Goal: Task Accomplishment & Management: Use online tool/utility

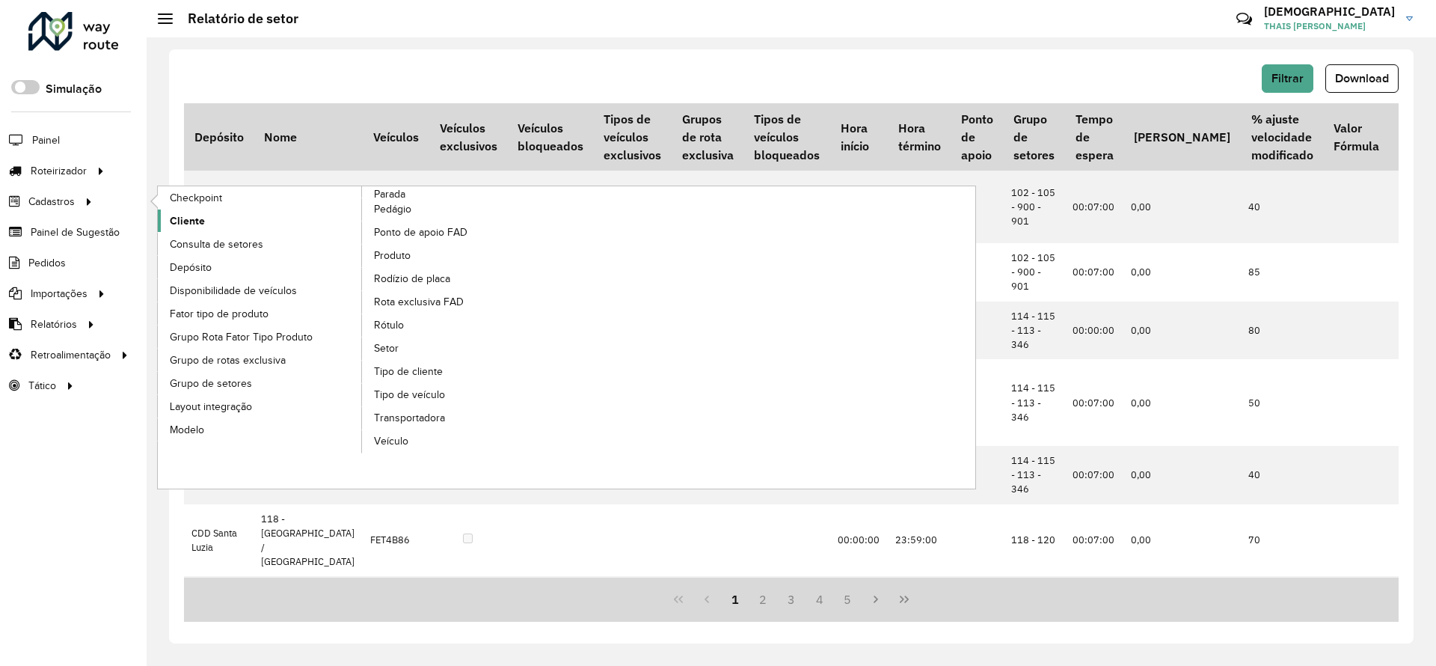
click at [206, 212] on link "Cliente" at bounding box center [260, 220] width 205 height 22
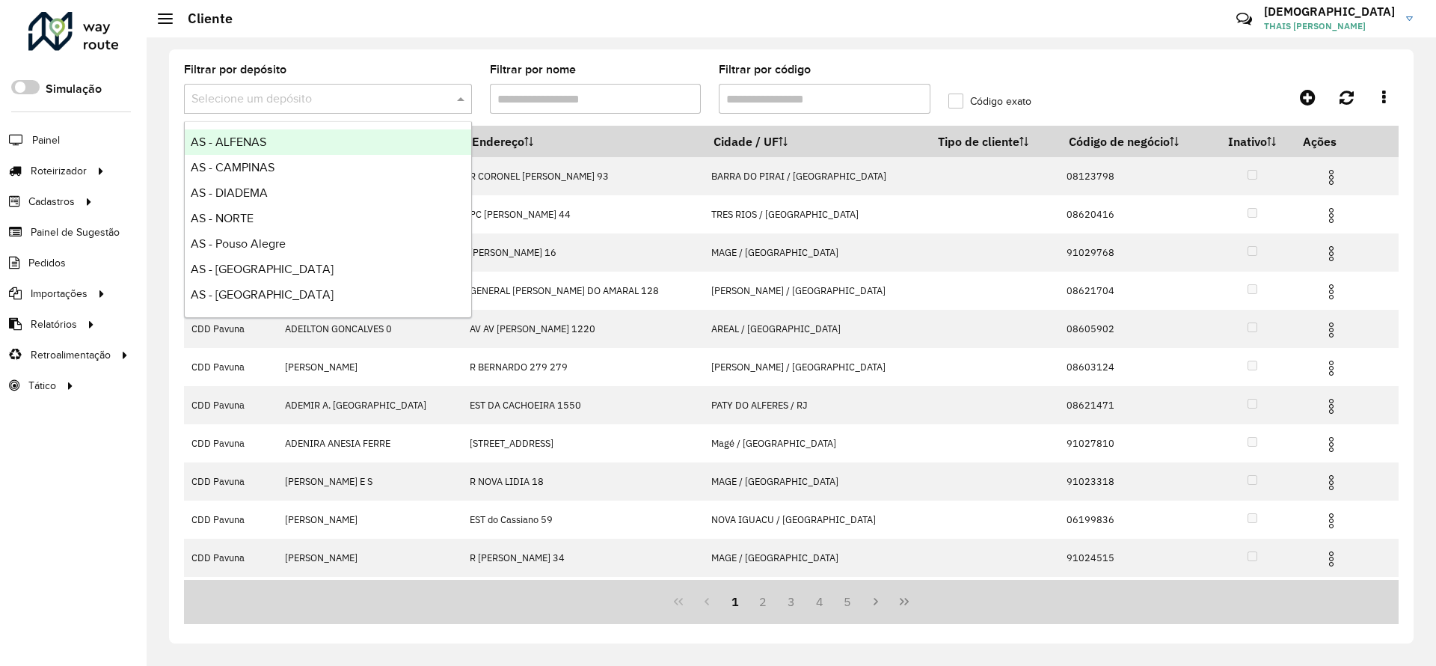
click at [236, 106] on input "text" at bounding box center [313, 100] width 243 height 18
type input "***"
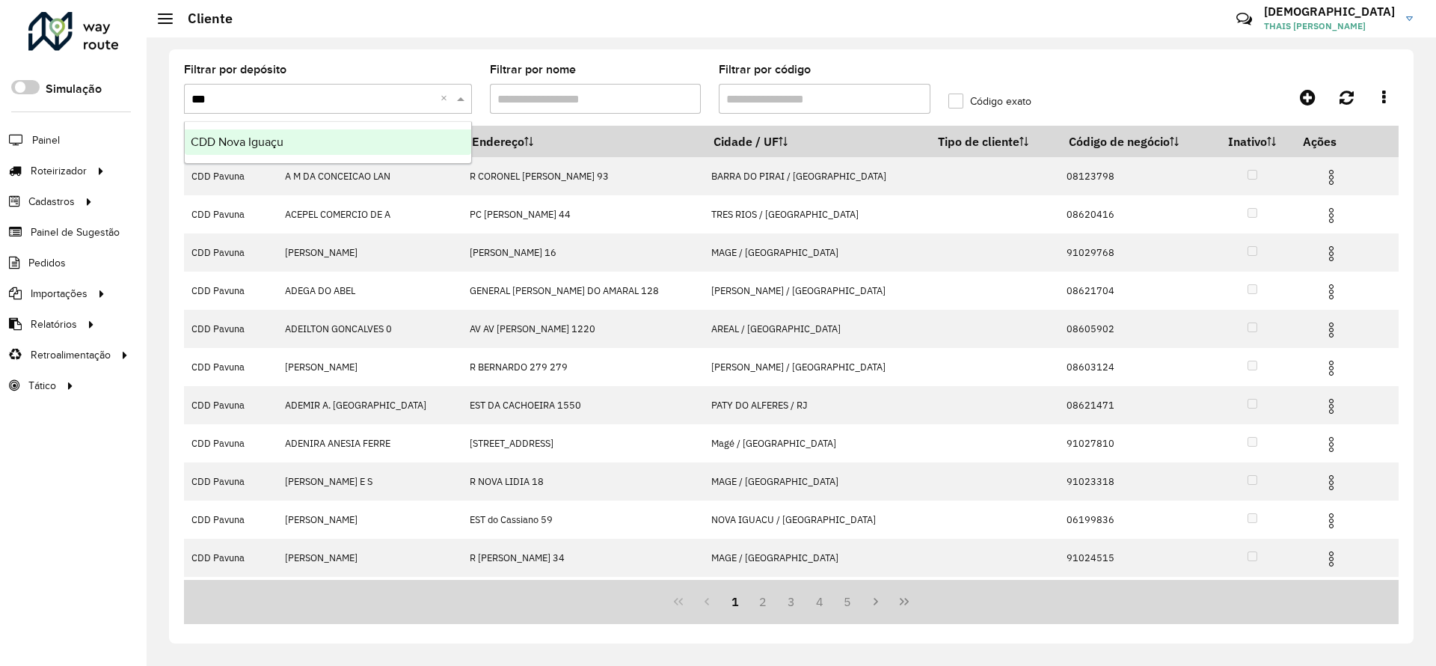
click at [239, 134] on div "CDD Nova Iguaçu" at bounding box center [328, 141] width 287 height 25
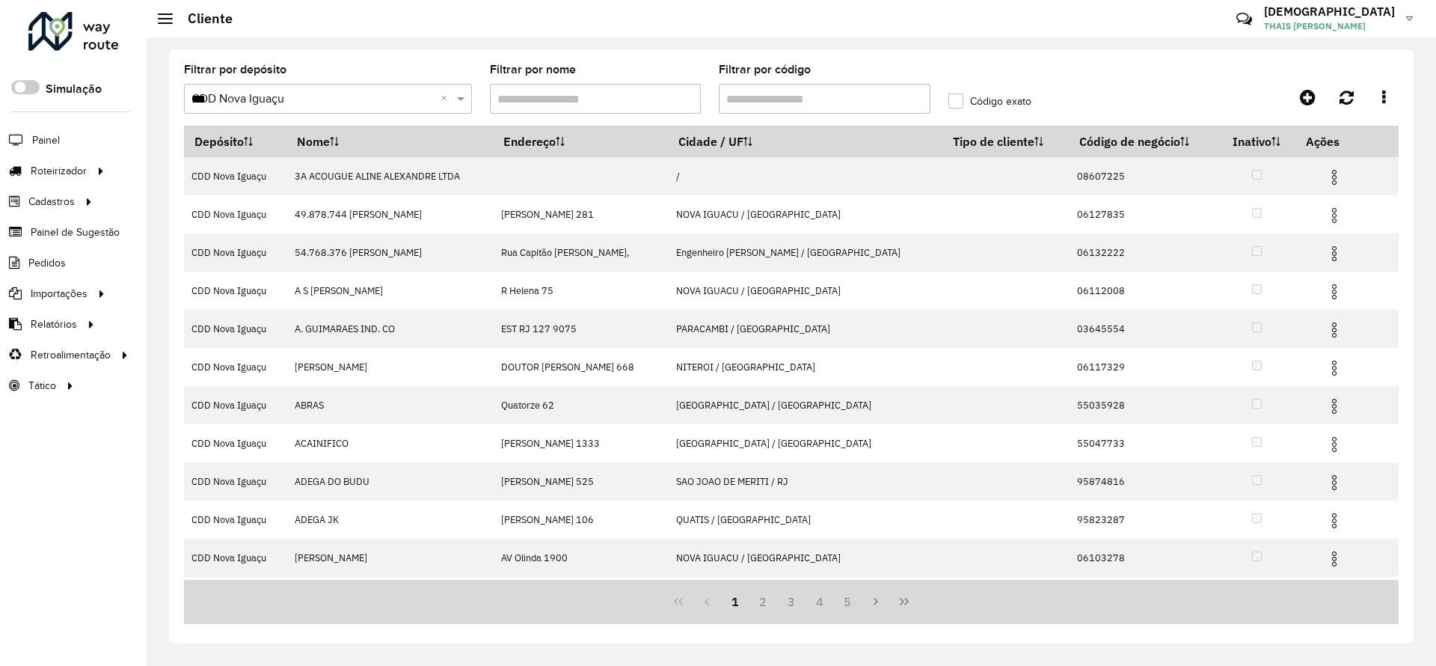
click at [857, 100] on input "Filtrar por código" at bounding box center [825, 99] width 212 height 30
paste input "*****"
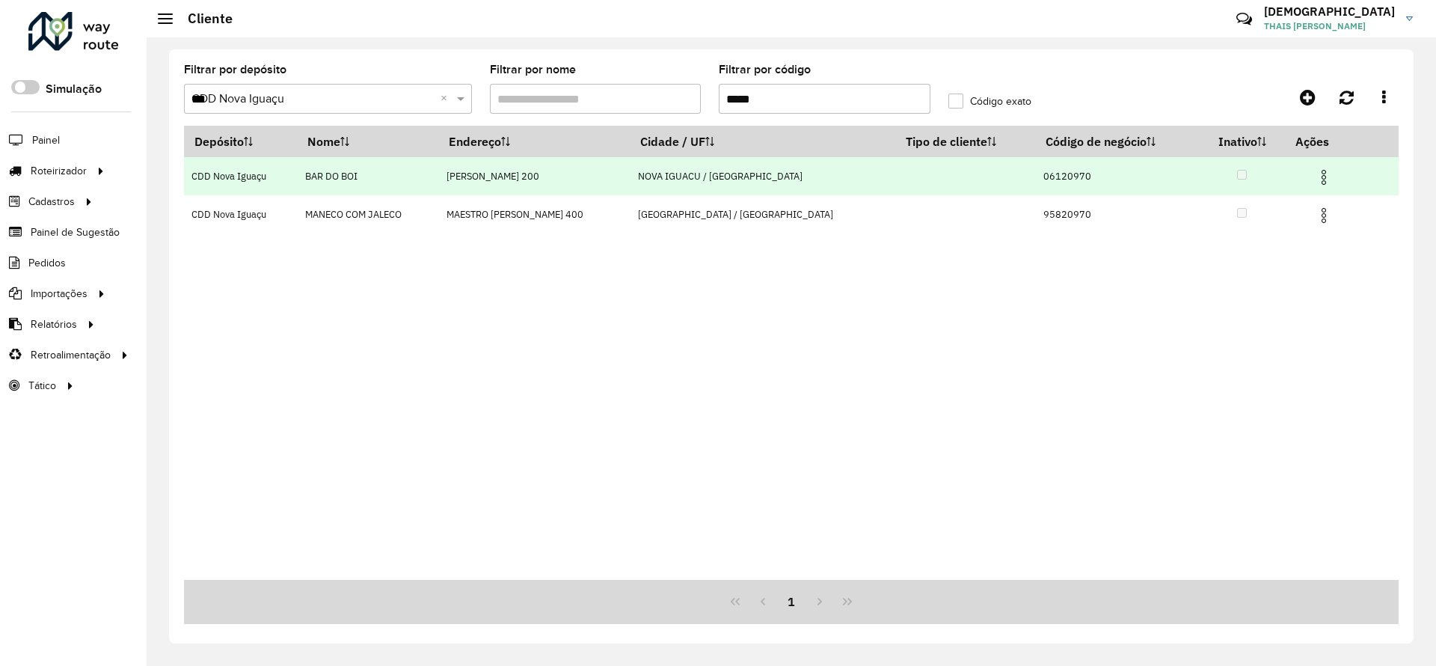
type input "*****"
click at [1315, 170] on img at bounding box center [1324, 177] width 18 height 18
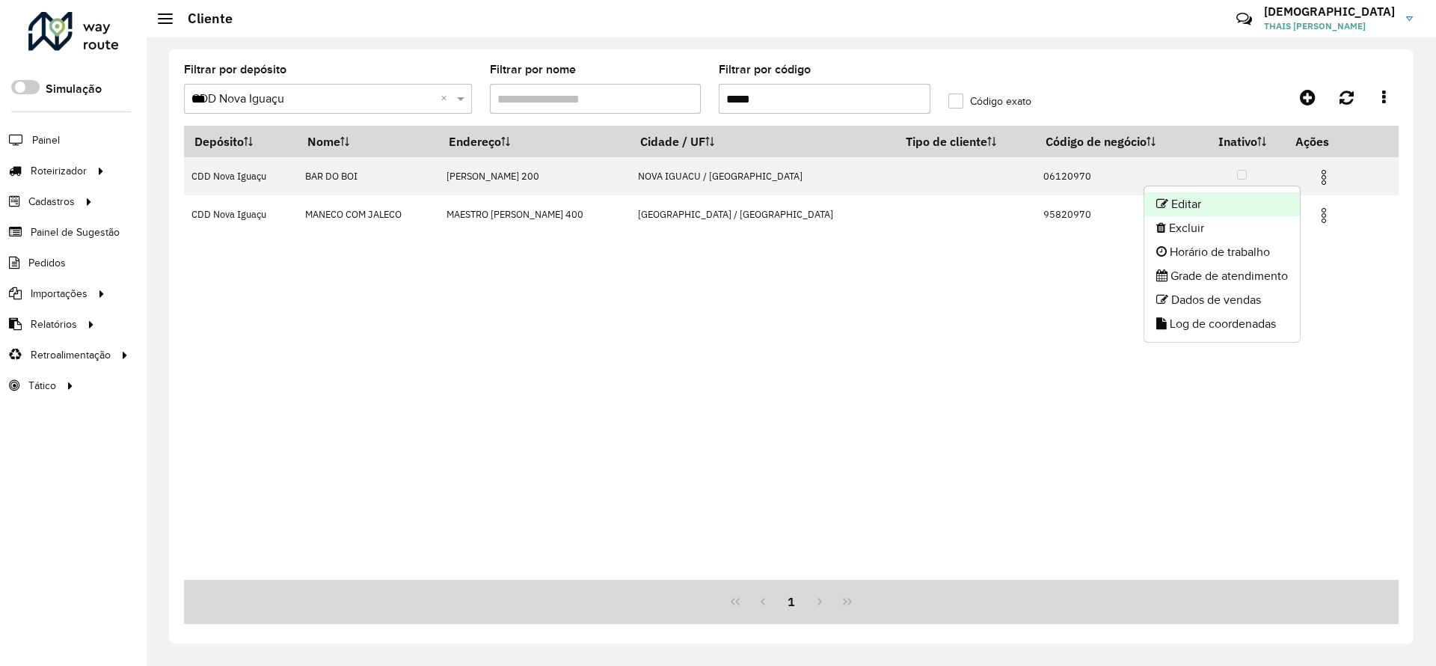
click at [1212, 198] on li "Editar" at bounding box center [1223, 204] width 156 height 24
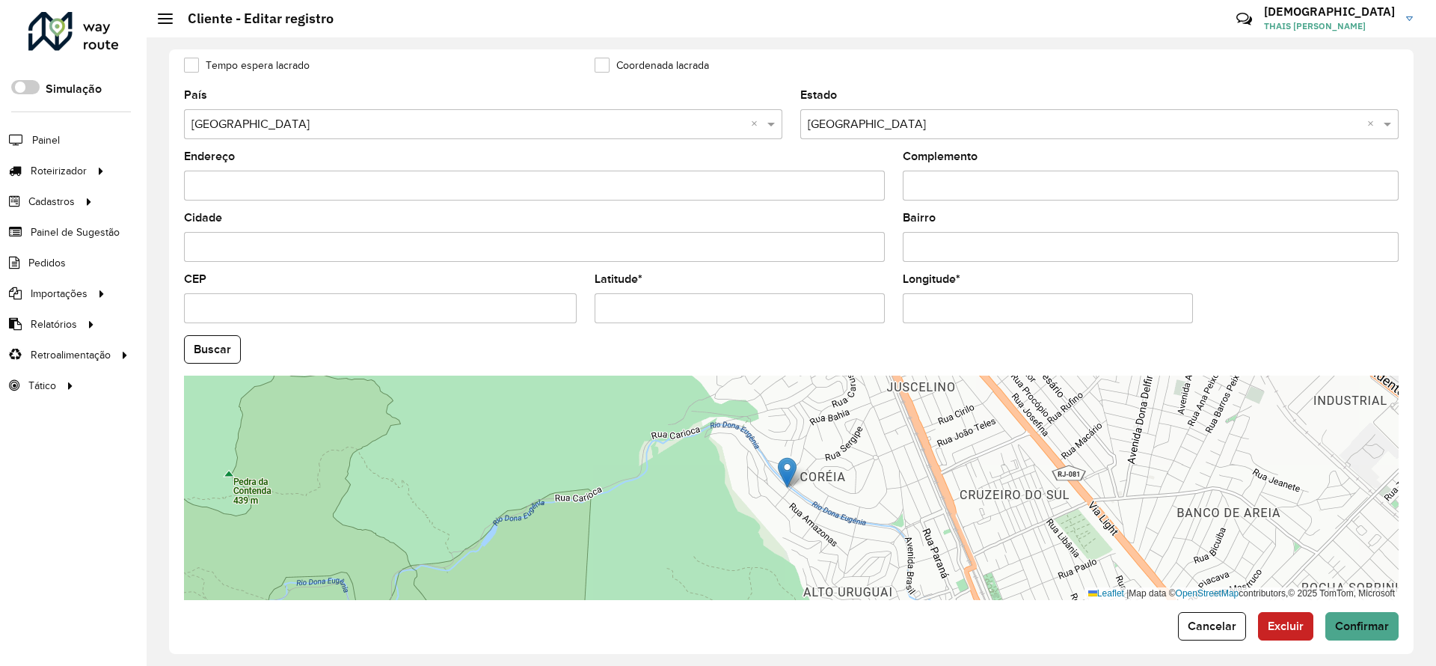
scroll to position [447, 0]
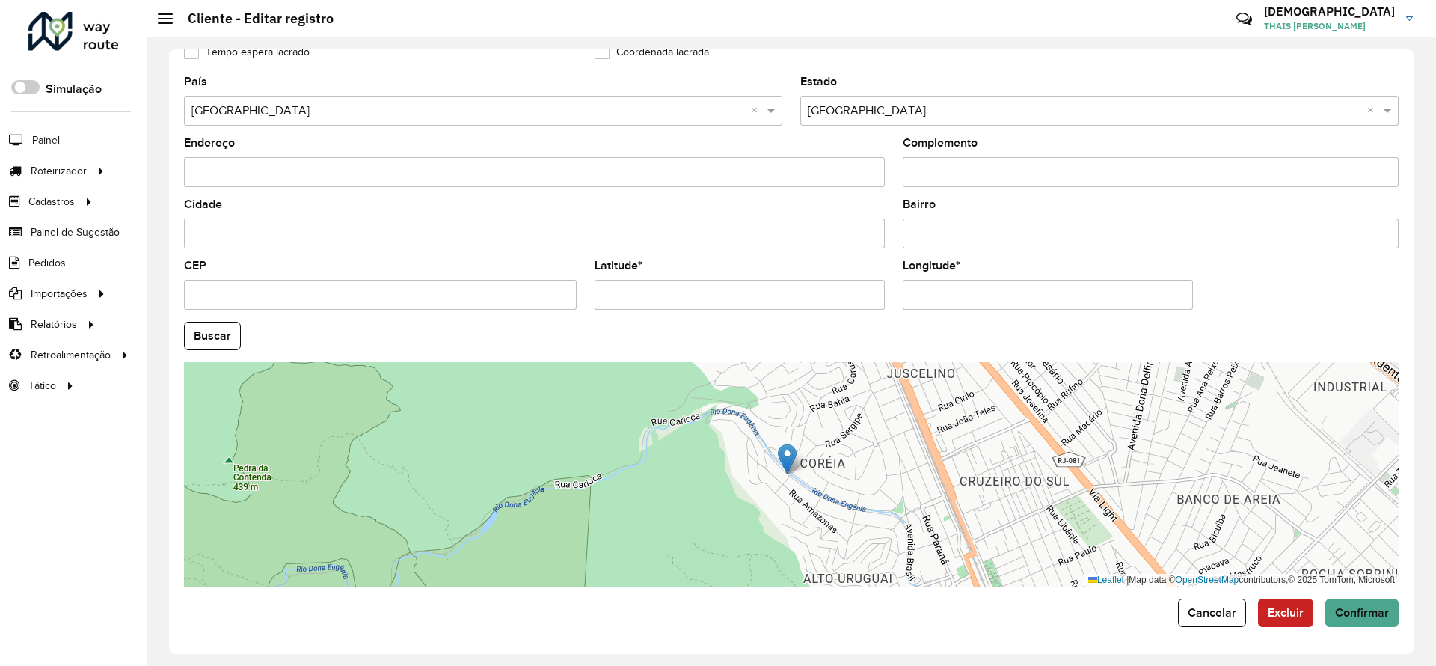
drag, startPoint x: 678, startPoint y: 290, endPoint x: 593, endPoint y: 278, distance: 85.5
click at [595, 278] on div "Latitude *" at bounding box center [740, 284] width 290 height 49
paste input "text"
type input "*********"
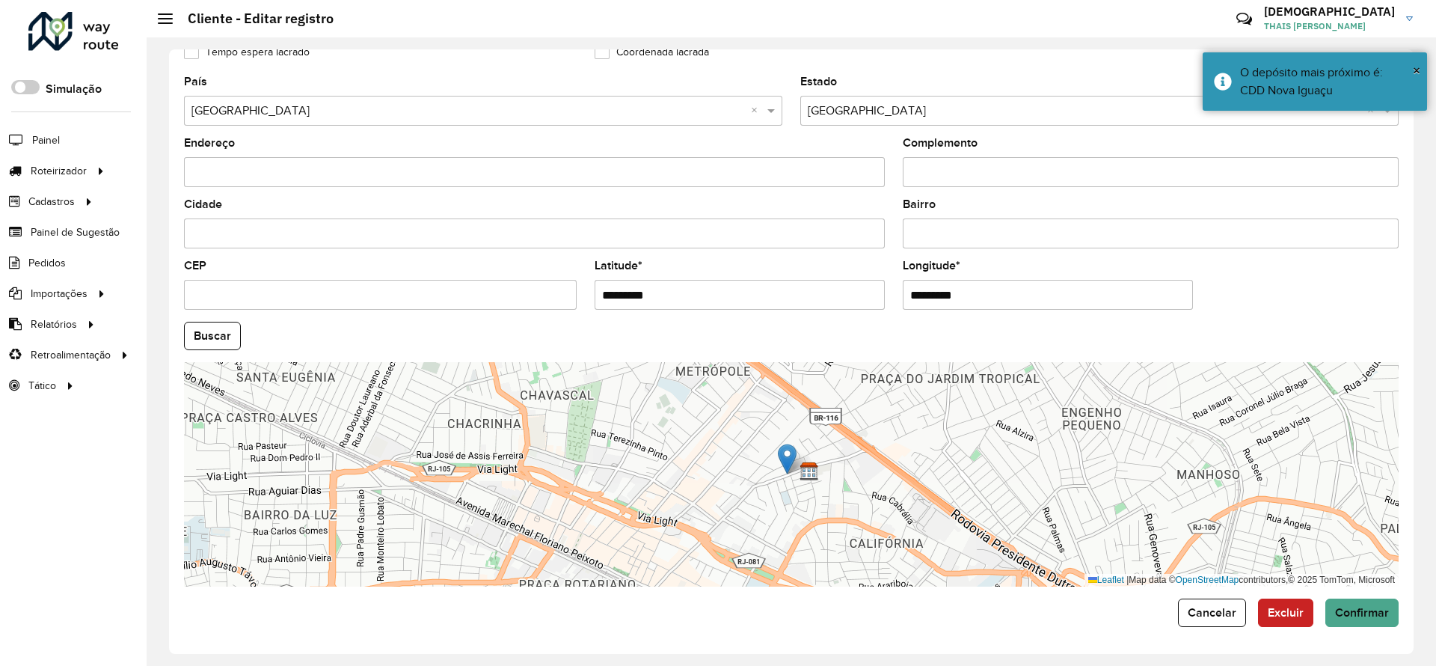
paste input "text"
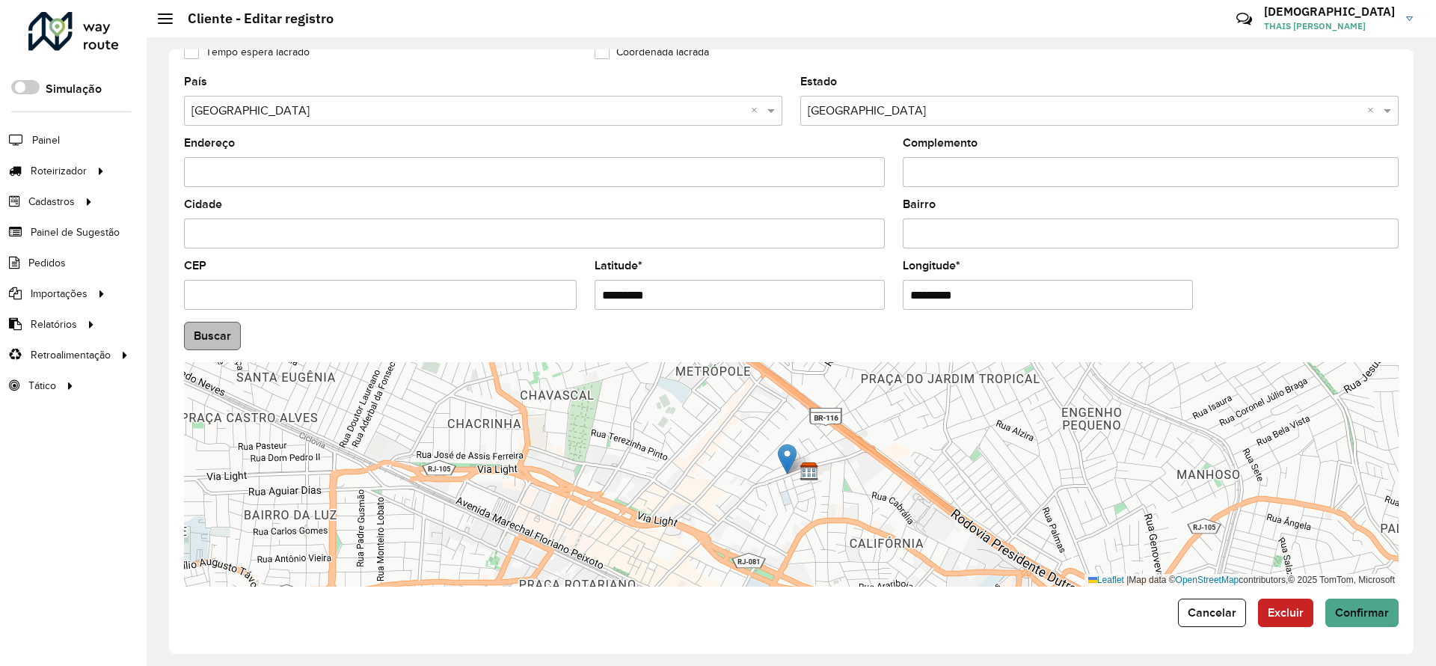
type input "*********"
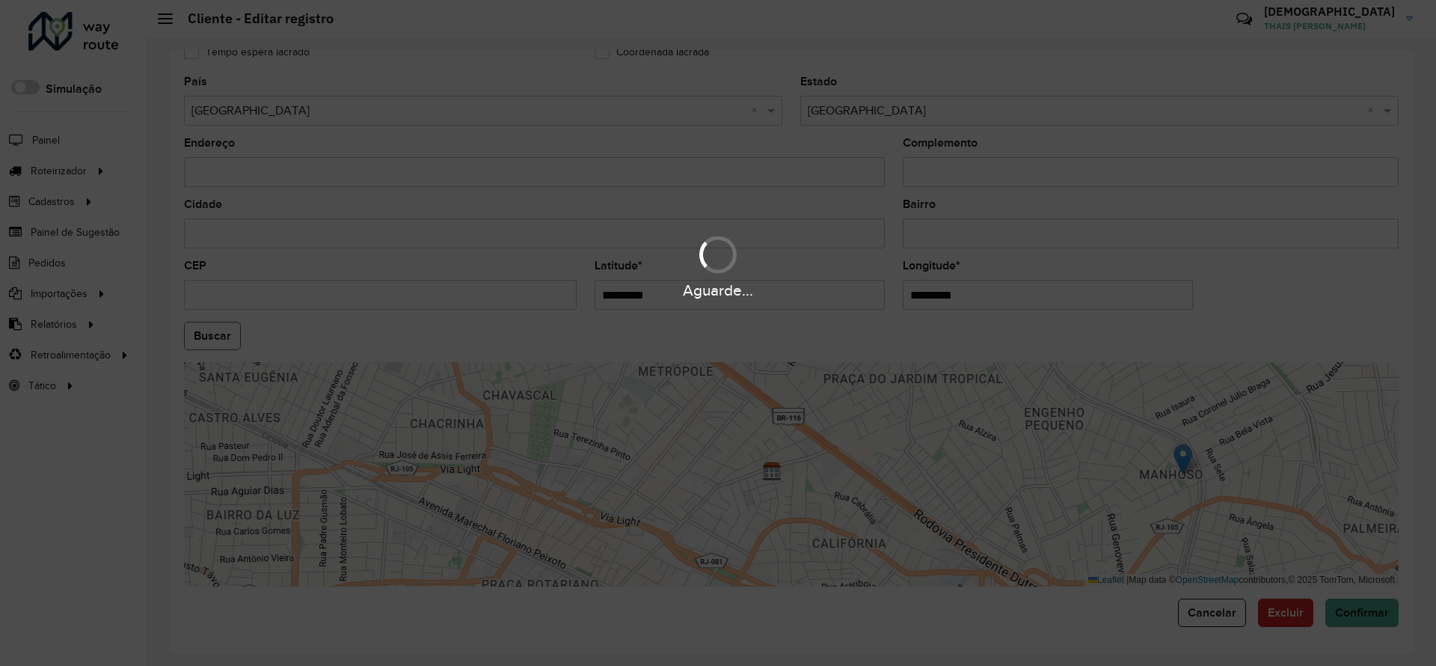
click at [215, 326] on hb-app "Aguarde... Pop-up bloqueado! Seu navegador bloqueou automáticamente a abertura …" at bounding box center [718, 333] width 1436 height 666
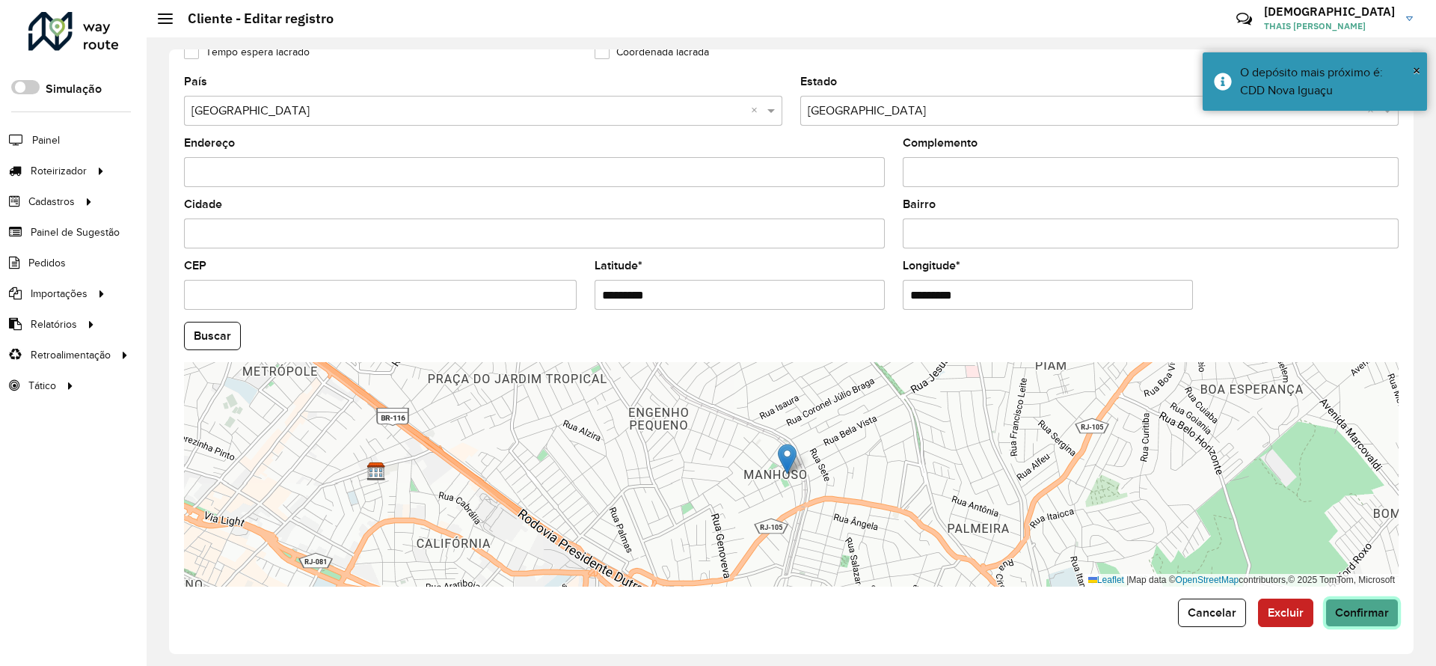
click at [1374, 619] on button "Confirmar" at bounding box center [1362, 613] width 73 height 28
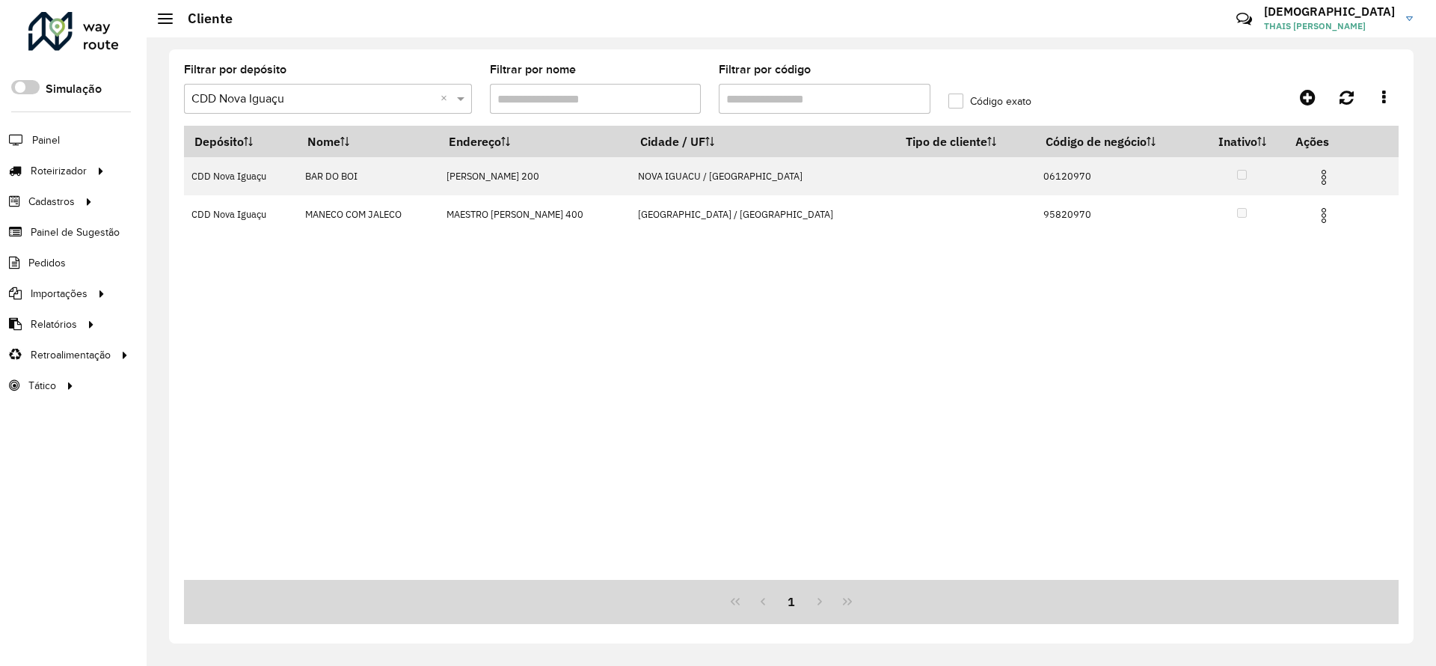
click at [64, 133] on li "Painel" at bounding box center [73, 139] width 147 height 31
click at [40, 140] on span "Painel" at bounding box center [47, 140] width 31 height 16
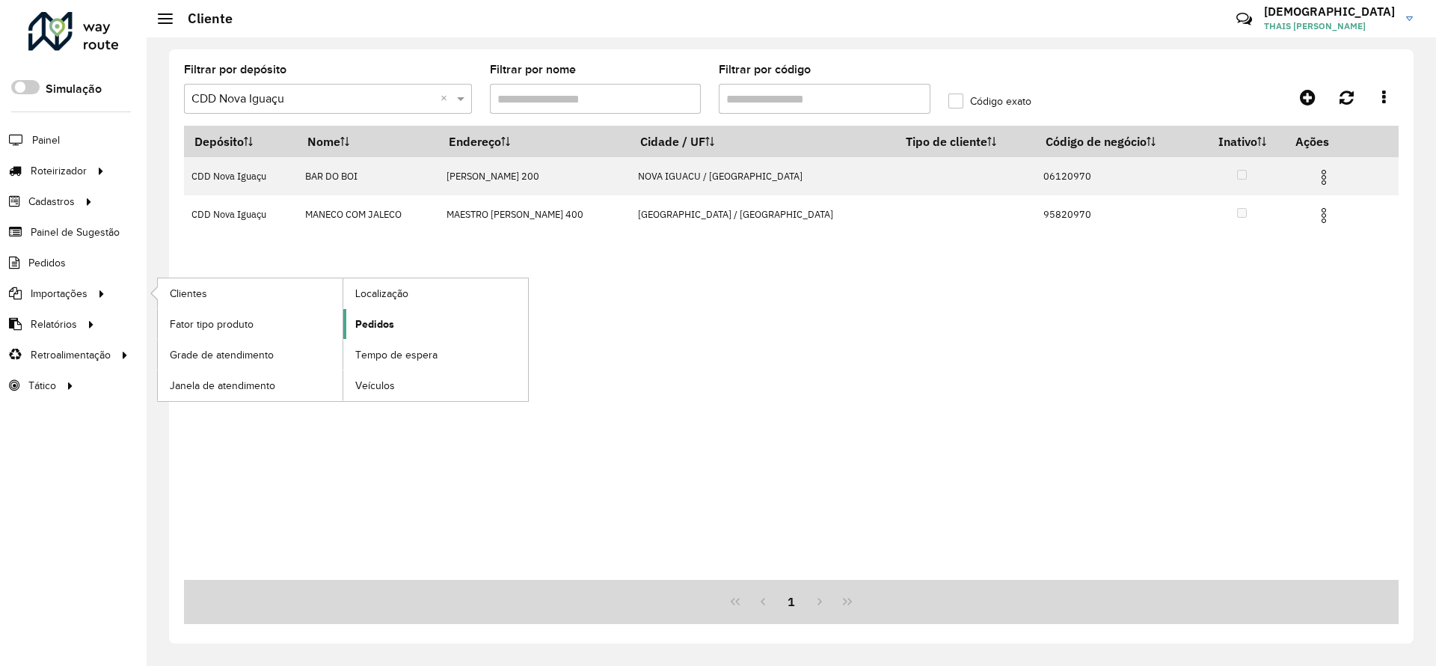
click at [385, 321] on span "Pedidos" at bounding box center [374, 324] width 39 height 16
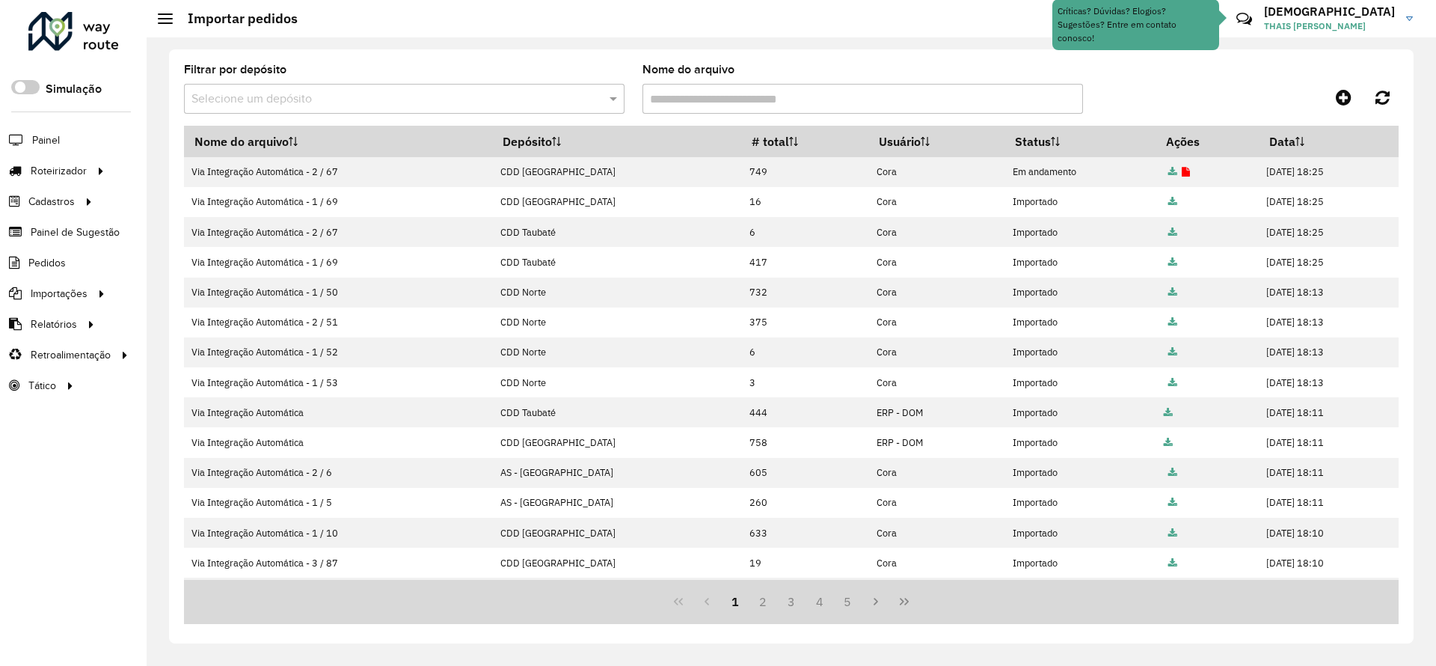
click at [534, 94] on input "text" at bounding box center [390, 100] width 396 height 18
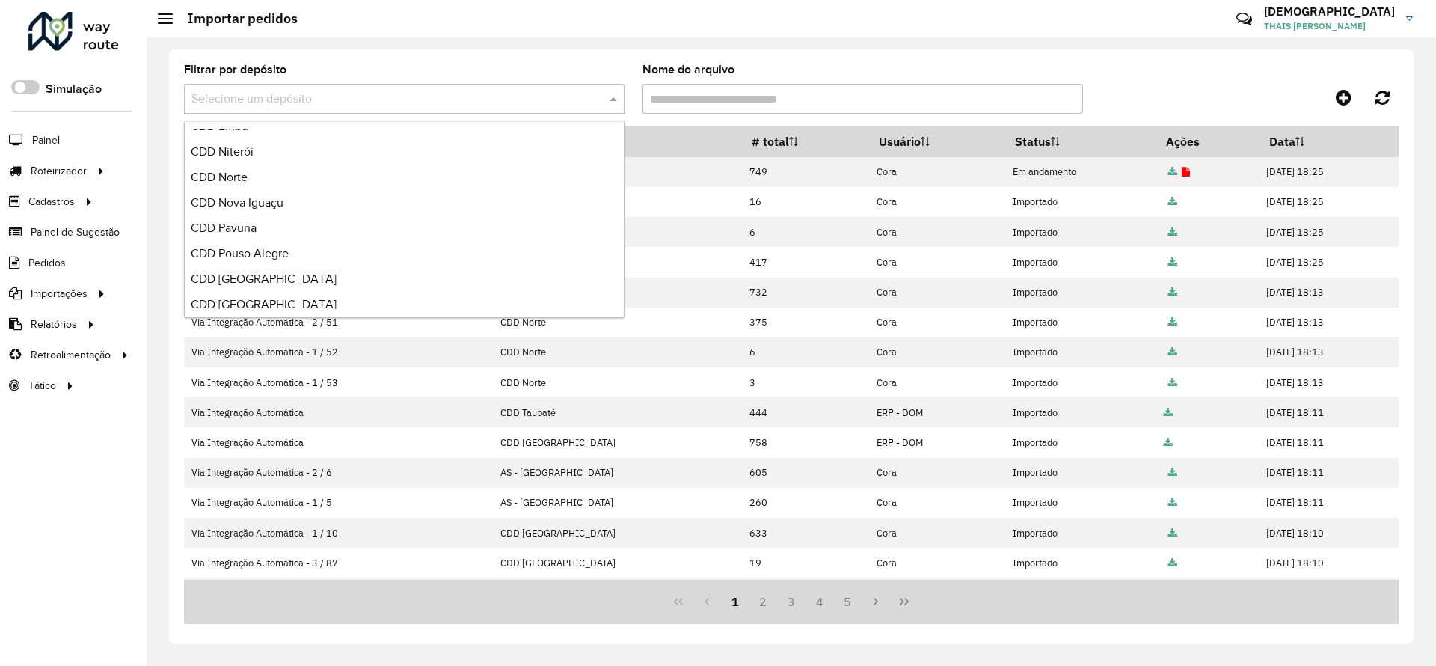
scroll to position [337, 0]
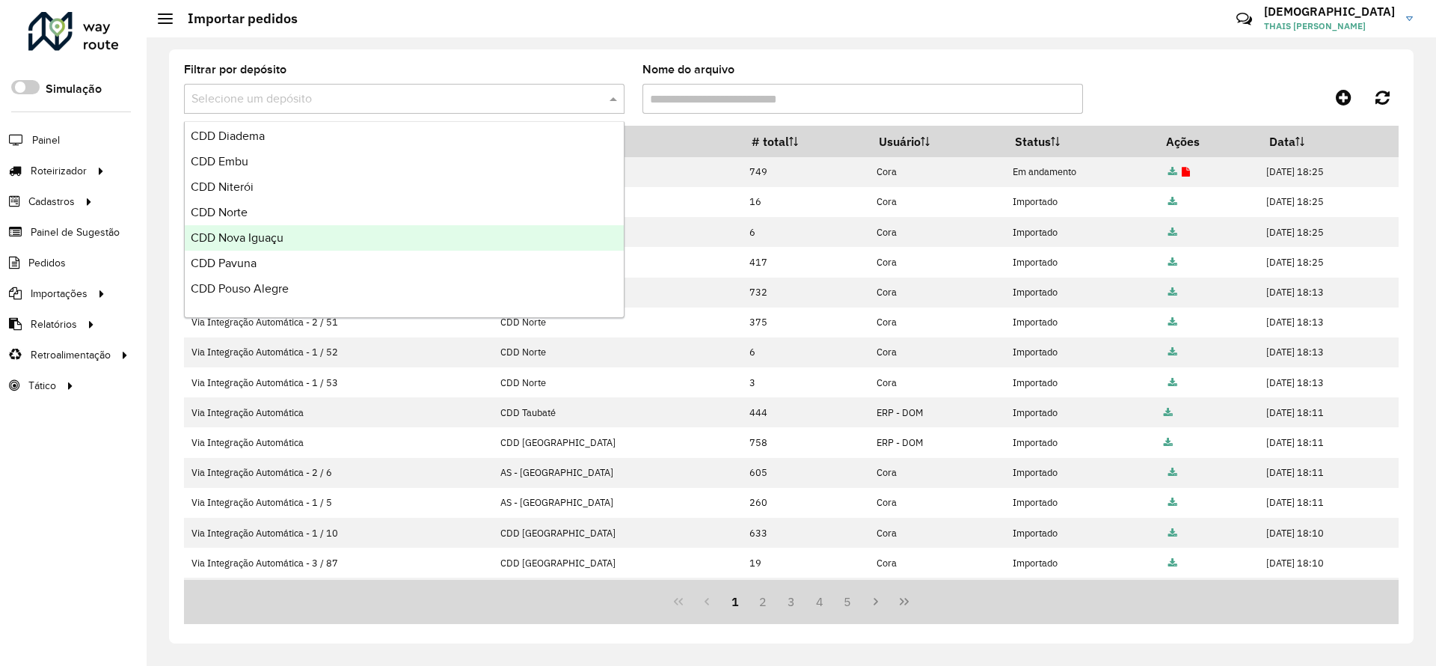
click at [275, 244] on div "CDD Nova Iguaçu" at bounding box center [404, 237] width 439 height 25
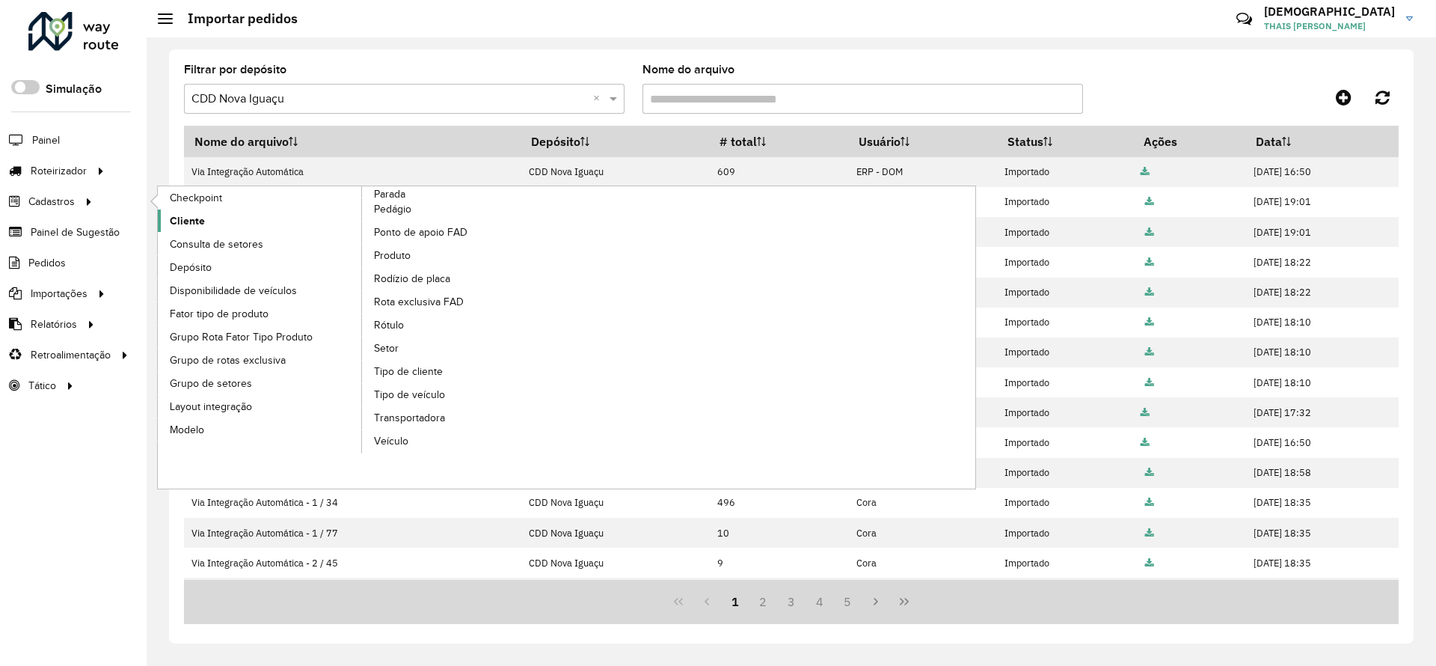
click at [212, 218] on link "Cliente" at bounding box center [260, 220] width 205 height 22
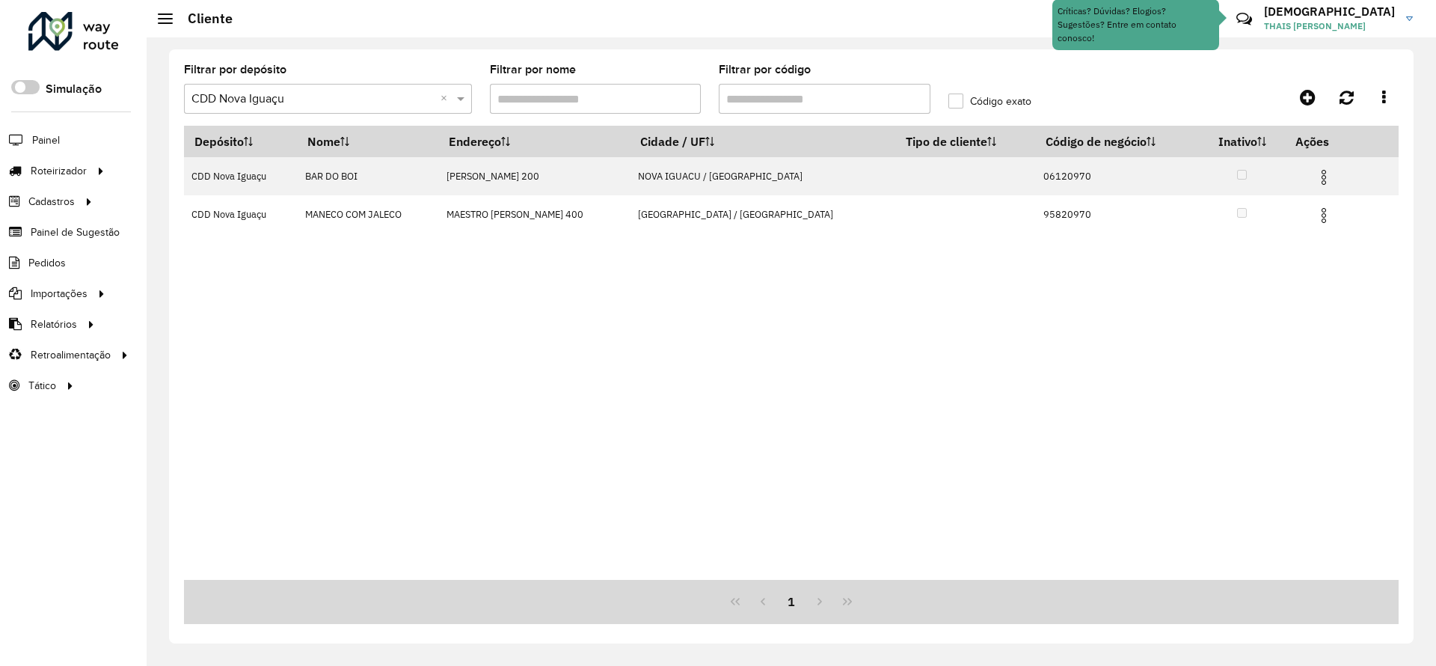
click at [763, 95] on input "Filtrar por código" at bounding box center [825, 99] width 212 height 30
paste input "text"
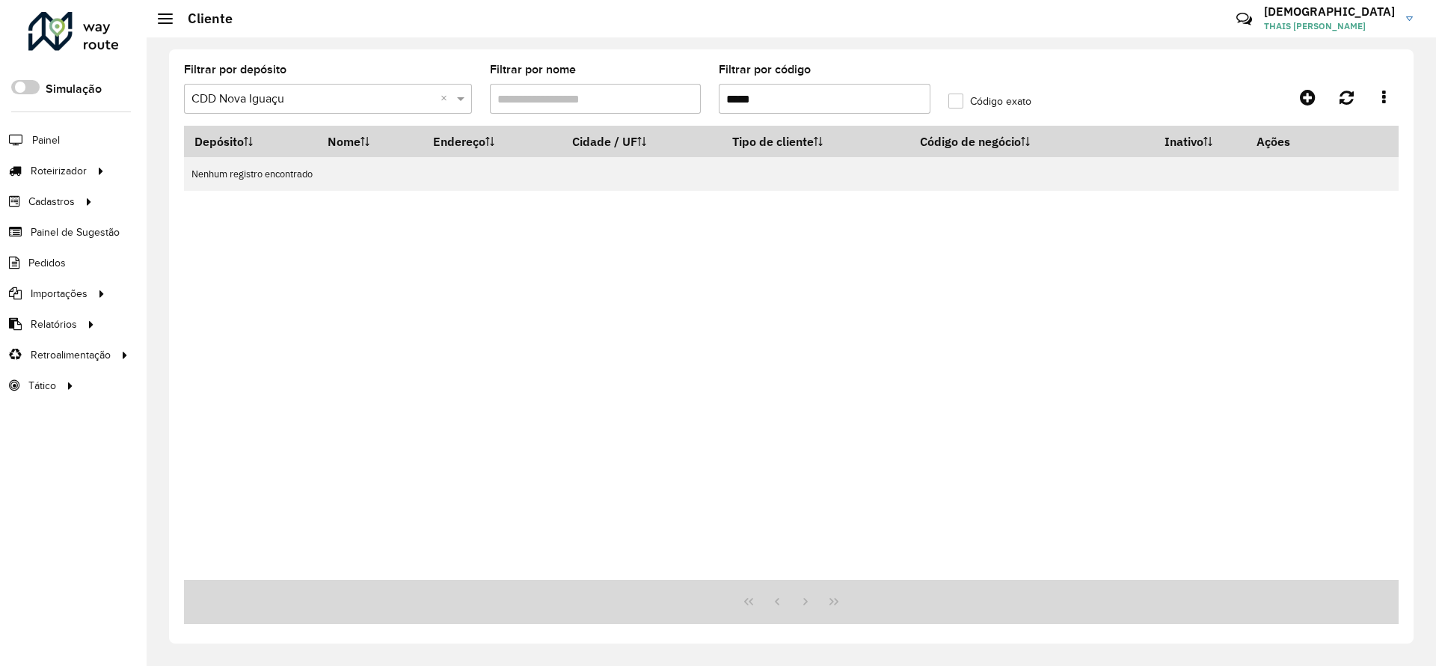
type input "*****"
click at [294, 105] on input "text" at bounding box center [313, 100] width 243 height 18
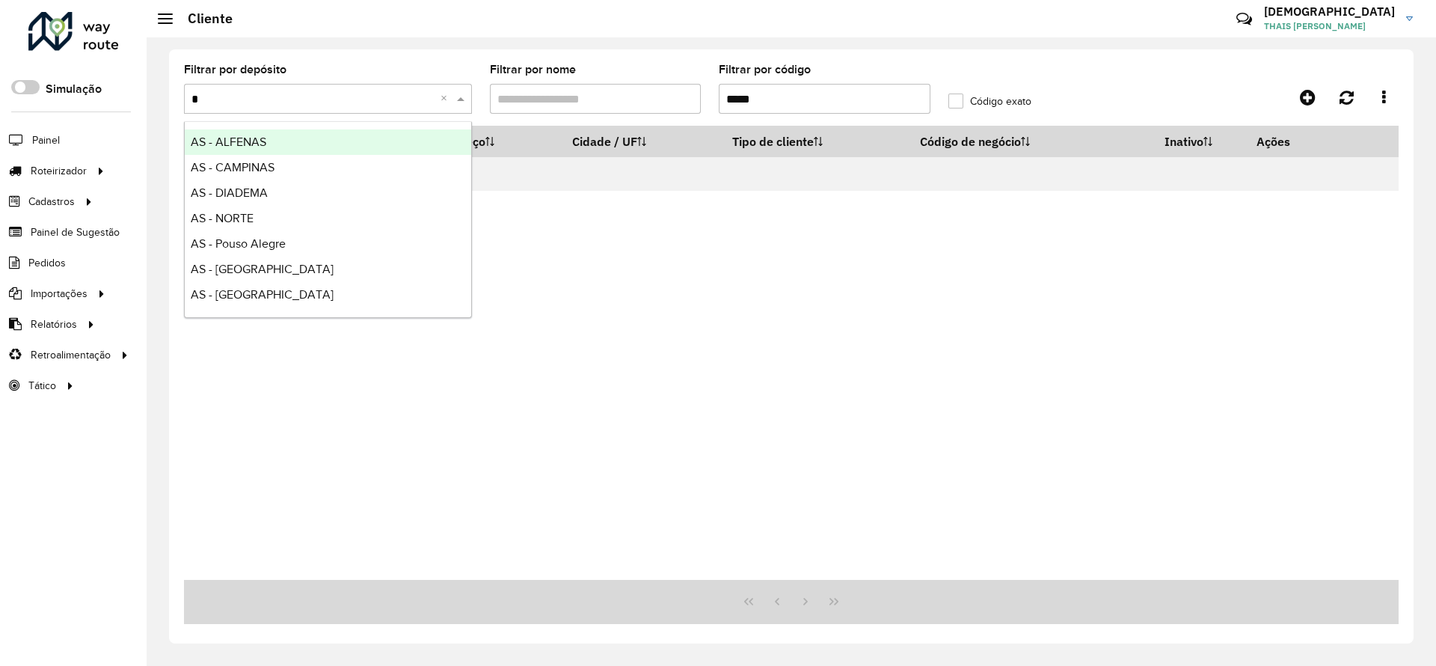
type input "**"
click at [284, 139] on div "CDD Santa Luzia" at bounding box center [328, 141] width 287 height 25
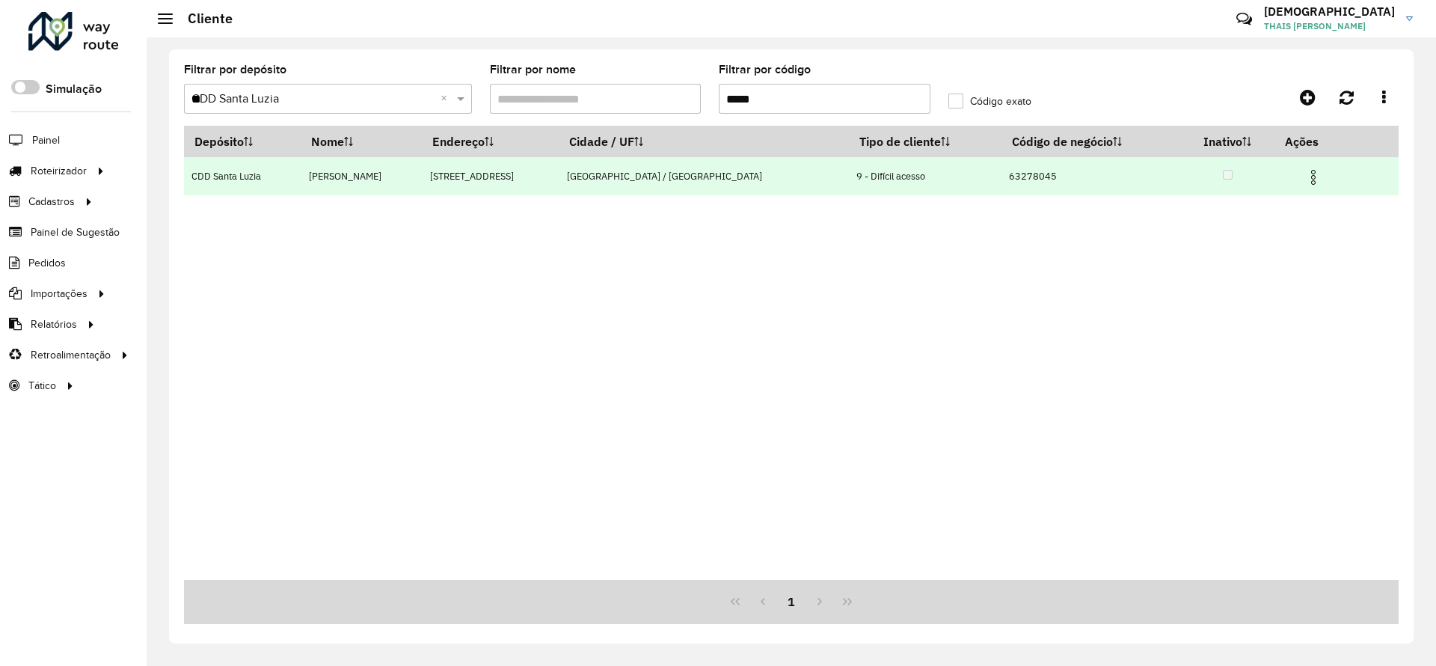
click at [1309, 179] on img at bounding box center [1314, 177] width 18 height 18
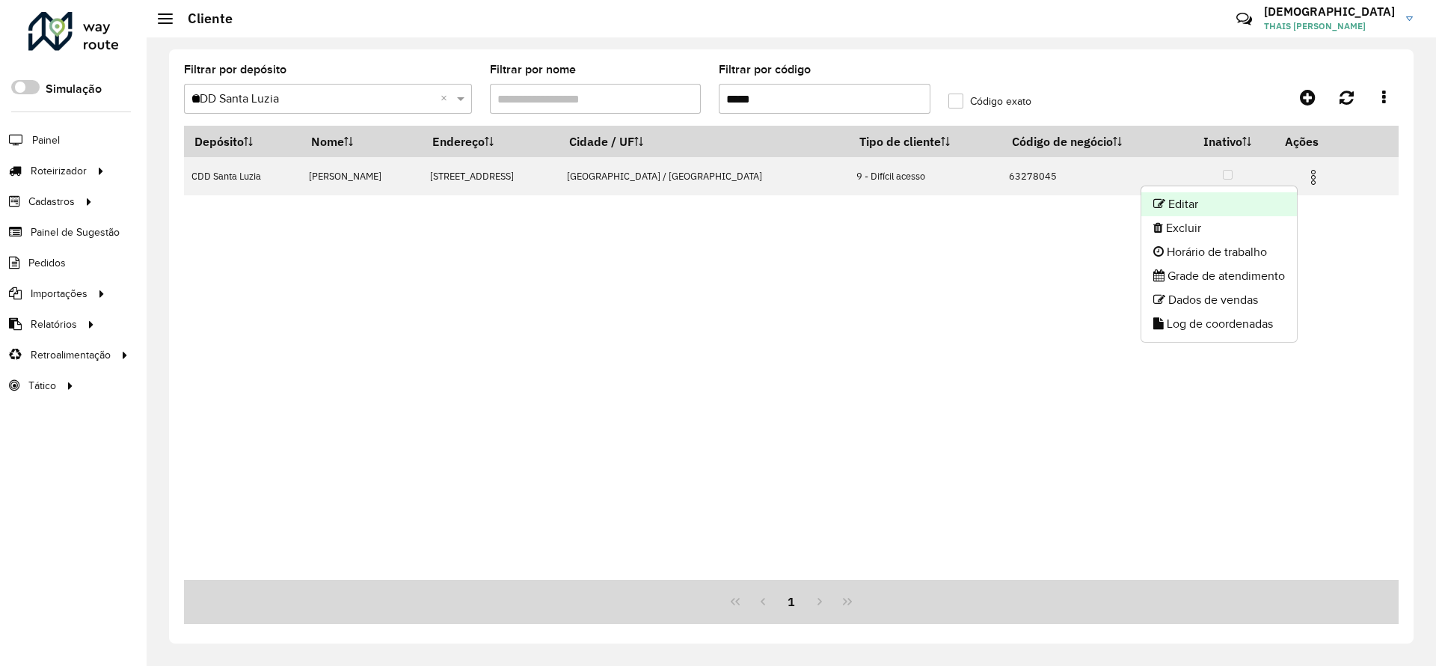
click at [1220, 206] on li "Editar" at bounding box center [1220, 204] width 156 height 24
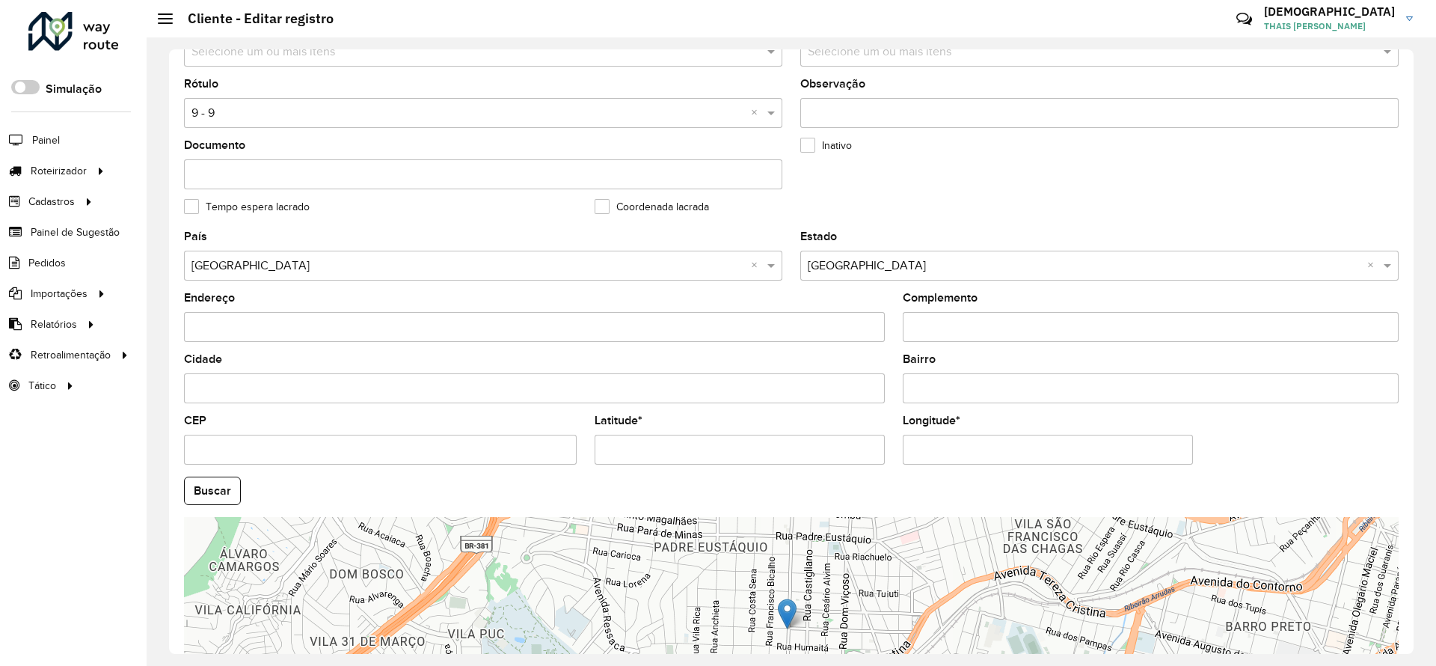
scroll to position [337, 0]
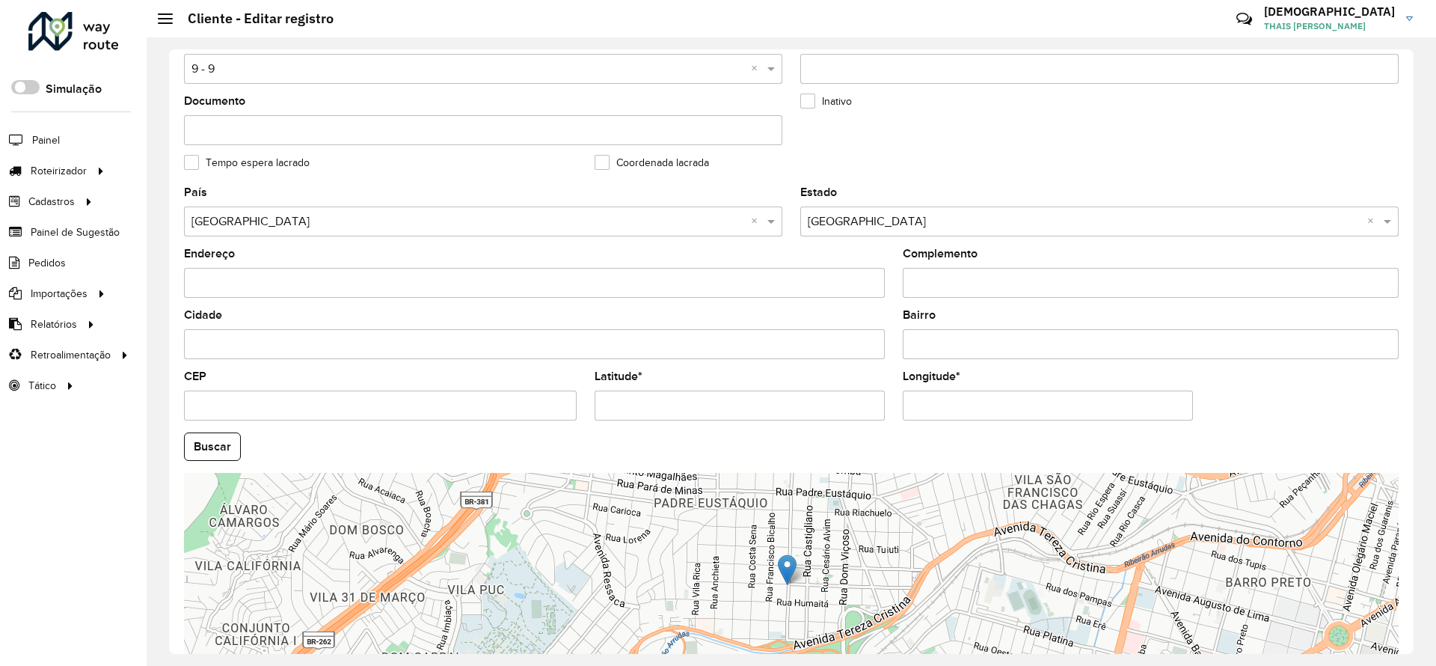
drag, startPoint x: 691, startPoint y: 404, endPoint x: 526, endPoint y: 407, distance: 164.6
click at [526, 407] on formly-group "País Selecione uma opção × Brasil × Estado Selecione uma opção × Minas Gerais ×…" at bounding box center [791, 442] width 1233 height 510
paste input "*********"
type input "**********"
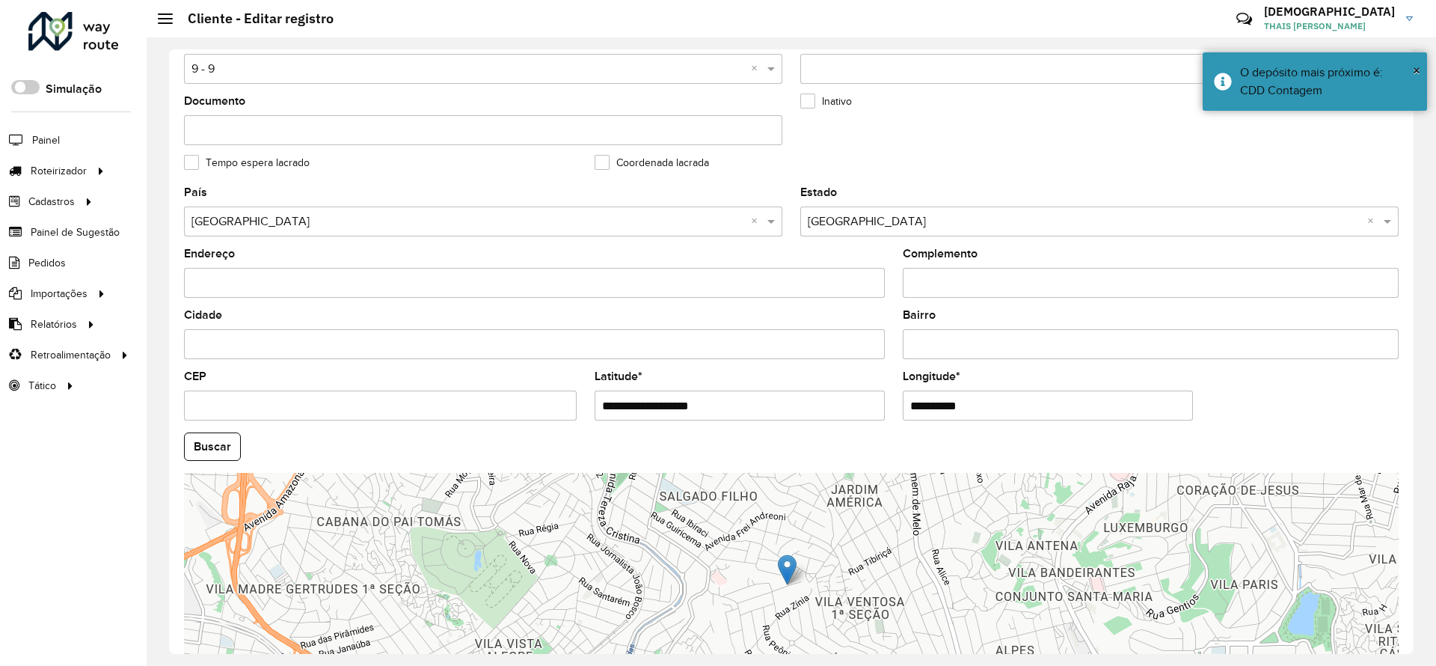
paste input "********"
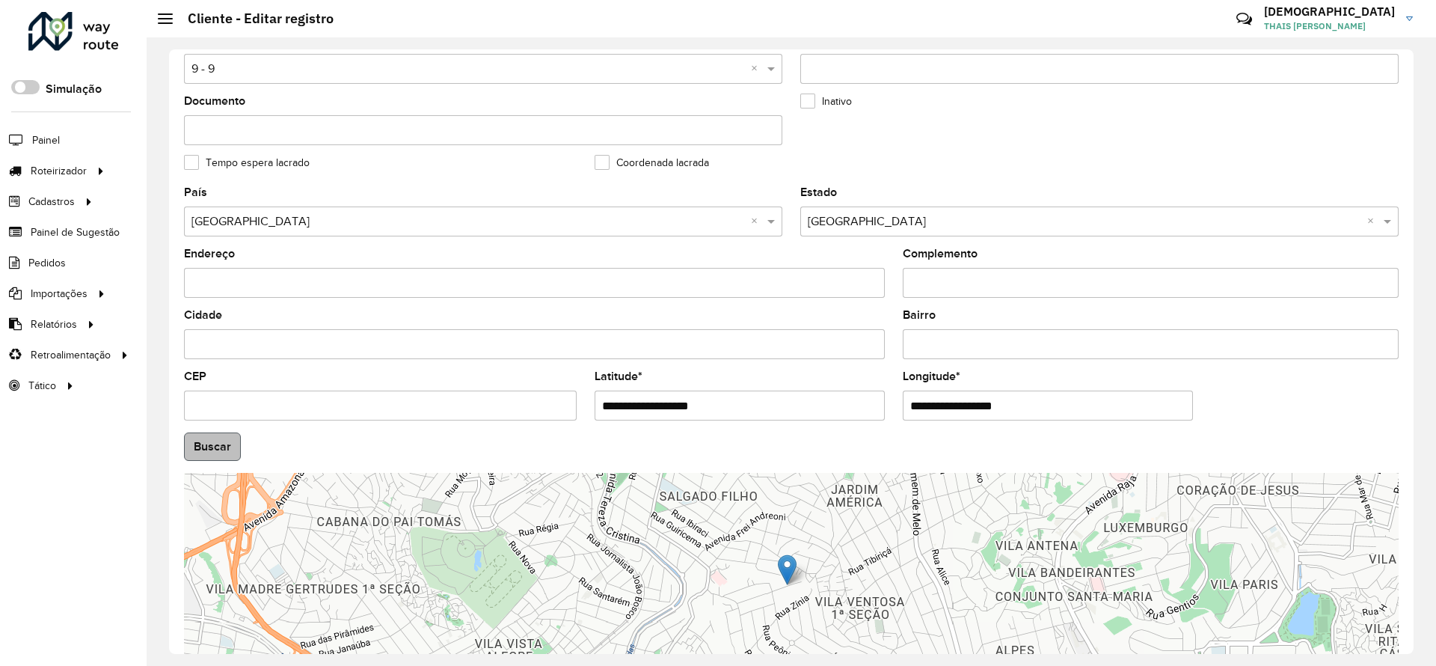
type input "**********"
click at [218, 439] on hb-app "Aguarde... Pop-up bloqueado! Seu navegador bloqueou automáticamente a abertura …" at bounding box center [718, 333] width 1436 height 666
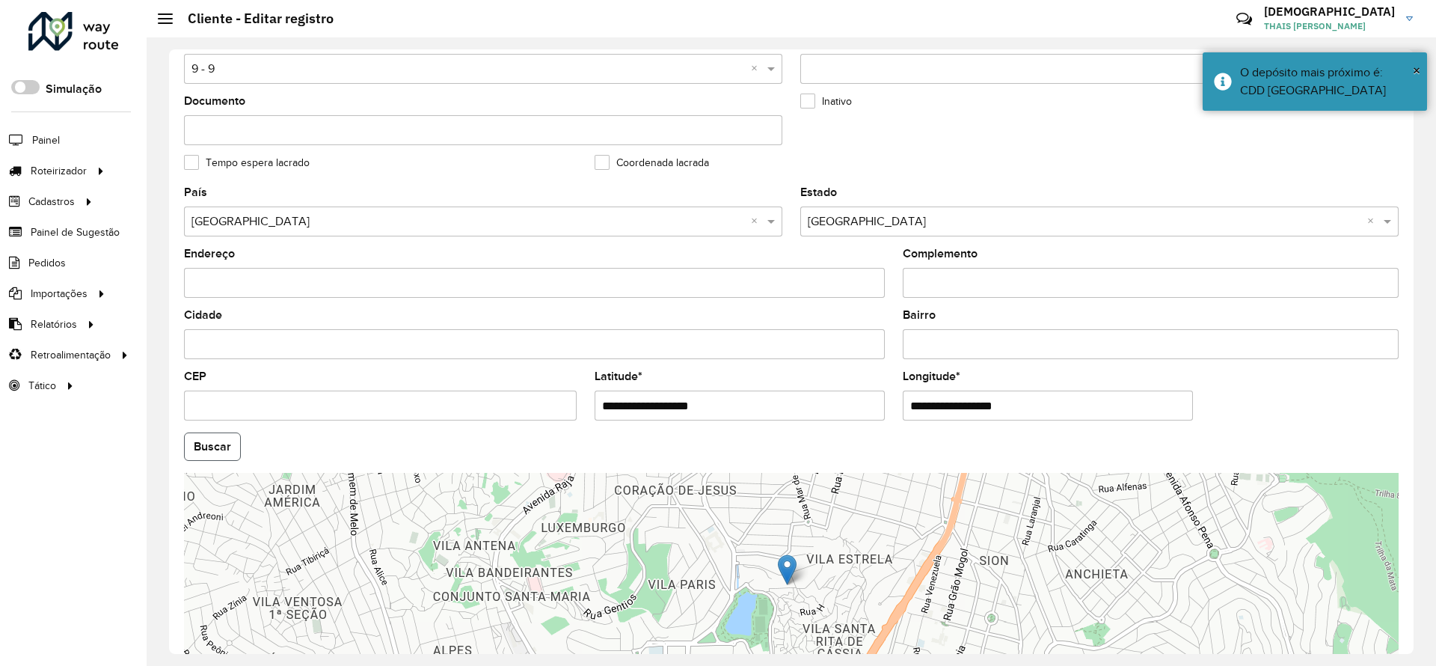
click at [207, 439] on button "Buscar" at bounding box center [212, 446] width 57 height 28
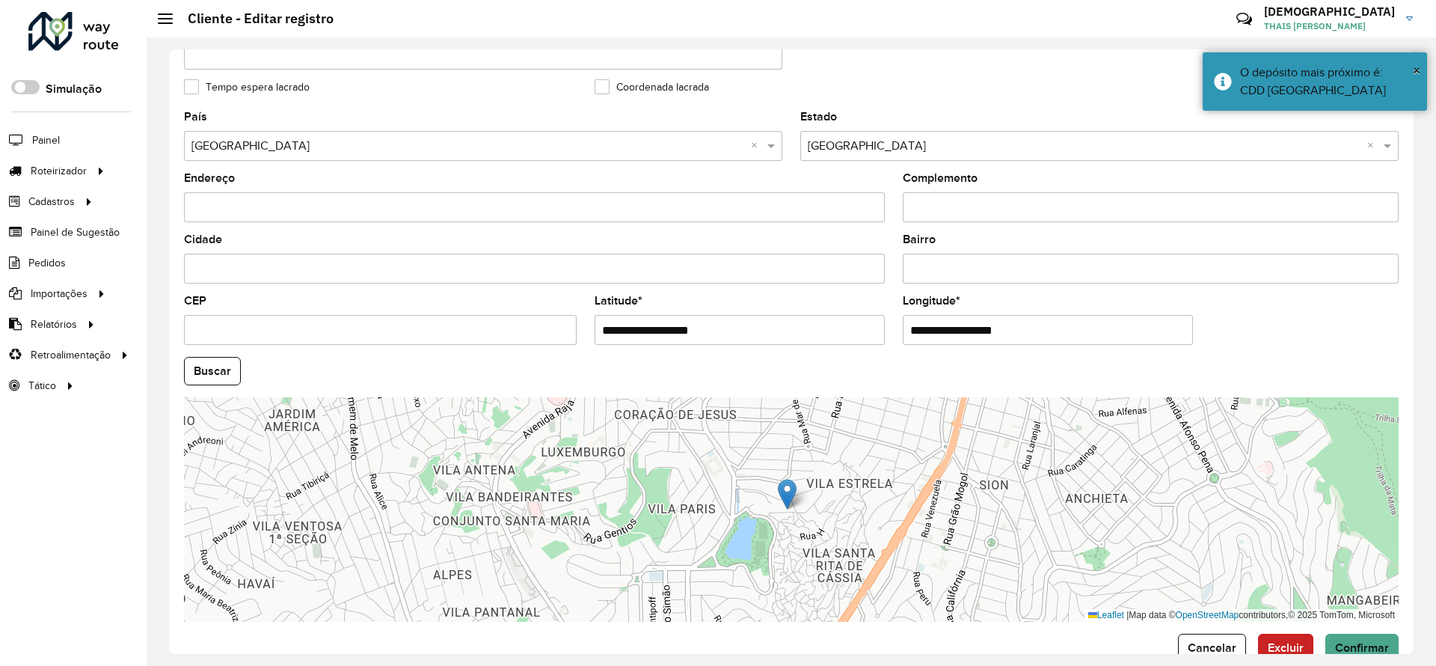
scroll to position [447, 0]
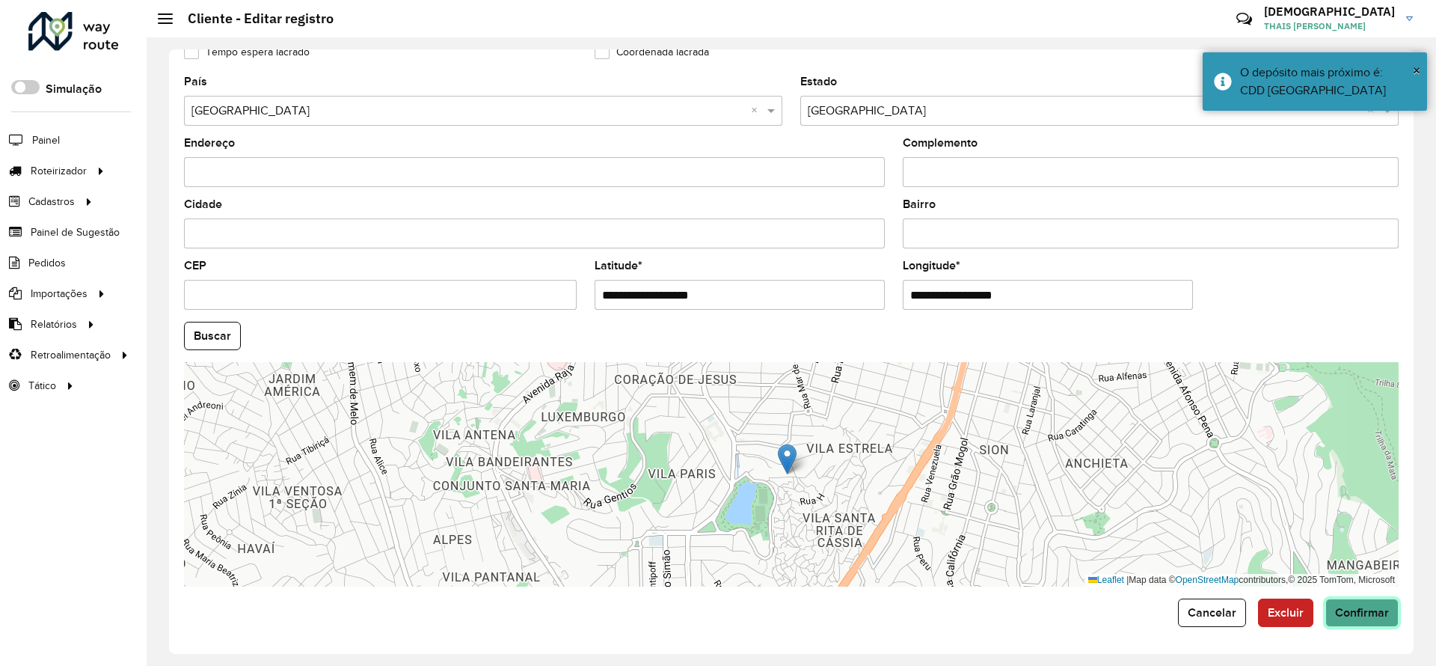
click at [1383, 621] on button "Confirmar" at bounding box center [1362, 613] width 73 height 28
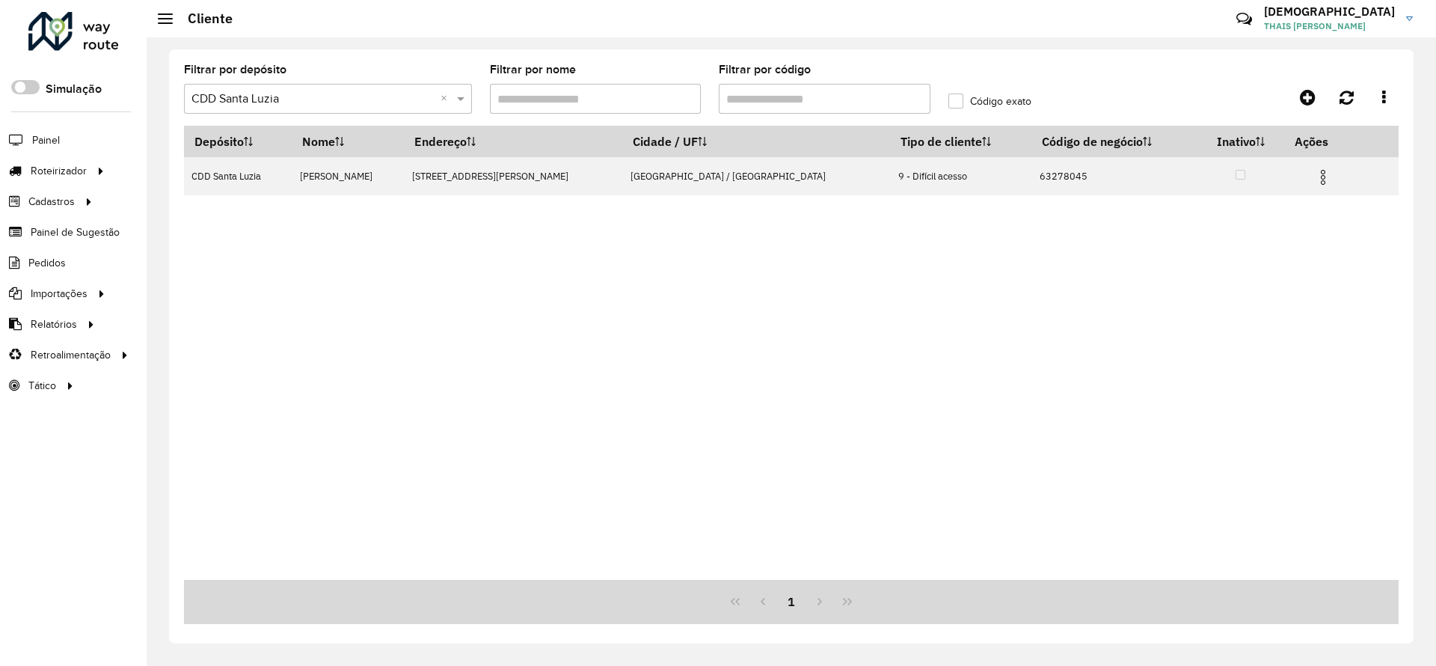
click at [787, 101] on input "Filtrar por código" at bounding box center [825, 99] width 212 height 30
click at [789, 101] on input "Filtrar por código" at bounding box center [825, 99] width 212 height 30
paste input "****"
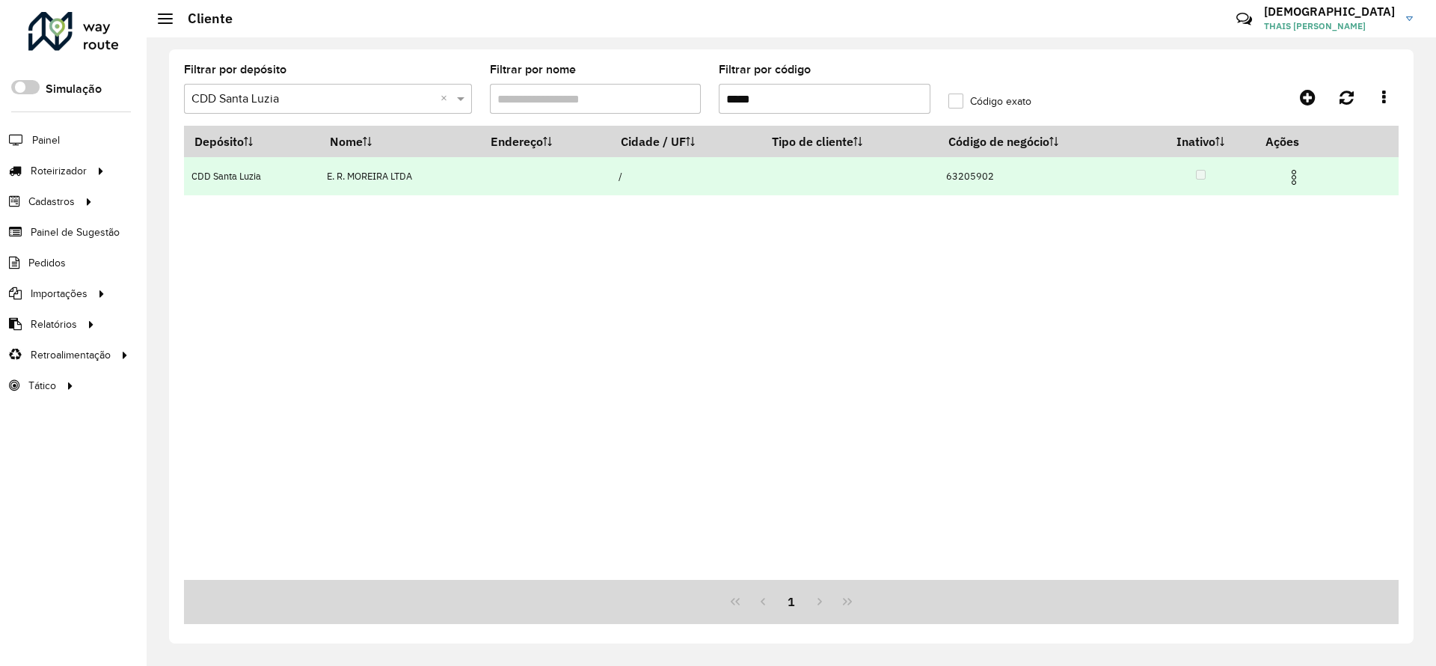
type input "*****"
click at [1303, 171] on img at bounding box center [1294, 177] width 18 height 18
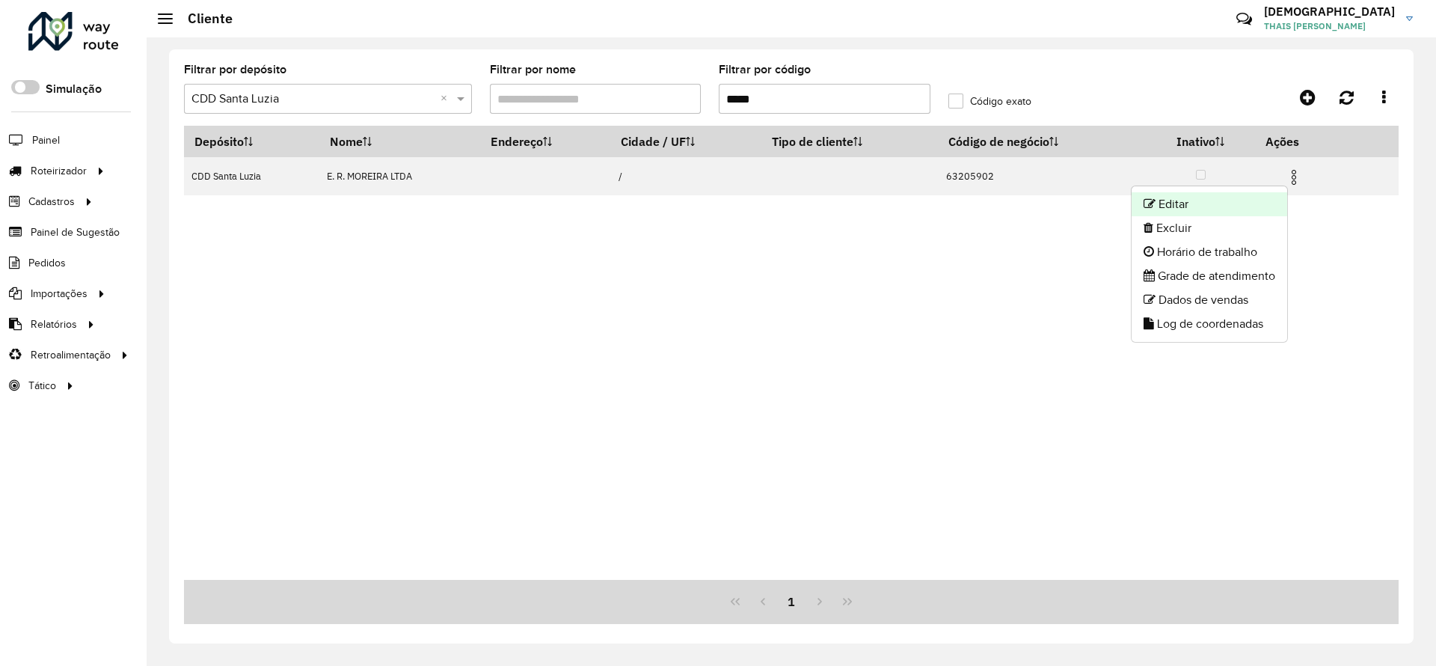
click at [1190, 195] on li "Editar" at bounding box center [1210, 204] width 156 height 24
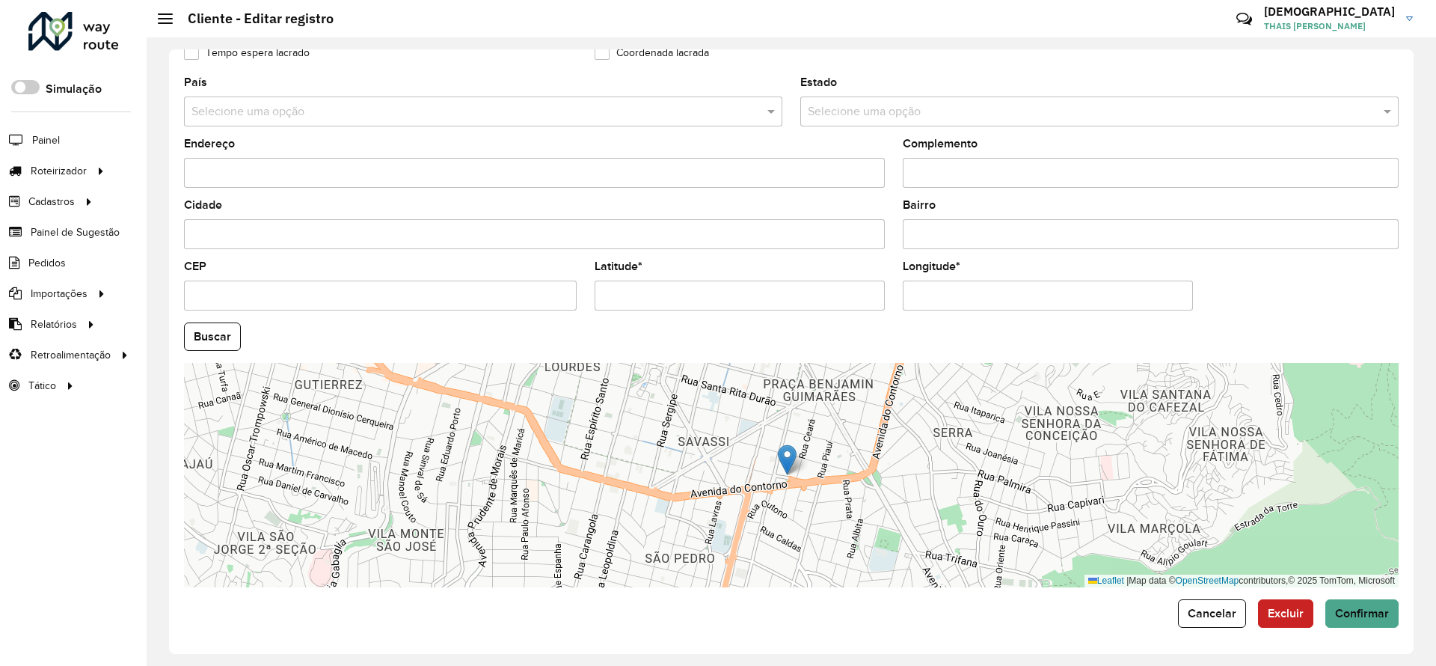
scroll to position [447, 0]
click at [676, 294] on input "Latitude *" at bounding box center [740, 295] width 290 height 30
paste input "text"
type input "**********"
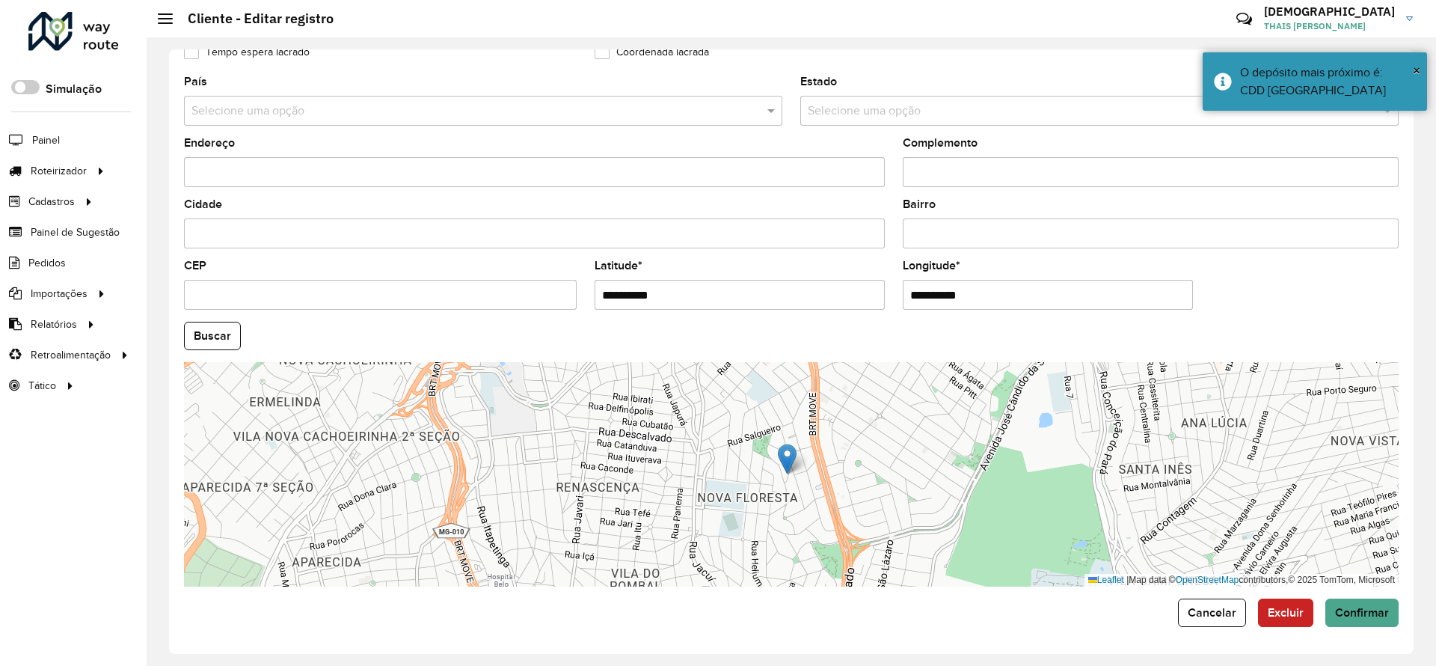
paste input "text"
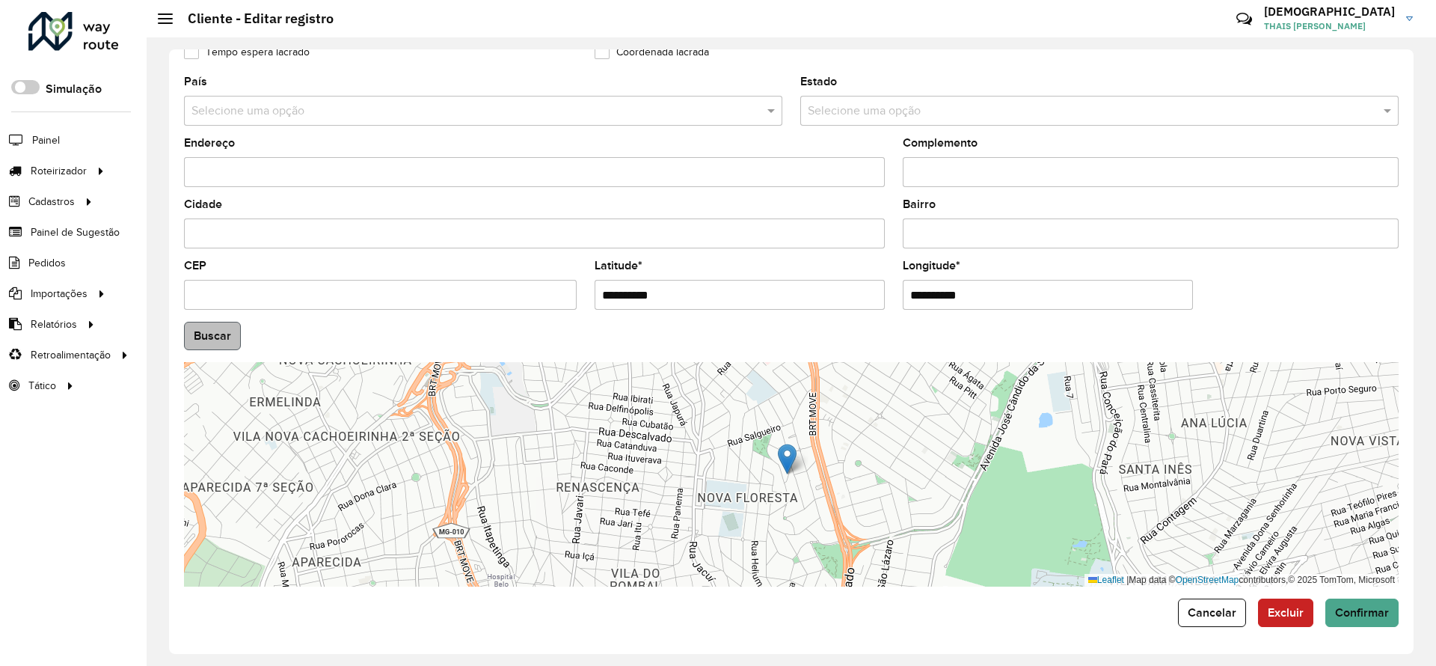
type input "**********"
click at [215, 338] on hb-app "Aguarde... Pop-up bloqueado! Seu navegador bloqueou automáticamente a abertura …" at bounding box center [718, 333] width 1436 height 666
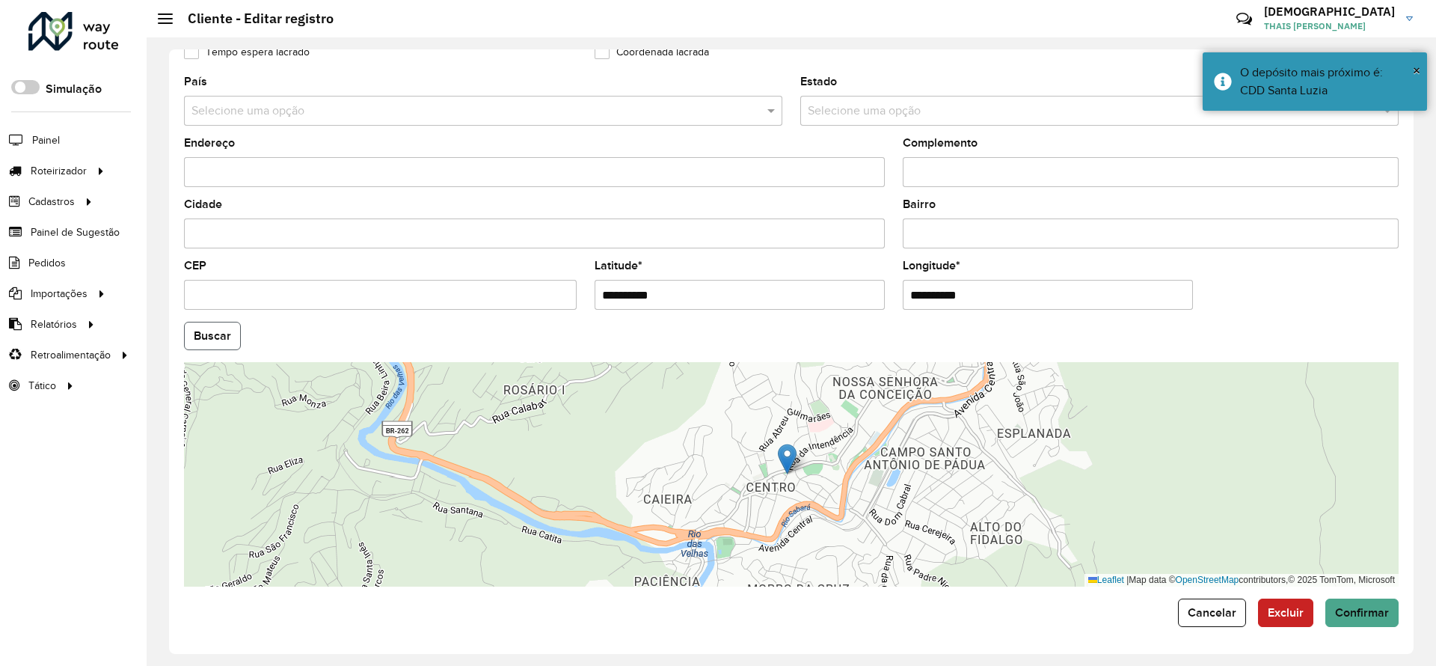
click at [215, 338] on button "Buscar" at bounding box center [212, 336] width 57 height 28
click at [1377, 609] on span "Confirmar" at bounding box center [1362, 612] width 54 height 13
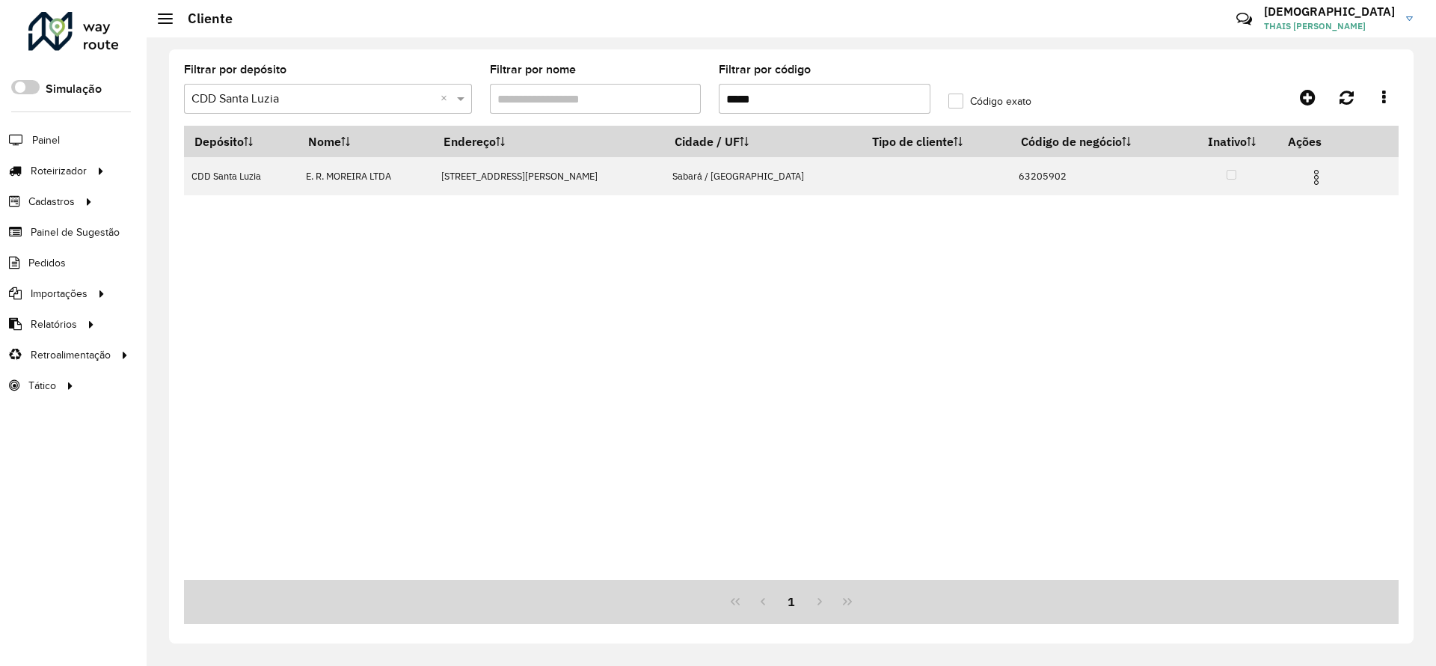
drag, startPoint x: 776, startPoint y: 99, endPoint x: 596, endPoint y: 103, distance: 179.6
click at [596, 103] on formly-group "Filtrar por depósito Selecione um depósito × CDD Santa Luzia × Filtrar por nome…" at bounding box center [633, 94] width 917 height 61
paste input "text"
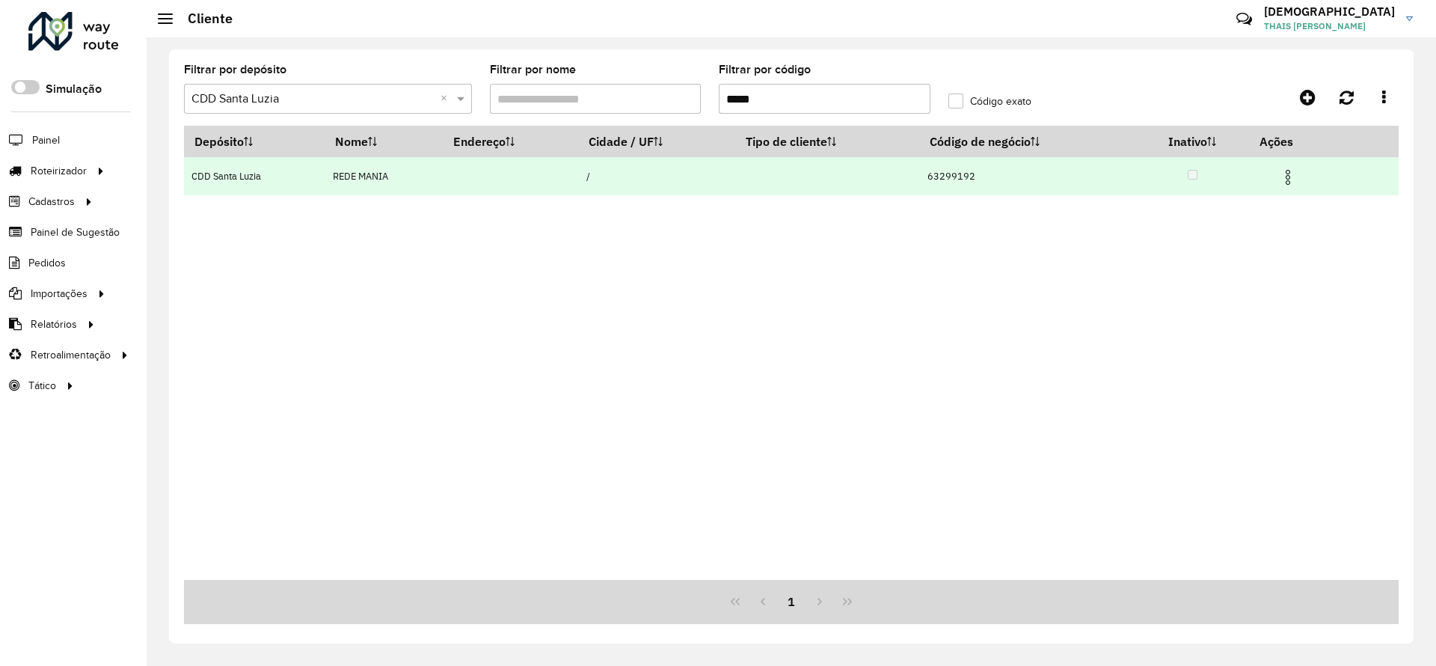
type input "*****"
click at [1287, 164] on td at bounding box center [1295, 175] width 90 height 37
click at [1288, 183] on img at bounding box center [1288, 177] width 18 height 18
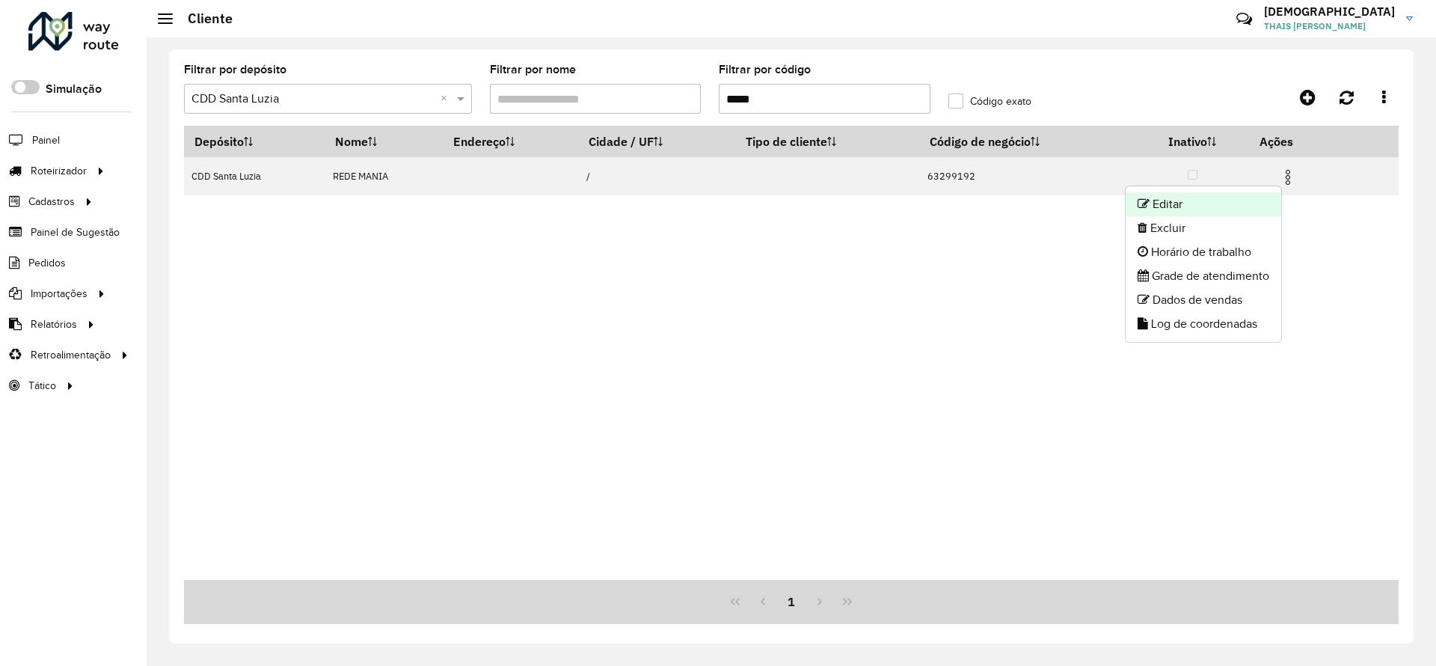
click at [1194, 196] on li "Editar" at bounding box center [1204, 204] width 156 height 24
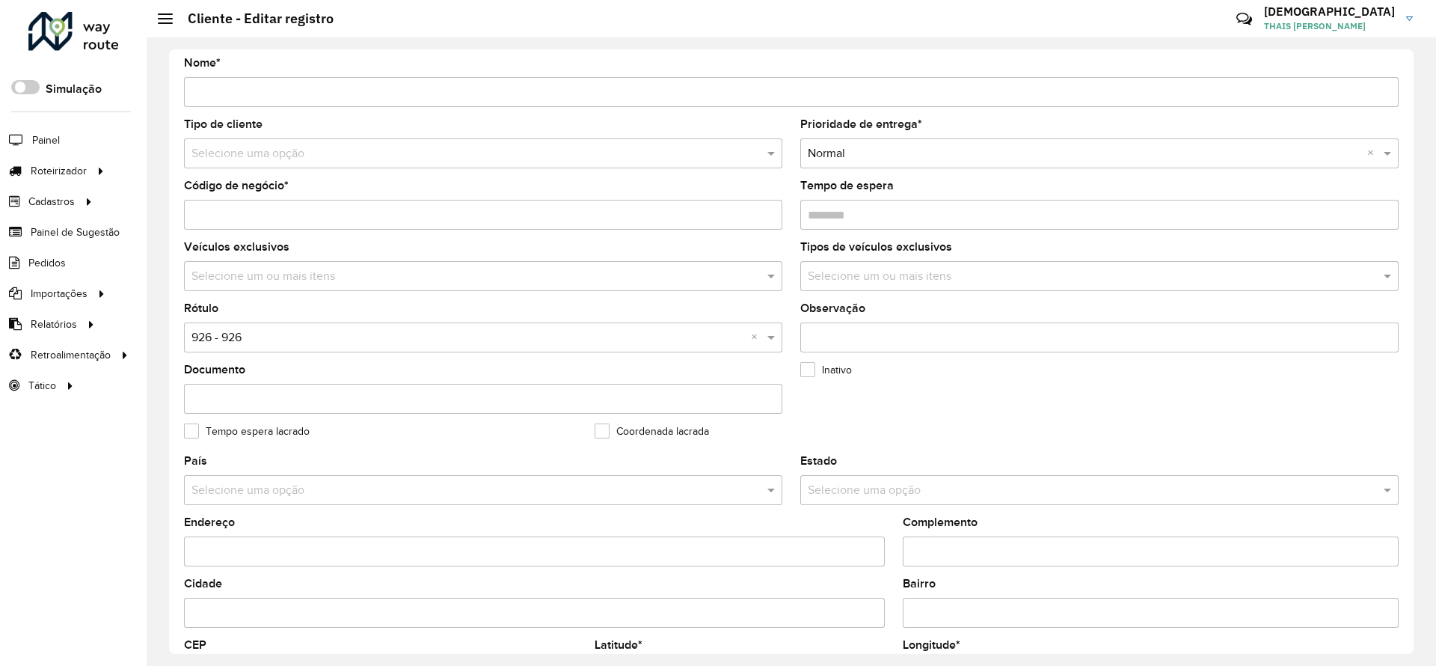
scroll to position [224, 0]
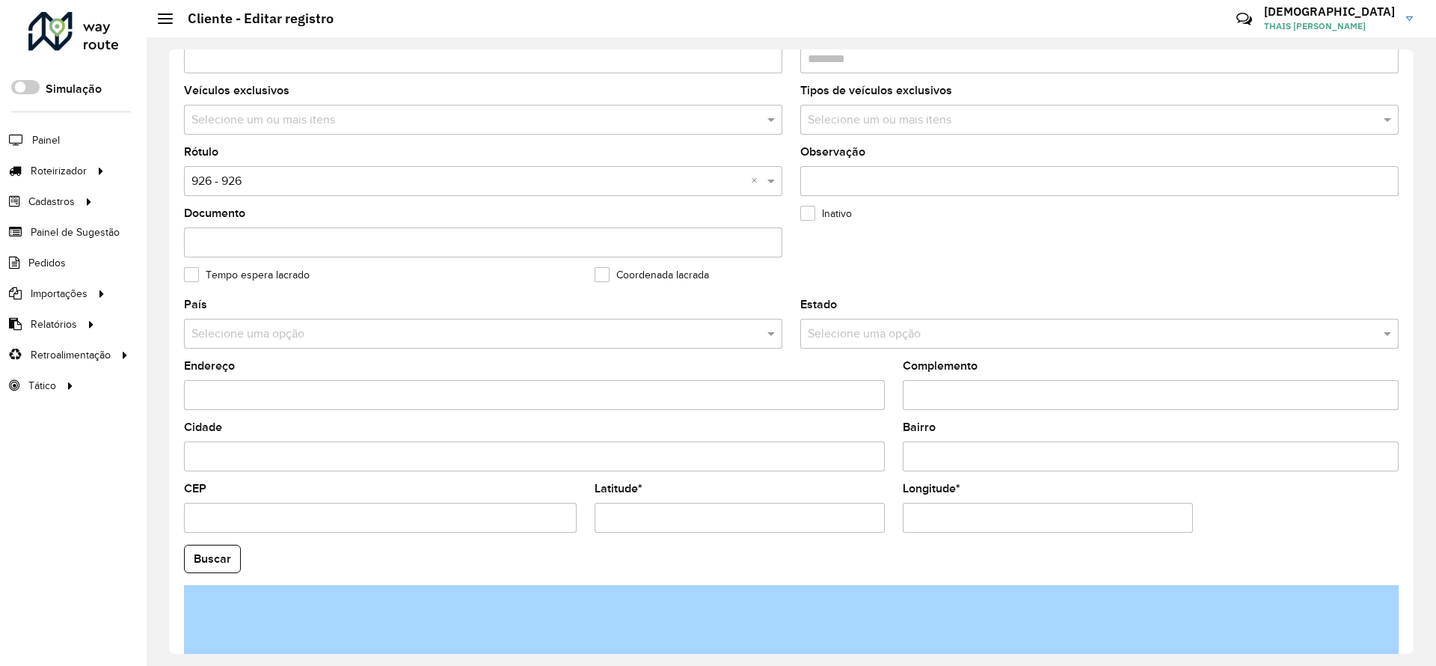
drag, startPoint x: 723, startPoint y: 515, endPoint x: 510, endPoint y: 506, distance: 213.4
click at [510, 506] on formly-group "País Selecione uma opção Estado Selecione uma opção Endereço Complemento Cidade…" at bounding box center [791, 554] width 1233 height 510
paste input "*"
type input "**********"
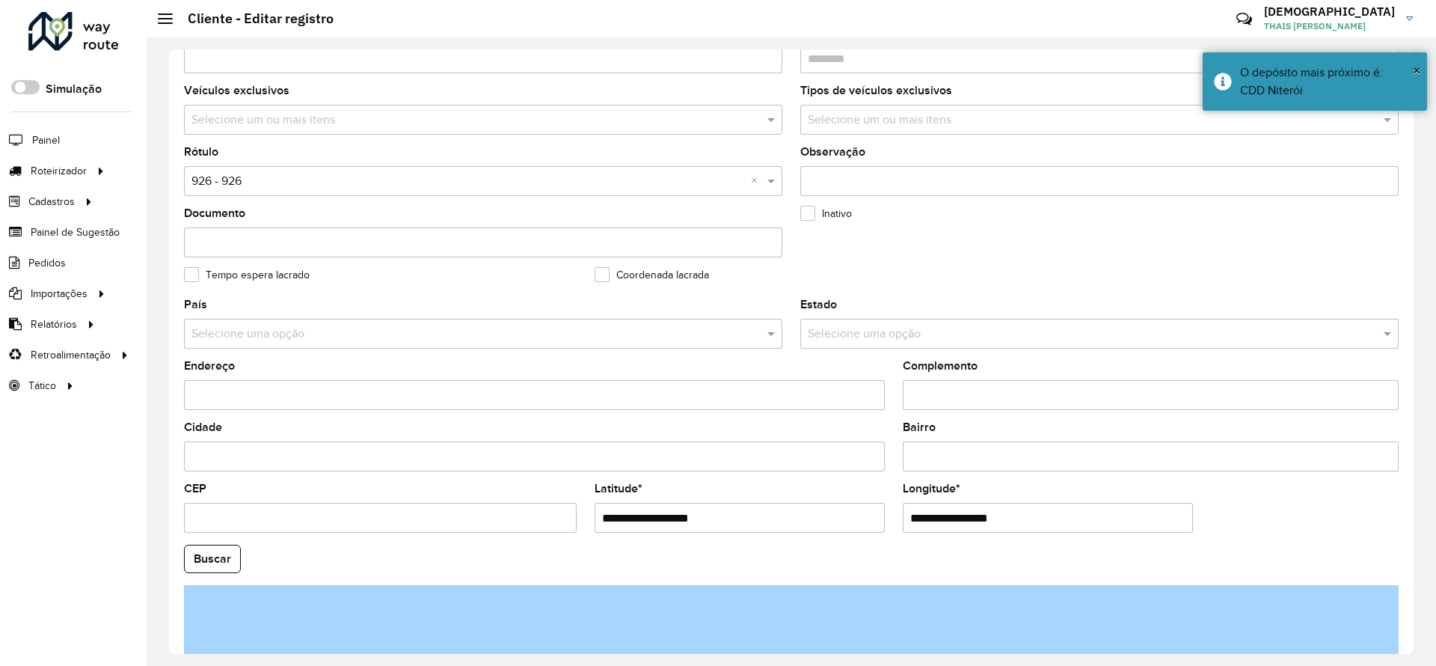
paste input "*"
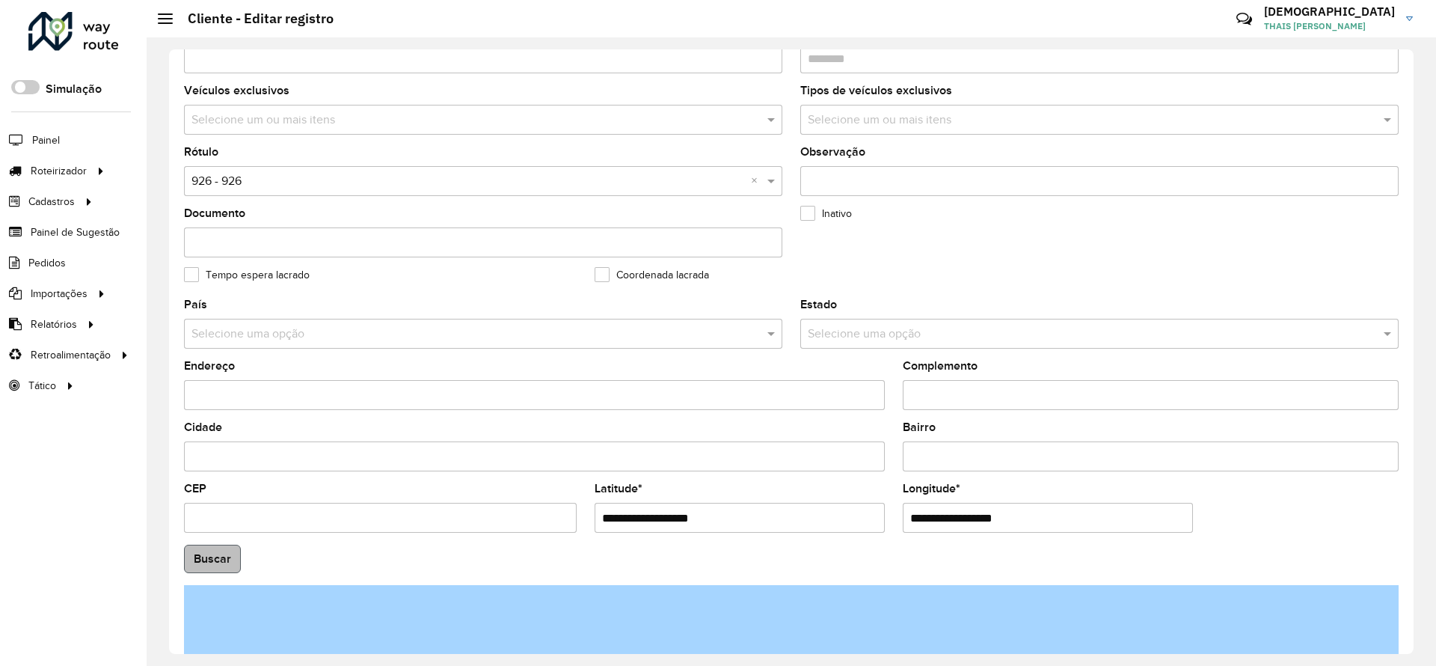
type input "**********"
click at [218, 560] on hb-app "Aguarde... Pop-up bloqueado! Seu navegador bloqueou automáticamente a abertura …" at bounding box center [718, 333] width 1436 height 666
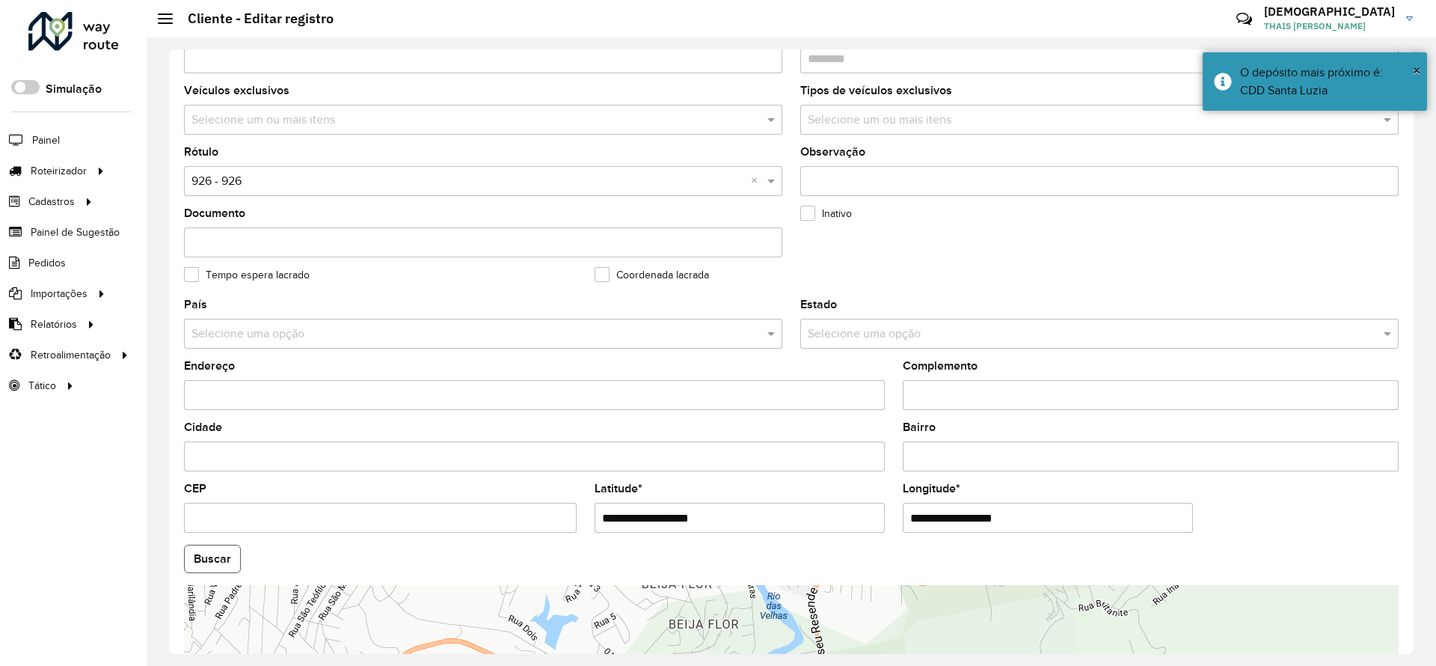
click at [218, 560] on button "Buscar" at bounding box center [212, 559] width 57 height 28
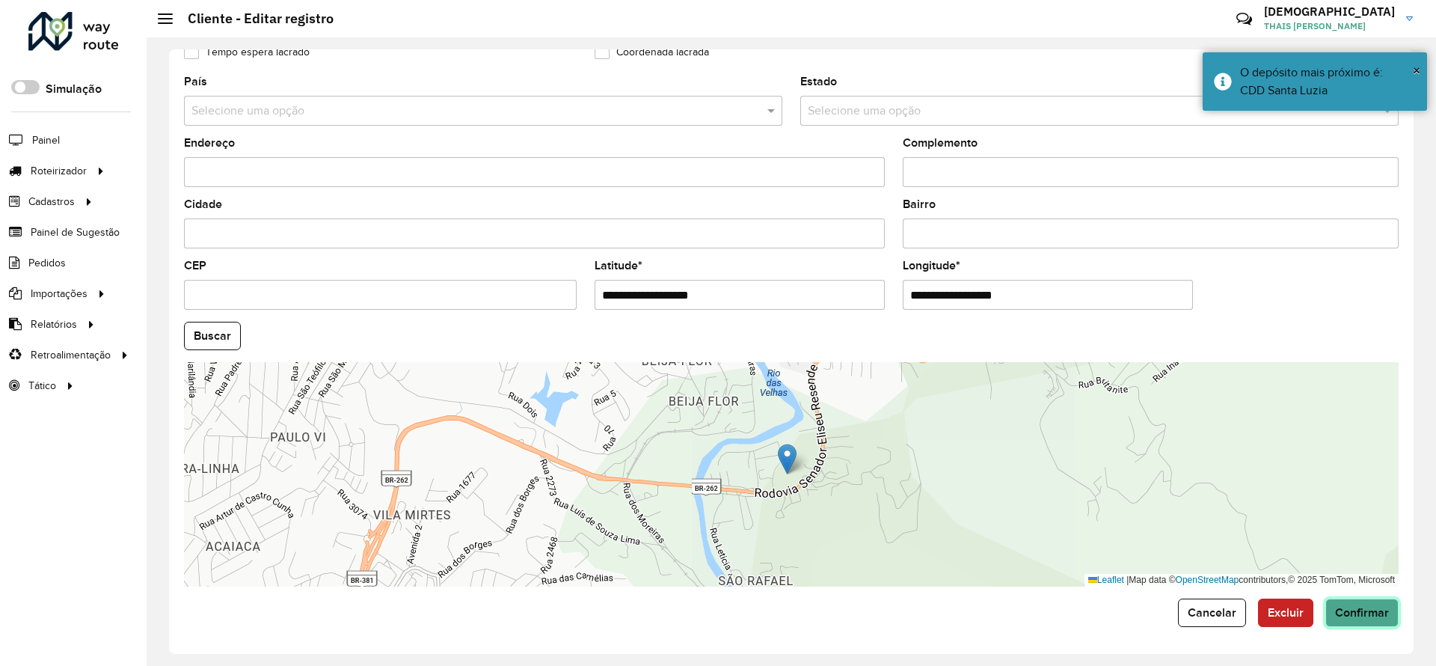
click at [1362, 617] on span "Confirmar" at bounding box center [1362, 612] width 54 height 13
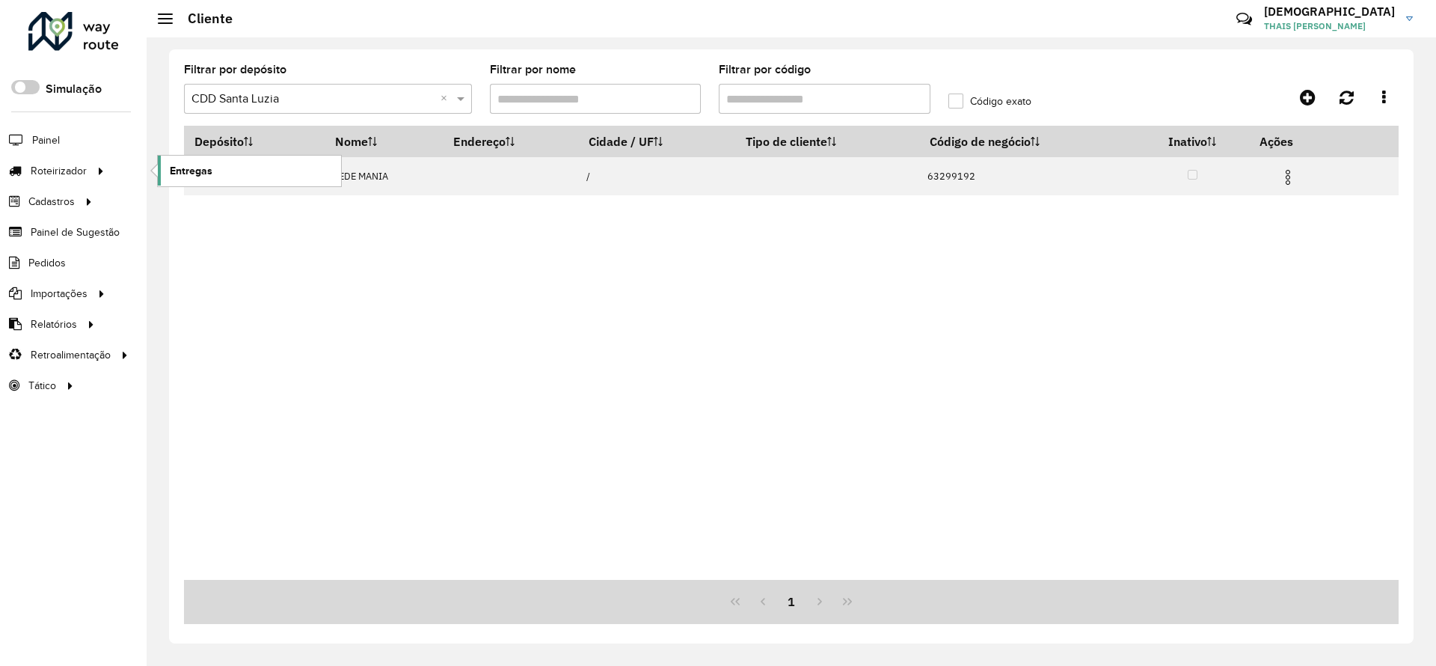
click at [186, 177] on span "Entregas" at bounding box center [191, 171] width 43 height 16
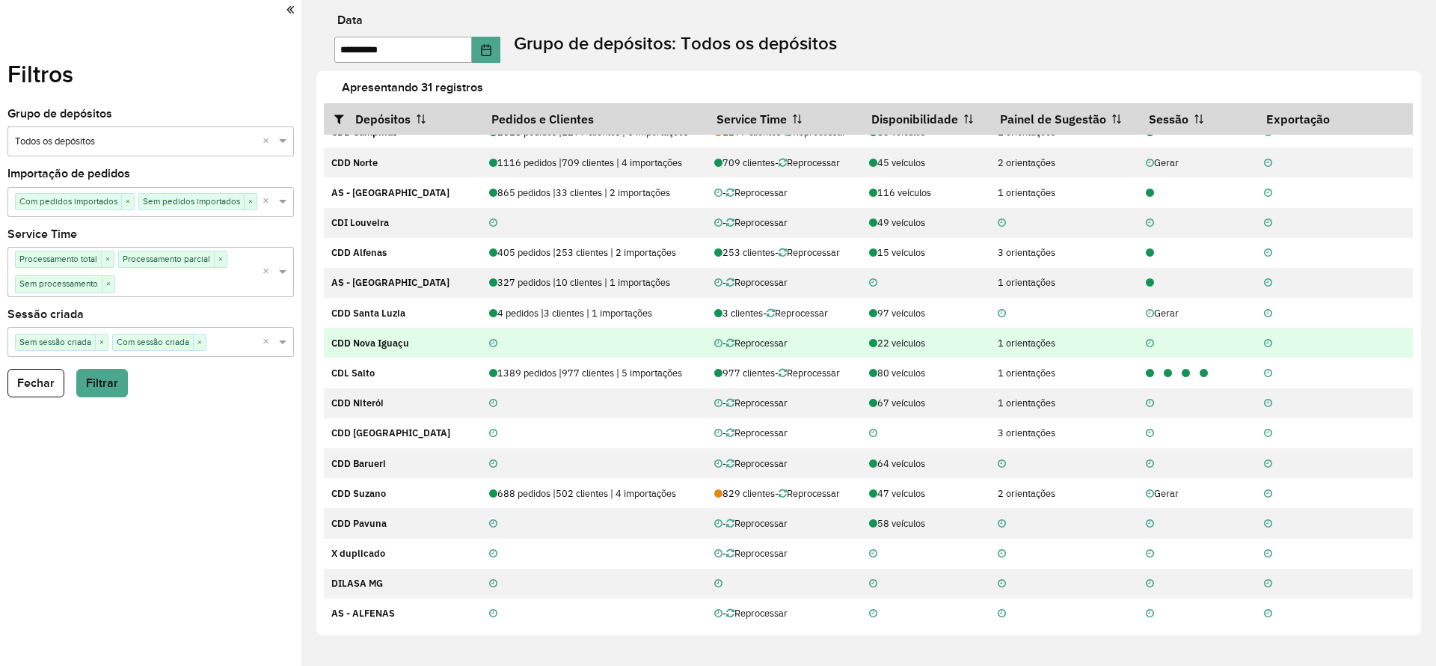
scroll to position [337, 0]
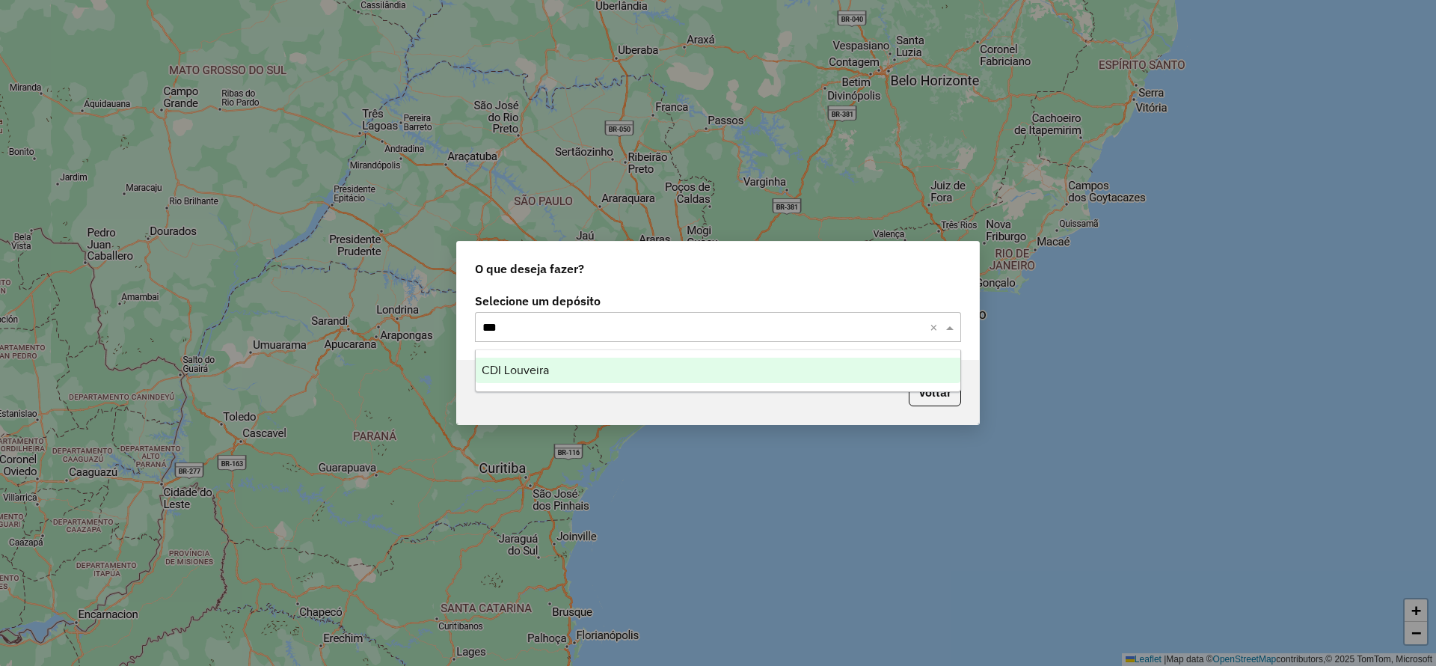
type input "****"
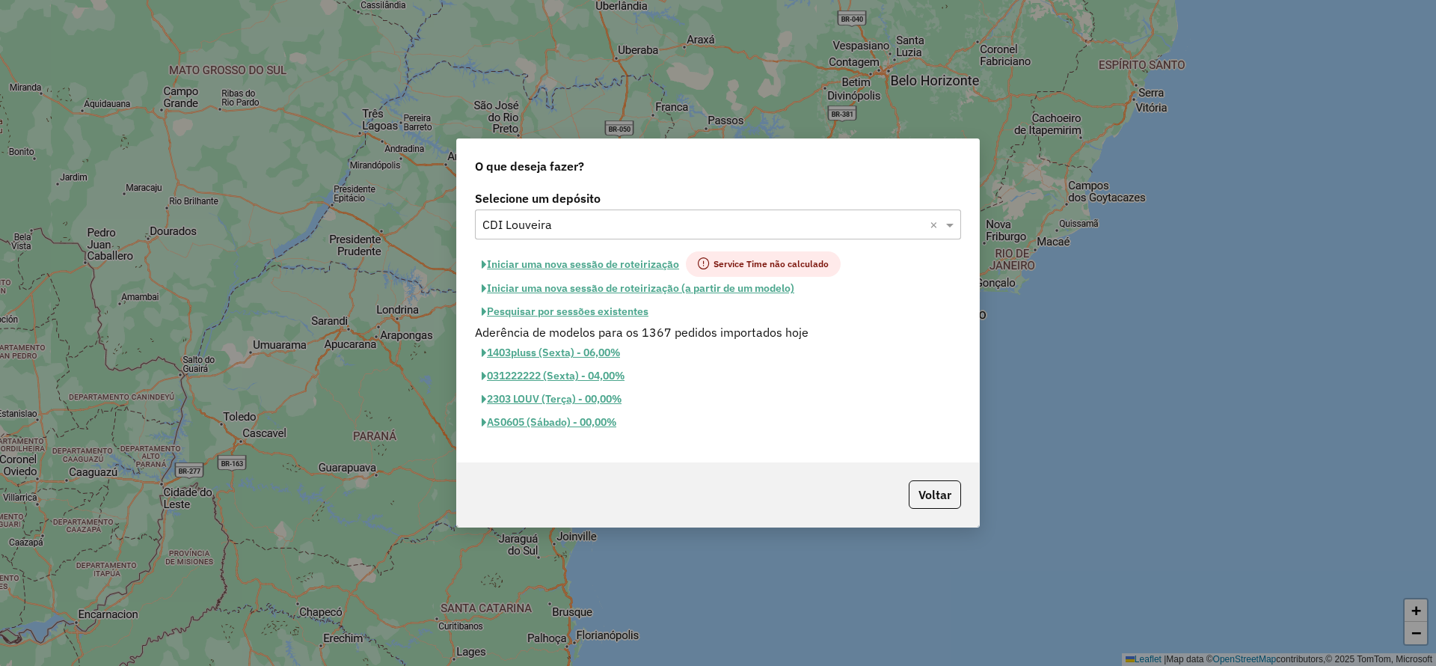
click at [563, 263] on button "Iniciar uma nova sessão de roteirização" at bounding box center [580, 263] width 211 height 25
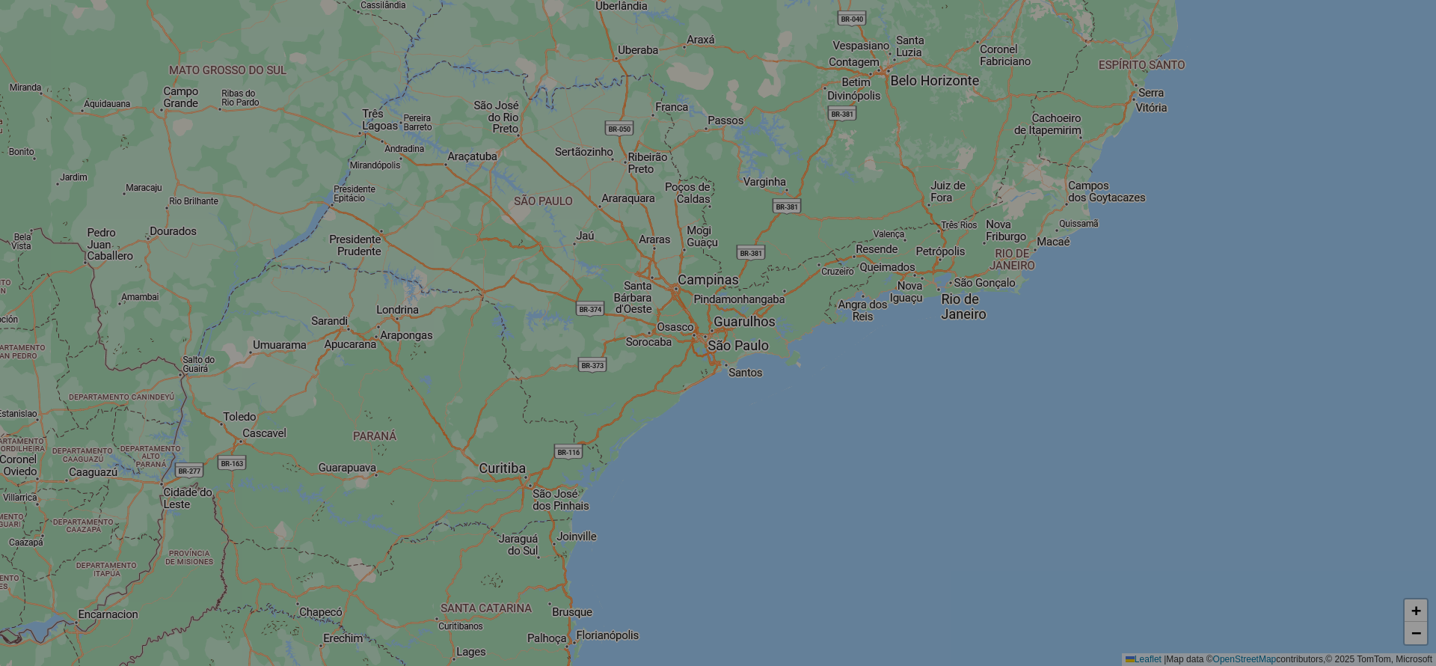
select select "*"
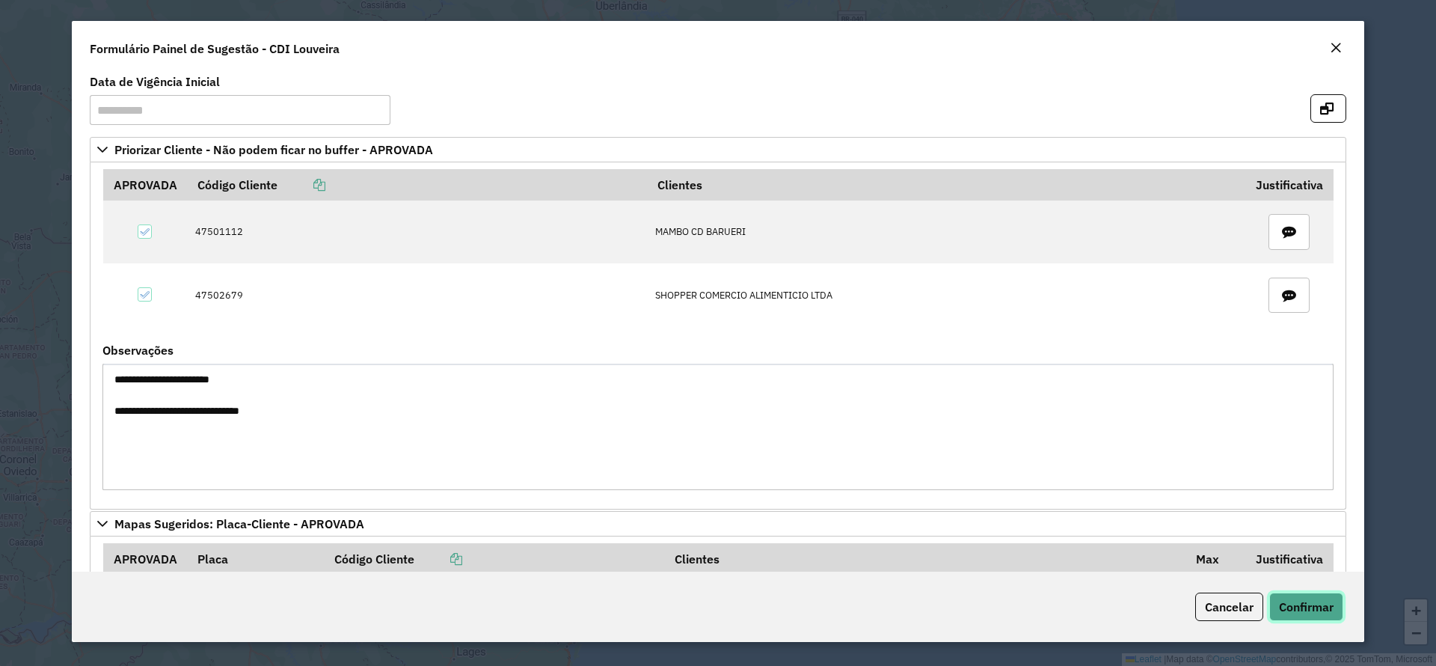
click at [1307, 610] on span "Confirmar" at bounding box center [1306, 606] width 55 height 15
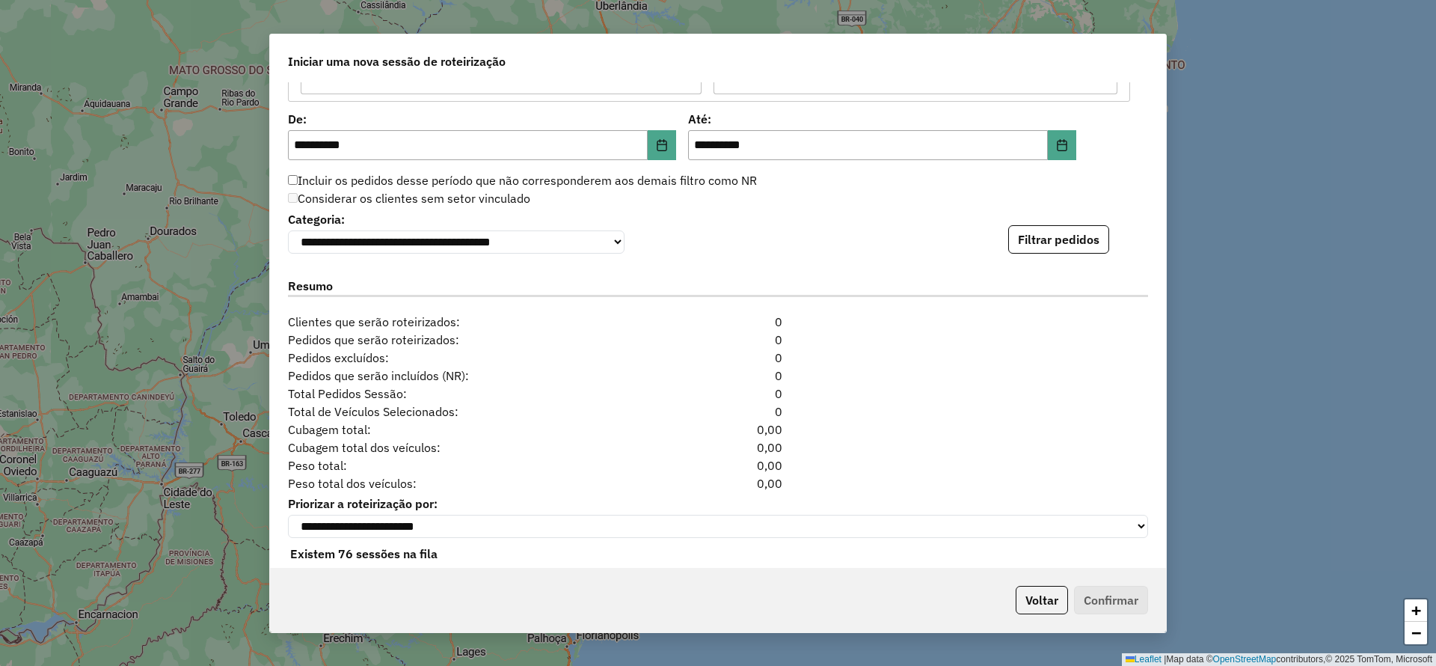
scroll to position [1516, 0]
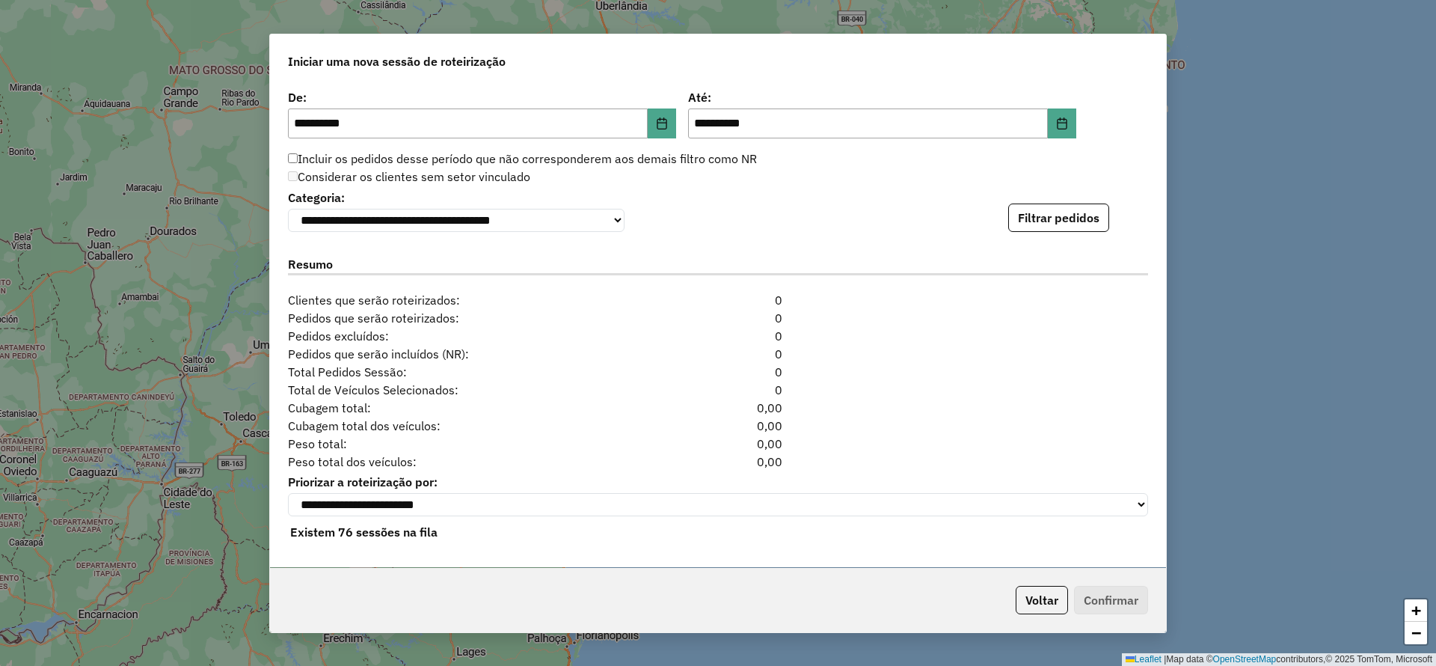
click at [1031, 239] on div "**********" at bounding box center [718, 325] width 896 height 486
click at [1035, 216] on button "Filtrar pedidos" at bounding box center [1059, 217] width 101 height 28
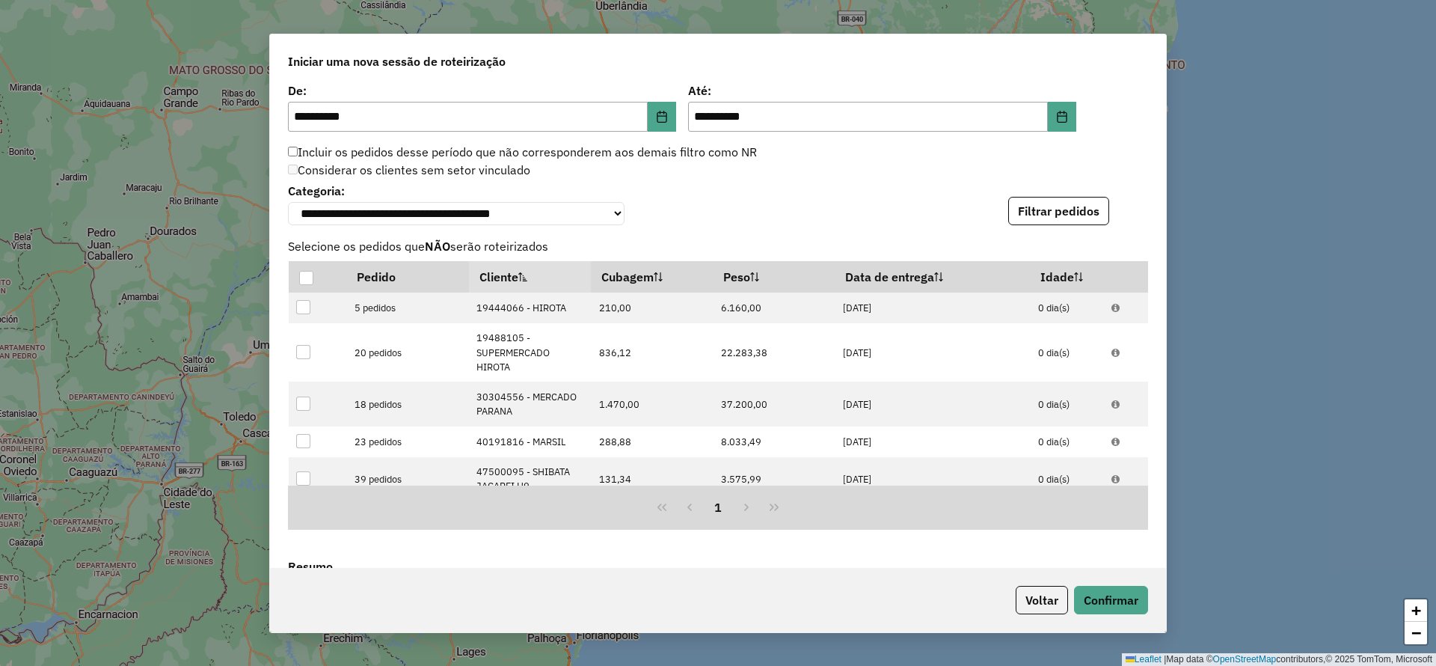
scroll to position [1843, 0]
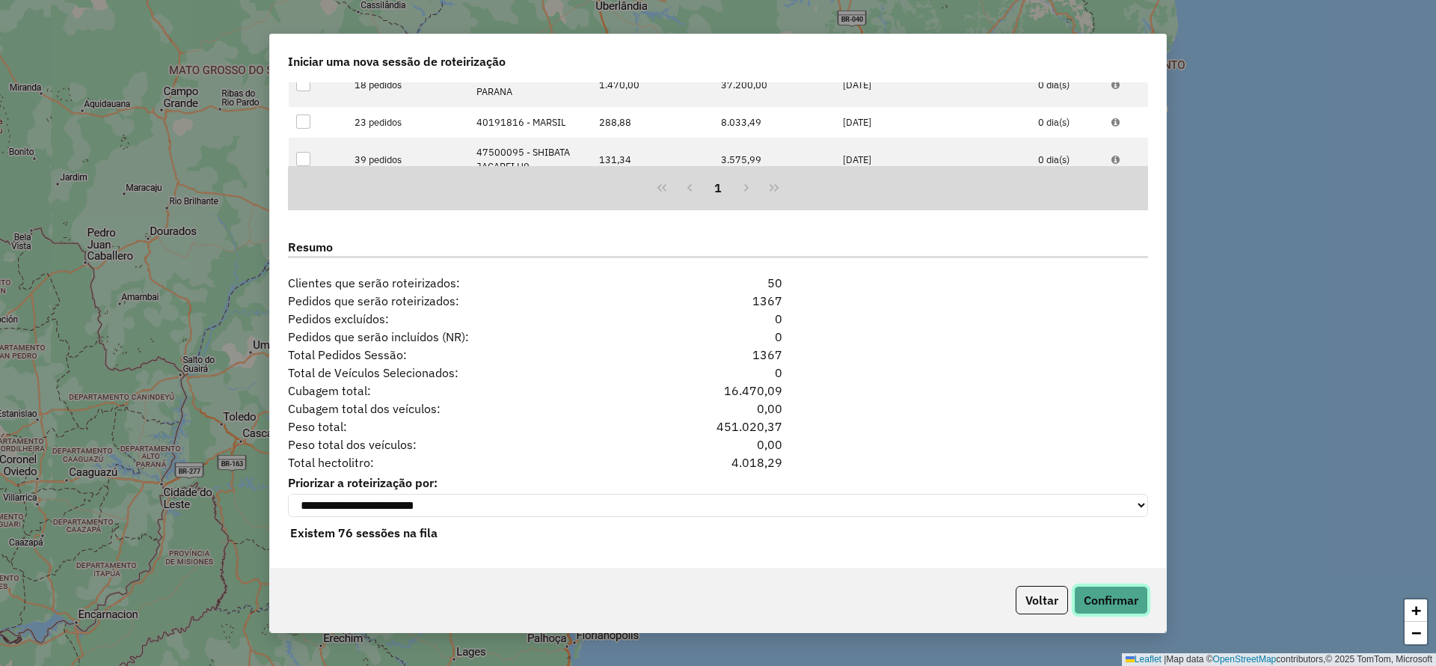
click at [1113, 603] on button "Confirmar" at bounding box center [1111, 600] width 74 height 28
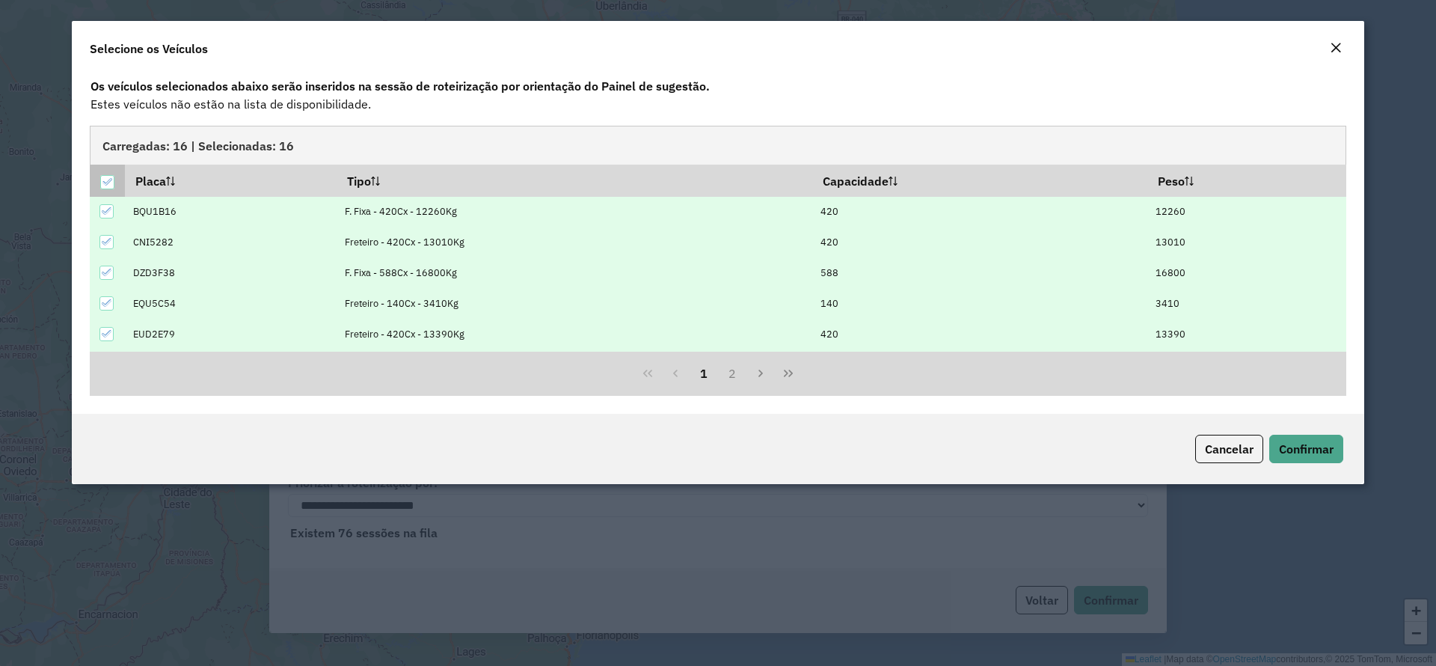
click at [104, 179] on icon at bounding box center [107, 182] width 10 height 10
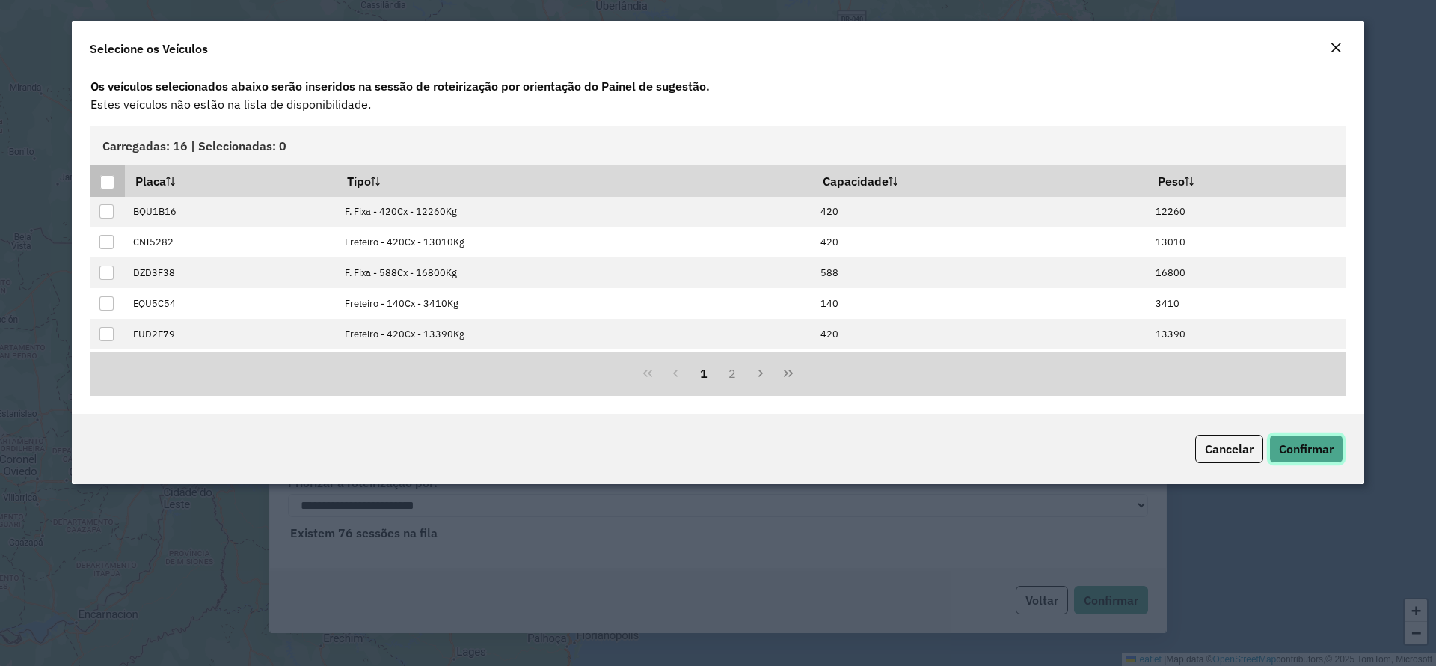
click at [1295, 447] on span "Confirmar" at bounding box center [1306, 448] width 55 height 15
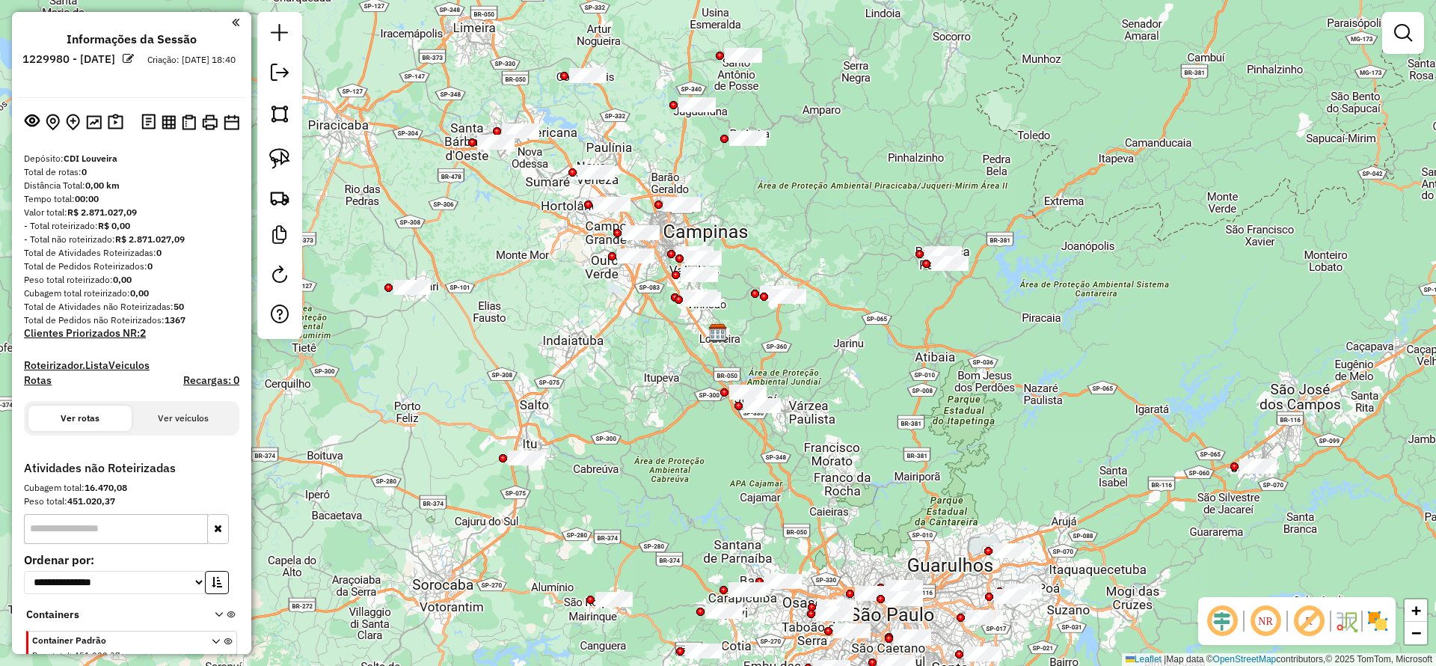
click at [1222, 623] on em at bounding box center [1223, 621] width 36 height 36
click at [1314, 620] on em at bounding box center [1309, 621] width 36 height 36
click at [1387, 621] on img at bounding box center [1378, 621] width 24 height 24
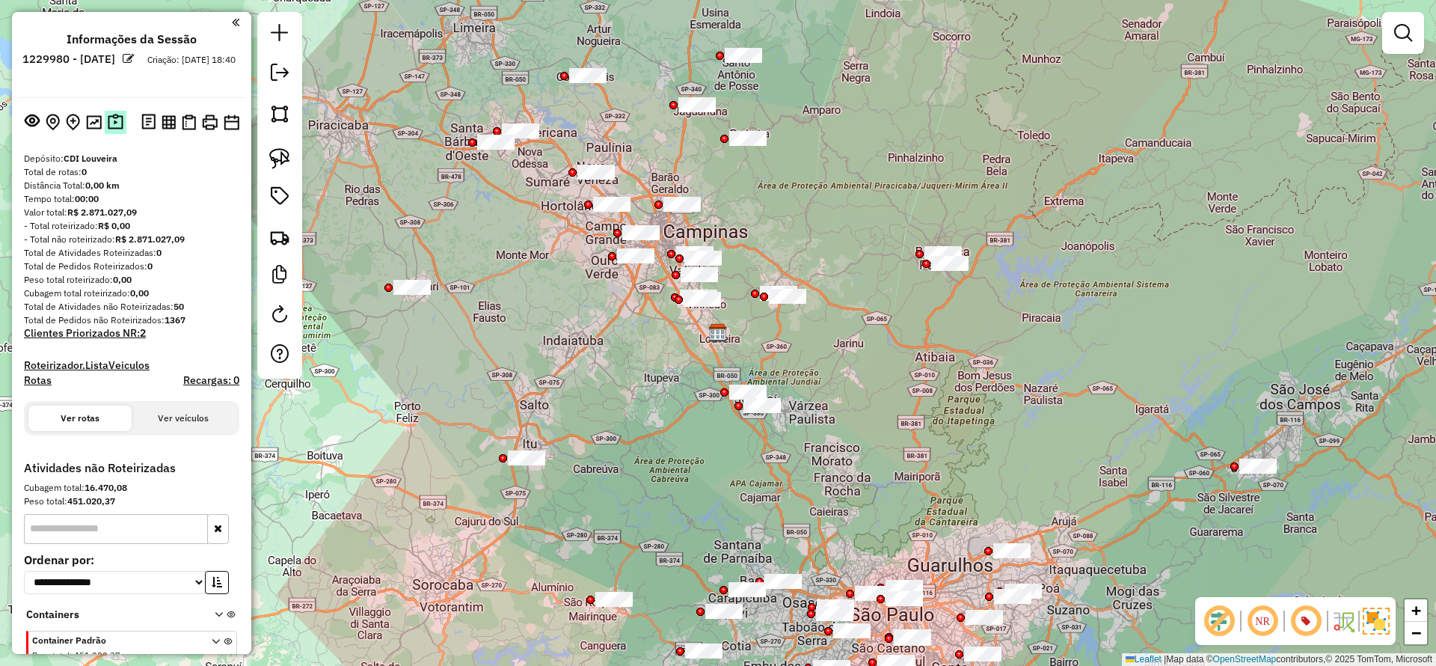
click at [115, 126] on img at bounding box center [116, 122] width 16 height 17
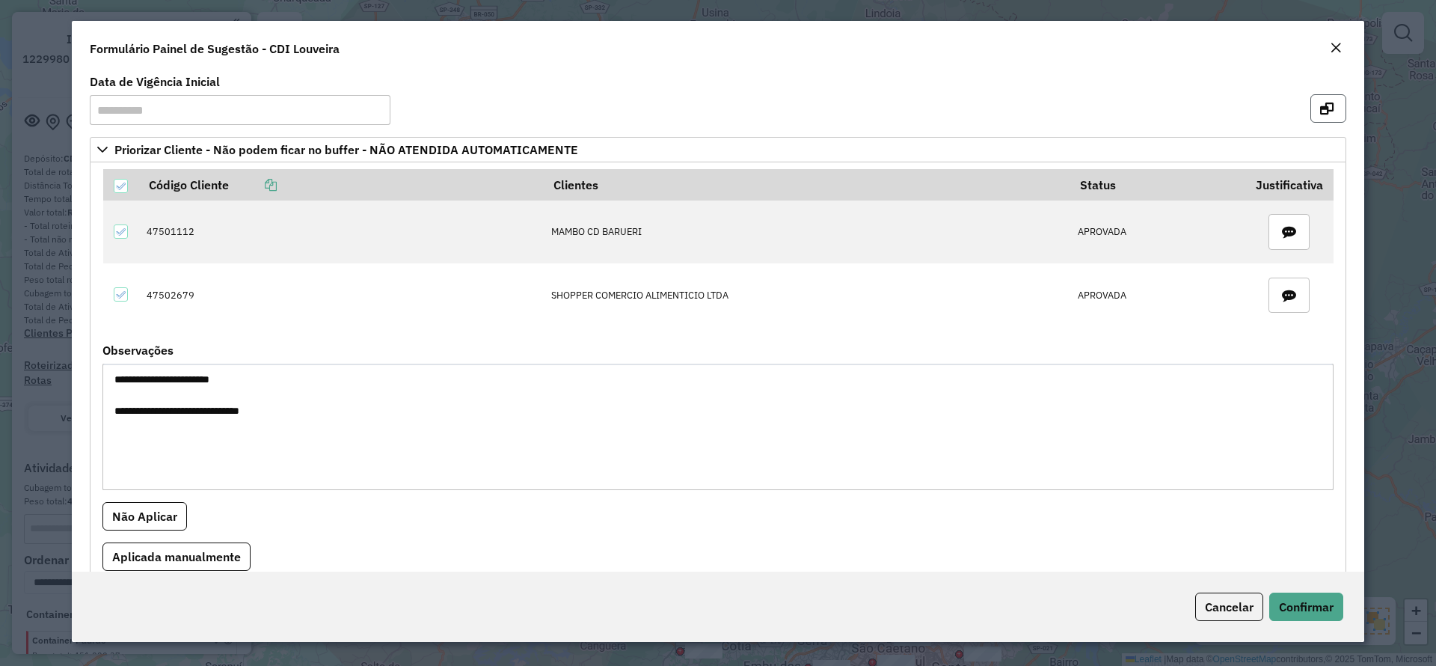
click at [1323, 110] on icon "button" at bounding box center [1326, 108] width 13 height 12
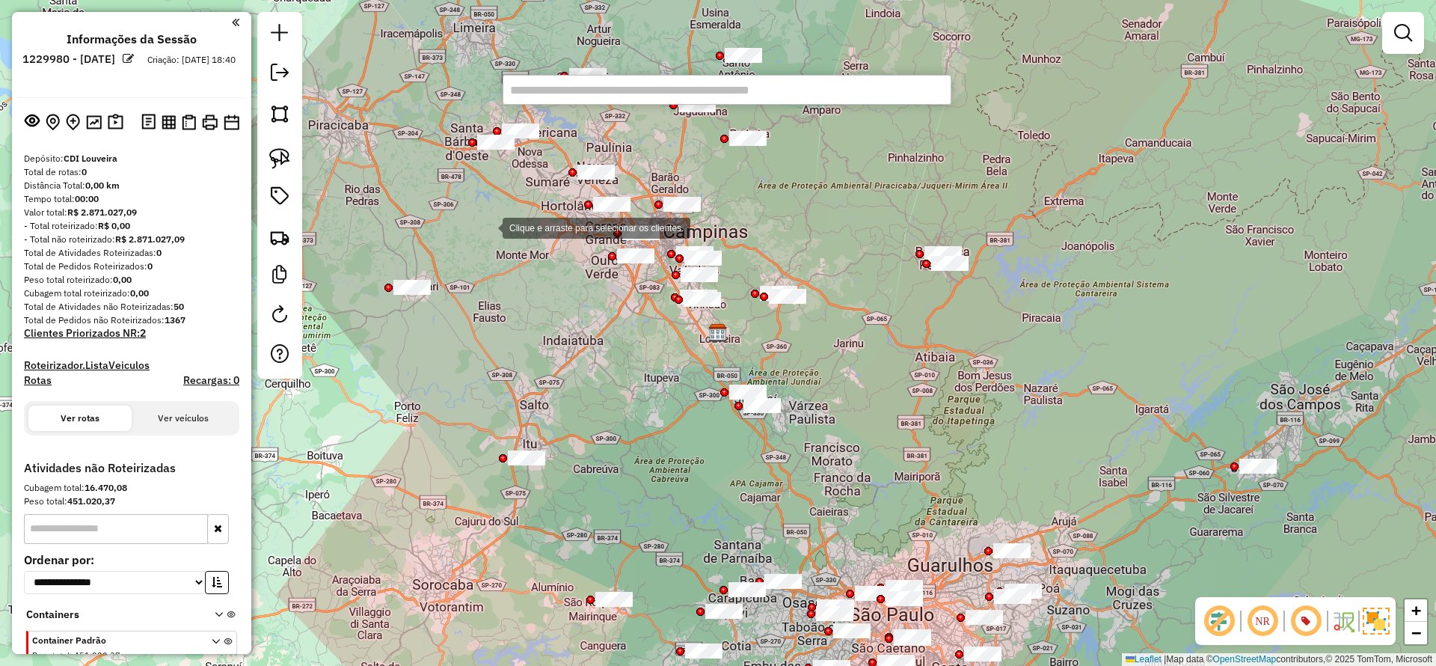
paste input "********"
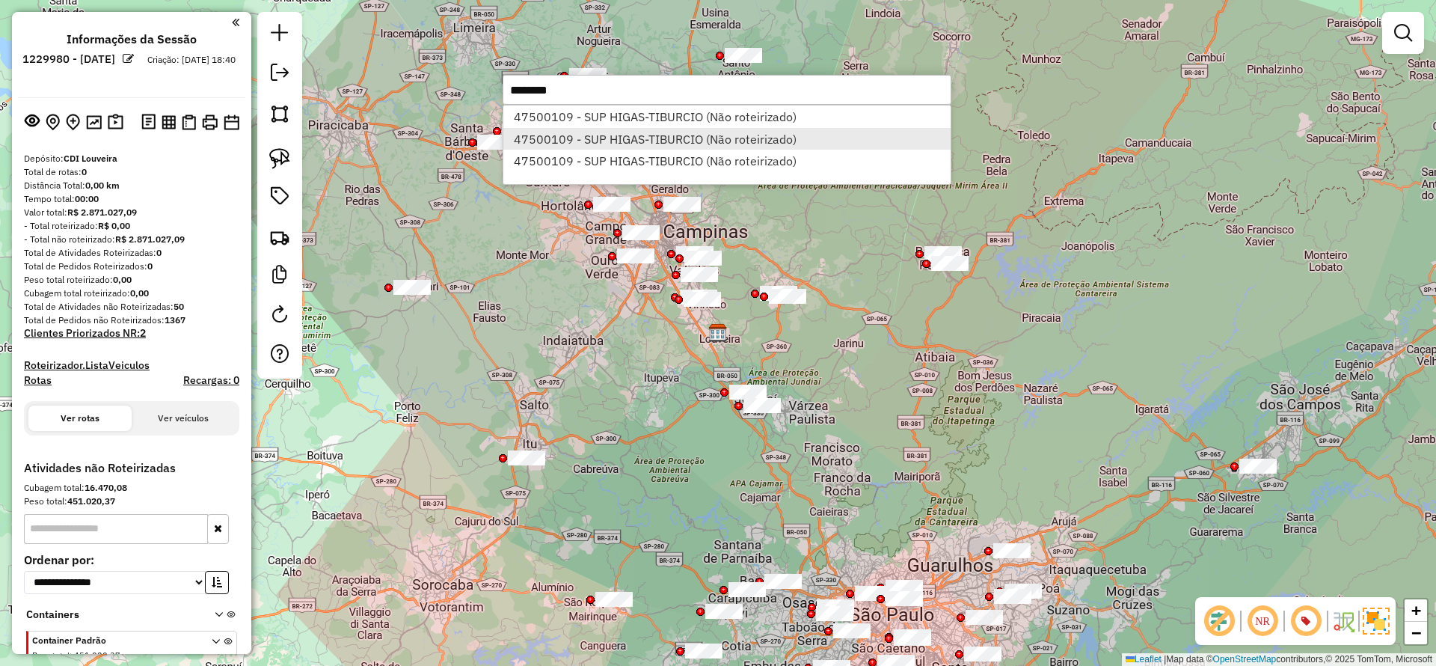
type input "********"
click at [611, 140] on li "47500109 - SUP HIGAS-TIBURCIO (Não roteirizado)" at bounding box center [727, 139] width 447 height 22
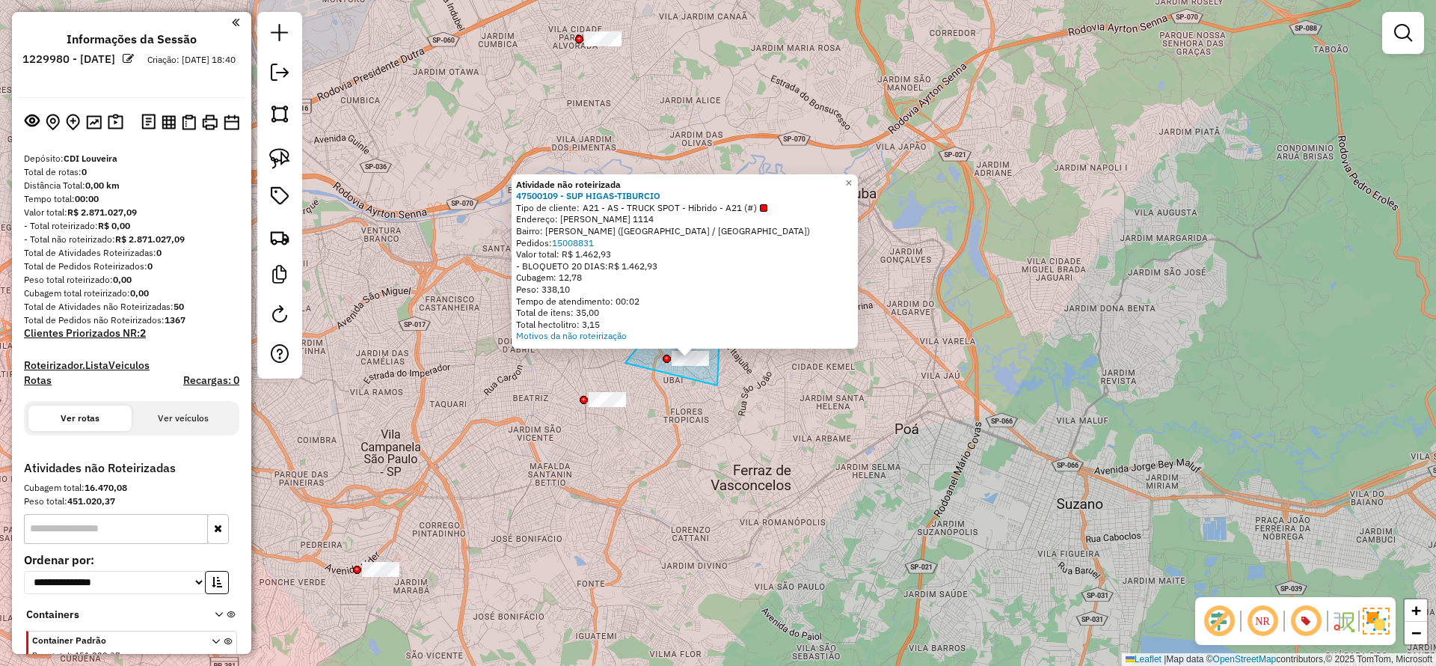
drag, startPoint x: 717, startPoint y: 385, endPoint x: 625, endPoint y: 363, distance: 94.7
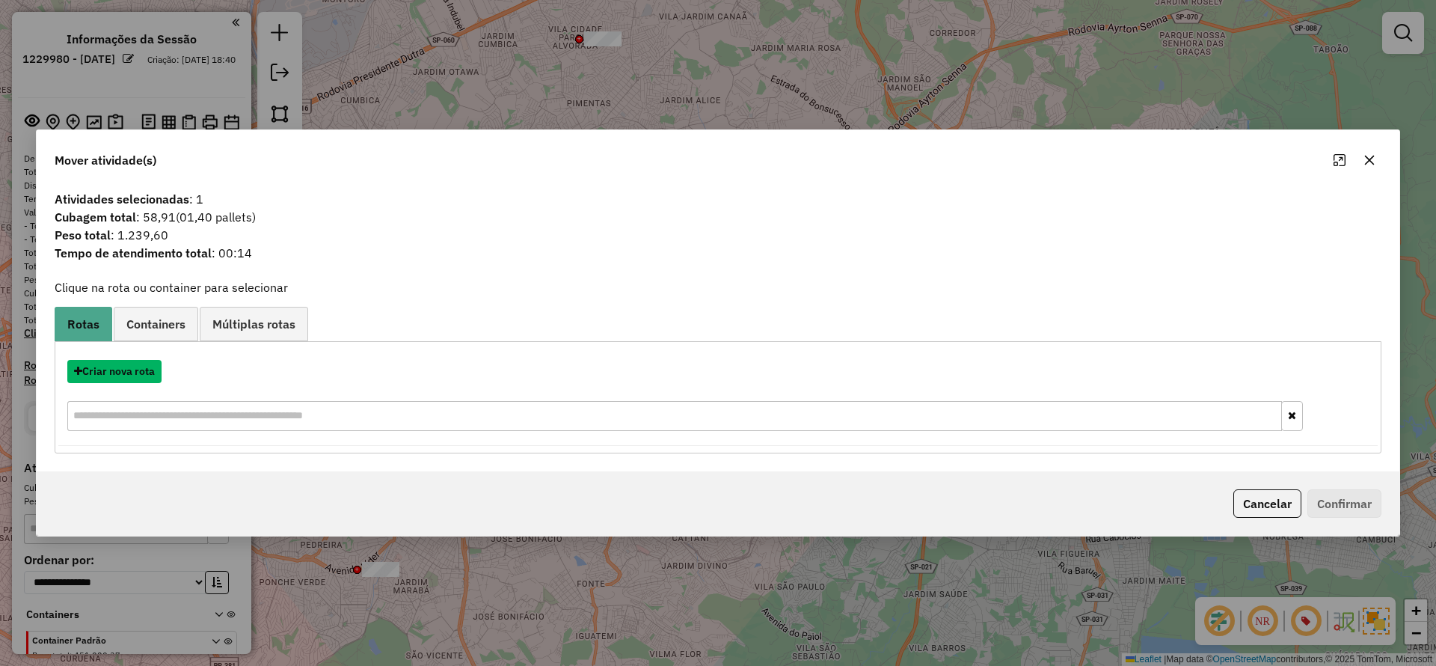
click at [127, 367] on button "Criar nova rota" at bounding box center [114, 371] width 94 height 23
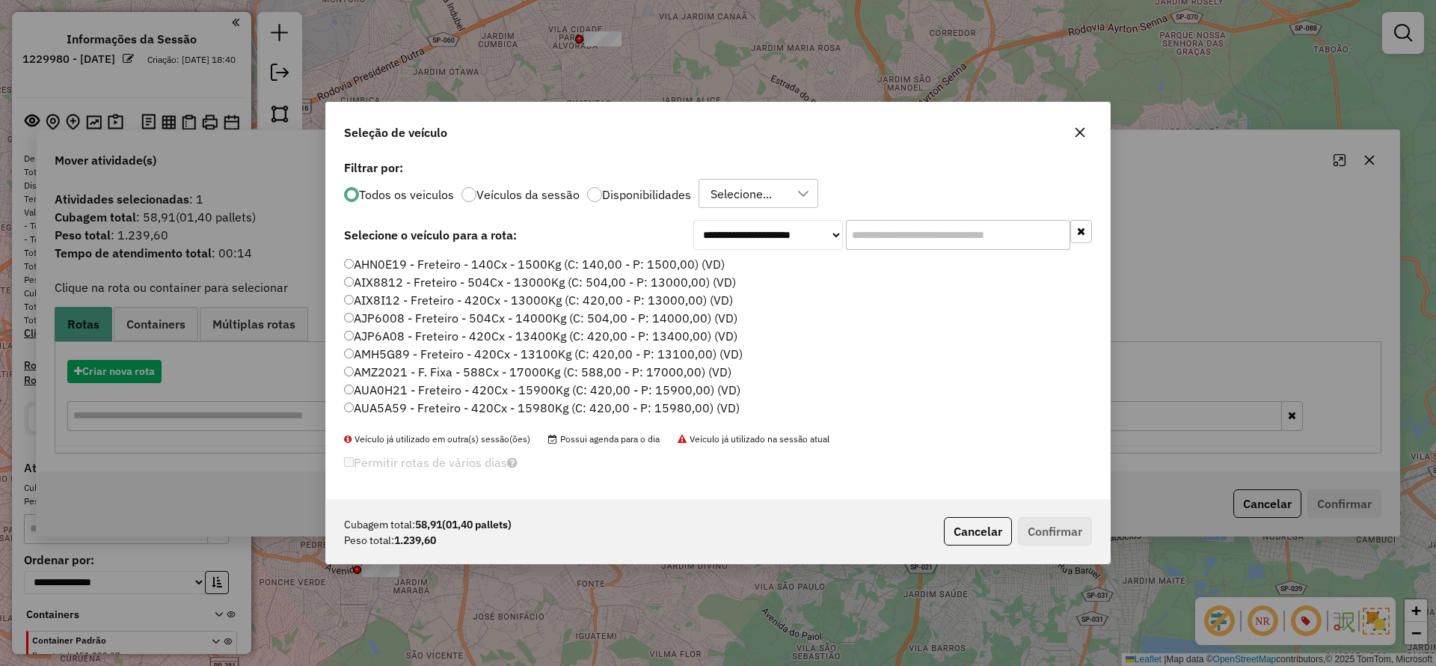
click at [900, 235] on input "text" at bounding box center [958, 235] width 224 height 30
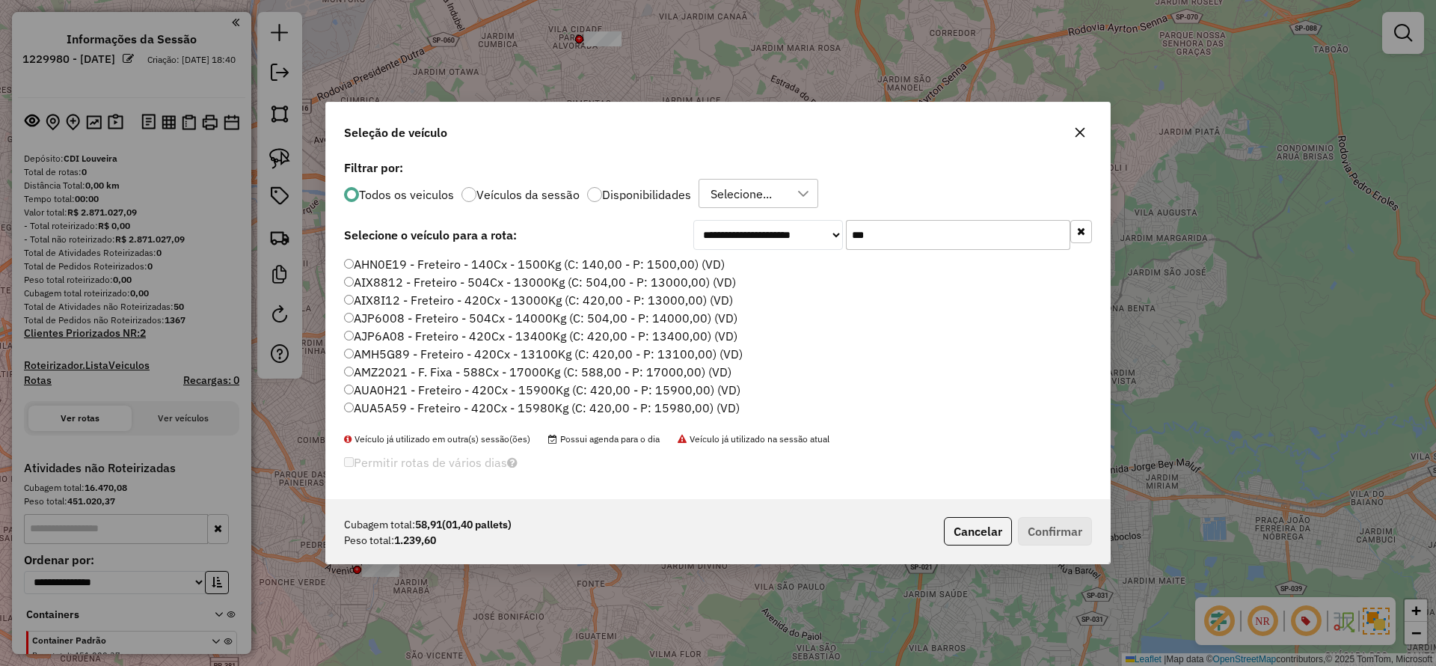
scroll to position [8, 4]
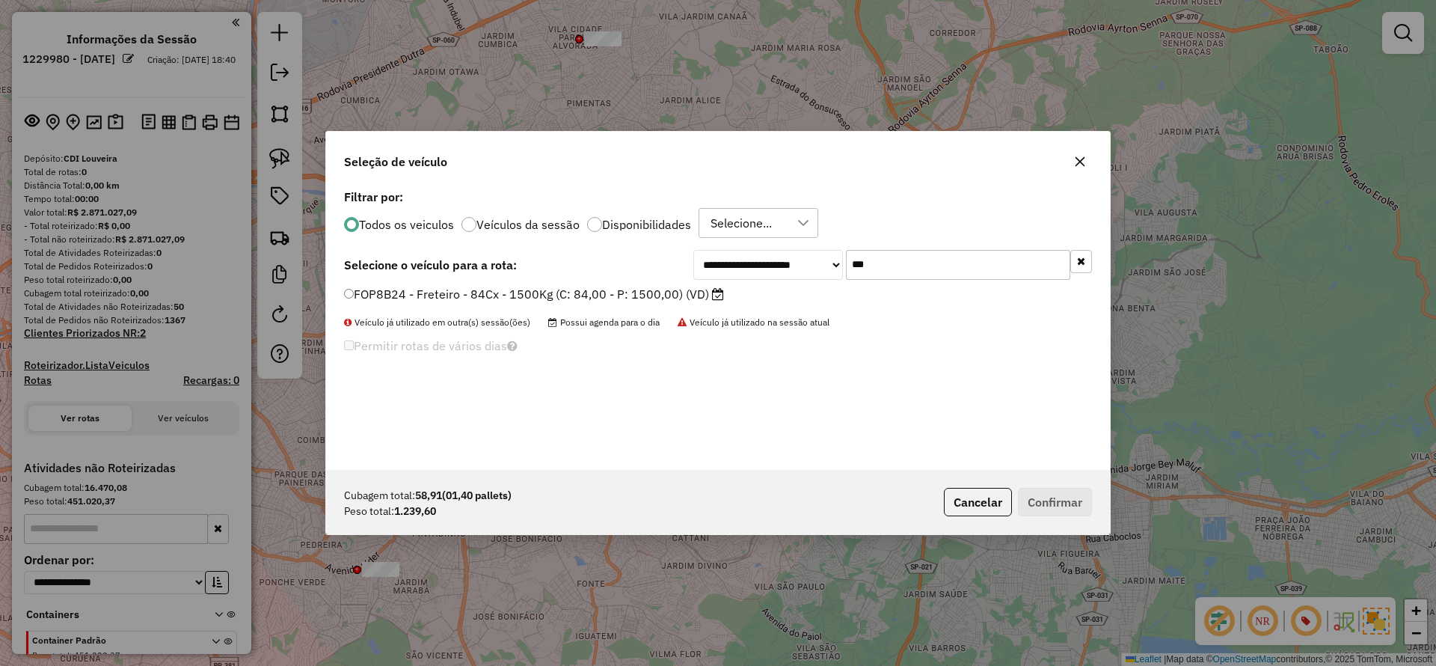
type input "***"
click at [431, 293] on label "FOP8B24 - Freteiro - 84Cx - 1500Kg (C: 84,00 - P: 1500,00) (VD)" at bounding box center [534, 294] width 380 height 18
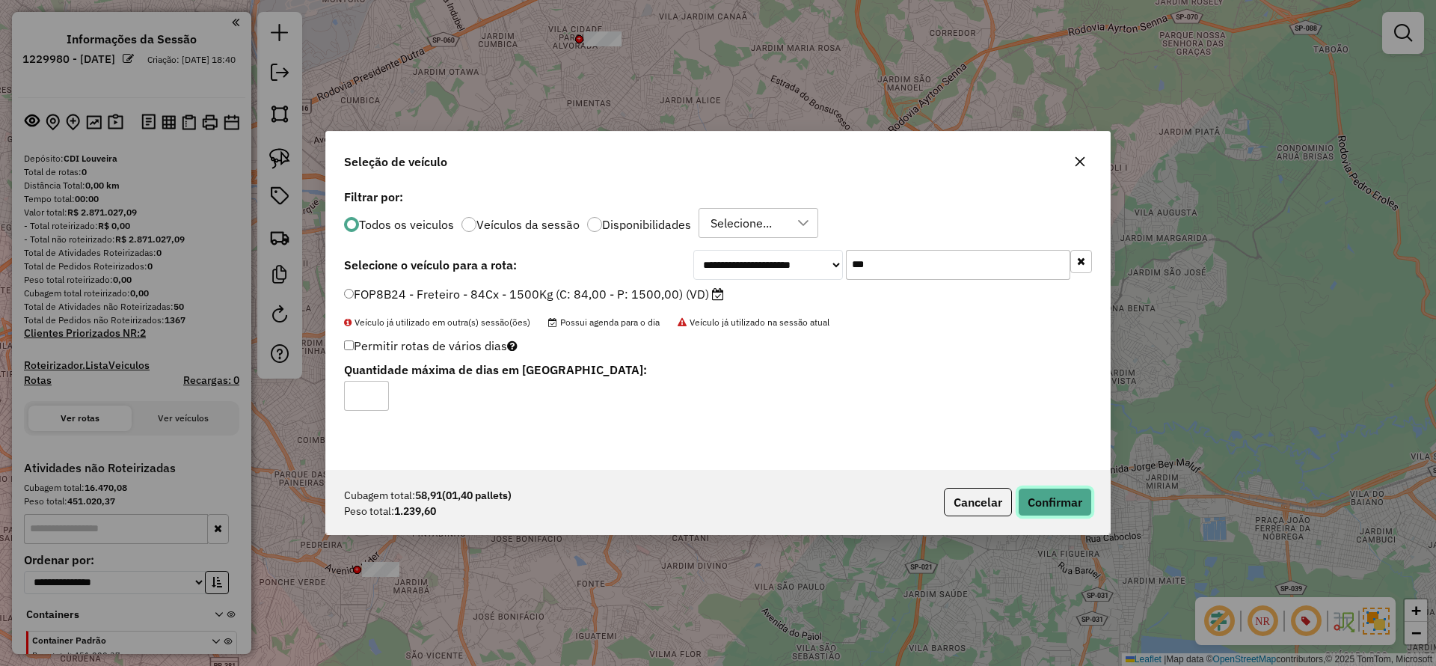
click at [1057, 498] on button "Confirmar" at bounding box center [1055, 502] width 74 height 28
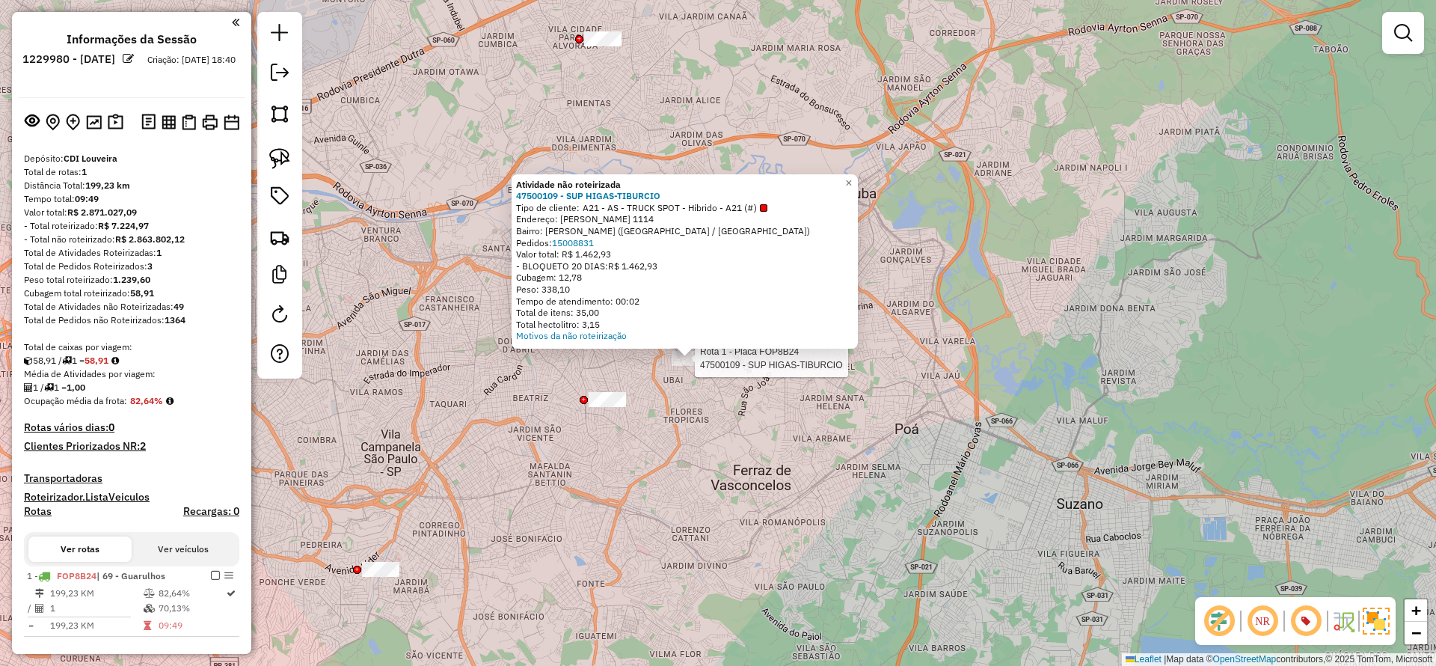
select select "**********"
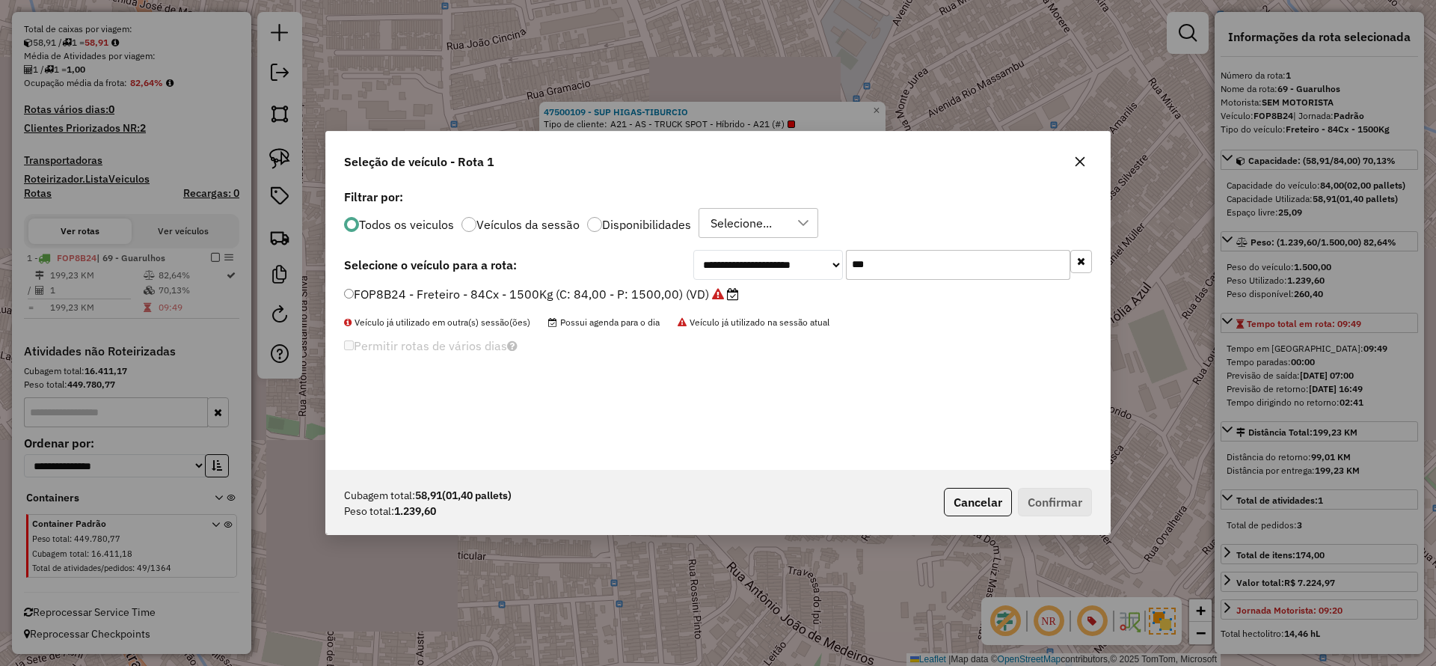
scroll to position [9, 5]
click at [905, 267] on input "***" at bounding box center [958, 265] width 224 height 30
paste input "****"
type input "*******"
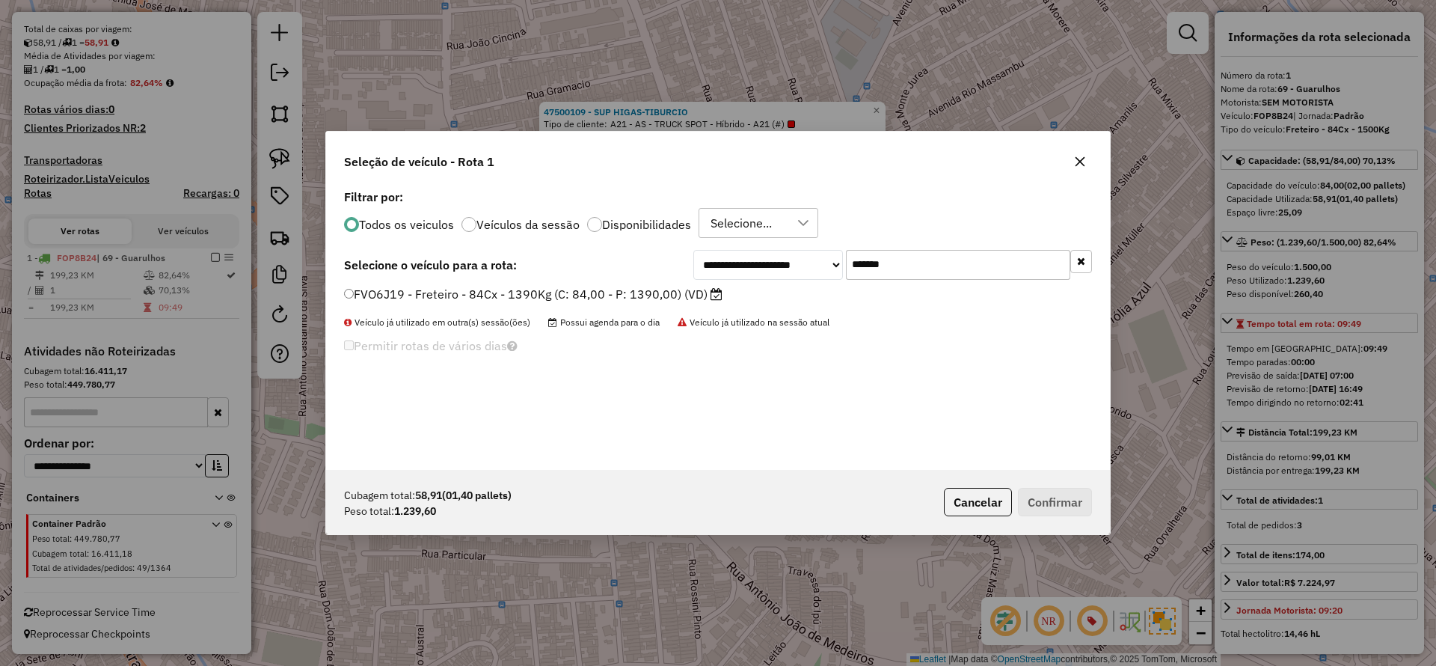
click at [643, 294] on label "FVO6J19 - Freteiro - 84Cx - 1390Kg (C: 84,00 - P: 1390,00) (VD)" at bounding box center [533, 294] width 379 height 18
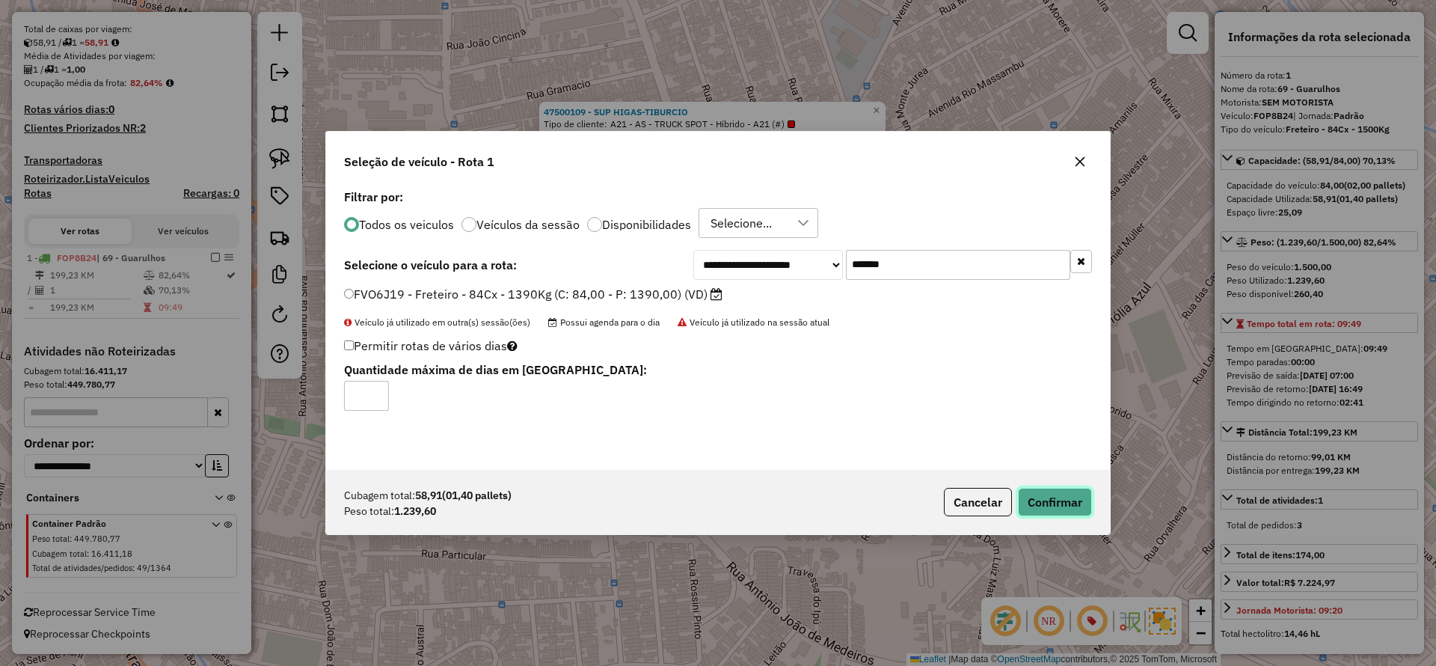
click at [1018, 493] on button "Confirmar" at bounding box center [1055, 502] width 74 height 28
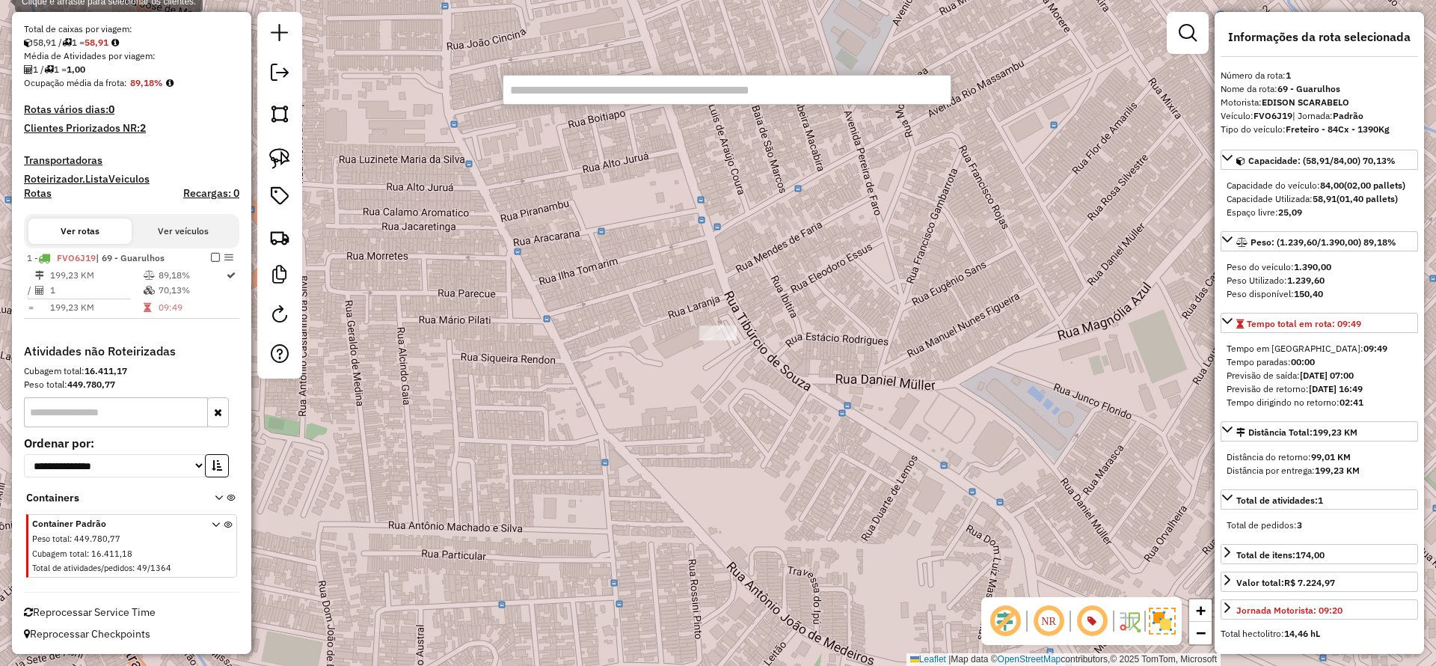
paste input "********"
type input "********"
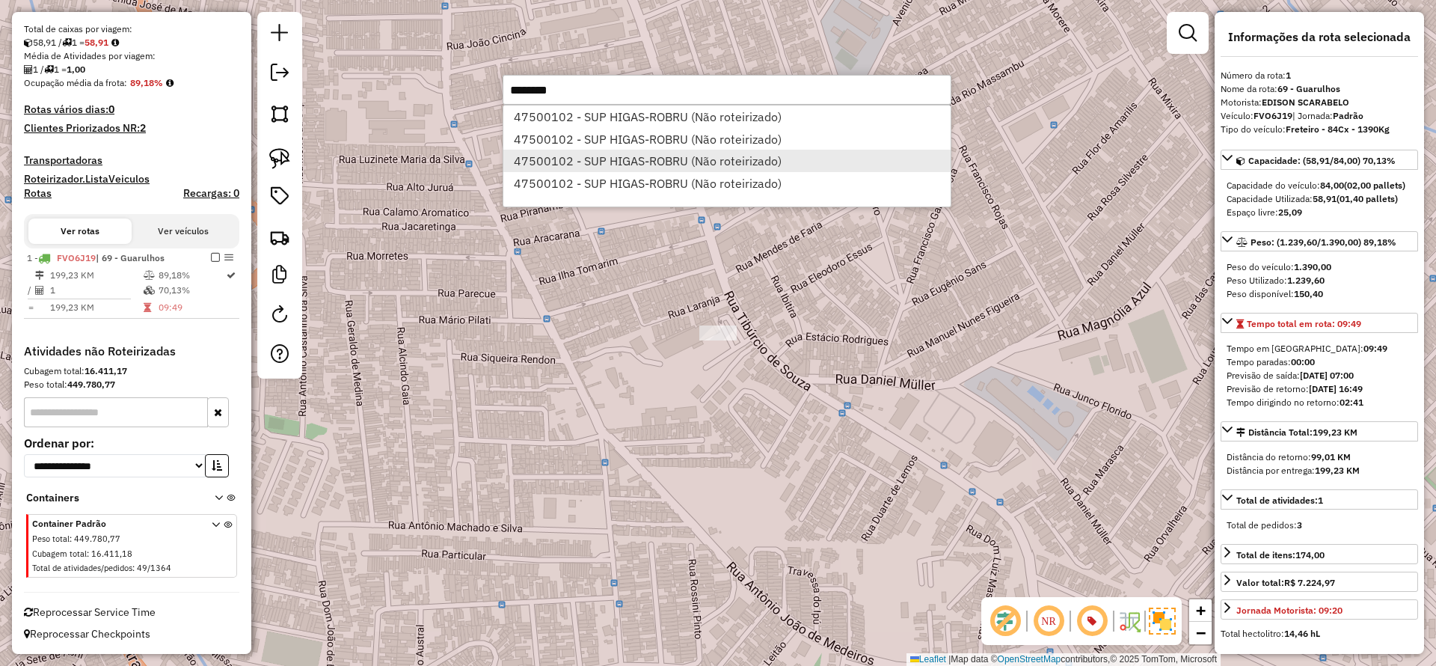
click at [659, 159] on li "47500102 - SUP HIGAS-ROBRU (Não roteirizado)" at bounding box center [727, 161] width 447 height 22
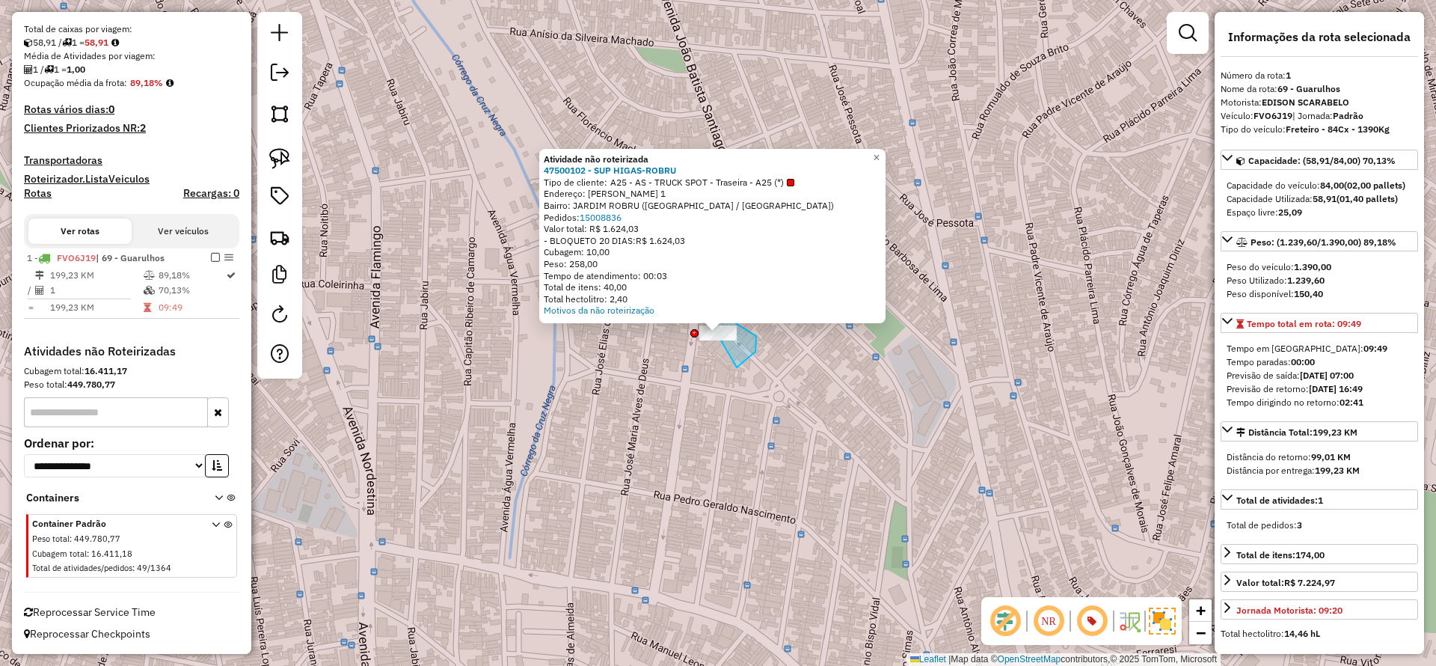
drag, startPoint x: 756, startPoint y: 336, endPoint x: 649, endPoint y: 340, distance: 107.1
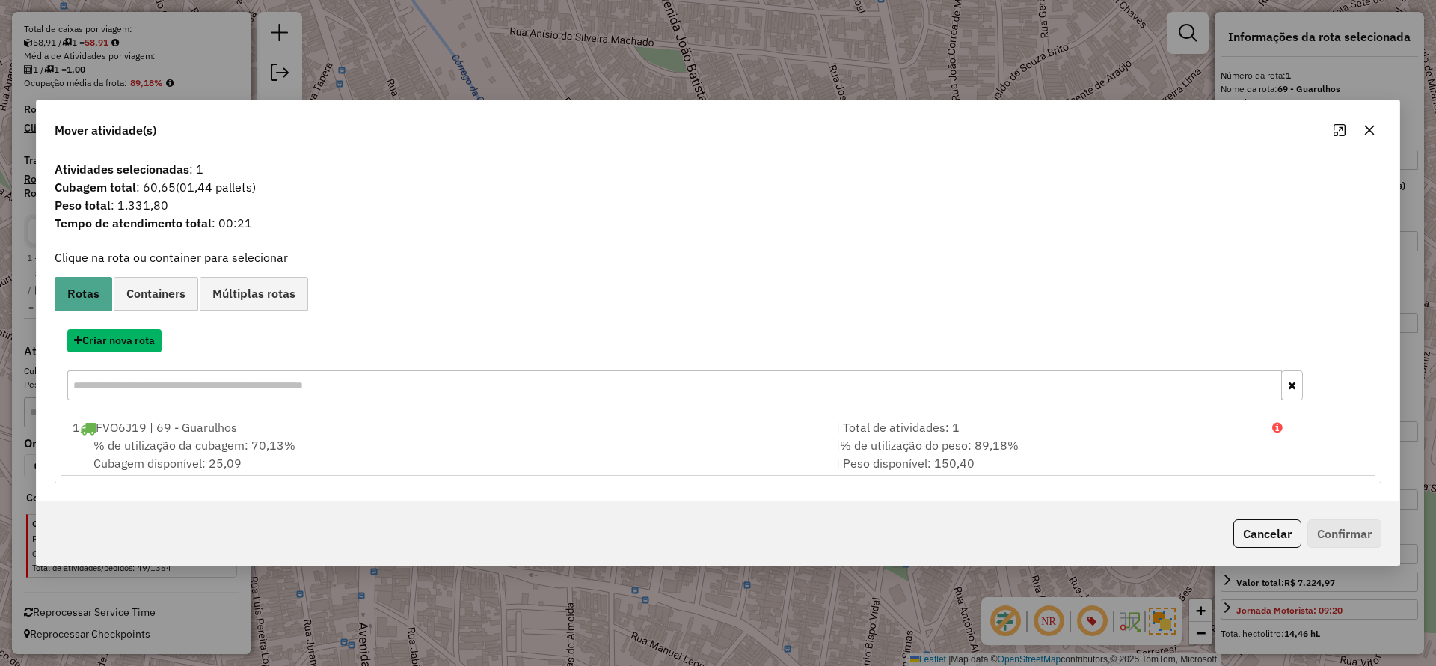
click at [134, 346] on button "Criar nova rota" at bounding box center [114, 340] width 94 height 23
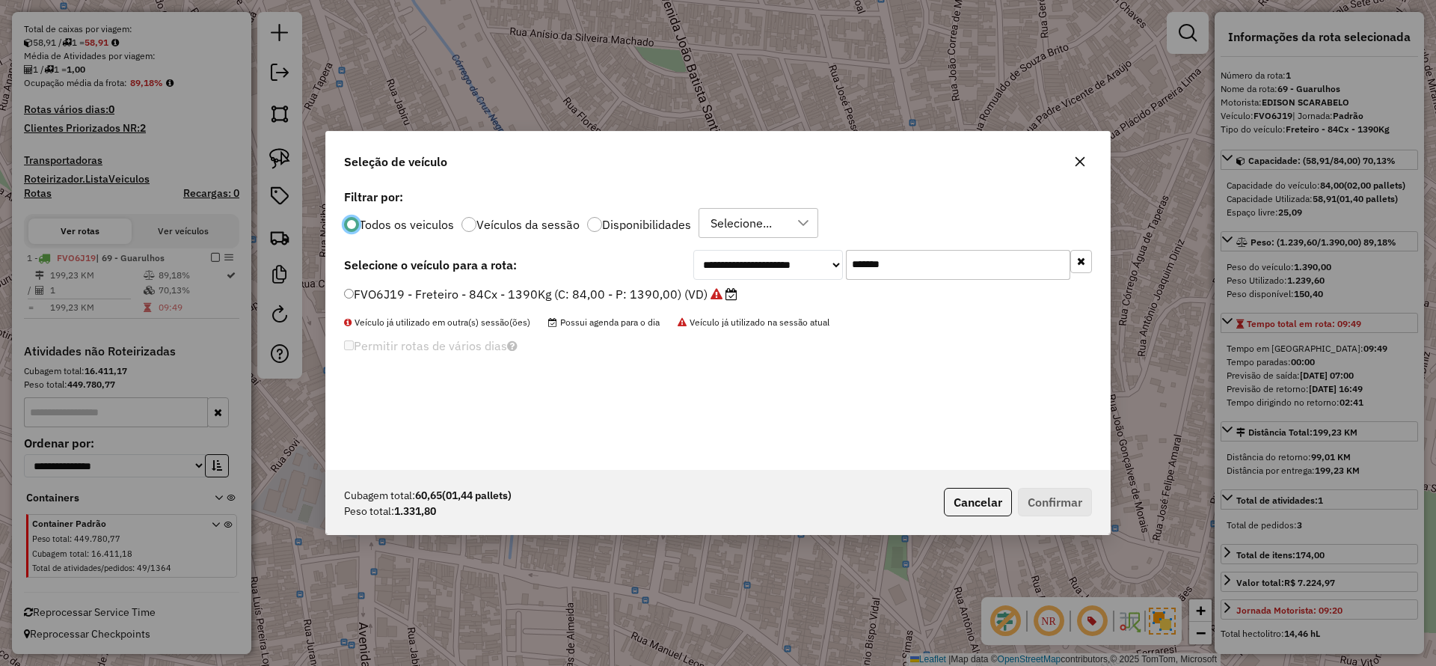
click at [976, 258] on input "*******" at bounding box center [958, 265] width 224 height 30
drag, startPoint x: 976, startPoint y: 258, endPoint x: 741, endPoint y: 281, distance: 236.1
click at [976, 258] on input "*******" at bounding box center [958, 265] width 224 height 30
paste input "text"
type input "*******"
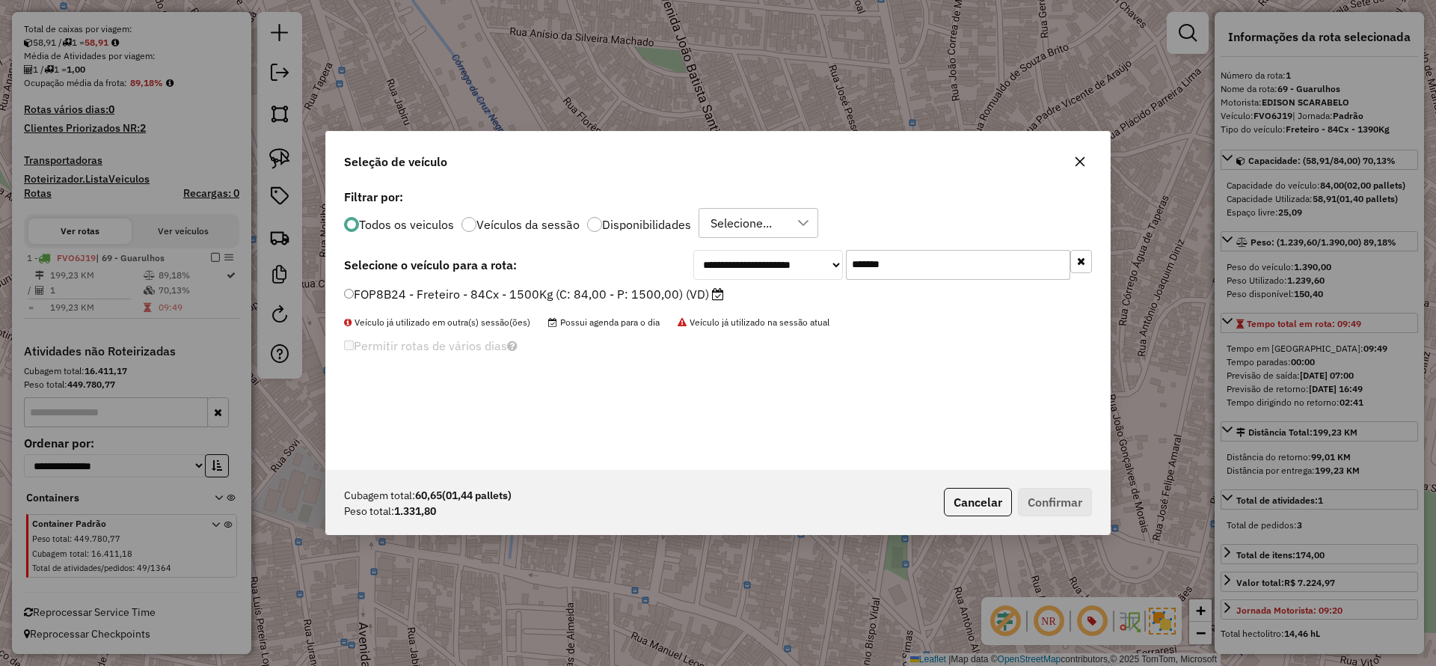
click at [694, 294] on label "FOP8B24 - Freteiro - 84Cx - 1500Kg (C: 84,00 - P: 1500,00) (VD)" at bounding box center [534, 294] width 380 height 18
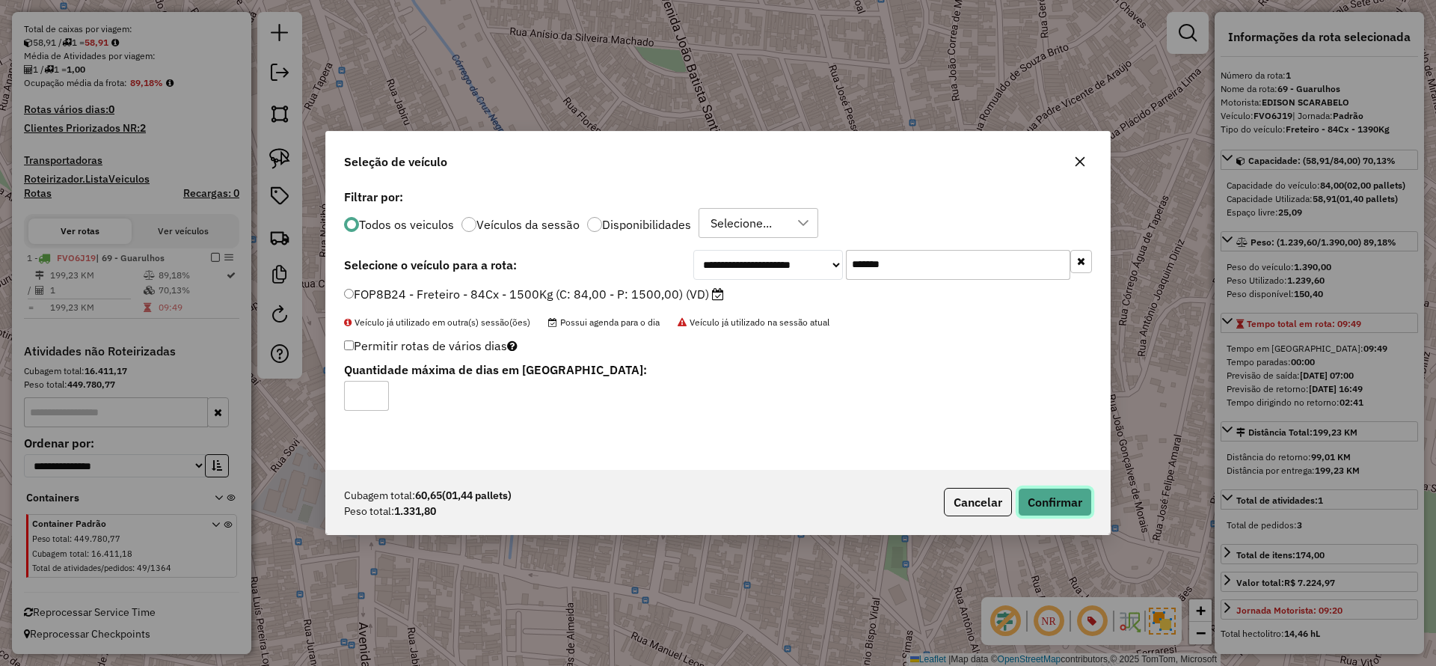
click at [1031, 491] on button "Confirmar" at bounding box center [1055, 502] width 74 height 28
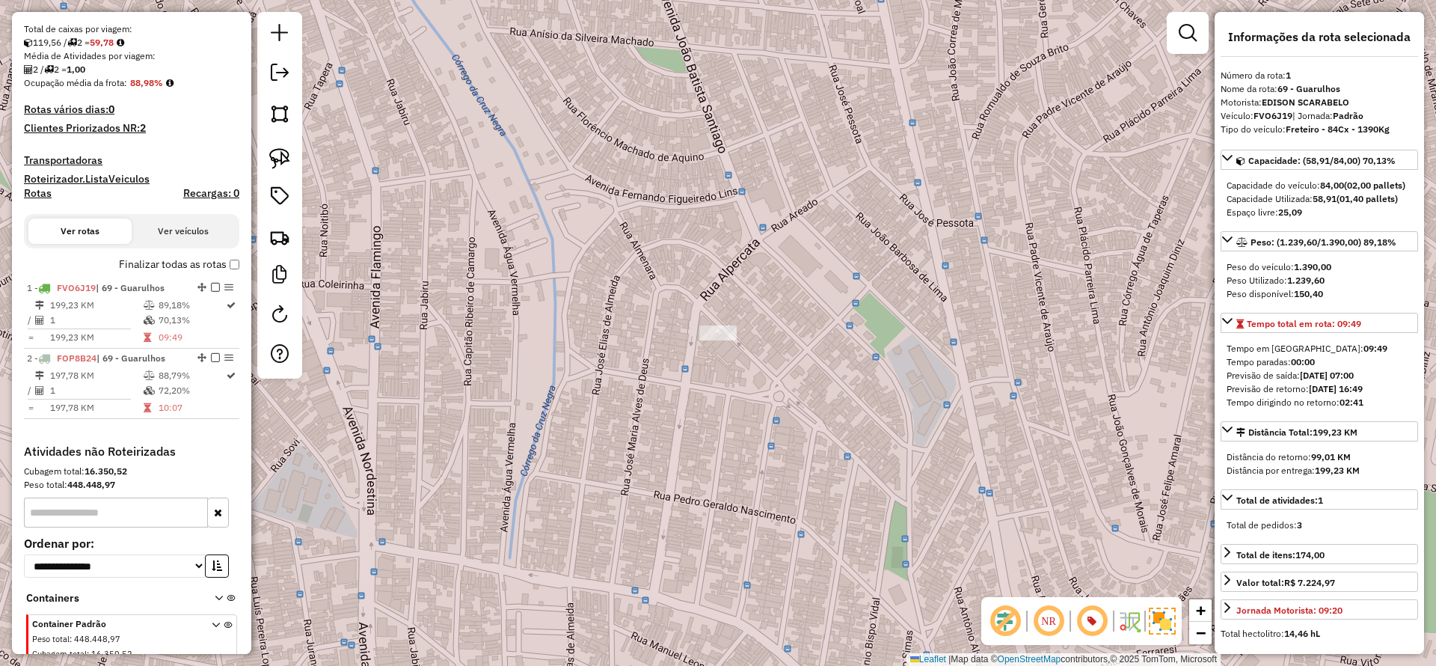
scroll to position [418, 0]
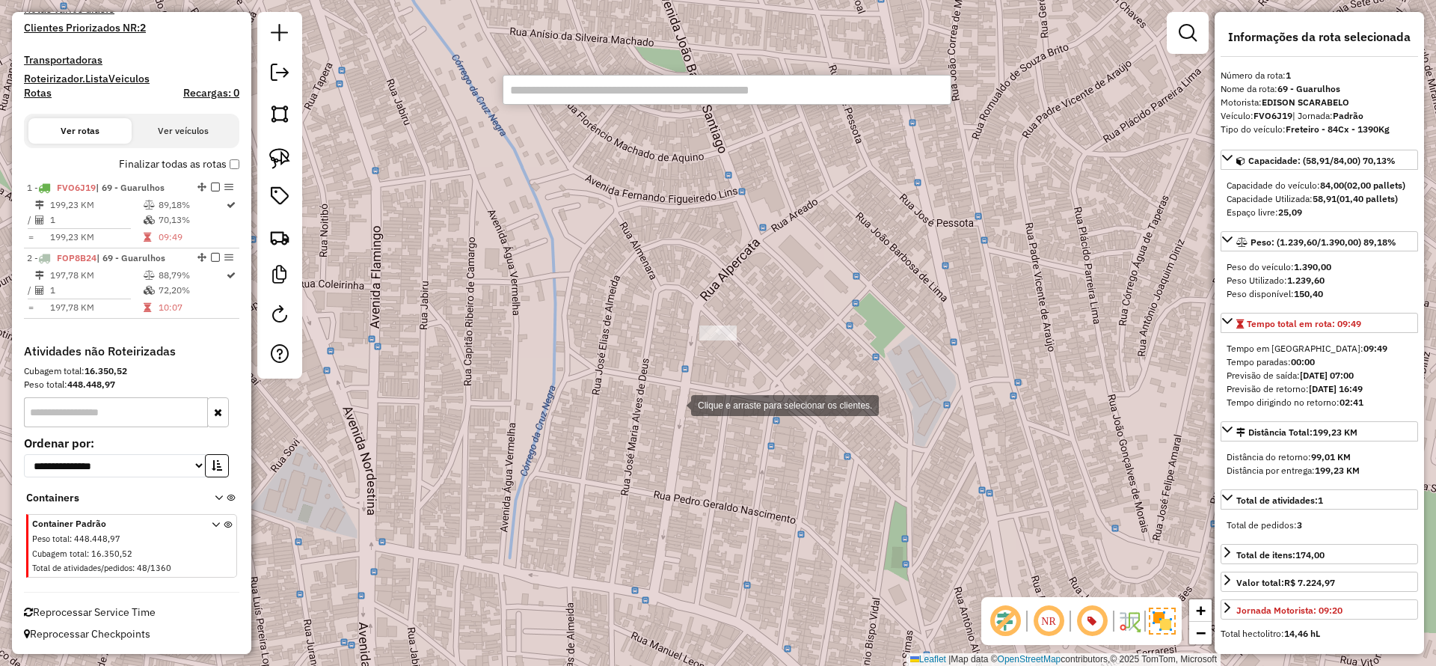
paste input "********"
type input "********"
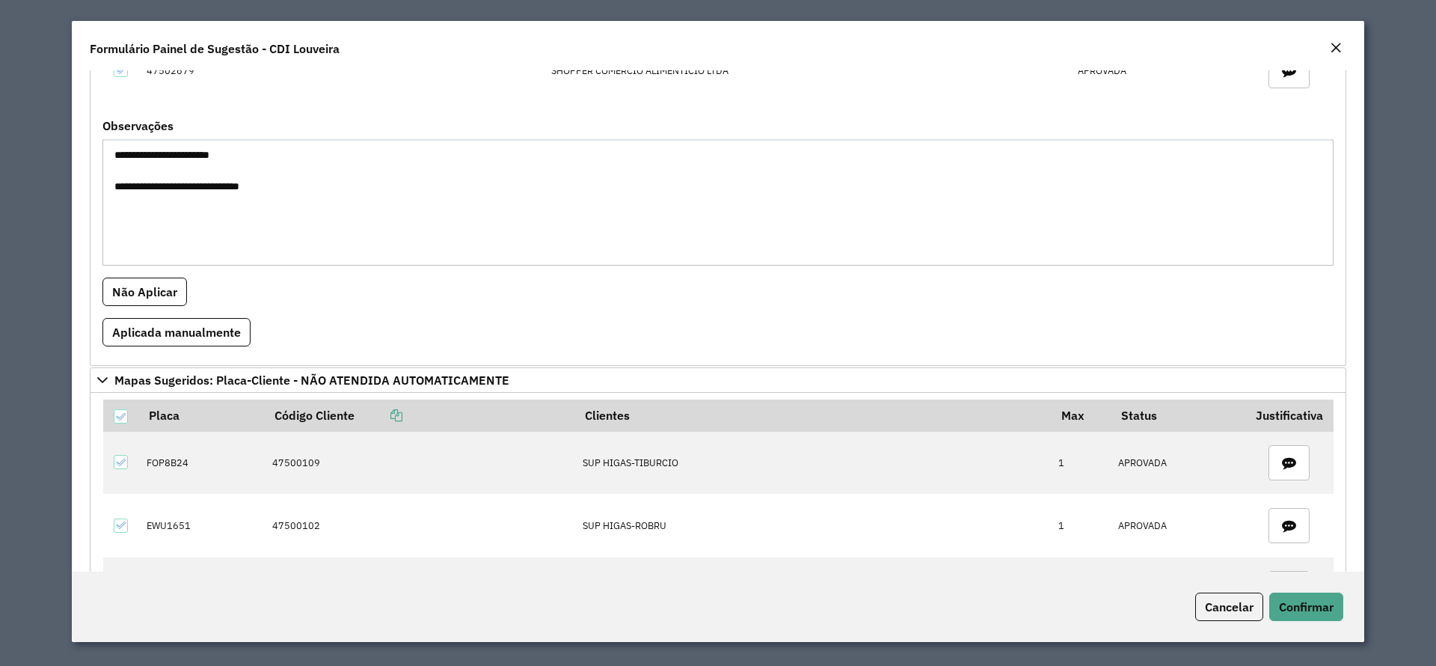
scroll to position [449, 0]
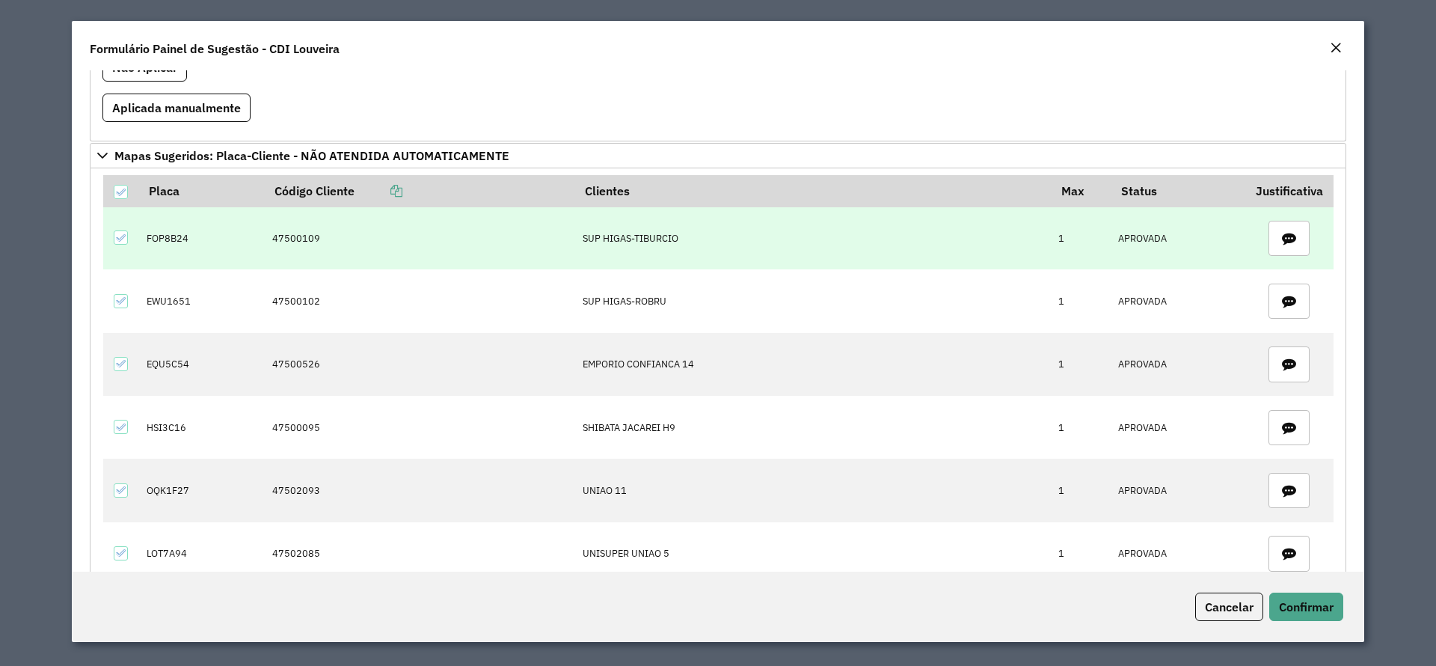
click at [299, 239] on td "47500109" at bounding box center [419, 238] width 310 height 63
copy td "47500109"
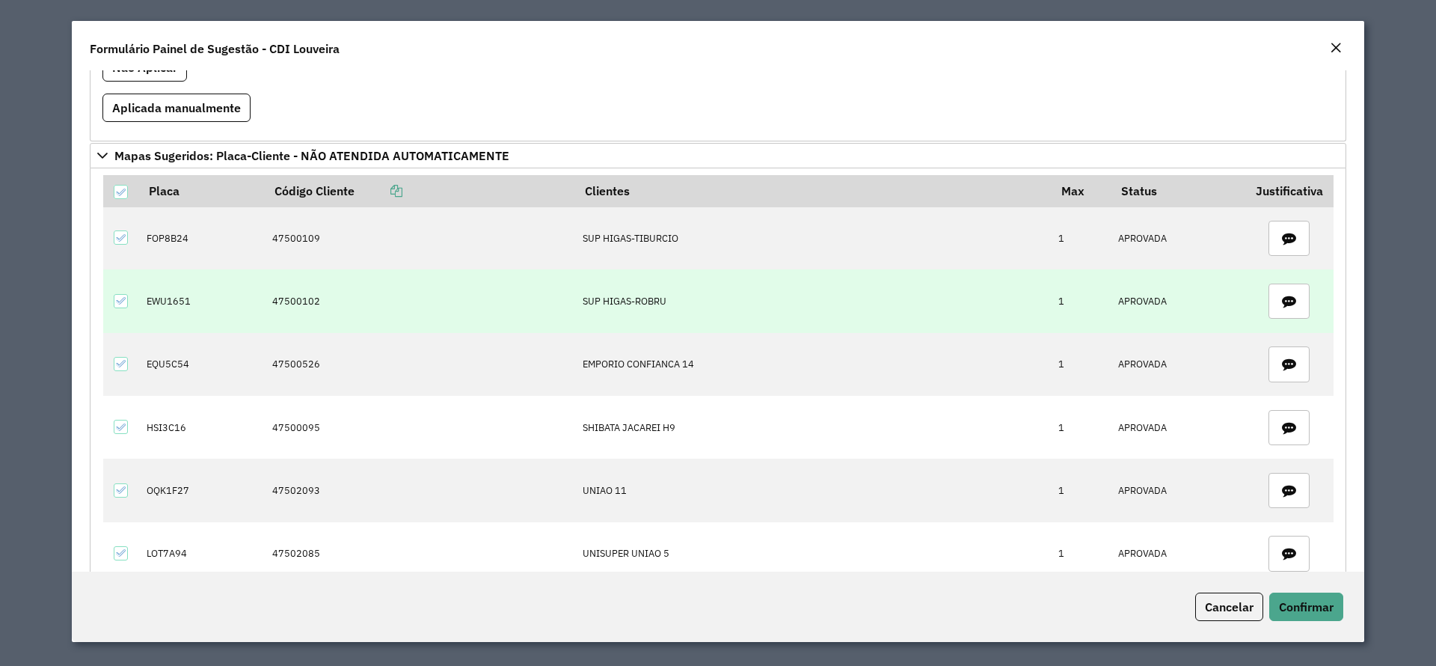
click at [278, 296] on td "47500102" at bounding box center [419, 300] width 310 height 63
copy td "47500102"
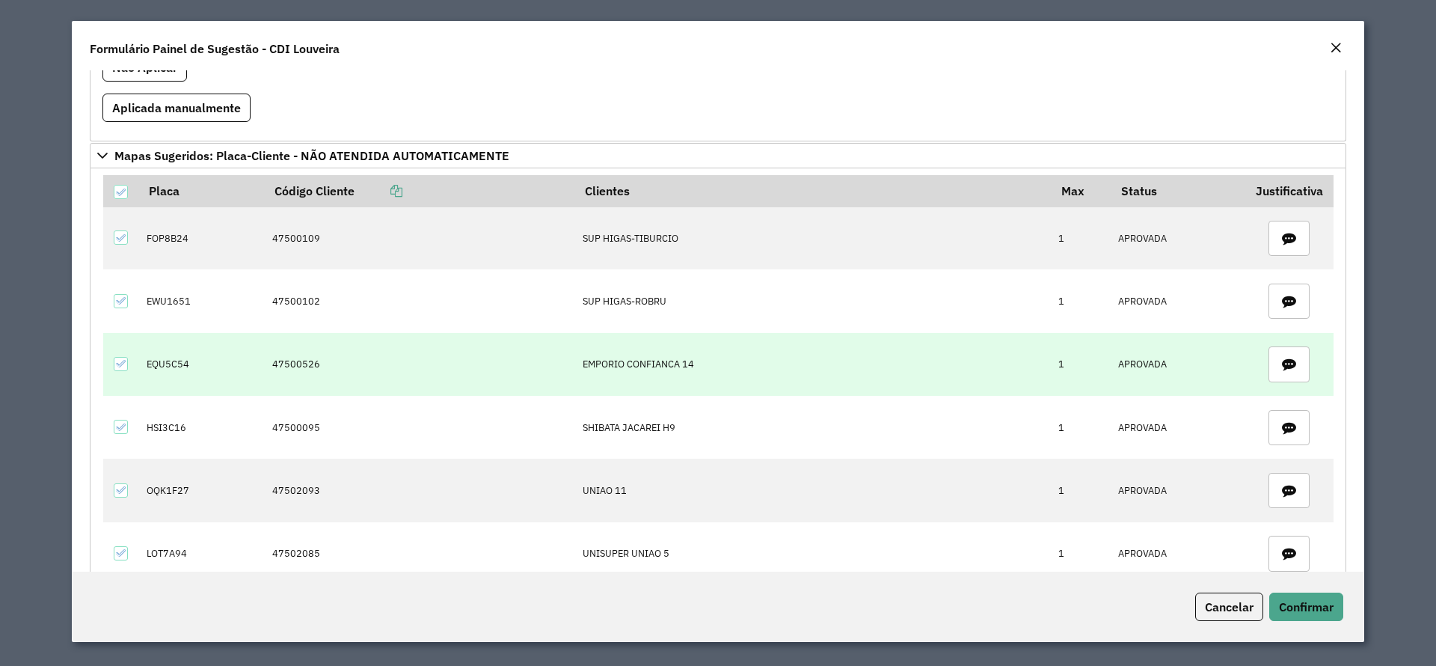
click at [296, 360] on td "47500526" at bounding box center [419, 364] width 310 height 63
copy td "47500526"
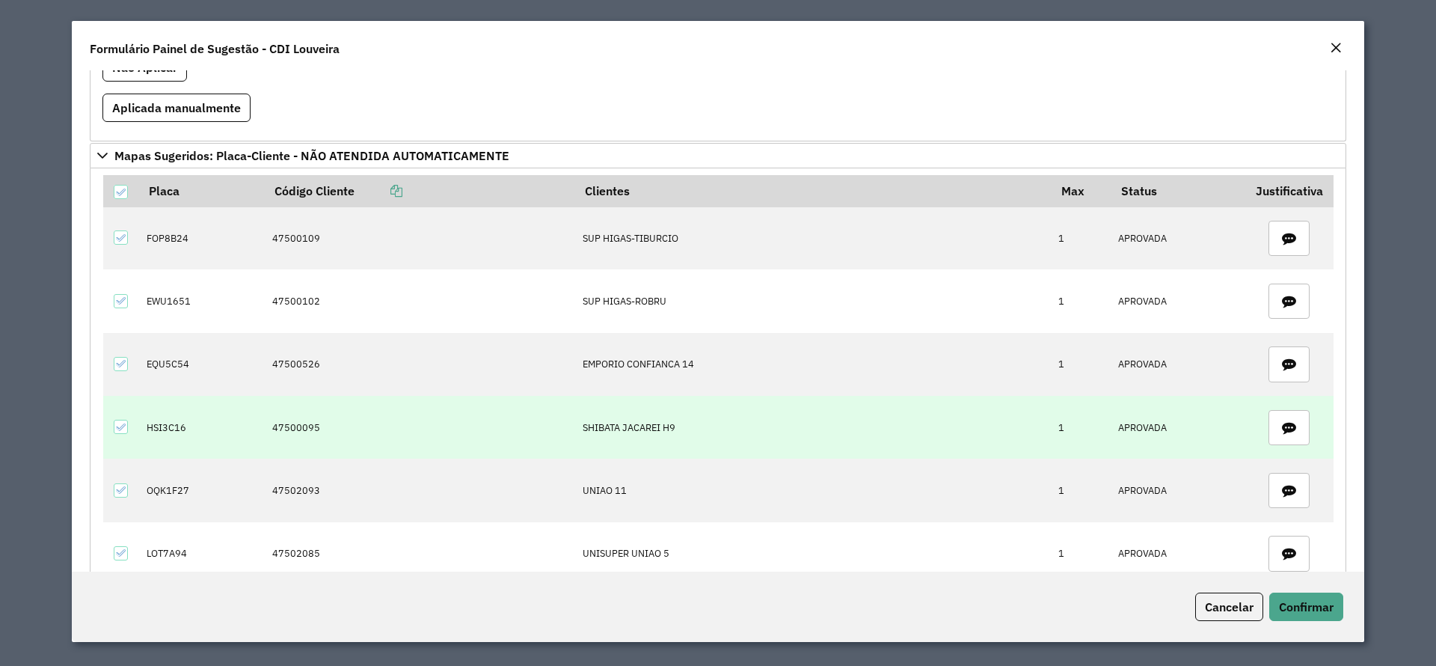
click at [291, 423] on td "47500095" at bounding box center [419, 427] width 310 height 63
copy td "47500095"
click at [168, 425] on td "HSI3C16" at bounding box center [202, 427] width 126 height 63
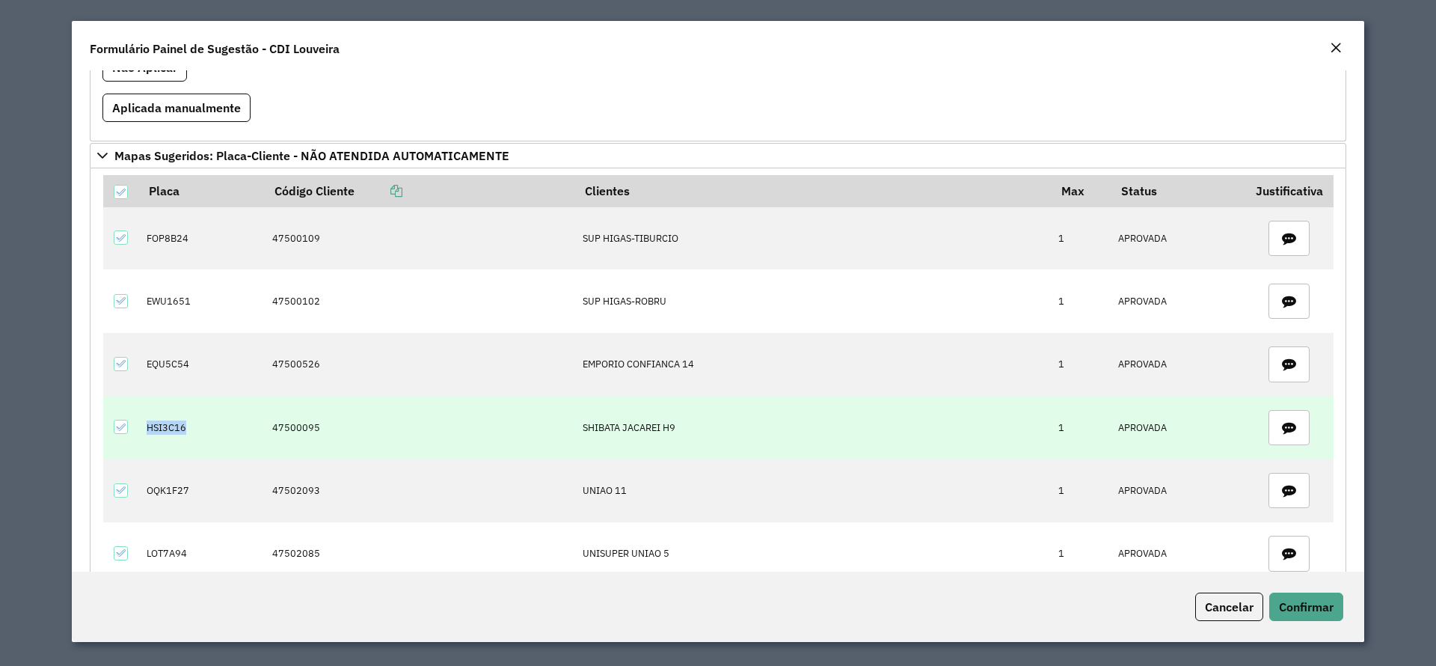
copy td "HSI3C16"
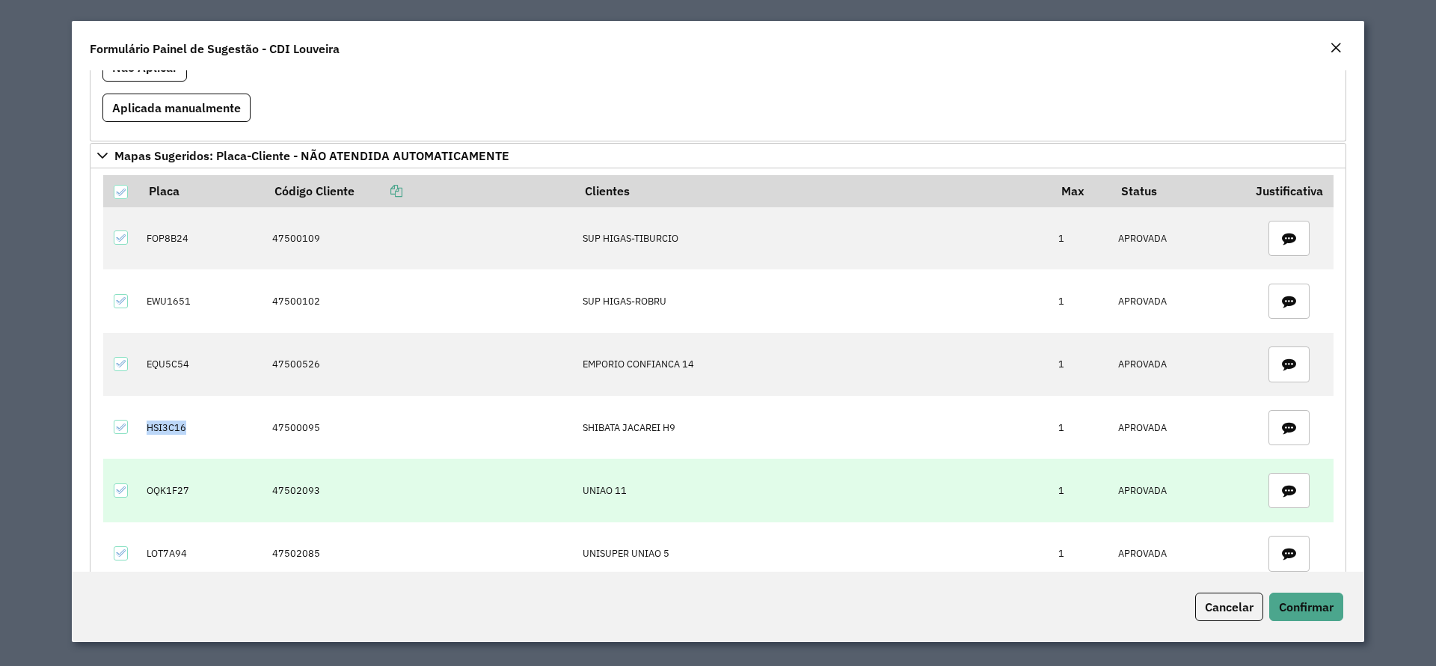
scroll to position [673, 0]
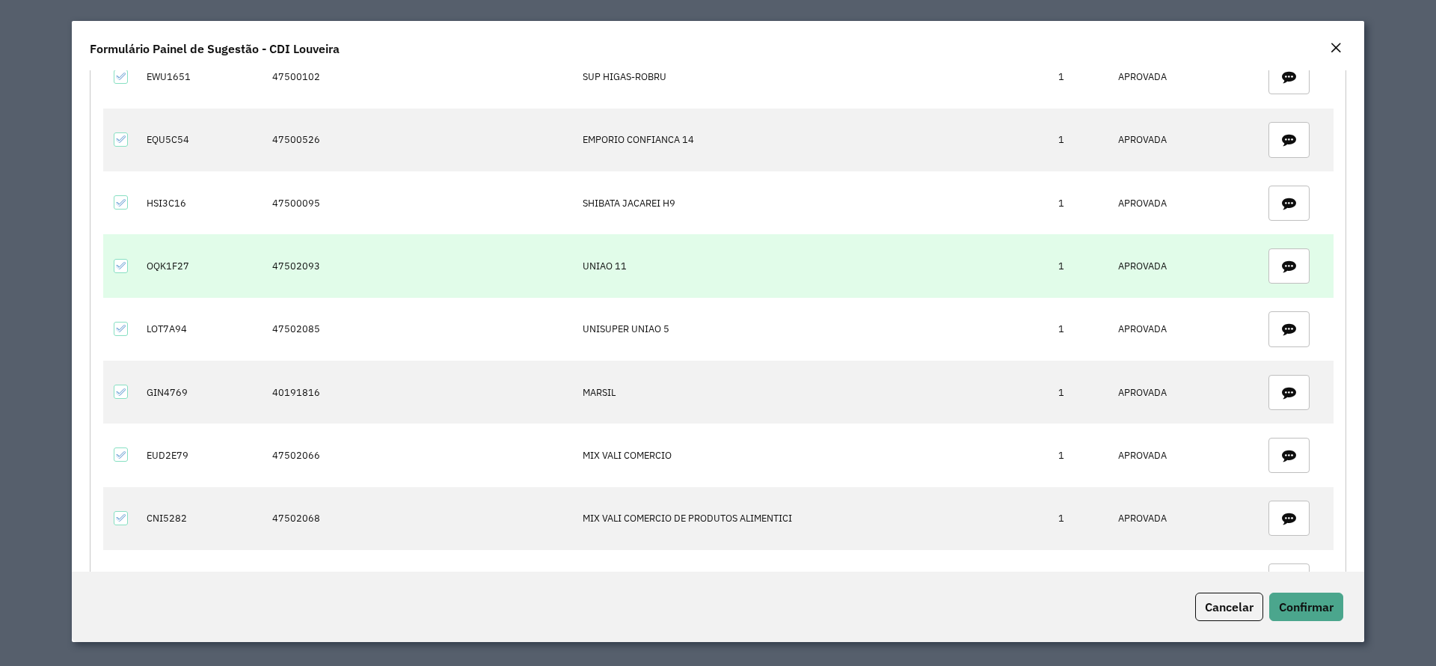
click at [276, 266] on td "47502093" at bounding box center [419, 265] width 310 height 63
copy td "47502093"
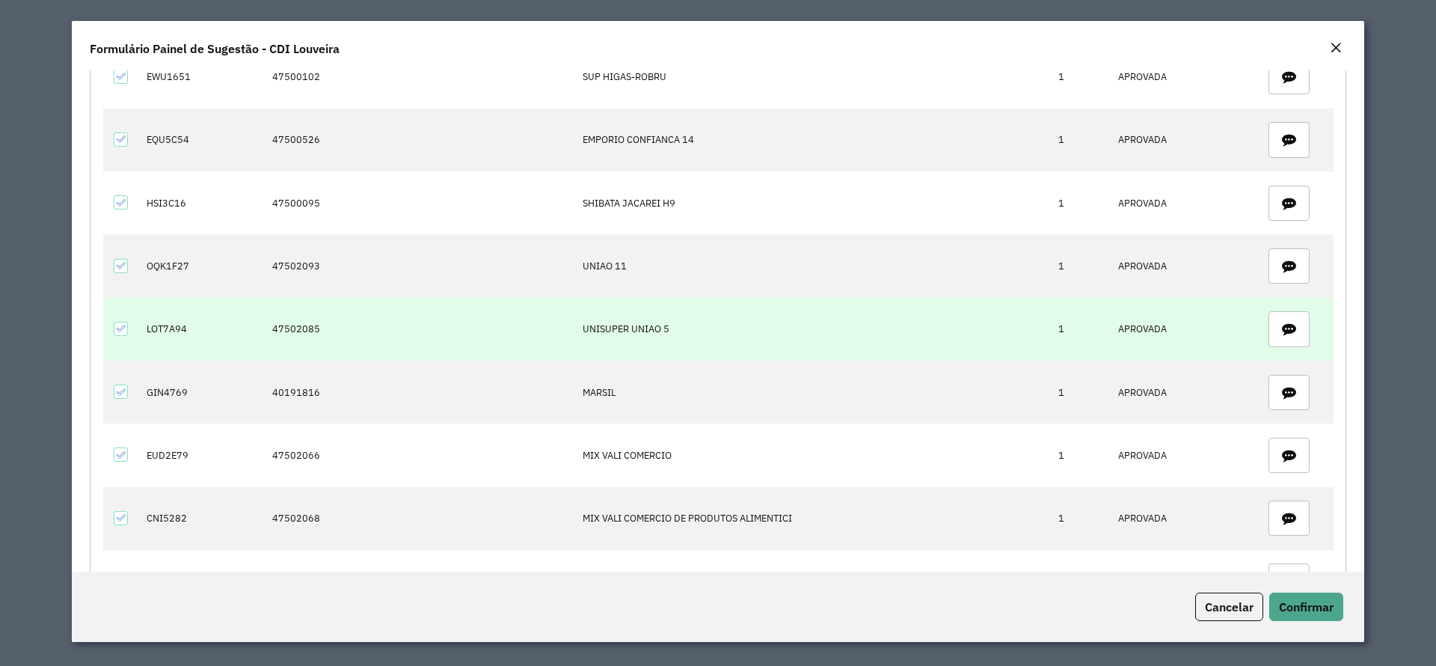
click at [304, 324] on td "47502085" at bounding box center [419, 329] width 310 height 63
copy td "47502085"
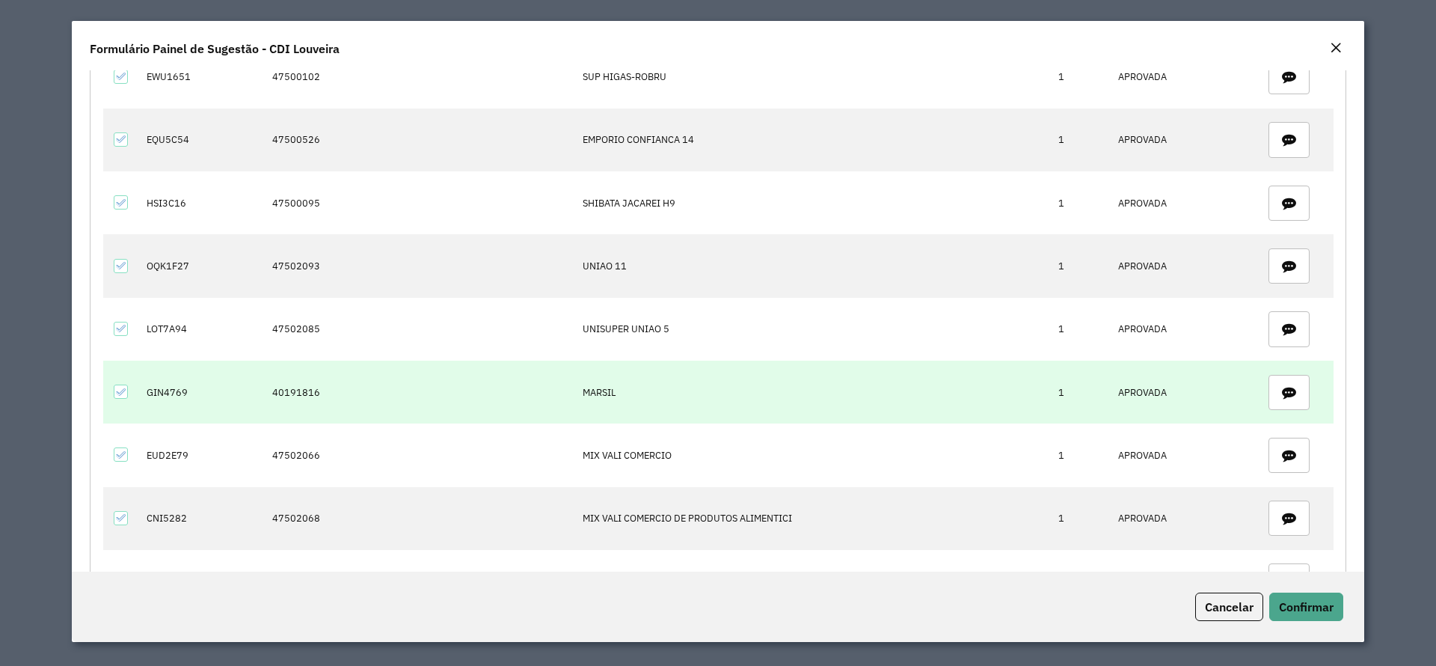
click at [285, 391] on td "40191816" at bounding box center [419, 392] width 310 height 63
copy td "40191816"
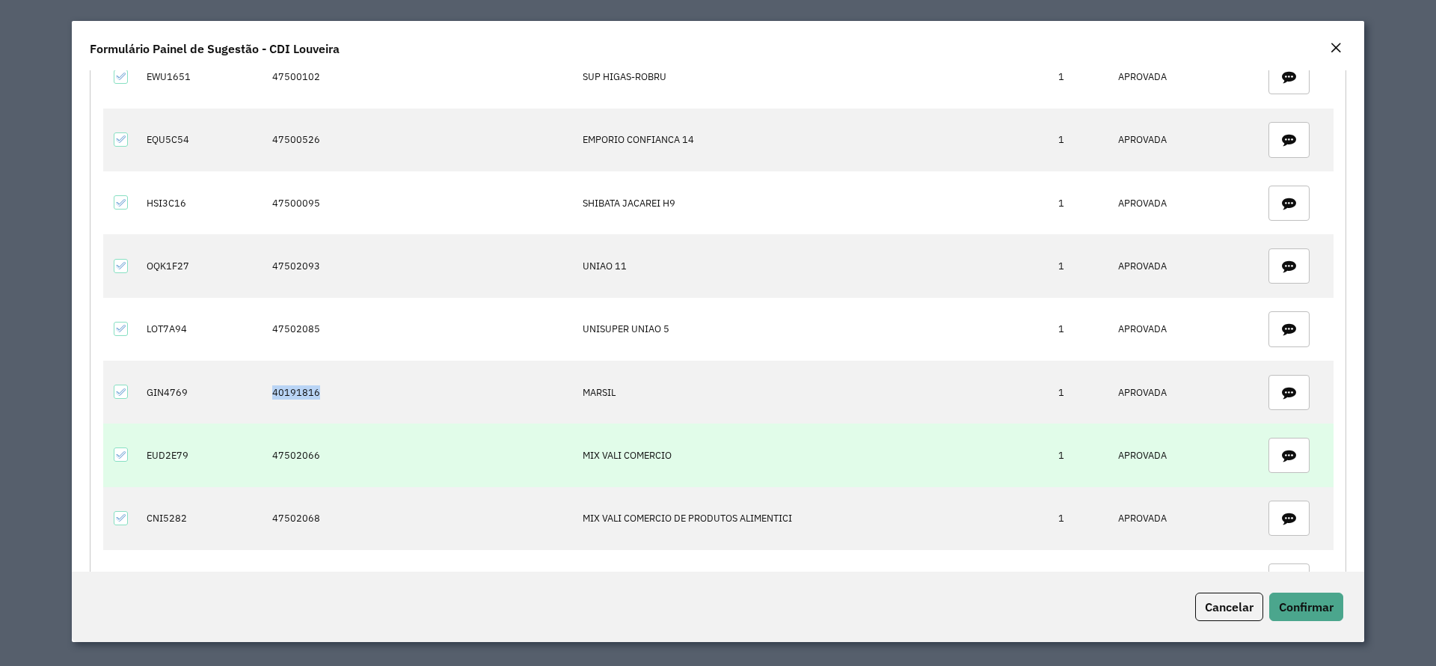
click at [290, 450] on td "47502066" at bounding box center [419, 454] width 310 height 63
copy td "40191816"
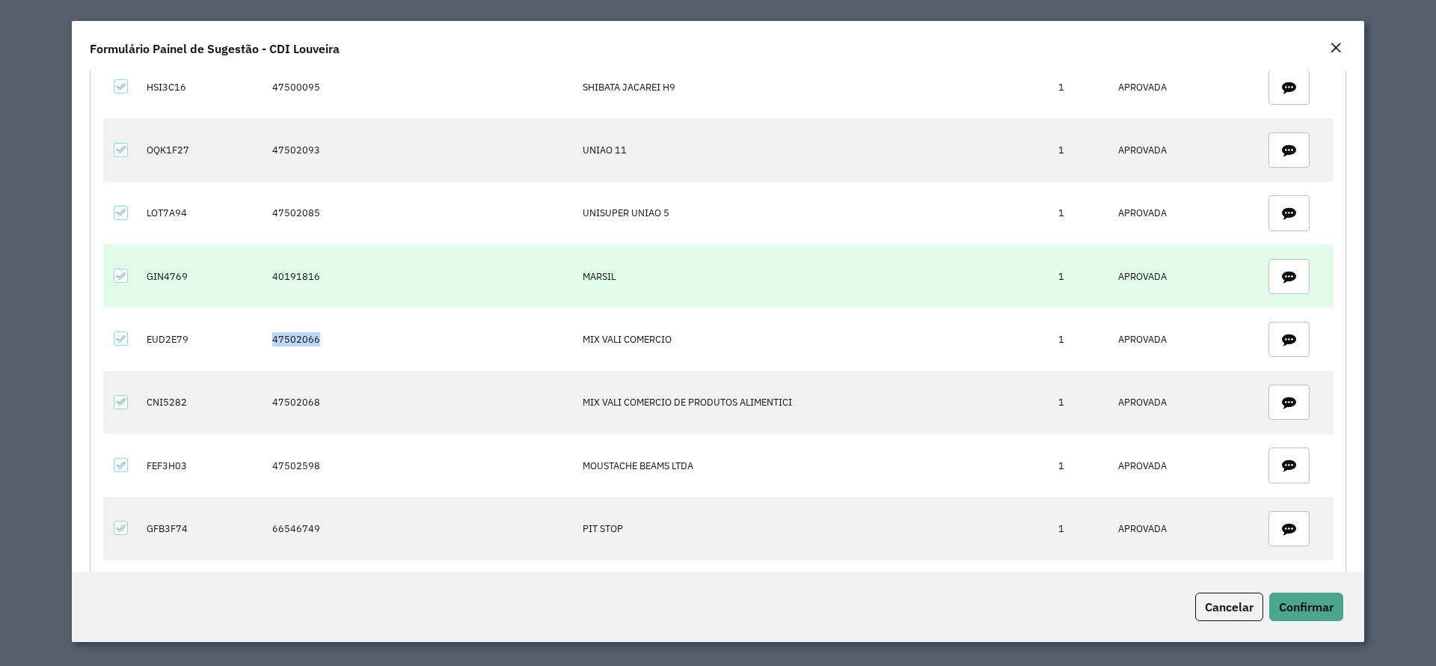
scroll to position [898, 0]
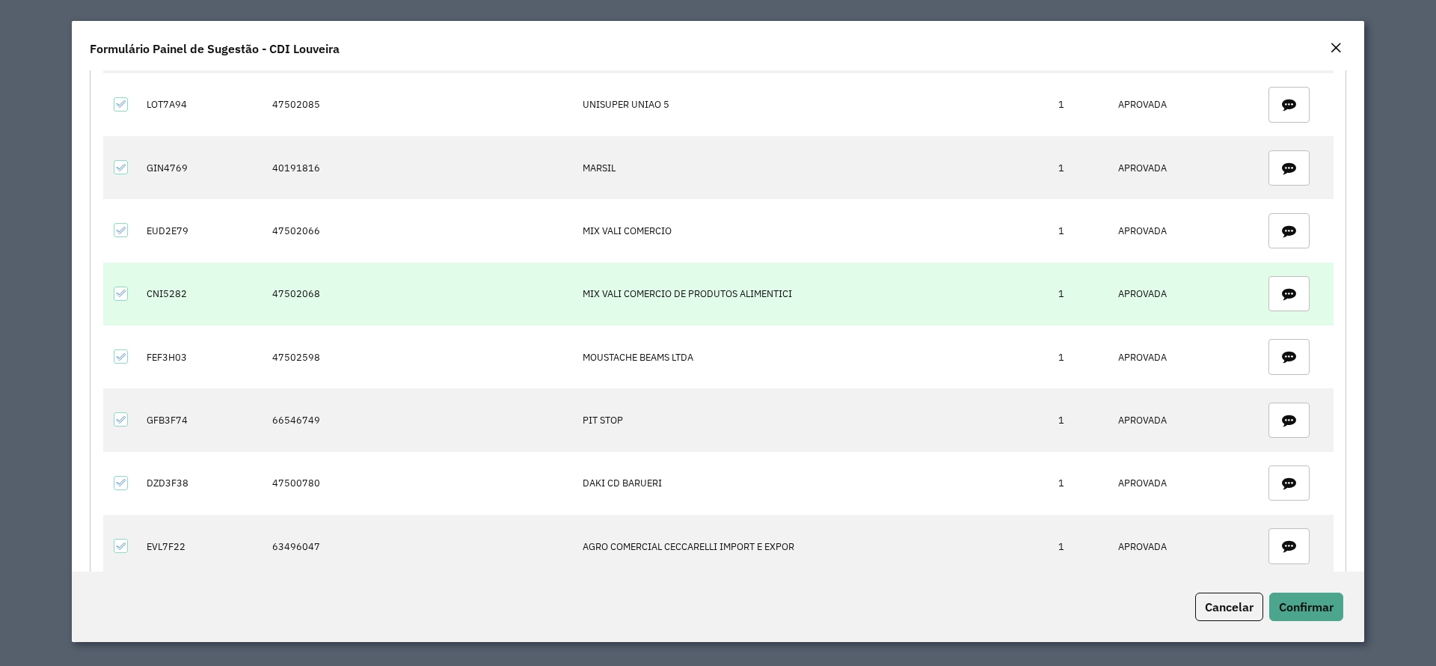
click at [292, 288] on td "47502068" at bounding box center [419, 294] width 310 height 63
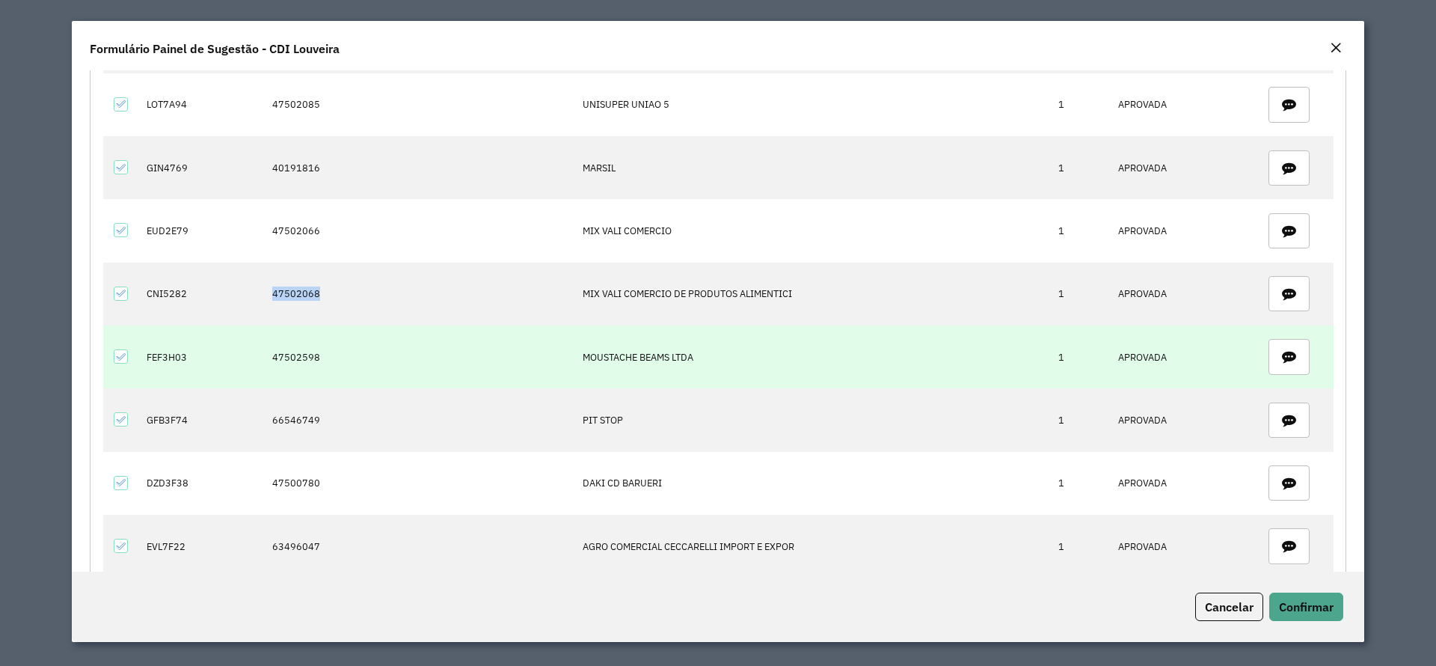
click at [290, 355] on td "47502598" at bounding box center [419, 356] width 310 height 63
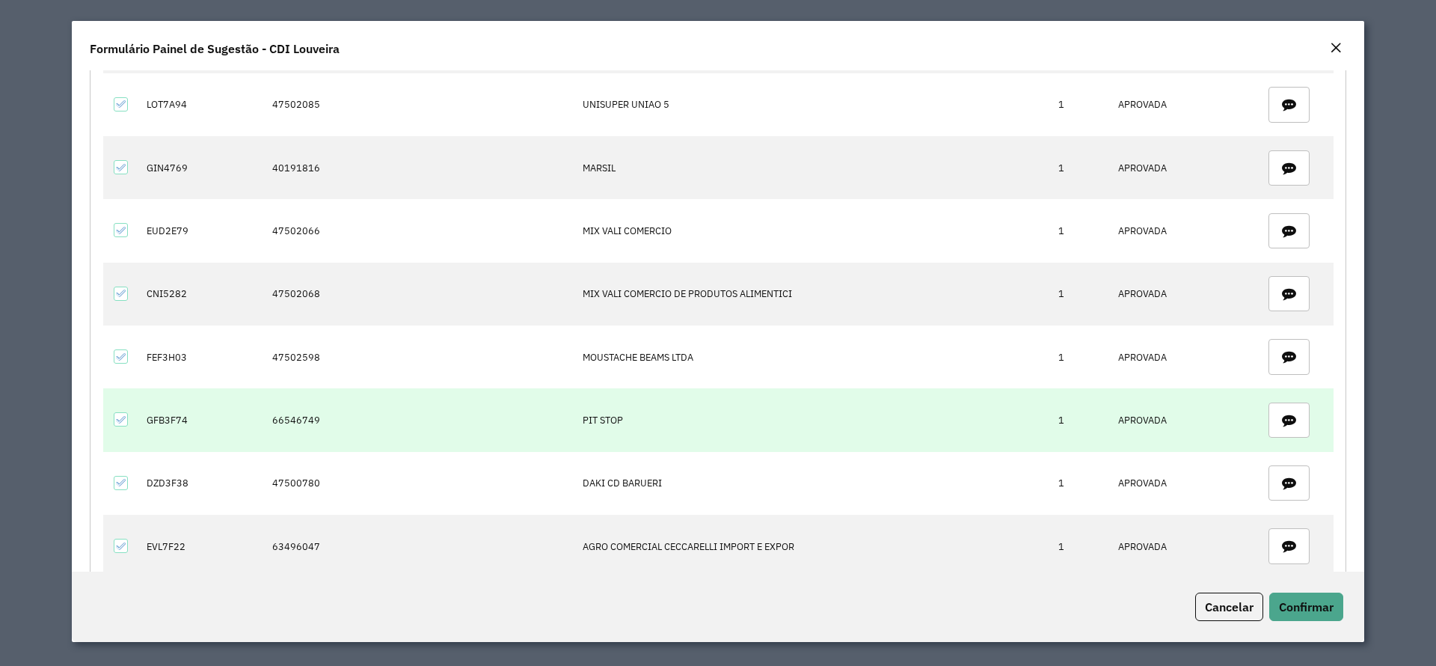
click at [287, 418] on td "66546749" at bounding box center [419, 419] width 310 height 63
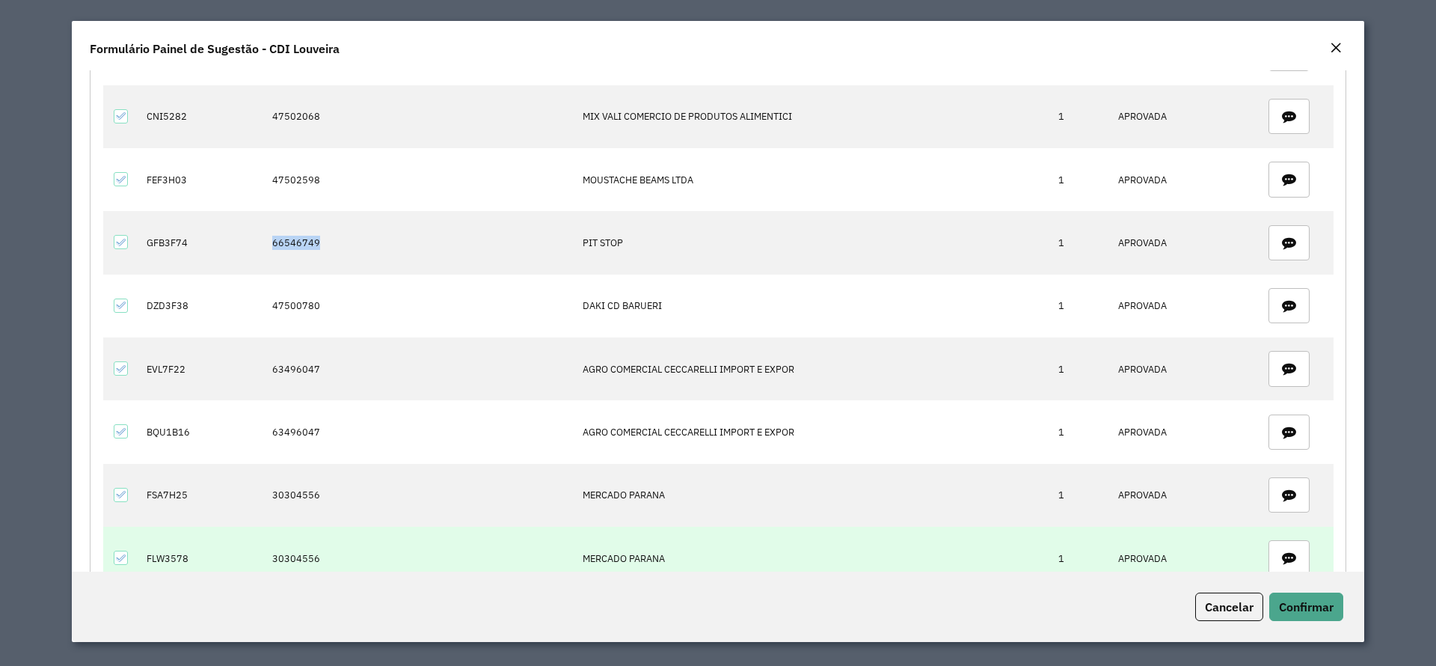
scroll to position [1040, 0]
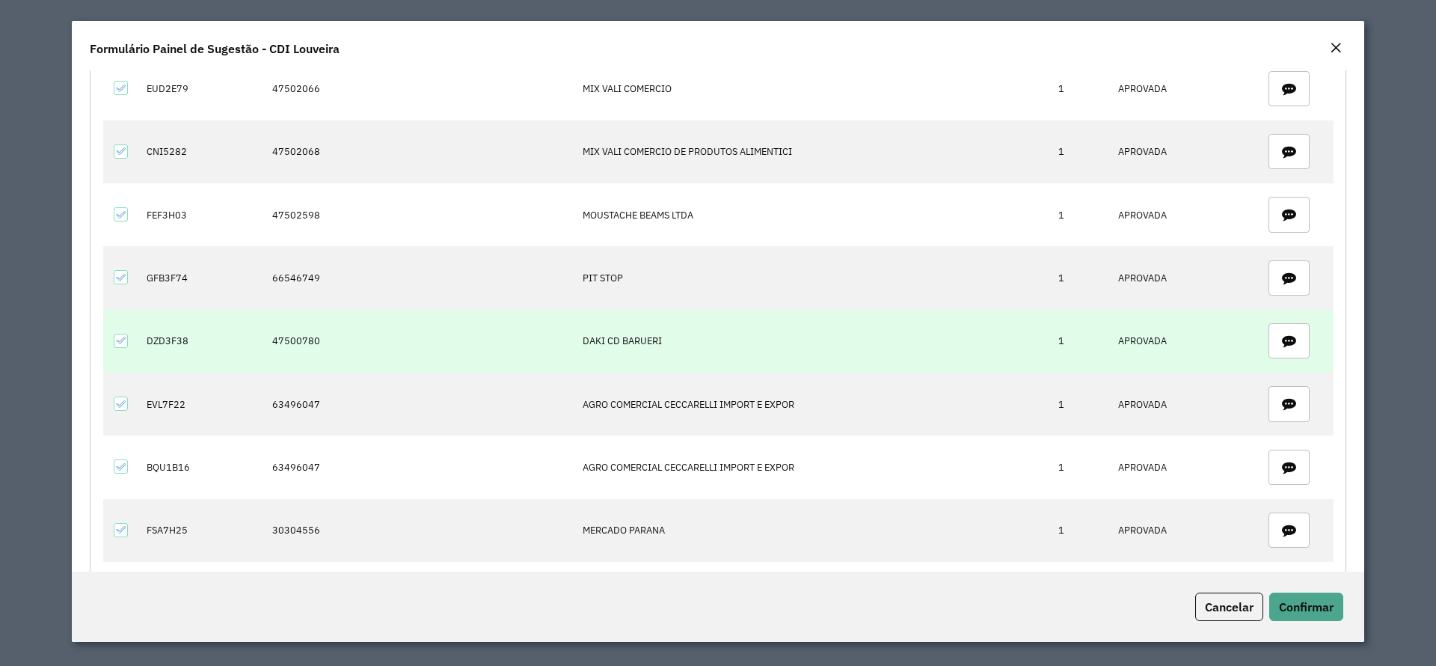
click at [286, 347] on td "47500780" at bounding box center [419, 341] width 310 height 63
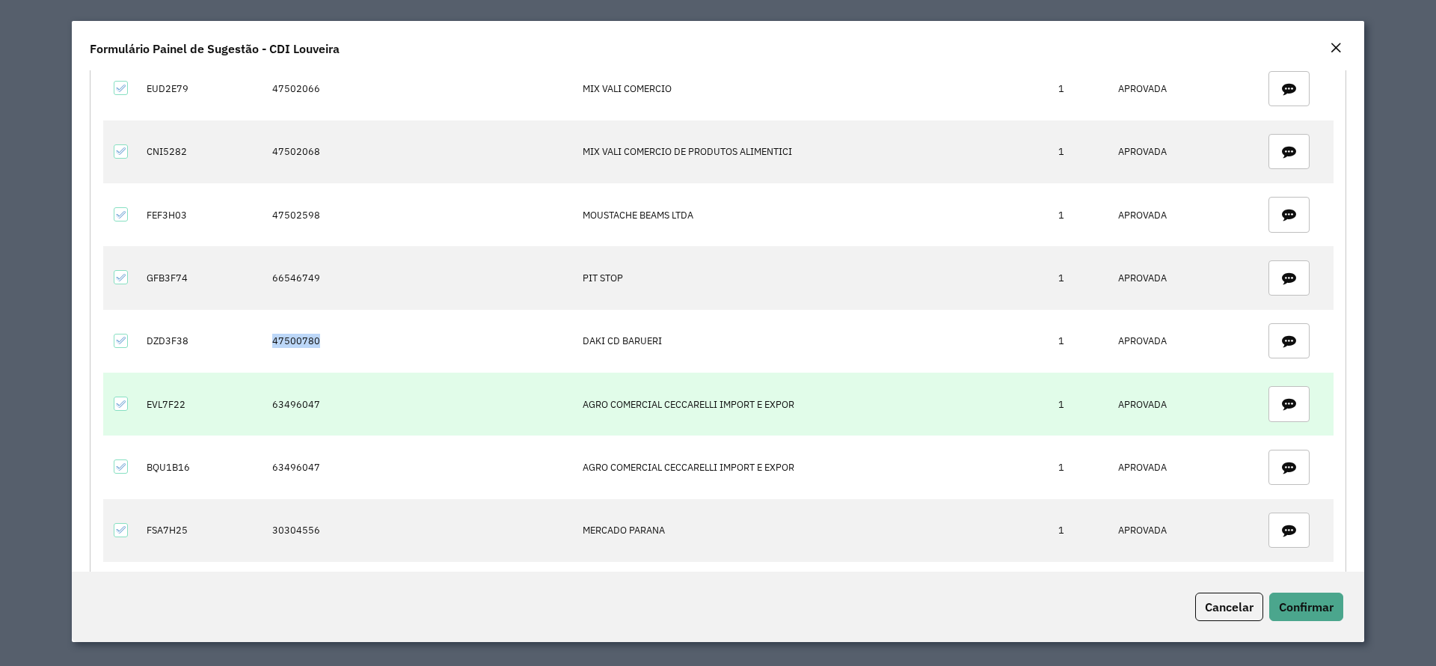
click at [281, 403] on td "63496047" at bounding box center [419, 404] width 310 height 63
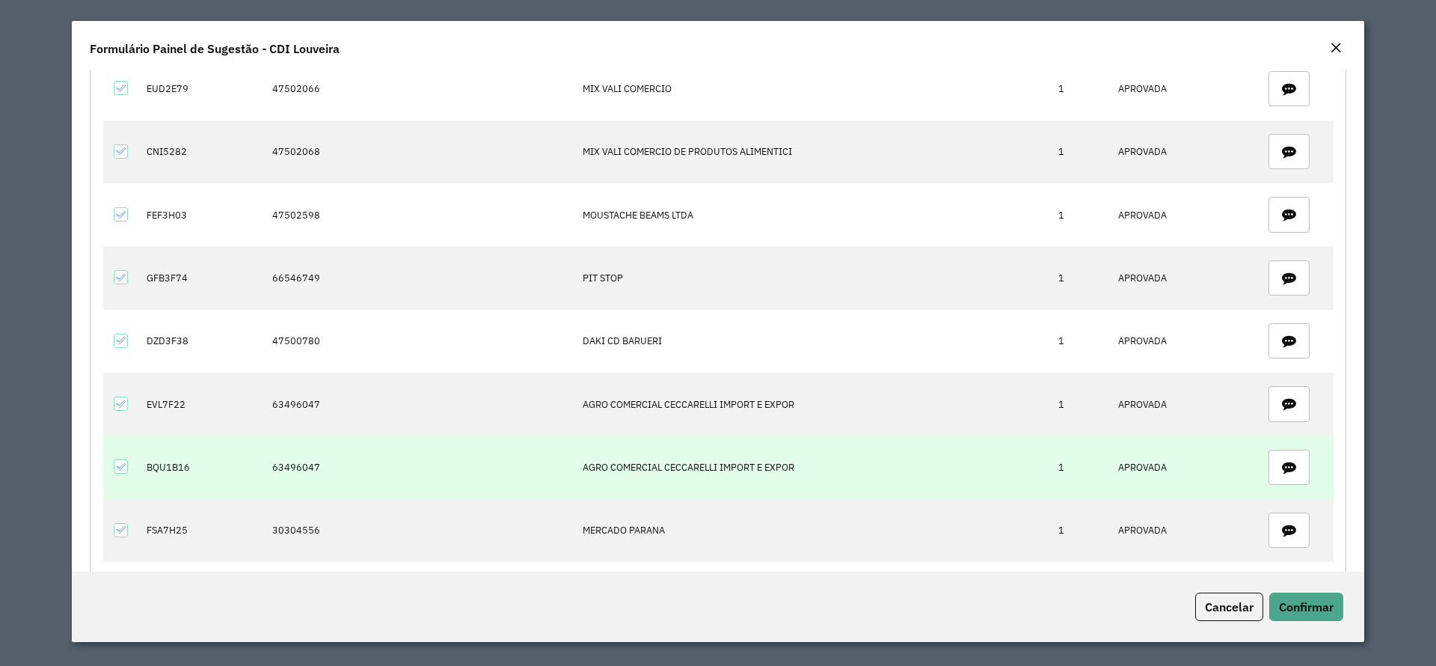
click at [171, 468] on td "BQU1B16" at bounding box center [202, 466] width 126 height 63
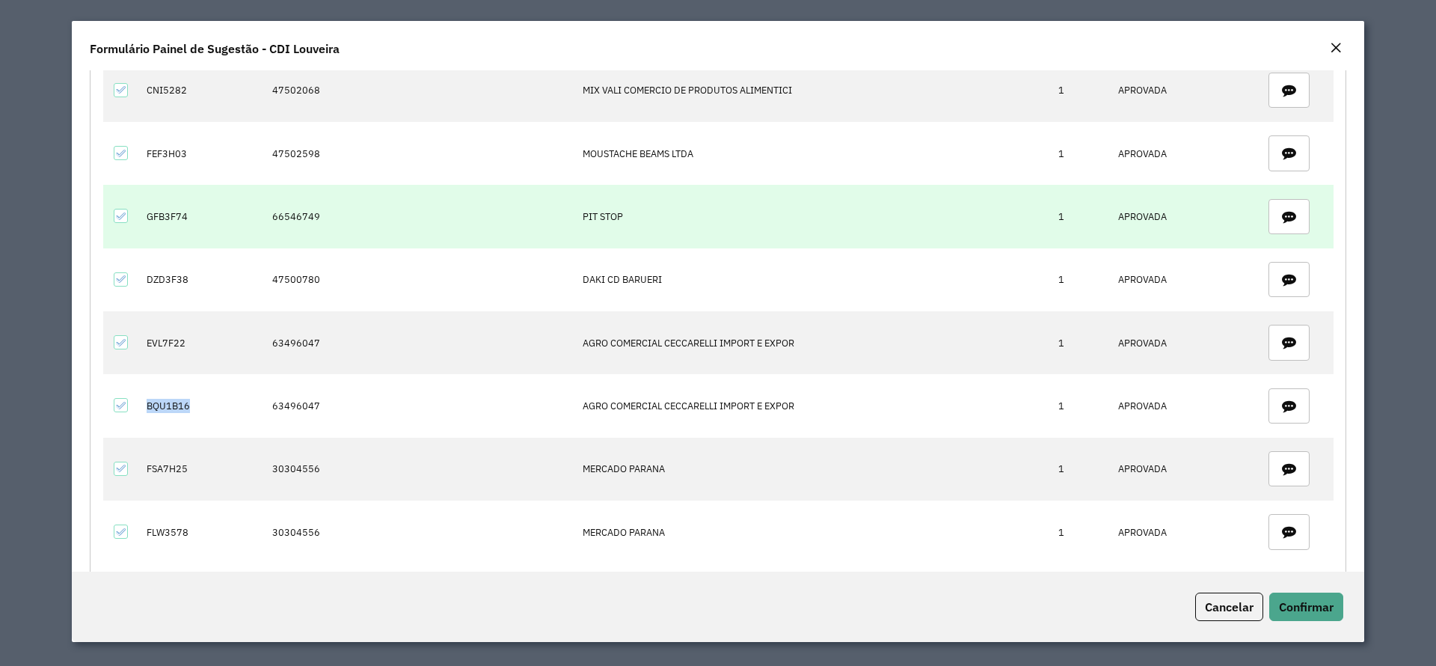
scroll to position [1152, 0]
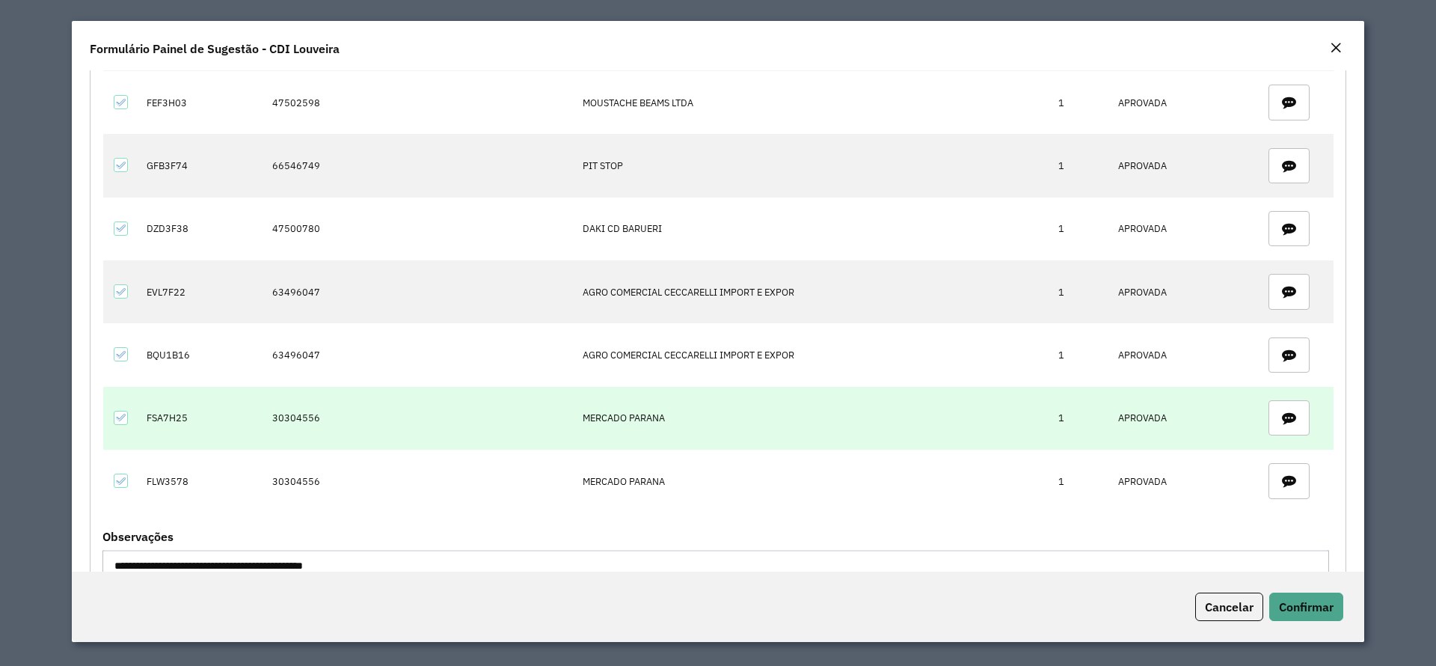
click at [292, 415] on td "30304556" at bounding box center [419, 418] width 310 height 63
click at [154, 420] on td "FSA7H25" at bounding box center [202, 418] width 126 height 63
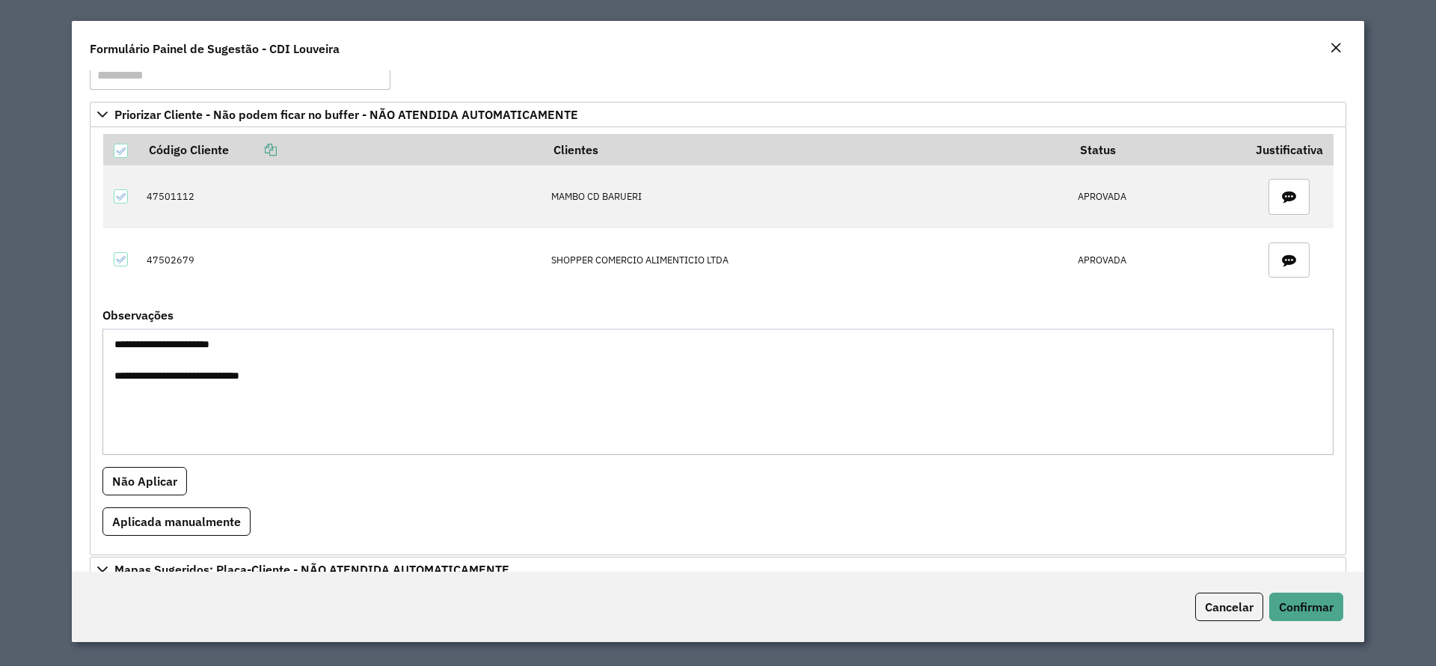
scroll to position [0, 0]
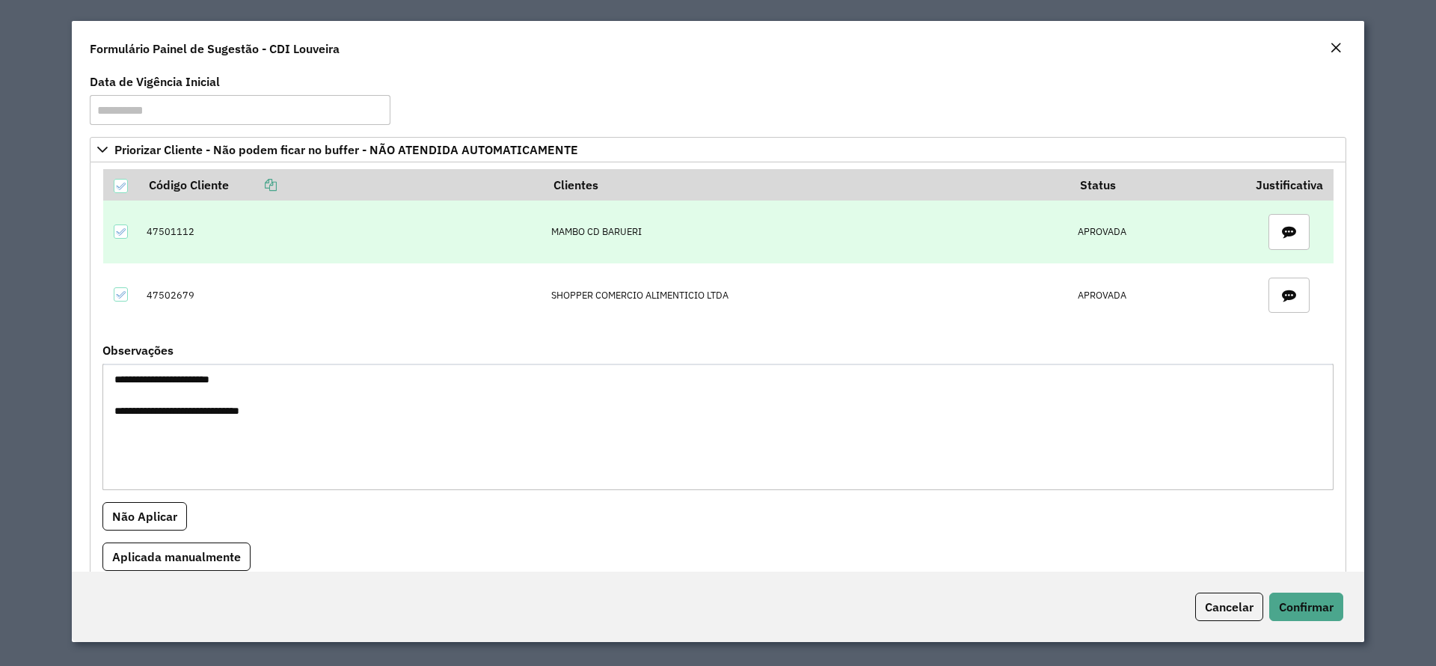
click at [162, 228] on td "47501112" at bounding box center [341, 232] width 405 height 63
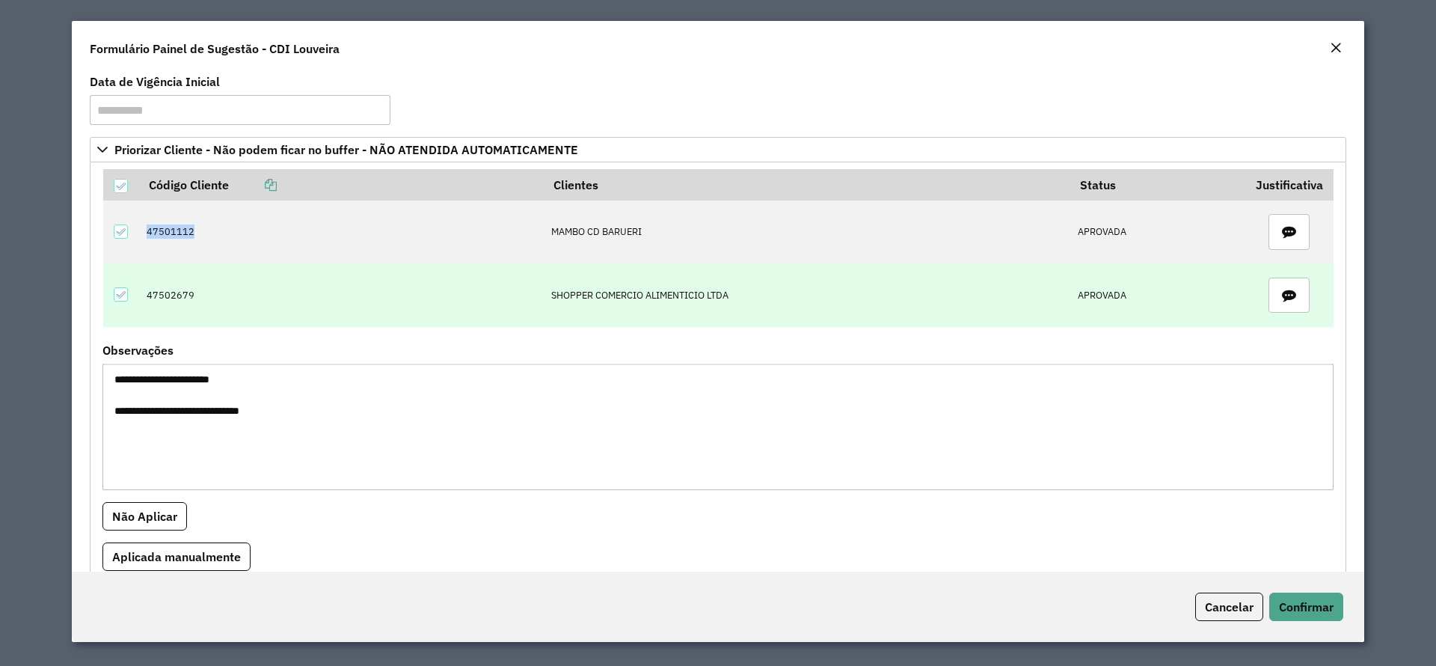
click at [168, 294] on td "47502679" at bounding box center [341, 294] width 405 height 63
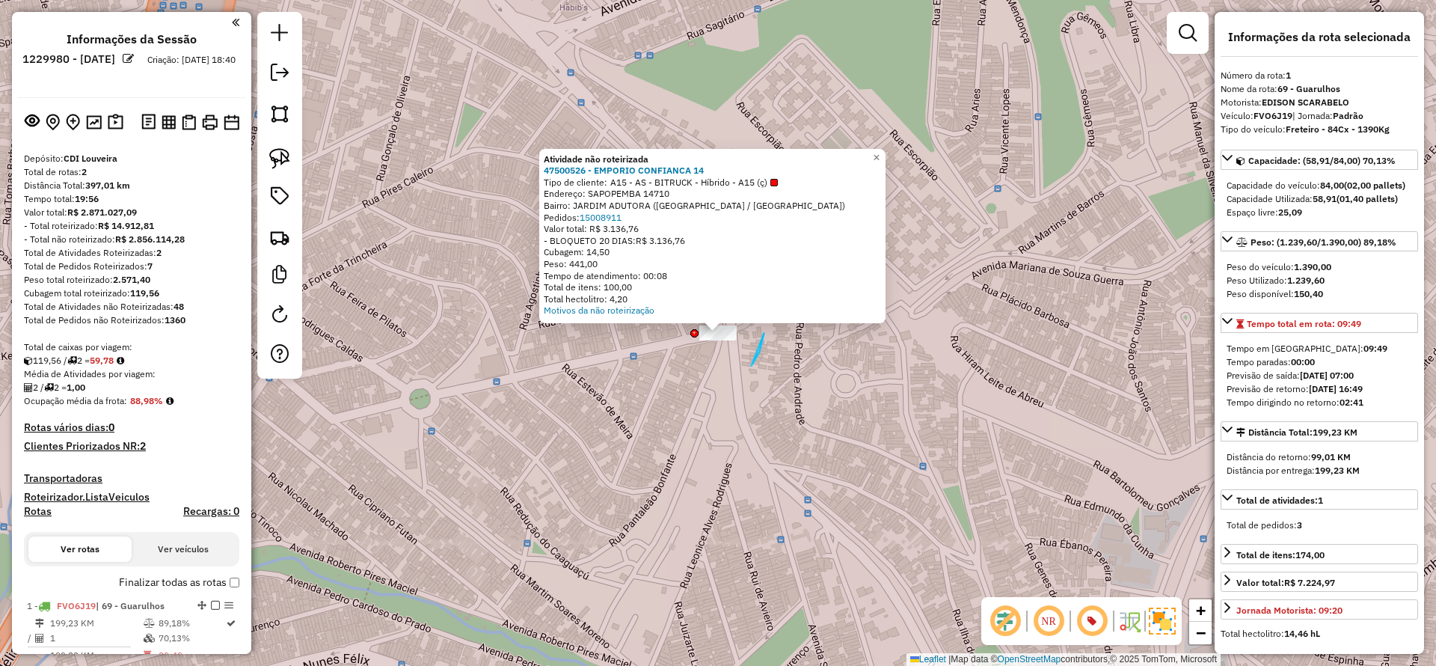
select select "**********"
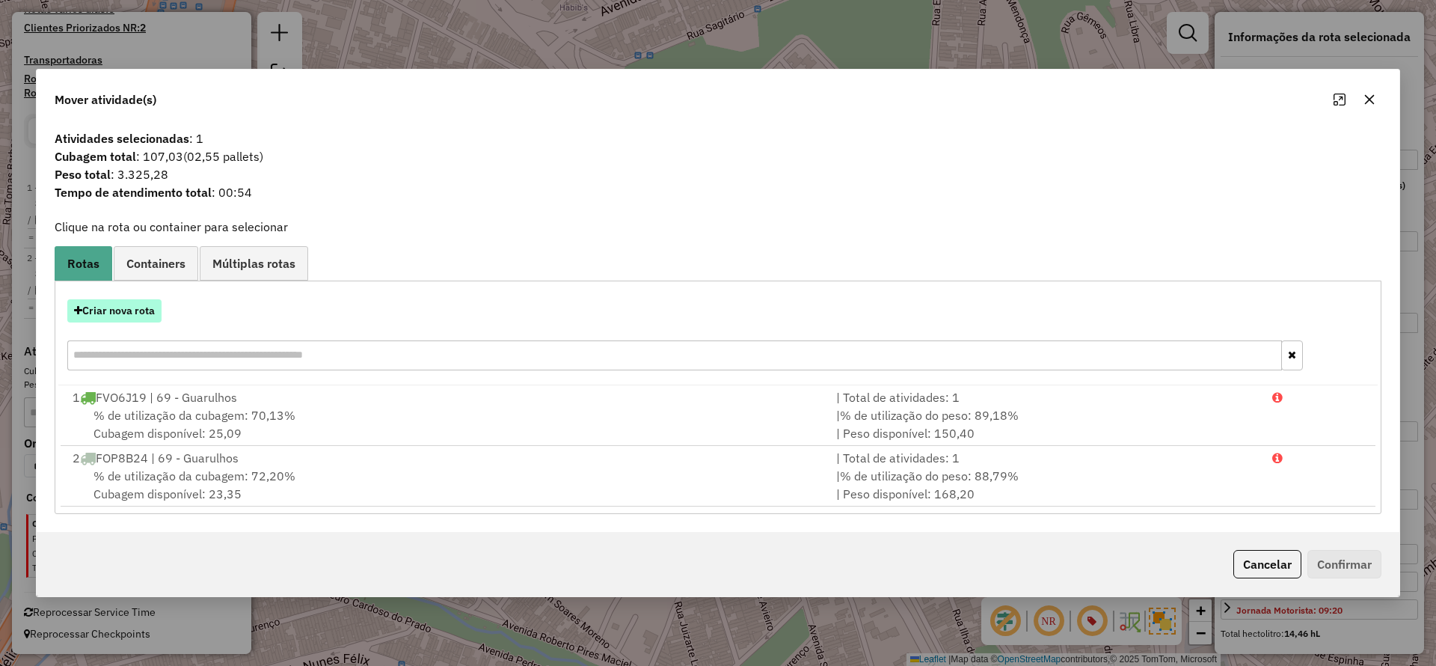
click at [139, 305] on button "Criar nova rota" at bounding box center [114, 310] width 94 height 23
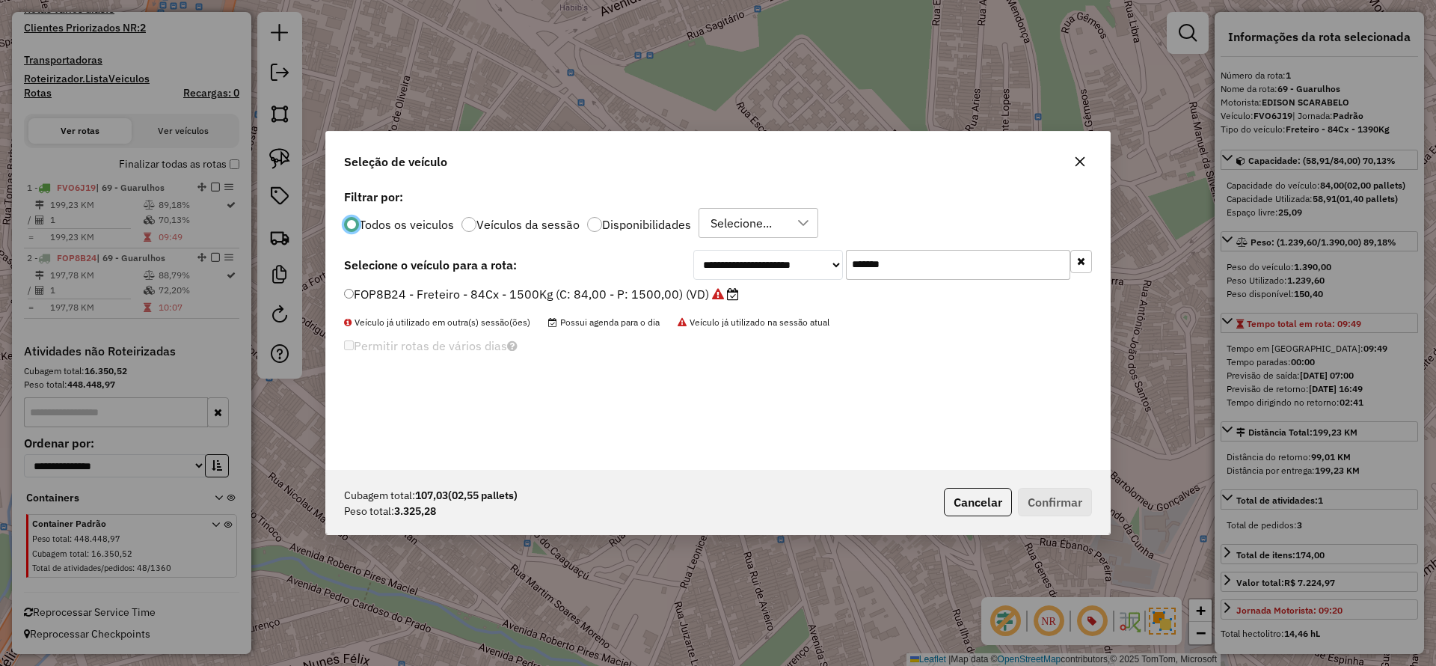
scroll to position [8, 4]
click at [945, 263] on input "*******" at bounding box center [958, 265] width 224 height 30
type input "***"
click at [556, 296] on label "EQU5C54 - Freteiro - 140Cx - 3410Kg (C: 140,00 - P: 3410,00) (VD)" at bounding box center [542, 294] width 396 height 18
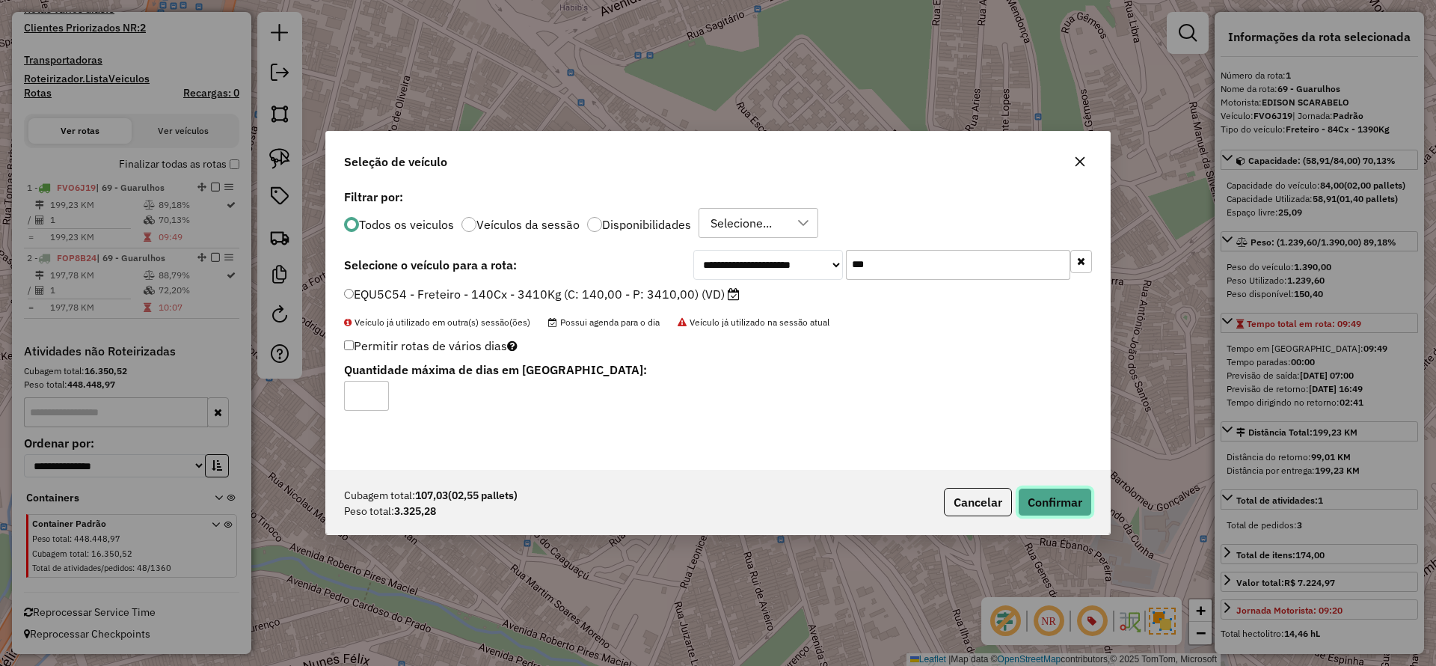
click at [1050, 503] on button "Confirmar" at bounding box center [1055, 502] width 74 height 28
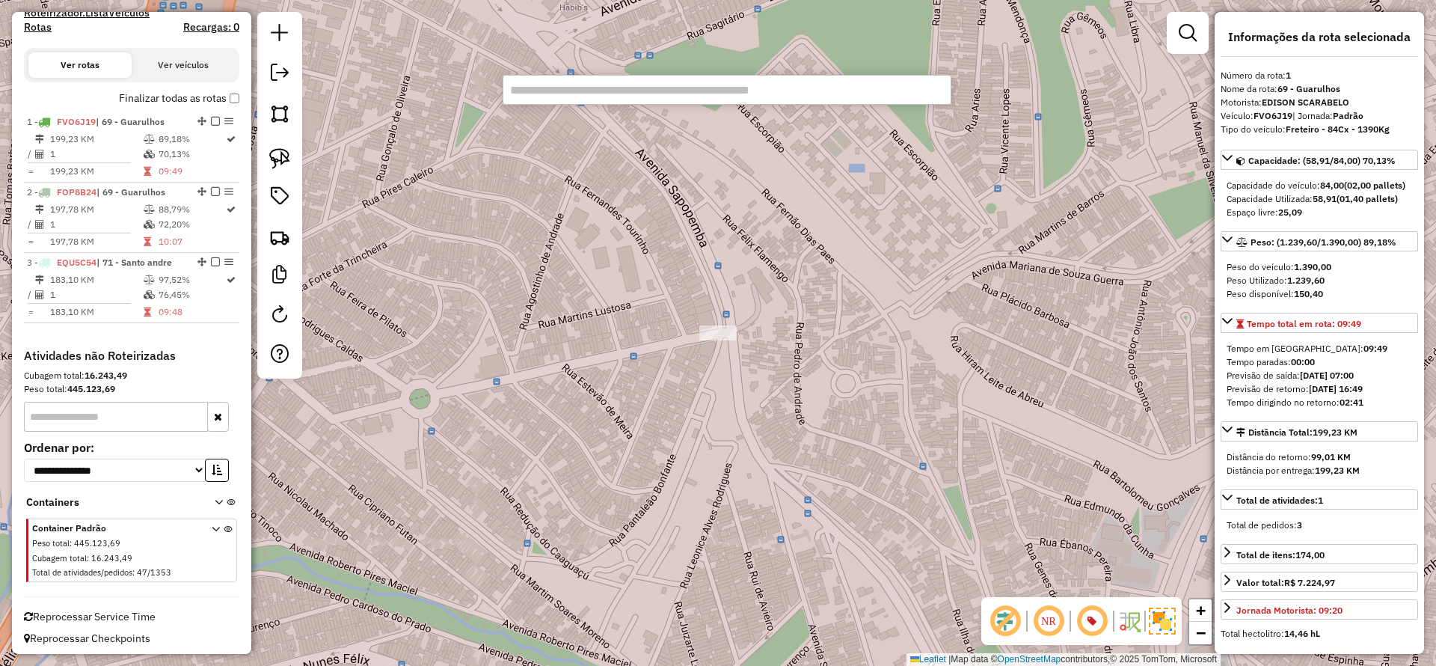
scroll to position [489, 0]
click at [553, 144] on div "Janela de atendimento Grade de atendimento Capacidade Transportadoras Veículos …" at bounding box center [718, 333] width 1436 height 666
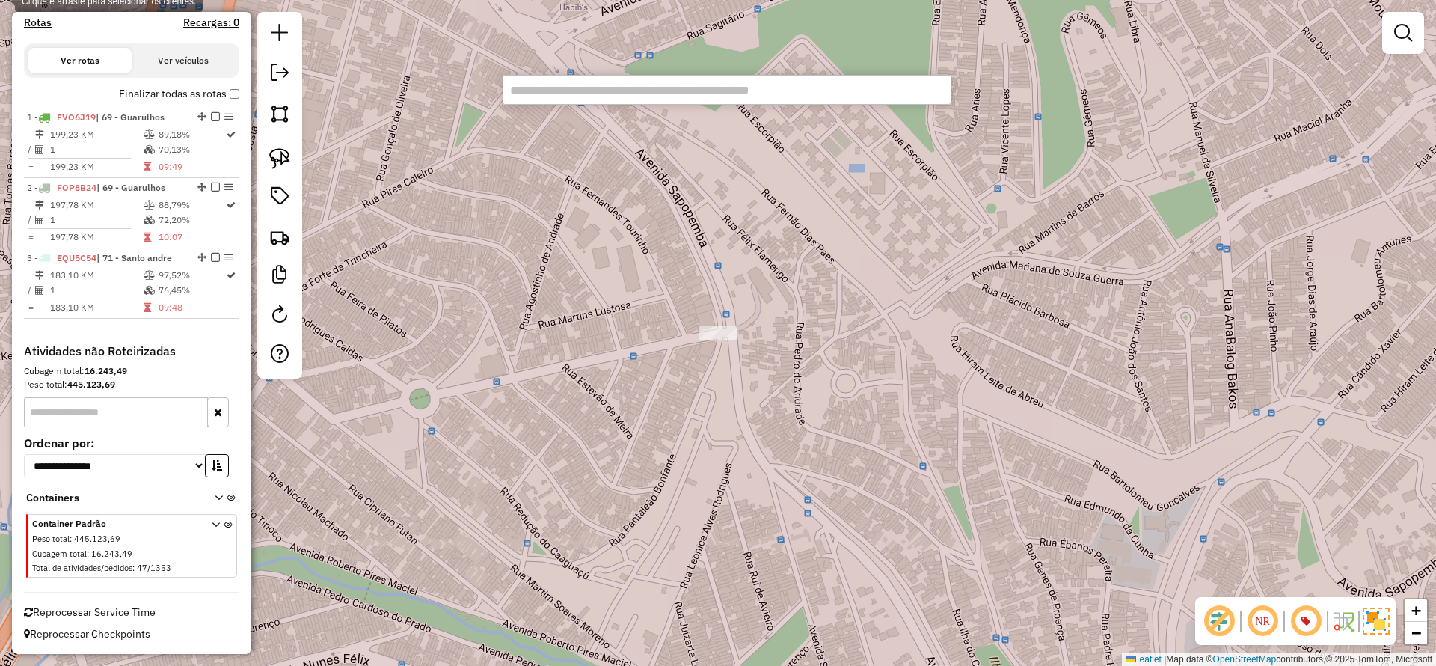
paste input "********"
type input "********"
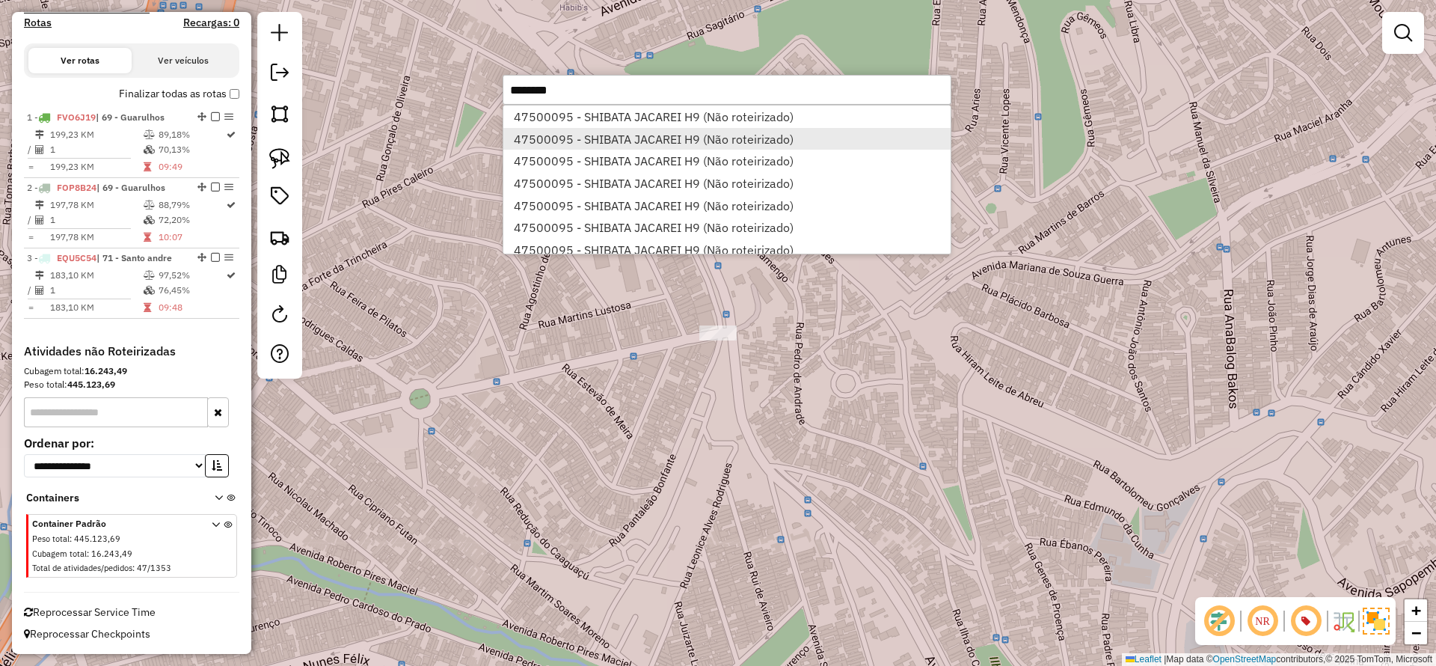
click at [570, 129] on li "47500095 - SHIBATA JACAREI H9 (Não roteirizado)" at bounding box center [727, 139] width 447 height 22
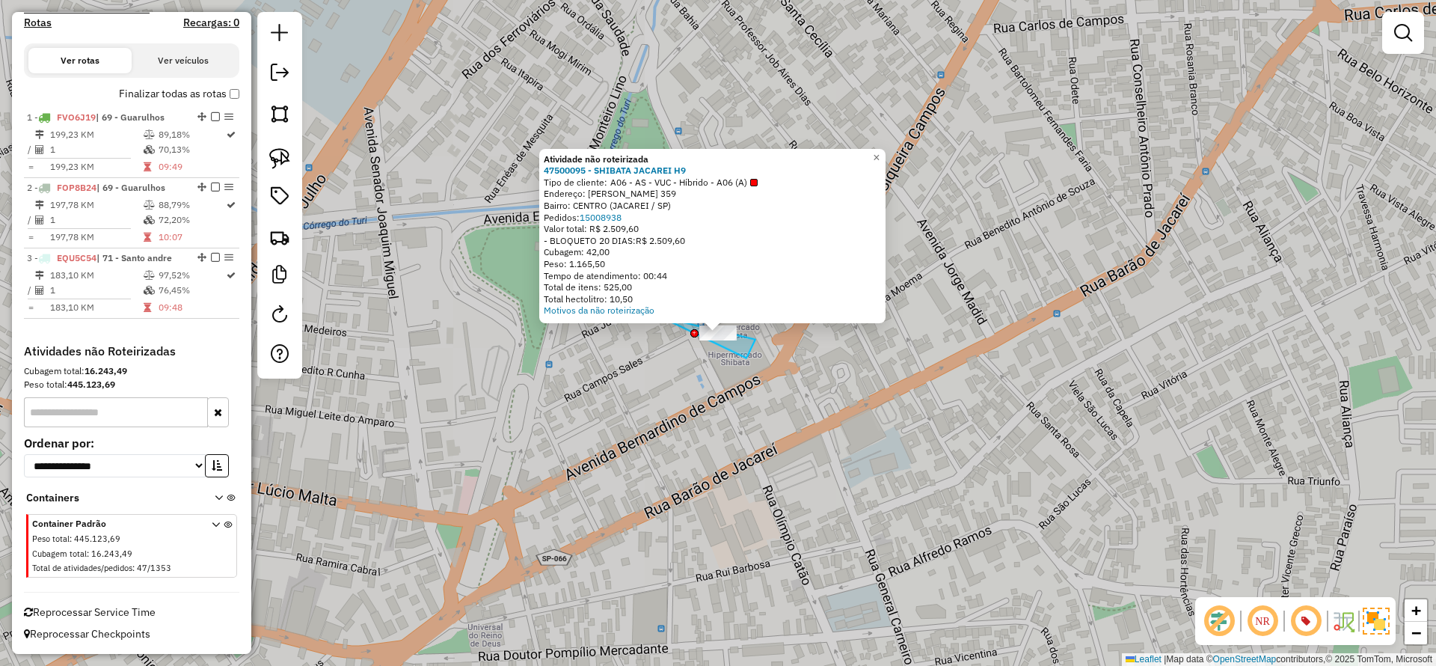
drag, startPoint x: 756, startPoint y: 340, endPoint x: 654, endPoint y: 343, distance: 101.8
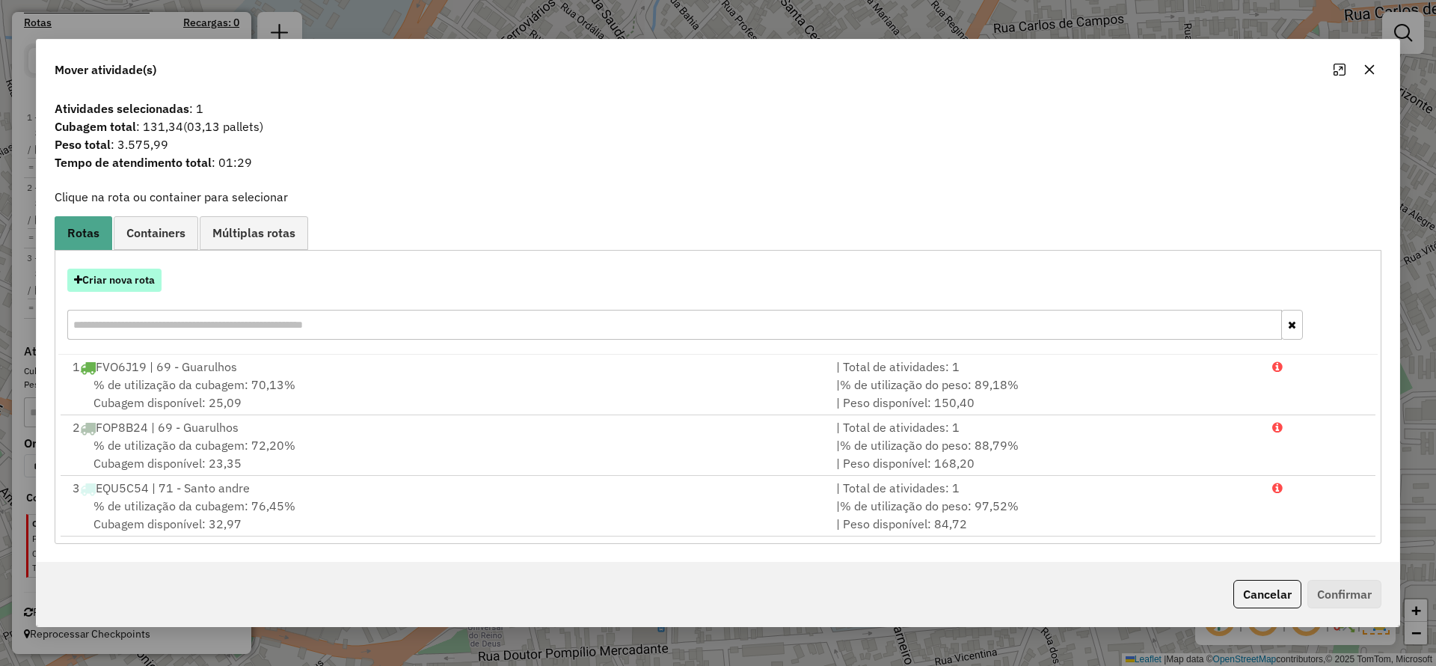
click at [126, 275] on button "Criar nova rota" at bounding box center [114, 280] width 94 height 23
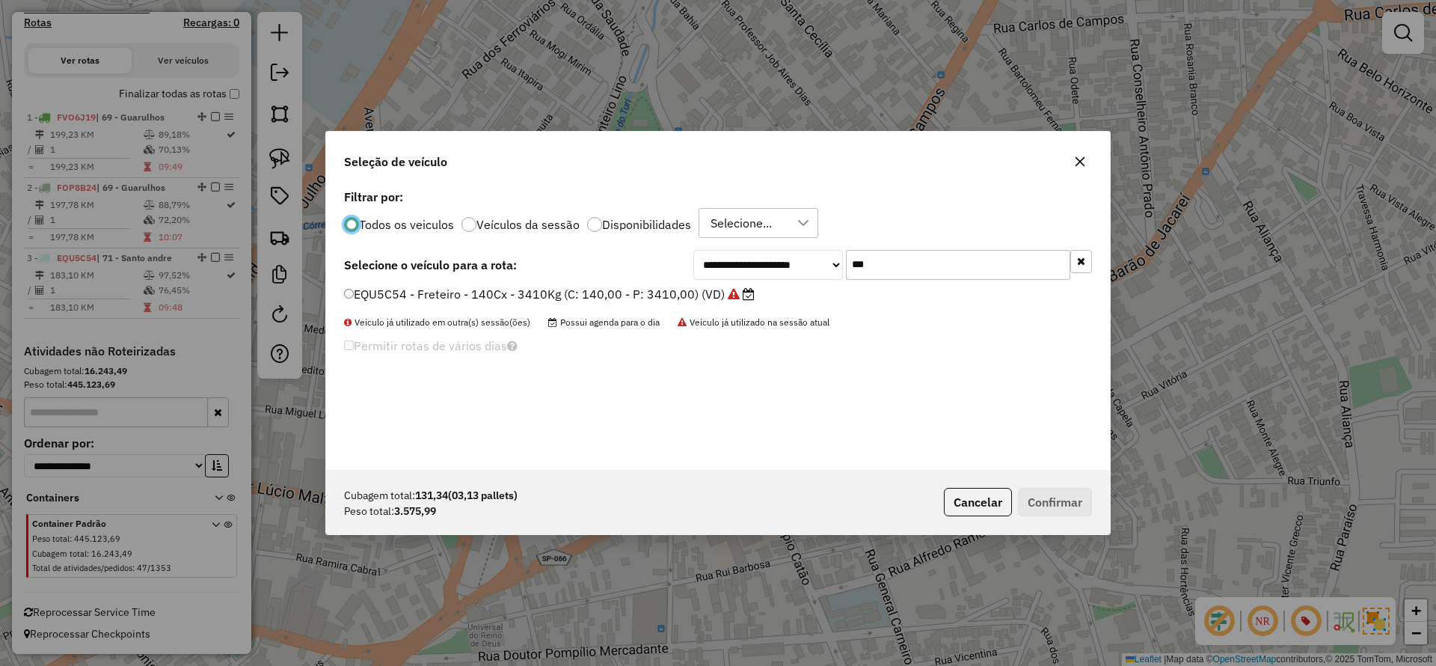
scroll to position [8, 4]
click at [878, 259] on input "***" at bounding box center [958, 265] width 224 height 30
drag, startPoint x: 878, startPoint y: 259, endPoint x: 870, endPoint y: 262, distance: 8.8
click at [878, 259] on input "***" at bounding box center [958, 265] width 224 height 30
paste input "****"
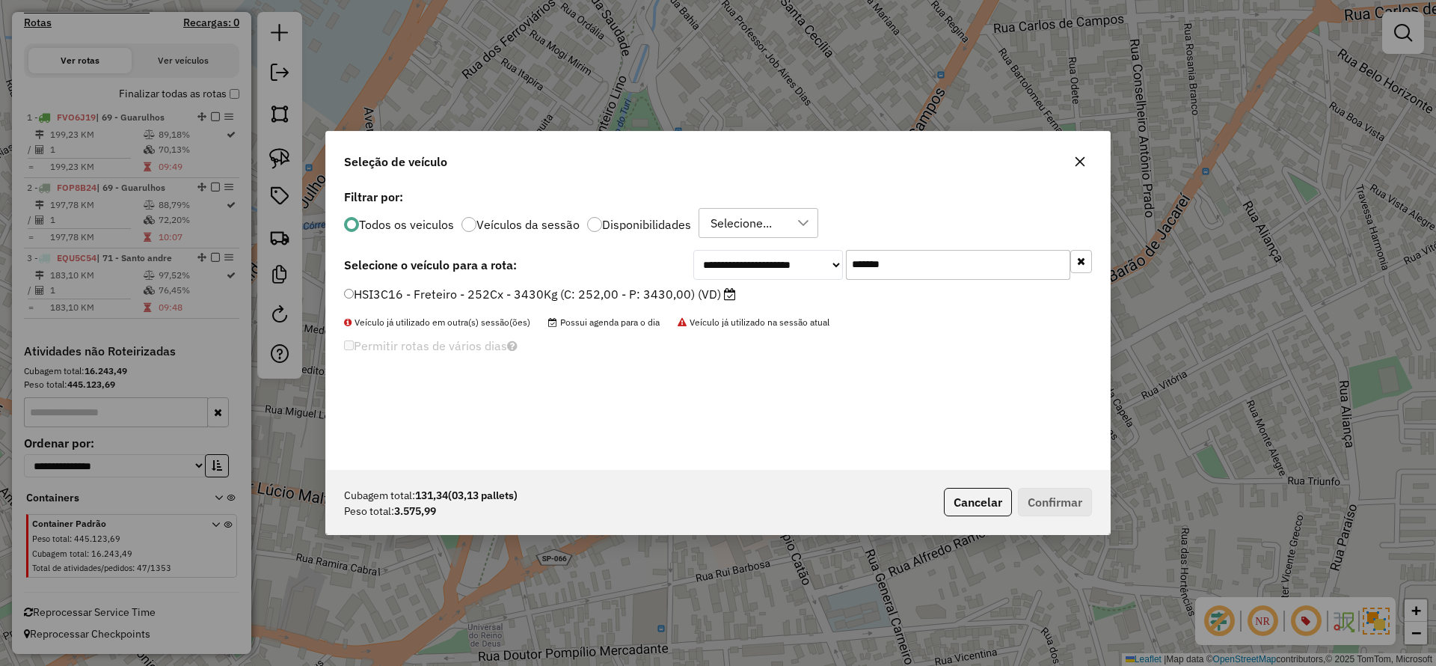
type input "*******"
click at [575, 294] on label "HSI3C16 - Freteiro - 252Cx - 3430Kg (C: 252,00 - P: 3430,00) (VD)" at bounding box center [540, 294] width 392 height 18
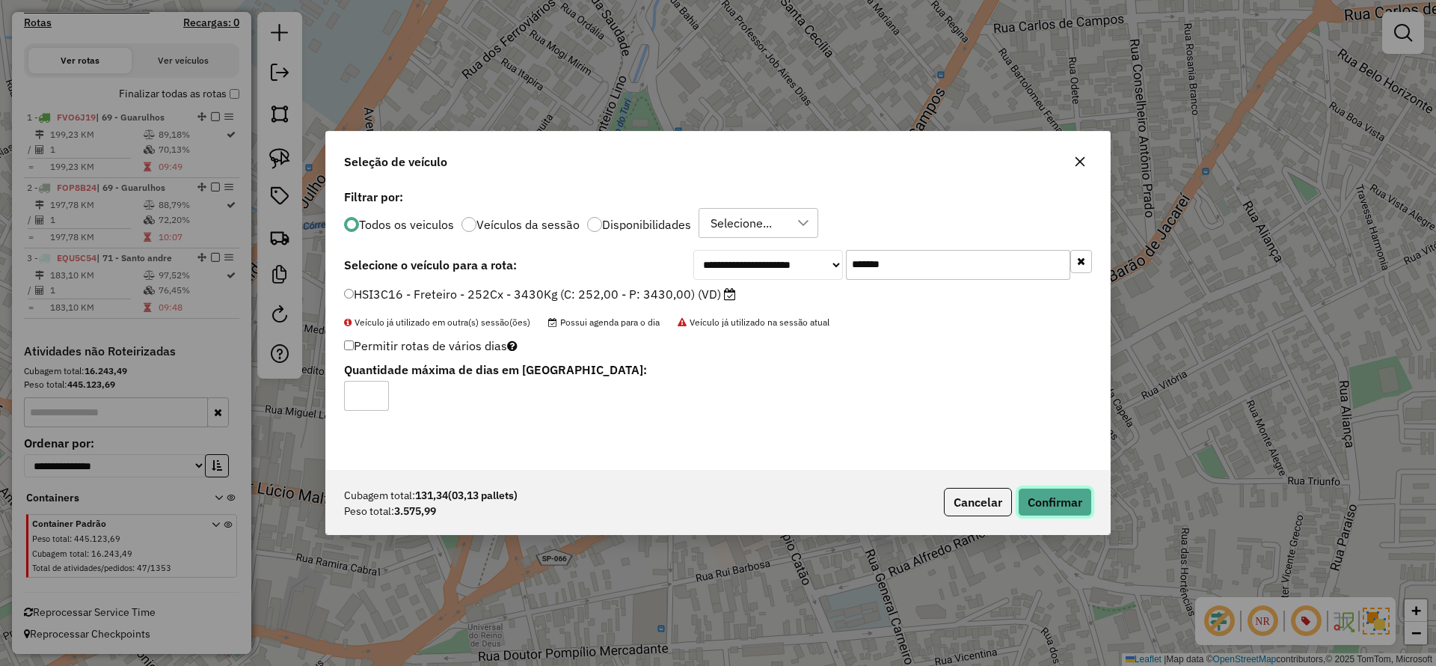
click at [1052, 492] on button "Confirmar" at bounding box center [1055, 502] width 74 height 28
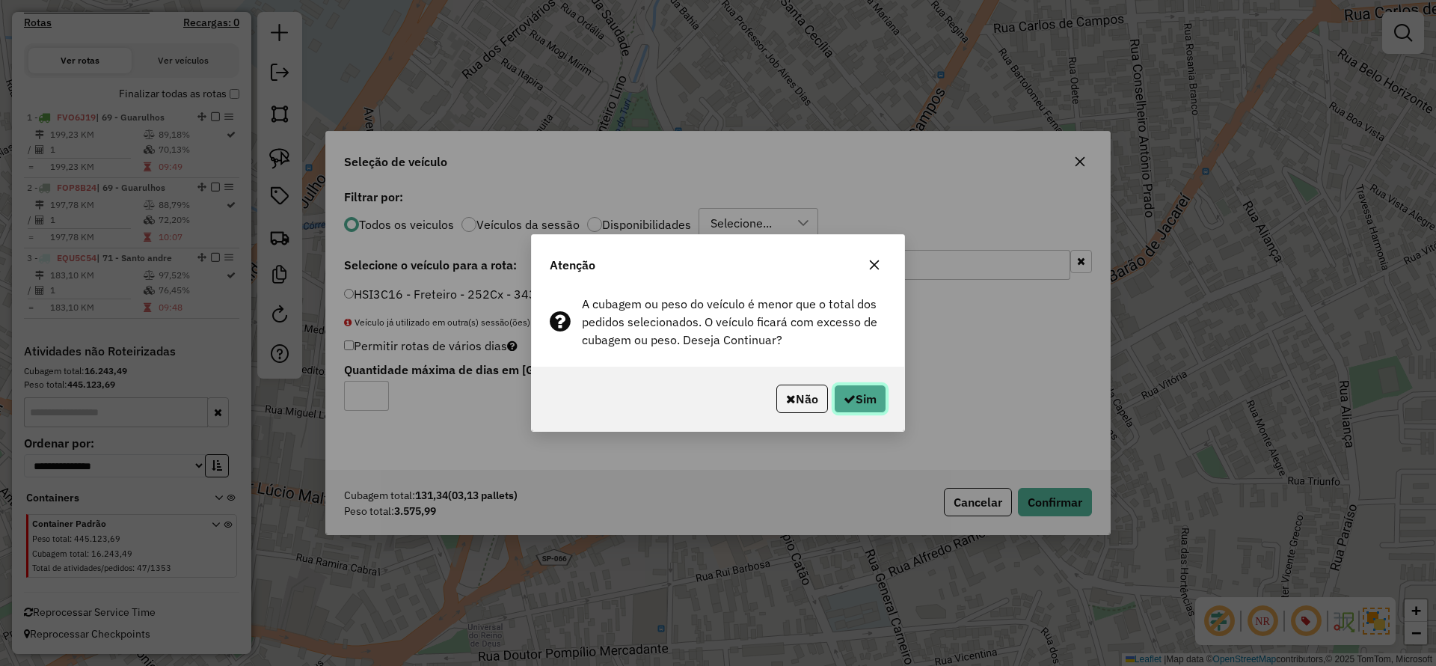
click at [877, 403] on button "Sim" at bounding box center [860, 399] width 52 height 28
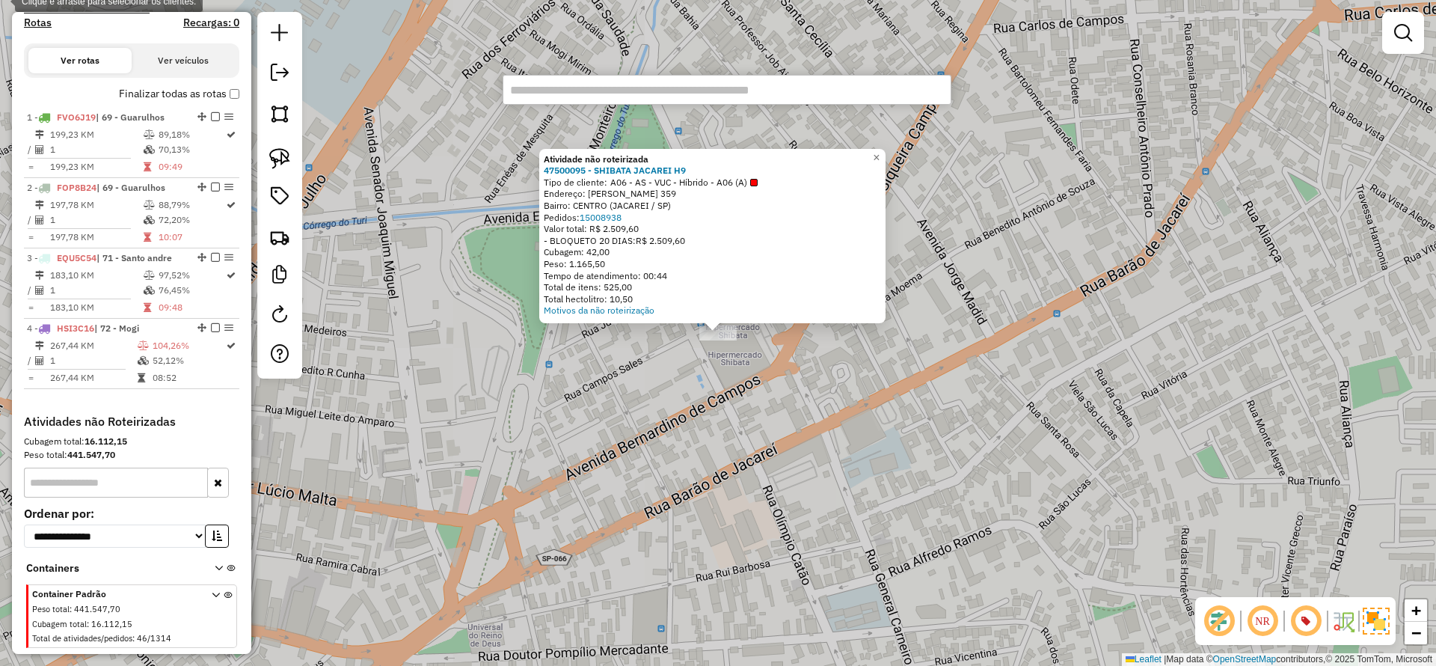
paste input "********"
type input "********"
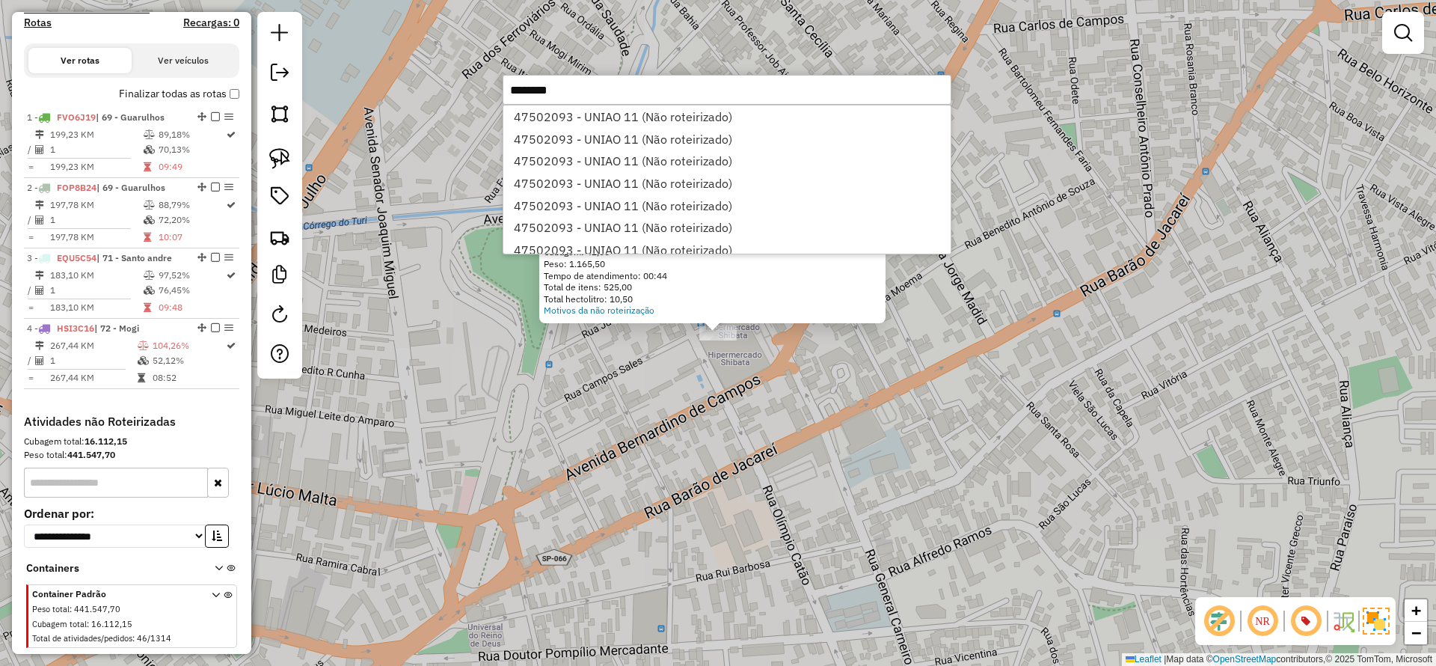
click at [581, 154] on li "47502093 - UNIAO 11 (Não roteirizado)" at bounding box center [727, 161] width 447 height 22
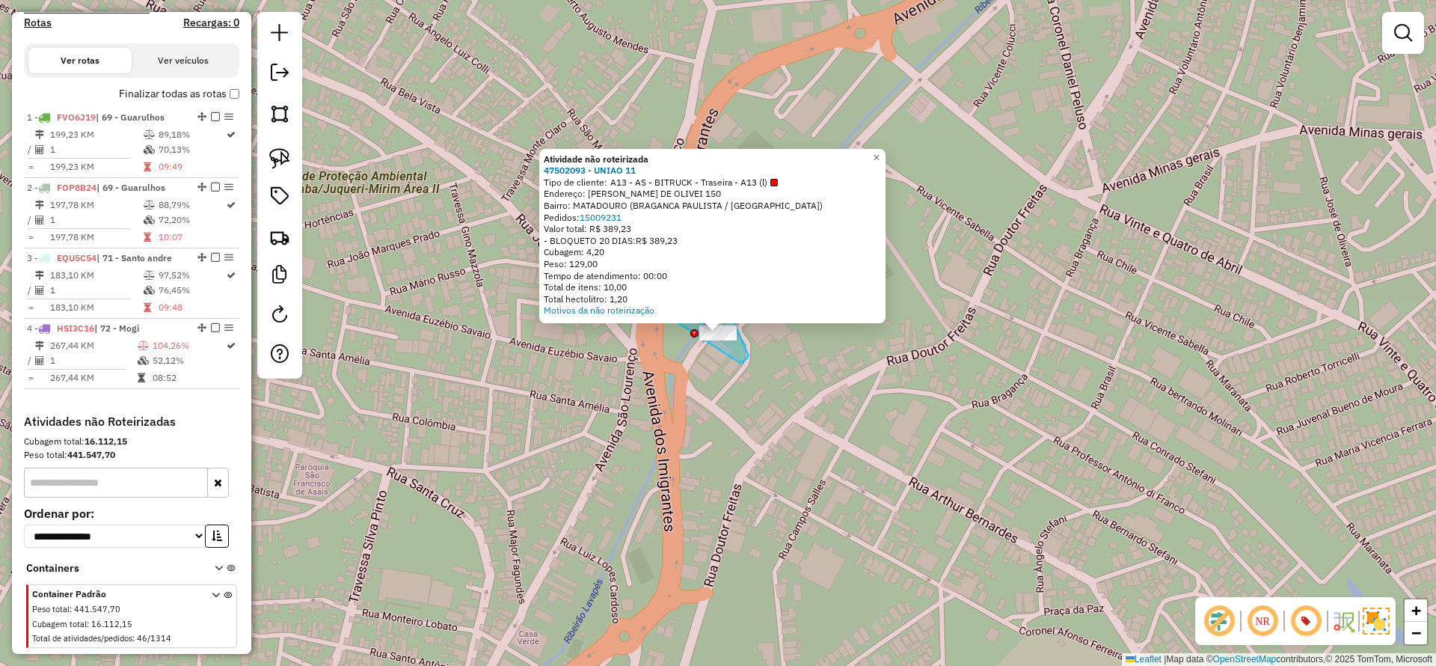
drag, startPoint x: 749, startPoint y: 355, endPoint x: 649, endPoint y: 348, distance: 99.8
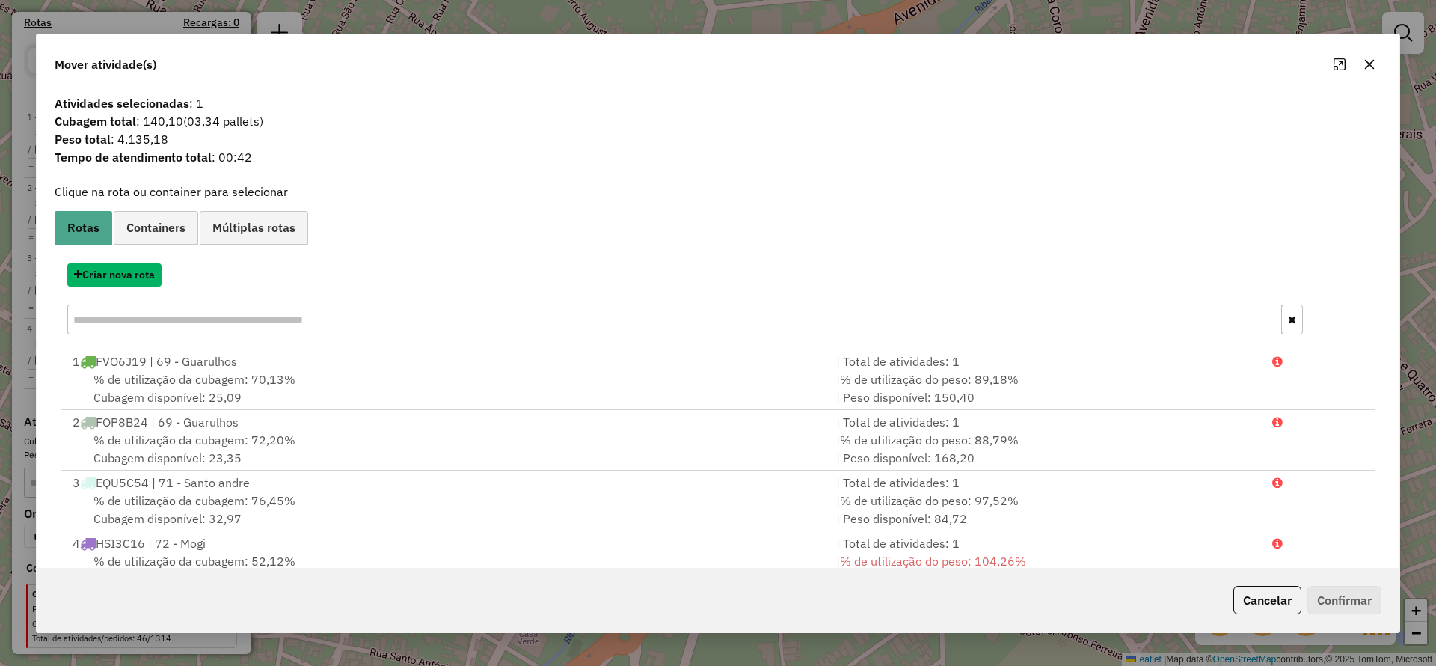
click at [138, 272] on button "Criar nova rota" at bounding box center [114, 274] width 94 height 23
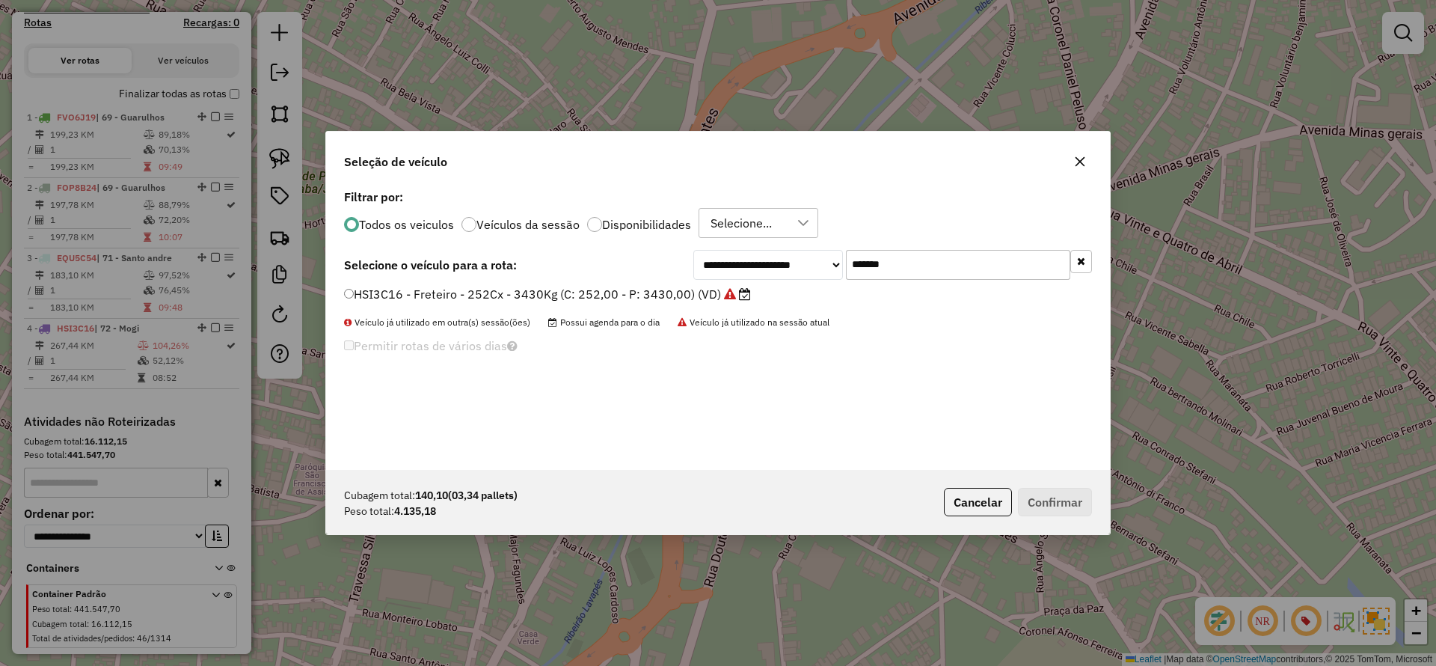
click at [945, 263] on input "*******" at bounding box center [958, 265] width 224 height 30
type input "***"
click at [515, 293] on label "OQK1F27 - Freteiro - 252Cx - 4500Kg (C: 252,00 - P: 4500,00) (VD)" at bounding box center [542, 294] width 396 height 18
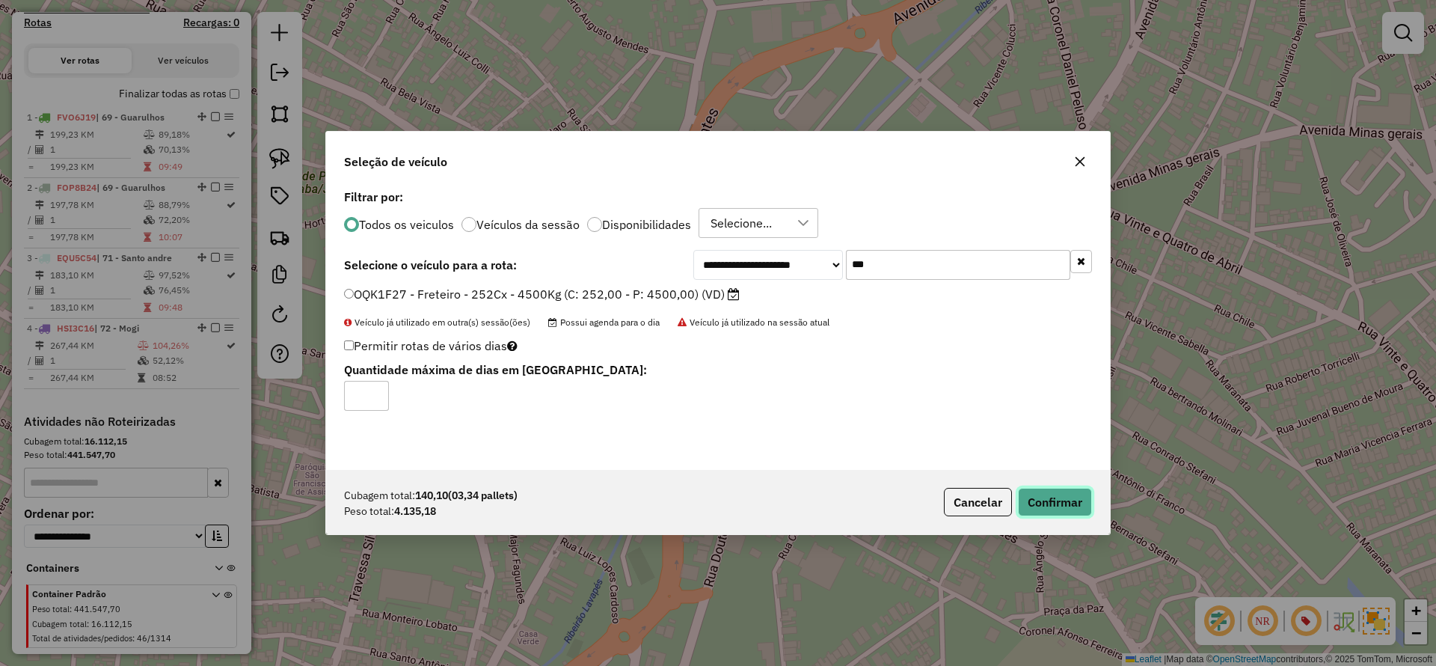
click at [1066, 502] on button "Confirmar" at bounding box center [1055, 502] width 74 height 28
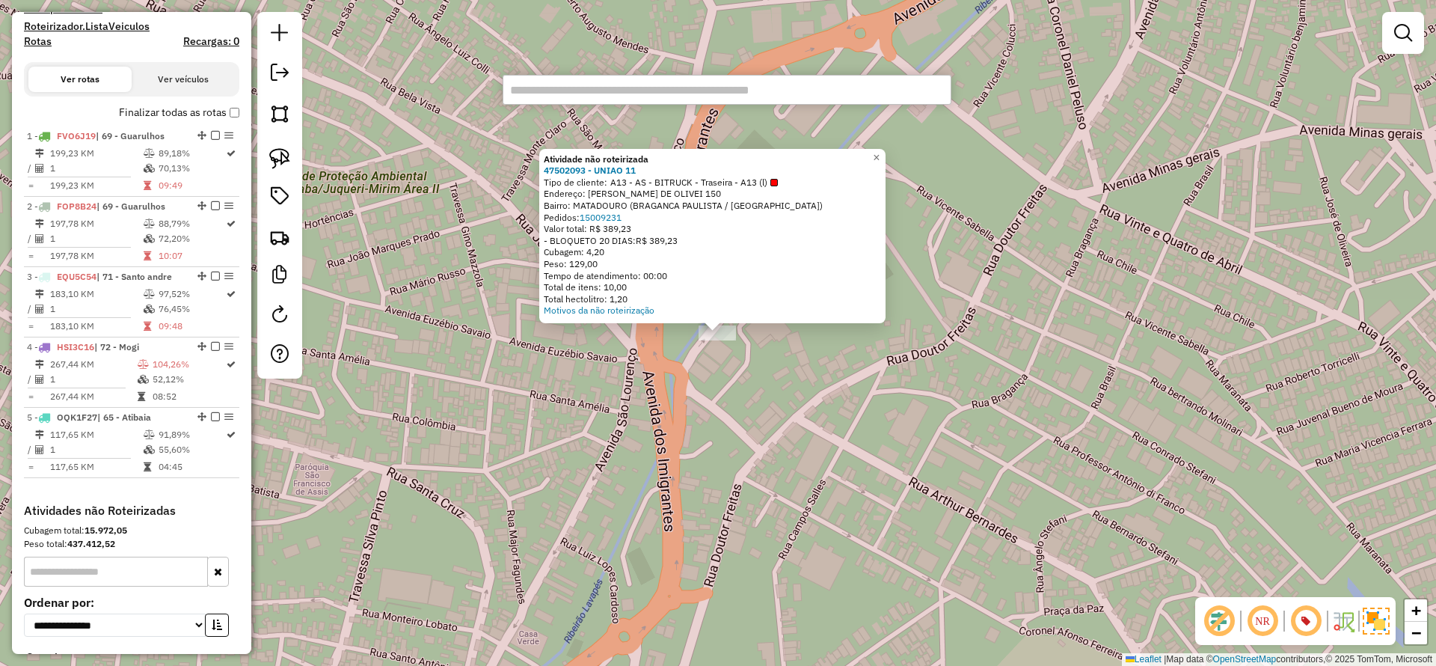
scroll to position [506, 0]
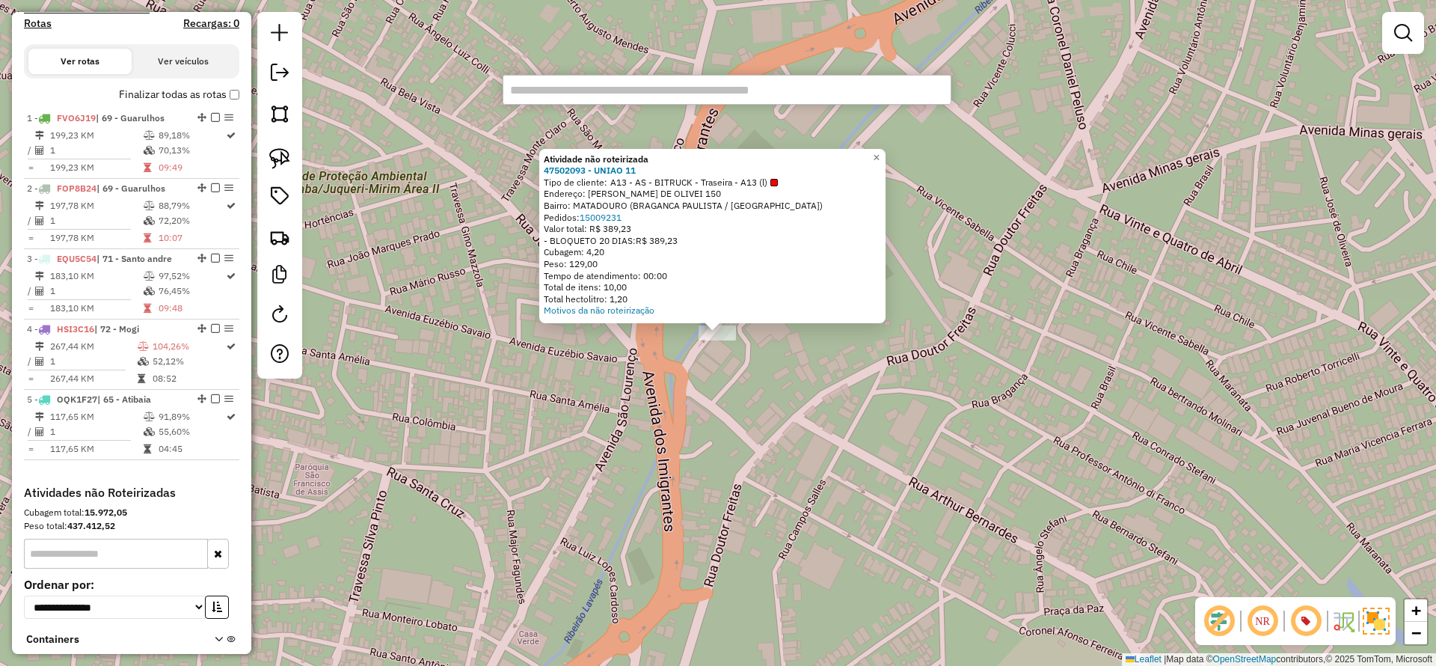
click at [483, 183] on div "Atividade não roteirizada 47502093 - UNIAO 11 Tipo de cliente: A13 - AS - BITRU…" at bounding box center [718, 333] width 1436 height 666
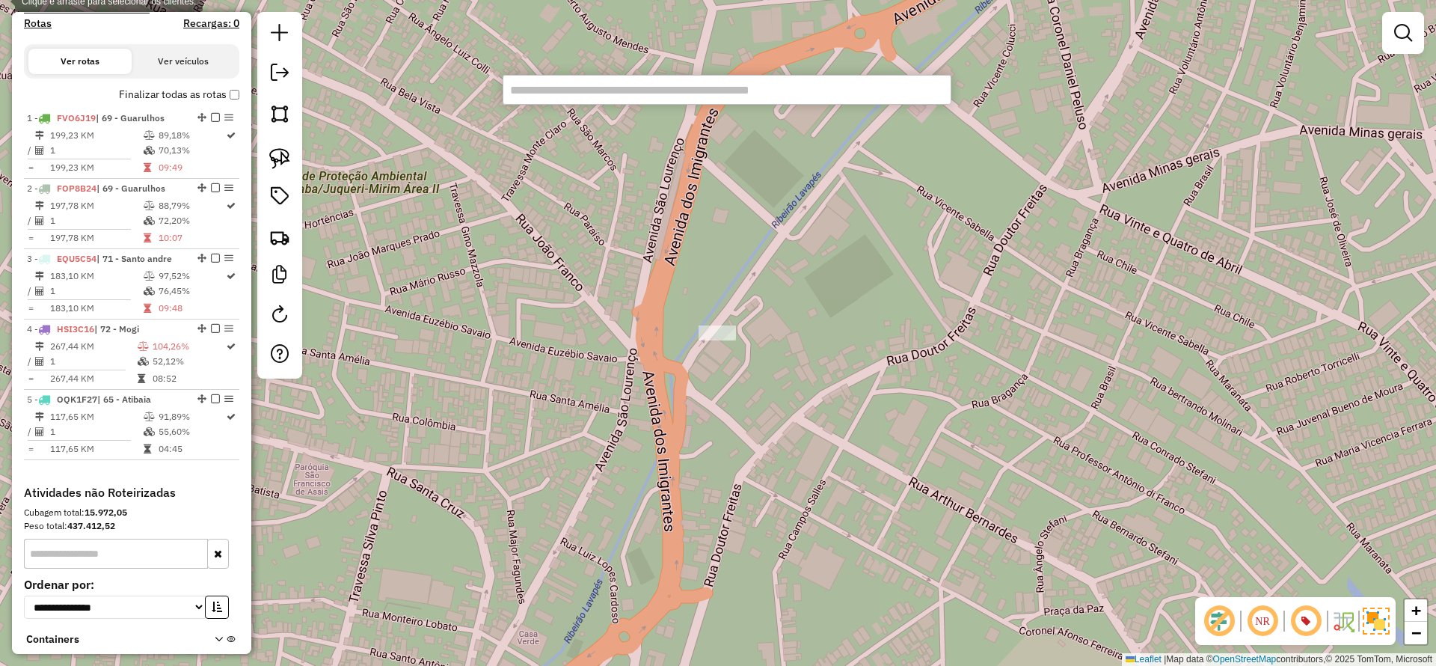
paste input "********"
type input "********"
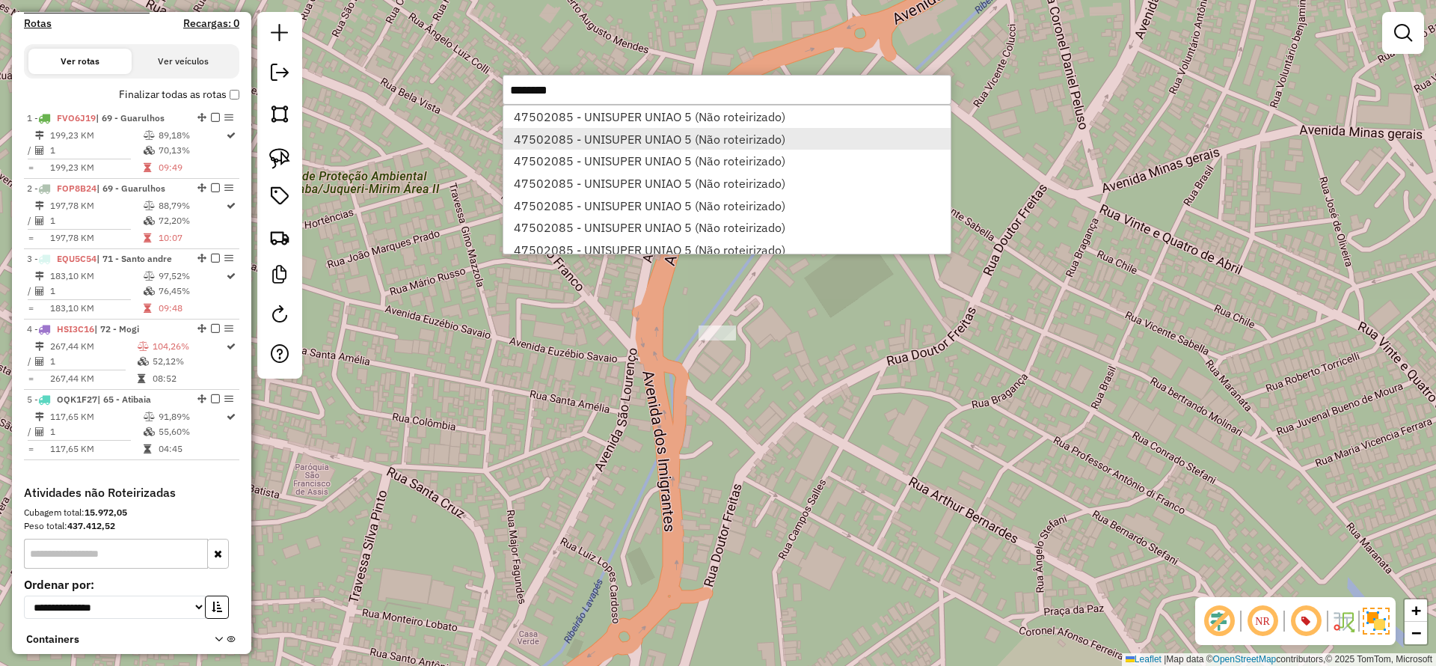
click at [570, 134] on li "47502085 - UNISUPER UNIAO 5 (Não roteirizado)" at bounding box center [727, 139] width 447 height 22
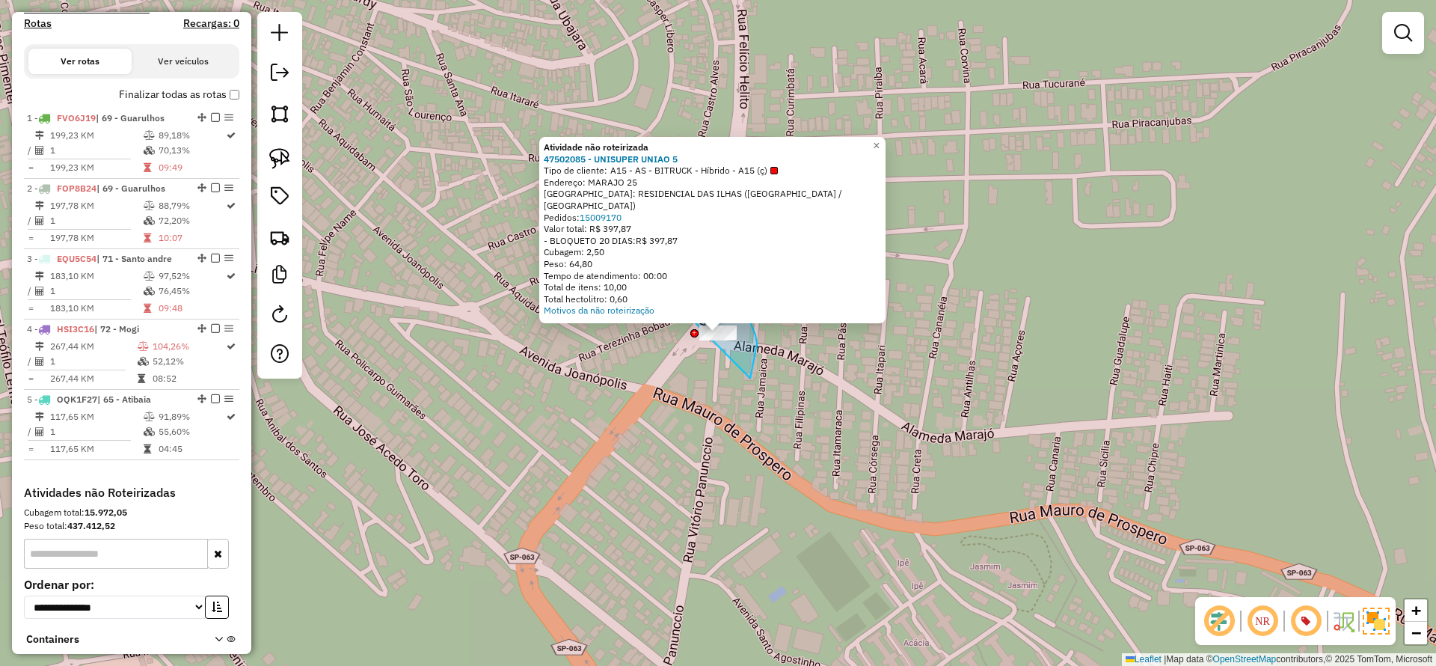
drag, startPoint x: 750, startPoint y: 379, endPoint x: 643, endPoint y: 337, distance: 115.6
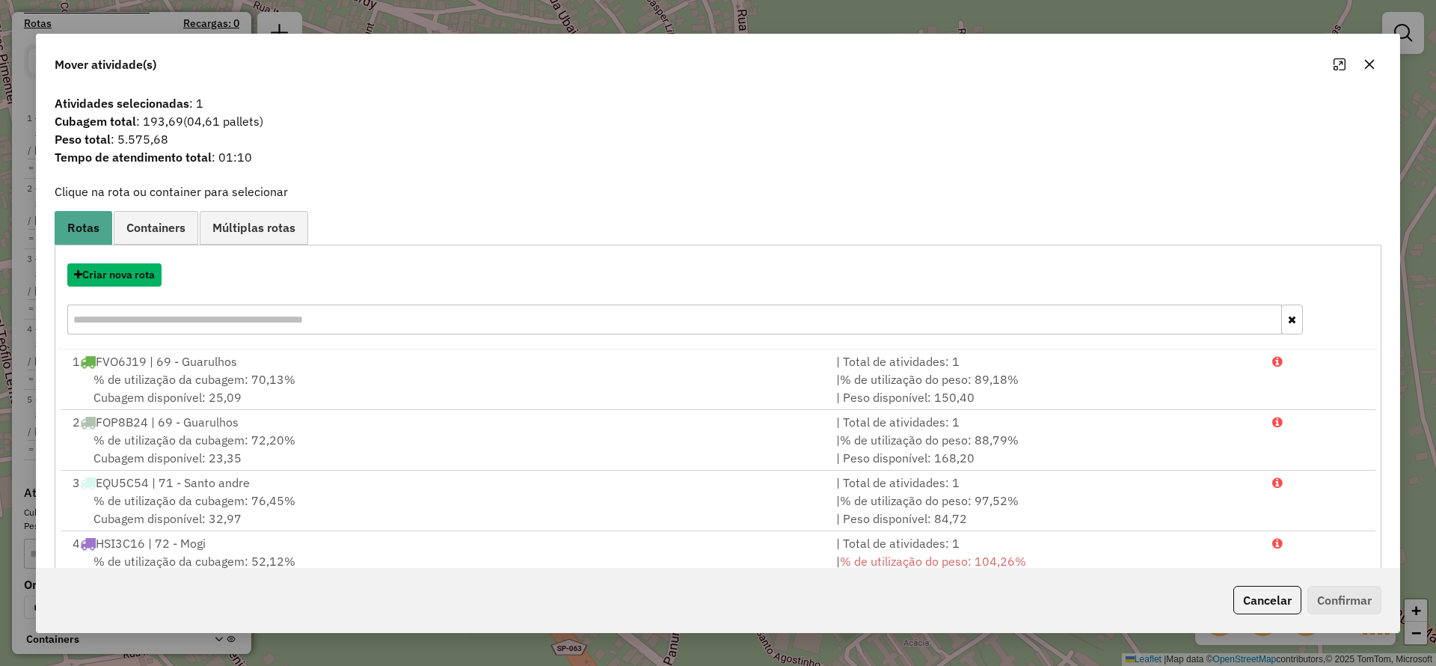
click at [99, 279] on button "Criar nova rota" at bounding box center [114, 274] width 94 height 23
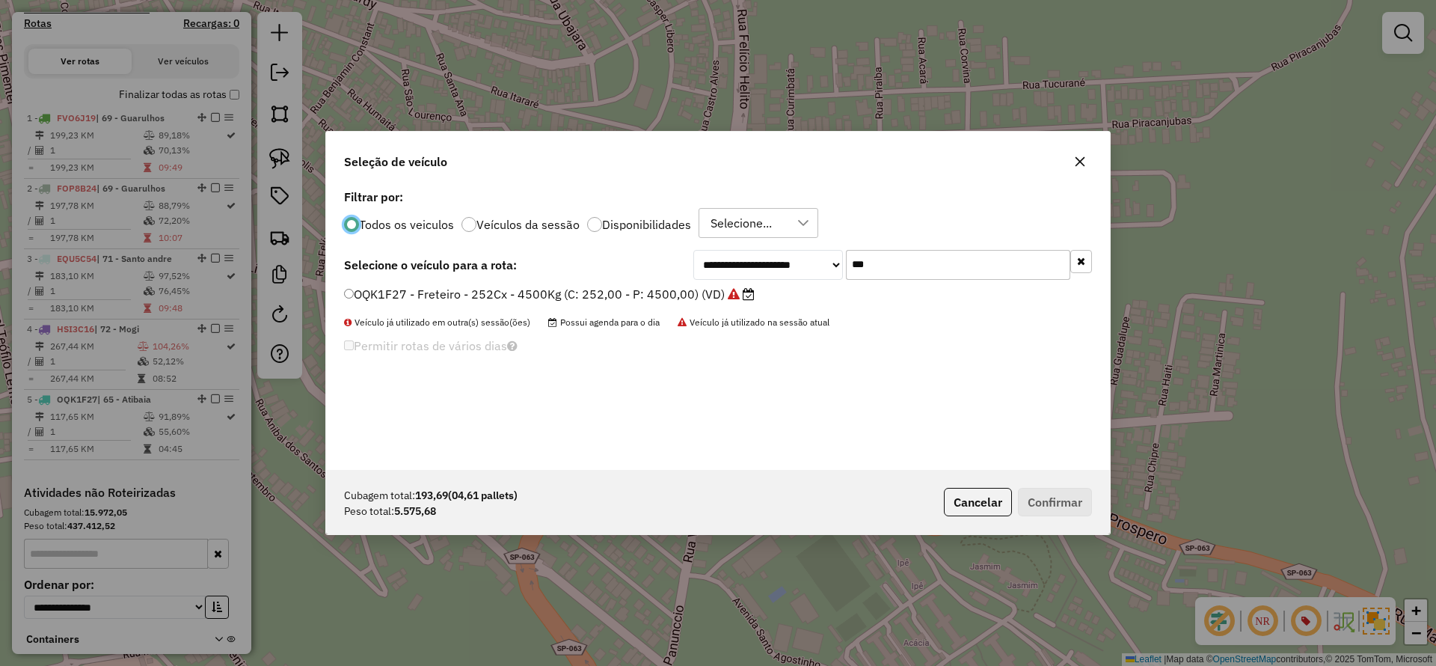
scroll to position [8, 4]
click at [994, 251] on input "***" at bounding box center [958, 265] width 224 height 30
type input "***"
click at [428, 299] on label "LOT7A94 - Freteiro - 140Cx - 5000Kg (C: 140,00 - P: 5000,00) (VD)" at bounding box center [541, 294] width 394 height 18
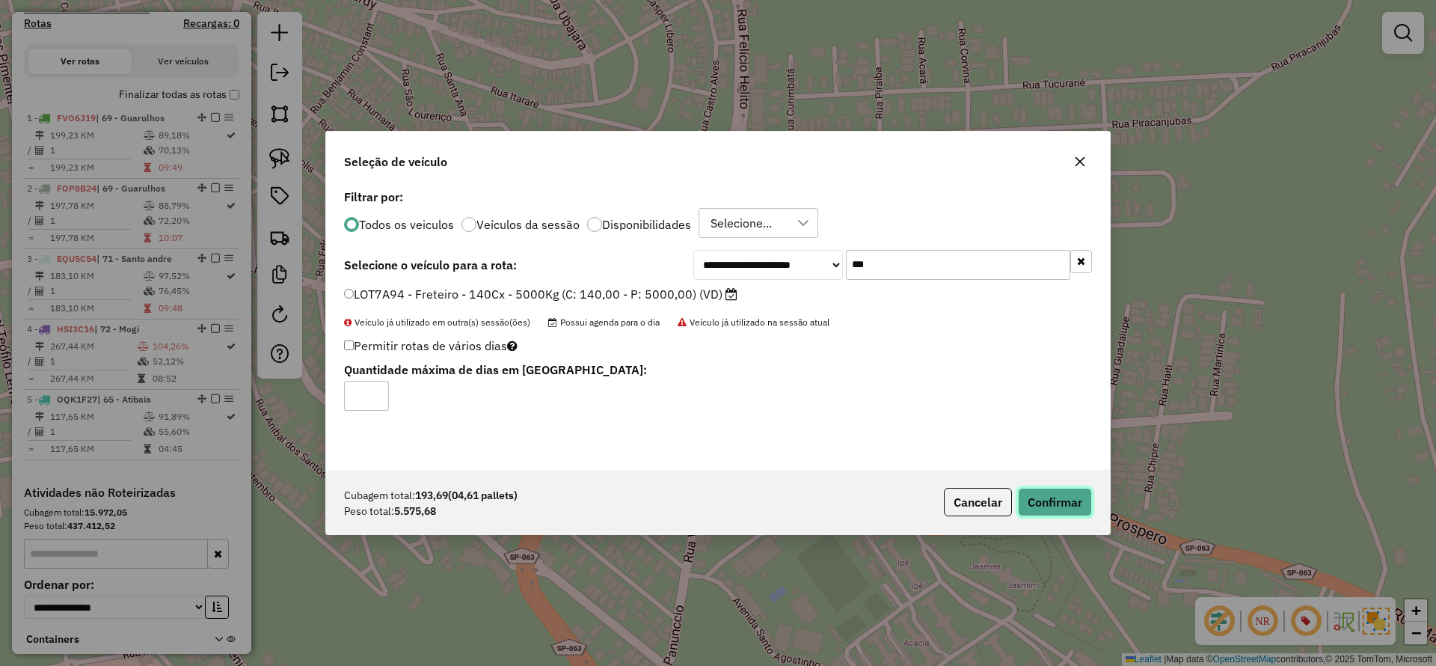
click at [1061, 501] on button "Confirmar" at bounding box center [1055, 502] width 74 height 28
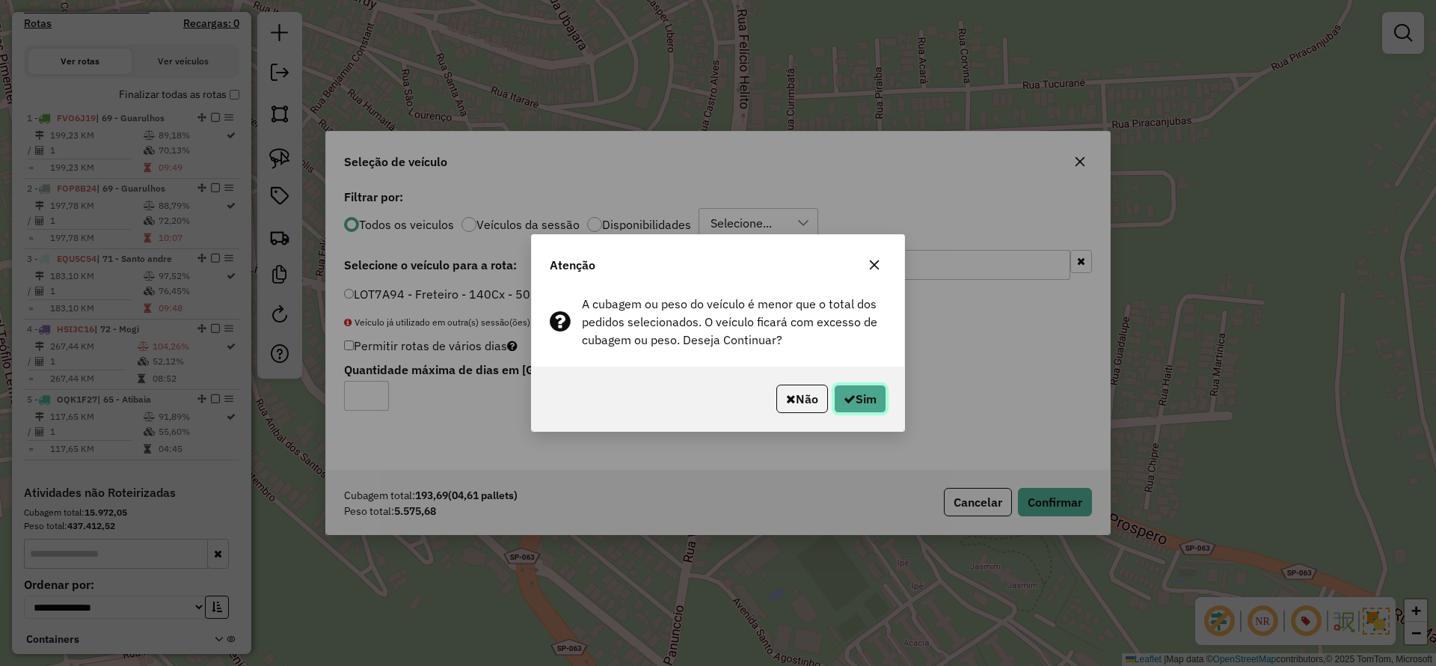
click at [857, 399] on button "Sim" at bounding box center [860, 399] width 52 height 28
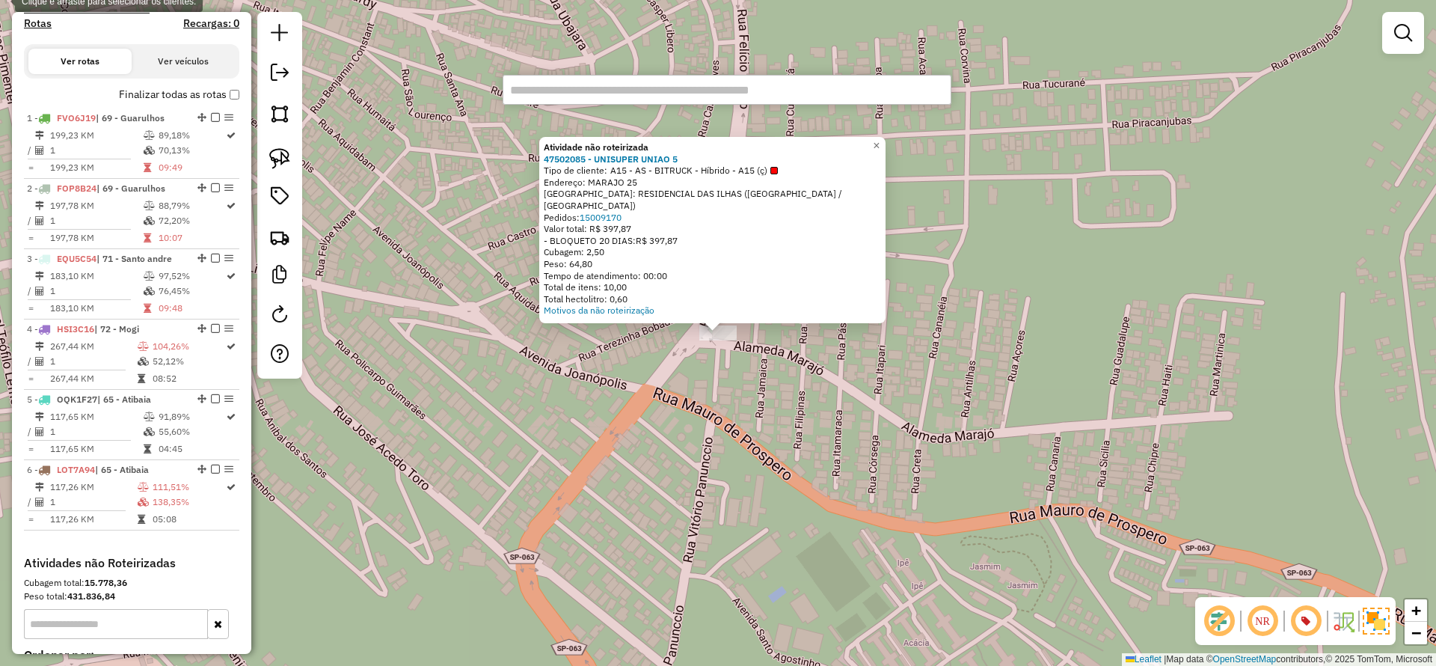
paste input "********"
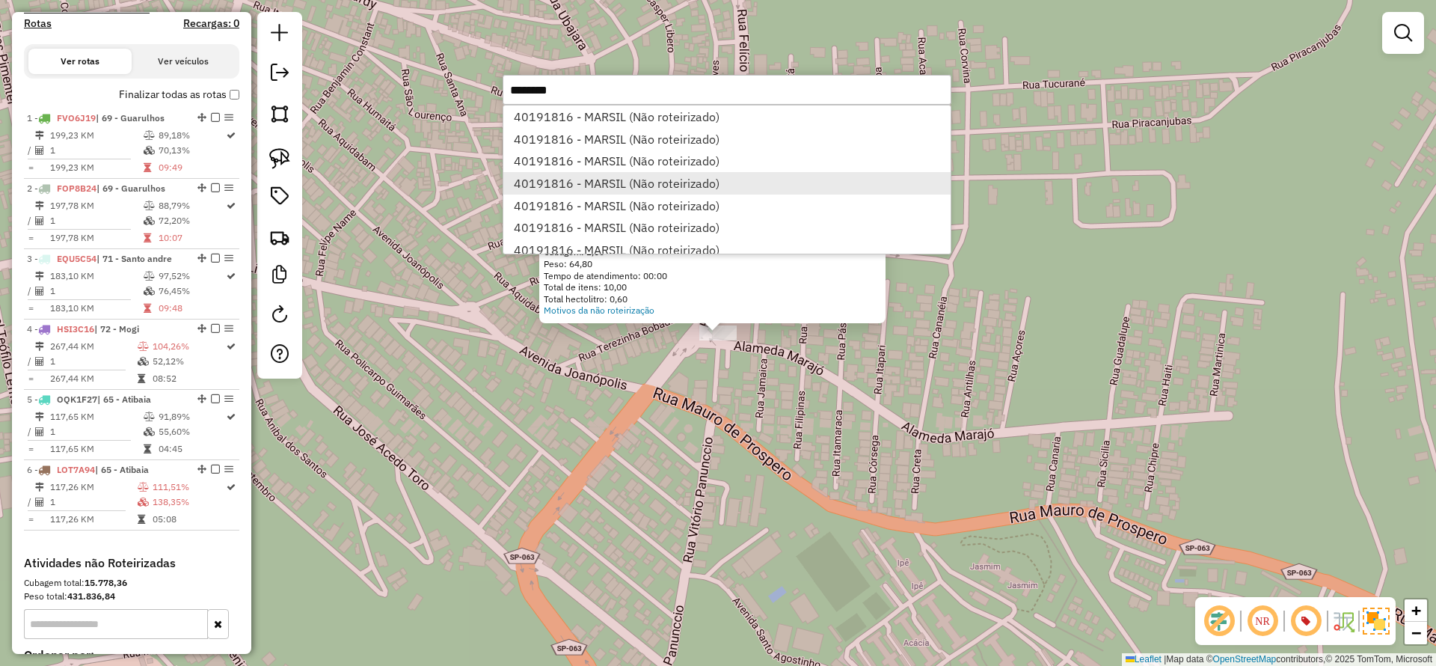
type input "********"
click at [620, 176] on li "40191816 - MARSIL (Não roteirizado)" at bounding box center [727, 183] width 447 height 22
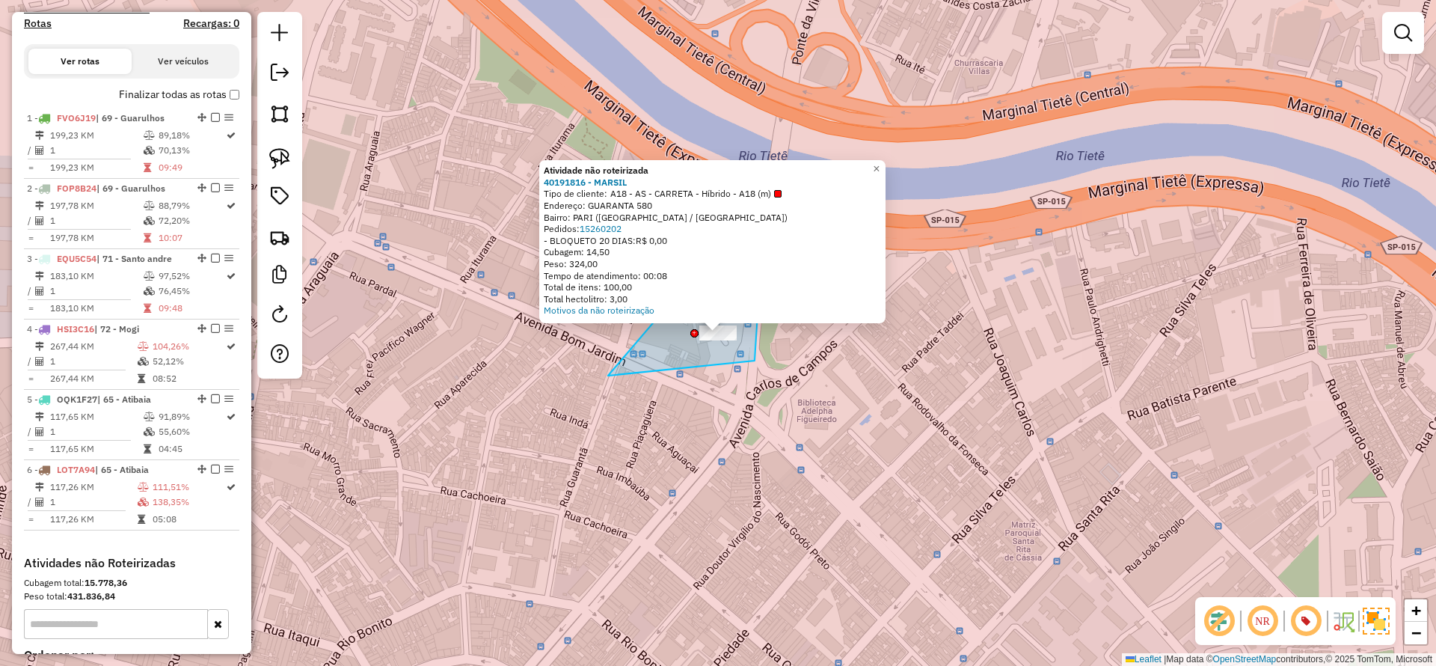
drag, startPoint x: 753, startPoint y: 295, endPoint x: 608, endPoint y: 376, distance: 166.1
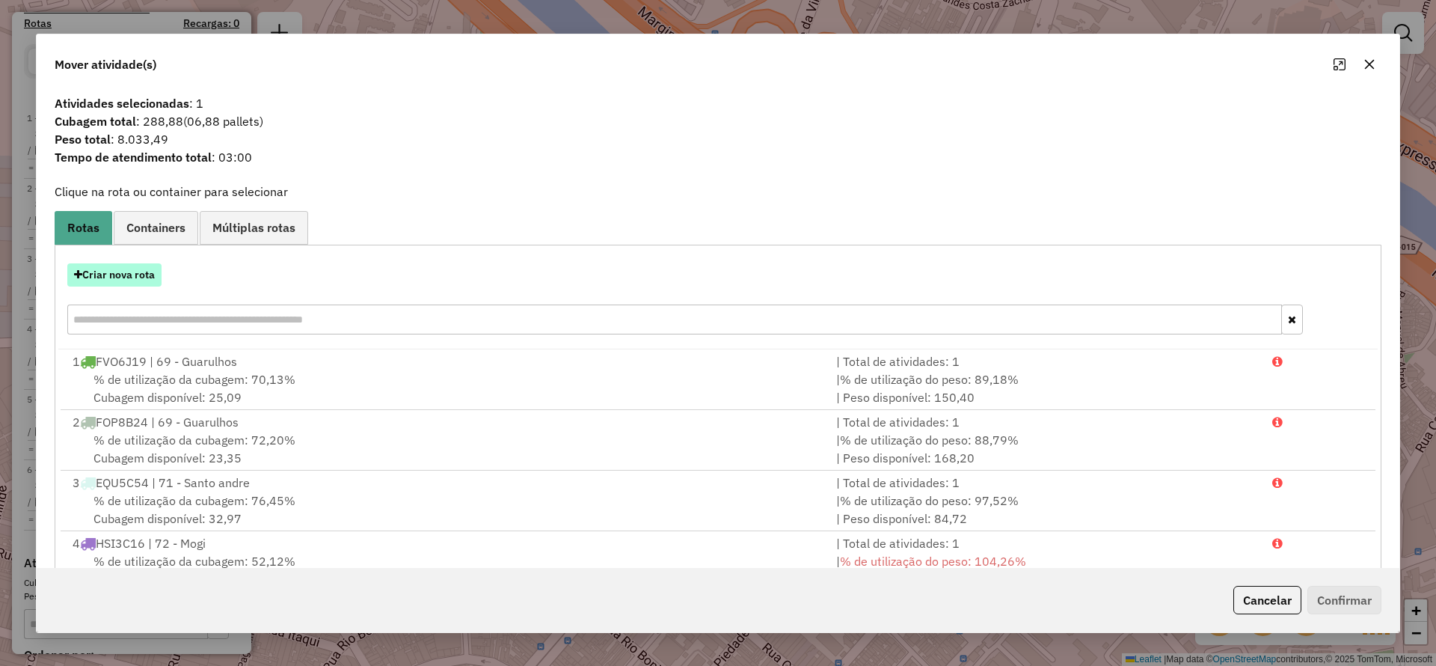
click at [101, 271] on button "Criar nova rota" at bounding box center [114, 274] width 94 height 23
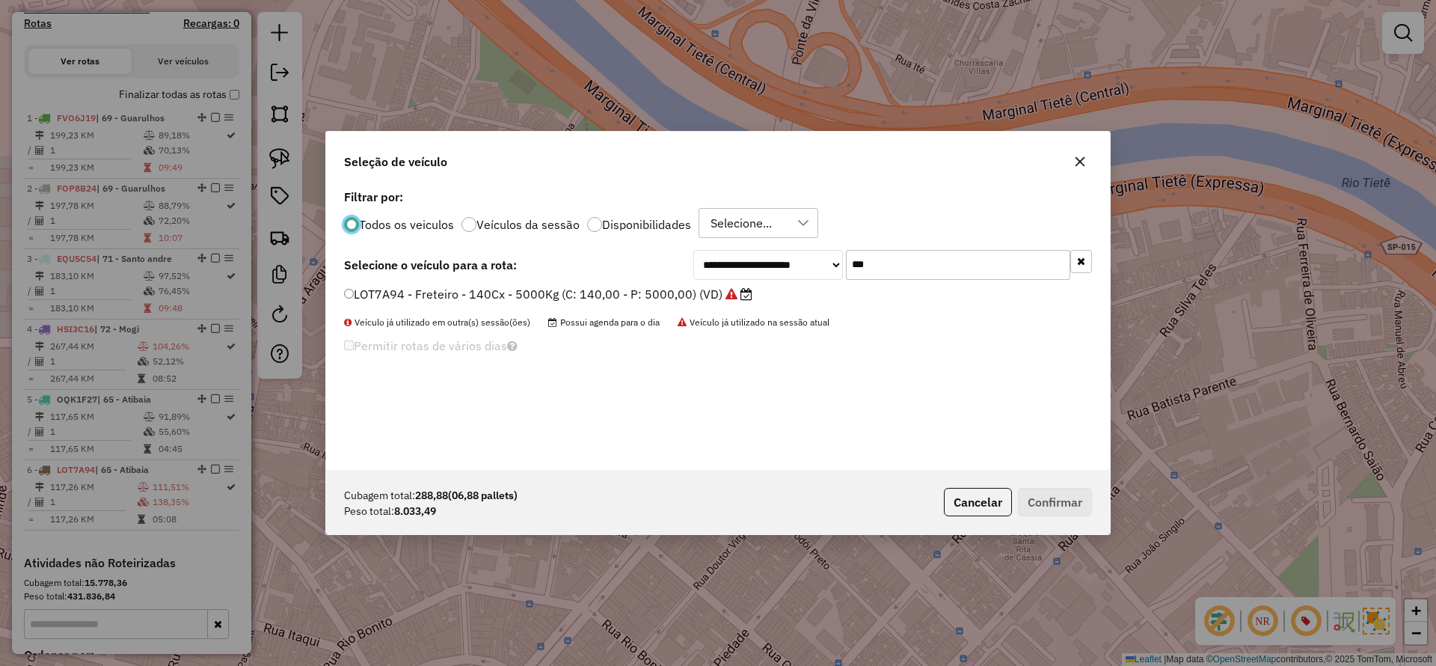
click at [874, 260] on input "***" at bounding box center [958, 265] width 224 height 30
type input "***"
click at [451, 291] on label "GIN4769 - F. Fixa - 378Cx - 13920Kg (C: 378,00 - P: 13920,00) (VD)" at bounding box center [544, 294] width 400 height 18
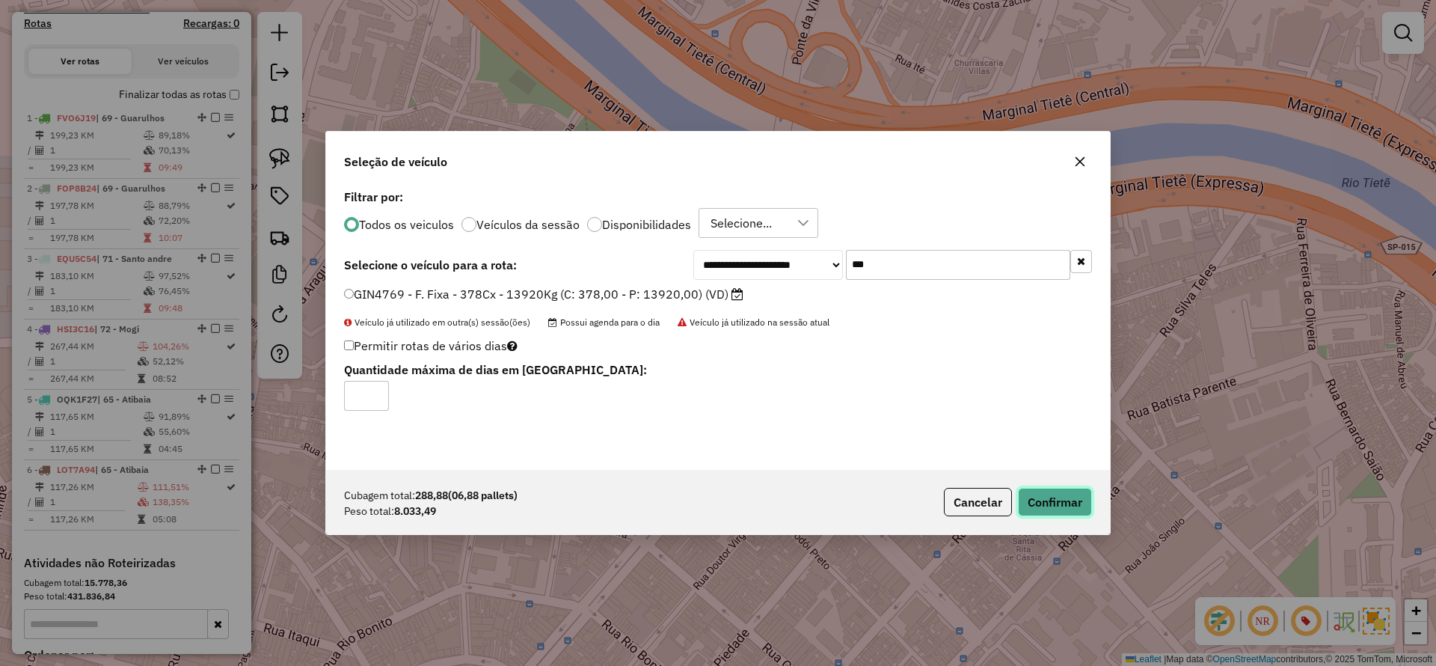
click at [1050, 494] on button "Confirmar" at bounding box center [1055, 502] width 74 height 28
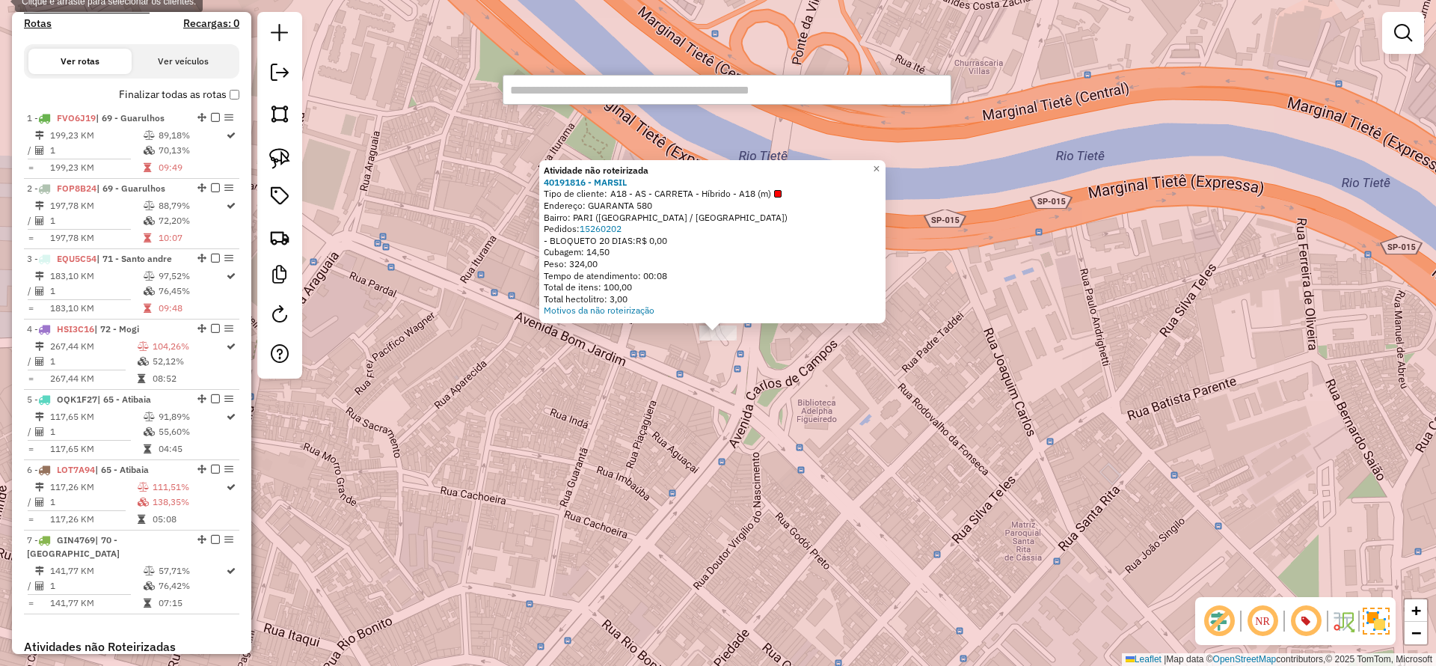
type input "********"
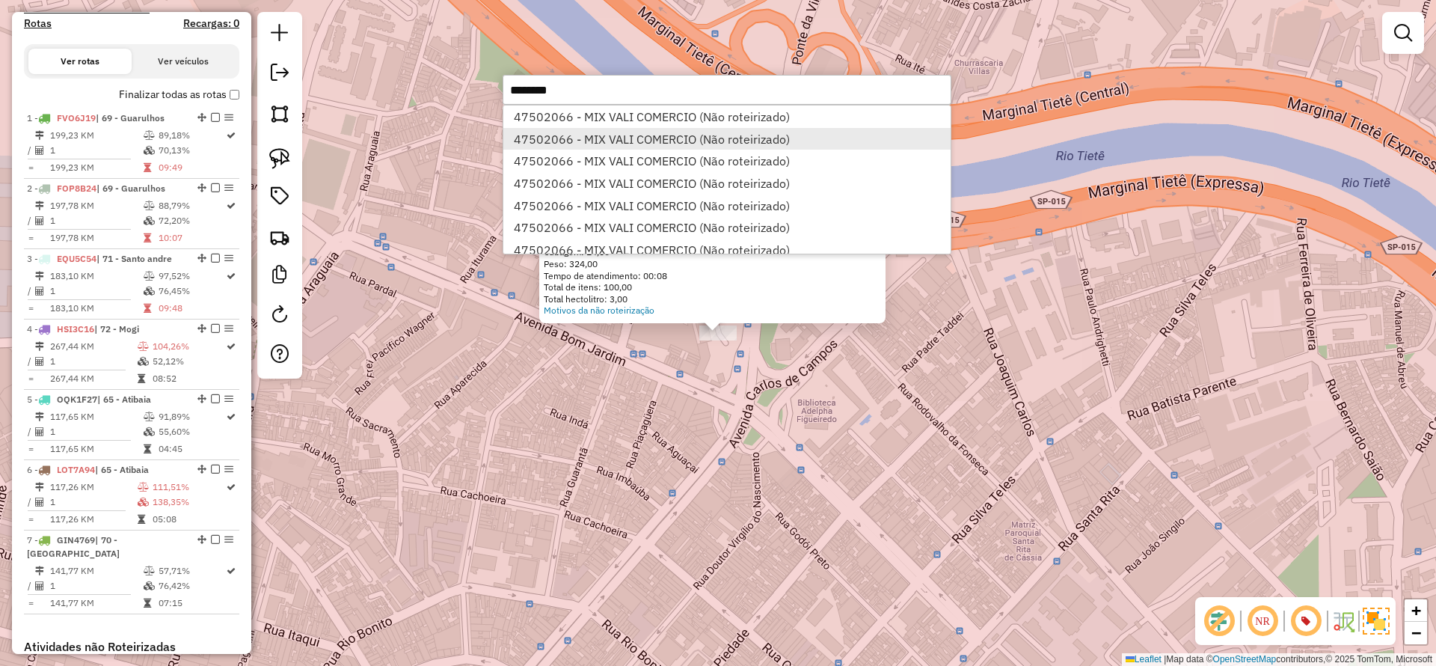
click at [580, 142] on li "47502066 - MIX VALI COMERCIO (Não roteirizado)" at bounding box center [727, 139] width 447 height 22
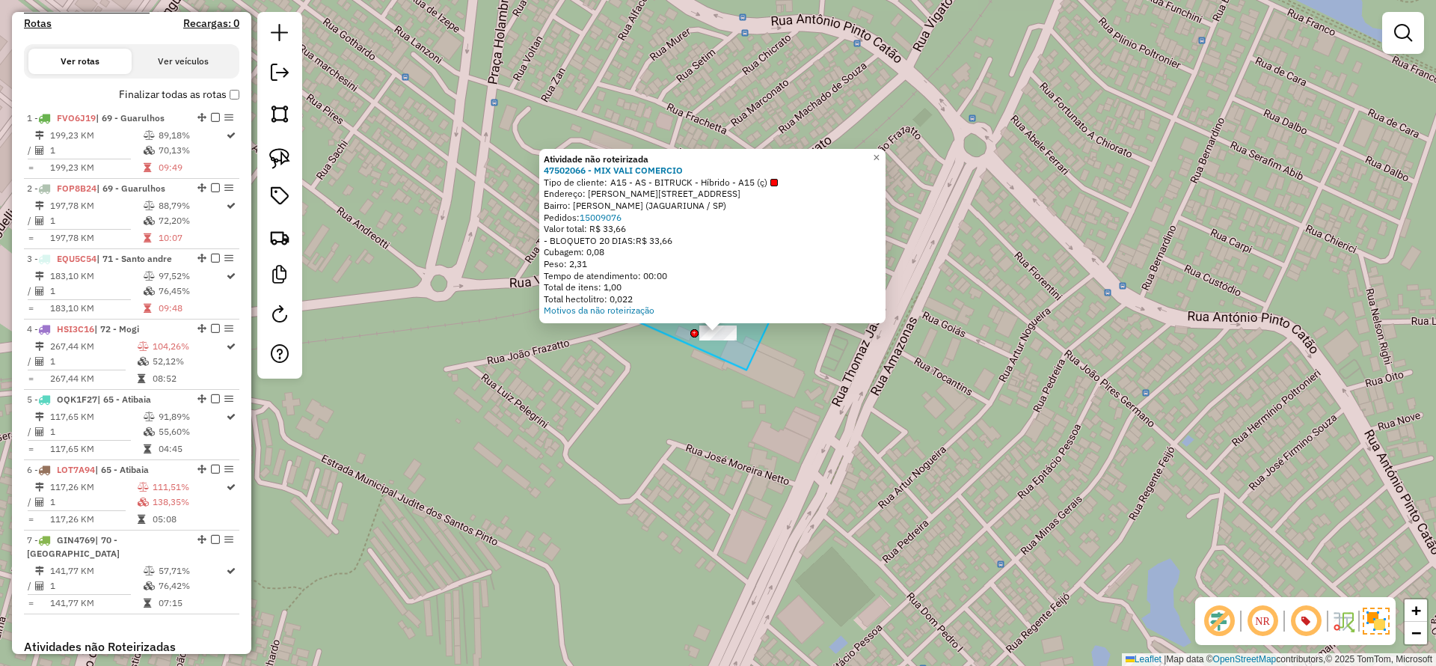
drag, startPoint x: 747, startPoint y: 370, endPoint x: 589, endPoint y: 347, distance: 159.4
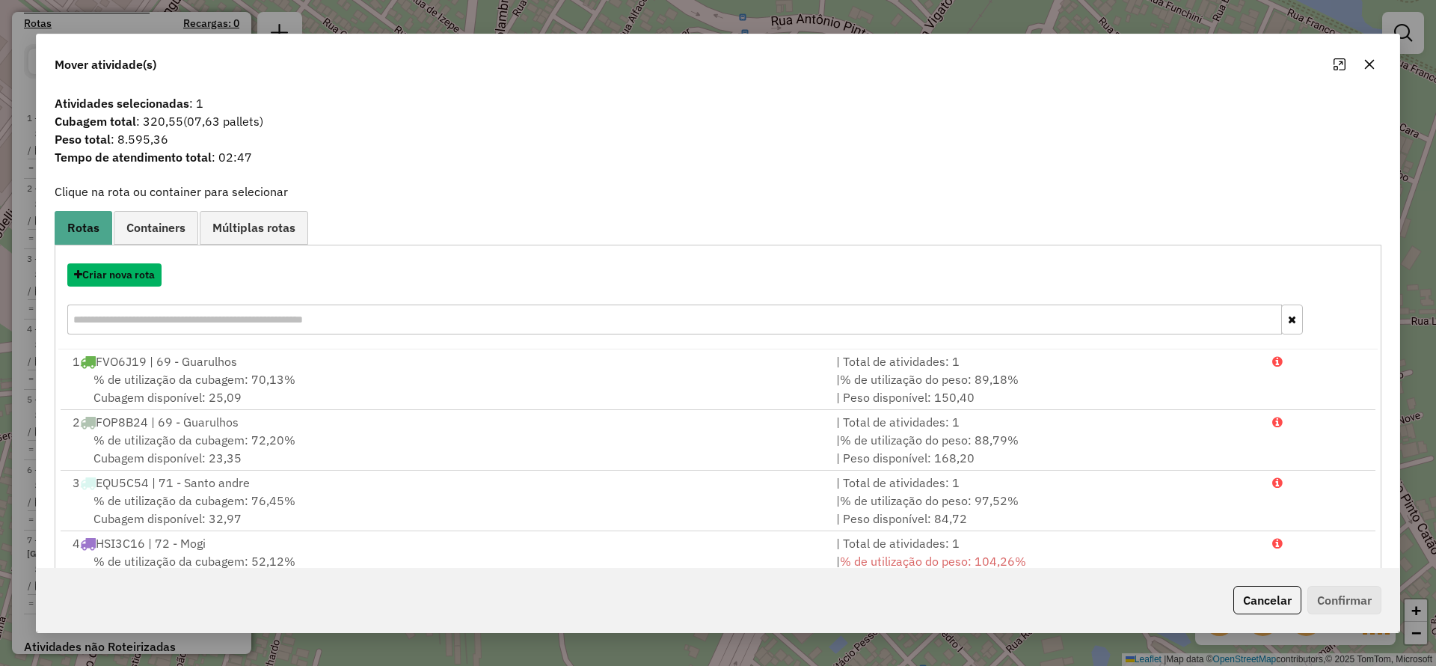
click at [119, 267] on button "Criar nova rota" at bounding box center [114, 274] width 94 height 23
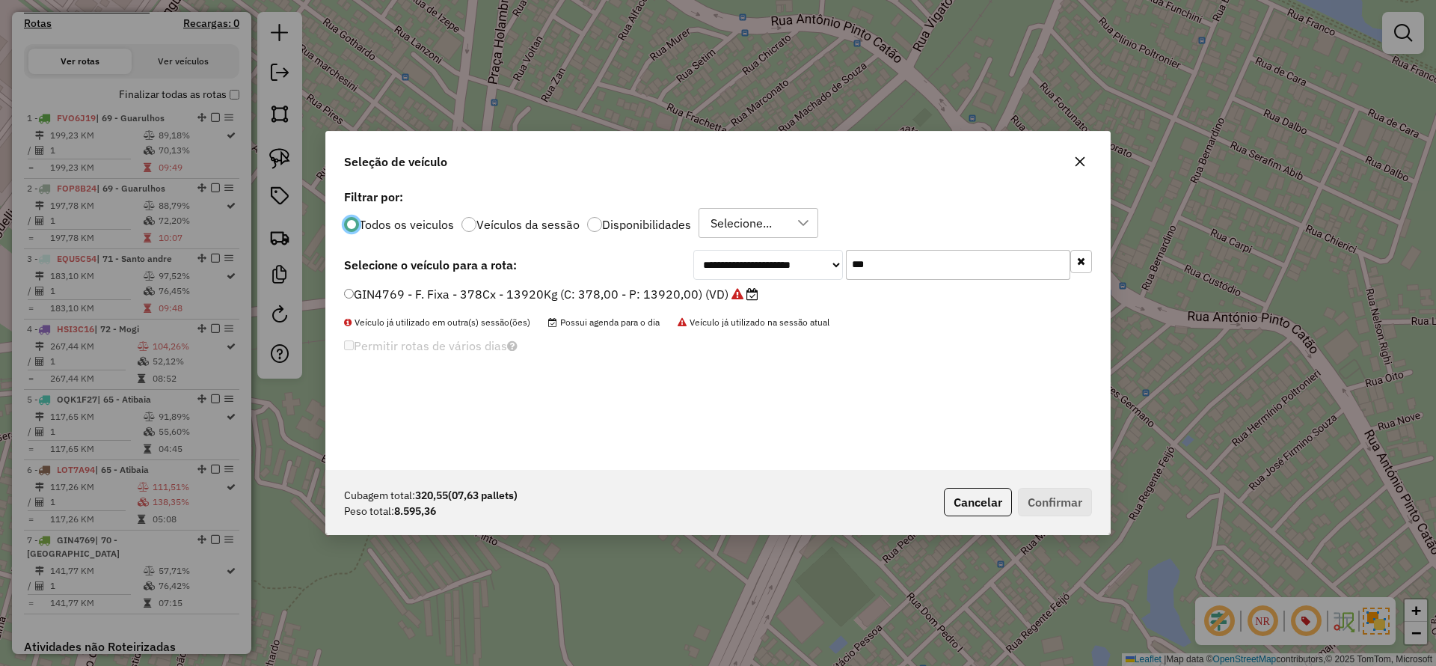
click at [954, 265] on input "***" at bounding box center [958, 265] width 224 height 30
type input "***"
click at [587, 291] on label "EUD2E79 - Freteiro - 420Cx - 13390Kg (C: 420,00 - P: 13390,00) (VD)" at bounding box center [549, 294] width 410 height 18
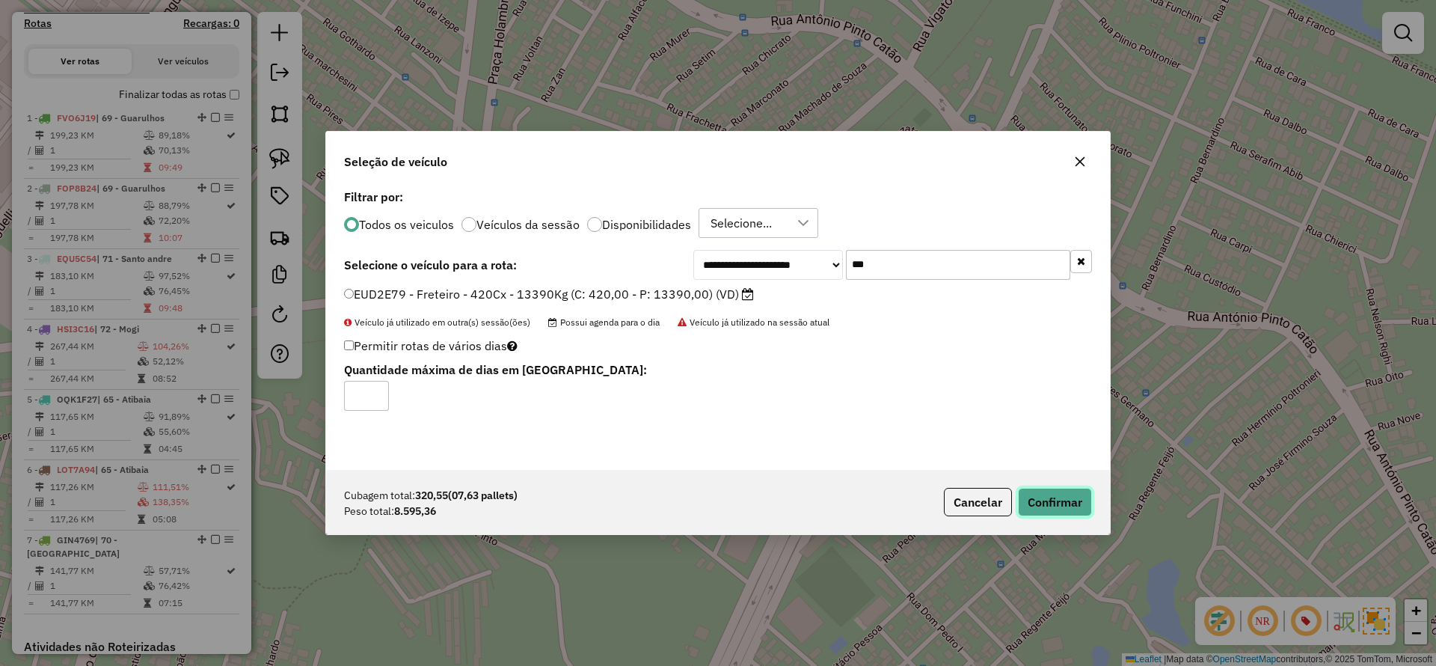
click at [1049, 489] on button "Confirmar" at bounding box center [1055, 502] width 74 height 28
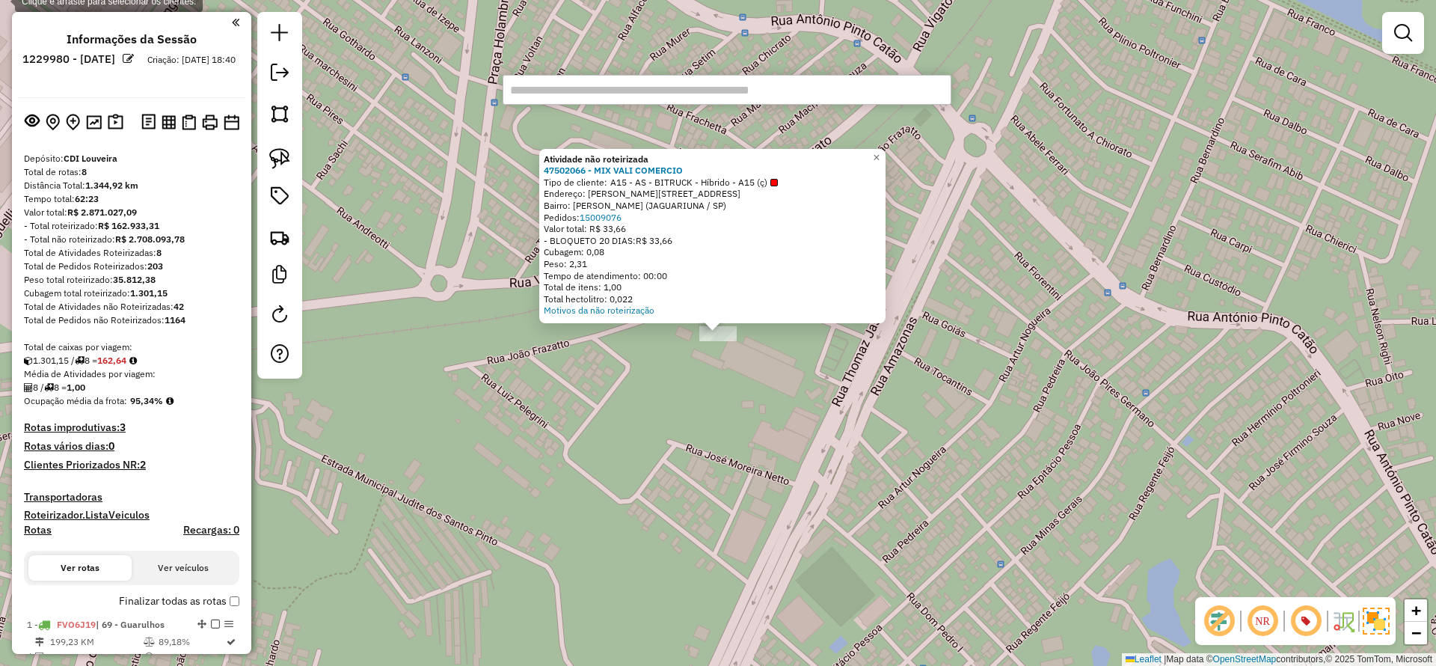
scroll to position [506, 0]
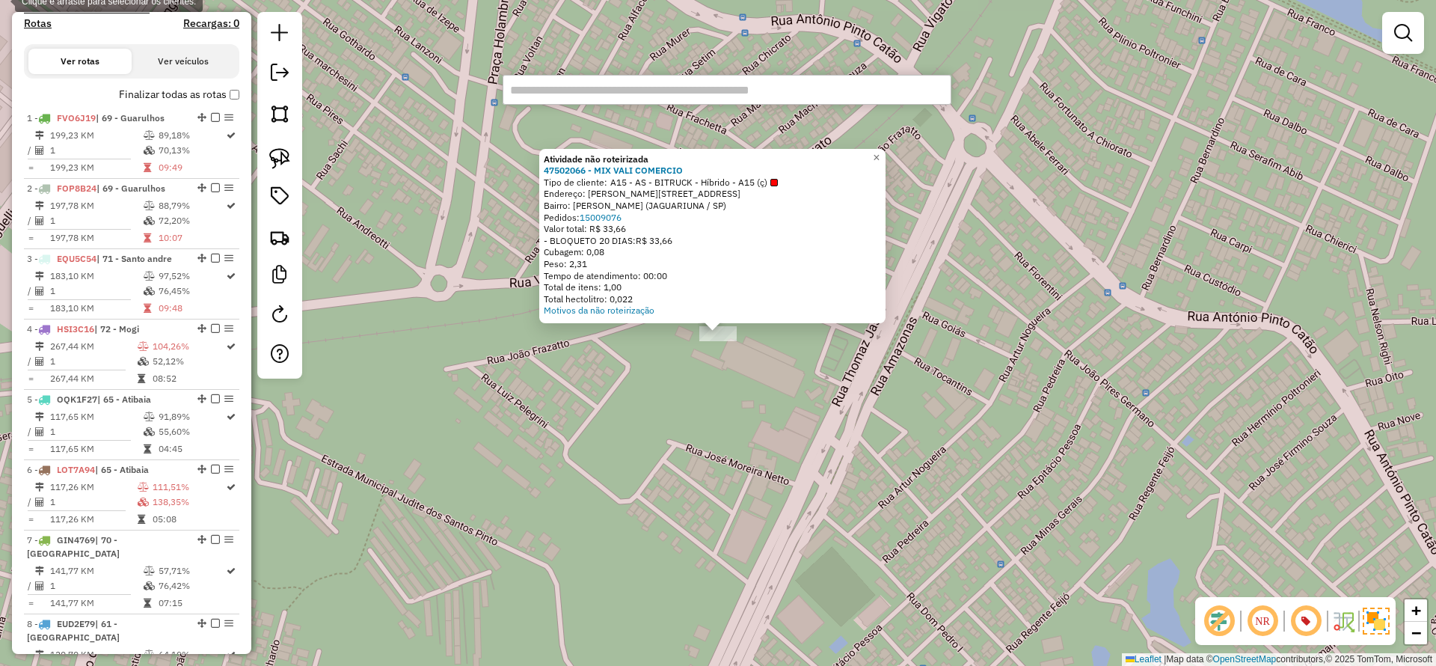
paste input "********"
type input "********"
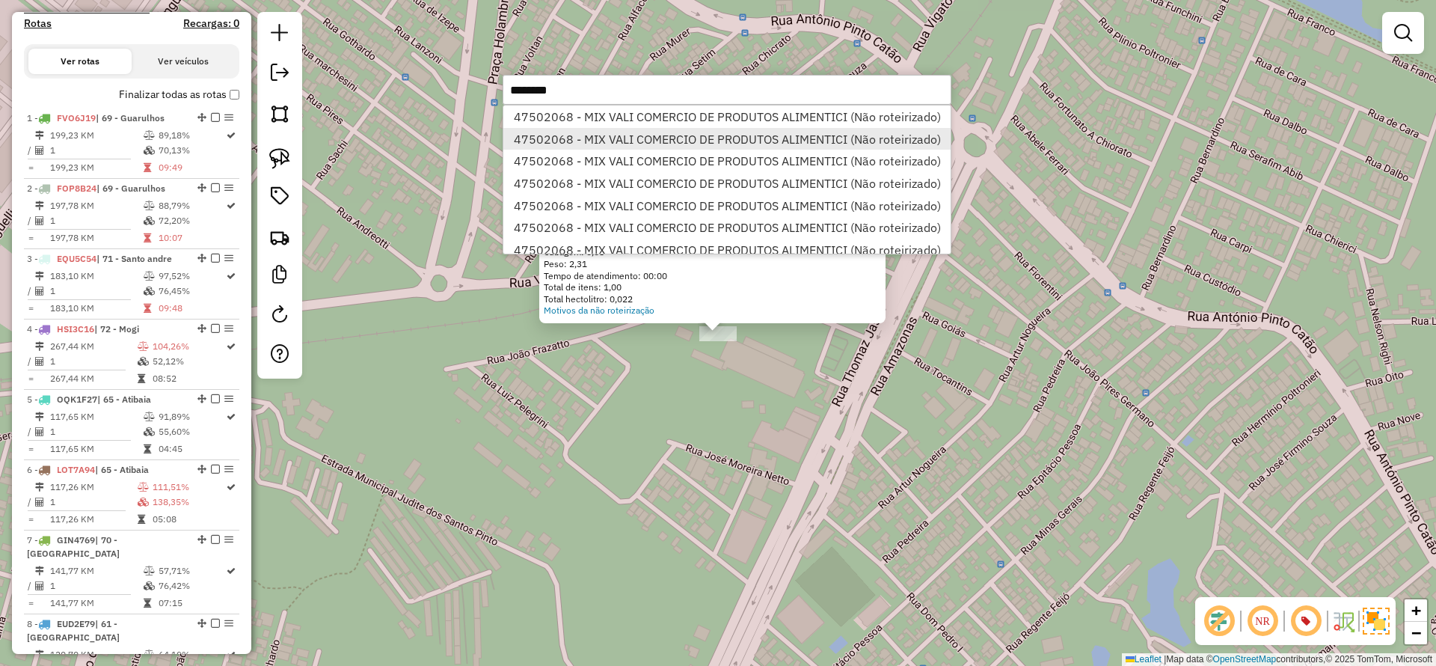
click at [563, 128] on li "47502068 - MIX VALI COMERCIO DE PRODUTOS ALIMENTICI (Não roteirizado)" at bounding box center [727, 139] width 447 height 22
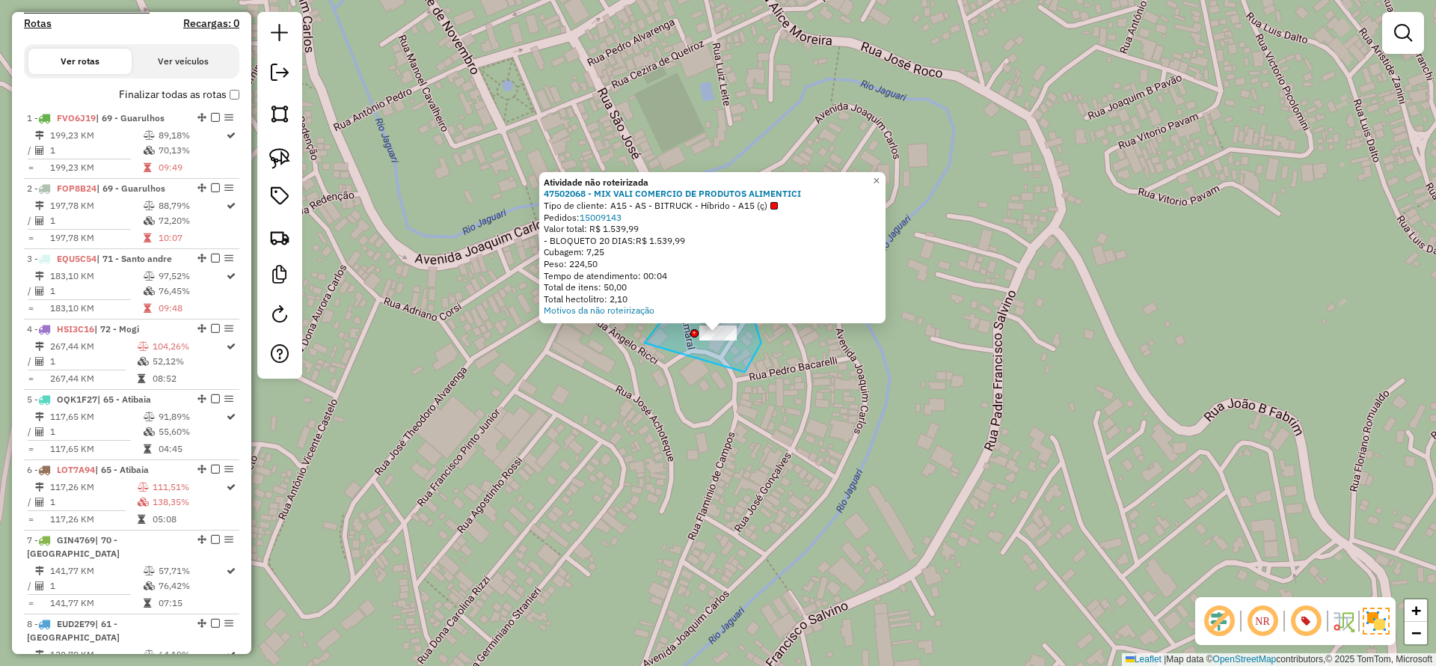
drag, startPoint x: 745, startPoint y: 372, endPoint x: 640, endPoint y: 349, distance: 107.9
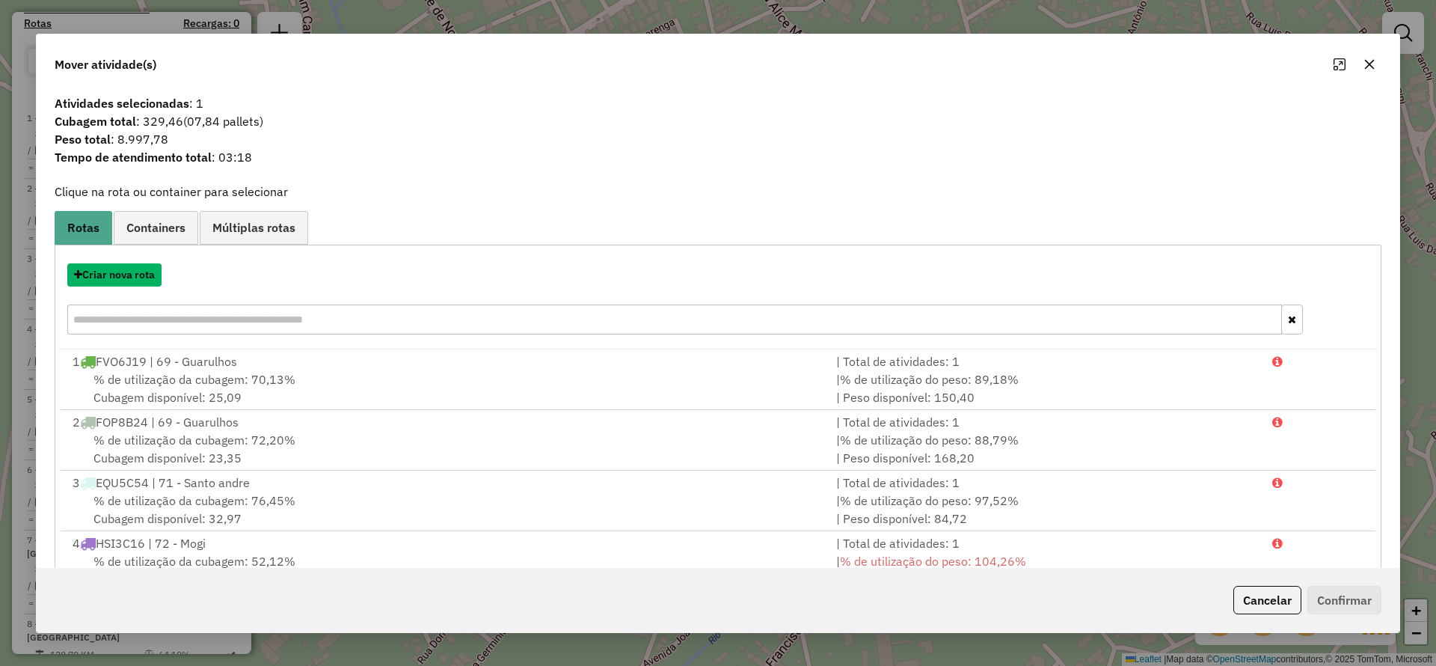
click at [146, 271] on button "Criar nova rota" at bounding box center [114, 274] width 94 height 23
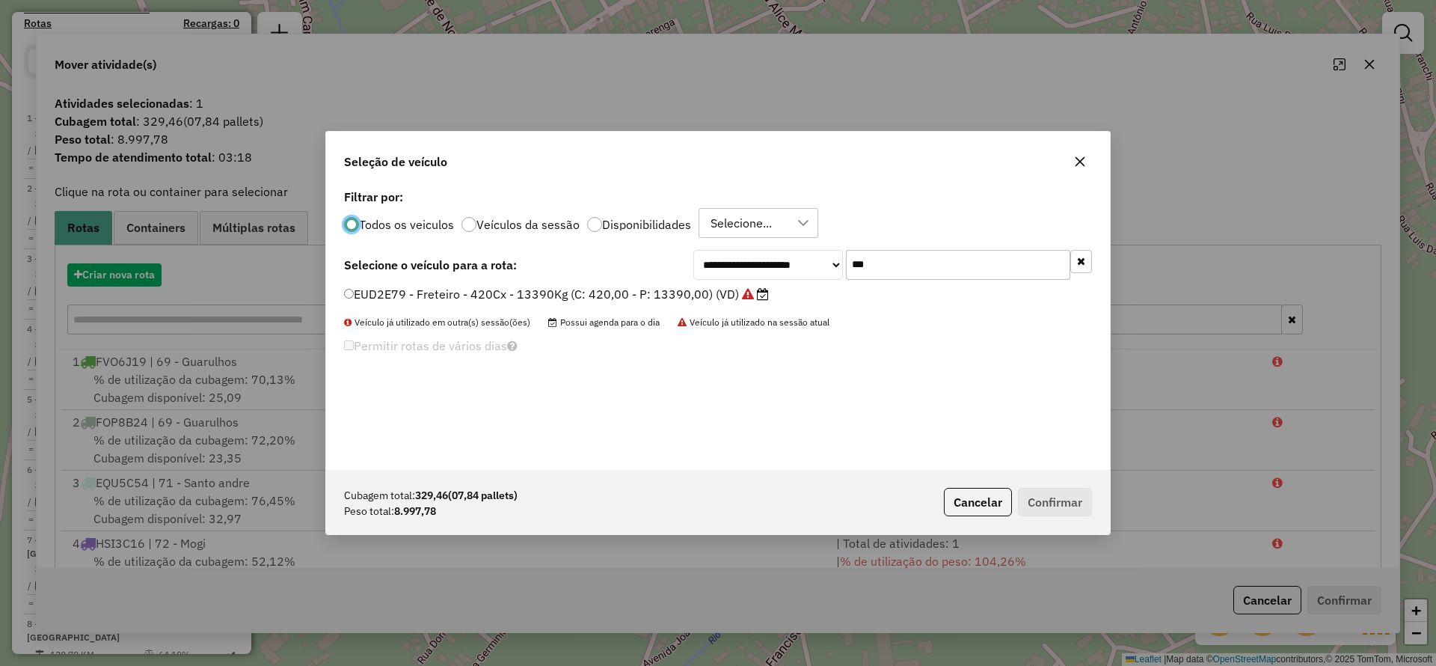
scroll to position [8, 4]
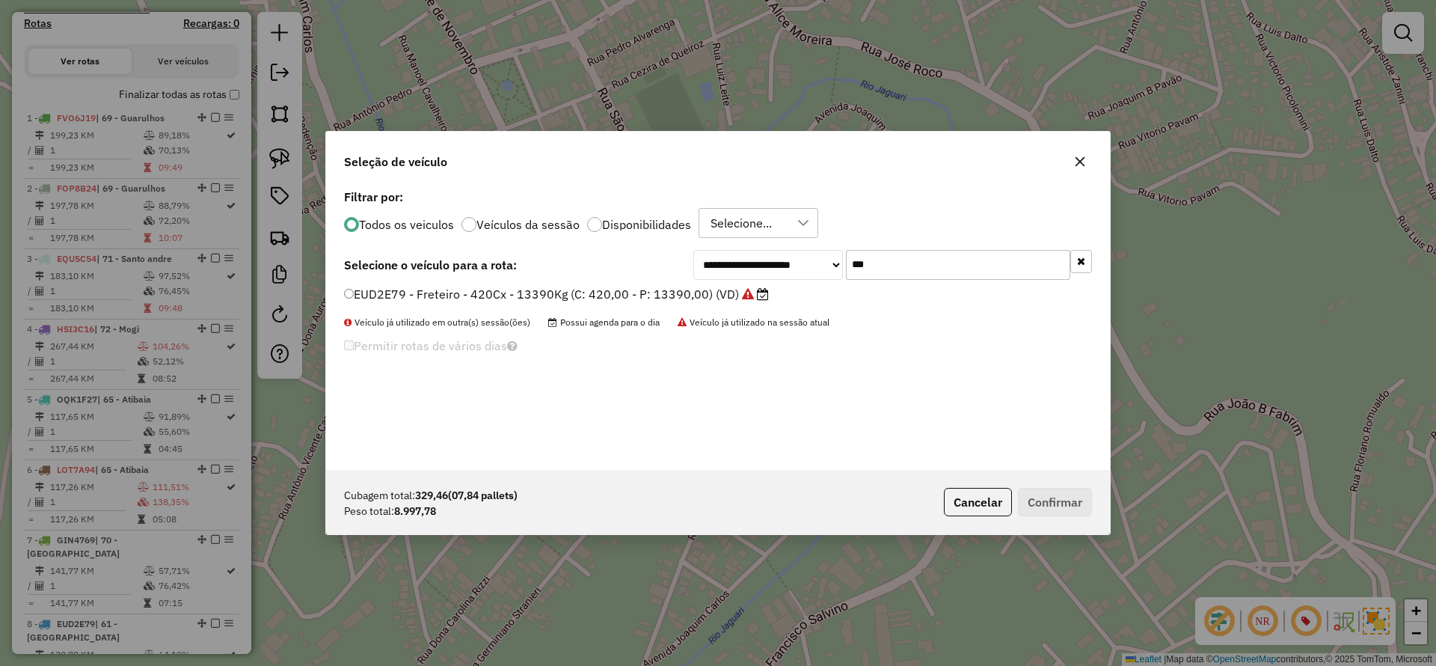
click at [884, 269] on input "***" at bounding box center [958, 265] width 224 height 30
type input "***"
click at [425, 310] on label "CNI5282 - Freteiro - 420Cx - 13010Kg (C: 420,00 - P: 13010,00) (VD)" at bounding box center [548, 312] width 408 height 18
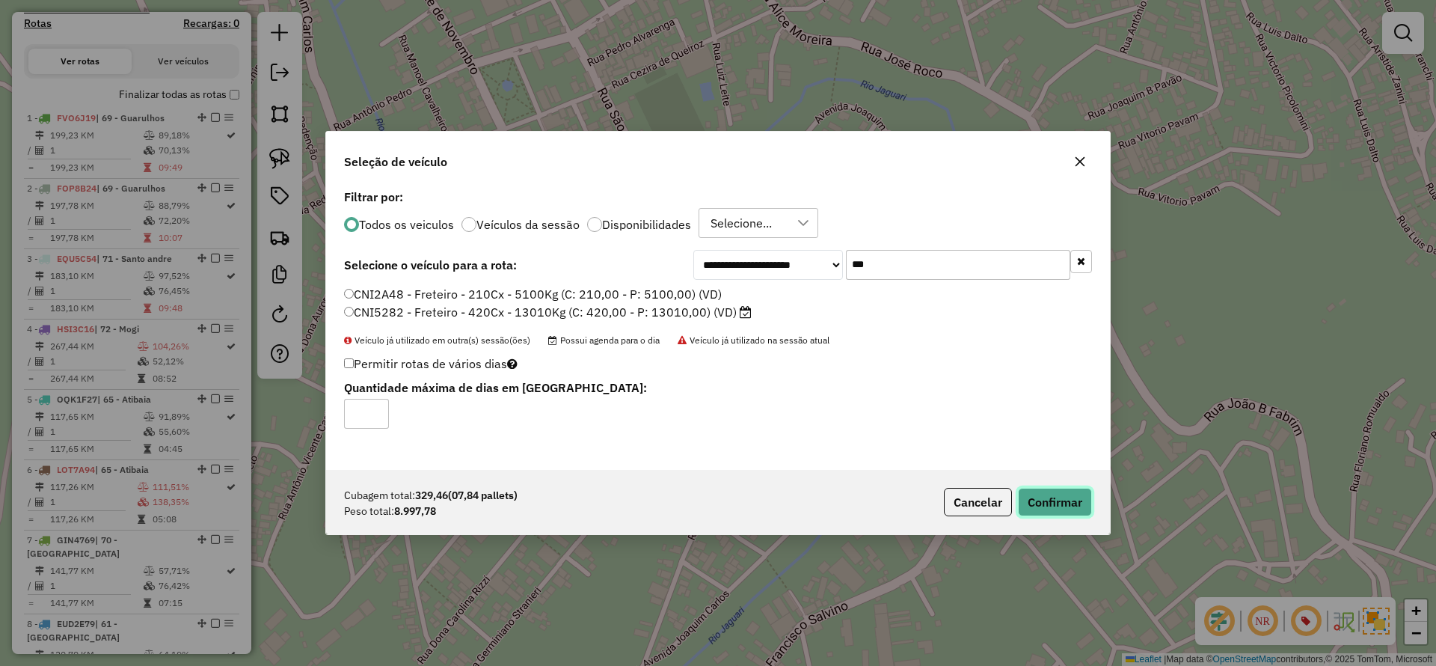
click at [1053, 496] on button "Confirmar" at bounding box center [1055, 502] width 74 height 28
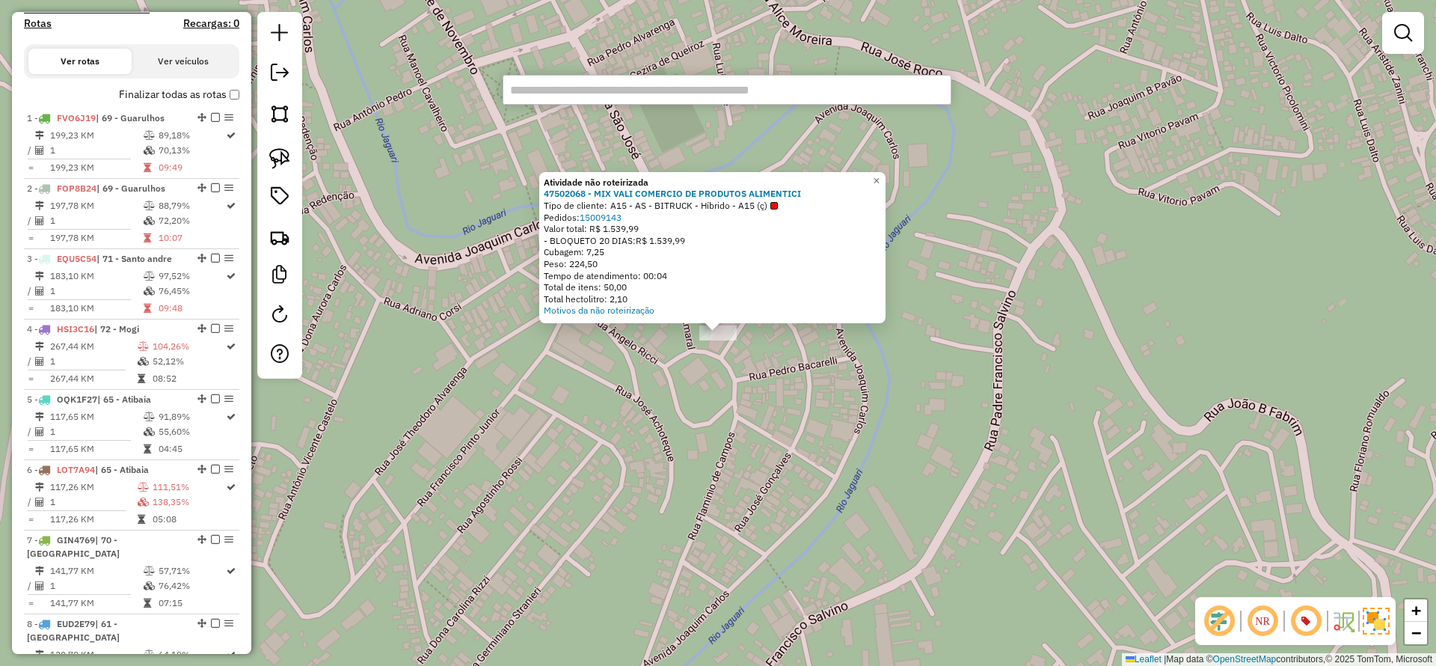
paste input "********"
type input "********"
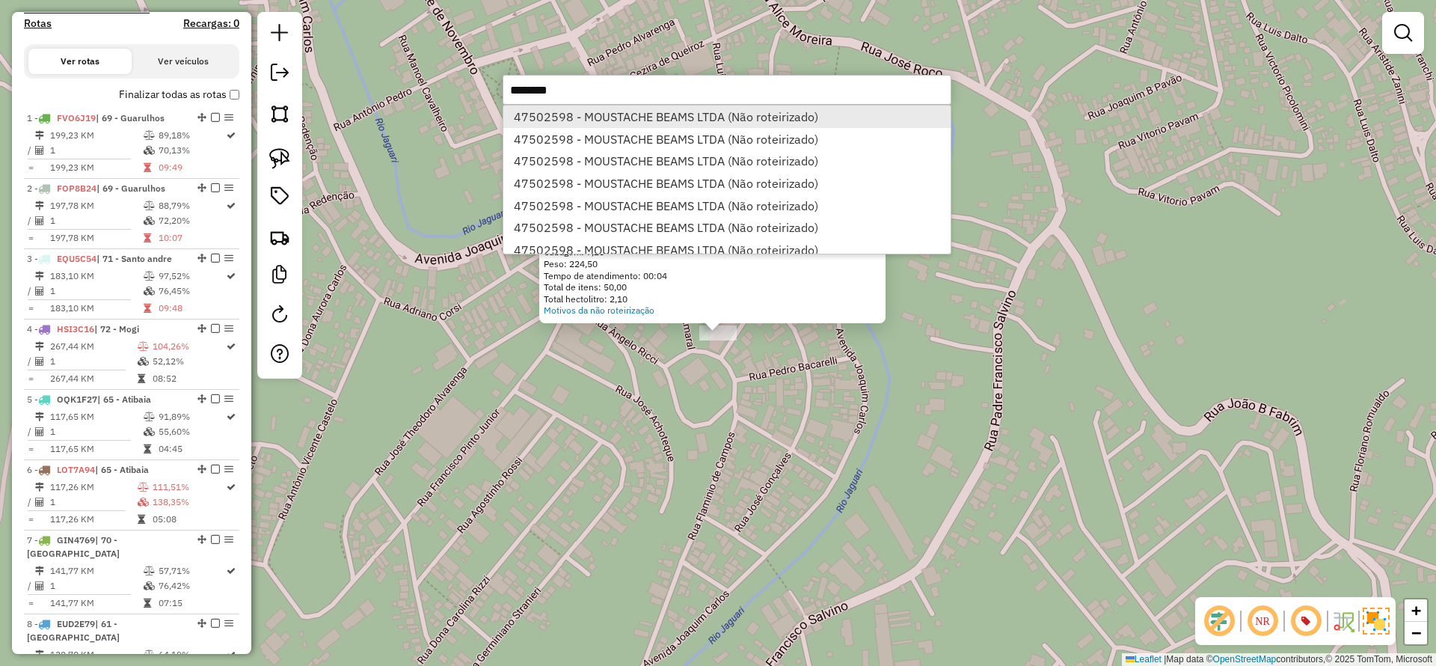
click at [557, 112] on li "47502598 - MOUSTACHE BEAMS LTDA (Não roteirizado)" at bounding box center [727, 116] width 447 height 22
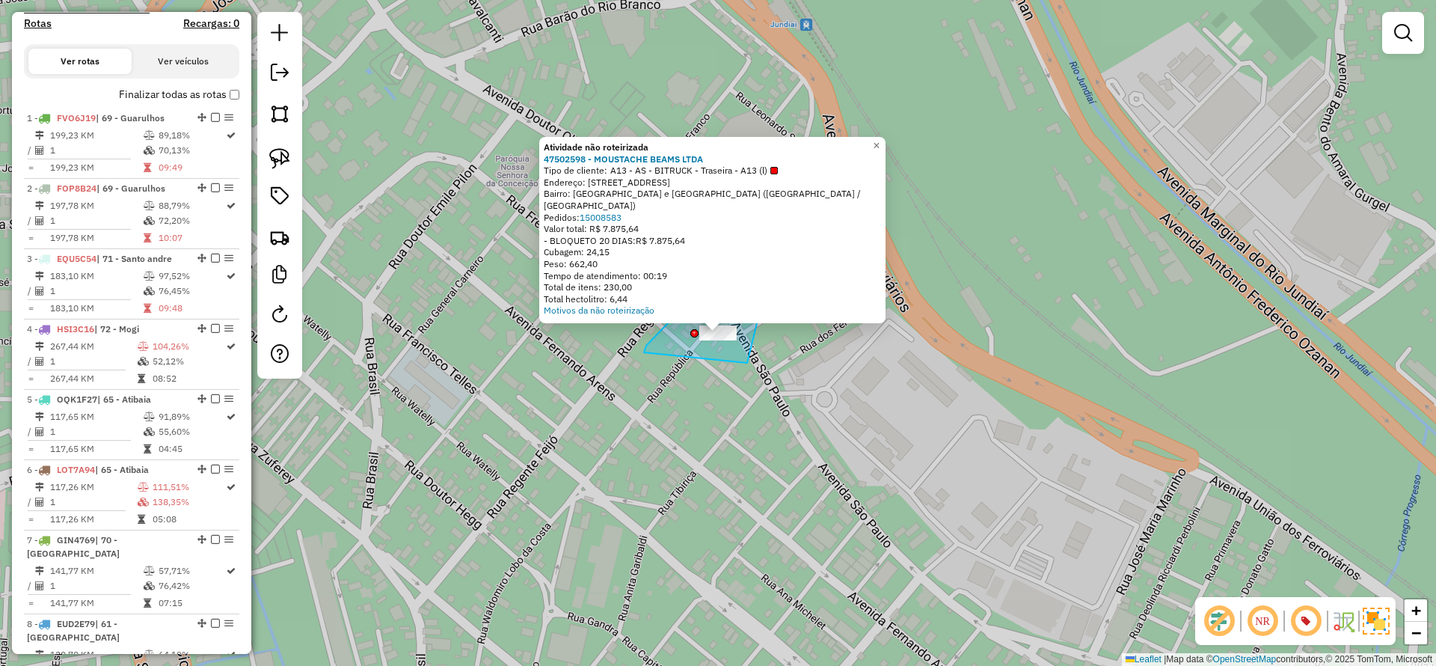
drag, startPoint x: 759, startPoint y: 313, endPoint x: 644, endPoint y: 352, distance: 121.6
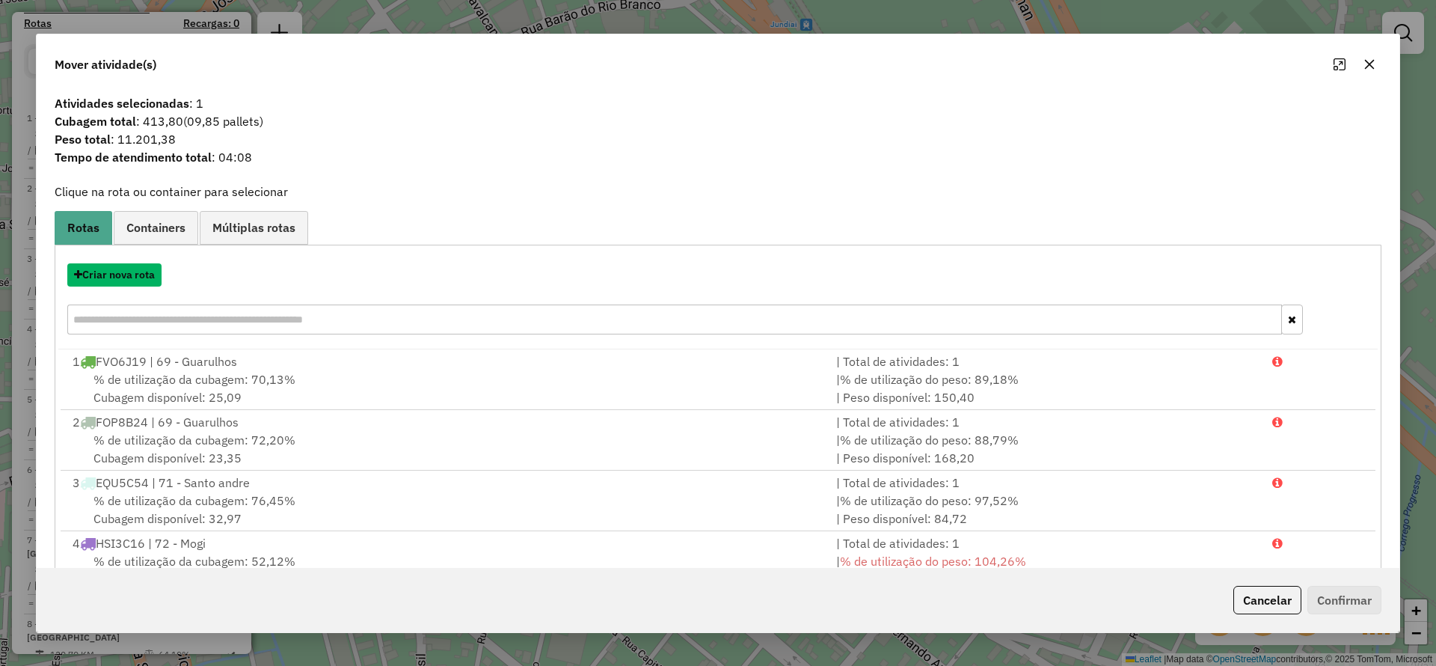
click at [123, 272] on button "Criar nova rota" at bounding box center [114, 274] width 94 height 23
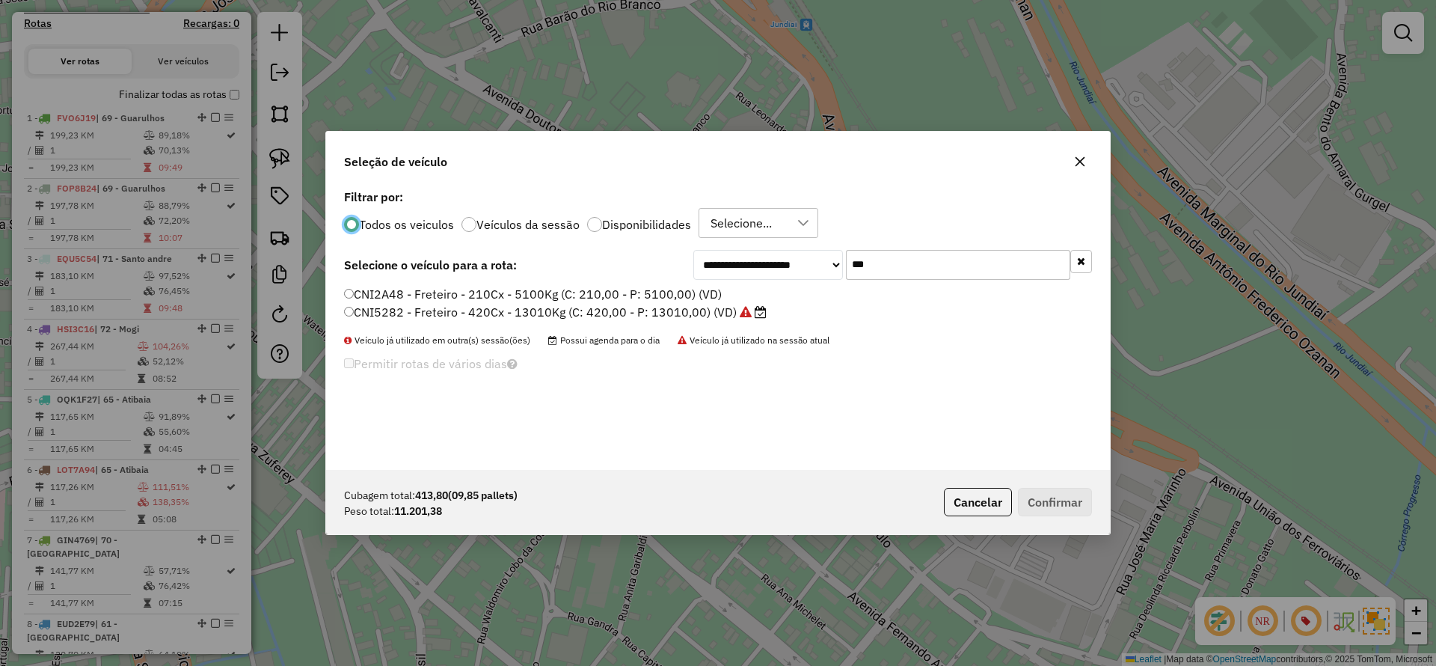
click at [924, 263] on input "***" at bounding box center [958, 265] width 224 height 30
type input "***"
click at [558, 293] on label "FEF3H03 - F. Fixa - 588Cx - 16800Kg (C: 588,00 - P: 16800,00) (VD)" at bounding box center [544, 294] width 400 height 18
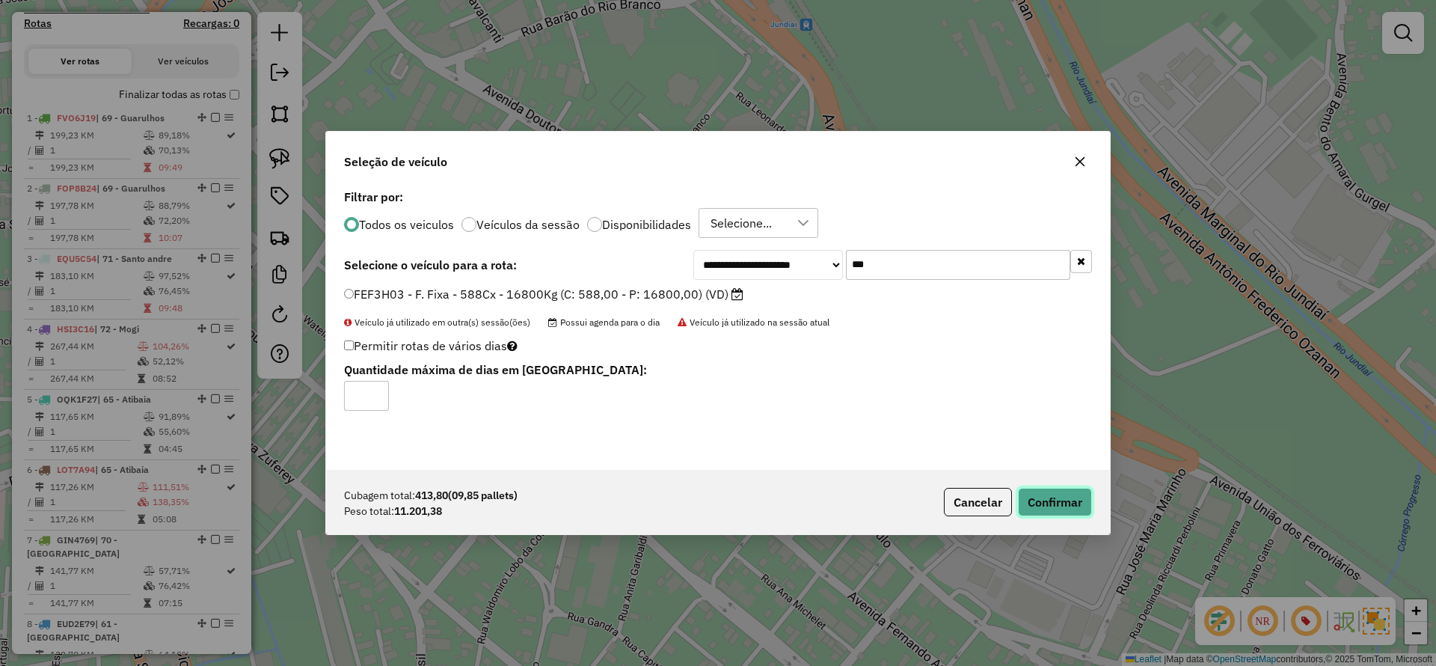
click at [1047, 492] on button "Confirmar" at bounding box center [1055, 502] width 74 height 28
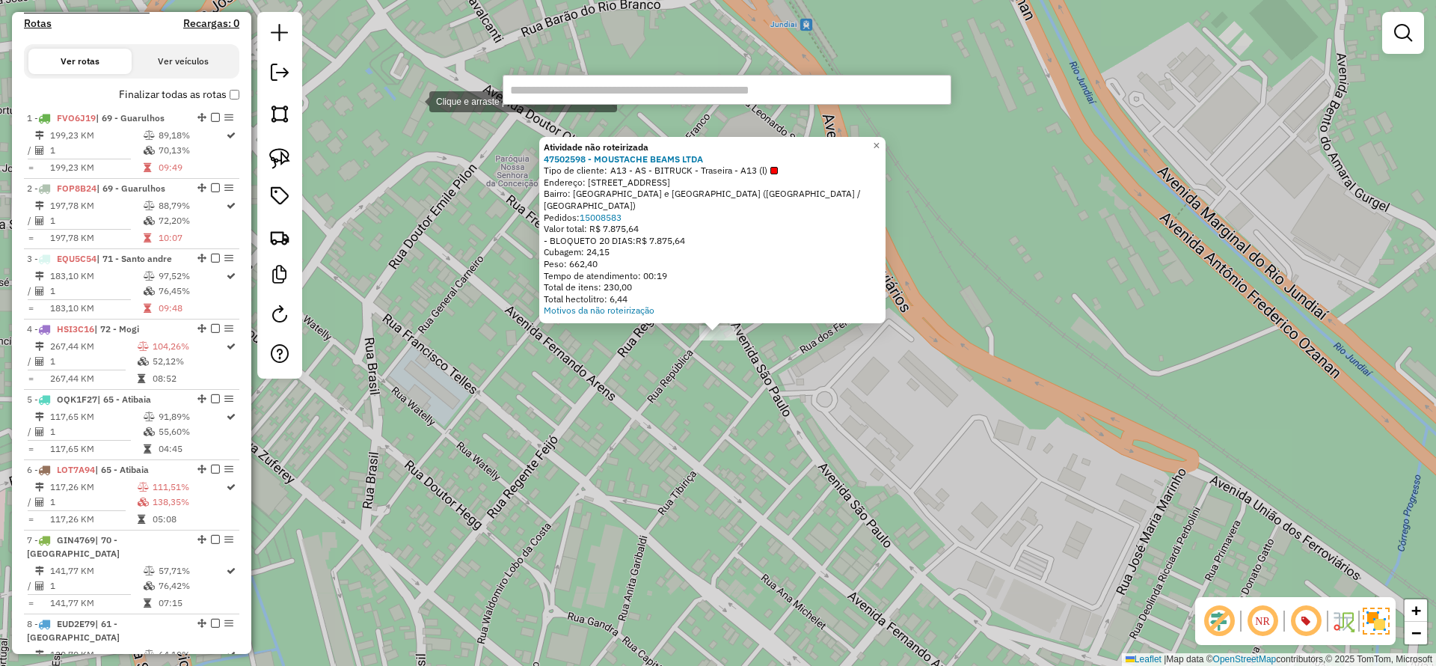
type input "********"
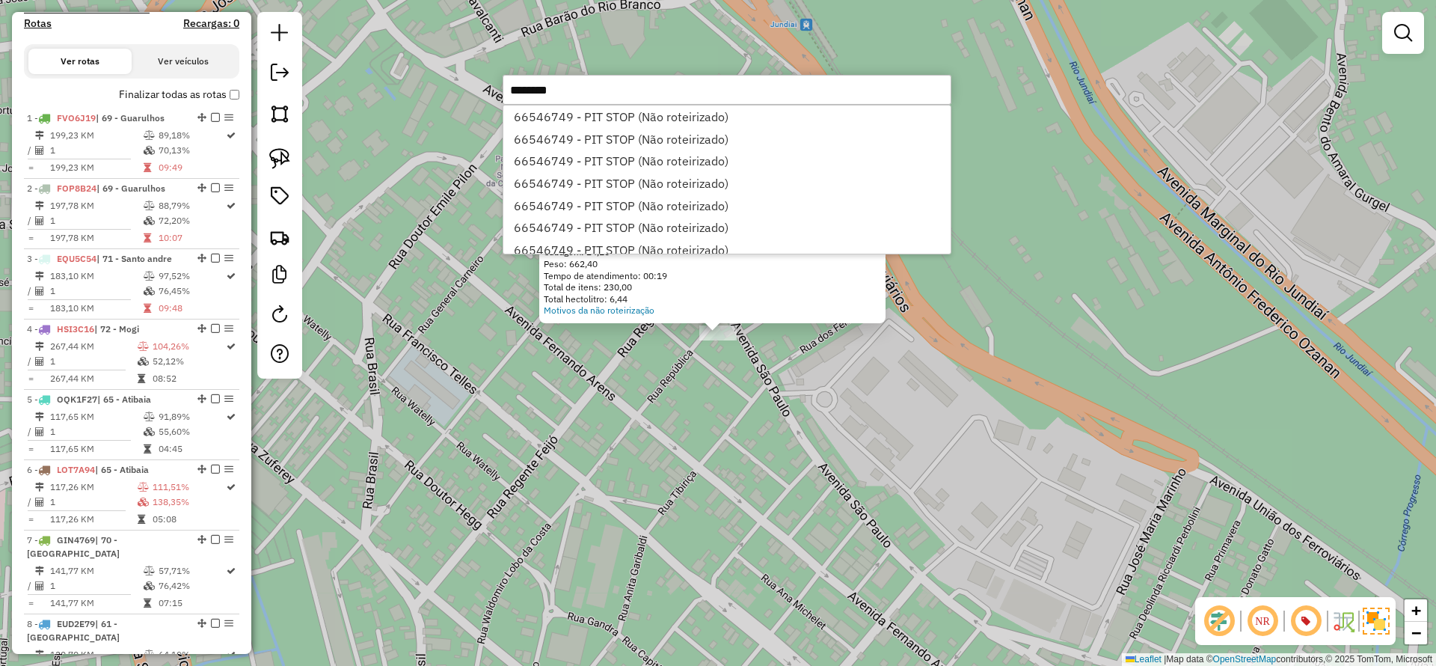
click at [607, 133] on li "66546749 - PIT STOP (Não roteirizado)" at bounding box center [727, 139] width 447 height 22
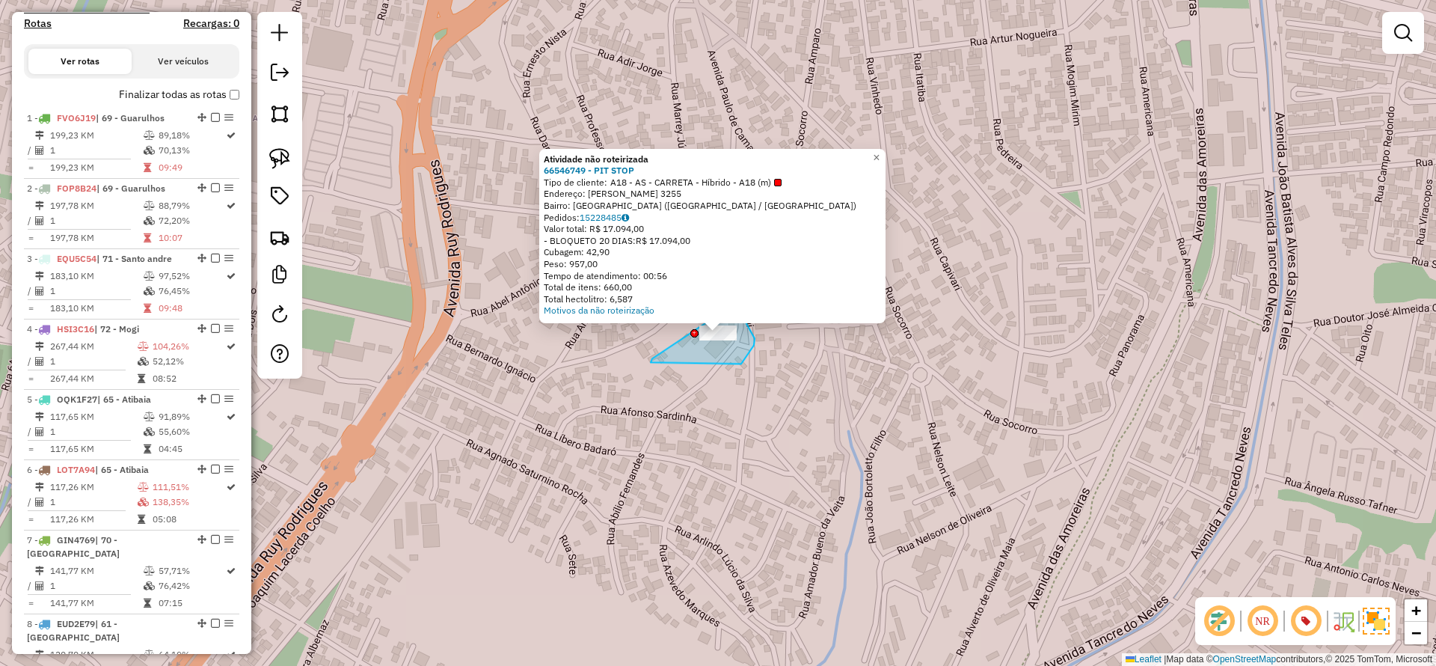
drag, startPoint x: 741, startPoint y: 364, endPoint x: 651, endPoint y: 362, distance: 90.5
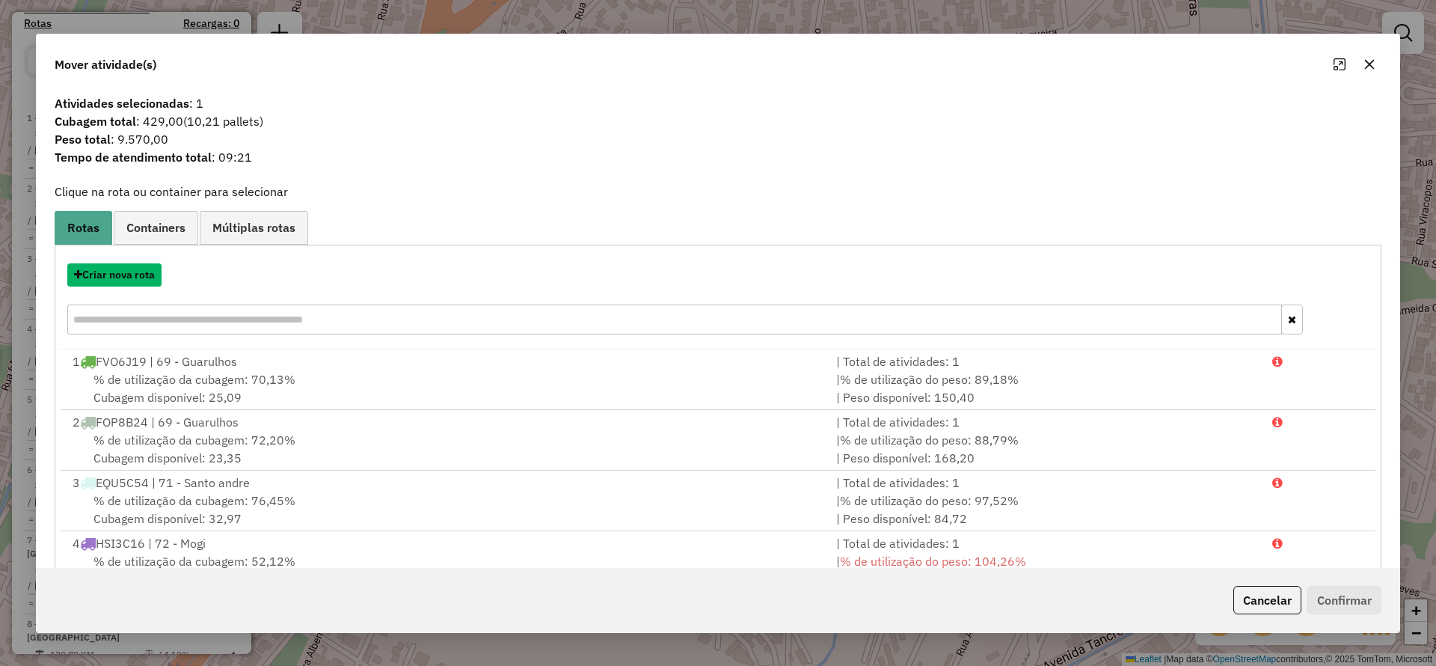
click at [102, 273] on button "Criar nova rota" at bounding box center [114, 274] width 94 height 23
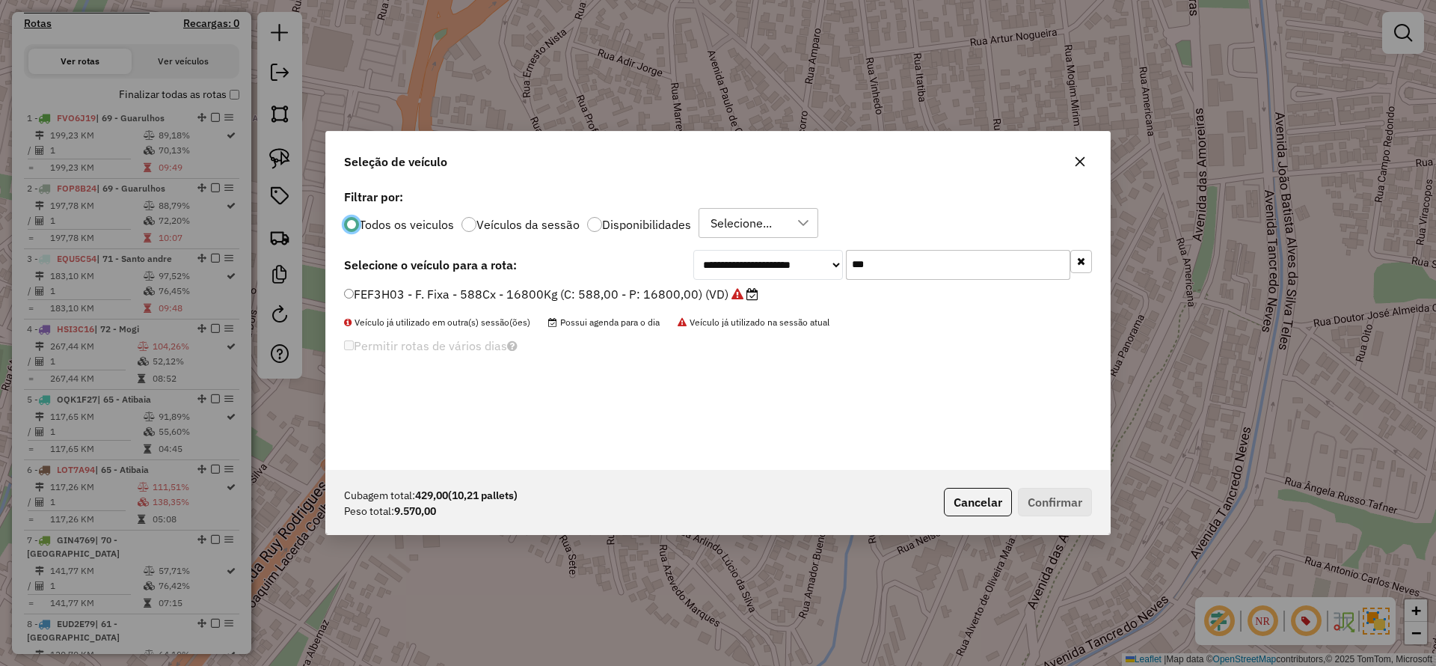
click at [915, 262] on input "***" at bounding box center [958, 265] width 224 height 30
click at [880, 262] on input "***" at bounding box center [958, 265] width 224 height 30
type input "***"
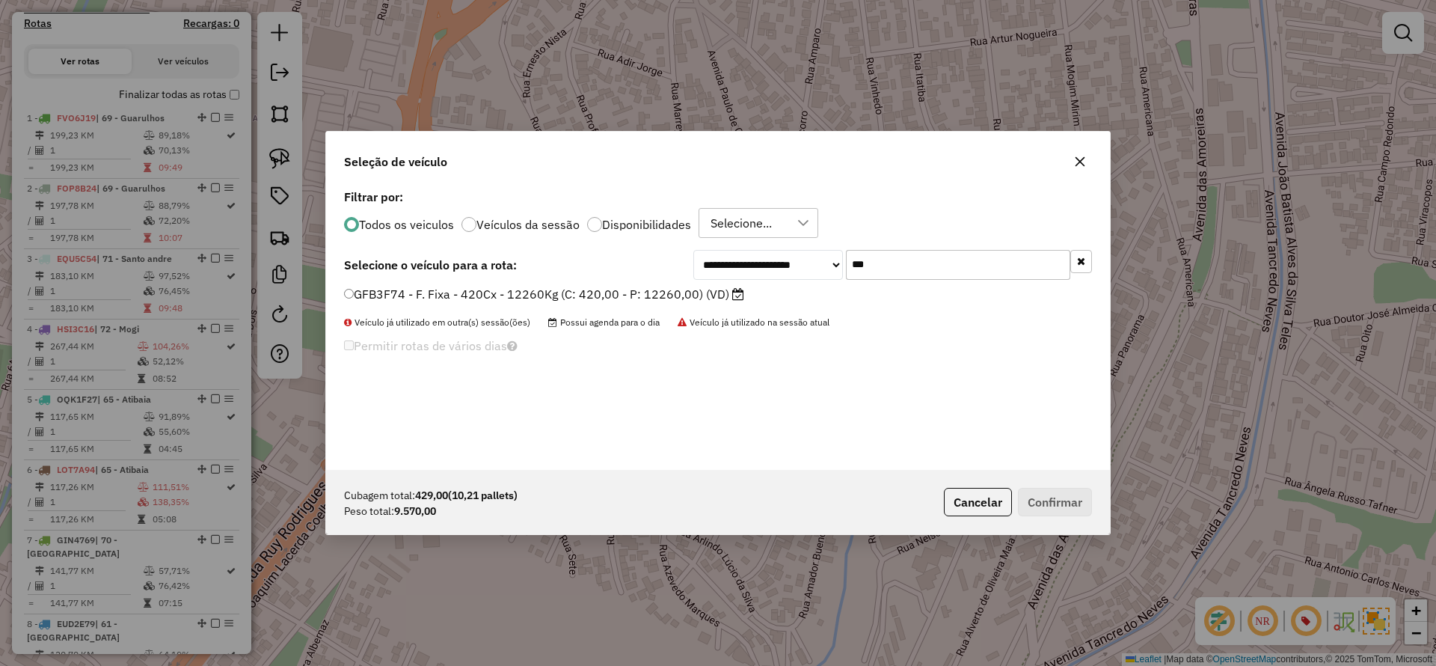
click at [569, 292] on label "GFB3F74 - F. Fixa - 420Cx - 12260Kg (C: 420,00 - P: 12260,00) (VD)" at bounding box center [544, 294] width 400 height 18
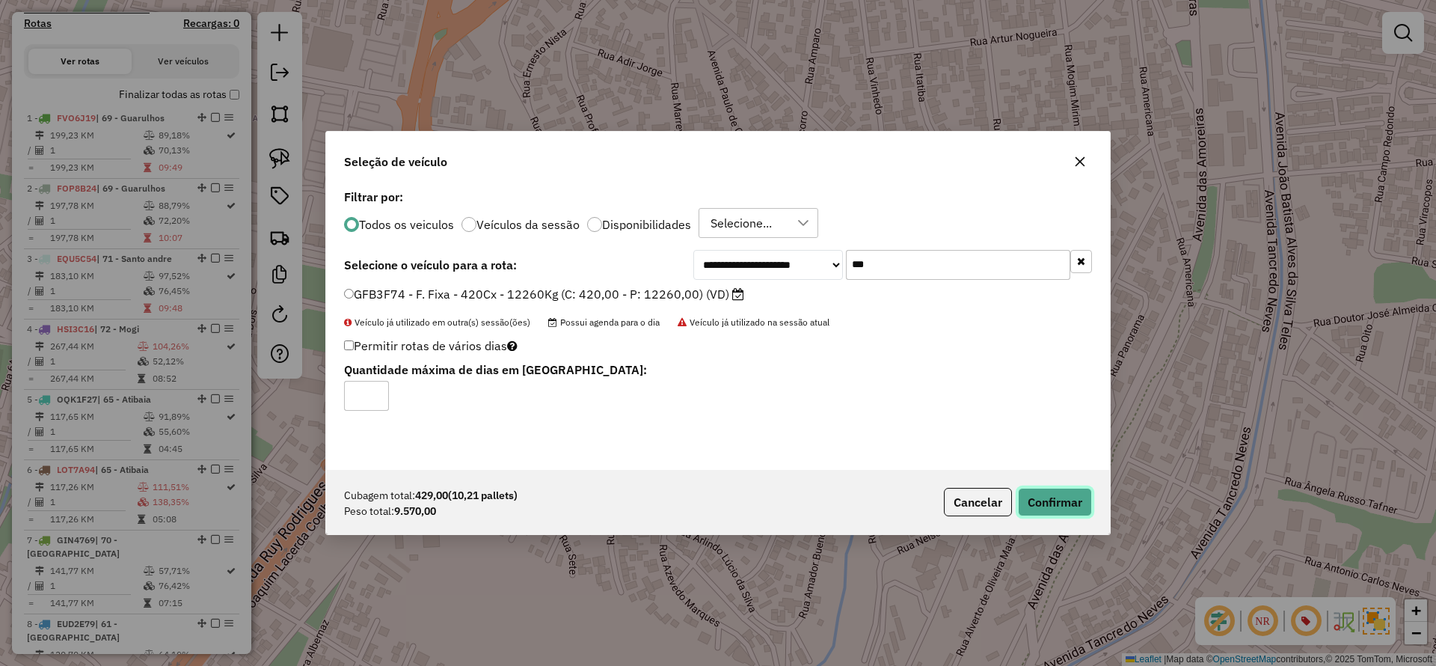
click at [1071, 503] on button "Confirmar" at bounding box center [1055, 502] width 74 height 28
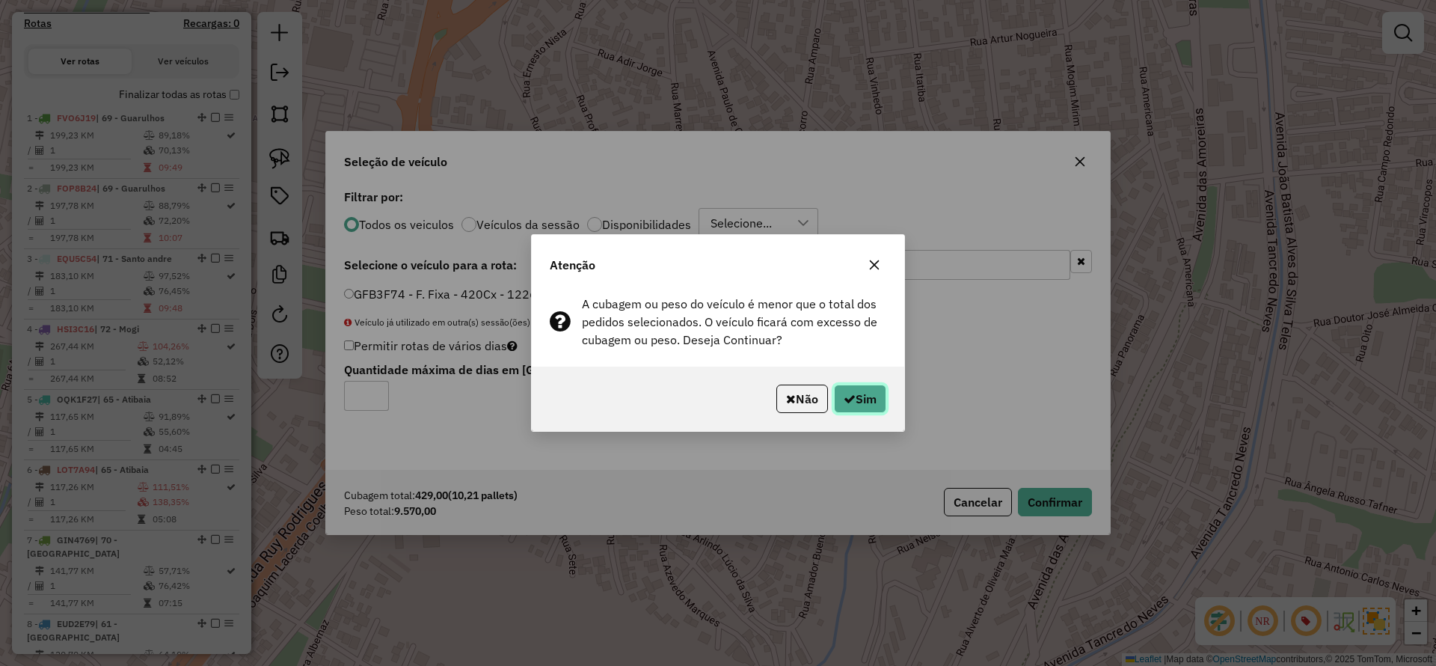
click at [850, 391] on button "Sim" at bounding box center [860, 399] width 52 height 28
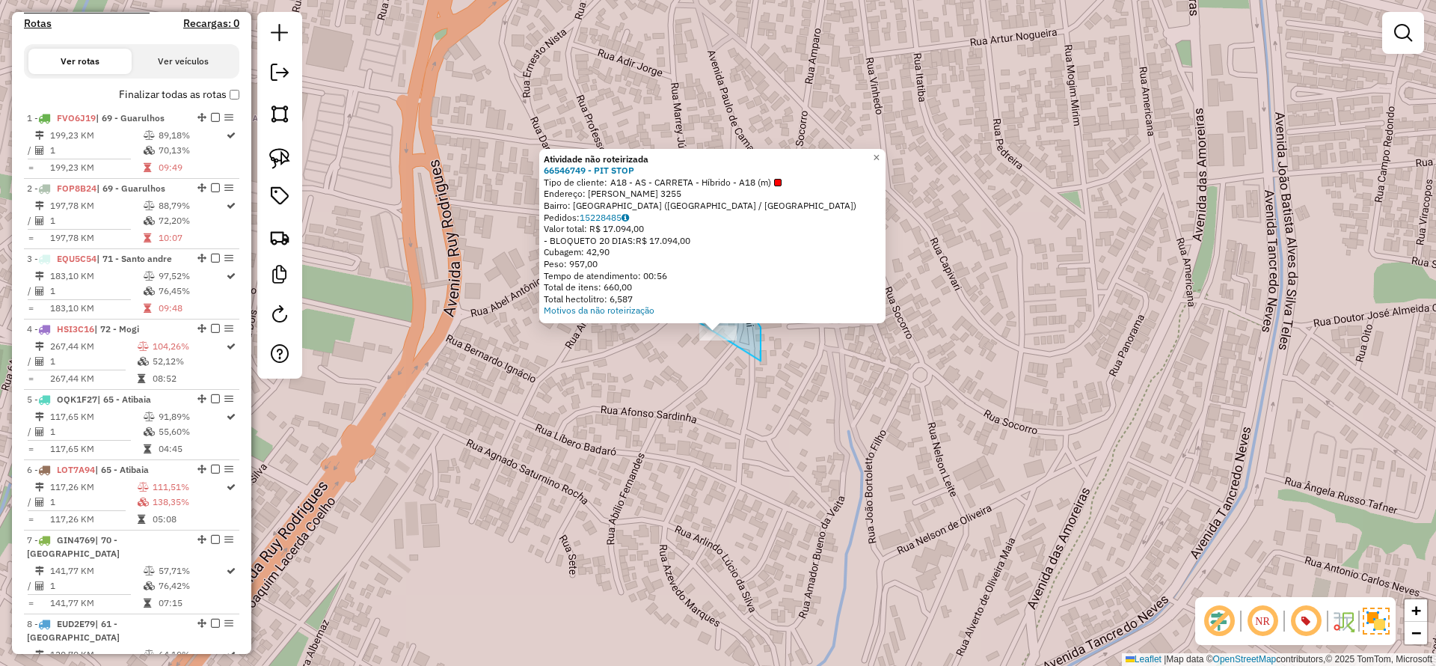
drag, startPoint x: 760, startPoint y: 325, endPoint x: 642, endPoint y: 374, distance: 128.1
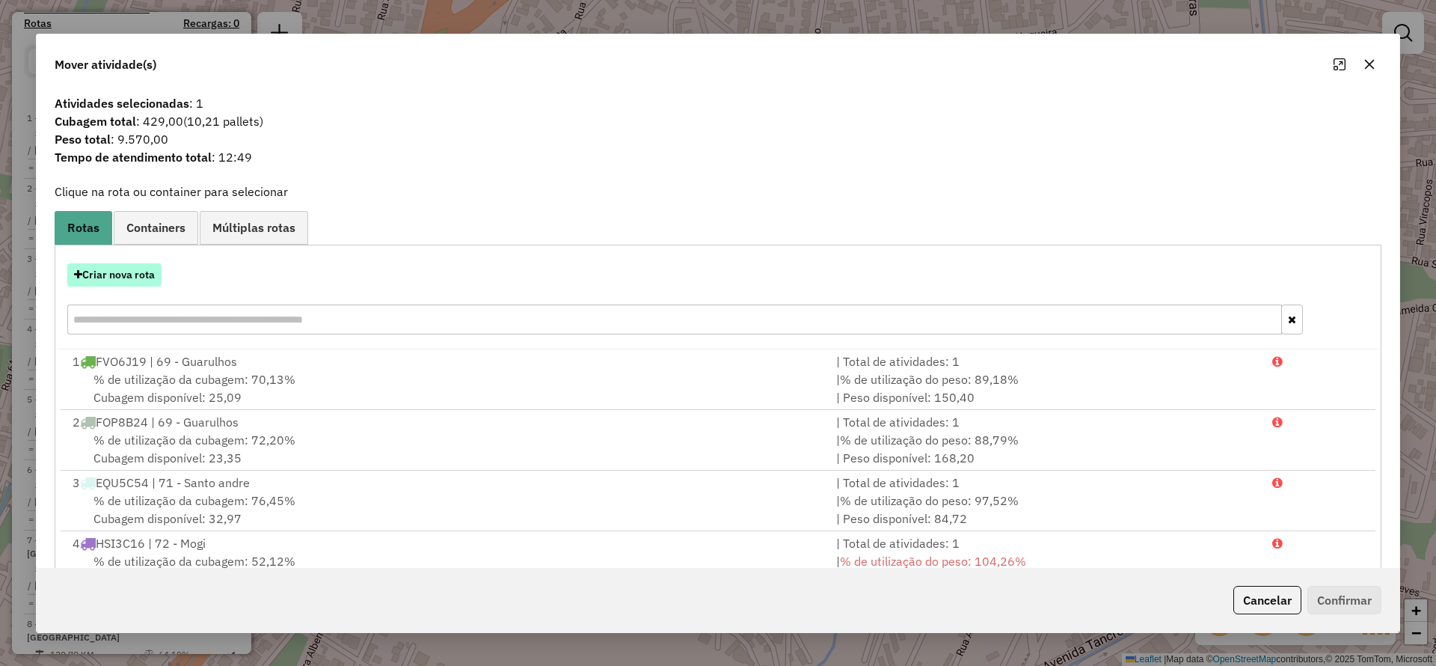
click at [96, 273] on button "Criar nova rota" at bounding box center [114, 274] width 94 height 23
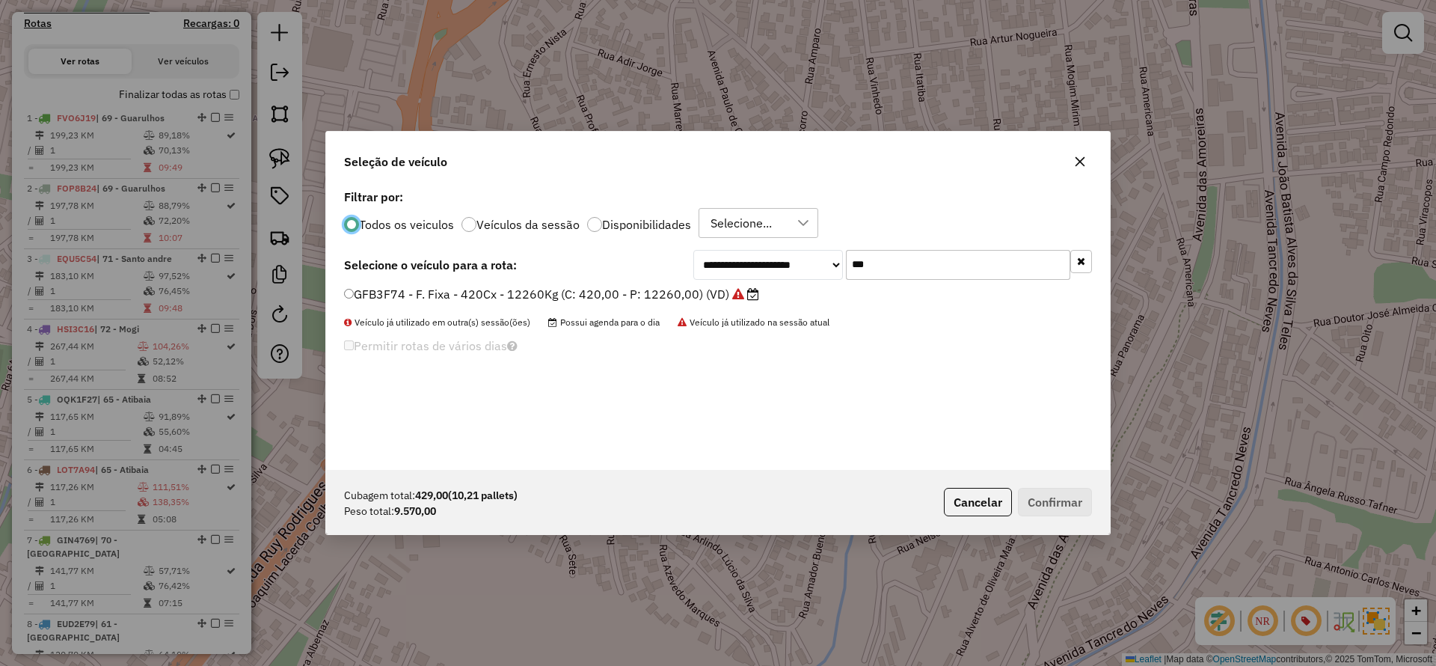
click at [876, 267] on input "***" at bounding box center [958, 265] width 224 height 30
paste input "****"
type input "*******"
click at [659, 300] on label "BXZ1I35 - F. Fixa - 588Cx - 16800Kg (C: 588,00 - P: 16800,00) (VD)" at bounding box center [542, 294] width 397 height 18
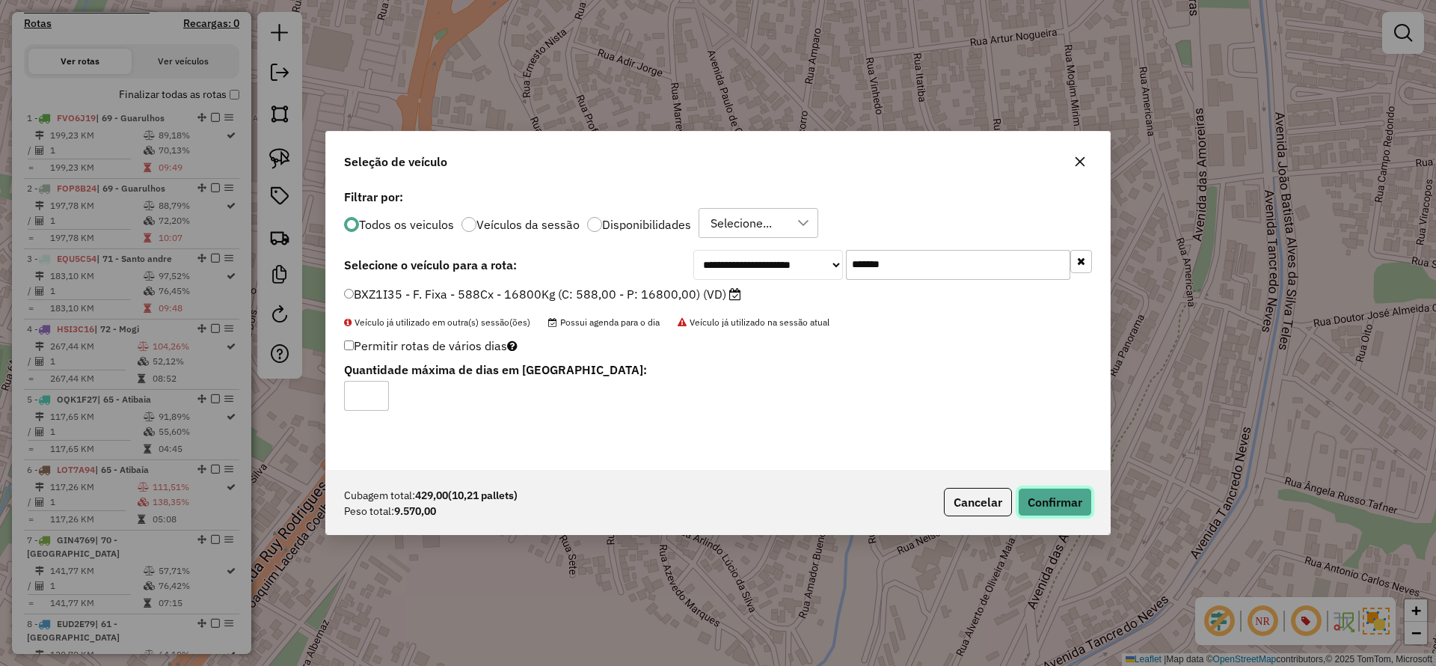
click at [1085, 497] on button "Confirmar" at bounding box center [1055, 502] width 74 height 28
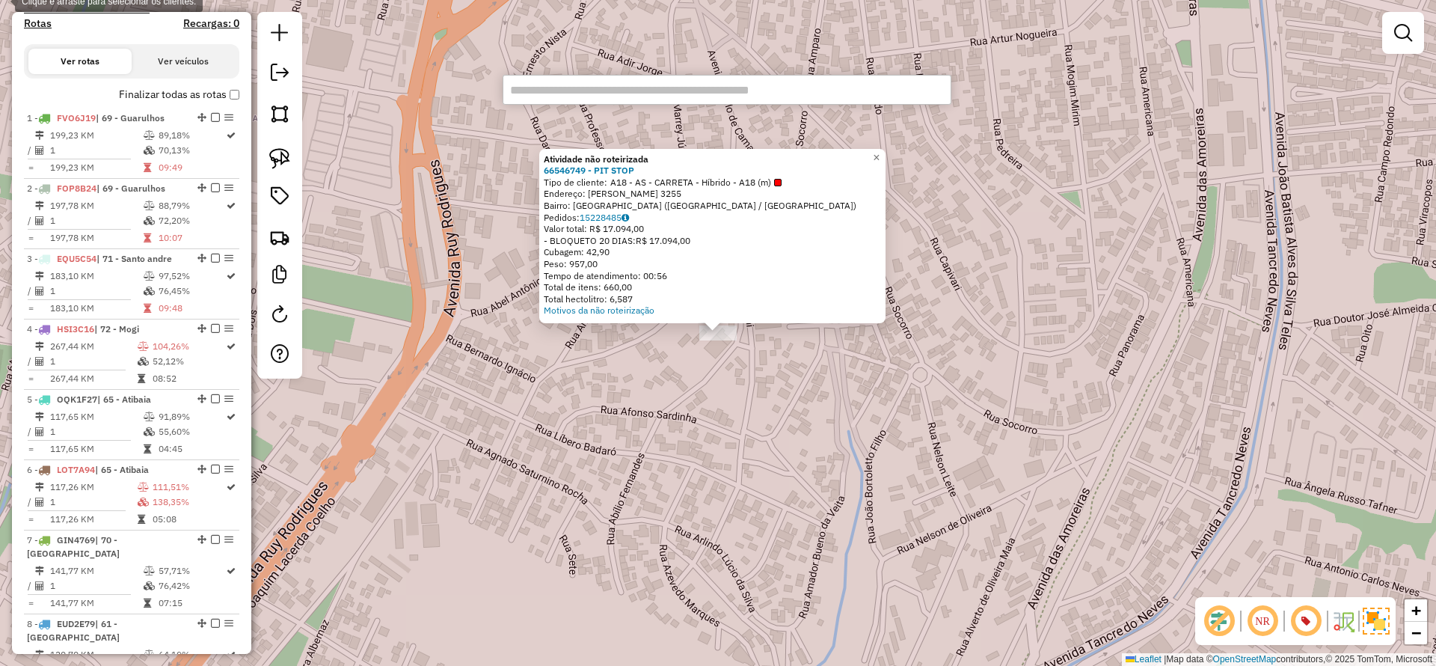
type input "********"
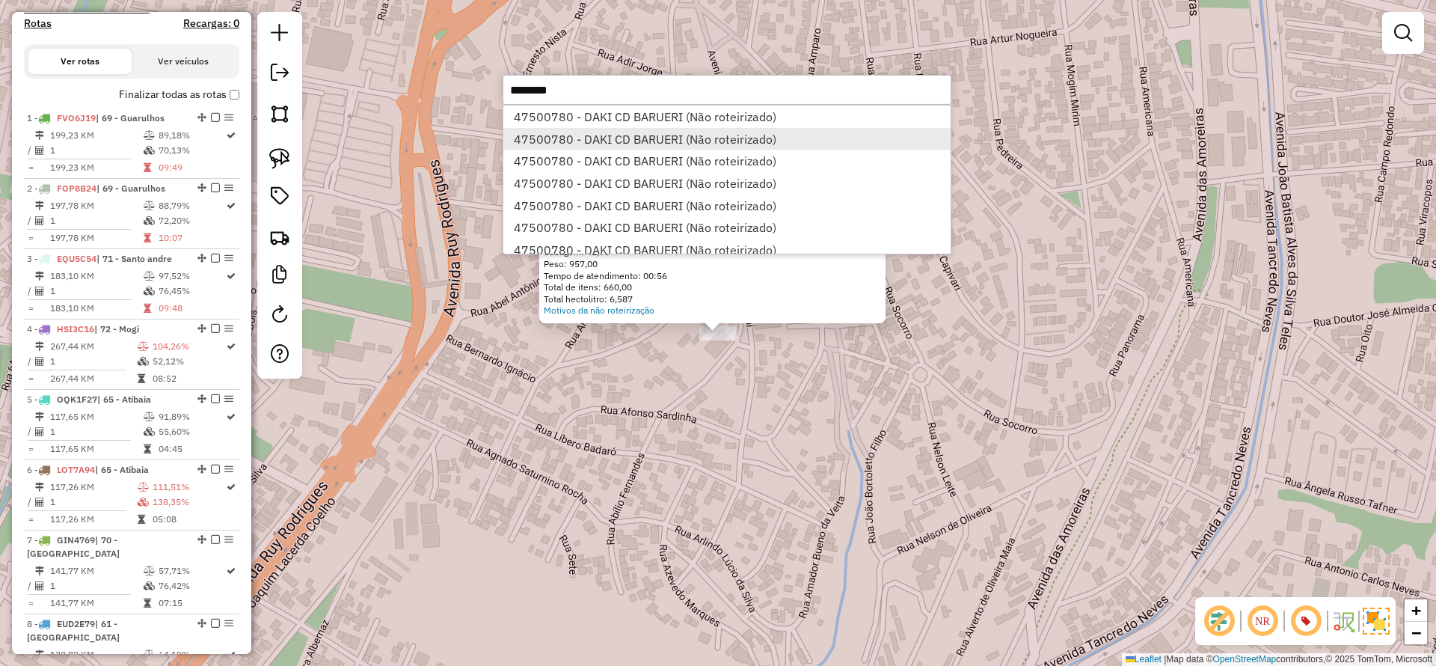
click at [624, 139] on li "47500780 - DAKI CD BARUERI (Não roteirizado)" at bounding box center [727, 139] width 447 height 22
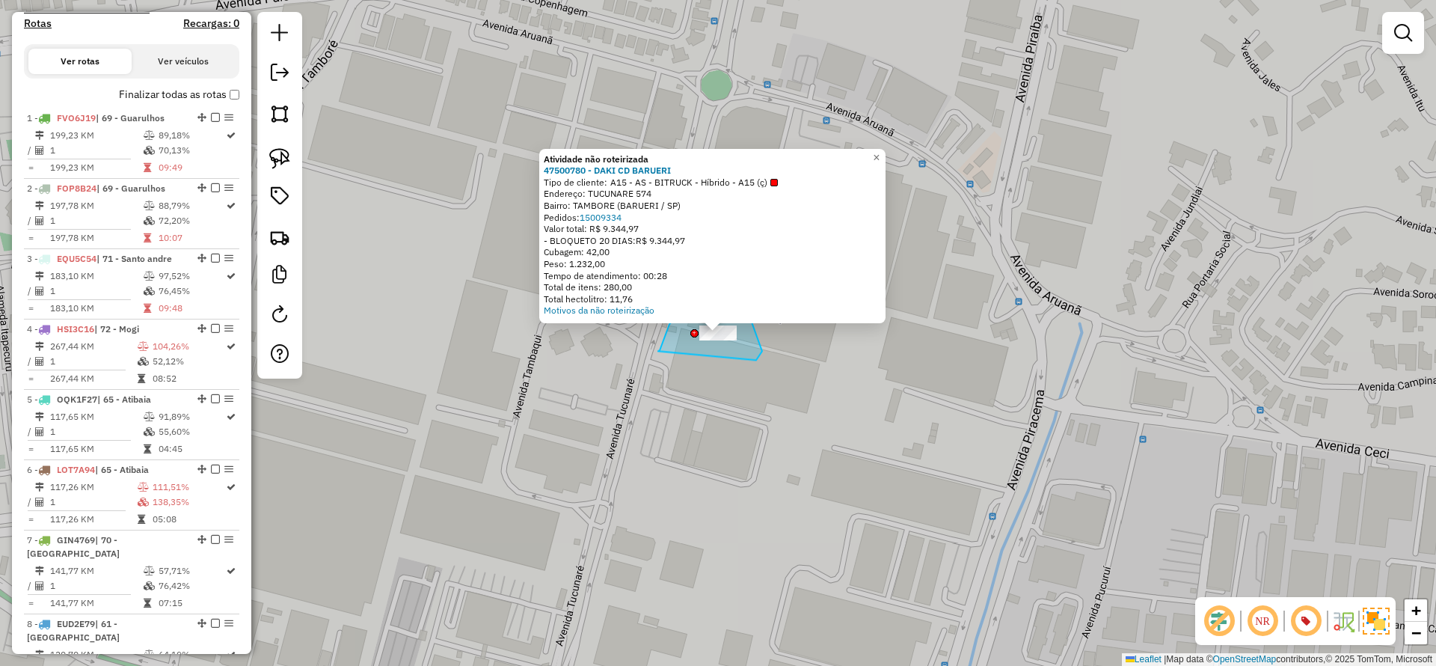
drag, startPoint x: 756, startPoint y: 360, endPoint x: 658, endPoint y: 351, distance: 98.4
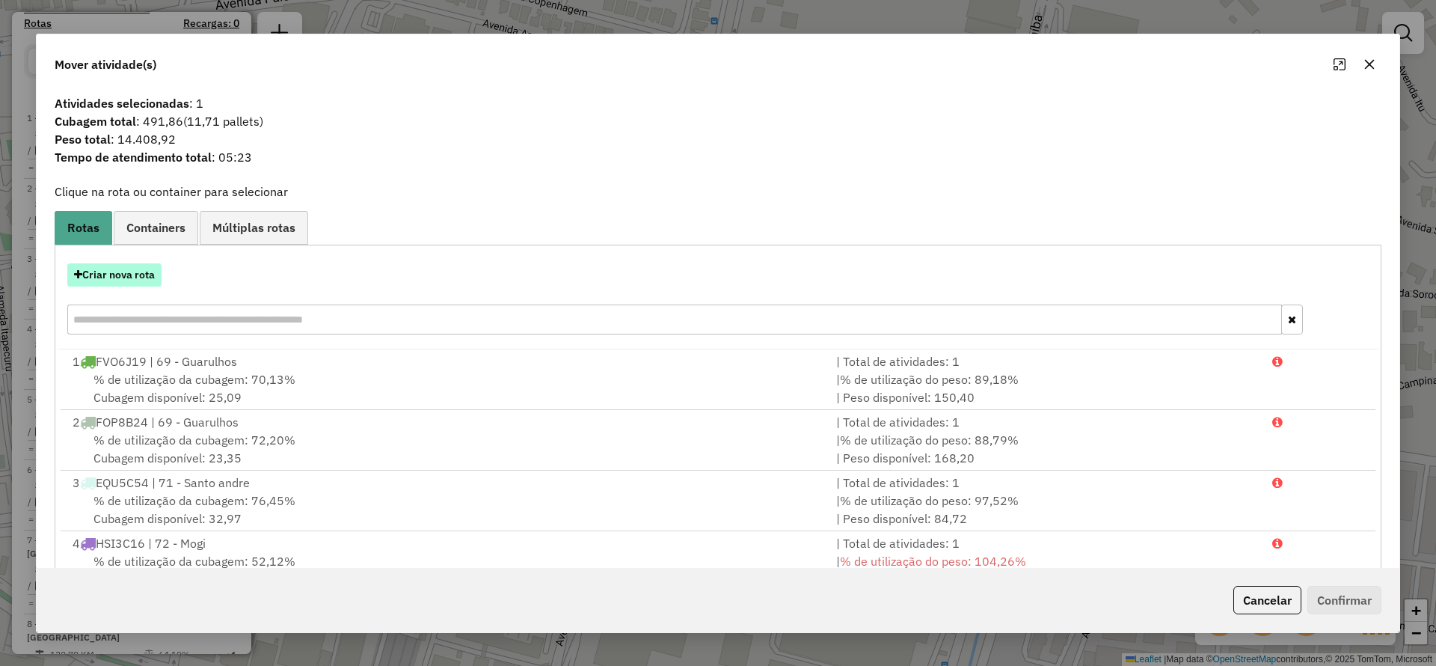
click at [115, 270] on button "Criar nova rota" at bounding box center [114, 274] width 94 height 23
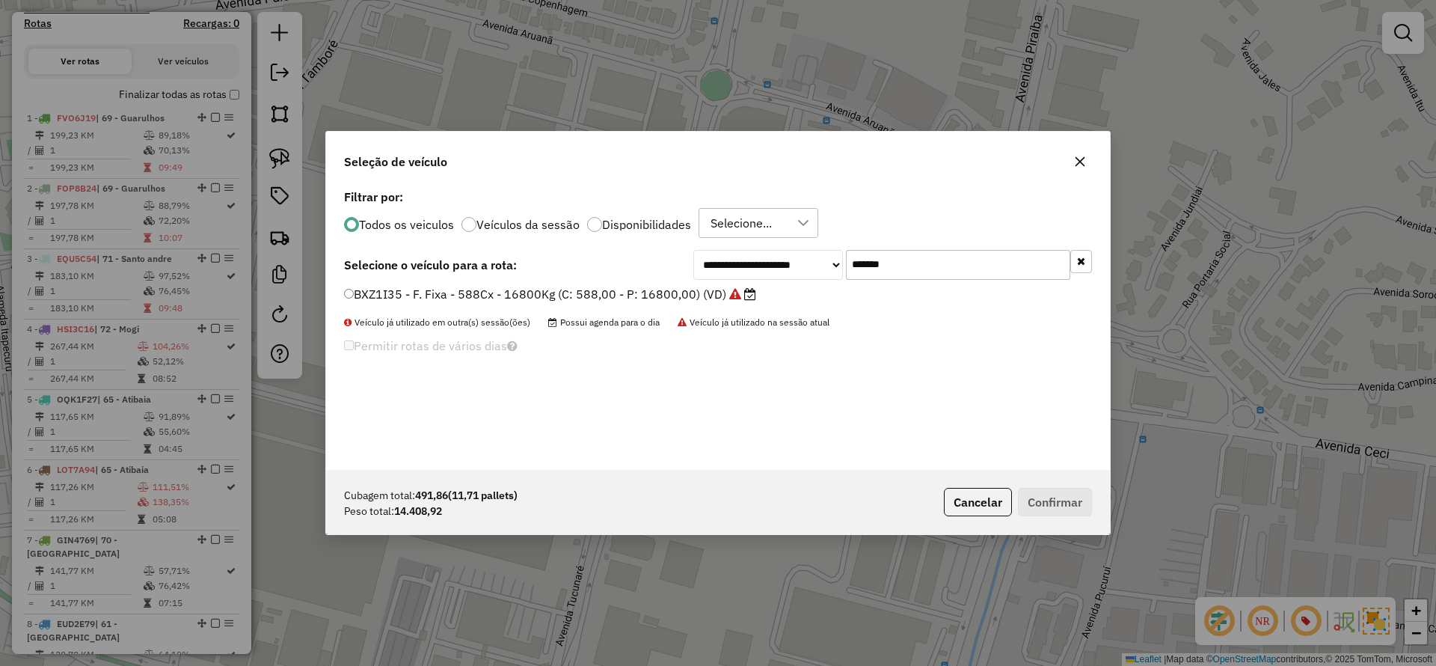
click at [905, 259] on input "*******" at bounding box center [958, 265] width 224 height 30
type input "***"
click at [561, 296] on label "DZD3F38 - F. Fixa - 588Cx - 16800Kg (C: 588,00 - P: 16800,00) (VD)" at bounding box center [544, 294] width 401 height 18
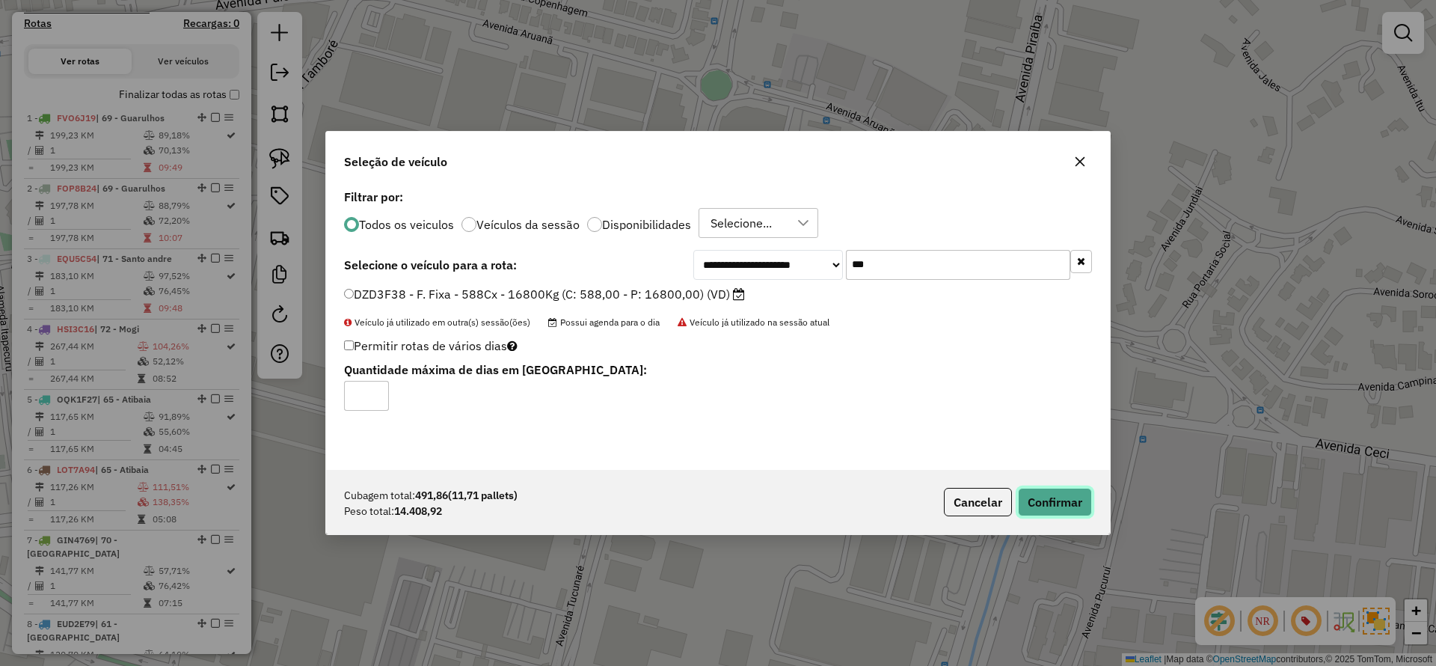
click at [1032, 501] on button "Confirmar" at bounding box center [1055, 502] width 74 height 28
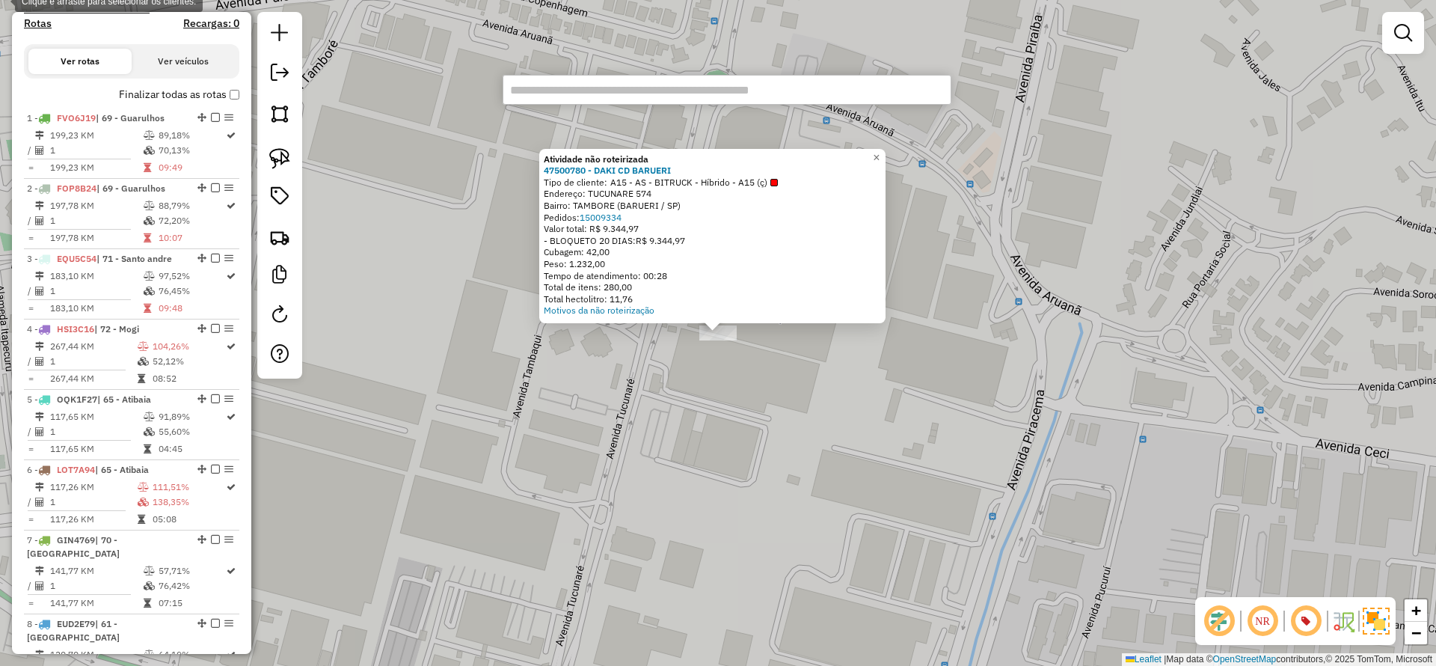
type input "********"
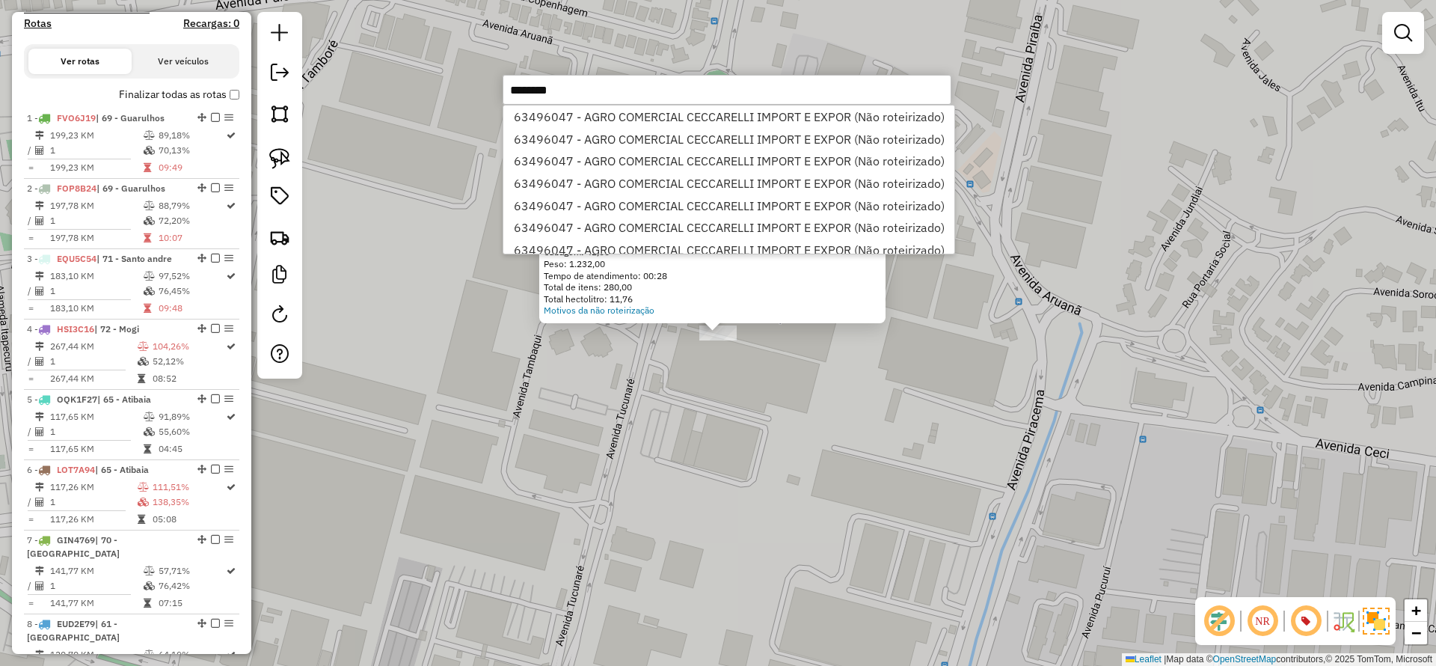
click at [675, 120] on li "63496047 - AGRO COMERCIAL CECCARELLI IMPORT E EXPOR (Não roteirizado)" at bounding box center [729, 116] width 451 height 22
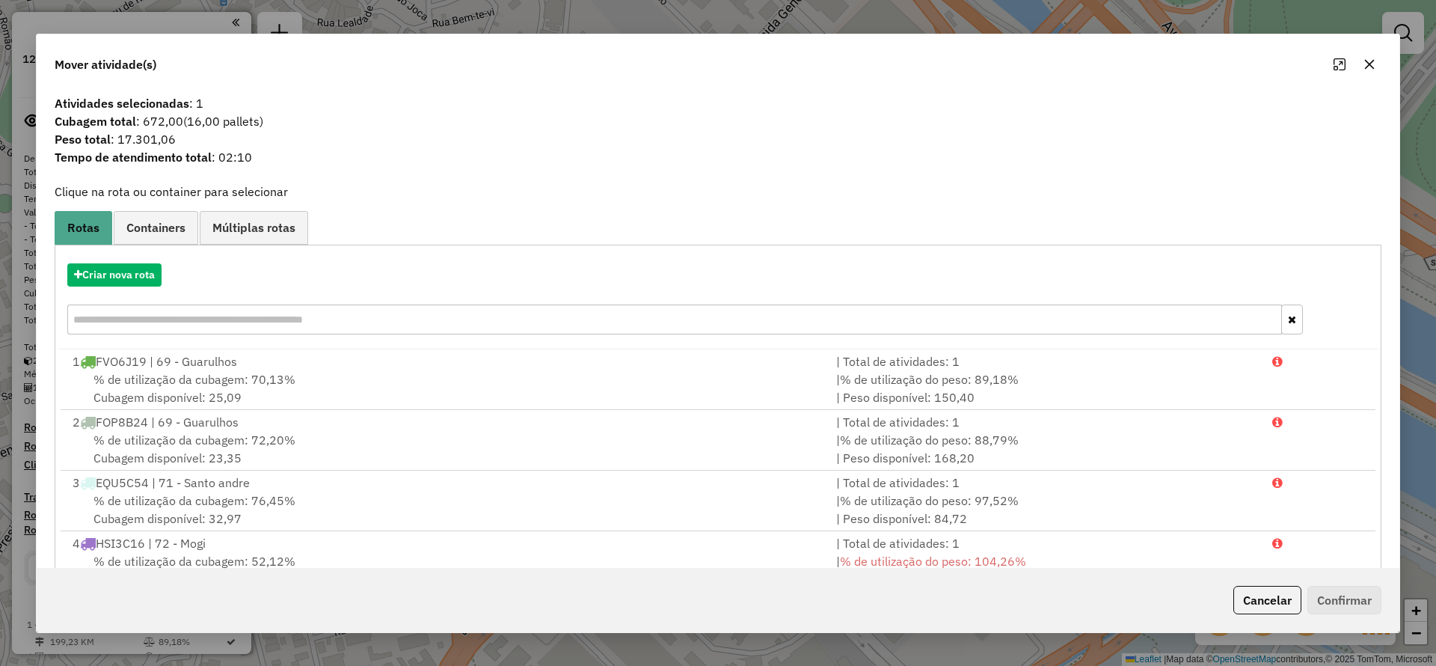
scroll to position [506, 0]
click at [132, 277] on button "Criar nova rota" at bounding box center [114, 274] width 94 height 23
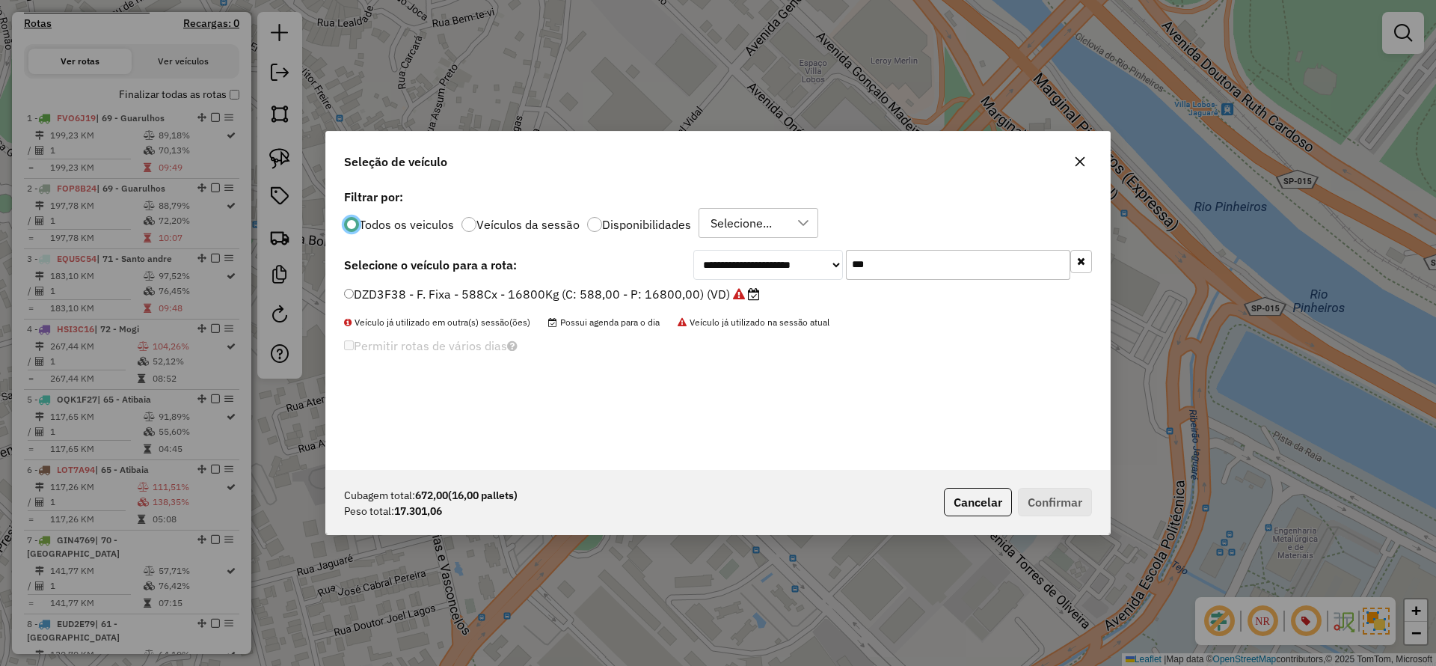
scroll to position [8, 4]
click at [906, 265] on input "***" at bounding box center [958, 265] width 224 height 30
type input "***"
click at [454, 302] on label "EVL7F22 - F. Fixa - 392Cx - 12260Kg (C: 392,00 - P: 12260,00) (VD)" at bounding box center [543, 294] width 398 height 18
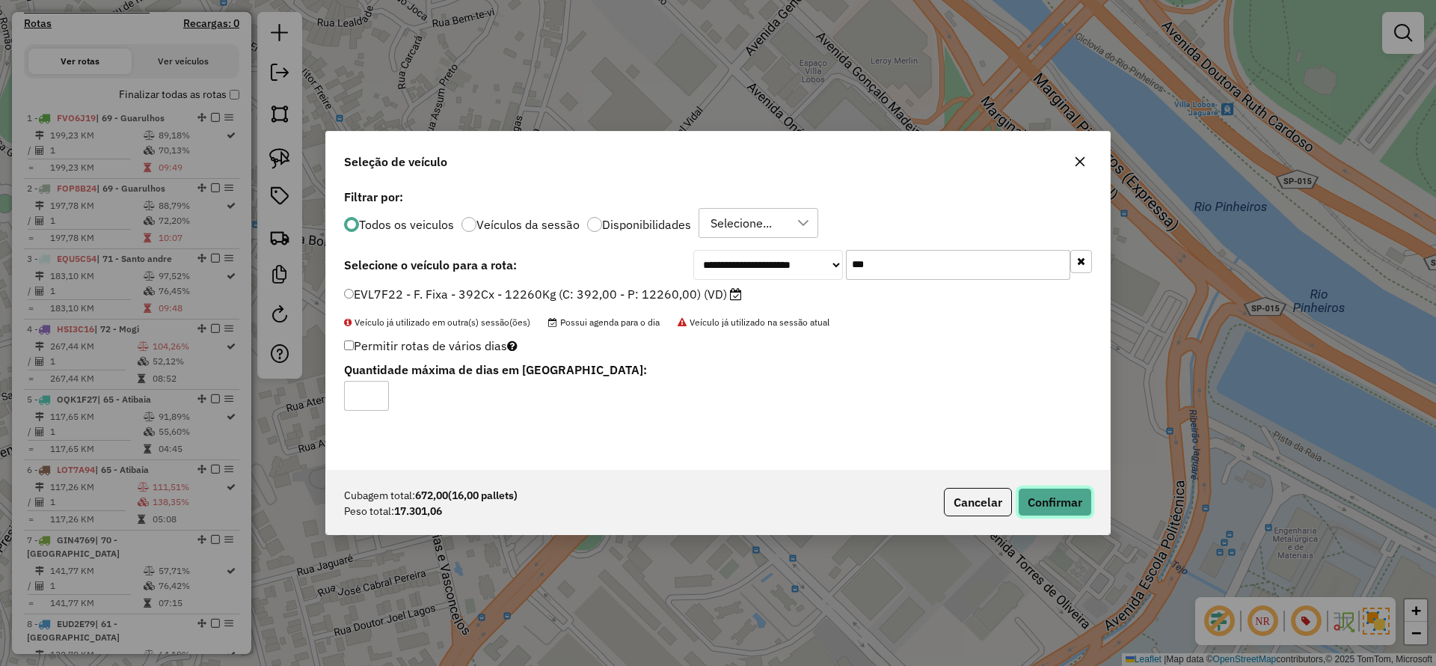
click at [1056, 498] on button "Confirmar" at bounding box center [1055, 502] width 74 height 28
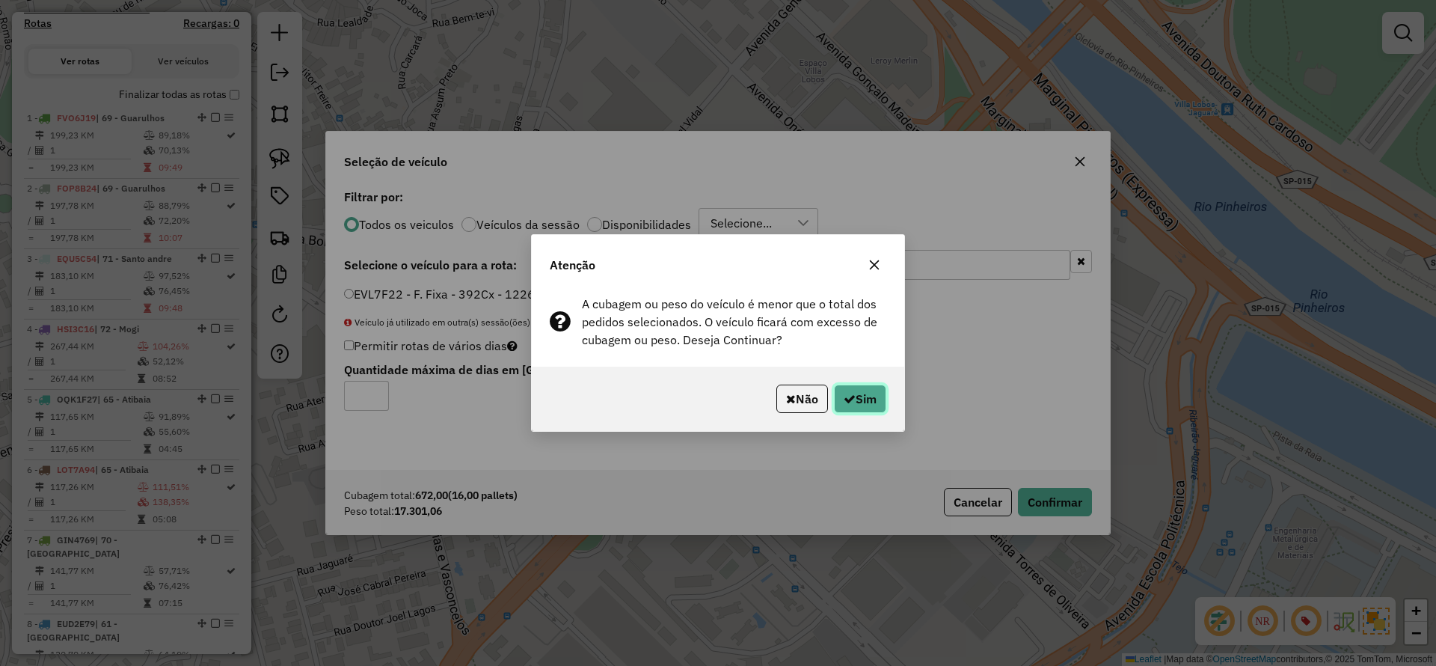
click at [870, 405] on button "Sim" at bounding box center [860, 399] width 52 height 28
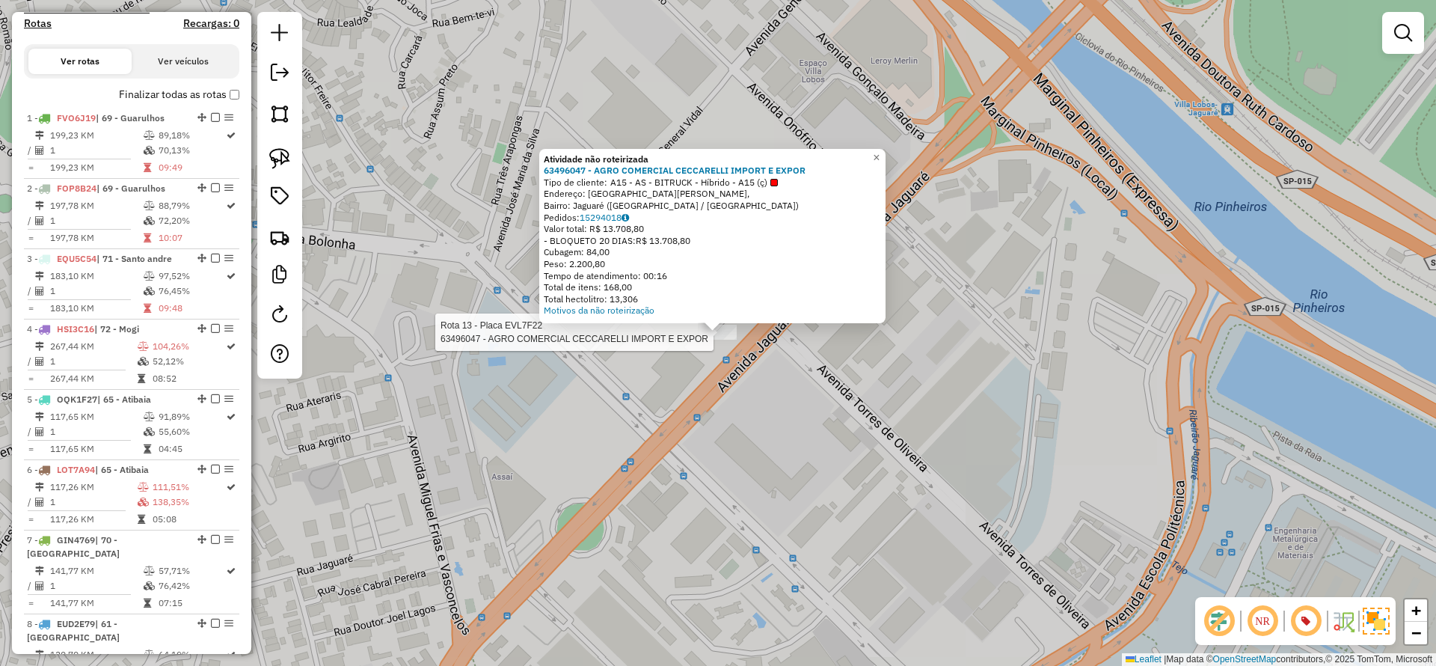
select select "**********"
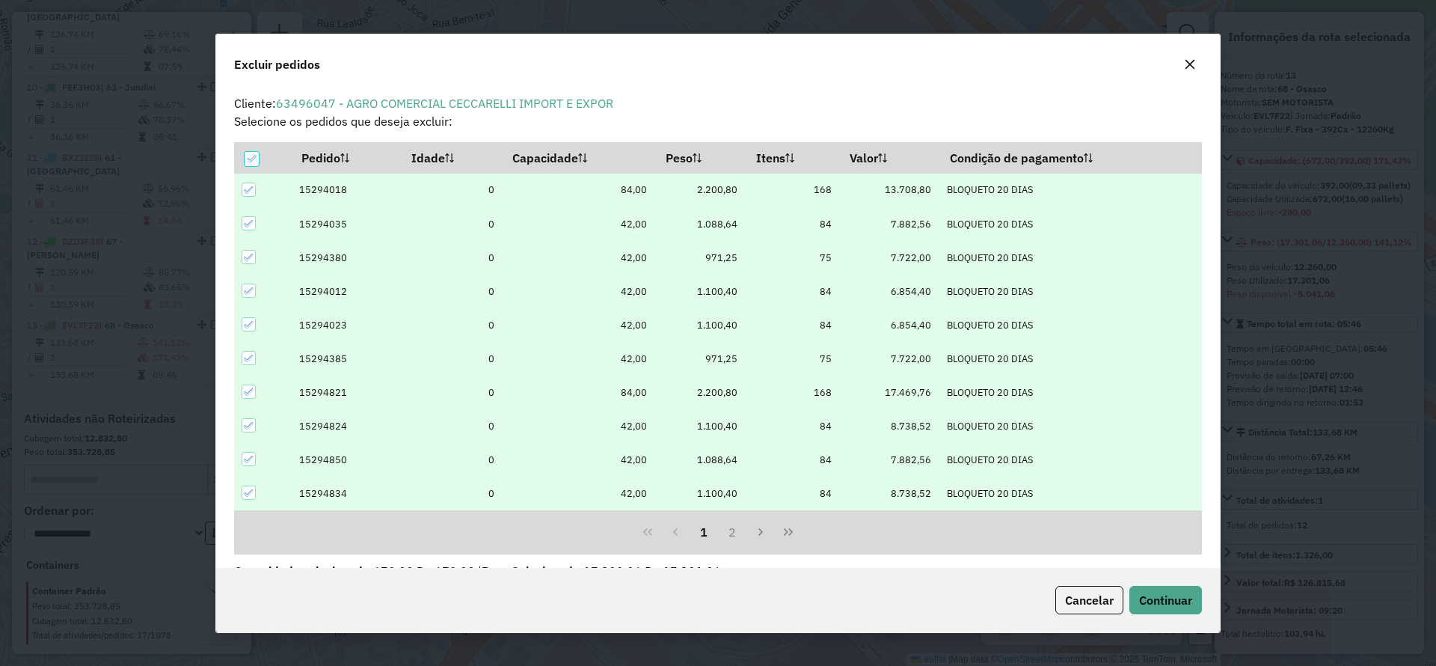
scroll to position [52, 0]
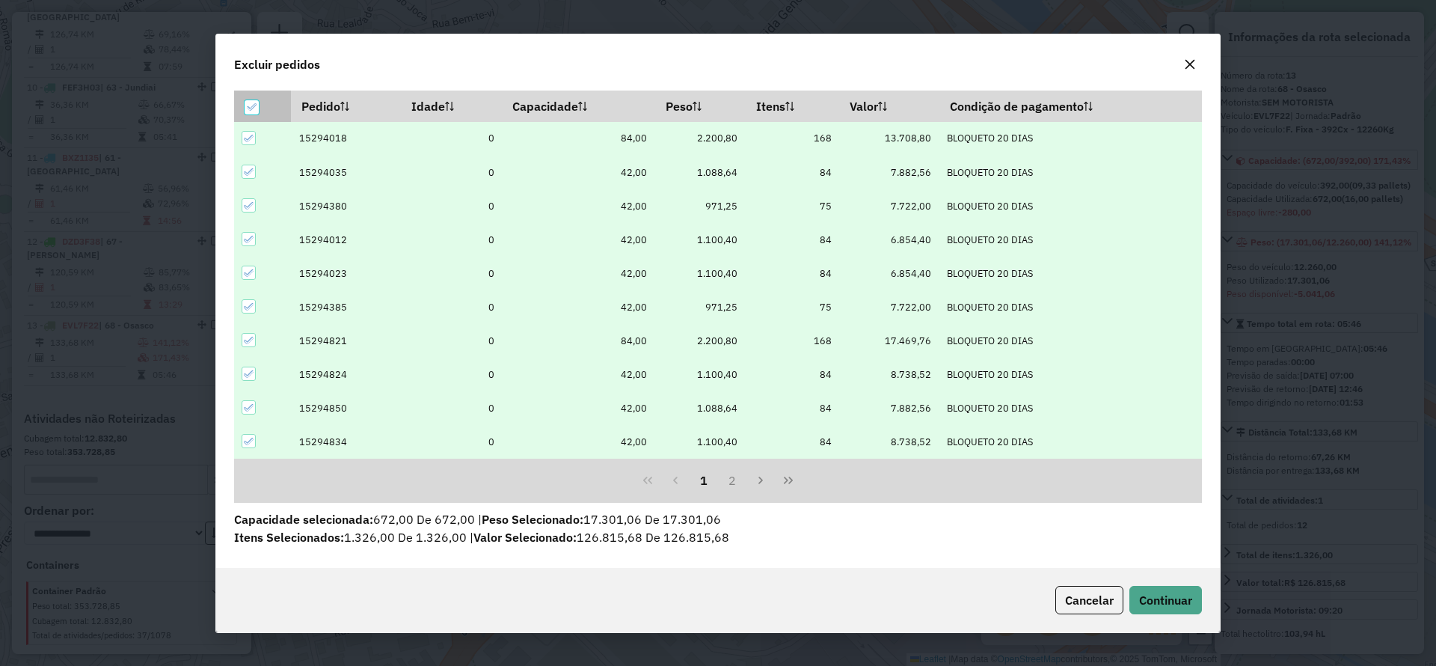
click at [245, 114] on div at bounding box center [252, 107] width 15 height 15
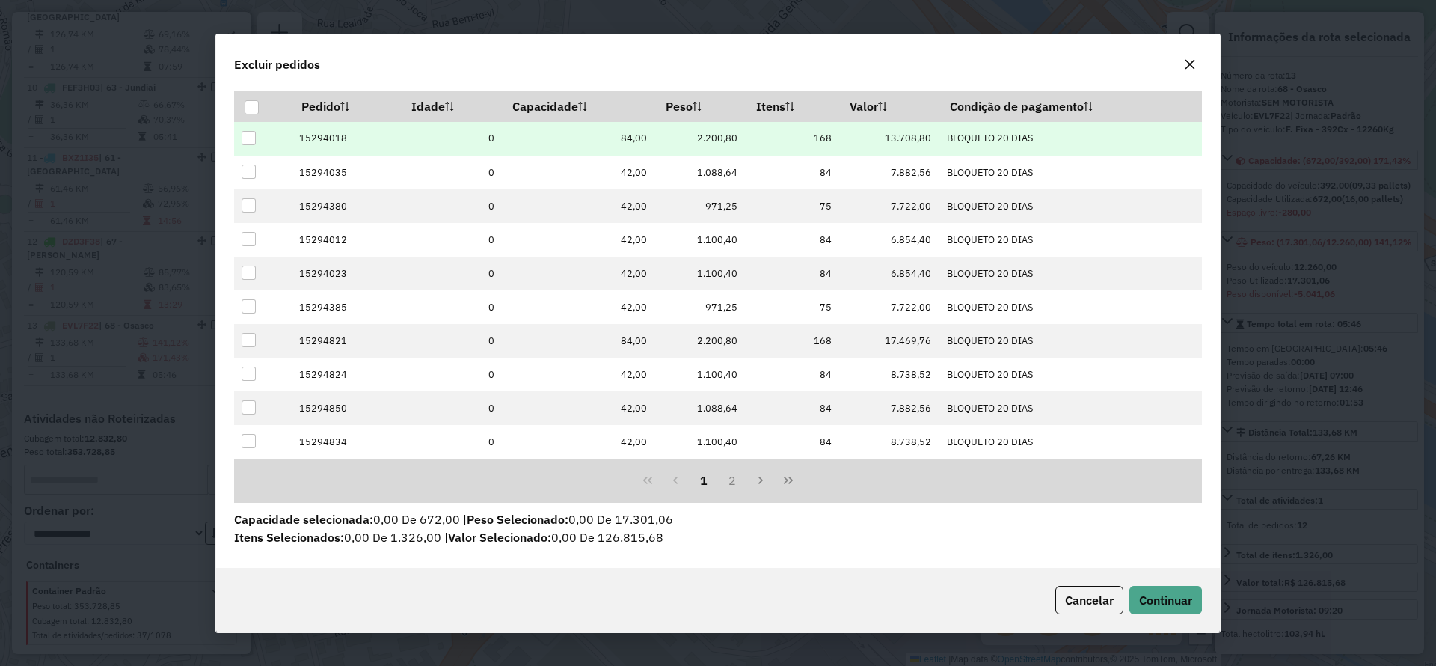
click at [251, 137] on div at bounding box center [249, 138] width 14 height 14
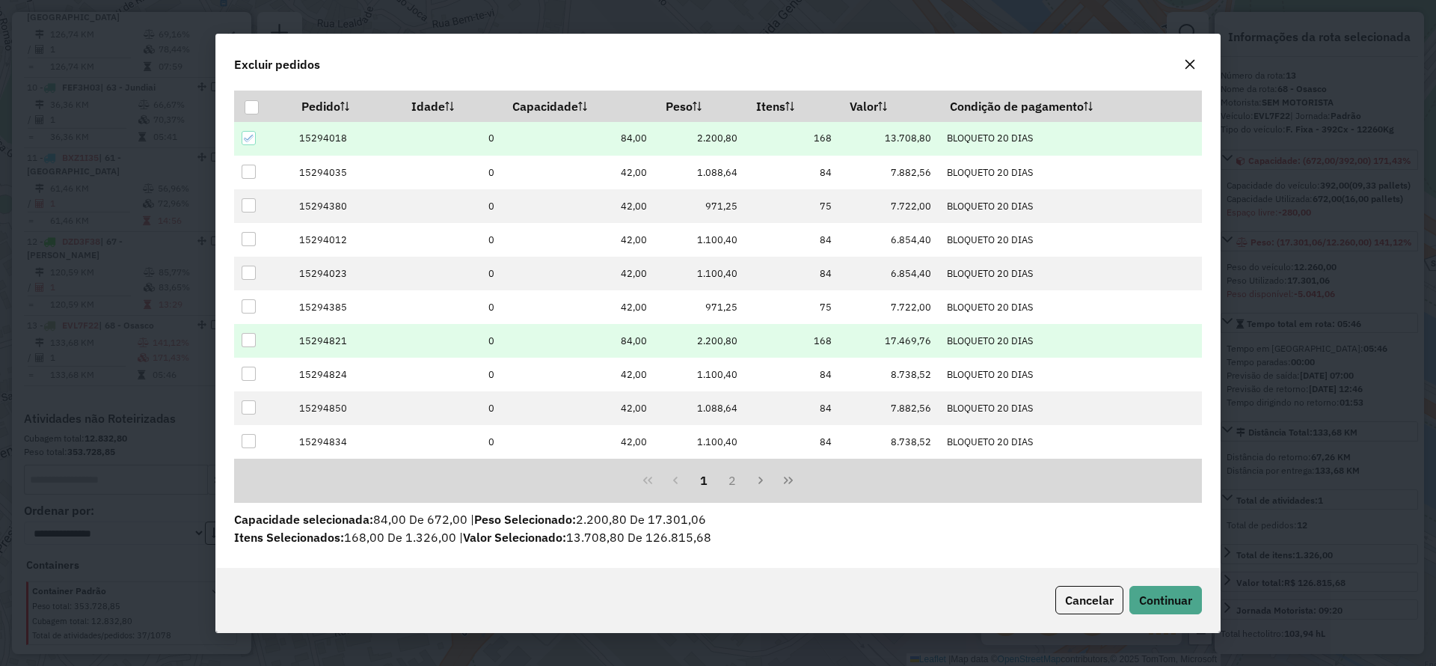
click at [248, 340] on div at bounding box center [249, 340] width 14 height 14
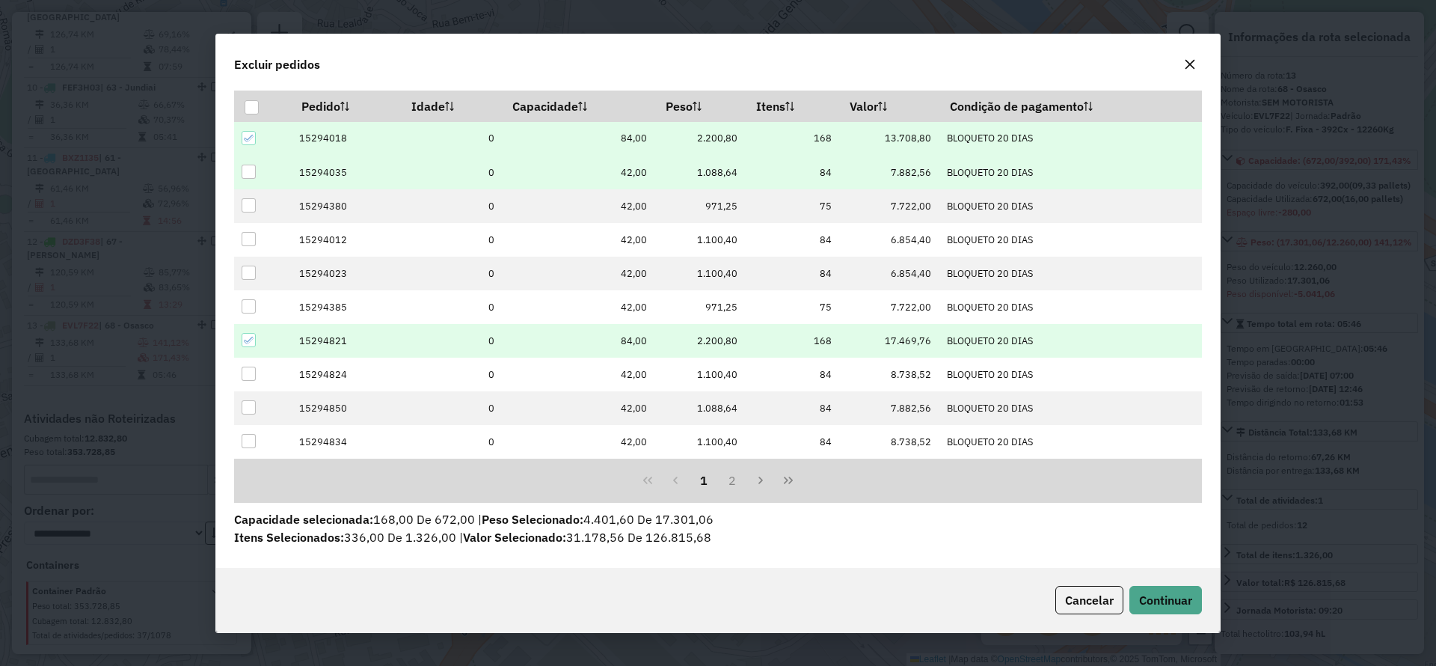
click at [248, 175] on div at bounding box center [249, 172] width 14 height 14
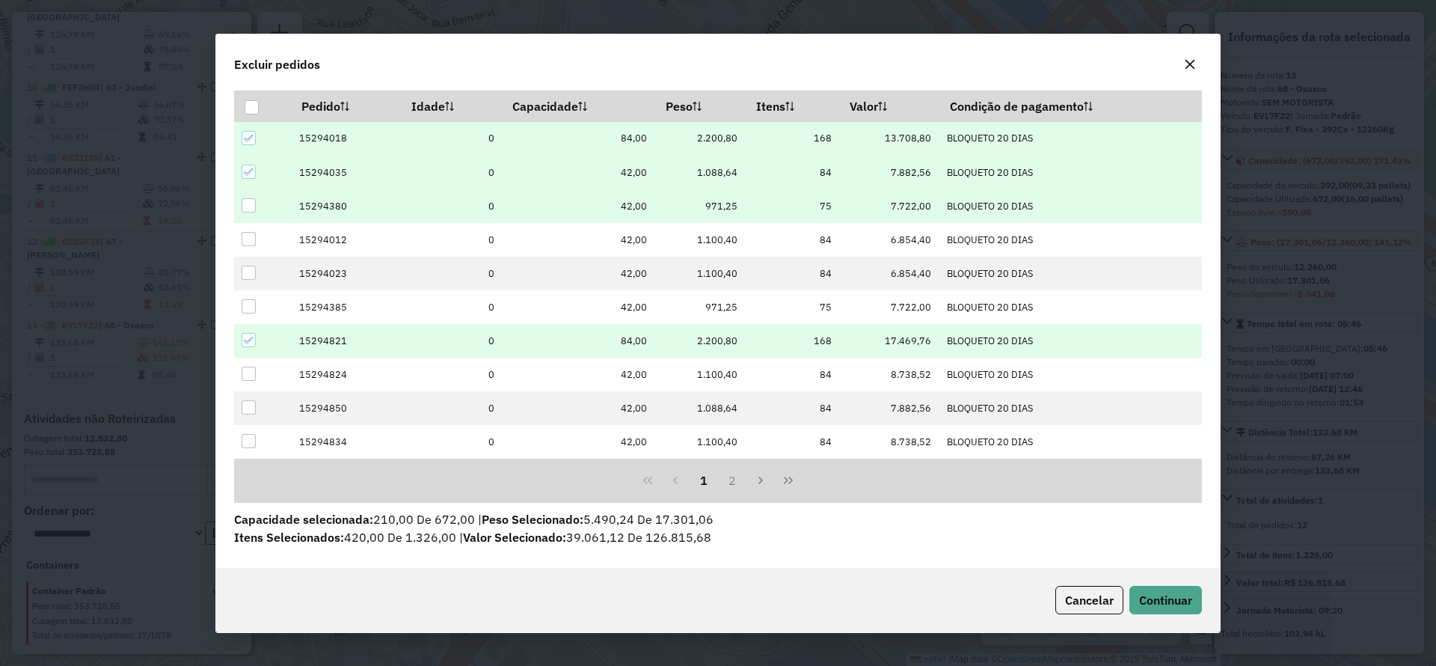
click at [247, 203] on div at bounding box center [249, 205] width 14 height 14
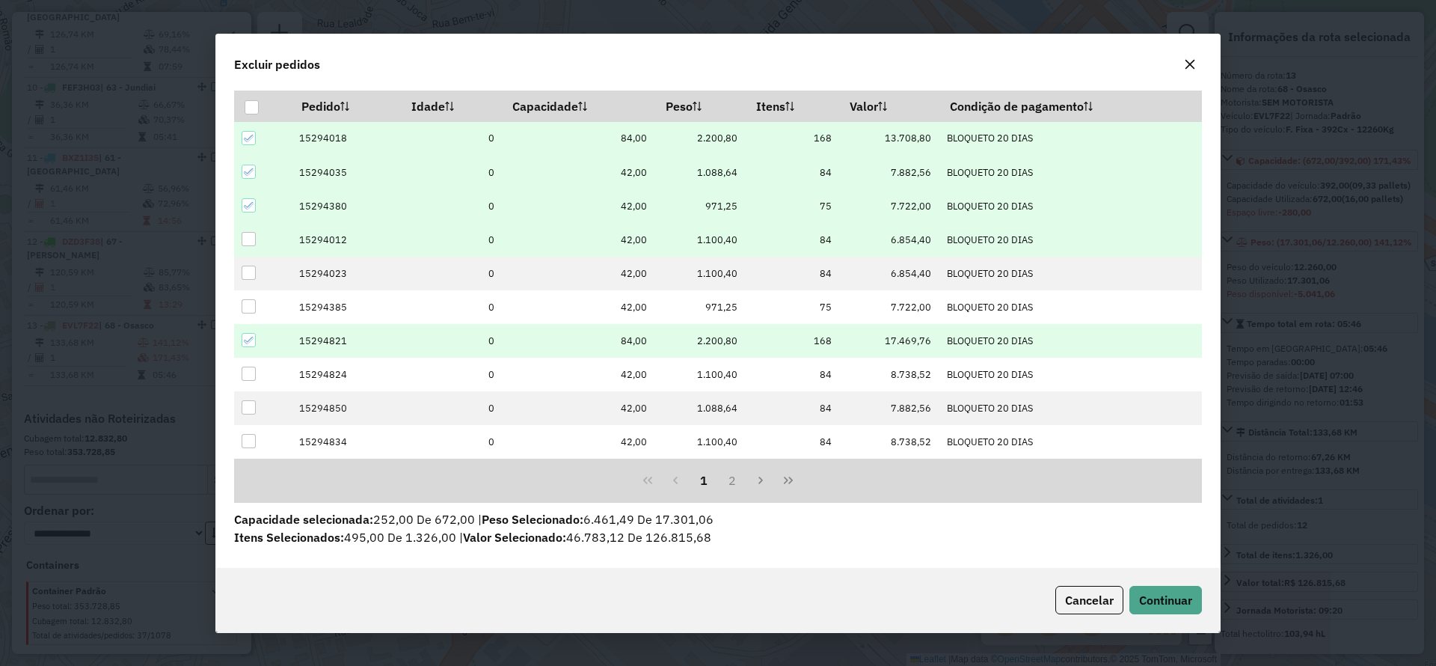
click at [244, 239] on div at bounding box center [249, 239] width 14 height 14
click at [1140, 596] on span "Continuar" at bounding box center [1165, 600] width 53 height 15
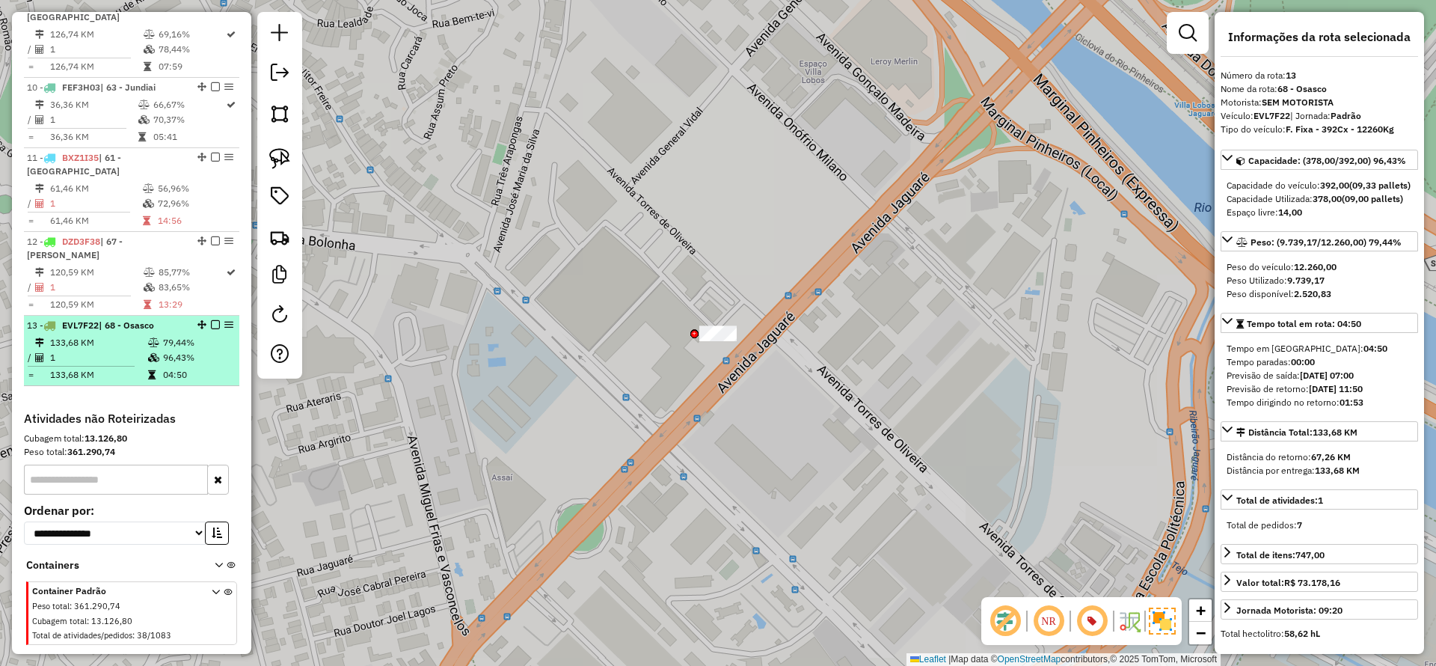
click at [211, 320] on em at bounding box center [215, 324] width 9 height 9
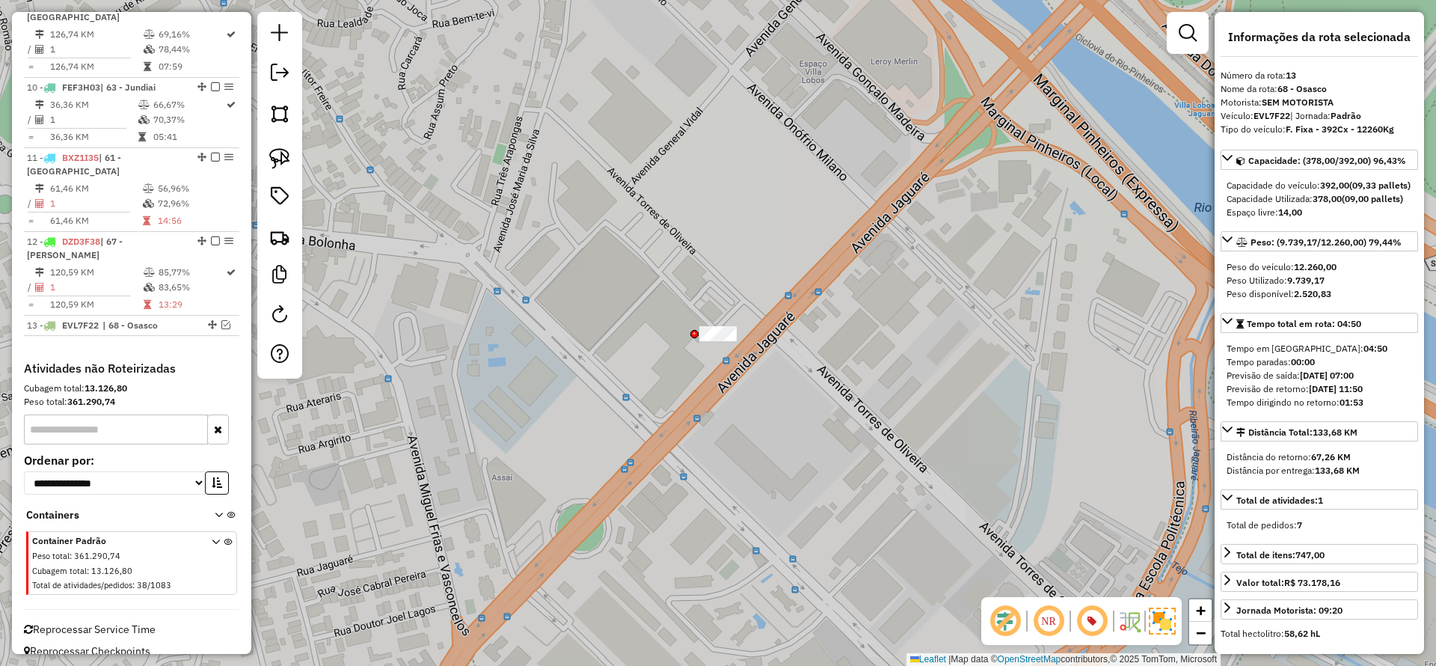
scroll to position [1160, 0]
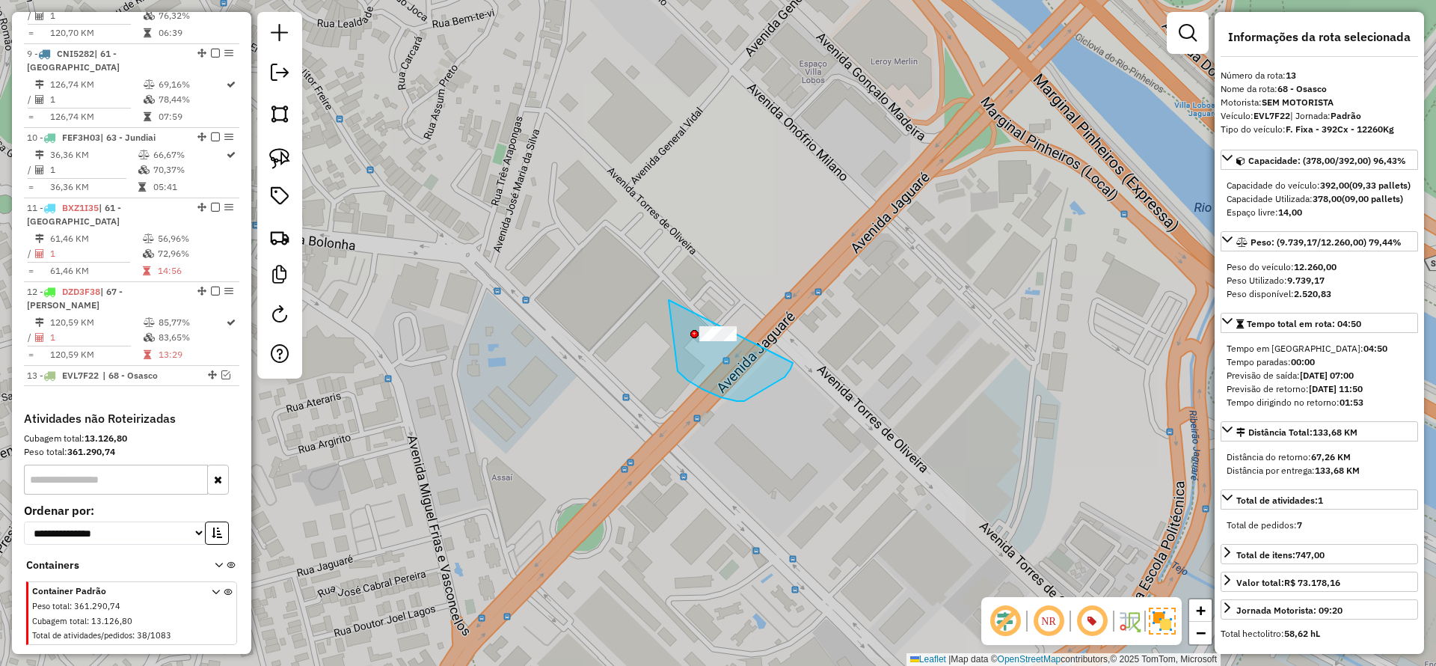
drag, startPoint x: 679, startPoint y: 373, endPoint x: 793, endPoint y: 363, distance: 114.2
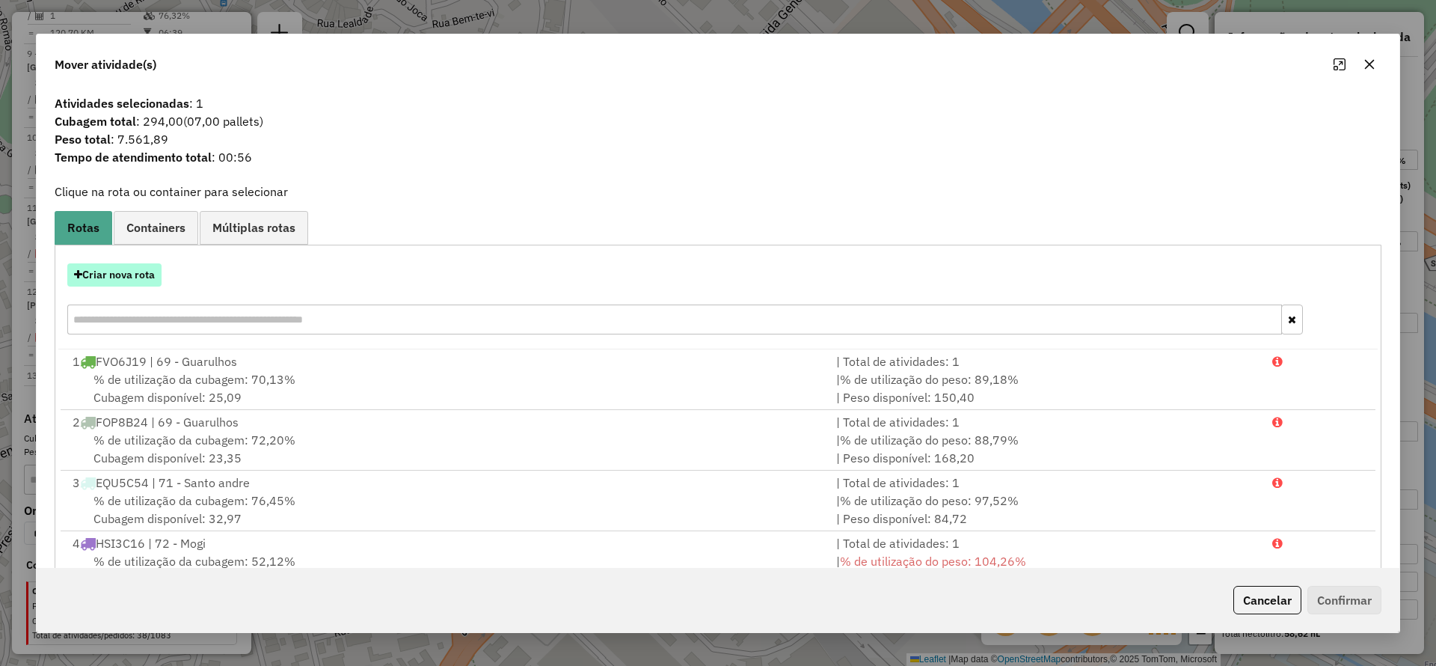
click at [128, 272] on button "Criar nova rota" at bounding box center [114, 274] width 94 height 23
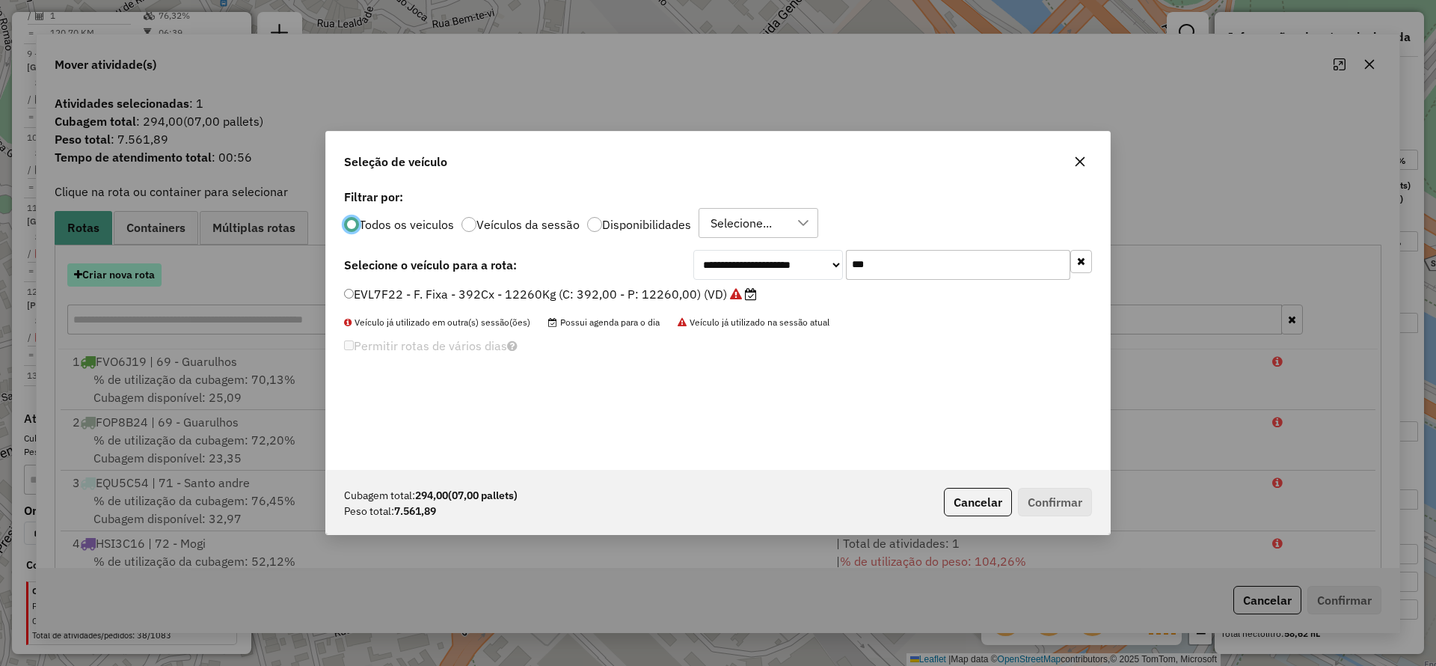
scroll to position [8, 4]
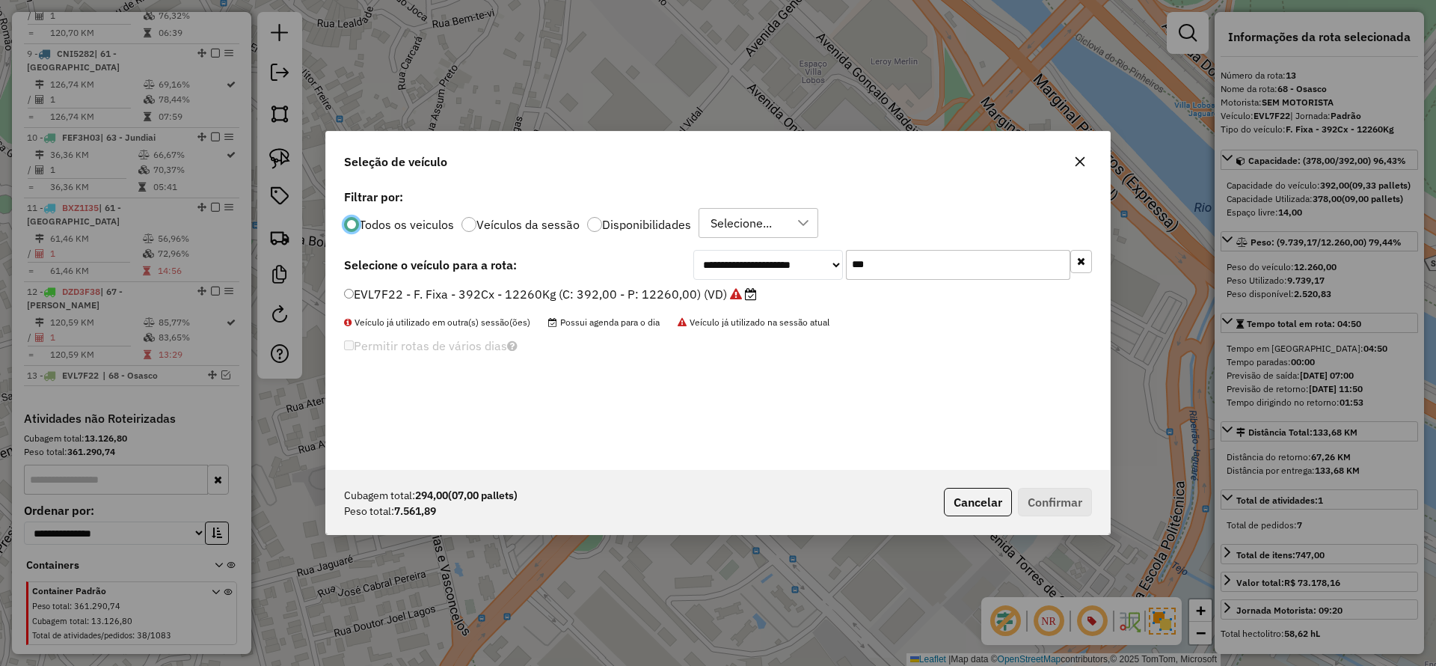
click at [867, 262] on input "***" at bounding box center [958, 265] width 224 height 30
paste input "****"
type input "*******"
click at [646, 297] on label "BQU1B16 - F. Fixa - 420Cx - 12260Kg (C: 420,00 - P: 12260,00) (VD)" at bounding box center [545, 294] width 403 height 18
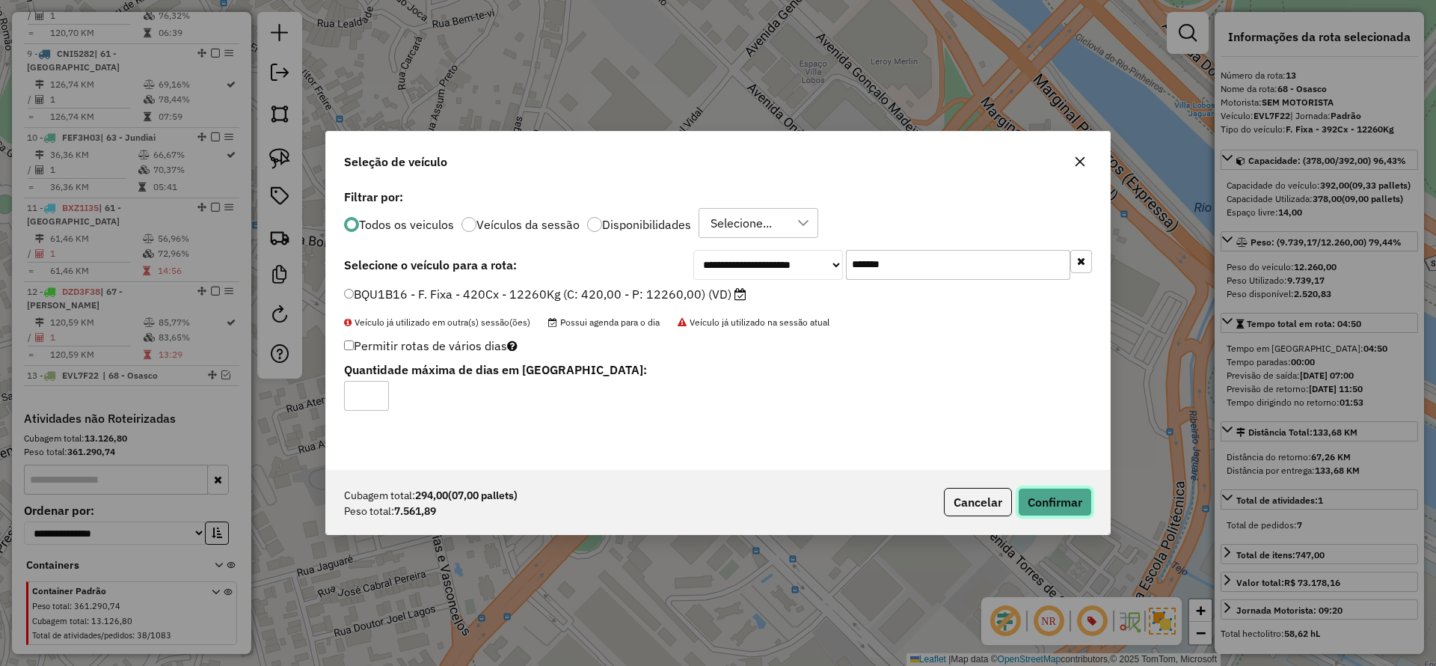
click at [1071, 502] on button "Confirmar" at bounding box center [1055, 502] width 74 height 28
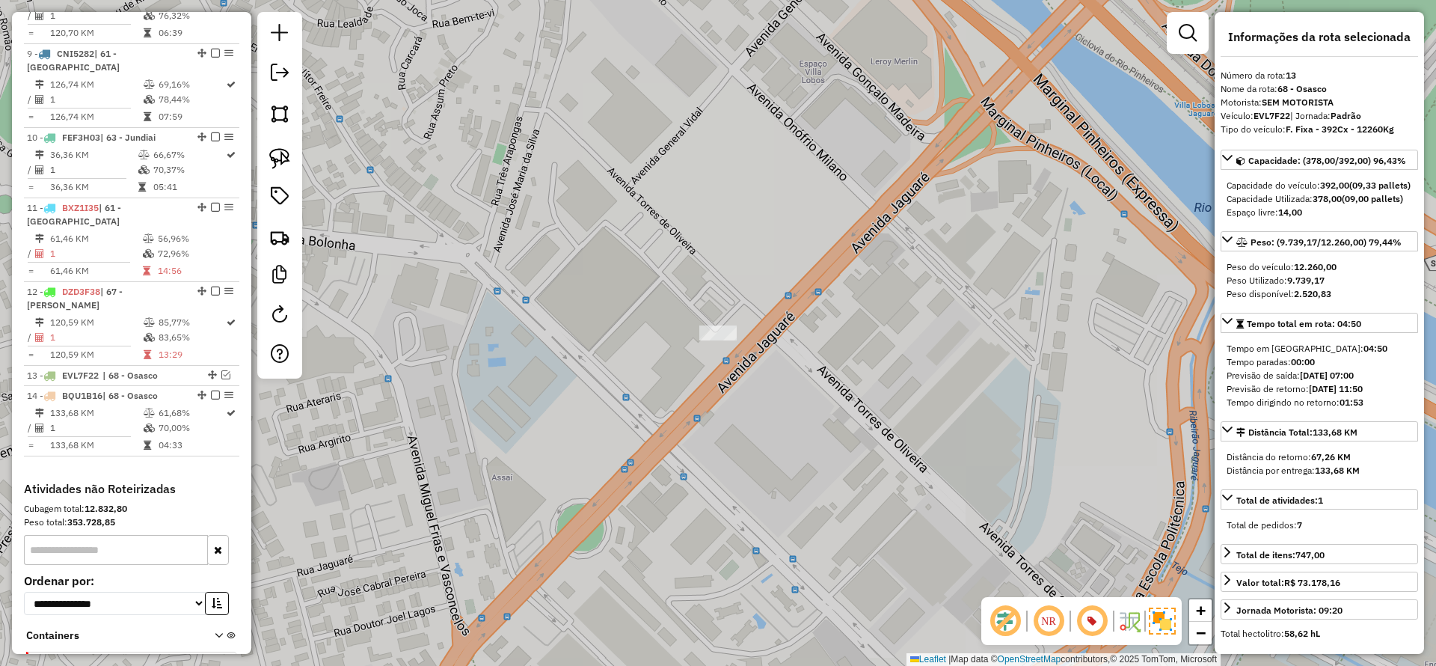
scroll to position [1231, 0]
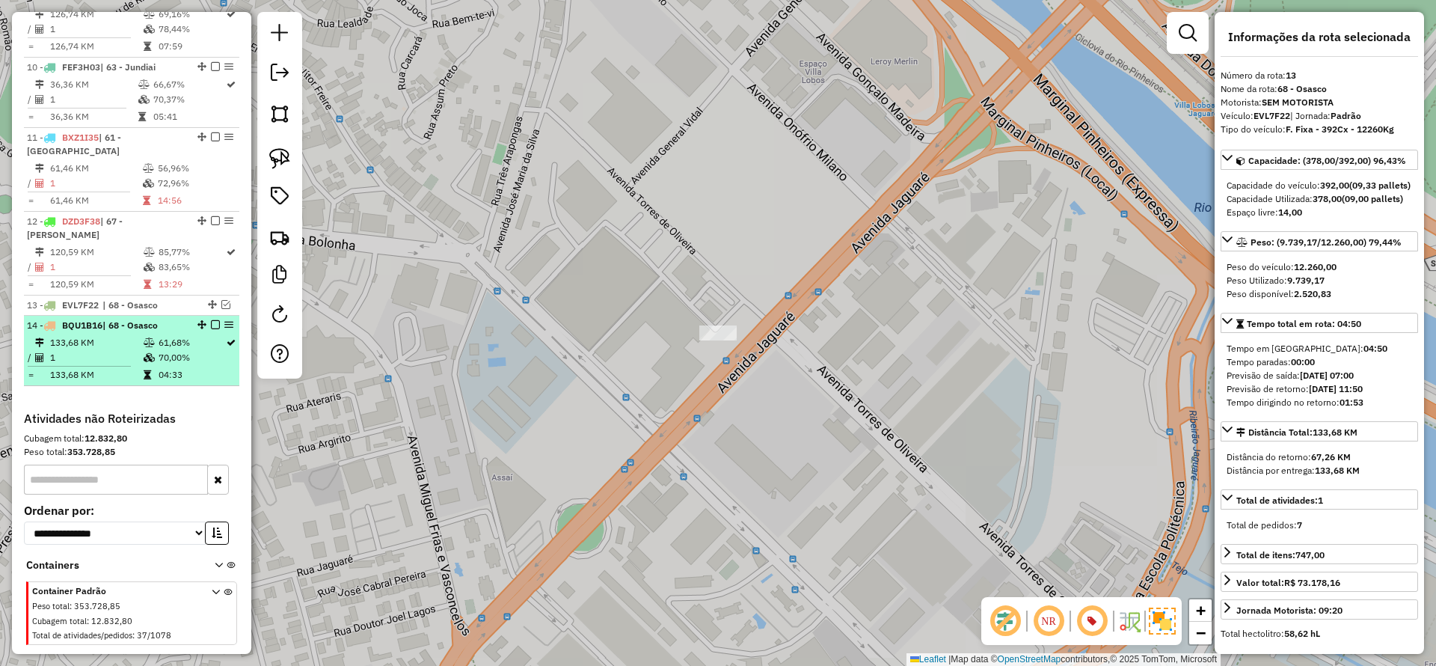
click at [211, 320] on em at bounding box center [215, 324] width 9 height 9
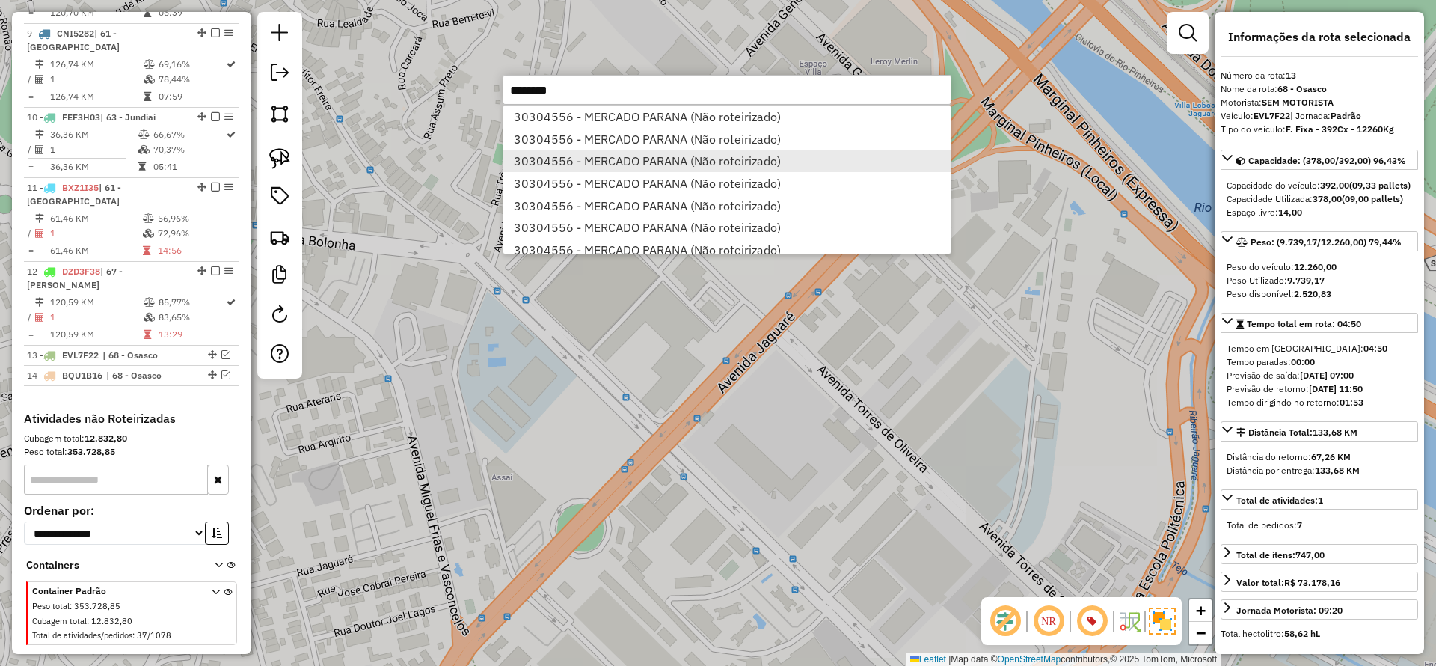
type input "********"
click at [599, 163] on li "30304556 - MERCADO PARANA (Não roteirizado)" at bounding box center [727, 161] width 447 height 22
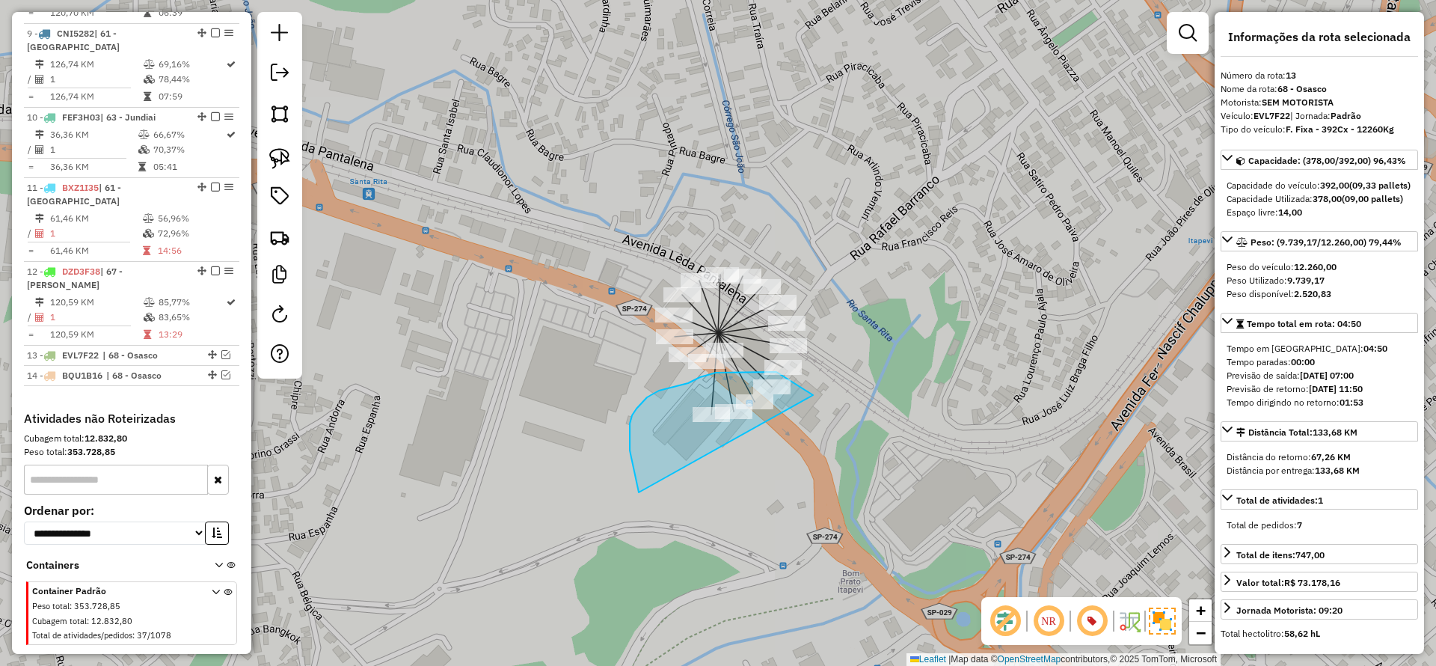
drag, startPoint x: 783, startPoint y: 376, endPoint x: 639, endPoint y: 492, distance: 185.7
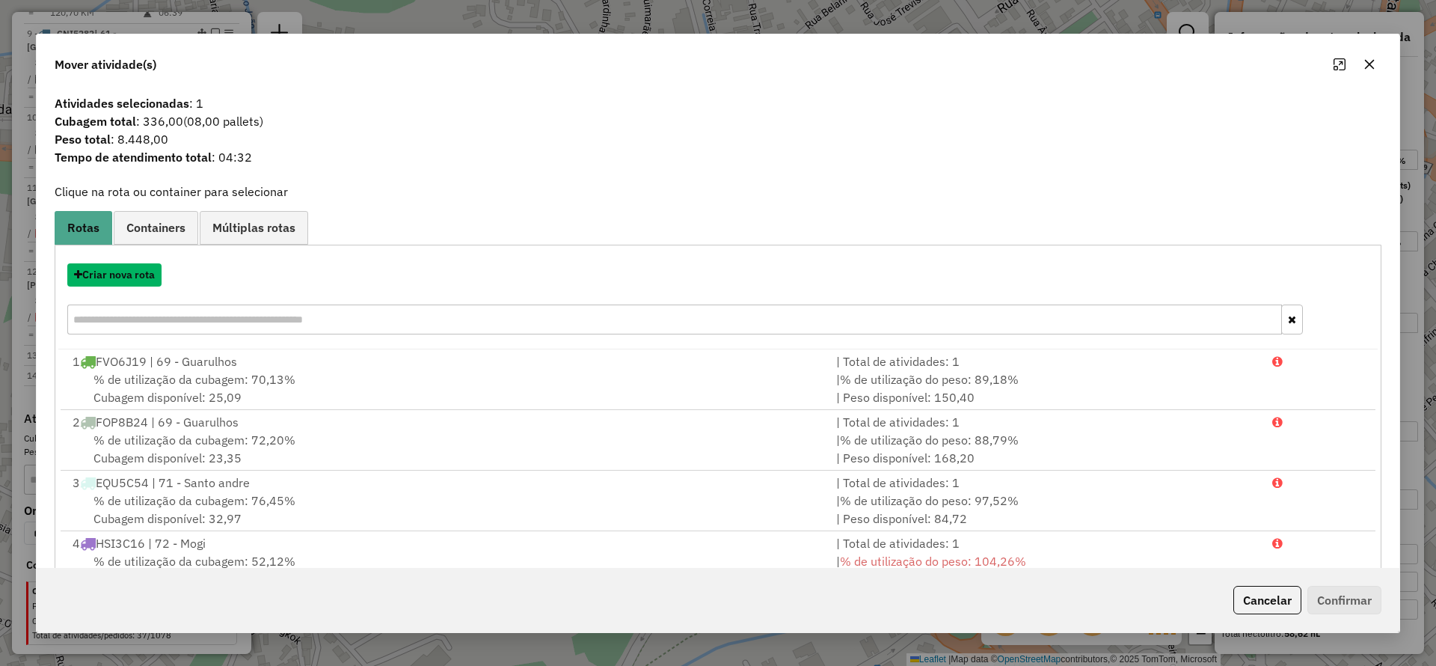
click at [119, 275] on button "Criar nova rota" at bounding box center [114, 274] width 94 height 23
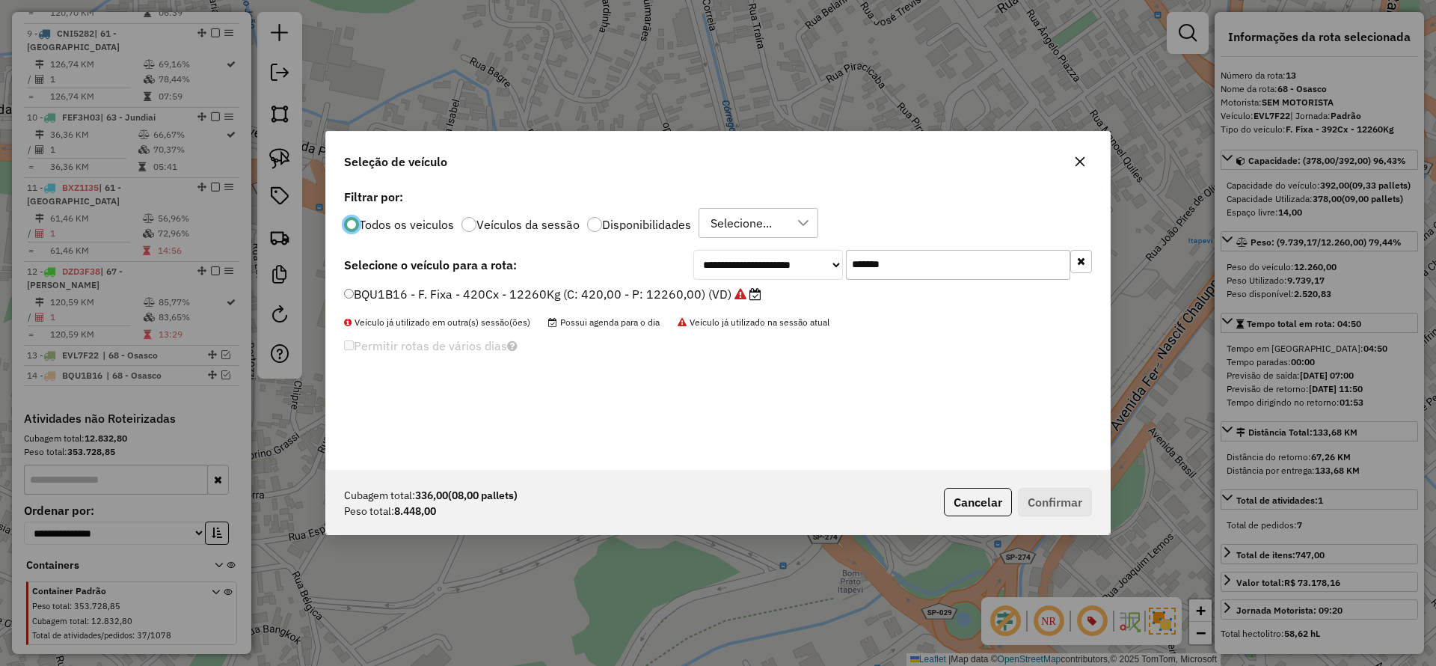
scroll to position [8, 4]
click at [937, 269] on input "*******" at bounding box center [958, 265] width 224 height 30
type input "***"
click at [474, 296] on label "FLW3578 - F. Fixa - 1176Cx - 36600Kg (C: 1176,00 - P: 36600,00) (VD)" at bounding box center [552, 294] width 417 height 18
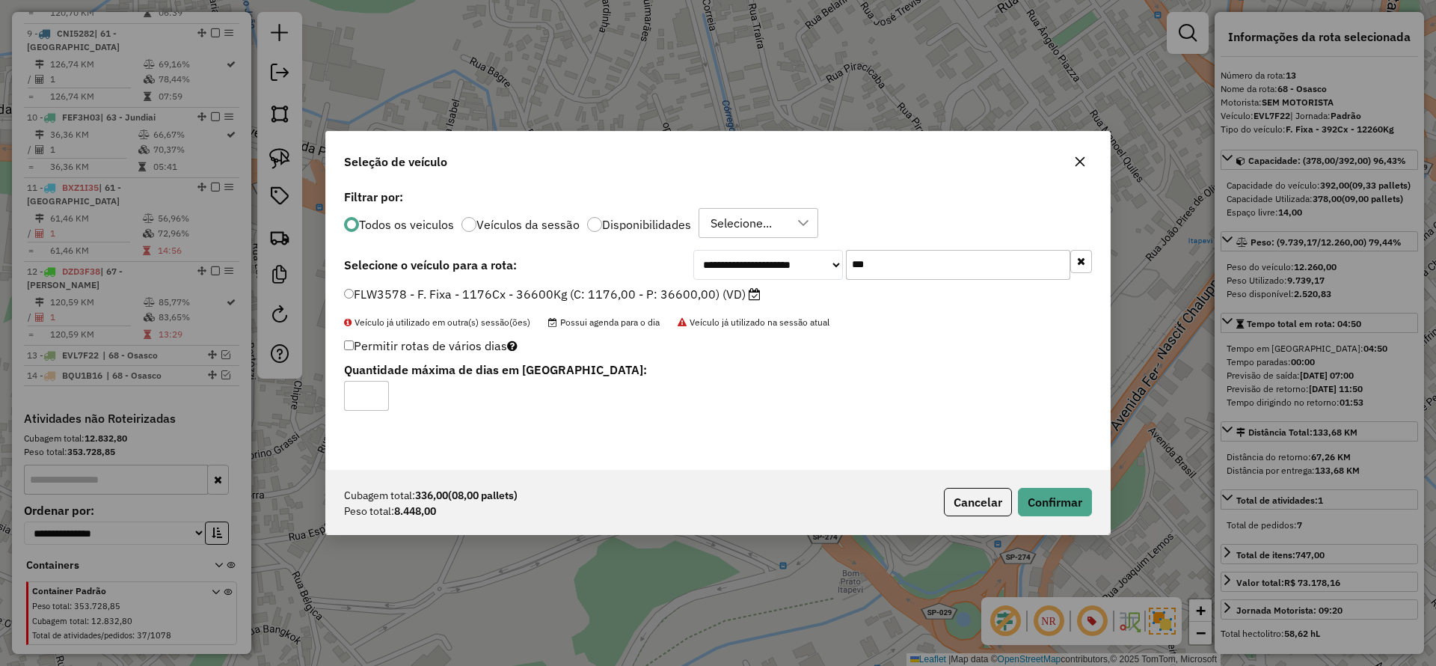
click at [1050, 486] on div "Cubagem total: 336,00 (08,00 pallets) Peso total: 8.448,00 Cancelar Confirmar" at bounding box center [718, 502] width 784 height 64
click at [1039, 499] on button "Confirmar" at bounding box center [1055, 502] width 74 height 28
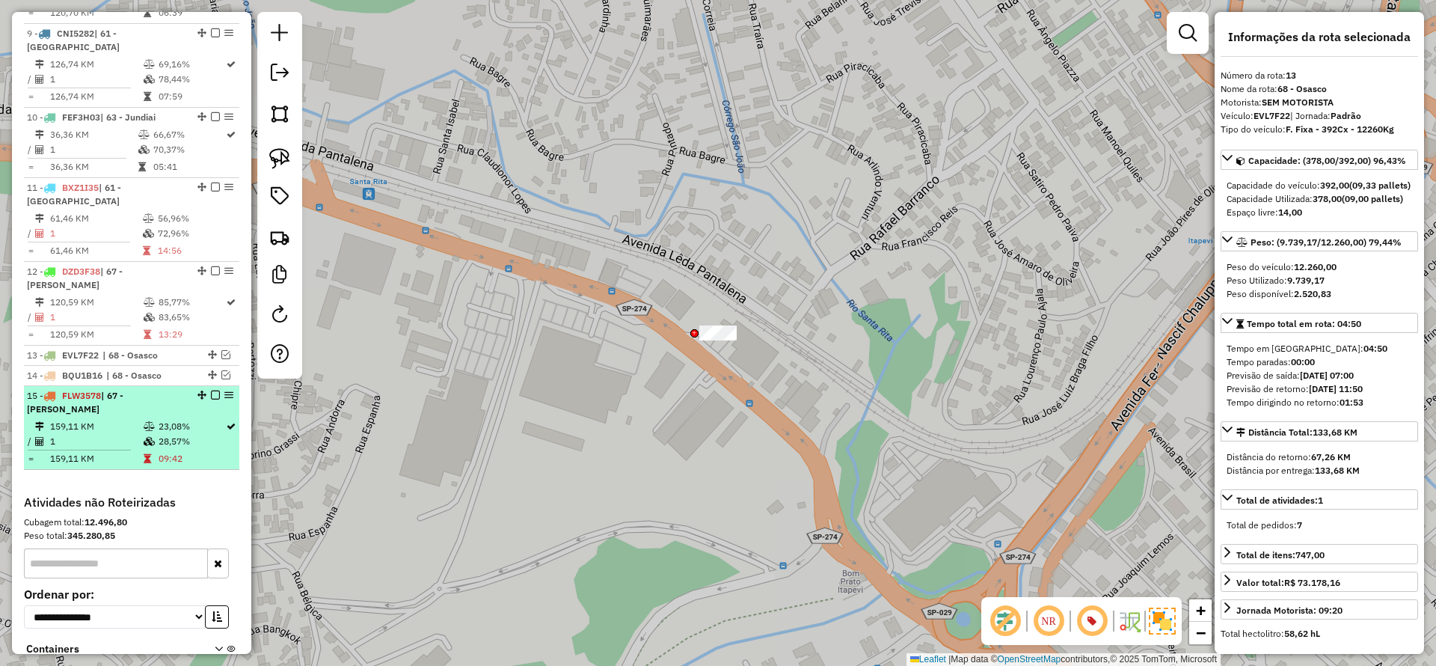
scroll to position [1251, 0]
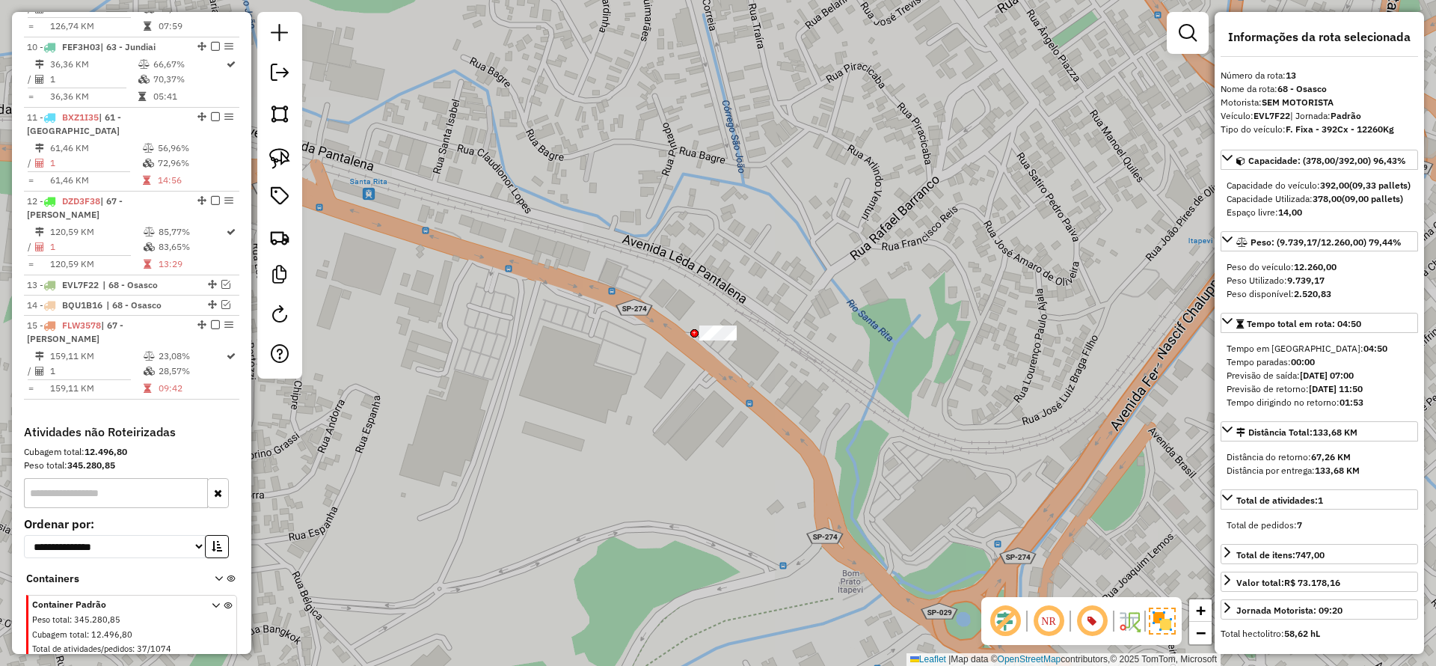
click at [144, 367] on icon at bounding box center [149, 371] width 11 height 9
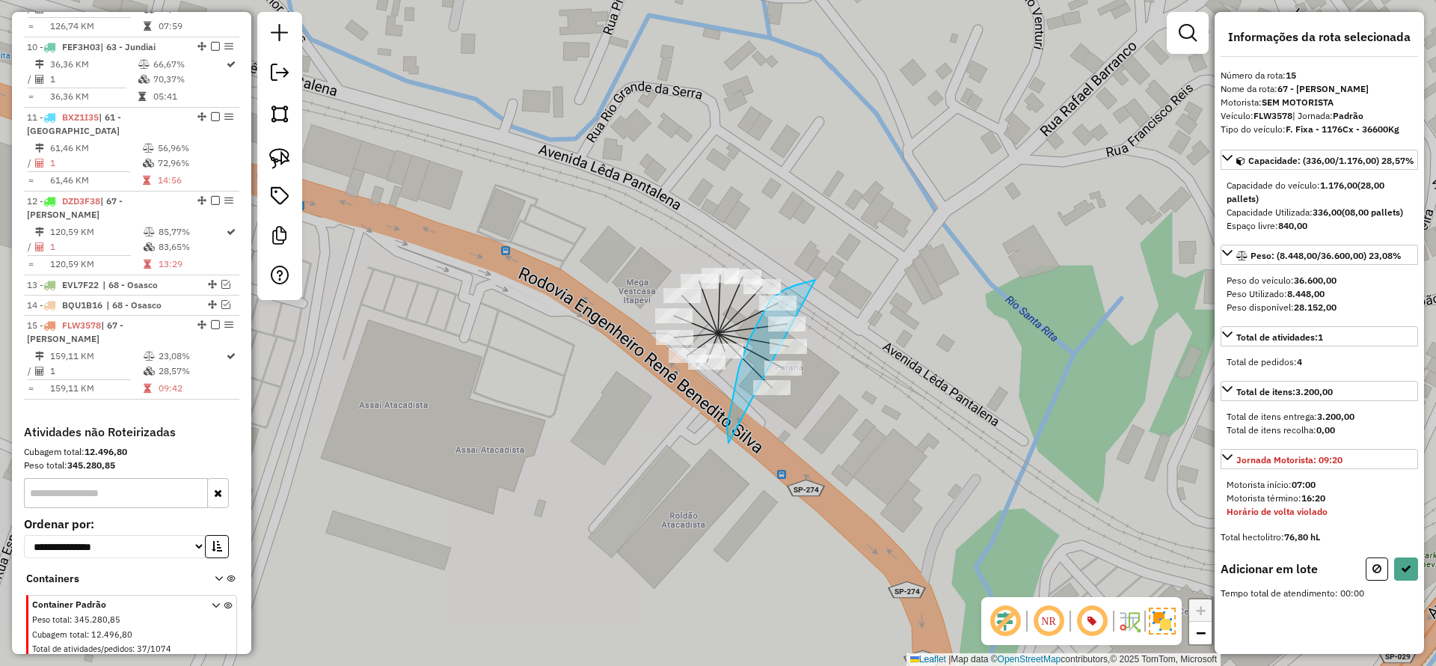
drag, startPoint x: 782, startPoint y: 292, endPoint x: 864, endPoint y: 490, distance: 214.7
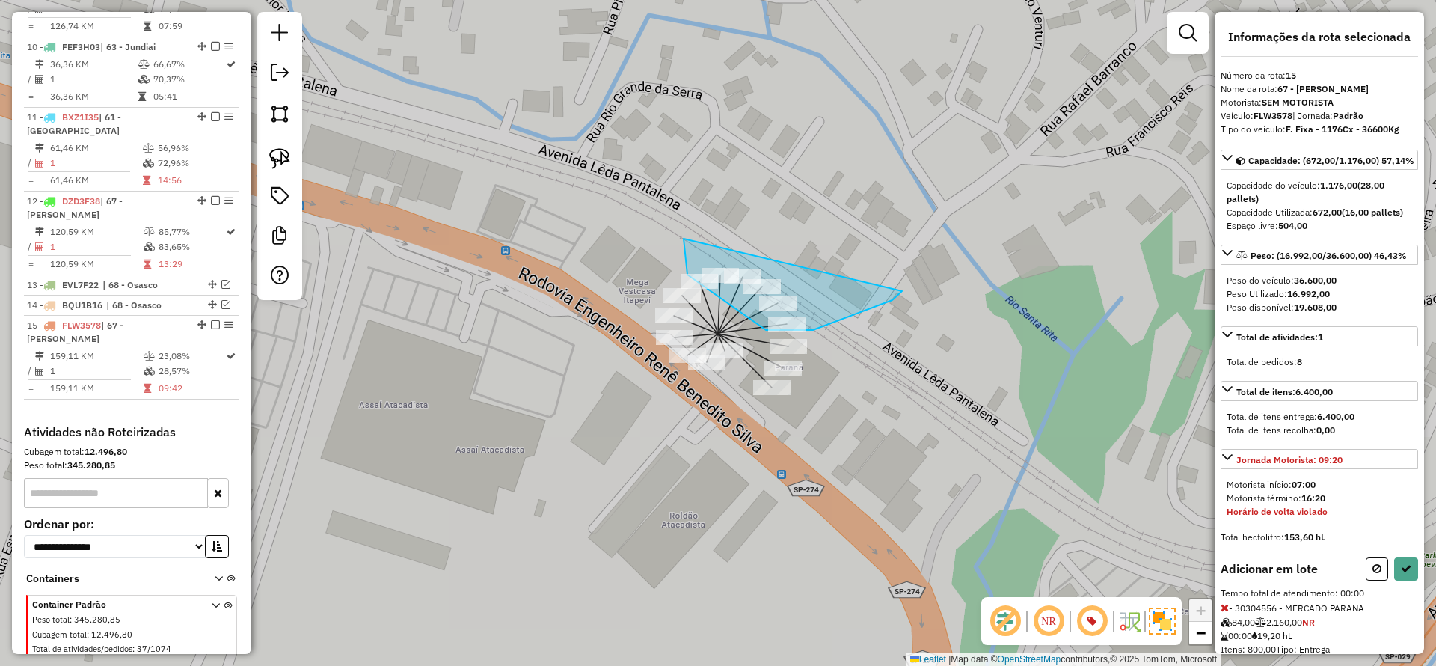
drag, startPoint x: 684, startPoint y: 239, endPoint x: 1044, endPoint y: 403, distance: 396.4
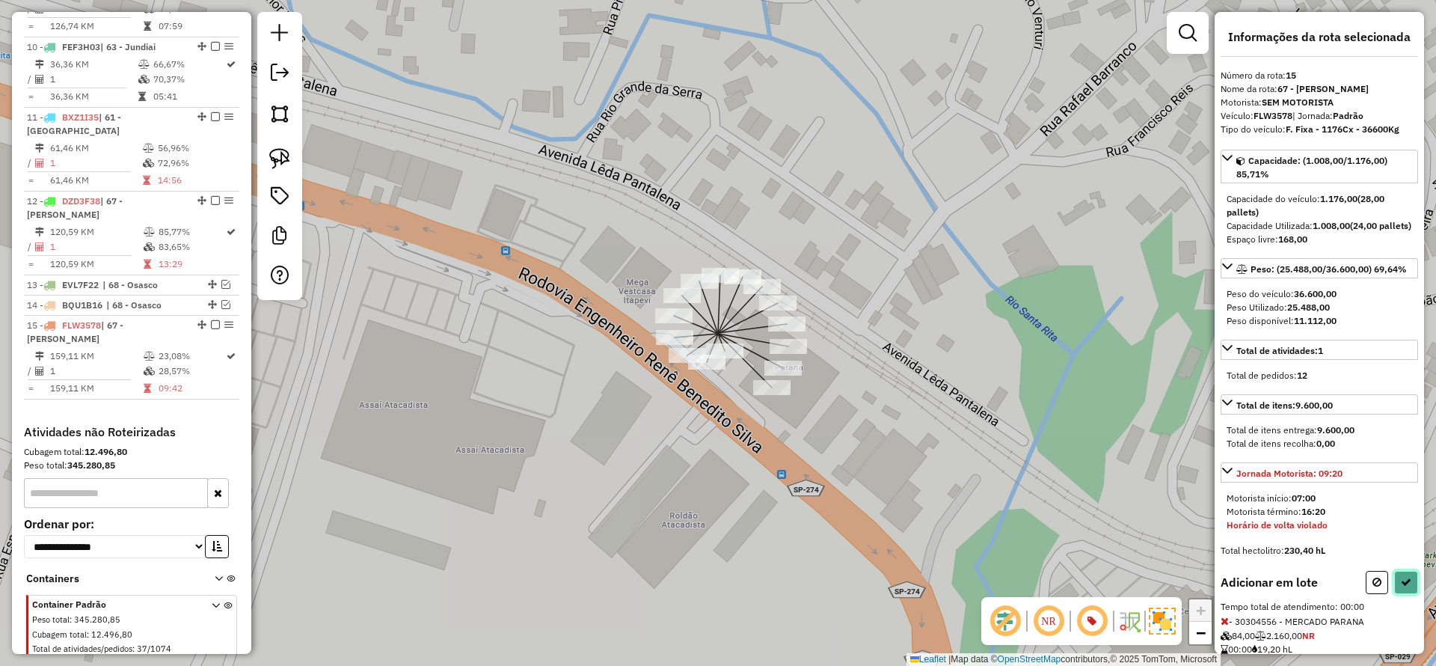
click at [1404, 587] on icon at bounding box center [1406, 582] width 10 height 10
select select "**********"
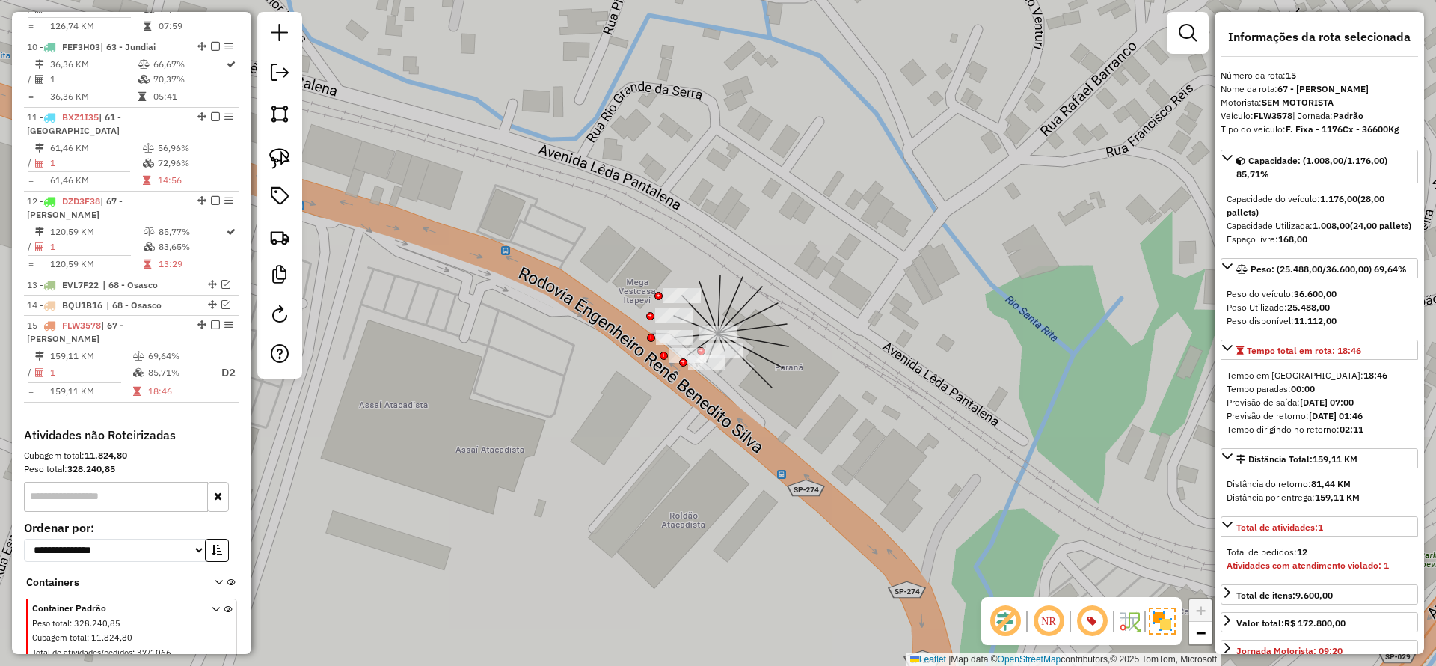
click at [127, 384] on td "159,11 KM" at bounding box center [90, 391] width 83 height 15
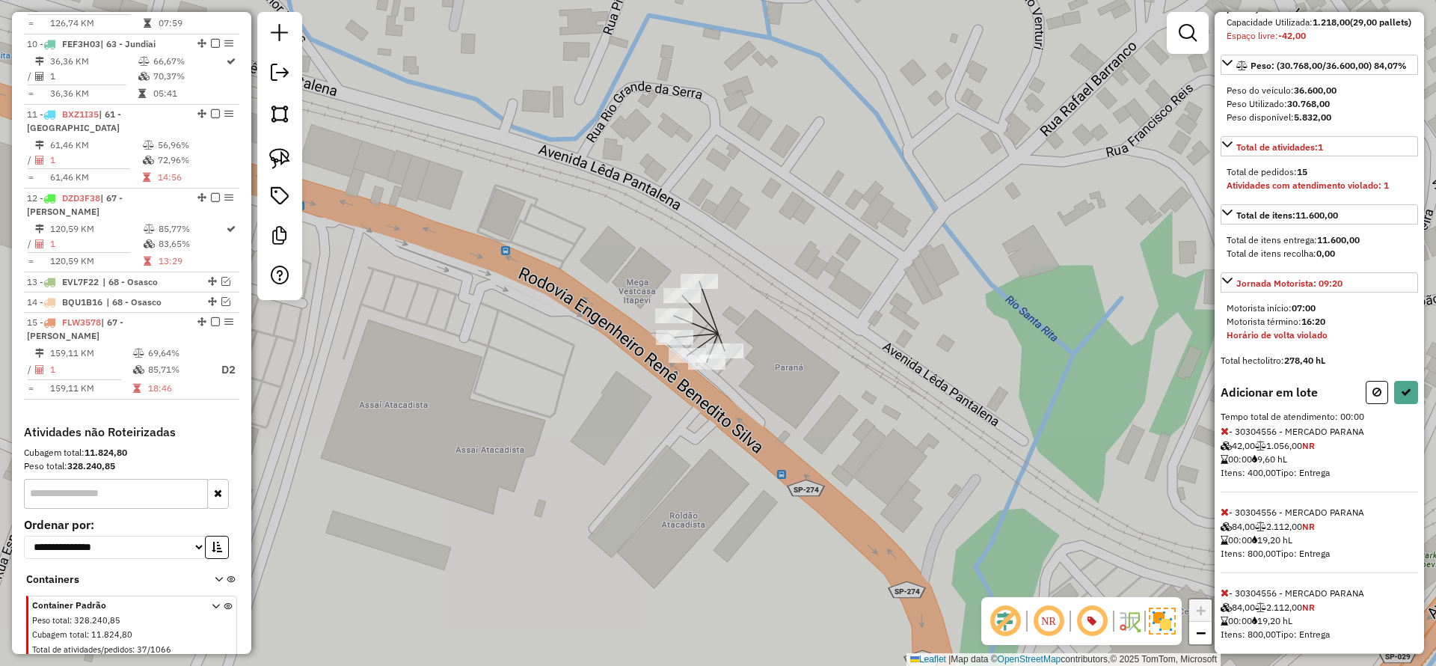
scroll to position [235, 0]
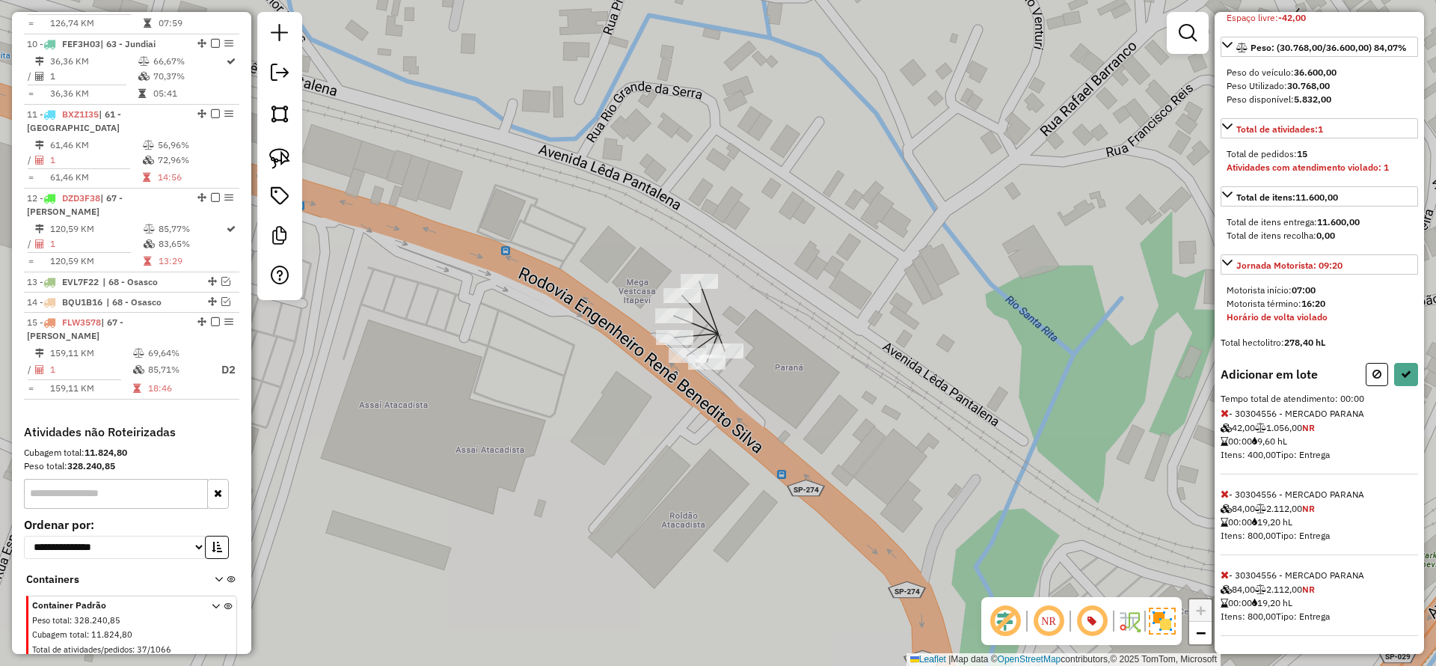
click at [1224, 409] on icon at bounding box center [1225, 413] width 8 height 10
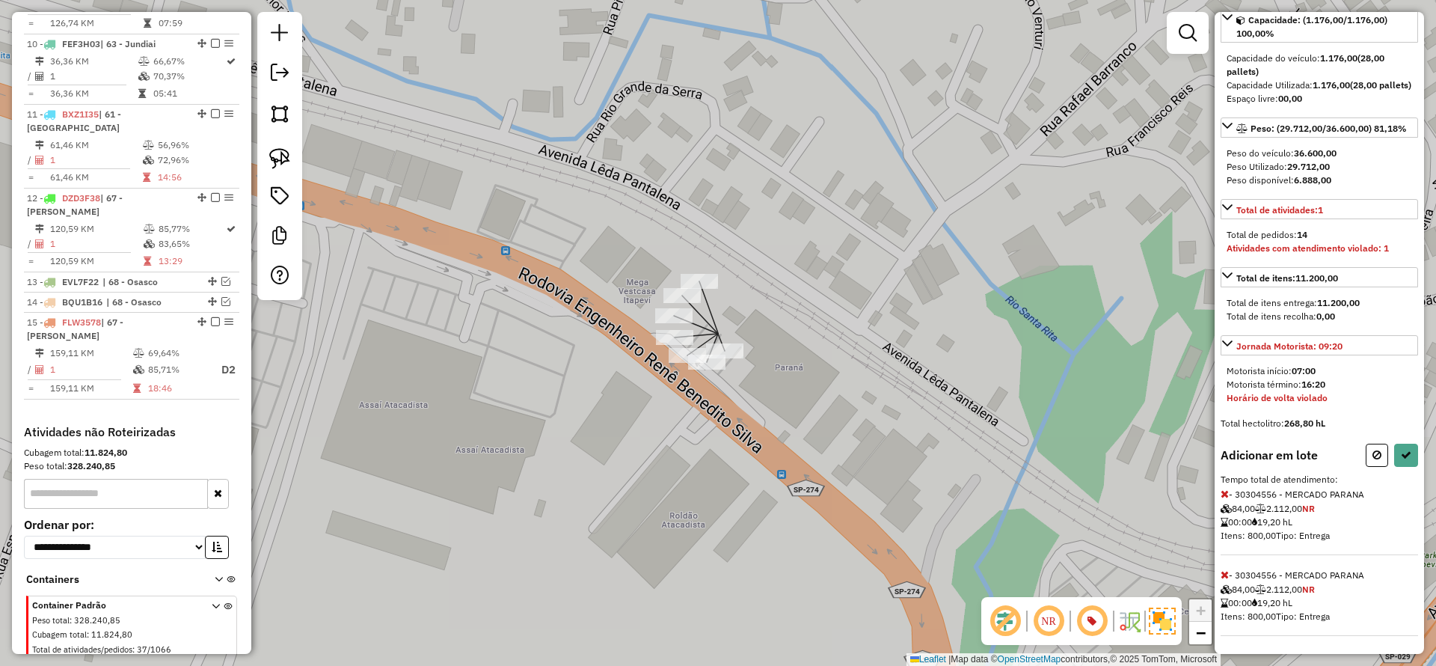
scroll to position [154, 0]
click at [1401, 453] on icon at bounding box center [1406, 455] width 10 height 10
select select "**********"
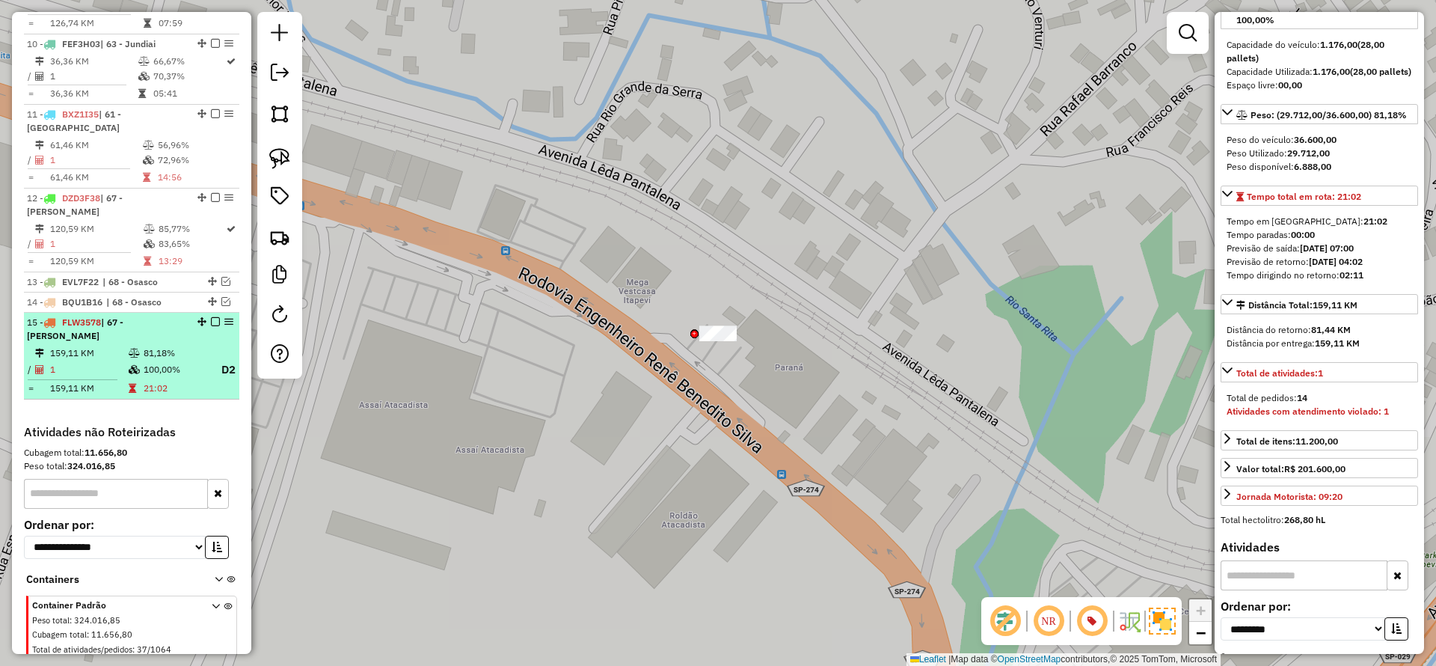
click at [212, 317] on em at bounding box center [215, 321] width 9 height 9
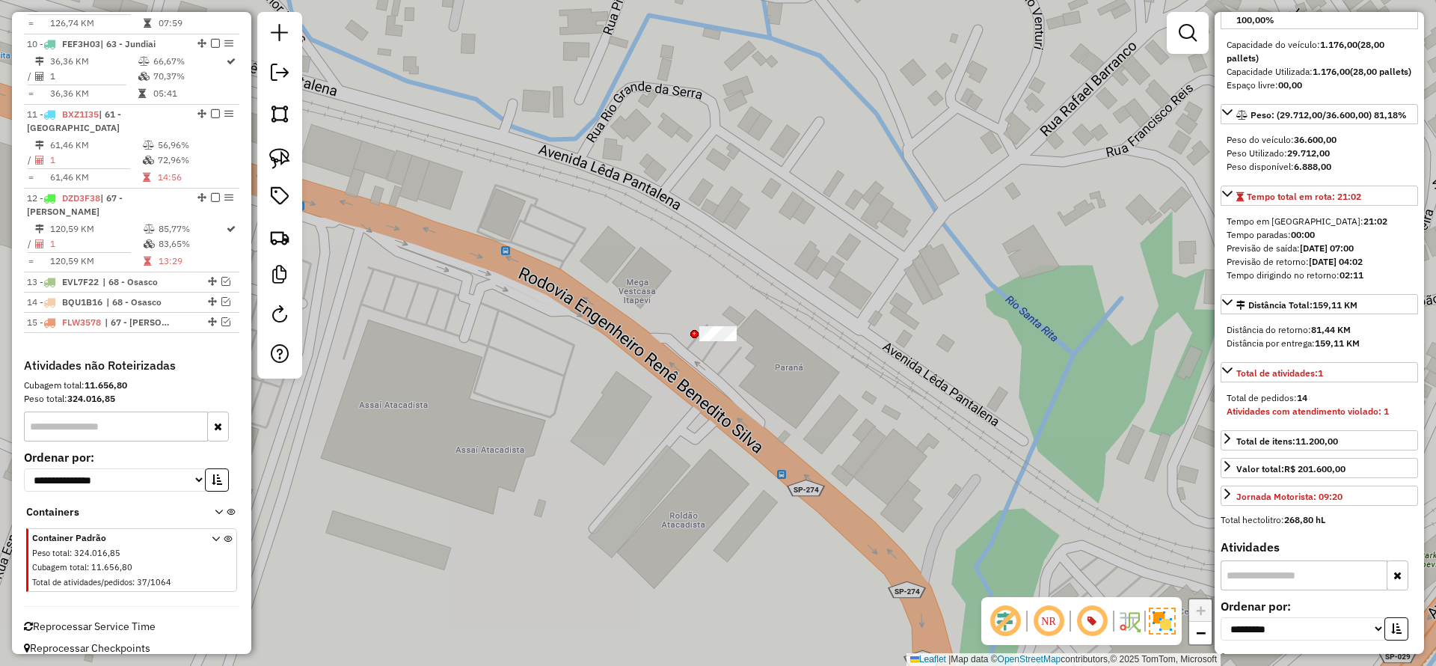
scroll to position [1201, 0]
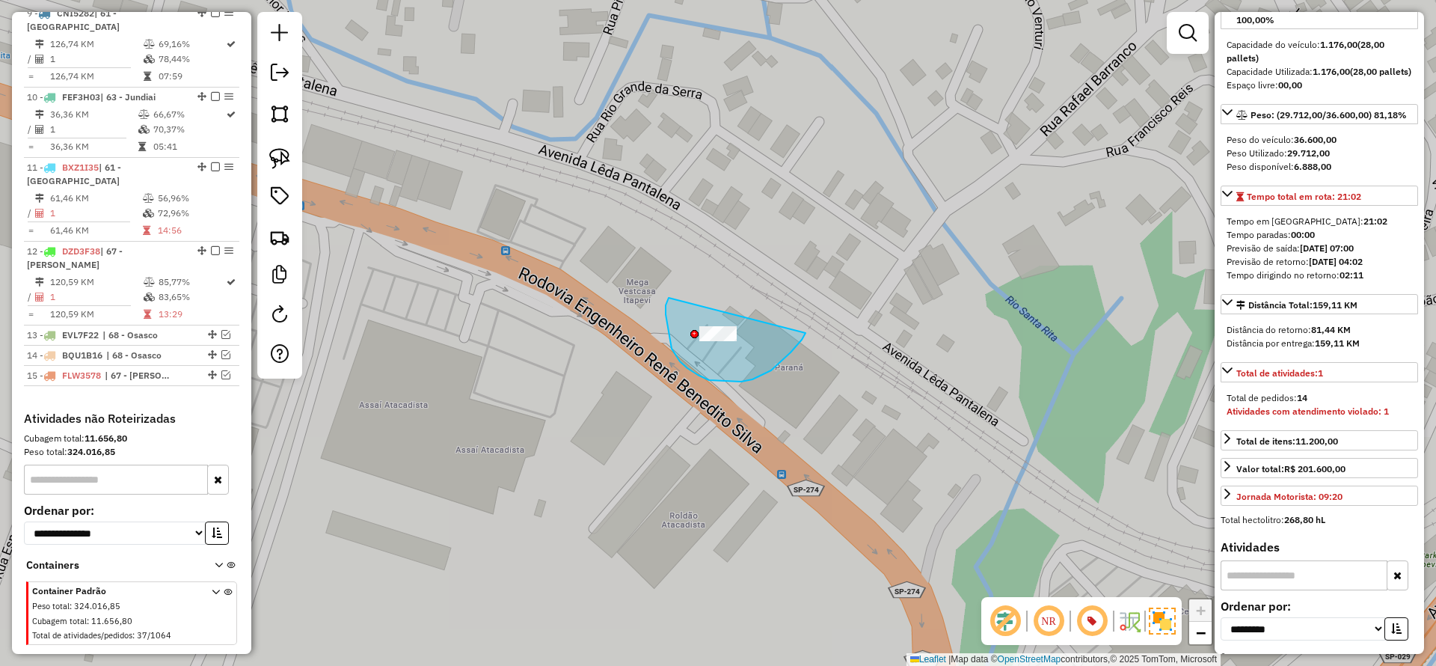
drag, startPoint x: 666, startPoint y: 307, endPoint x: 806, endPoint y: 332, distance: 142.1
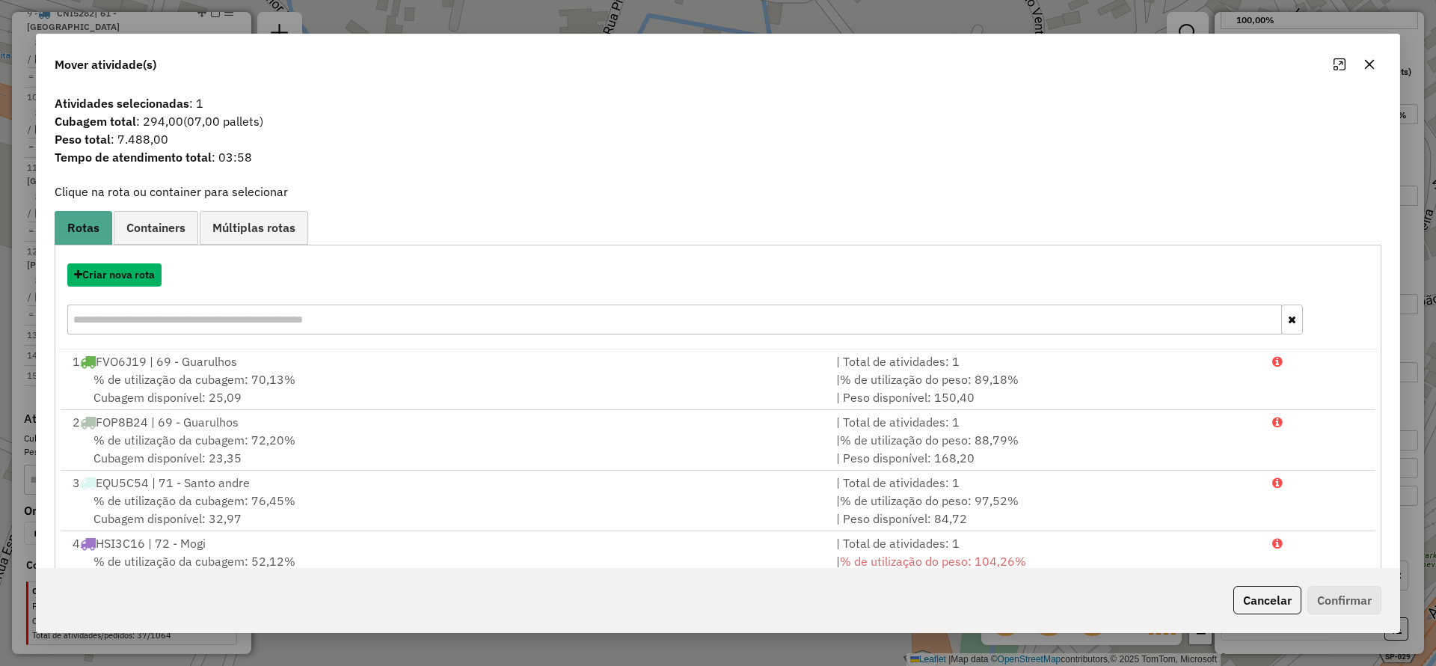
click at [141, 274] on button "Criar nova rota" at bounding box center [114, 274] width 94 height 23
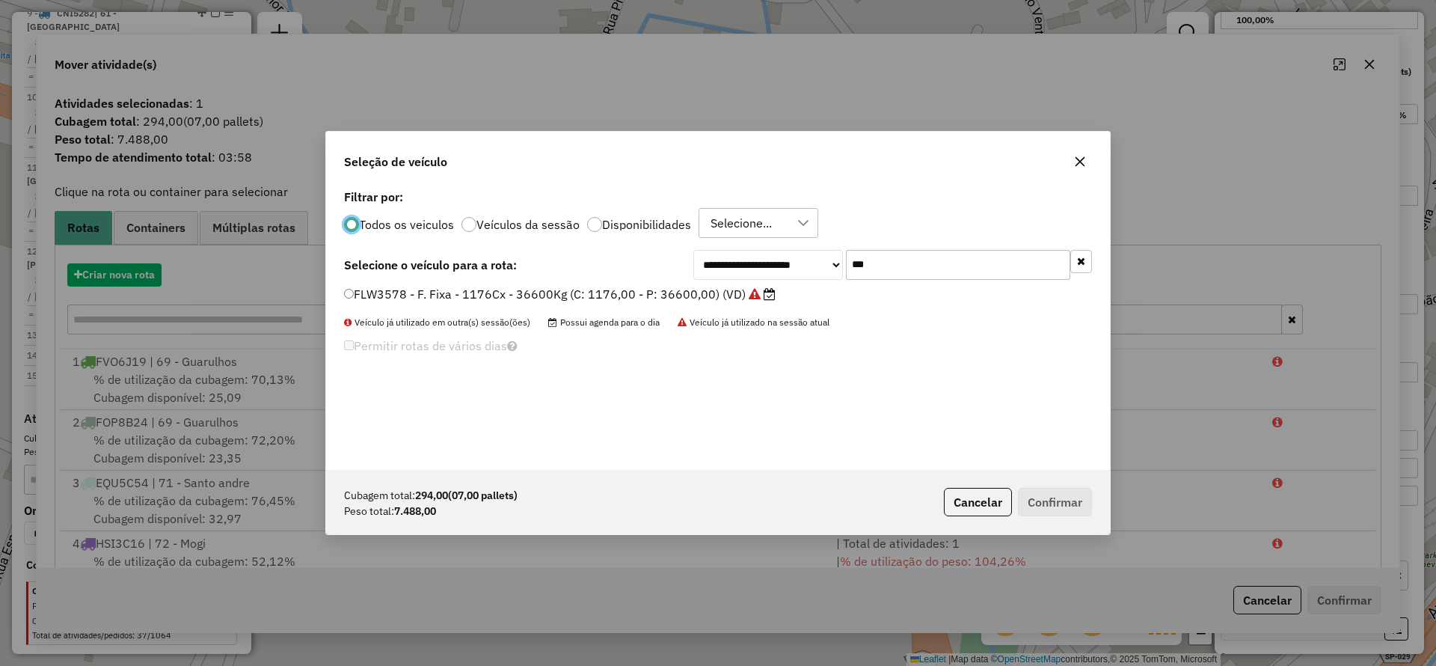
scroll to position [8, 4]
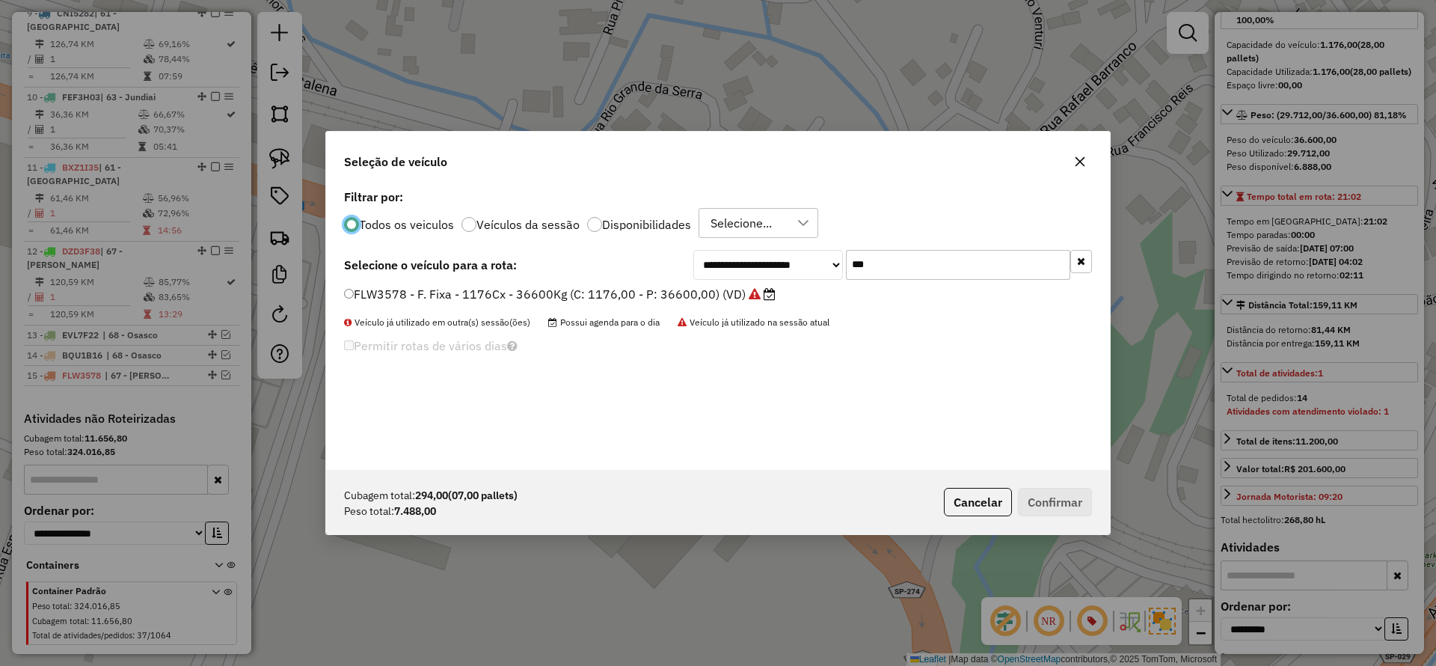
click at [906, 263] on input "***" at bounding box center [958, 265] width 224 height 30
paste input "****"
type input "*******"
click at [668, 284] on div "**********" at bounding box center [718, 328] width 784 height 284
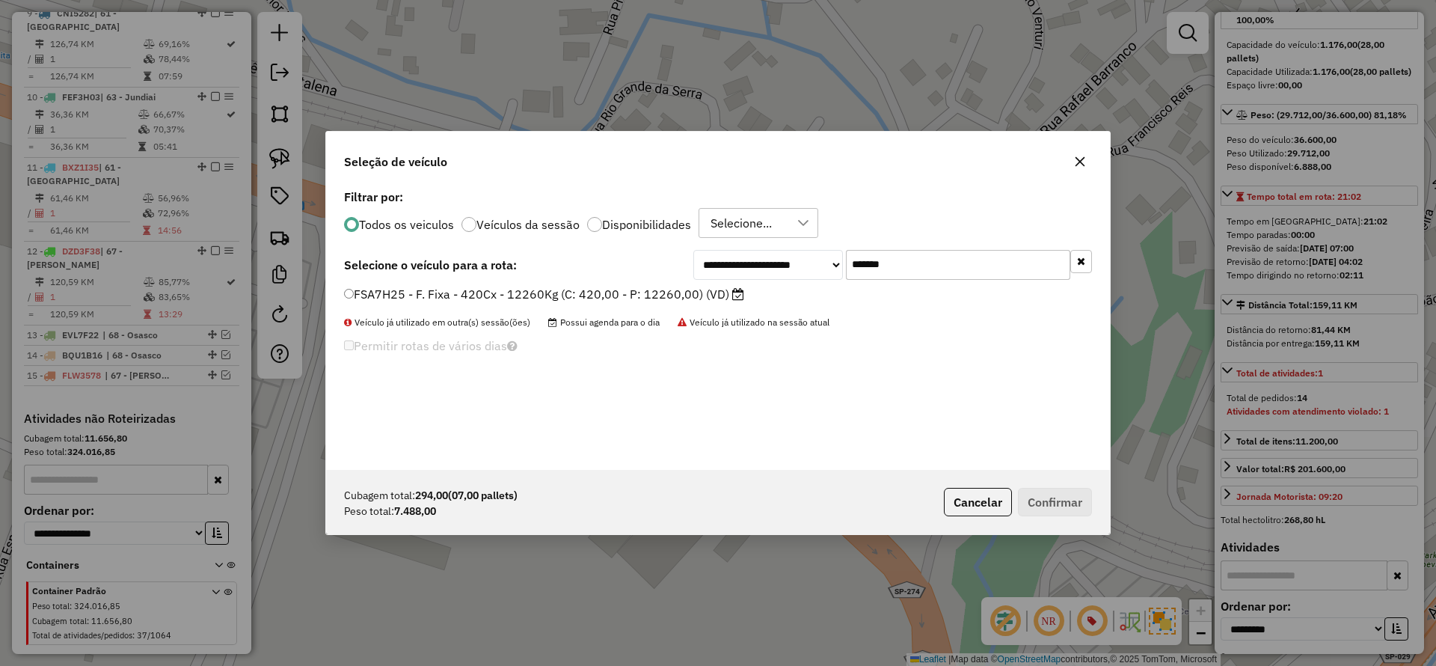
click at [657, 289] on label "FSA7H25 - F. Fixa - 420Cx - 12260Kg (C: 420,00 - P: 12260,00) (VD)" at bounding box center [544, 294] width 400 height 18
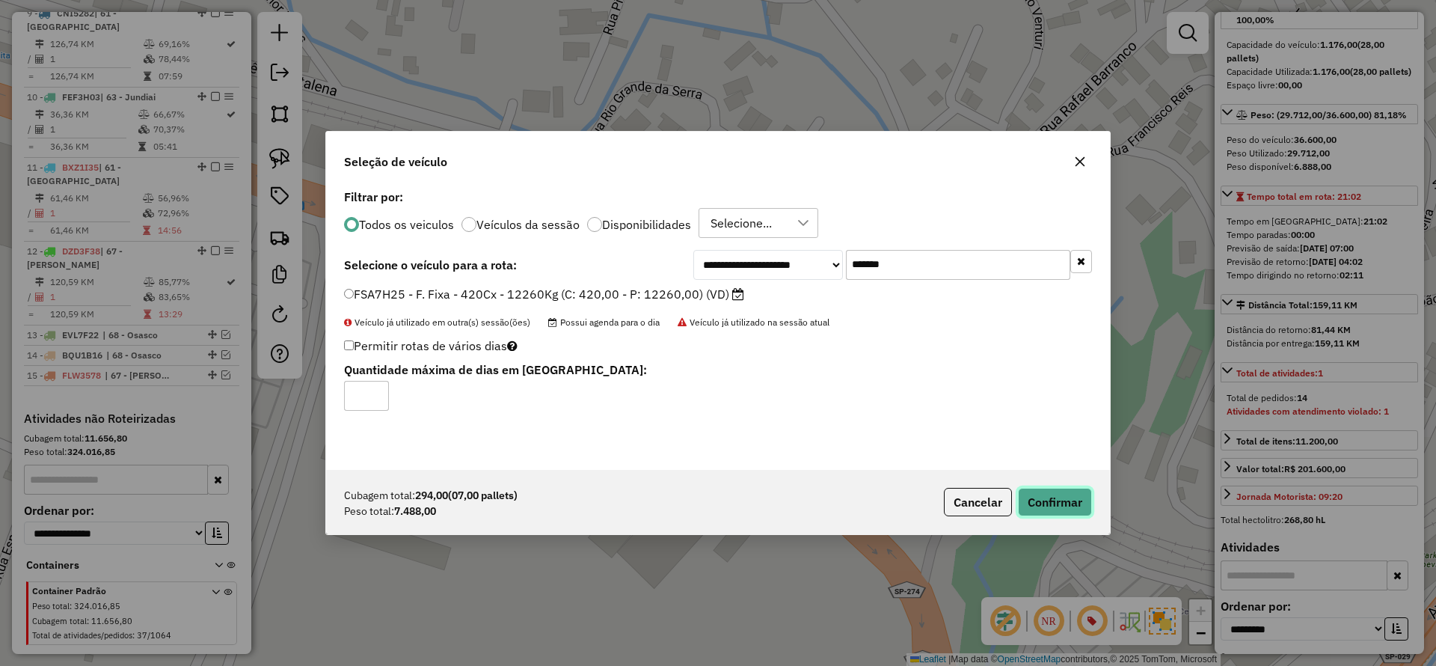
click at [1039, 495] on button "Confirmar" at bounding box center [1055, 502] width 74 height 28
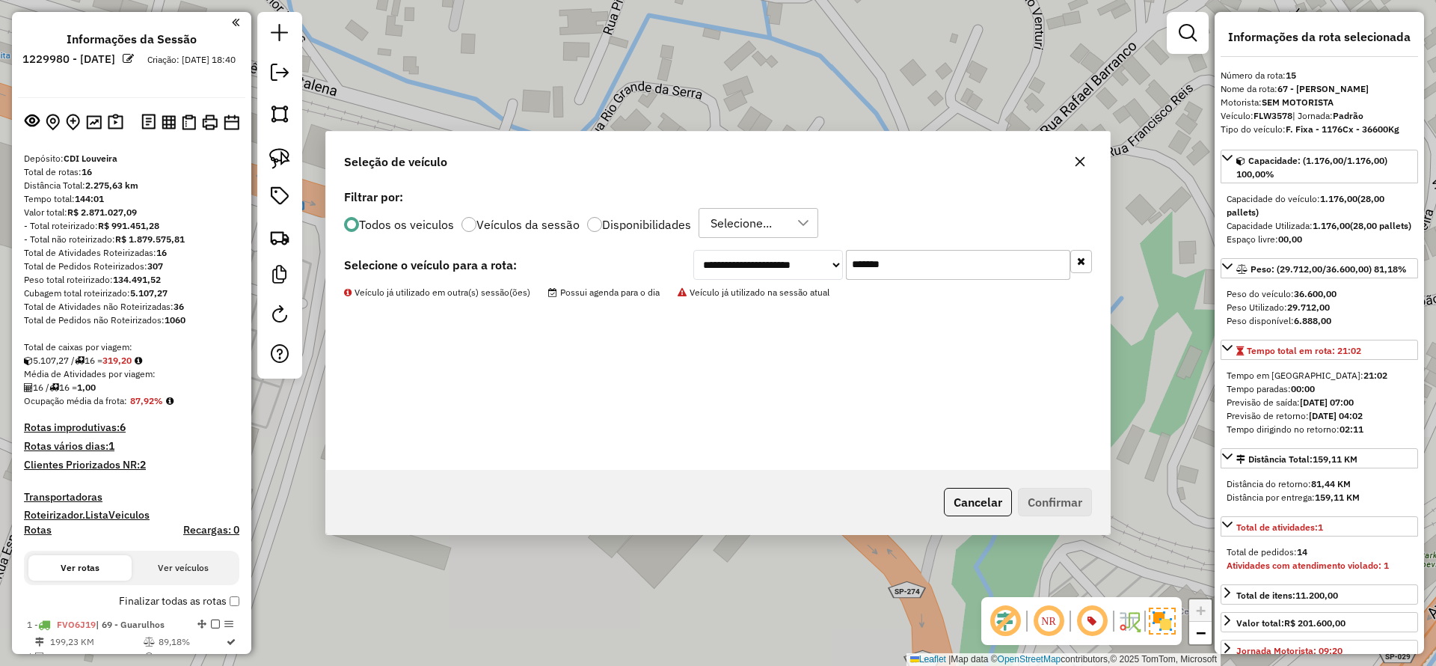
select select "**********"
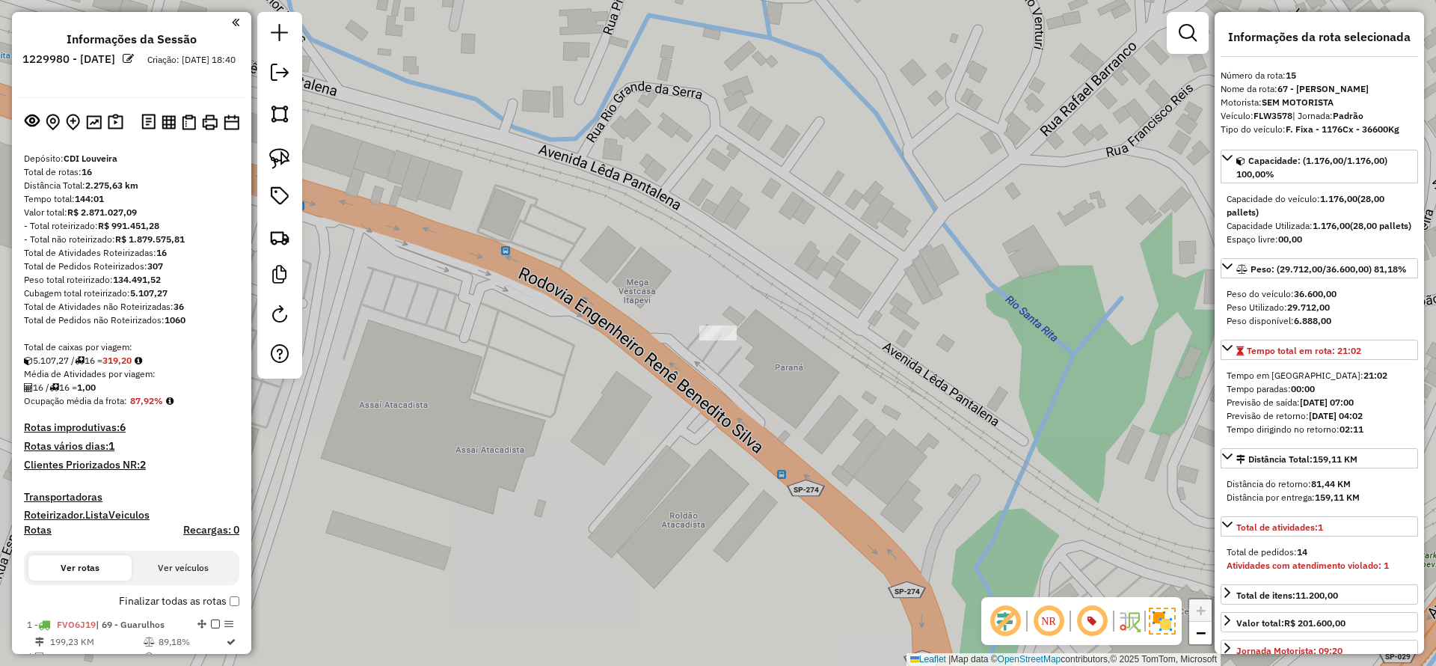
scroll to position [154, 0]
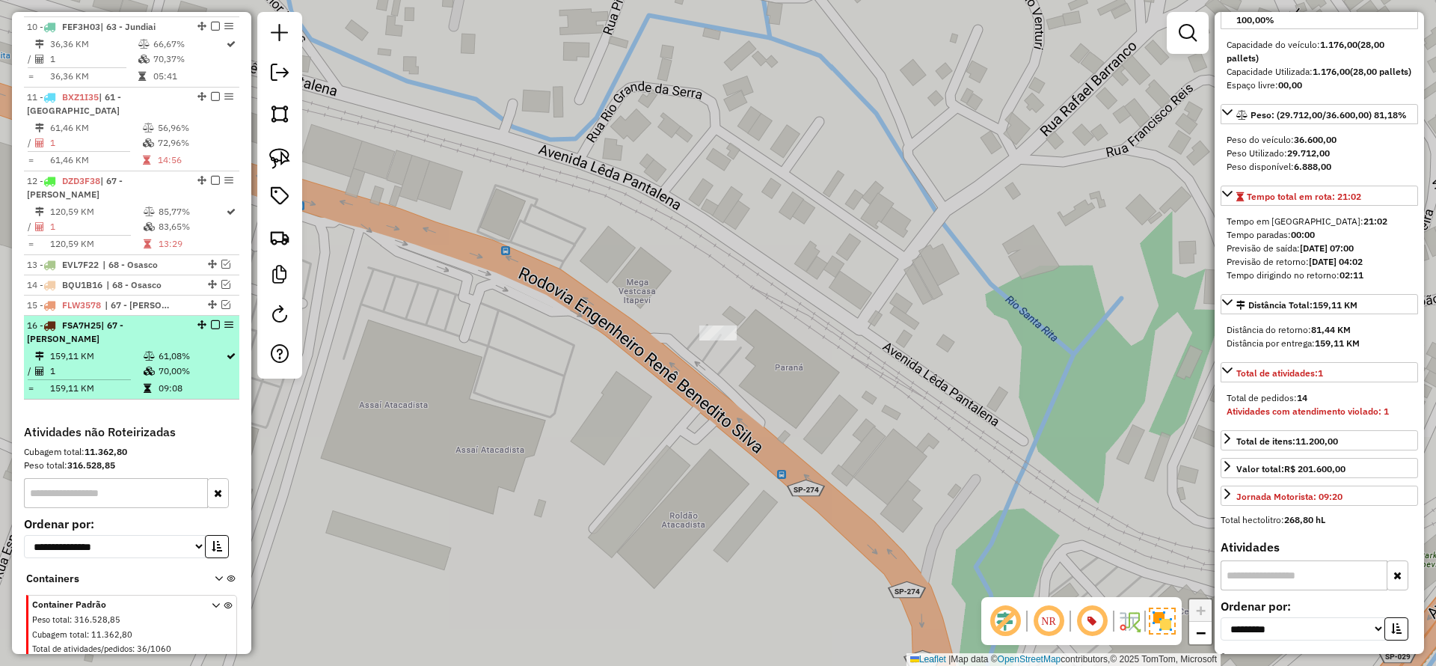
click at [212, 320] on em at bounding box center [215, 324] width 9 height 9
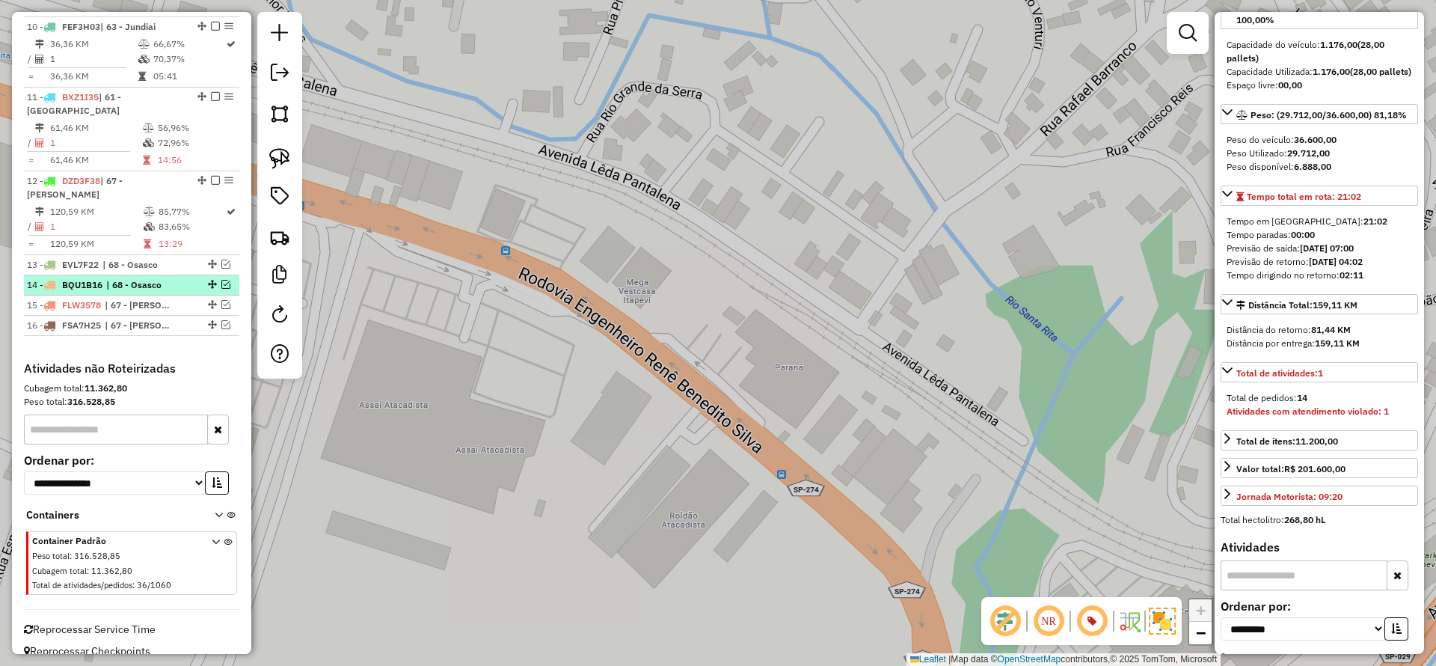
scroll to position [1221, 0]
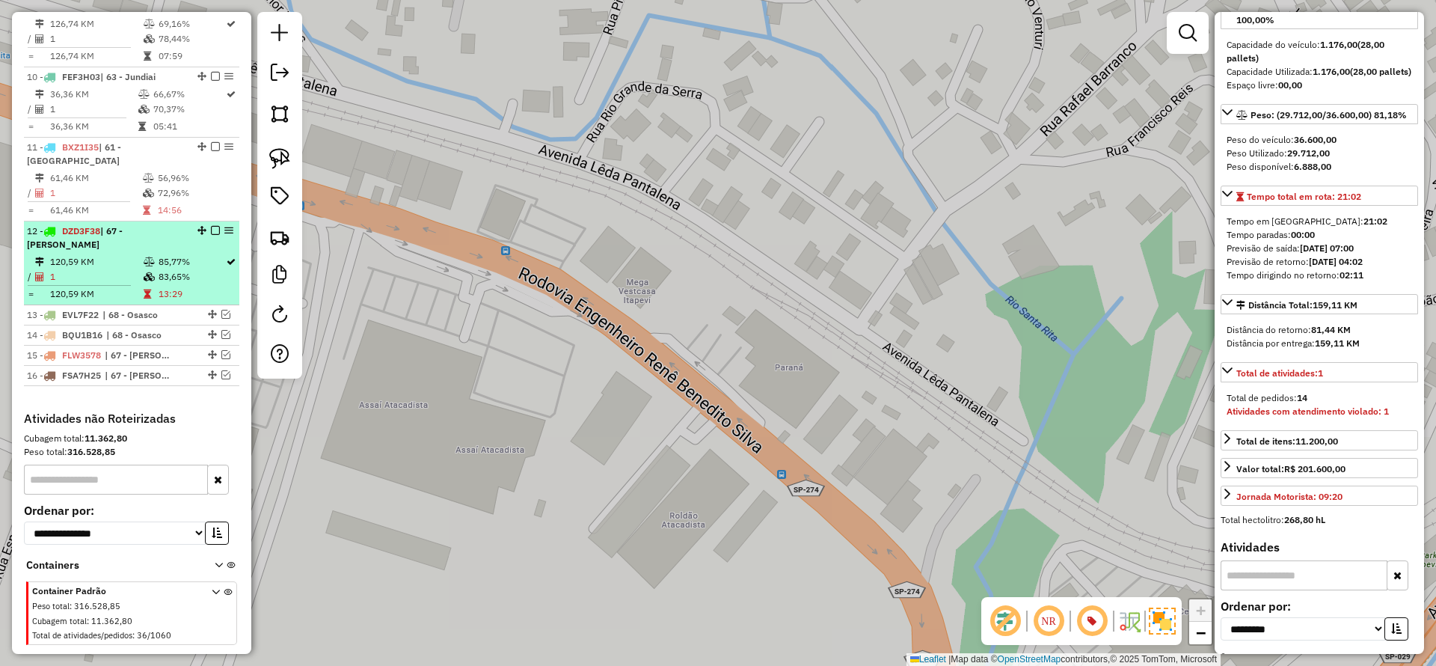
click at [212, 226] on em at bounding box center [215, 230] width 9 height 9
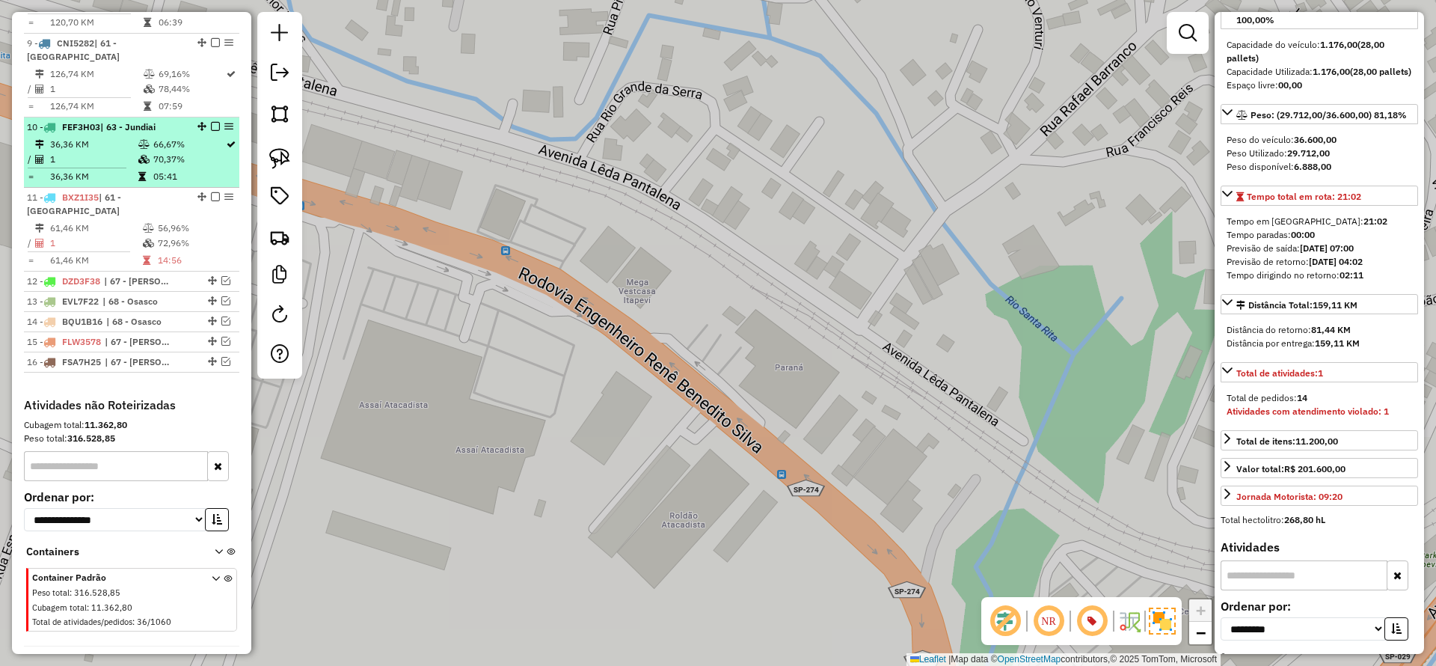
click at [211, 192] on em at bounding box center [215, 196] width 9 height 9
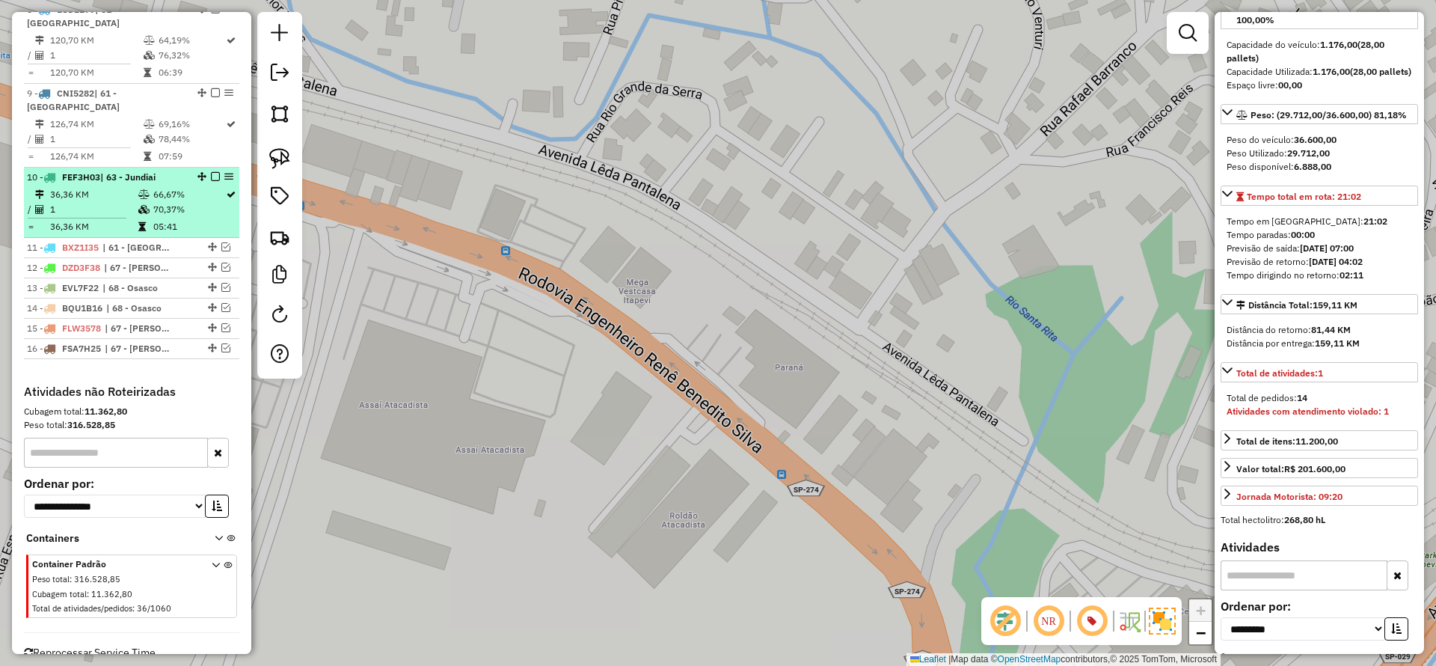
click at [211, 172] on em at bounding box center [215, 176] width 9 height 9
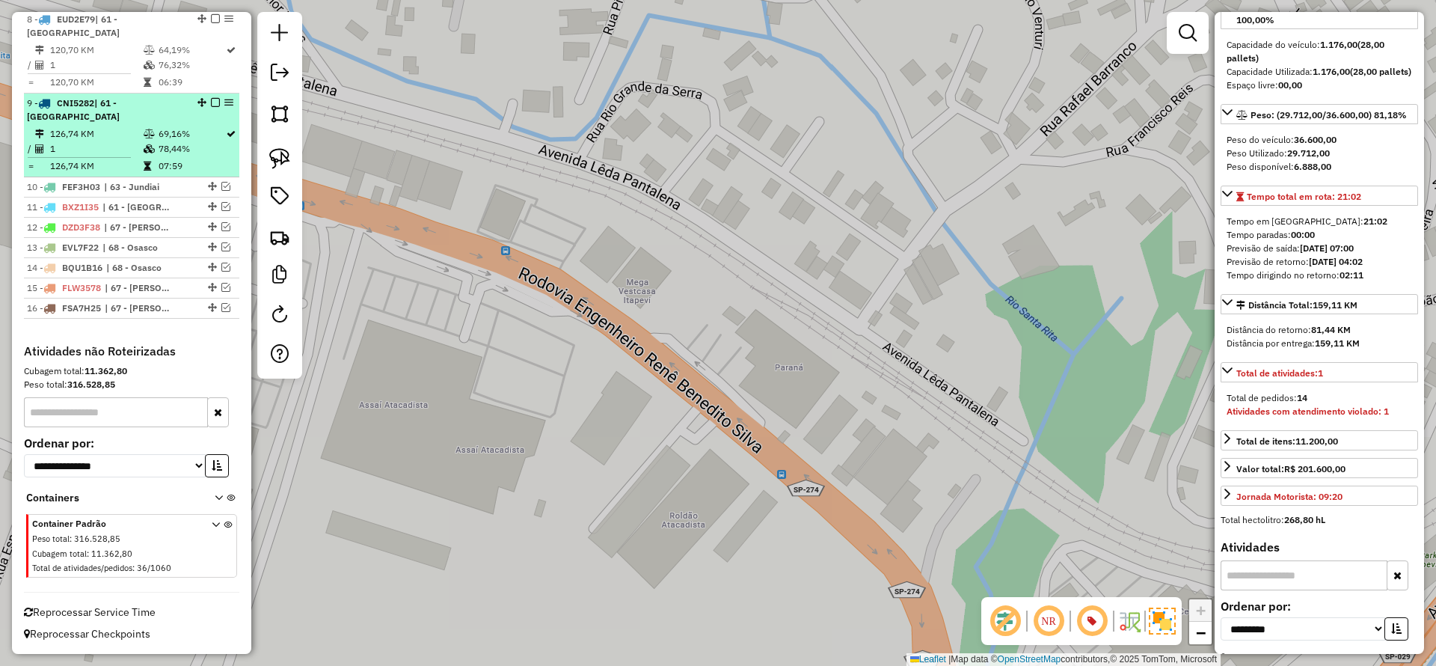
scroll to position [1071, 0]
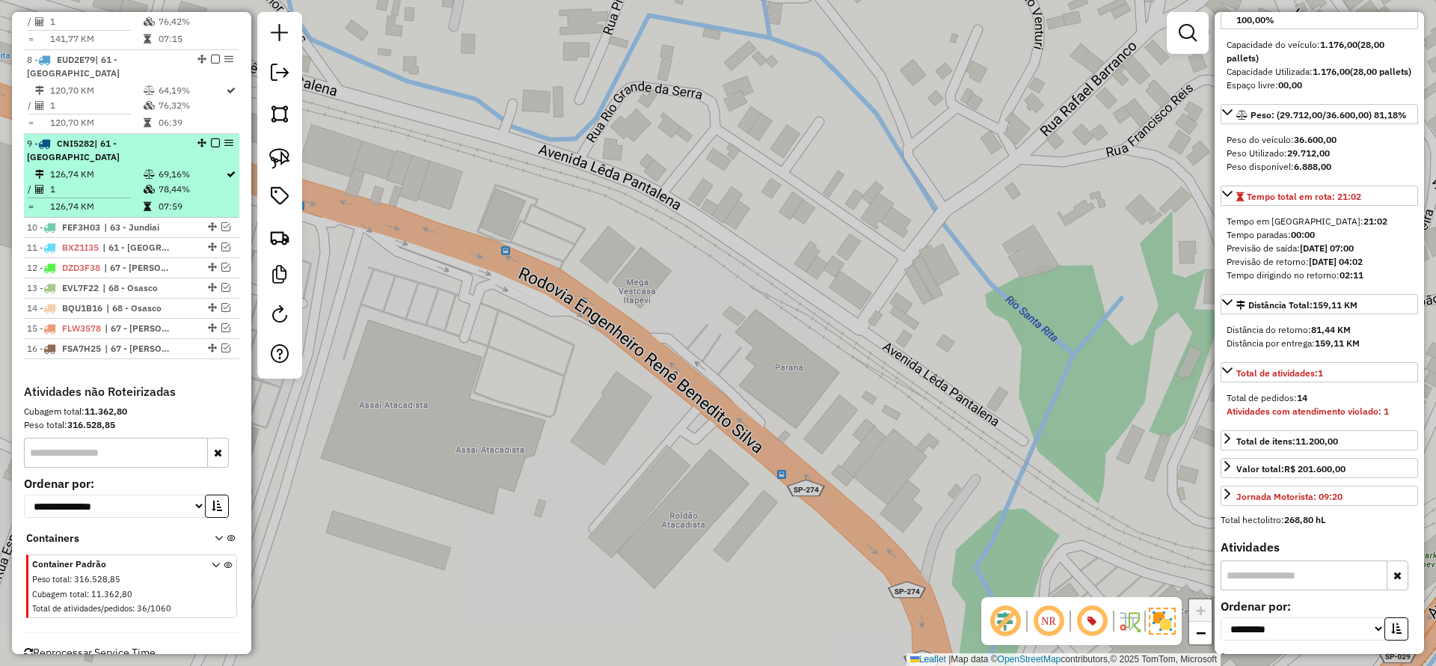
click at [209, 137] on div "9 - CNI5282 | 61 - Campinas" at bounding box center [131, 150] width 209 height 27
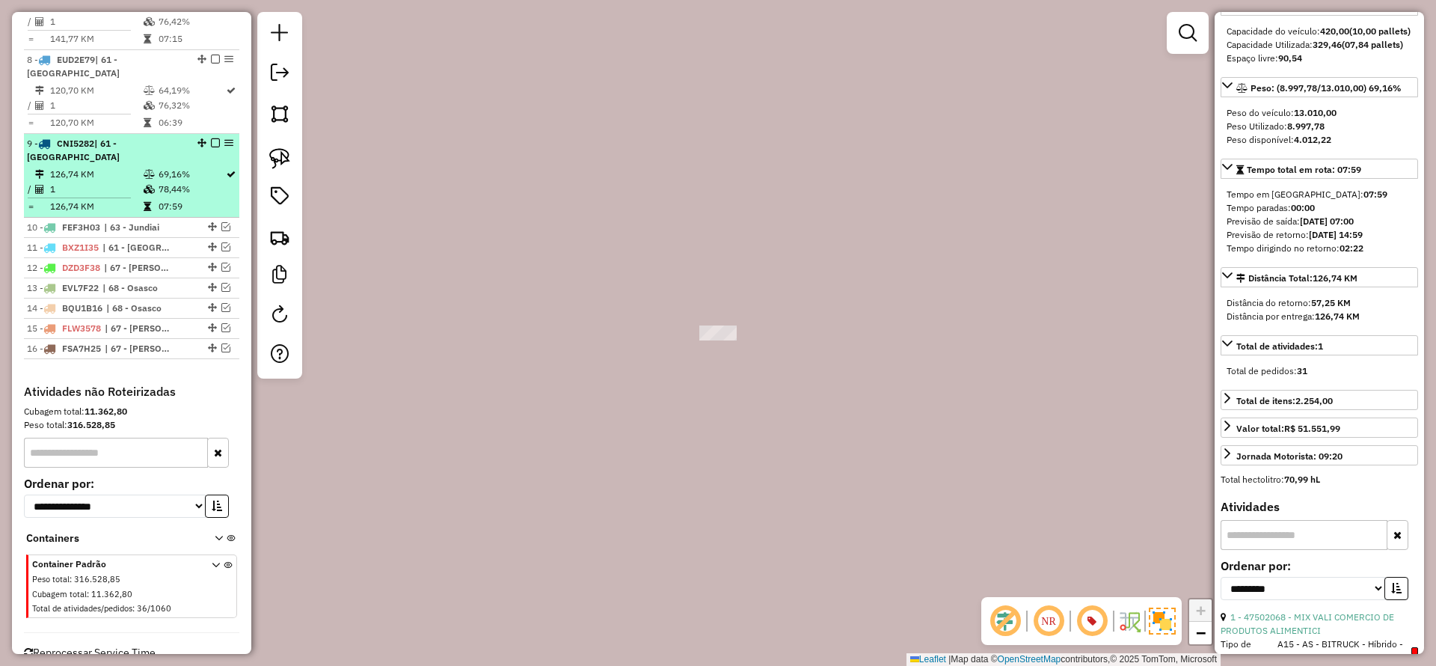
click at [212, 138] on em at bounding box center [215, 142] width 9 height 9
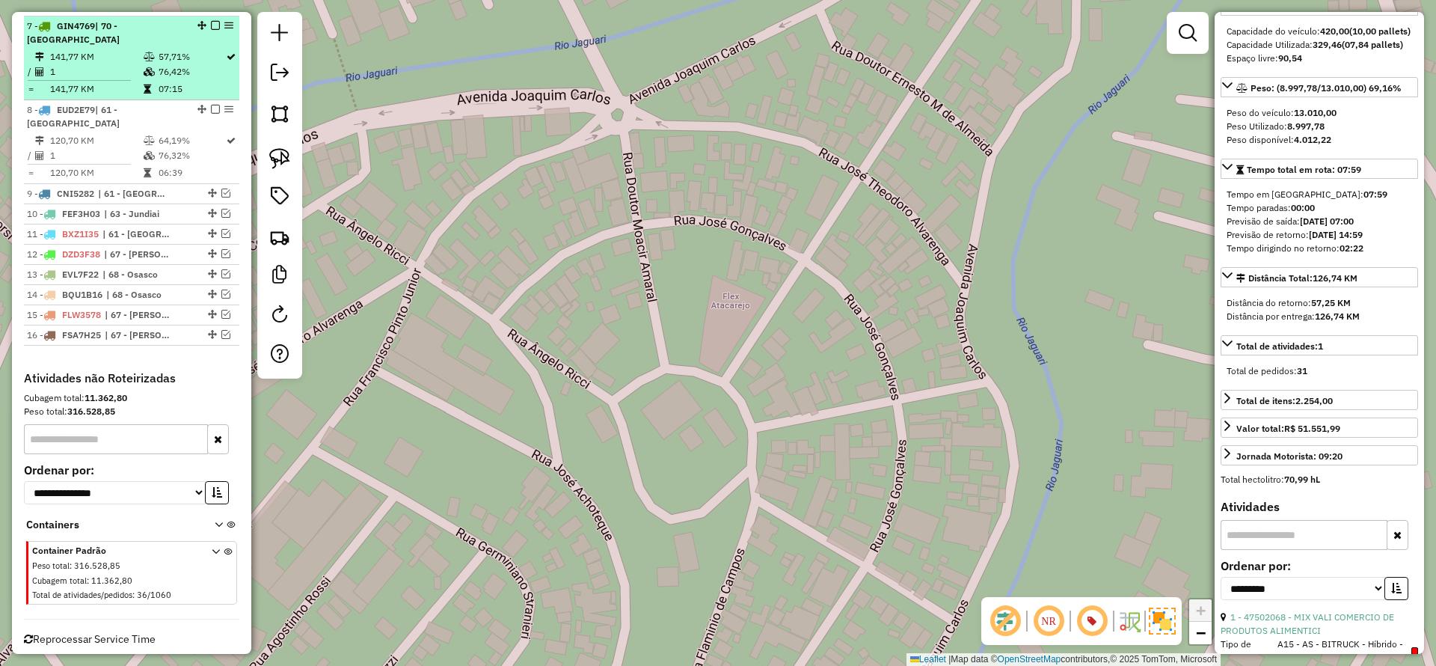
click at [211, 105] on em at bounding box center [215, 109] width 9 height 9
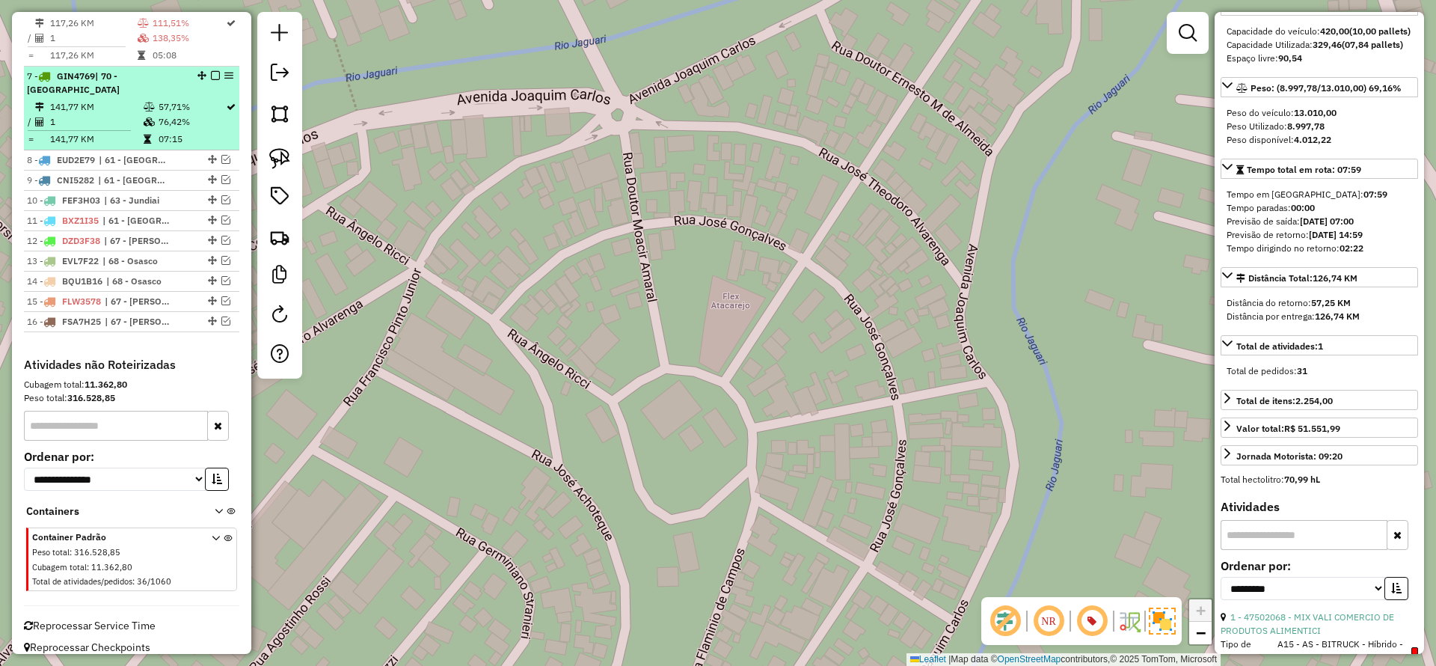
click at [213, 74] on em at bounding box center [215, 75] width 9 height 9
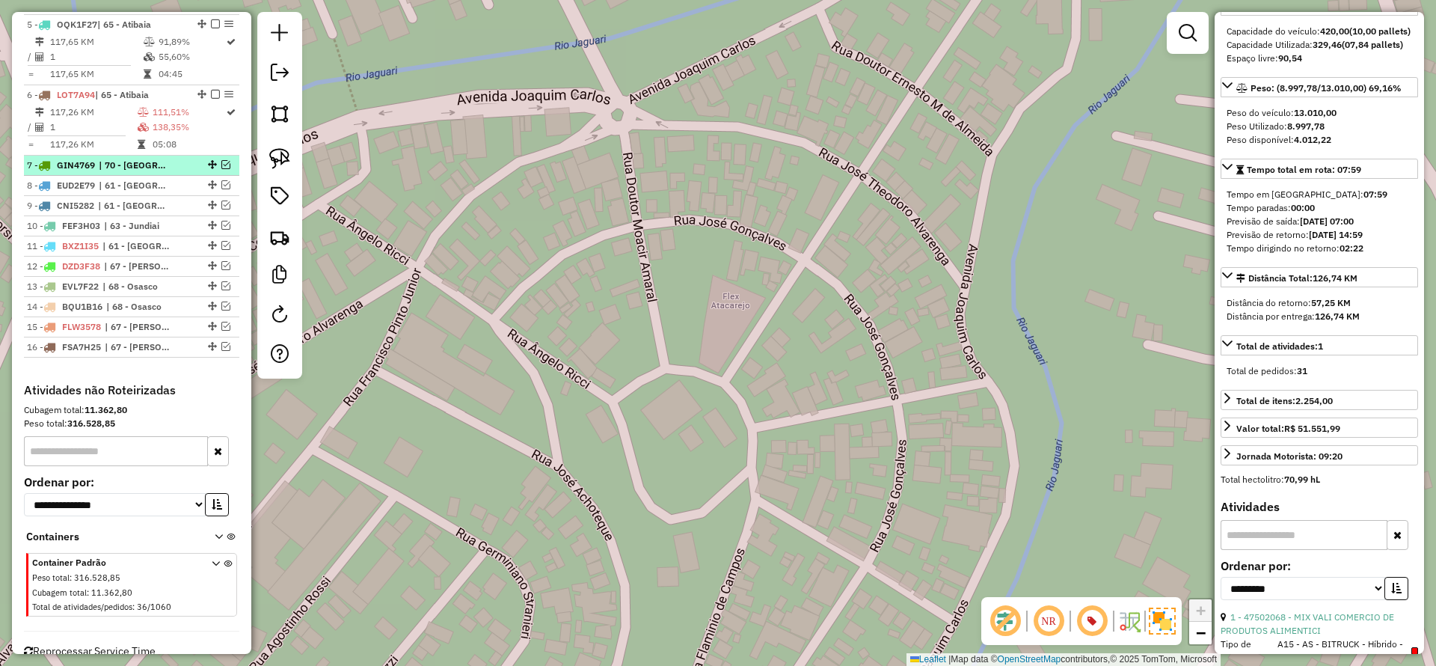
scroll to position [696, 0]
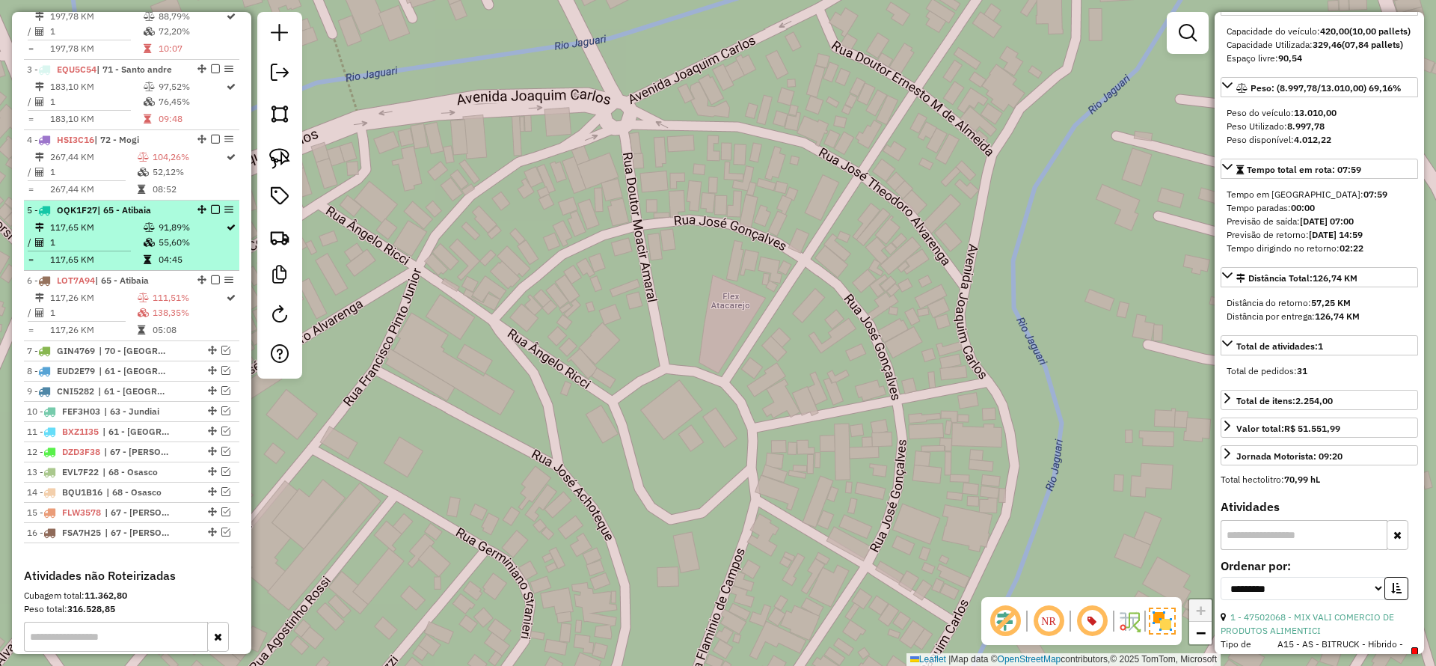
click at [212, 206] on em at bounding box center [215, 209] width 9 height 9
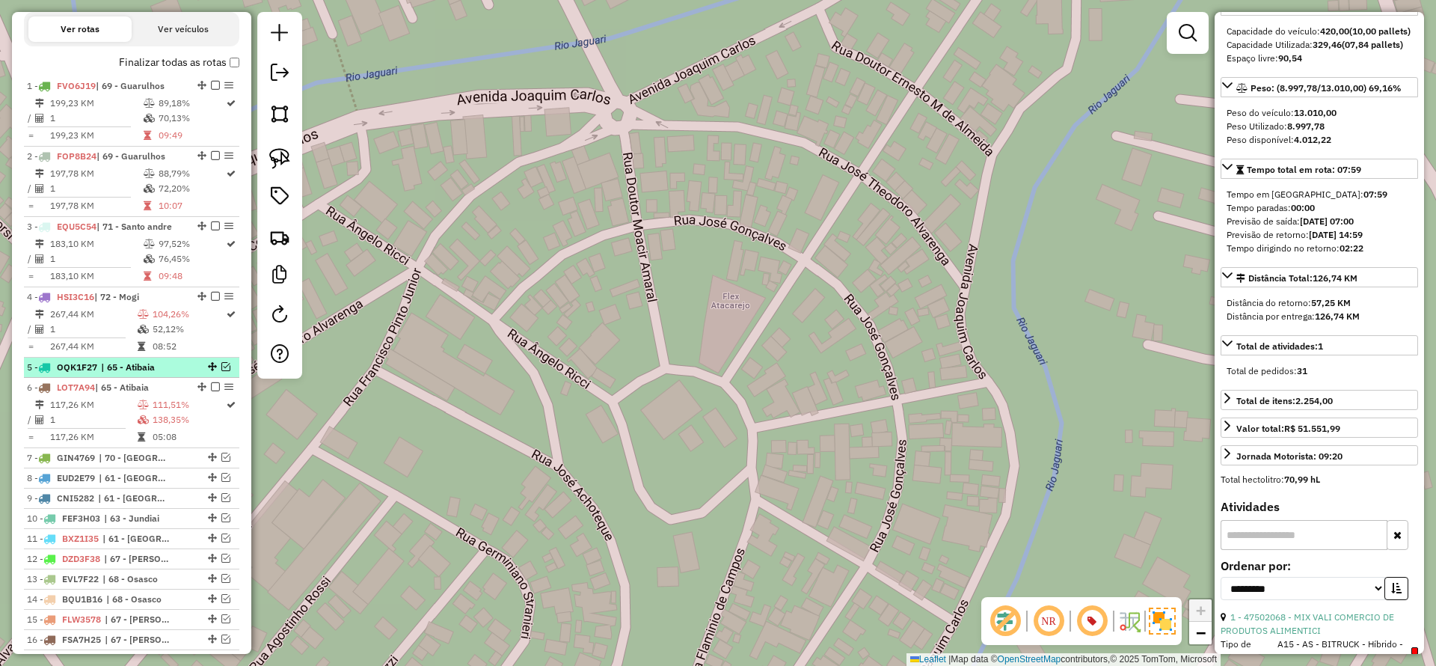
scroll to position [471, 0]
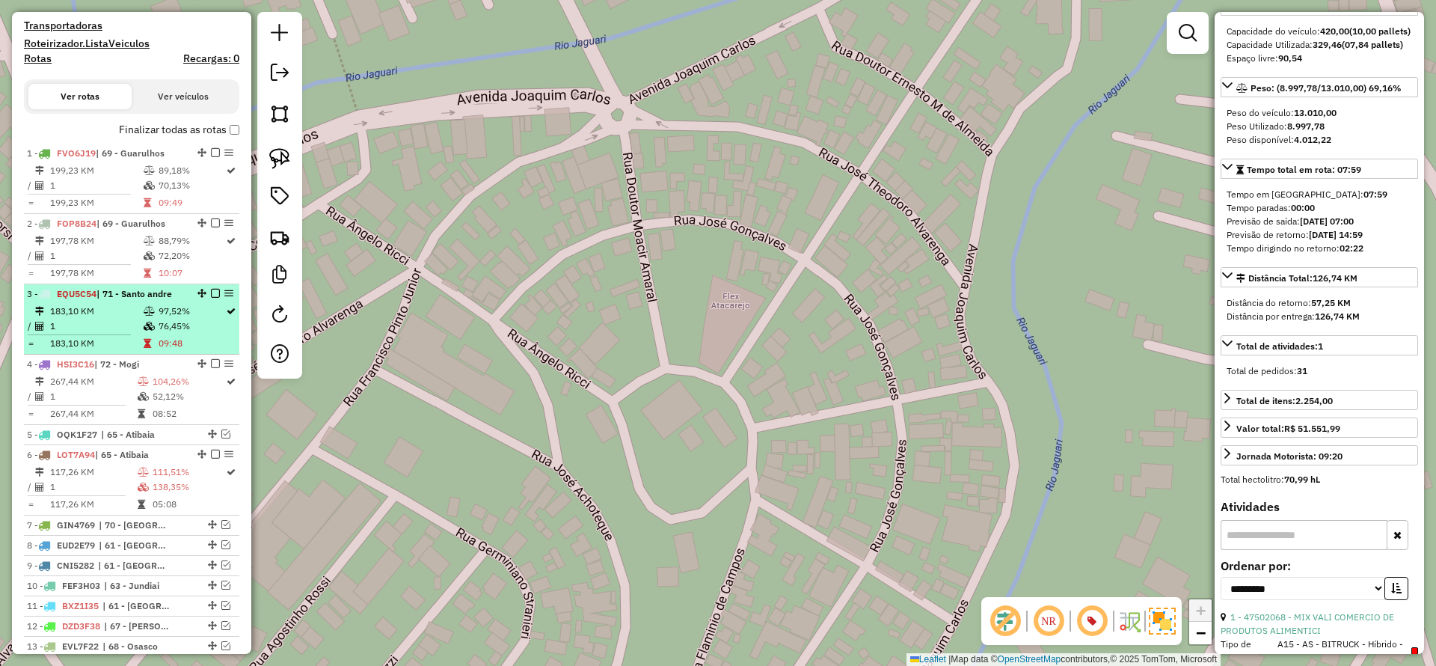
click at [212, 291] on em at bounding box center [215, 293] width 9 height 9
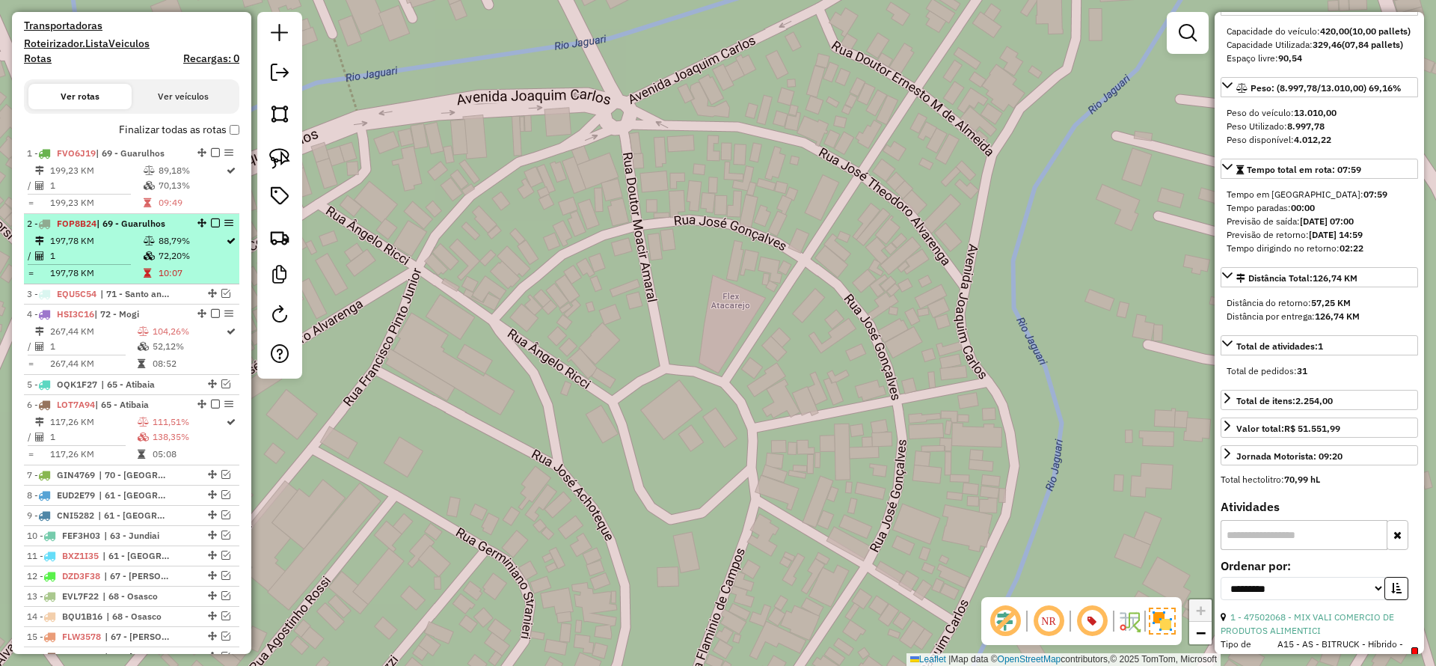
click at [211, 222] on em at bounding box center [215, 222] width 9 height 9
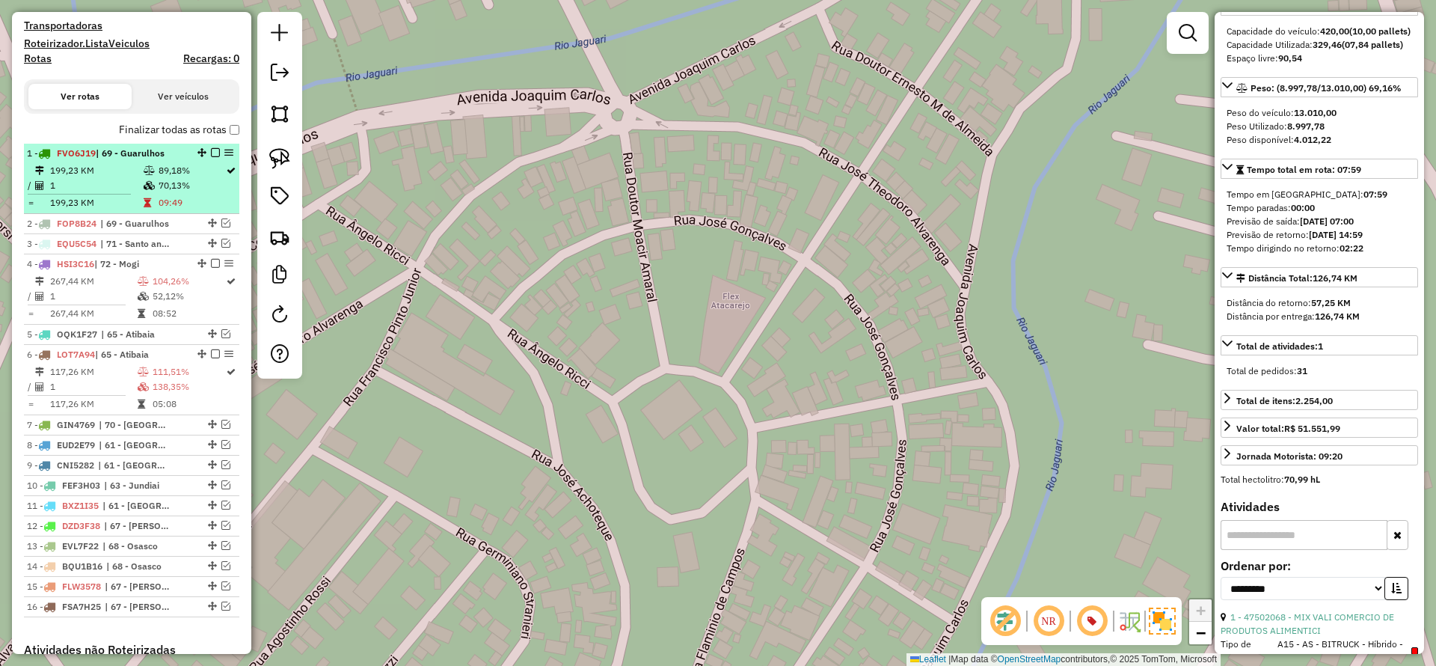
click at [206, 150] on div at bounding box center [211, 152] width 45 height 9
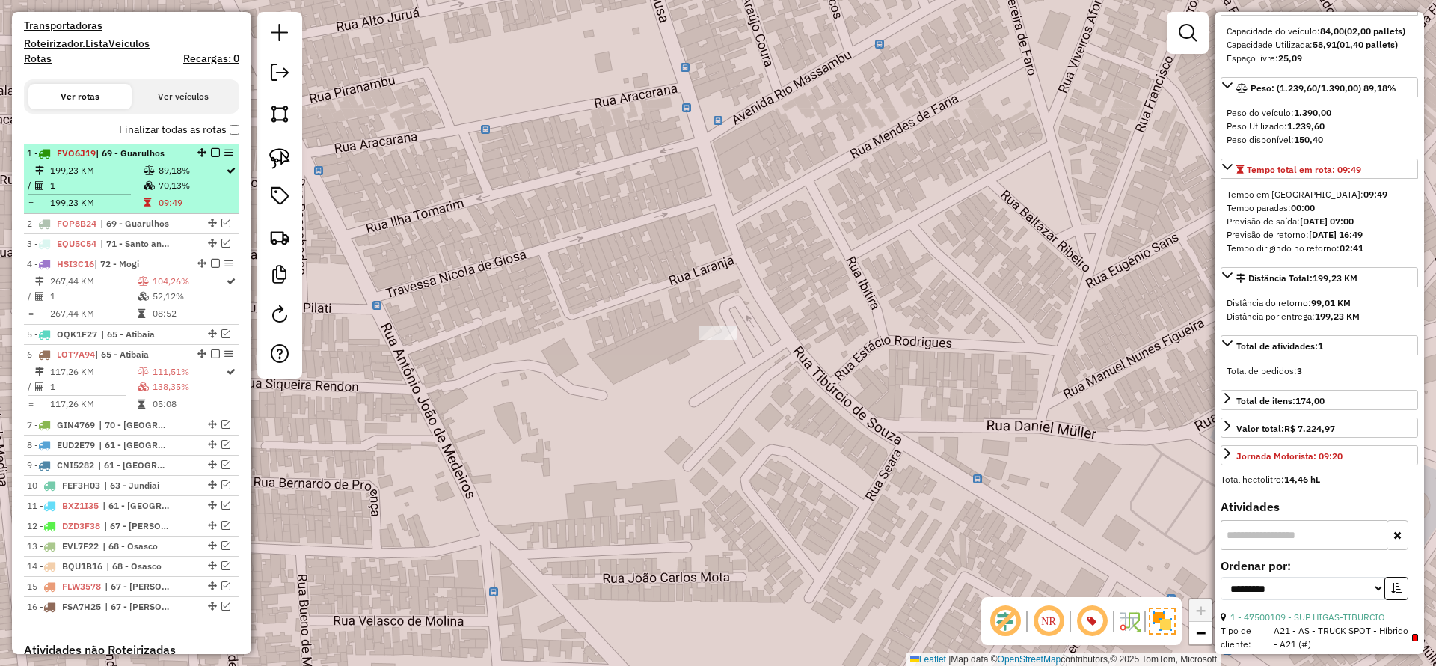
click at [212, 149] on em at bounding box center [215, 152] width 9 height 9
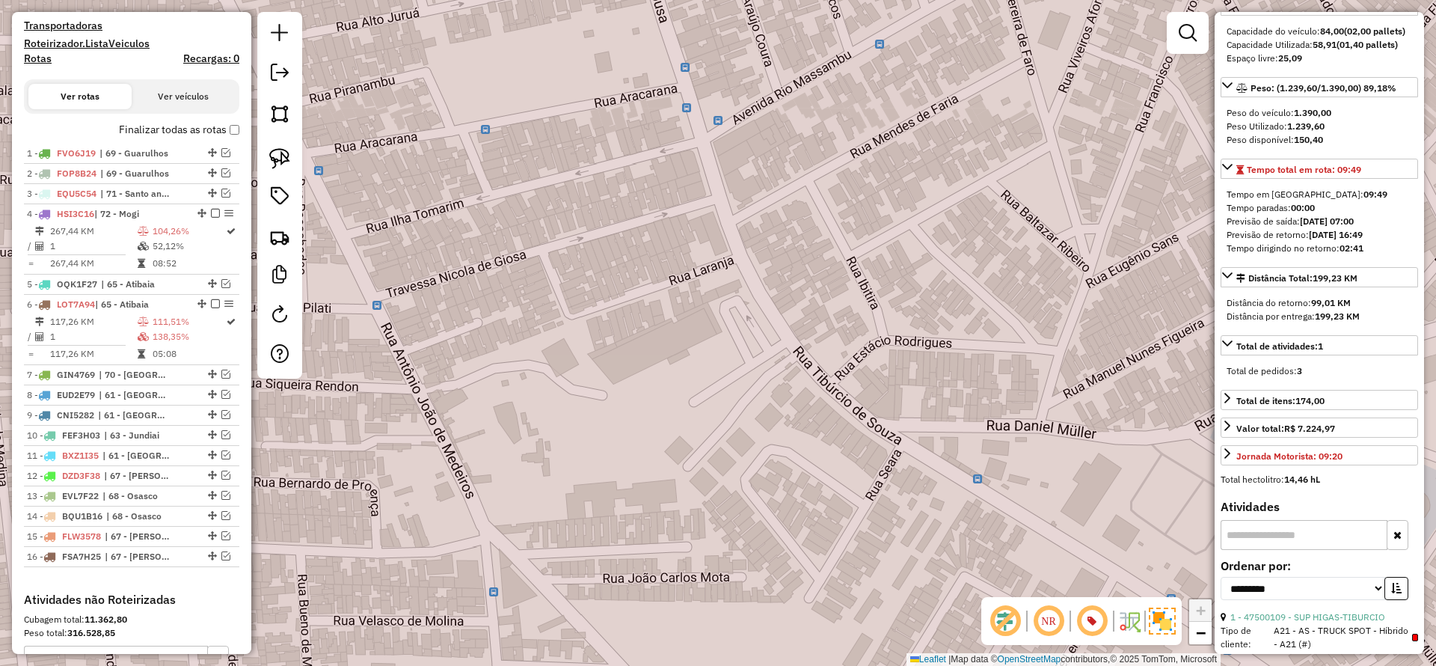
click at [129, 343] on td "1" at bounding box center [93, 336] width 88 height 15
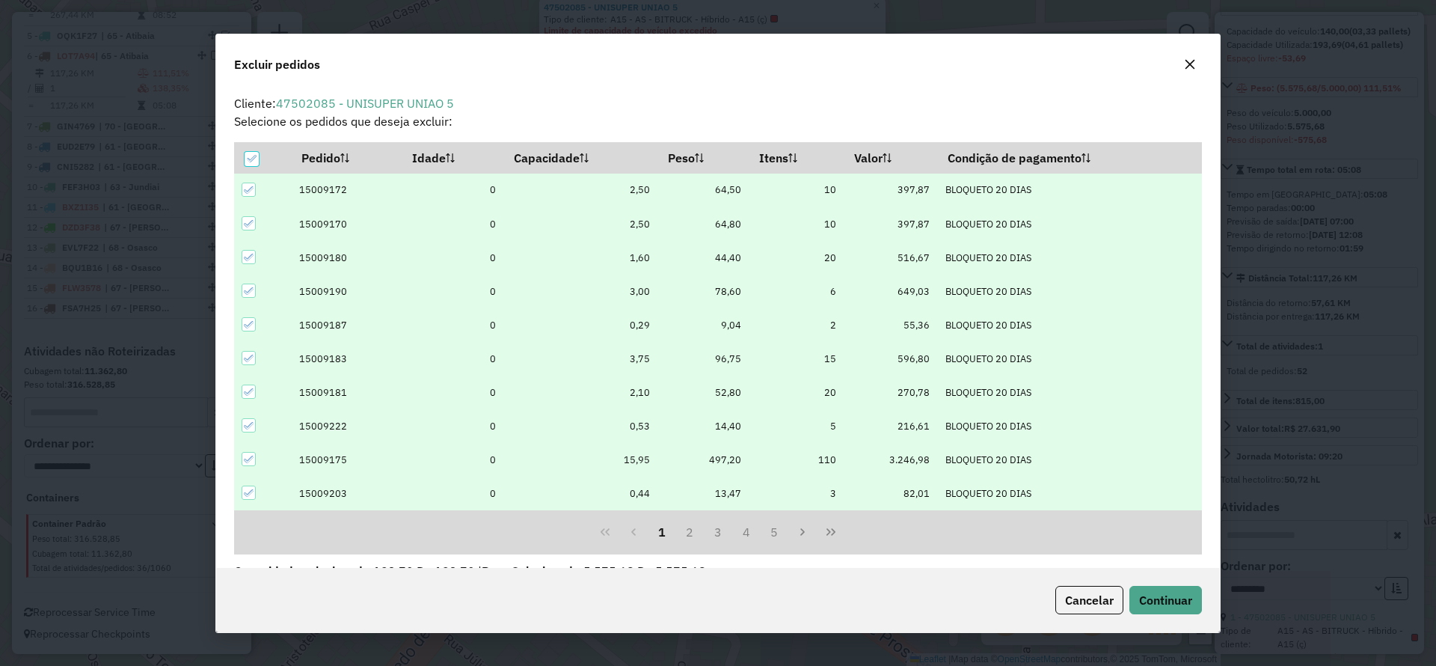
scroll to position [52, 0]
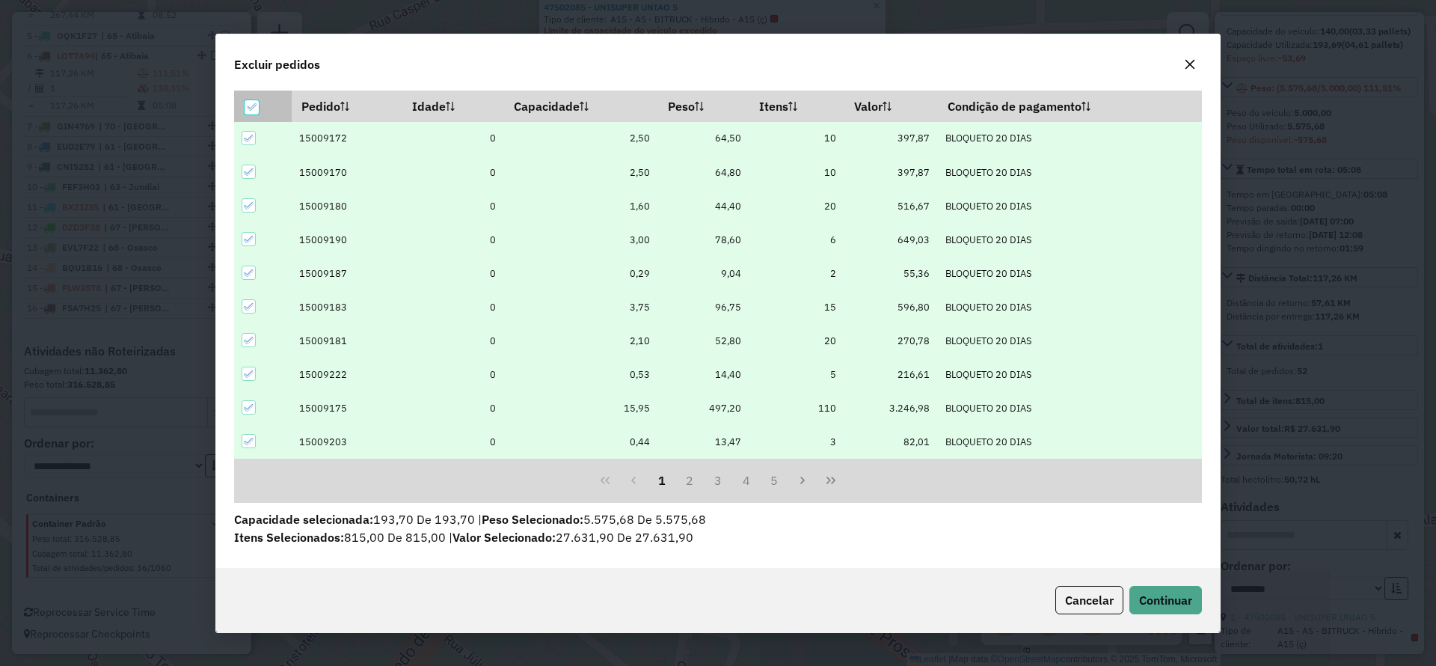
click at [254, 109] on icon at bounding box center [251, 107] width 10 height 10
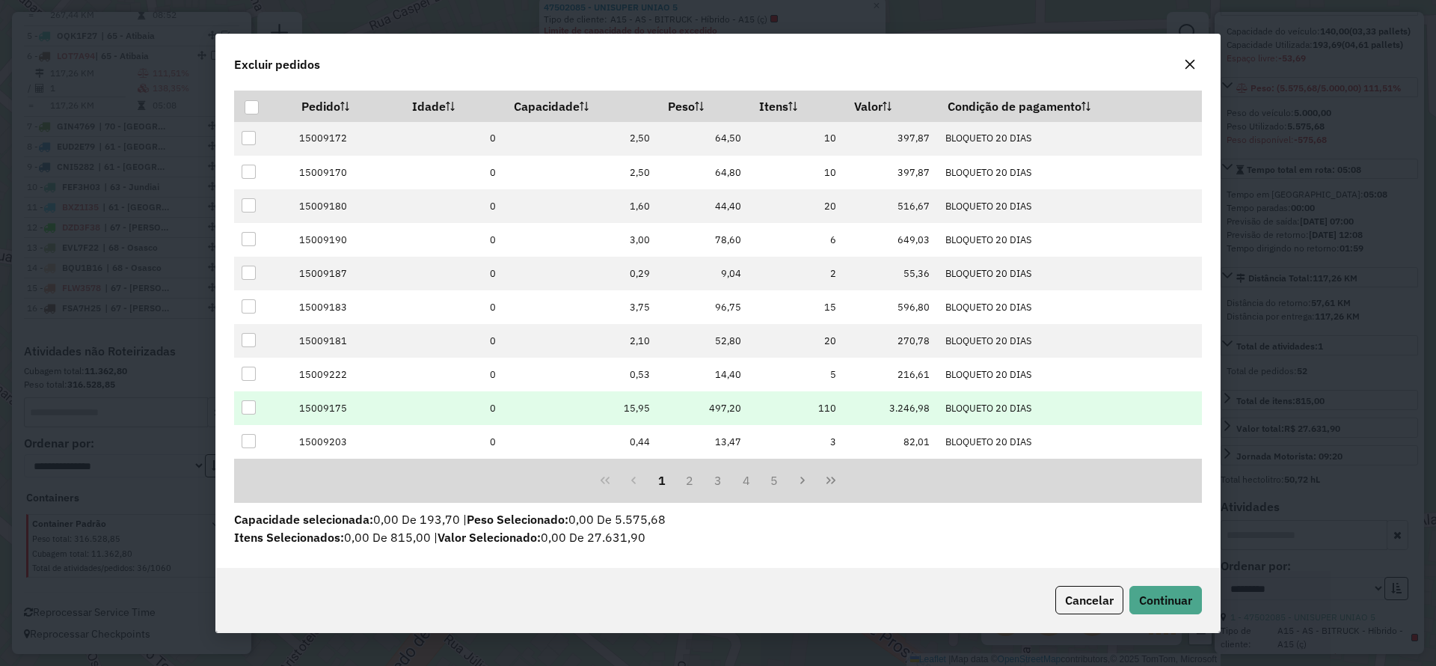
click at [246, 408] on div at bounding box center [249, 407] width 14 height 14
click at [688, 481] on button "2" at bounding box center [690, 480] width 28 height 28
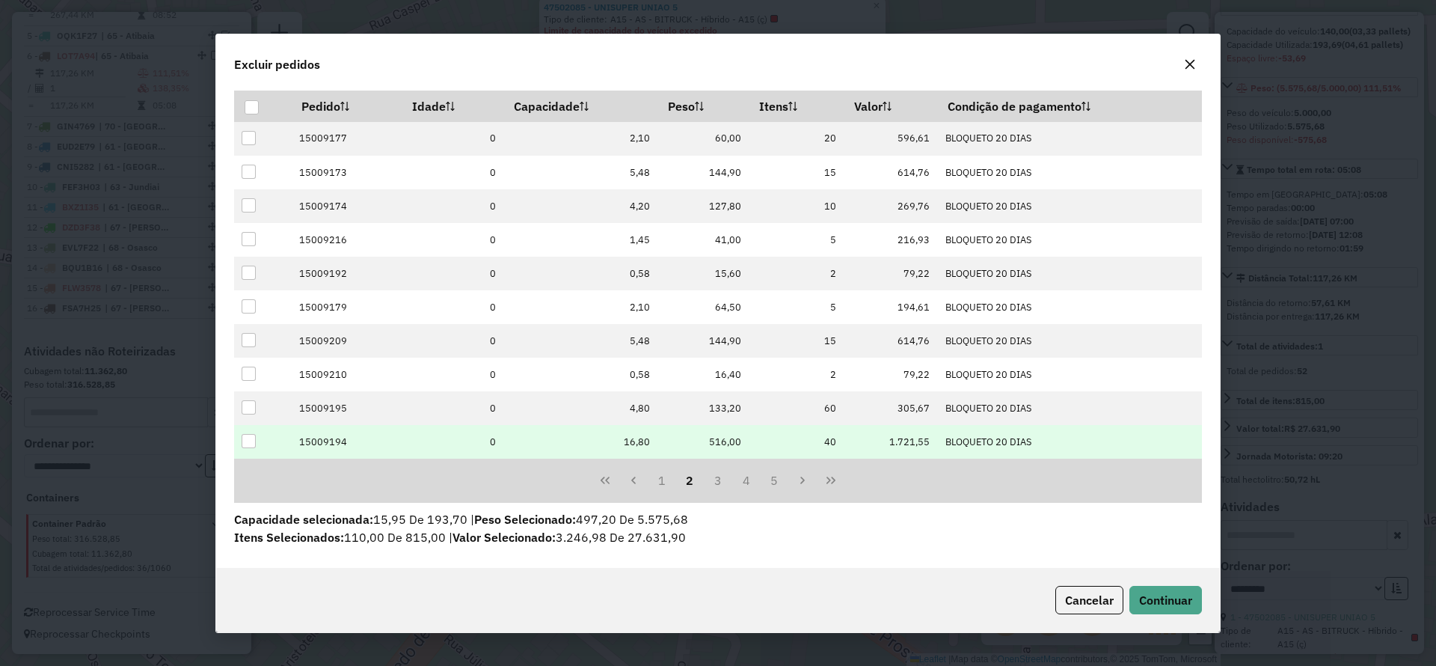
click at [251, 440] on div at bounding box center [249, 441] width 14 height 14
click at [717, 480] on button "3" at bounding box center [718, 480] width 28 height 28
click at [252, 443] on div at bounding box center [249, 441] width 14 height 14
click at [749, 481] on button "4" at bounding box center [746, 480] width 28 height 28
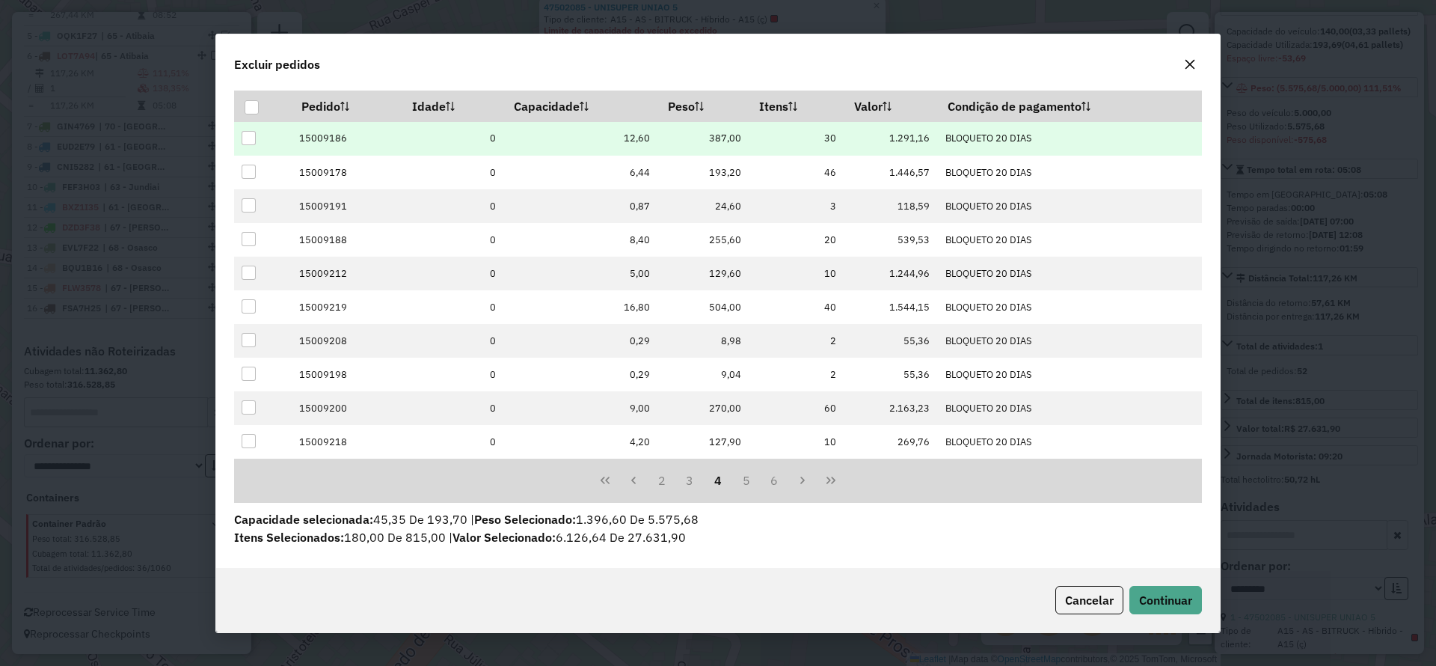
click at [245, 136] on div at bounding box center [249, 138] width 14 height 14
click at [1169, 593] on span "Continuar" at bounding box center [1165, 600] width 53 height 15
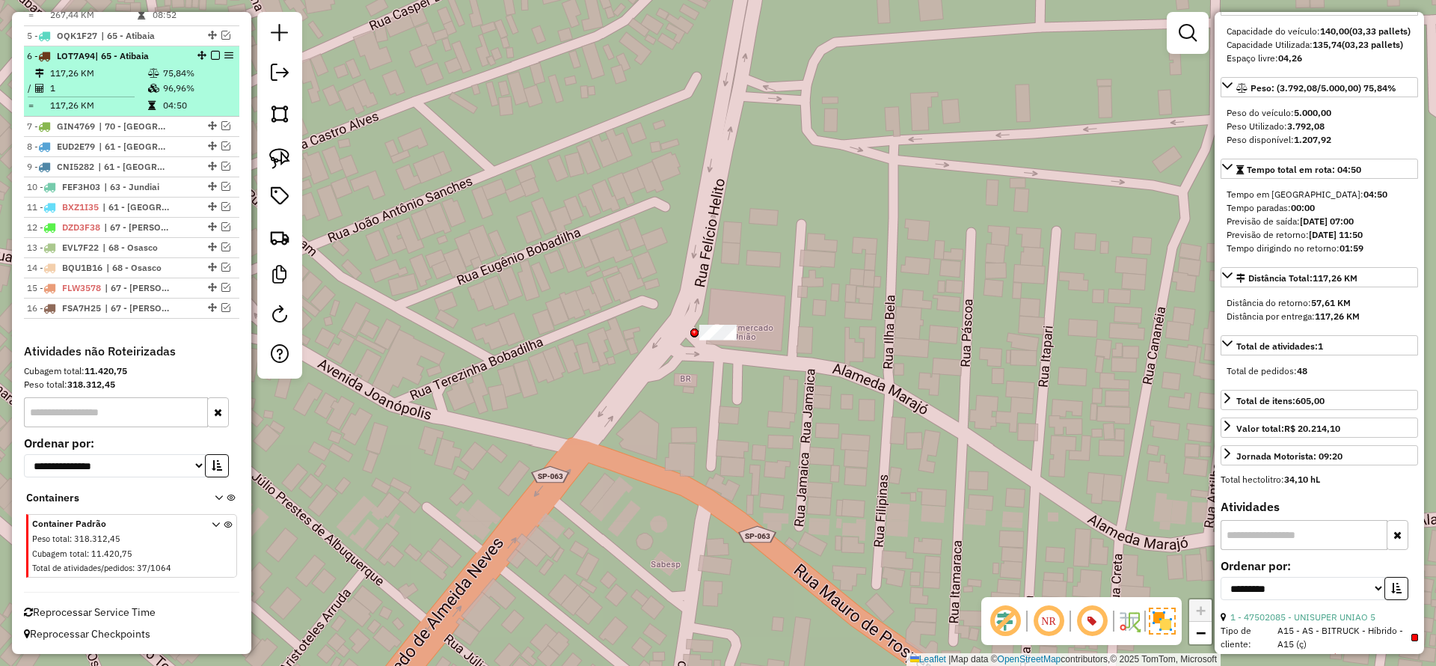
click at [211, 55] on em at bounding box center [215, 55] width 9 height 9
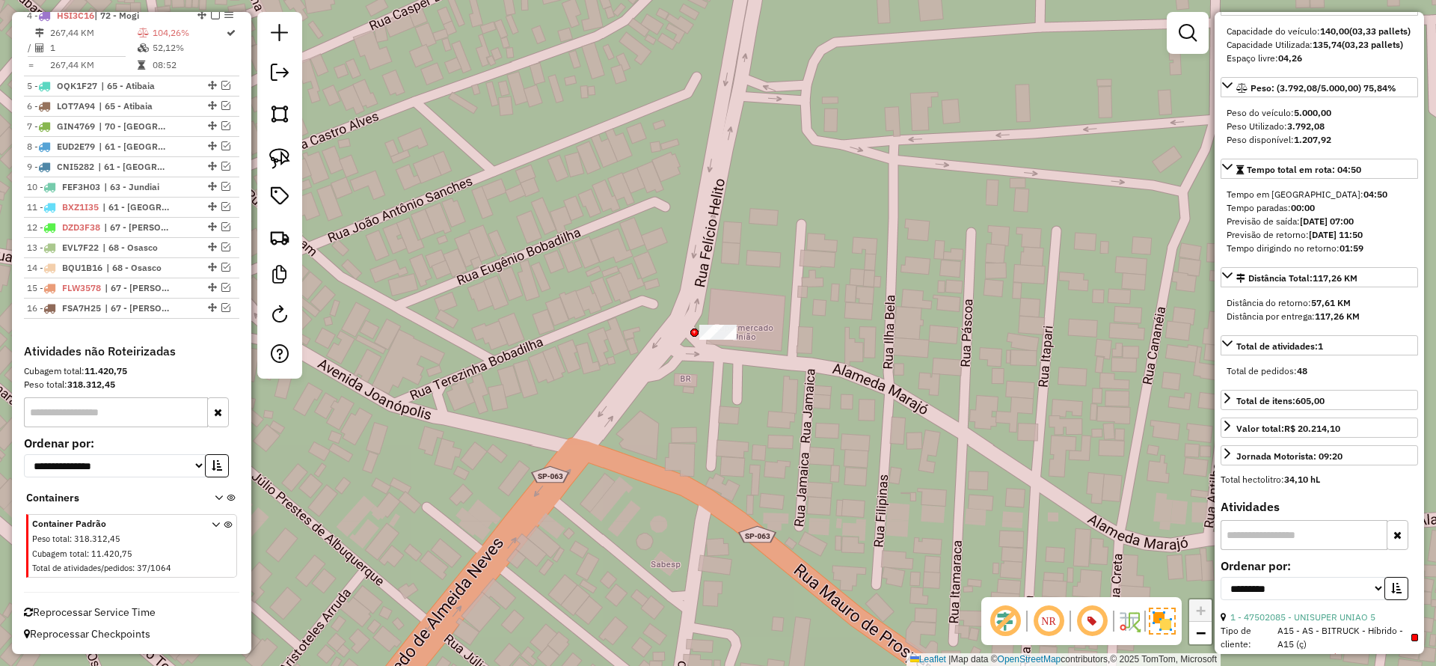
scroll to position [670, 0]
drag, startPoint x: 648, startPoint y: 326, endPoint x: 797, endPoint y: 310, distance: 149.8
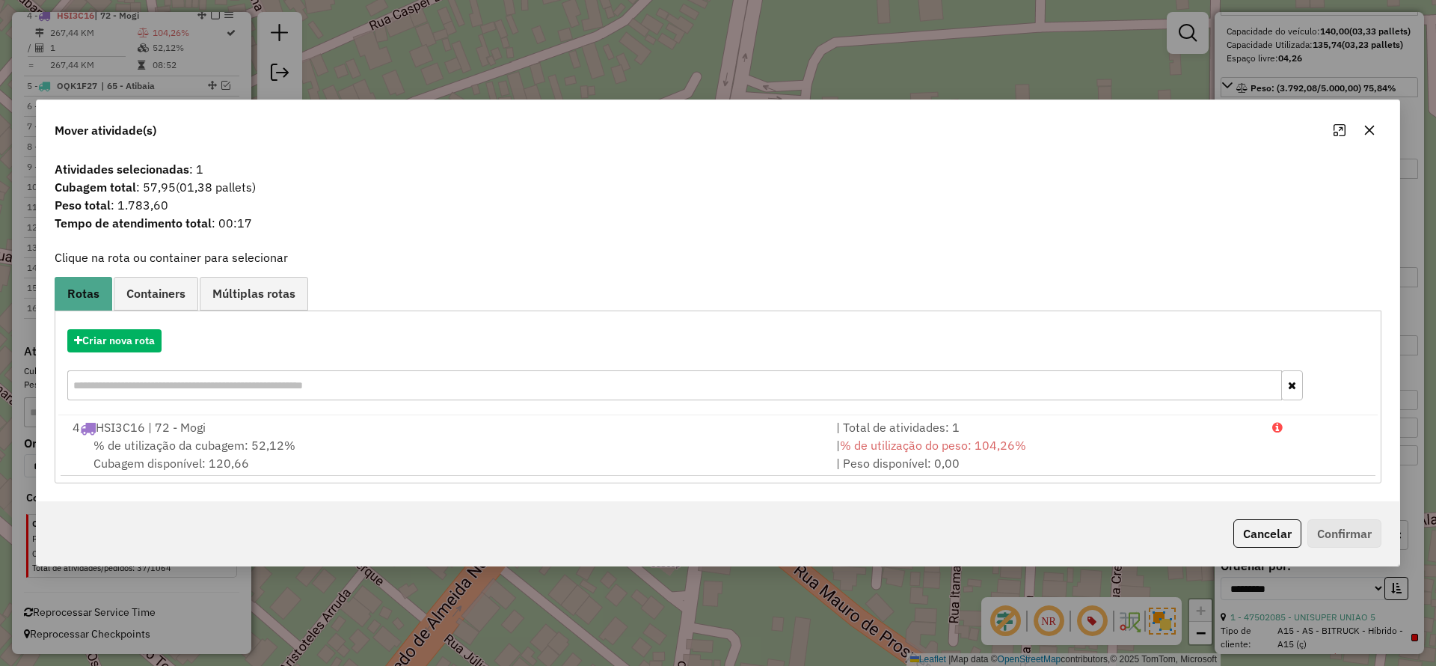
click at [152, 287] on span "Containers" at bounding box center [155, 293] width 59 height 12
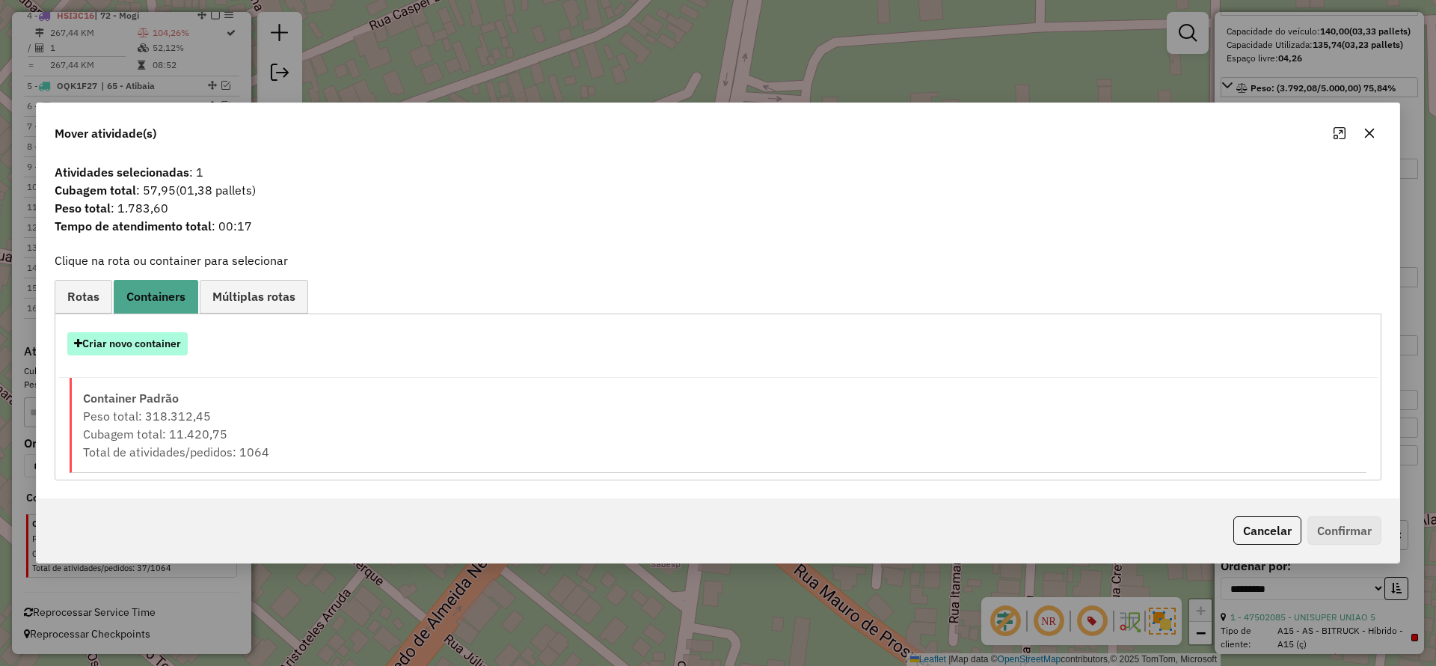
click at [164, 343] on button "Criar novo container" at bounding box center [127, 343] width 120 height 23
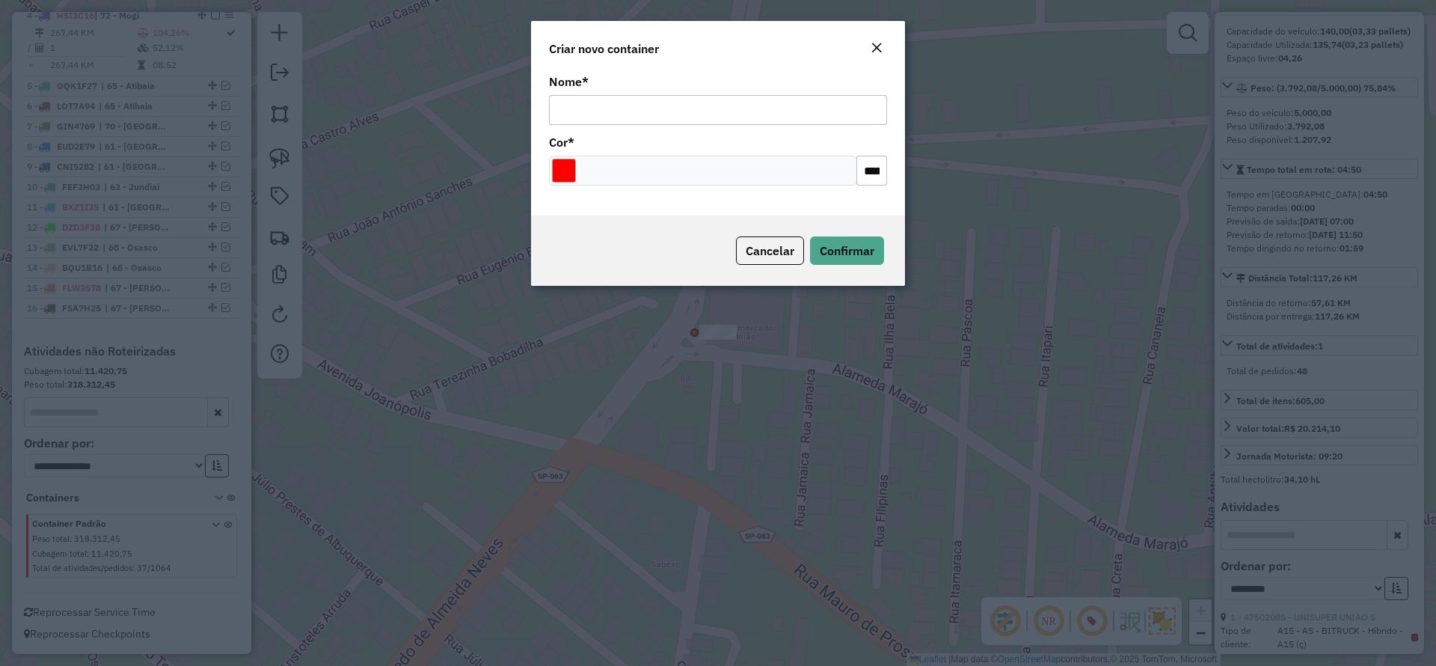
click at [660, 115] on input "Nome *" at bounding box center [718, 110] width 338 height 30
type input "*"
click at [845, 246] on span "Confirmar" at bounding box center [847, 250] width 55 height 15
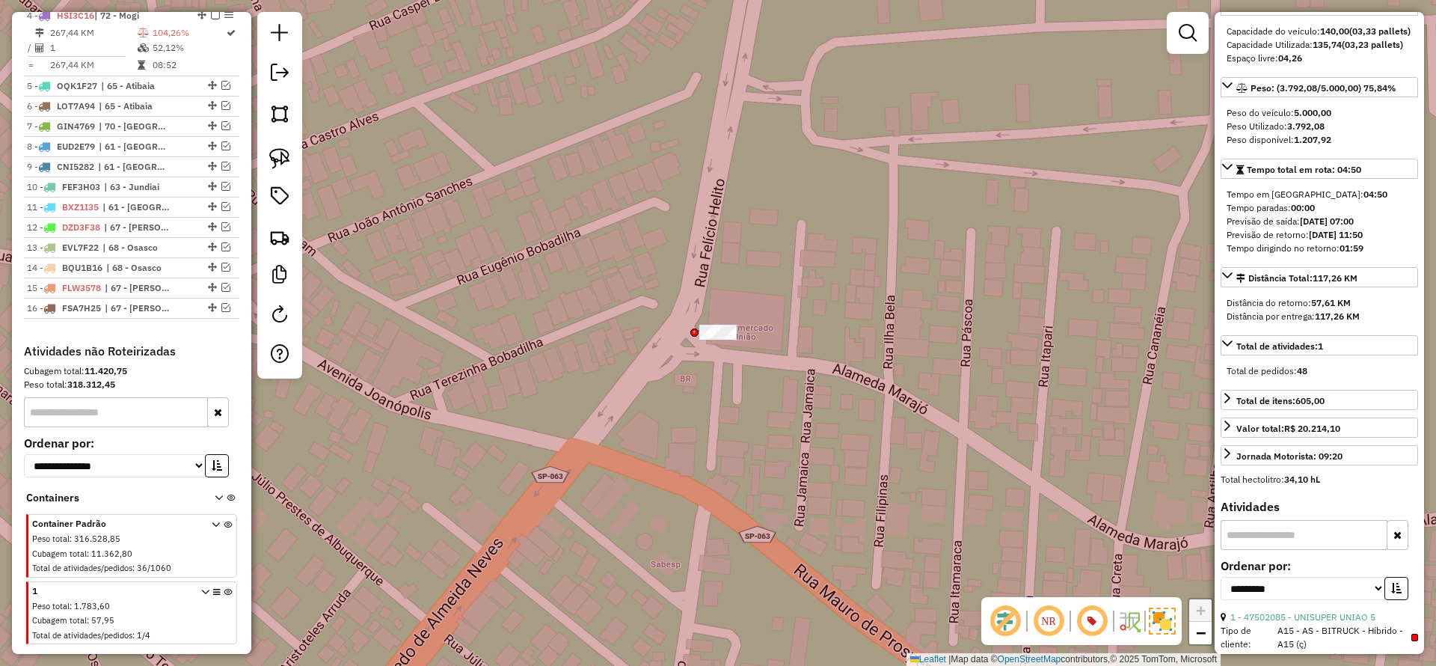
scroll to position [720, 0]
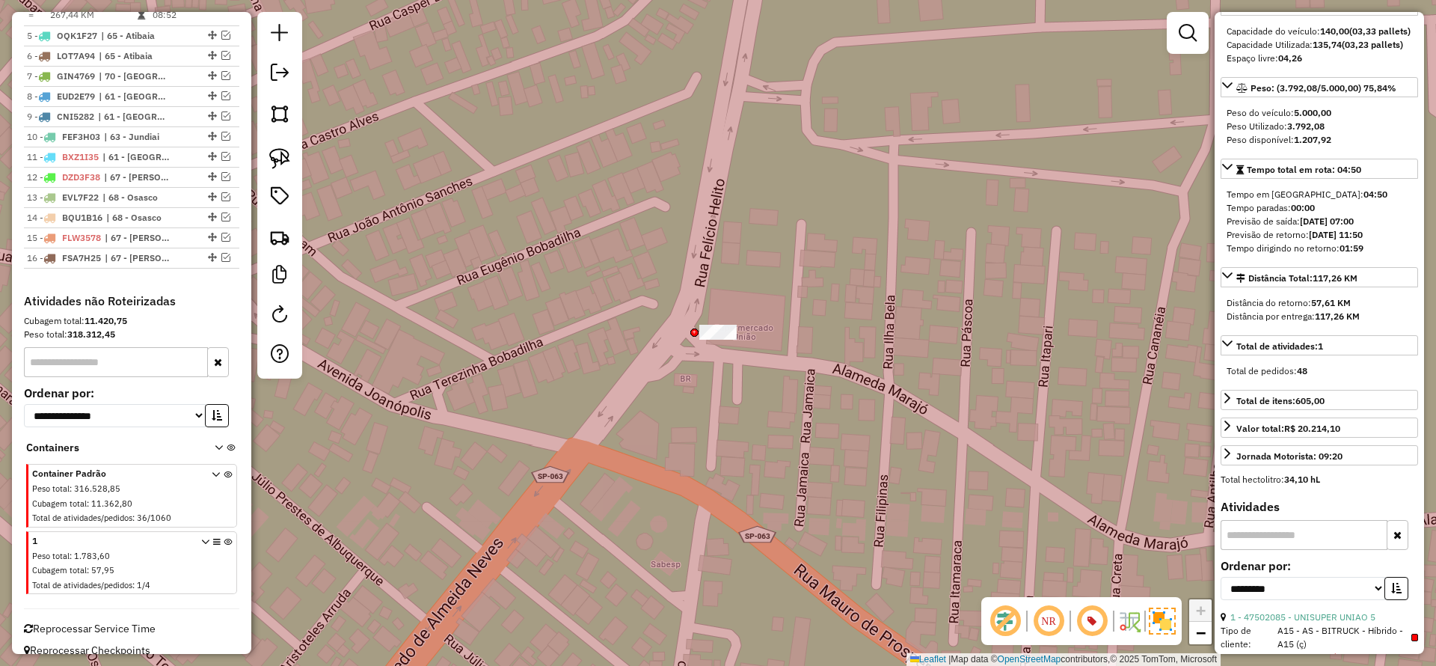
click at [224, 539] on icon at bounding box center [228, 566] width 8 height 56
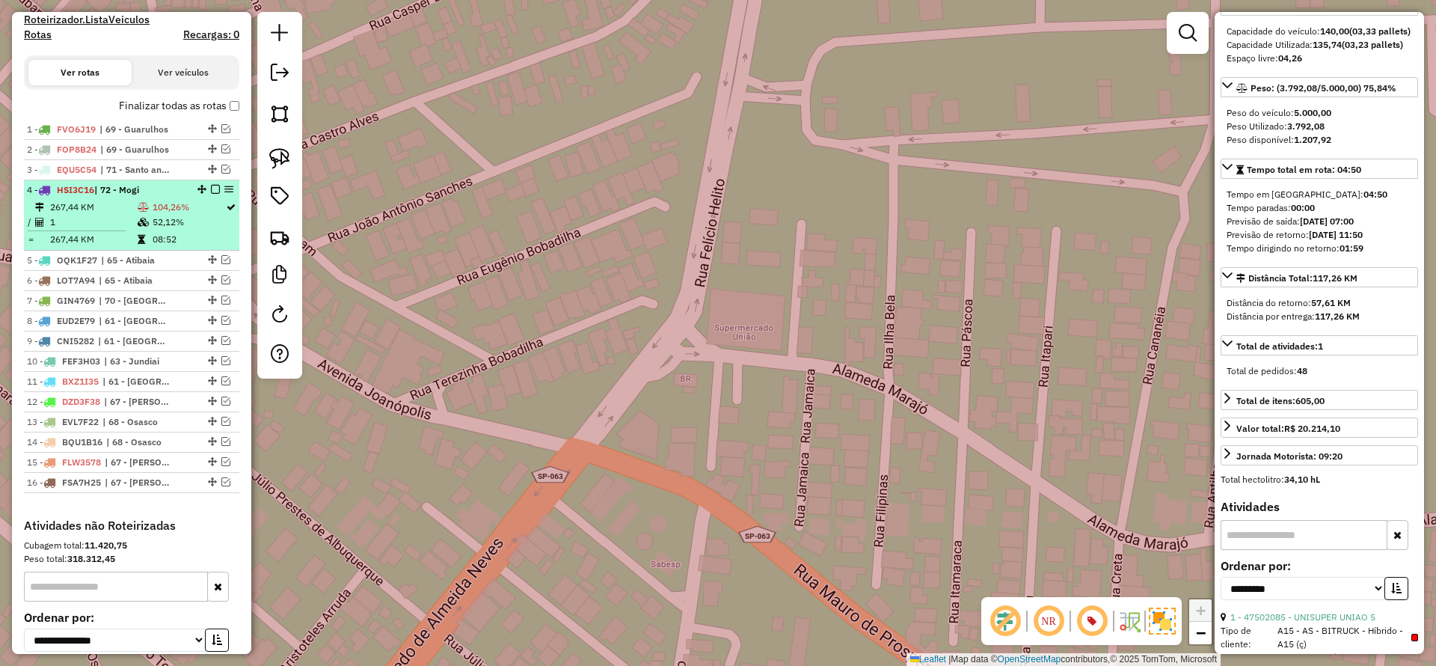
click at [153, 232] on td "08:52" at bounding box center [188, 239] width 73 height 15
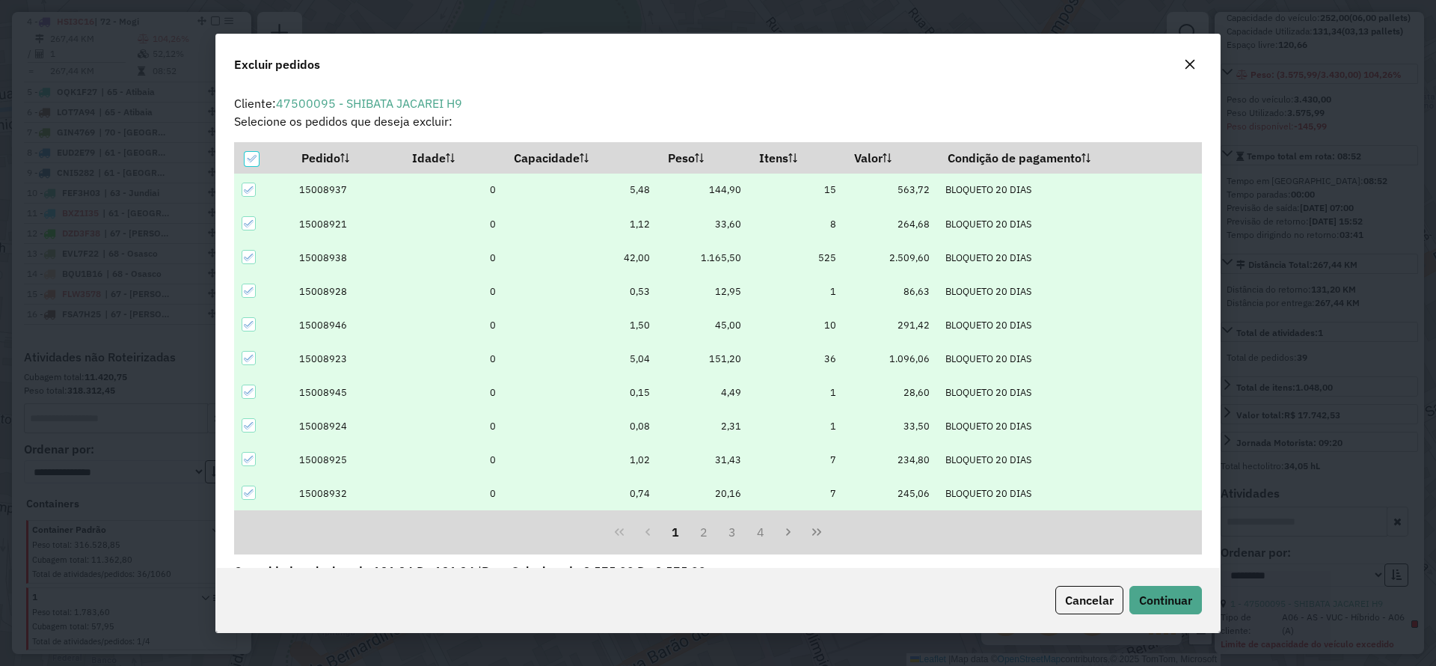
scroll to position [52, 0]
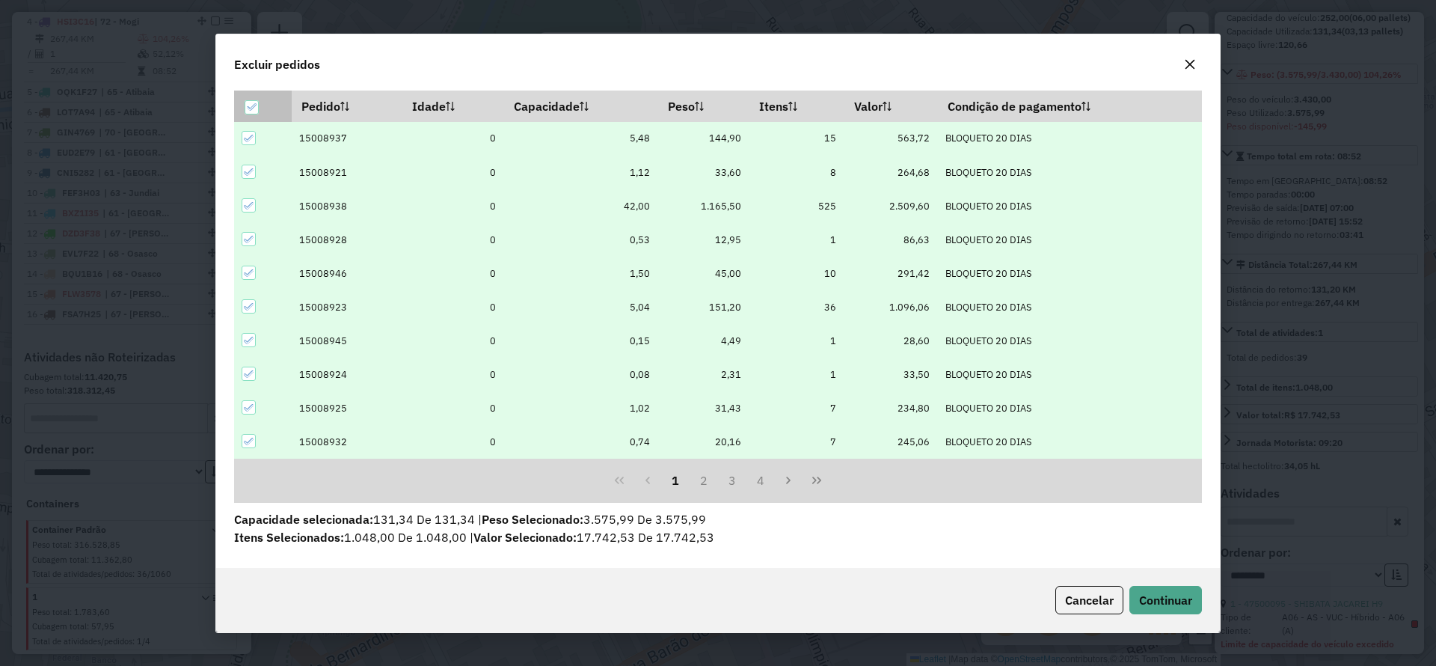
click at [253, 107] on icon at bounding box center [252, 107] width 10 height 7
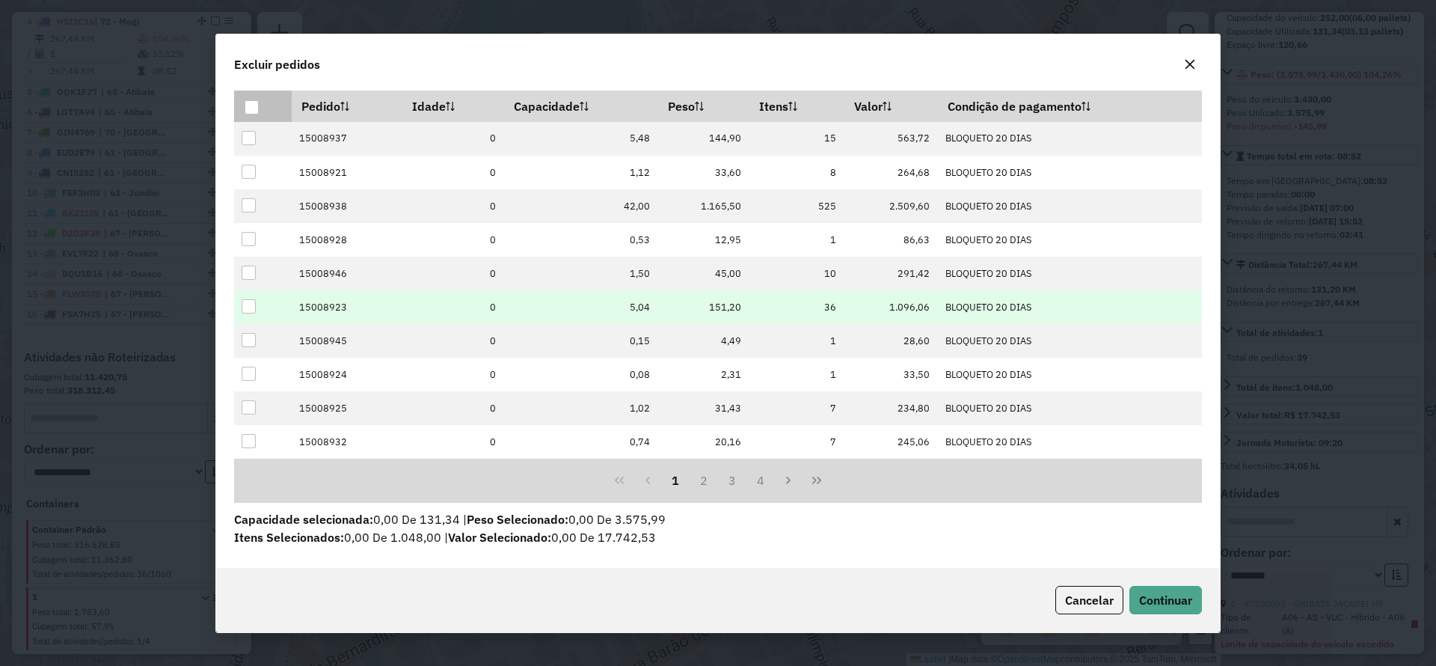
click at [252, 303] on div at bounding box center [249, 306] width 14 height 14
click at [1177, 603] on span "Continuar" at bounding box center [1165, 600] width 53 height 15
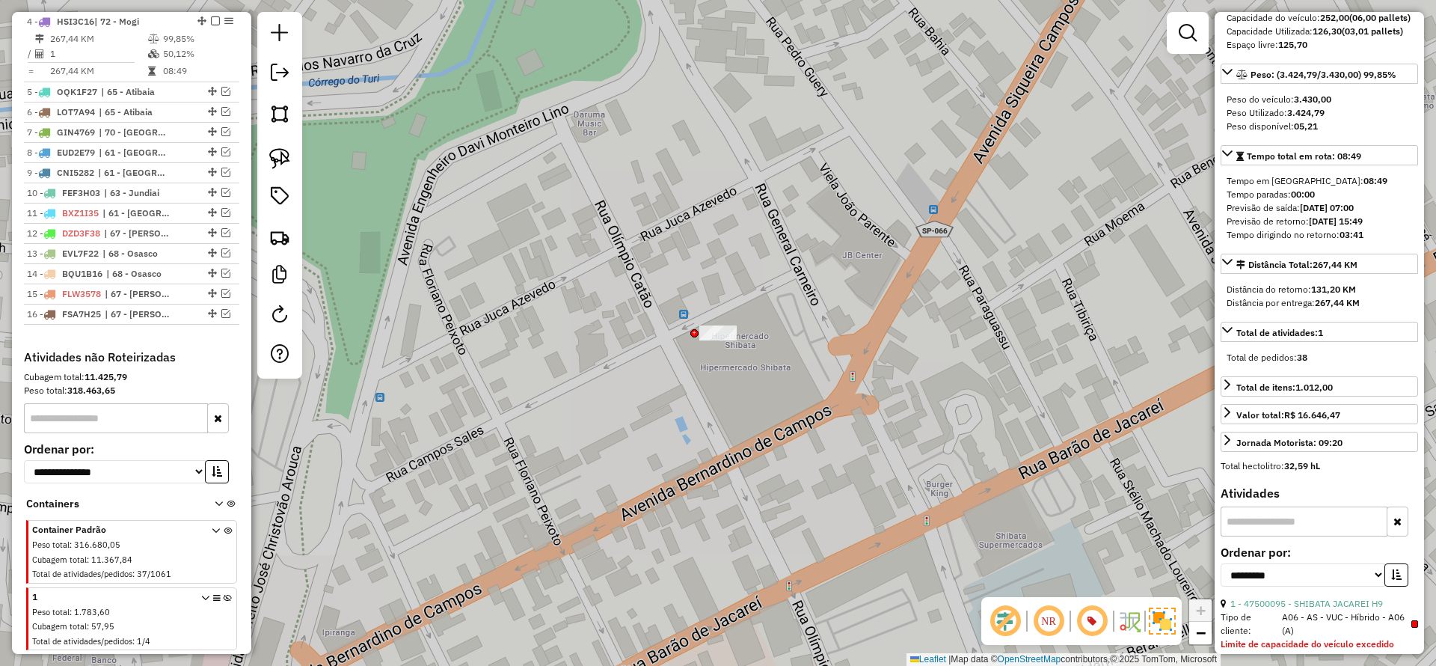
click at [211, 20] on em at bounding box center [215, 20] width 9 height 9
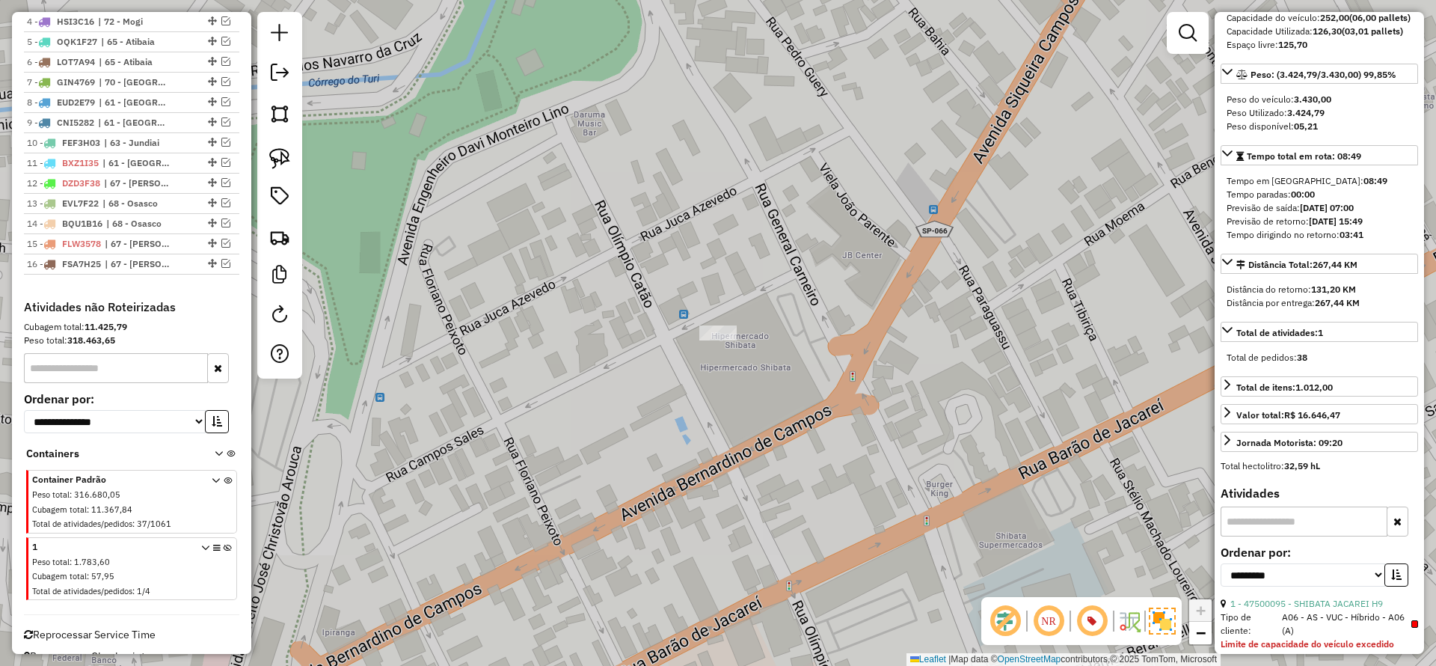
scroll to position [613, 0]
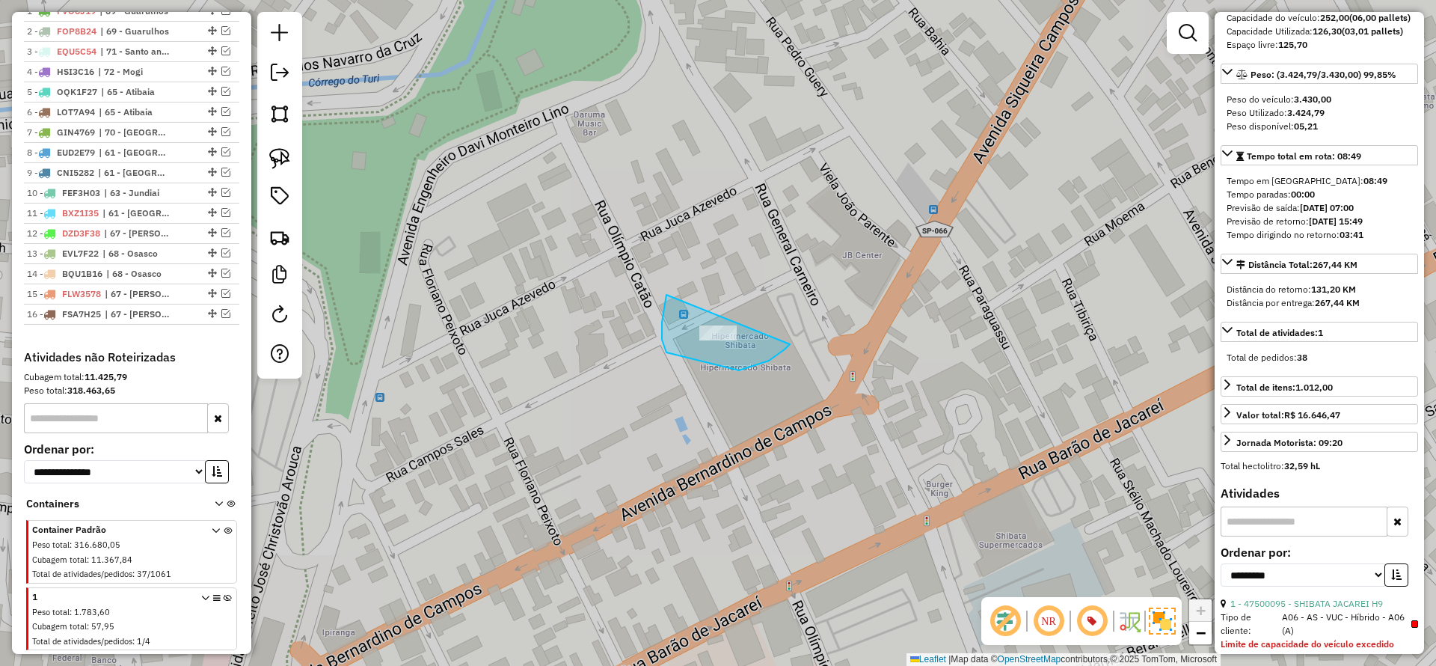
drag, startPoint x: 667, startPoint y: 295, endPoint x: 804, endPoint y: 321, distance: 139.4
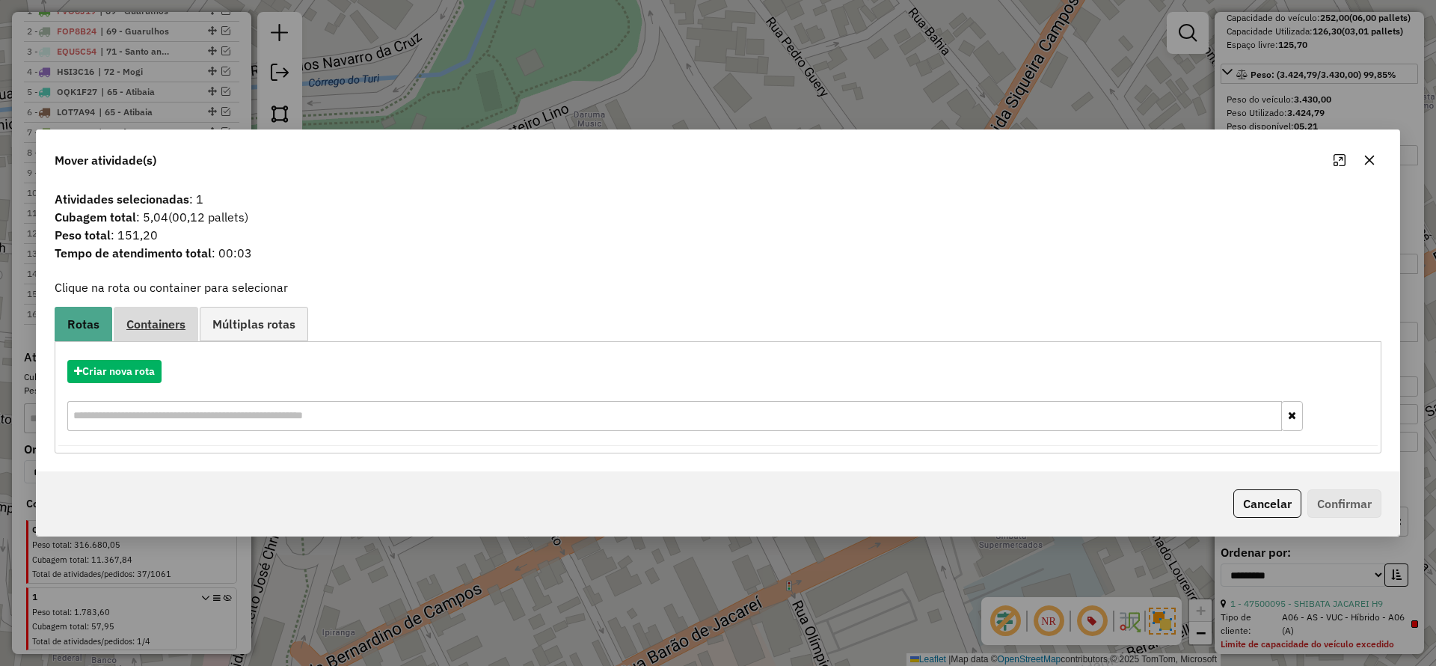
click at [151, 323] on span "Containers" at bounding box center [155, 324] width 59 height 12
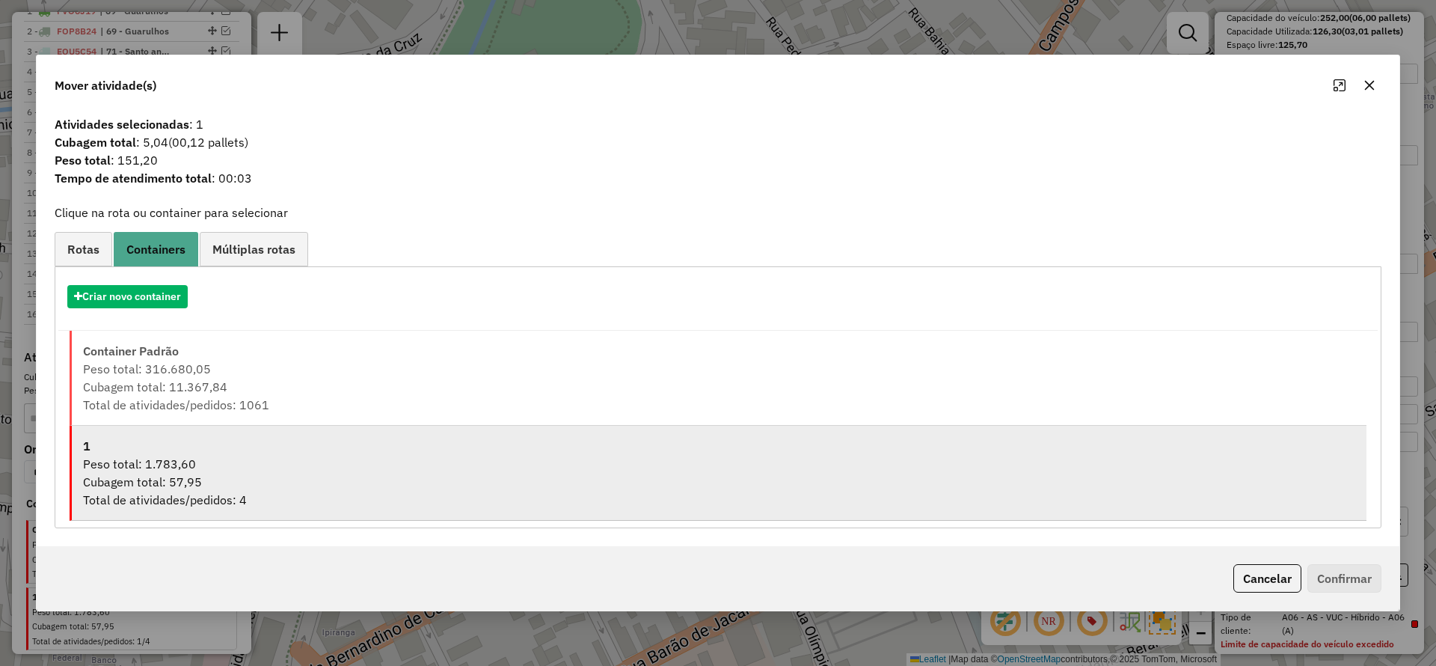
click at [182, 445] on div "1" at bounding box center [719, 446] width 1273 height 18
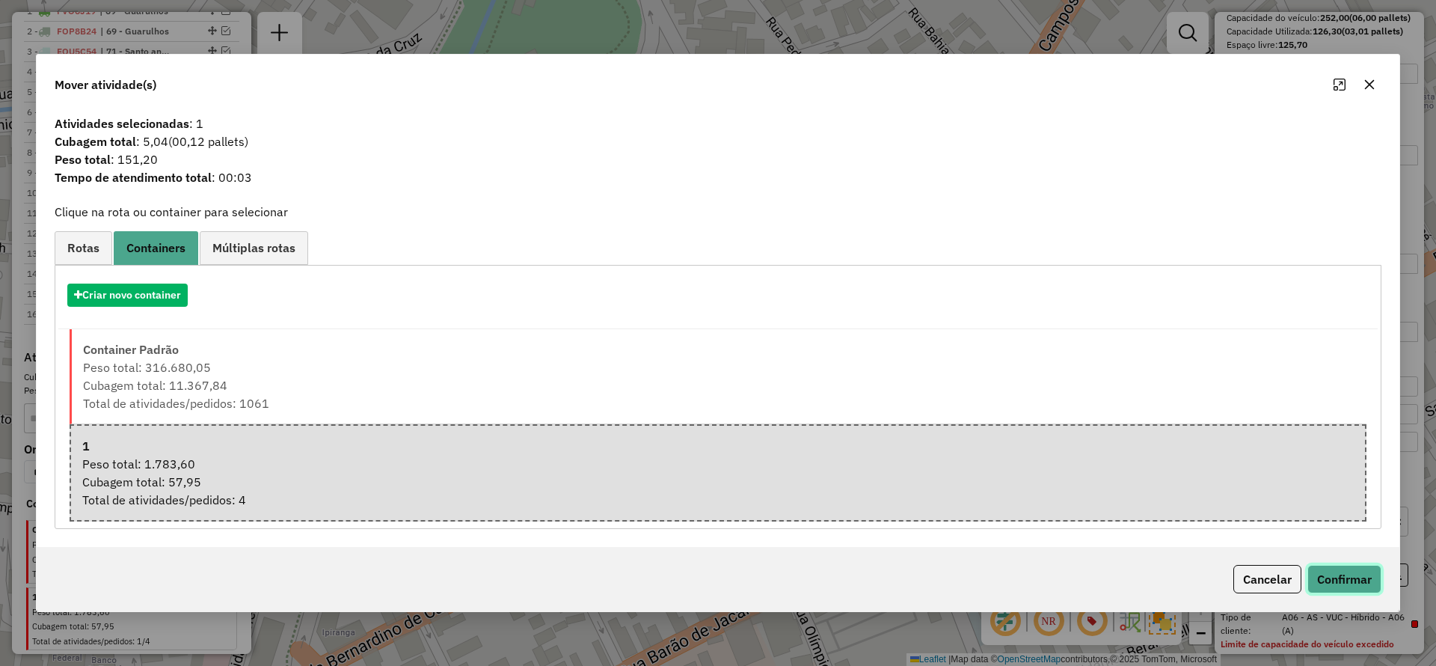
click at [1353, 573] on button "Confirmar" at bounding box center [1345, 579] width 74 height 28
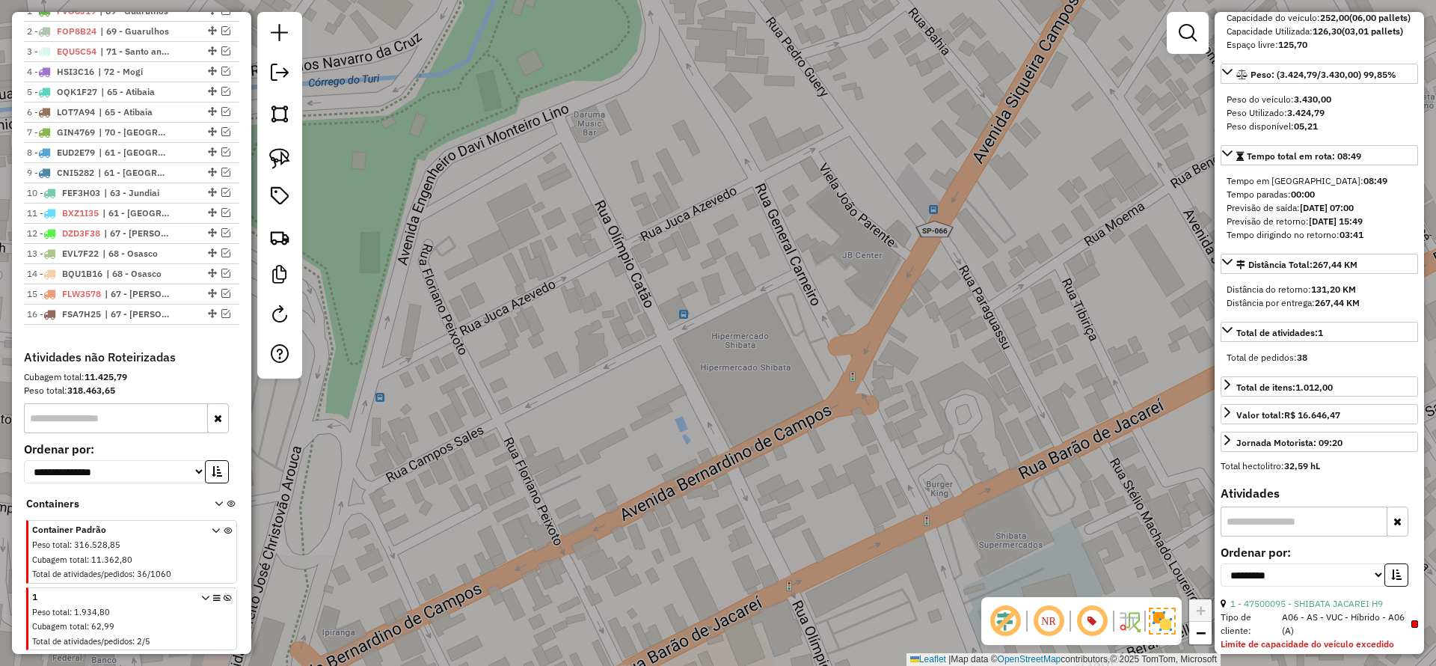
scroll to position [277, 0]
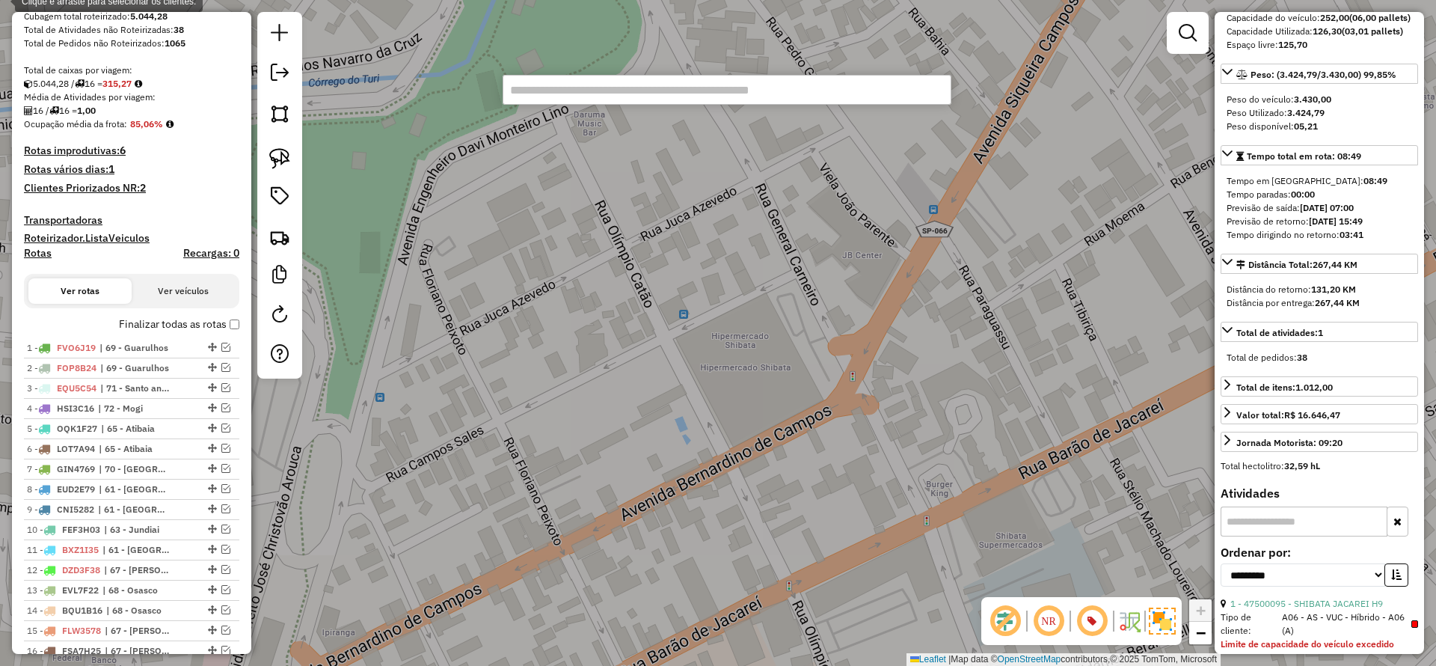
paste input "********"
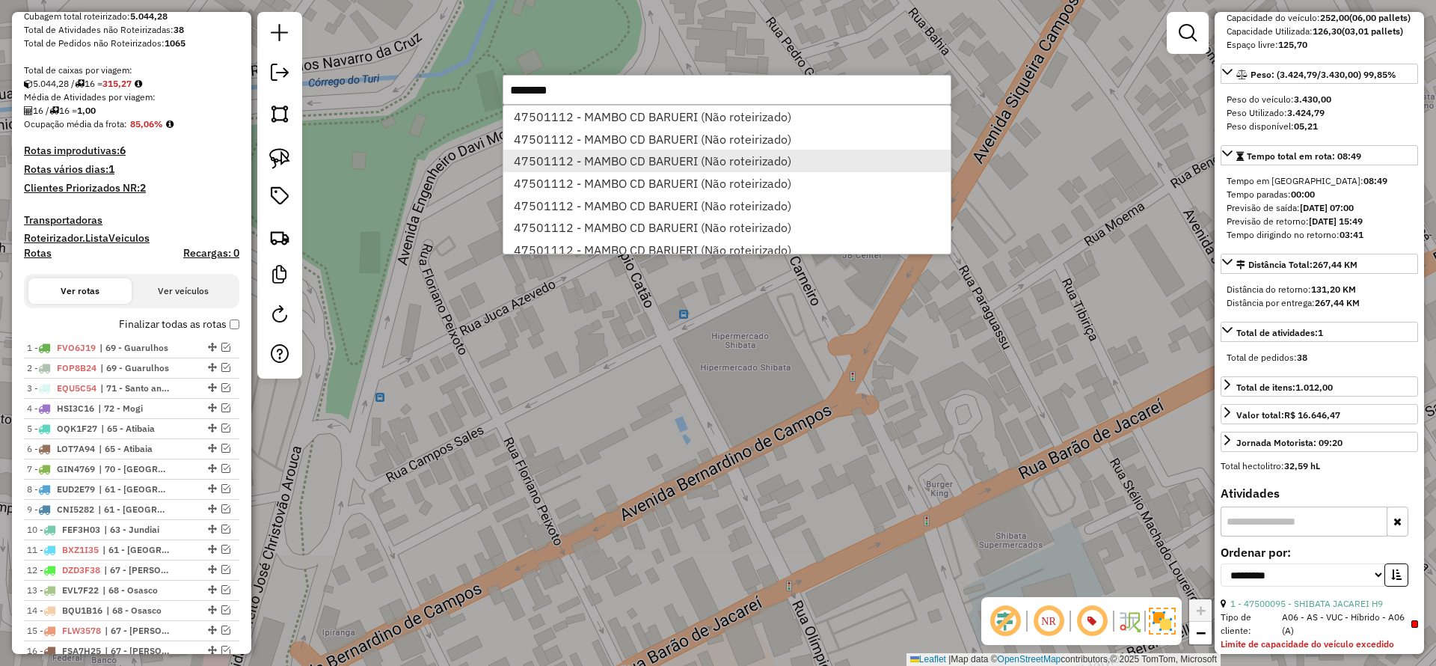
type input "********"
click at [671, 169] on li "47501112 - MAMBO CD BARUERI (Não roteirizado)" at bounding box center [727, 161] width 447 height 22
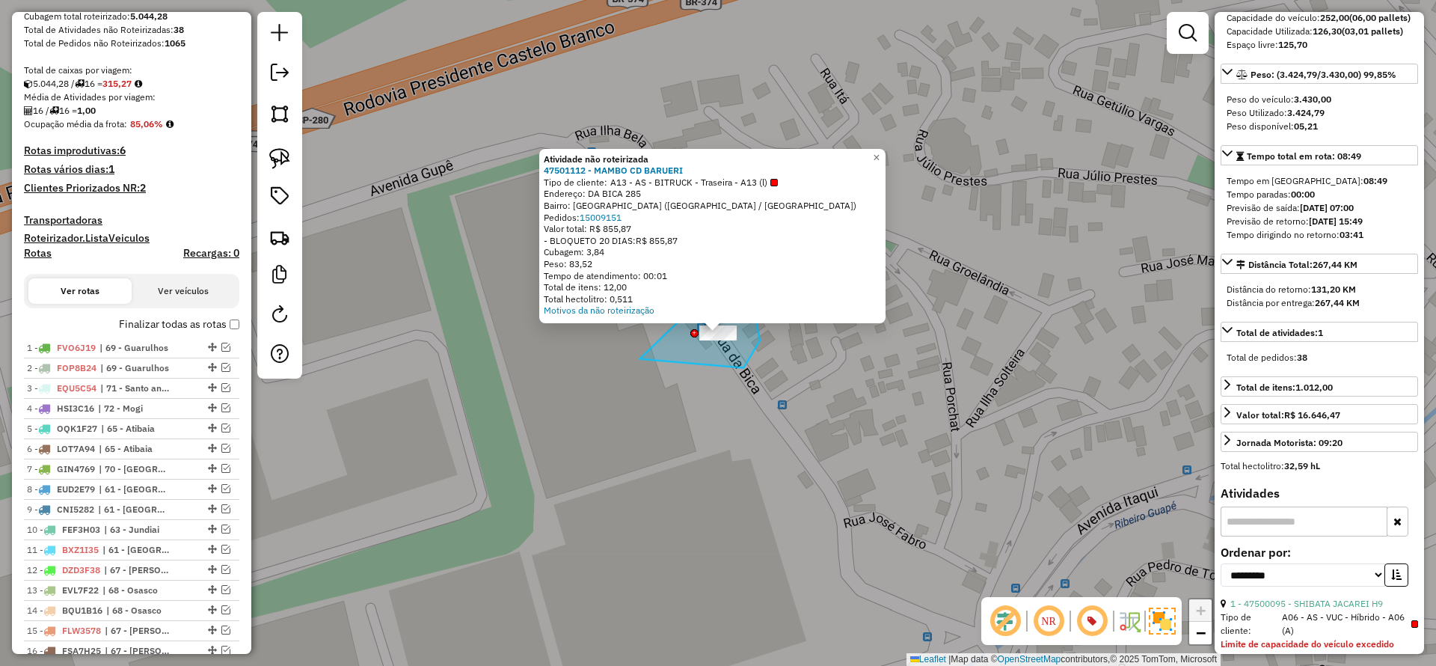
drag, startPoint x: 760, startPoint y: 337, endPoint x: 640, endPoint y: 359, distance: 122.4
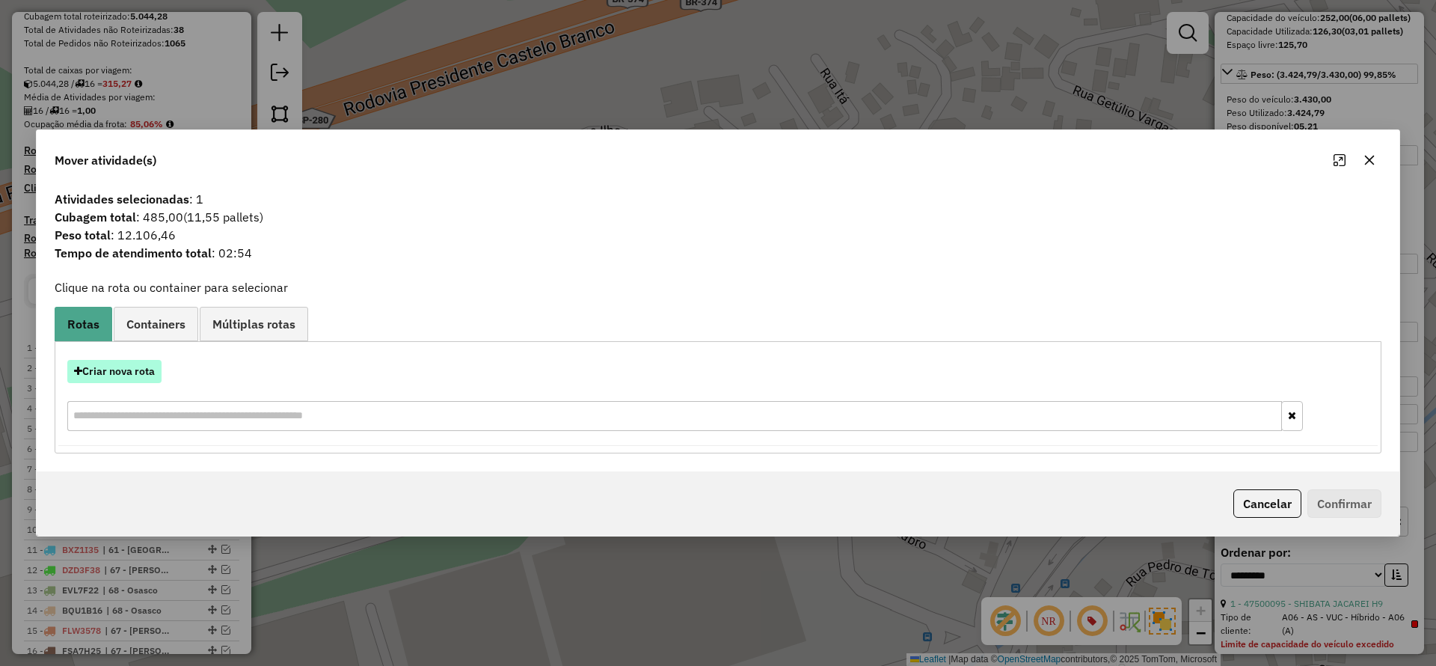
click at [134, 360] on button "Criar nova rota" at bounding box center [114, 371] width 94 height 23
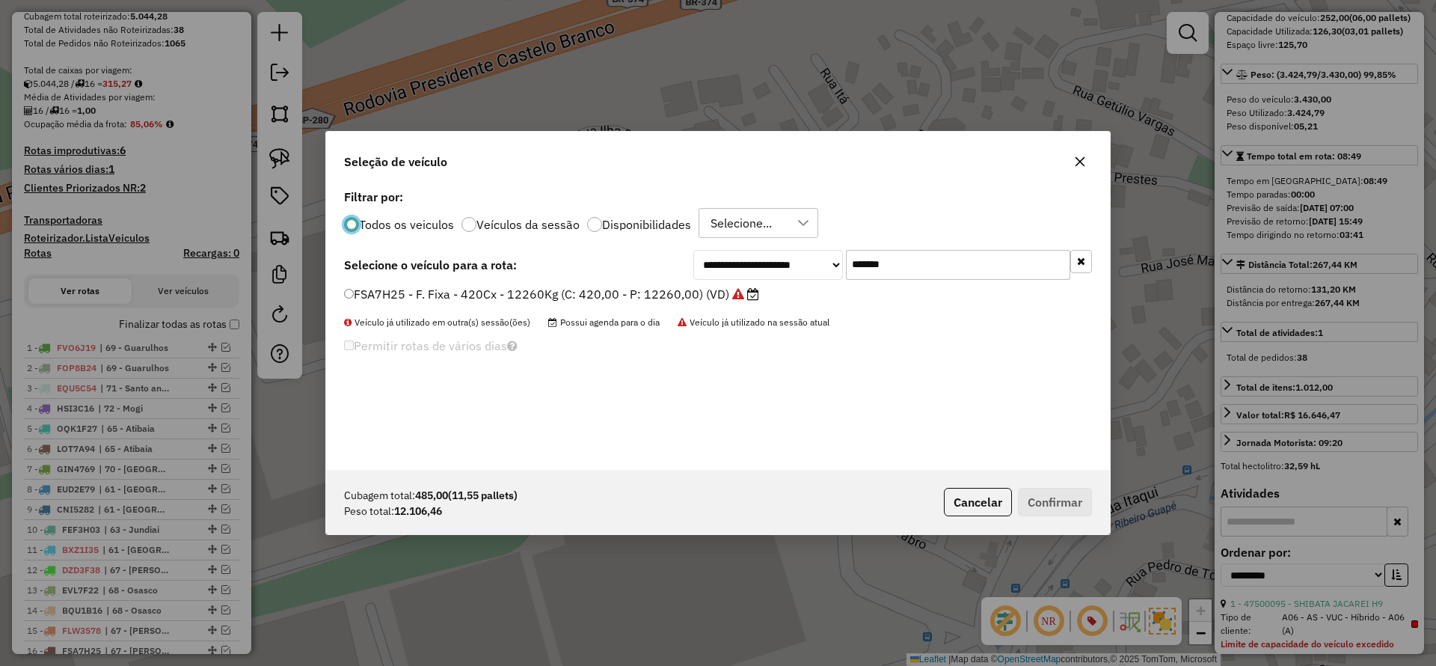
scroll to position [8, 4]
click at [971, 265] on input "*******" at bounding box center [958, 265] width 224 height 30
paste input "text"
type input "*******"
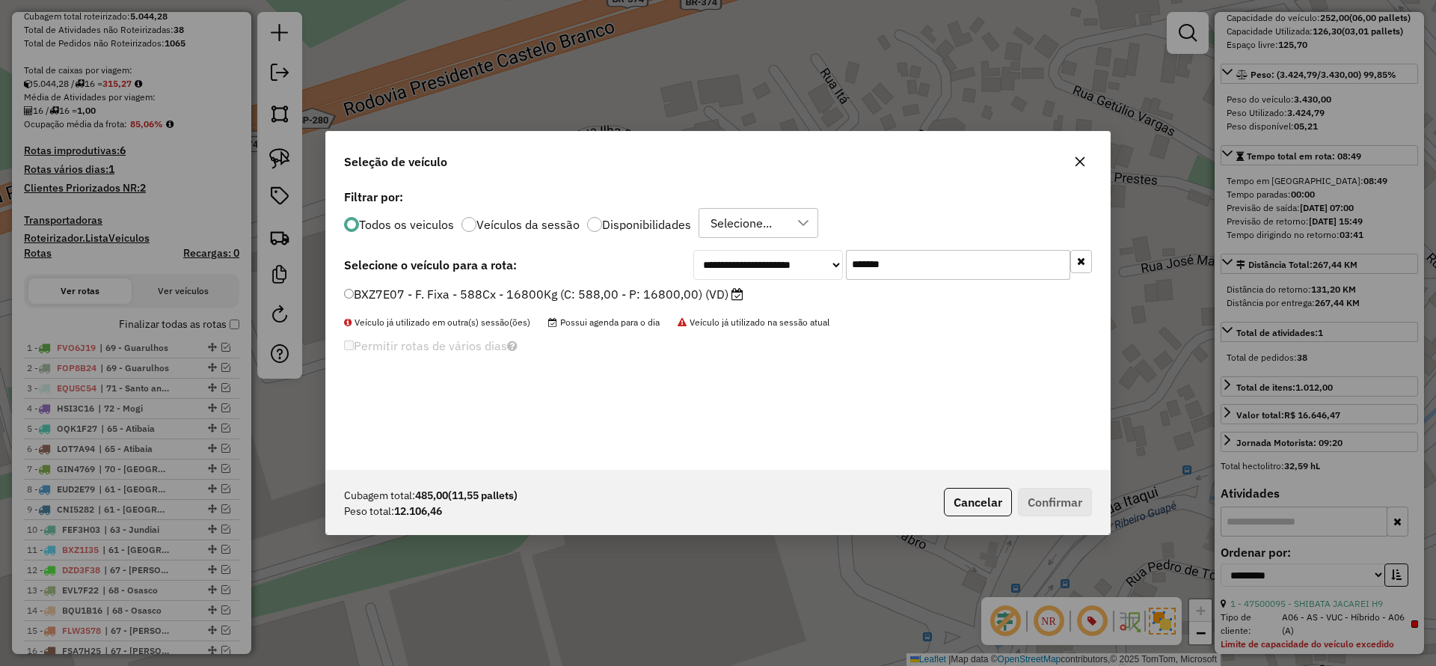
click at [696, 296] on label "BXZ7E07 - F. Fixa - 588Cx - 16800Kg (C: 588,00 - P: 16800,00) (VD)" at bounding box center [544, 294] width 400 height 18
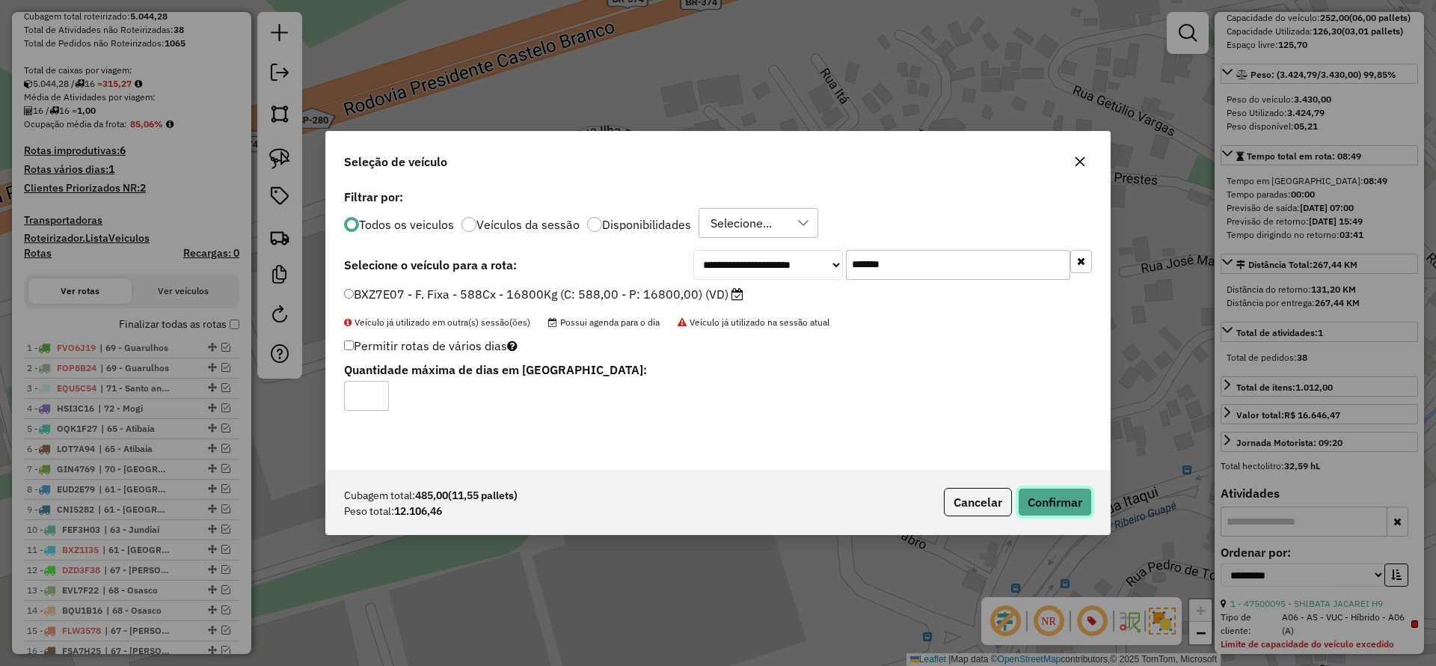
click at [1048, 495] on button "Confirmar" at bounding box center [1055, 502] width 74 height 28
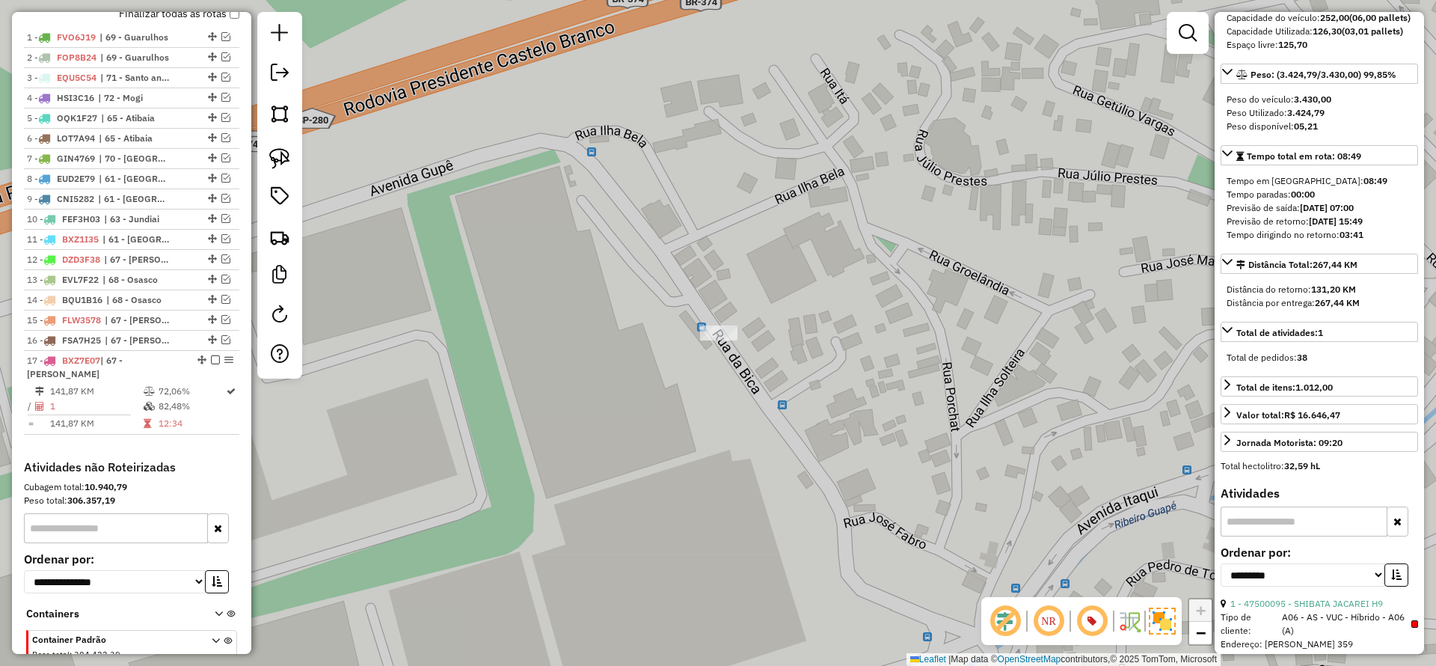
scroll to position [664, 0]
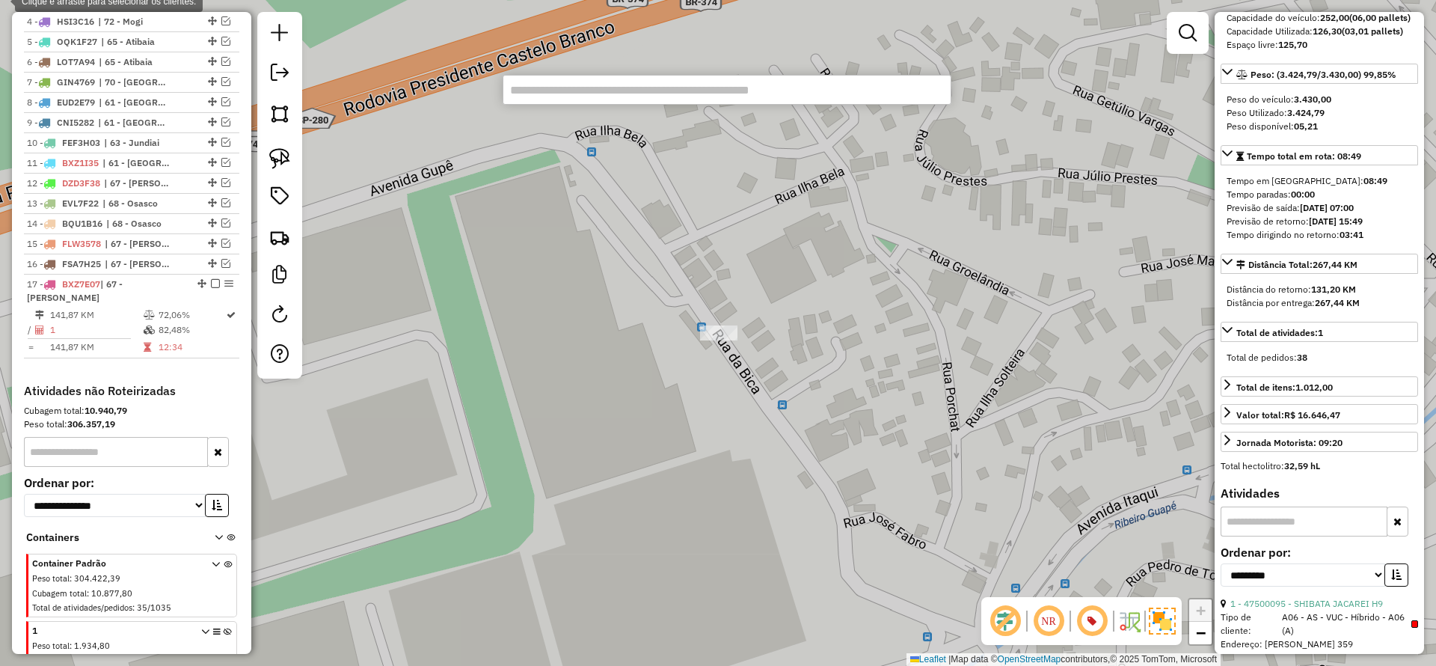
type input "********"
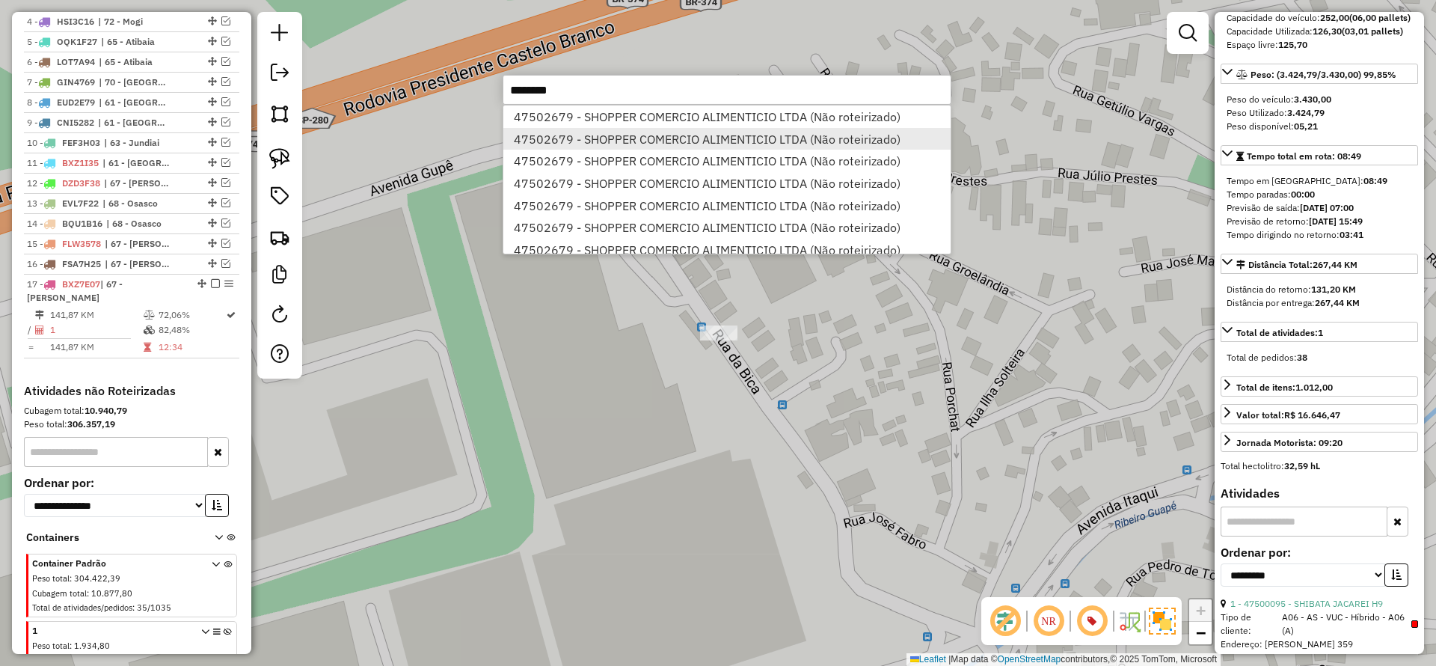
click at [633, 147] on li "47502679 - SHOPPER COMERCIO ALIMENTICIO LTDA (Não roteirizado)" at bounding box center [727, 139] width 447 height 22
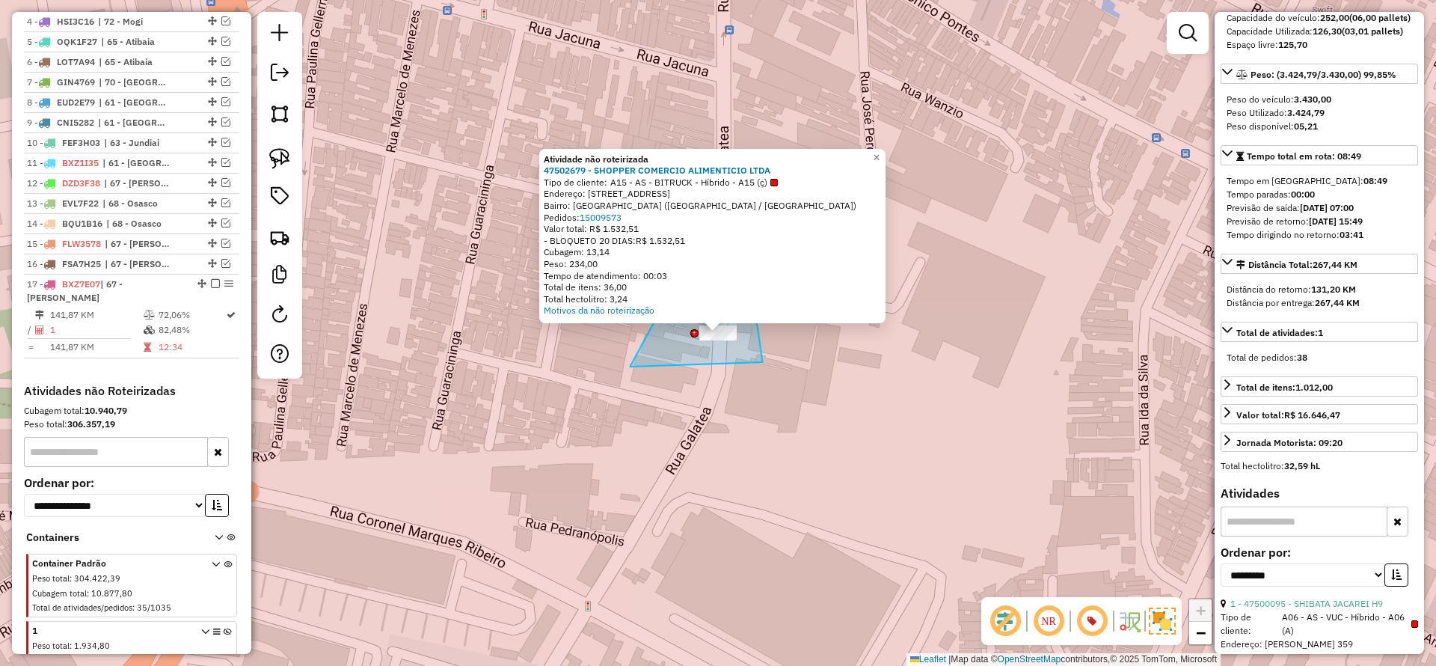
drag, startPoint x: 762, startPoint y: 362, endPoint x: 630, endPoint y: 367, distance: 132.5
drag, startPoint x: 778, startPoint y: 319, endPoint x: 542, endPoint y: 378, distance: 242.8
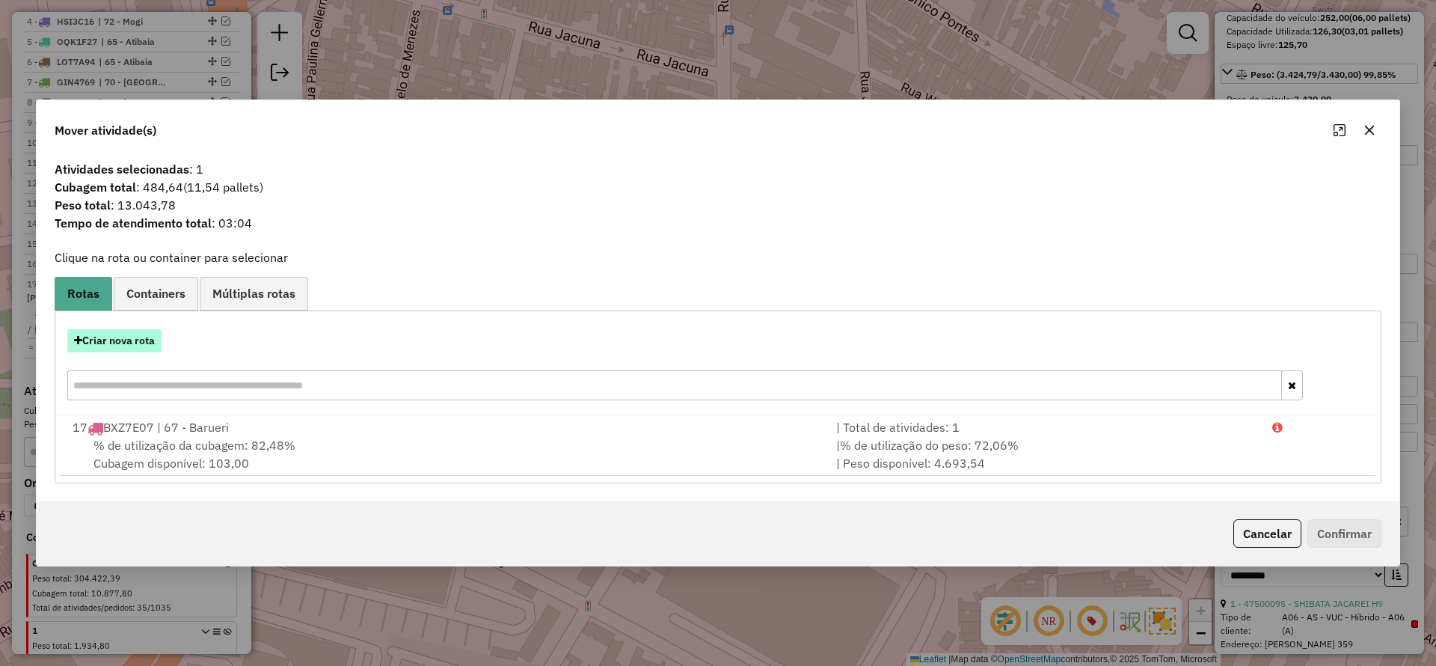
click at [140, 343] on button "Criar nova rota" at bounding box center [114, 340] width 94 height 23
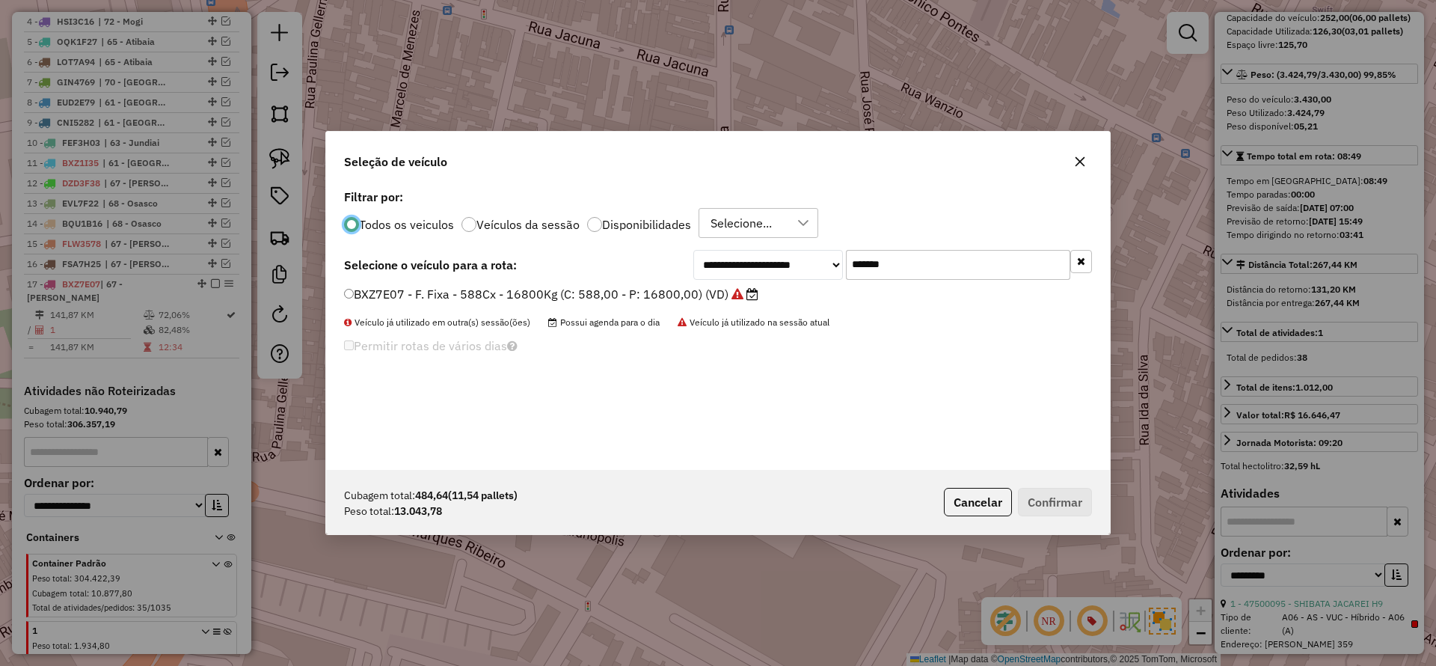
scroll to position [8, 4]
click at [976, 270] on input "*******" at bounding box center [958, 265] width 224 height 30
paste input "text"
type input "*******"
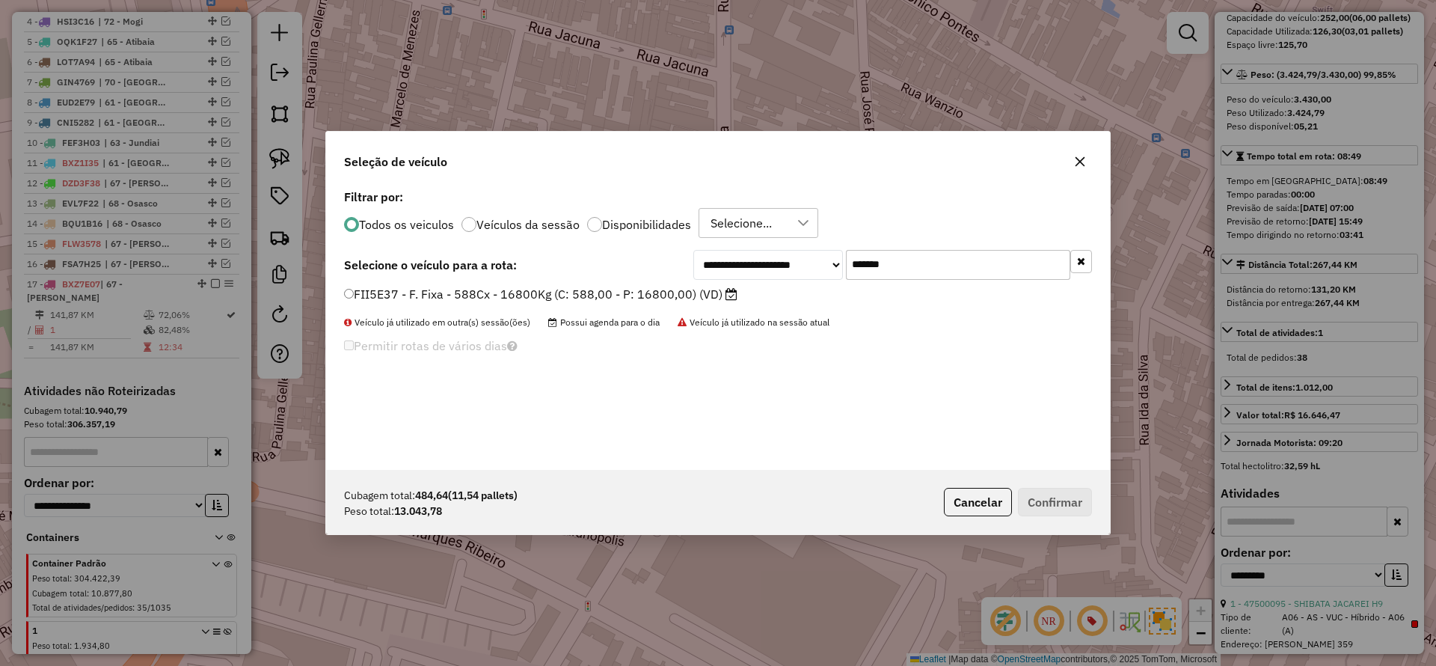
click at [640, 292] on label "FII5E37 - F. Fixa - 588Cx - 16800Kg (C: 588,00 - P: 16800,00) (VD)" at bounding box center [541, 294] width 394 height 18
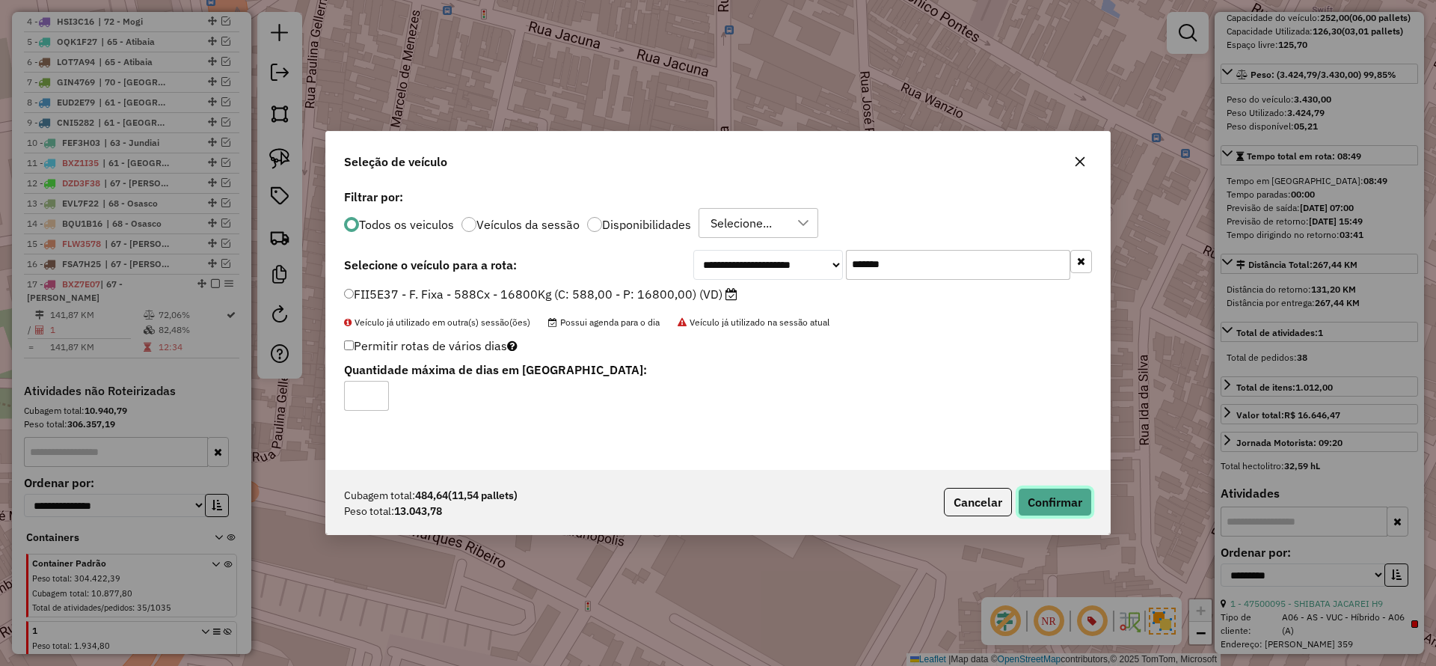
click at [1056, 495] on button "Confirmar" at bounding box center [1055, 502] width 74 height 28
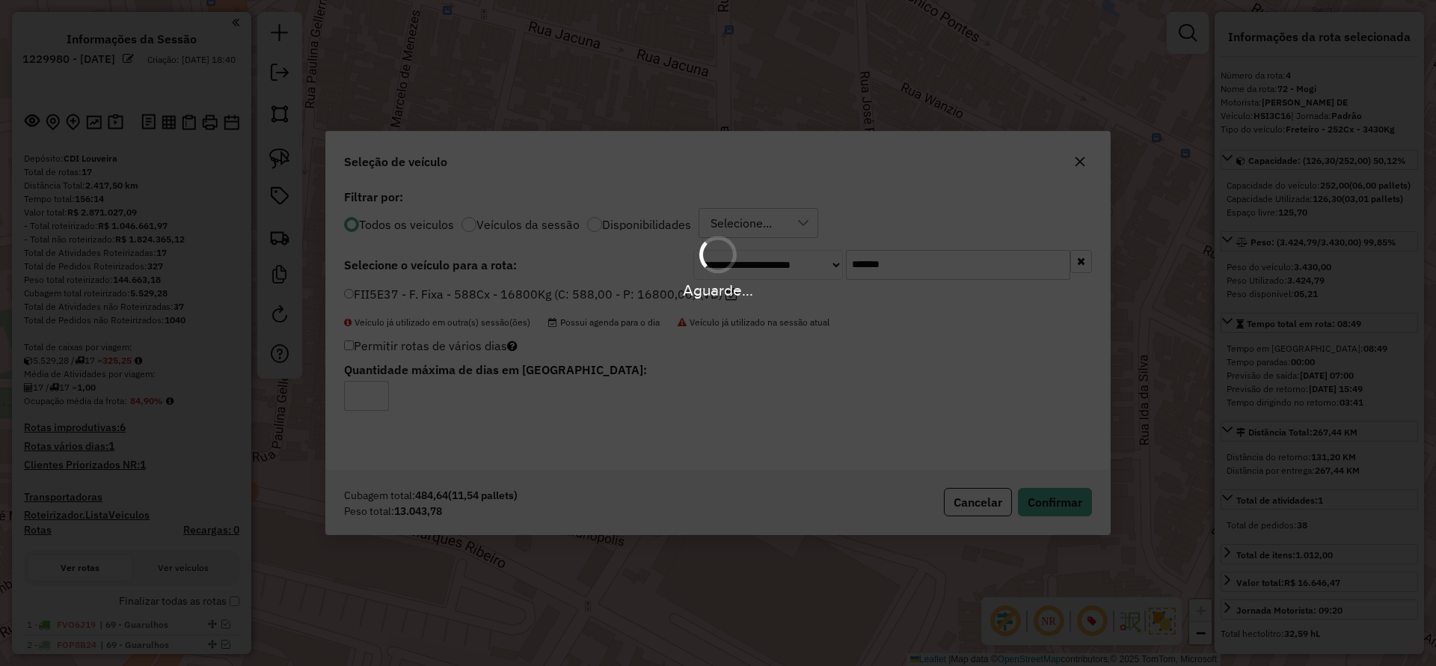
select select "**********"
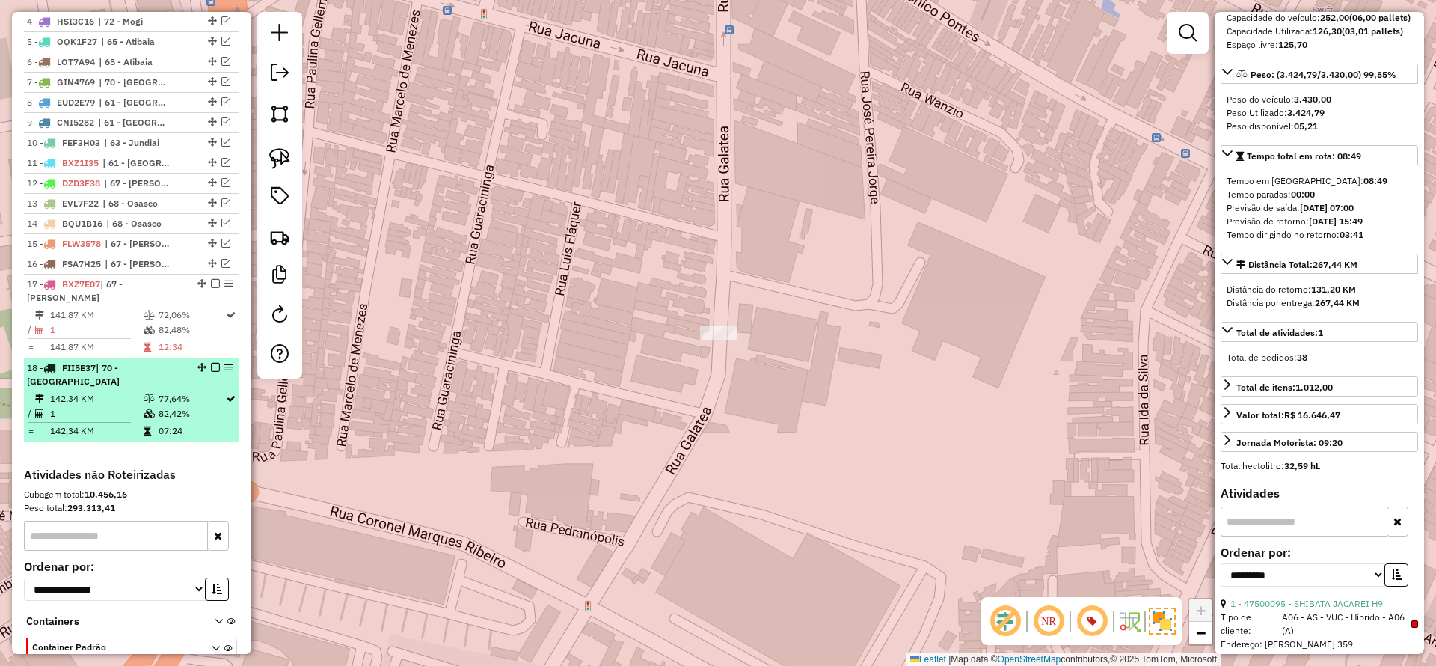
click at [211, 363] on em at bounding box center [215, 367] width 9 height 9
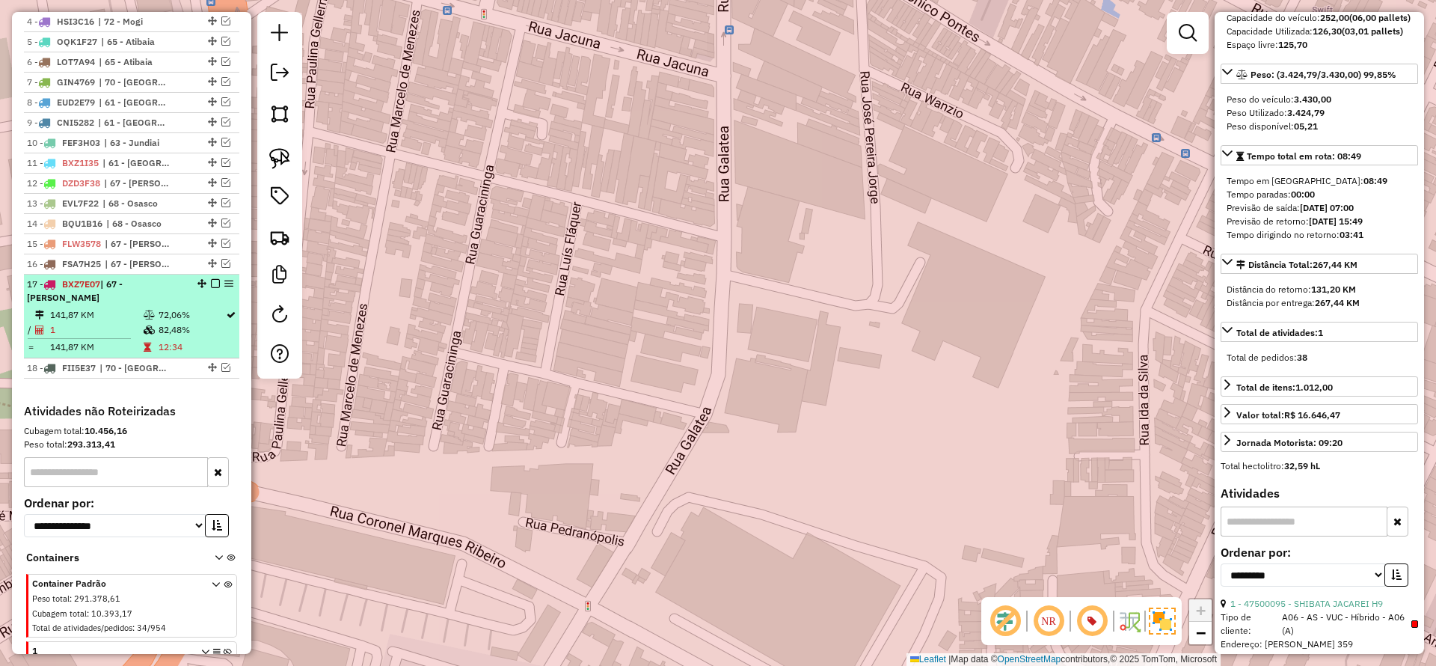
click at [212, 279] on em at bounding box center [215, 283] width 9 height 9
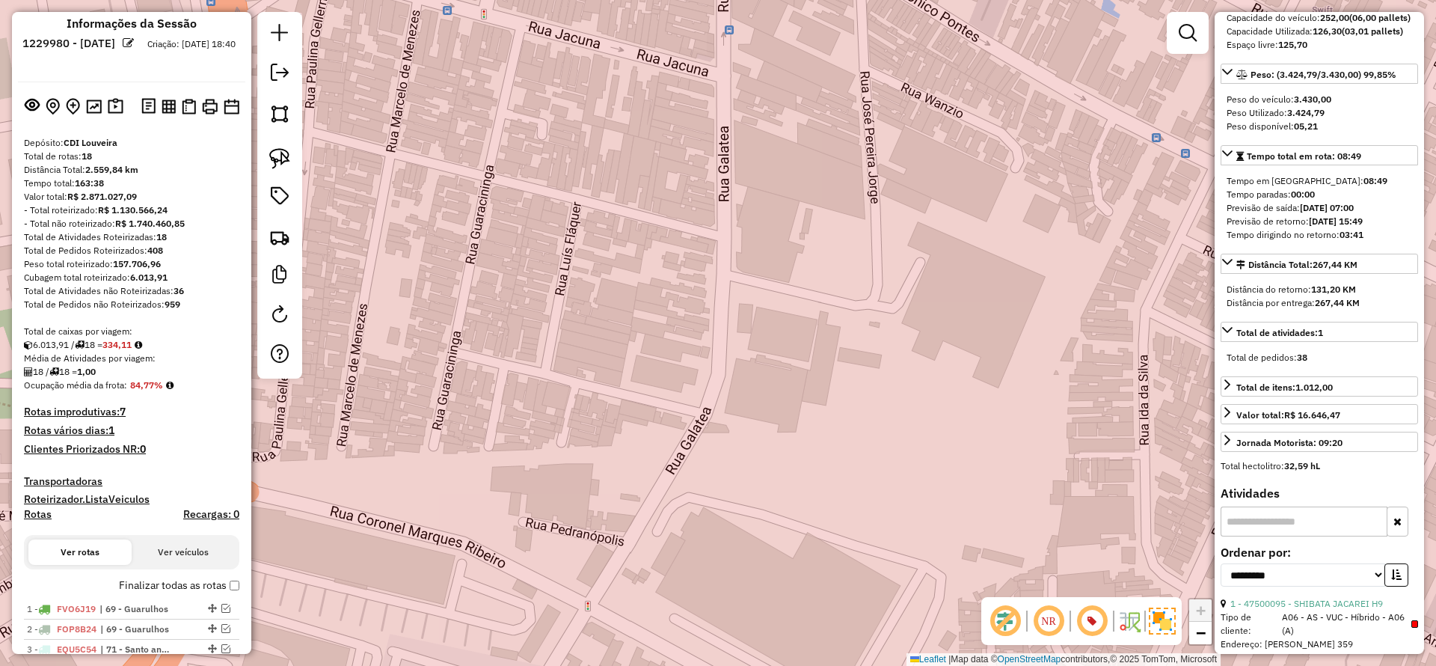
scroll to position [0, 0]
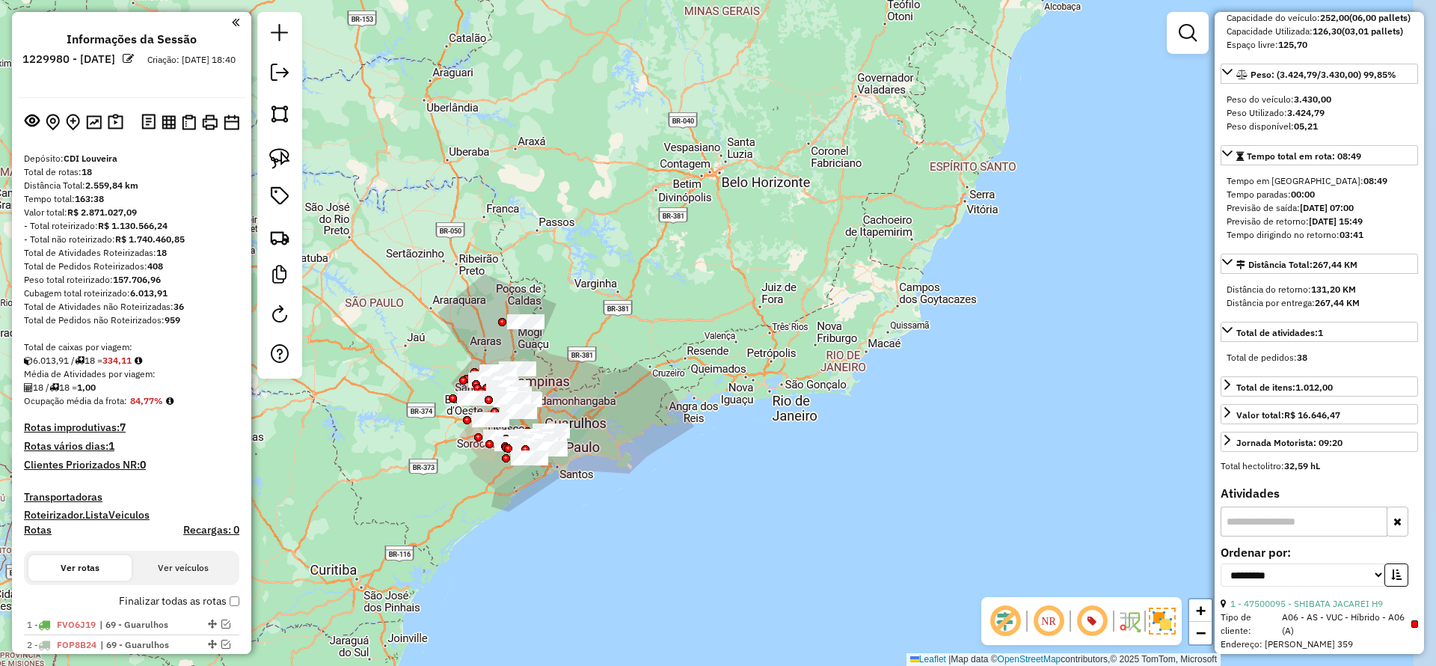
drag, startPoint x: 624, startPoint y: 352, endPoint x: 617, endPoint y: 371, distance: 20.6
click at [617, 371] on div "Janela de atendimento Grade de atendimento Capacidade Transportadoras Veículos …" at bounding box center [718, 333] width 1436 height 666
click at [1181, 24] on em at bounding box center [1188, 33] width 18 height 18
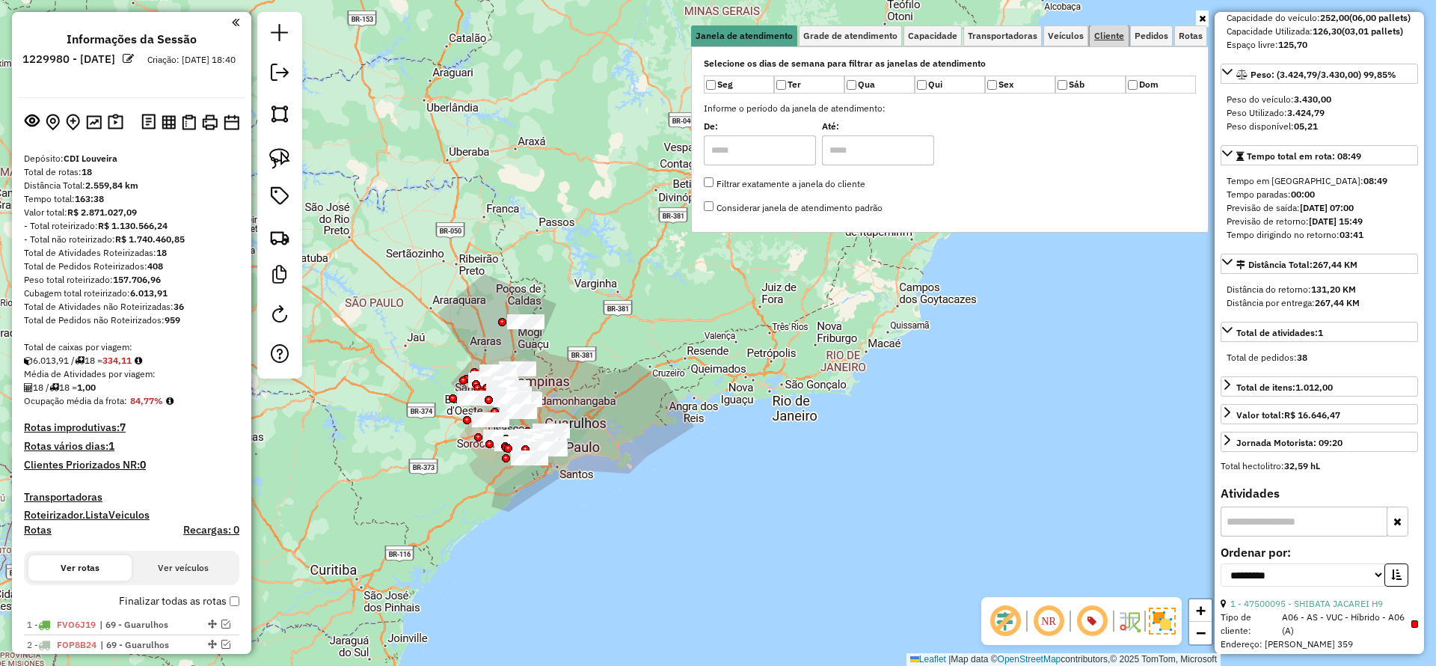
click at [1118, 34] on span "Cliente" at bounding box center [1110, 35] width 30 height 9
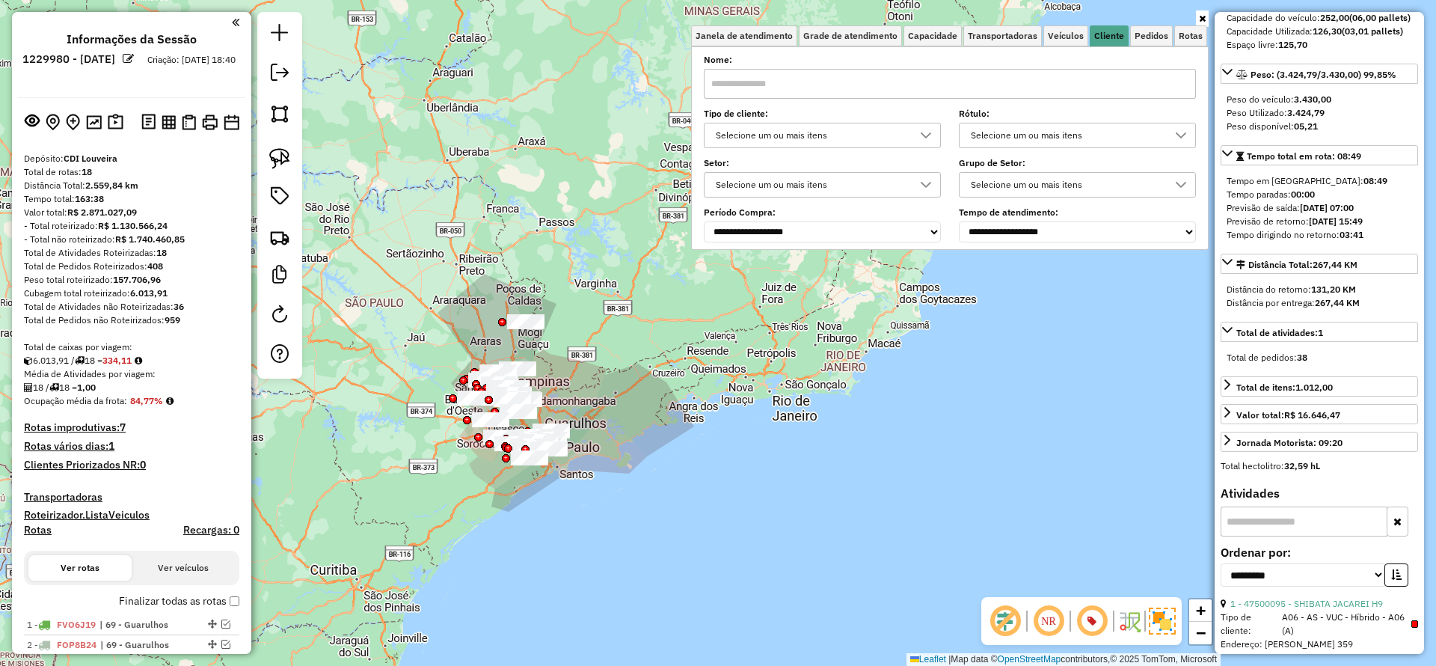
click at [861, 139] on div "Selecione um ou mais itens" at bounding box center [811, 135] width 201 height 24
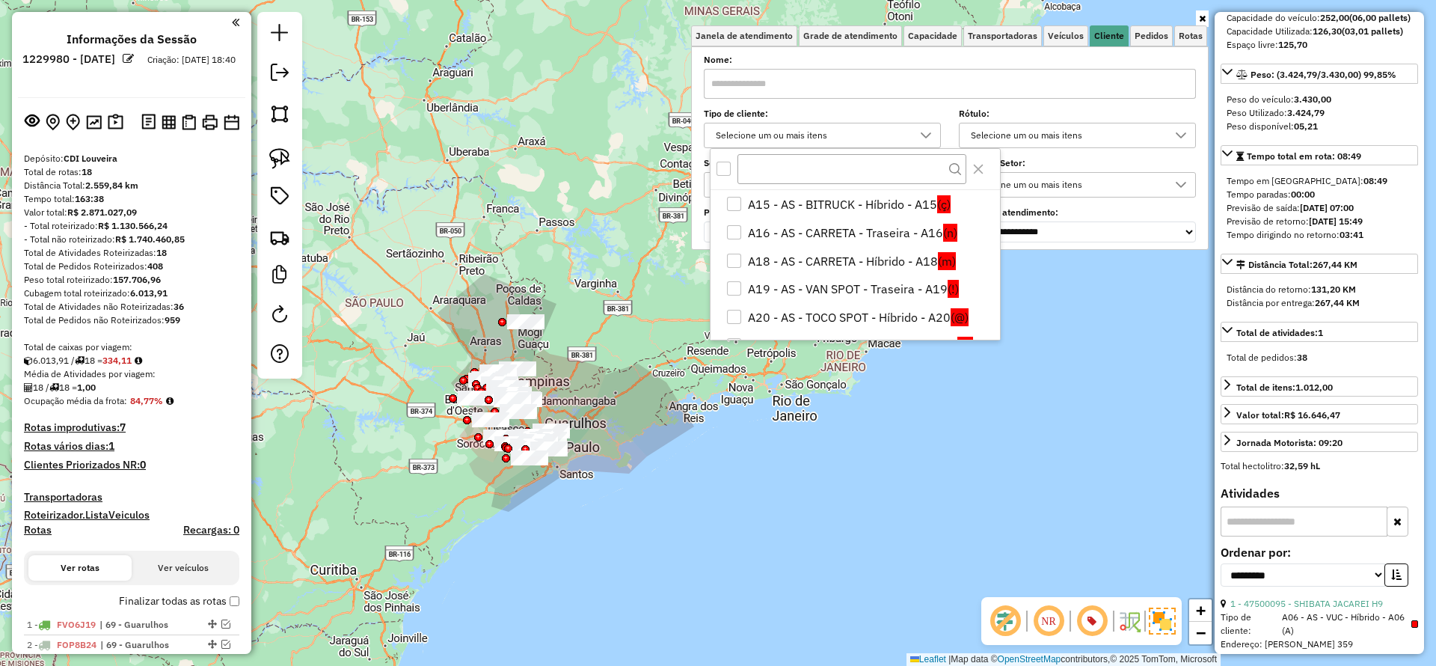
scroll to position [257, 0]
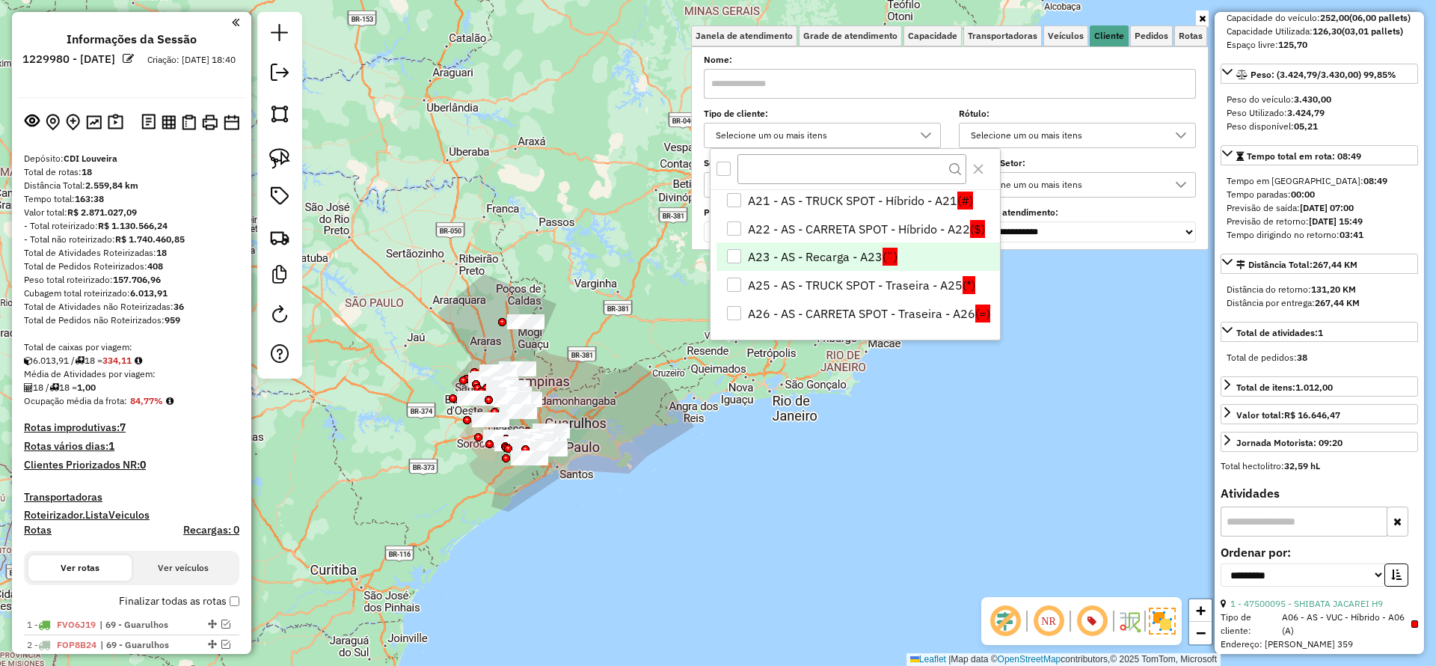
click at [842, 257] on li "A23 - AS - Recarga - A23 (¨)" at bounding box center [859, 256] width 284 height 28
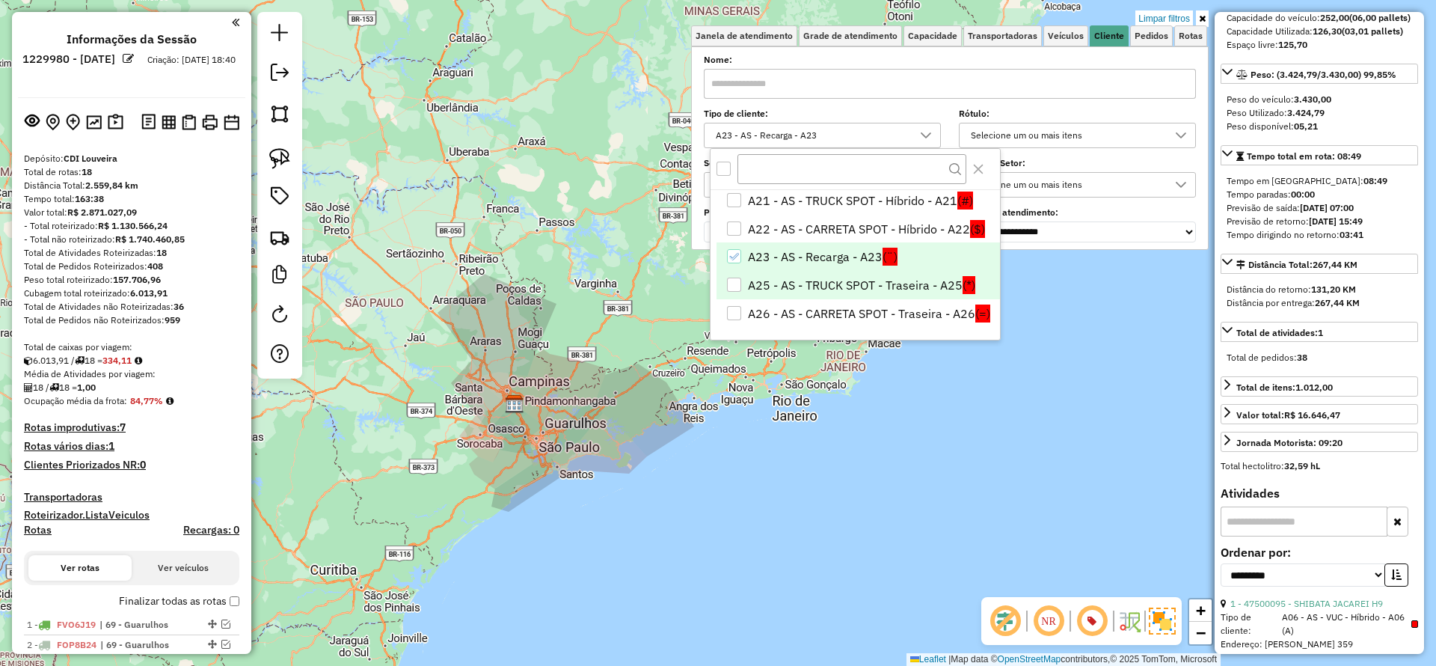
scroll to position [145, 0]
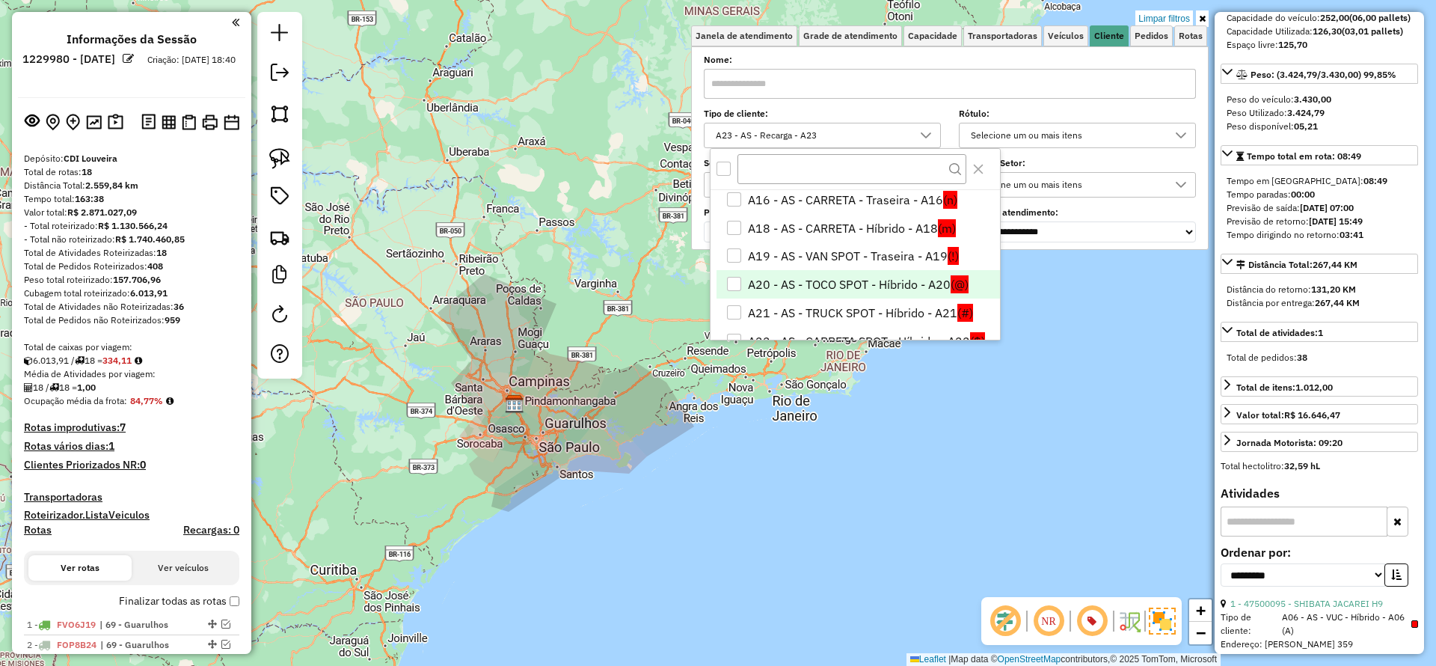
click at [812, 287] on li "A20 - AS - TOCO SPOT - Híbrido - A20 (@)" at bounding box center [859, 284] width 284 height 28
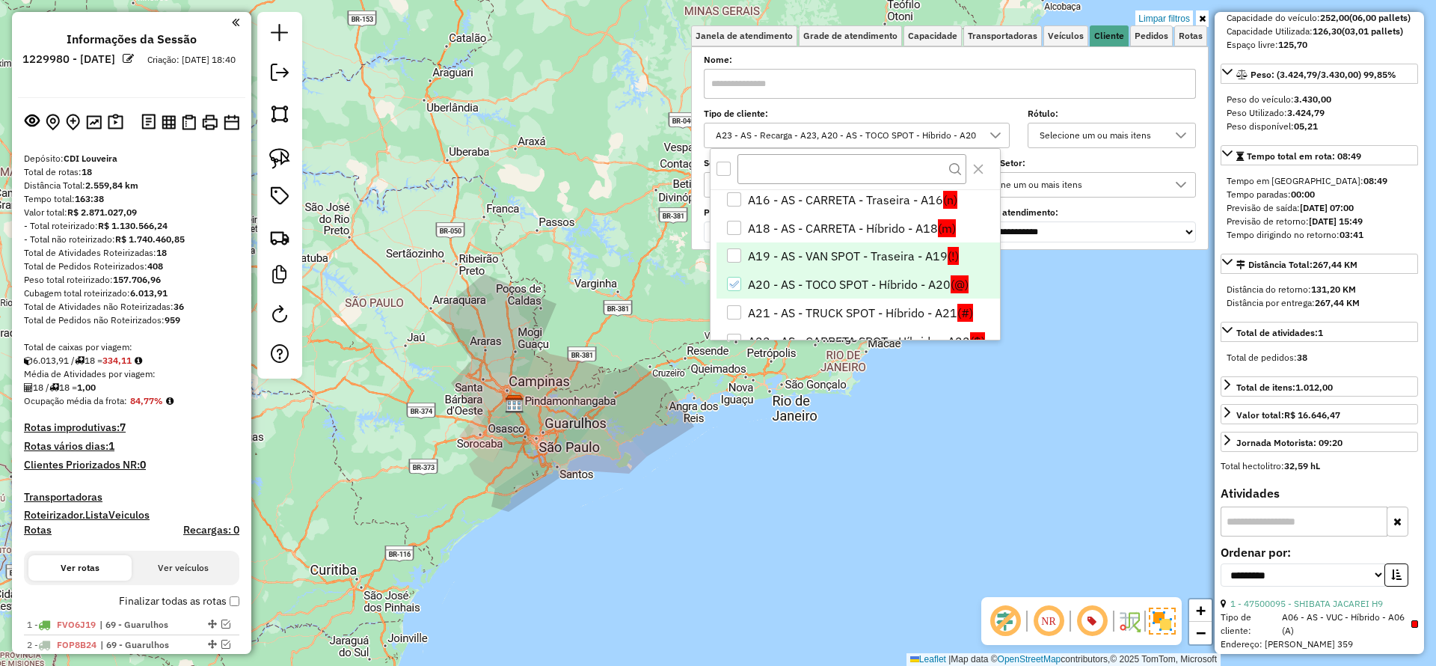
click at [823, 258] on li "A19 - AS - VAN SPOT - Traseira - A19 (!)" at bounding box center [859, 256] width 284 height 28
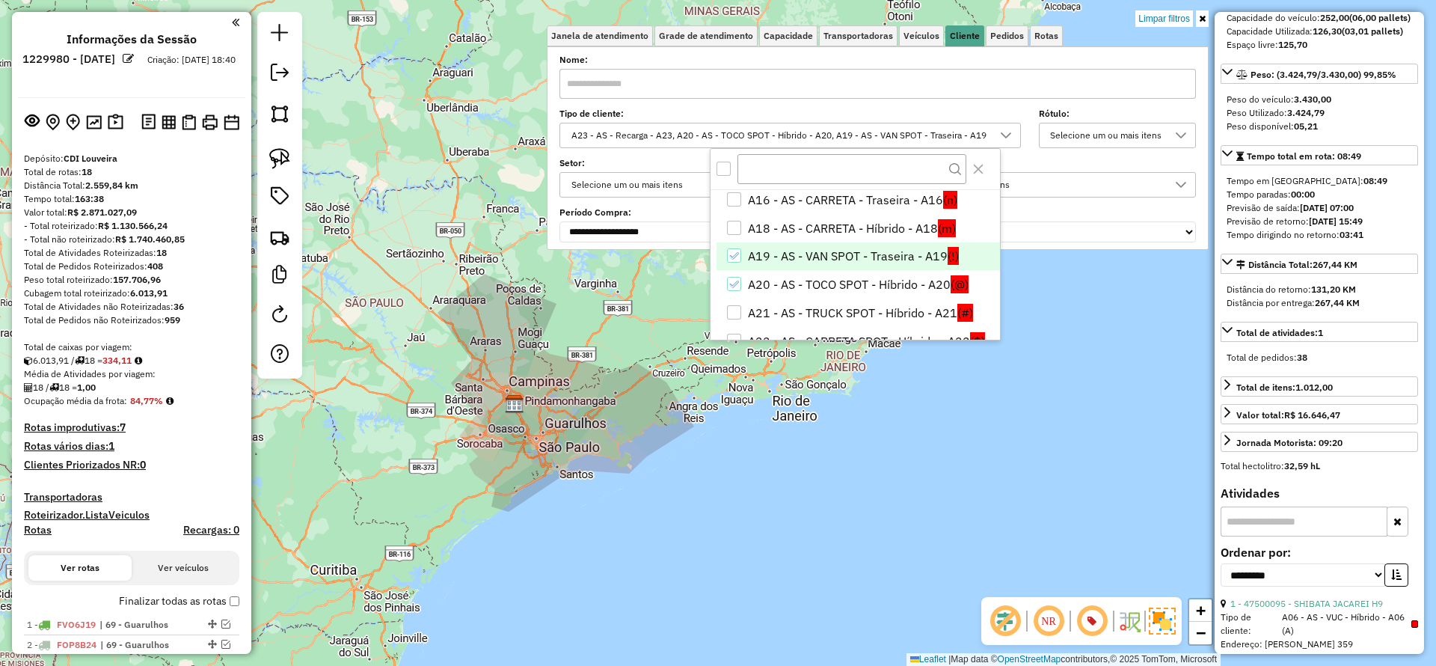
scroll to position [257, 0]
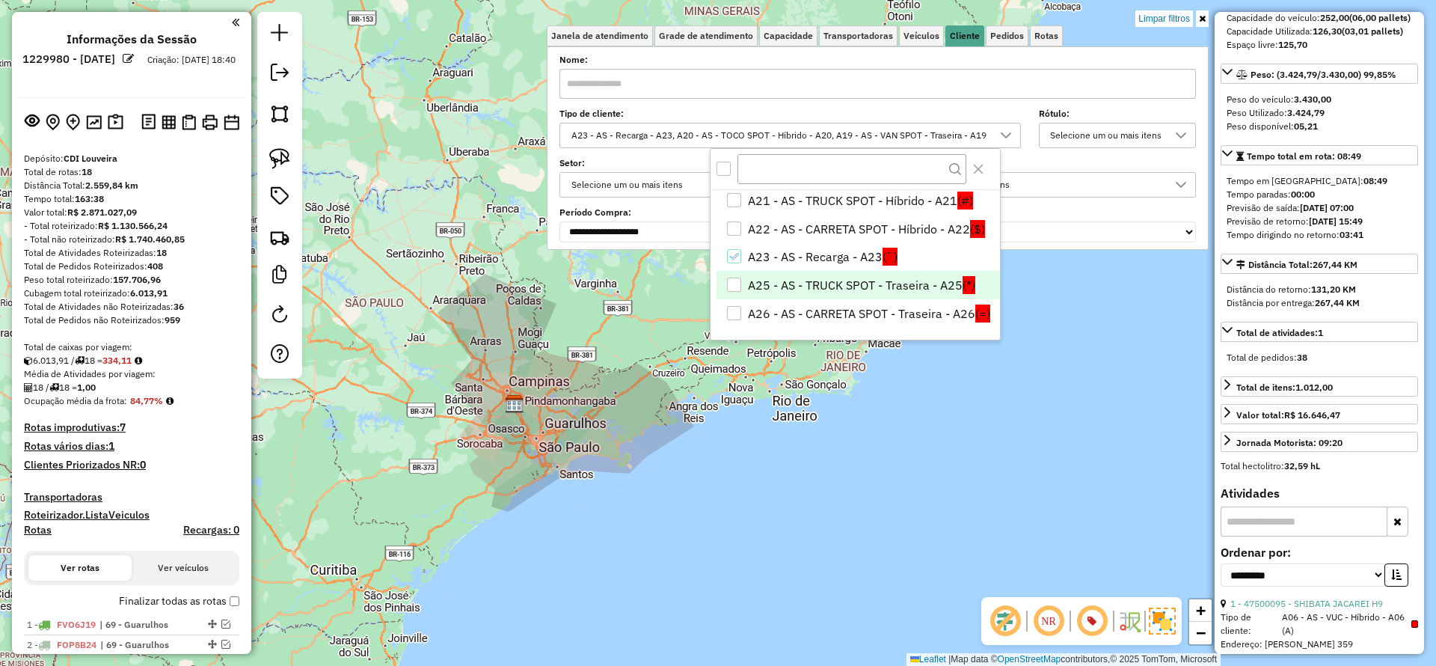
drag, startPoint x: 777, startPoint y: 316, endPoint x: 790, endPoint y: 290, distance: 29.4
click at [779, 314] on li "A26 - AS - CARRETA SPOT - Traseira - A26 (=)" at bounding box center [859, 313] width 284 height 28
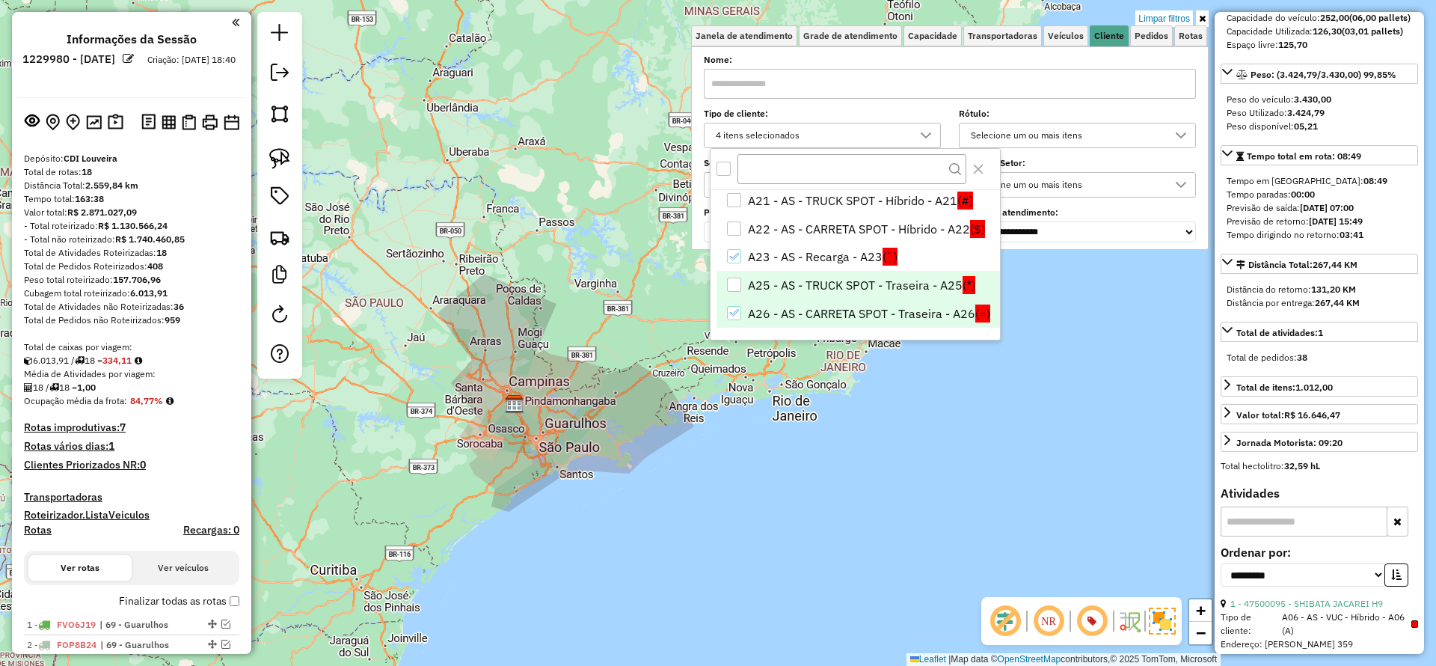
click at [795, 281] on li "A25 - AS - TRUCK SPOT - Traseira - A25 (*)" at bounding box center [859, 285] width 284 height 28
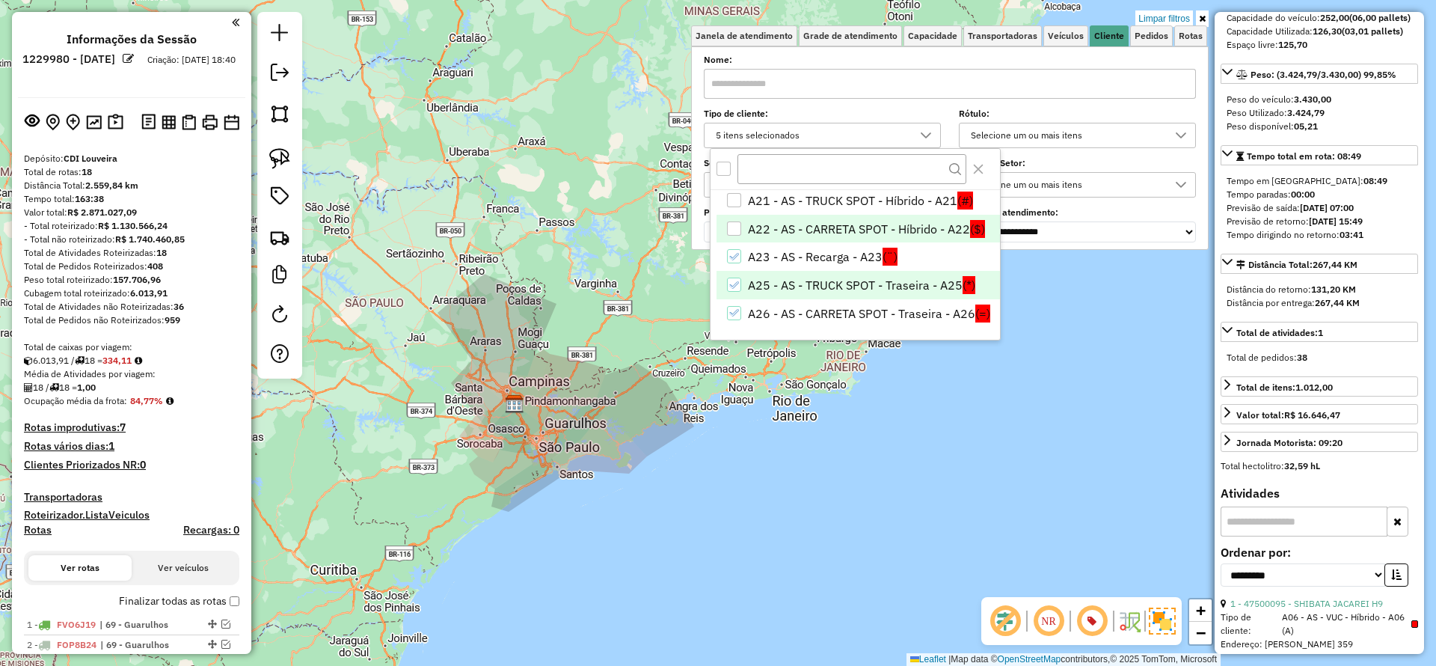
click at [787, 235] on li "A22 - AS - CARRETA SPOT - Híbrido - A22 ($)" at bounding box center [859, 229] width 284 height 28
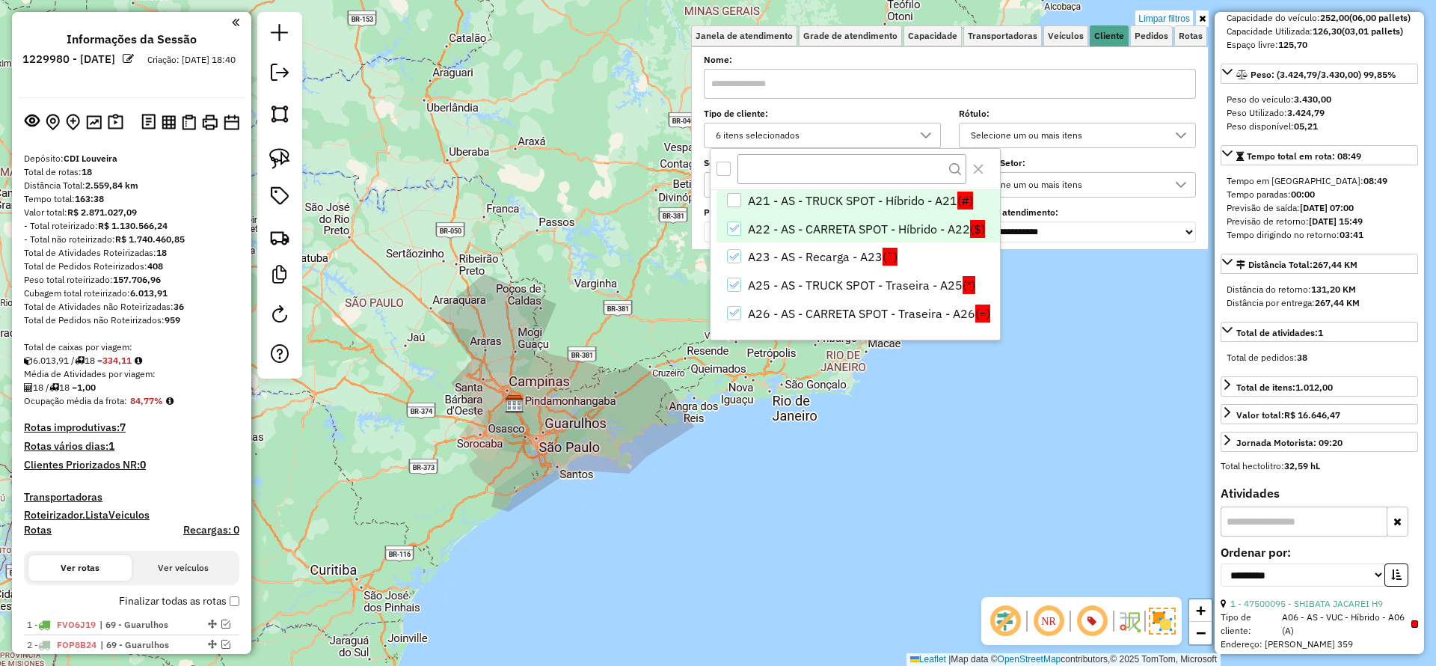
click at [793, 195] on li "A21 - AS - TRUCK SPOT - Híbrido - A21 (#)" at bounding box center [859, 200] width 284 height 28
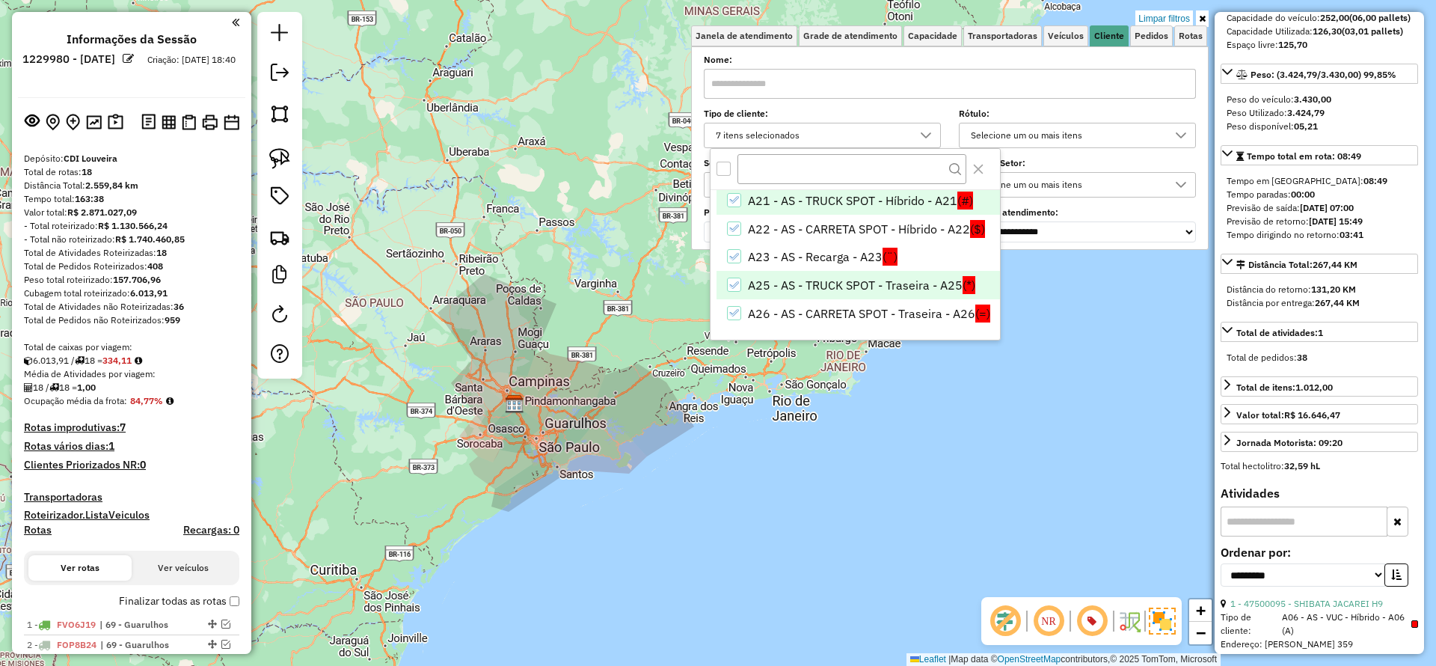
scroll to position [0, 0]
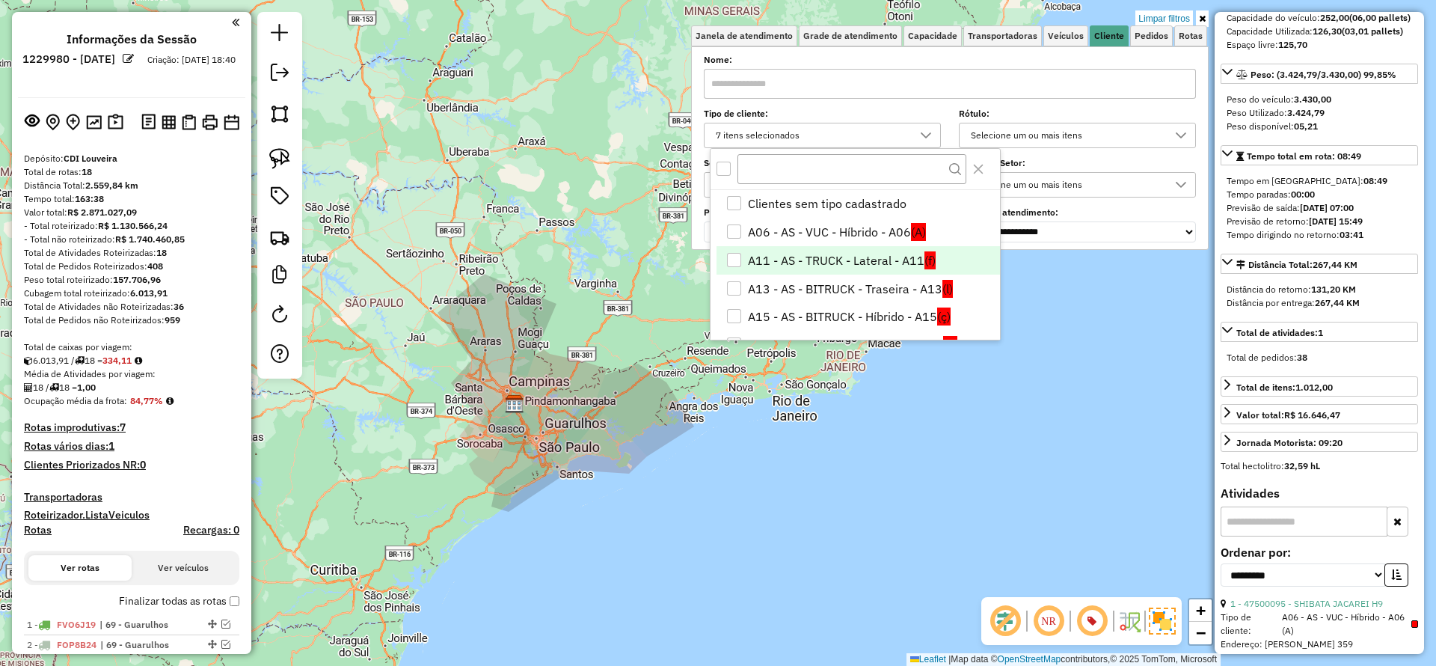
click at [777, 252] on li "A11 - AS - TRUCK - Lateral - A11 (f)" at bounding box center [859, 260] width 284 height 28
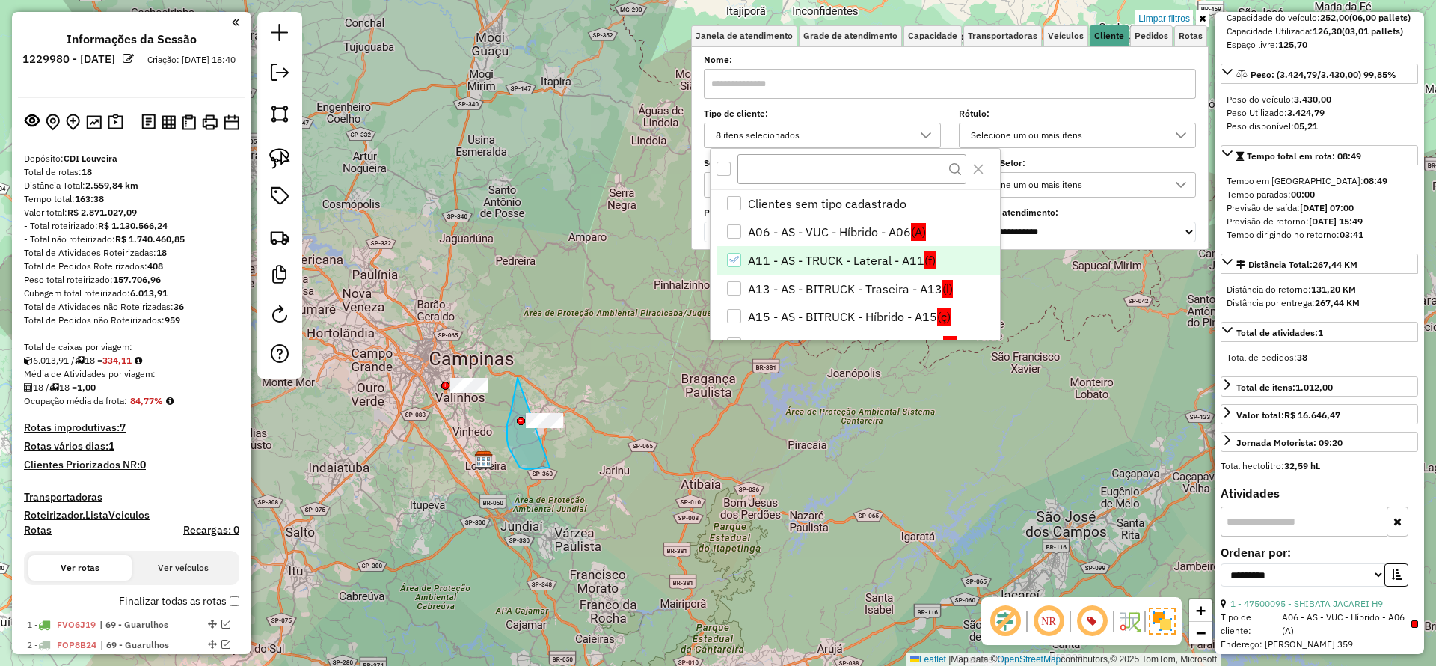
drag, startPoint x: 512, startPoint y: 403, endPoint x: 681, endPoint y: 414, distance: 168.8
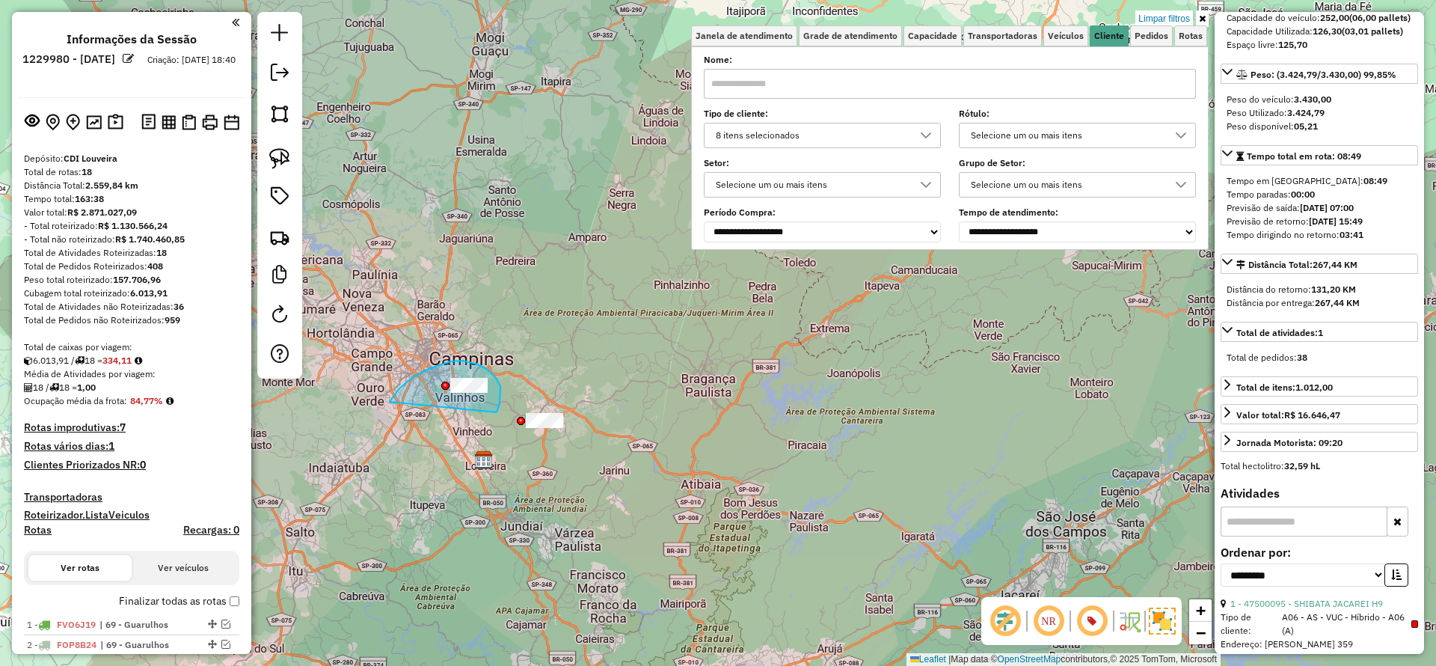
drag, startPoint x: 500, startPoint y: 403, endPoint x: 390, endPoint y: 402, distance: 110.0
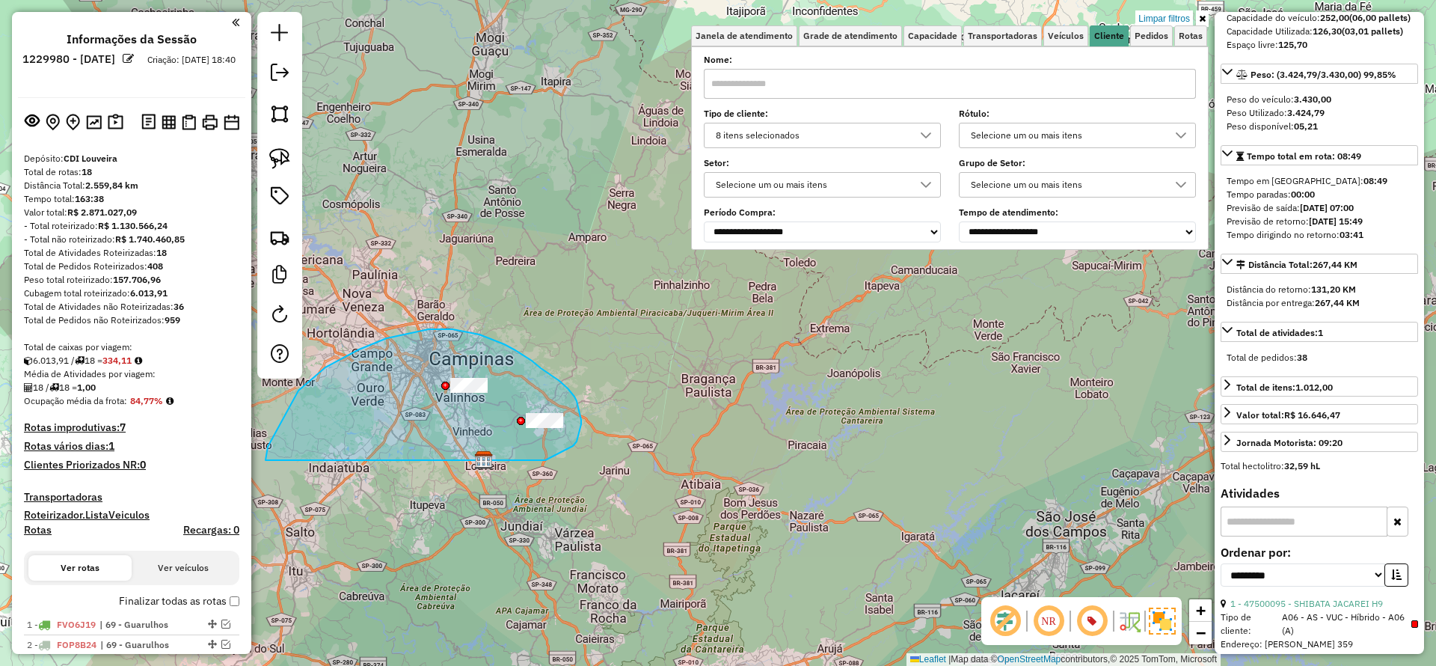
drag, startPoint x: 545, startPoint y: 460, endPoint x: 266, endPoint y: 460, distance: 279.8
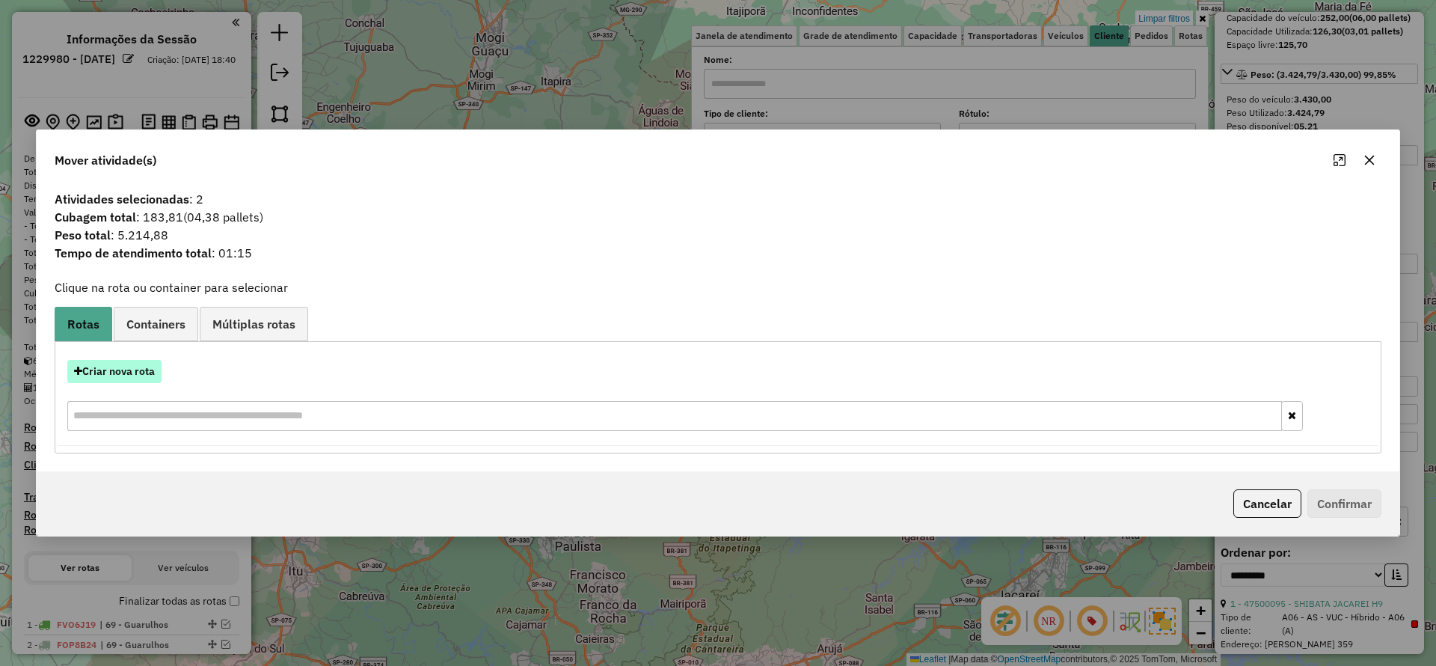
click at [132, 367] on button "Criar nova rota" at bounding box center [114, 371] width 94 height 23
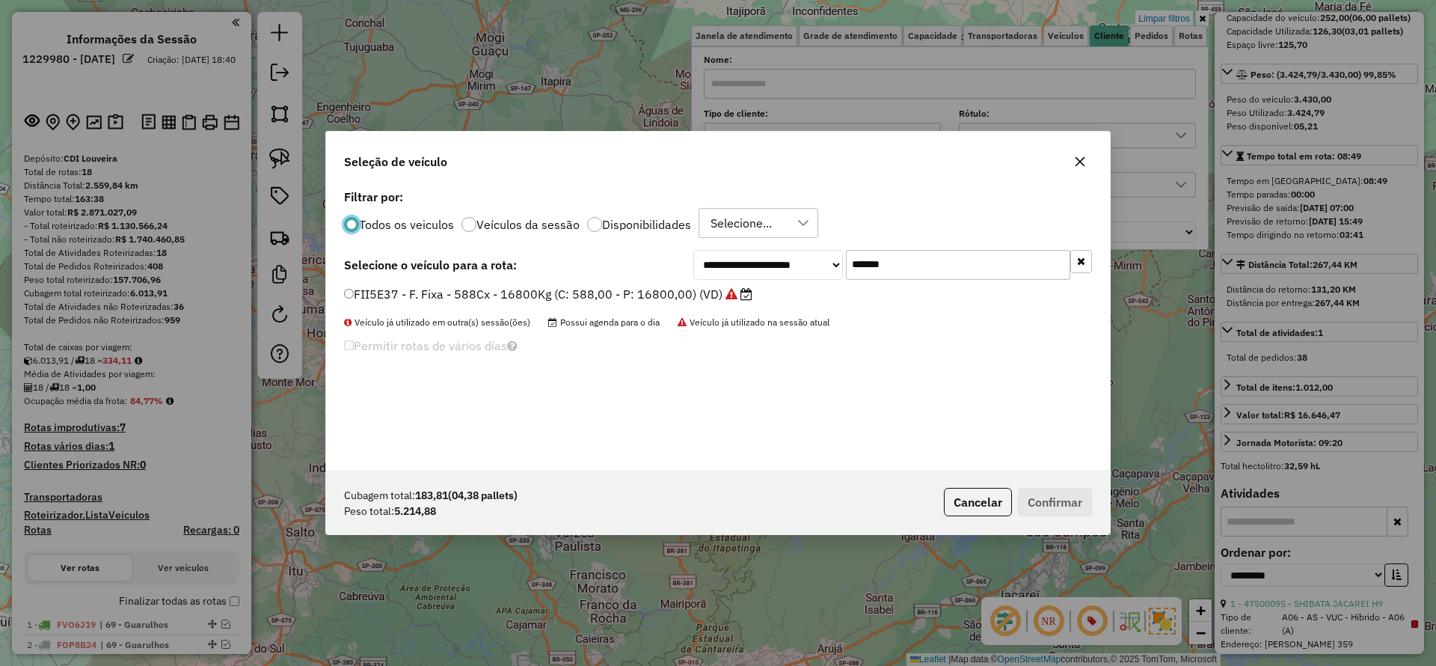
scroll to position [8, 4]
click at [927, 259] on input "*******" at bounding box center [958, 265] width 224 height 30
paste input "text"
type input "*******"
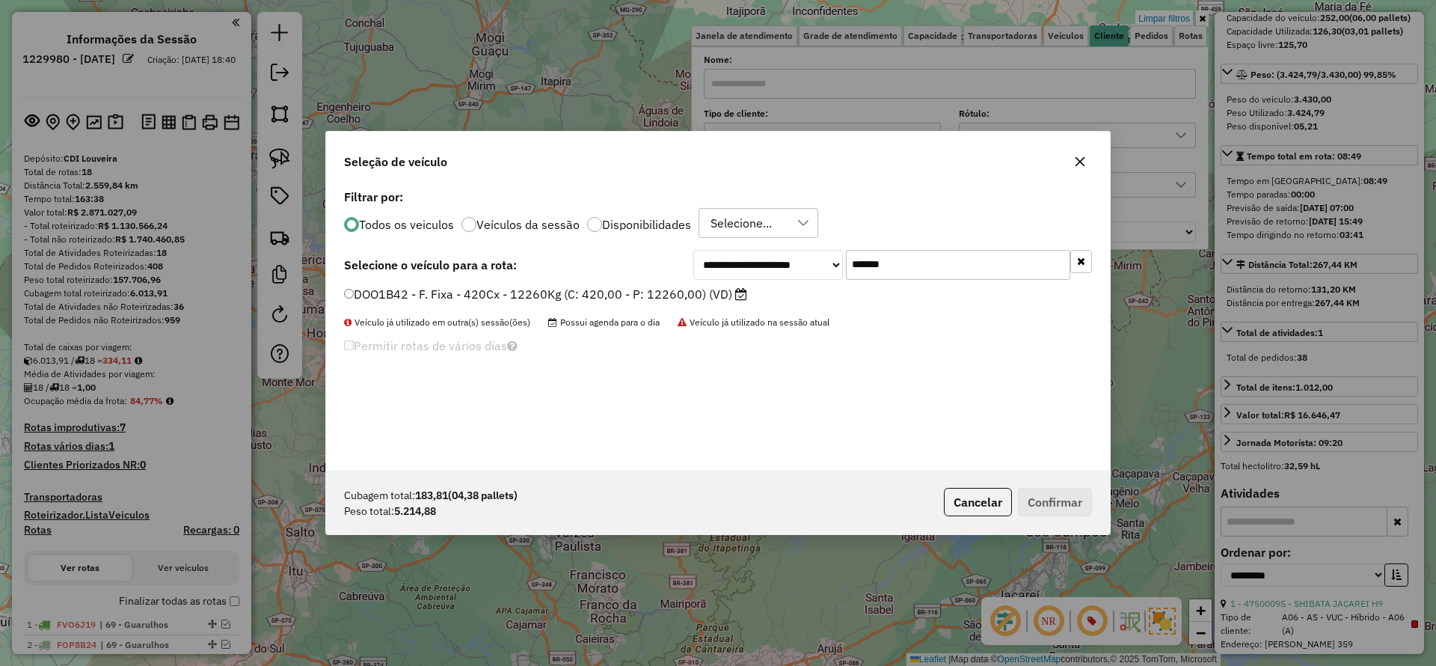
drag, startPoint x: 717, startPoint y: 293, endPoint x: 814, endPoint y: 342, distance: 108.1
click at [717, 294] on label "DOO1B42 - F. Fixa - 420Cx - 12260Kg (C: 420,00 - P: 12260,00) (VD)" at bounding box center [545, 294] width 403 height 18
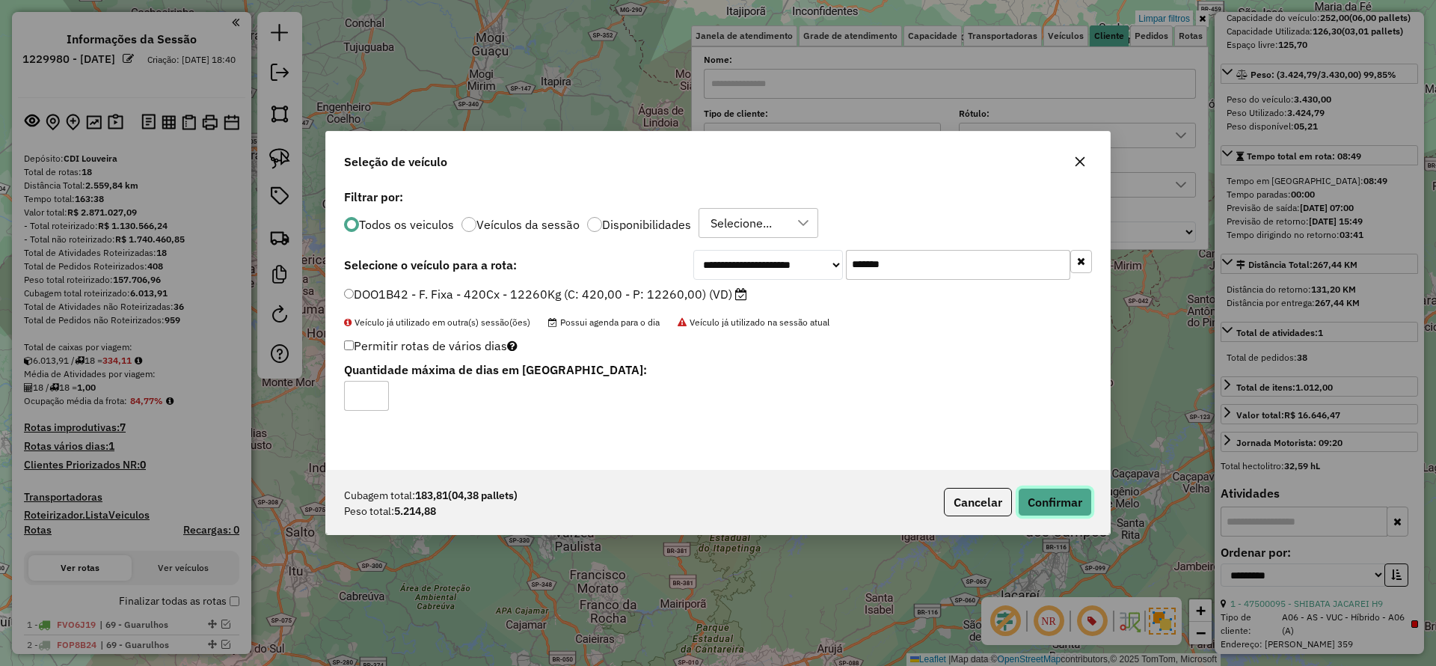
click at [1044, 500] on button "Confirmar" at bounding box center [1055, 502] width 74 height 28
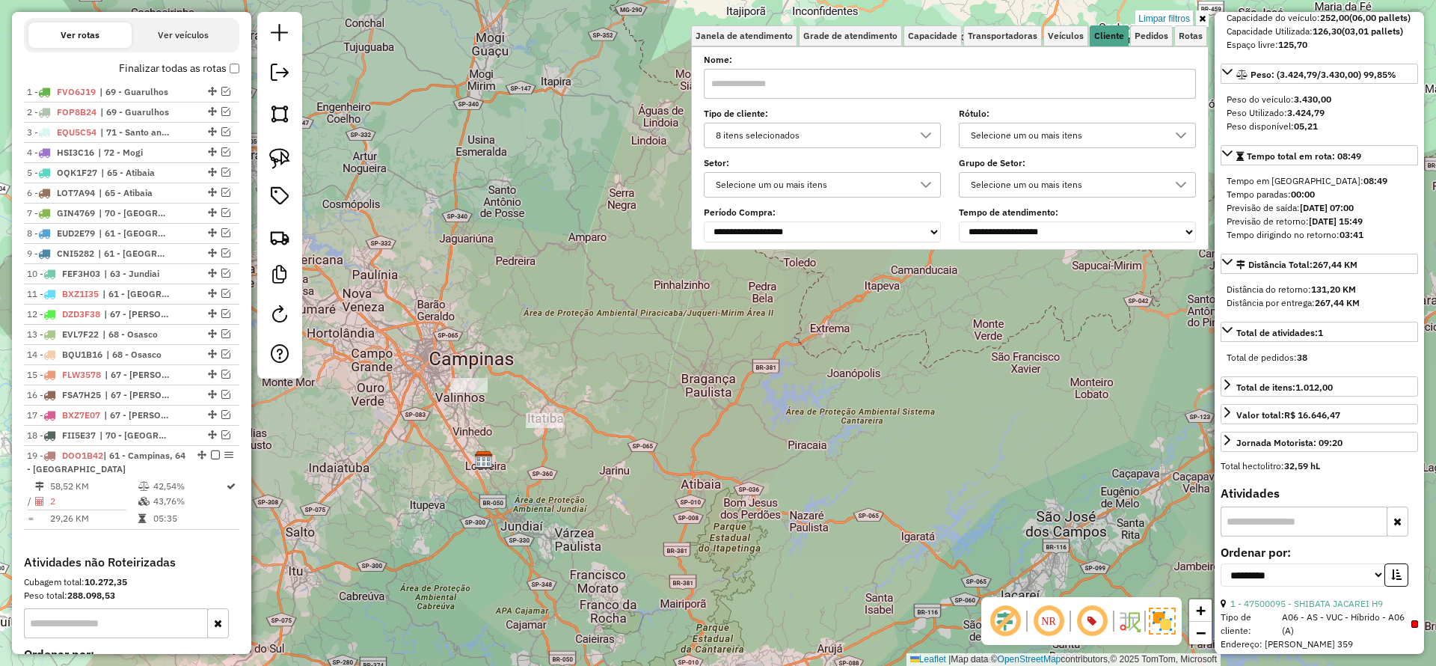
scroll to position [664, 0]
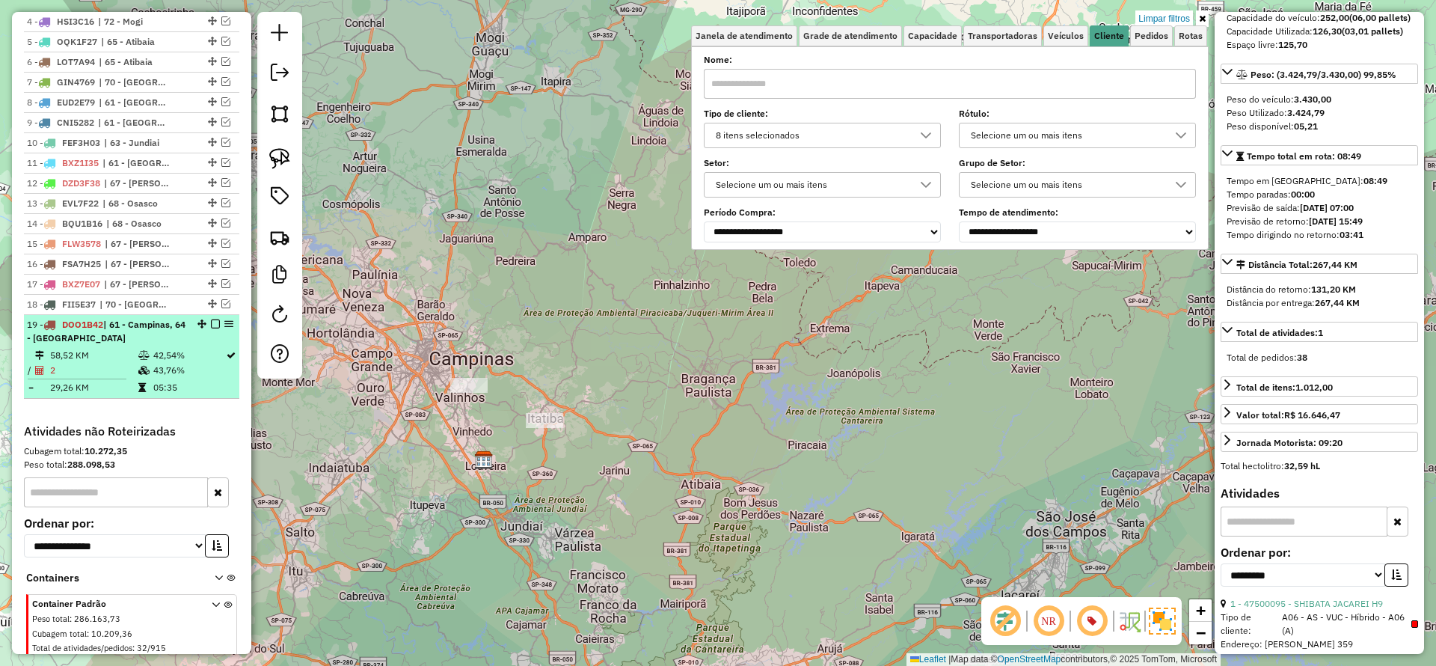
click at [211, 322] on em at bounding box center [215, 323] width 9 height 9
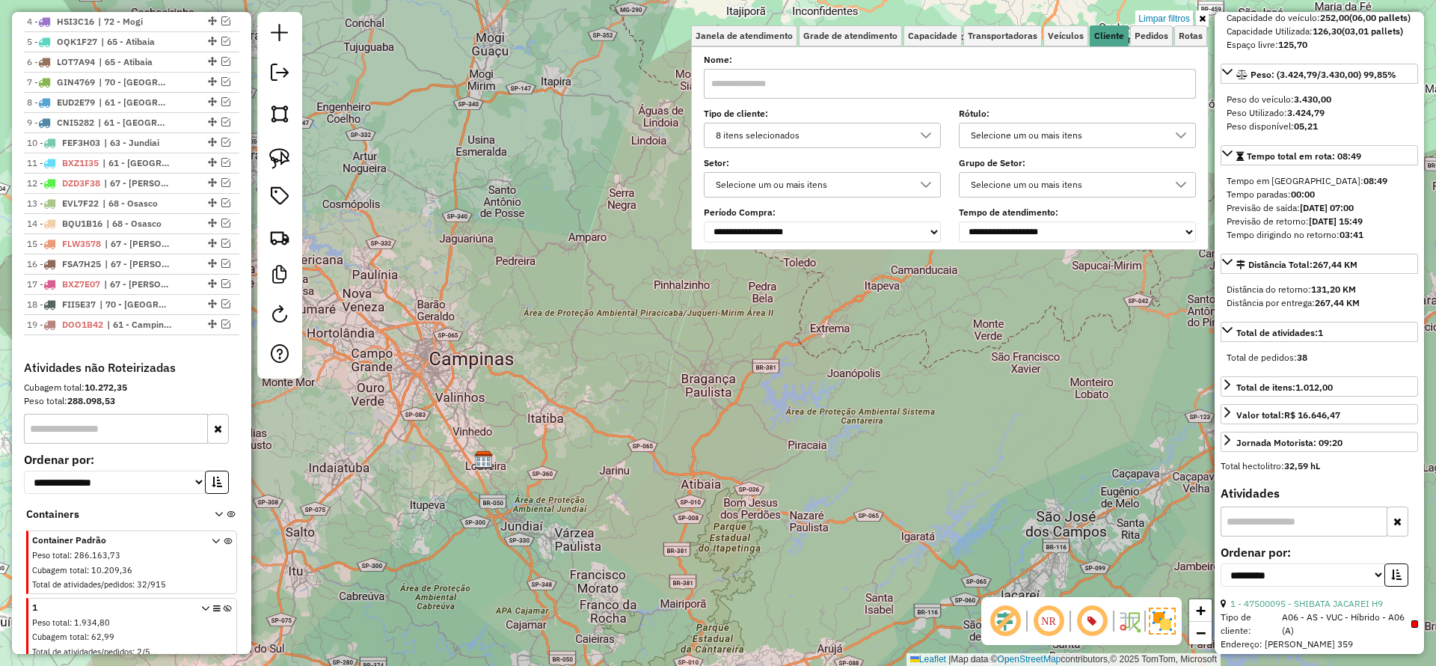
click at [762, 131] on div "8 itens selecionados" at bounding box center [811, 135] width 201 height 24
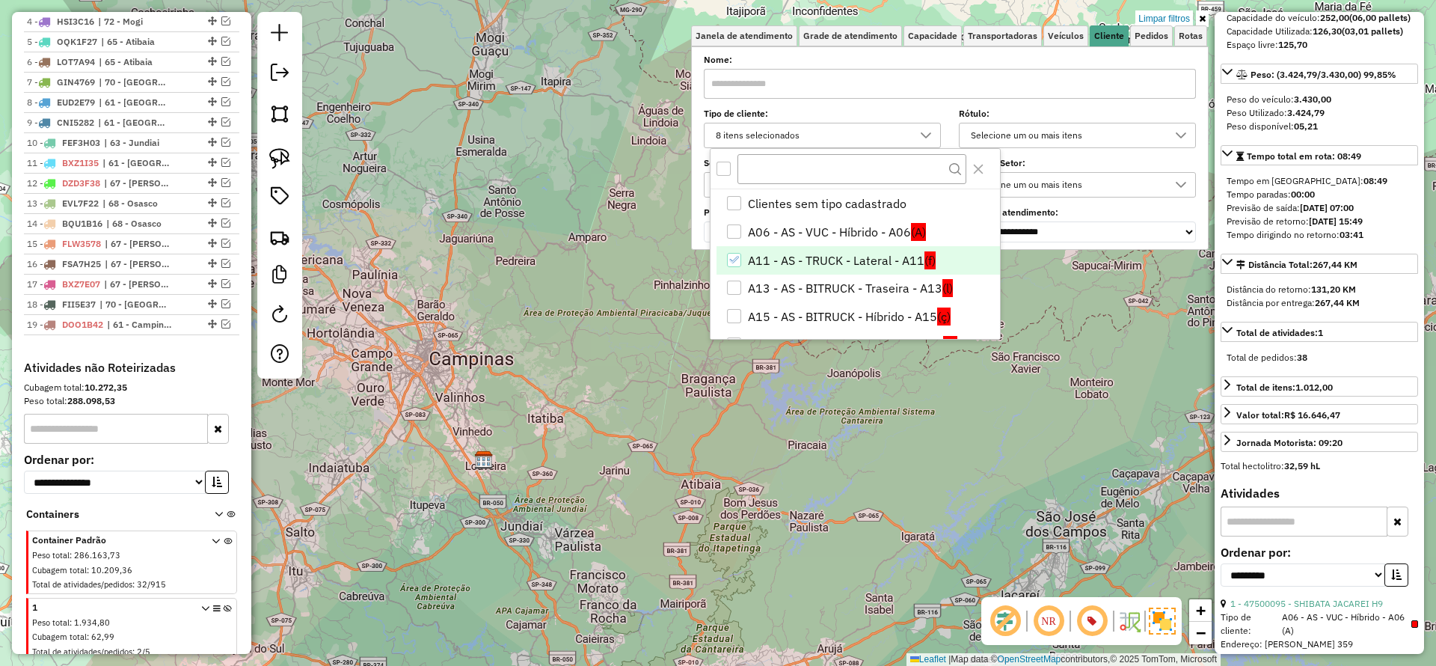
scroll to position [9, 52]
click at [760, 236] on li "A06 - AS - VUC - Híbrido - A06 (A)" at bounding box center [859, 232] width 284 height 28
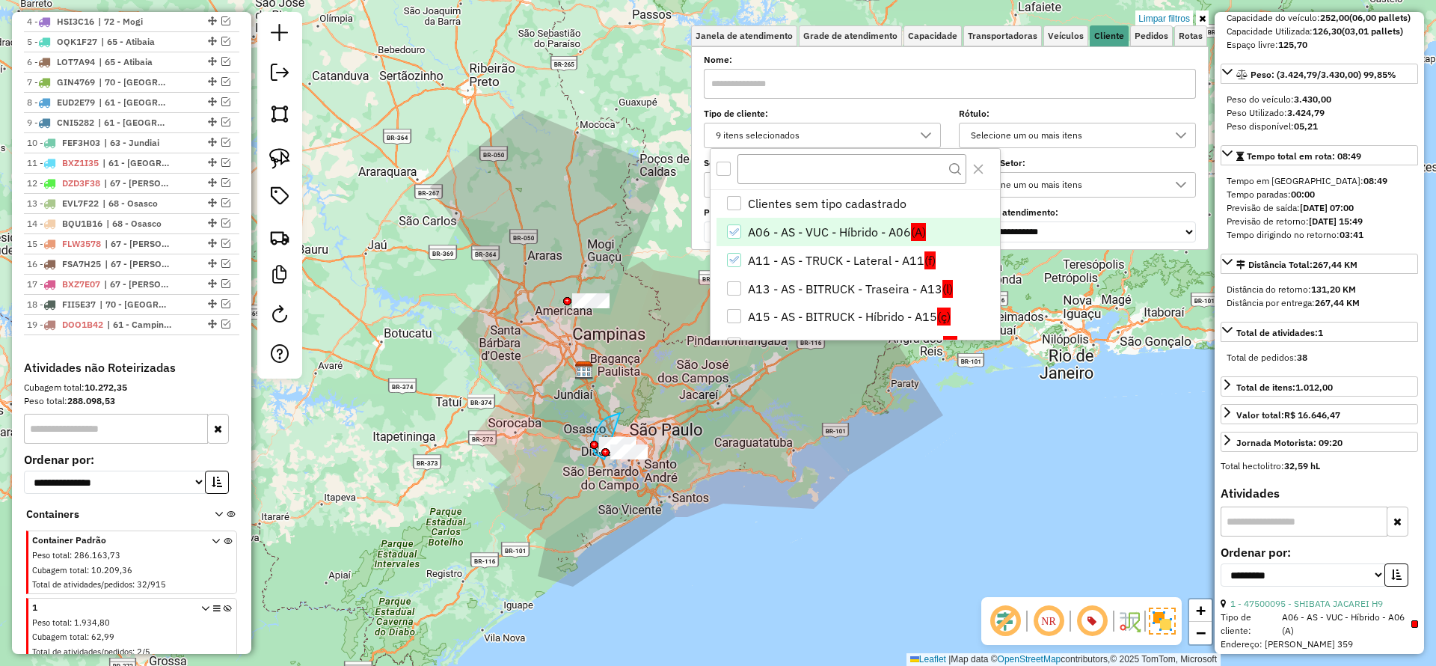
drag, startPoint x: 620, startPoint y: 413, endPoint x: 706, endPoint y: 468, distance: 102.3
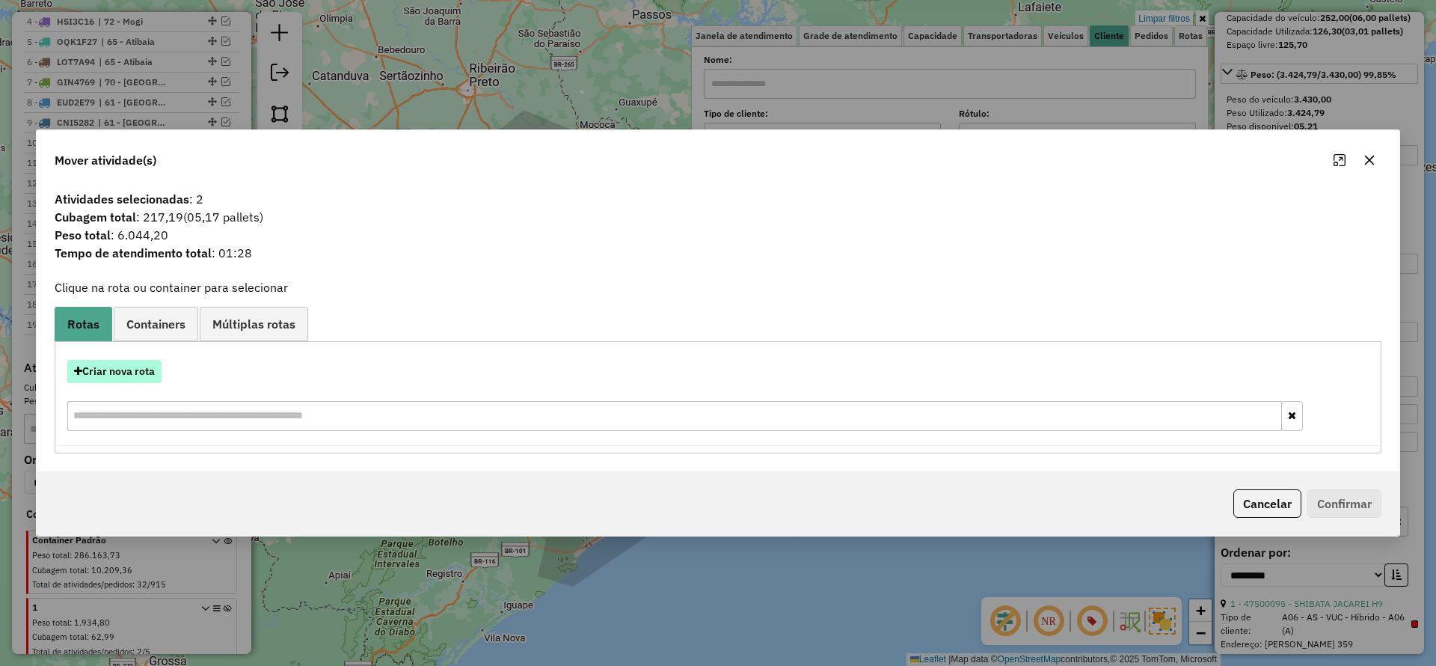
click at [133, 365] on button "Criar nova rota" at bounding box center [114, 371] width 94 height 23
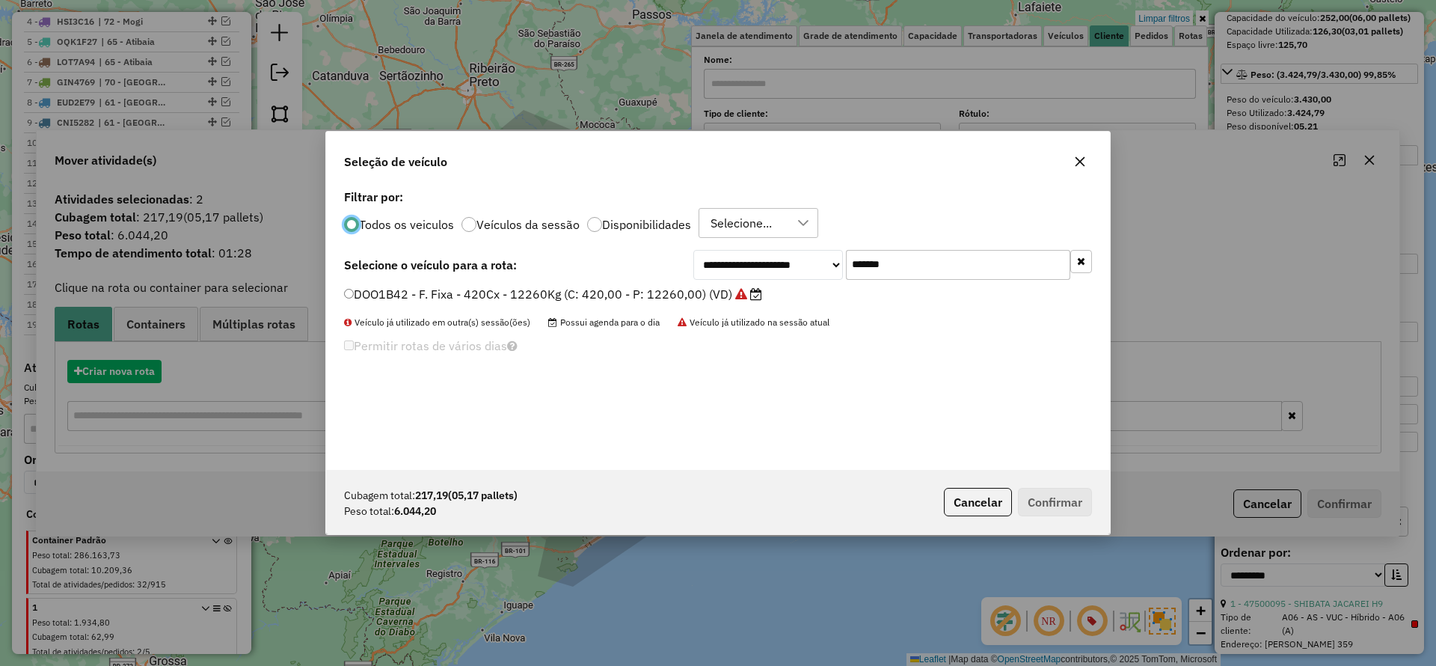
scroll to position [8, 4]
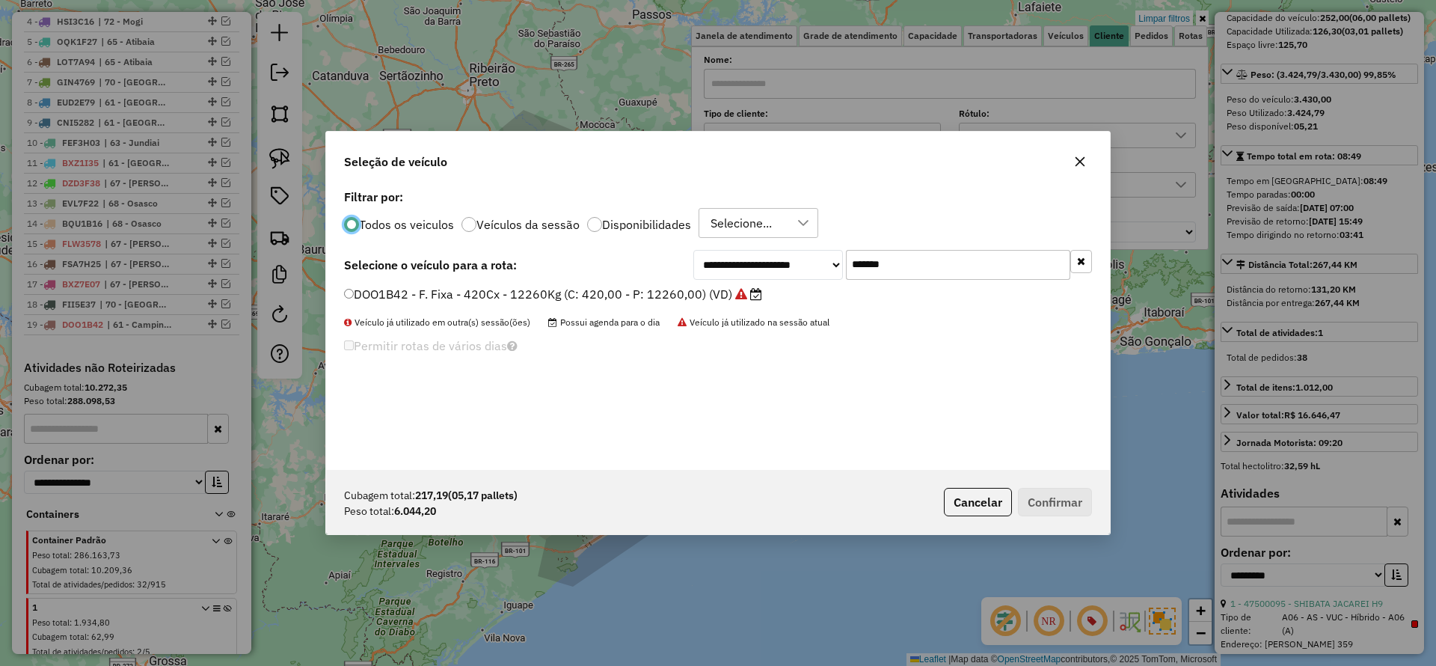
click at [921, 270] on input "*******" at bounding box center [958, 265] width 224 height 30
paste input "text"
type input "*******"
click at [636, 294] on label "FVO7A76 - - C: 252 - P: 7000 (C: 252,00 - P: 7000,00) (VD)" at bounding box center [519, 294] width 350 height 18
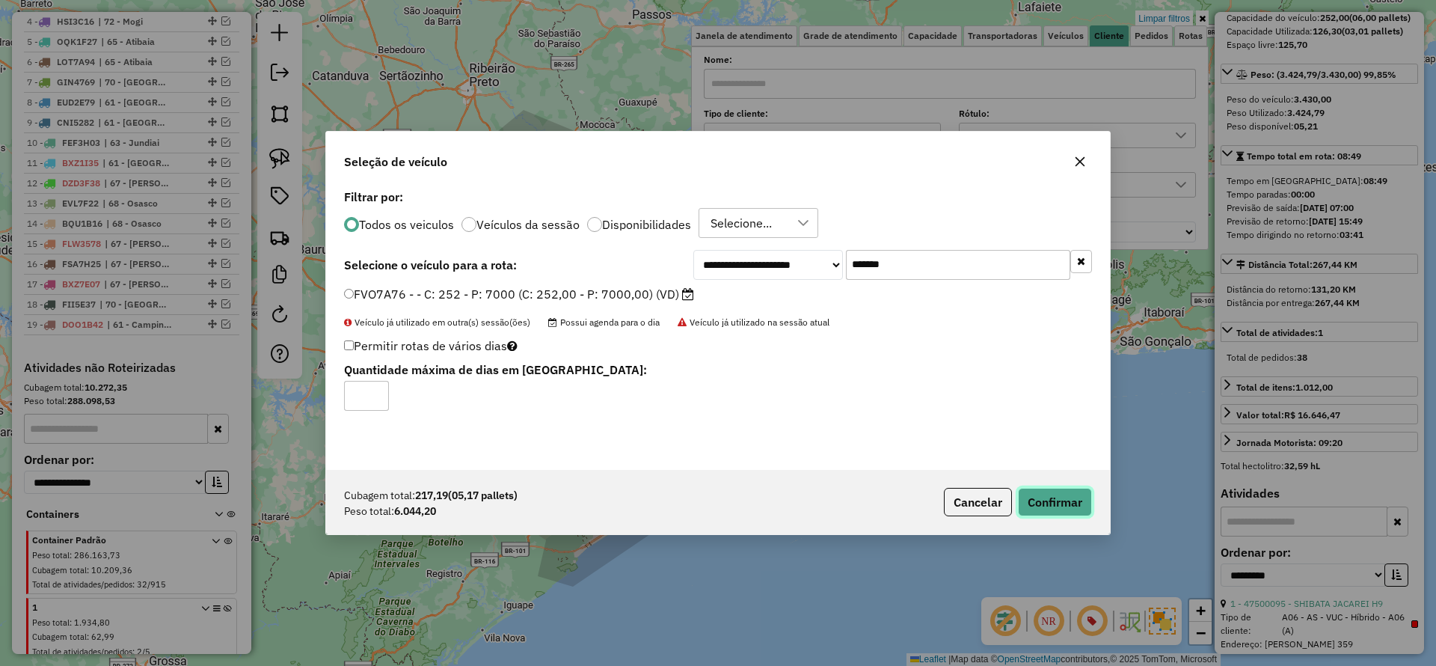
click at [1054, 488] on button "Confirmar" at bounding box center [1055, 502] width 74 height 28
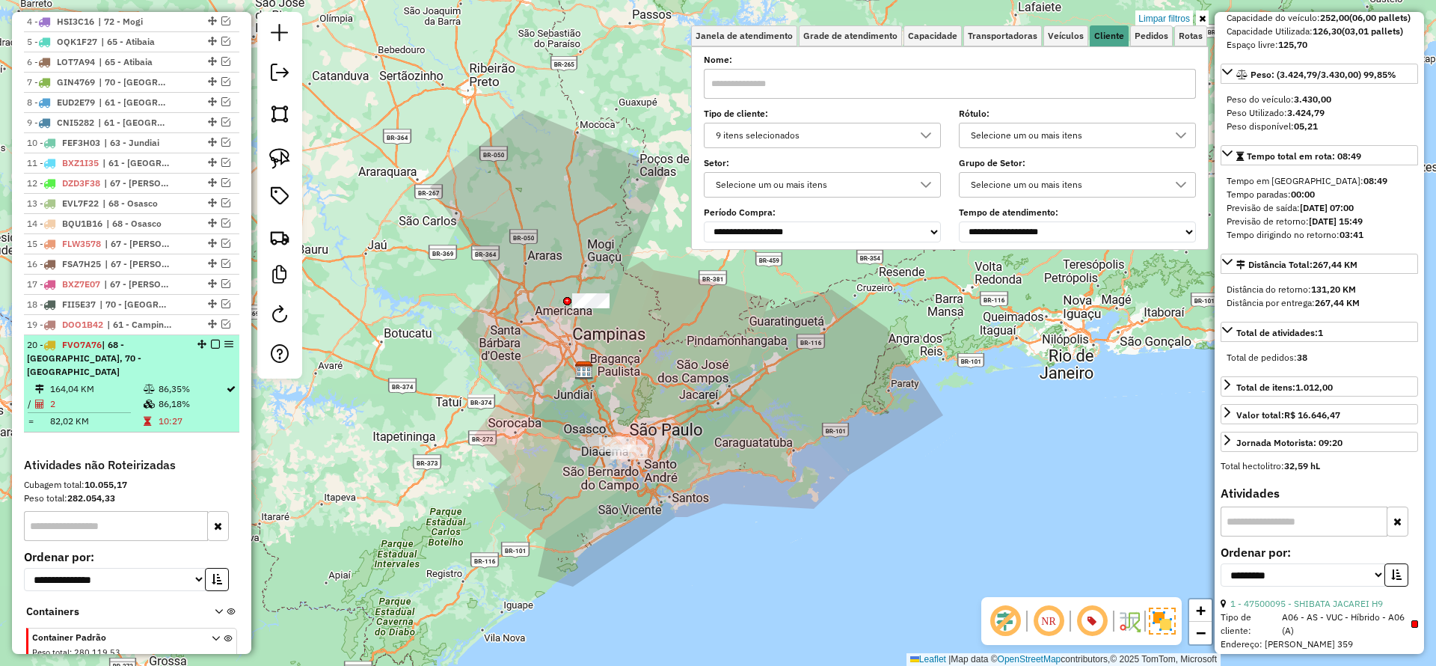
click at [211, 346] on em at bounding box center [215, 344] width 9 height 9
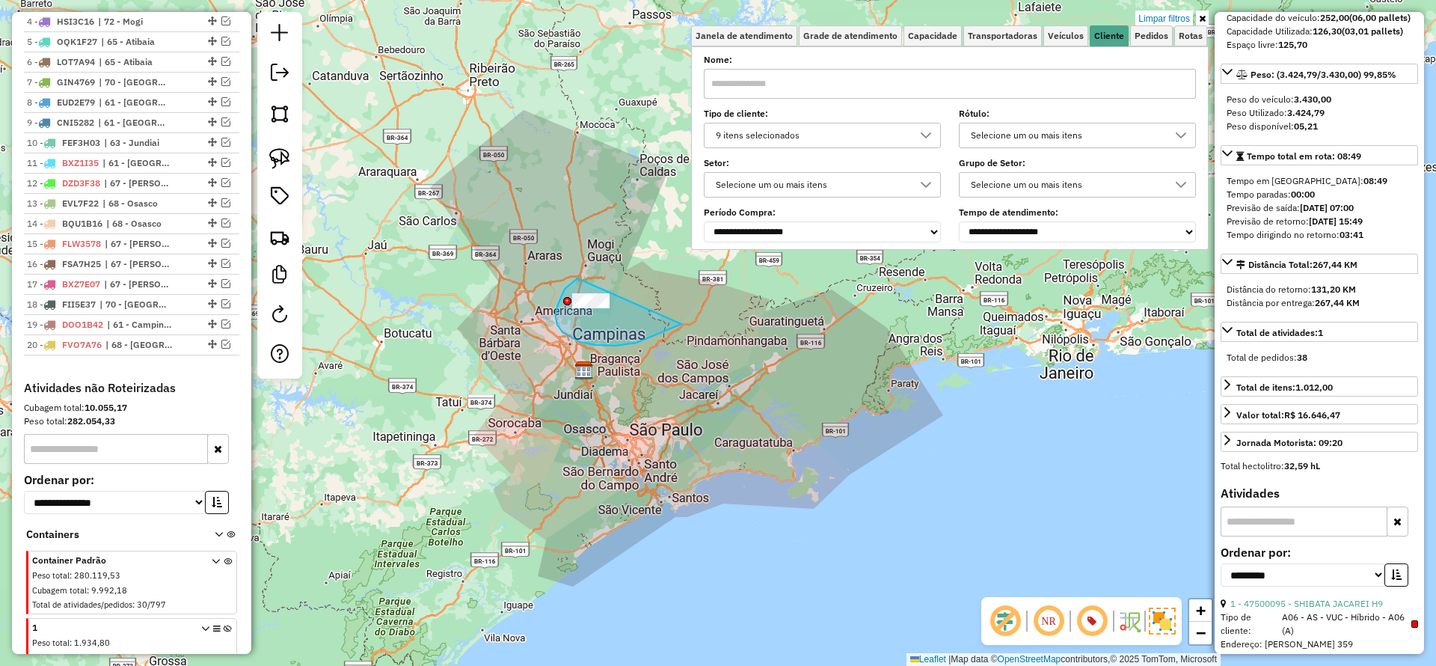
drag, startPoint x: 578, startPoint y: 278, endPoint x: 711, endPoint y: 302, distance: 135.3
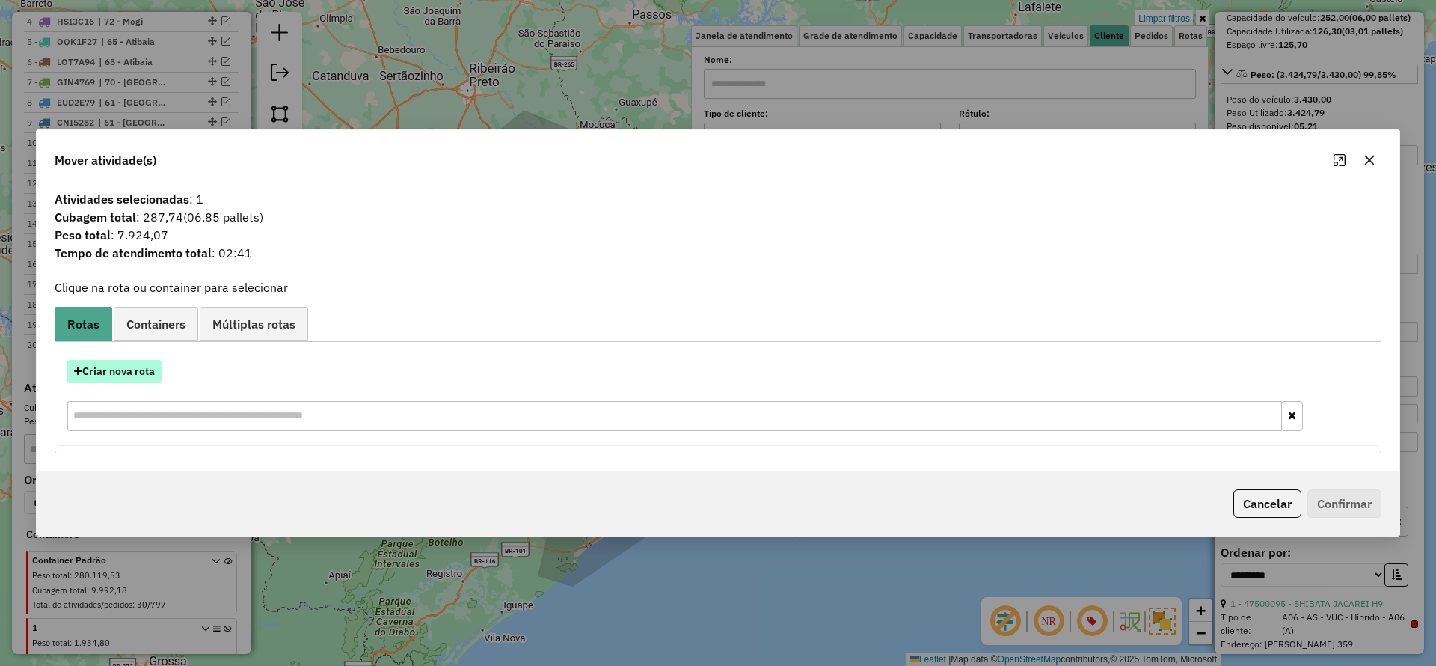
click at [131, 363] on button "Criar nova rota" at bounding box center [114, 371] width 94 height 23
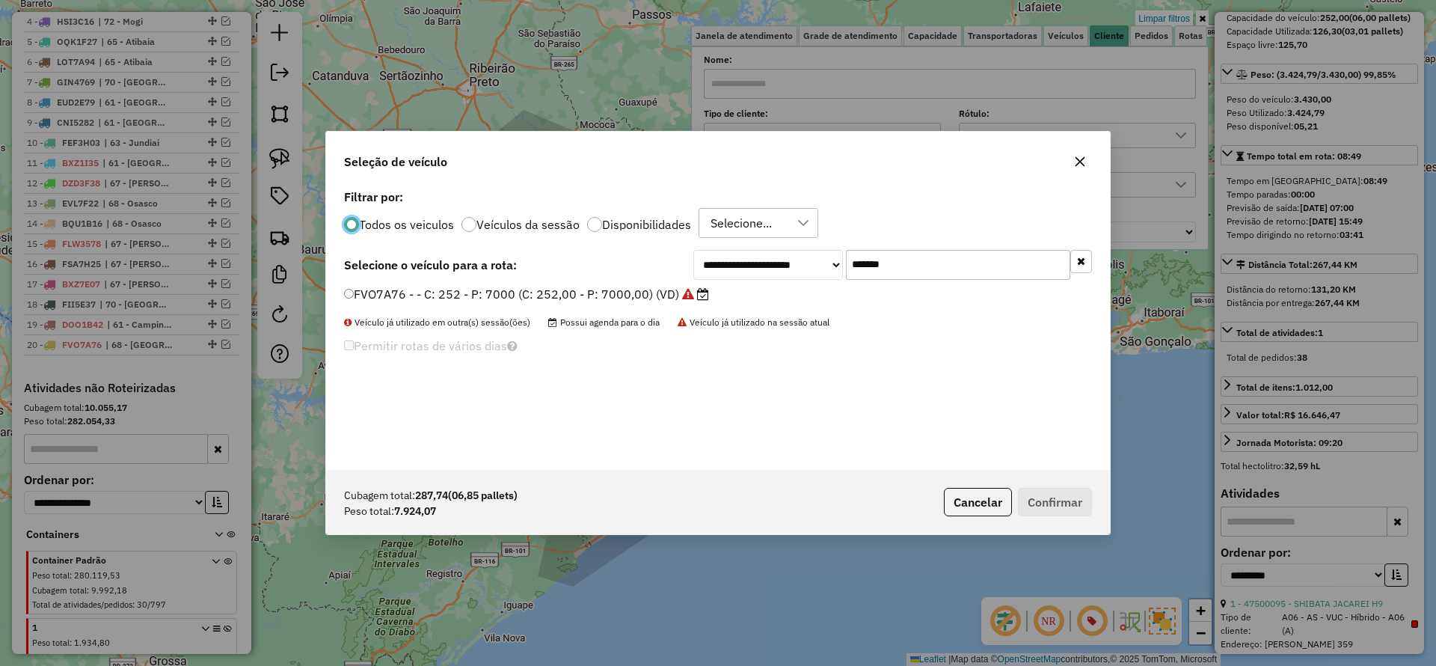
click at [920, 272] on input "*******" at bounding box center [958, 265] width 224 height 30
paste input "text"
type input "*******"
click at [685, 288] on label "GGI4B26 - F. Fixa - 210Cx - 7000Kg (C: 210,00 - P: 7000,00) (VD)" at bounding box center [536, 294] width 385 height 18
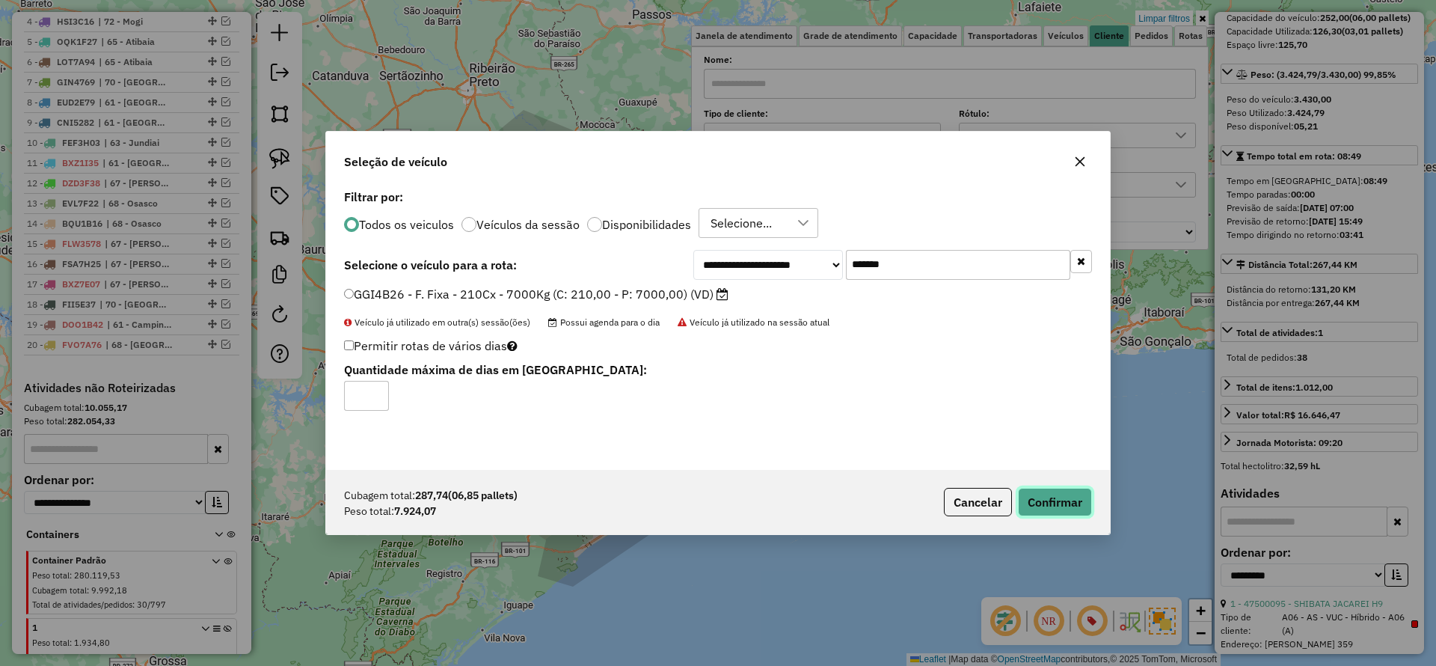
click at [1059, 499] on button "Confirmar" at bounding box center [1055, 502] width 74 height 28
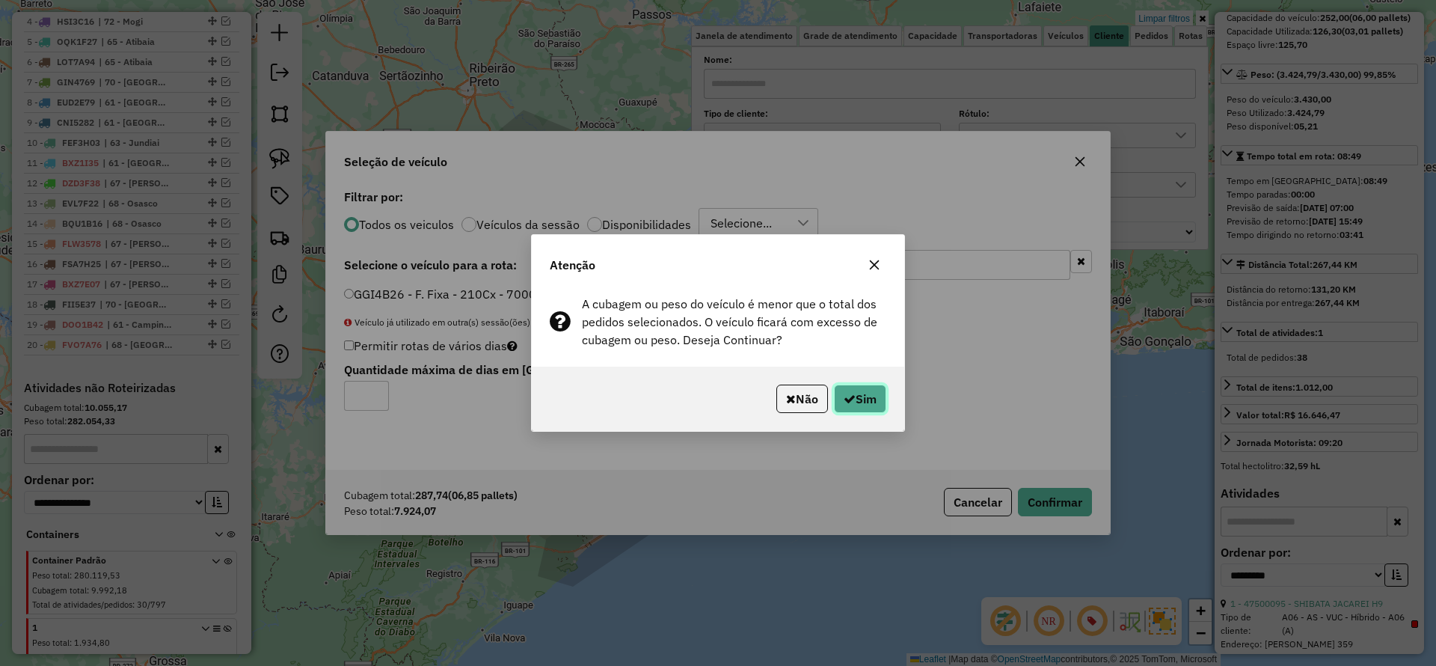
click at [872, 400] on button "Sim" at bounding box center [860, 399] width 52 height 28
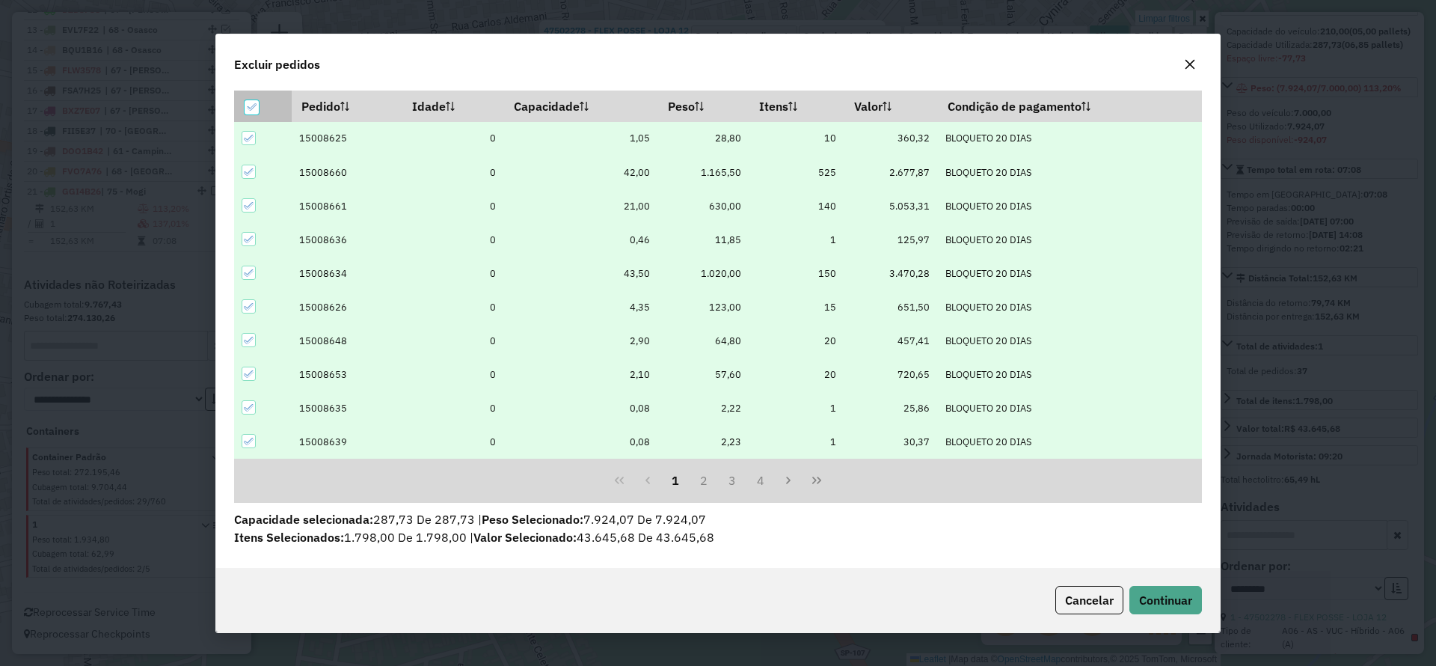
click at [247, 105] on icon at bounding box center [251, 107] width 10 height 10
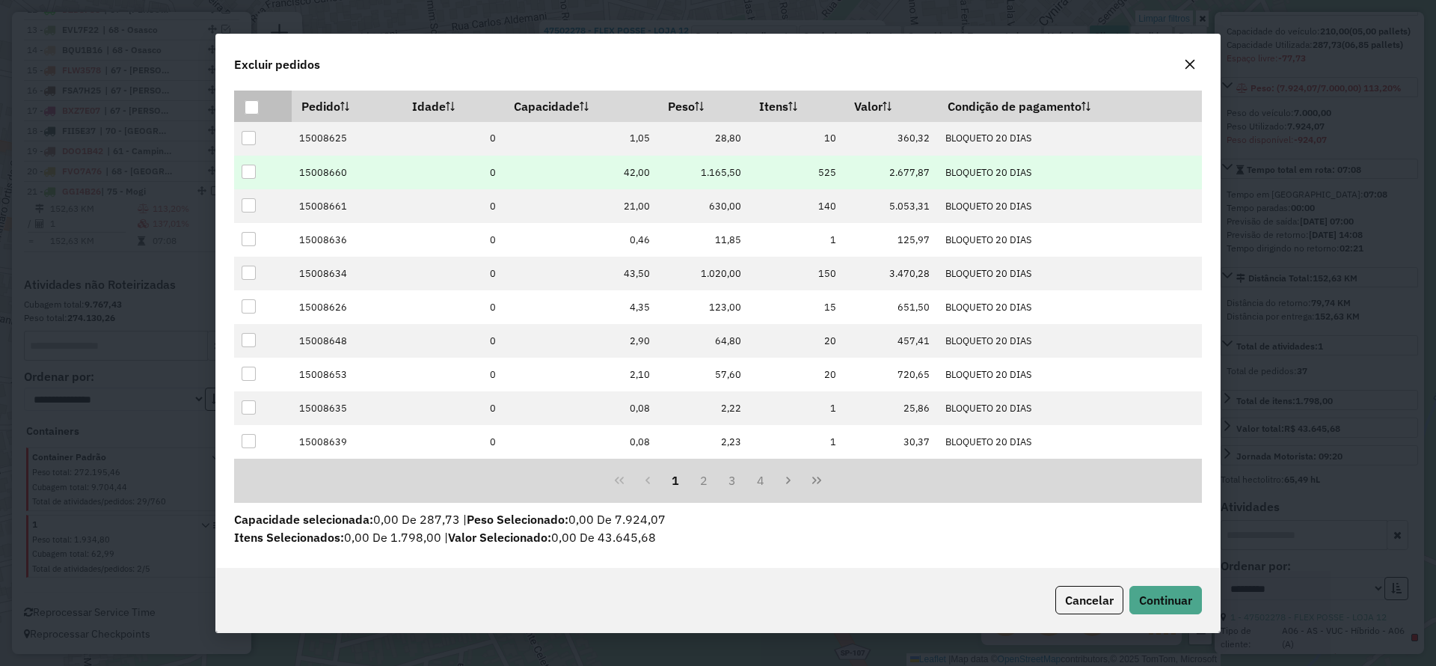
click at [252, 166] on div at bounding box center [249, 172] width 14 height 14
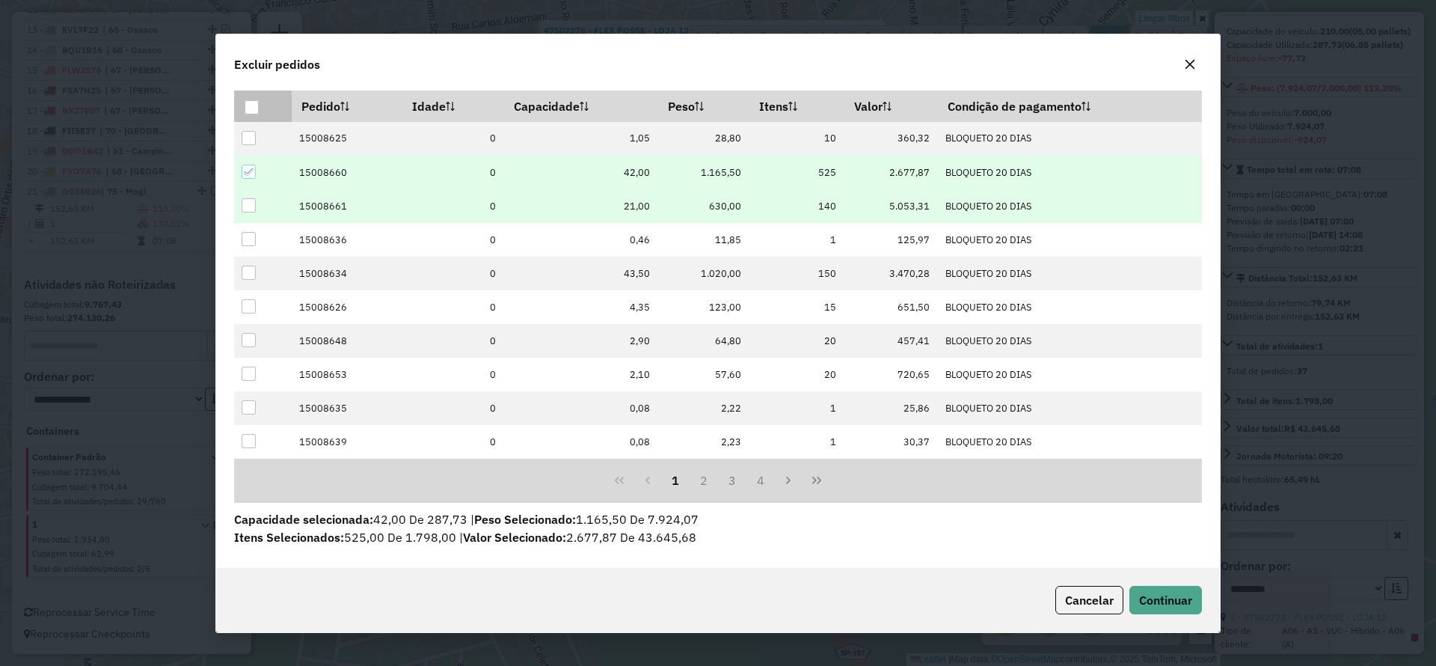
click at [251, 208] on div at bounding box center [249, 205] width 14 height 14
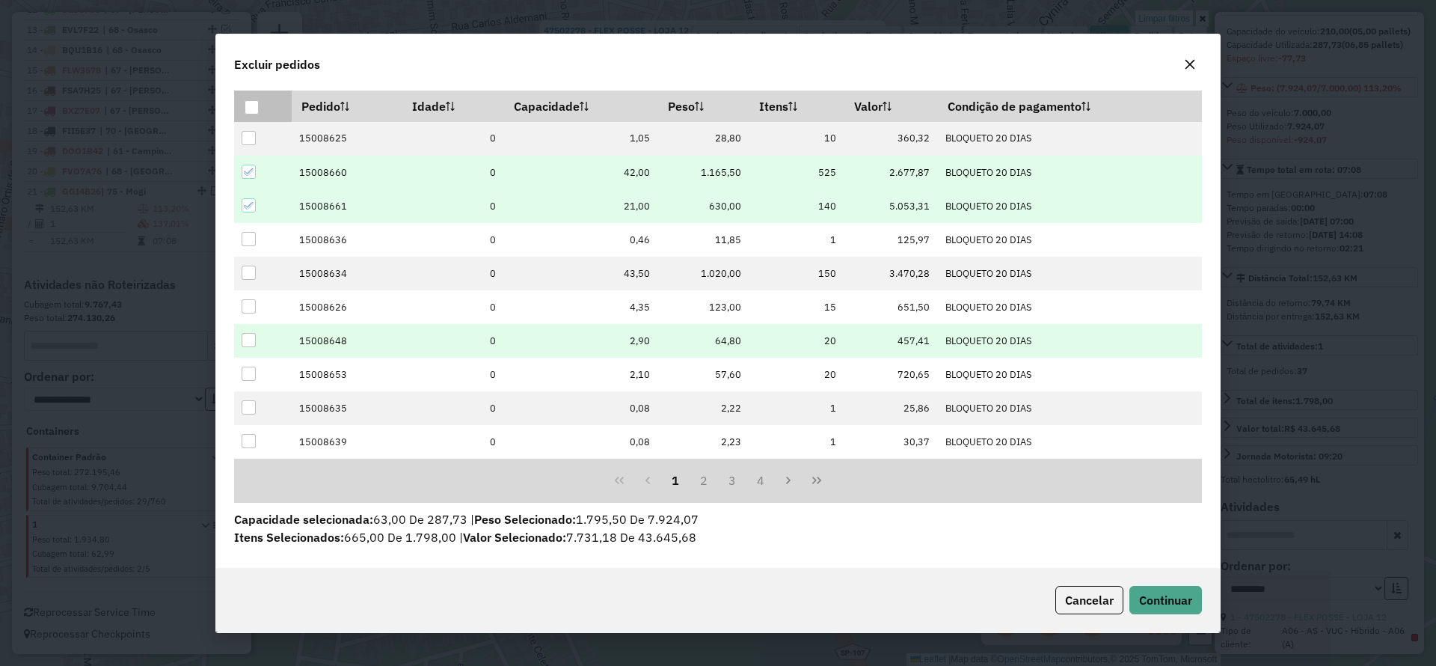
click at [252, 334] on div at bounding box center [249, 340] width 14 height 14
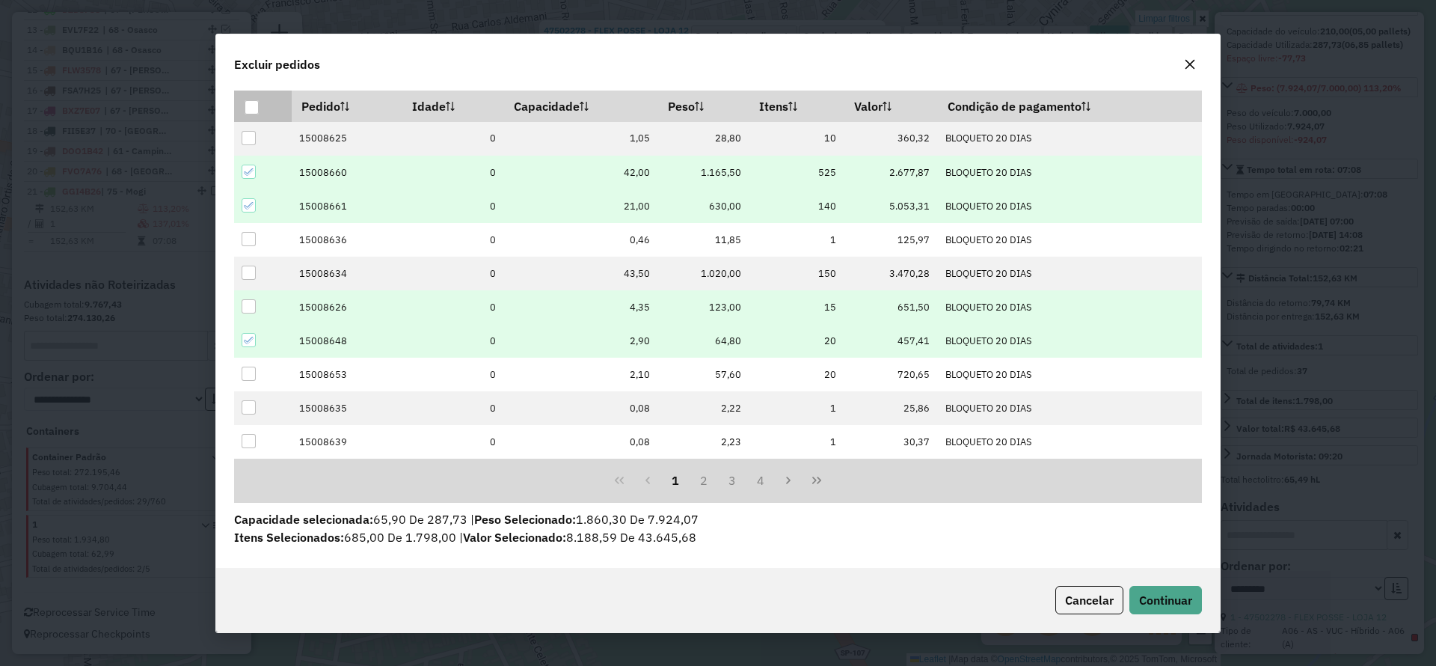
click at [252, 305] on div at bounding box center [249, 306] width 14 height 14
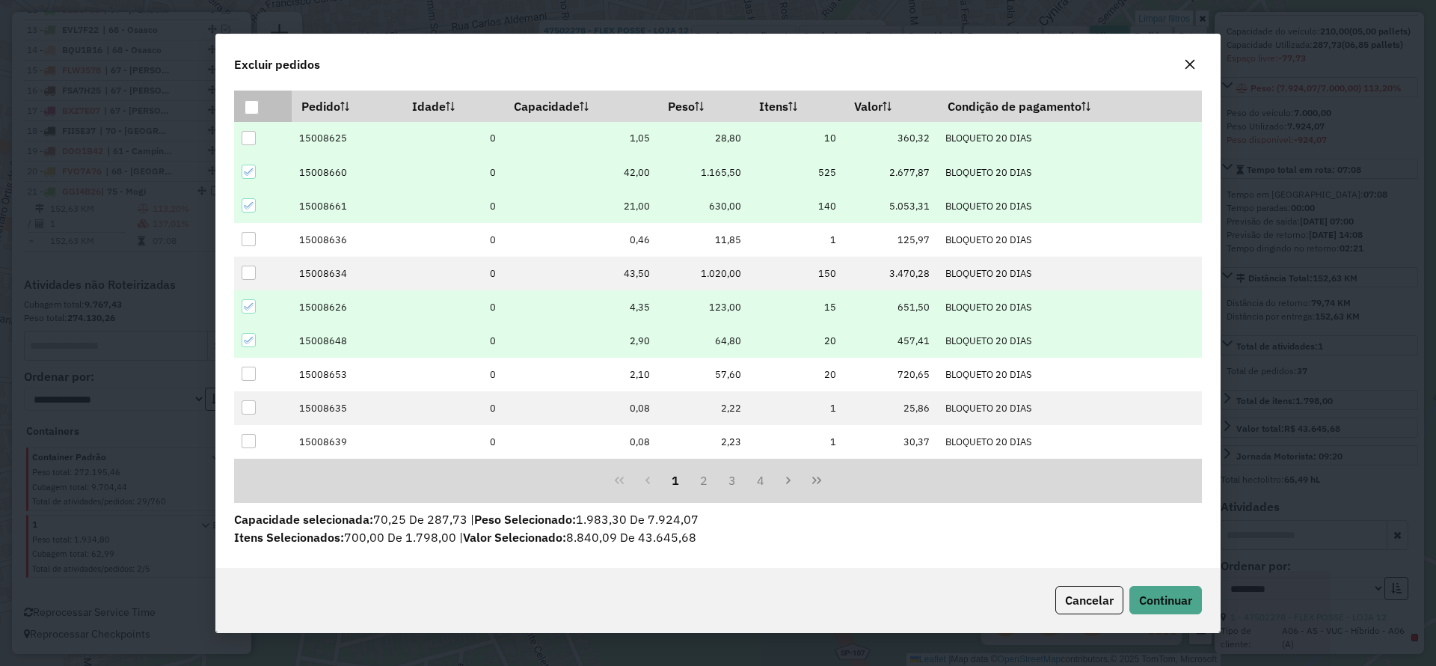
click at [248, 136] on div at bounding box center [249, 138] width 14 height 14
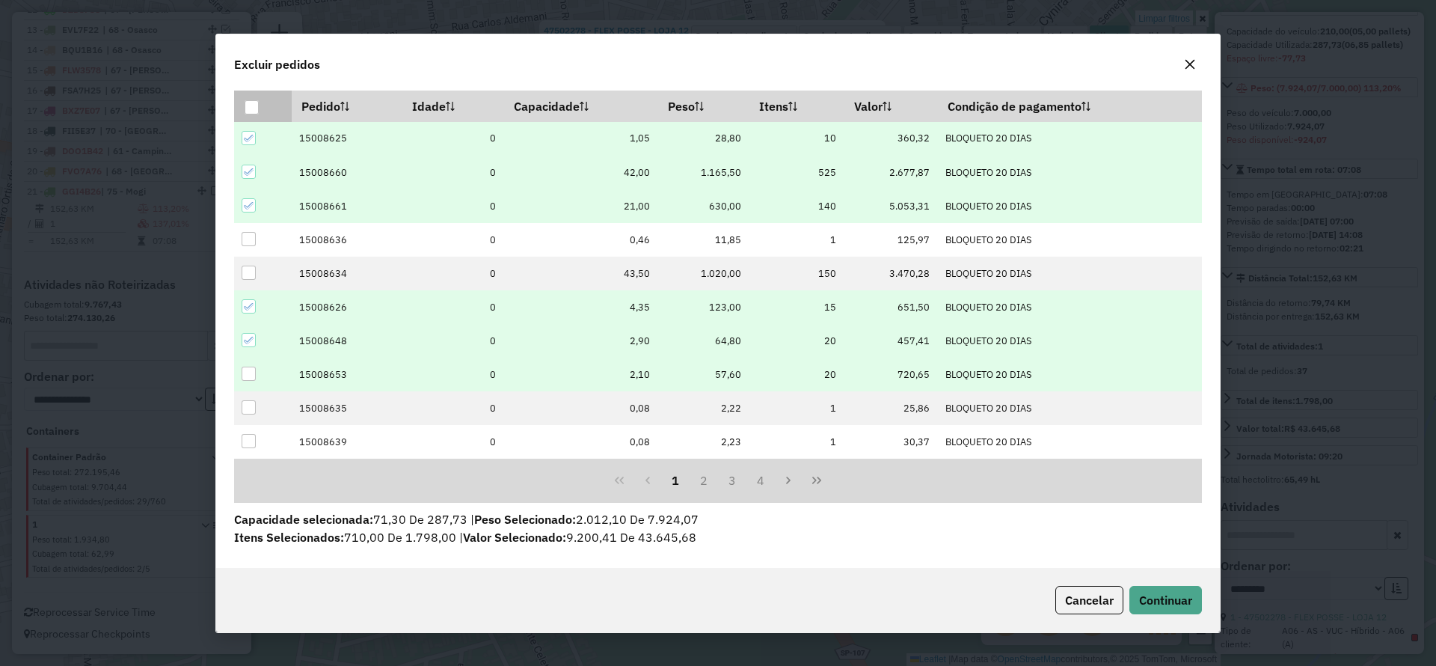
click at [251, 377] on div at bounding box center [249, 374] width 14 height 14
click at [698, 485] on button "2" at bounding box center [704, 480] width 28 height 28
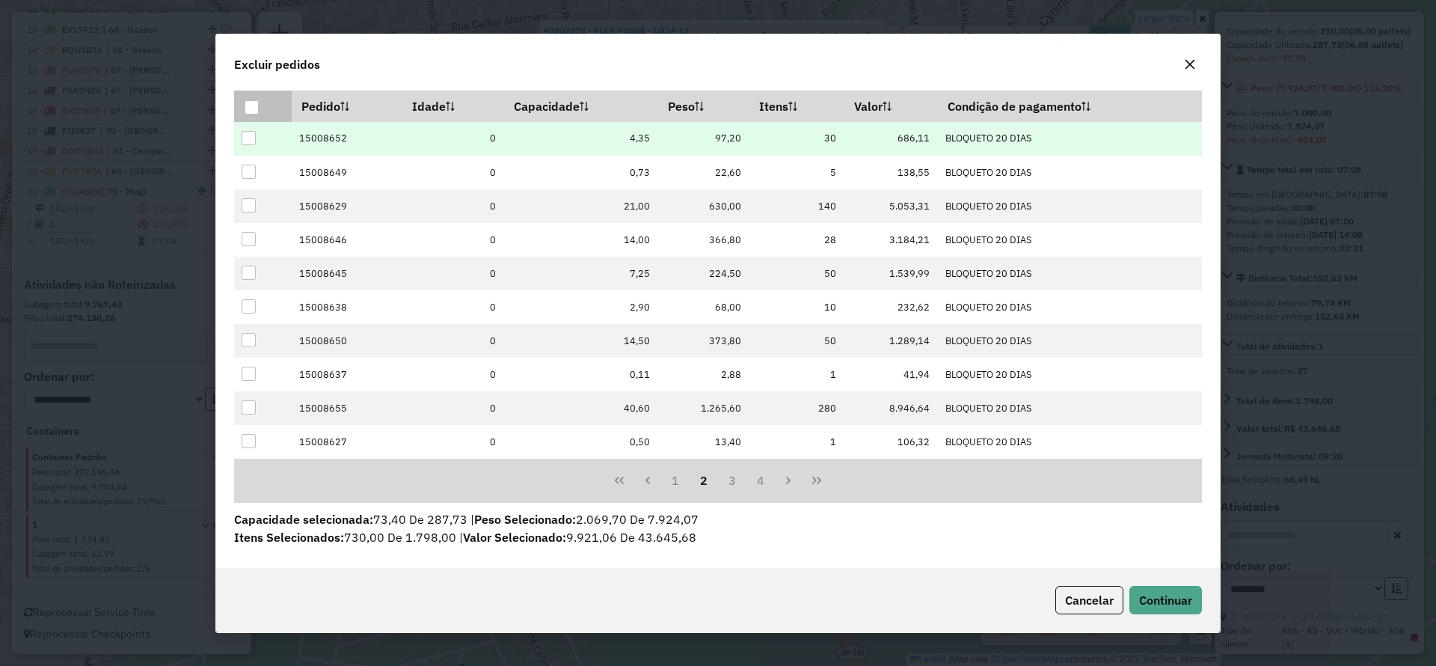
click at [250, 136] on div at bounding box center [249, 138] width 14 height 14
click at [1151, 594] on span "Continuar" at bounding box center [1165, 600] width 53 height 15
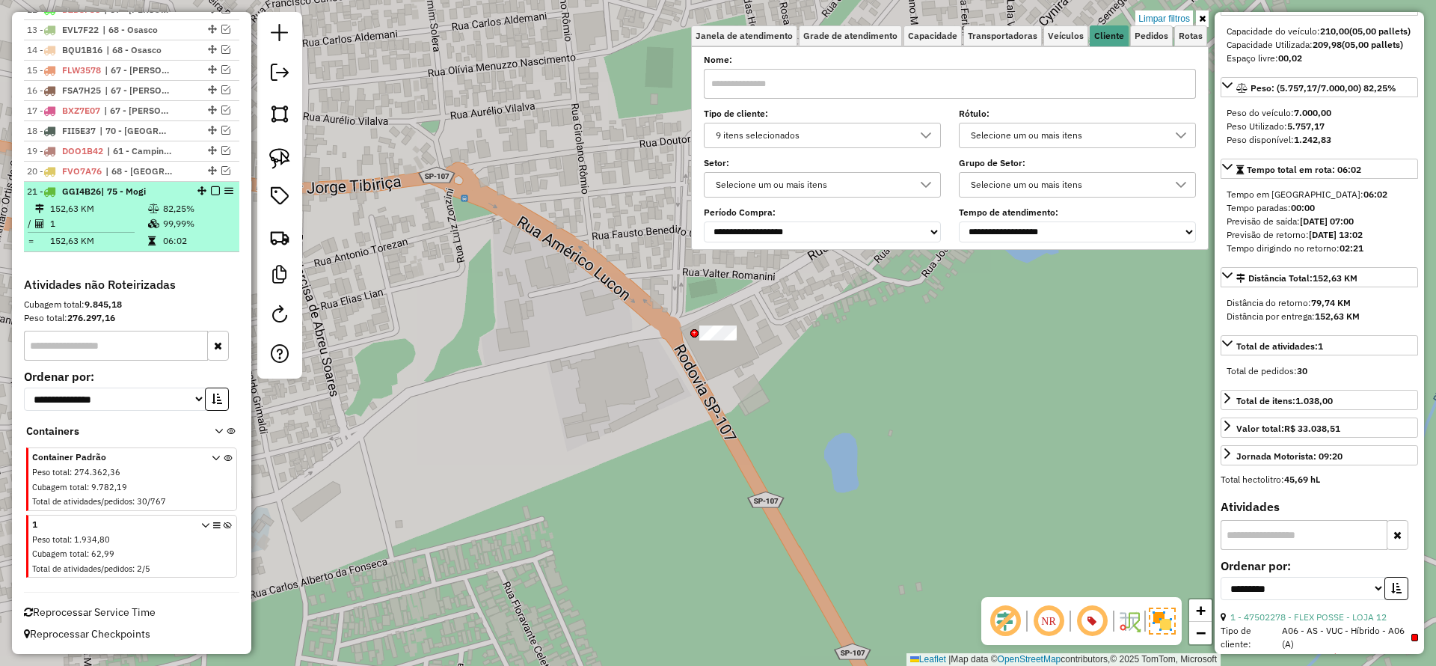
click at [213, 188] on em at bounding box center [215, 190] width 9 height 9
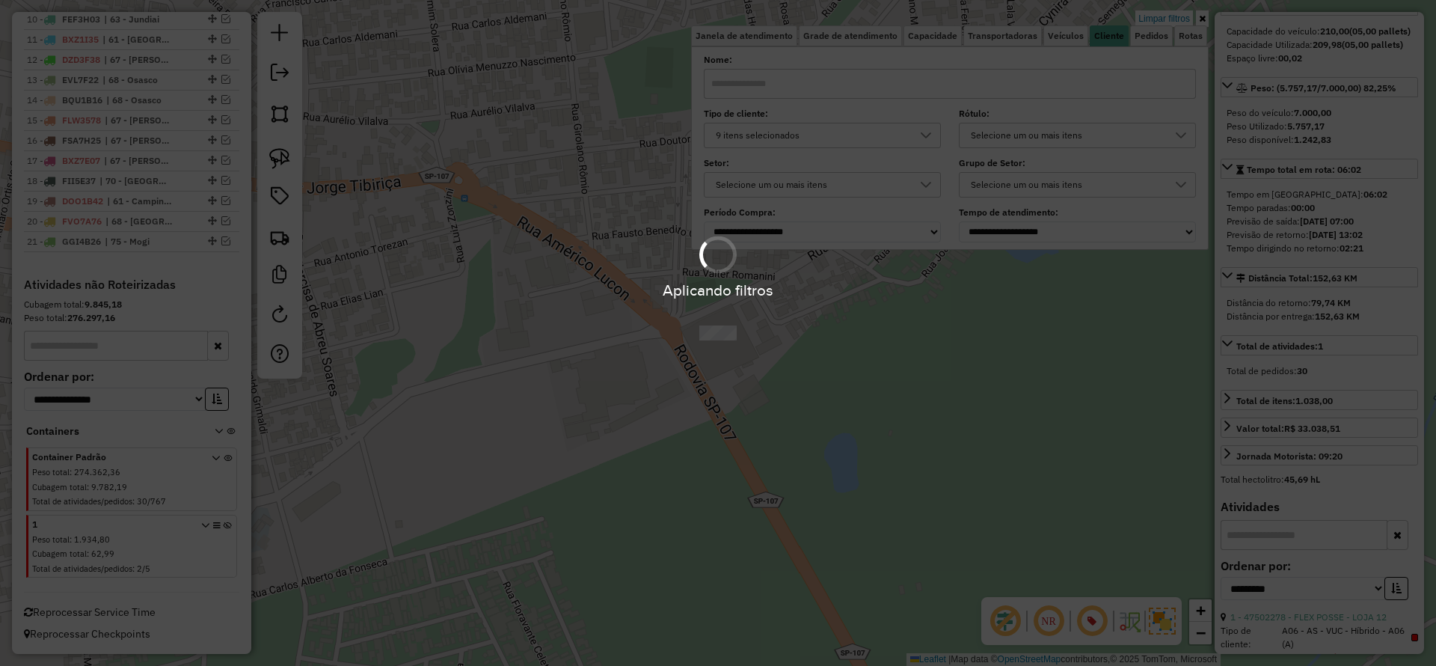
scroll to position [787, 0]
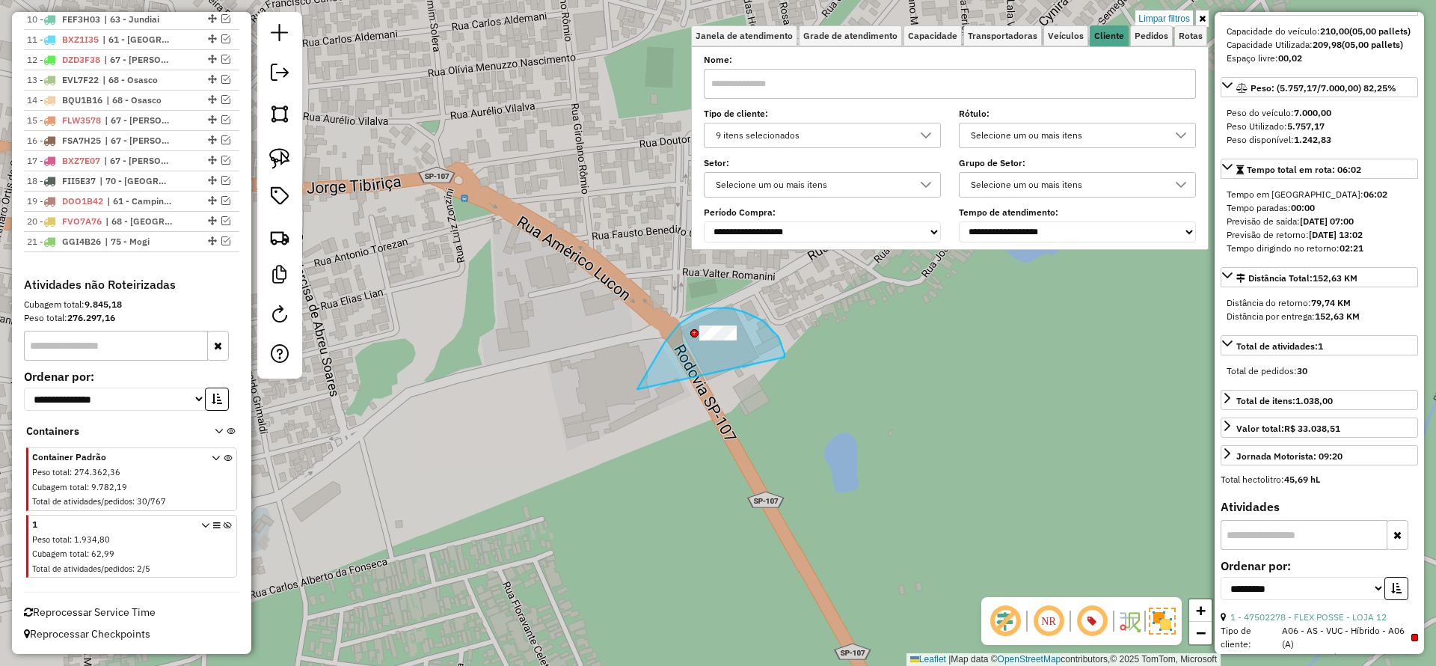
drag, startPoint x: 779, startPoint y: 337, endPoint x: 632, endPoint y: 396, distance: 158.1
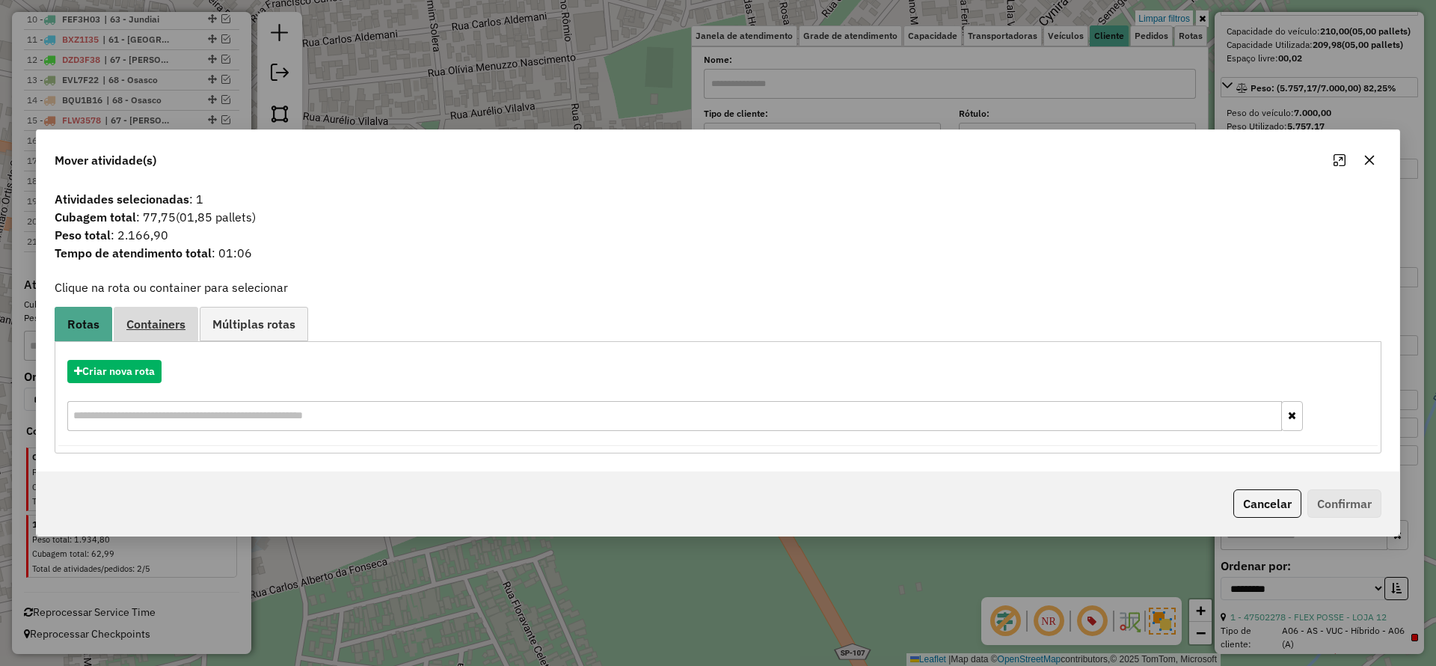
click at [140, 318] on span "Containers" at bounding box center [155, 324] width 59 height 12
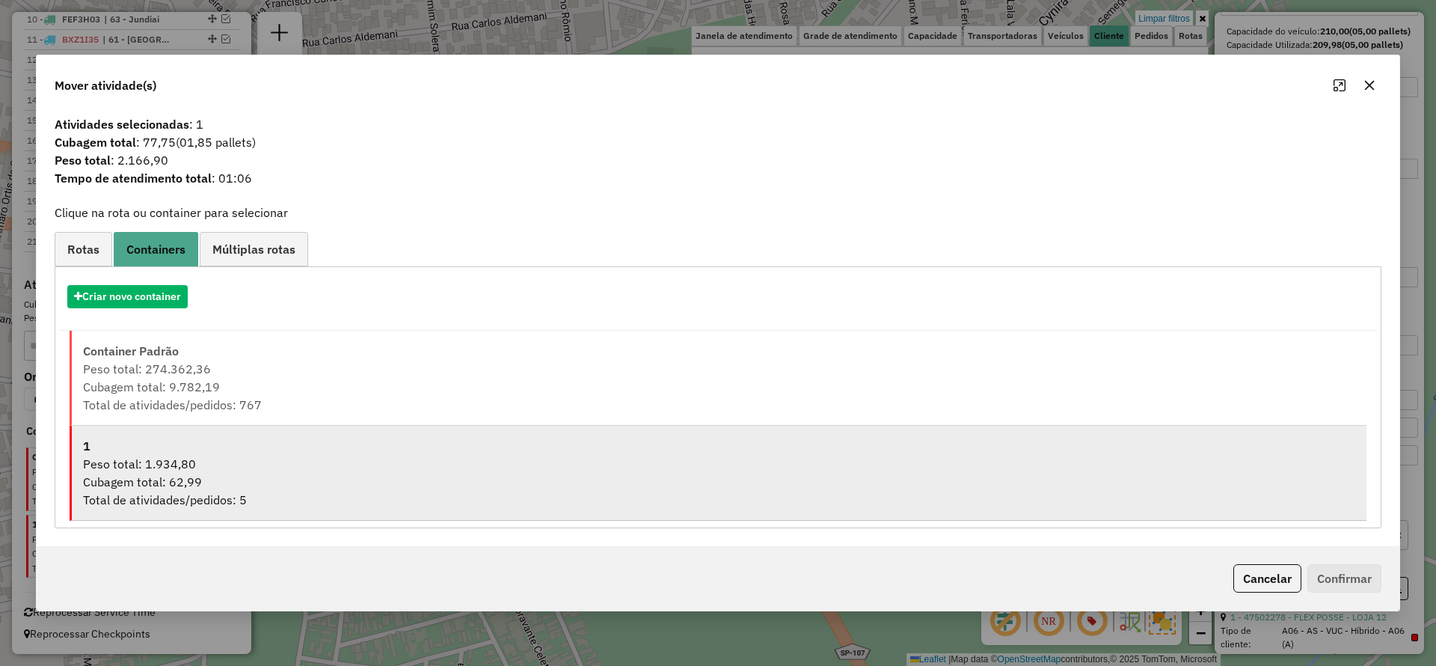
click at [151, 494] on div "Total de atividades/pedidos: 5" at bounding box center [719, 500] width 1273 height 18
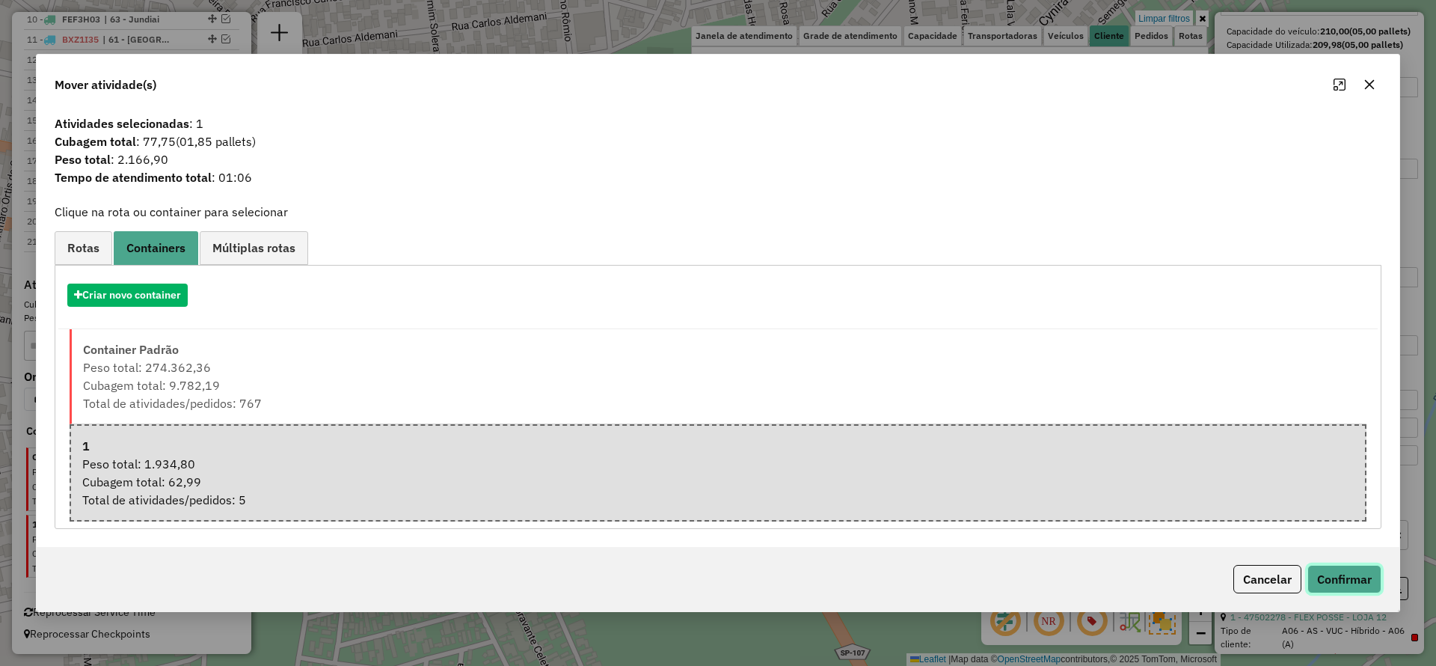
click at [1348, 582] on button "Confirmar" at bounding box center [1345, 579] width 74 height 28
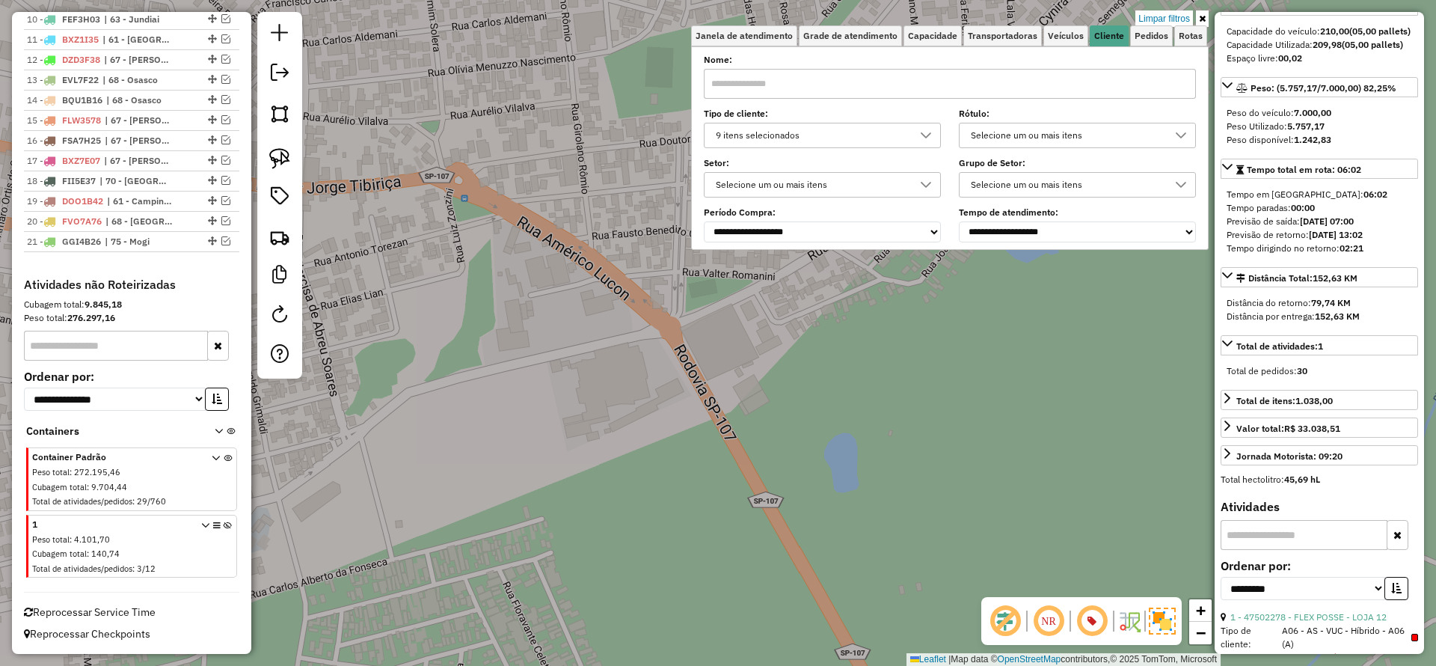
click at [583, 307] on div "Limpar filtros Janela de atendimento Grade de atendimento Capacidade Transporta…" at bounding box center [718, 333] width 1436 height 666
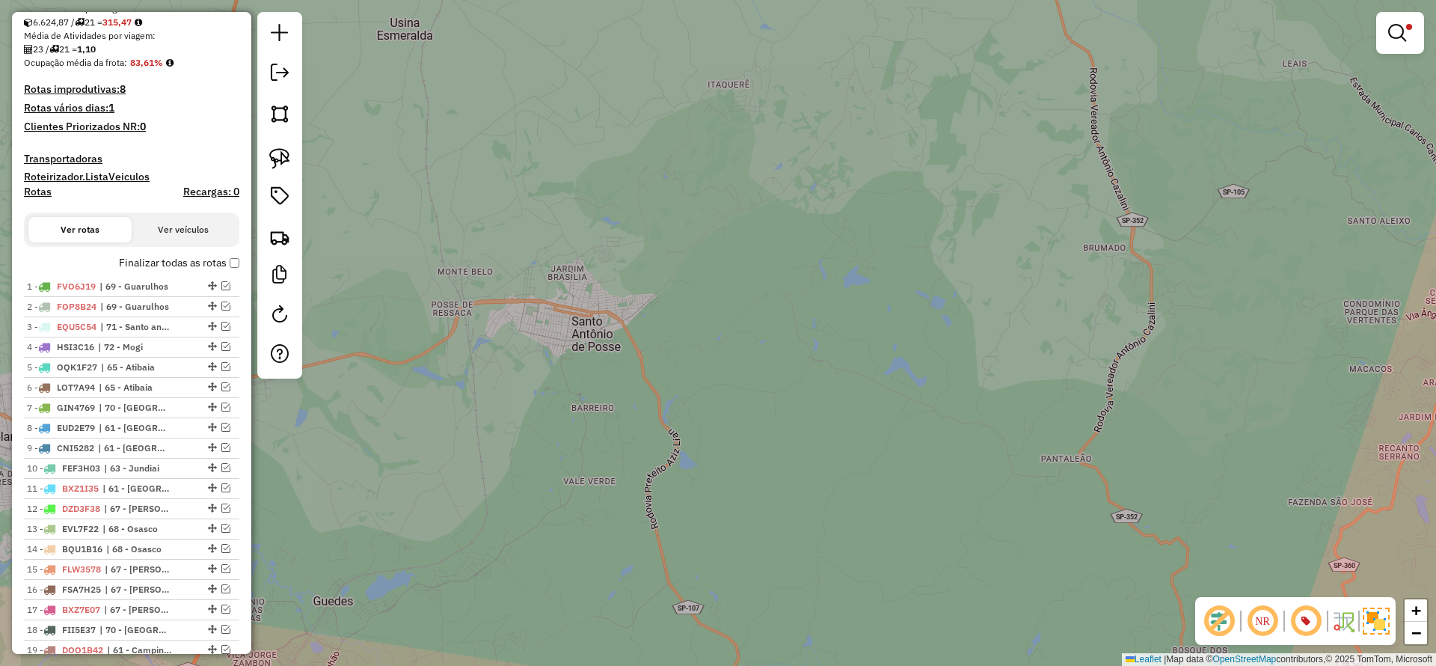
scroll to position [0, 0]
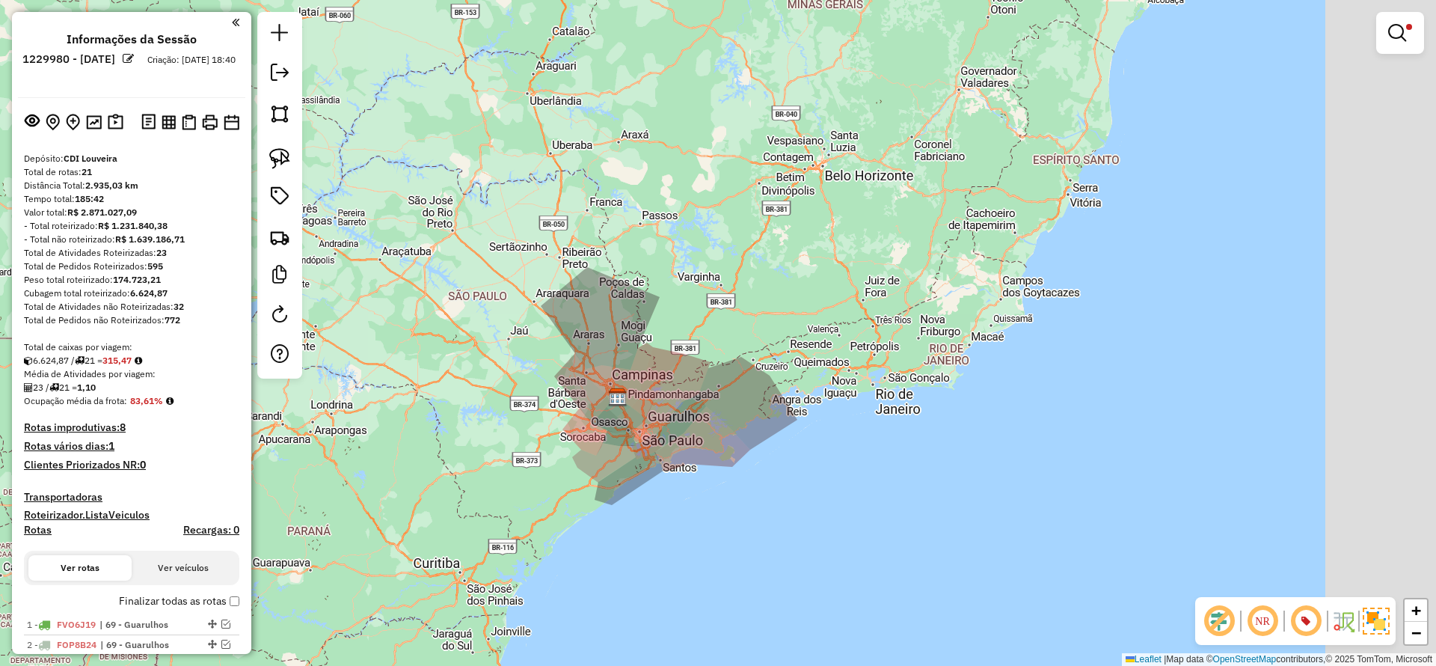
drag, startPoint x: 698, startPoint y: 335, endPoint x: 672, endPoint y: 337, distance: 26.2
click at [672, 337] on div "Limpar filtros Janela de atendimento Grade de atendimento Capacidade Transporta…" at bounding box center [718, 333] width 1436 height 666
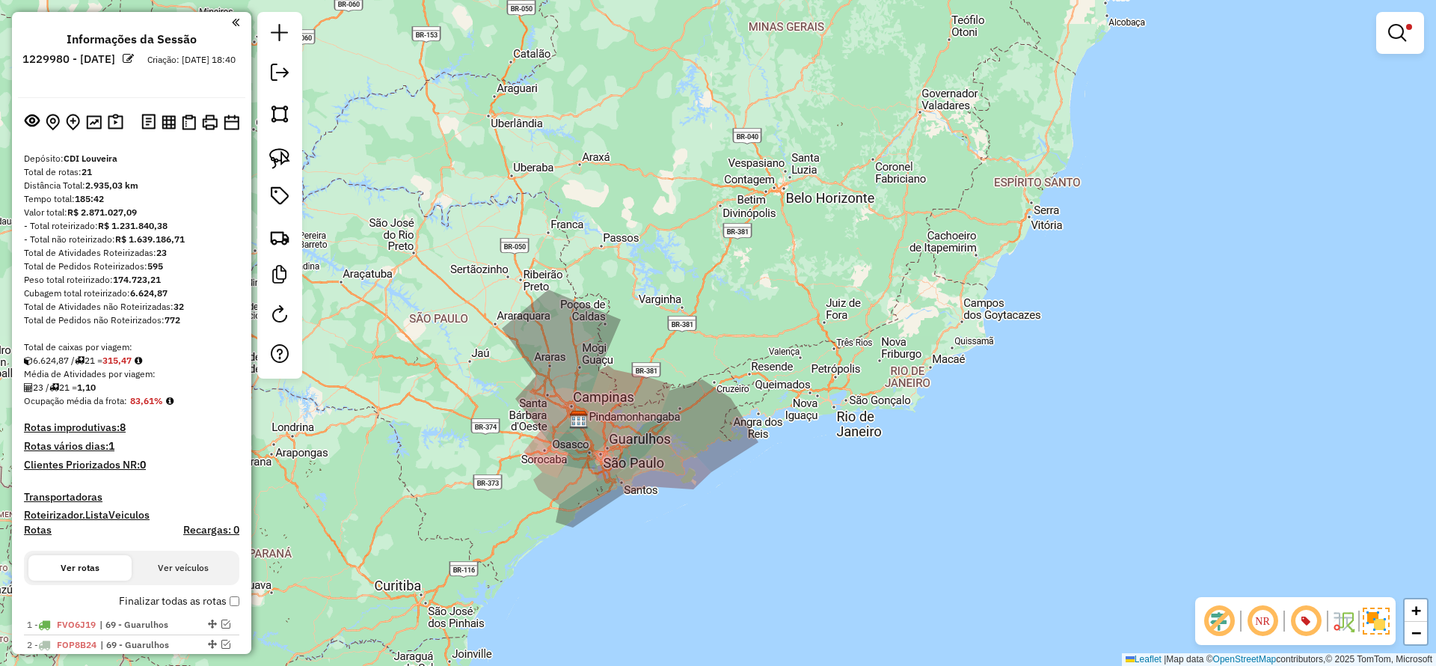
drag, startPoint x: 808, startPoint y: 309, endPoint x: 777, endPoint y: 322, distance: 34.2
click at [777, 322] on div "Limpar filtros Janela de atendimento Grade de atendimento Capacidade Transporta…" at bounding box center [718, 333] width 1436 height 666
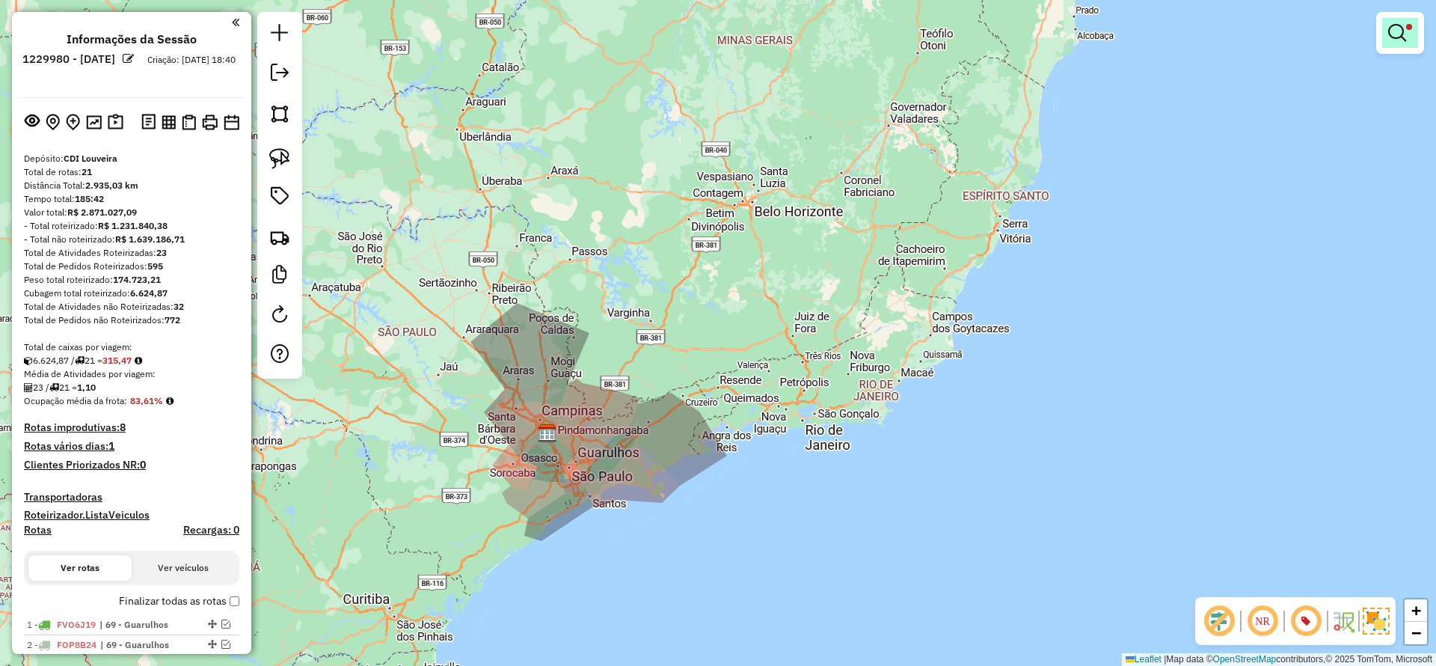
click at [1407, 29] on link at bounding box center [1401, 33] width 36 height 30
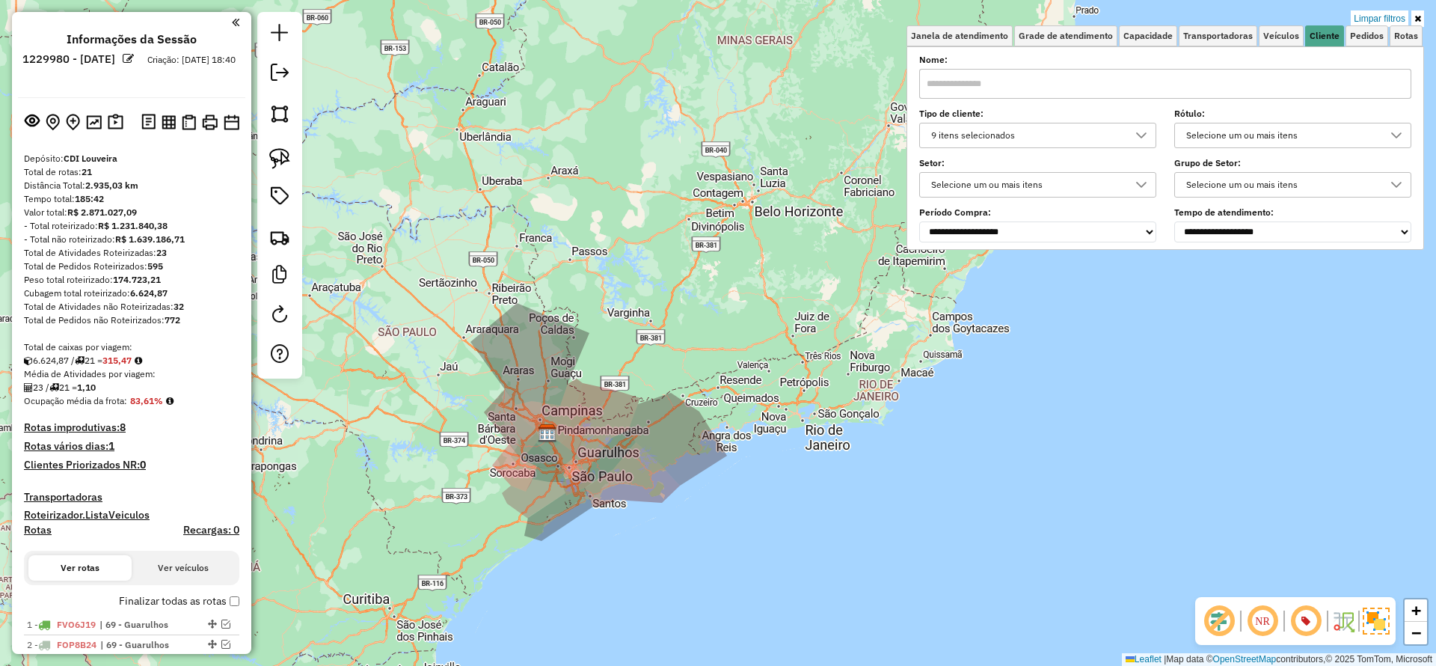
click at [969, 132] on div "9 itens selecionados" at bounding box center [1026, 135] width 201 height 24
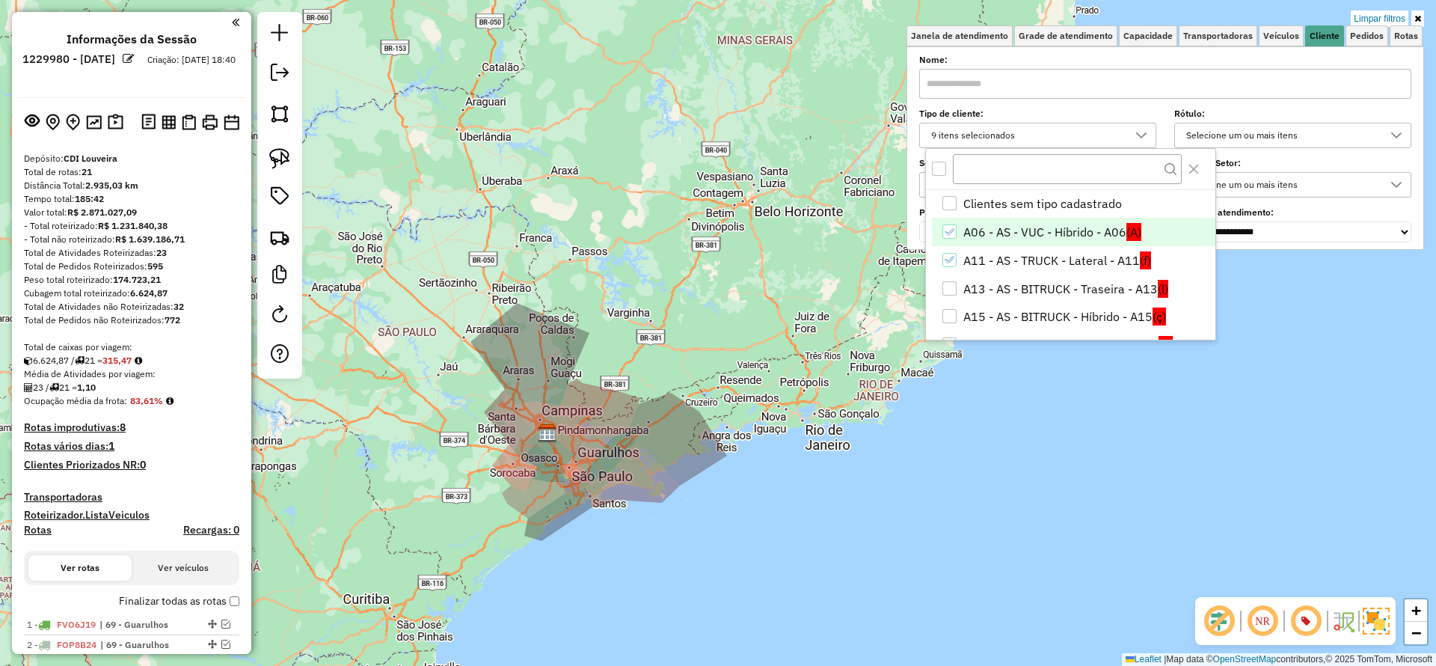
scroll to position [9, 52]
click at [1377, 7] on div "Limpar filtros Janela de atendimento Grade de atendimento Capacidade Transporta…" at bounding box center [718, 333] width 1436 height 666
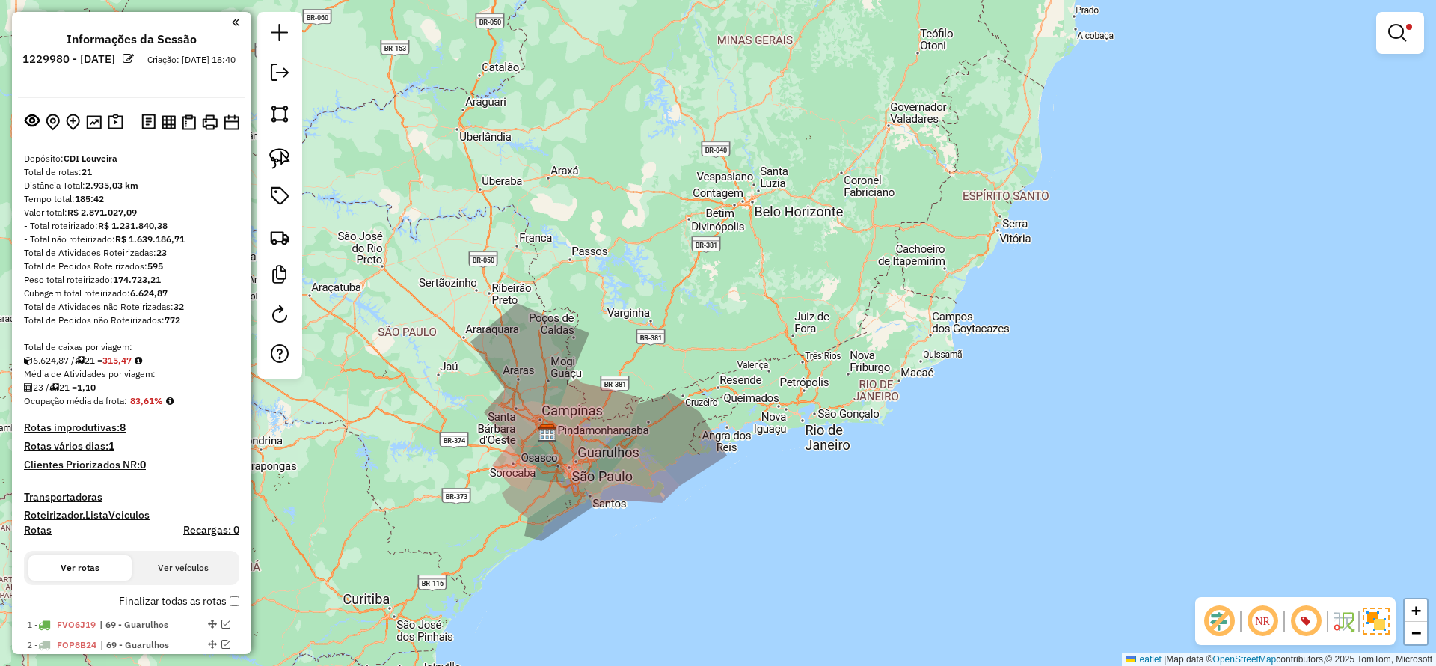
click at [1404, 14] on div at bounding box center [1401, 33] width 48 height 42
click at [1398, 25] on em at bounding box center [1398, 33] width 18 height 18
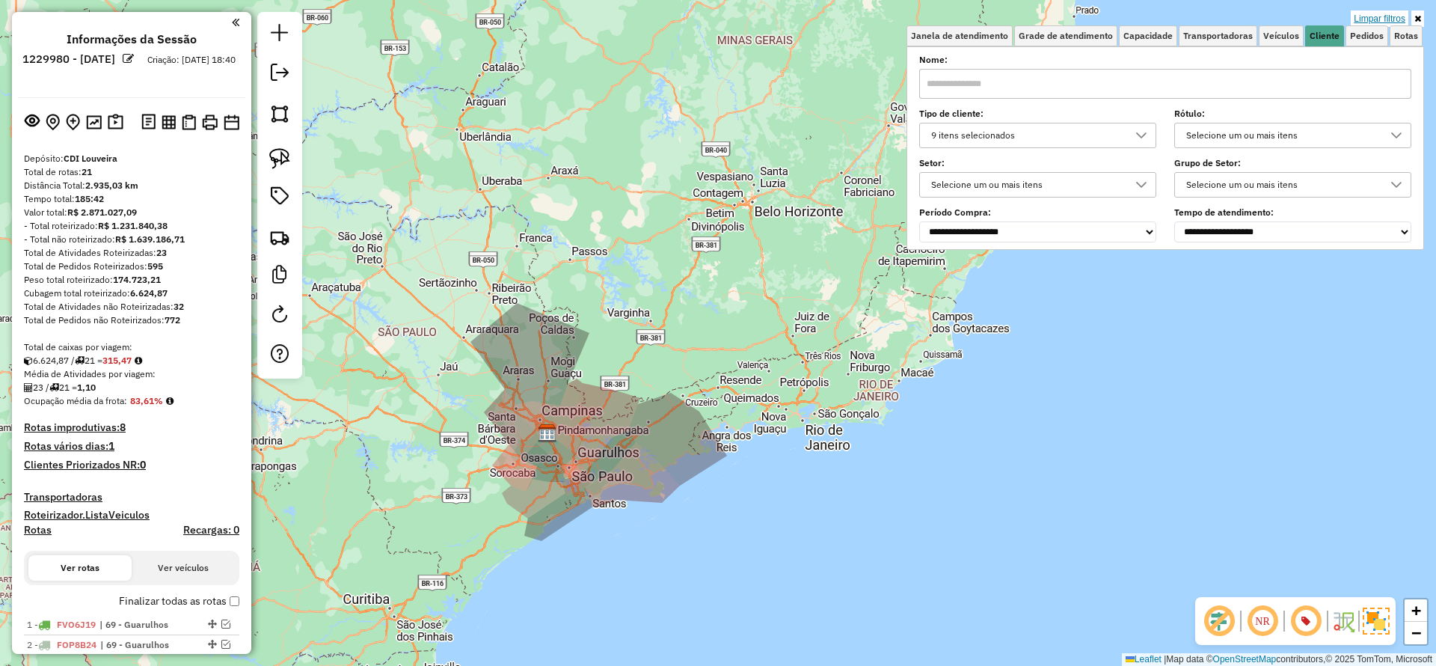
click at [1383, 15] on link "Limpar filtros" at bounding box center [1380, 18] width 58 height 16
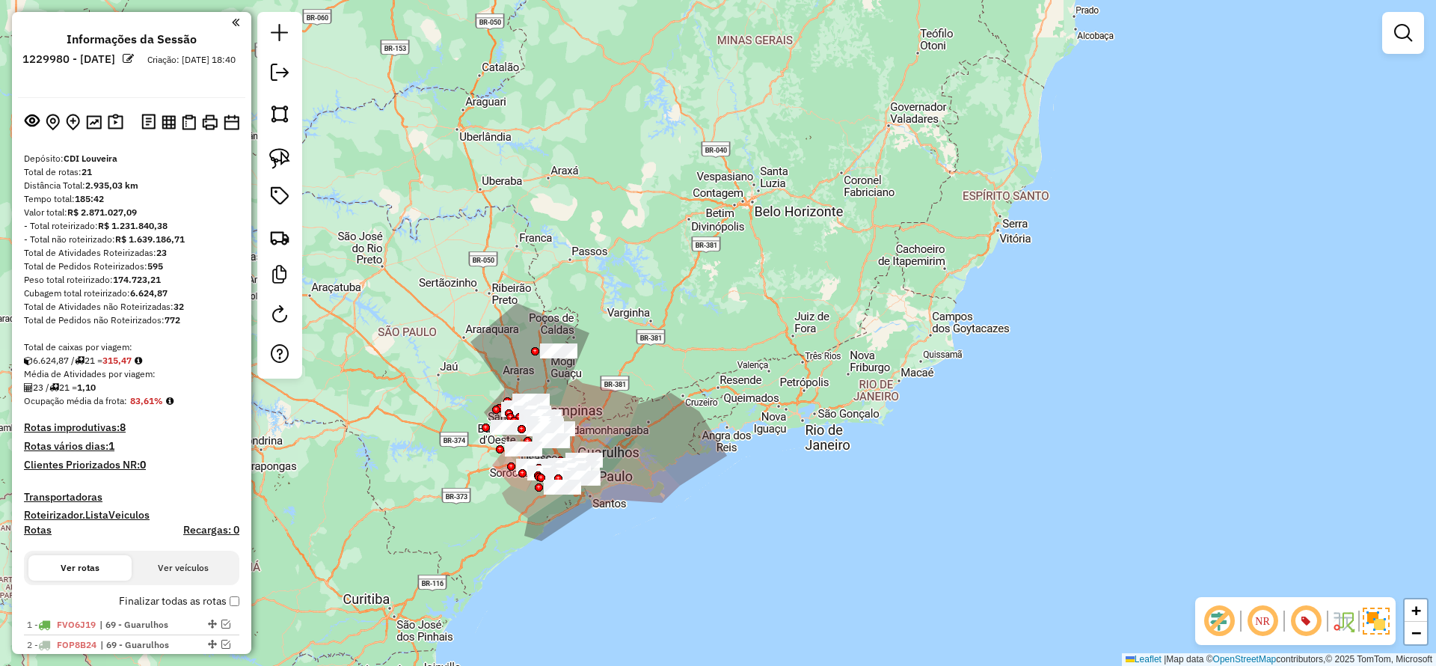
click at [1404, 16] on div at bounding box center [1404, 33] width 42 height 42
click at [1385, 25] on div at bounding box center [1404, 33] width 42 height 42
click link
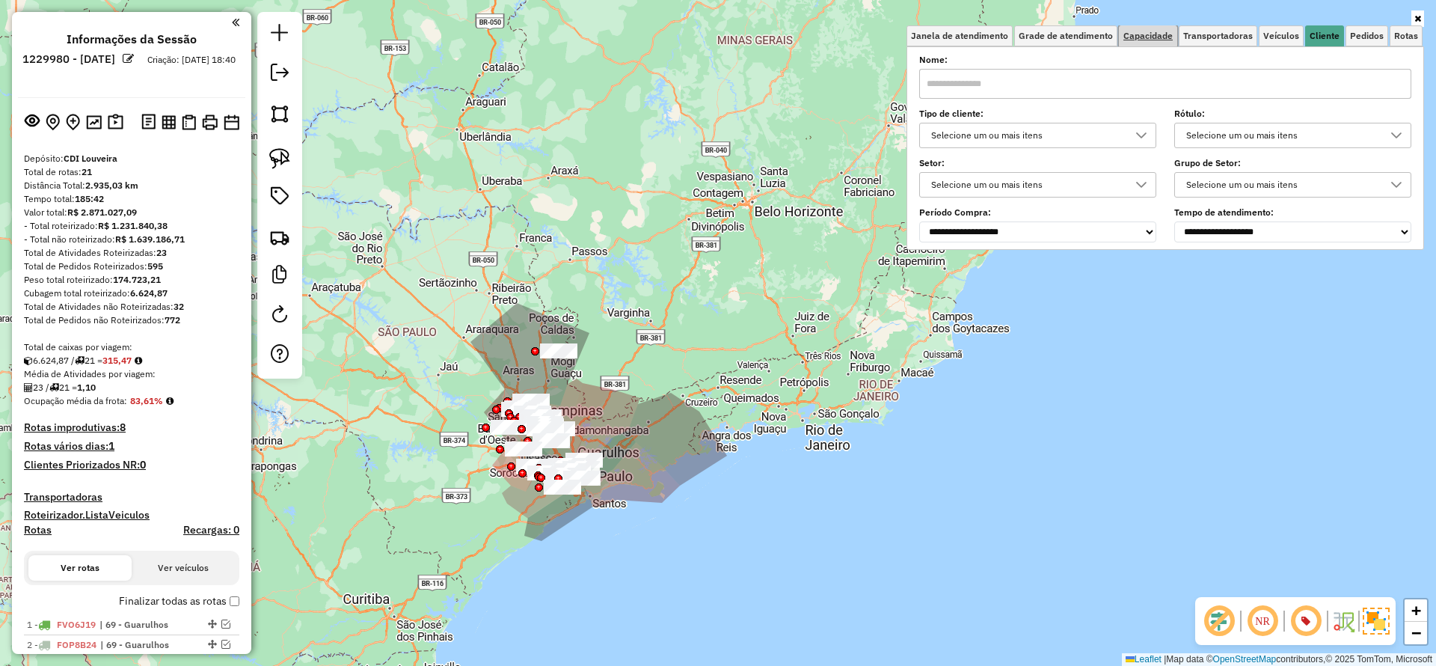
click link "Capacidade"
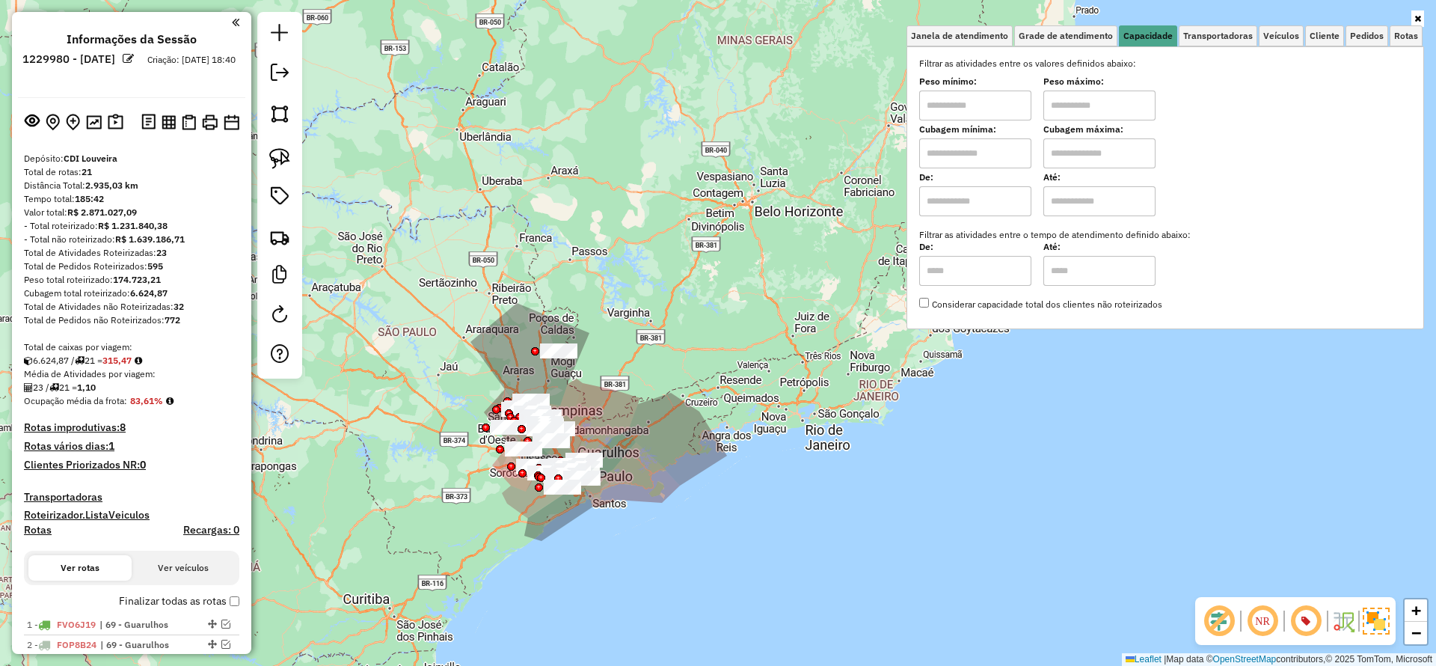
click input "text"
type input "******"
click input "text"
type input "**********"
click div "**********"
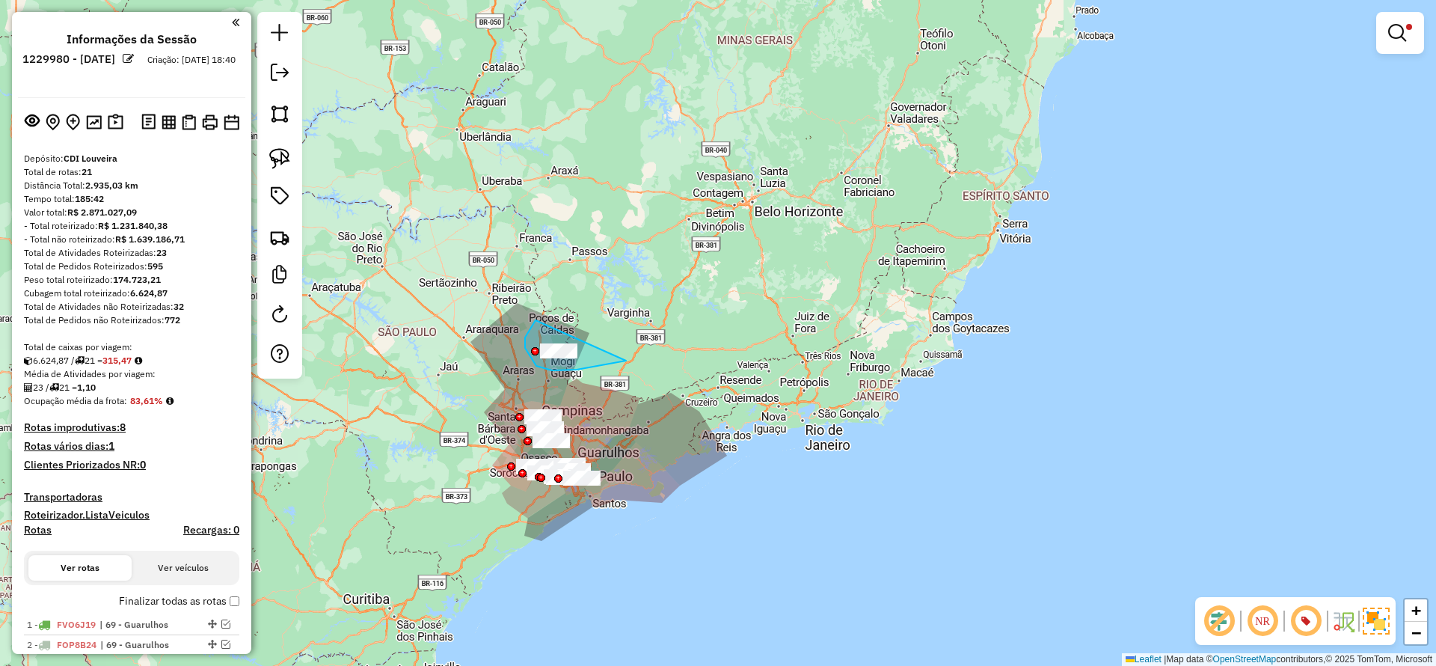
drag, startPoint x: 525, startPoint y: 339, endPoint x: 629, endPoint y: 361, distance: 106.2
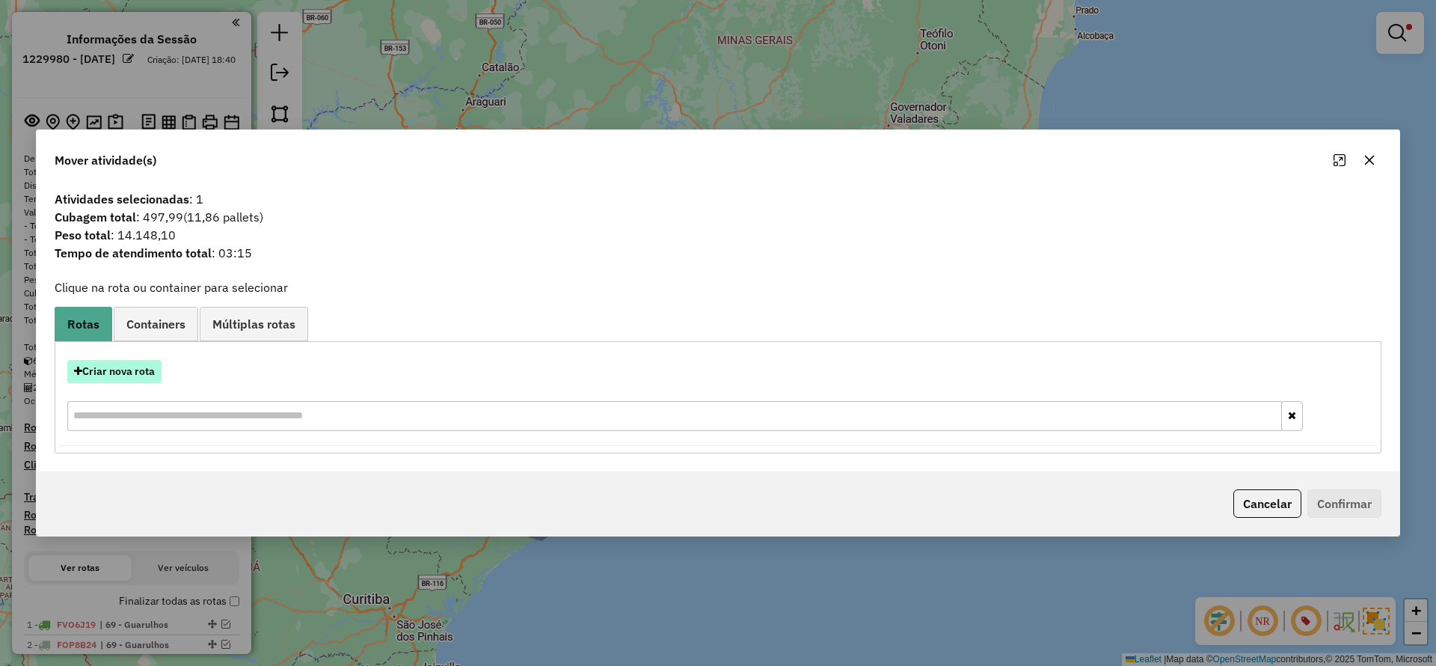
click button "Criar nova rota"
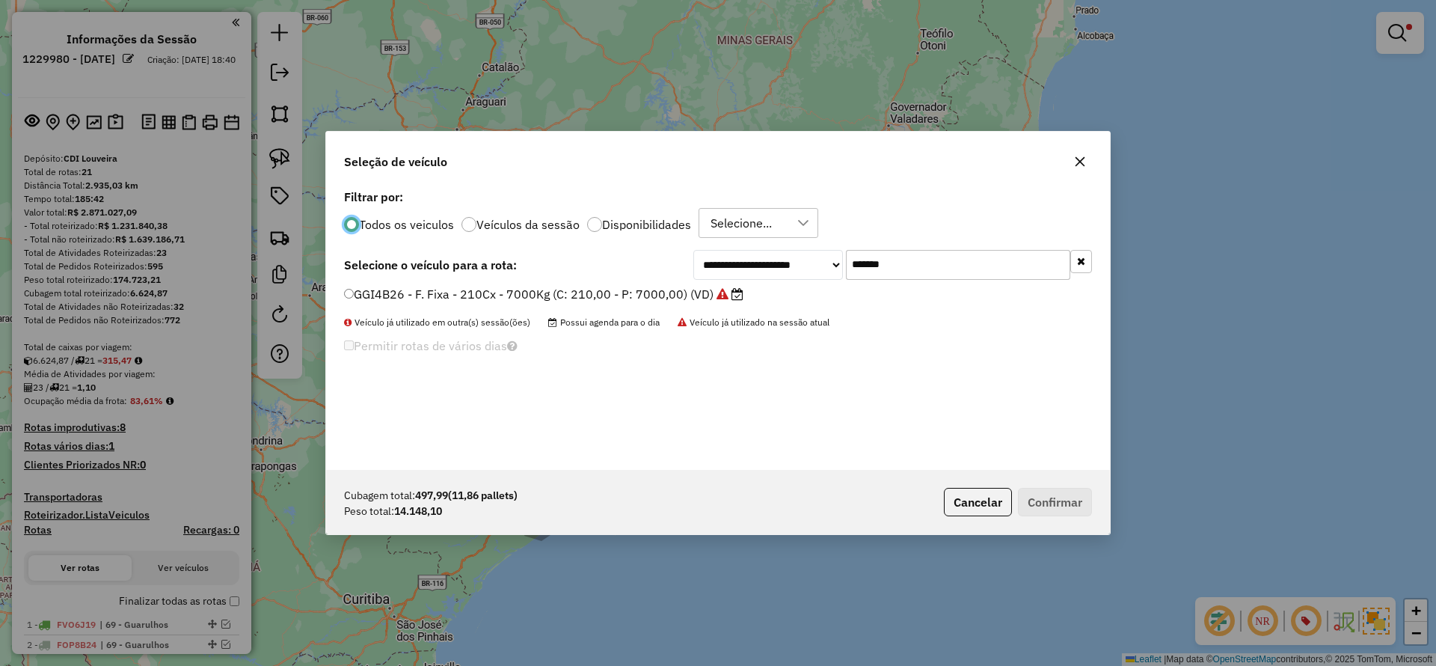
scroll to position [8, 4]
click input "*******"
drag, startPoint x: 921, startPoint y: 271, endPoint x: 813, endPoint y: 296, distance: 110.7
click input "*******"
paste input "text"
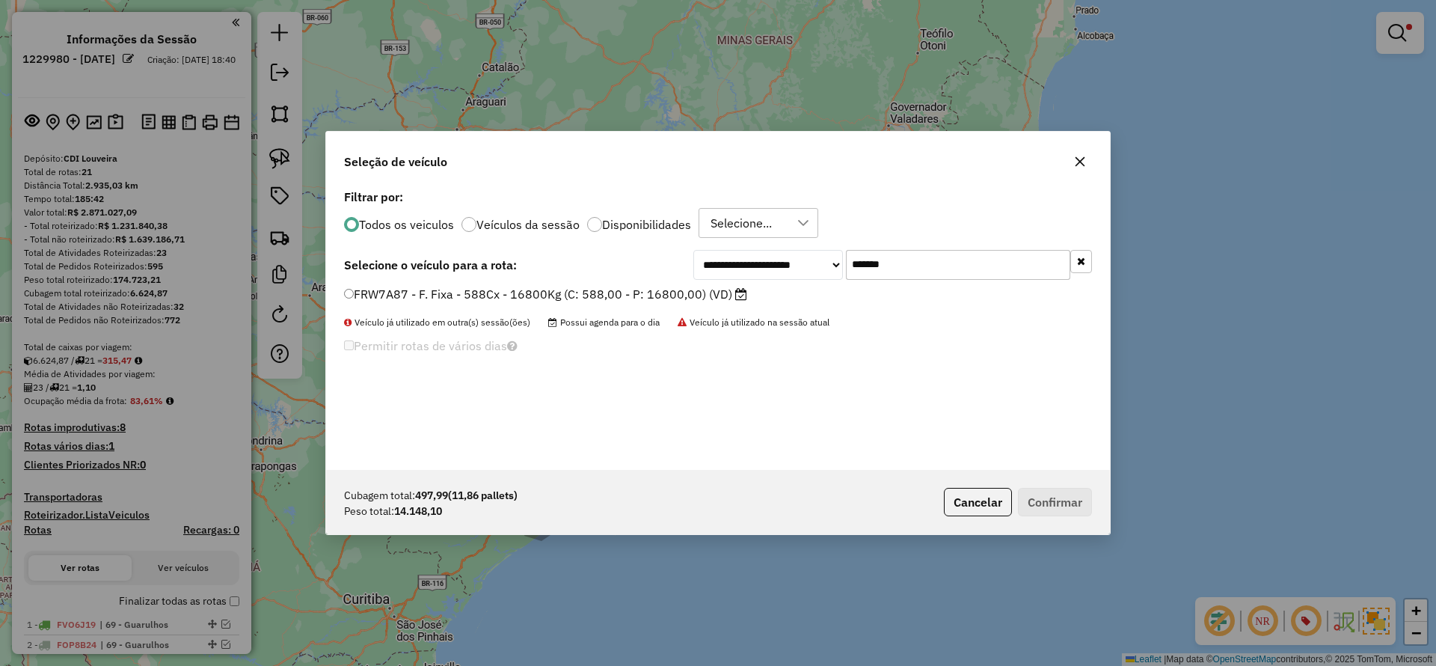
type input "*******"
click label "FRW7A87 - F. Fixa - 588Cx - 16800Kg (C: 588,00 - P: 16800,00) (VD)"
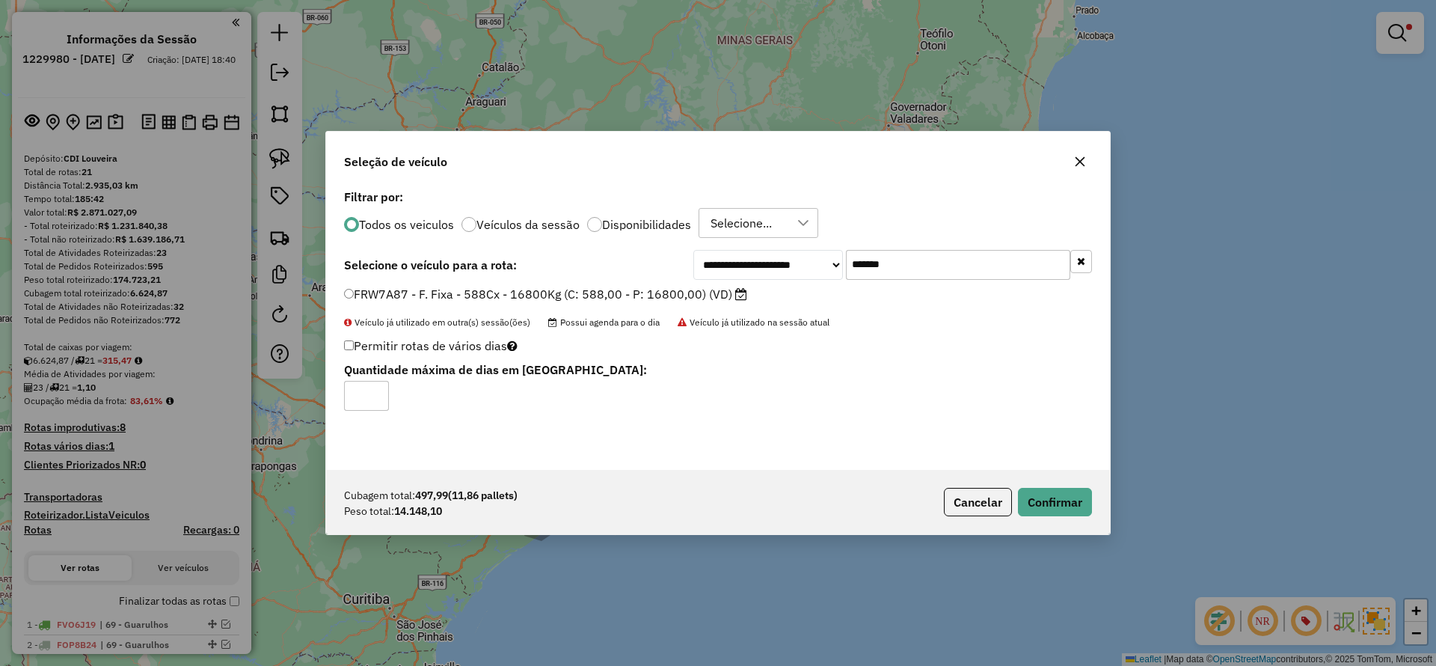
click div "Cubagem total: 497,99 (11,86 pallets) Peso total: 14.148,10 Cancelar Confirmar"
drag, startPoint x: 1038, startPoint y: 501, endPoint x: 1015, endPoint y: 487, distance: 27.2
click button "Confirmar"
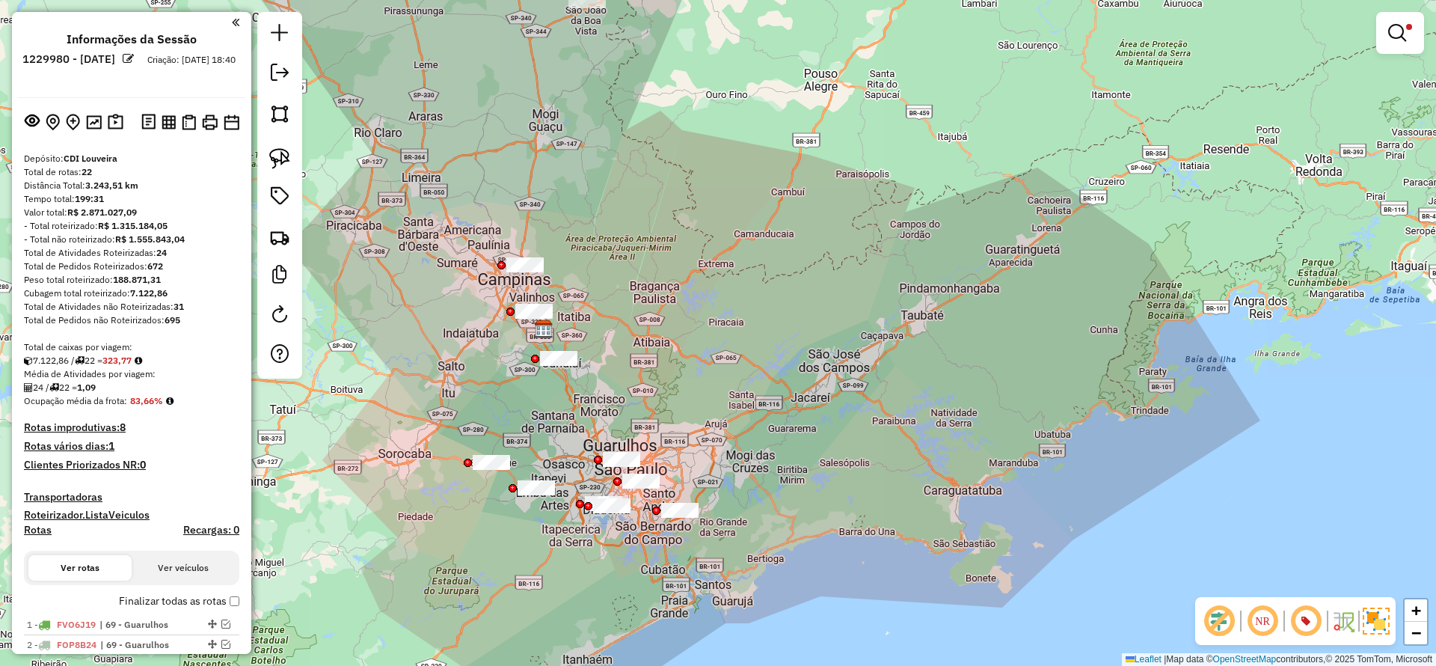
drag, startPoint x: 664, startPoint y: 382, endPoint x: 655, endPoint y: 332, distance: 50.1
click div "**********"
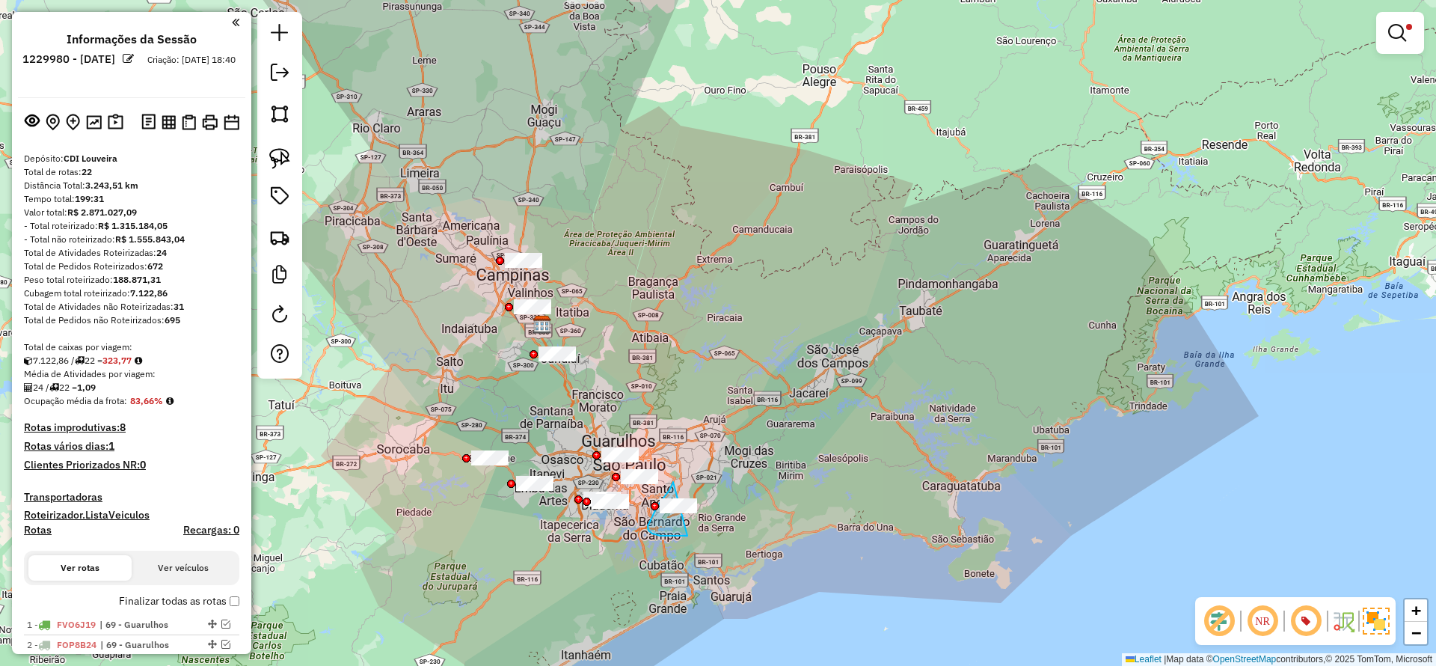
drag, startPoint x: 670, startPoint y: 489, endPoint x: 753, endPoint y: 527, distance: 91.7
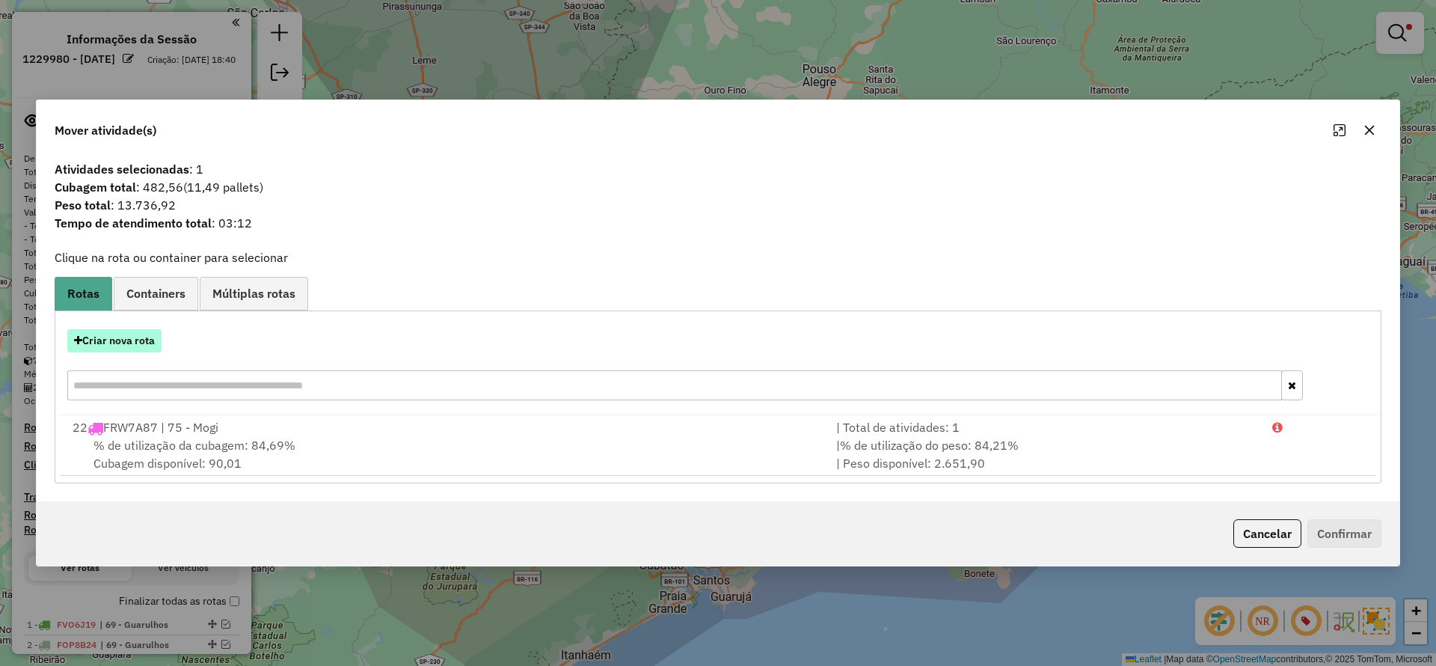
click button "Criar nova rota"
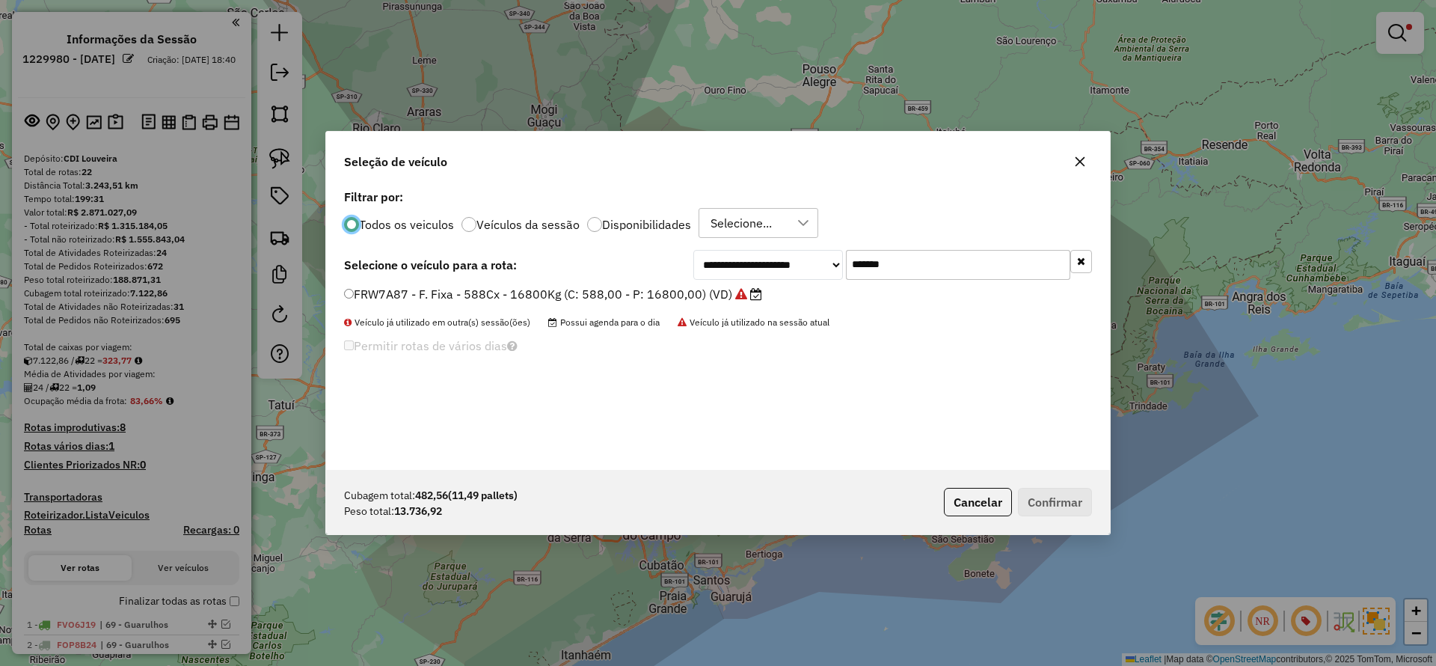
click input "*******"
paste input "text"
type input "*******"
click label "FZR8B06 - F. Fixa - 588Cx - 16710Kg (C: 588,00 - P: 16710,00) (VD)"
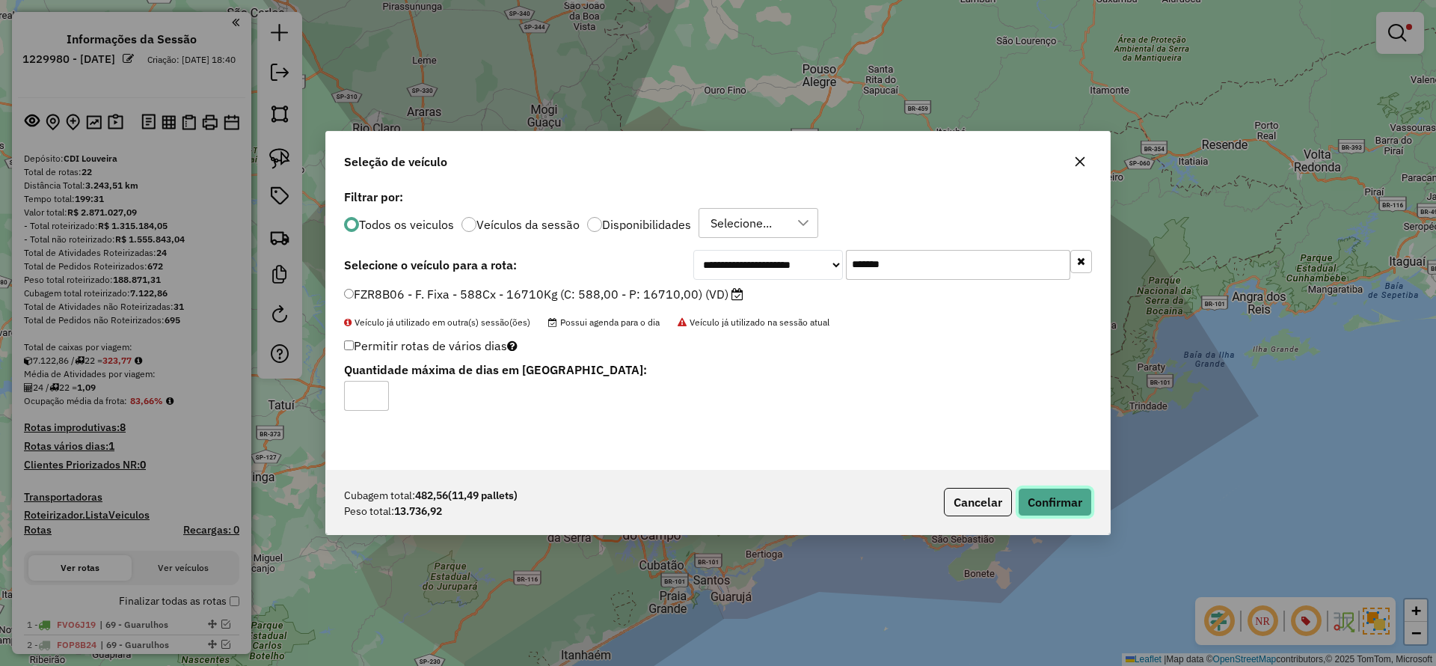
click button "Confirmar"
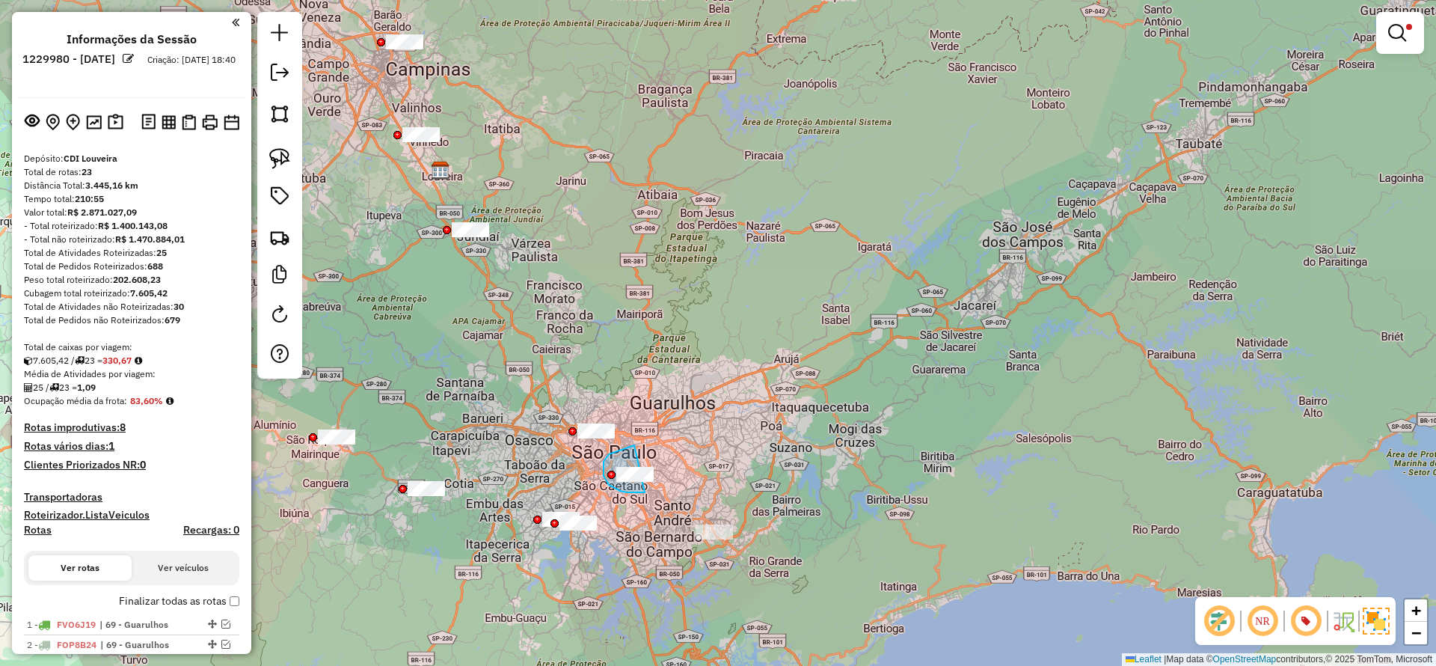
drag, startPoint x: 614, startPoint y: 452, endPoint x: 677, endPoint y: 481, distance: 69.3
drag, startPoint x: 572, startPoint y: 408, endPoint x: 678, endPoint y: 405, distance: 105.5
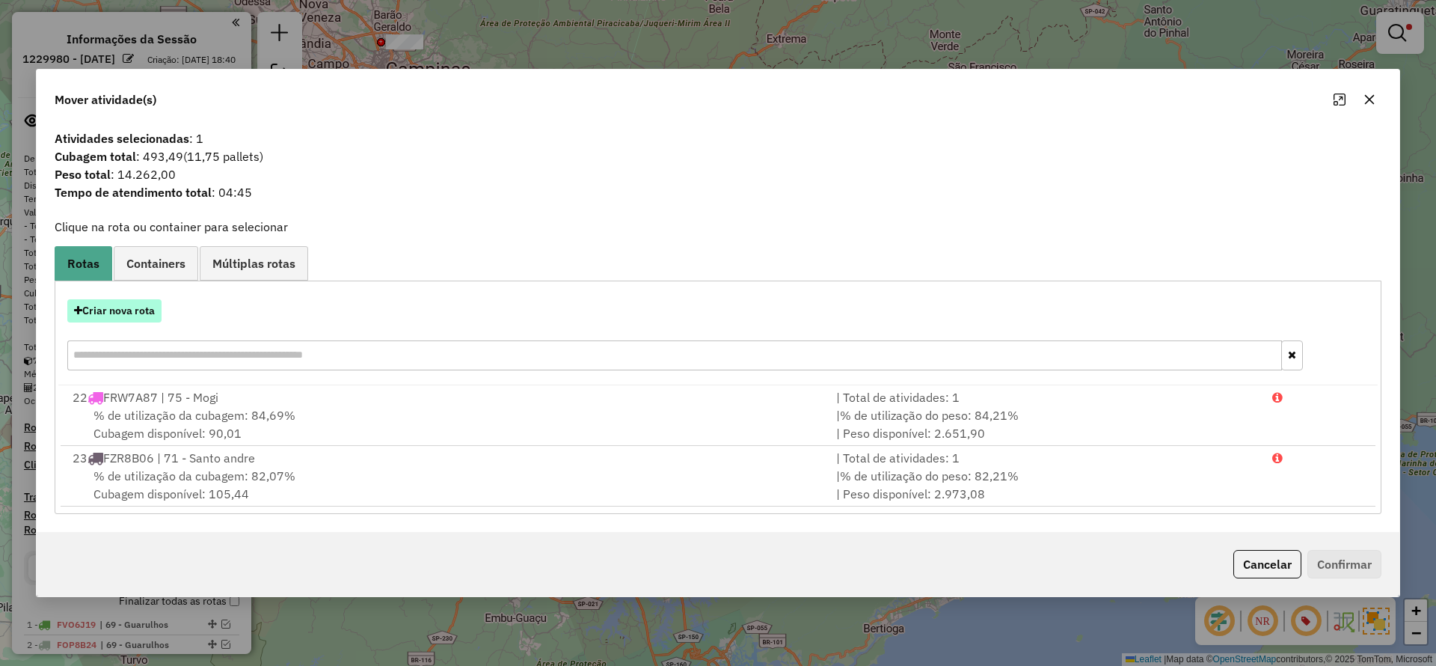
click button "Criar nova rota"
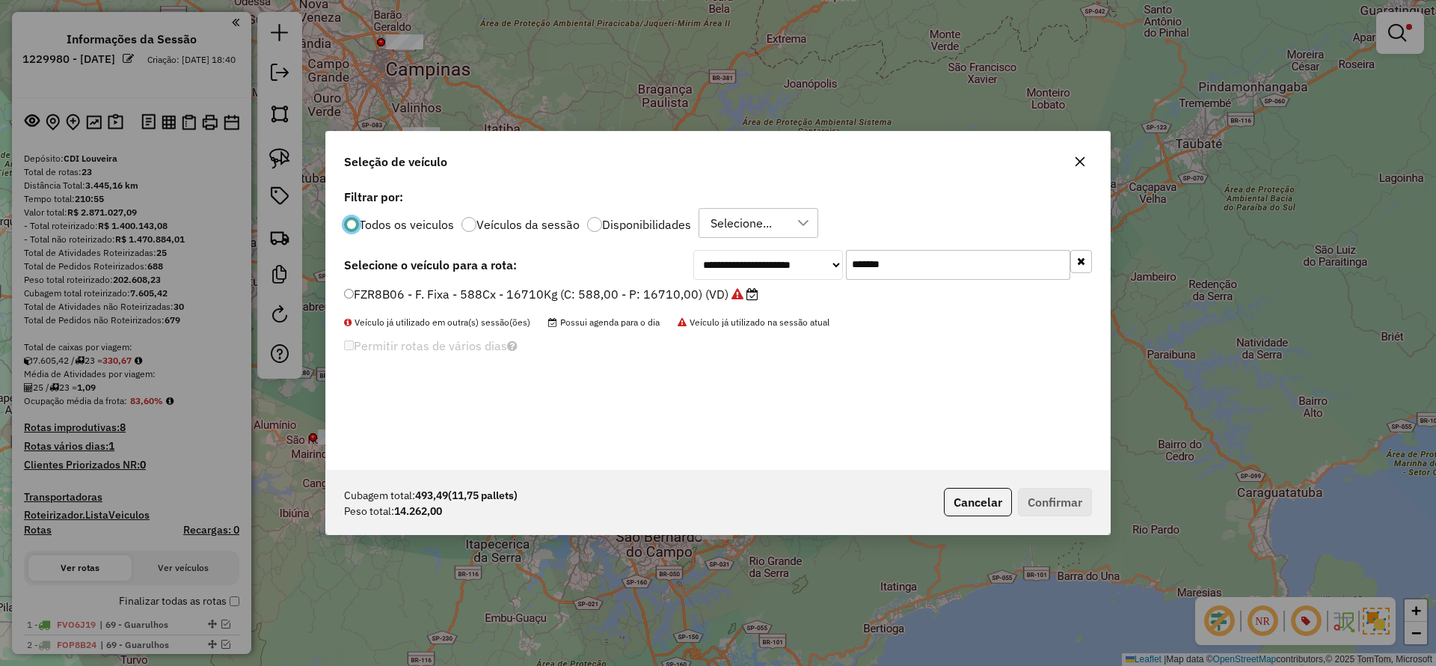
click input "*******"
paste input "text"
type input "*******"
click label "FWA1G37 - F. Fixa - 588Cx - 16530Kg (C: 588,00 - P: 16530,00) (VD)"
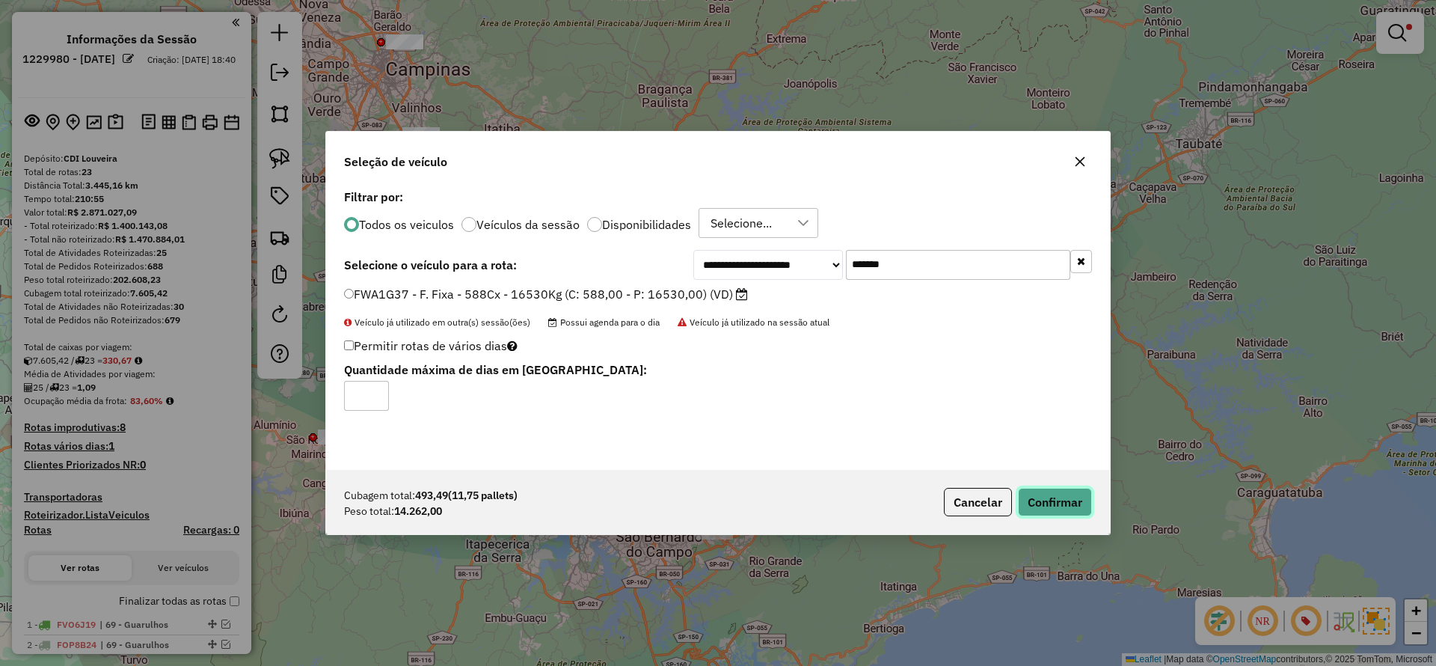
click button "Confirmar"
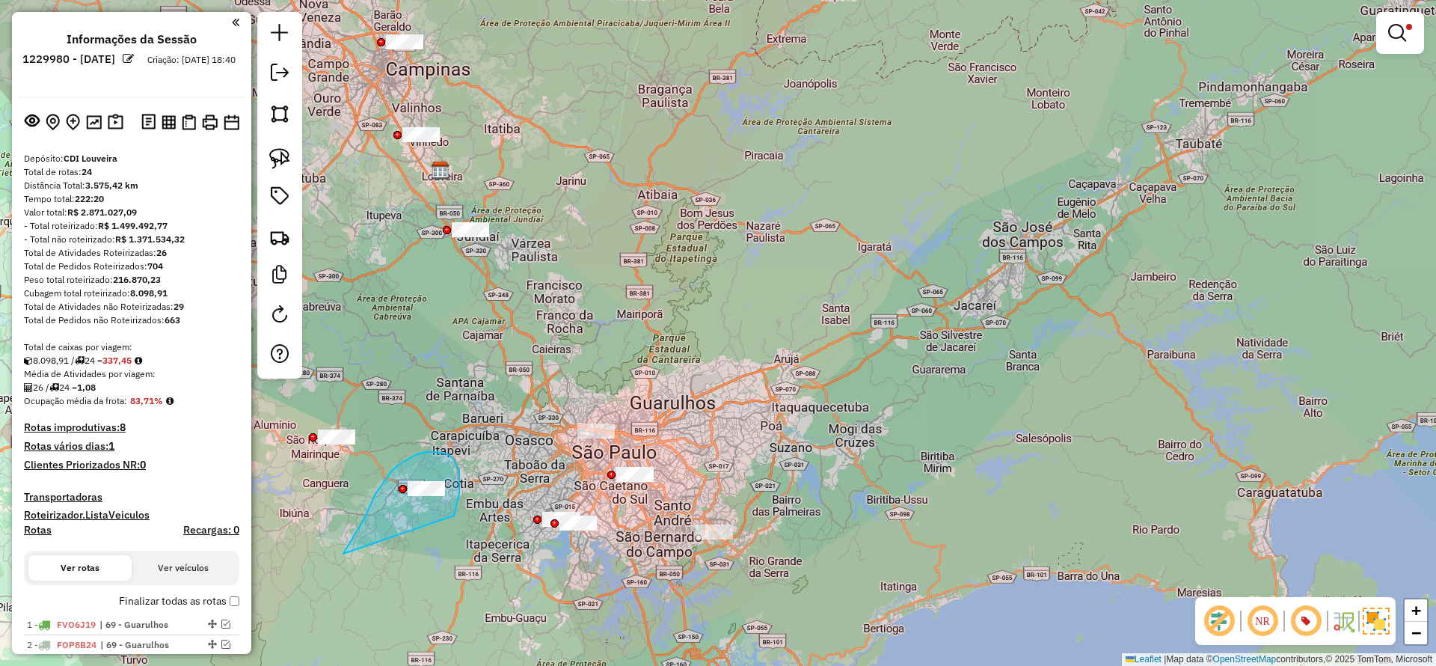
drag, startPoint x: 459, startPoint y: 499, endPoint x: 343, endPoint y: 554, distance: 127.5
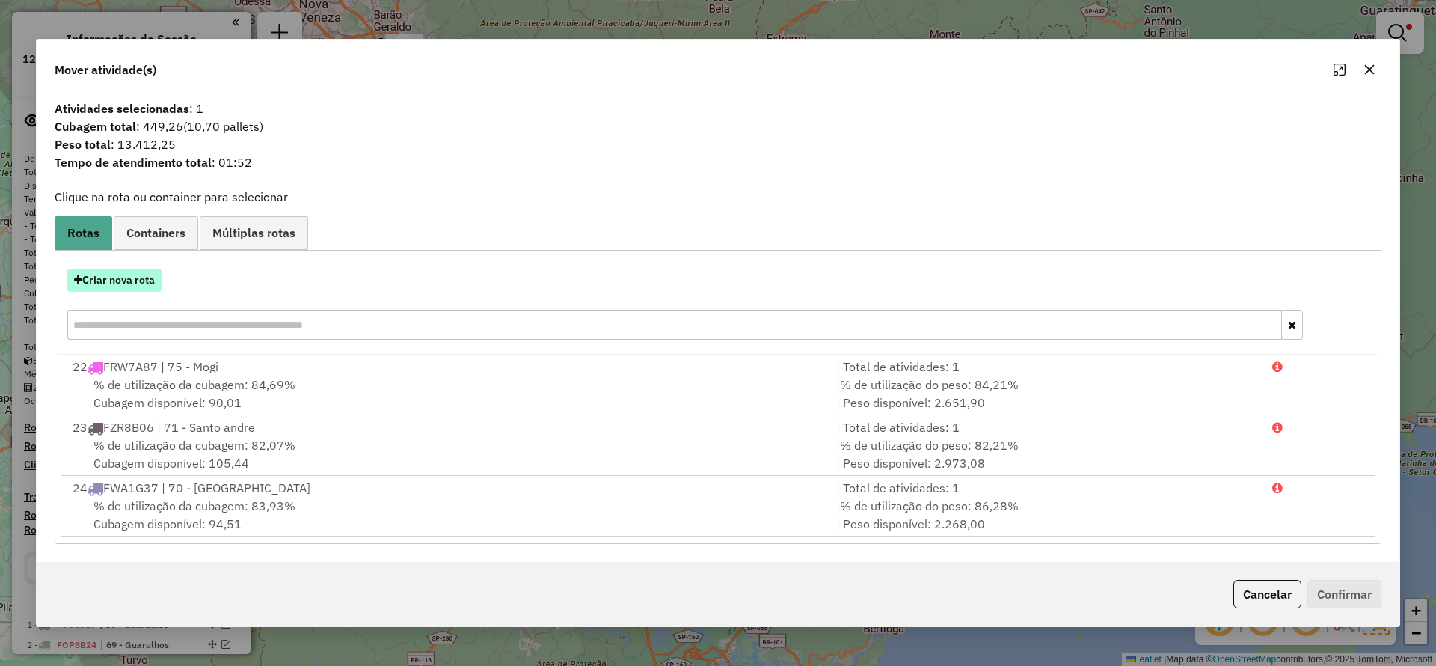
click button "Criar nova rota"
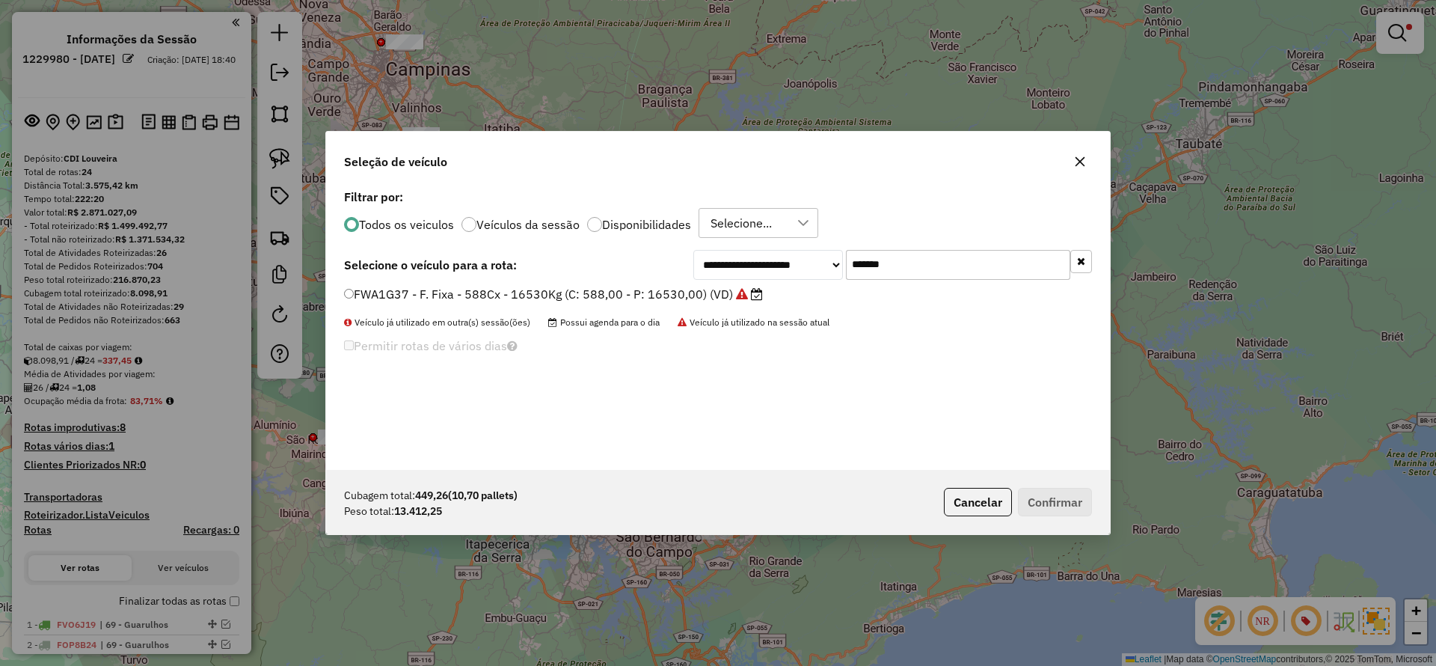
click input "*******"
drag, startPoint x: 959, startPoint y: 258, endPoint x: 738, endPoint y: 287, distance: 223.3
click input "*******"
paste input "text"
type input "*******"
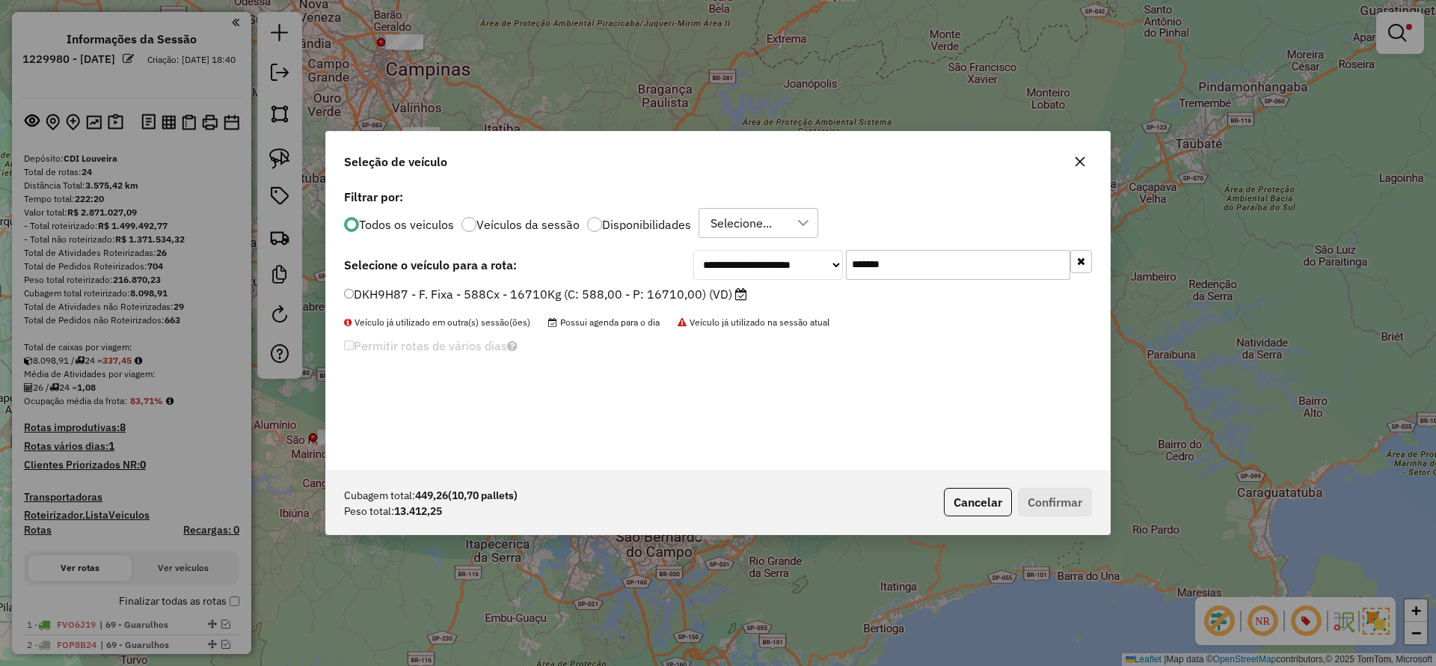
click label "DKH9H87 - F. Fixa - 588Cx - 16710Kg (C: 588,00 - P: 16710,00) (VD)"
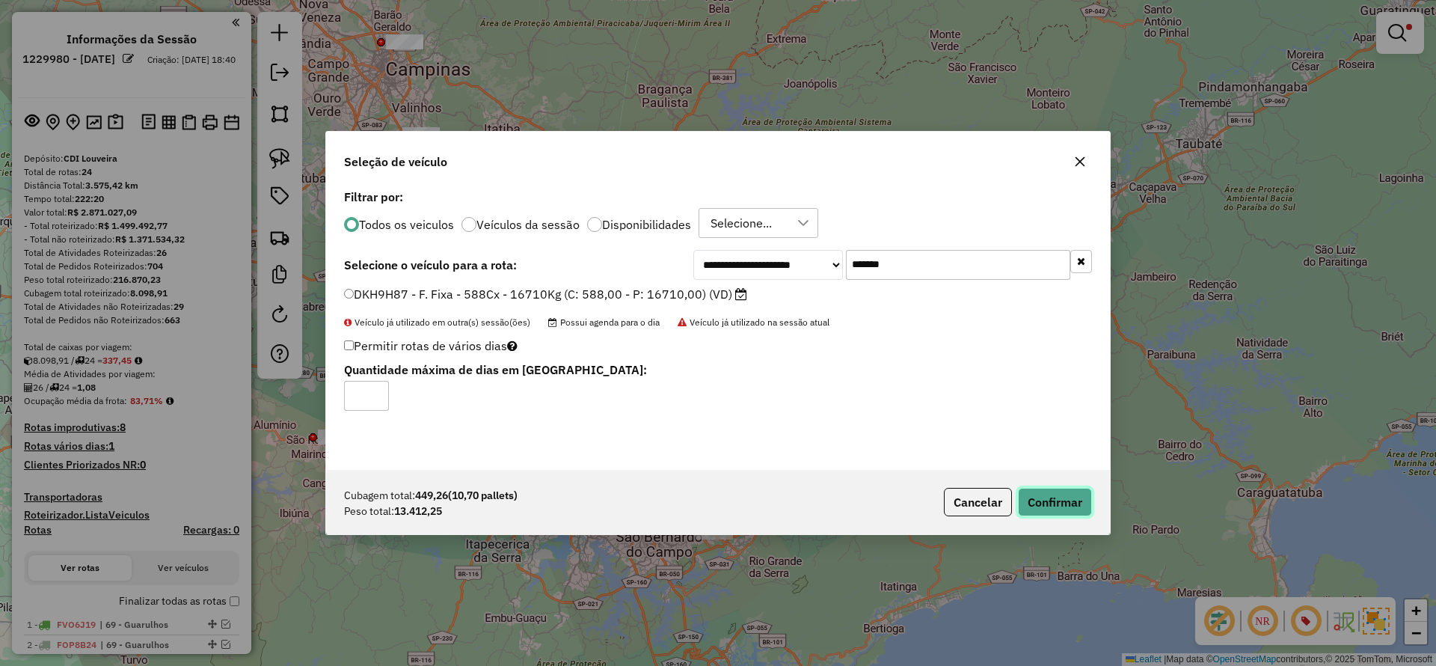
click button "Confirmar"
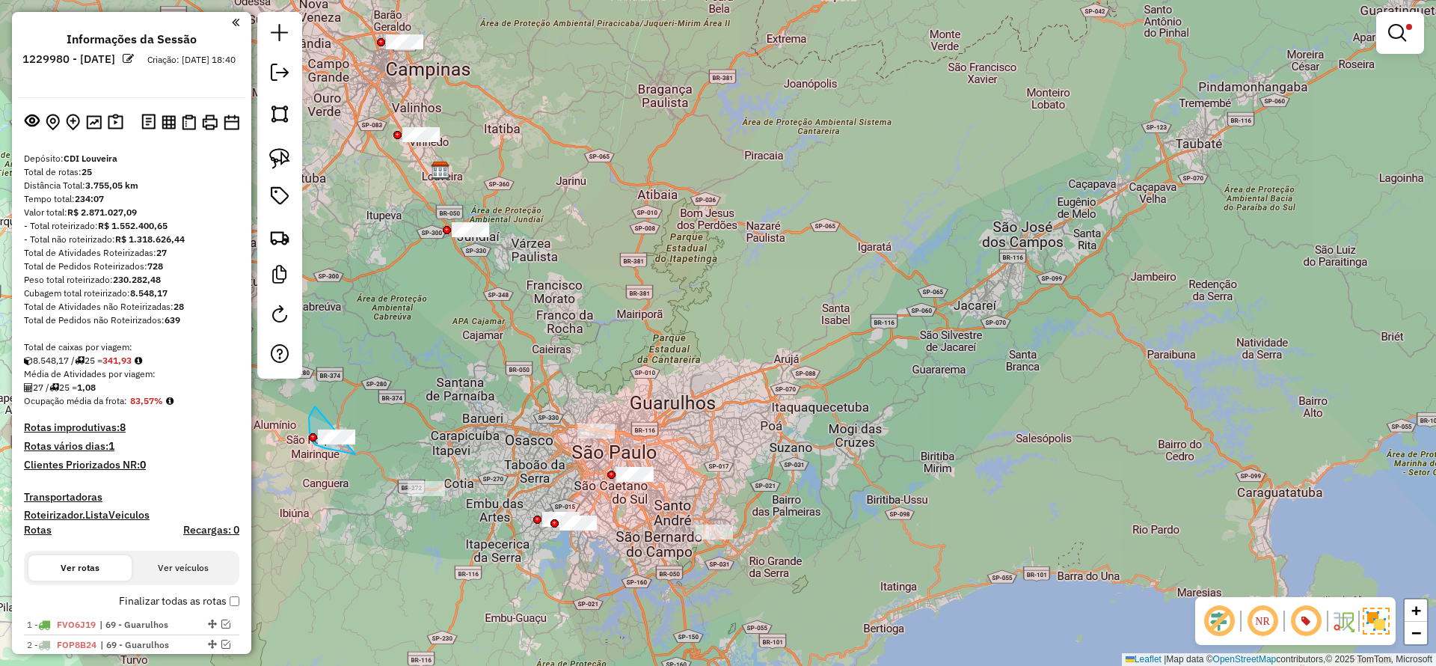
drag, startPoint x: 313, startPoint y: 408, endPoint x: 404, endPoint y: 437, distance: 95.1
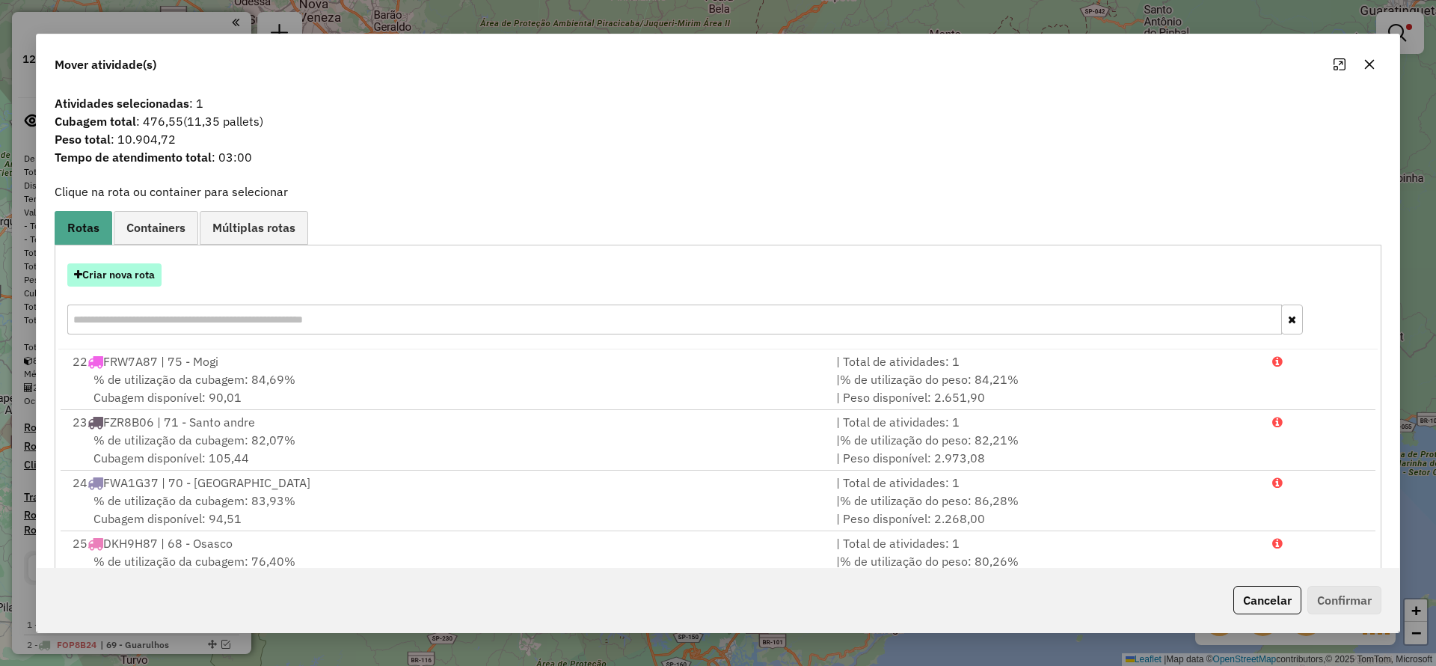
click at [118, 278] on button "Criar nova rota" at bounding box center [114, 274] width 94 height 23
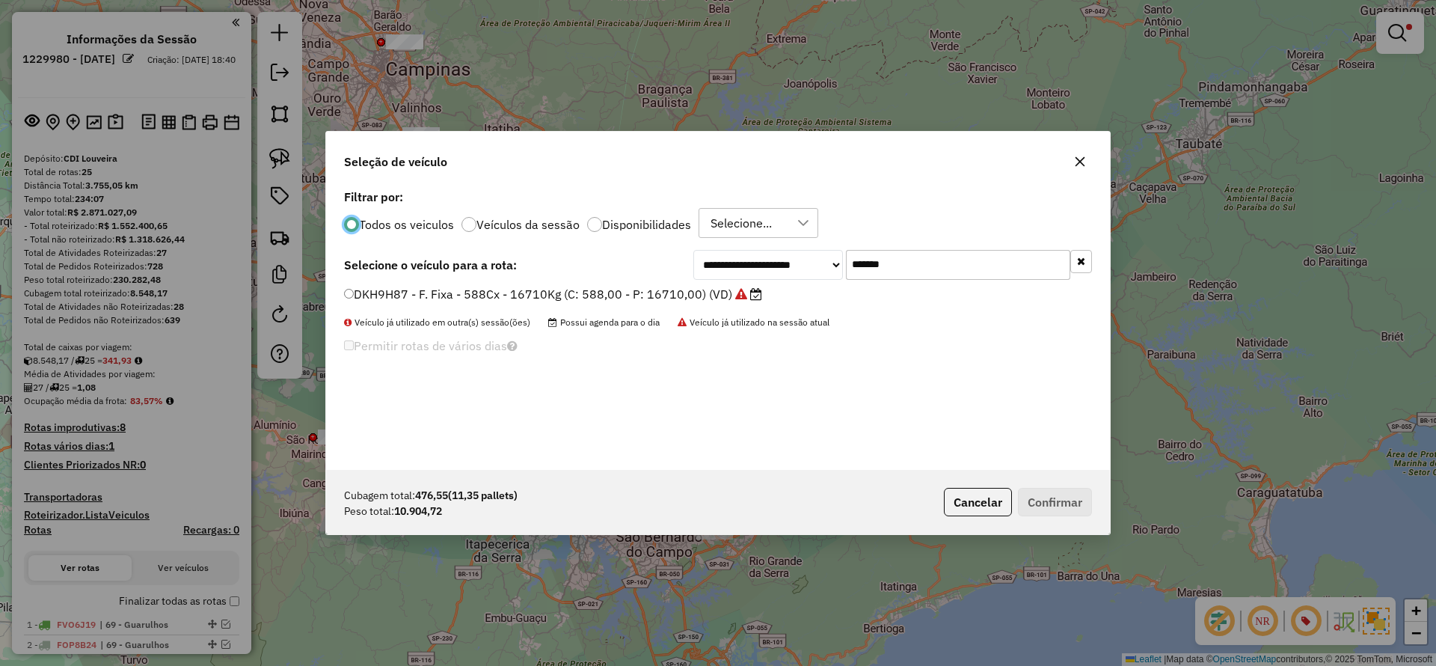
scroll to position [8, 4]
click at [969, 266] on input "*******" at bounding box center [958, 265] width 224 height 30
drag, startPoint x: 969, startPoint y: 266, endPoint x: 708, endPoint y: 319, distance: 266.3
click at [964, 268] on input "*******" at bounding box center [958, 265] width 224 height 30
paste input "text"
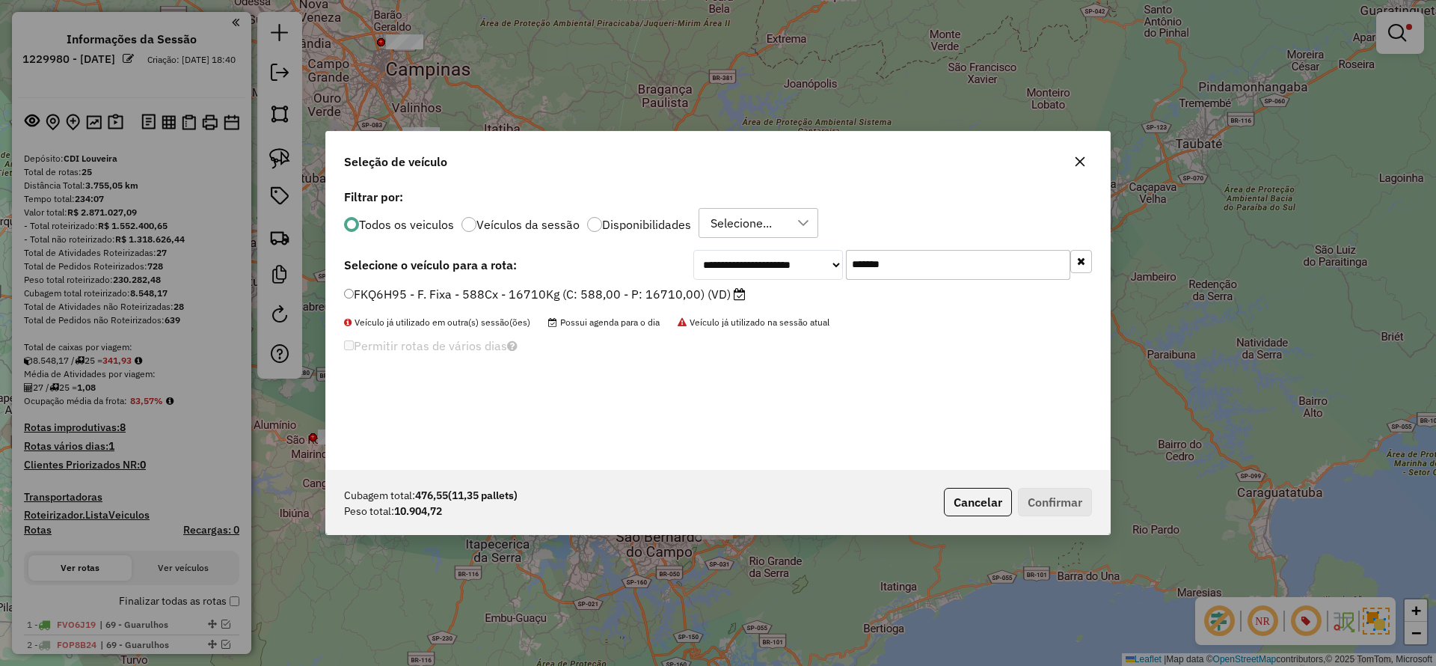
type input "*******"
click at [664, 292] on label "FKQ6H95 - F. Fixa - 588Cx - 16710Kg (C: 588,00 - P: 16710,00) (VD)" at bounding box center [545, 294] width 402 height 18
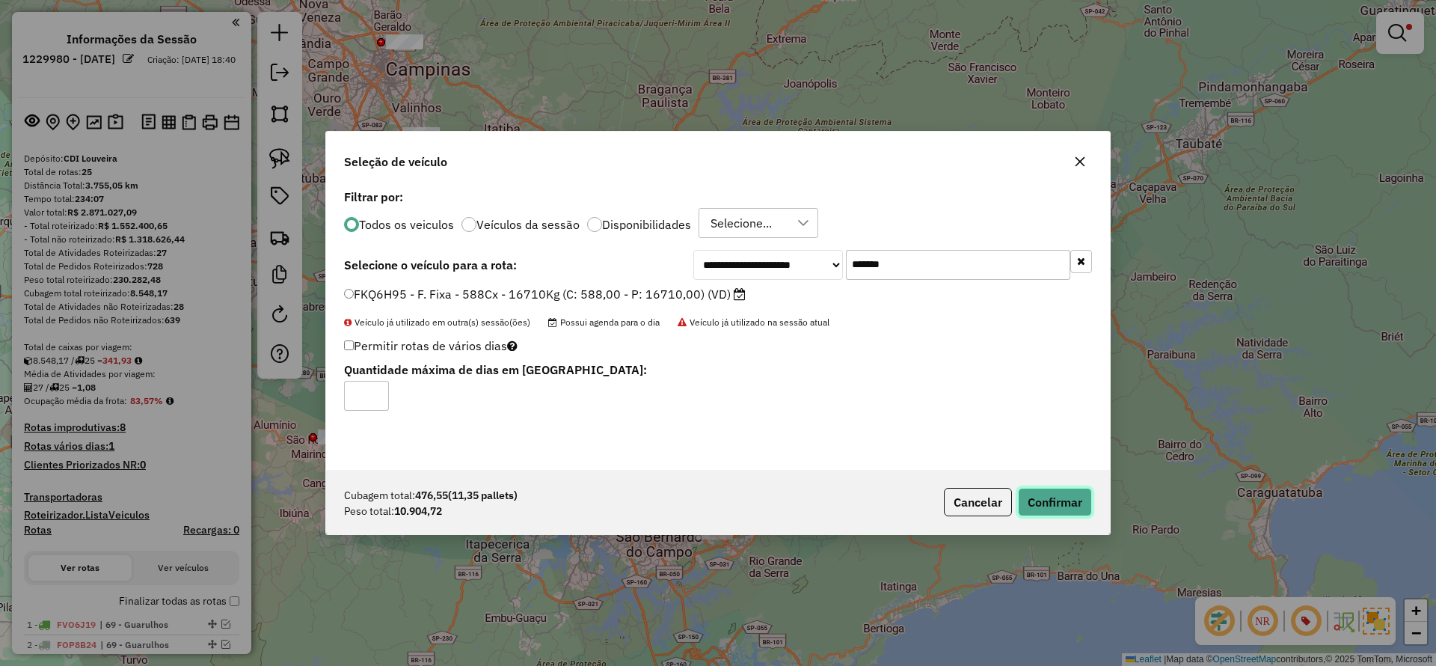
click at [1050, 501] on button "Confirmar" at bounding box center [1055, 502] width 74 height 28
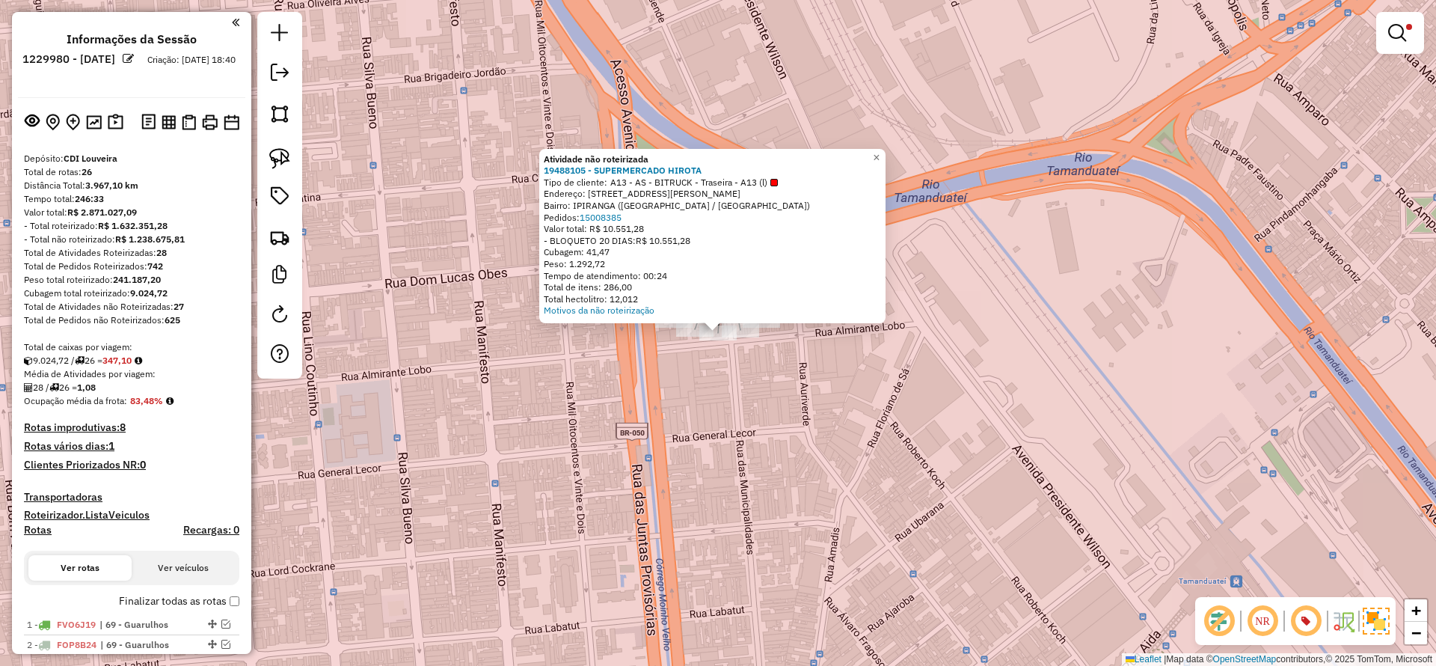
click at [769, 459] on div "Atividade não roteirizada 19488105 - SUPERMERCADO HIROTA Tipo de cliente: A13 -…" at bounding box center [718, 333] width 1436 height 666
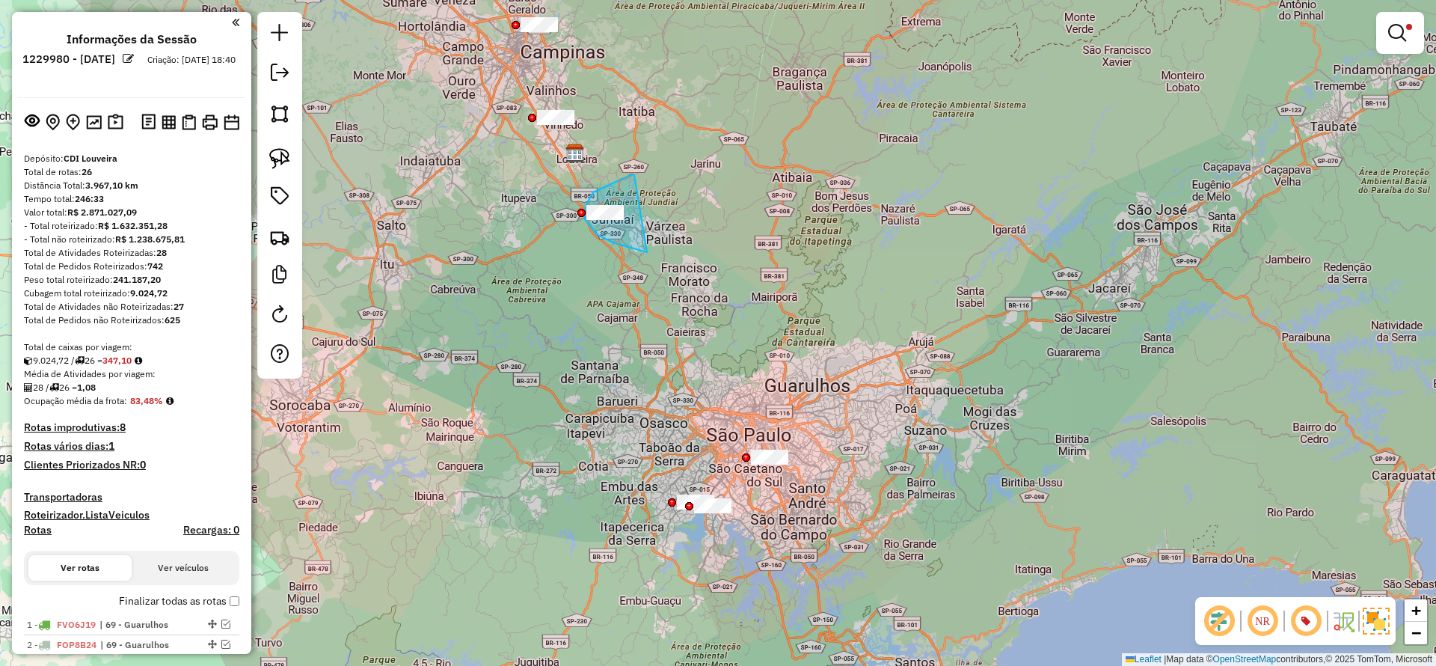
drag, startPoint x: 632, startPoint y: 174, endPoint x: 700, endPoint y: 254, distance: 104.0
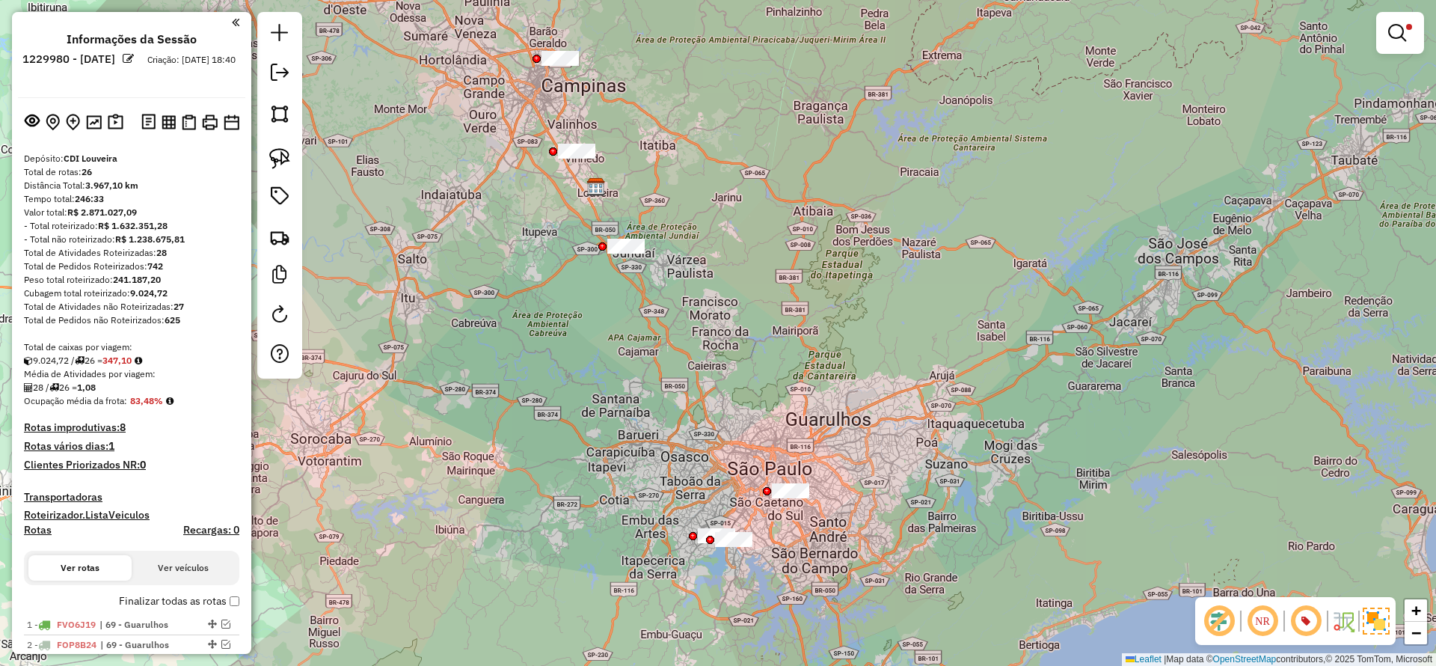
drag, startPoint x: 519, startPoint y: 102, endPoint x: 544, endPoint y: 128, distance: 35.4
click at [544, 128] on div "**********" at bounding box center [718, 333] width 1436 height 666
drag, startPoint x: 533, startPoint y: 130, endPoint x: 652, endPoint y: 145, distance: 119.9
drag, startPoint x: 610, startPoint y: 73, endPoint x: 505, endPoint y: 91, distance: 106.3
drag, startPoint x: 542, startPoint y: 132, endPoint x: 606, endPoint y: 174, distance: 76.8
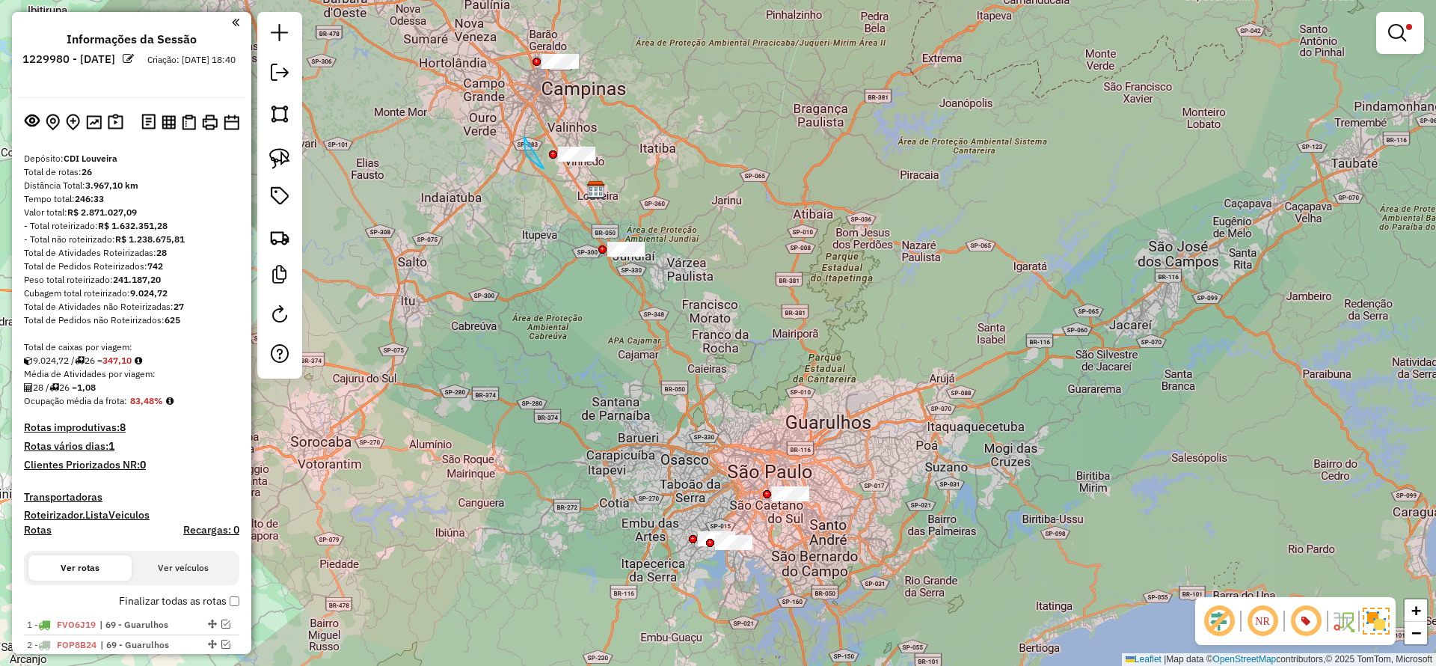
drag, startPoint x: 544, startPoint y: 168, endPoint x: 671, endPoint y: 162, distance: 127.4
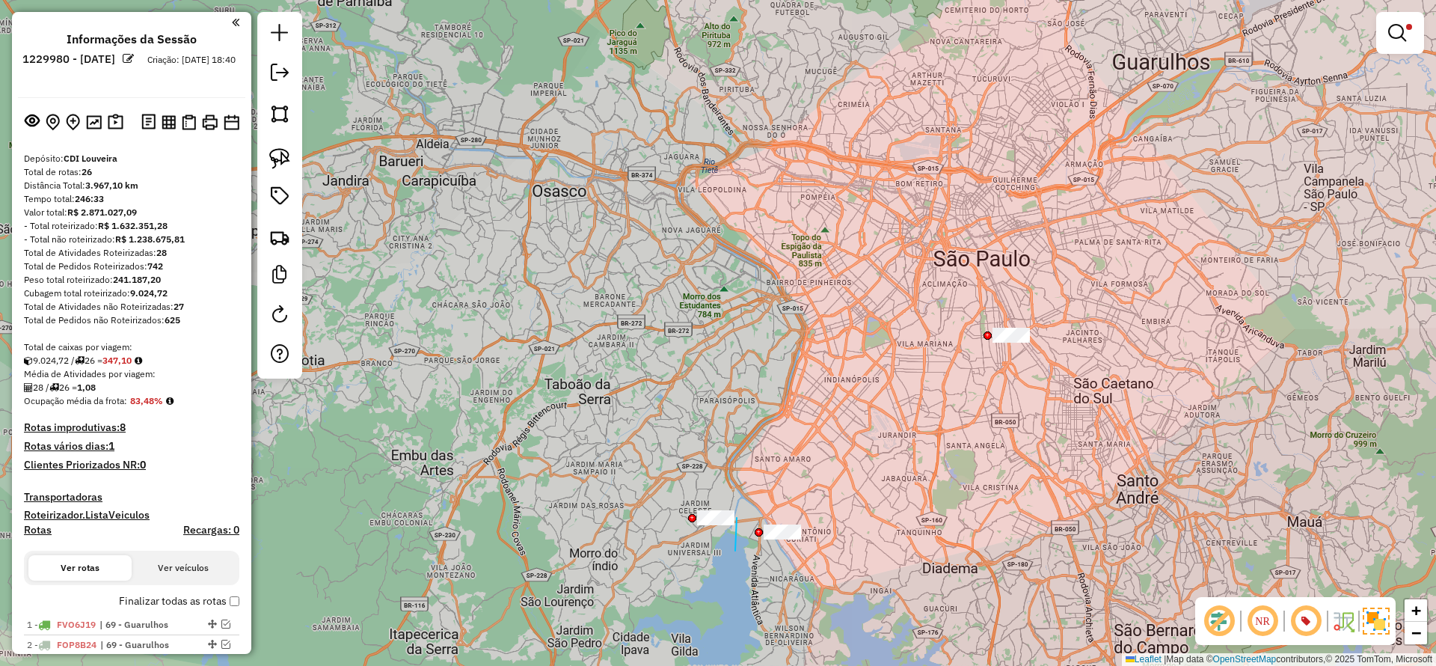
drag, startPoint x: 735, startPoint y: 551, endPoint x: 628, endPoint y: 545, distance: 107.2
drag, startPoint x: 756, startPoint y: 513, endPoint x: 868, endPoint y: 537, distance: 114.0
drag, startPoint x: 952, startPoint y: 304, endPoint x: 1150, endPoint y: 316, distance: 197.9
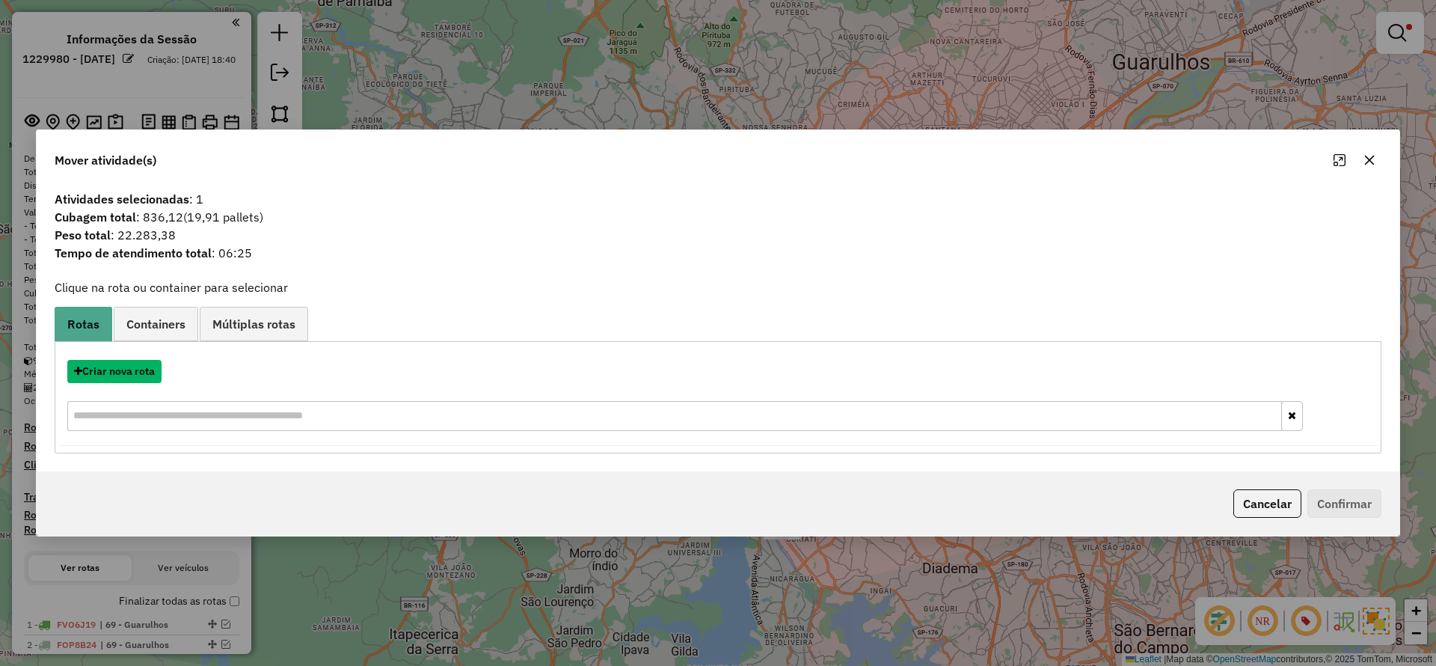
click at [114, 367] on button "Criar nova rota" at bounding box center [114, 371] width 94 height 23
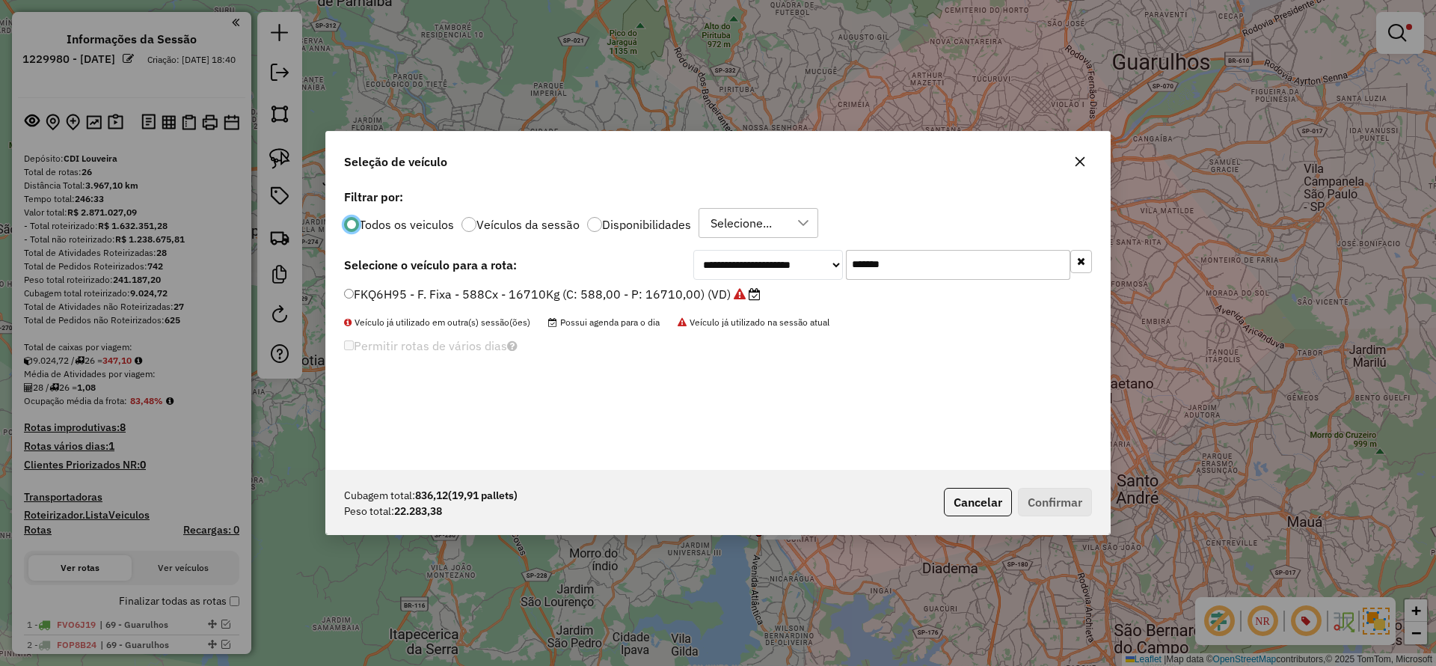
click at [920, 269] on input "*******" at bounding box center [958, 265] width 224 height 30
paste input "text"
type input "*******"
drag, startPoint x: 533, startPoint y: 293, endPoint x: 761, endPoint y: 350, distance: 235.2
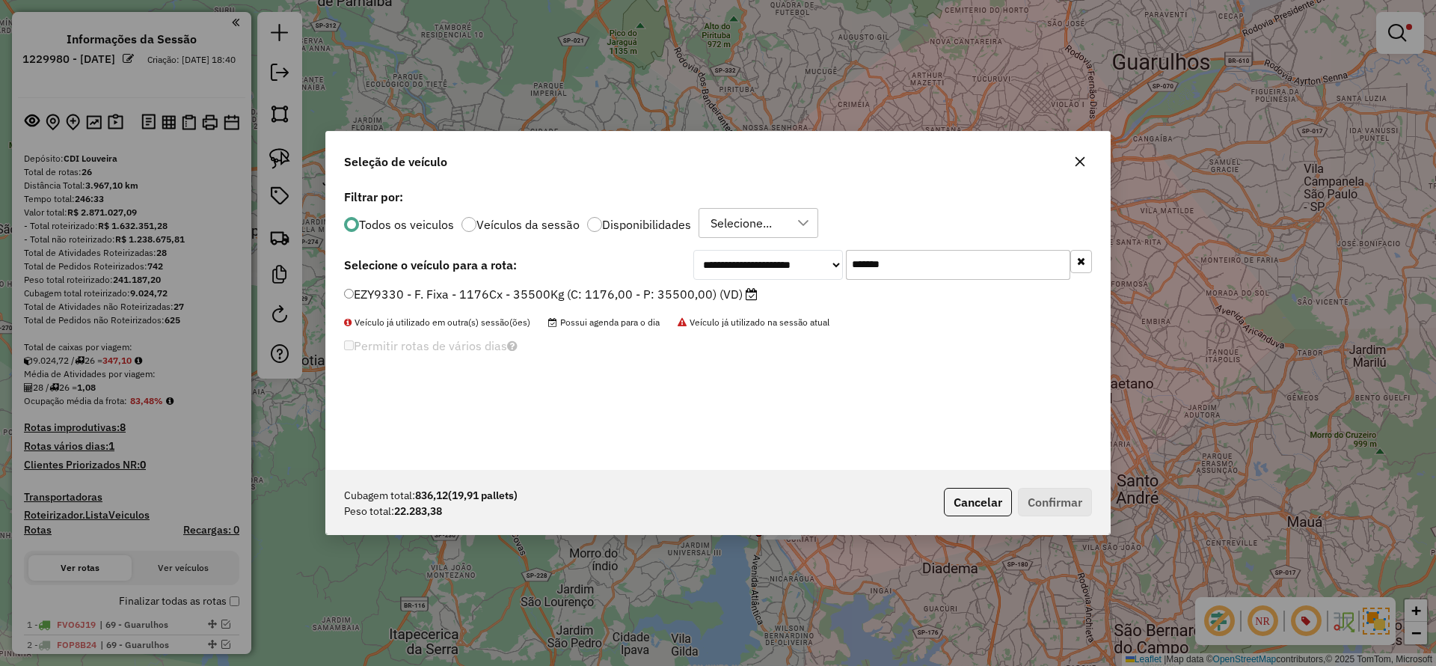
click at [533, 293] on label "EZY9330 - F. Fixa - 1176Cx - 35500Kg (C: 1176,00 - P: 35500,00) (VD)" at bounding box center [551, 294] width 414 height 18
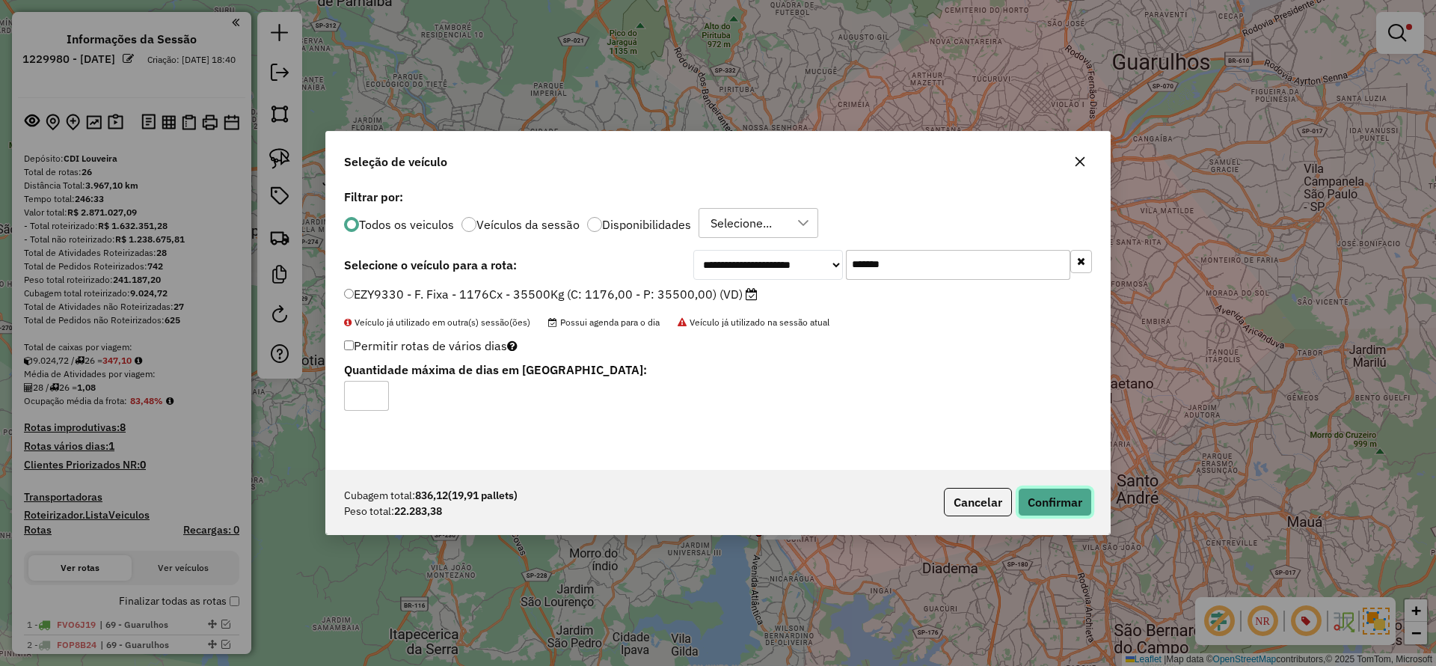
click at [1041, 495] on button "Confirmar" at bounding box center [1055, 502] width 74 height 28
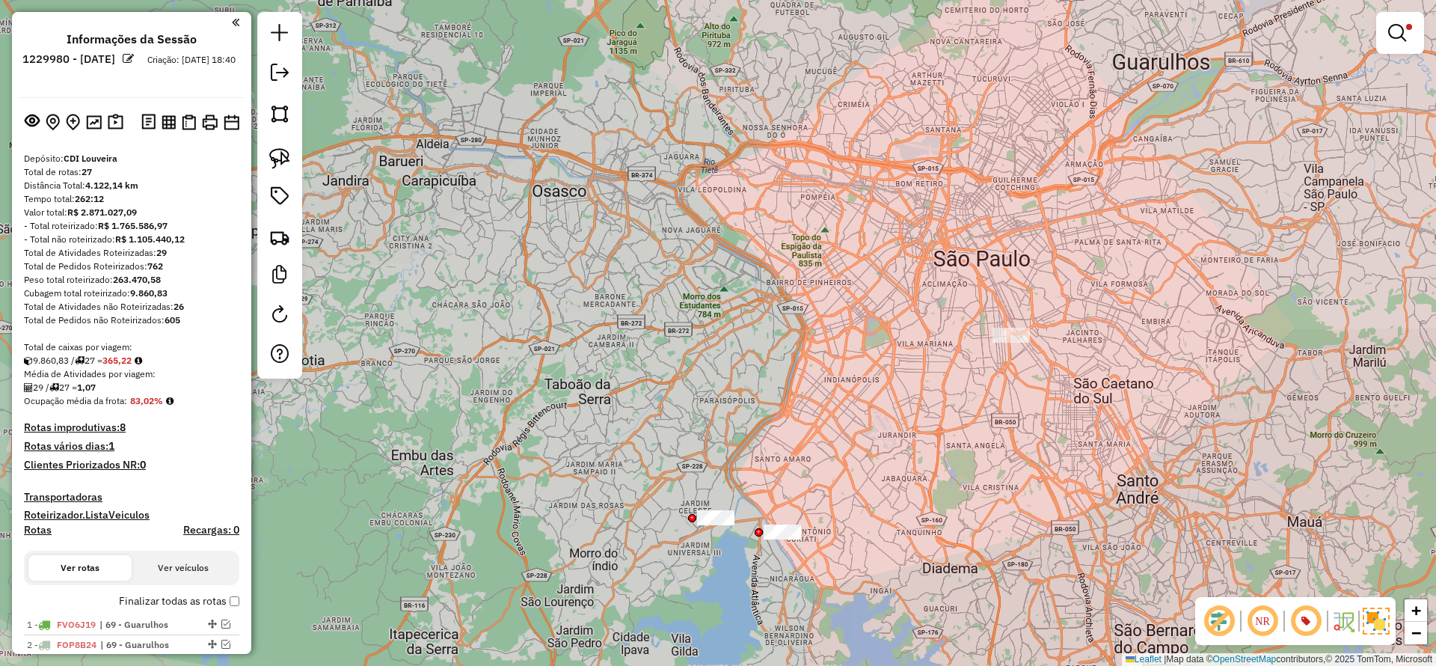
scroll to position [112, 0]
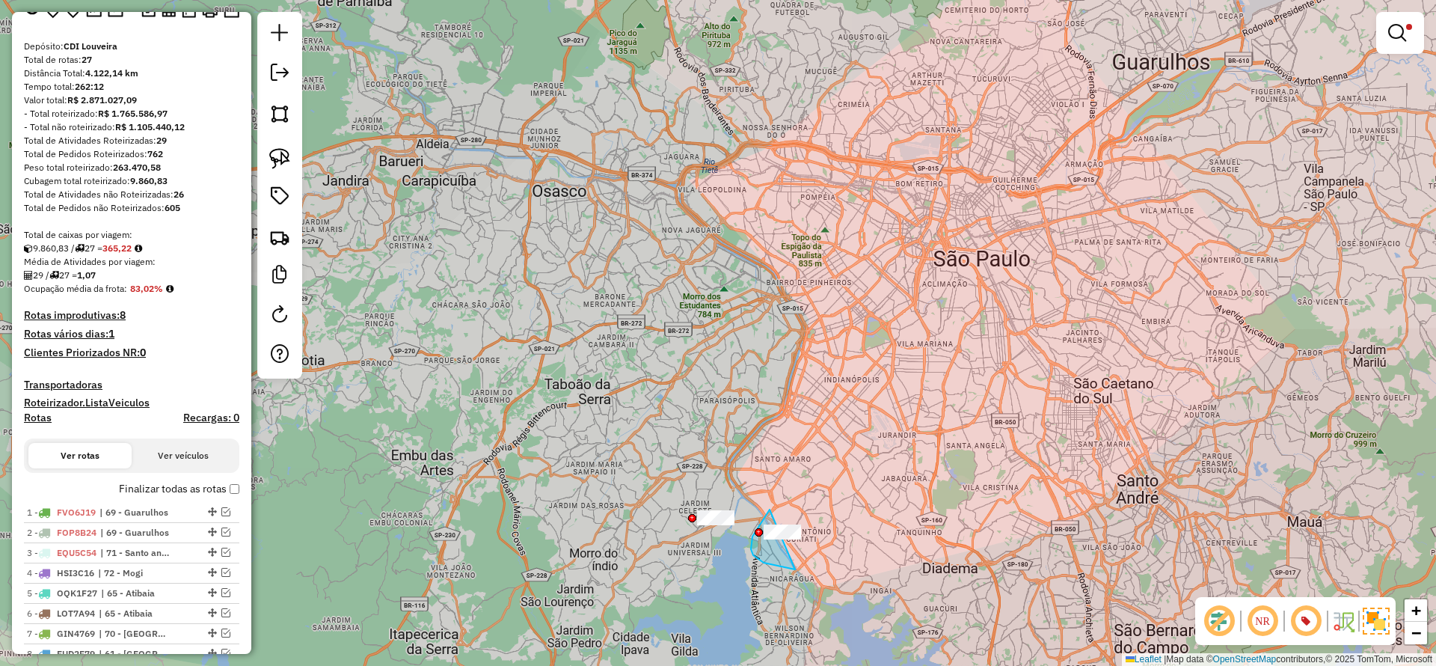
drag, startPoint x: 752, startPoint y: 539, endPoint x: 860, endPoint y: 554, distance: 109.5
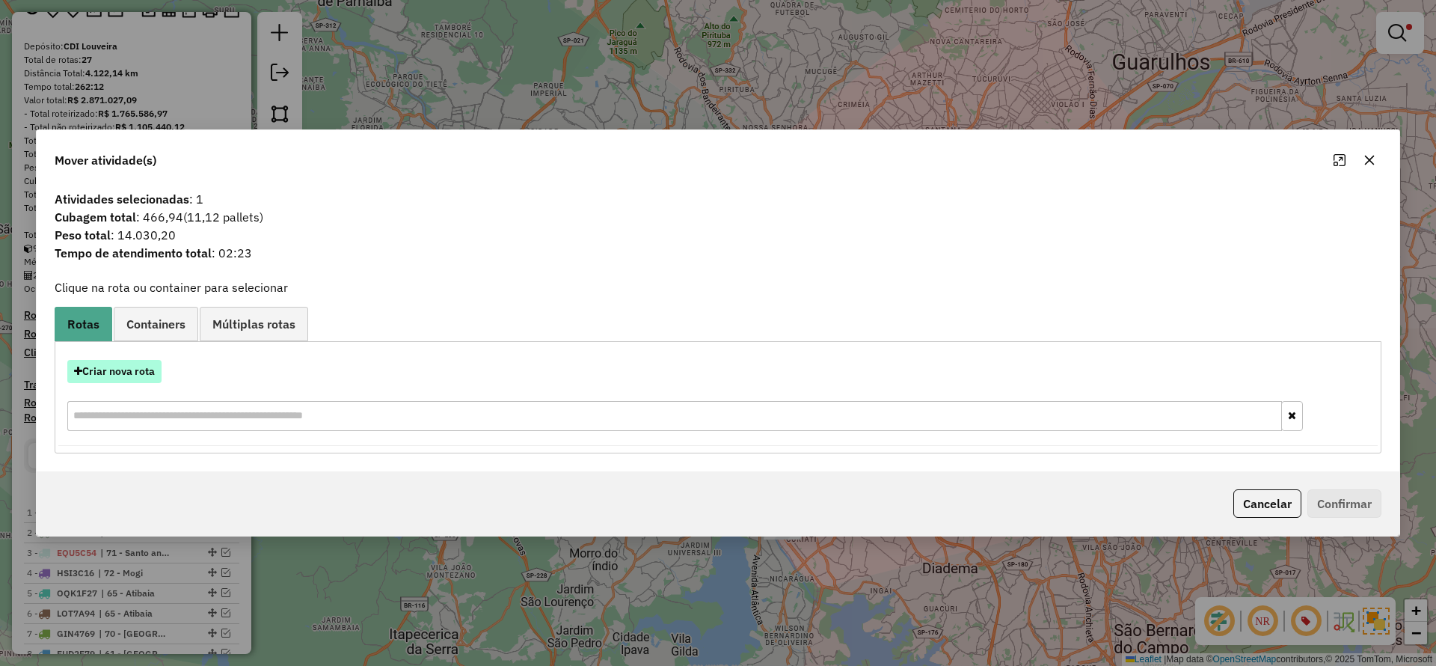
click at [122, 369] on button "Criar nova rota" at bounding box center [114, 371] width 94 height 23
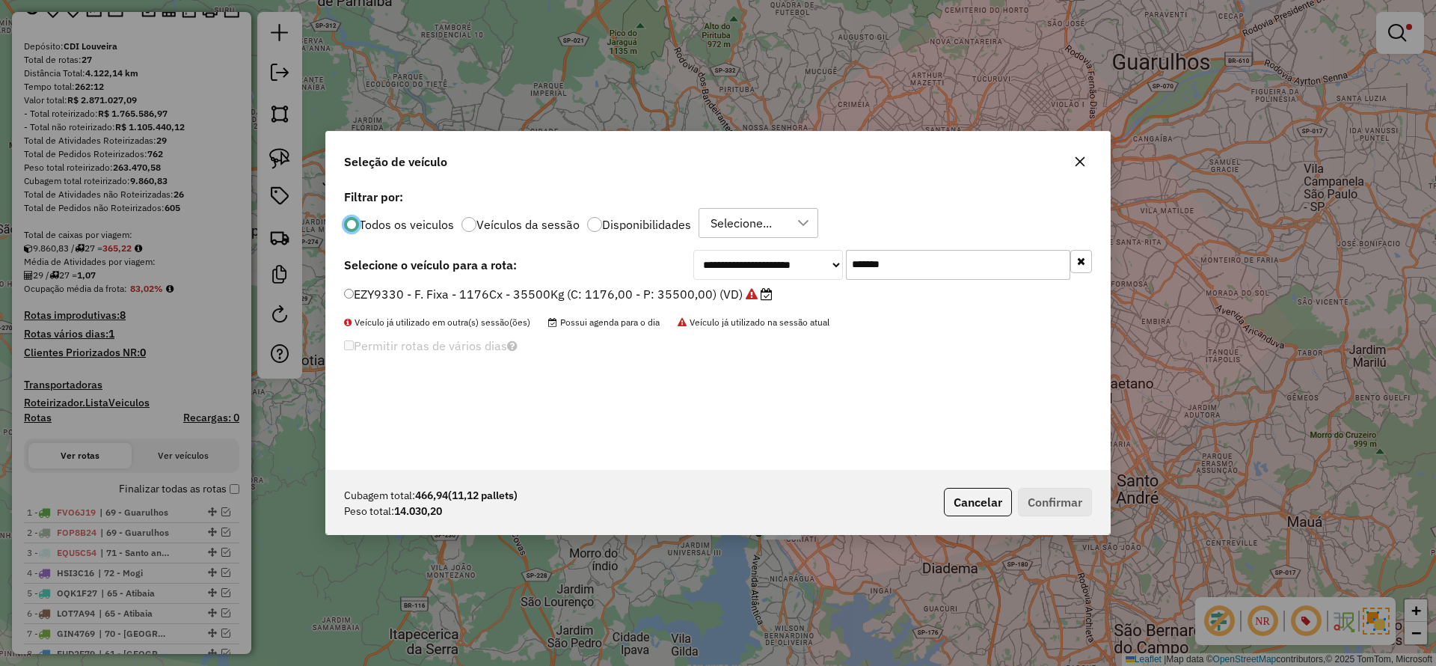
scroll to position [8, 4]
click at [967, 275] on input "*******" at bounding box center [958, 265] width 224 height 30
drag, startPoint x: 968, startPoint y: 275, endPoint x: 899, endPoint y: 287, distance: 70.6
click at [949, 278] on input "*******" at bounding box center [958, 265] width 224 height 30
paste input "text"
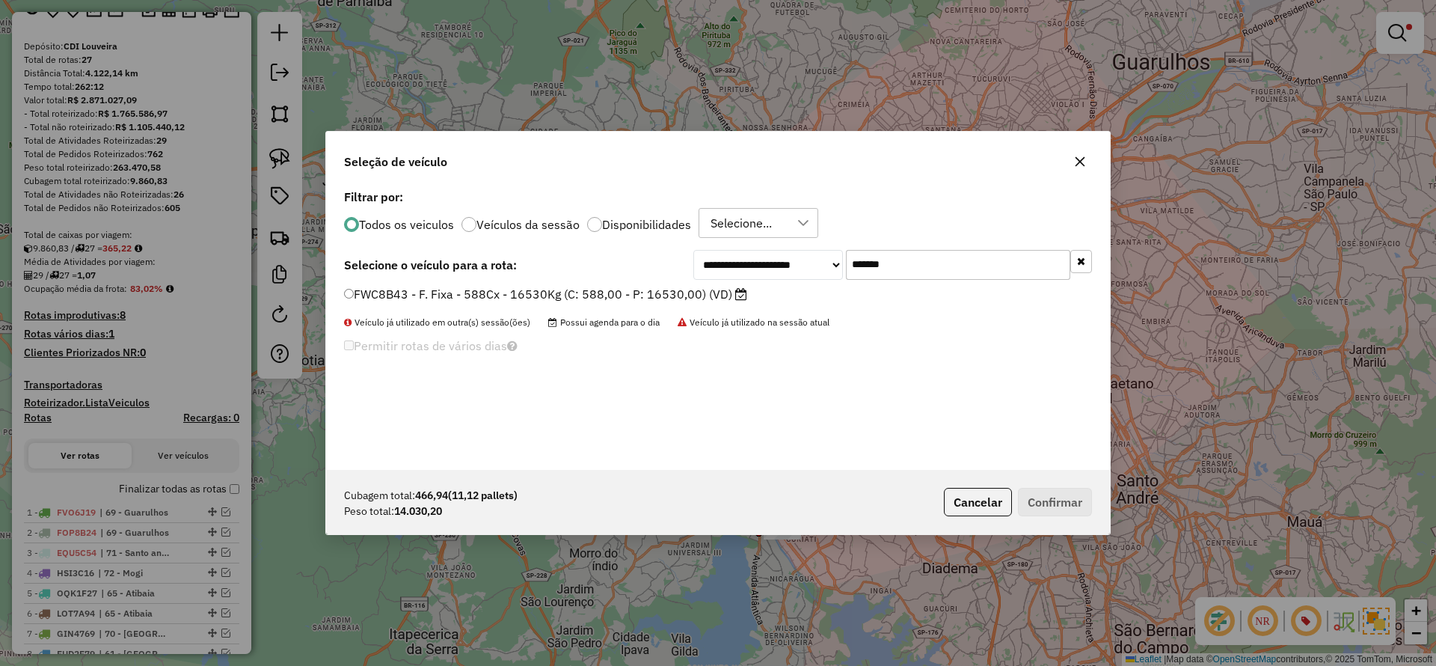
type input "*******"
drag, startPoint x: 756, startPoint y: 293, endPoint x: 755, endPoint y: 322, distance: 29.2
click at [704, 299] on label "FWC8B43 - F. Fixa - 588Cx - 16530Kg (C: 588,00 - P: 16530,00) (VD)" at bounding box center [545, 294] width 403 height 18
click at [715, 294] on label "FWC8B43 - F. Fixa - 588Cx - 16530Kg (C: 588,00 - P: 16530,00) (VD)" at bounding box center [545, 294] width 403 height 18
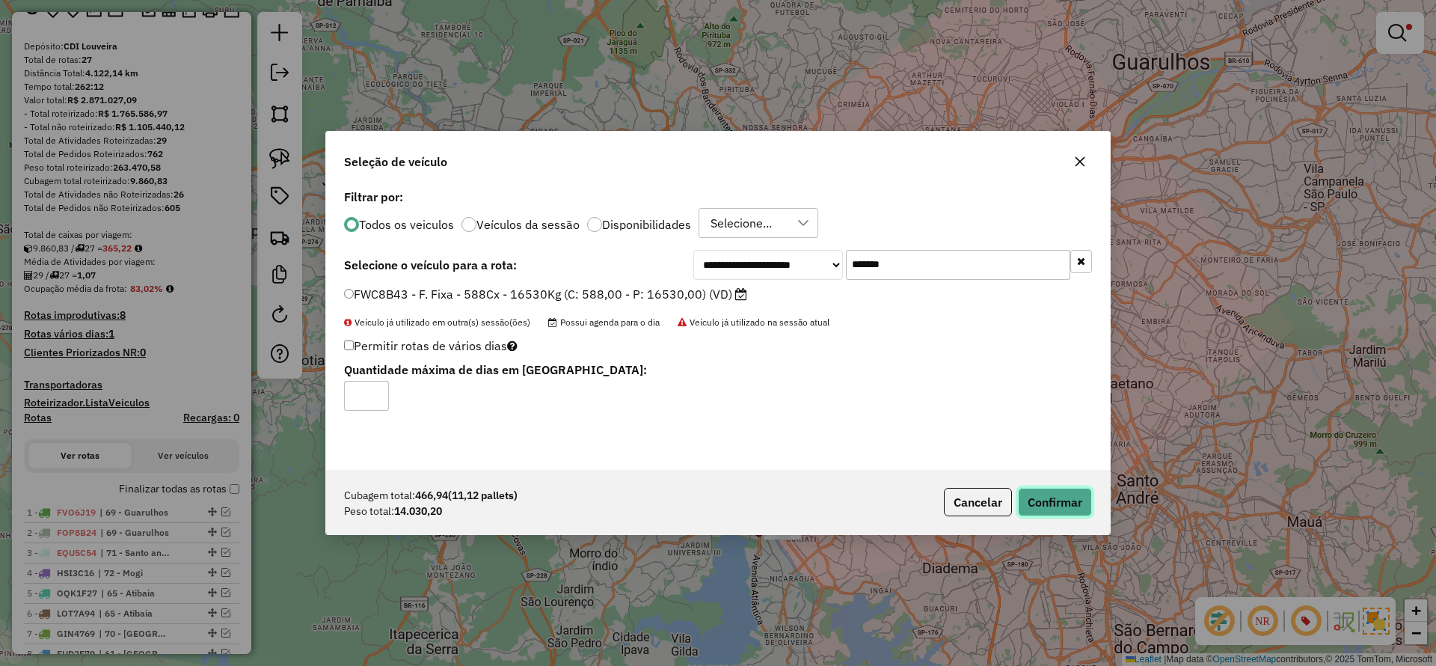
click at [1050, 494] on button "Confirmar" at bounding box center [1055, 502] width 74 height 28
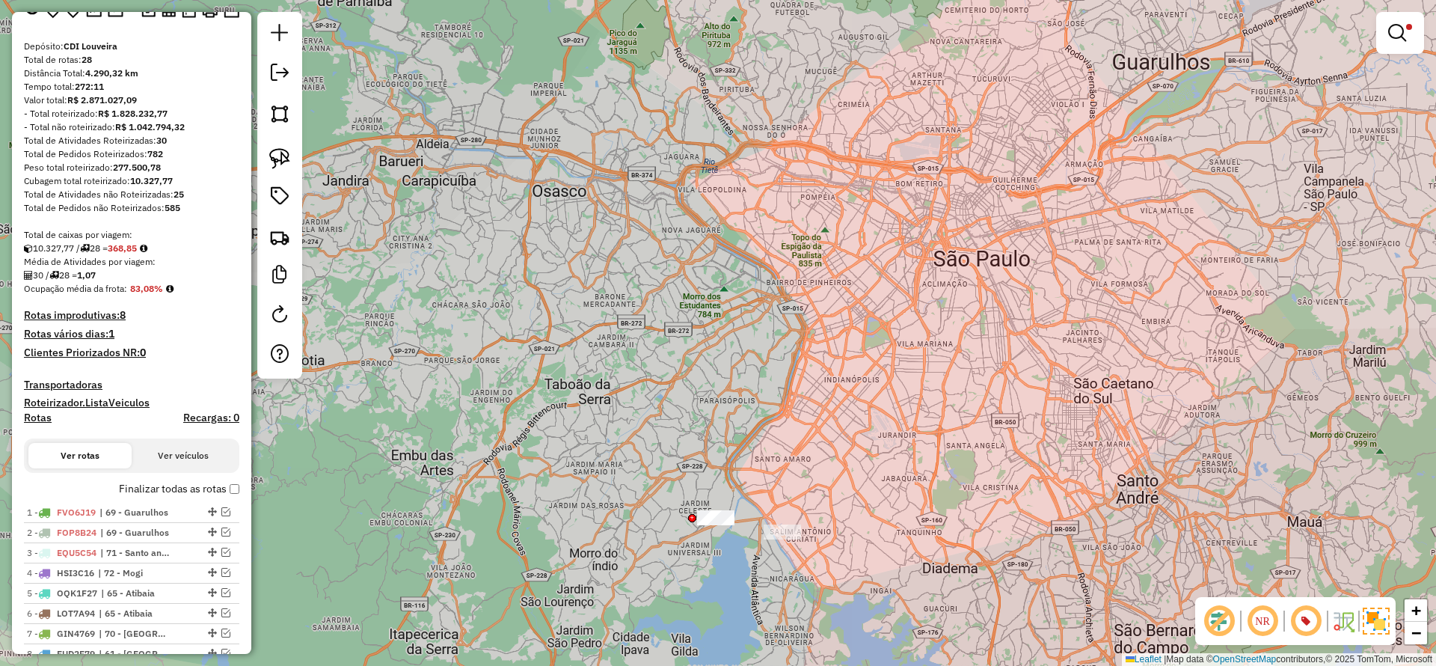
drag, startPoint x: 678, startPoint y: 465, endPoint x: 586, endPoint y: 547, distance: 123.5
click at [586, 547] on div "**********" at bounding box center [718, 333] width 1436 height 666
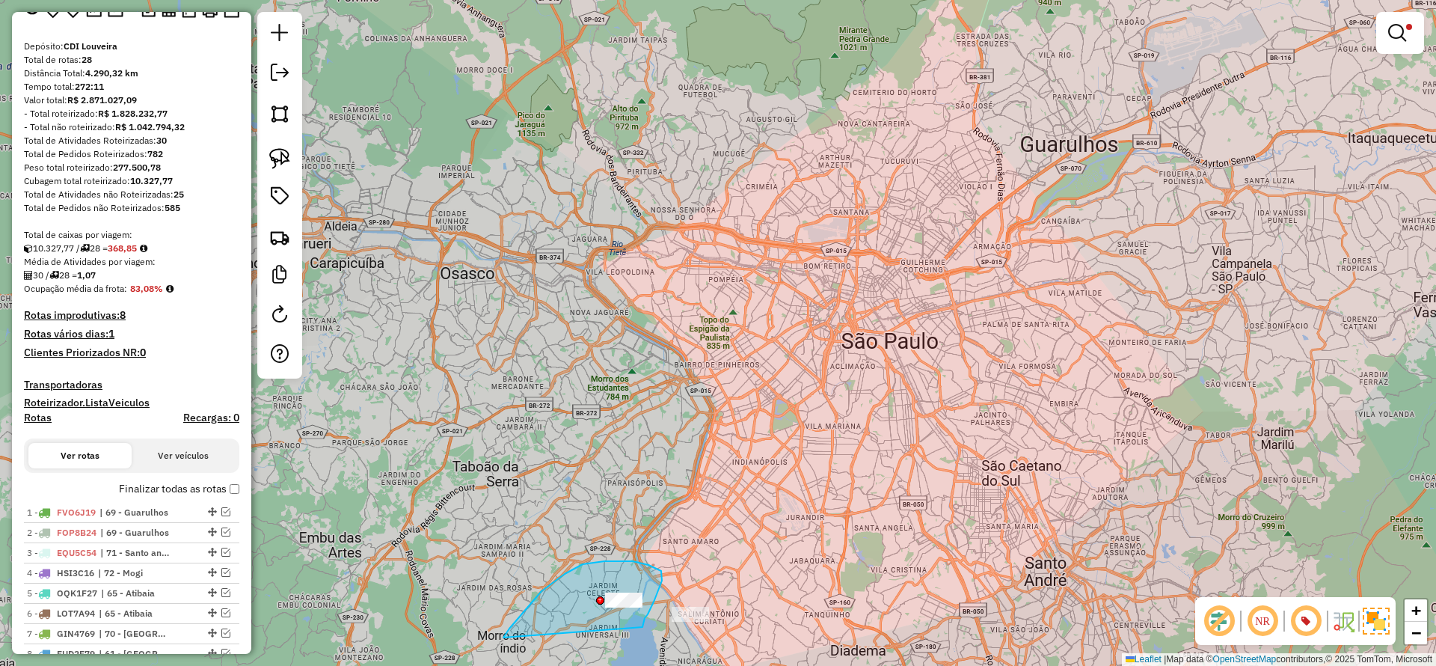
drag, startPoint x: 643, startPoint y: 627, endPoint x: 504, endPoint y: 637, distance: 139.5
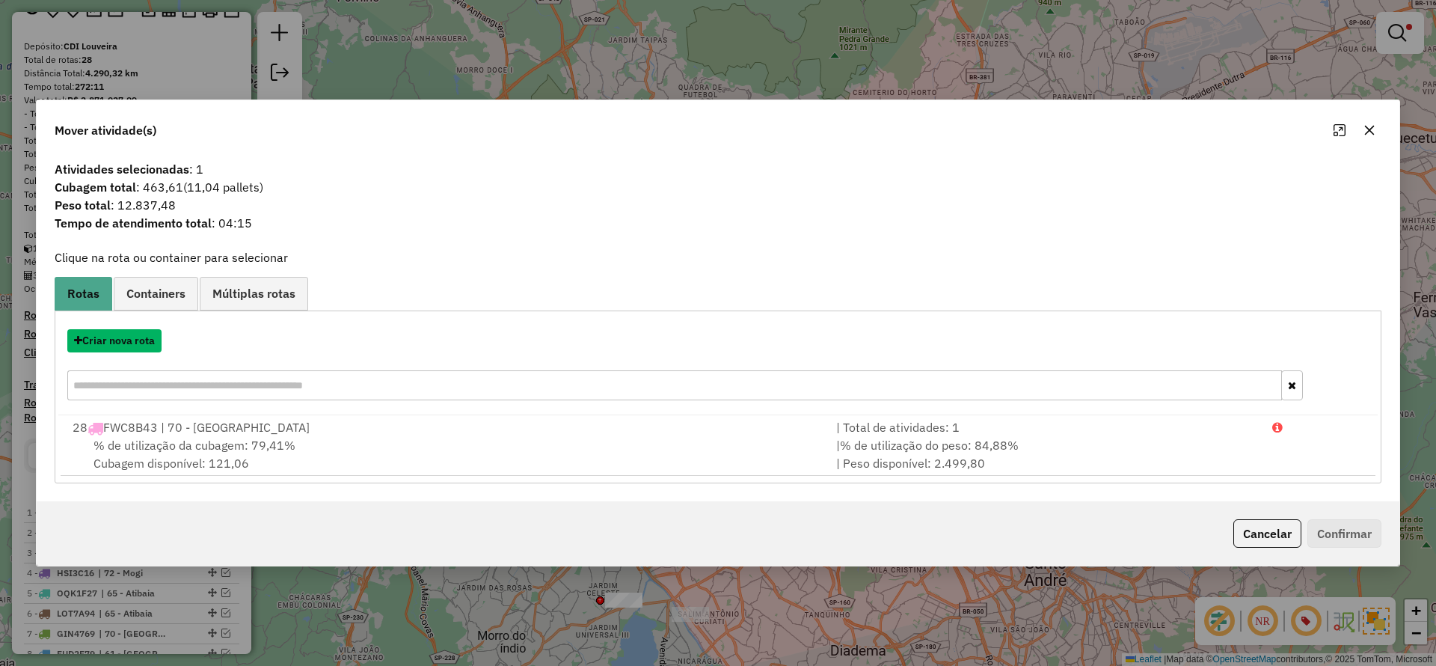
click at [129, 342] on button "Criar nova rota" at bounding box center [114, 340] width 94 height 23
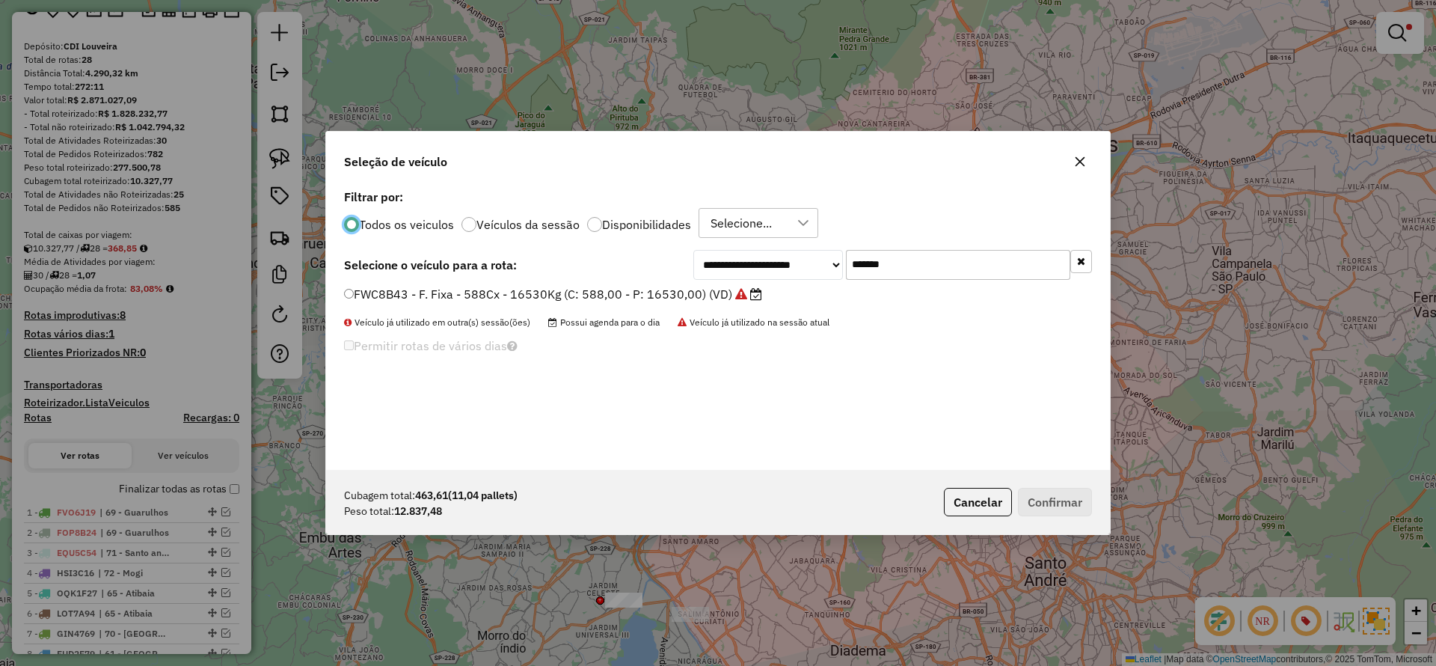
click at [932, 261] on input "*******" at bounding box center [958, 265] width 224 height 30
click at [927, 261] on input "*******" at bounding box center [958, 265] width 224 height 30
paste input "text"
type input "*******"
click at [737, 297] on icon at bounding box center [739, 294] width 12 height 12
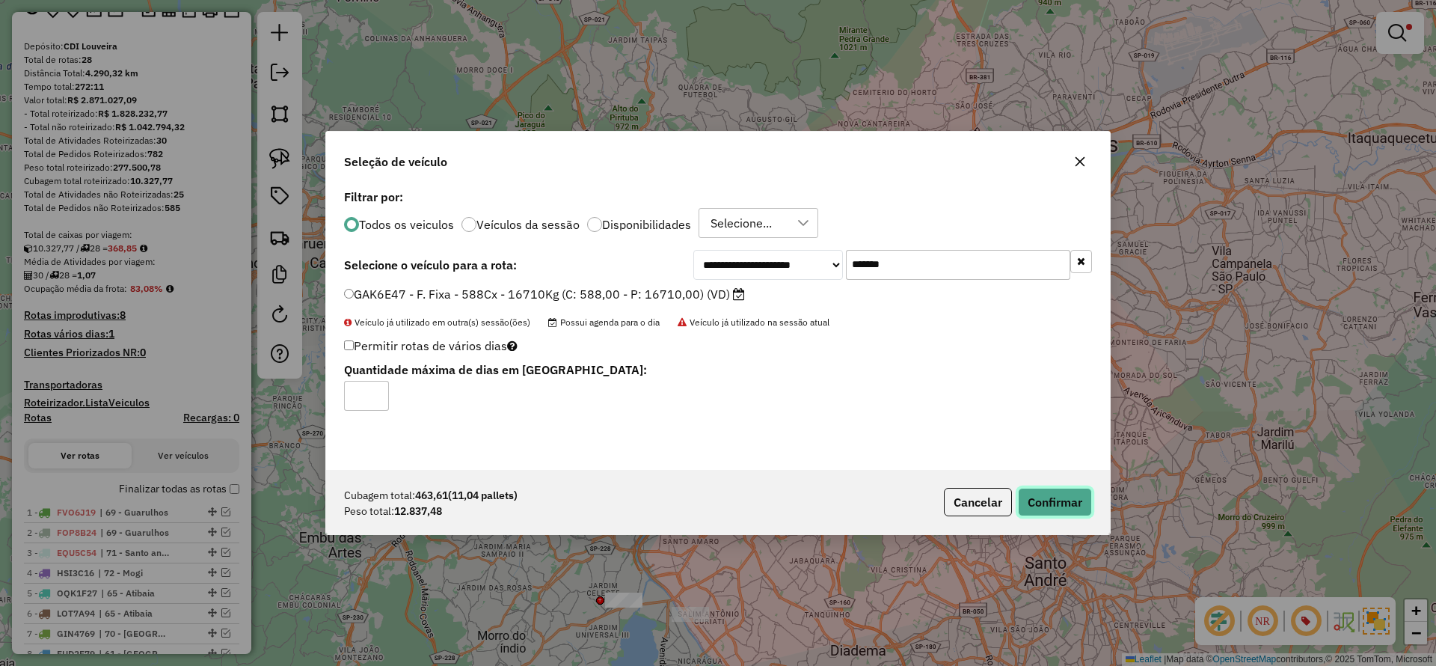
click at [1062, 508] on button "Confirmar" at bounding box center [1055, 502] width 74 height 28
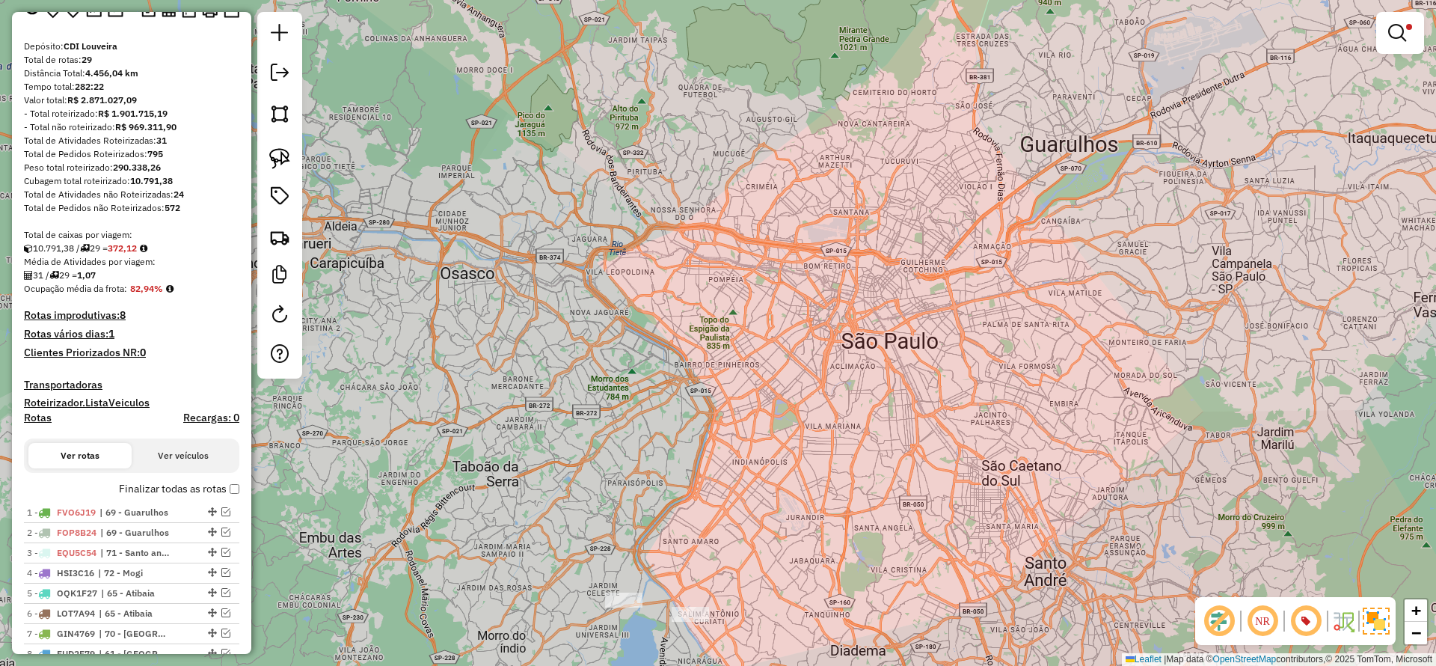
click at [237, 490] on div "Depósito: CDI Louveira Total de rotas: 29 Distância Total: 4.456,04 km Tempo to…" at bounding box center [131, 634] width 227 height 1188
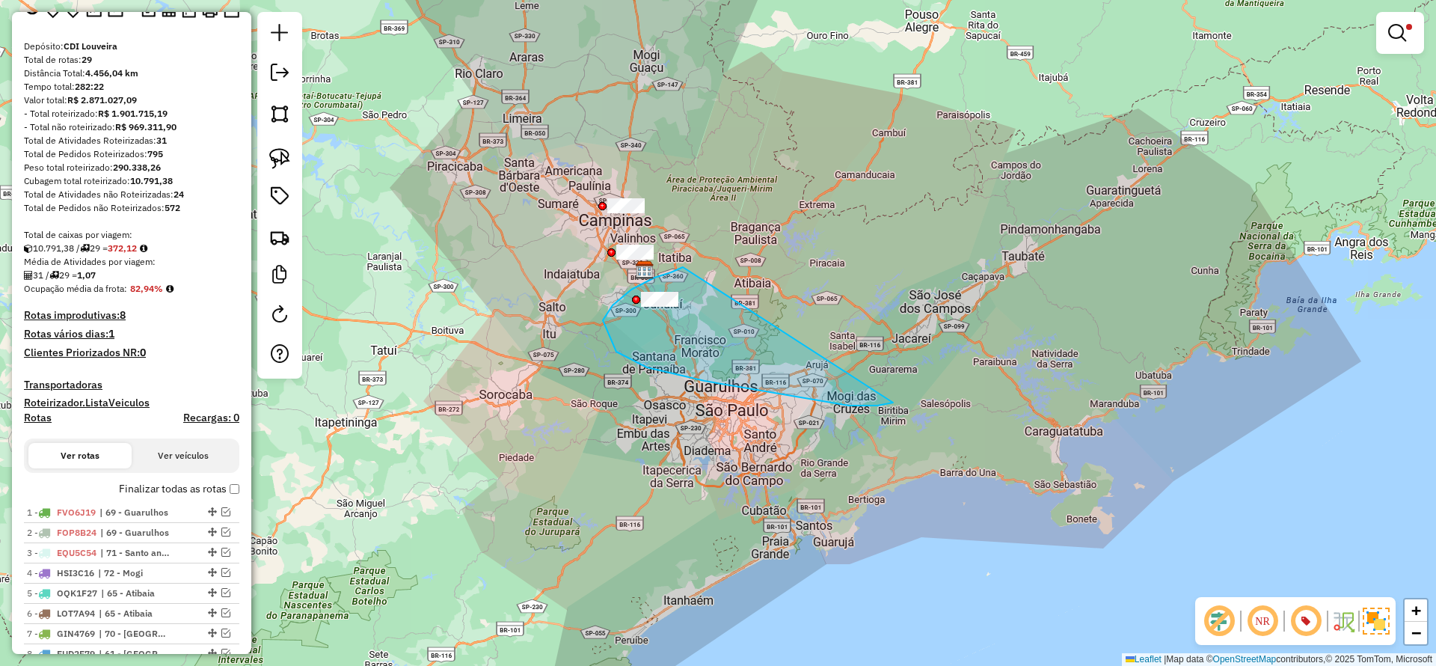
drag, startPoint x: 613, startPoint y: 305, endPoint x: 893, endPoint y: 403, distance: 296.9
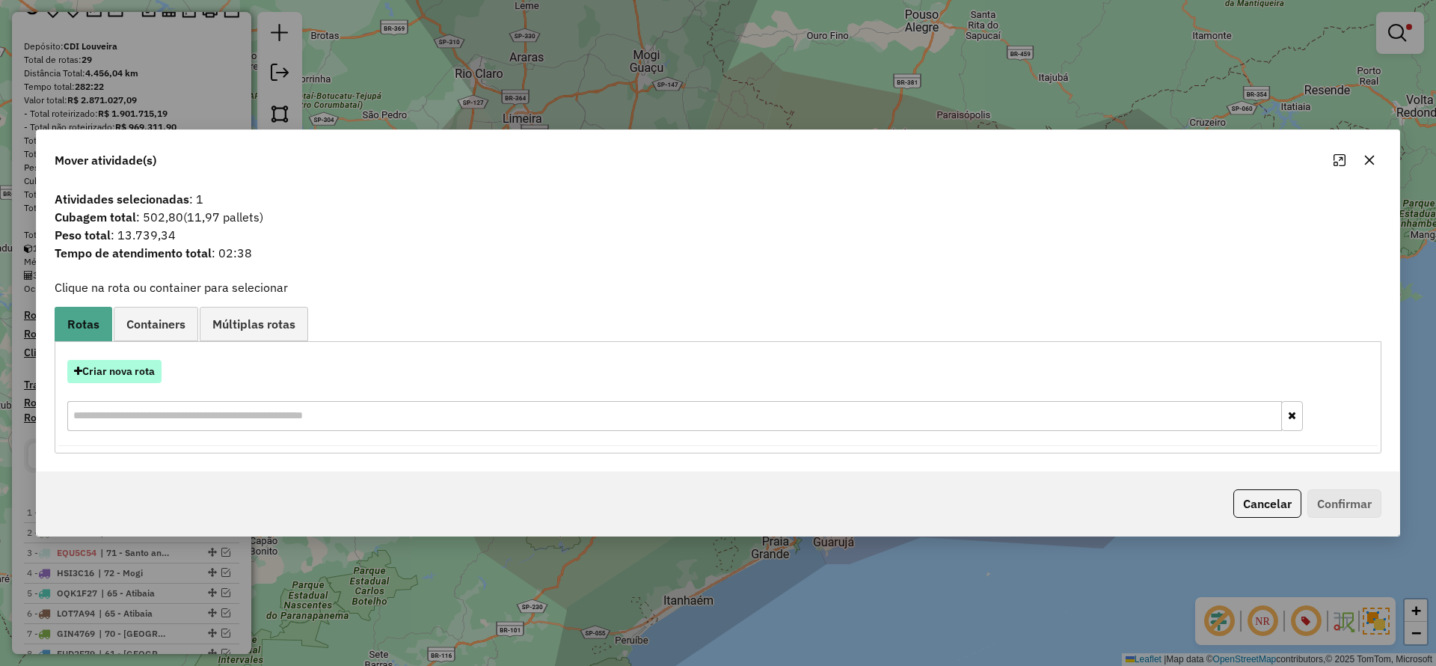
drag, startPoint x: 167, startPoint y: 353, endPoint x: 135, endPoint y: 364, distance: 33.1
click at [156, 358] on div "Criar nova rota" at bounding box center [718, 397] width 1320 height 97
click at [135, 364] on button "Criar nova rota" at bounding box center [114, 371] width 94 height 23
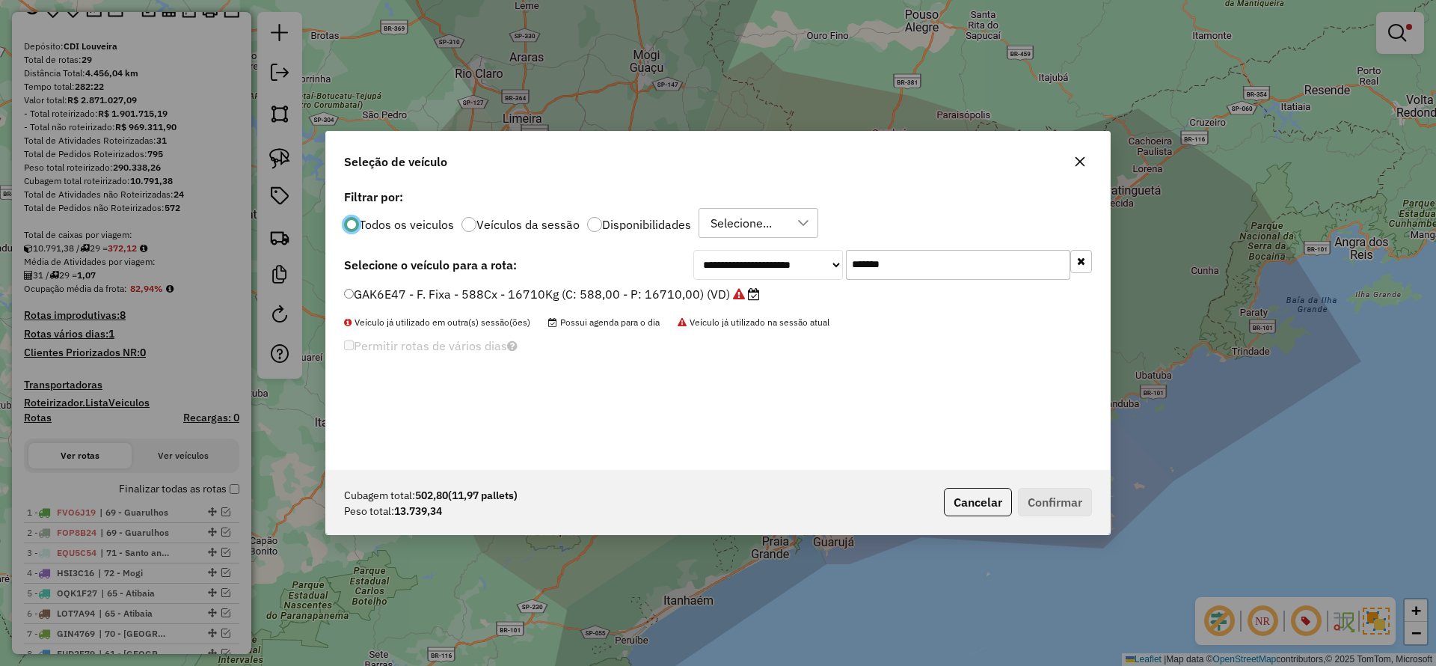
click at [940, 262] on input "*******" at bounding box center [958, 265] width 224 height 30
drag, startPoint x: 940, startPoint y: 262, endPoint x: 800, endPoint y: 277, distance: 141.4
click at [924, 265] on input "*******" at bounding box center [958, 265] width 224 height 30
paste input "text"
type input "*******"
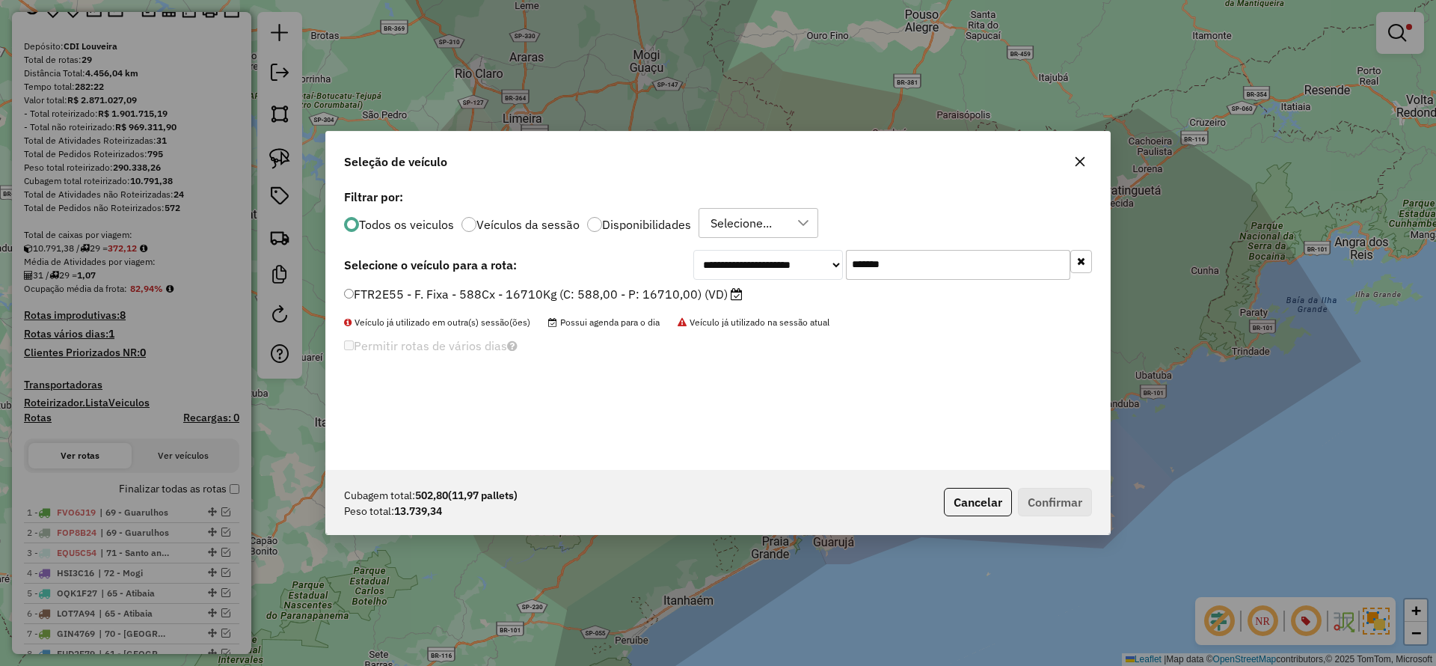
click at [702, 293] on label "FTR2E55 - F. Fixa - 588Cx - 16710Kg (C: 588,00 - P: 16710,00) (VD)" at bounding box center [543, 294] width 399 height 18
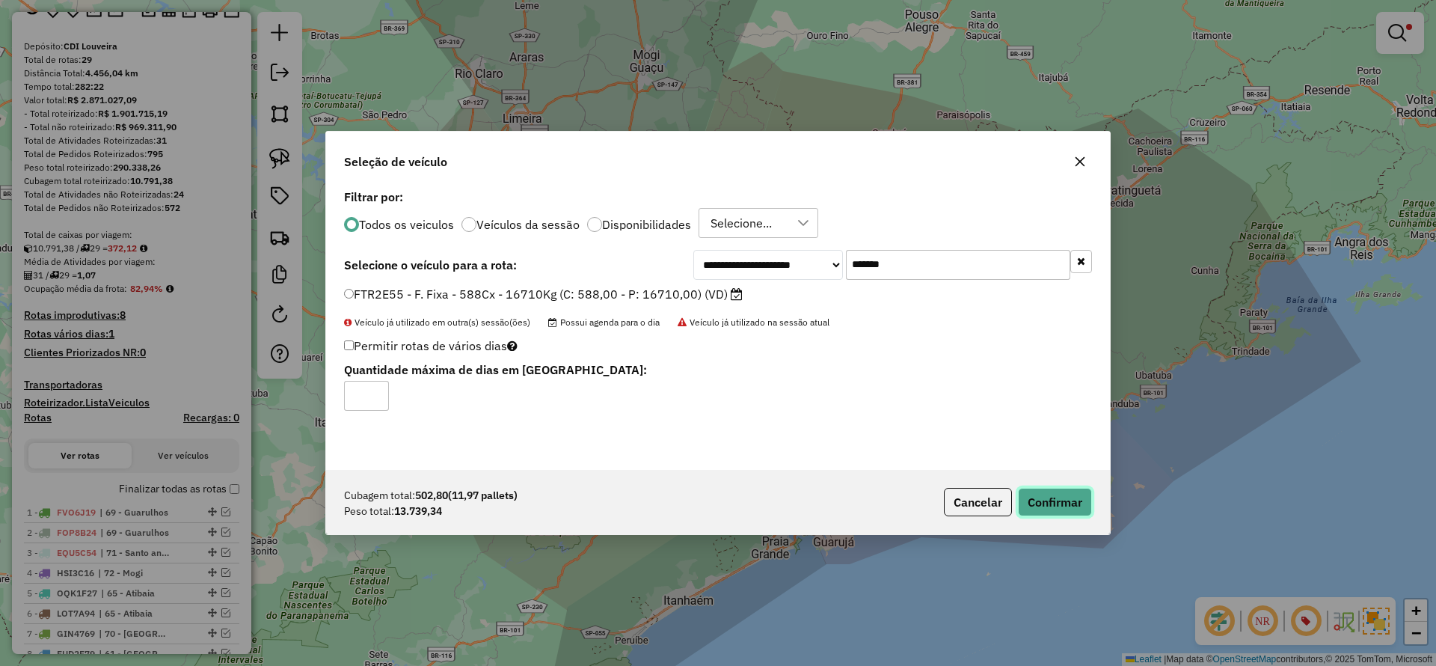
click at [1041, 504] on button "Confirmar" at bounding box center [1055, 502] width 74 height 28
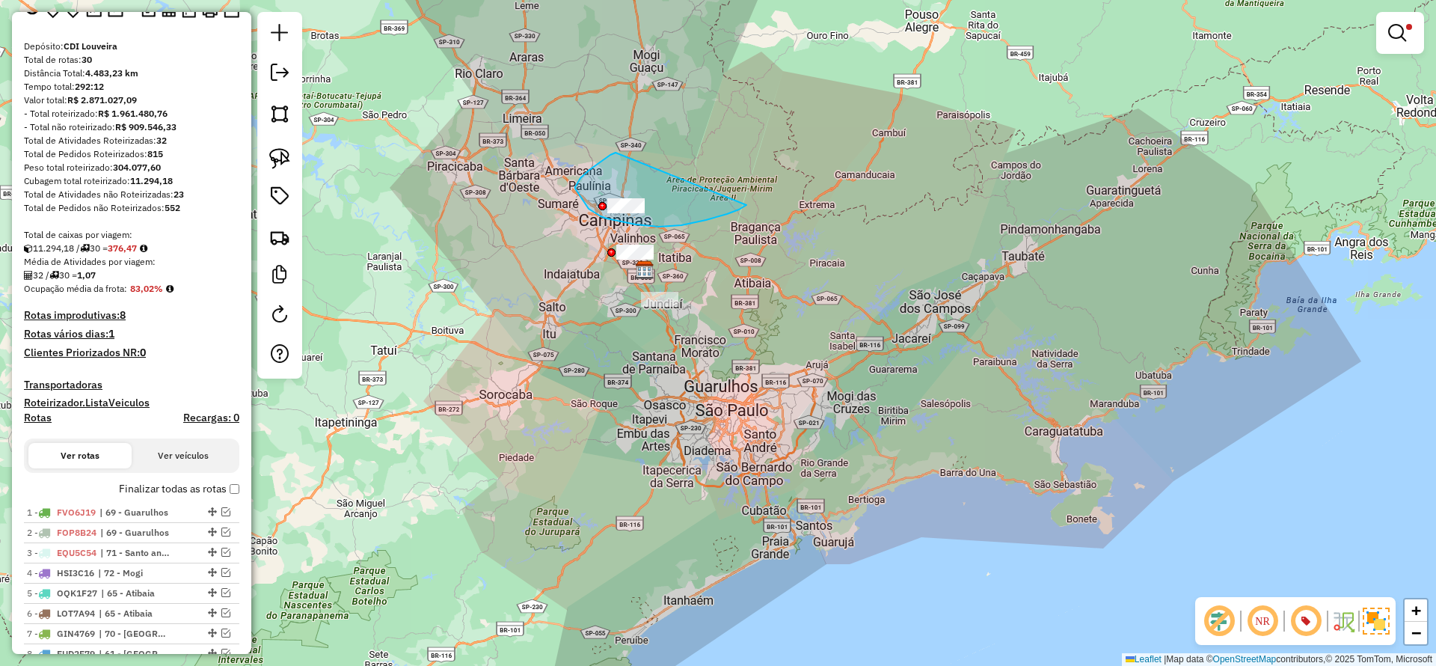
drag, startPoint x: 578, startPoint y: 182, endPoint x: 747, endPoint y: 205, distance: 169.9
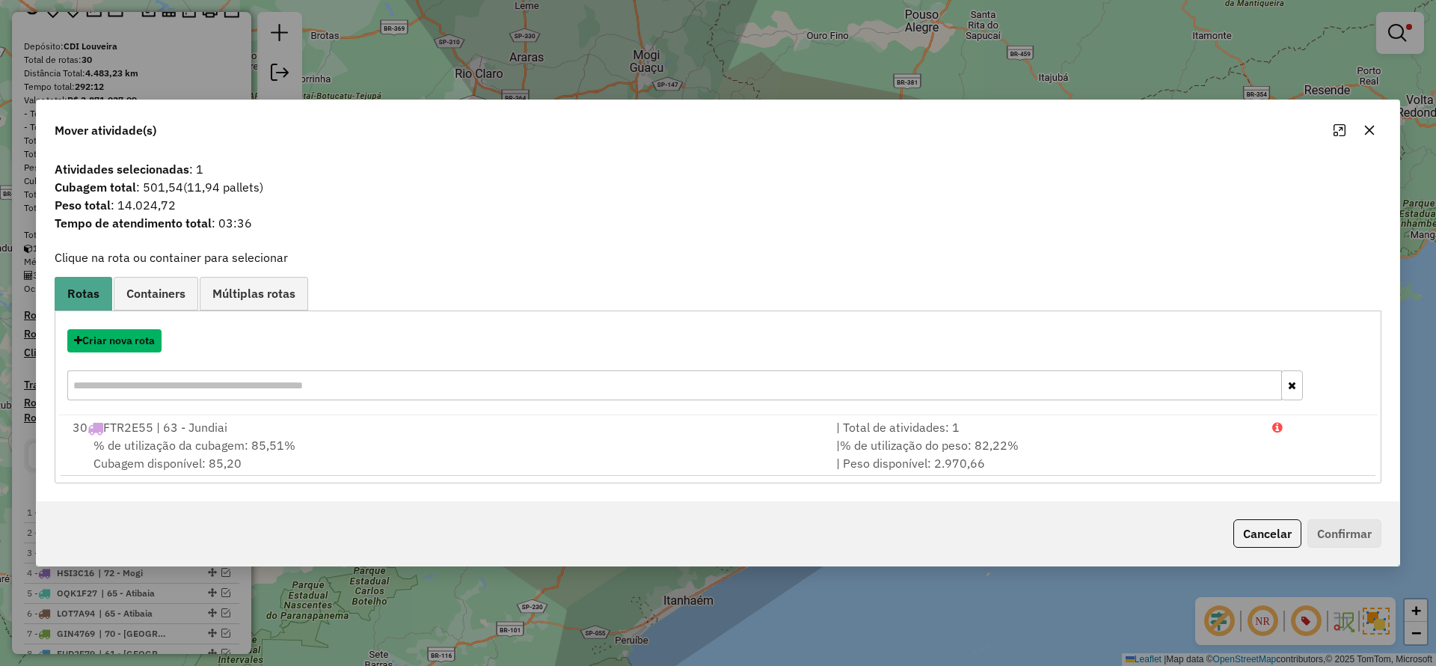
click at [110, 337] on button "Criar nova rota" at bounding box center [114, 340] width 94 height 23
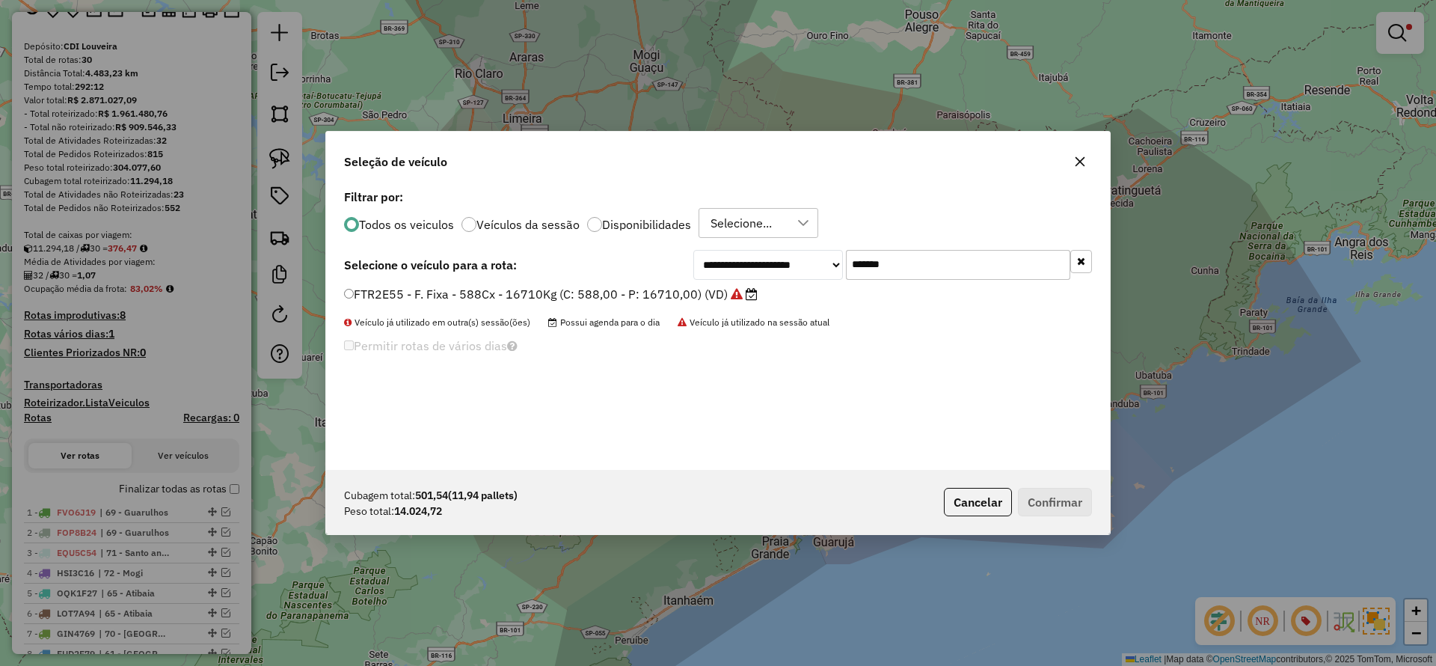
click at [975, 266] on input "*******" at bounding box center [958, 265] width 224 height 30
drag, startPoint x: 974, startPoint y: 266, endPoint x: 955, endPoint y: 266, distance: 18.7
click at [964, 266] on input "*******" at bounding box center [958, 265] width 224 height 30
paste input "text"
type input "*******"
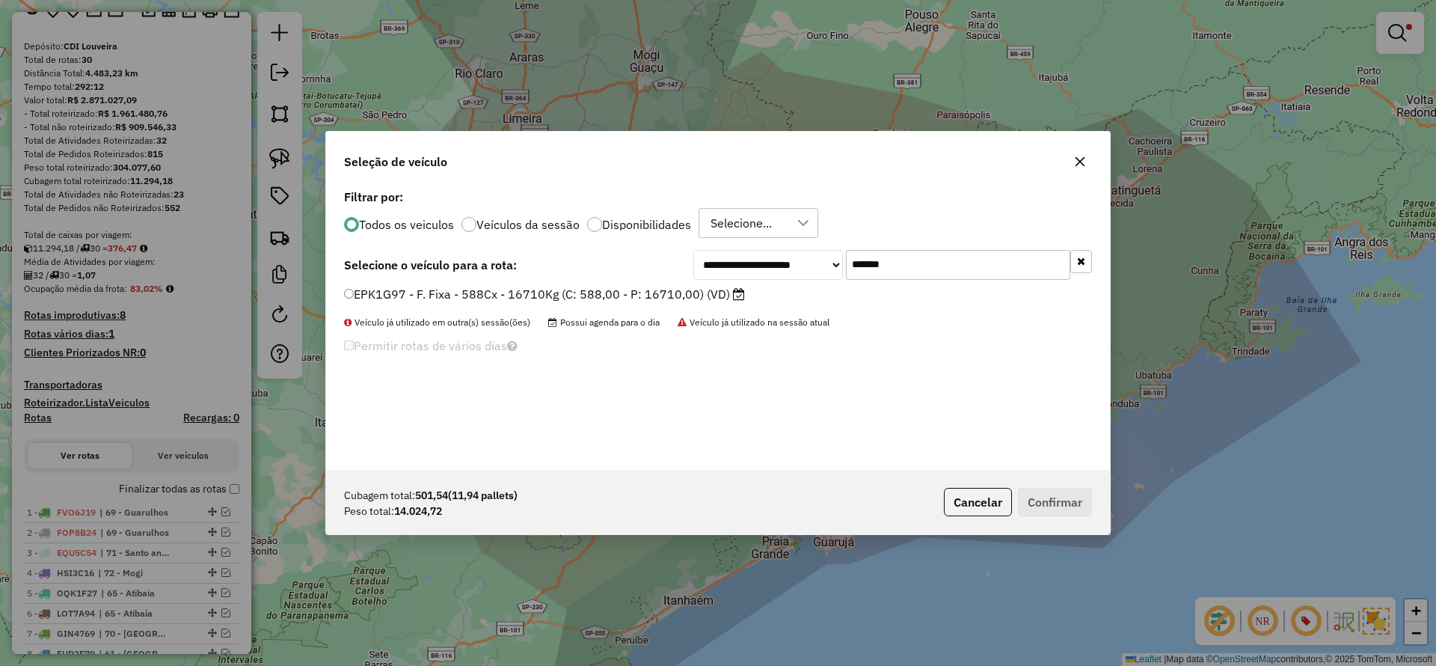
drag, startPoint x: 710, startPoint y: 290, endPoint x: 741, endPoint y: 308, distance: 36.2
click at [710, 292] on label "EPK1G97 - F. Fixa - 588Cx - 16710Kg (C: 588,00 - P: 16710,00) (VD)" at bounding box center [544, 294] width 401 height 18
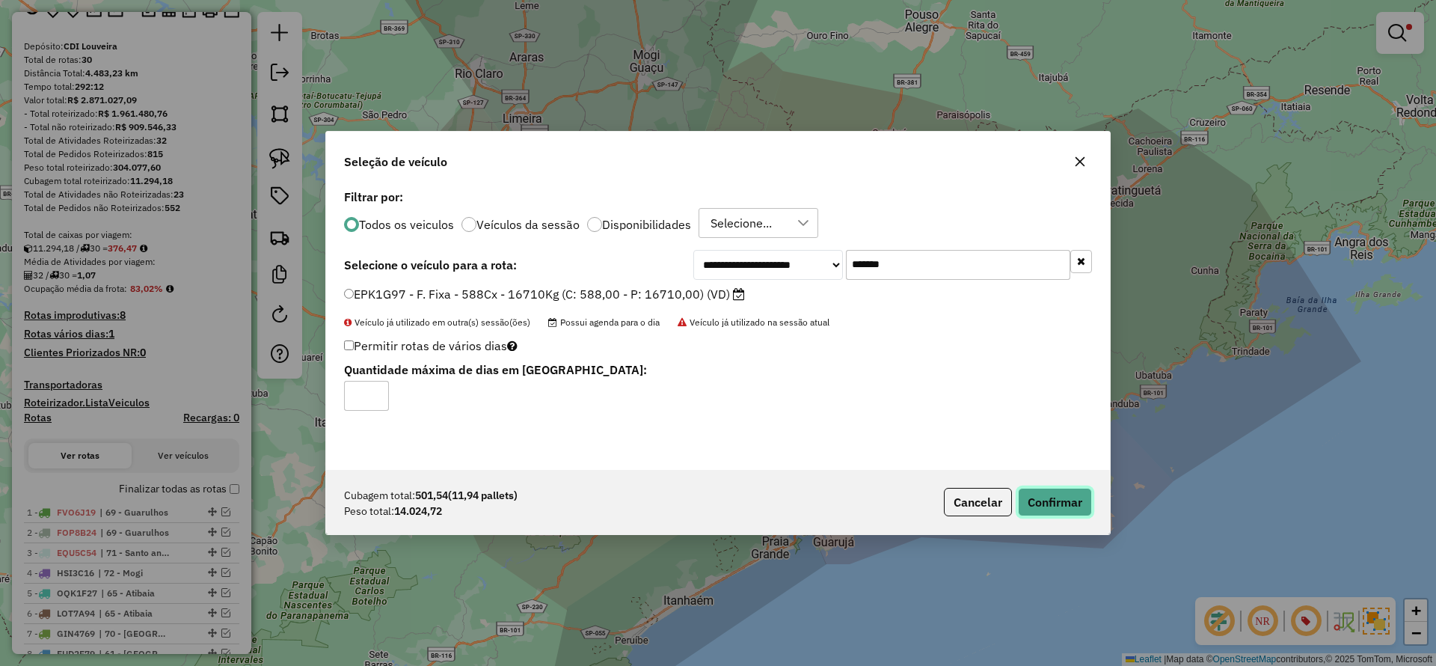
drag, startPoint x: 1071, startPoint y: 505, endPoint x: 1062, endPoint y: 507, distance: 8.5
click at [1071, 506] on button "Confirmar" at bounding box center [1055, 502] width 74 height 28
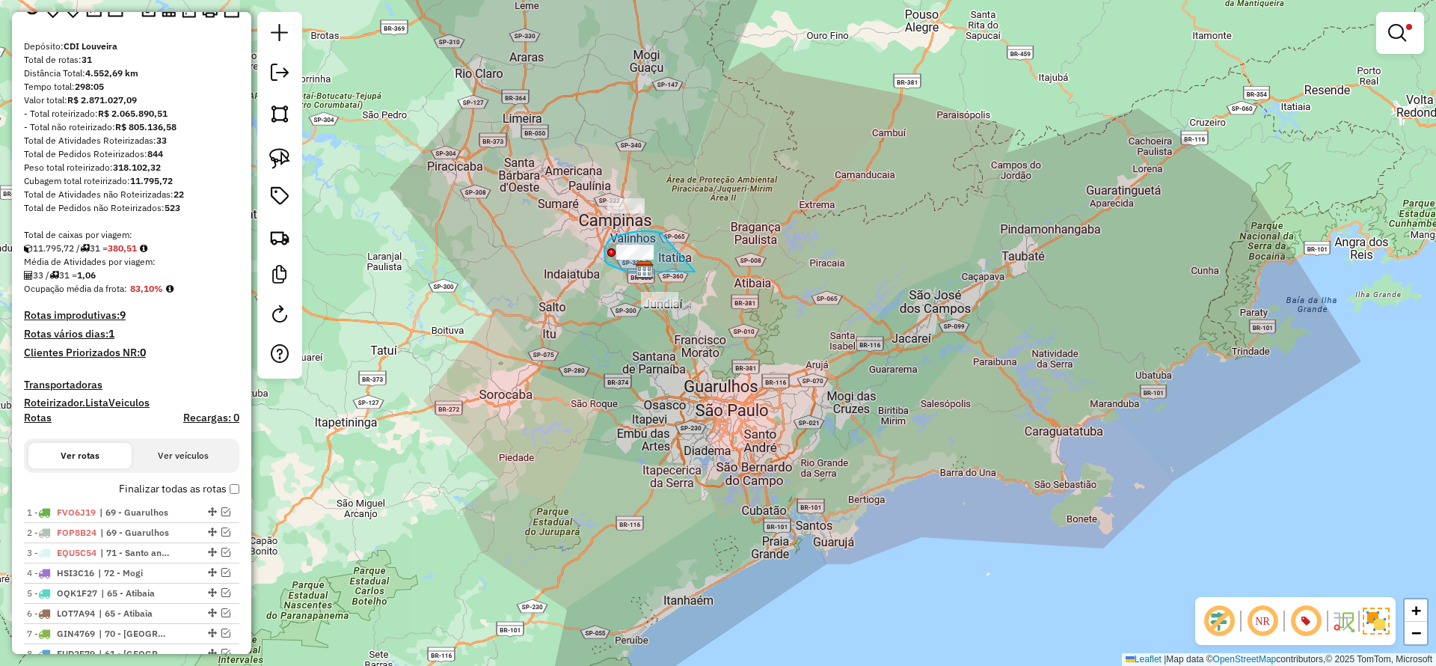
drag, startPoint x: 652, startPoint y: 231, endPoint x: 695, endPoint y: 272, distance: 59.3
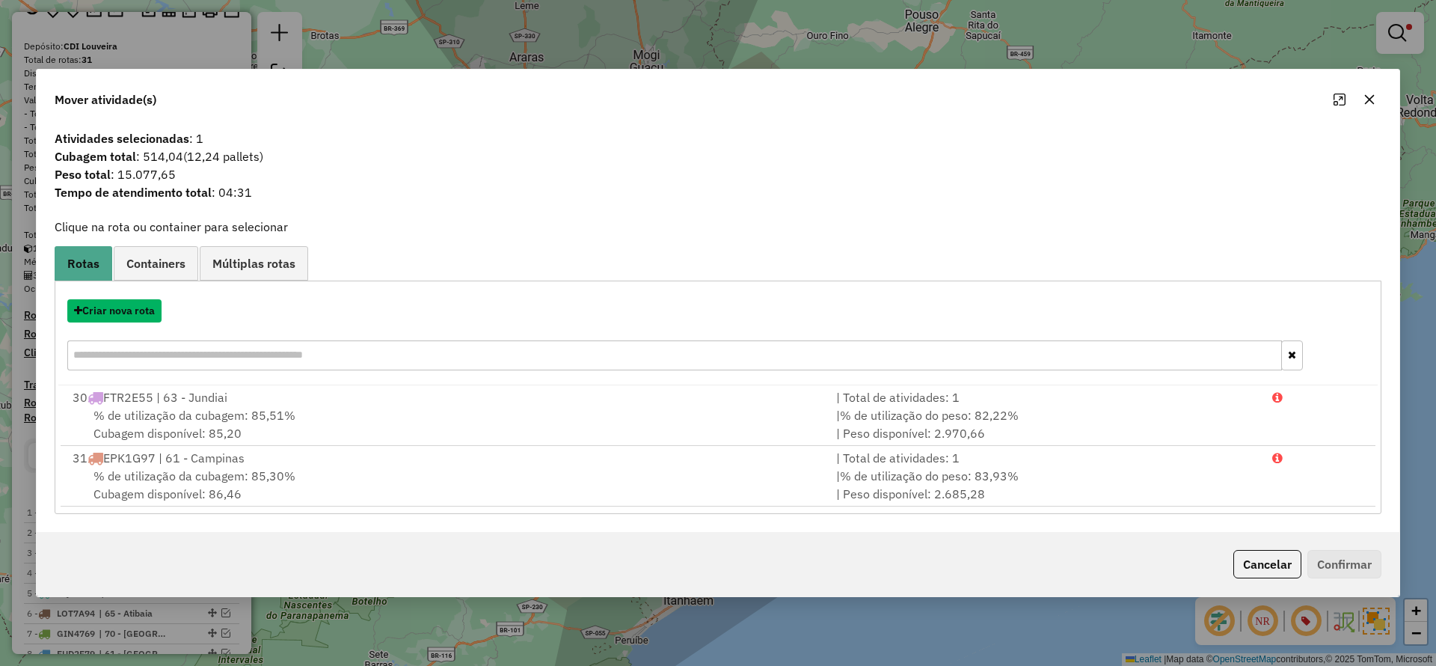
click at [141, 313] on button "Criar nova rota" at bounding box center [114, 310] width 94 height 23
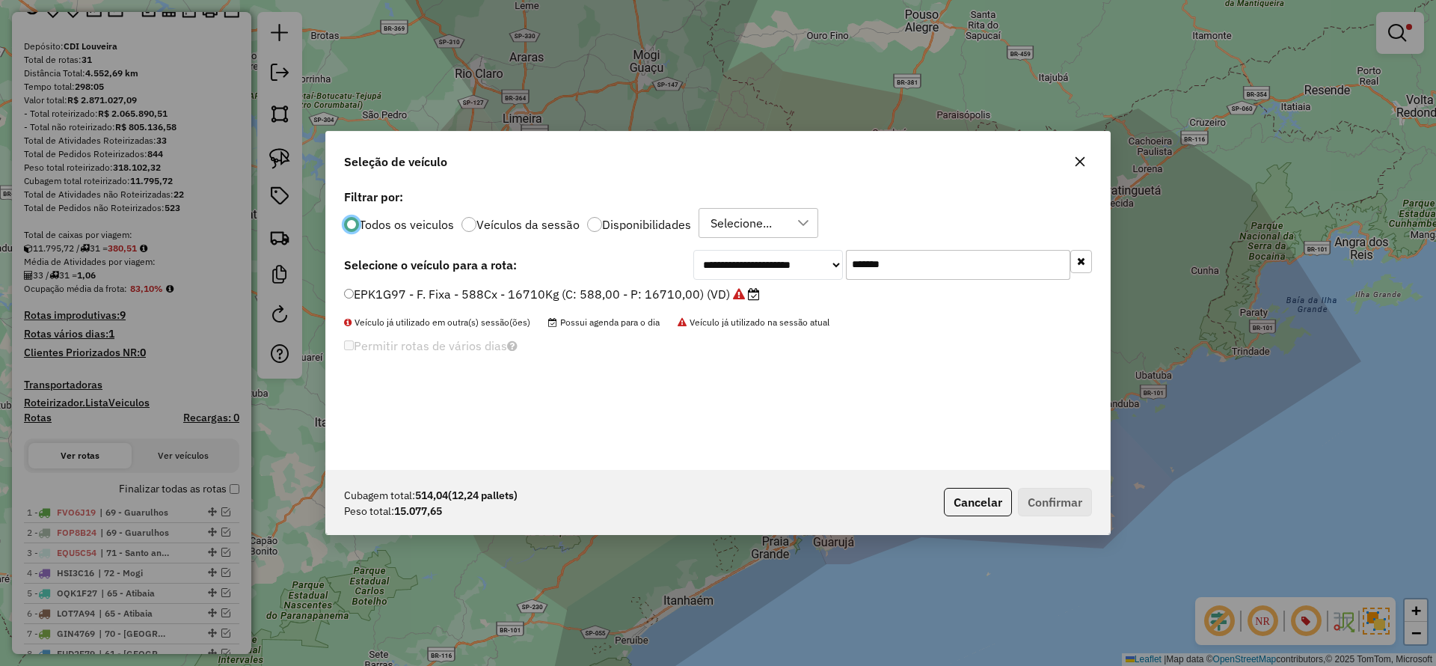
click at [946, 255] on input "*******" at bounding box center [958, 265] width 224 height 30
drag, startPoint x: 946, startPoint y: 255, endPoint x: 719, endPoint y: 267, distance: 227.0
click at [934, 257] on input "*******" at bounding box center [958, 265] width 224 height 30
paste input "text"
type input "*******"
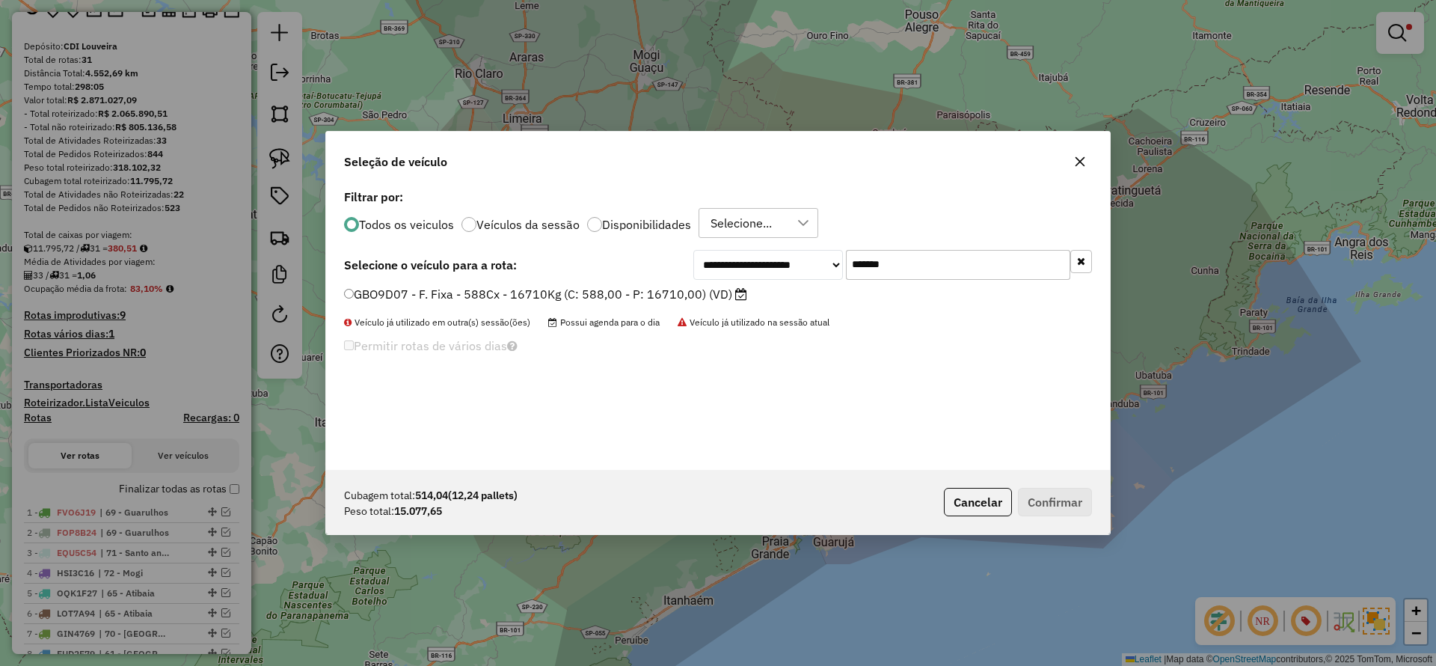
click at [628, 293] on label "GBO9D07 - F. Fixa - 588Cx - 16710Kg (C: 588,00 - P: 16710,00) (VD)" at bounding box center [545, 294] width 403 height 18
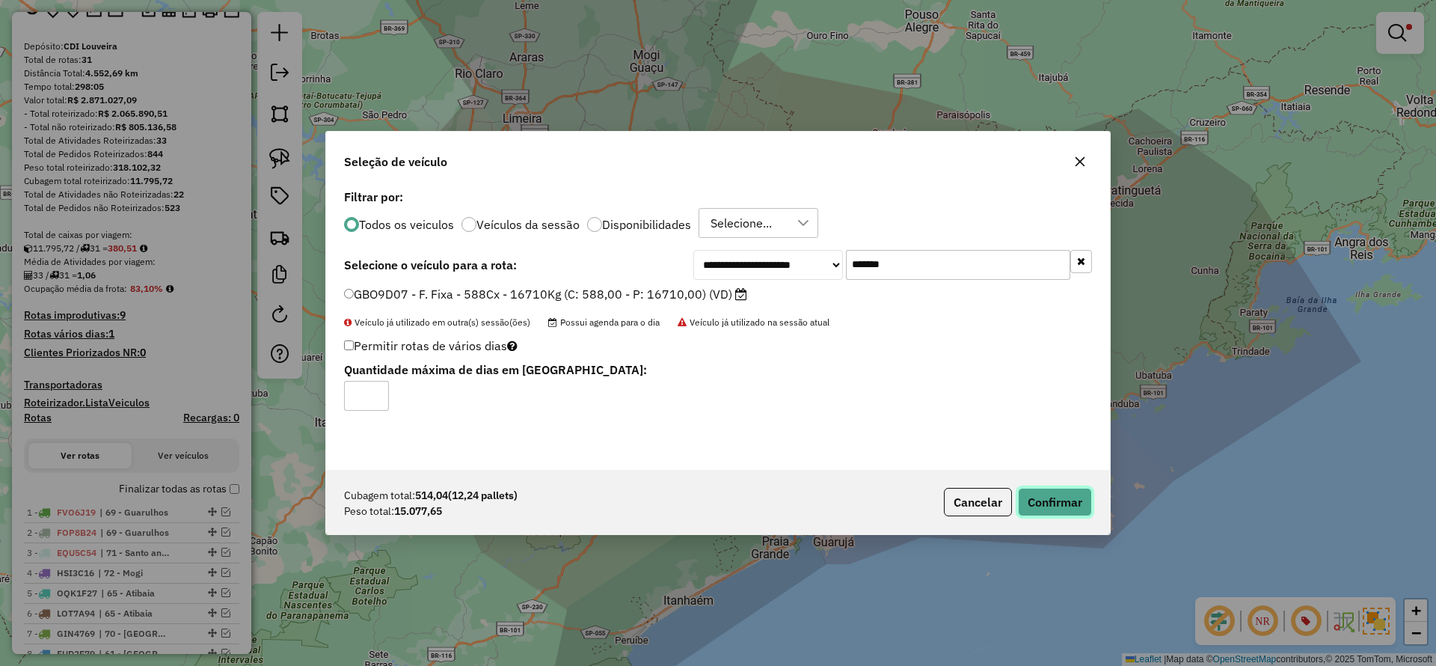
click at [1071, 495] on button "Confirmar" at bounding box center [1055, 502] width 74 height 28
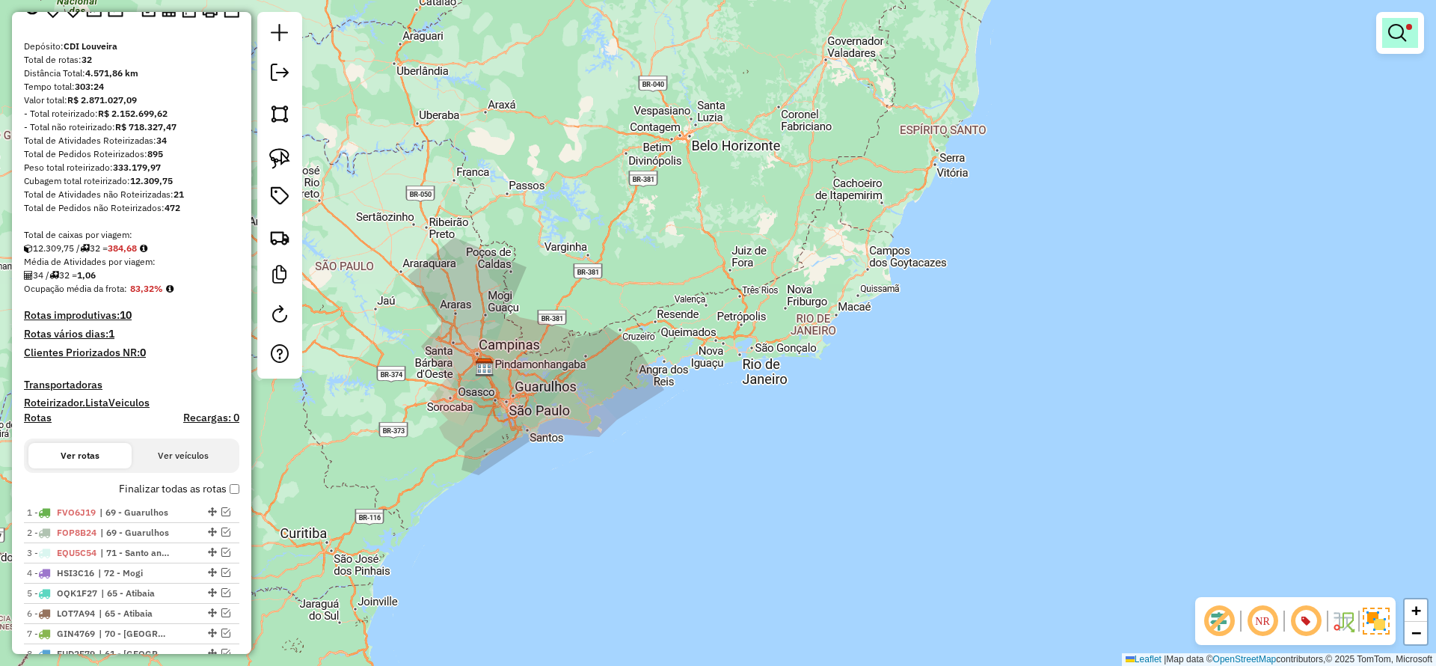
click at [1392, 32] on em at bounding box center [1398, 33] width 18 height 18
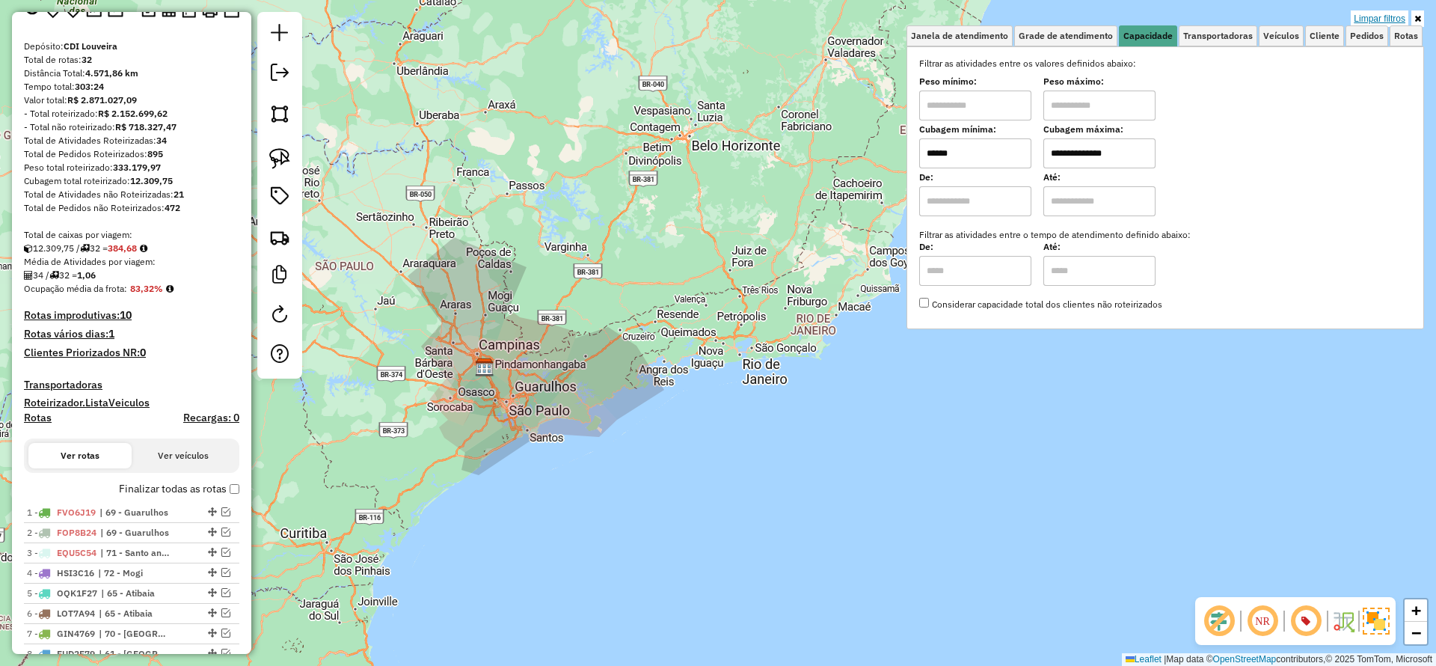
click at [1383, 14] on link "Limpar filtros" at bounding box center [1380, 18] width 58 height 16
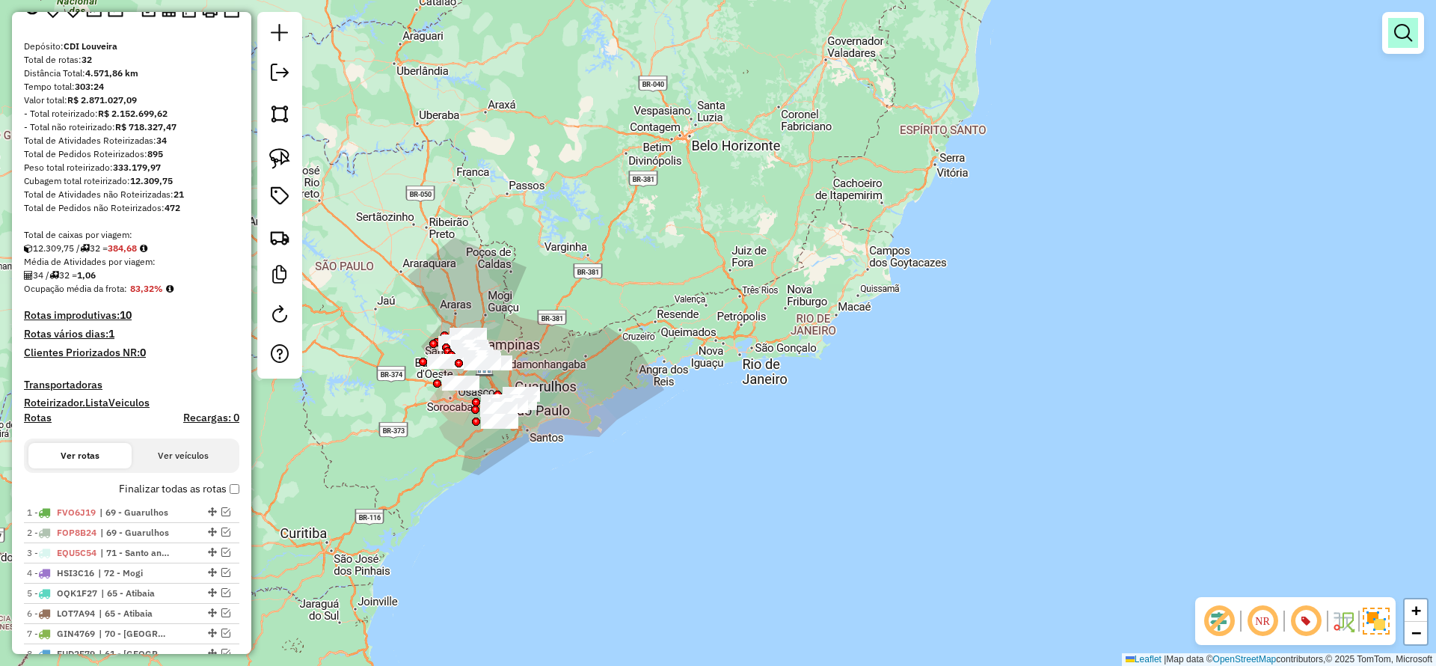
click at [1402, 29] on em at bounding box center [1404, 33] width 18 height 18
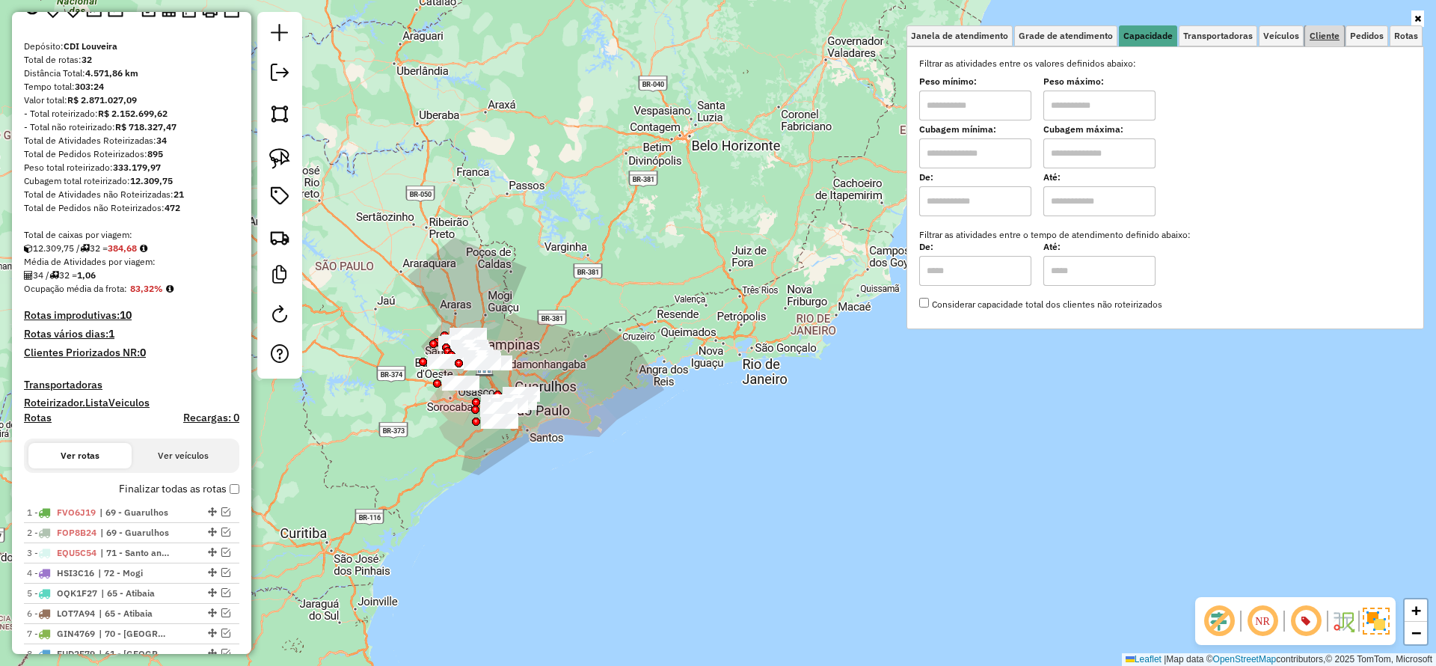
click at [1318, 31] on span "Cliente" at bounding box center [1325, 35] width 30 height 9
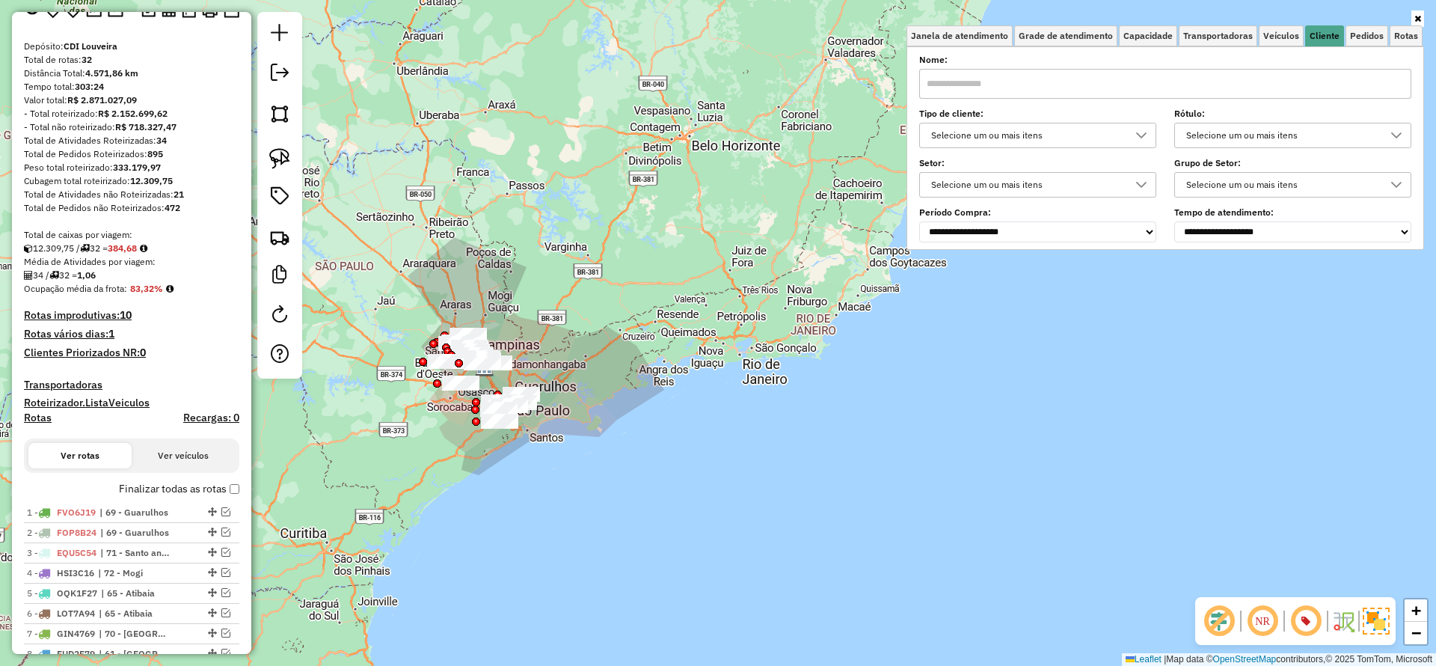
click at [1016, 132] on div "Selecione um ou mais itens" at bounding box center [1026, 135] width 201 height 24
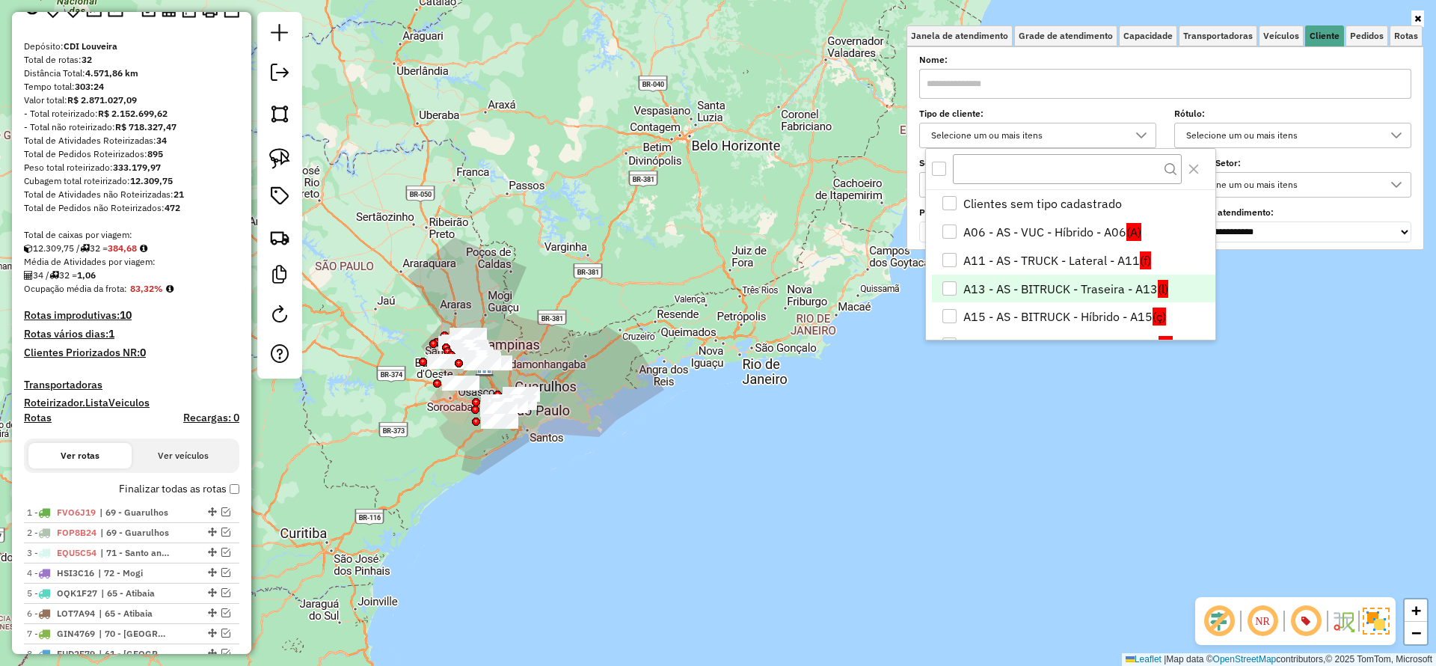
click at [1065, 283] on li "A13 - AS - BITRUCK - Traseira - A13 (l)" at bounding box center [1074, 289] width 284 height 28
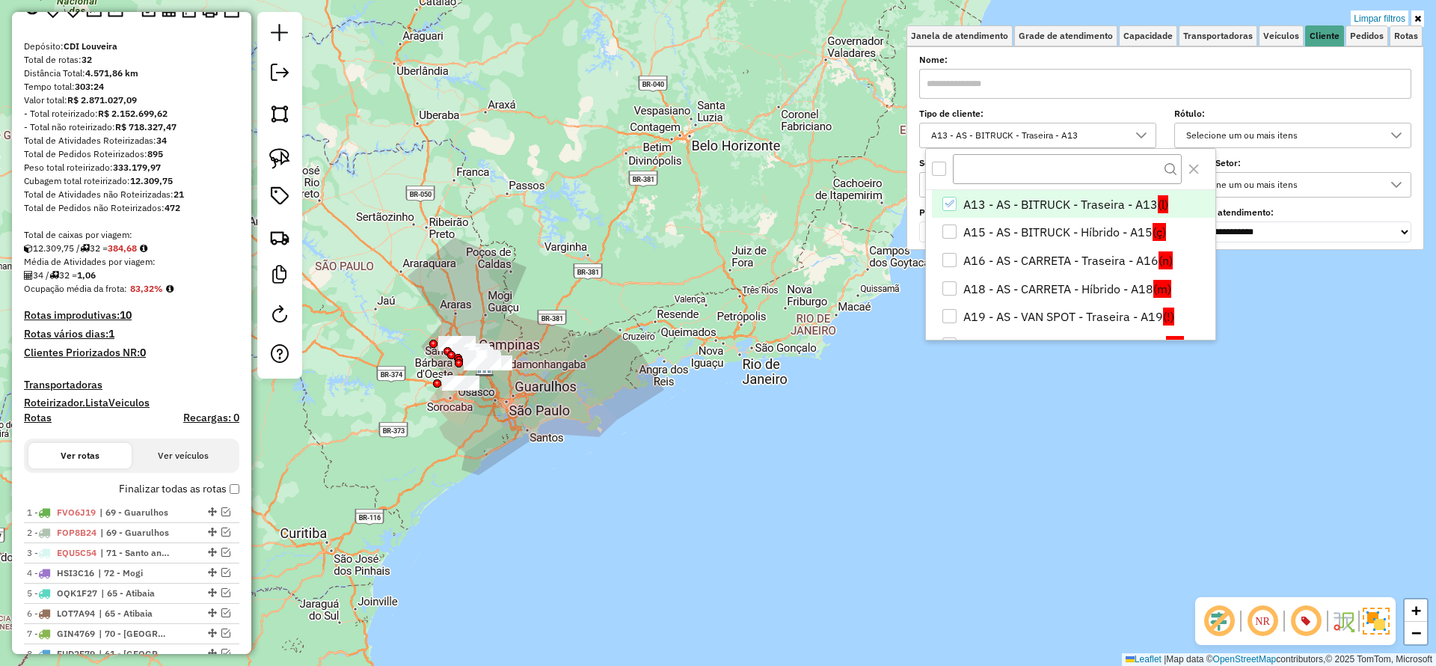
scroll to position [112, 0]
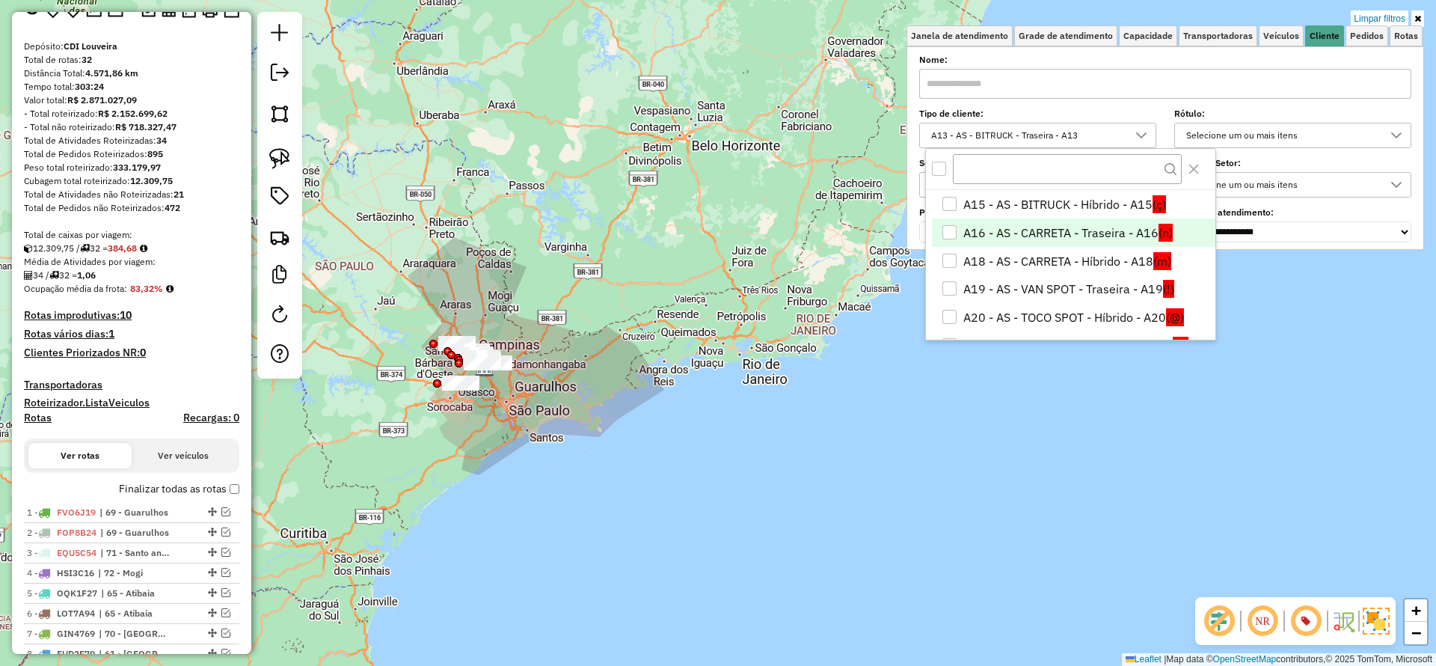
click at [1080, 241] on li "A16 - AS - CARRETA - Traseira - A16 (n)" at bounding box center [1074, 232] width 284 height 28
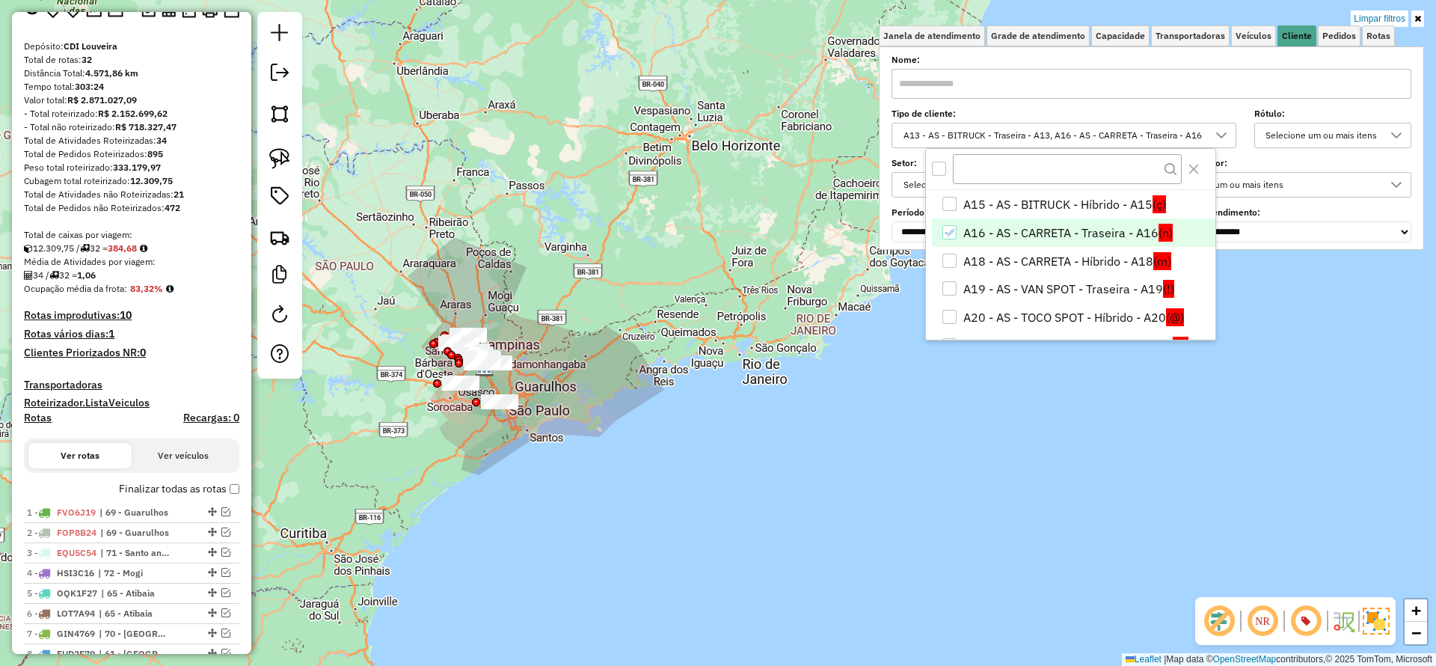
click at [707, 263] on div "Limpar filtros Janela de atendimento Grade de atendimento Capacidade Transporta…" at bounding box center [718, 333] width 1436 height 666
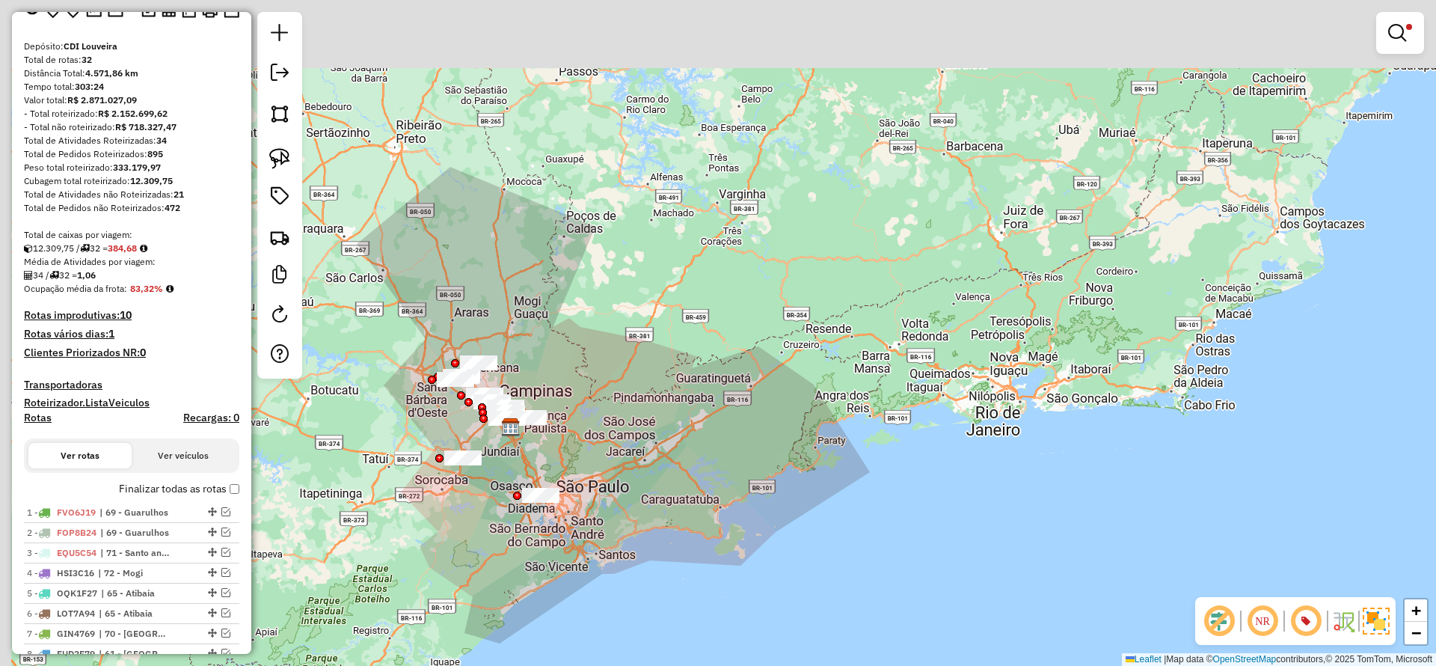
click at [592, 422] on div "Limpar filtros Janela de atendimento Grade de atendimento Capacidade Transporta…" at bounding box center [718, 333] width 1436 height 666
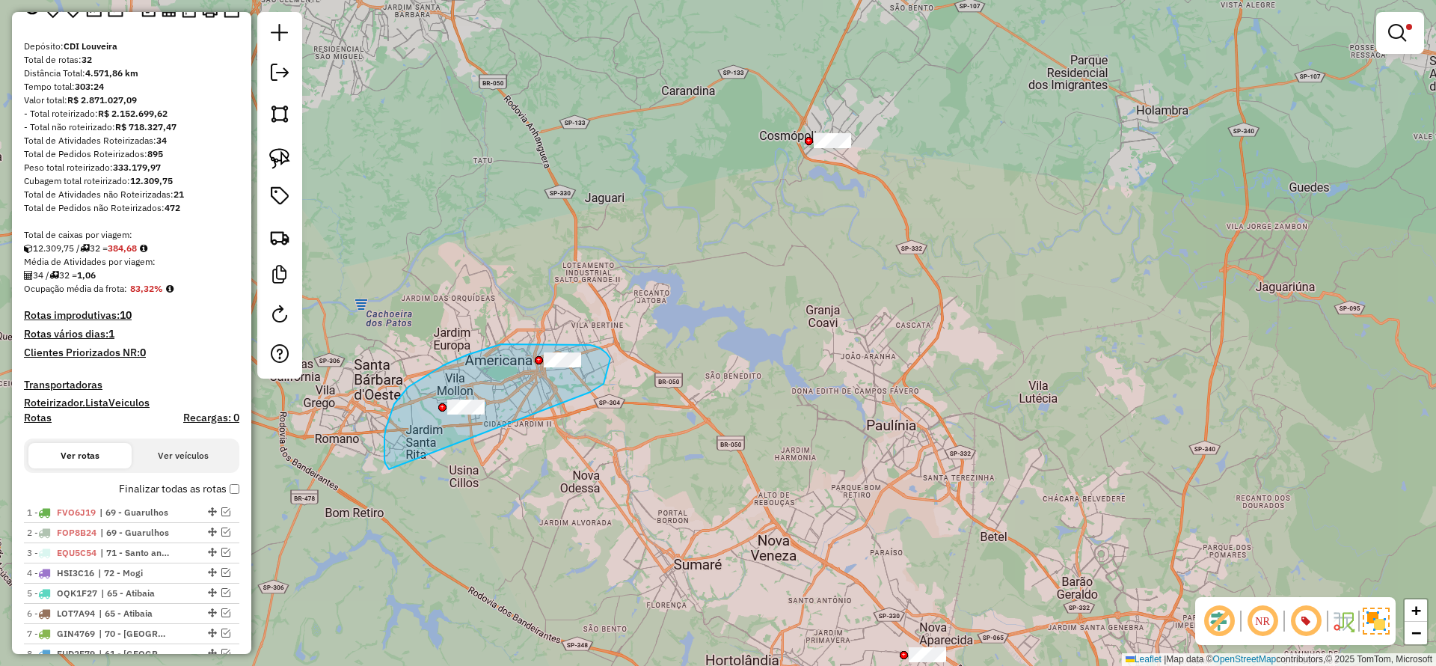
drag, startPoint x: 610, startPoint y: 358, endPoint x: 389, endPoint y: 469, distance: 247.6
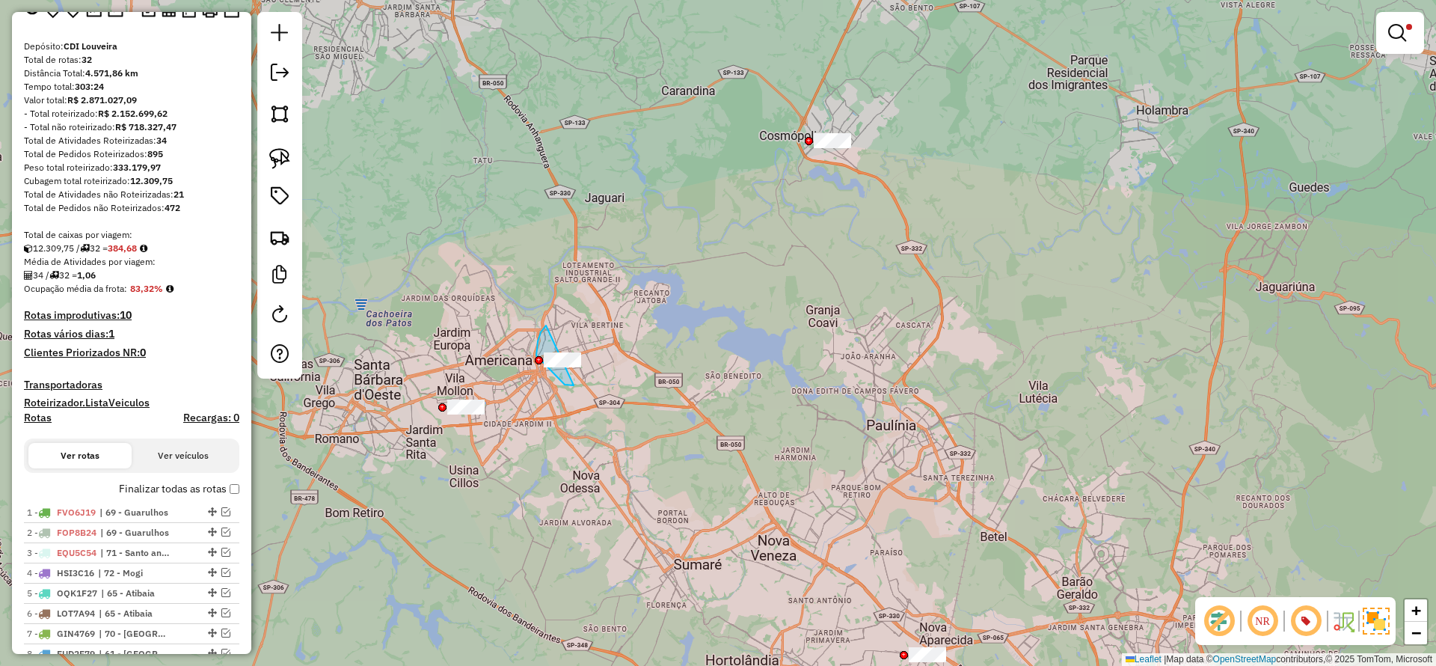
drag, startPoint x: 541, startPoint y: 332, endPoint x: 694, endPoint y: 376, distance: 158.9
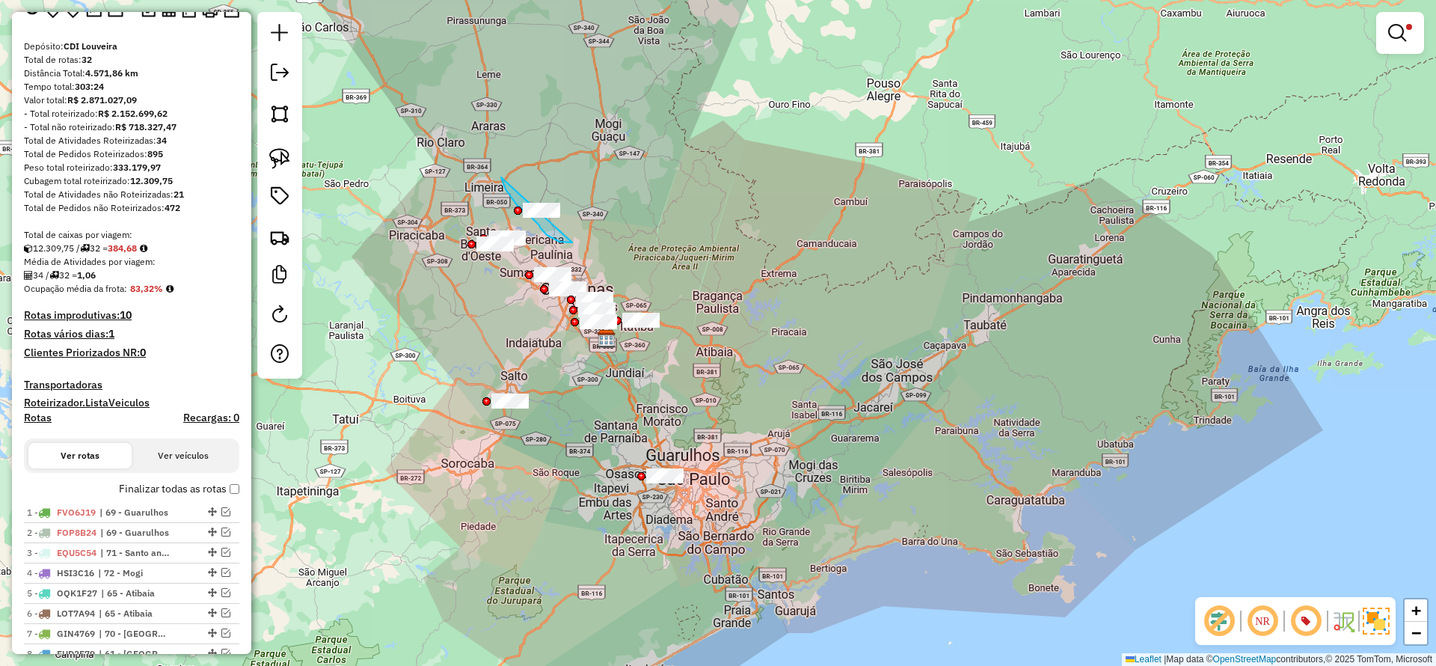
drag, startPoint x: 509, startPoint y: 195, endPoint x: 653, endPoint y: 207, distance: 145.0
drag, startPoint x: 634, startPoint y: 451, endPoint x: 770, endPoint y: 483, distance: 139.0
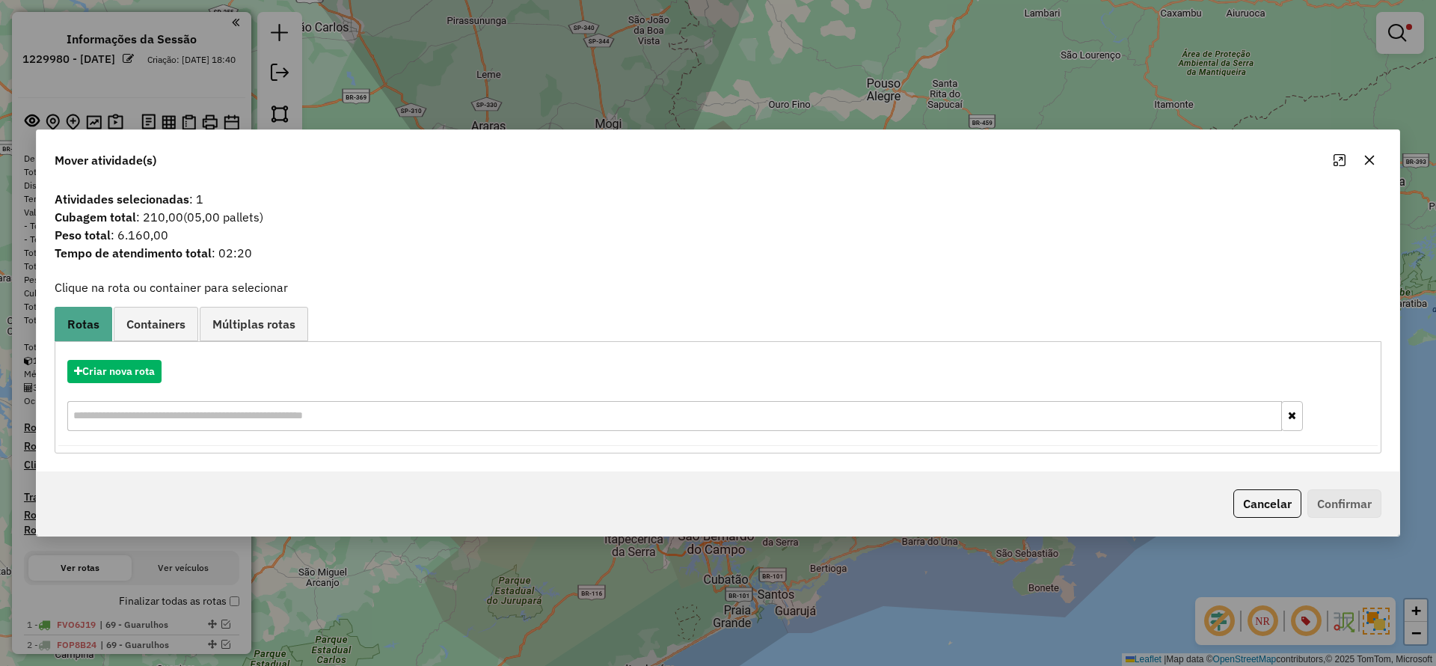
scroll to position [112, 0]
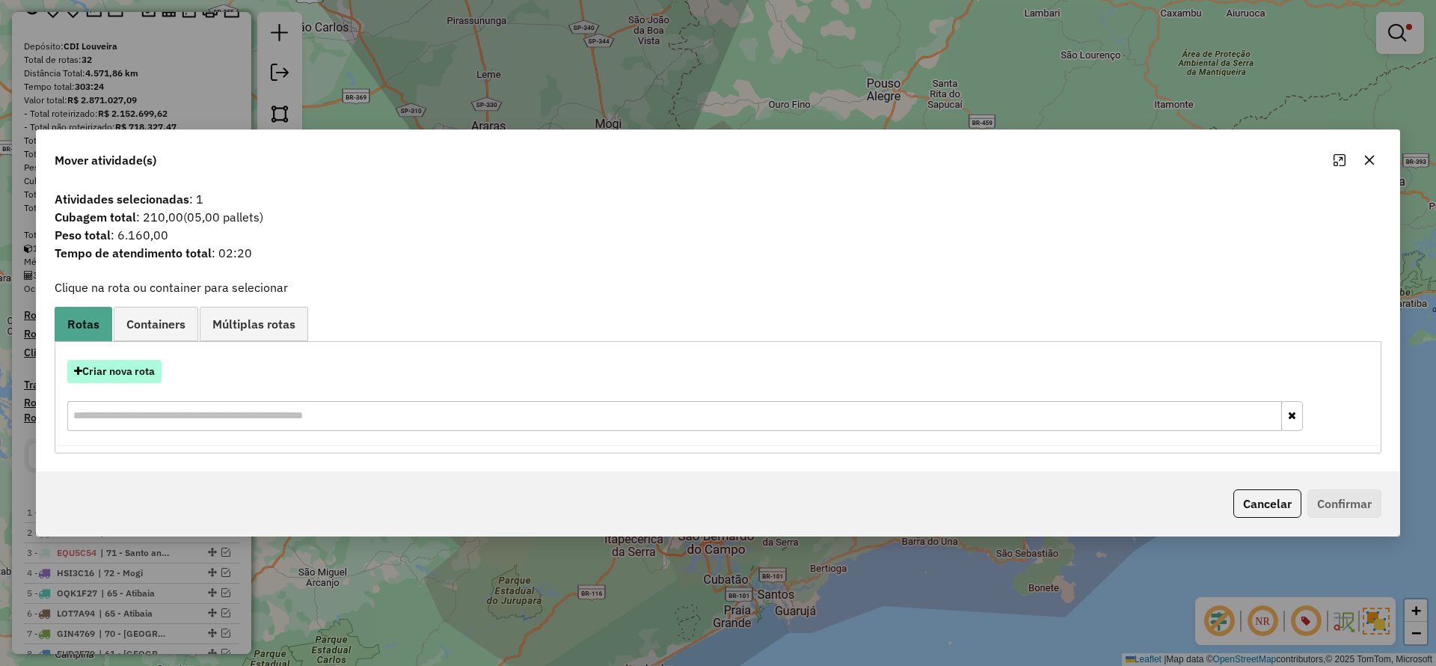
click at [147, 363] on button "Criar nova rota" at bounding box center [114, 371] width 94 height 23
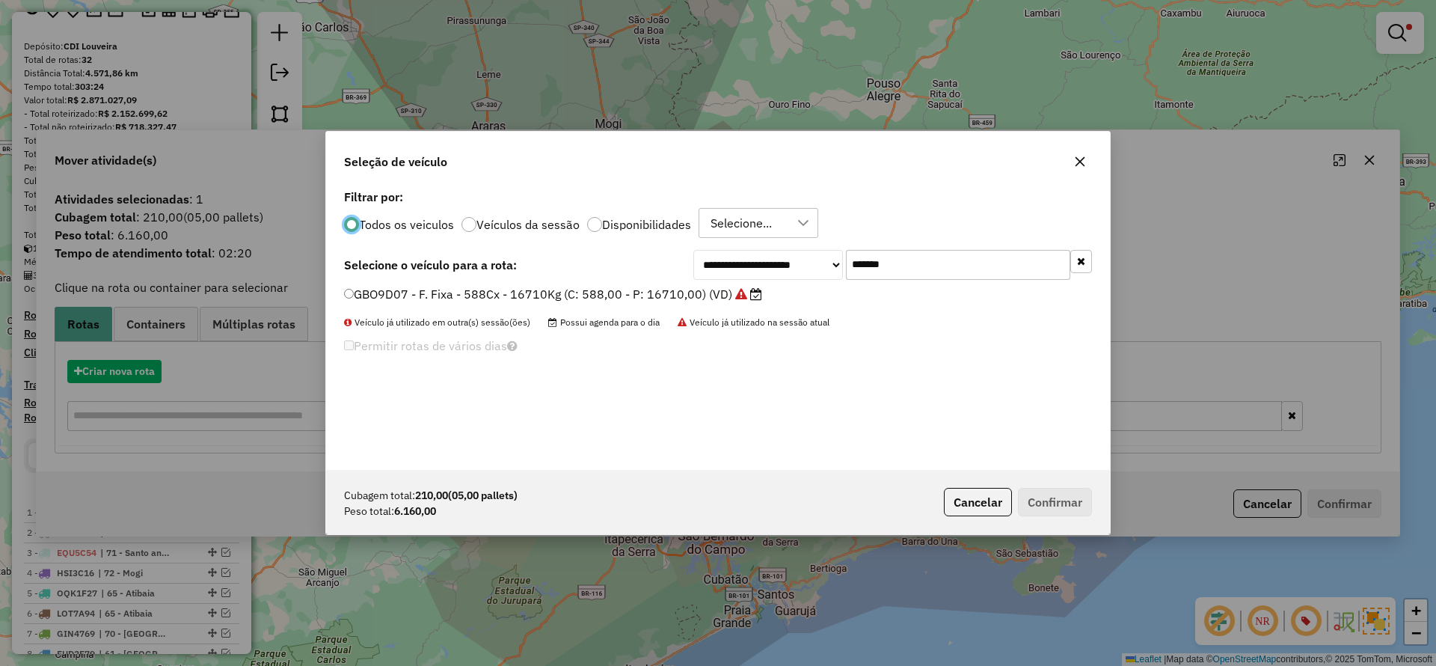
scroll to position [8, 4]
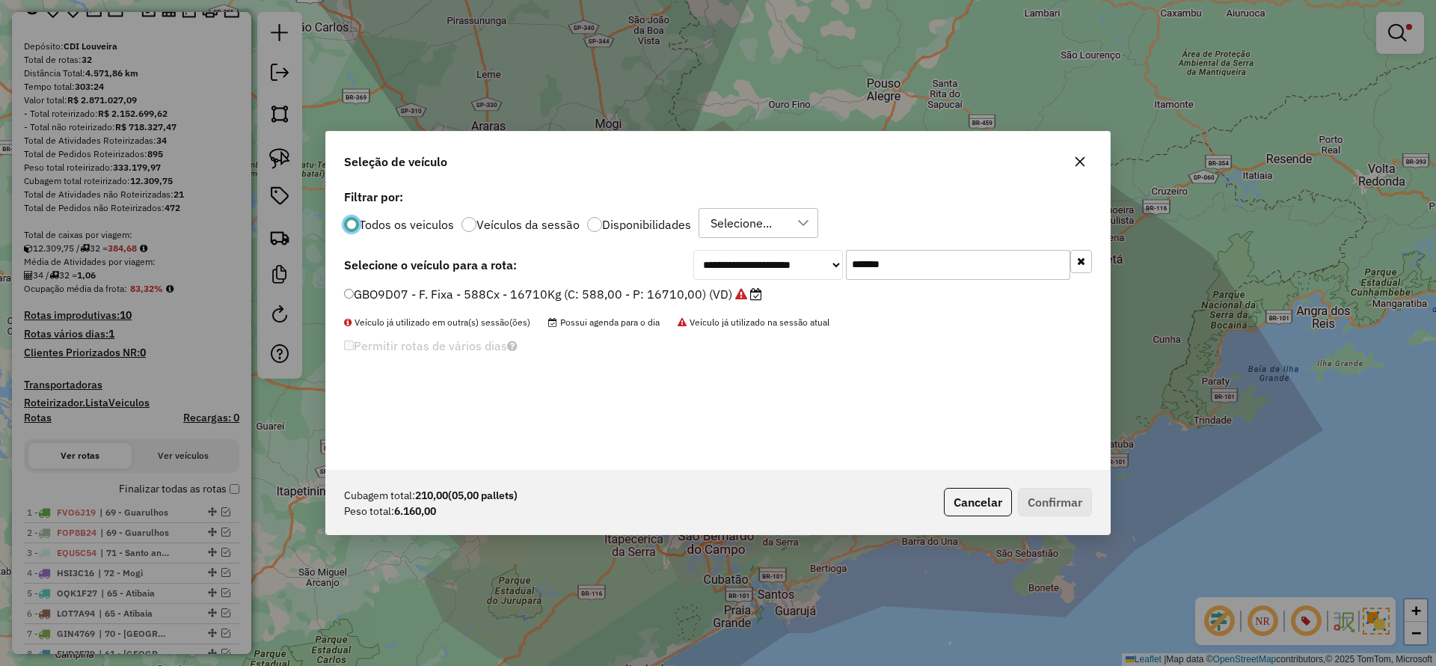
click at [925, 258] on input "*******" at bounding box center [958, 265] width 224 height 30
drag, startPoint x: 925, startPoint y: 258, endPoint x: 746, endPoint y: 269, distance: 179.9
click at [922, 258] on input "*******" at bounding box center [958, 265] width 224 height 30
paste input "text"
type input "*******"
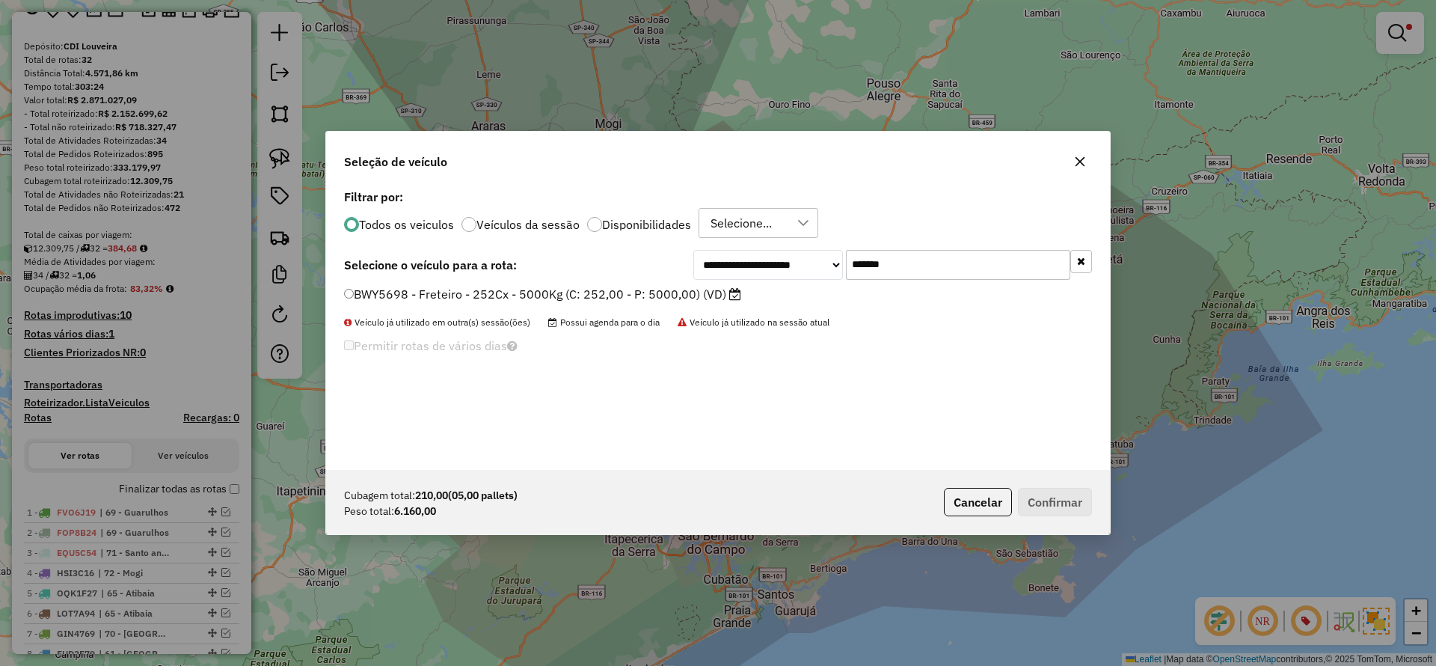
click at [658, 295] on label "BWY5698 - Freteiro - 252Cx - 5000Kg (C: 252,00 - P: 5000,00) (VD)" at bounding box center [542, 294] width 397 height 18
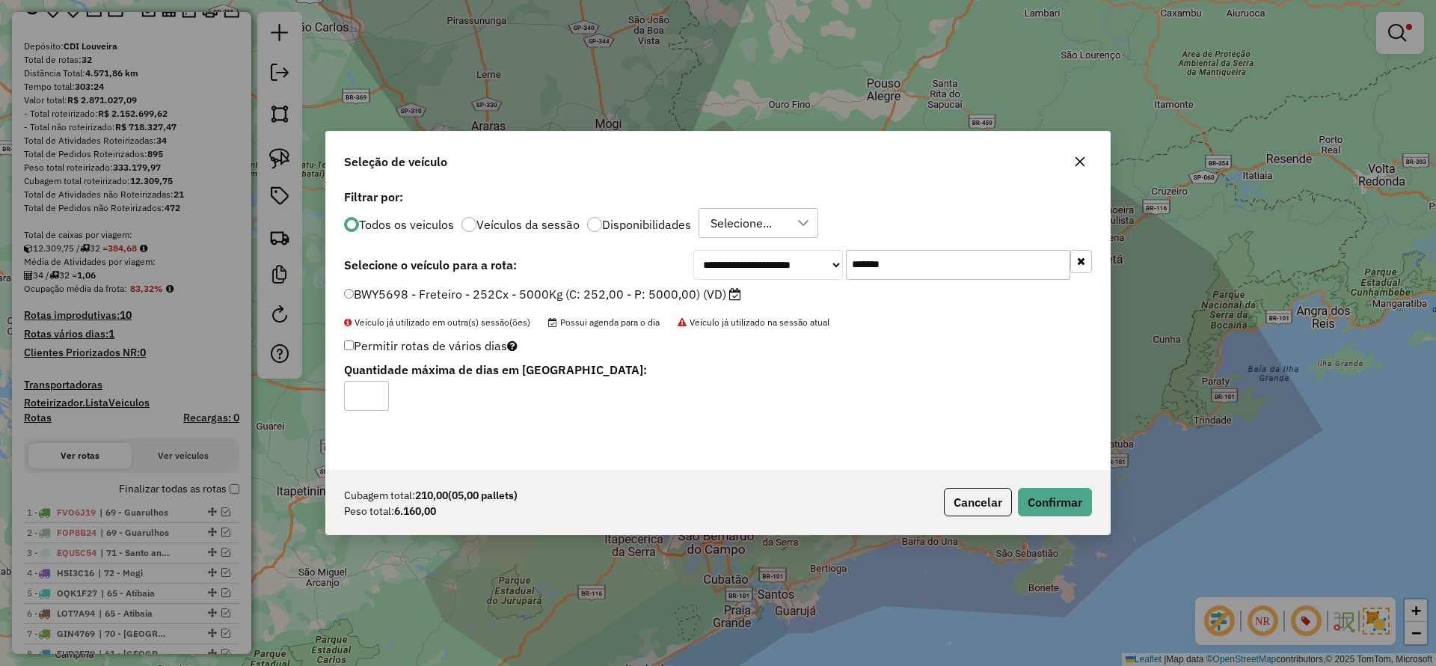
click at [1056, 486] on div "Cubagem total: 210,00 (05,00 pallets) Peso total: 6.160,00 Cancelar Confirmar" at bounding box center [718, 502] width 784 height 64
click at [1055, 497] on button "Confirmar" at bounding box center [1055, 502] width 74 height 28
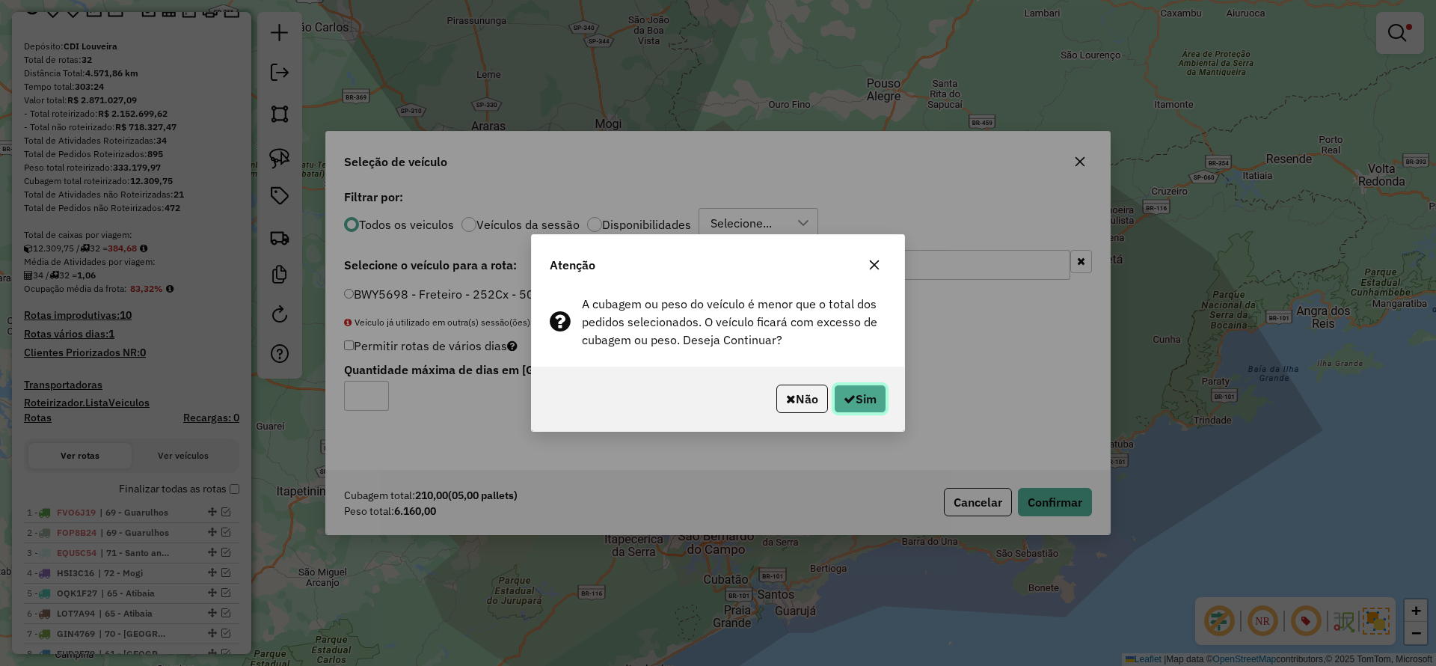
click at [878, 391] on button "Sim" at bounding box center [860, 399] width 52 height 28
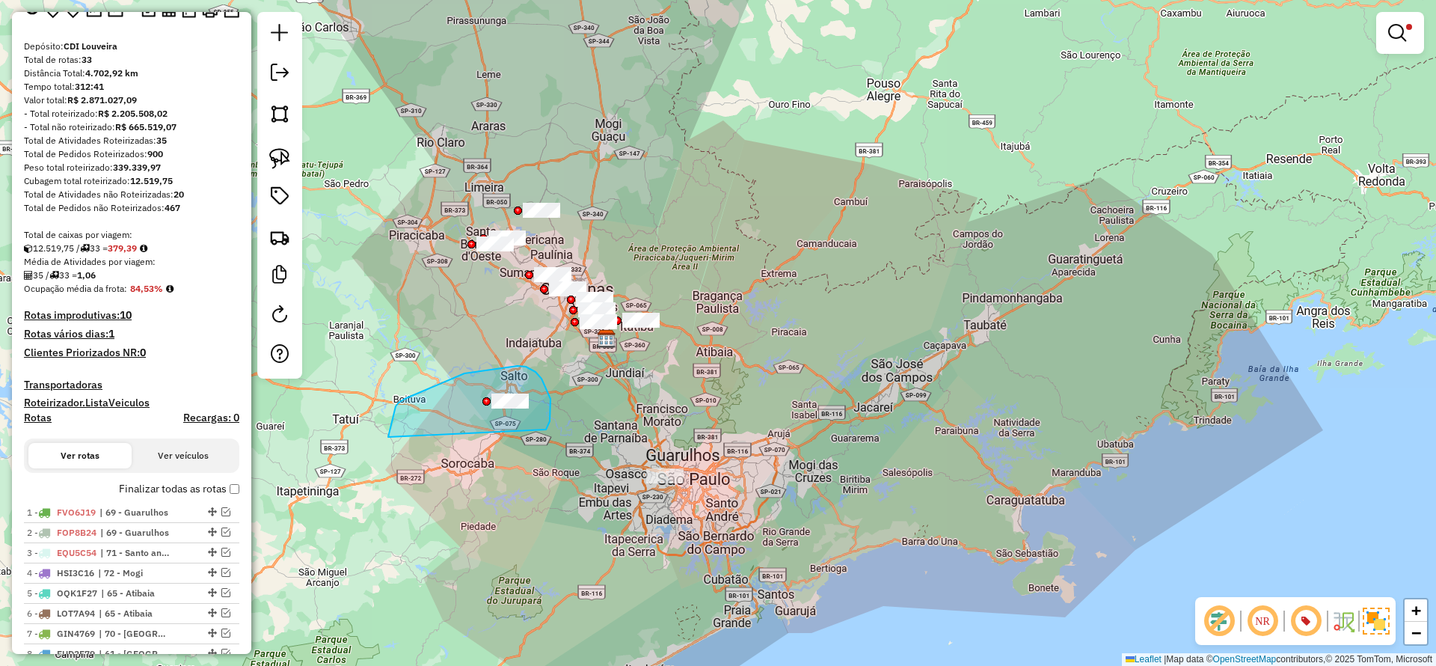
drag, startPoint x: 545, startPoint y: 430, endPoint x: 388, endPoint y: 437, distance: 157.3
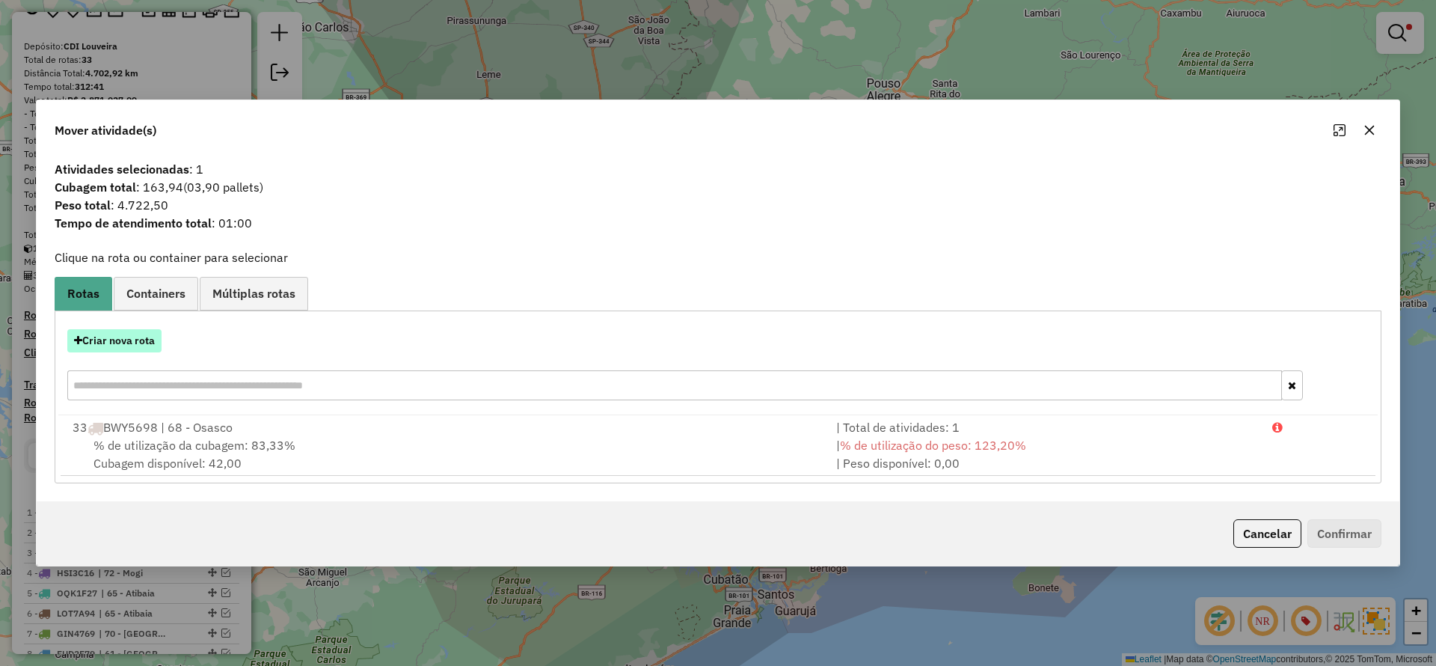
click at [102, 349] on button "Criar nova rota" at bounding box center [114, 340] width 94 height 23
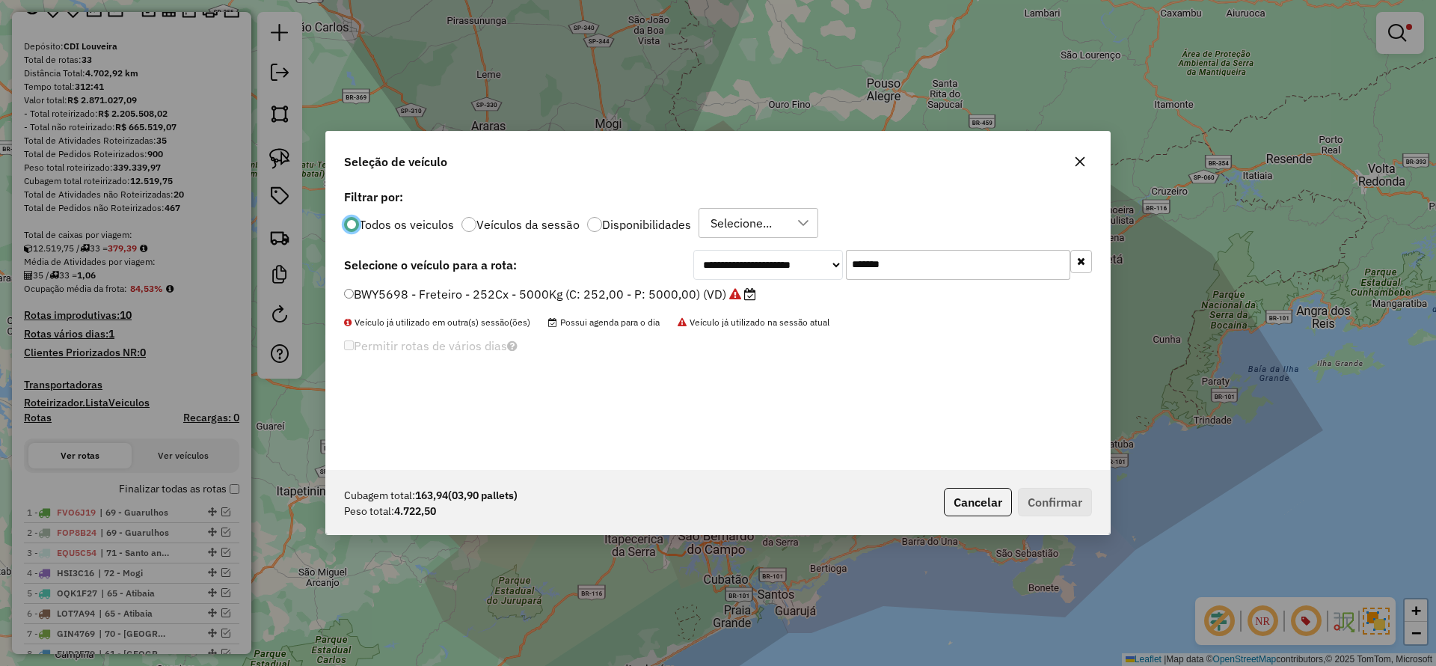
click at [918, 268] on input "*******" at bounding box center [958, 265] width 224 height 30
paste input "text"
type input "*******"
click at [673, 296] on label "EFV9J42 - FF210CX3370KG (C: 210,00 - P: 3370,00) (VD)" at bounding box center [516, 294] width 345 height 18
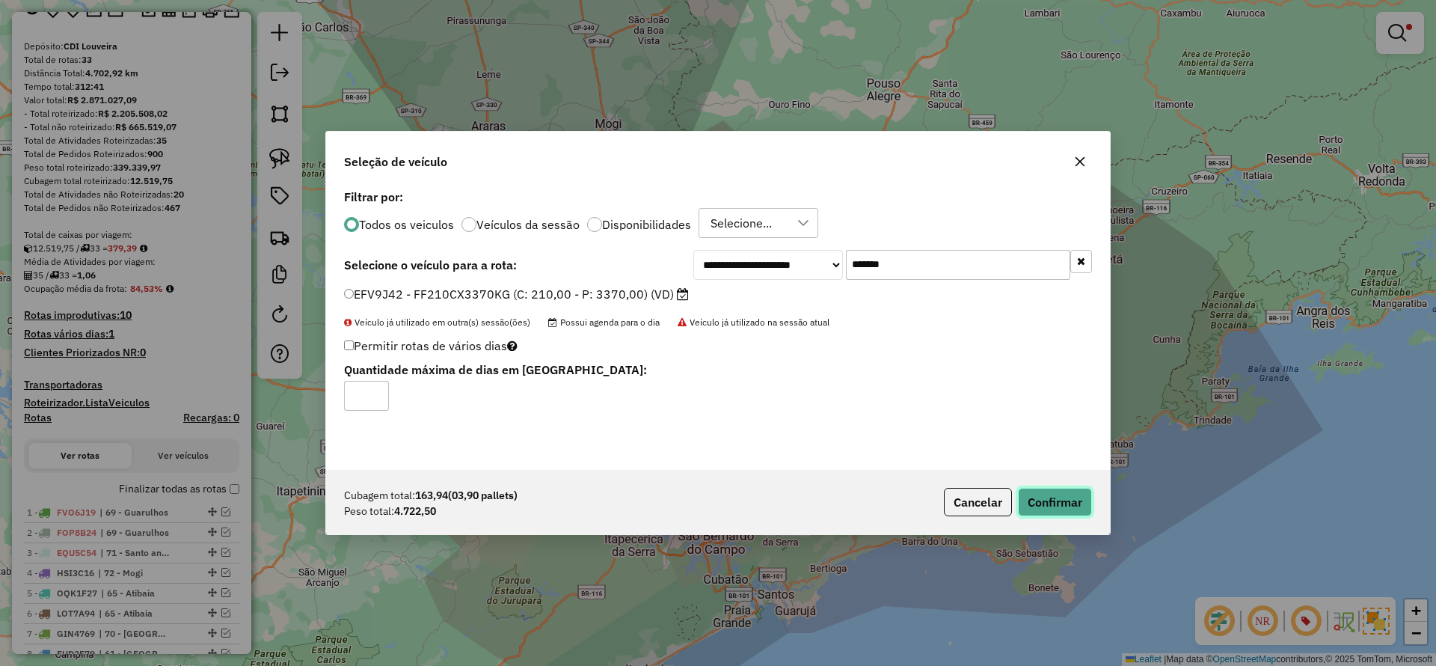
click at [1082, 515] on button "Confirmar" at bounding box center [1055, 502] width 74 height 28
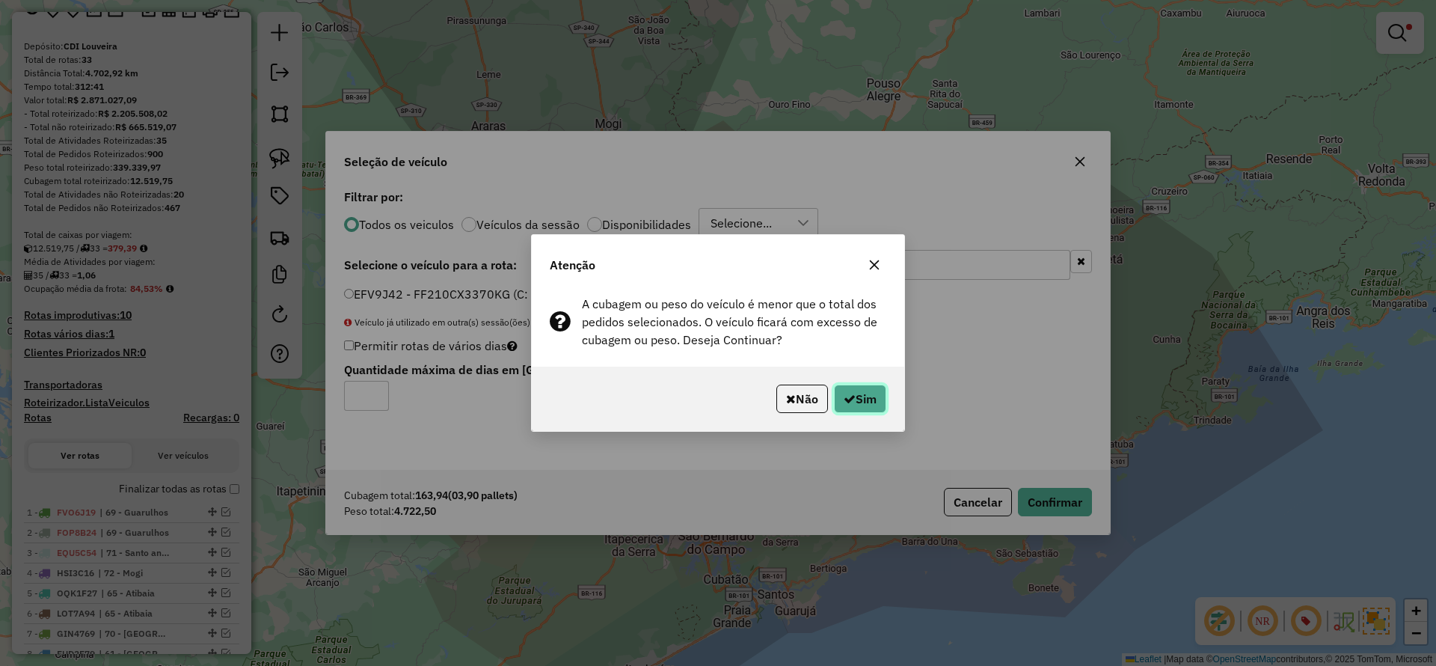
click at [863, 395] on button "Sim" at bounding box center [860, 399] width 52 height 28
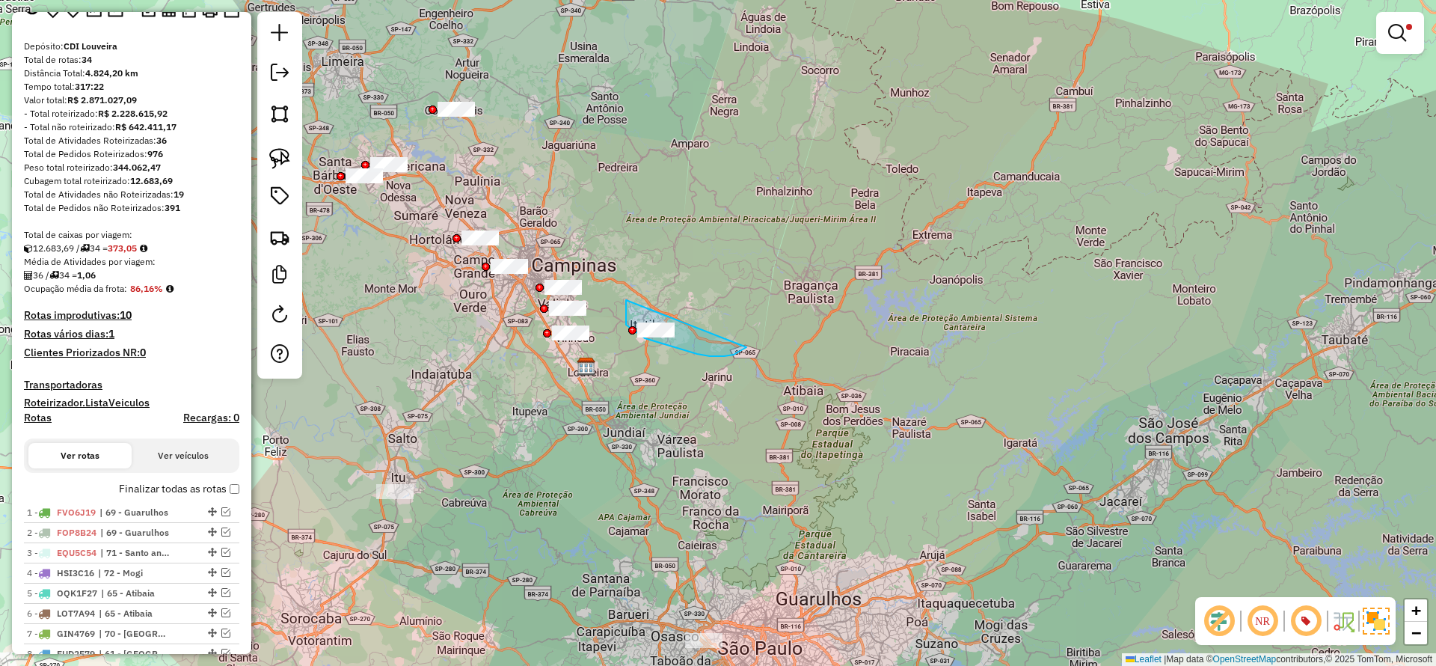
drag, startPoint x: 626, startPoint y: 300, endPoint x: 747, endPoint y: 347, distance: 129.3
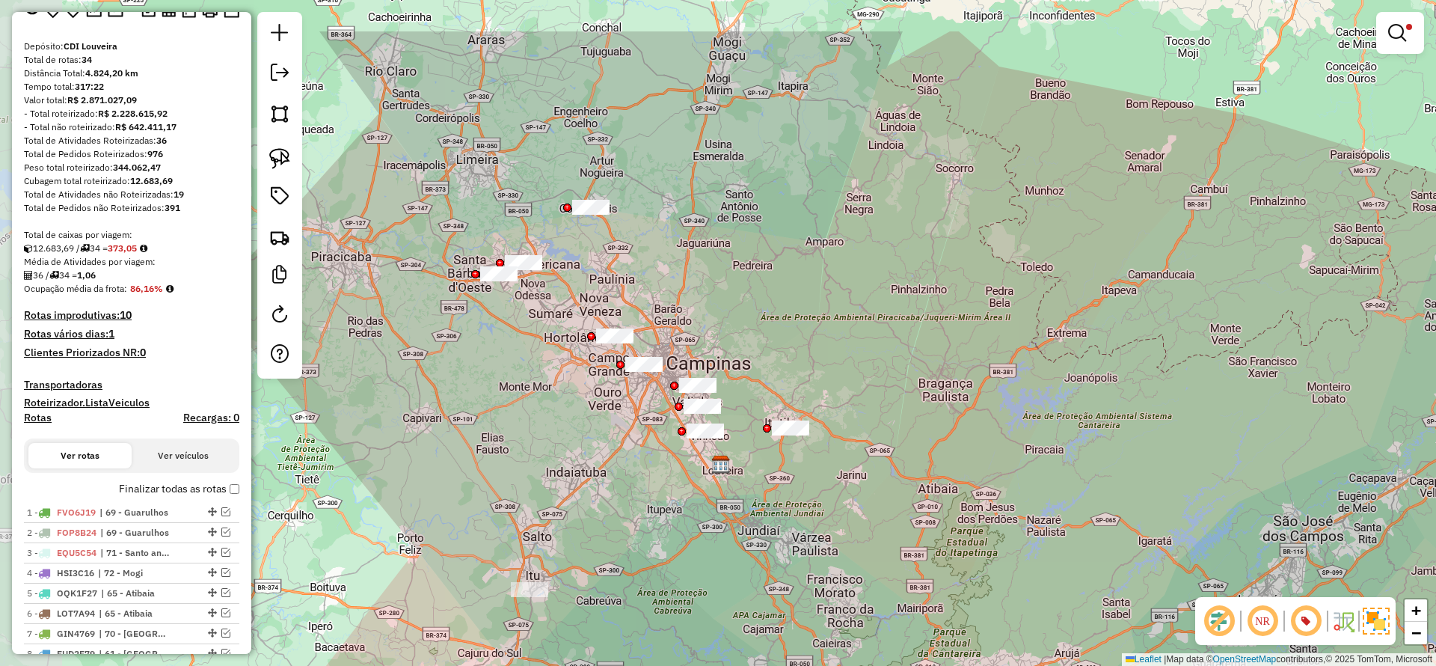
drag, startPoint x: 739, startPoint y: 311, endPoint x: 750, endPoint y: 319, distance: 13.5
click at [750, 319] on div "Limpar filtros Janela de atendimento Grade de atendimento Capacidade Transporta…" at bounding box center [718, 333] width 1436 height 666
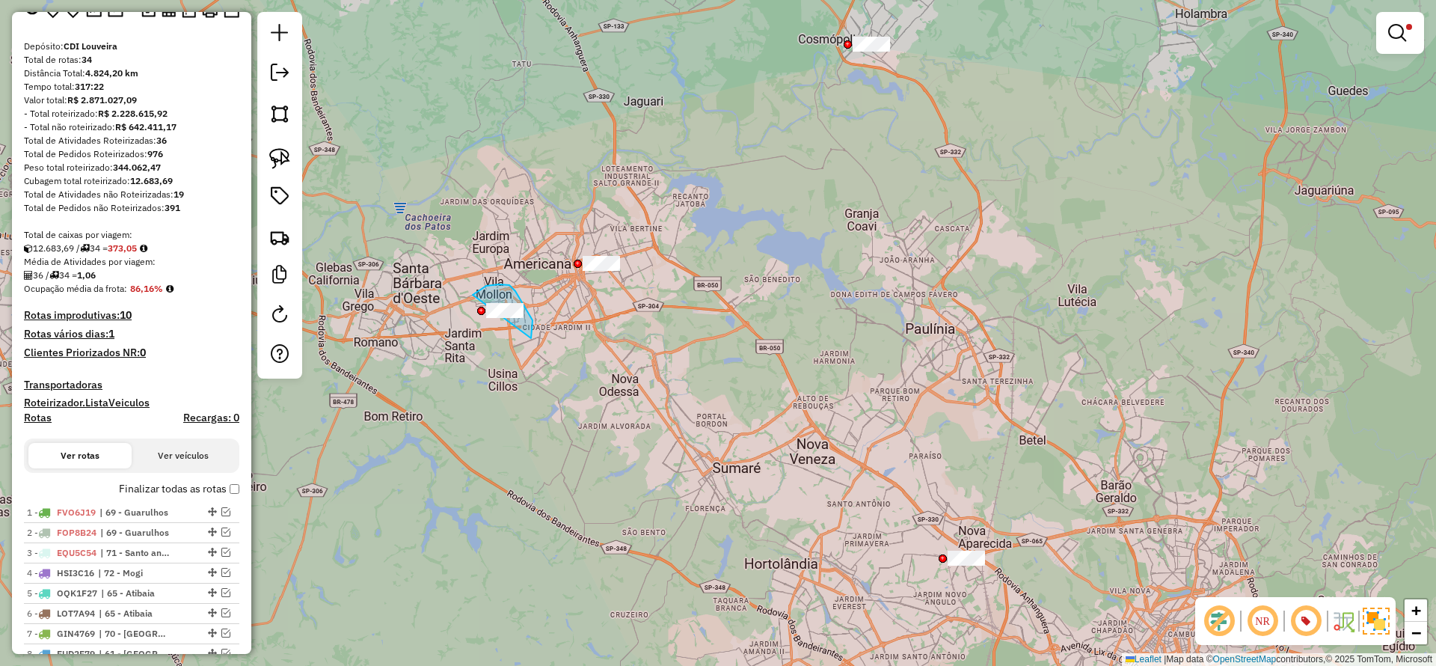
drag, startPoint x: 533, startPoint y: 320, endPoint x: 427, endPoint y: 346, distance: 108.5
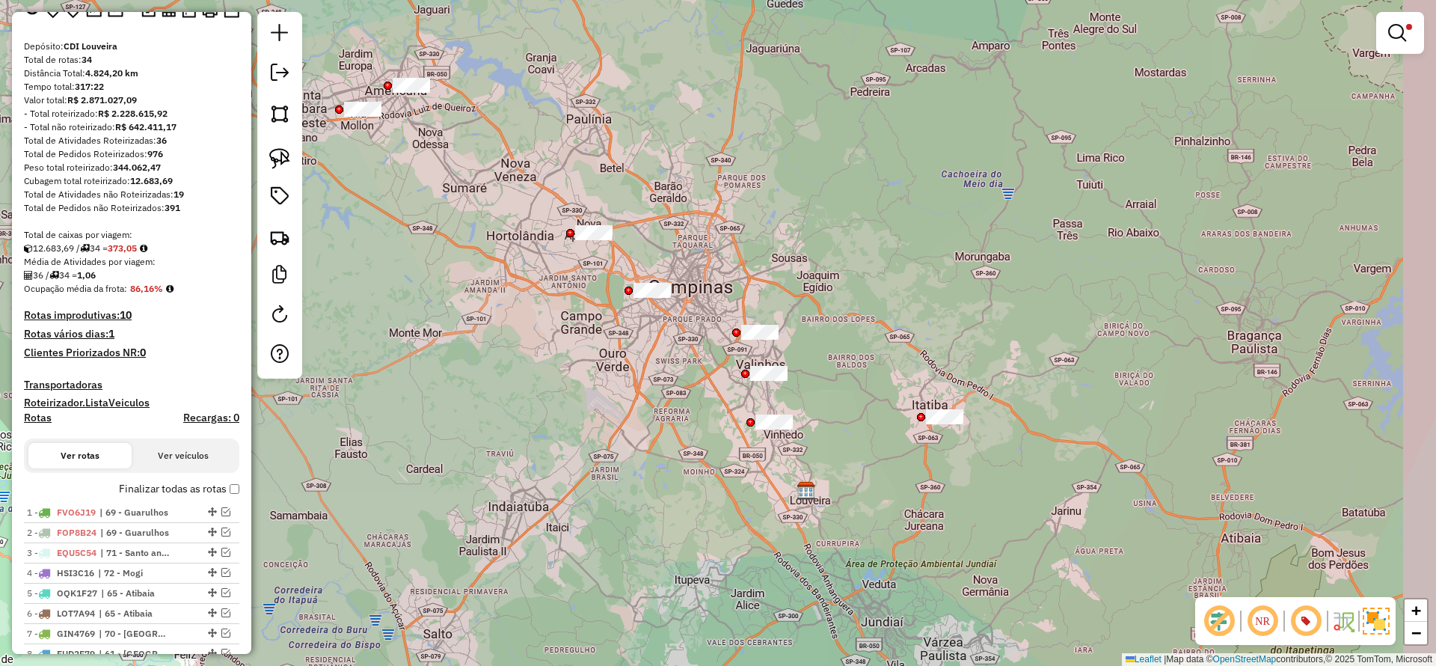
drag, startPoint x: 856, startPoint y: 455, endPoint x: 836, endPoint y: 455, distance: 20.2
click at [839, 455] on div "Limpar filtros Janela de atendimento Grade de atendimento Capacidade Transporta…" at bounding box center [718, 333] width 1436 height 666
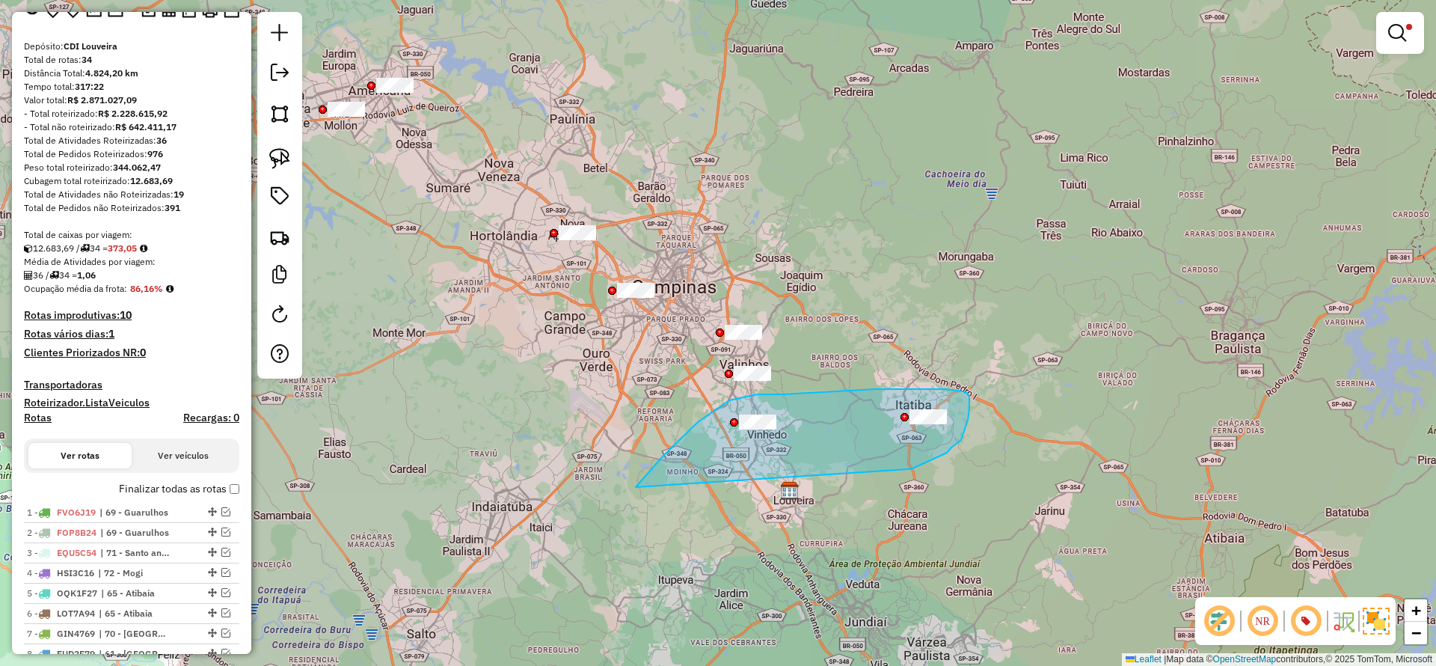
drag, startPoint x: 913, startPoint y: 468, endPoint x: 636, endPoint y: 487, distance: 277.4
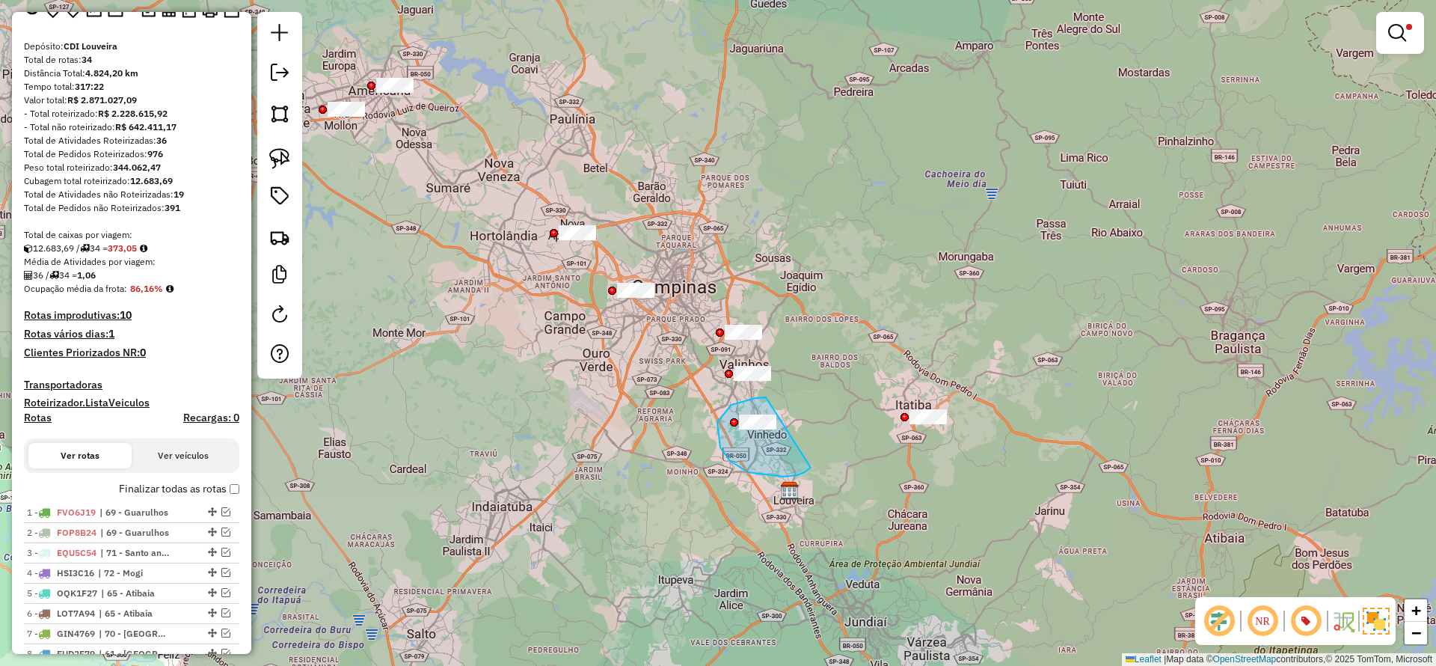
drag, startPoint x: 756, startPoint y: 398, endPoint x: 812, endPoint y: 467, distance: 88.8
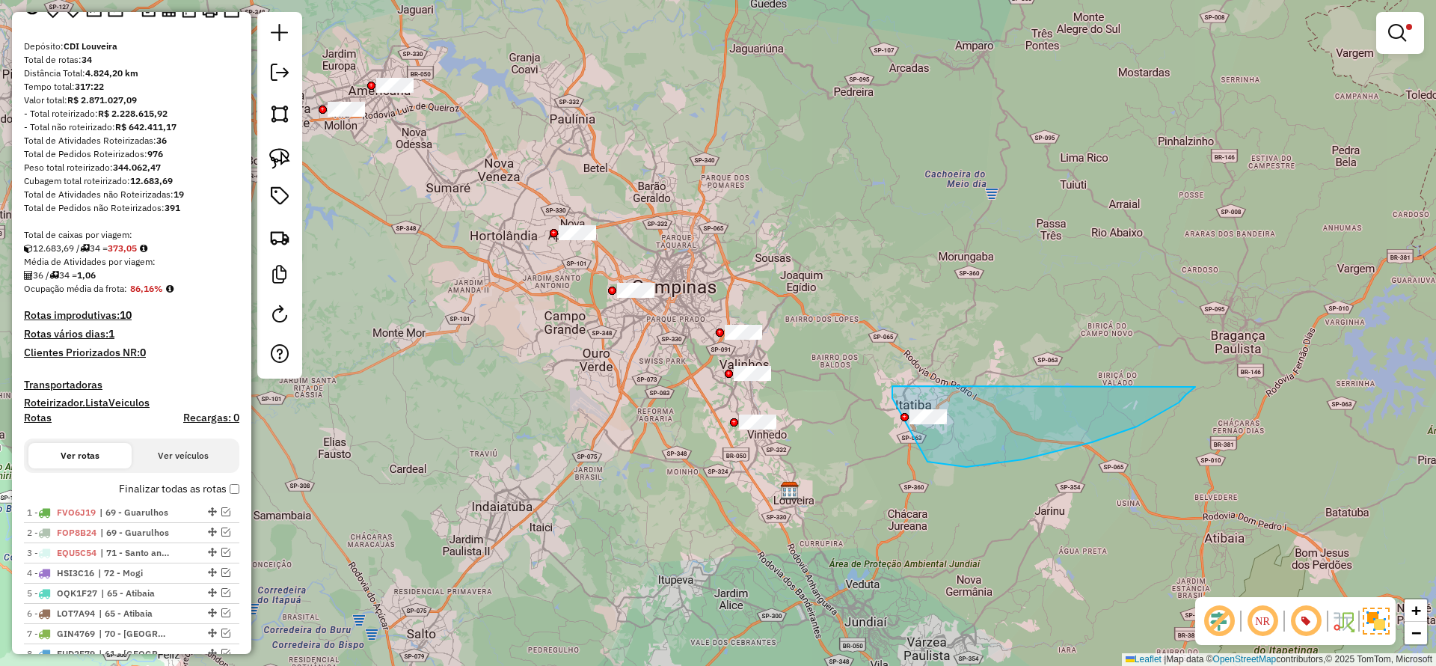
drag, startPoint x: 893, startPoint y: 398, endPoint x: 1196, endPoint y: 387, distance: 303.2
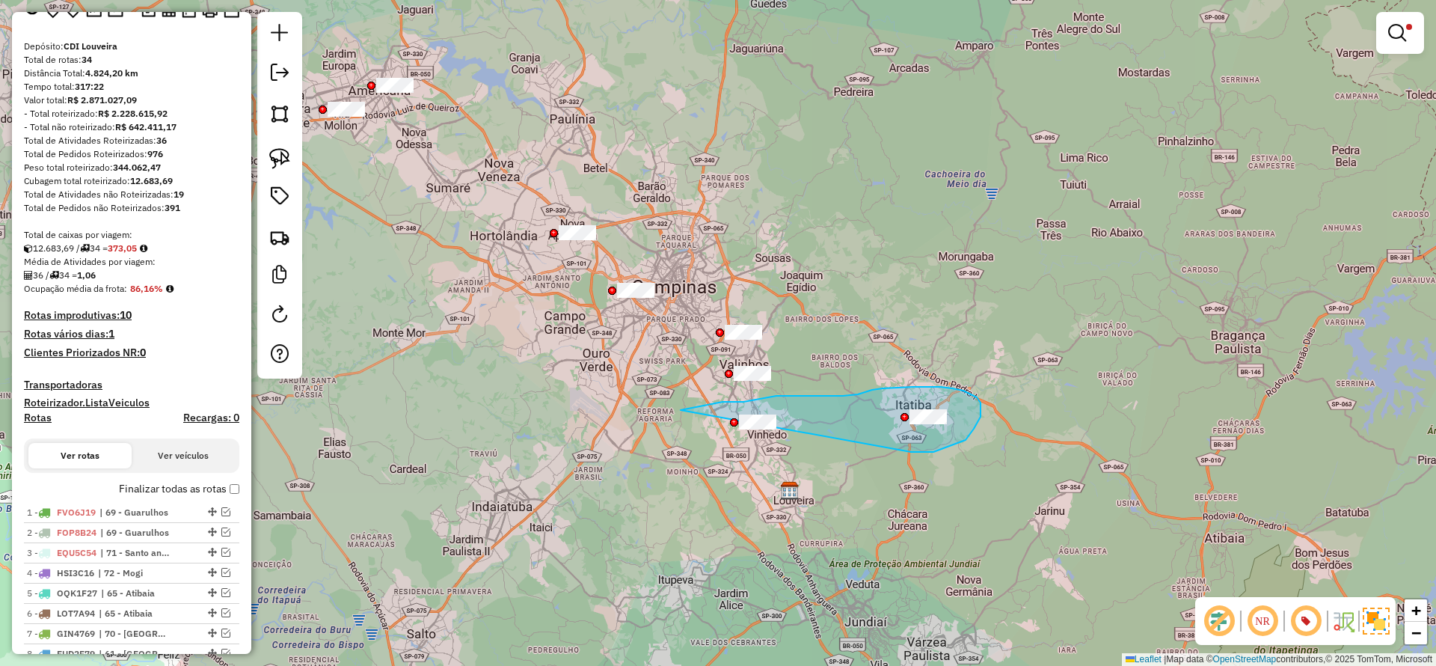
drag, startPoint x: 974, startPoint y: 429, endPoint x: 596, endPoint y: 490, distance: 382.8
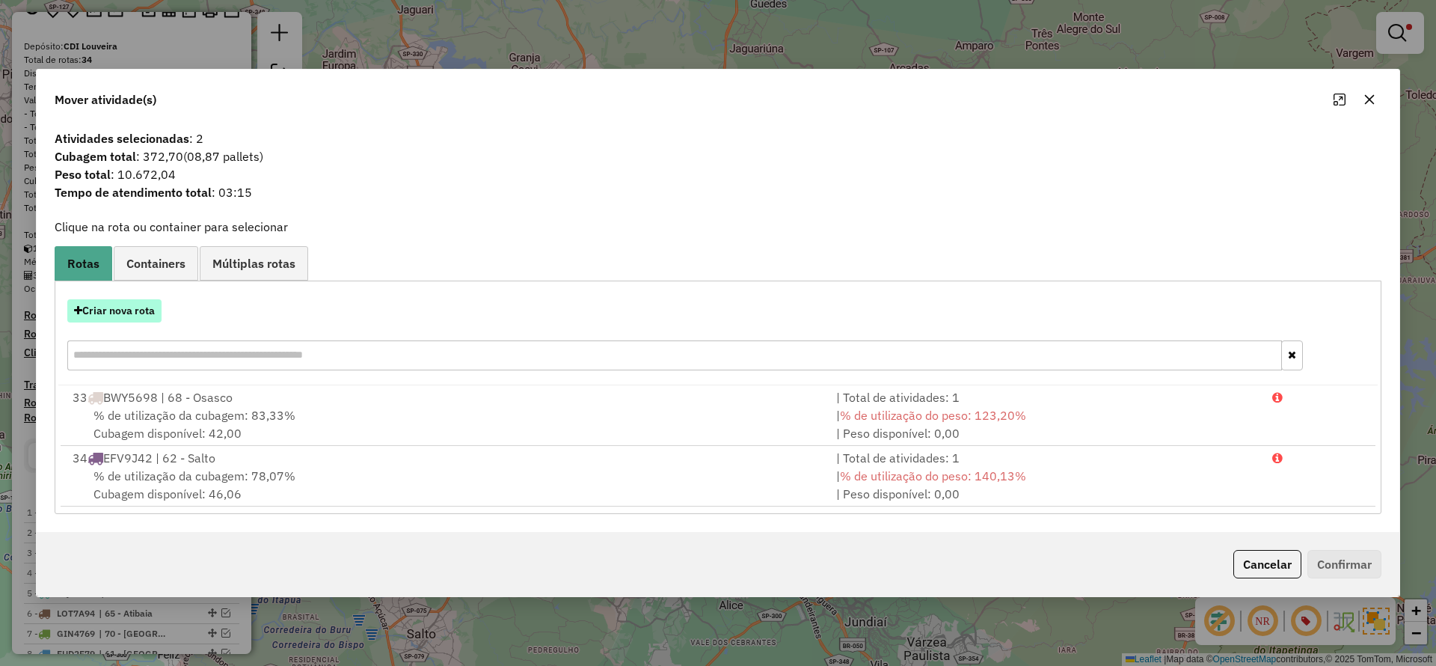
click at [131, 305] on button "Criar nova rota" at bounding box center [114, 310] width 94 height 23
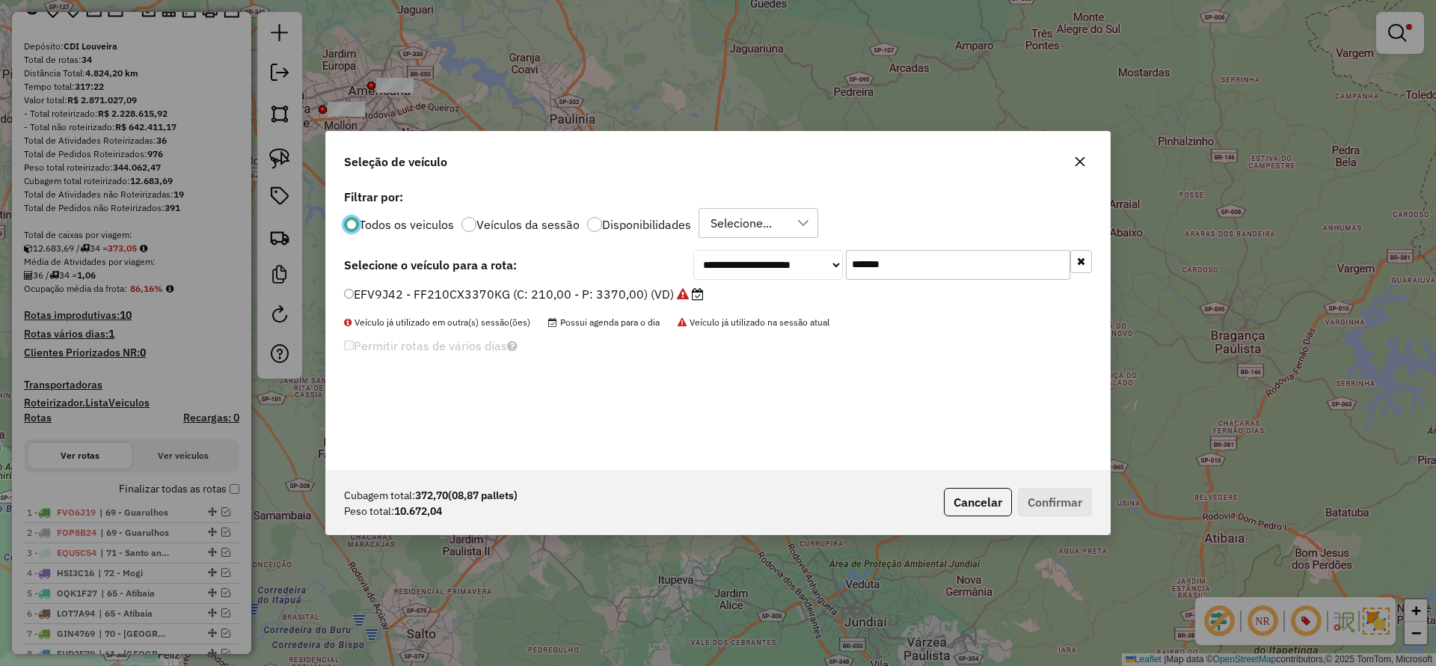
click at [896, 272] on input "*******" at bounding box center [958, 265] width 224 height 30
paste input "text"
type input "*******"
drag, startPoint x: 702, startPoint y: 291, endPoint x: 771, endPoint y: 325, distance: 77.6
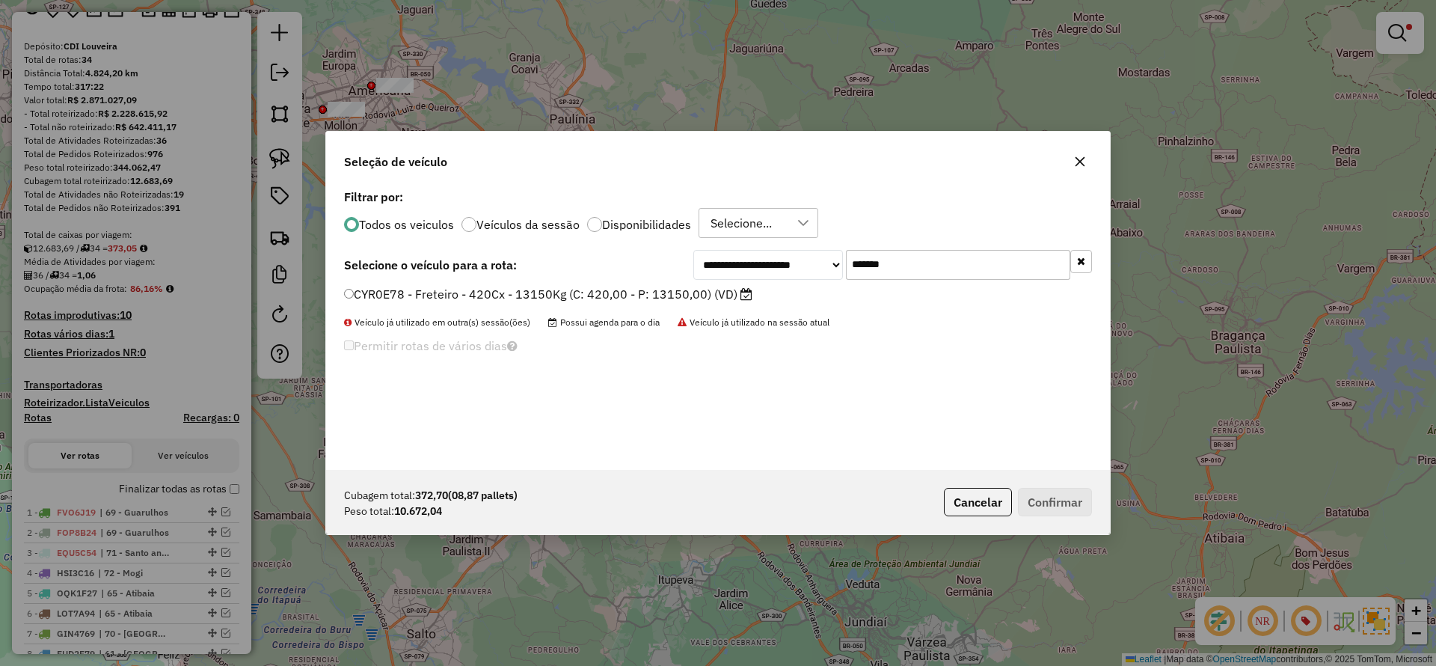
click at [701, 291] on label "CYR0E78 - Freteiro - 420Cx - 13150Kg (C: 420,00 - P: 13150,00) (VD)" at bounding box center [548, 294] width 408 height 18
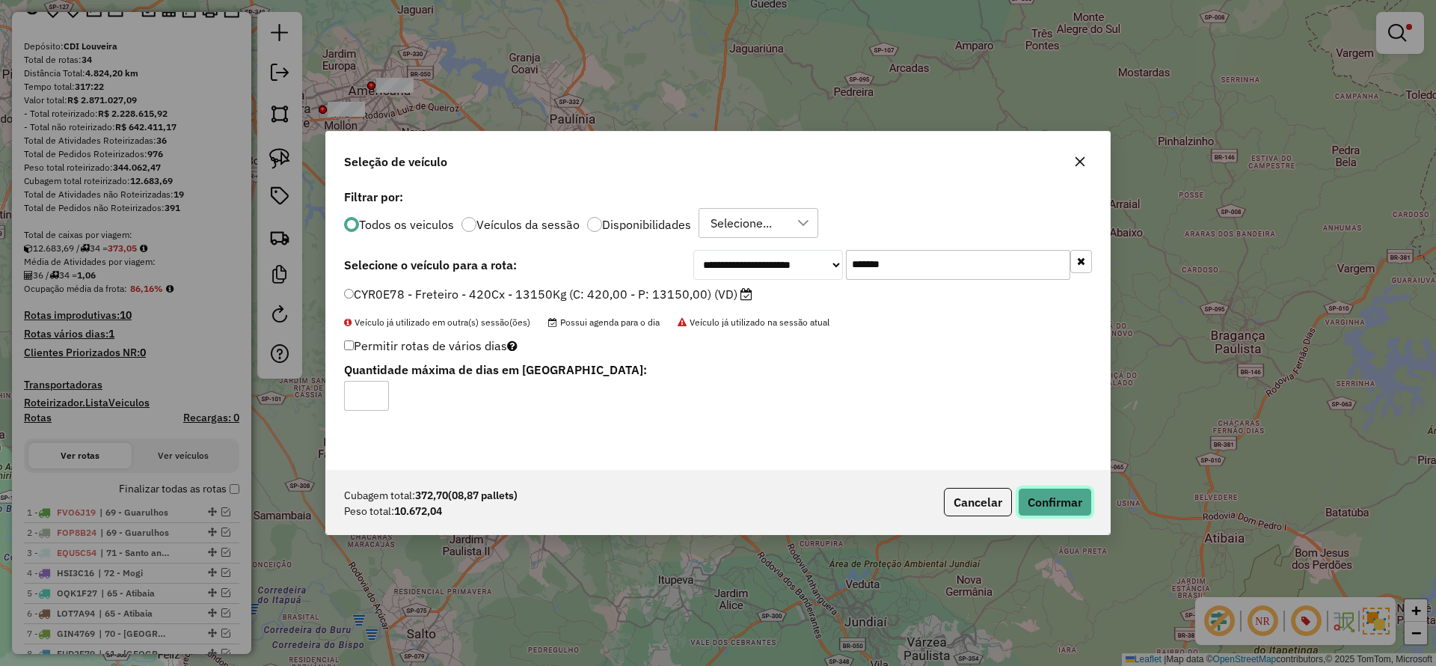
click at [1046, 491] on button "Confirmar" at bounding box center [1055, 502] width 74 height 28
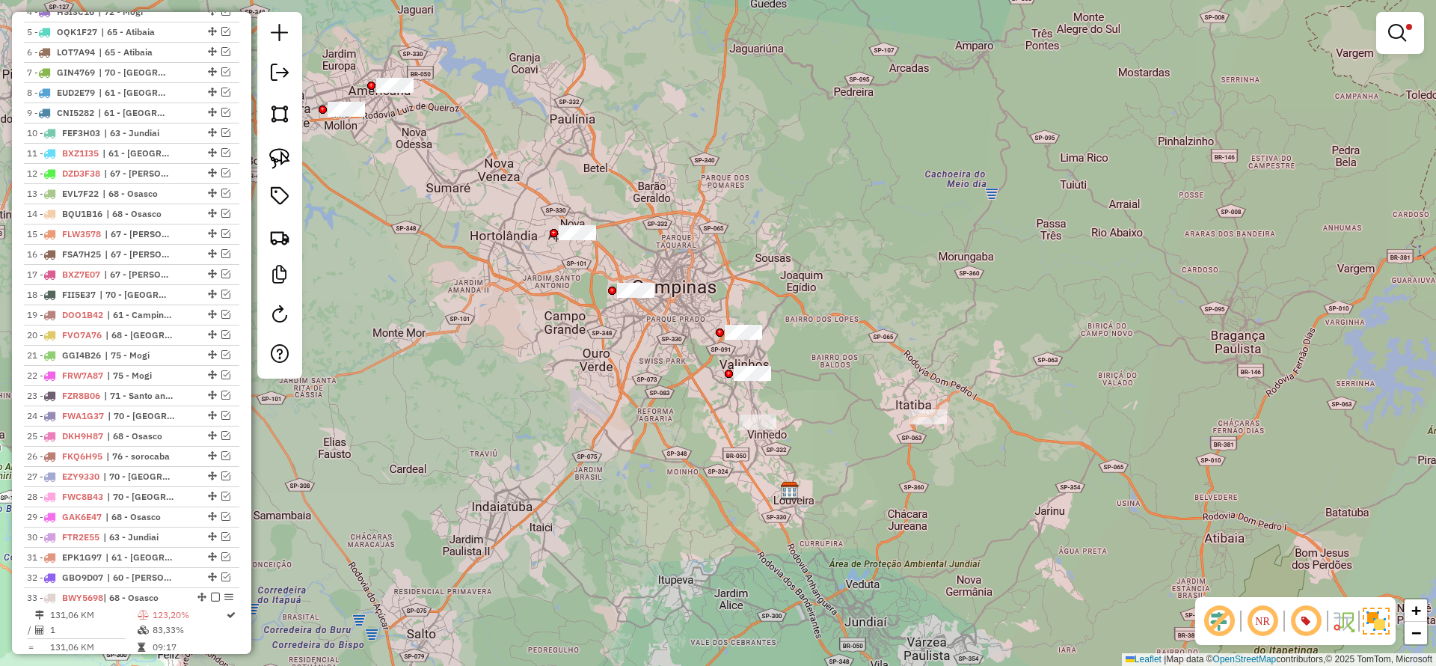
scroll to position [1234, 0]
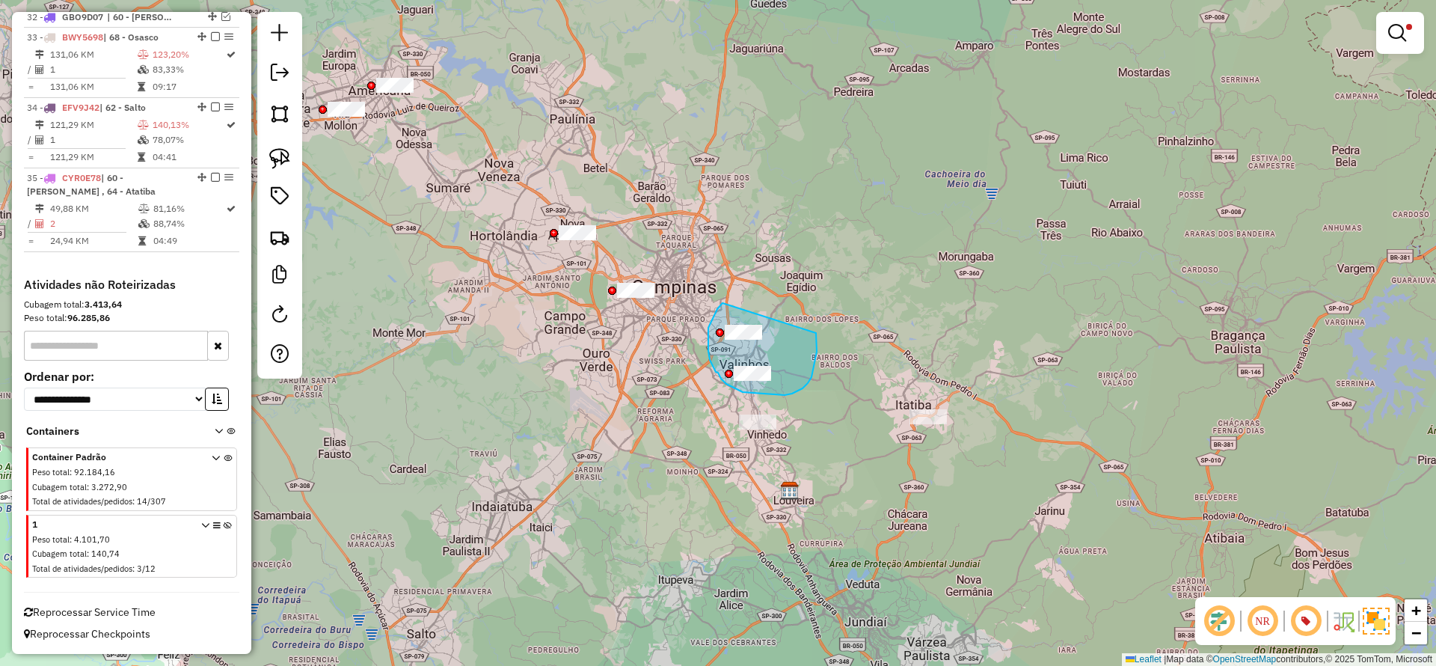
drag, startPoint x: 717, startPoint y: 309, endPoint x: 814, endPoint y: 322, distance: 97.4
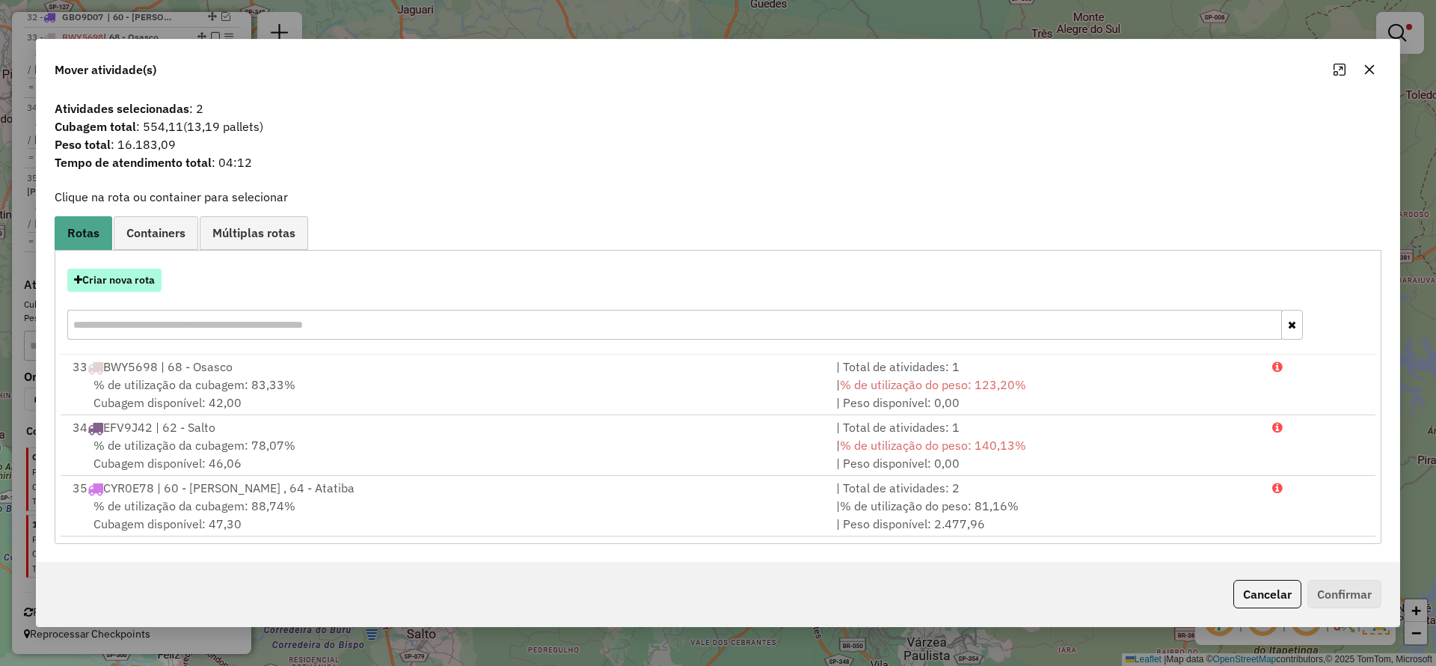
click at [142, 287] on button "Criar nova rota" at bounding box center [114, 280] width 94 height 23
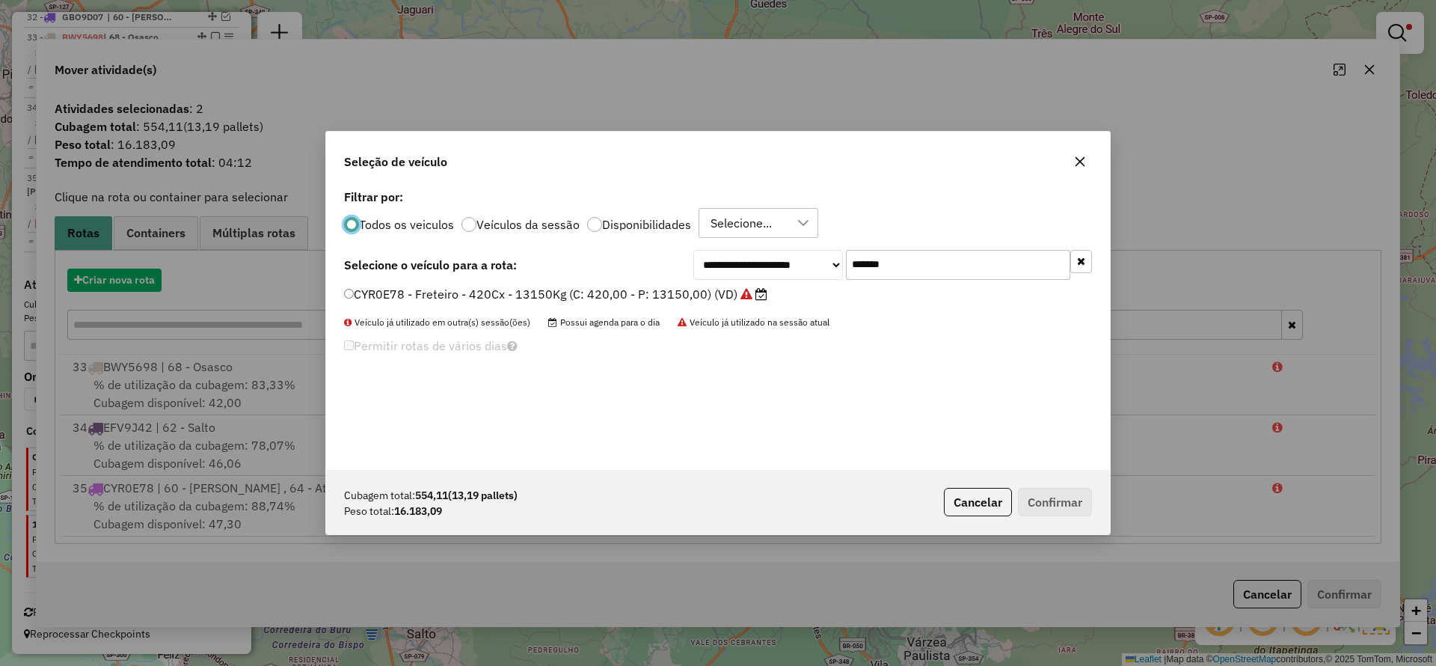
scroll to position [8, 4]
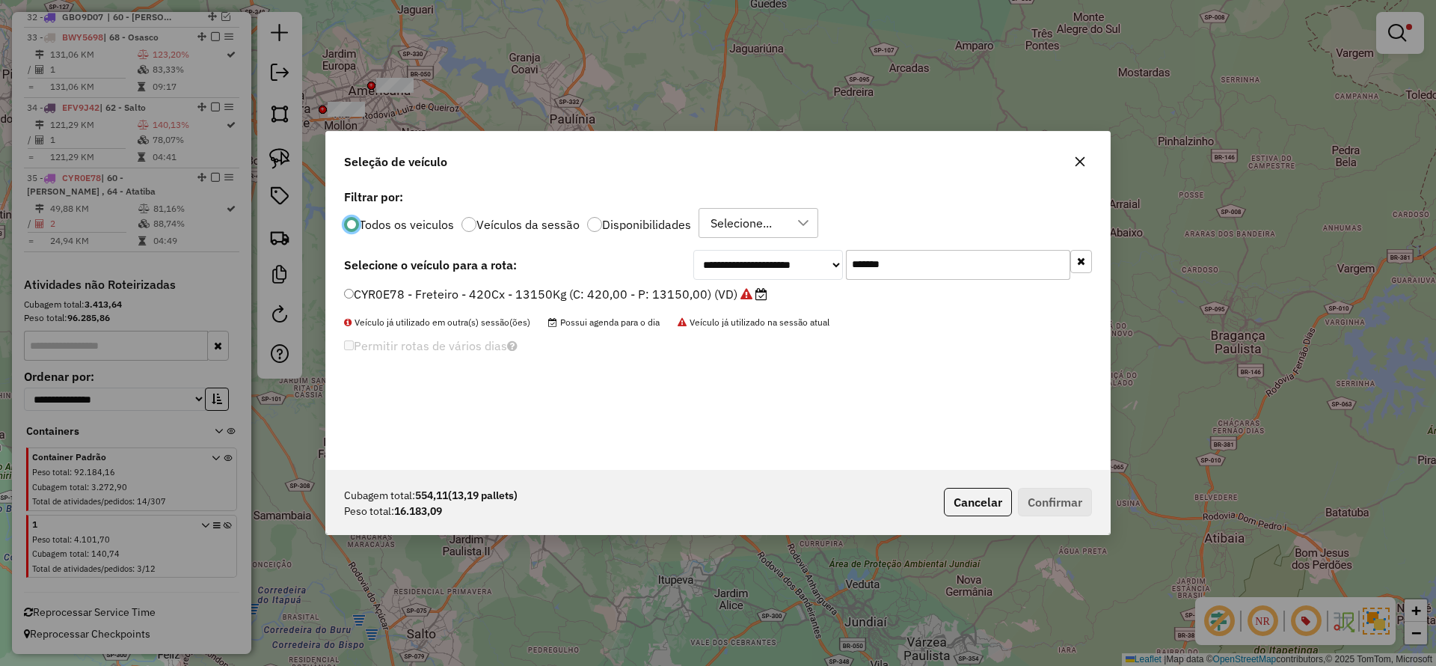
click at [943, 272] on input "*******" at bounding box center [958, 265] width 224 height 30
paste input "text"
type input "*******"
click at [629, 302] on label "BXJ8B67 - F. Fixa - 588Cx - 16710Kg (C: 588,00 - P: 16710,00) (VD)" at bounding box center [544, 294] width 400 height 18
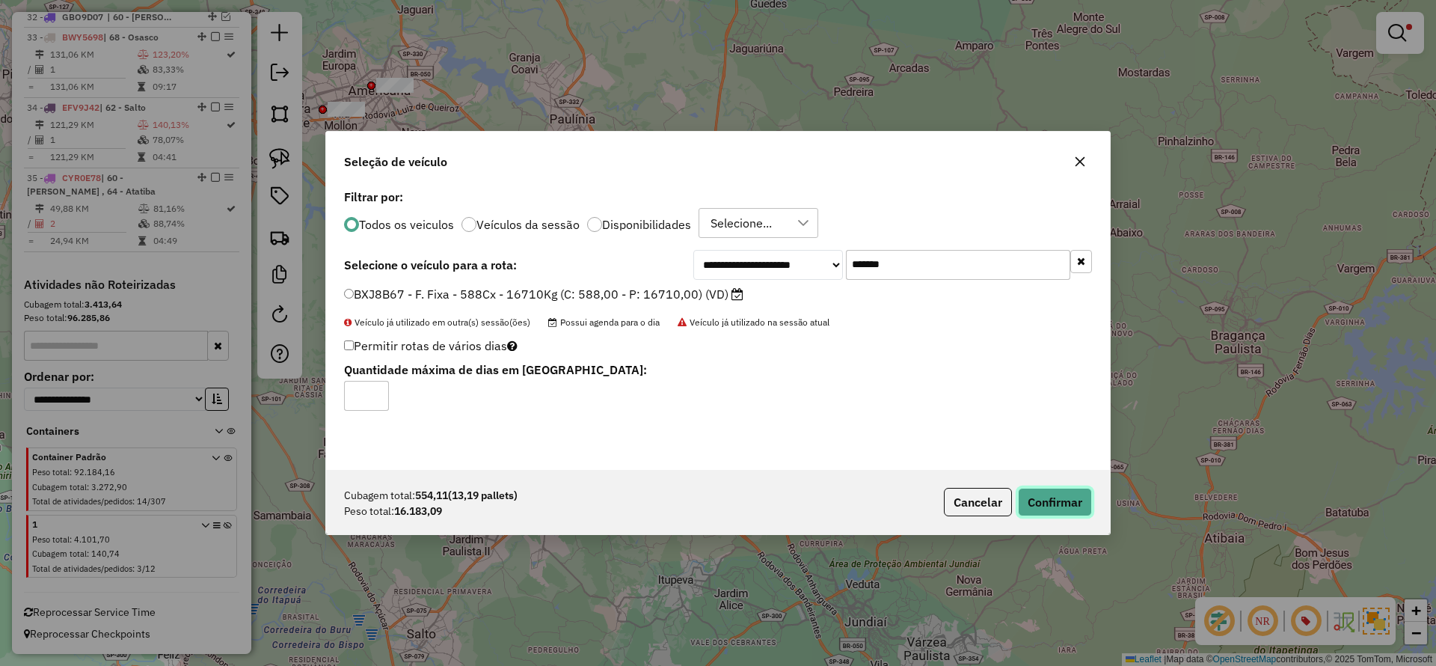
click at [1073, 501] on button "Confirmar" at bounding box center [1055, 502] width 74 height 28
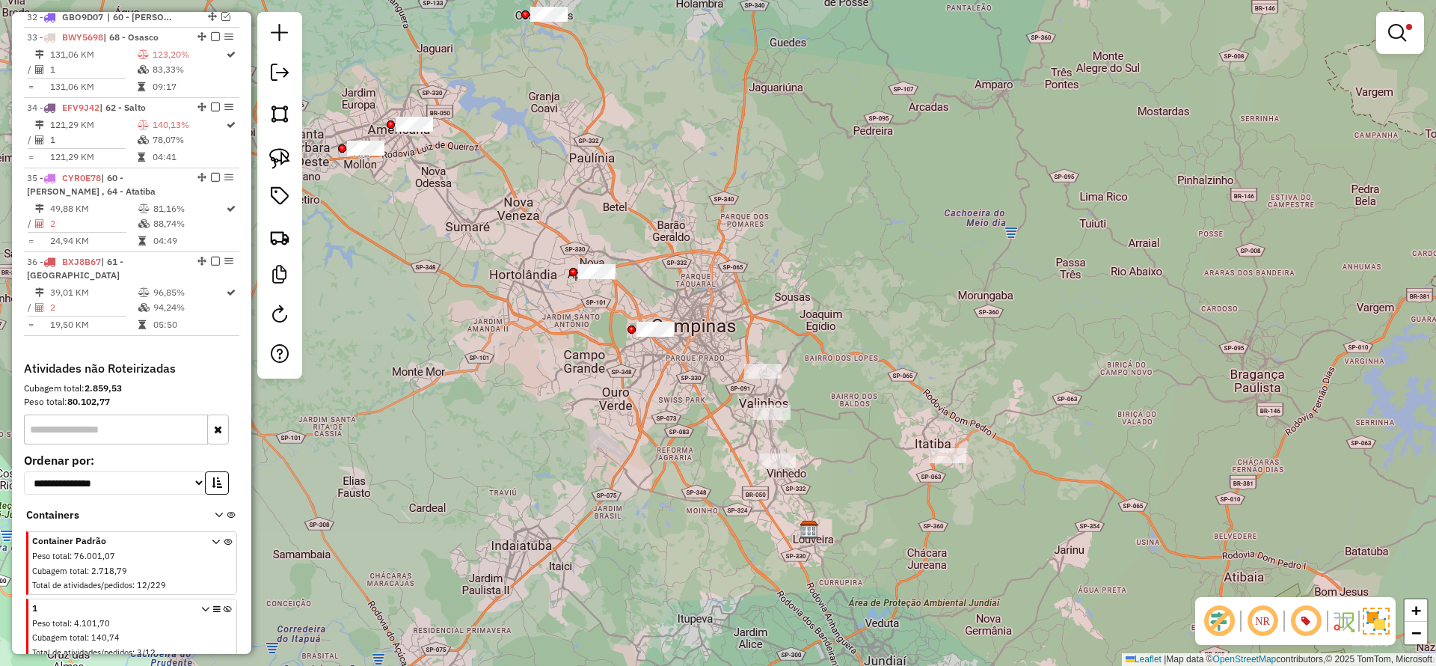
drag, startPoint x: 501, startPoint y: 271, endPoint x: 552, endPoint y: 337, distance: 83.7
click at [534, 330] on div "Limpar filtros Janela de atendimento Grade de atendimento Capacidade Transporta…" at bounding box center [718, 333] width 1436 height 666
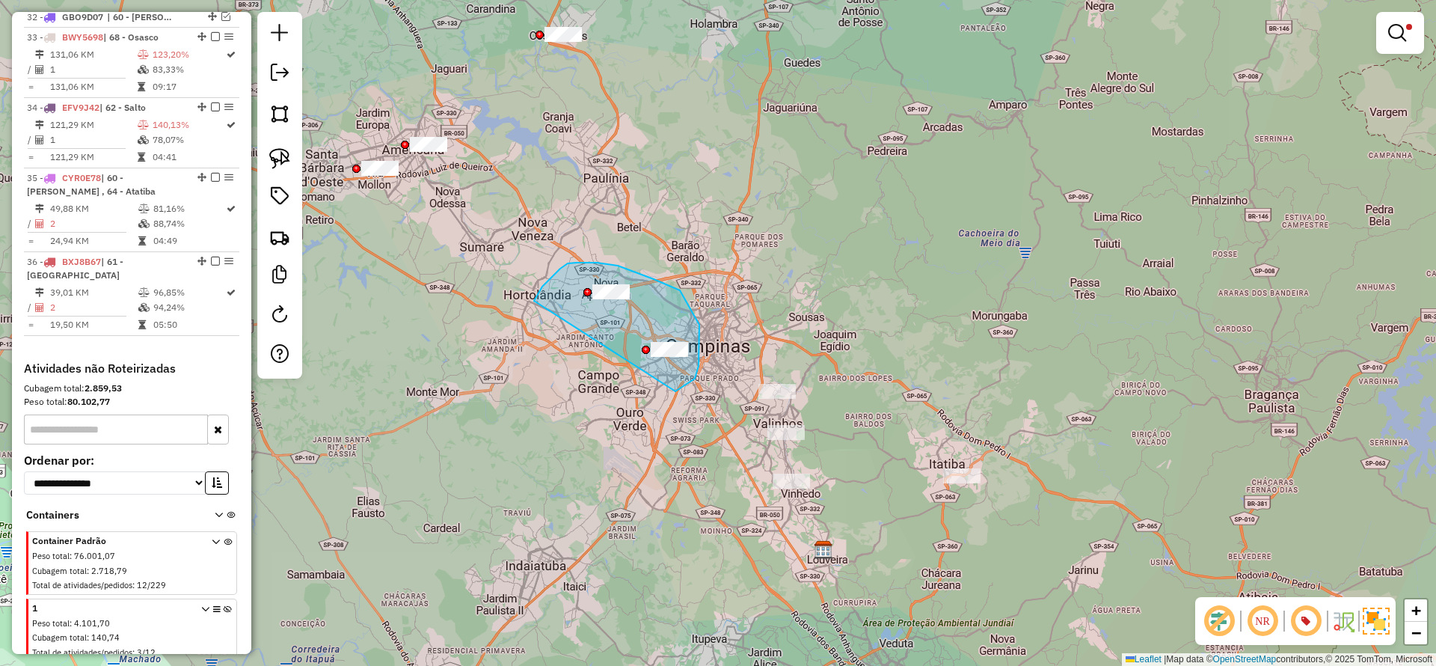
drag, startPoint x: 699, startPoint y: 366, endPoint x: 528, endPoint y: 313, distance: 178.4
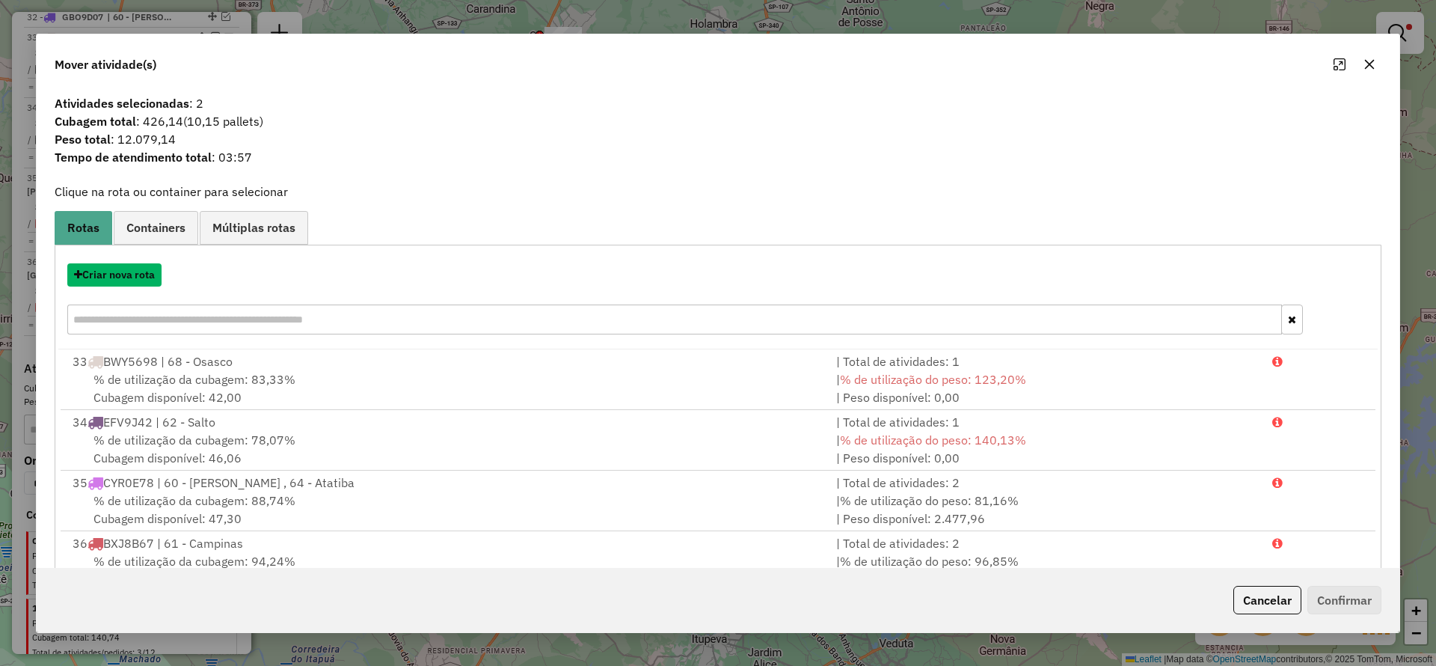
click at [138, 269] on button "Criar nova rota" at bounding box center [114, 274] width 94 height 23
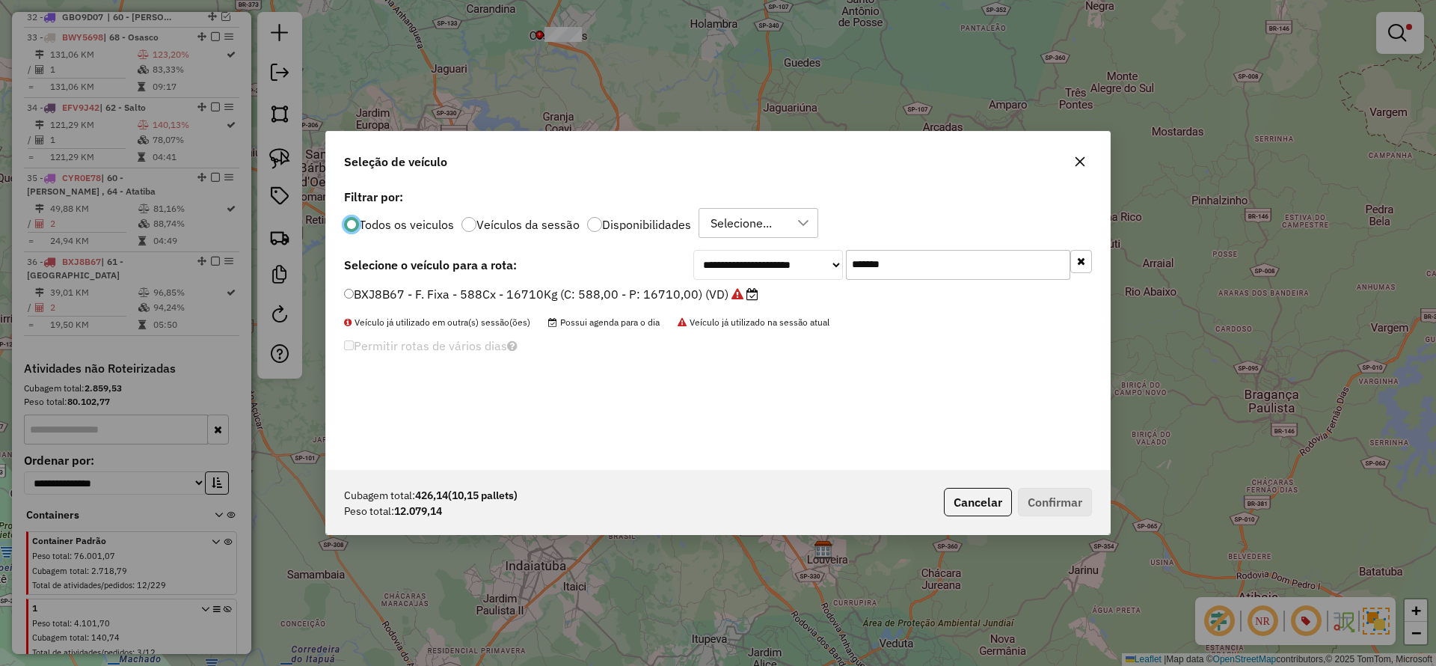
click at [913, 265] on input "*******" at bounding box center [958, 265] width 224 height 30
paste input "text"
type input "*******"
click at [631, 304] on div "FQO8B27 - F. Fixa - 588Cx - 16710Kg (C: 588,00 - P: 16710,00) (VD)" at bounding box center [718, 301] width 766 height 30
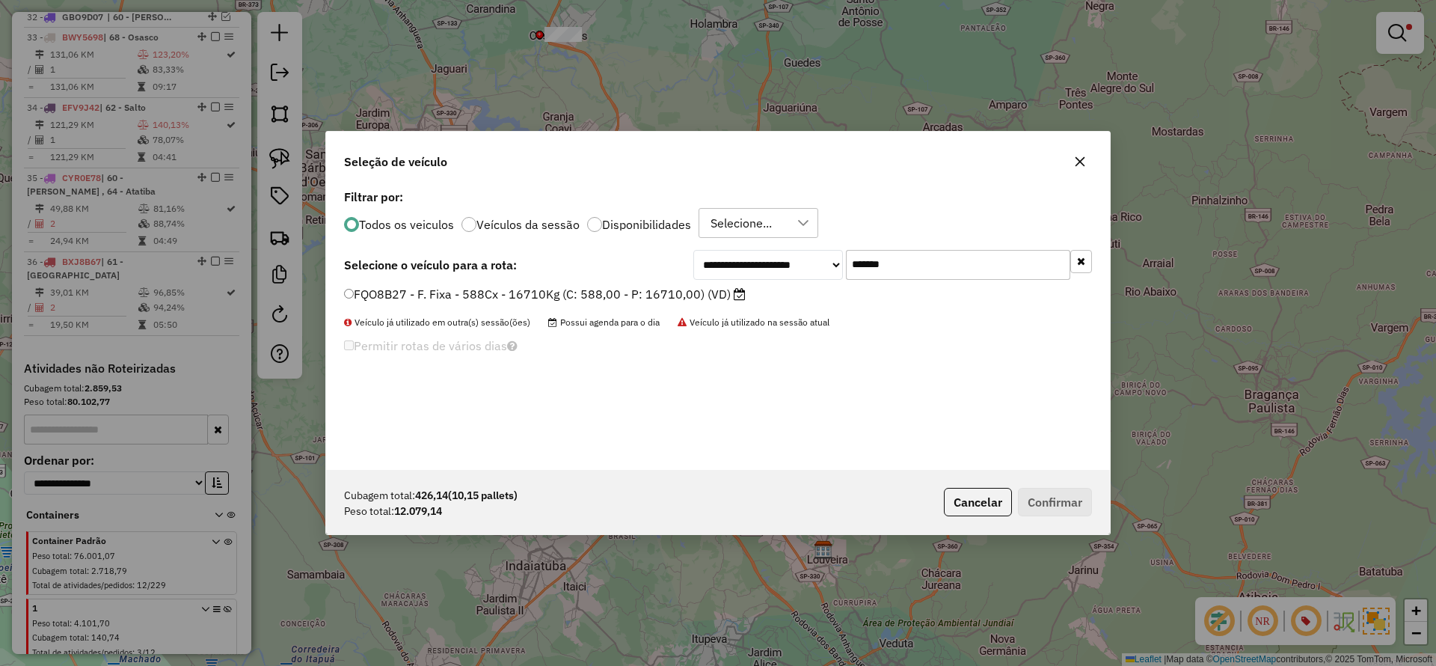
click at [665, 289] on label "FQO8B27 - F. Fixa - 588Cx - 16710Kg (C: 588,00 - P: 16710,00) (VD)" at bounding box center [545, 294] width 402 height 18
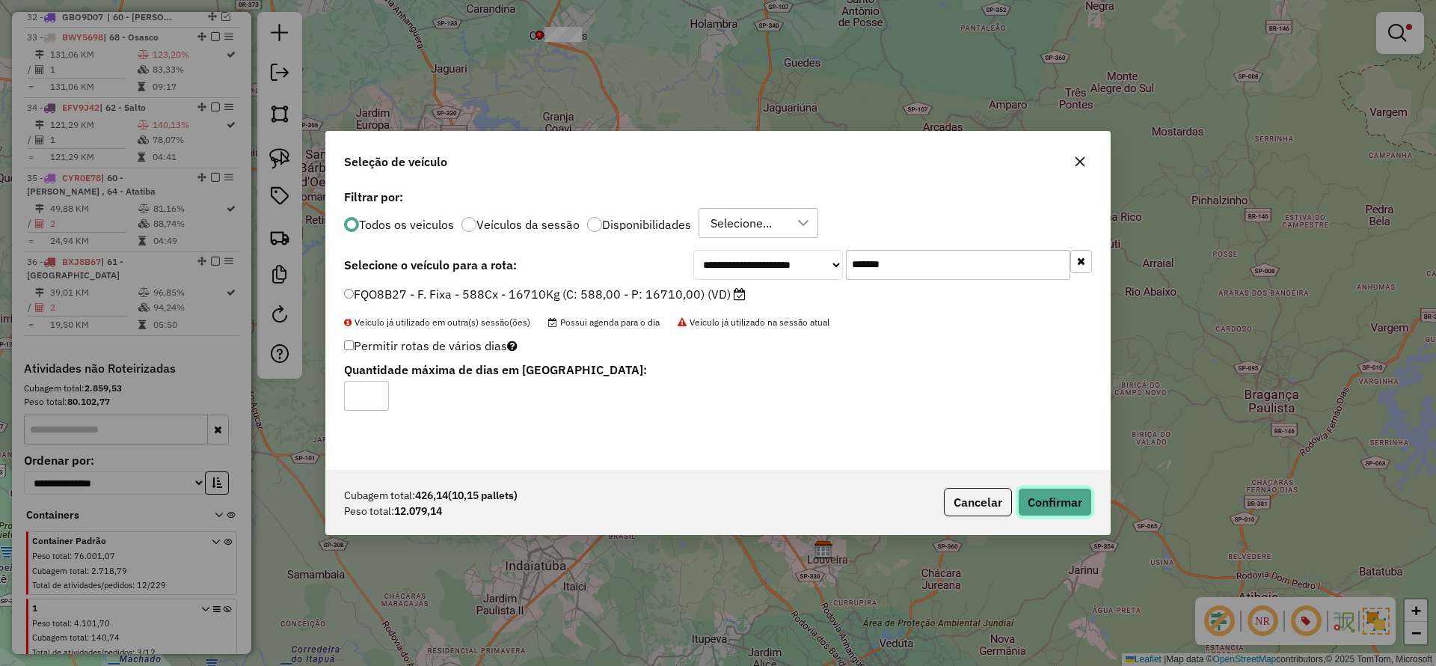
click at [1038, 493] on button "Confirmar" at bounding box center [1055, 502] width 74 height 28
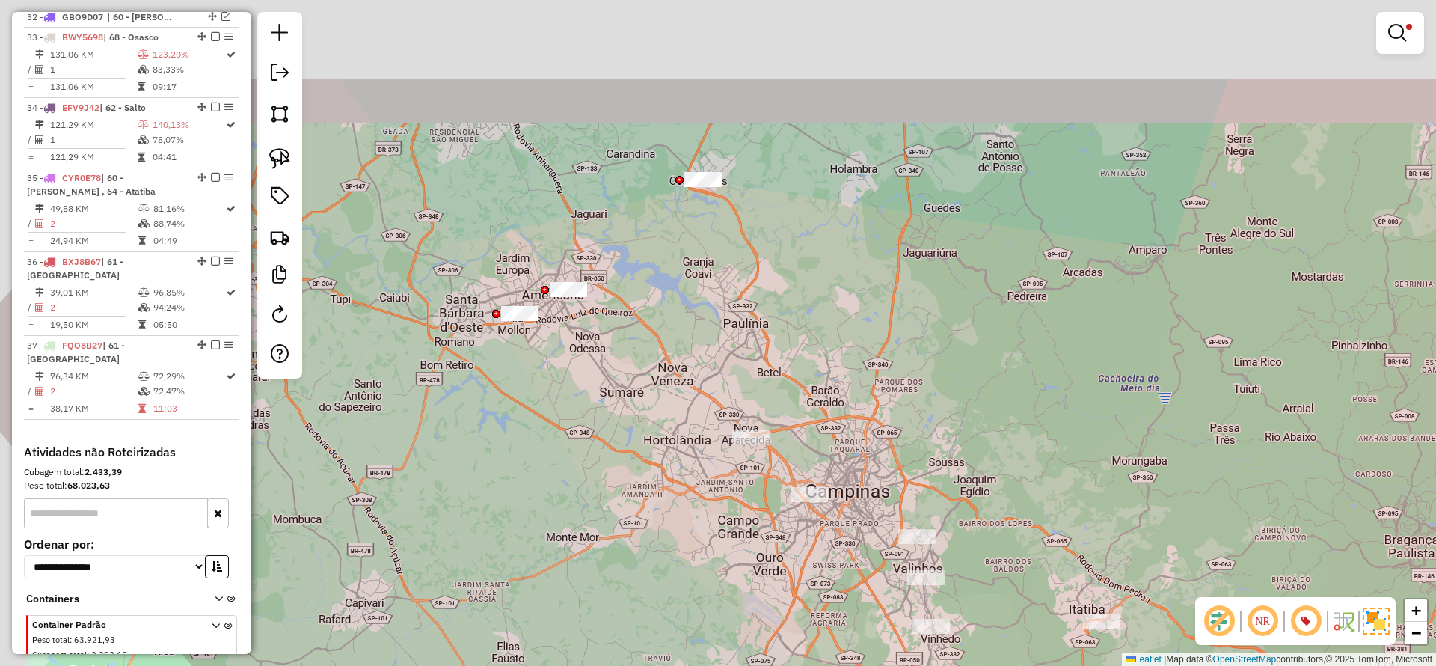
drag, startPoint x: 490, startPoint y: 333, endPoint x: 596, endPoint y: 420, distance: 137.2
click at [596, 420] on div "Limpar filtros Janela de atendimento Grade de atendimento Capacidade Transporta…" at bounding box center [718, 333] width 1436 height 666
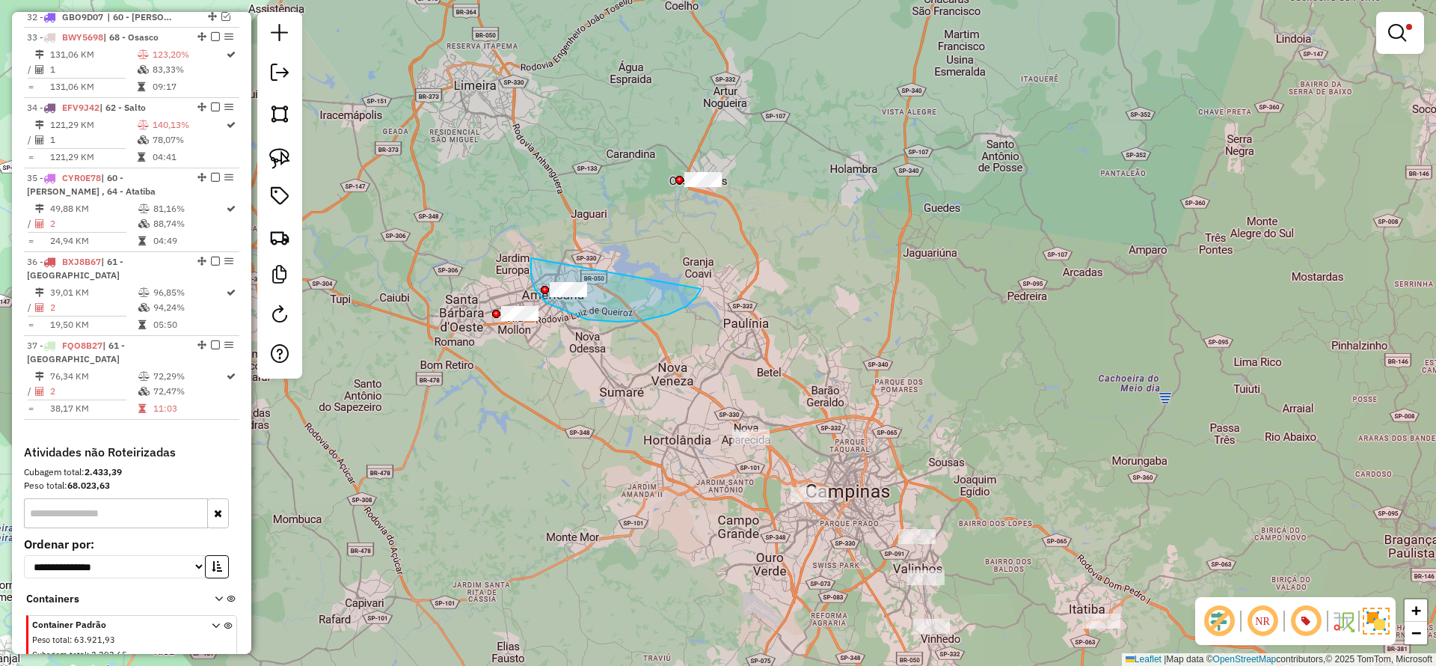
drag, startPoint x: 531, startPoint y: 258, endPoint x: 701, endPoint y: 289, distance: 172.6
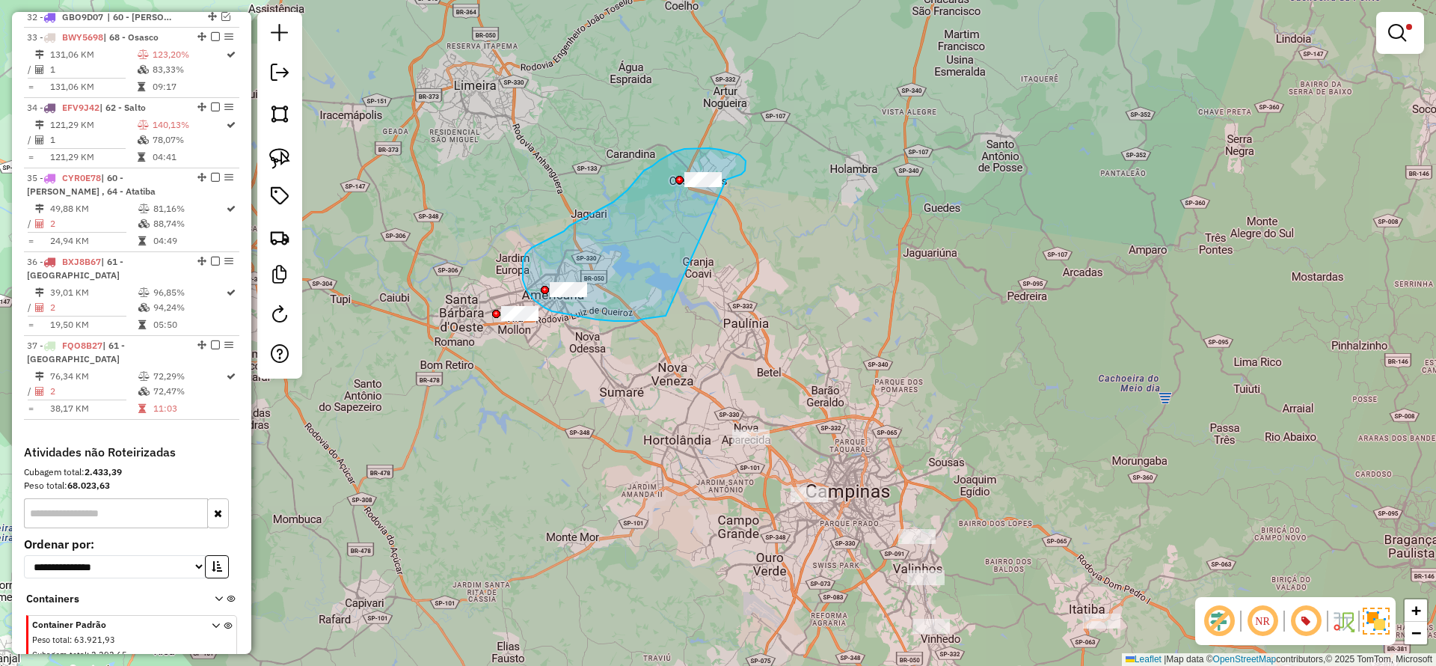
drag, startPoint x: 746, startPoint y: 165, endPoint x: 667, endPoint y: 315, distance: 169.3
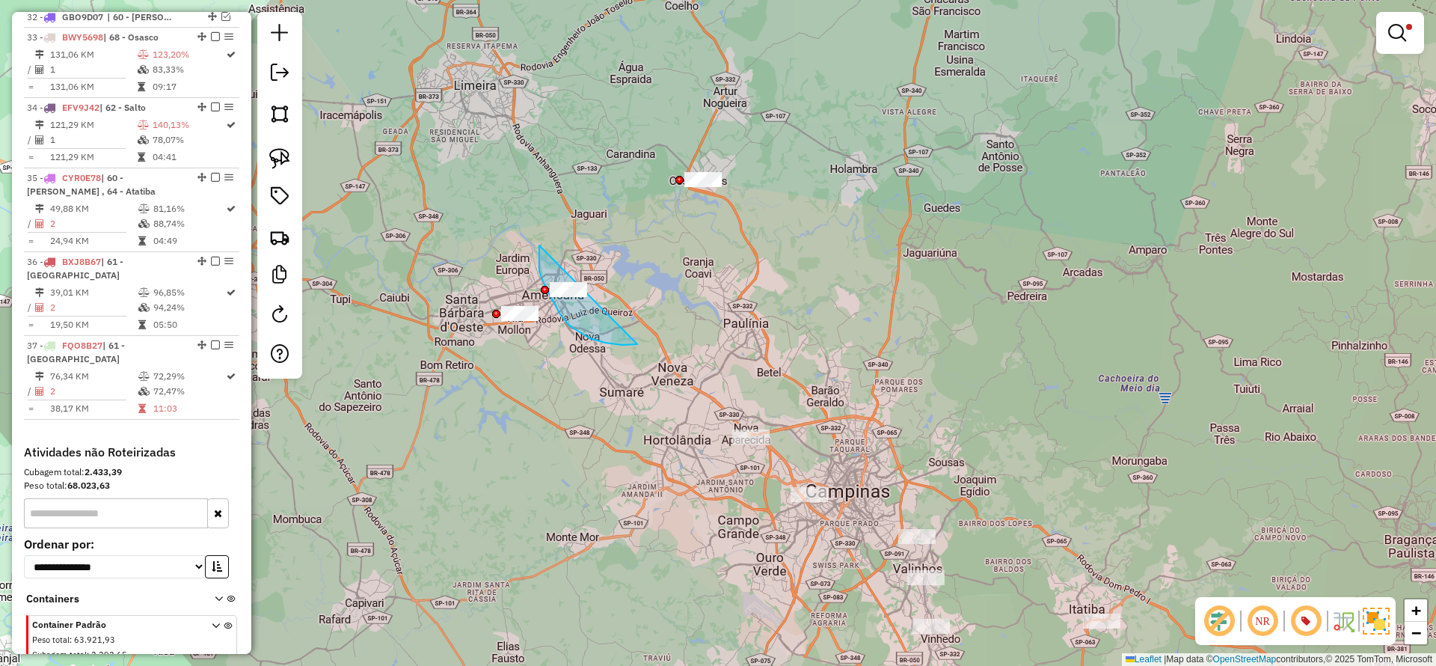
drag, startPoint x: 539, startPoint y: 272, endPoint x: 673, endPoint y: 329, distance: 145.1
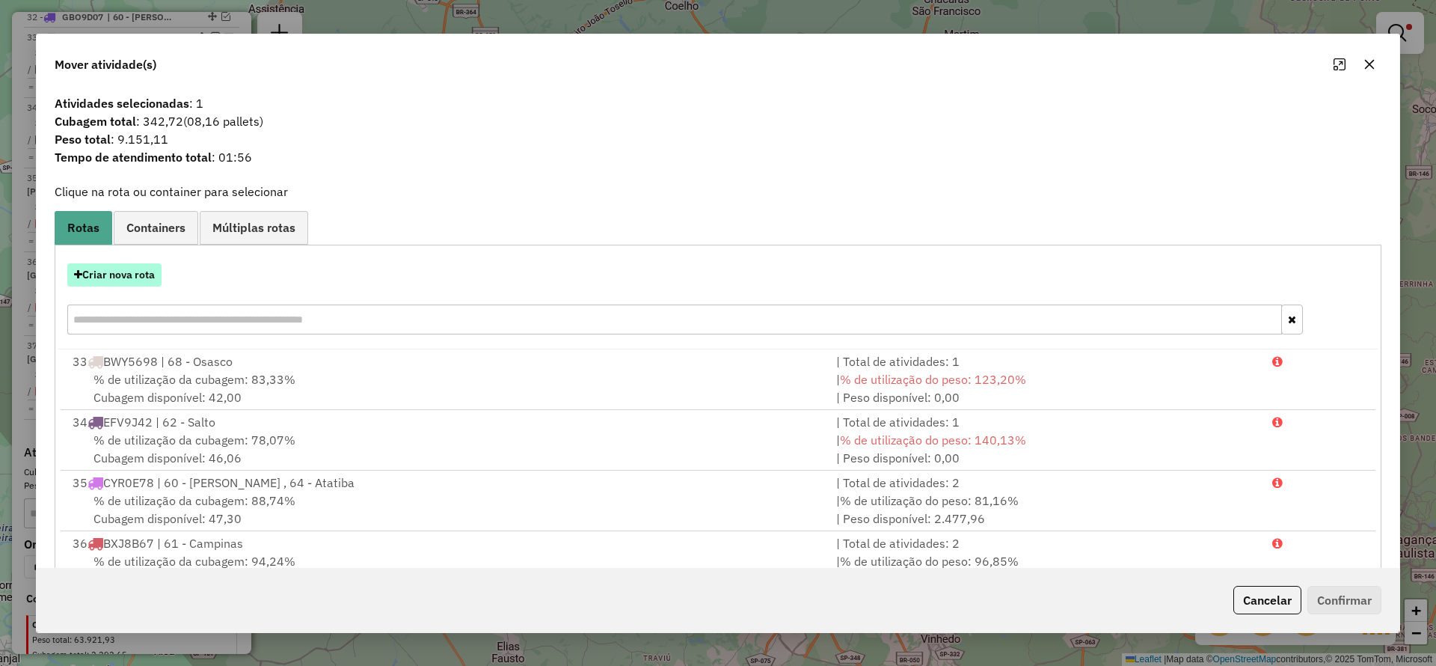
click at [106, 269] on button "Criar nova rota" at bounding box center [114, 274] width 94 height 23
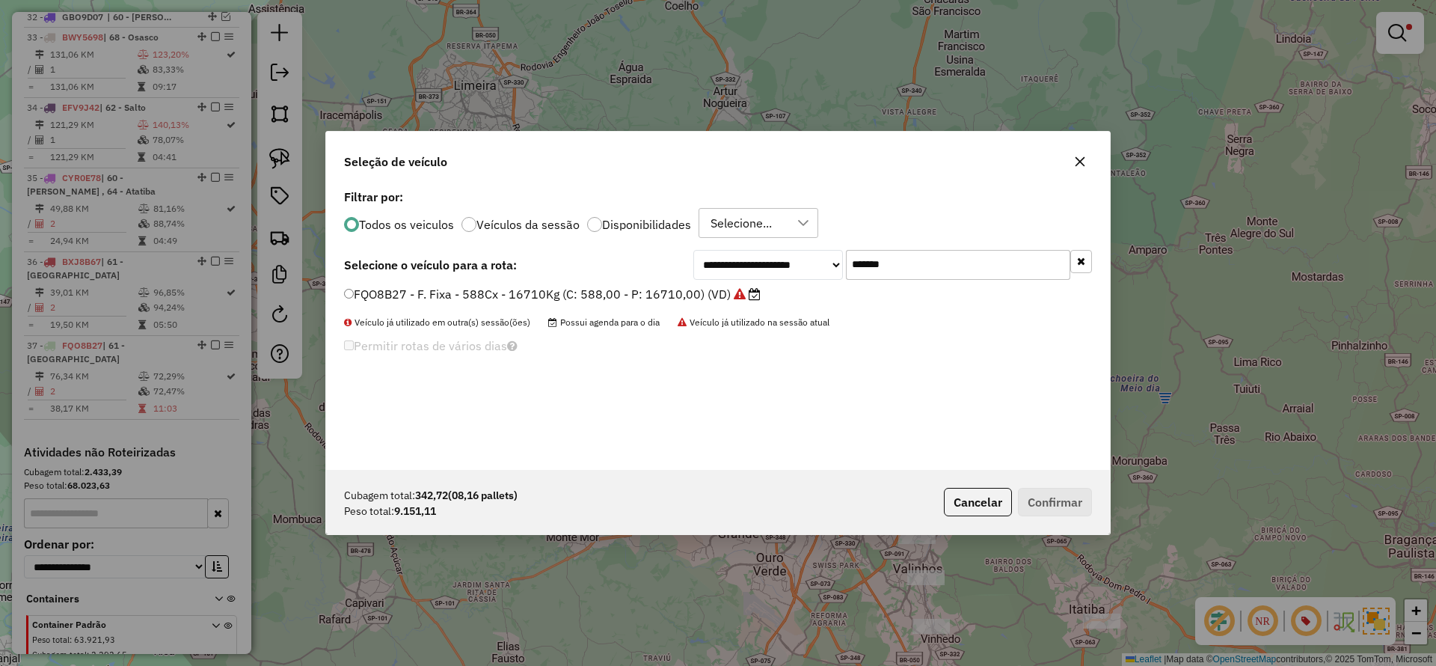
click at [983, 267] on input "*******" at bounding box center [958, 265] width 224 height 30
drag, startPoint x: 983, startPoint y: 267, endPoint x: 911, endPoint y: 278, distance: 72.7
click at [976, 271] on input "*******" at bounding box center [958, 265] width 224 height 30
paste input "text"
type input "***"
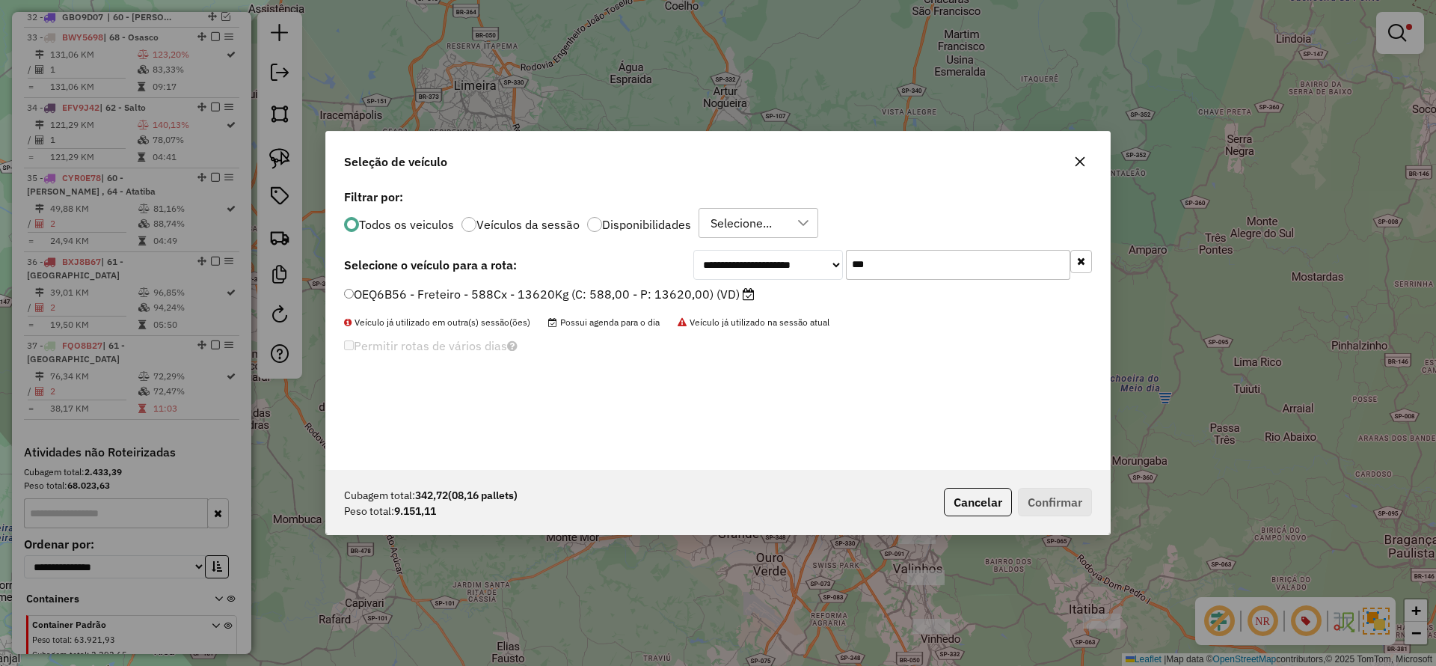
click at [512, 297] on label "OEQ6B56 - Freteiro - 588Cx - 13620Kg (C: 588,00 - P: 13620,00) (VD)" at bounding box center [549, 294] width 411 height 18
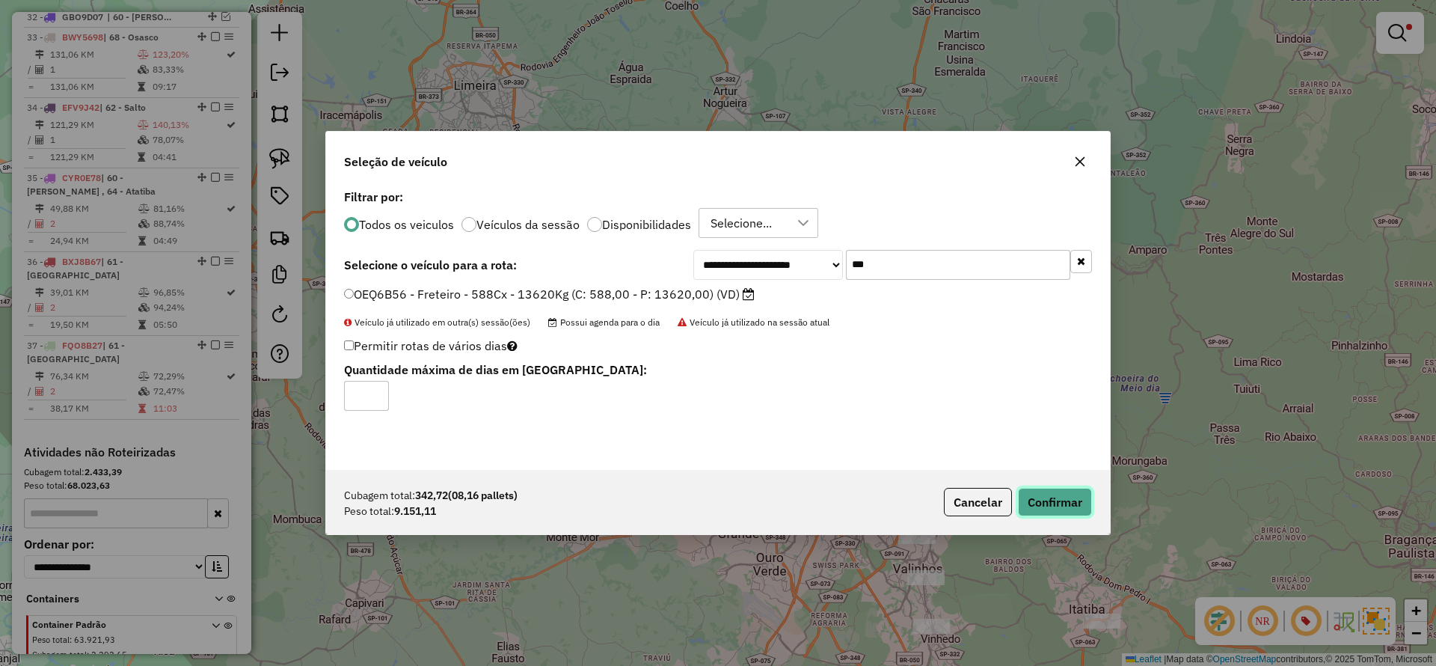
click at [1084, 509] on button "Confirmar" at bounding box center [1055, 502] width 74 height 28
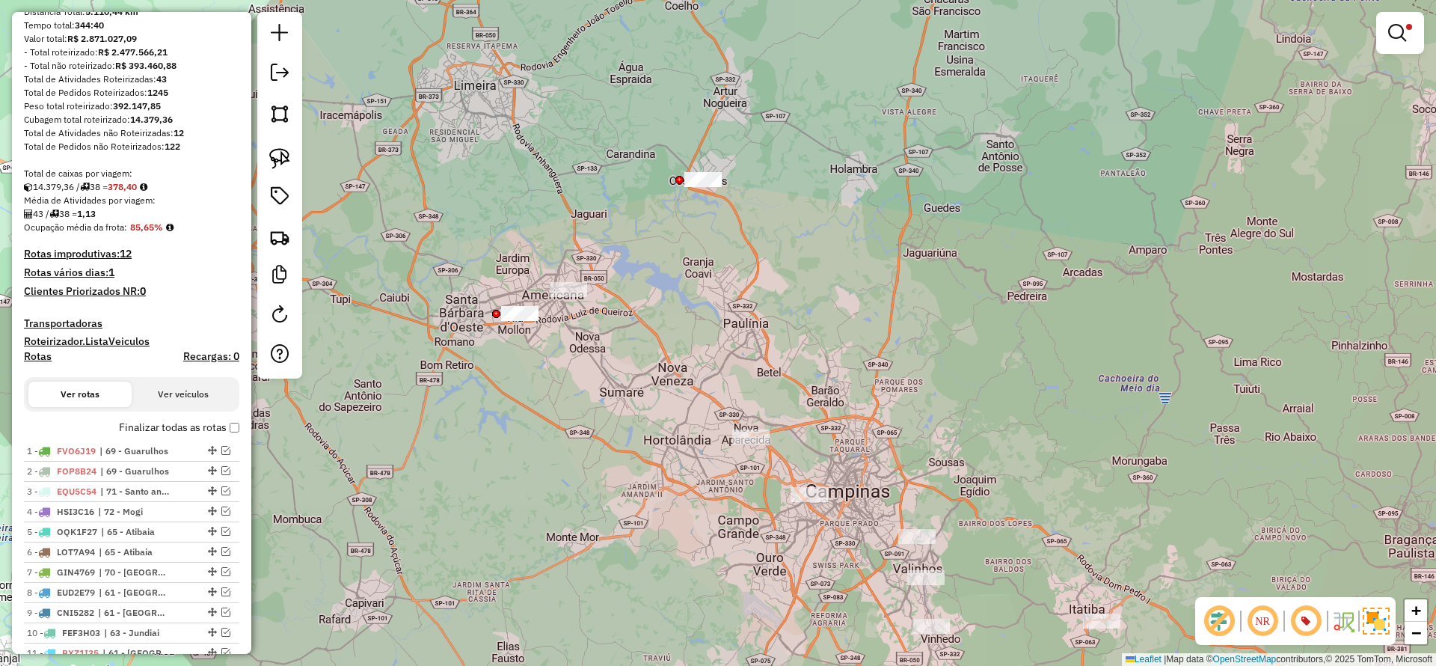
scroll to position [111, 0]
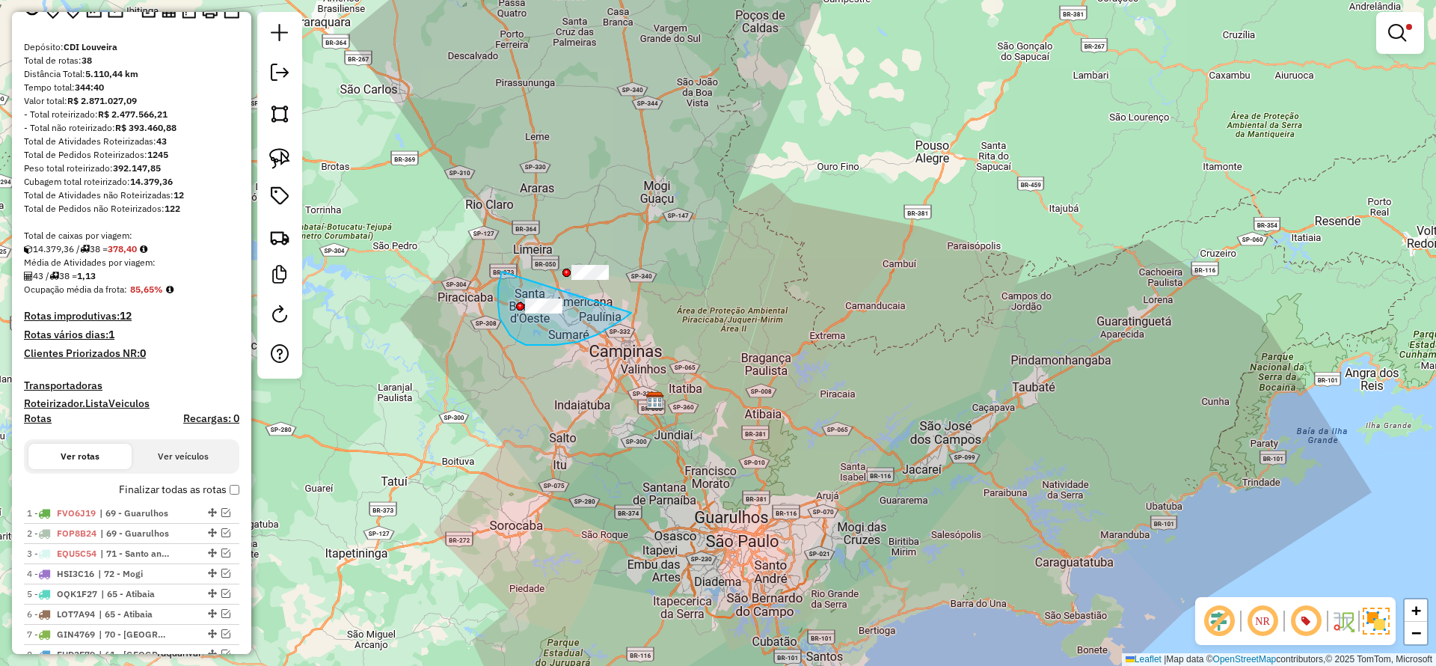
drag, startPoint x: 510, startPoint y: 335, endPoint x: 631, endPoint y: 313, distance: 123.3
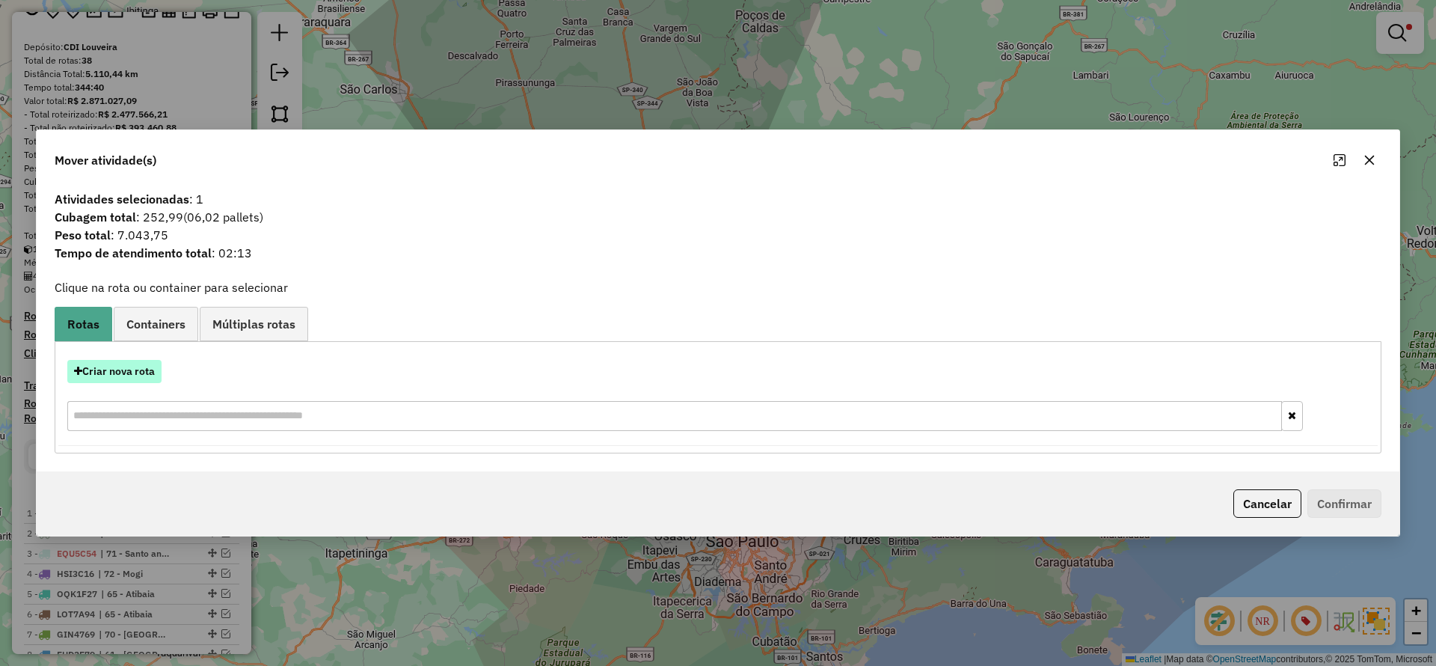
click at [136, 360] on button "Criar nova rota" at bounding box center [114, 371] width 94 height 23
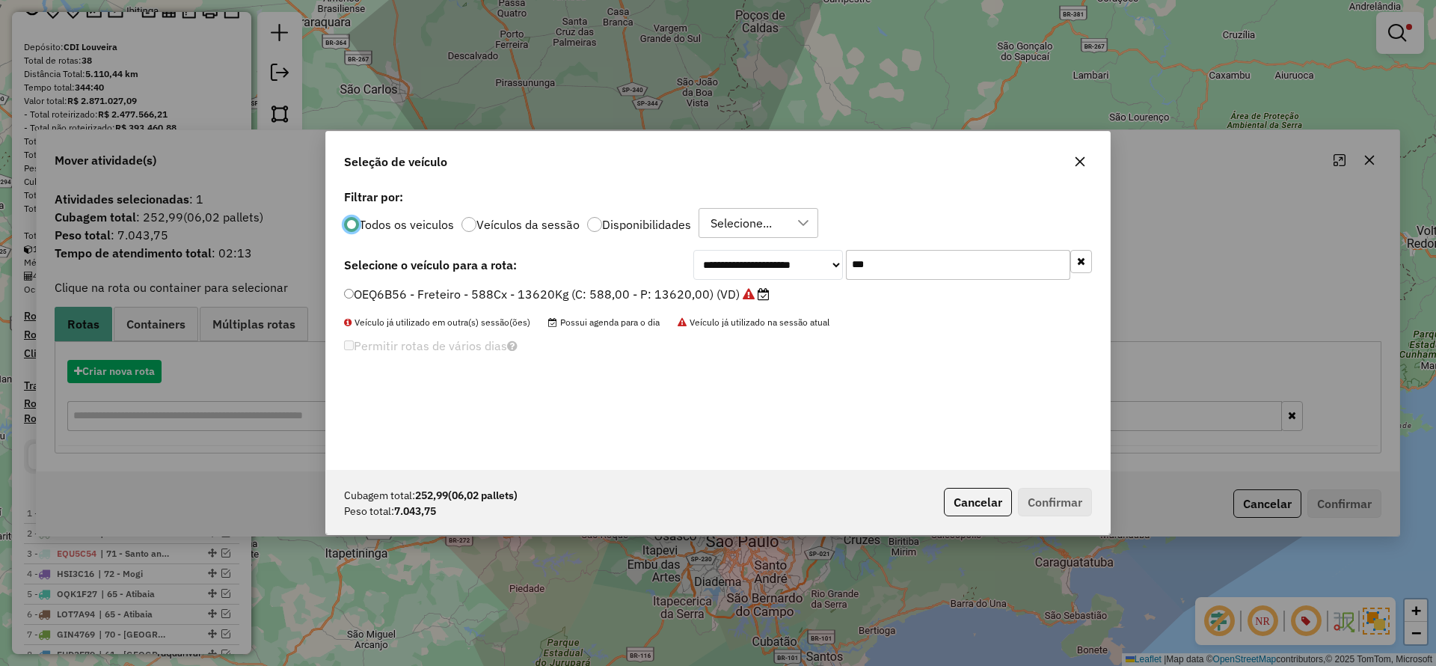
scroll to position [8, 4]
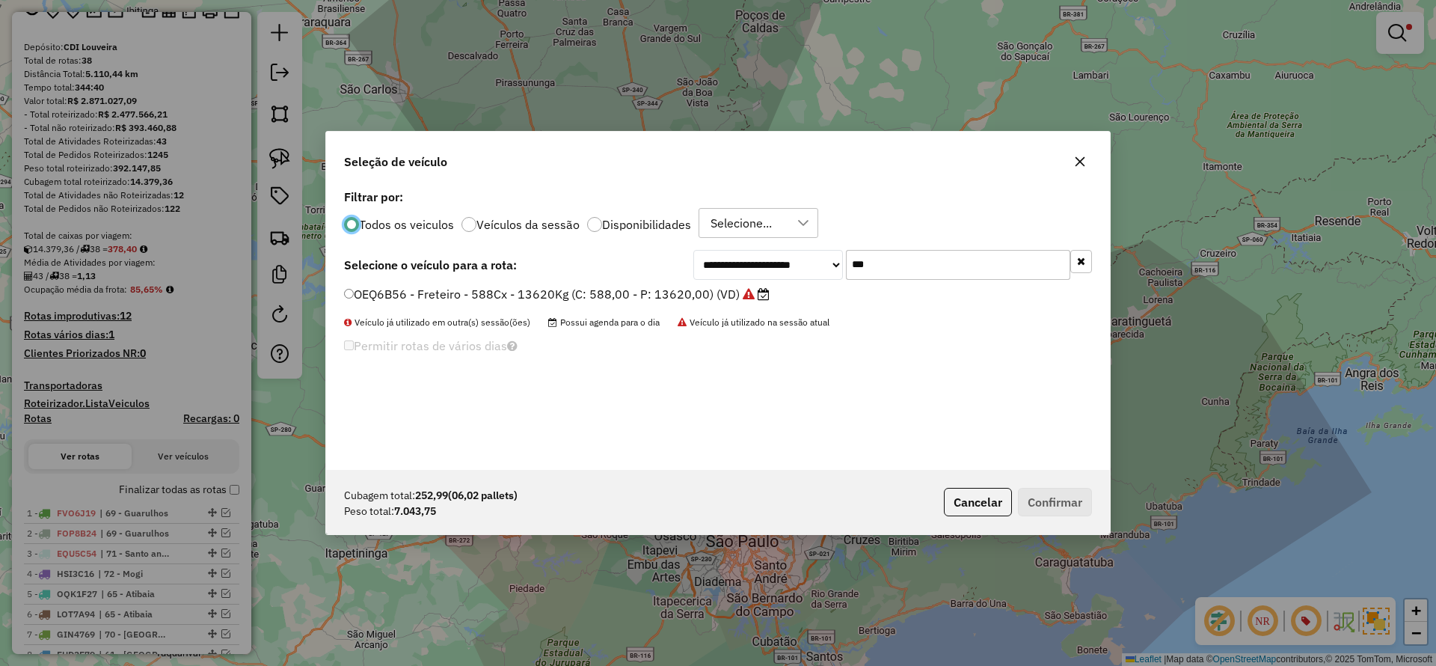
click at [918, 262] on input "***" at bounding box center [958, 265] width 224 height 30
drag, startPoint x: 918, startPoint y: 262, endPoint x: 781, endPoint y: 278, distance: 137.8
click at [912, 263] on input "***" at bounding box center [958, 265] width 224 height 30
paste input "****"
type input "*******"
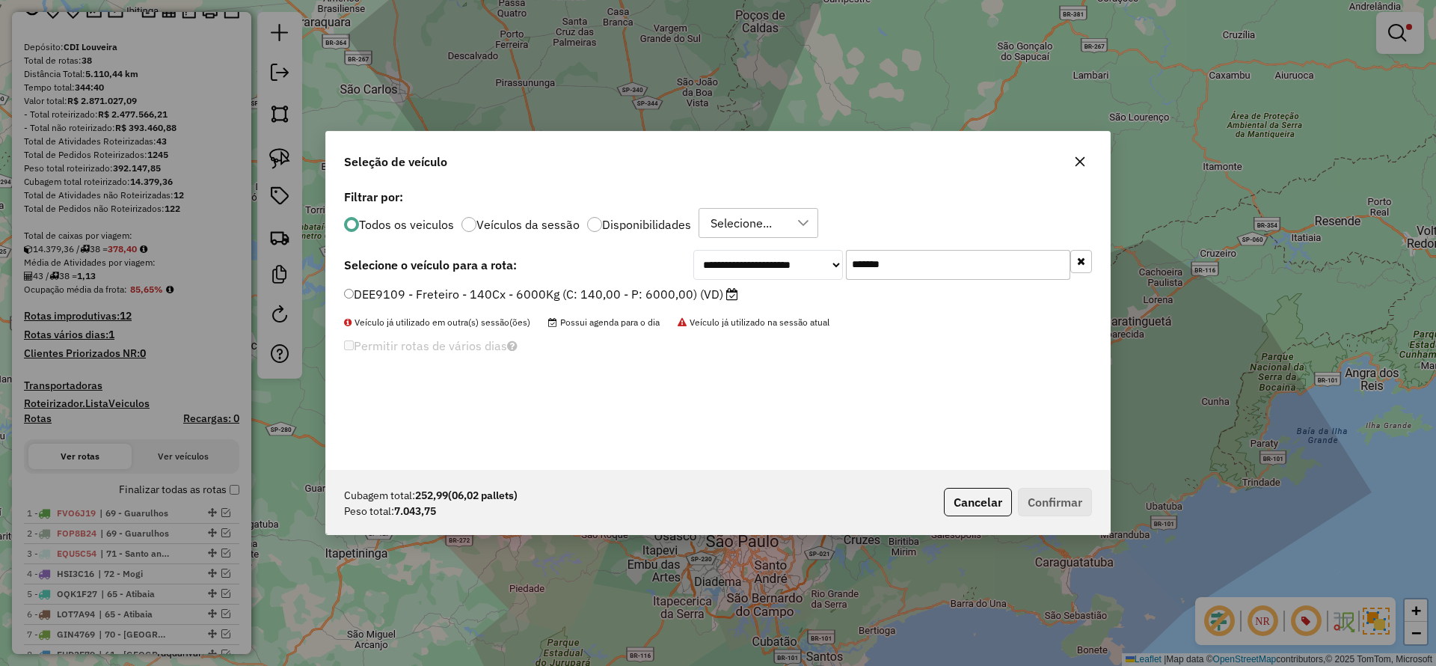
click at [697, 293] on label "DEE9109 - Freteiro - 140Cx - 6000Kg (C: 140,00 - P: 6000,00) (VD)" at bounding box center [541, 294] width 394 height 18
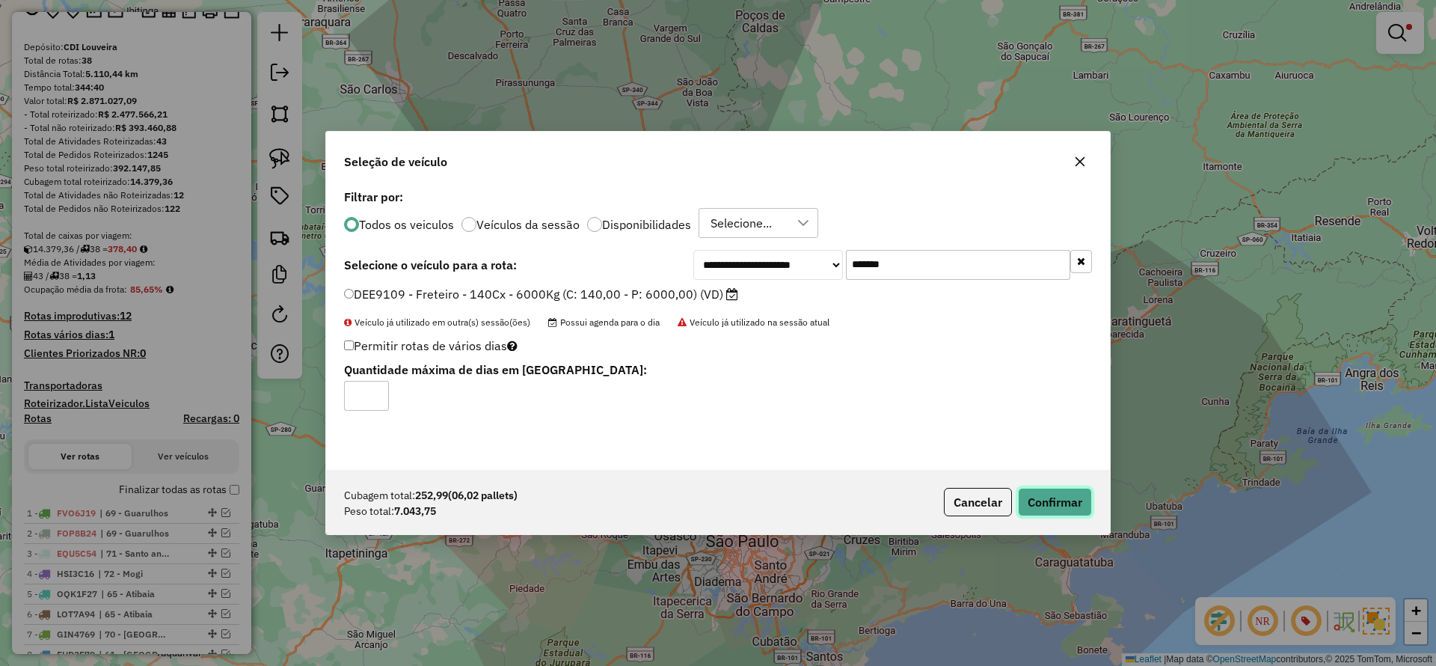
click at [1051, 503] on button "Confirmar" at bounding box center [1055, 502] width 74 height 28
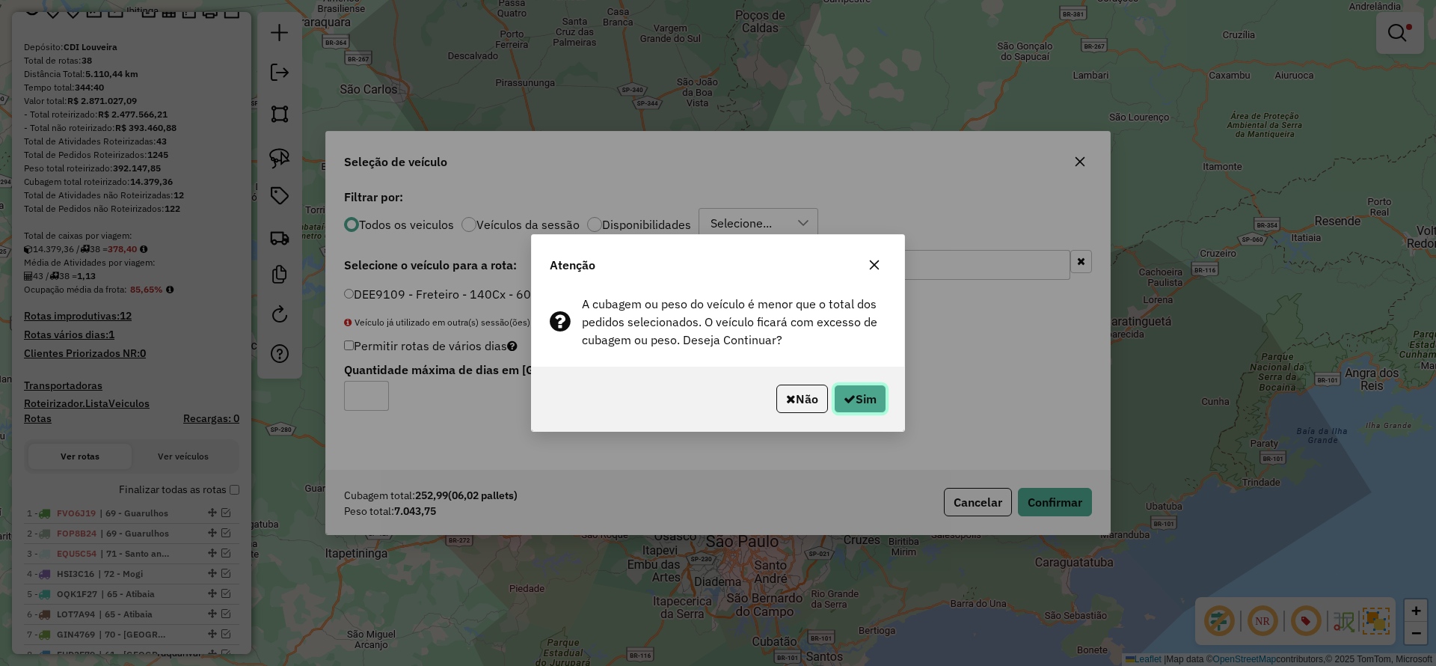
click at [860, 401] on button "Sim" at bounding box center [860, 399] width 52 height 28
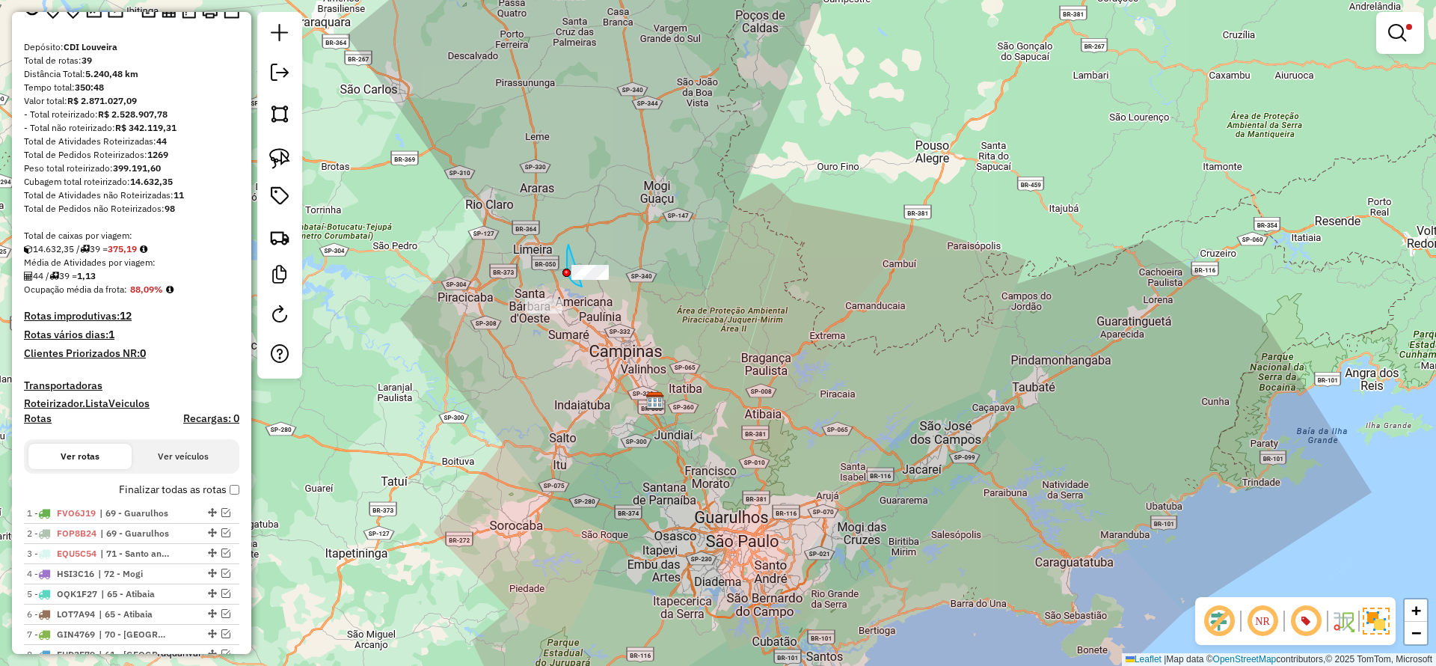
drag, startPoint x: 569, startPoint y: 245, endPoint x: 685, endPoint y: 277, distance: 121.1
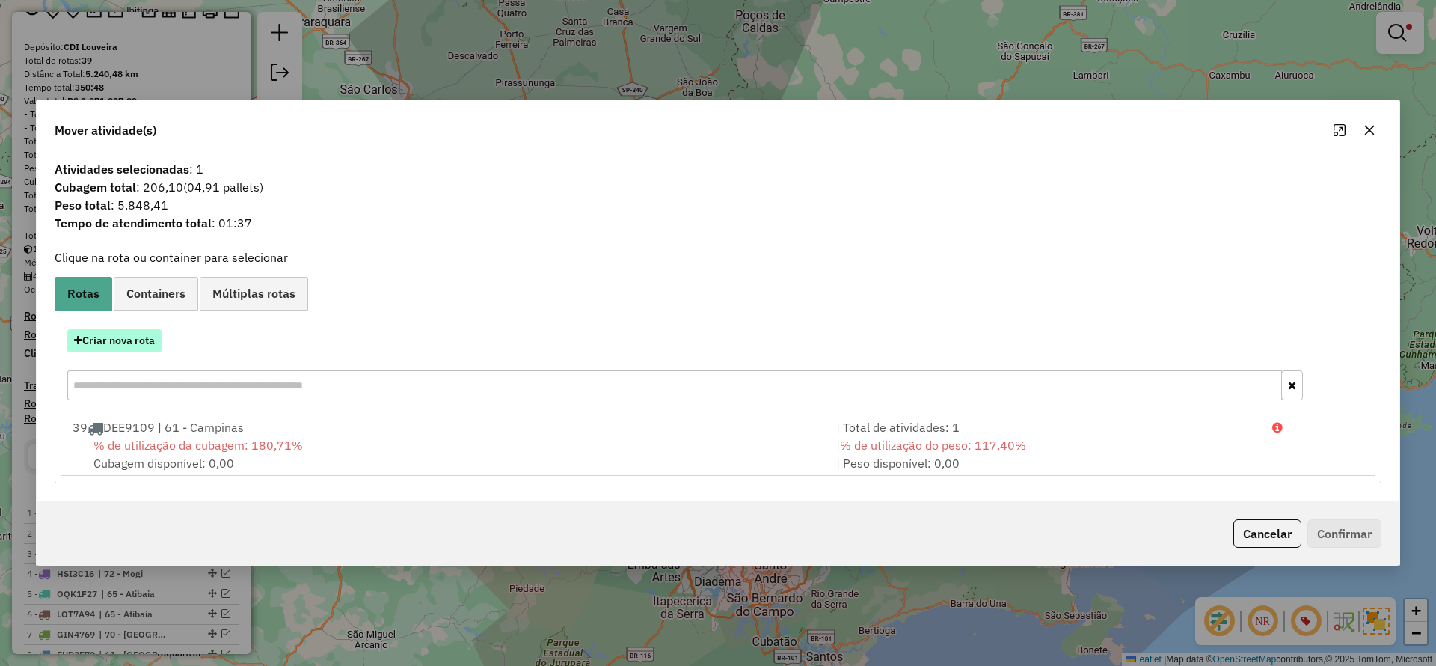
click at [136, 316] on div "Criar nova rota 39 DEE9109 | 61 - Campinas | Total de atividades: 1 % de utiliz…" at bounding box center [718, 396] width 1327 height 173
click at [114, 333] on button "Criar nova rota" at bounding box center [114, 340] width 94 height 23
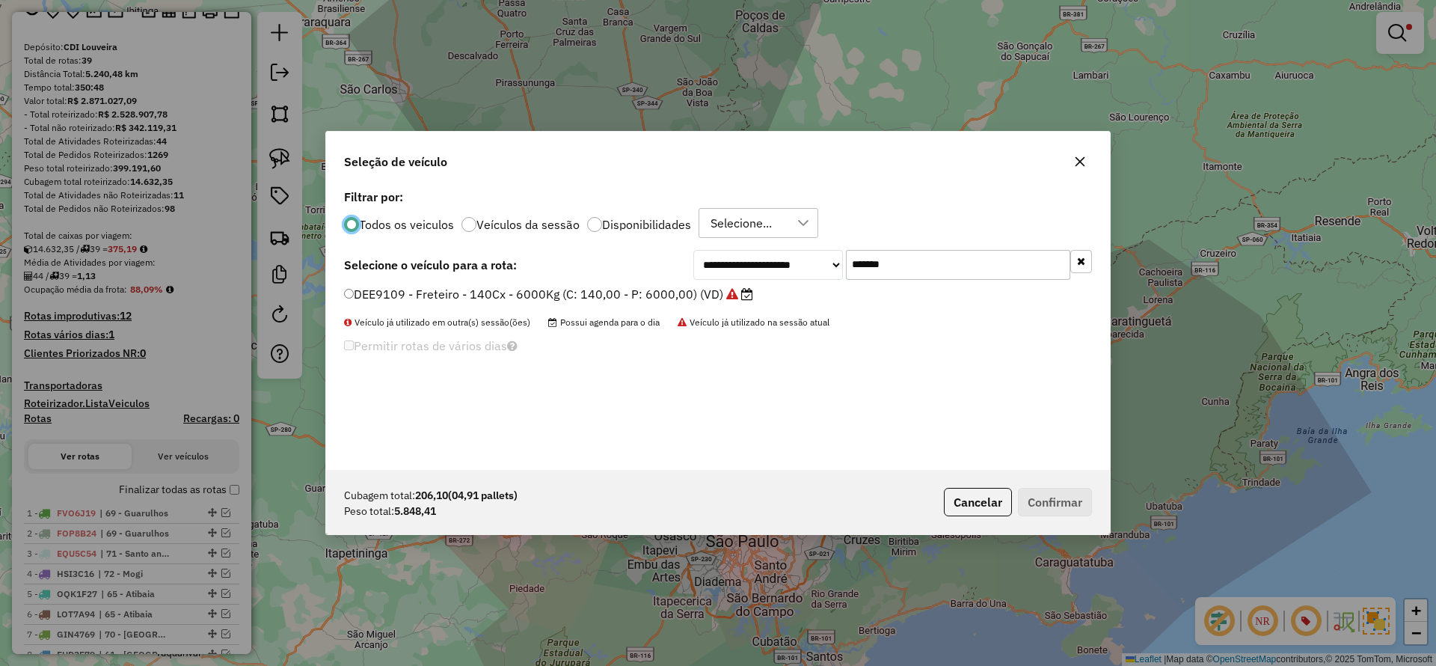
click at [1006, 279] on input "*******" at bounding box center [958, 265] width 224 height 30
paste input "text"
type input "*******"
click at [703, 303] on li "EOF2A10 - Freteiro - 140Cx - 4000Kg (C: 140,00 - P: 4000,00) (VD)" at bounding box center [718, 295] width 748 height 18
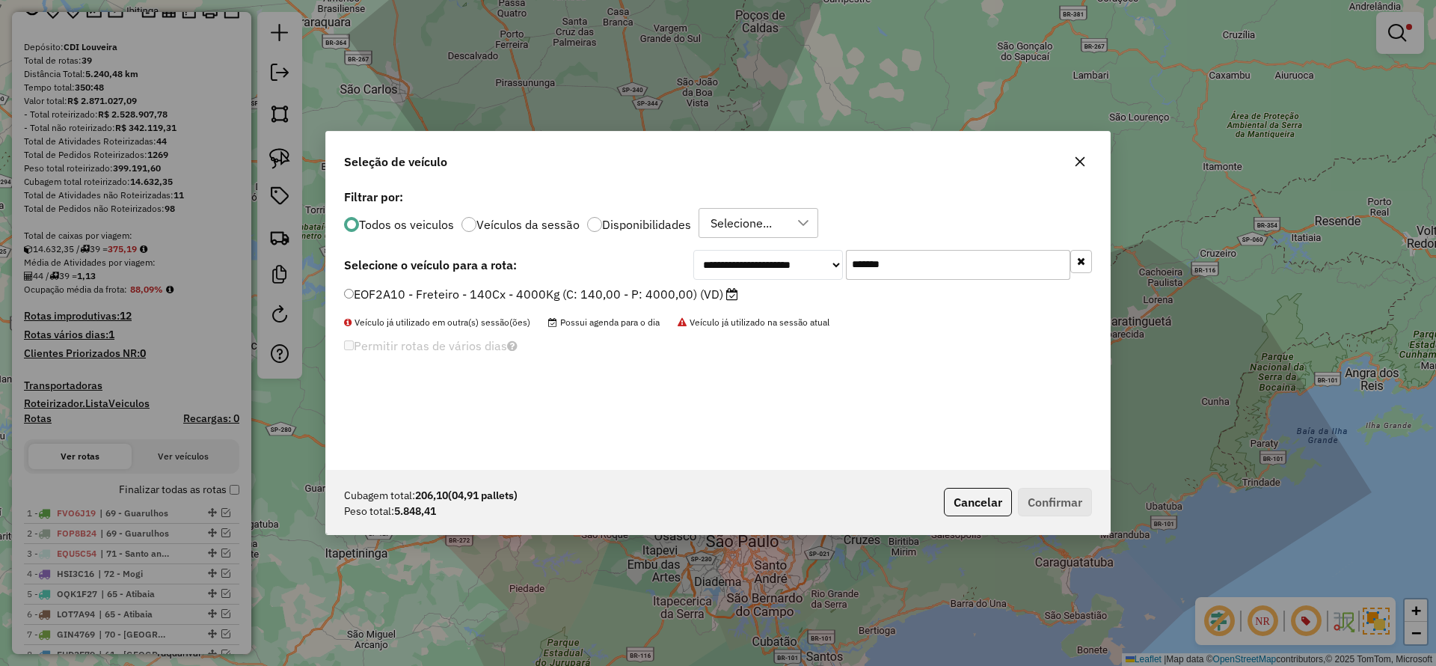
click at [726, 288] on icon at bounding box center [732, 294] width 12 height 12
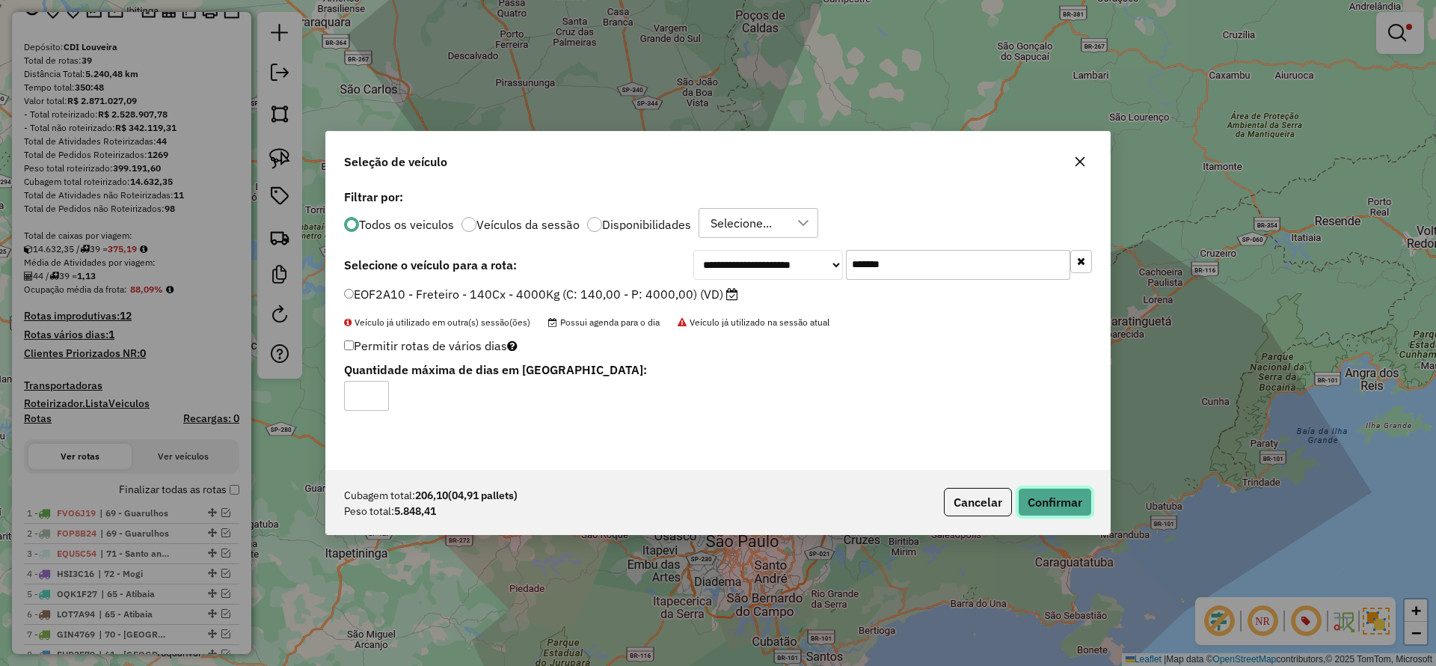
click at [1072, 495] on button "Confirmar" at bounding box center [1055, 502] width 74 height 28
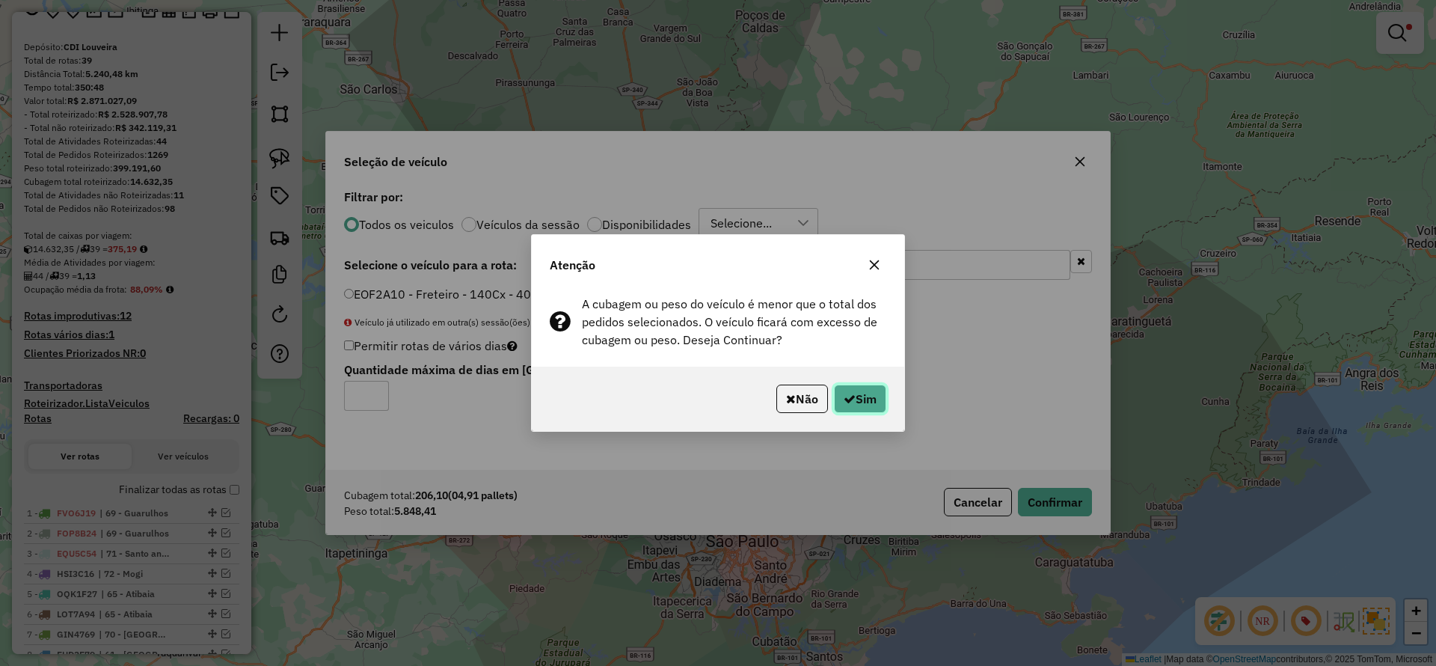
click at [842, 385] on button "Sim" at bounding box center [860, 399] width 52 height 28
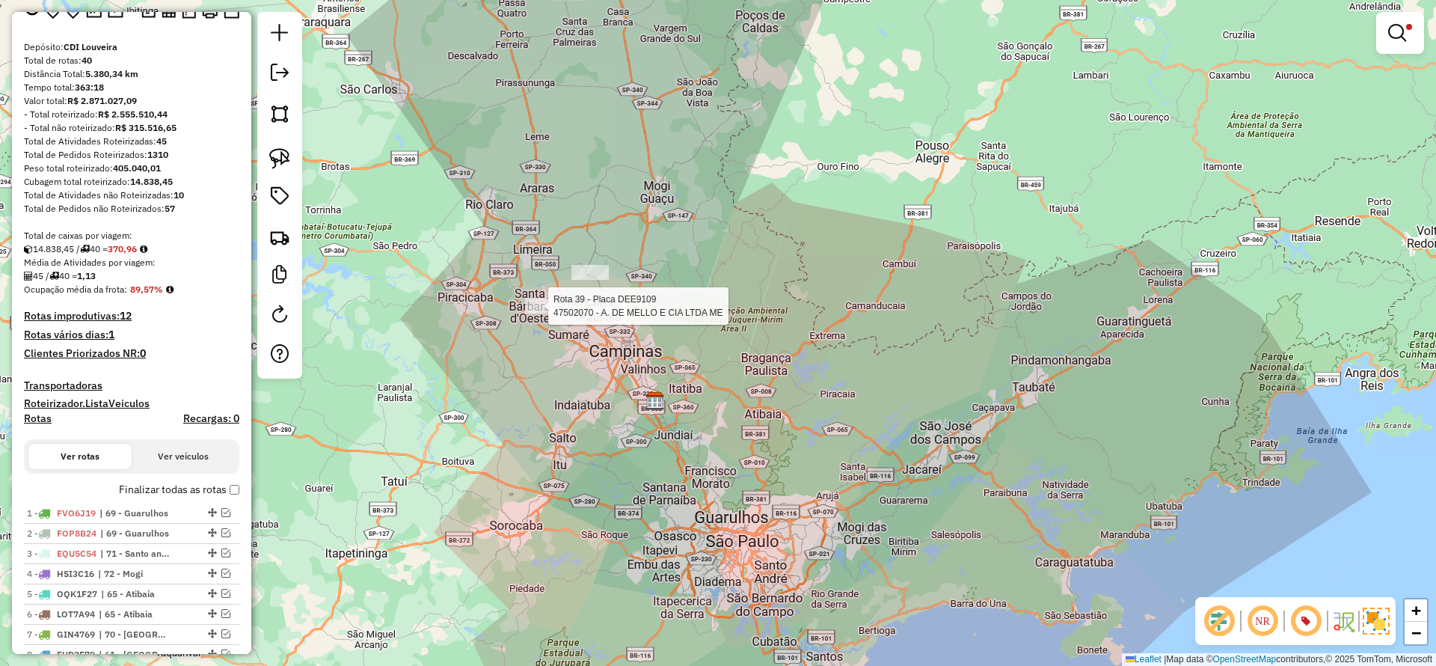
select select "**********"
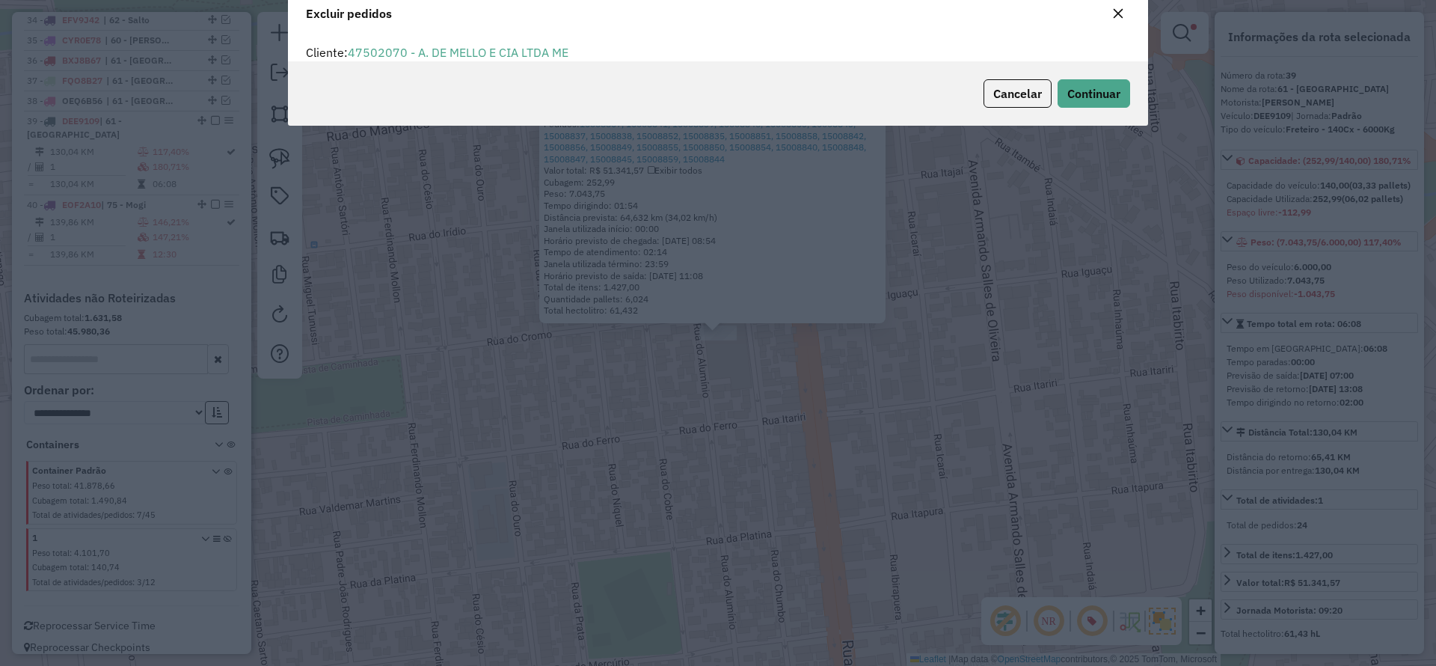
scroll to position [52, 0]
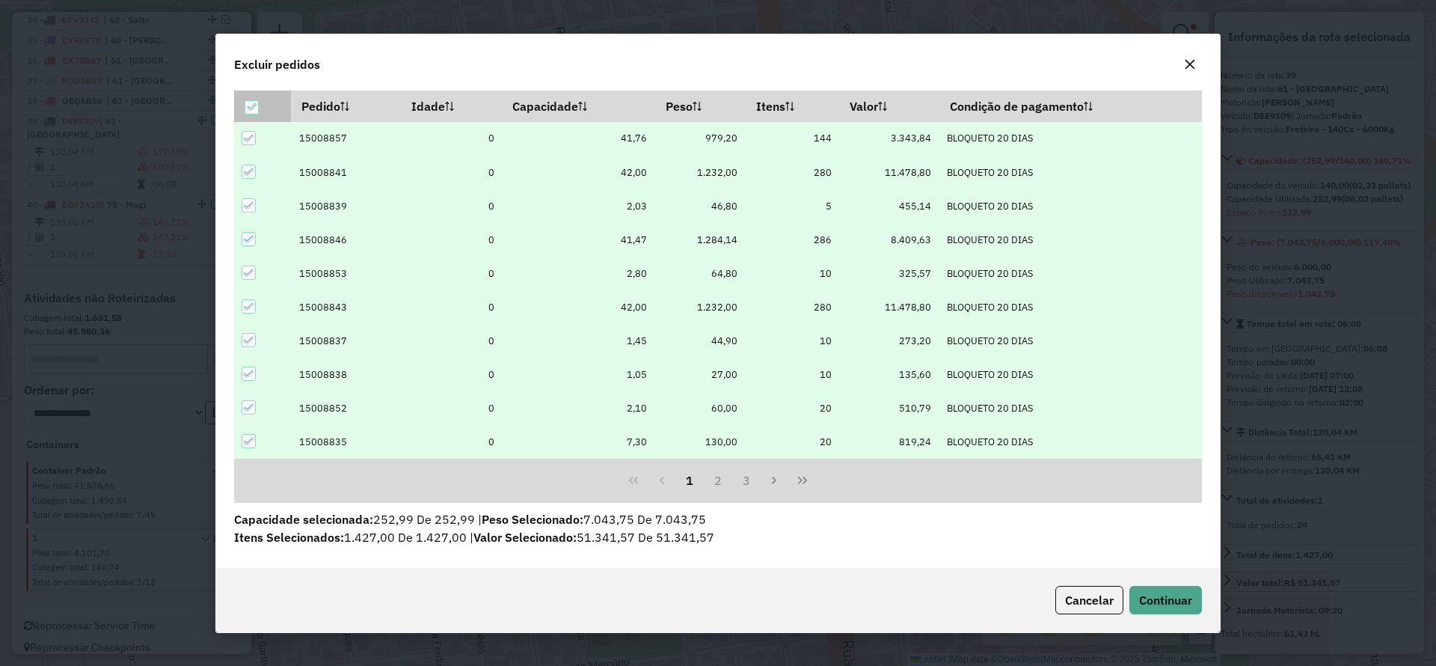
click at [254, 106] on icon at bounding box center [252, 107] width 10 height 7
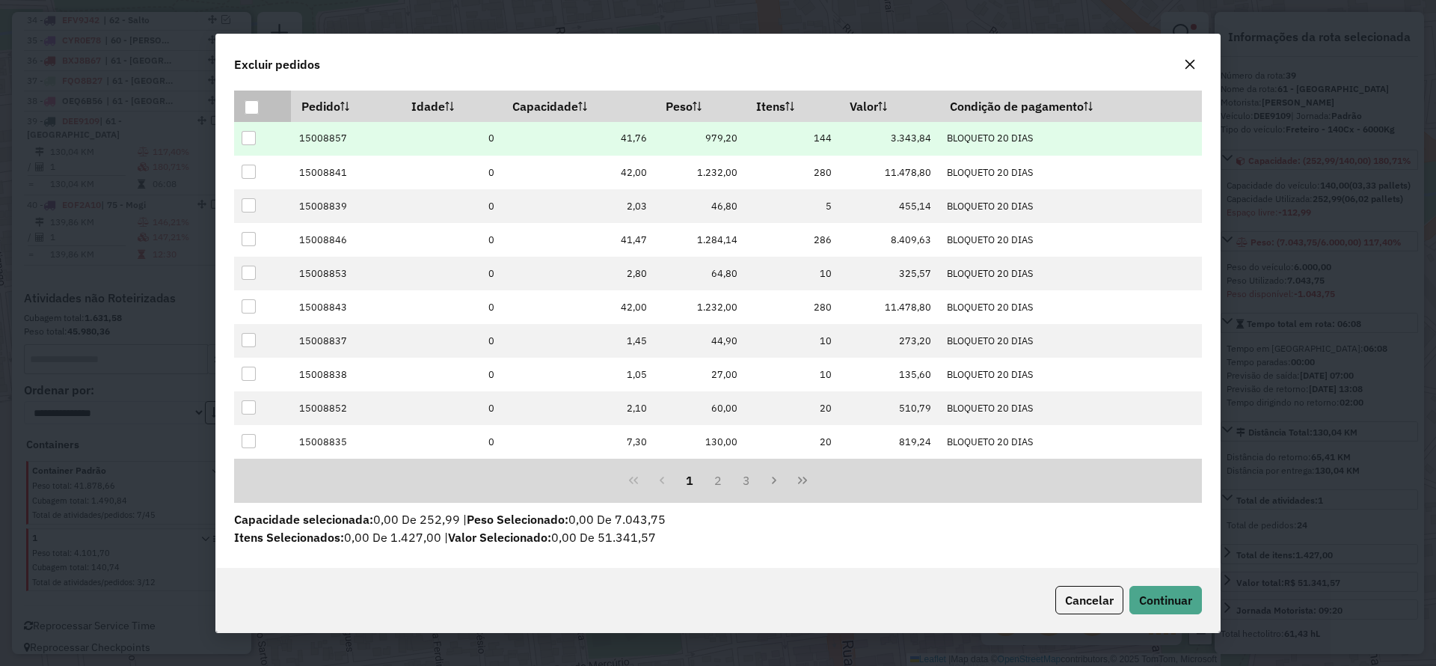
click at [251, 140] on div at bounding box center [249, 138] width 14 height 14
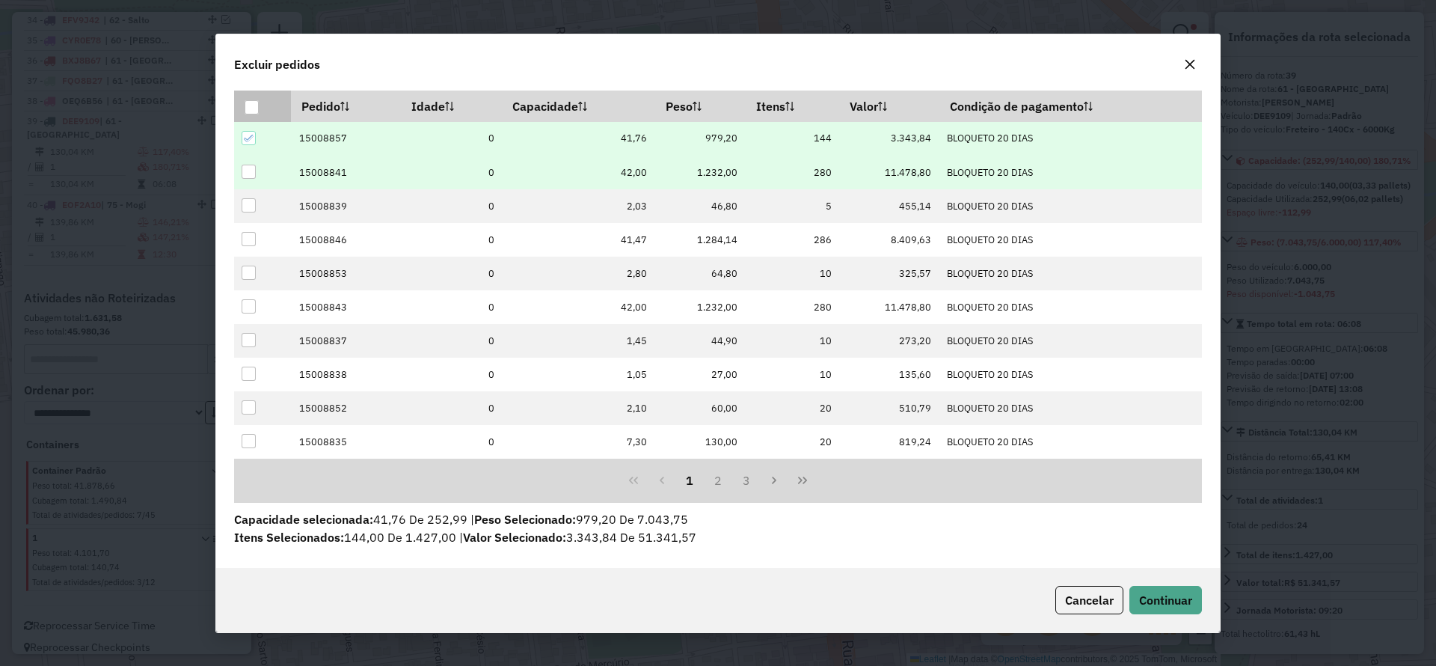
click at [248, 176] on div at bounding box center [249, 172] width 14 height 14
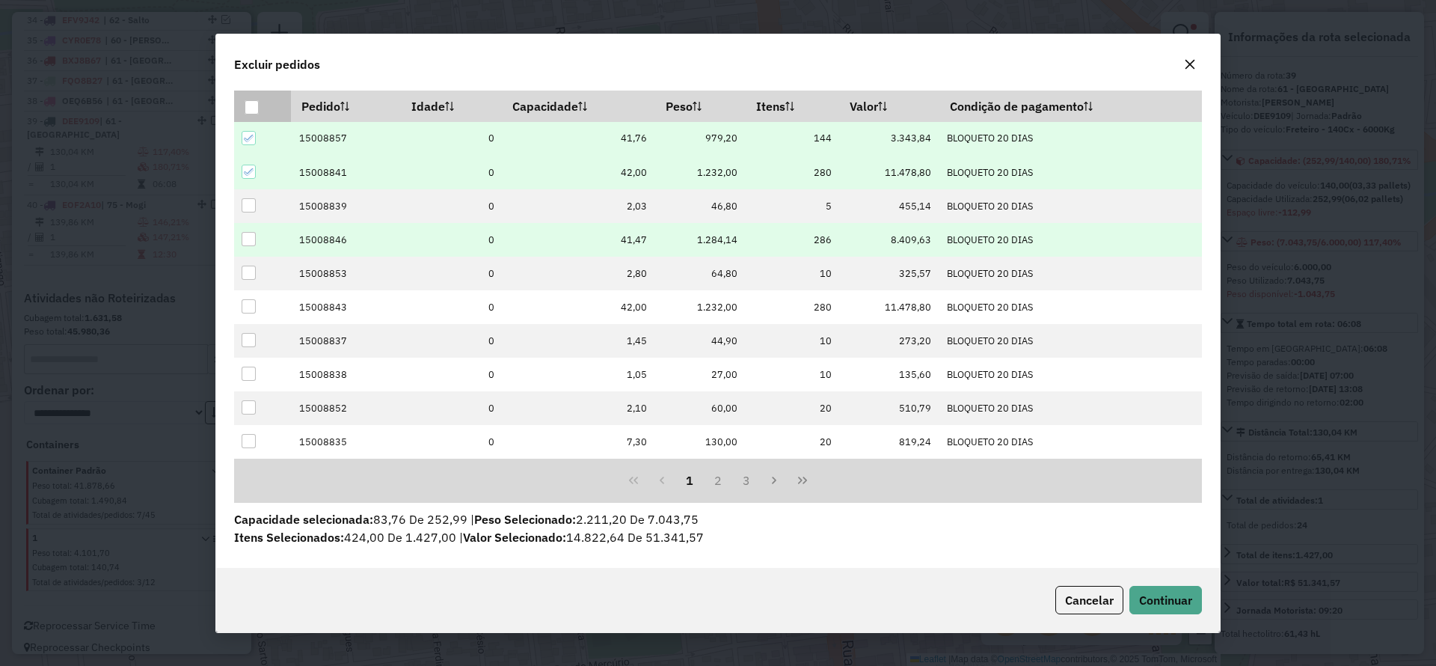
click at [248, 235] on div at bounding box center [249, 239] width 14 height 14
click at [1144, 604] on span "Continuar" at bounding box center [1165, 600] width 53 height 15
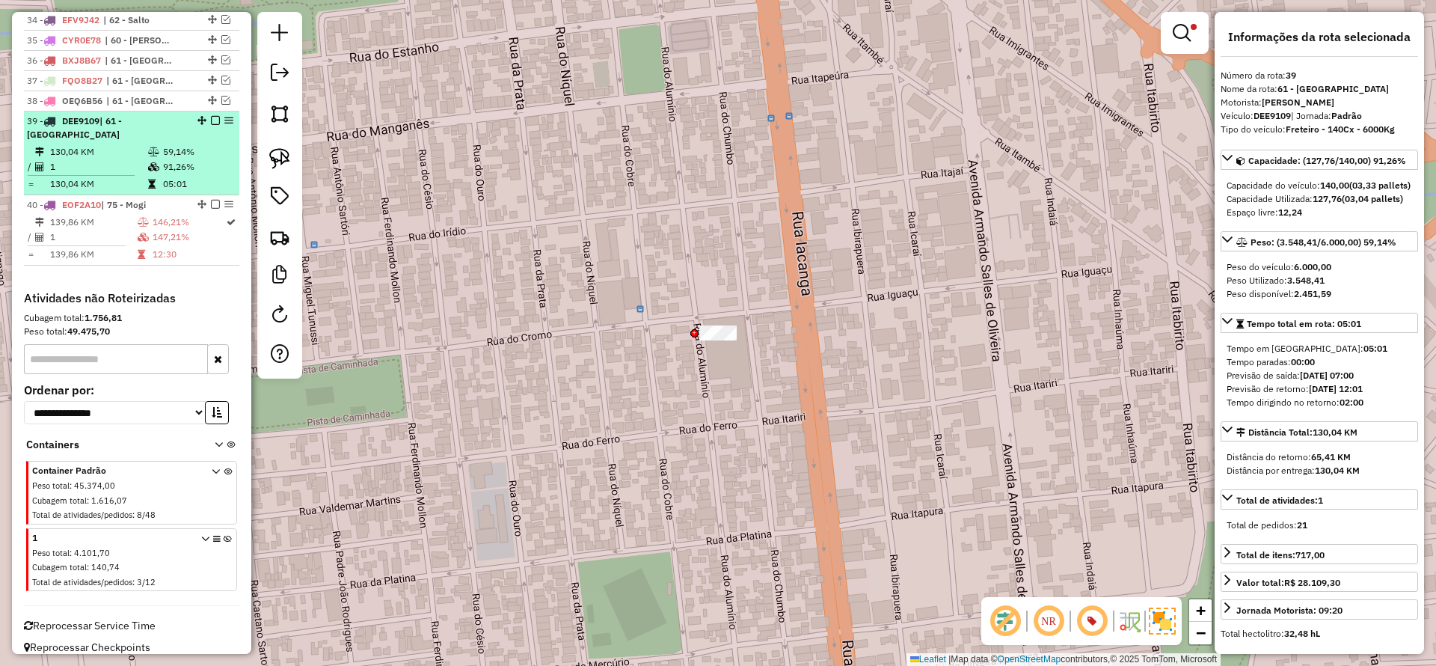
click at [211, 120] on em at bounding box center [215, 120] width 9 height 9
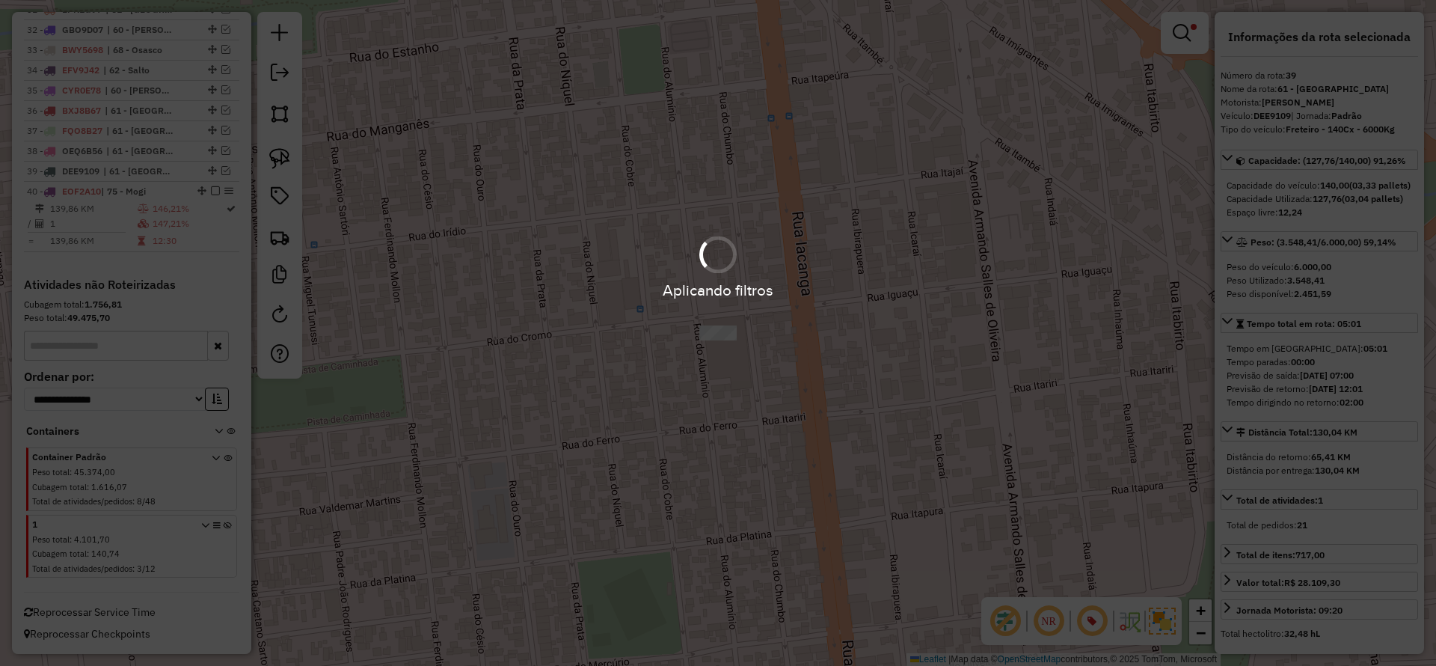
scroll to position [1221, 0]
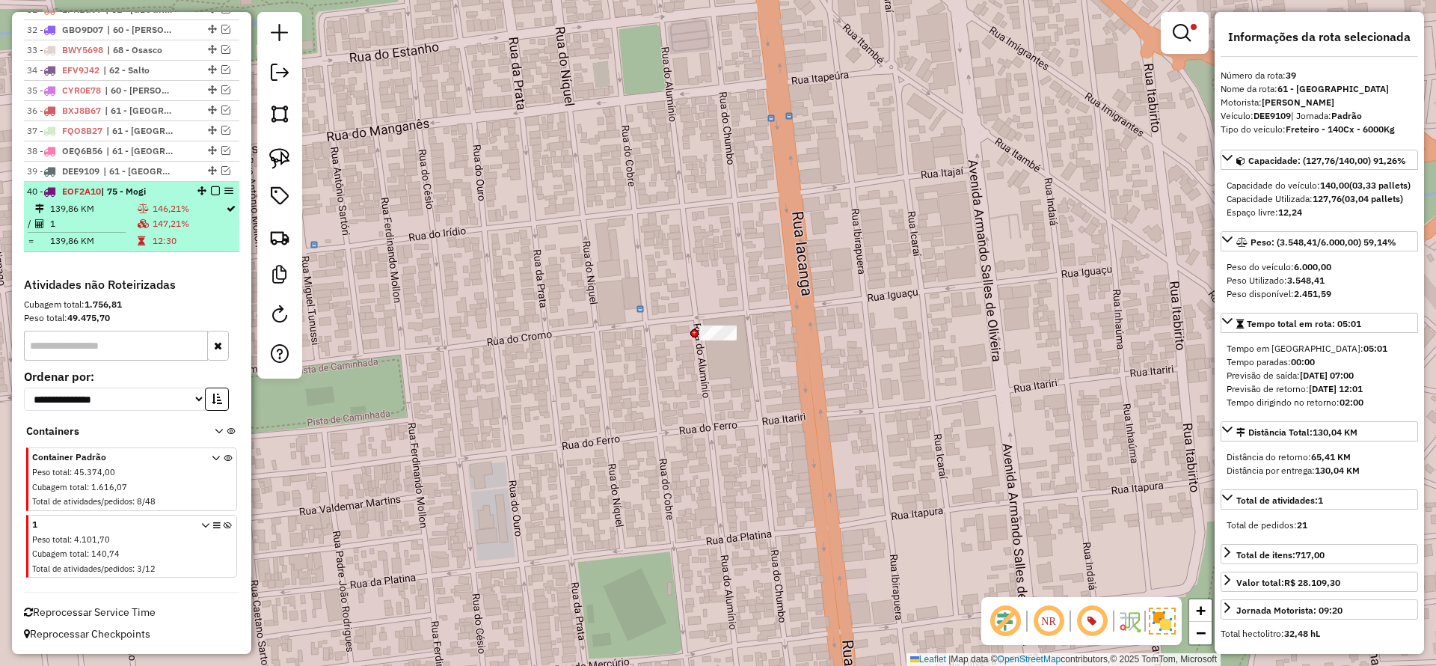
click at [171, 242] on td "12:30" at bounding box center [188, 240] width 73 height 15
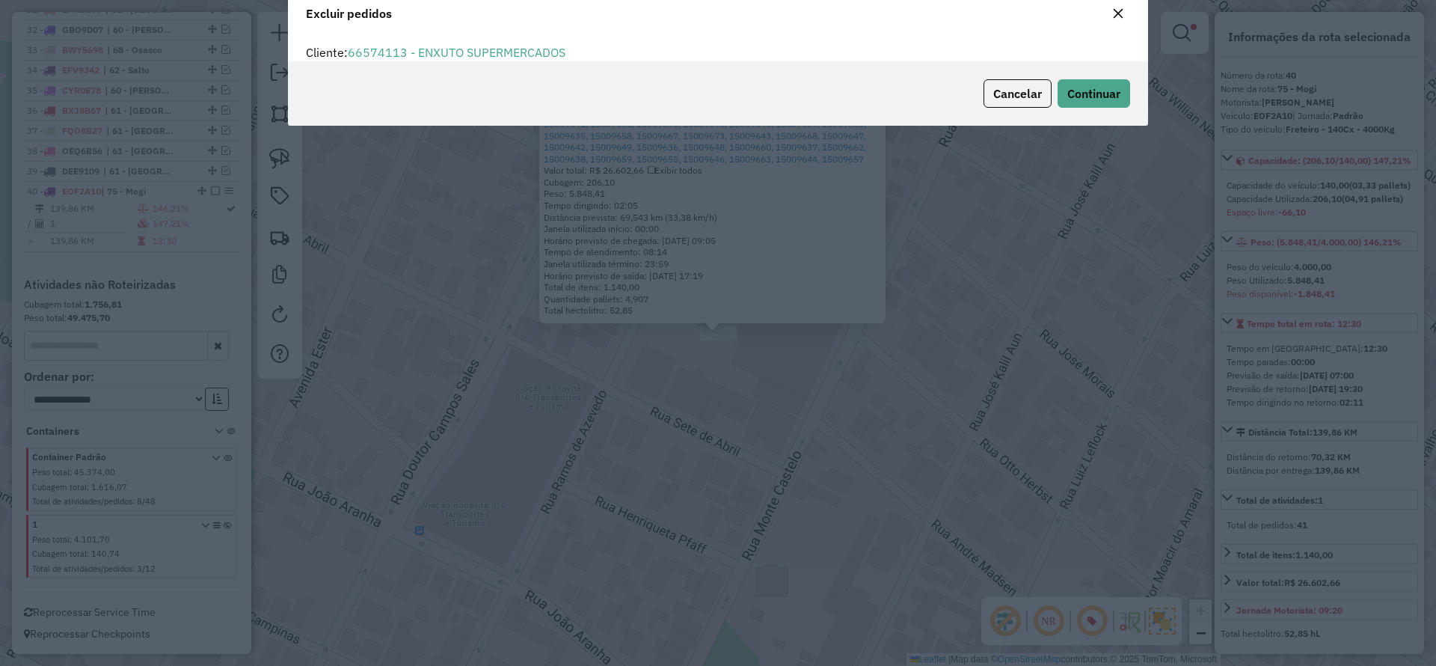
scroll to position [52, 0]
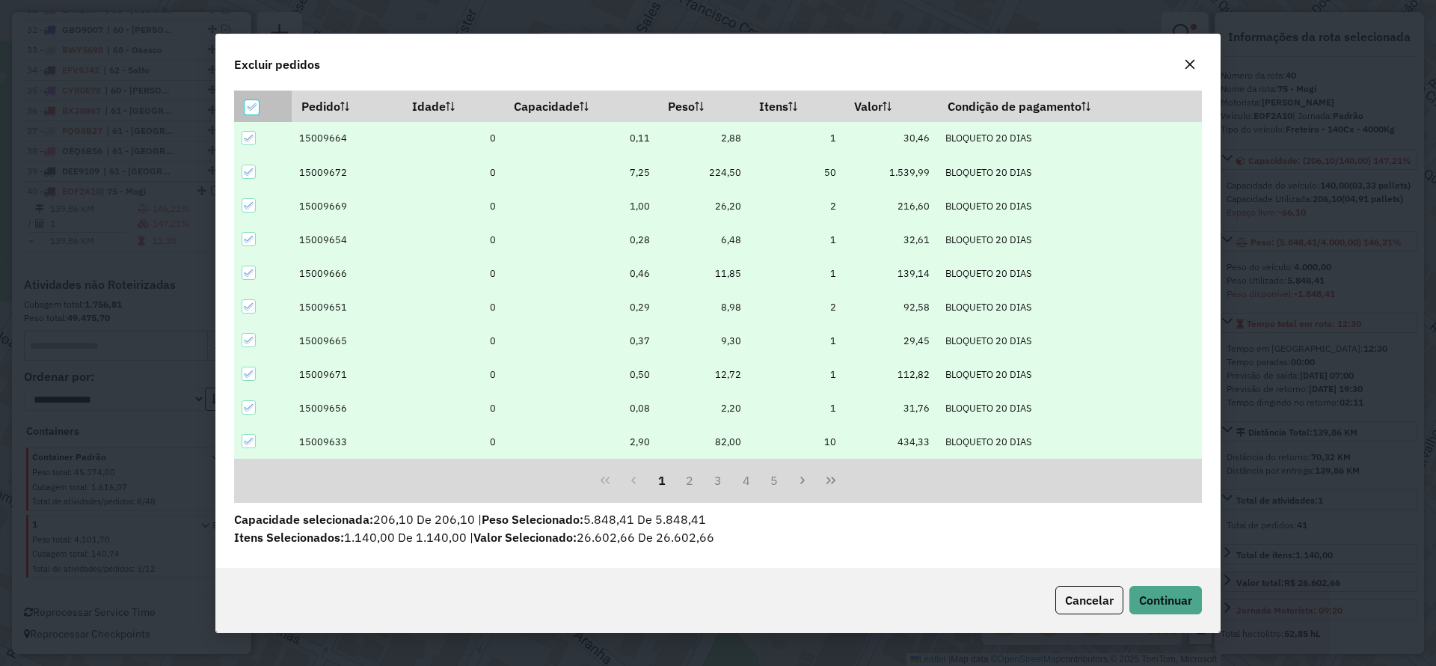
click at [249, 103] on icon at bounding box center [251, 107] width 10 height 10
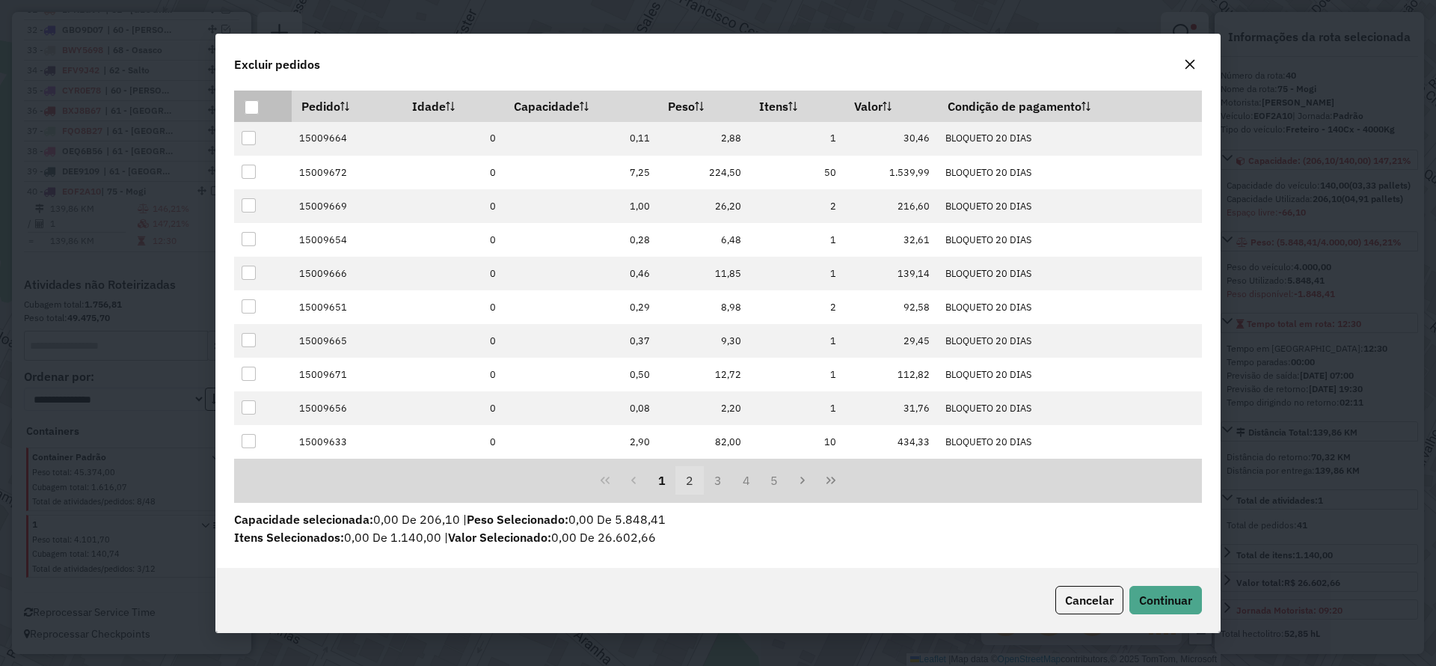
click at [690, 480] on button "2" at bounding box center [690, 480] width 28 height 28
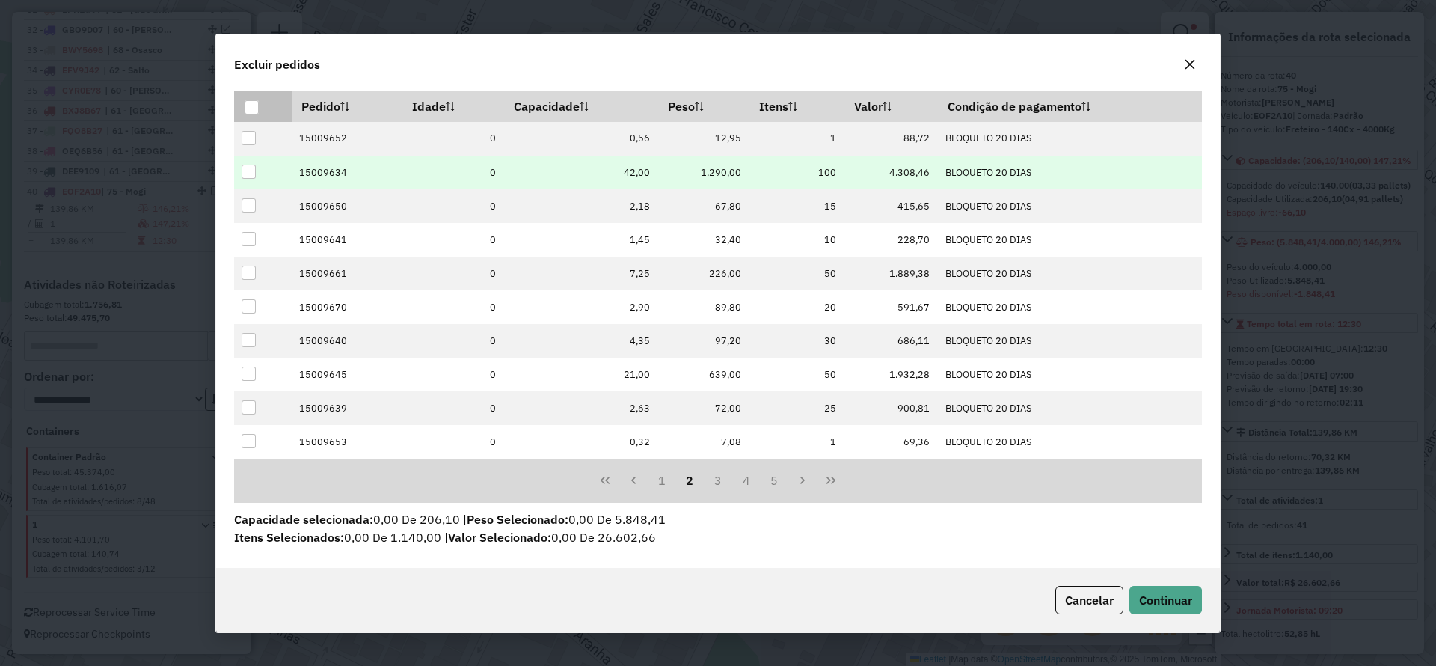
click at [252, 168] on div at bounding box center [249, 172] width 14 height 14
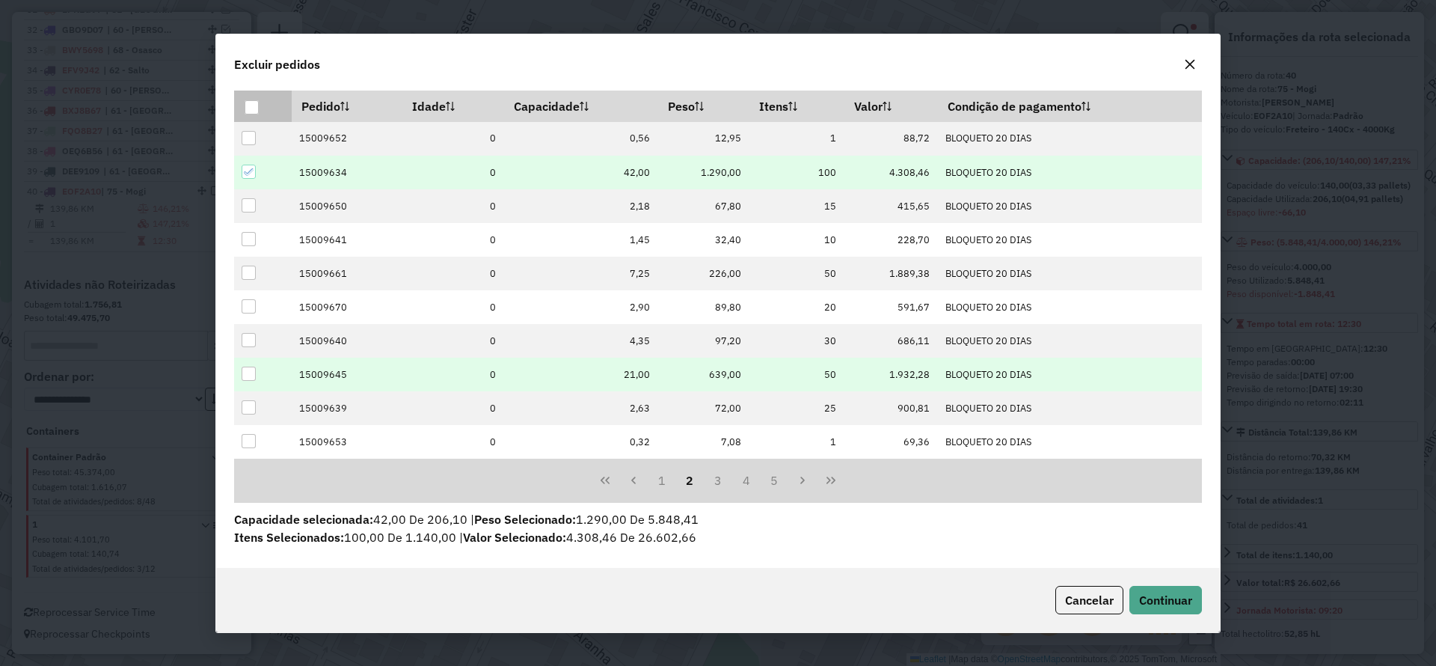
click at [247, 374] on div at bounding box center [249, 374] width 14 height 14
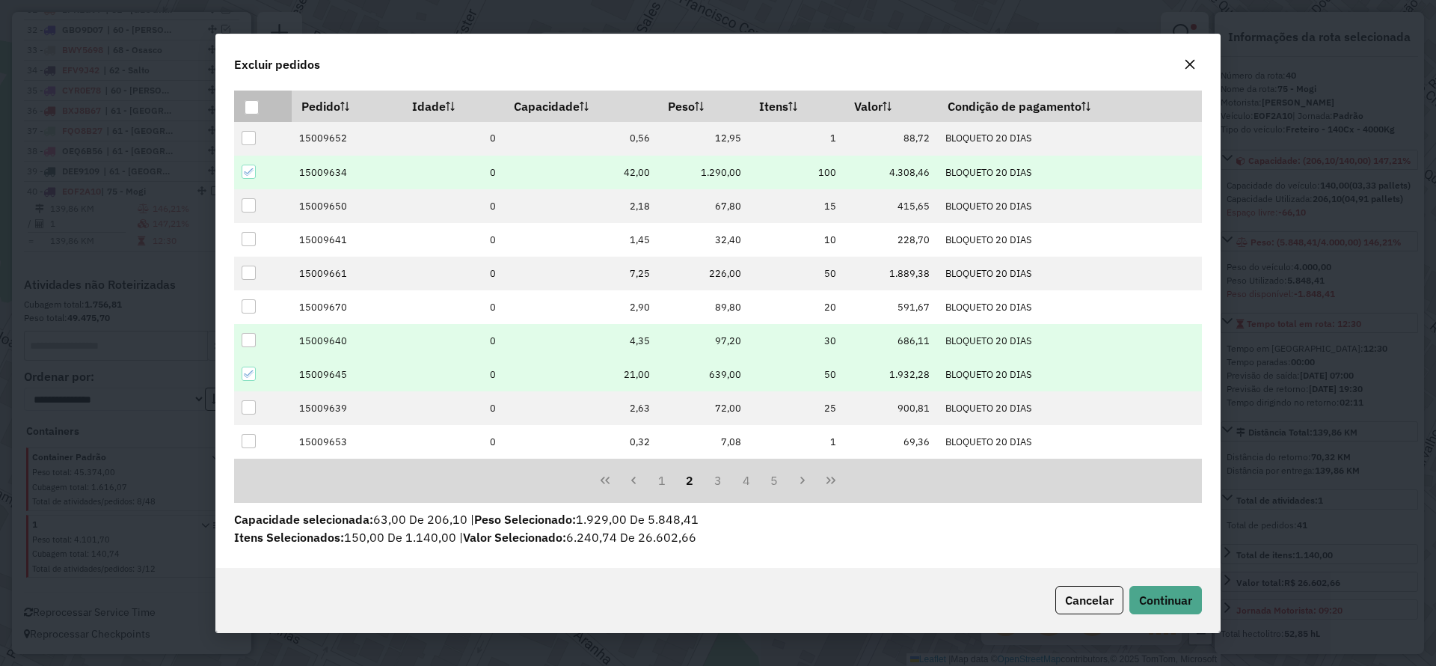
click at [242, 335] on div at bounding box center [249, 340] width 14 height 14
click at [1162, 600] on span "Continuar" at bounding box center [1165, 600] width 53 height 15
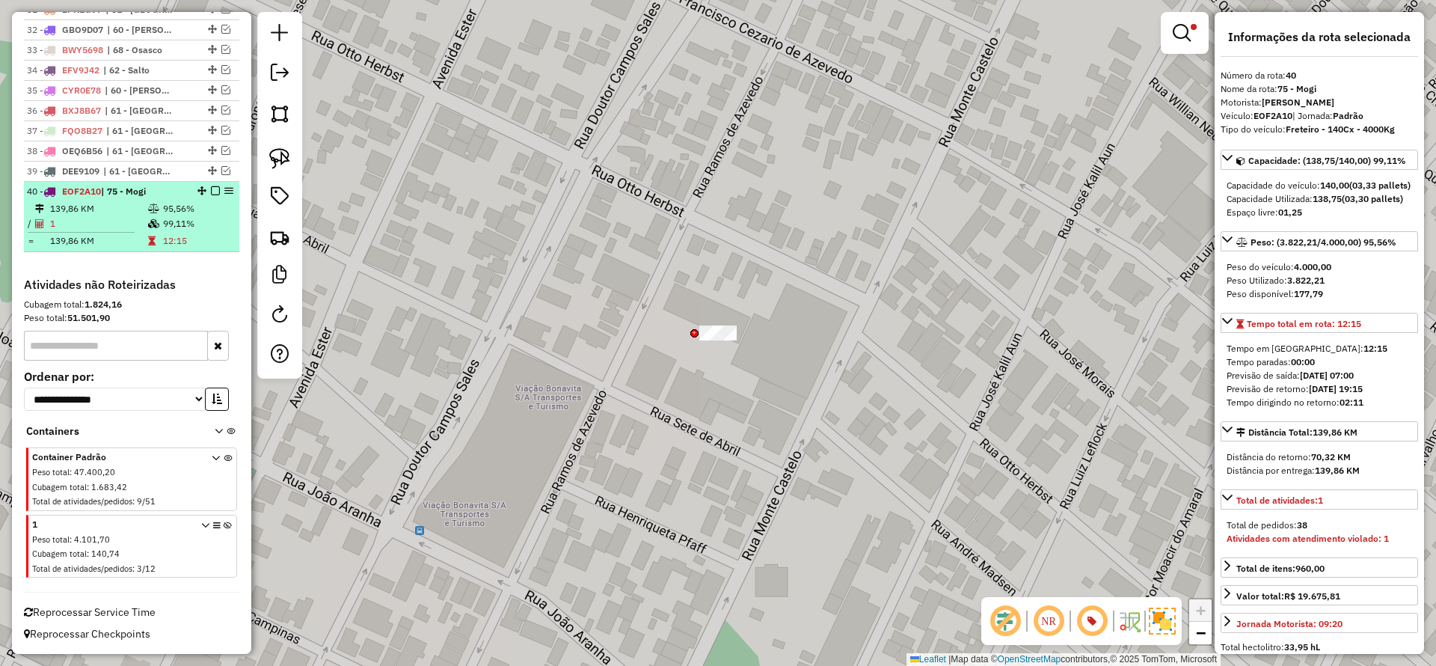
click at [212, 191] on em at bounding box center [215, 190] width 9 height 9
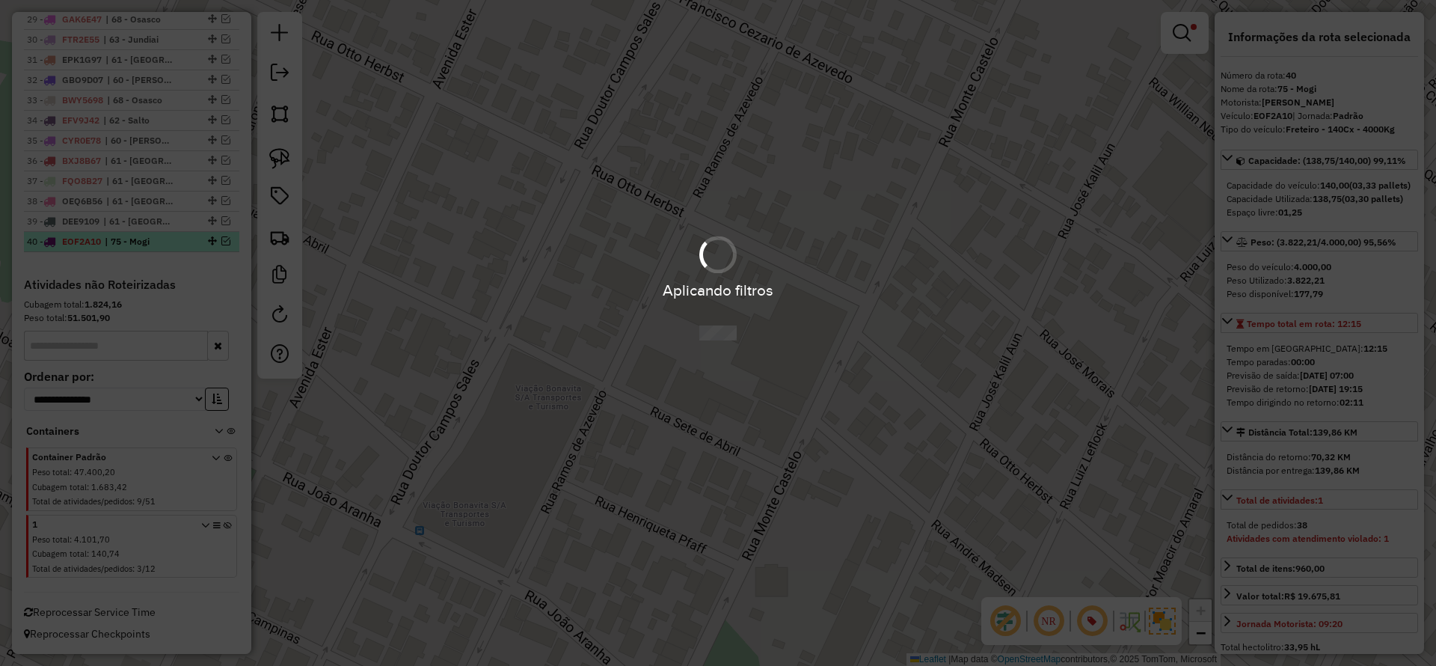
scroll to position [1171, 0]
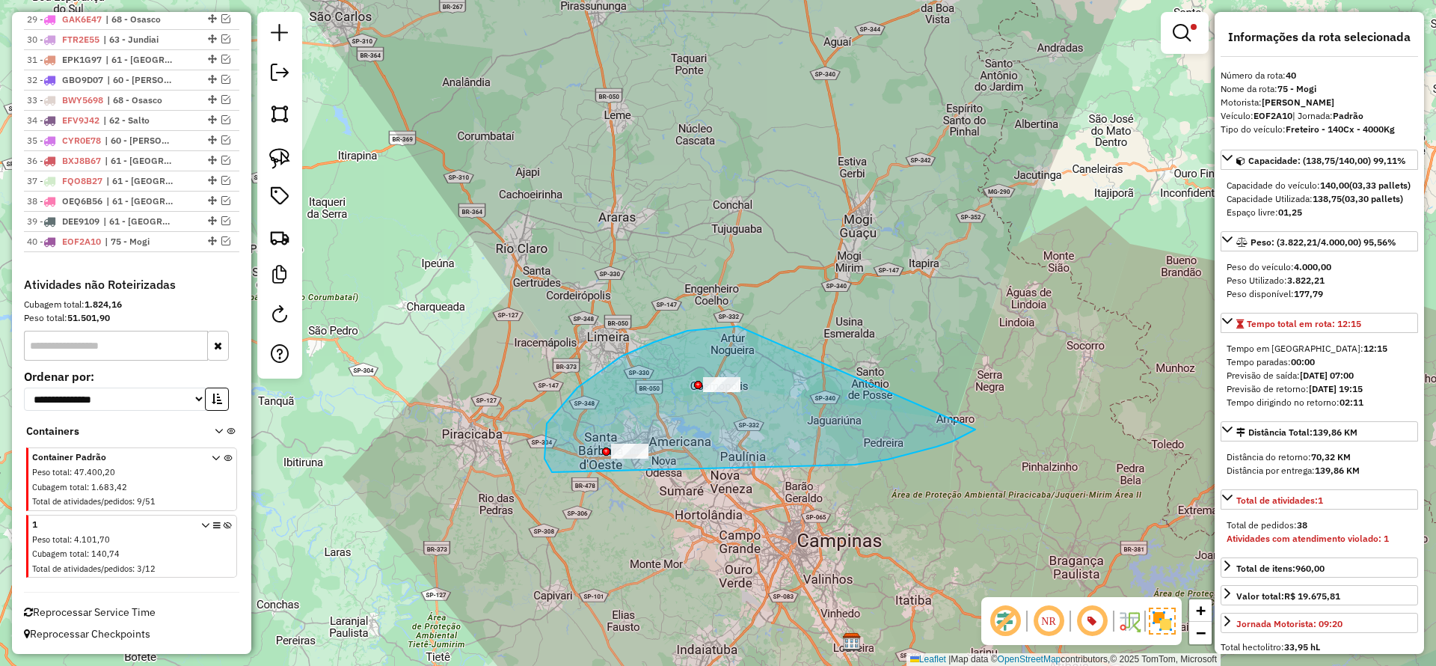
drag, startPoint x: 578, startPoint y: 388, endPoint x: 976, endPoint y: 429, distance: 400.2
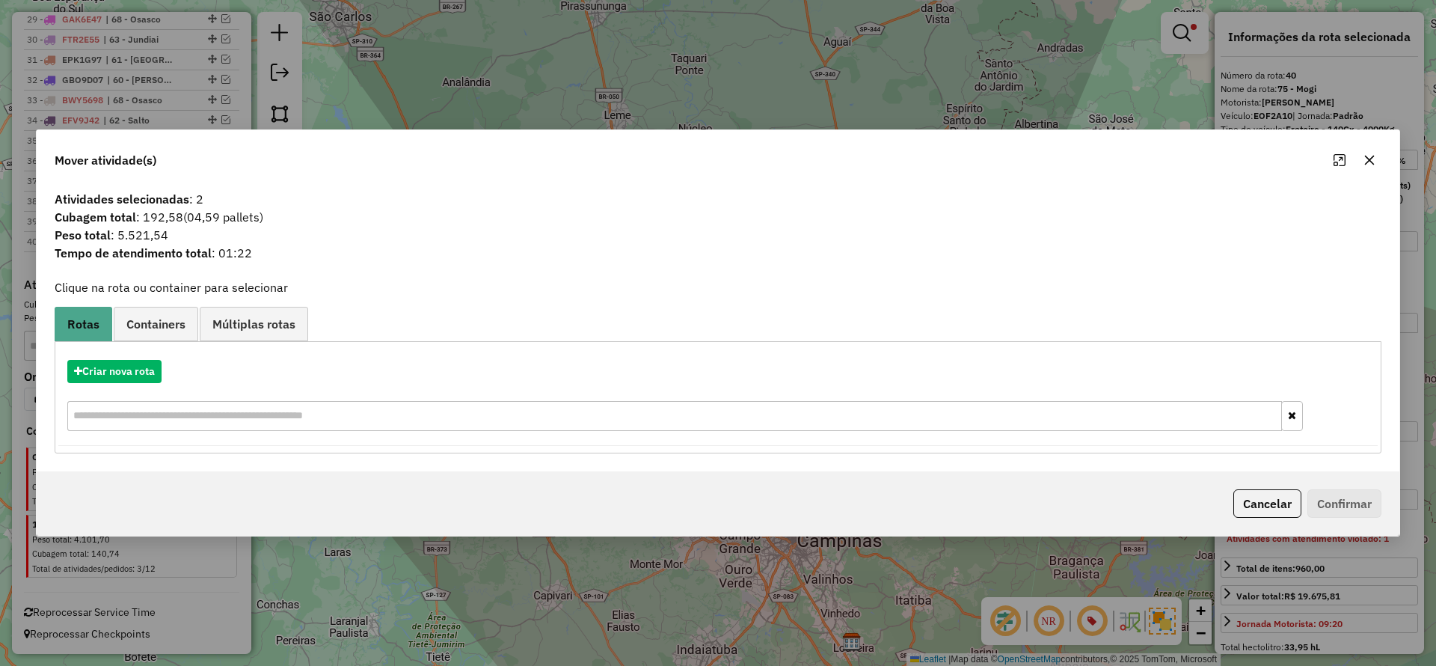
click at [155, 325] on span "Containers" at bounding box center [155, 324] width 59 height 12
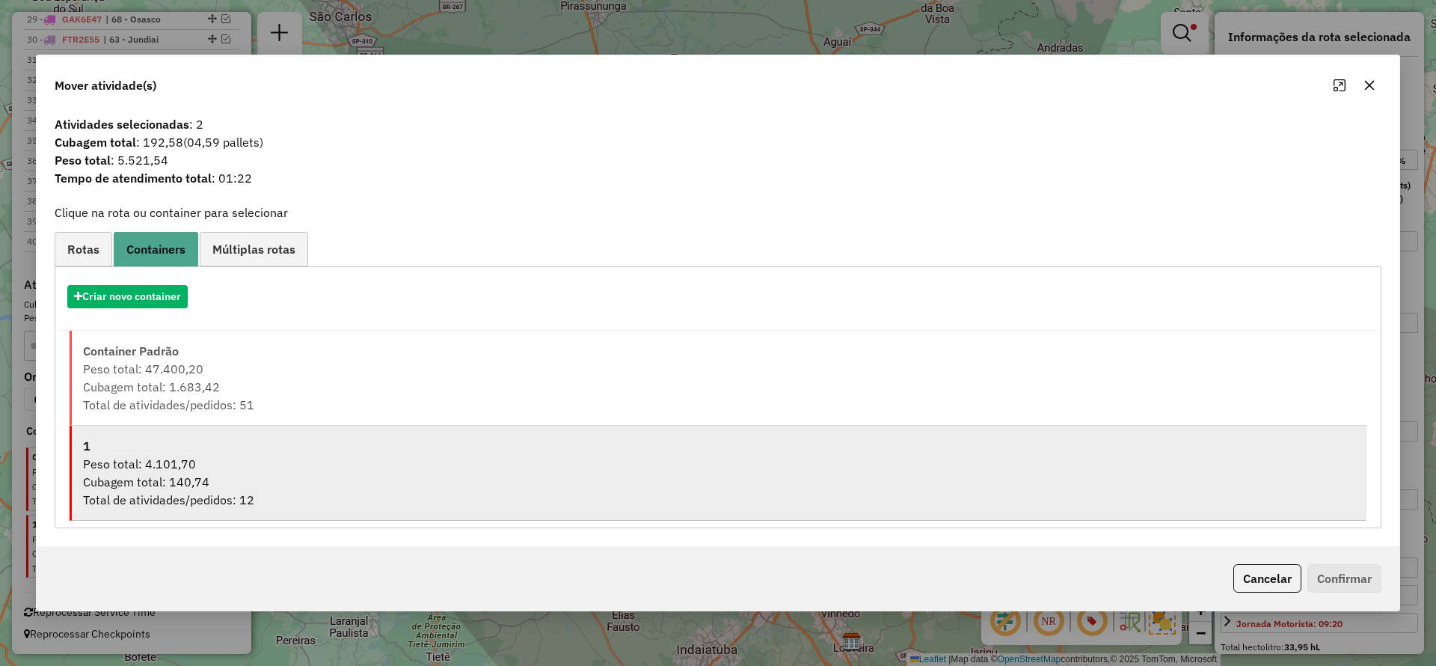
click at [116, 489] on div "Cubagem total: 140,74" at bounding box center [719, 482] width 1273 height 18
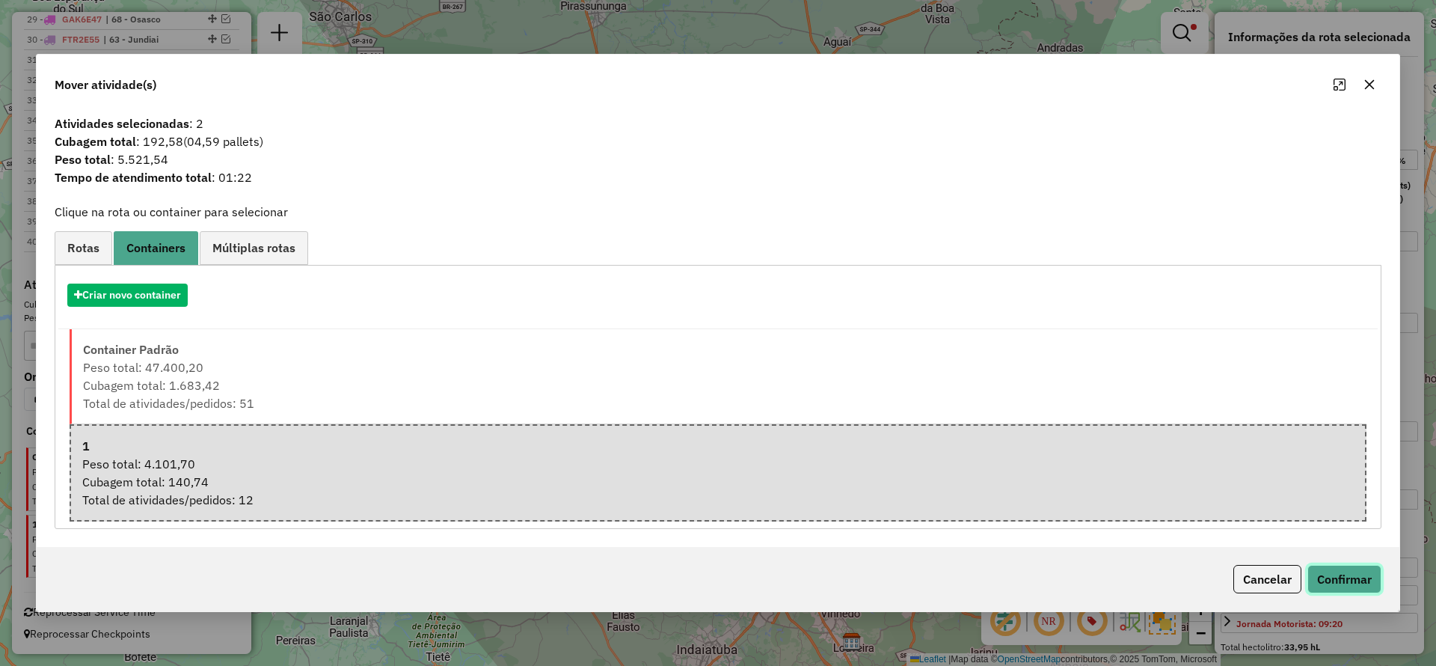
click at [1354, 576] on button "Confirmar" at bounding box center [1345, 579] width 74 height 28
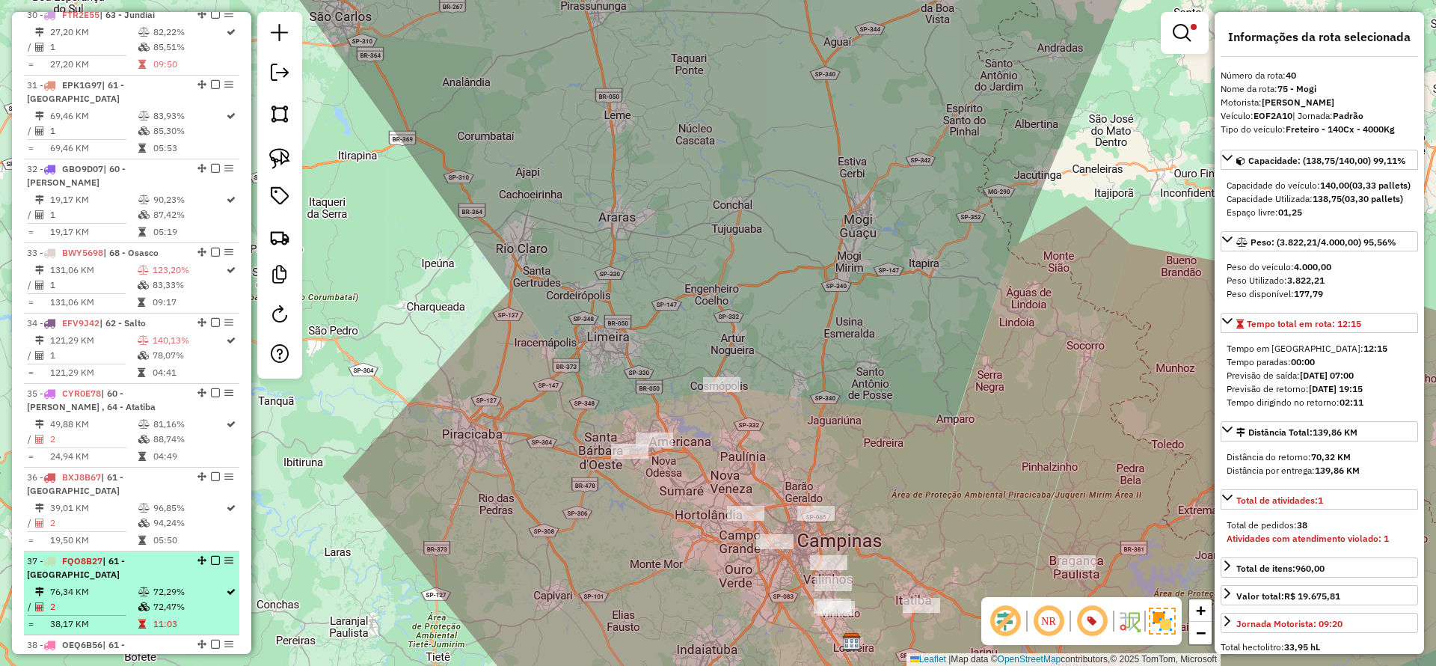
scroll to position [2742, 0]
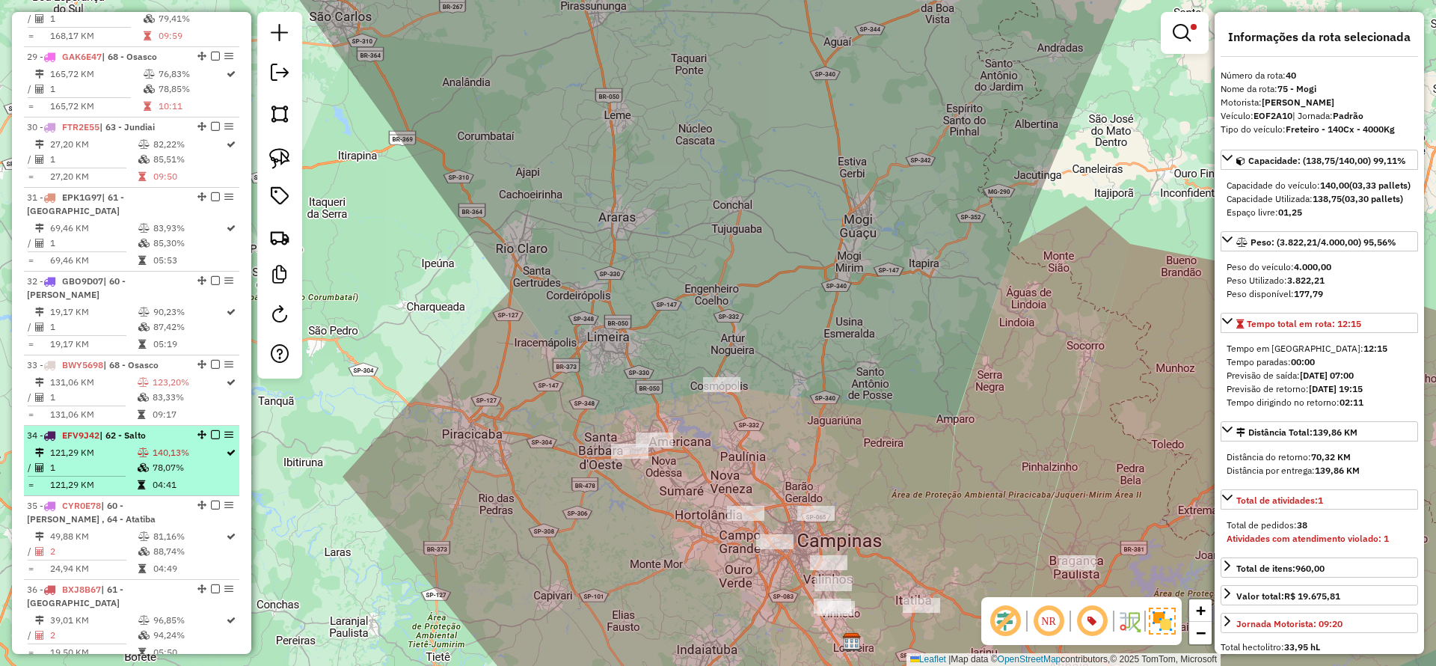
click at [167, 477] on td "04:41" at bounding box center [188, 484] width 73 height 15
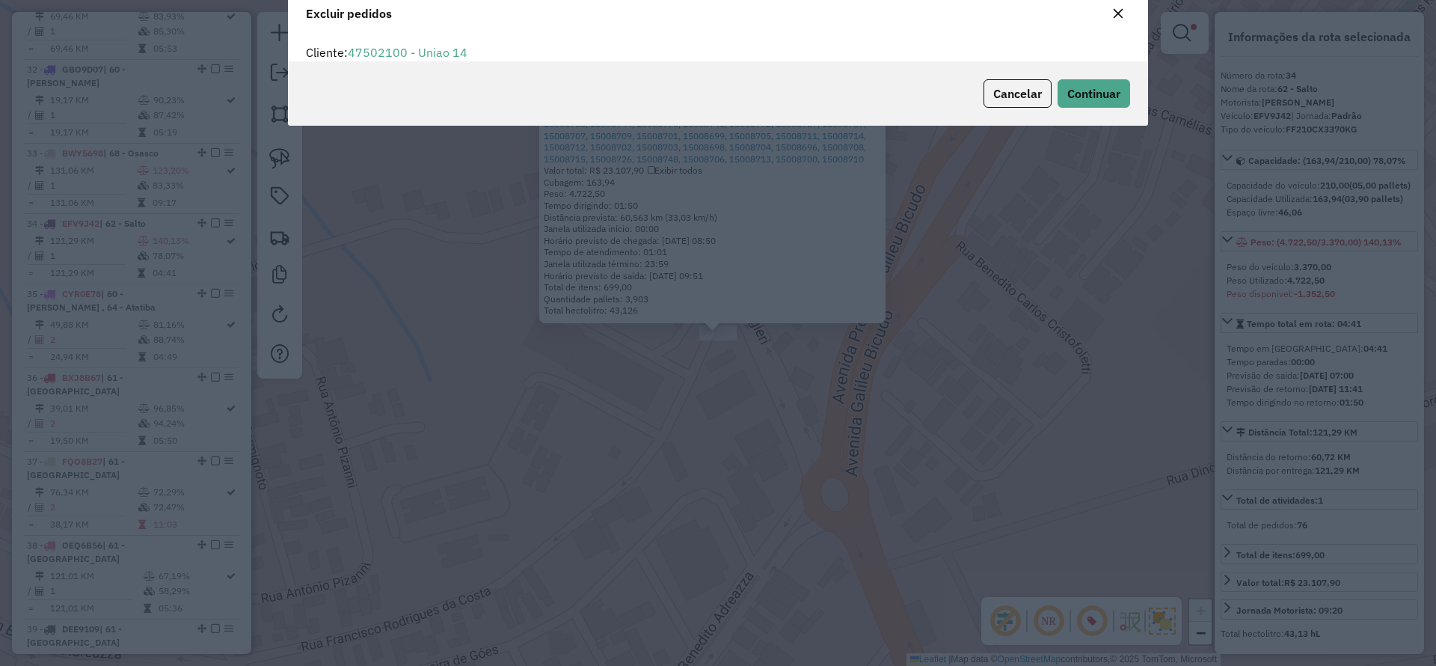
scroll to position [52, 0]
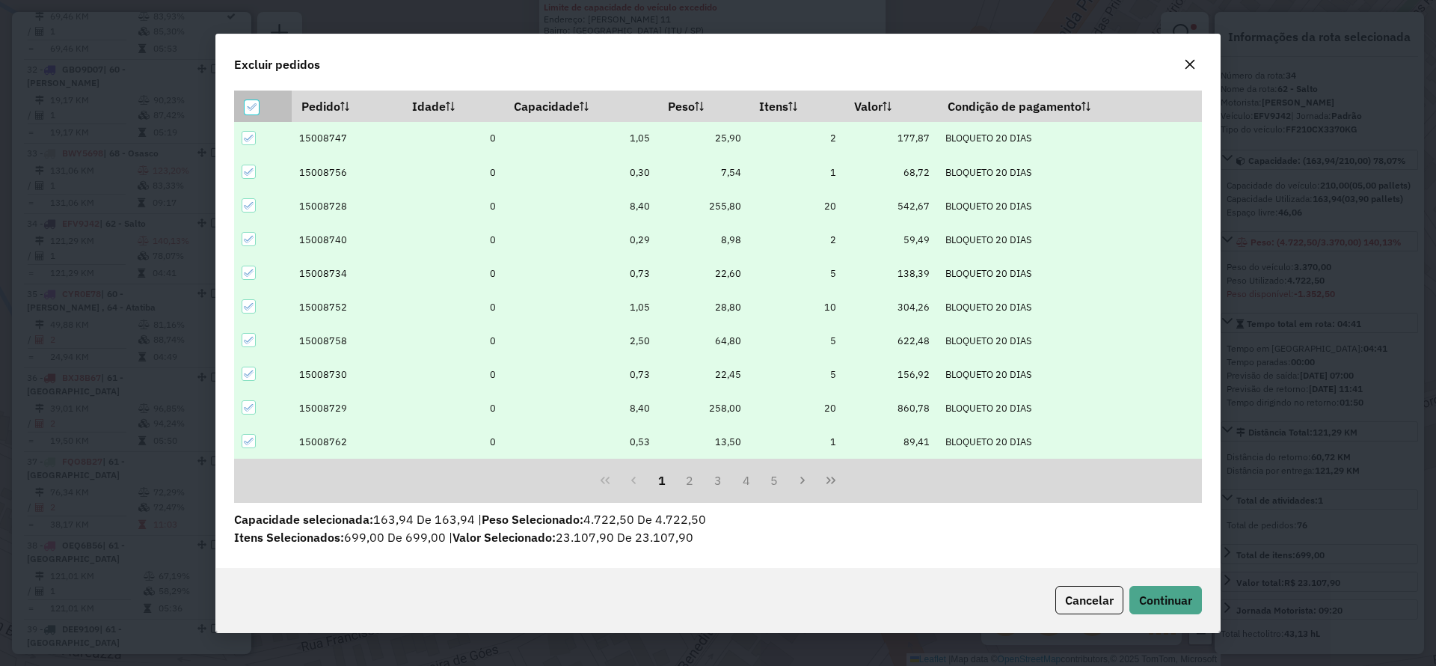
click at [247, 105] on icon at bounding box center [251, 107] width 10 height 10
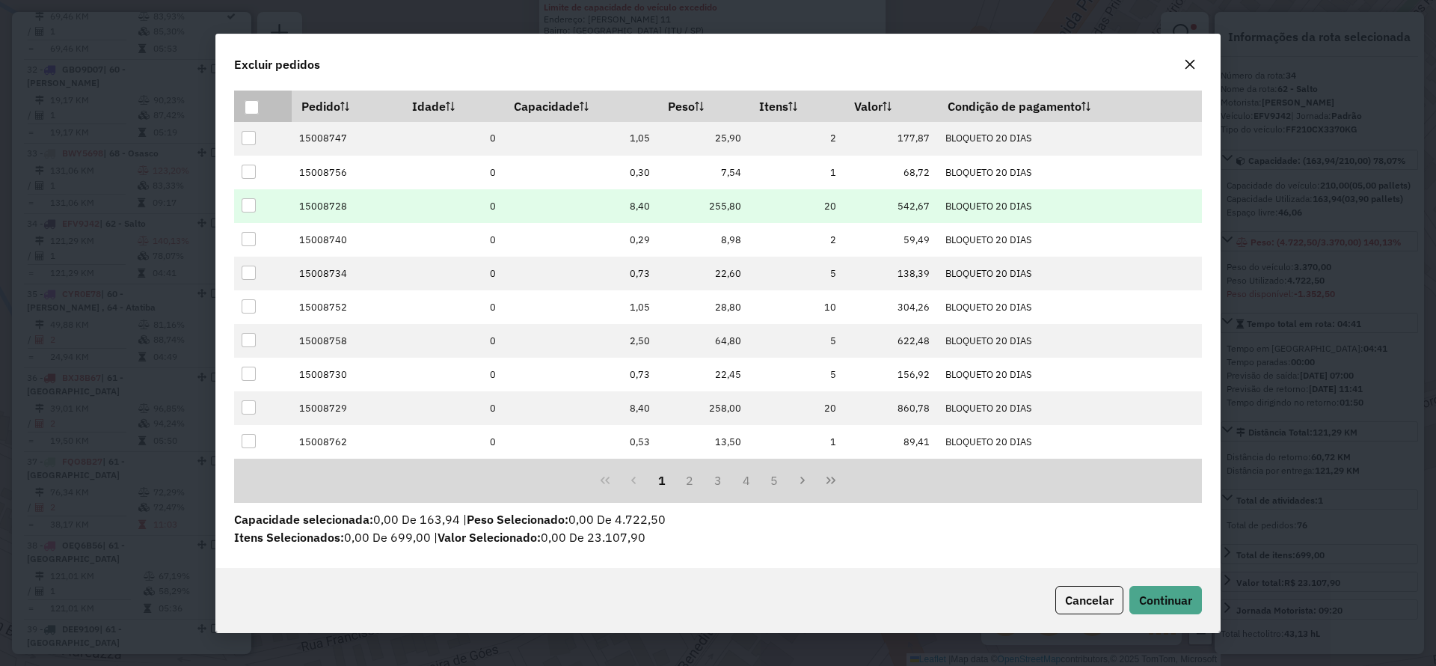
click at [254, 209] on div at bounding box center [249, 205] width 14 height 14
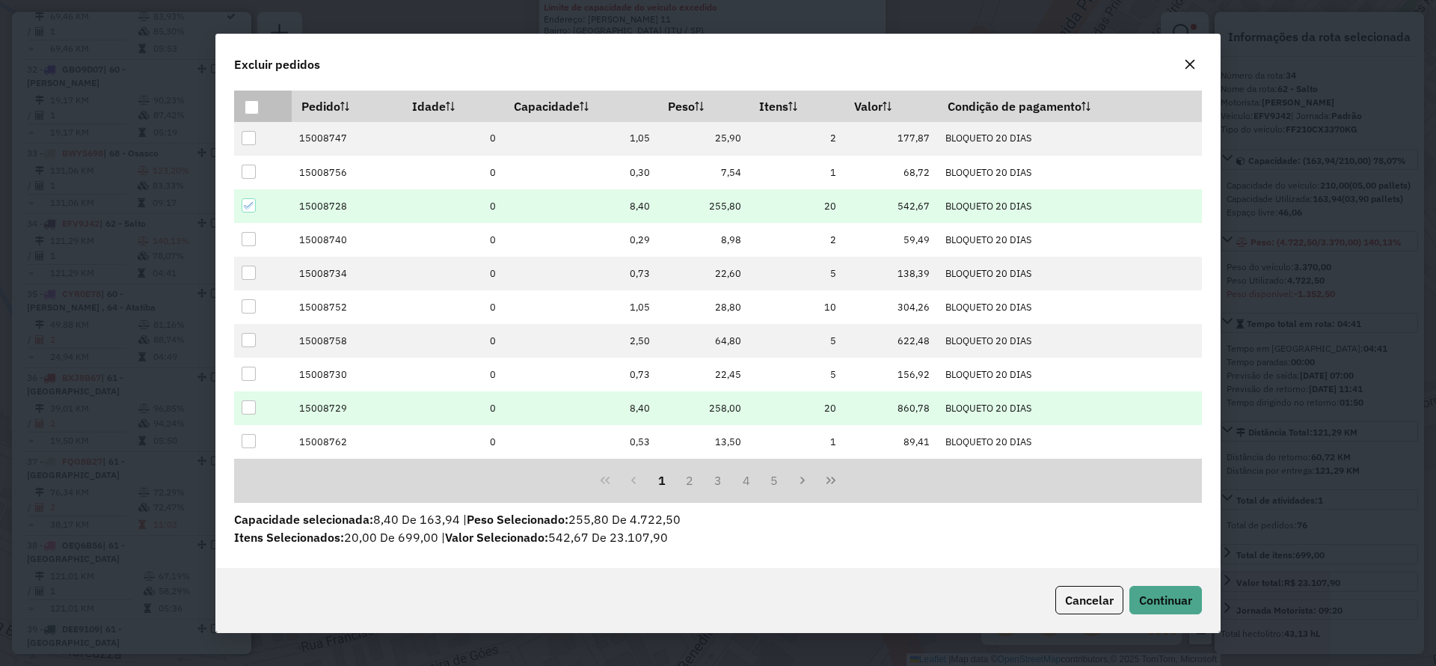
click at [248, 400] on div at bounding box center [249, 407] width 14 height 14
click at [692, 486] on button "2" at bounding box center [690, 480] width 28 height 28
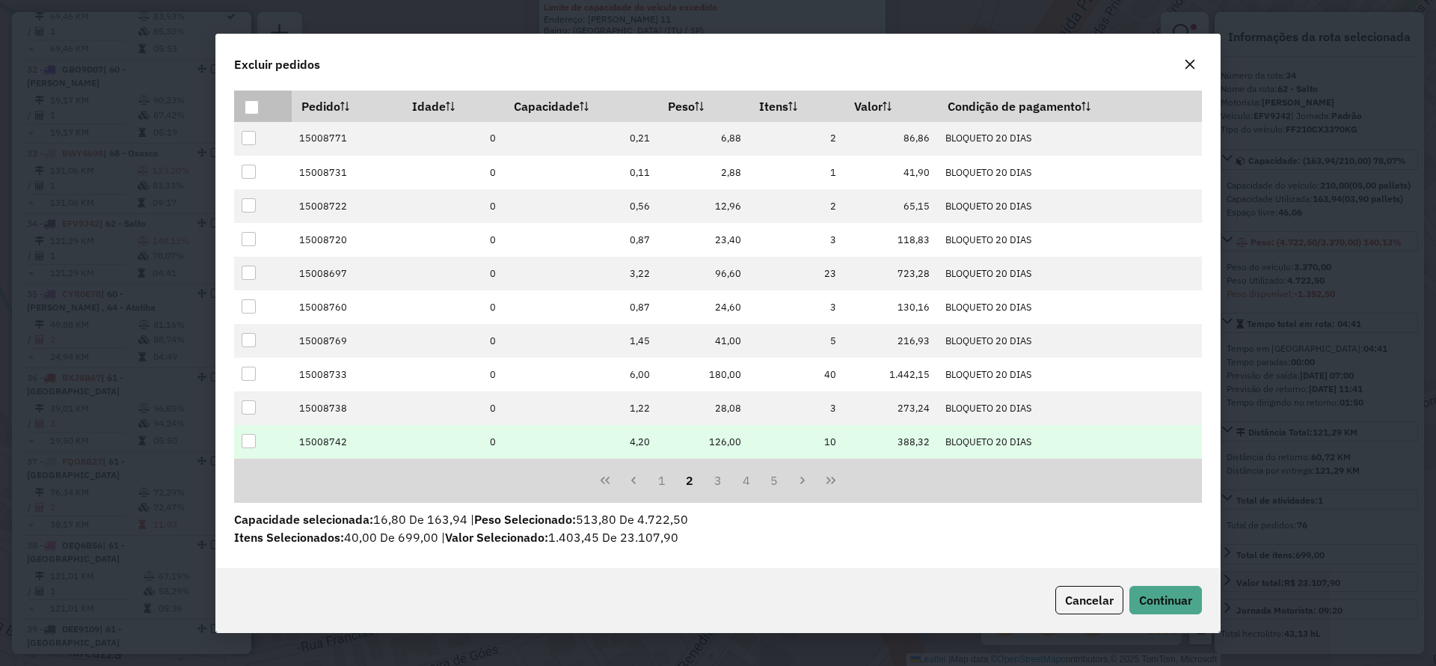
click at [244, 441] on div at bounding box center [249, 441] width 14 height 14
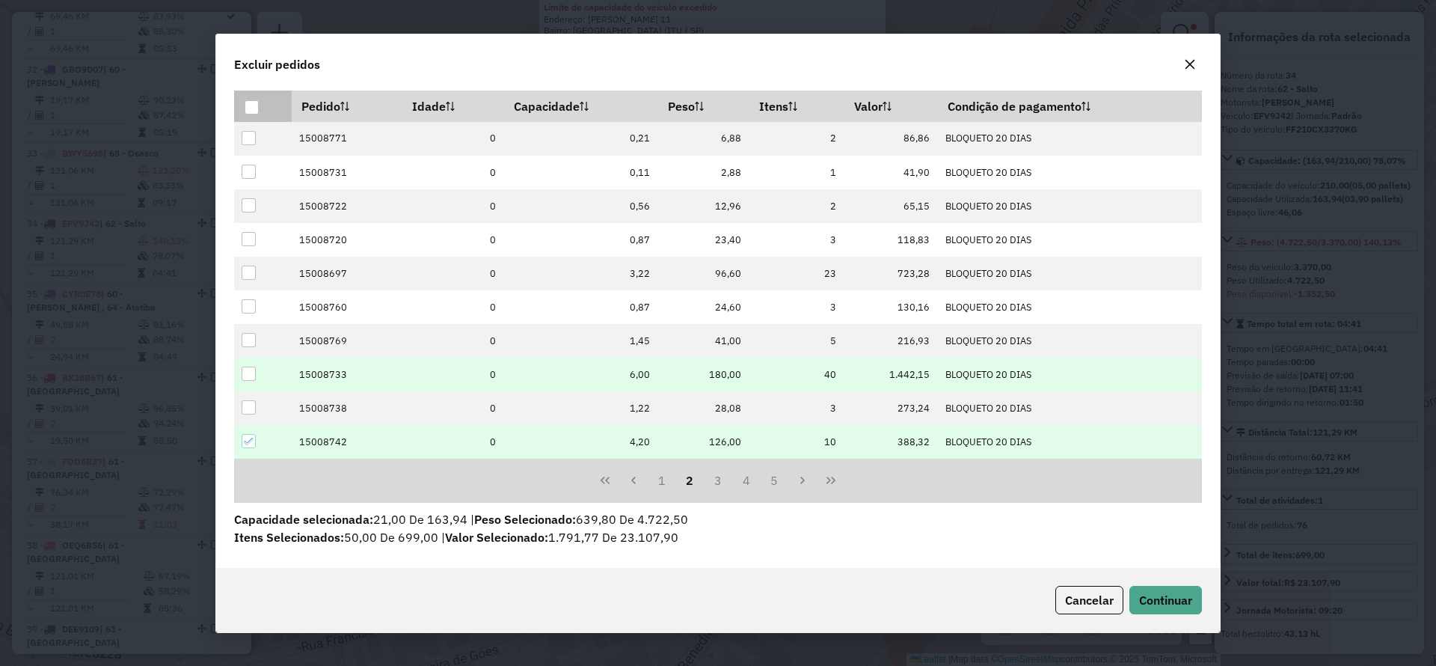
click at [246, 379] on div at bounding box center [249, 374] width 14 height 14
click at [710, 480] on button "3" at bounding box center [718, 480] width 28 height 28
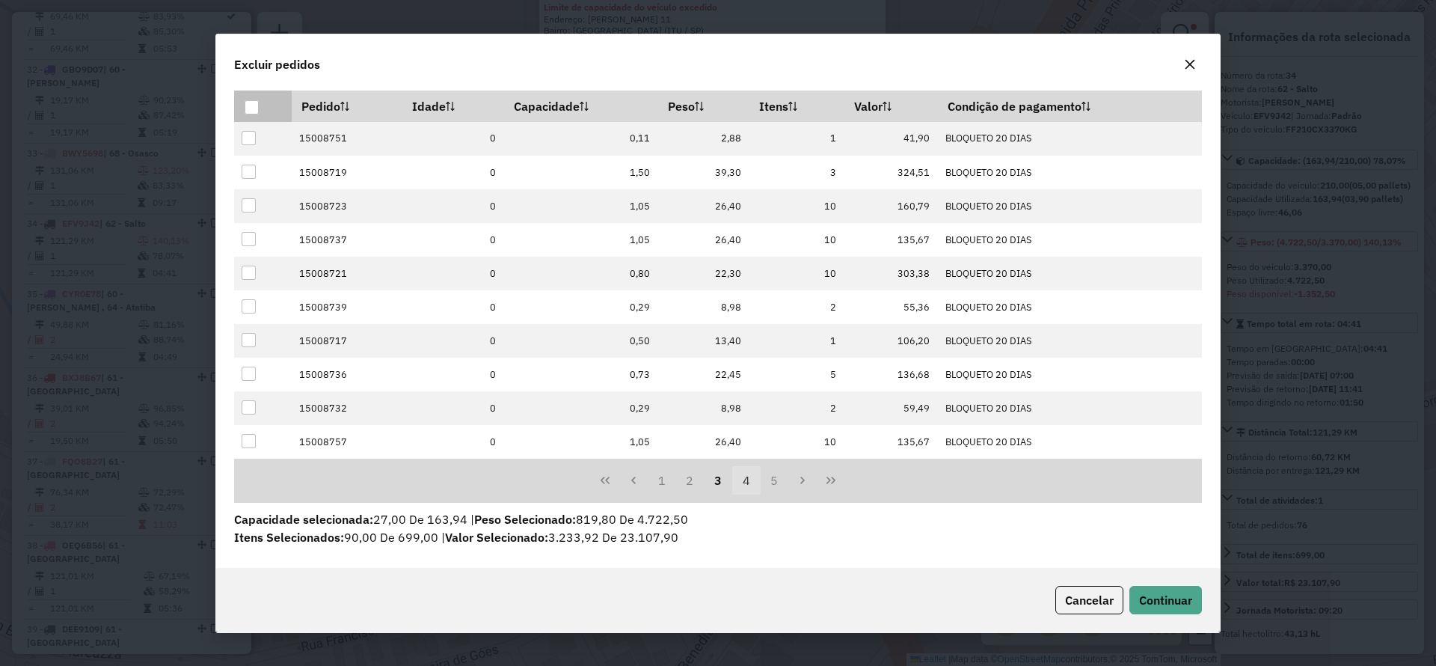
click at [744, 483] on button "4" at bounding box center [746, 480] width 28 height 28
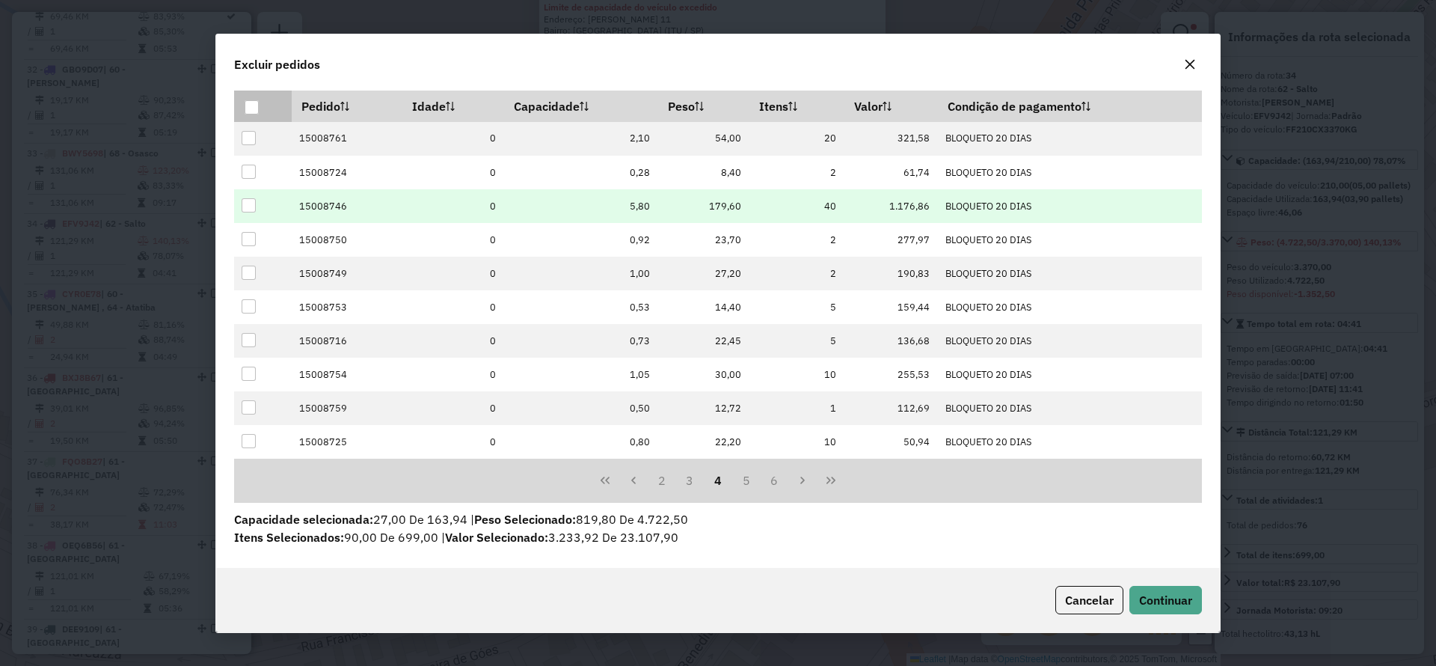
click at [247, 204] on div at bounding box center [249, 205] width 14 height 14
click at [745, 475] on button "5" at bounding box center [746, 480] width 28 height 28
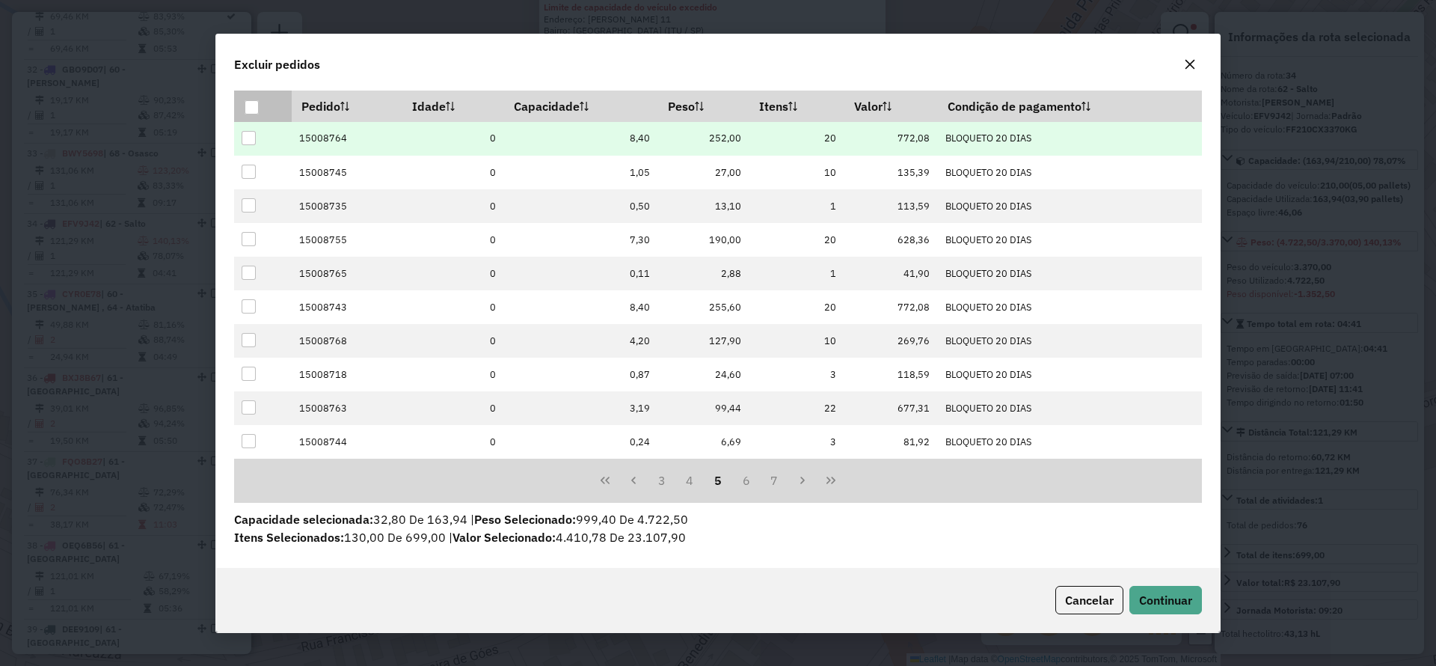
click at [249, 135] on div at bounding box center [249, 138] width 14 height 14
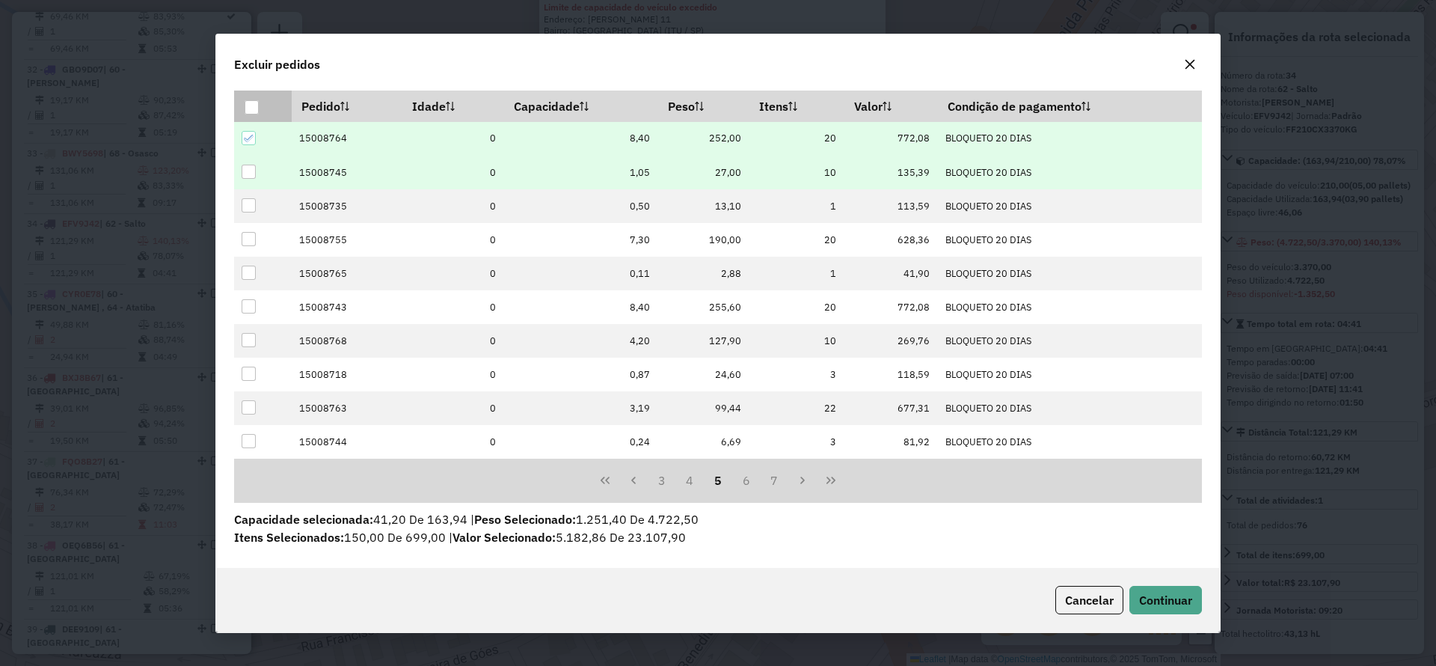
click at [248, 173] on div at bounding box center [249, 172] width 14 height 14
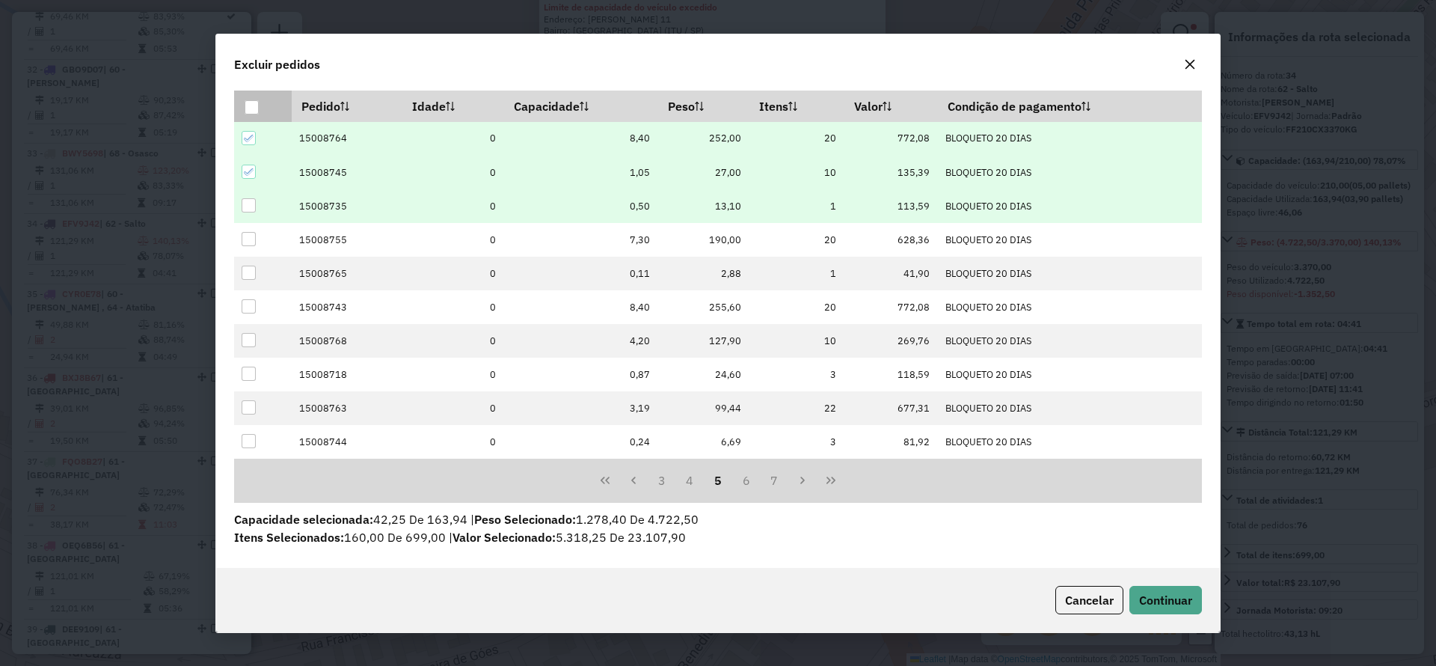
click at [251, 201] on div at bounding box center [249, 205] width 14 height 14
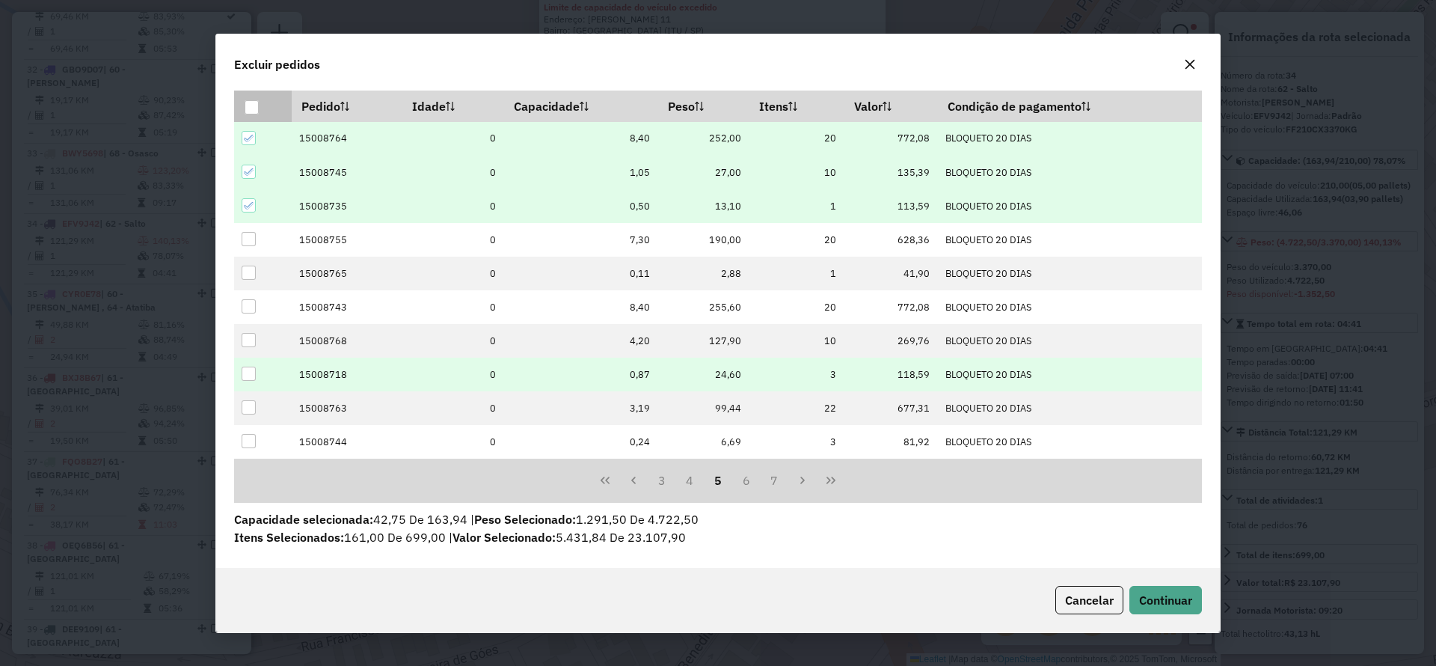
click at [254, 370] on div at bounding box center [249, 374] width 14 height 14
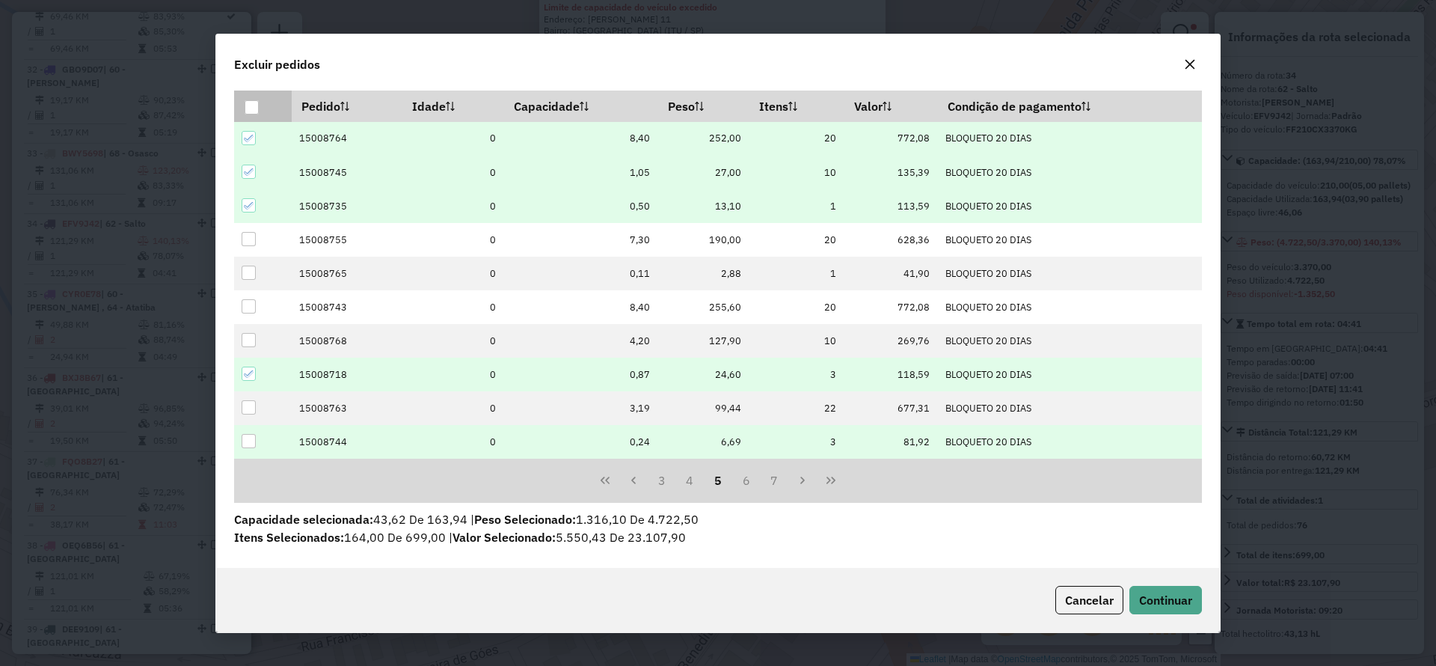
click at [245, 446] on div at bounding box center [249, 441] width 14 height 14
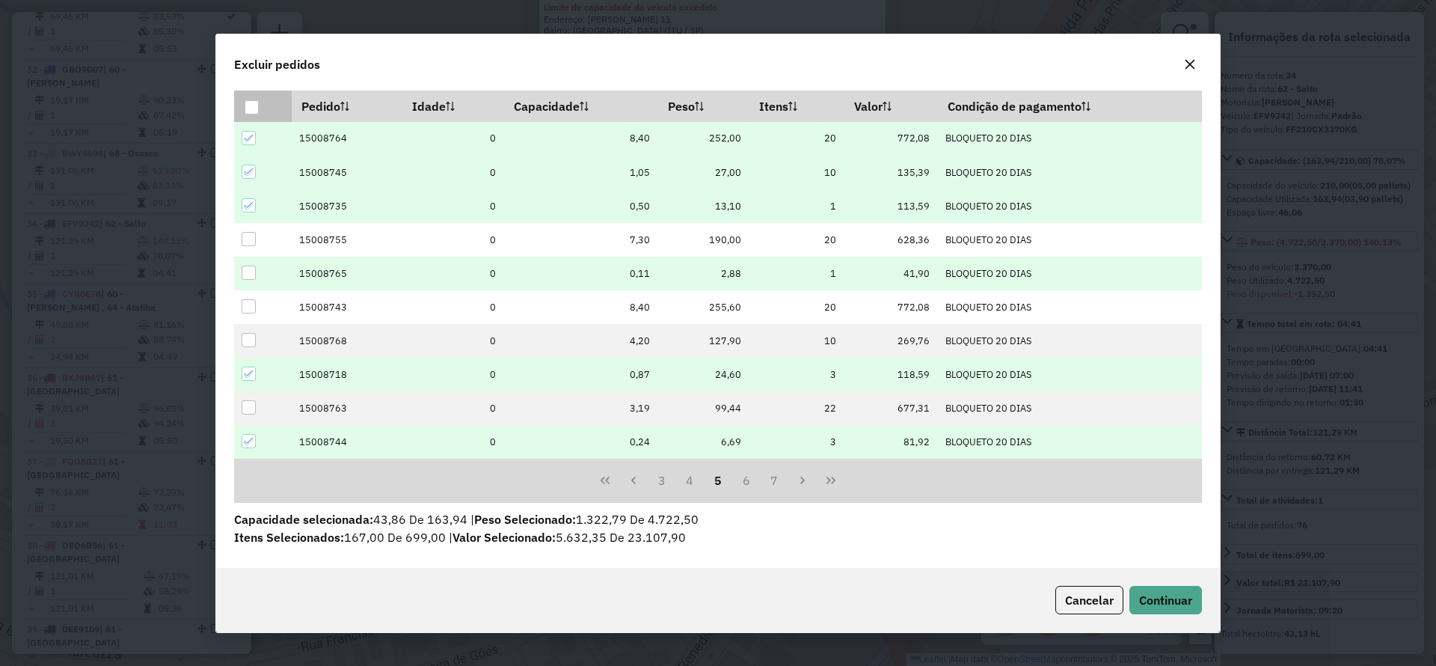
click at [245, 275] on div at bounding box center [249, 273] width 14 height 14
drag, startPoint x: 724, startPoint y: 480, endPoint x: 733, endPoint y: 479, distance: 9.0
click at [724, 479] on button "5" at bounding box center [718, 480] width 28 height 28
click at [737, 480] on button "6" at bounding box center [746, 480] width 28 height 28
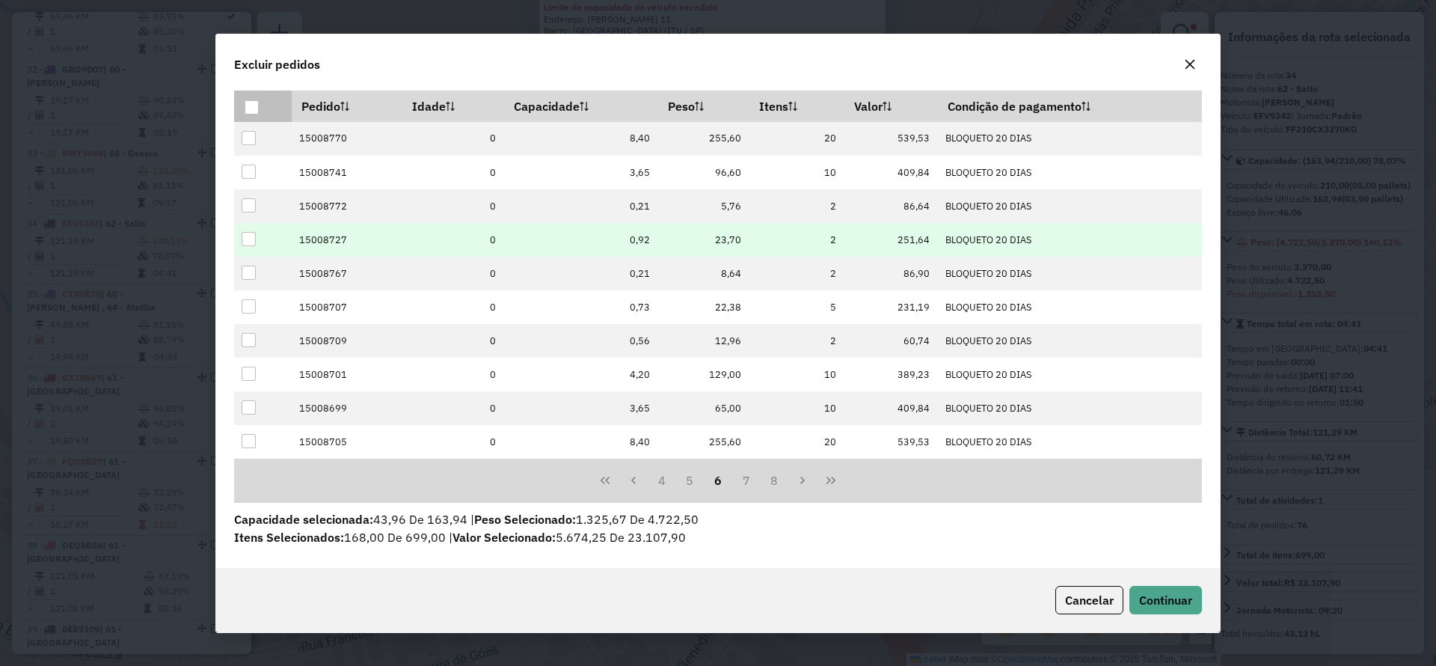
click at [249, 238] on div at bounding box center [249, 239] width 14 height 14
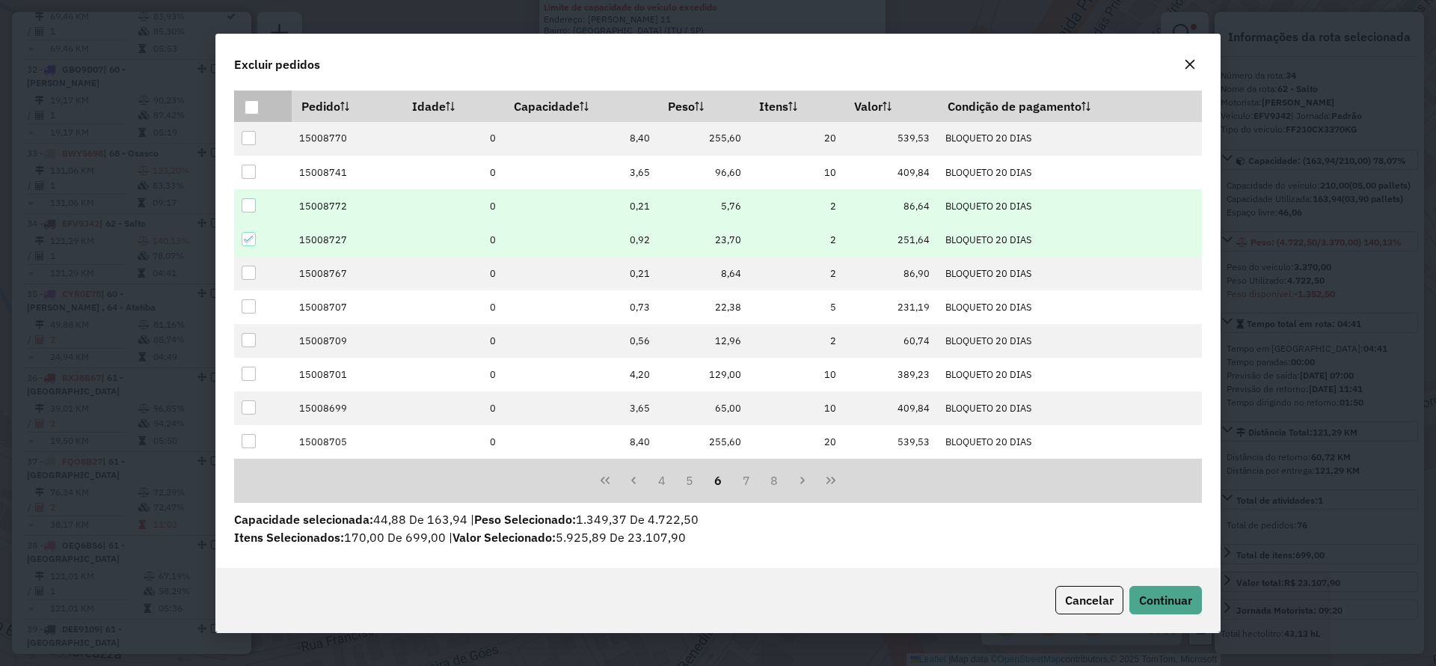
click at [249, 198] on div at bounding box center [249, 205] width 14 height 14
click at [1154, 598] on span "Continuar" at bounding box center [1165, 600] width 53 height 15
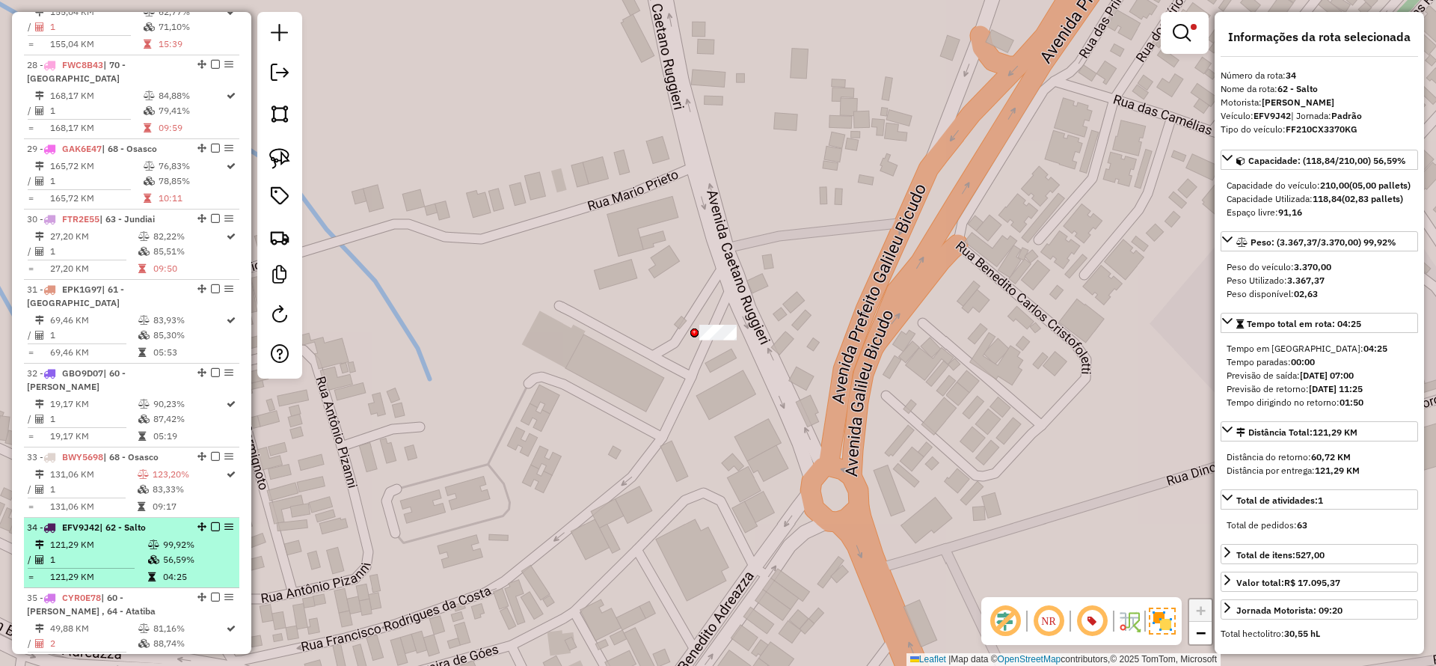
scroll to position [2617, 0]
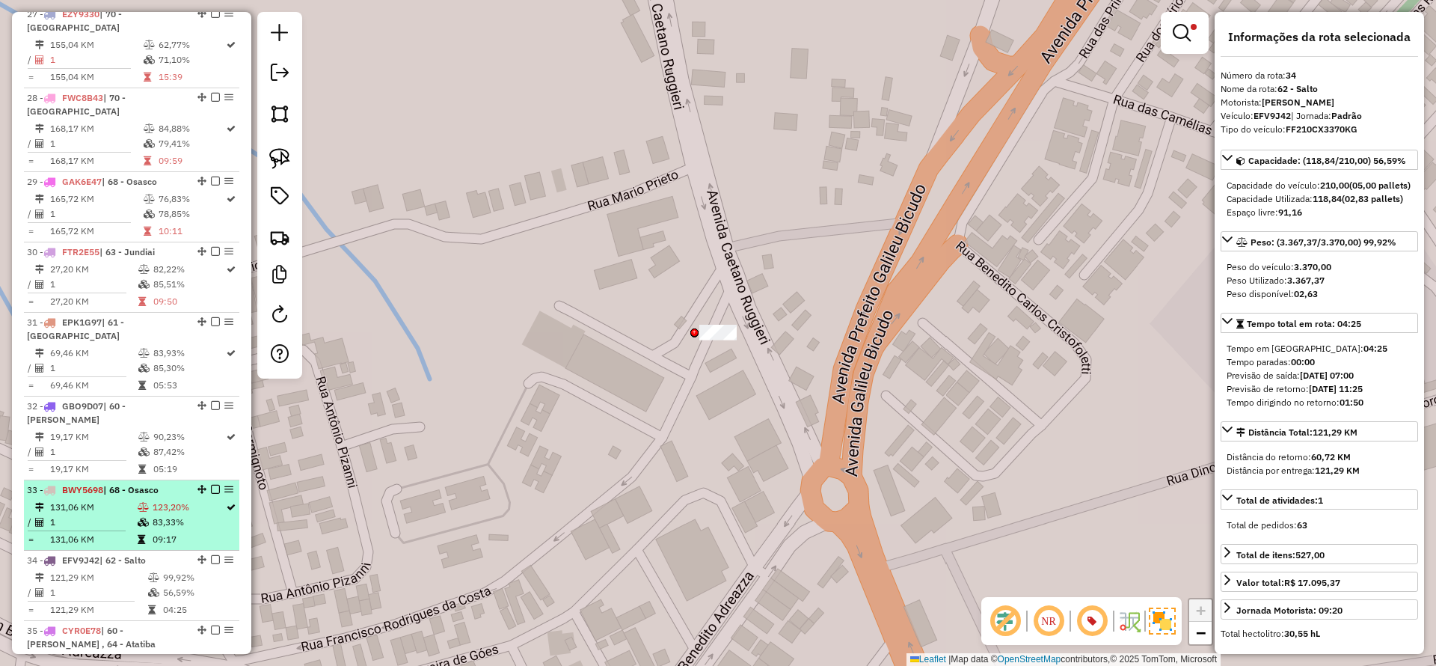
click at [117, 500] on td "131,06 KM" at bounding box center [93, 507] width 88 height 15
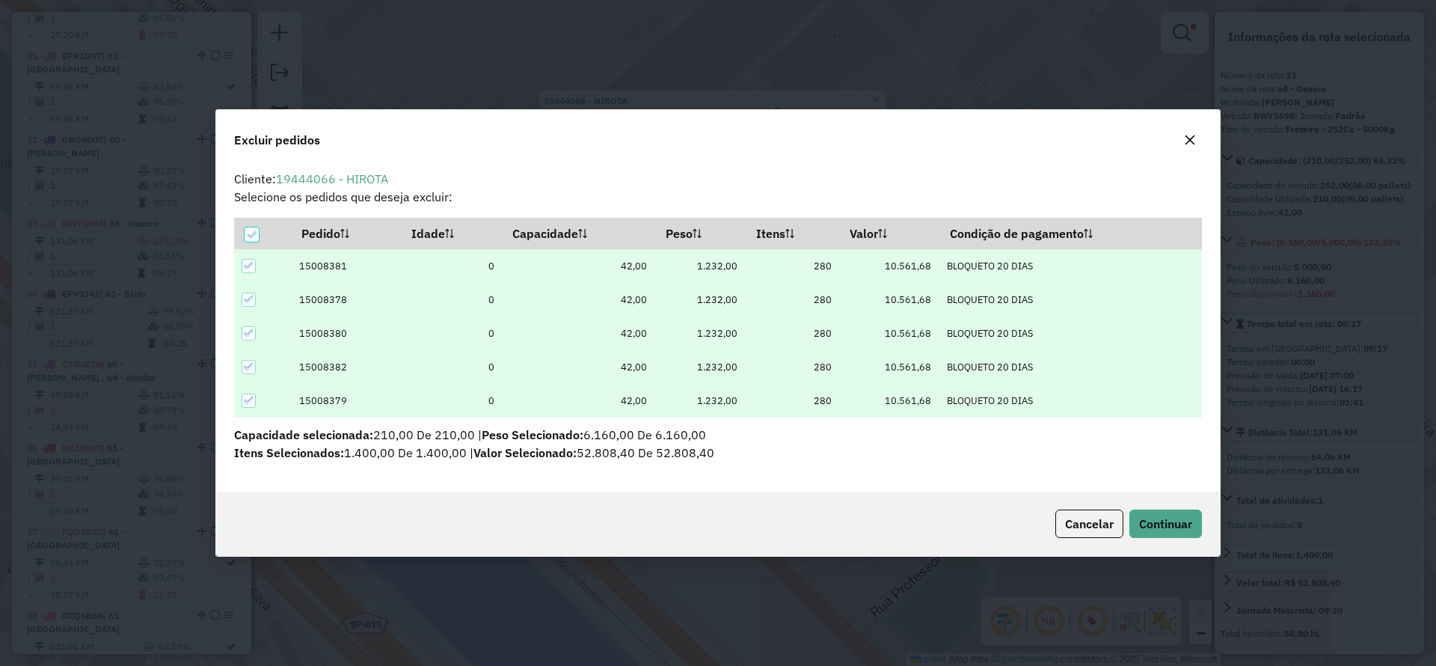
scroll to position [0, 0]
click at [254, 227] on div at bounding box center [252, 234] width 14 height 14
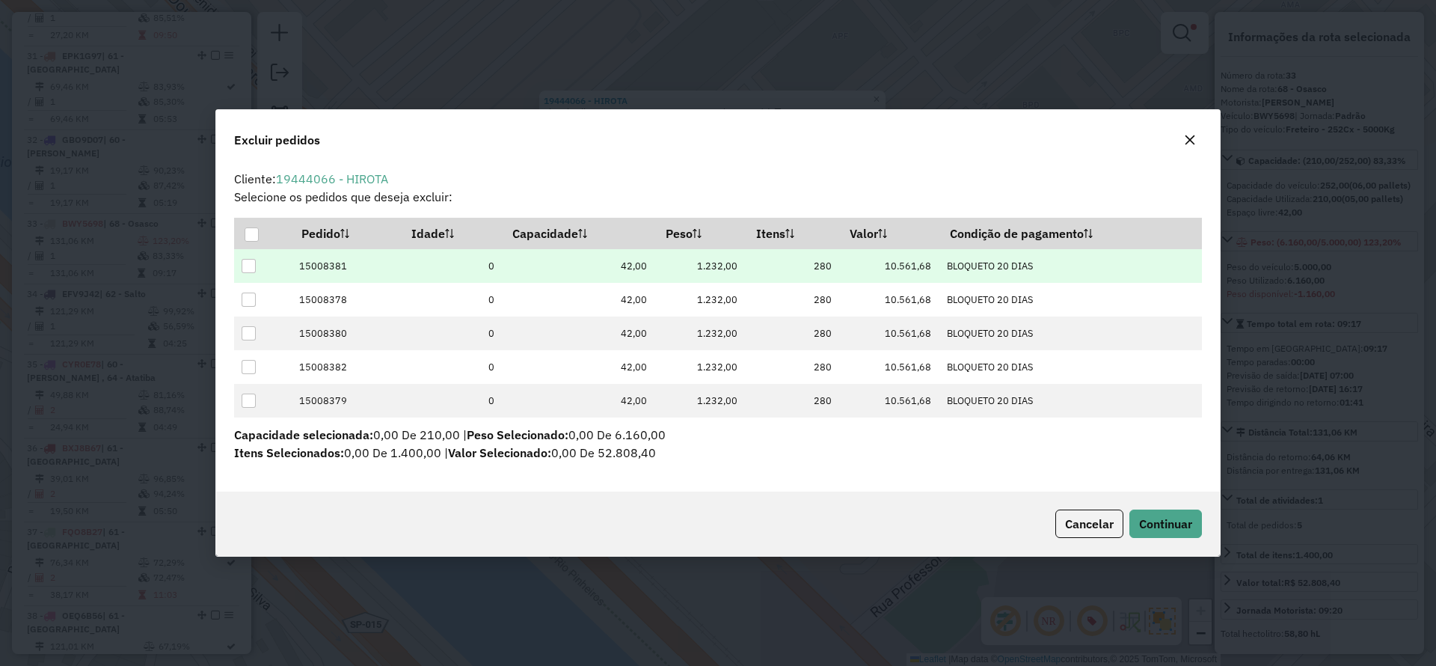
click at [249, 267] on div at bounding box center [249, 266] width 14 height 14
click at [1149, 530] on span "Continuar" at bounding box center [1165, 523] width 53 height 15
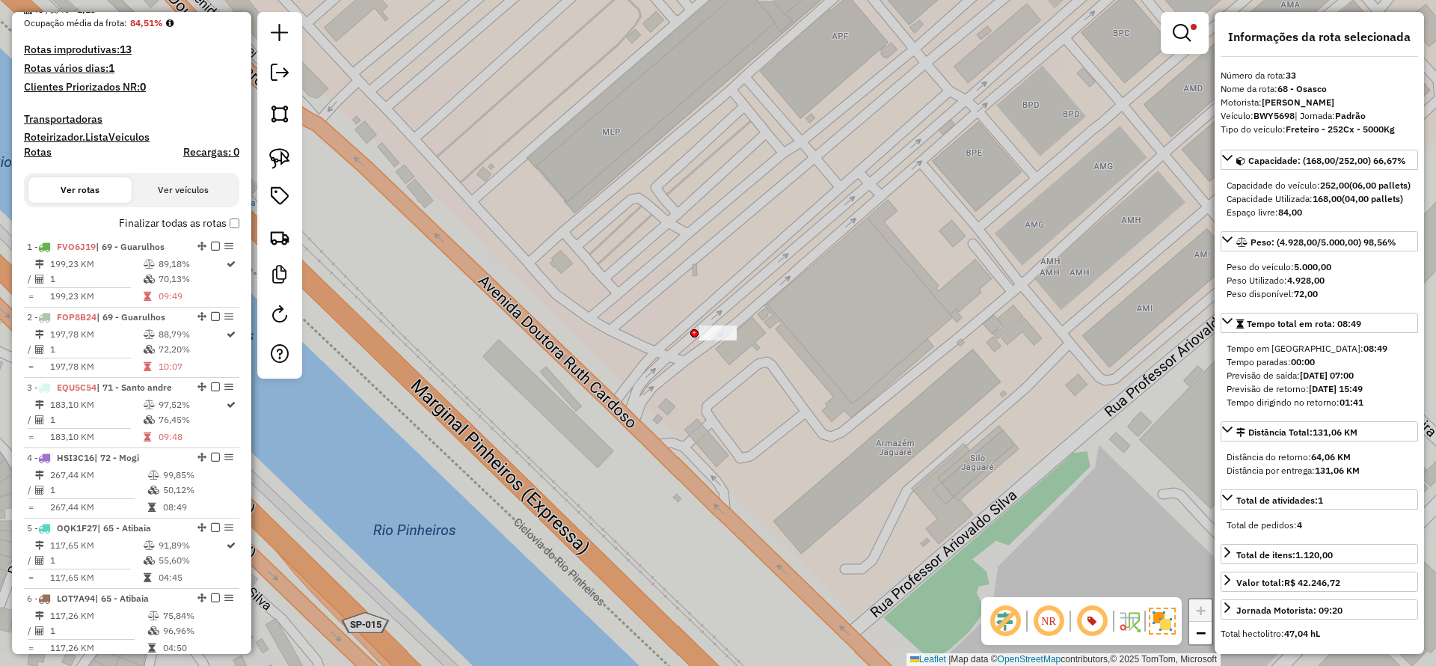
scroll to position [190, 0]
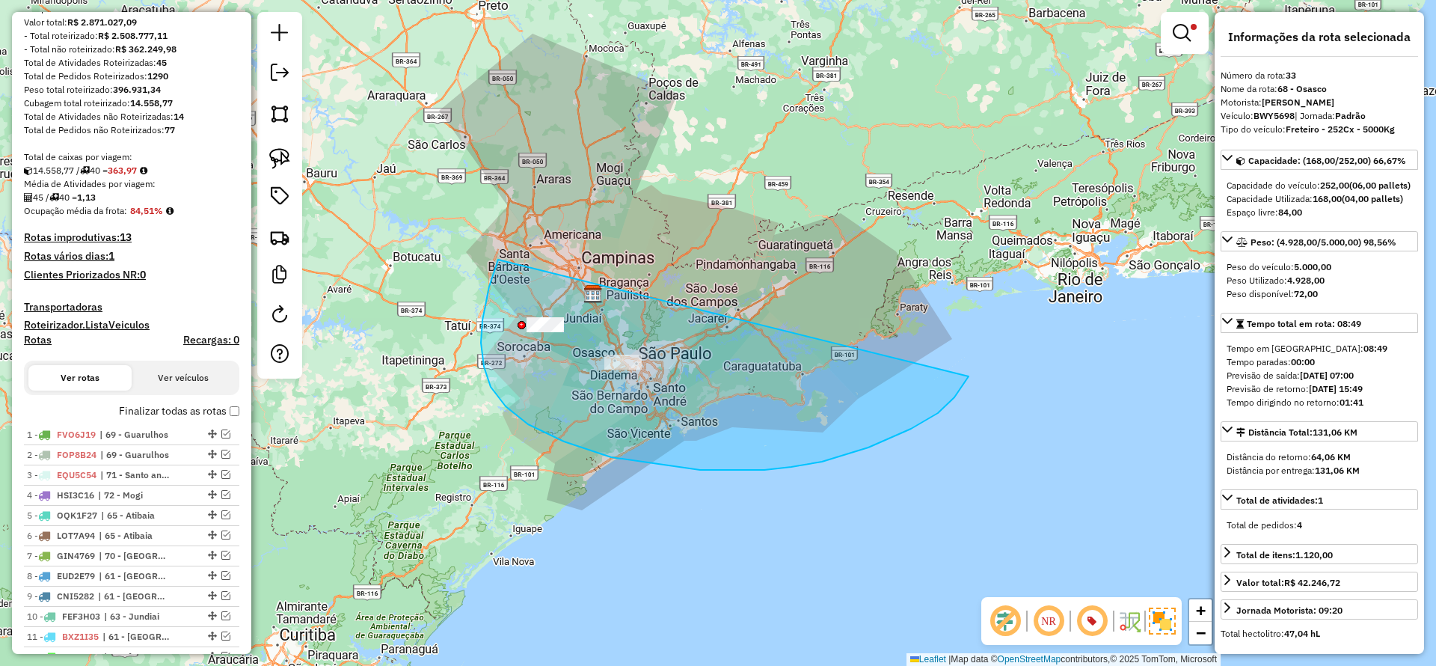
drag, startPoint x: 498, startPoint y: 260, endPoint x: 969, endPoint y: 376, distance: 484.8
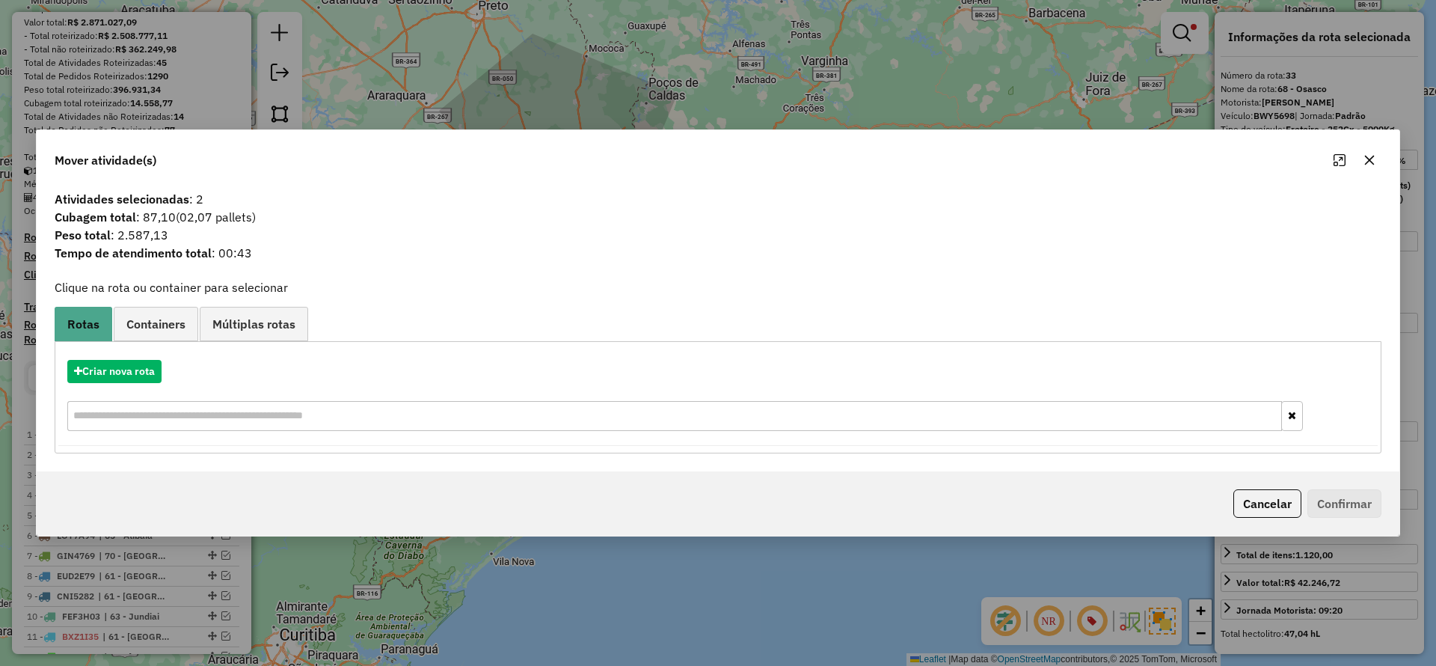
click at [154, 323] on span "Containers" at bounding box center [155, 324] width 59 height 12
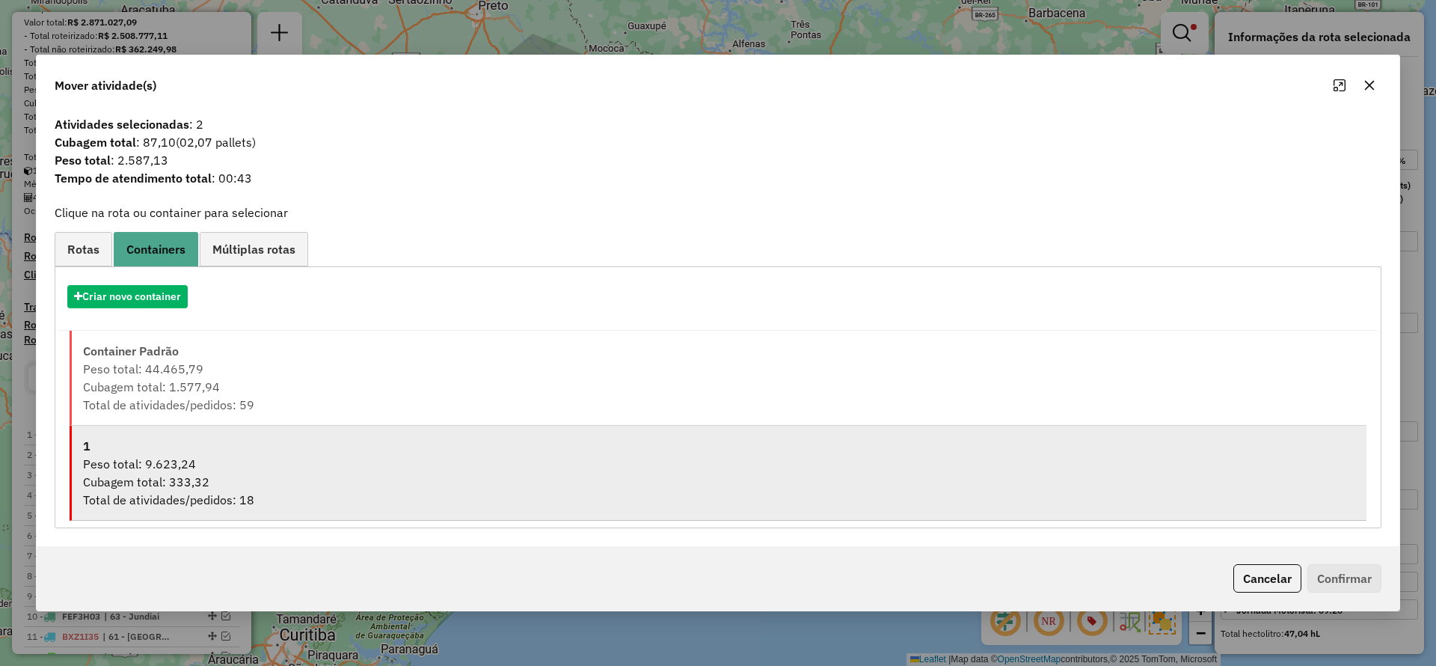
drag, startPoint x: 174, startPoint y: 436, endPoint x: 454, endPoint y: 483, distance: 283.7
click at [175, 438] on div "1" at bounding box center [719, 446] width 1273 height 18
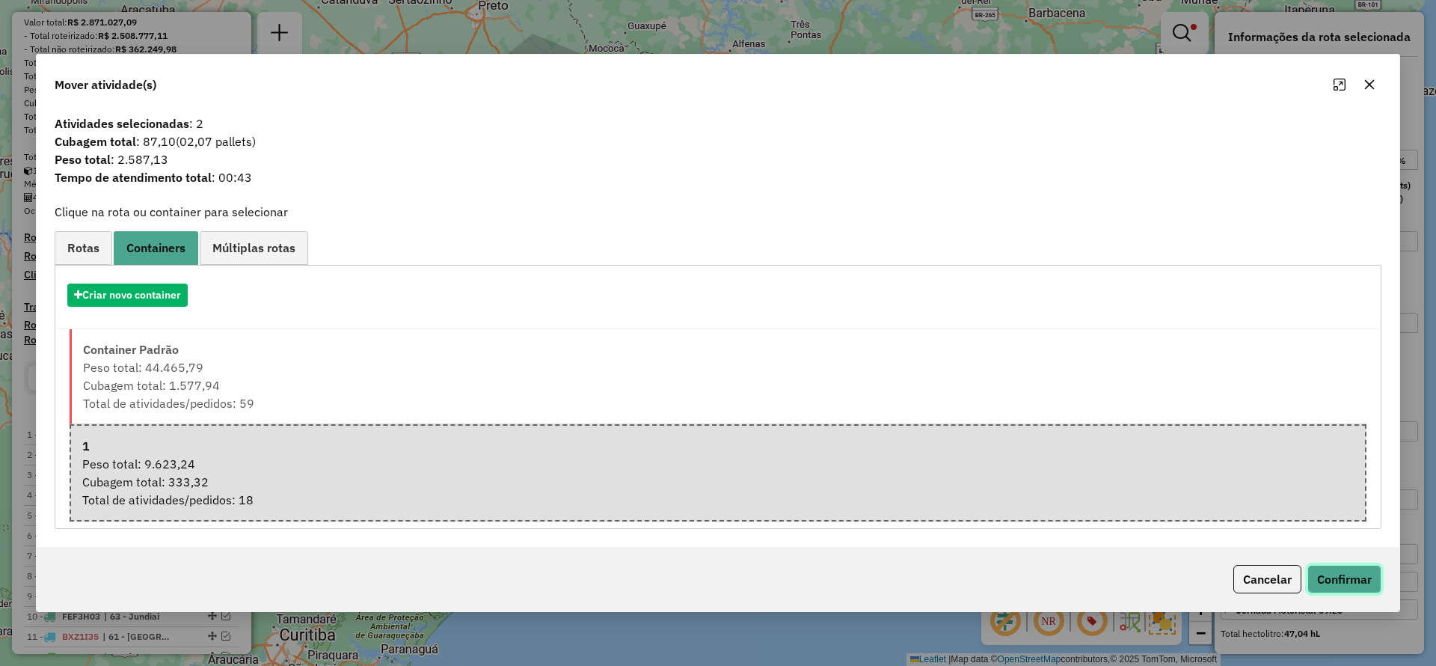
click at [1350, 569] on button "Confirmar" at bounding box center [1345, 579] width 74 height 28
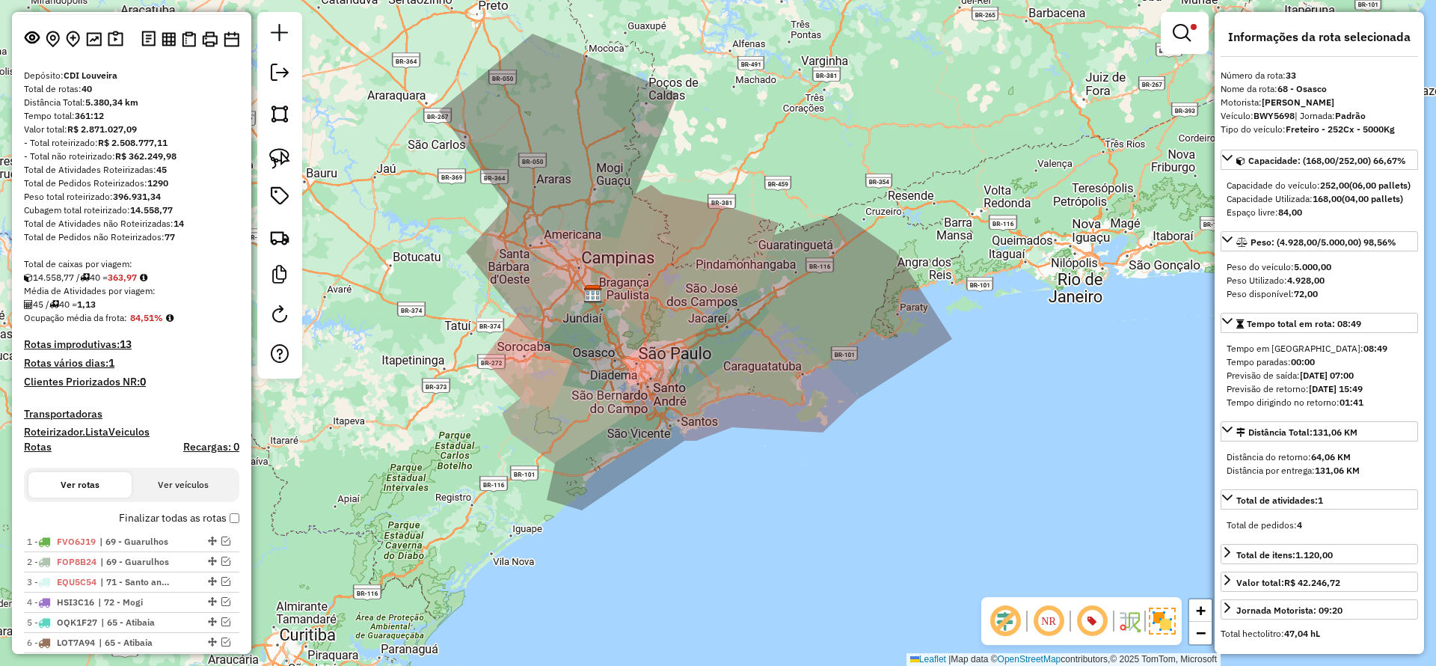
scroll to position [0, 0]
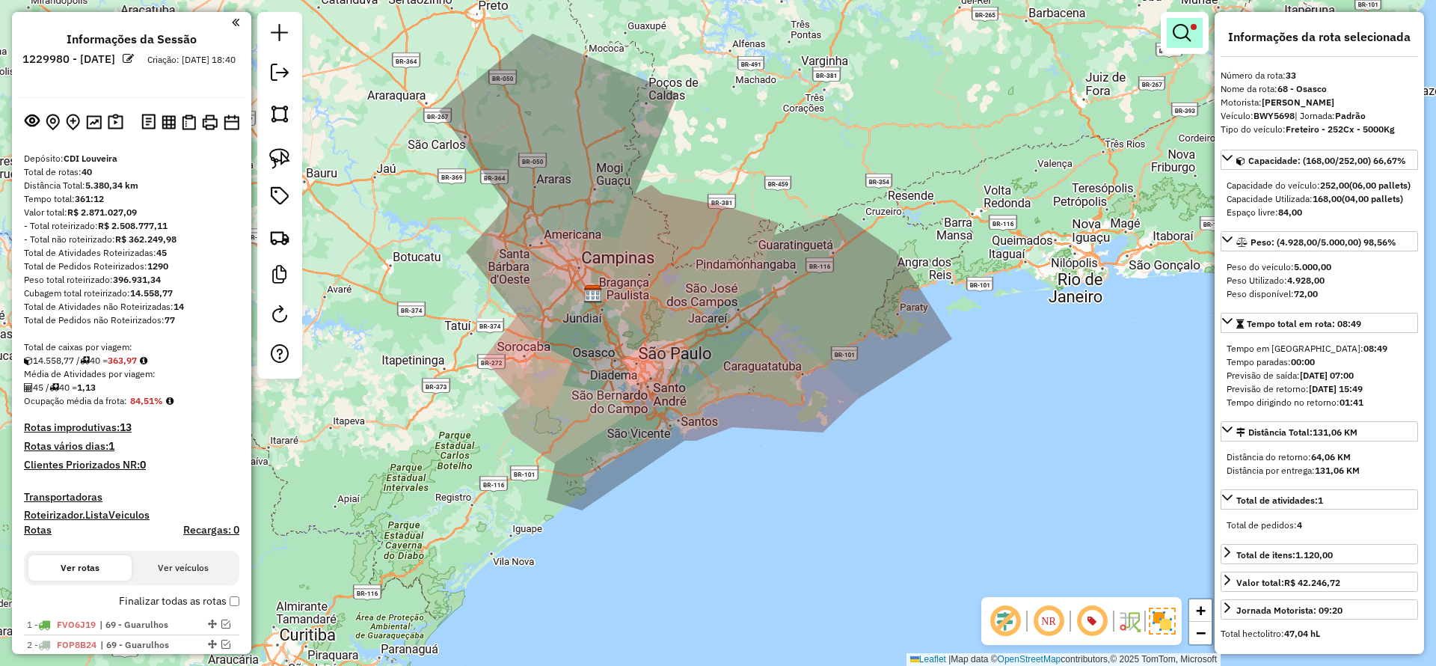
click at [1190, 31] on em at bounding box center [1182, 33] width 18 height 18
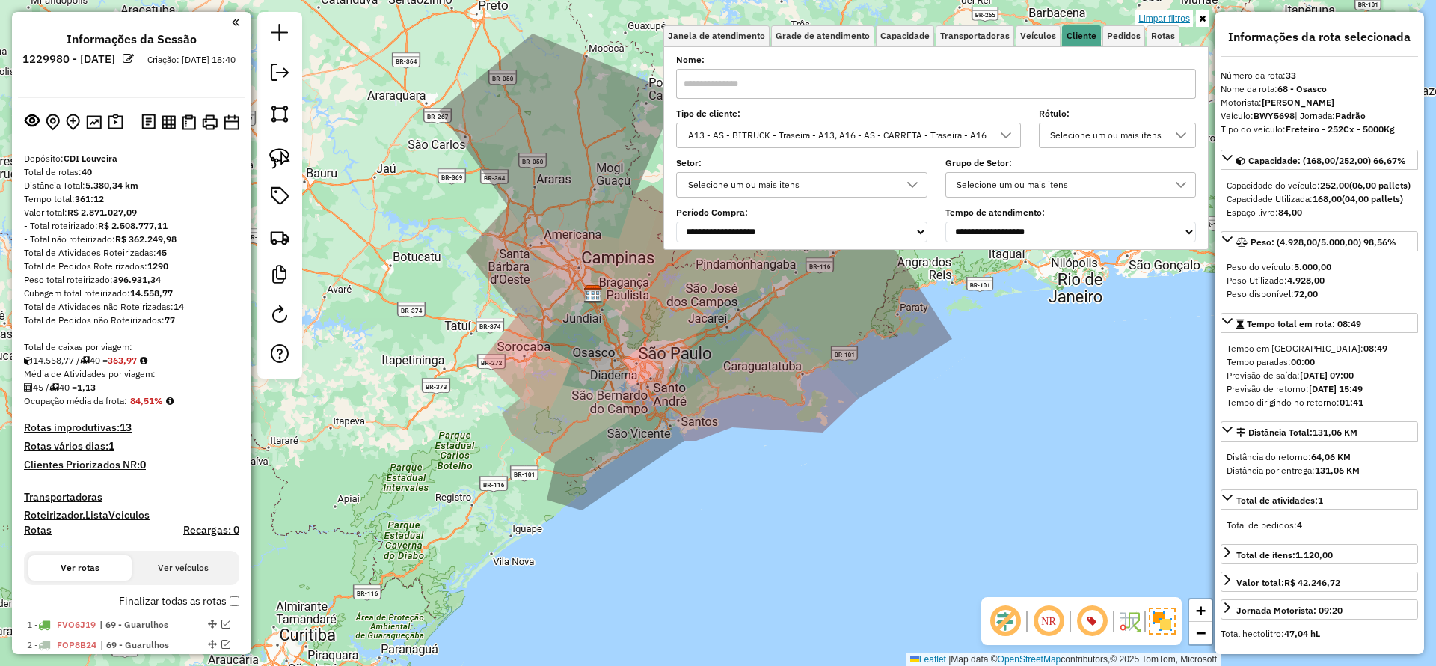
click at [1172, 15] on link "Limpar filtros" at bounding box center [1165, 18] width 58 height 16
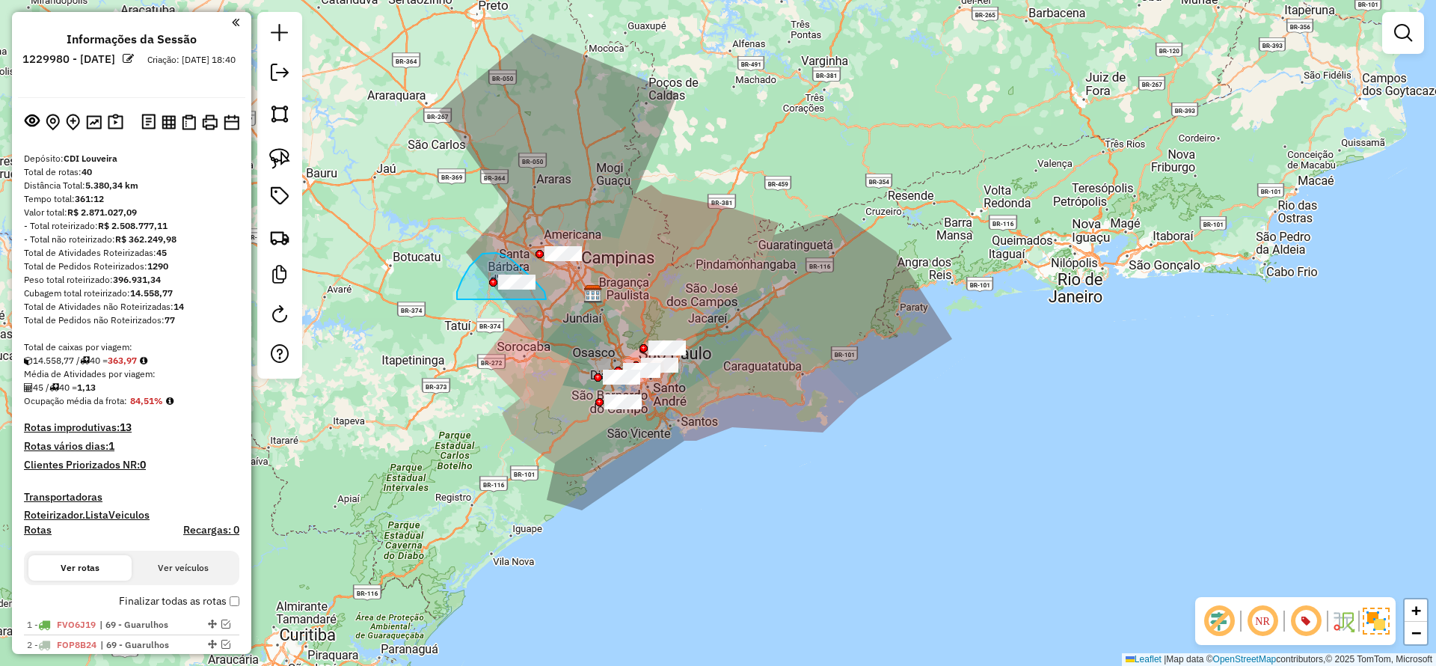
drag, startPoint x: 545, startPoint y: 299, endPoint x: 457, endPoint y: 299, distance: 88.3
drag, startPoint x: 555, startPoint y: 266, endPoint x: 624, endPoint y: 244, distance: 72.2
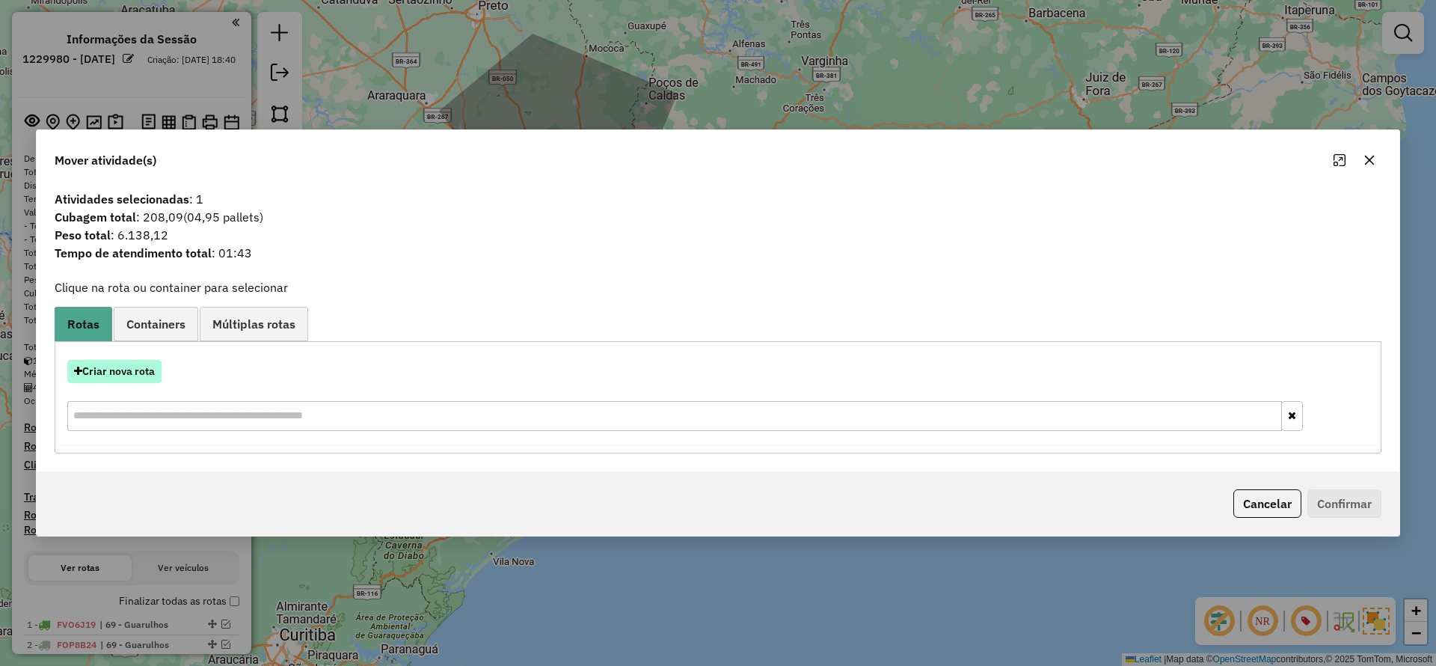
click at [132, 370] on button "Criar nova rota" at bounding box center [114, 371] width 94 height 23
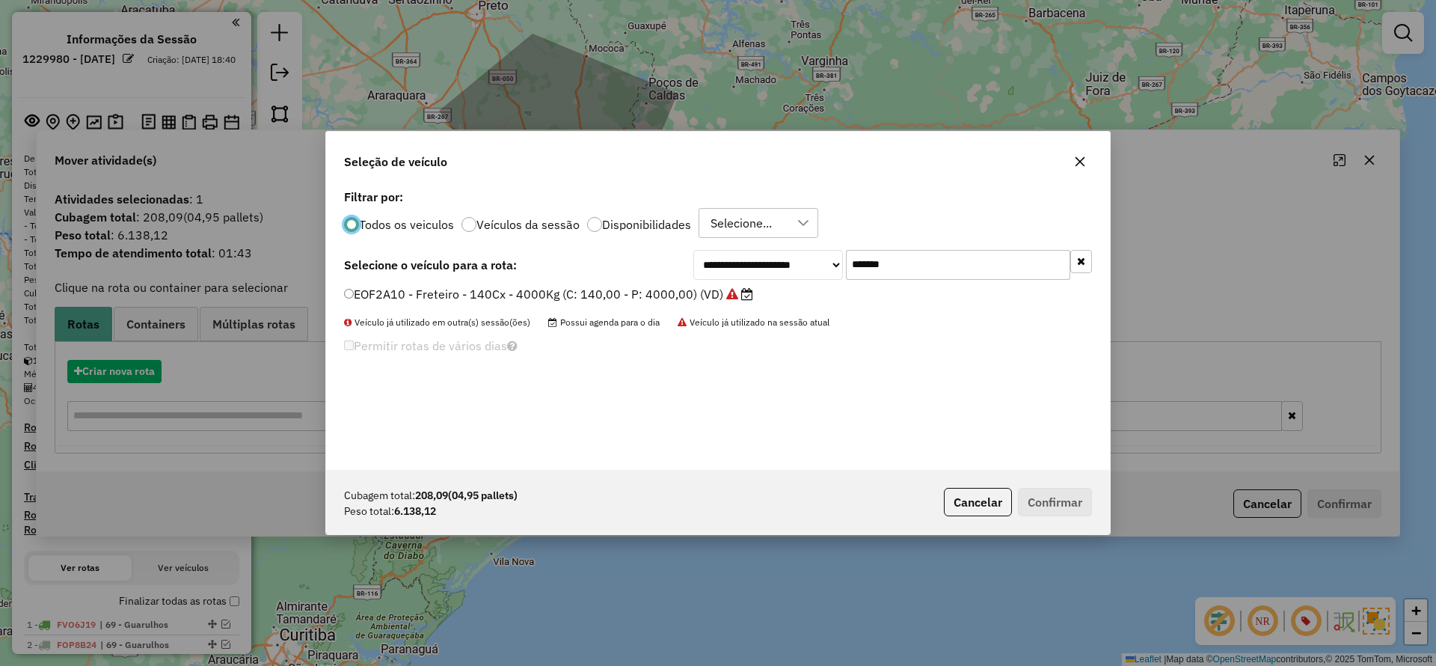
scroll to position [8, 4]
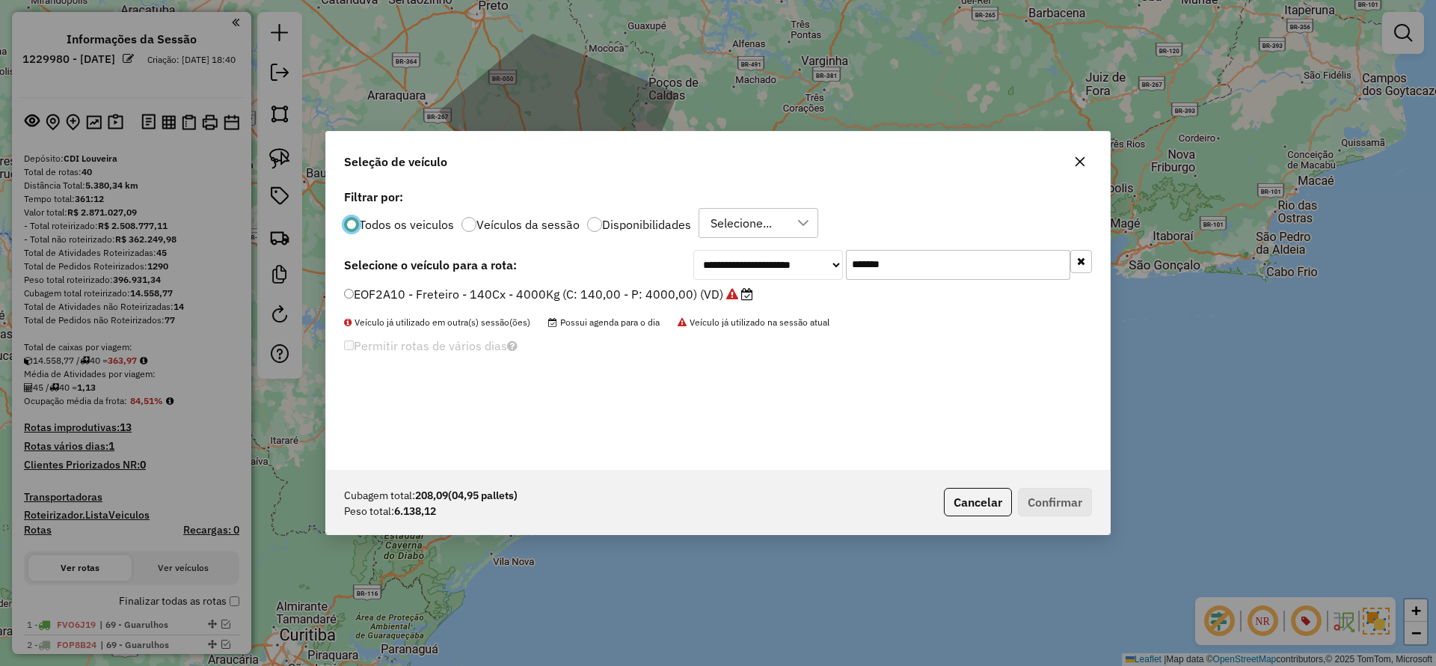
click at [961, 269] on input "*******" at bounding box center [958, 265] width 224 height 30
paste input "text"
type input "*******"
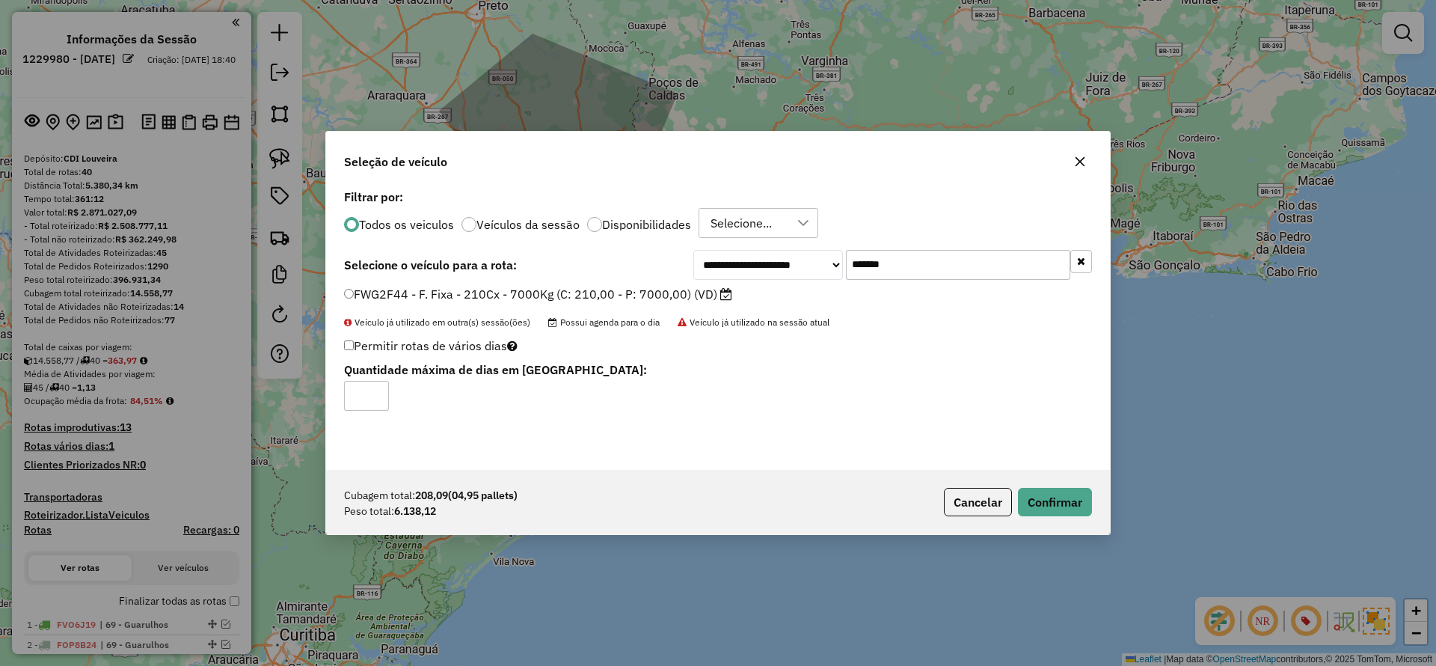
scroll to position [8, 4]
click at [1059, 498] on button "Confirmar" at bounding box center [1055, 502] width 74 height 28
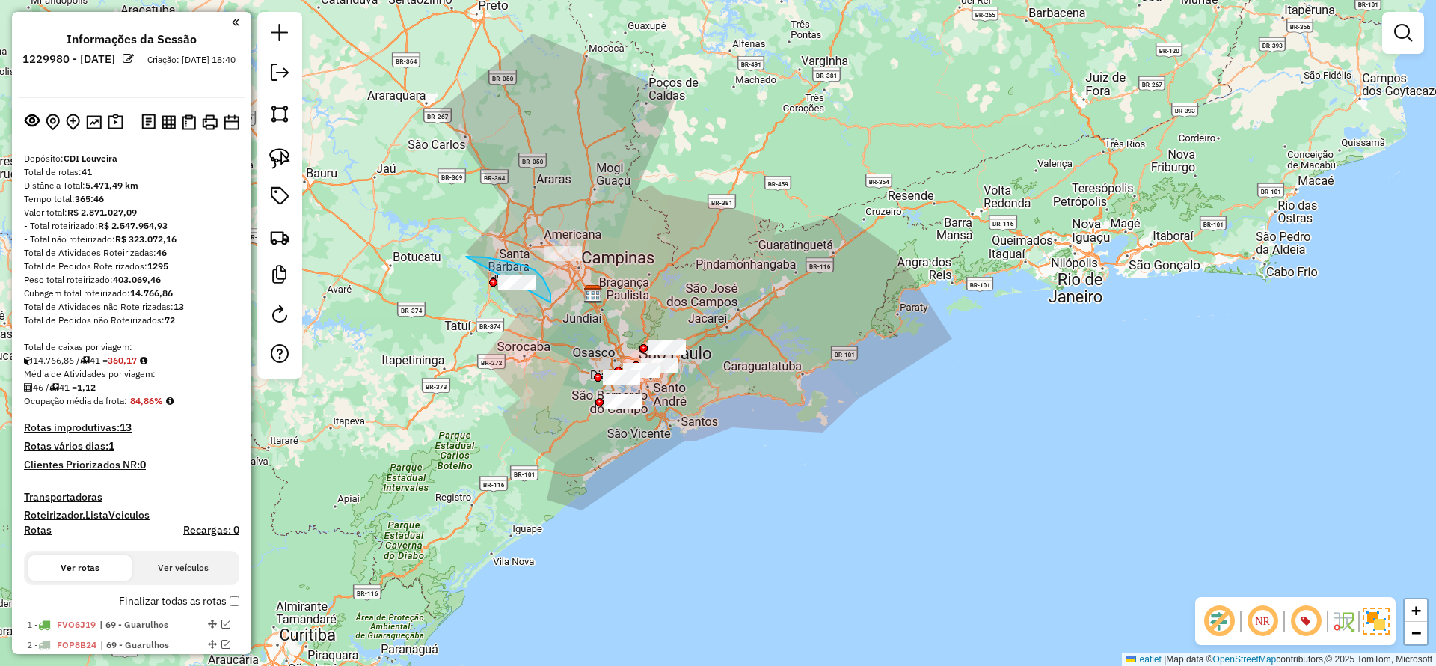
drag, startPoint x: 550, startPoint y: 302, endPoint x: 396, endPoint y: 333, distance: 157.1
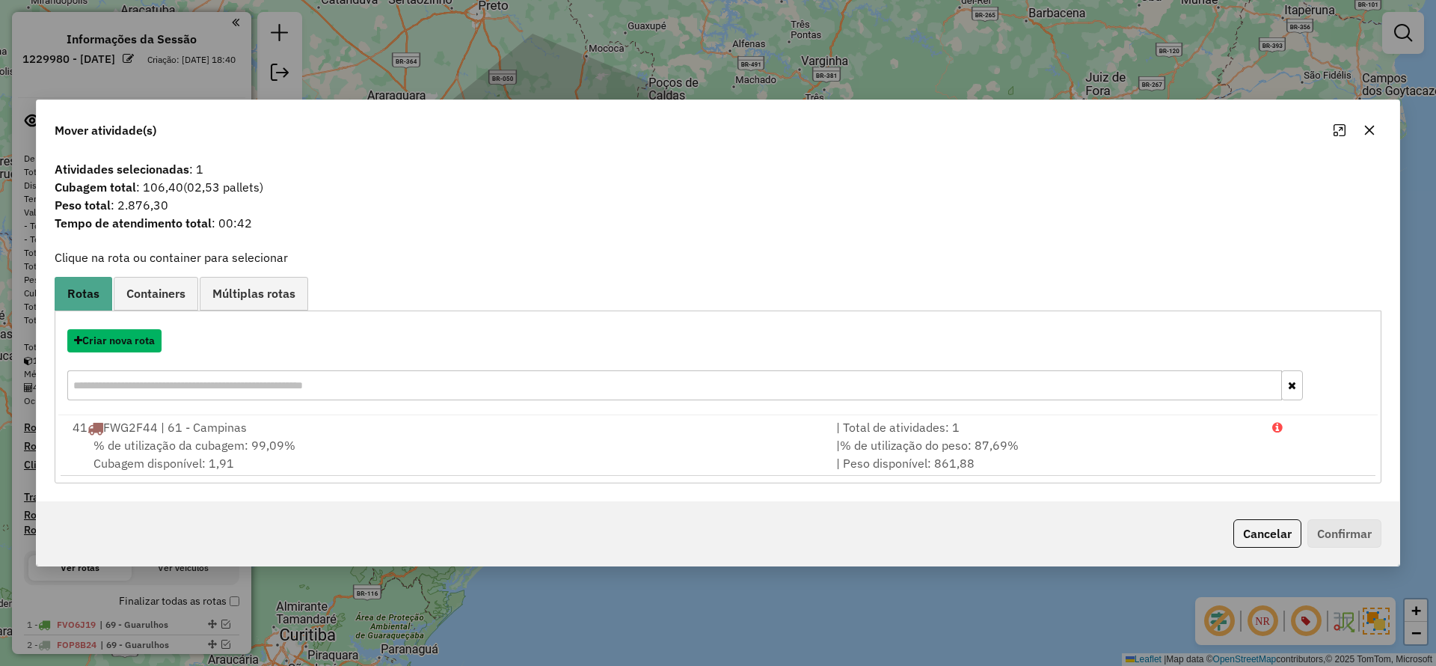
click at [135, 337] on button "Criar nova rota" at bounding box center [114, 340] width 94 height 23
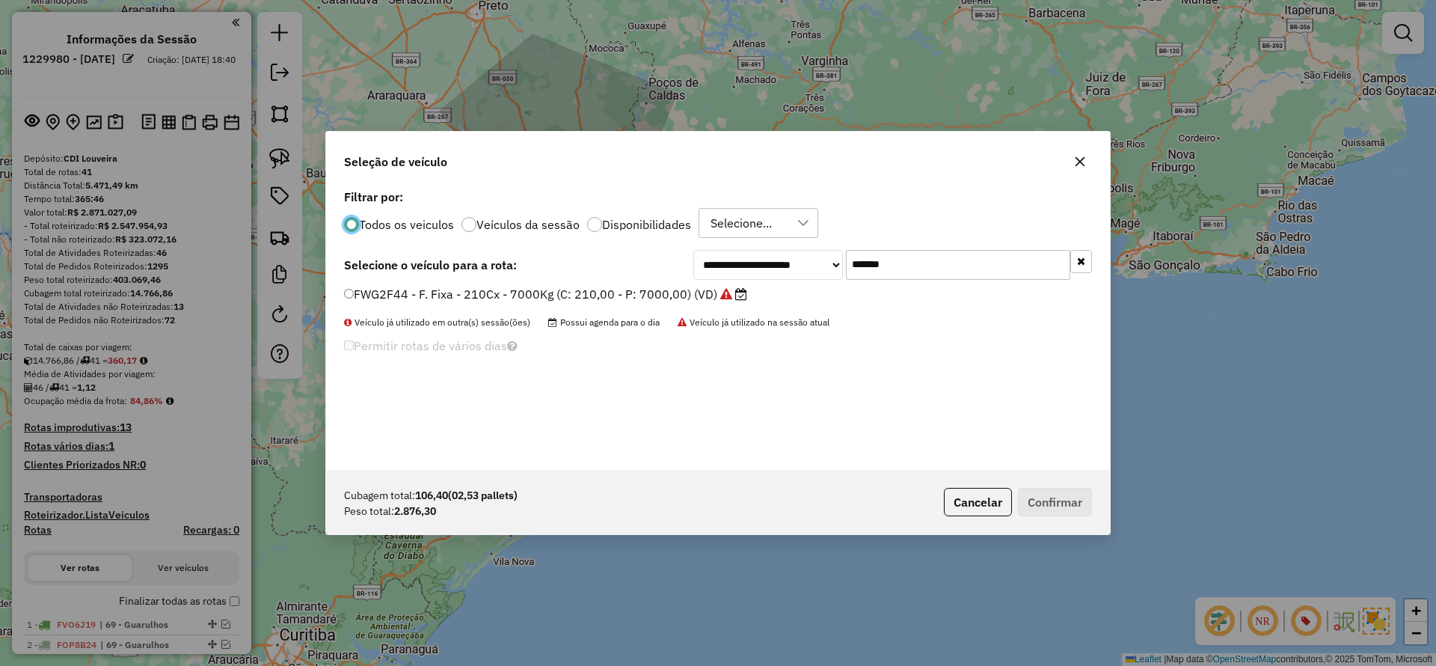
click at [935, 266] on input "*******" at bounding box center [958, 265] width 224 height 30
paste input "text"
type input "*******"
click at [667, 295] on label "GIK2I35 - F. Fixa - 210Cx - 7000Kg (C: 210,00 - P: 7000,00) (VD)" at bounding box center [534, 294] width 381 height 18
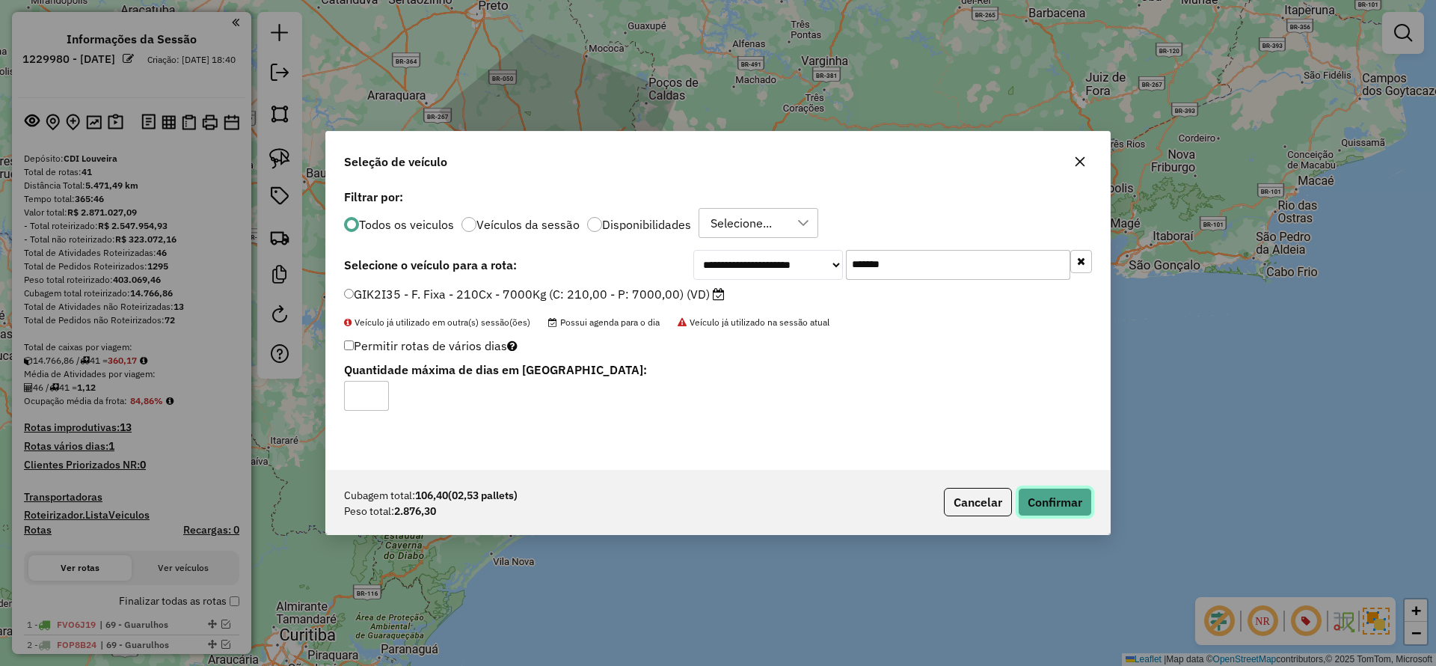
click at [1042, 497] on button "Confirmar" at bounding box center [1055, 502] width 74 height 28
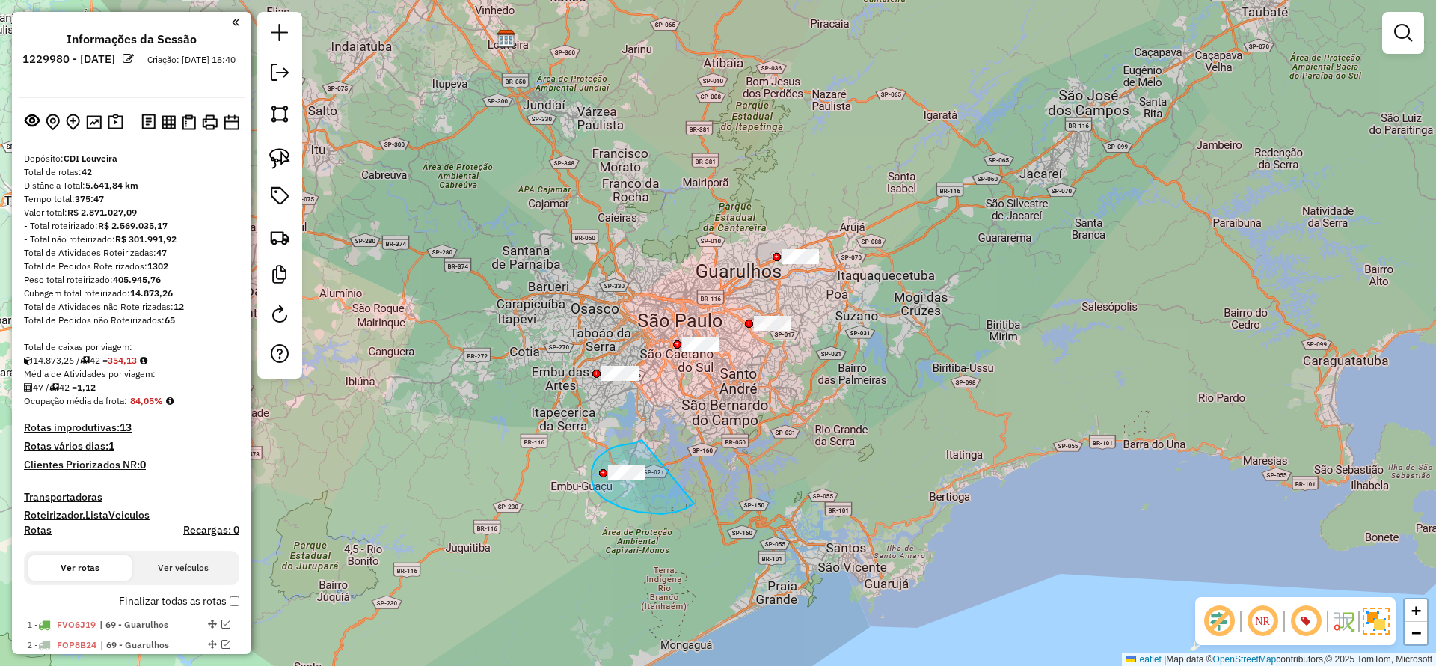
drag, startPoint x: 618, startPoint y: 446, endPoint x: 694, endPoint y: 504, distance: 95.6
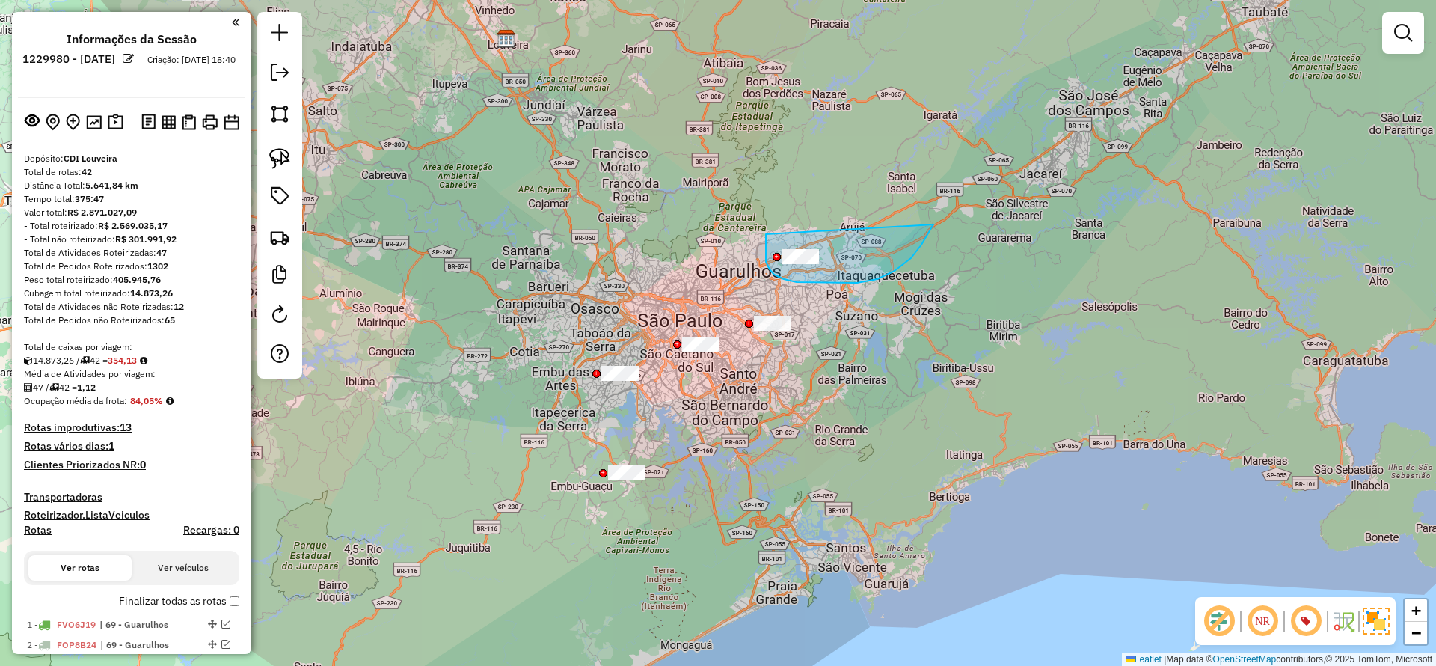
drag, startPoint x: 766, startPoint y: 234, endPoint x: 934, endPoint y: 224, distance: 167.9
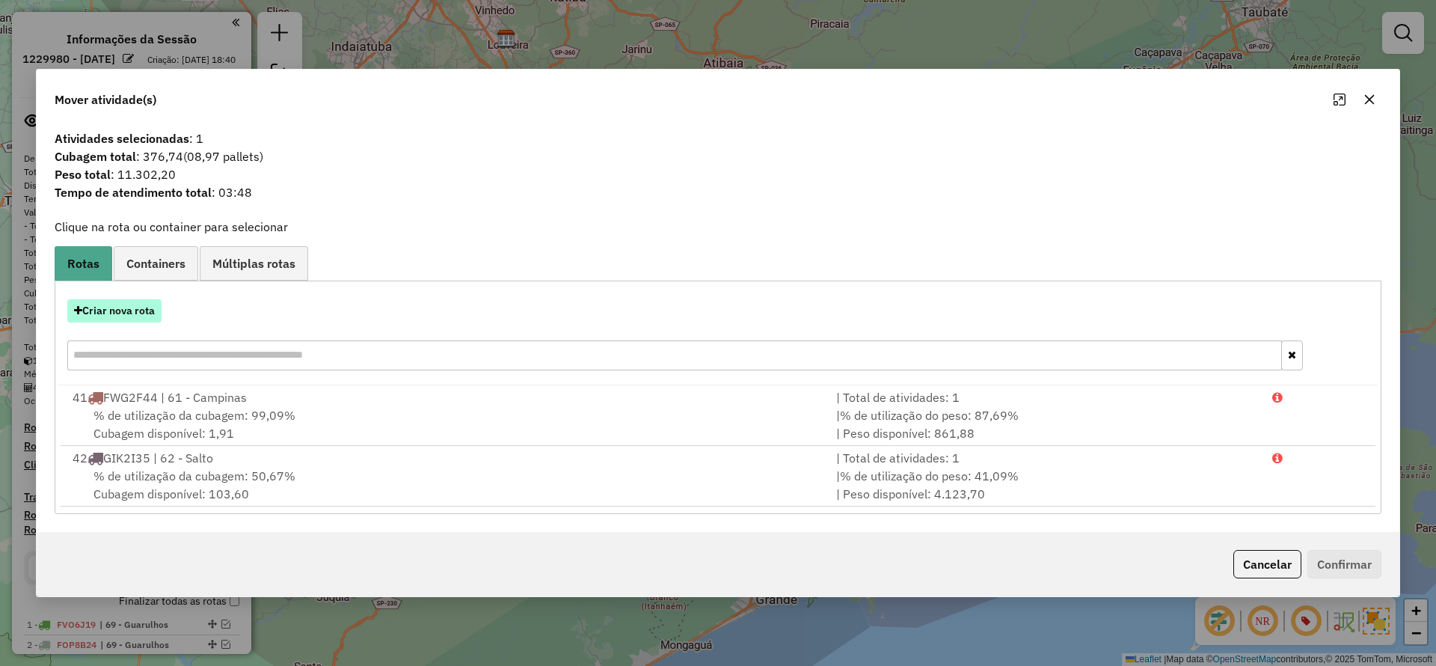
click at [146, 313] on button "Criar nova rota" at bounding box center [114, 310] width 94 height 23
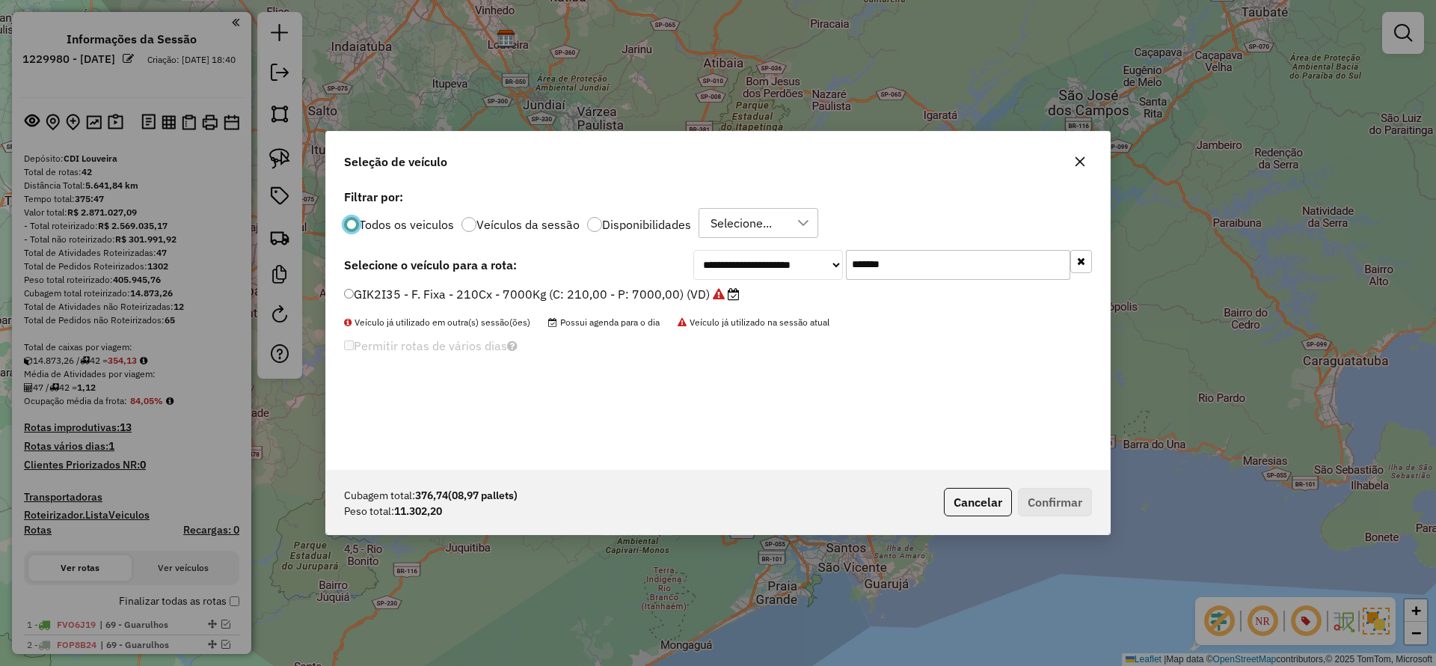
click at [929, 263] on input "*******" at bounding box center [958, 265] width 224 height 30
drag, startPoint x: 929, startPoint y: 263, endPoint x: 784, endPoint y: 272, distance: 145.4
click at [925, 264] on input "*******" at bounding box center [958, 265] width 224 height 30
paste input "text"
type input "*******"
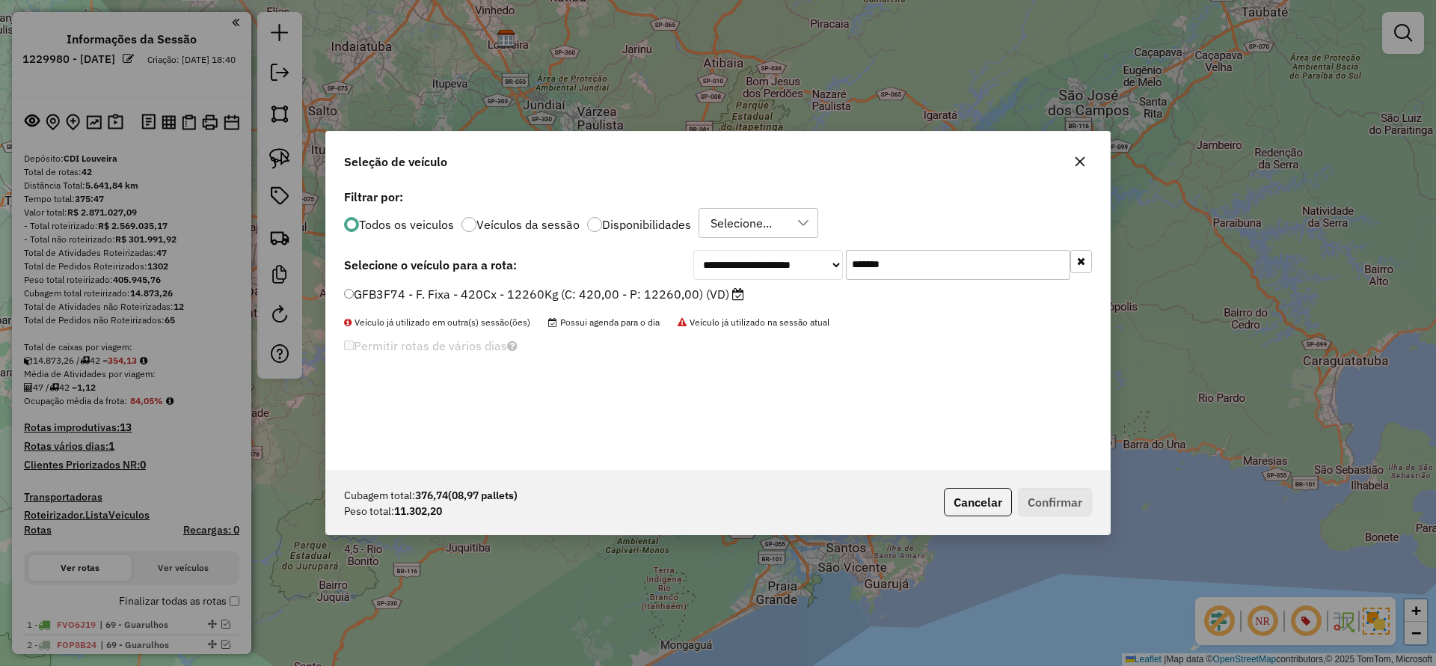
drag, startPoint x: 699, startPoint y: 288, endPoint x: 791, endPoint y: 326, distance: 99.6
click at [701, 290] on label "GFB3F74 - F. Fixa - 420Cx - 12260Kg (C: 420,00 - P: 12260,00) (VD)" at bounding box center [544, 294] width 400 height 18
click at [741, 299] on icon at bounding box center [738, 294] width 12 height 12
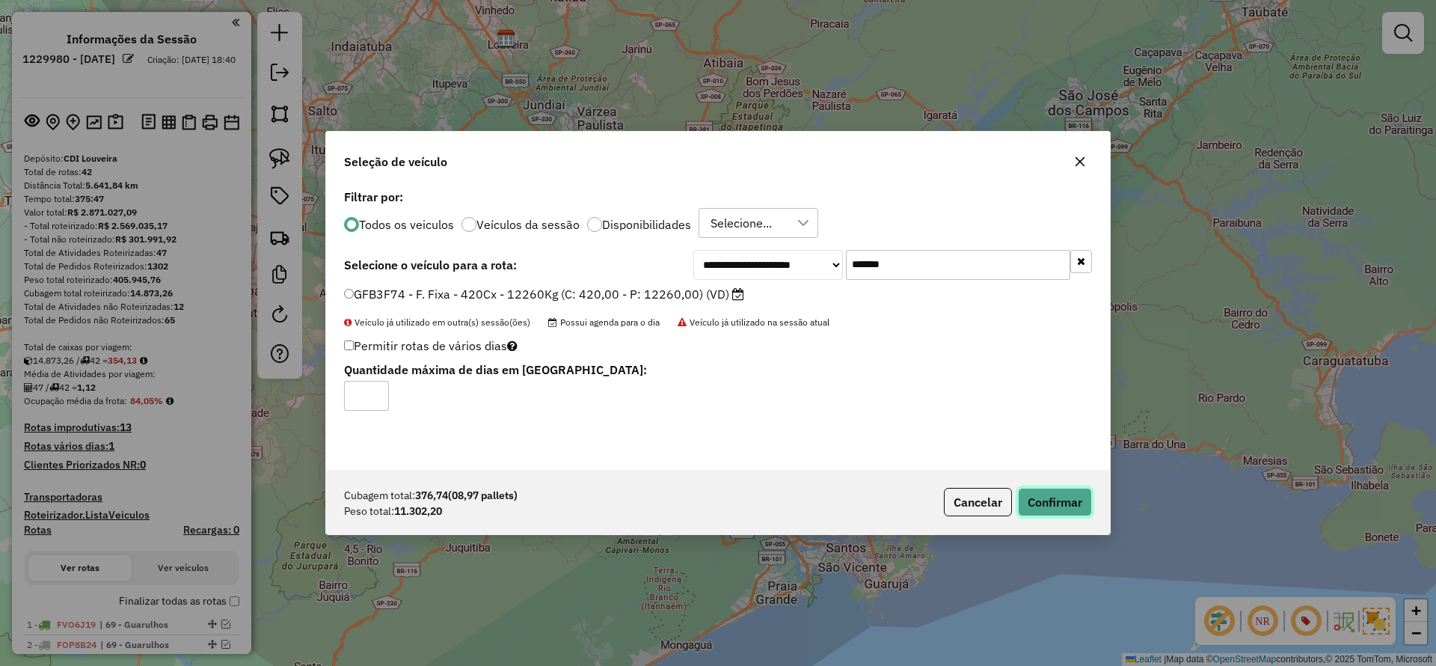
click at [1056, 496] on button "Confirmar" at bounding box center [1055, 502] width 74 height 28
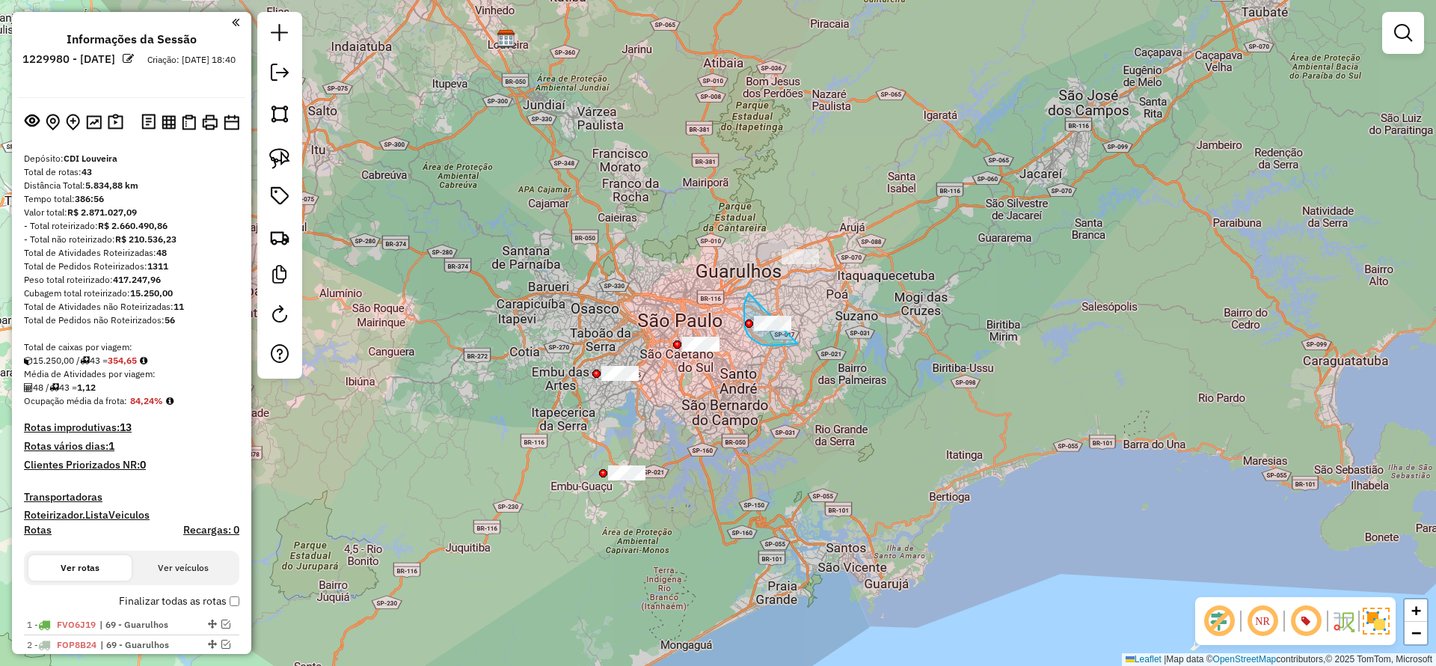
drag, startPoint x: 747, startPoint y: 299, endPoint x: 858, endPoint y: 318, distance: 113.2
drag, startPoint x: 672, startPoint y: 345, endPoint x: 719, endPoint y: 361, distance: 49.9
click at [719, 378] on div at bounding box center [720, 382] width 8 height 8
drag, startPoint x: 673, startPoint y: 330, endPoint x: 833, endPoint y: 297, distance: 163.5
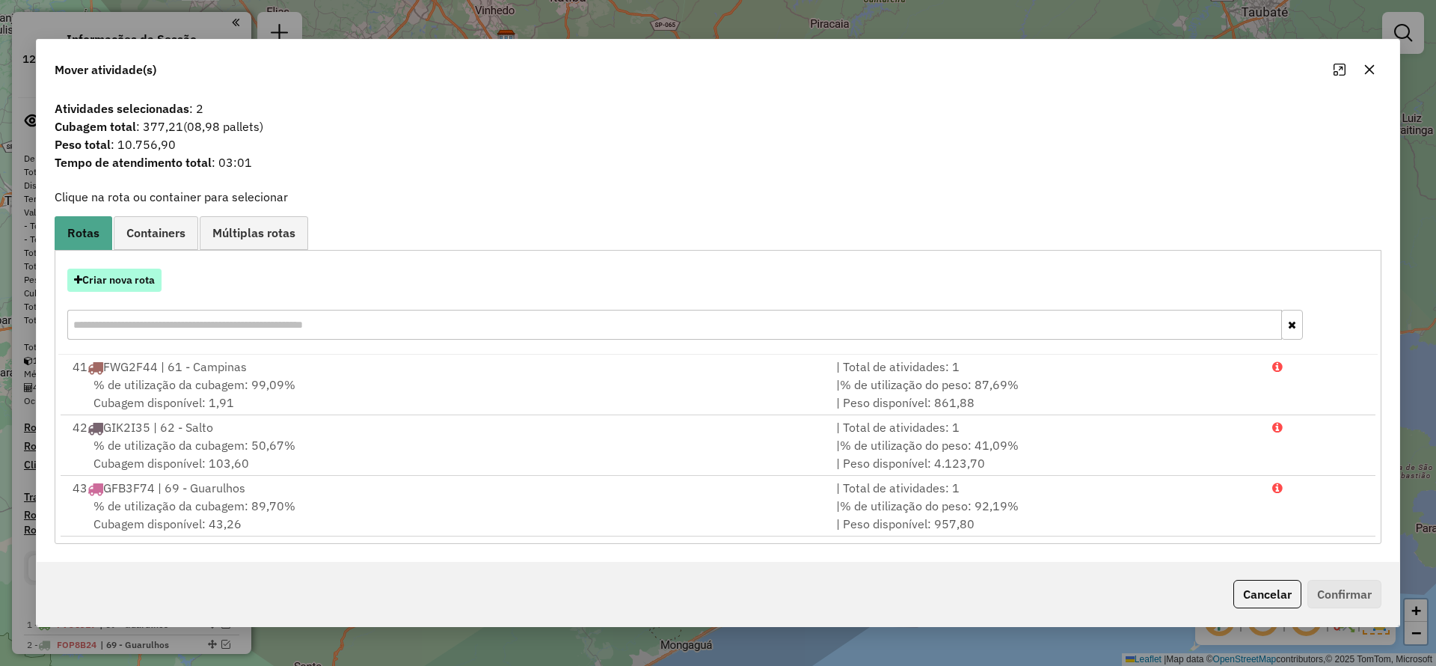
click at [139, 273] on button "Criar nova rota" at bounding box center [114, 280] width 94 height 23
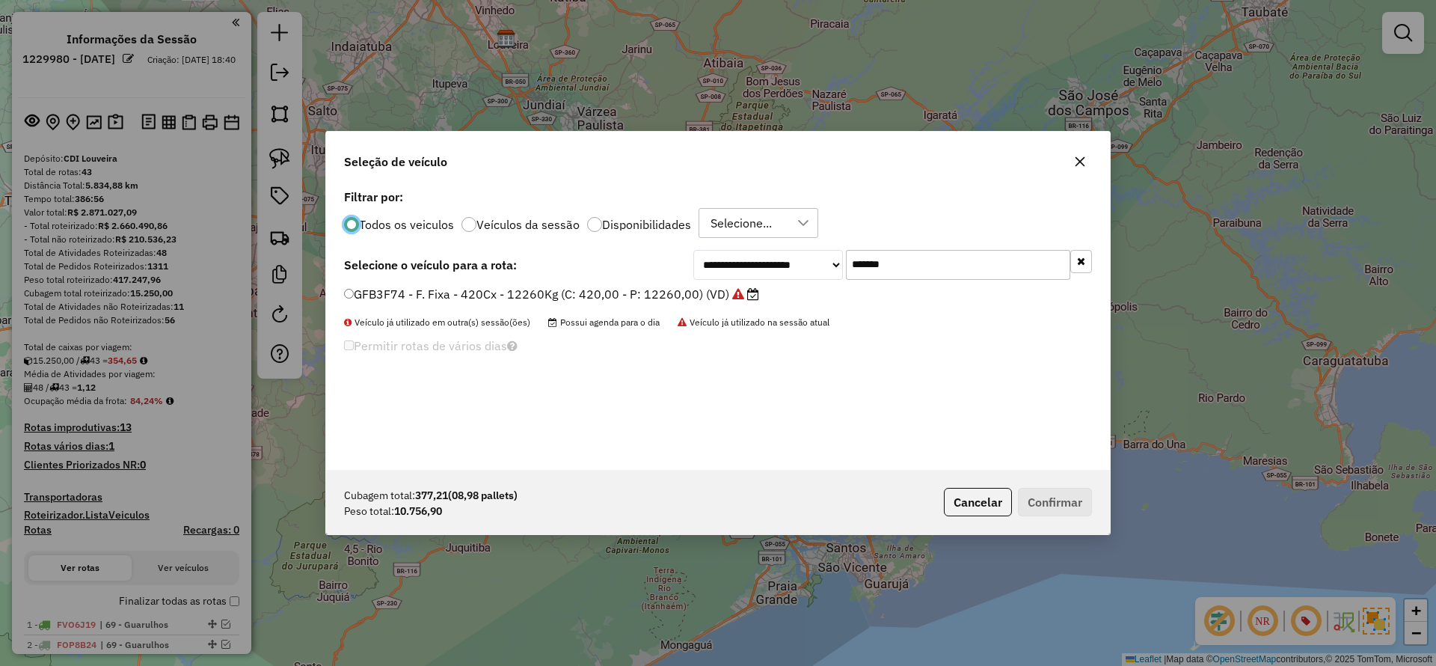
click at [1000, 272] on input "*******" at bounding box center [958, 265] width 224 height 30
paste input "text"
type input "*******"
click at [735, 298] on icon at bounding box center [741, 294] width 12 height 12
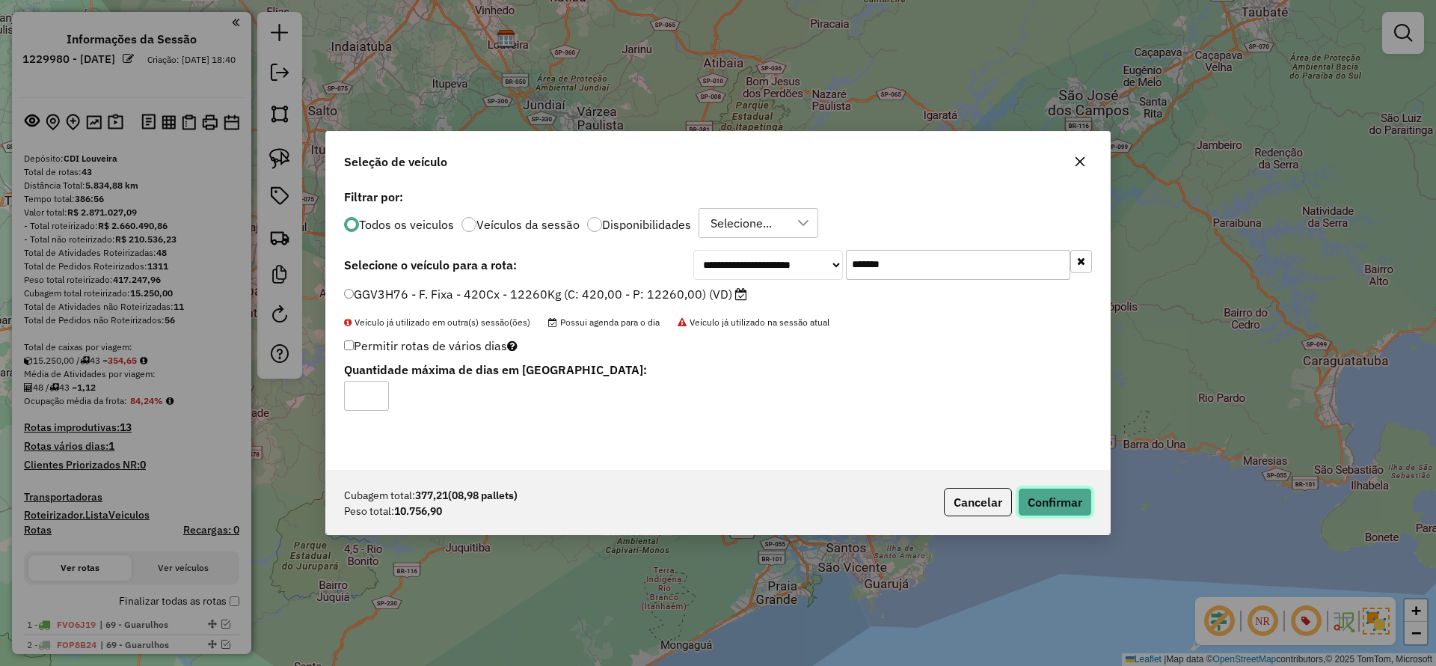
click at [1050, 500] on button "Confirmar" at bounding box center [1055, 502] width 74 height 28
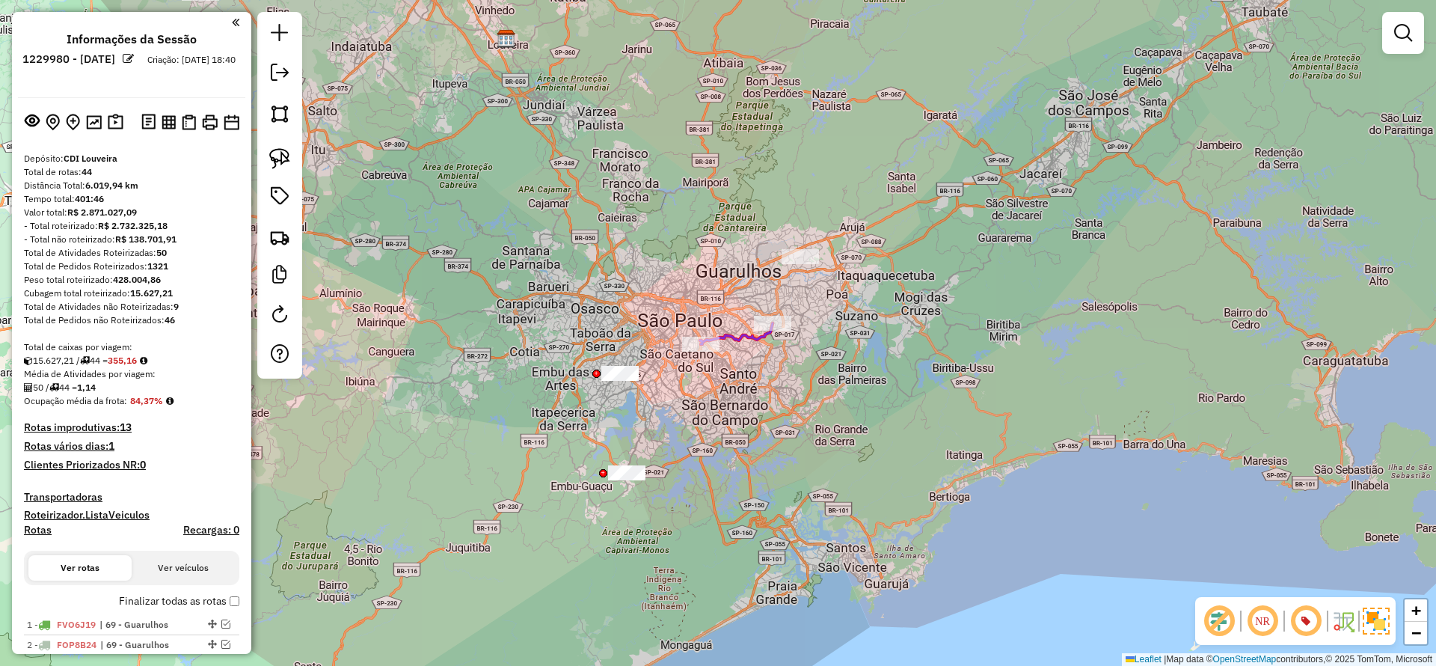
click at [748, 342] on icon at bounding box center [736, 333] width 73 height 21
select select "**********"
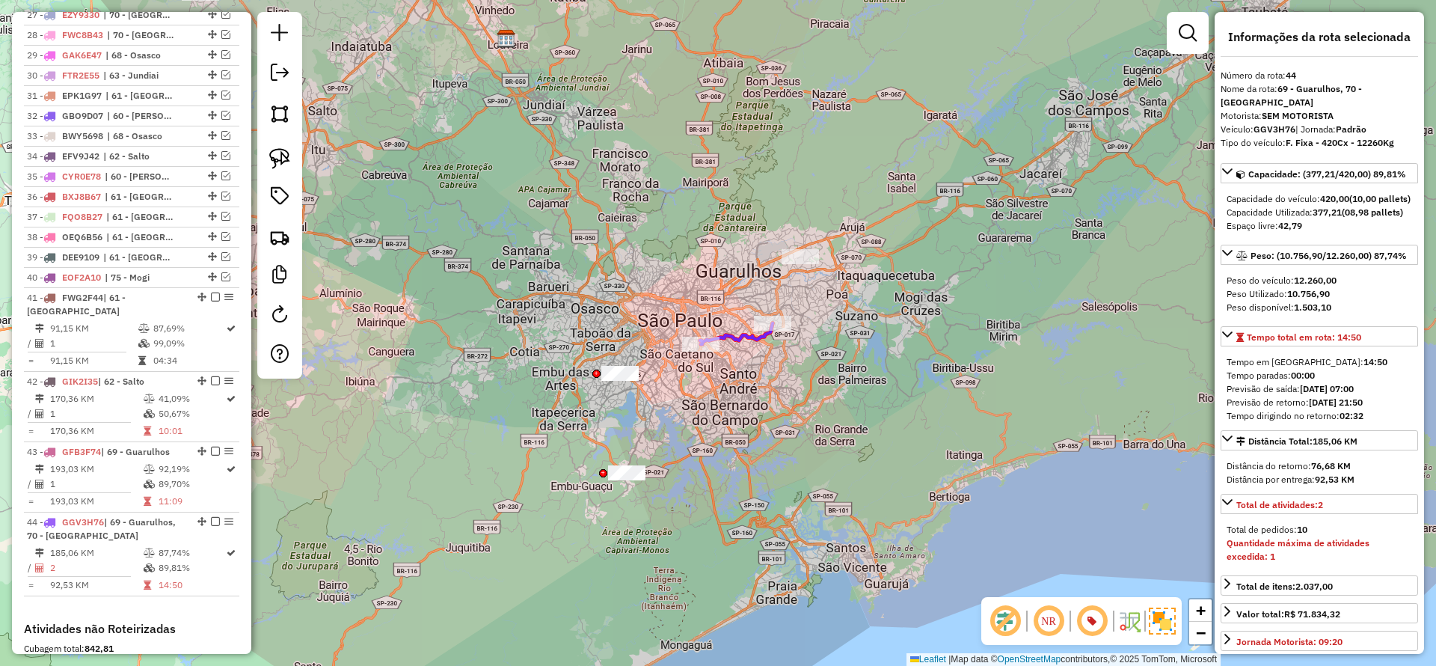
scroll to position [1466, 0]
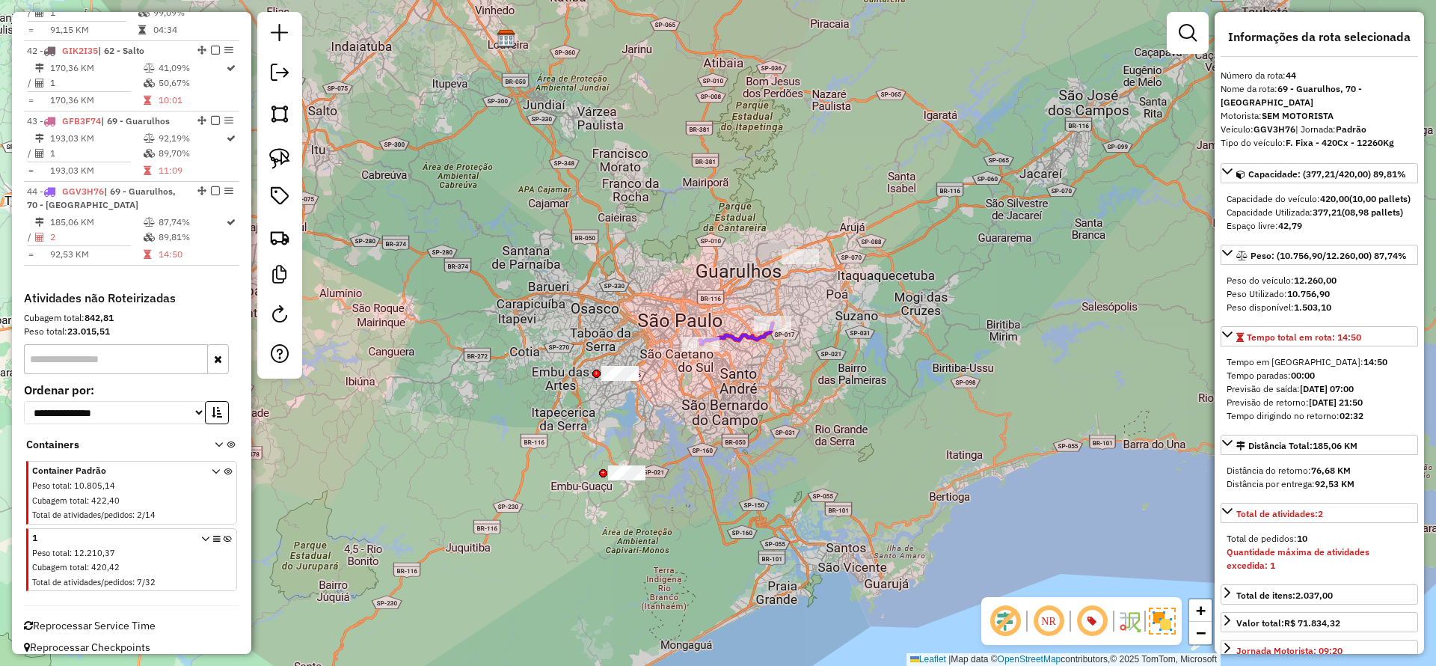
click at [753, 388] on div "Janela de atendimento Grade de atendimento Capacidade Transportadoras Veículos …" at bounding box center [718, 333] width 1436 height 666
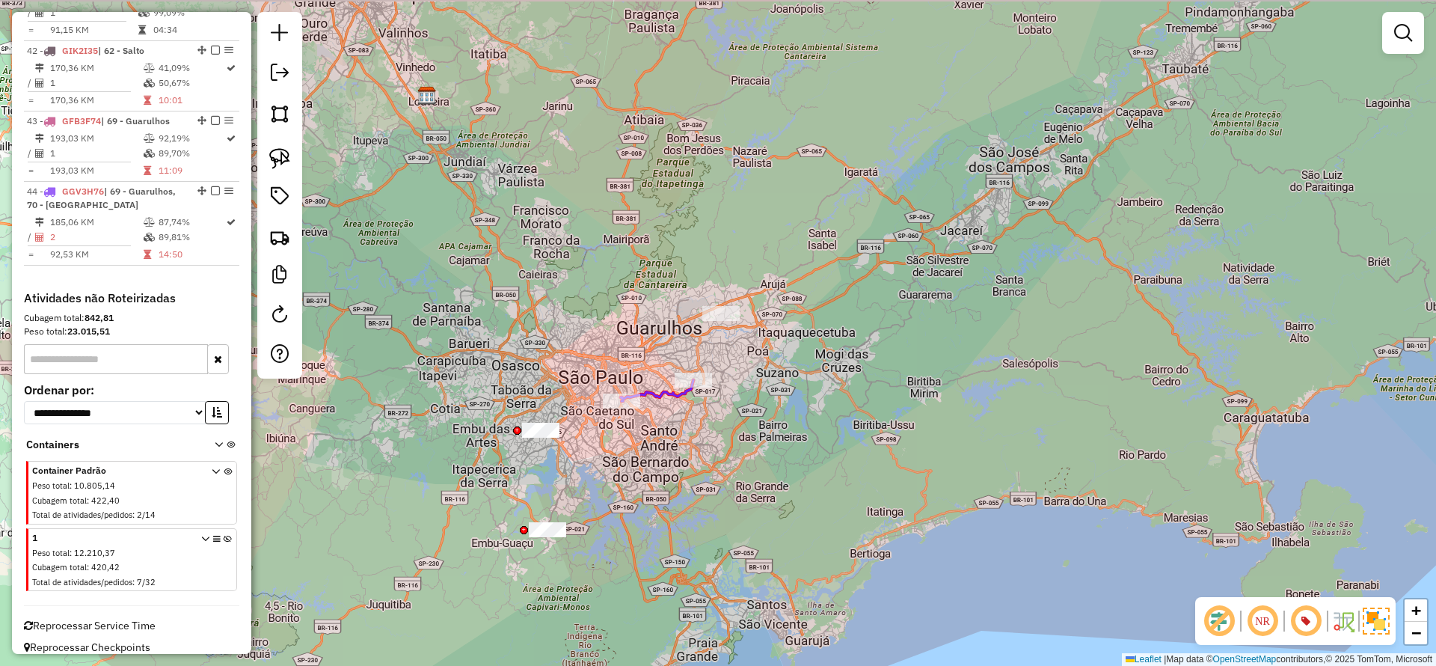
drag, startPoint x: 578, startPoint y: 362, endPoint x: 533, endPoint y: 409, distance: 64.6
click at [533, 409] on div "Janela de atendimento Grade de atendimento Capacidade Transportadoras Veículos …" at bounding box center [718, 333] width 1436 height 666
drag, startPoint x: 509, startPoint y: 423, endPoint x: 615, endPoint y: 458, distance: 111.0
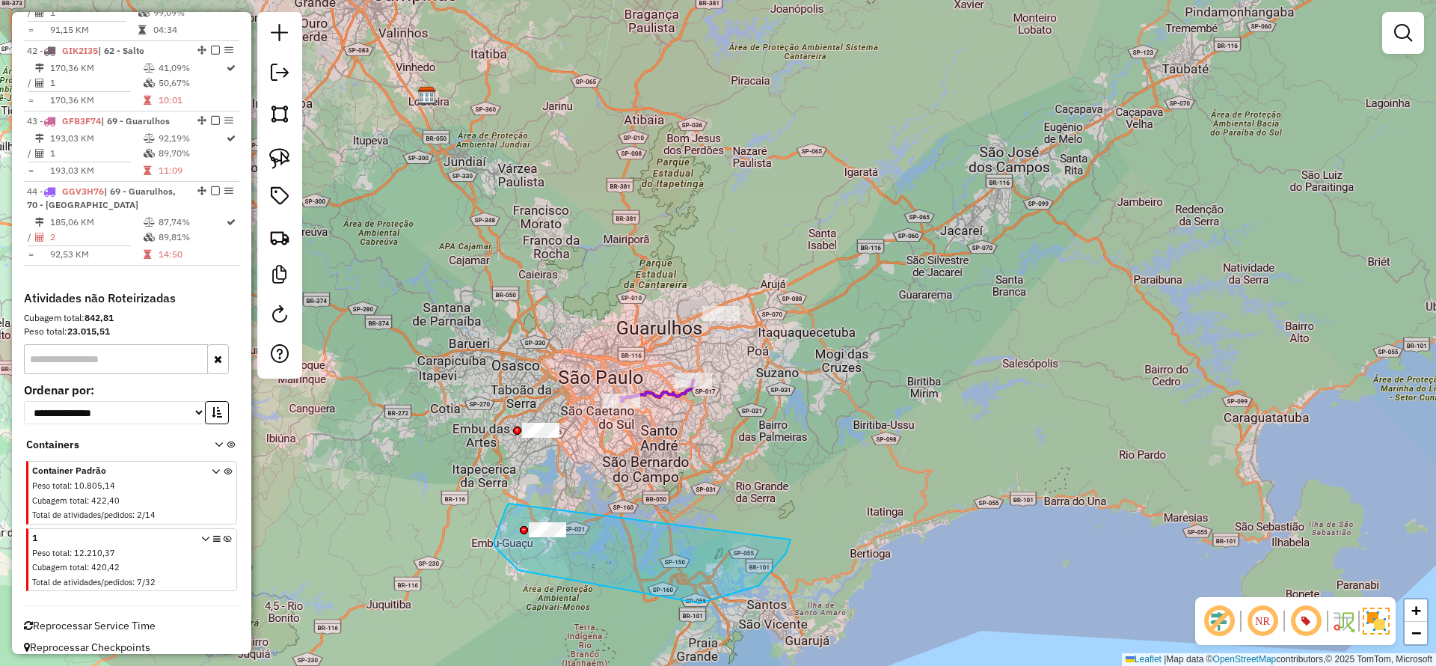
drag, startPoint x: 509, startPoint y: 504, endPoint x: 792, endPoint y: 536, distance: 284.6
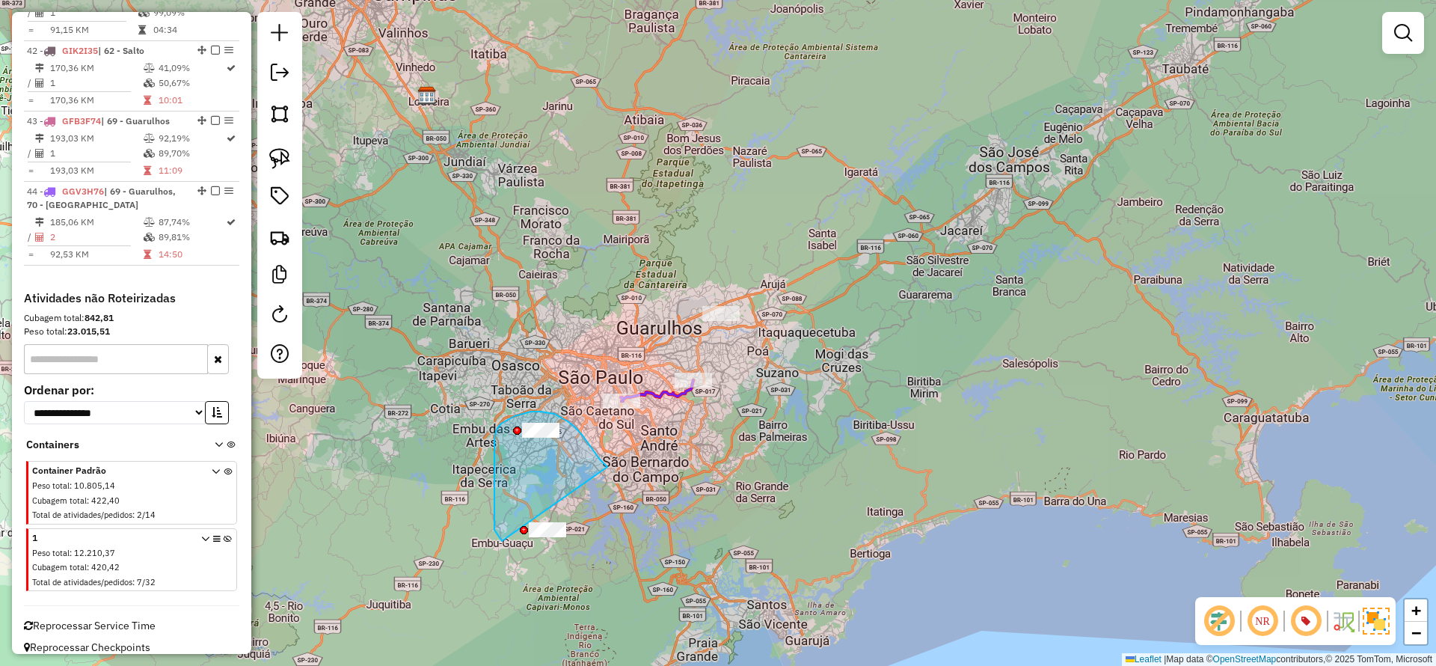
drag, startPoint x: 575, startPoint y: 426, endPoint x: 637, endPoint y: 593, distance: 178.3
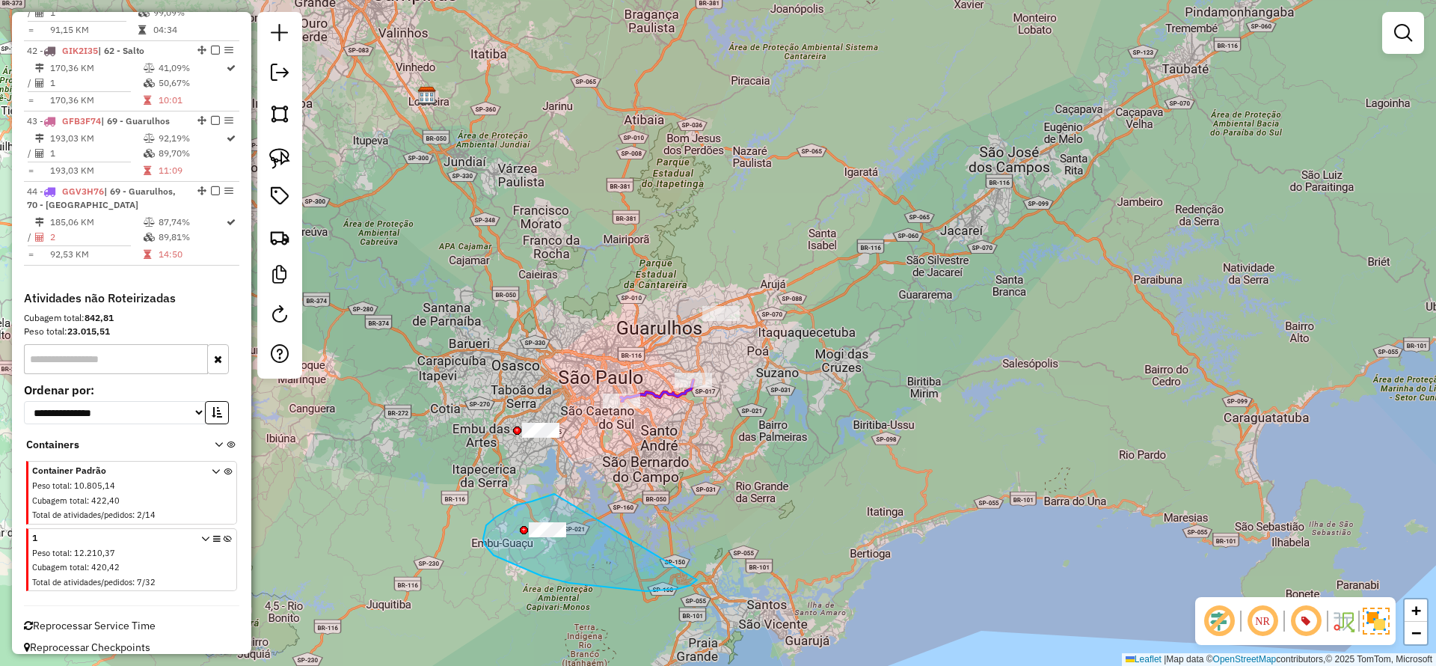
drag, startPoint x: 546, startPoint y: 497, endPoint x: 697, endPoint y: 580, distance: 172.4
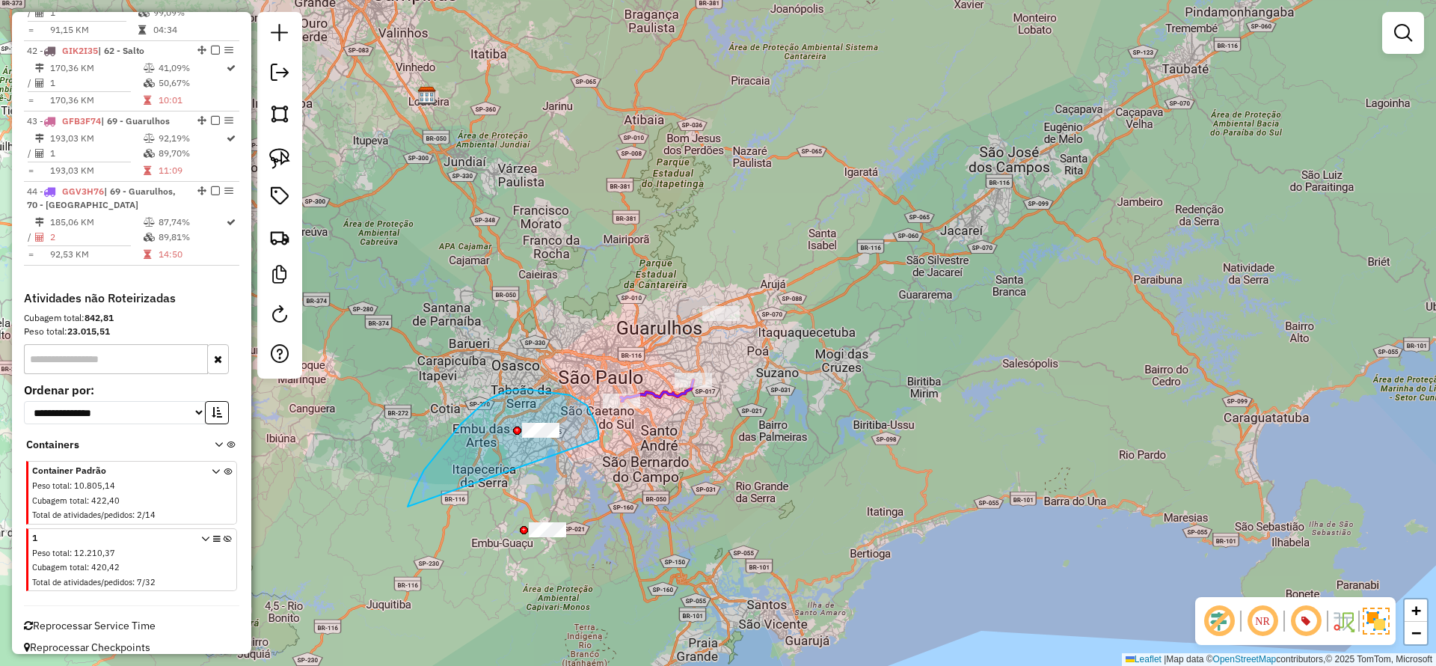
drag, startPoint x: 597, startPoint y: 426, endPoint x: 408, endPoint y: 506, distance: 205.8
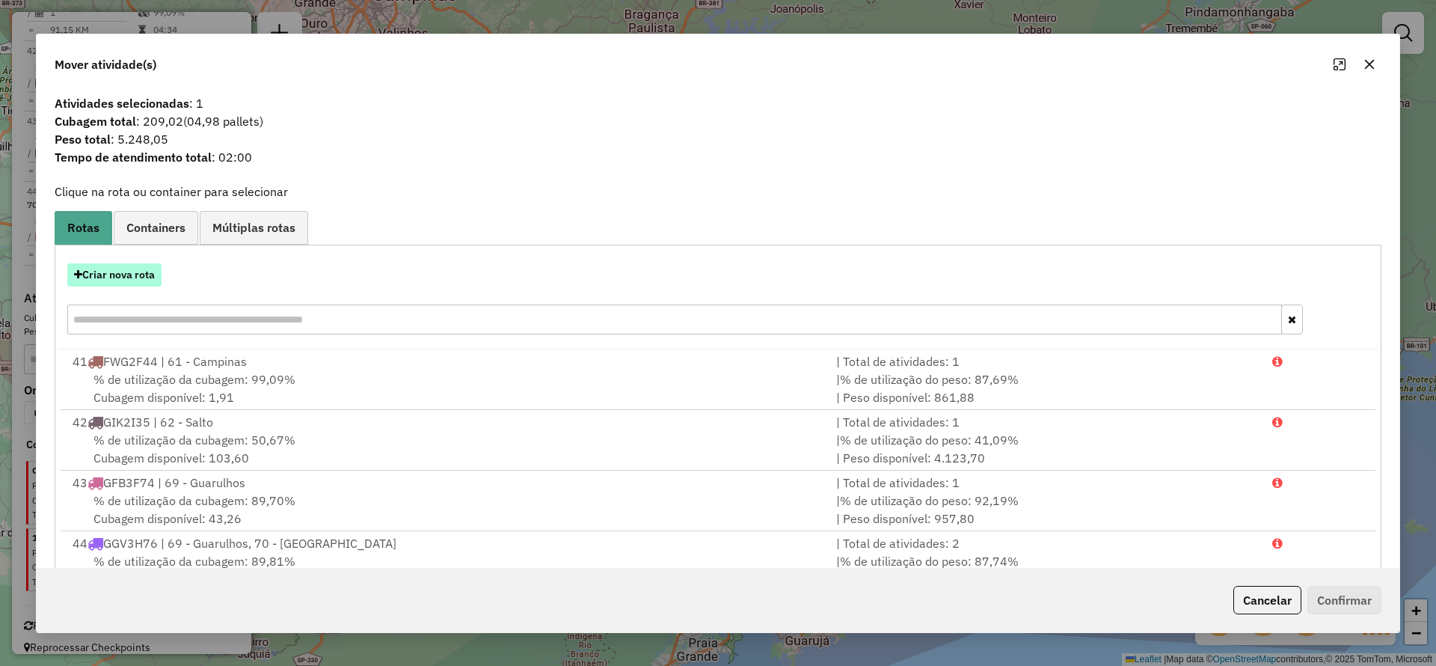
click at [138, 277] on button "Criar nova rota" at bounding box center [114, 274] width 94 height 23
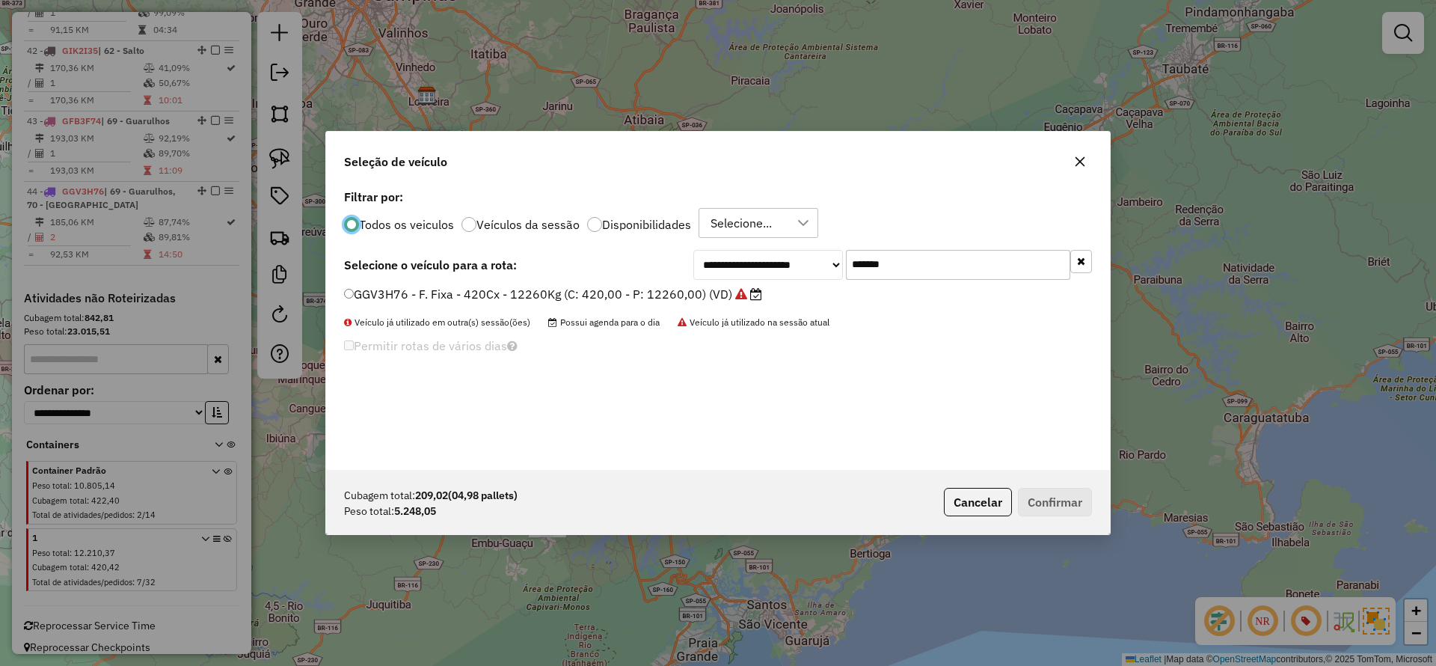
scroll to position [8, 4]
click at [991, 272] on input "*******" at bounding box center [958, 265] width 224 height 30
drag, startPoint x: 991, startPoint y: 272, endPoint x: 873, endPoint y: 285, distance: 118.9
click at [984, 274] on input "*******" at bounding box center [958, 265] width 224 height 30
paste input "text"
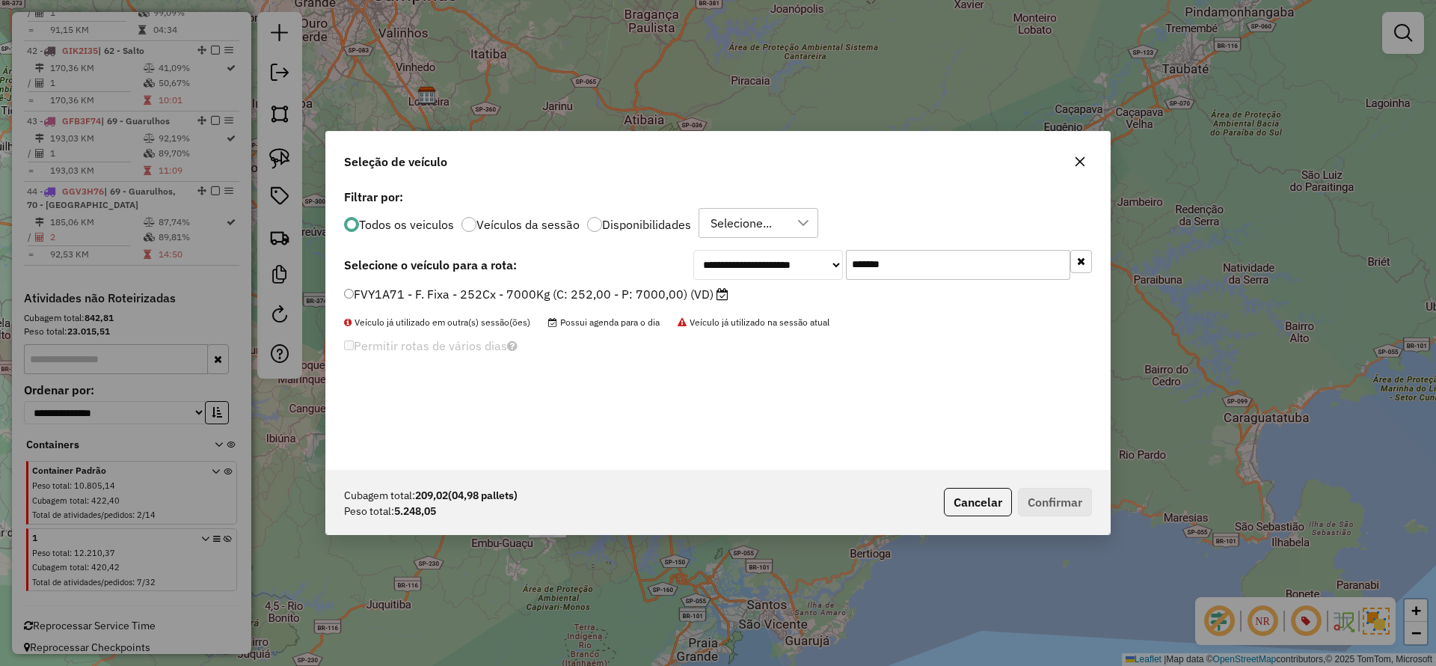
type input "*******"
drag, startPoint x: 748, startPoint y: 292, endPoint x: 715, endPoint y: 293, distance: 32.9
click at [727, 293] on li "FVY1A71 - F. Fixa - 252Cx - 7000Kg (C: 252,00 - P: 7000,00) (VD)" at bounding box center [718, 295] width 748 height 18
drag, startPoint x: 714, startPoint y: 293, endPoint x: 812, endPoint y: 345, distance: 110.5
click at [722, 298] on label "FVY1A71 - F. Fixa - 252Cx - 7000Kg (C: 252,00 - P: 7000,00) (VD)" at bounding box center [536, 294] width 385 height 18
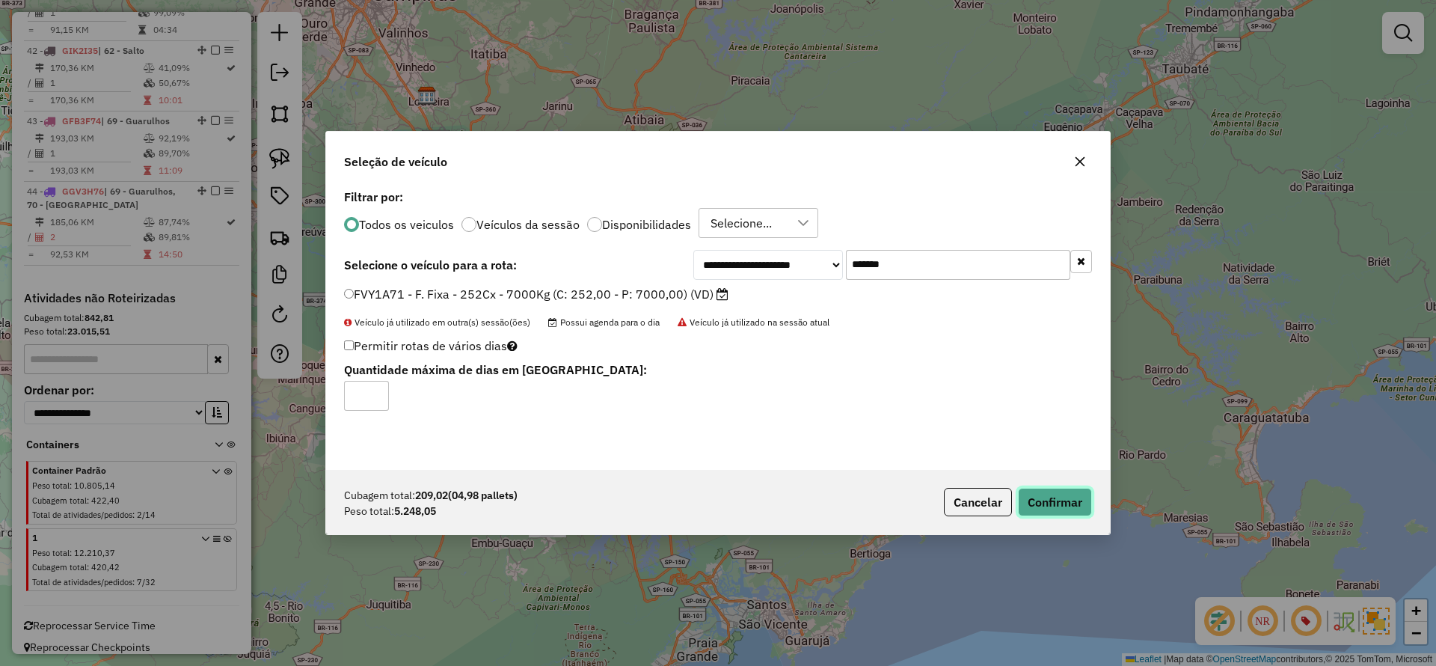
click at [1050, 500] on button "Confirmar" at bounding box center [1055, 502] width 74 height 28
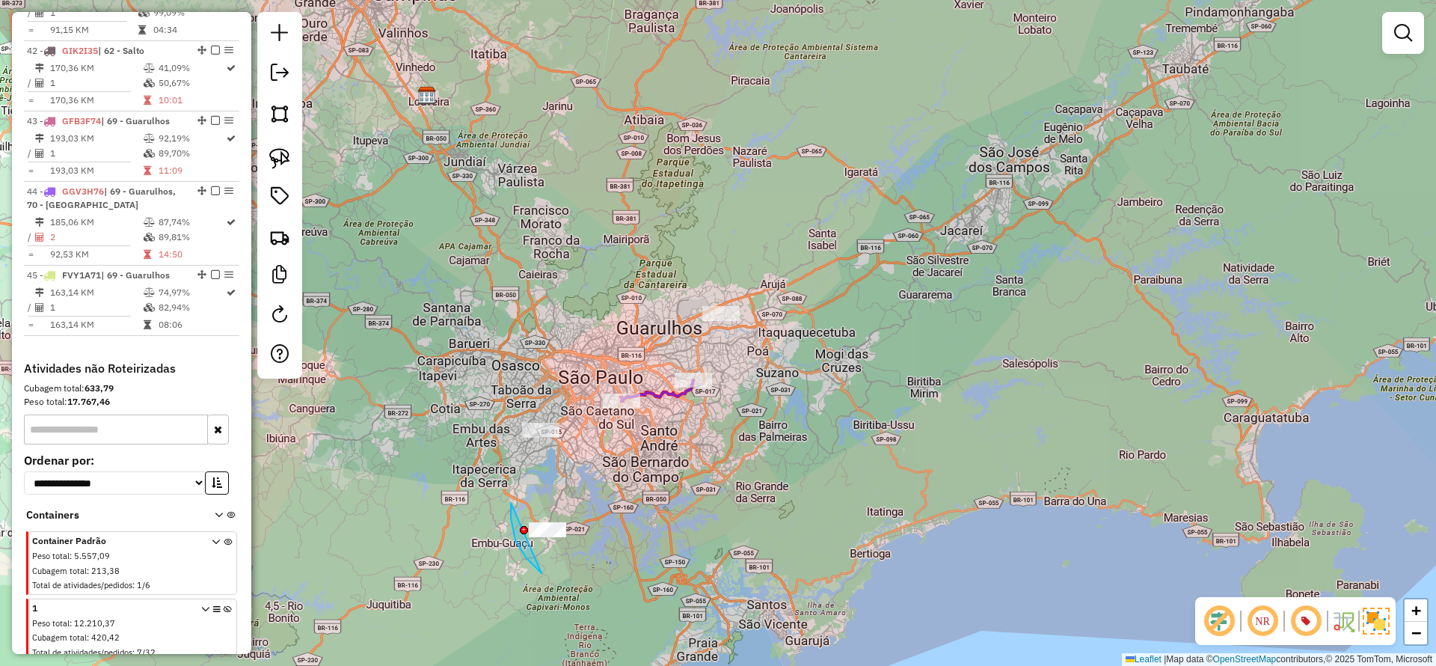
drag, startPoint x: 511, startPoint y: 518, endPoint x: 706, endPoint y: 533, distance: 195.9
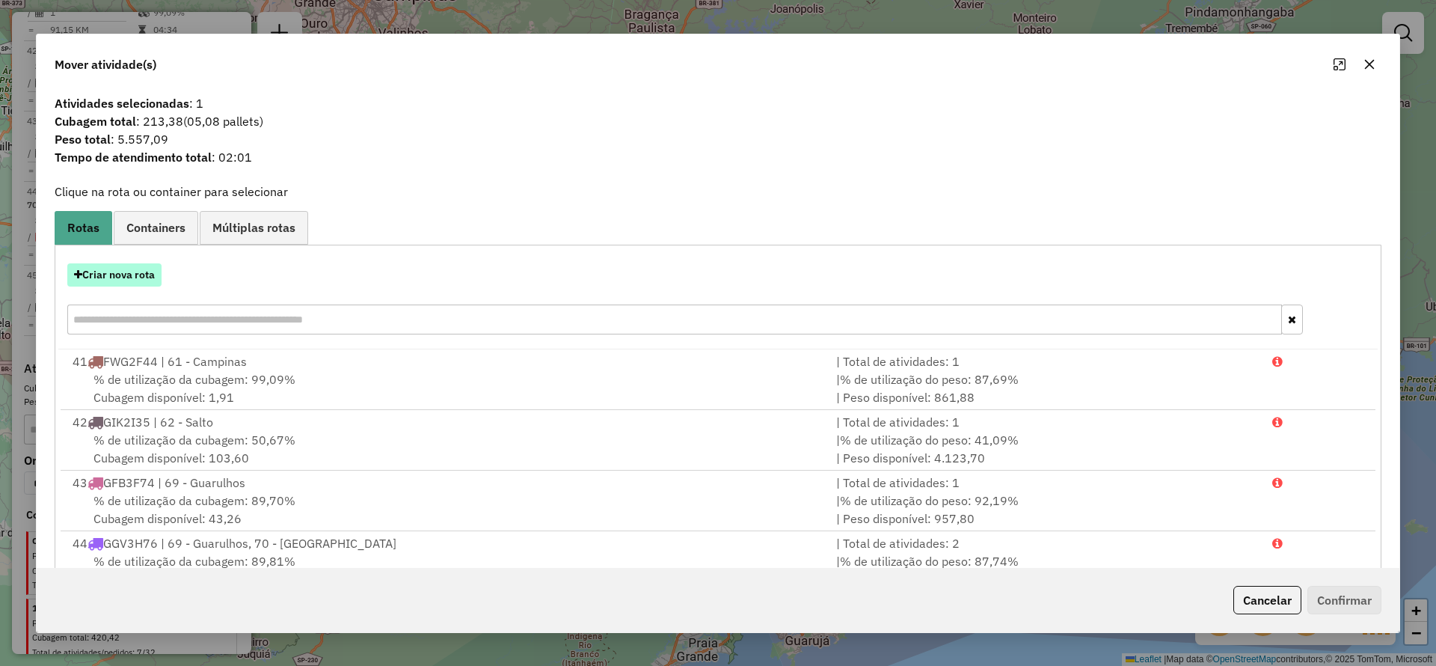
click at [126, 274] on button "Criar nova rota" at bounding box center [114, 274] width 94 height 23
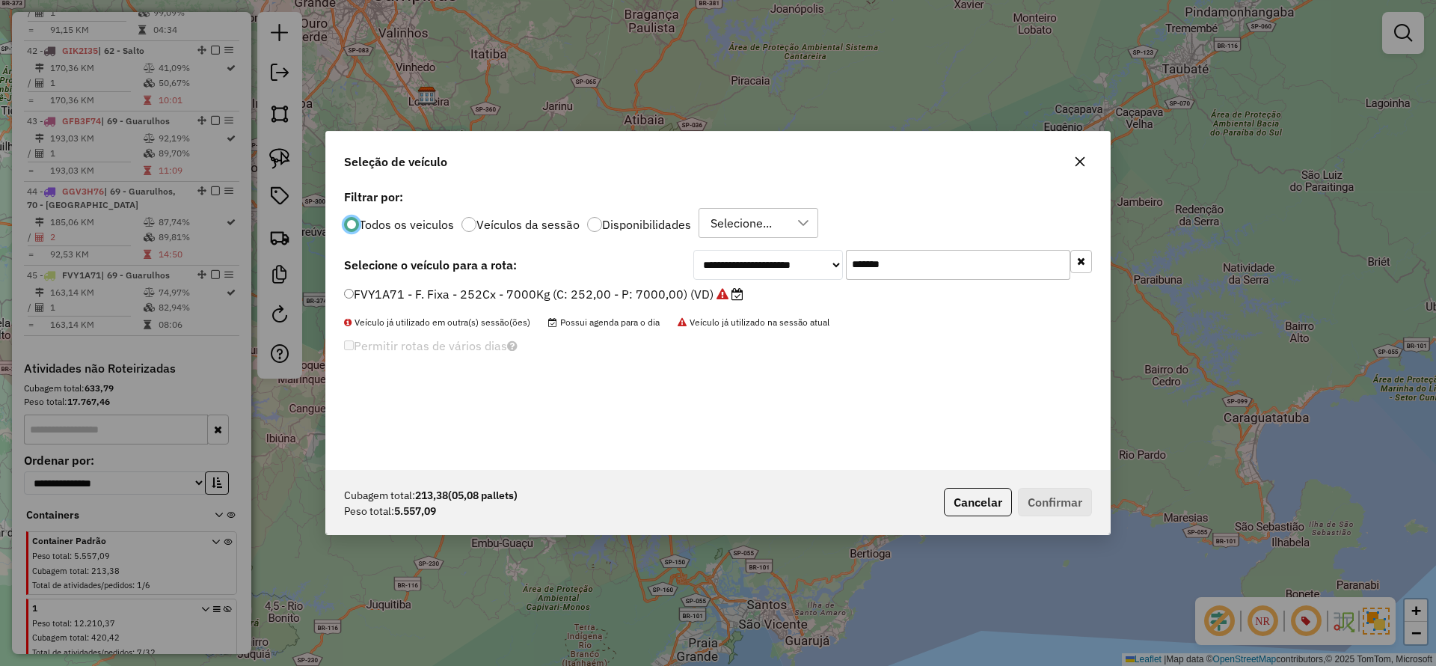
click at [857, 230] on div "Todos os veiculos Veículos da sessão Disponibilidades Selecione..." at bounding box center [718, 223] width 748 height 30
click at [882, 245] on div "**********" at bounding box center [718, 328] width 784 height 284
click at [899, 271] on input "*******" at bounding box center [958, 265] width 224 height 30
drag, startPoint x: 899, startPoint y: 271, endPoint x: 764, endPoint y: 294, distance: 137.4
click at [896, 273] on input "*******" at bounding box center [958, 265] width 224 height 30
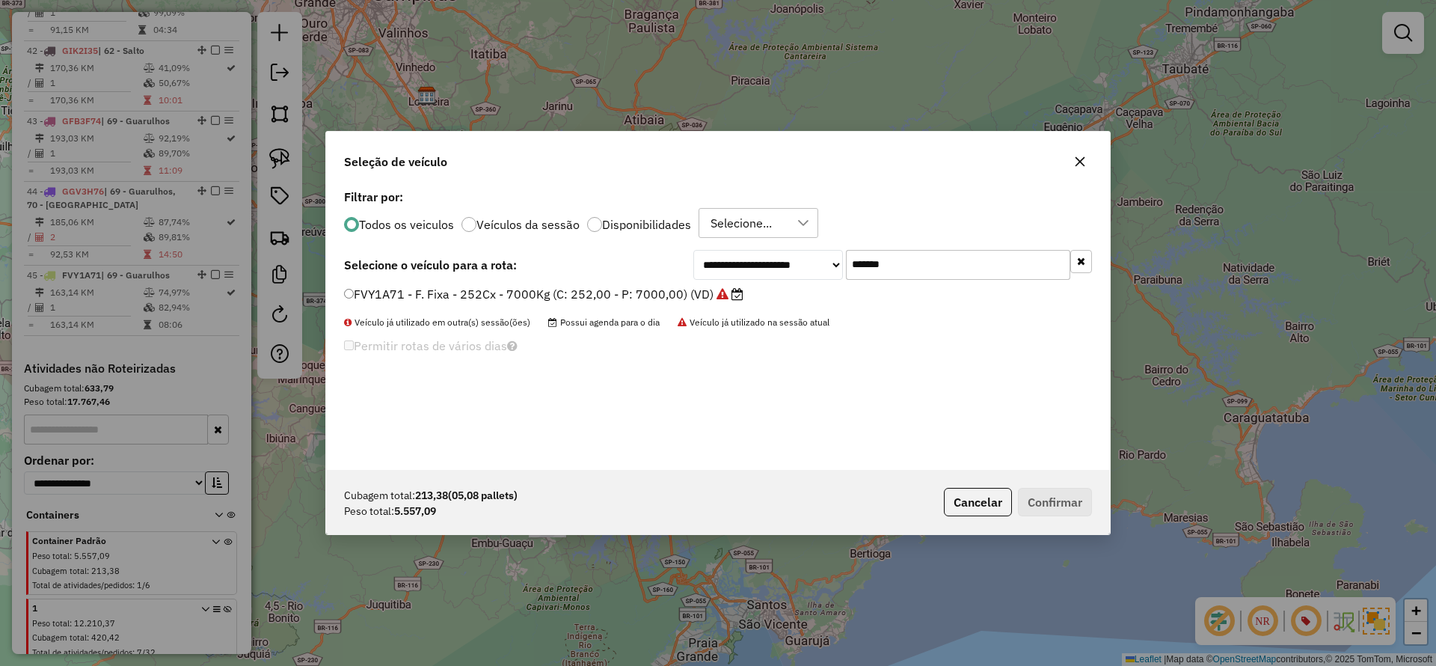
paste input "text"
type input "*******"
click at [717, 296] on label "EBP8H11 - F. Fixa - 420Cx - 12260Kg (C: 420,00 - P: 12260,00) (VD)" at bounding box center [544, 294] width 401 height 18
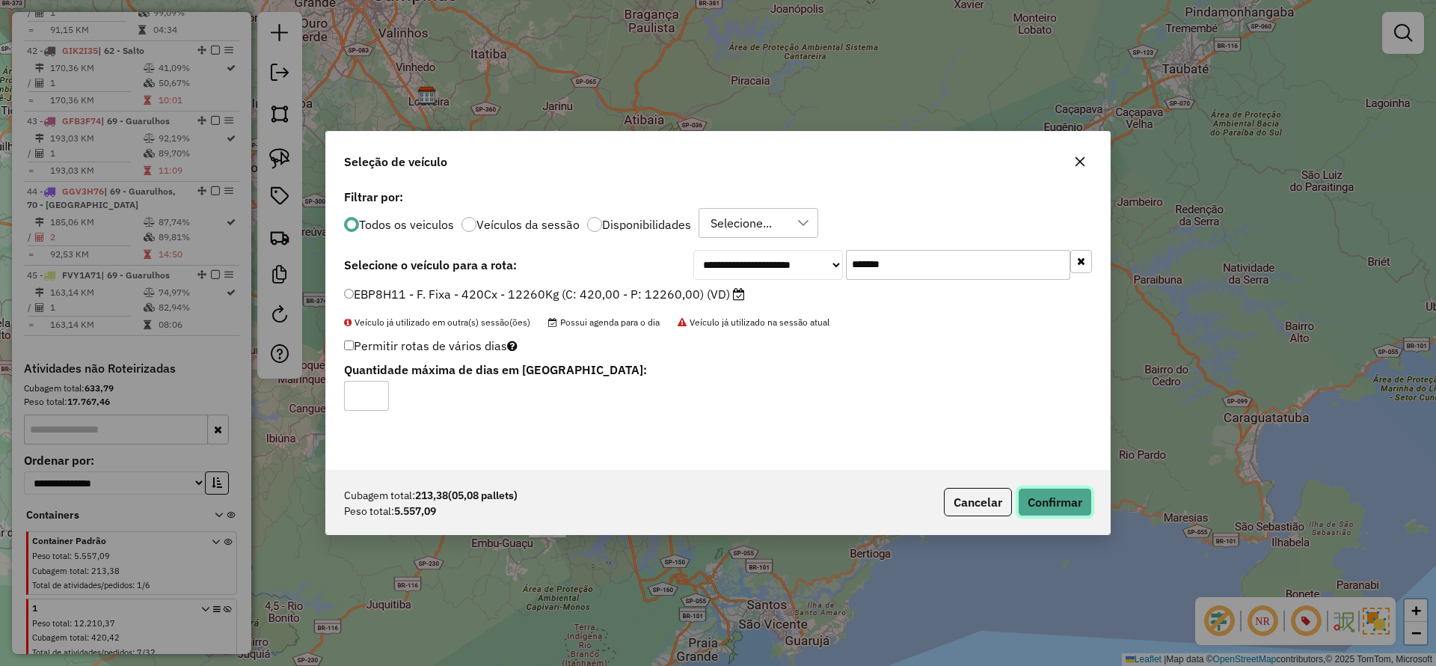
click at [1055, 493] on button "Confirmar" at bounding box center [1055, 502] width 74 height 28
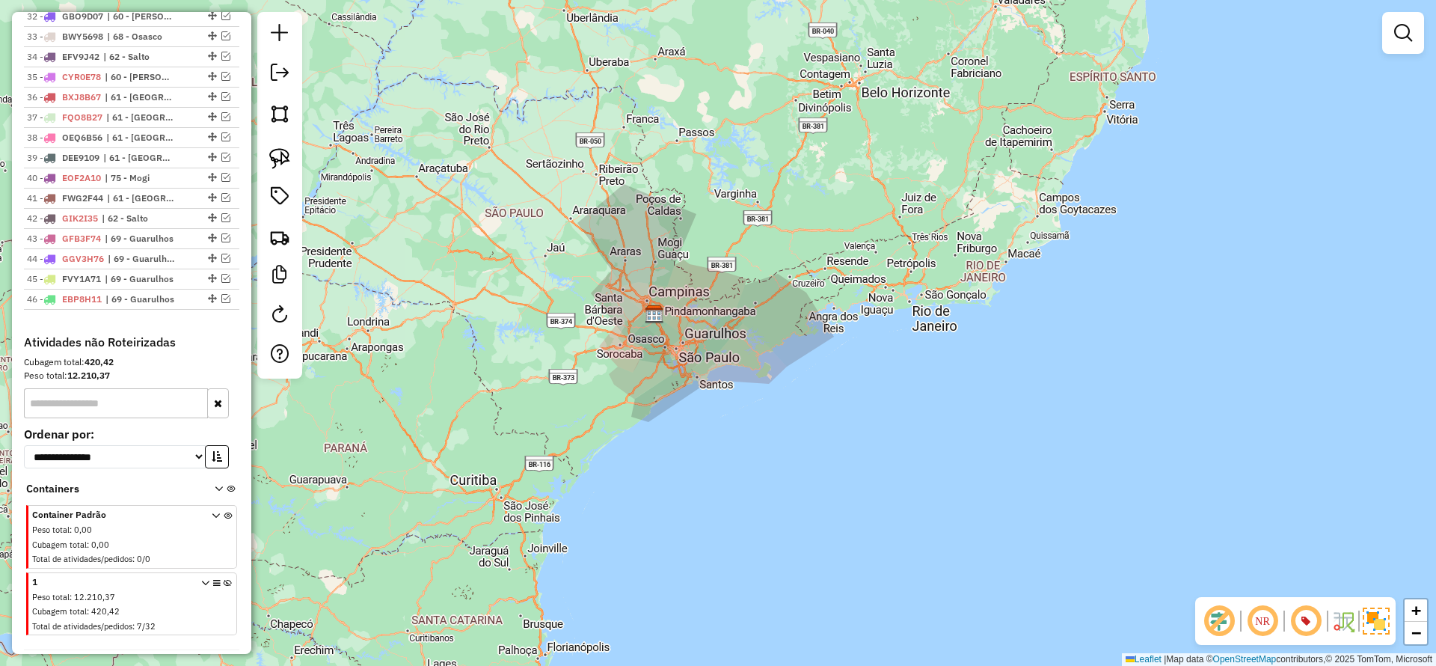
scroll to position [1292, 0]
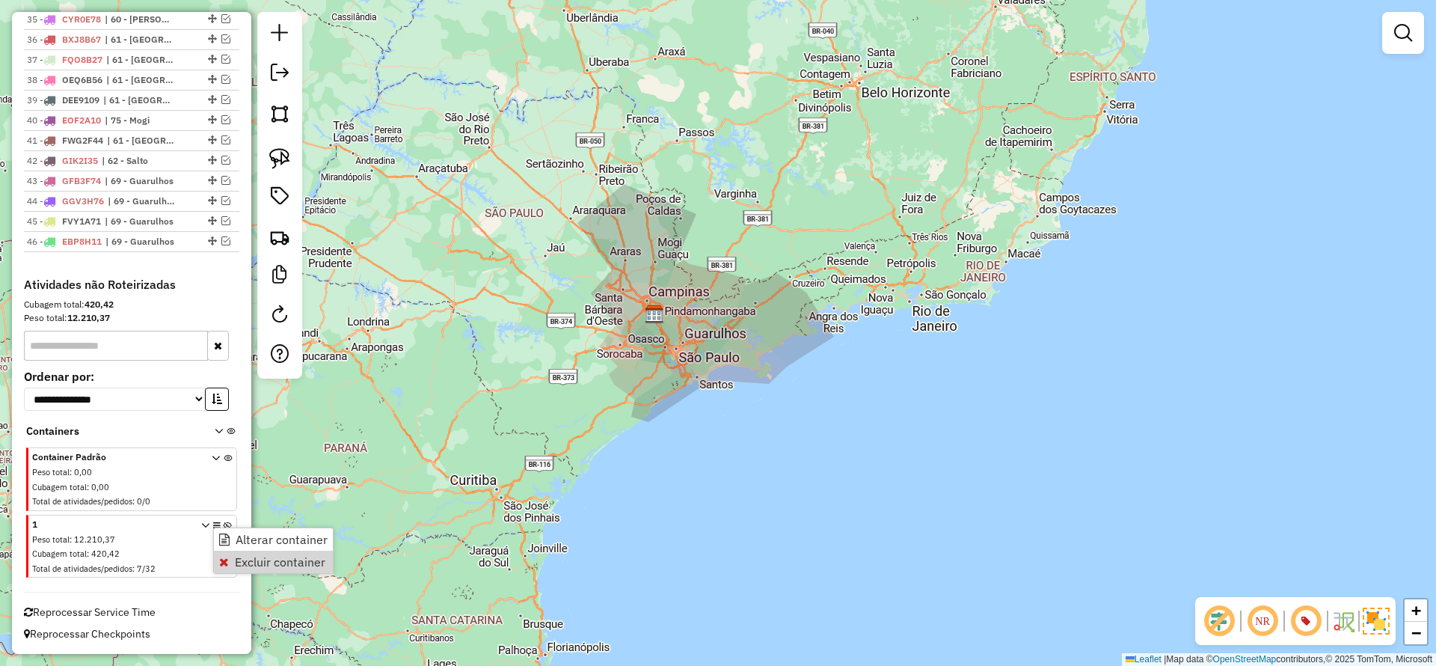
click at [232, 575] on section "1 Peso total : 12.210,37 Cubagem total : 420,42 Total de atividades/pedidos : 7…" at bounding box center [131, 547] width 211 height 64
click at [224, 569] on link "Excluir container" at bounding box center [272, 559] width 119 height 22
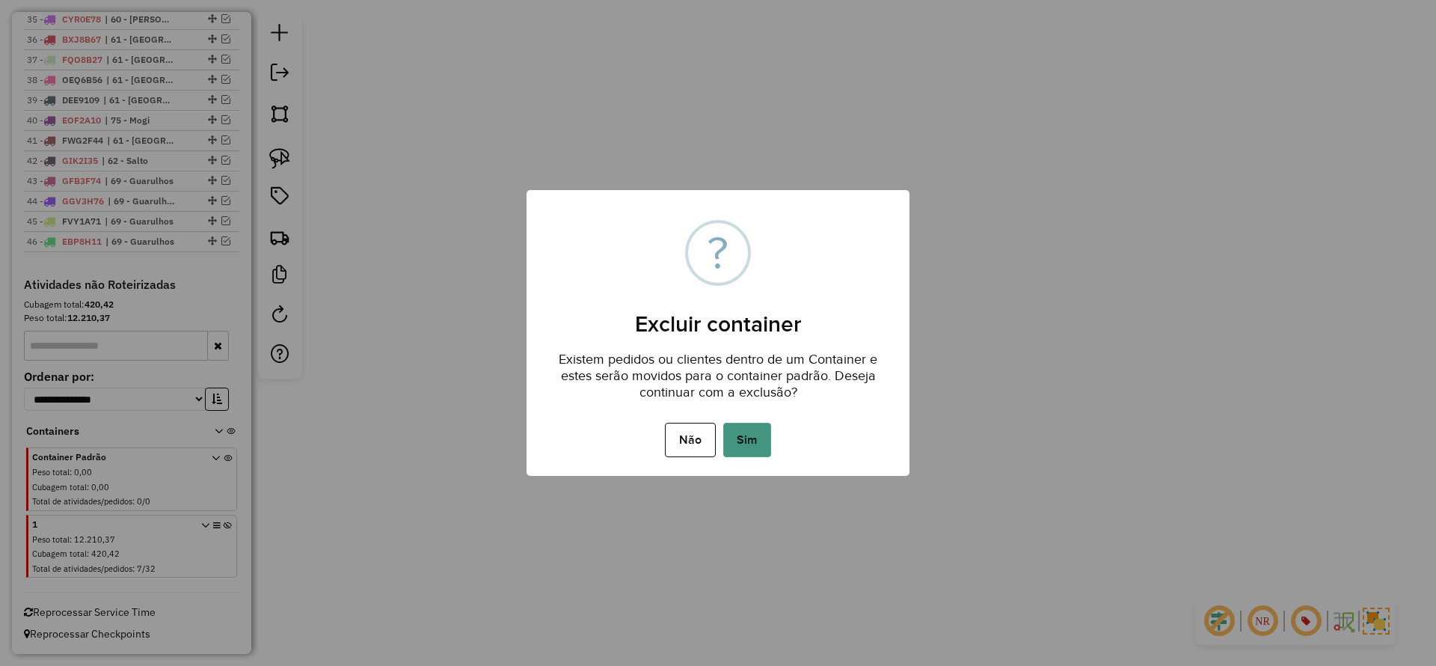
click at [733, 429] on button "Sim" at bounding box center [747, 440] width 48 height 34
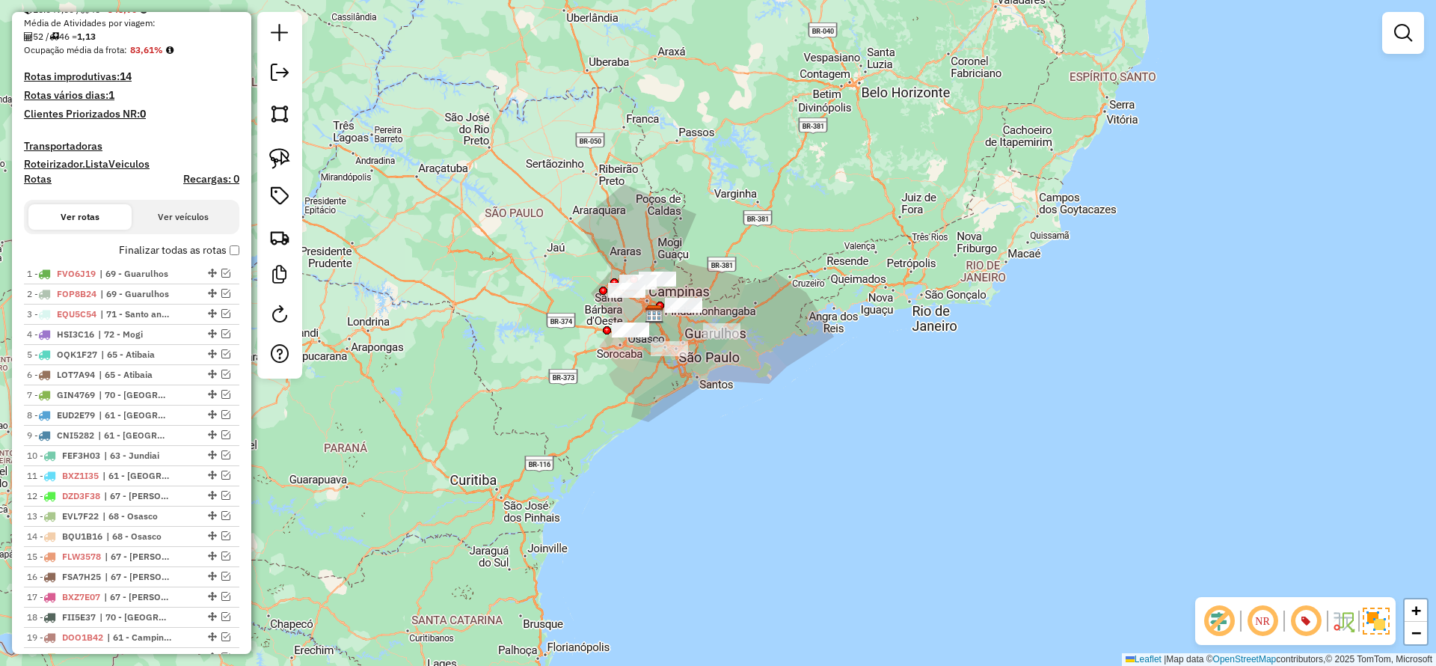
scroll to position [0, 0]
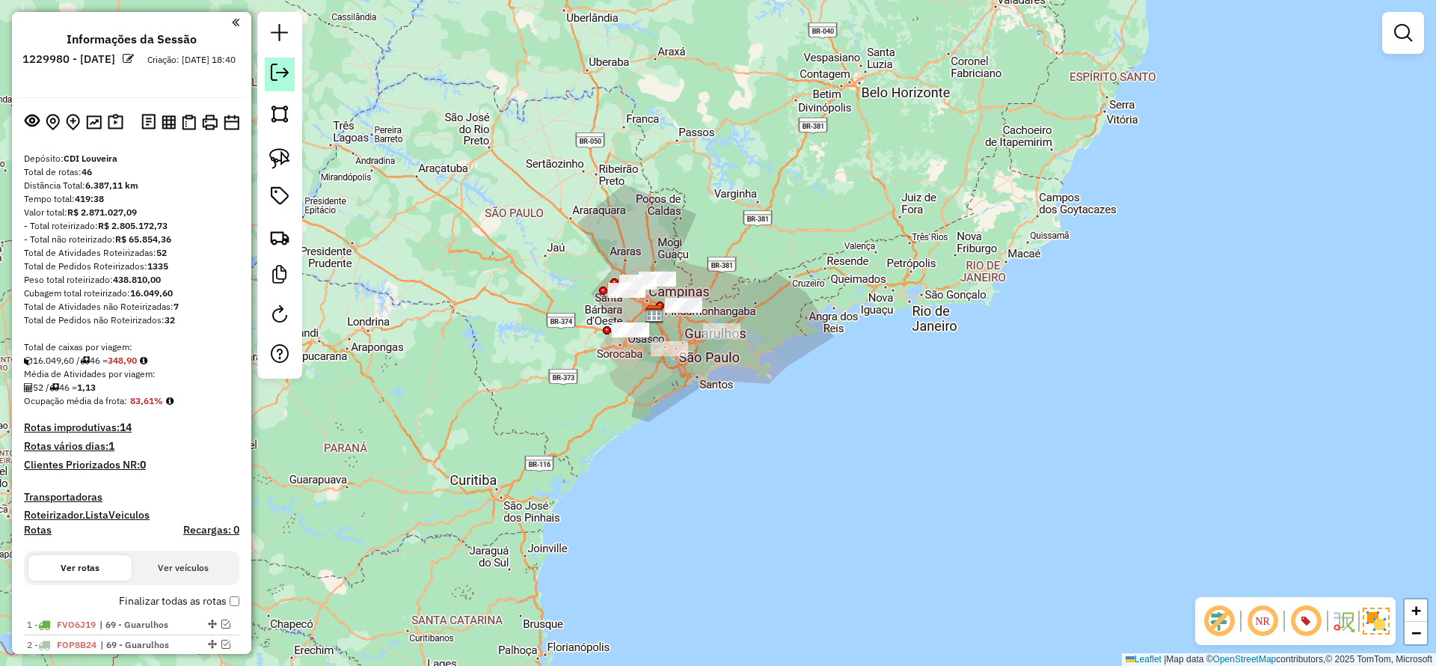
click at [281, 64] on em at bounding box center [280, 73] width 18 height 18
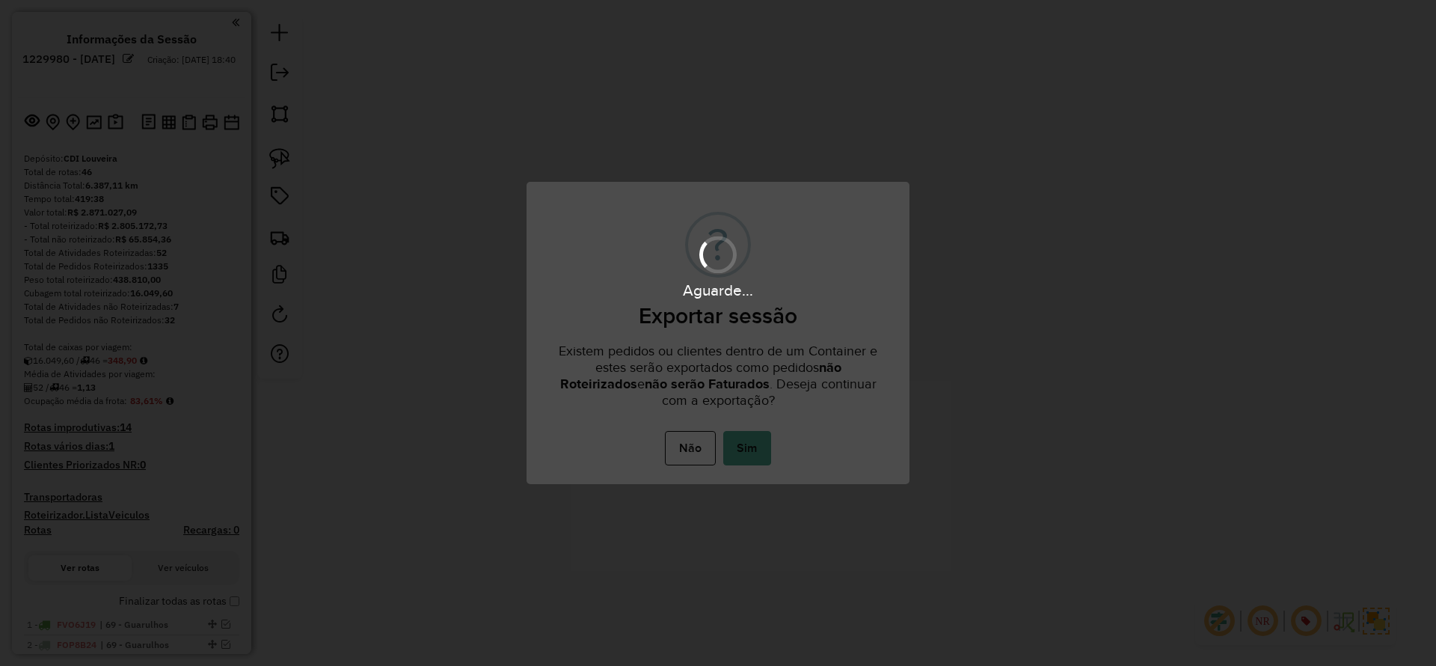
click at [748, 431] on button "Sim" at bounding box center [747, 448] width 48 height 34
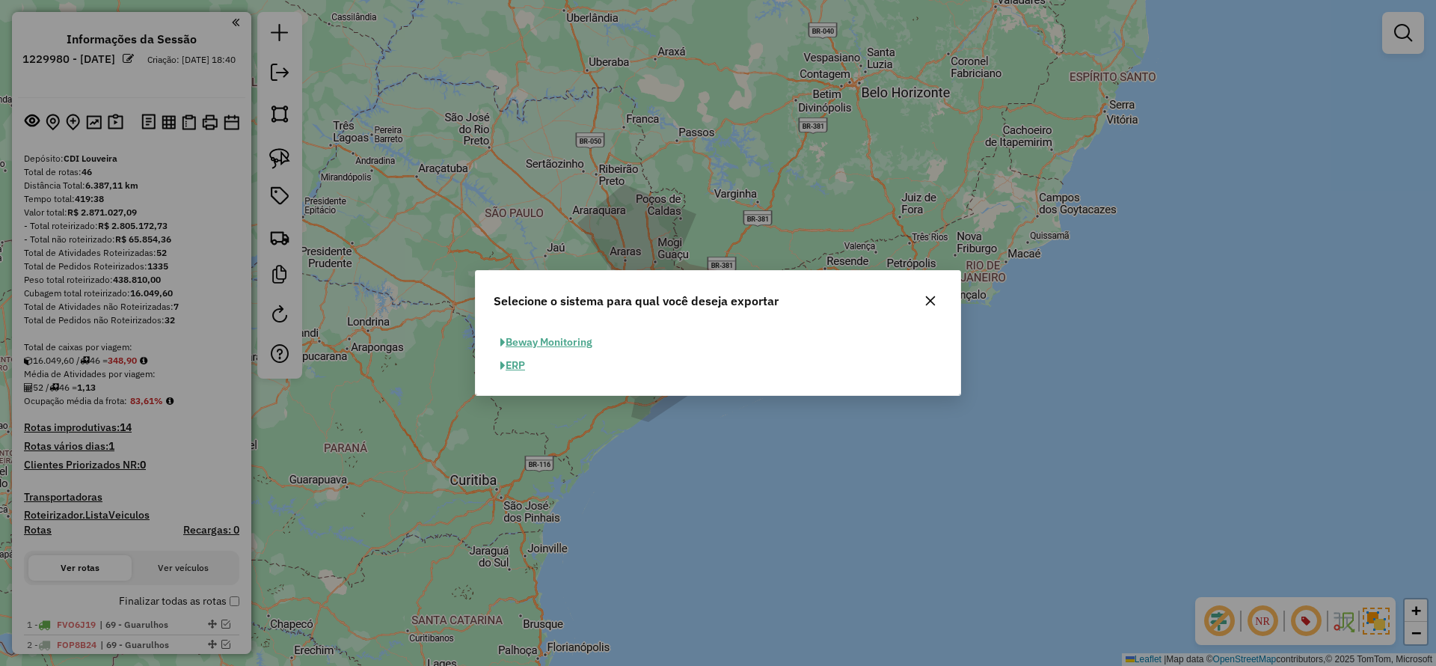
click at [512, 376] on button "ERP" at bounding box center [513, 365] width 38 height 23
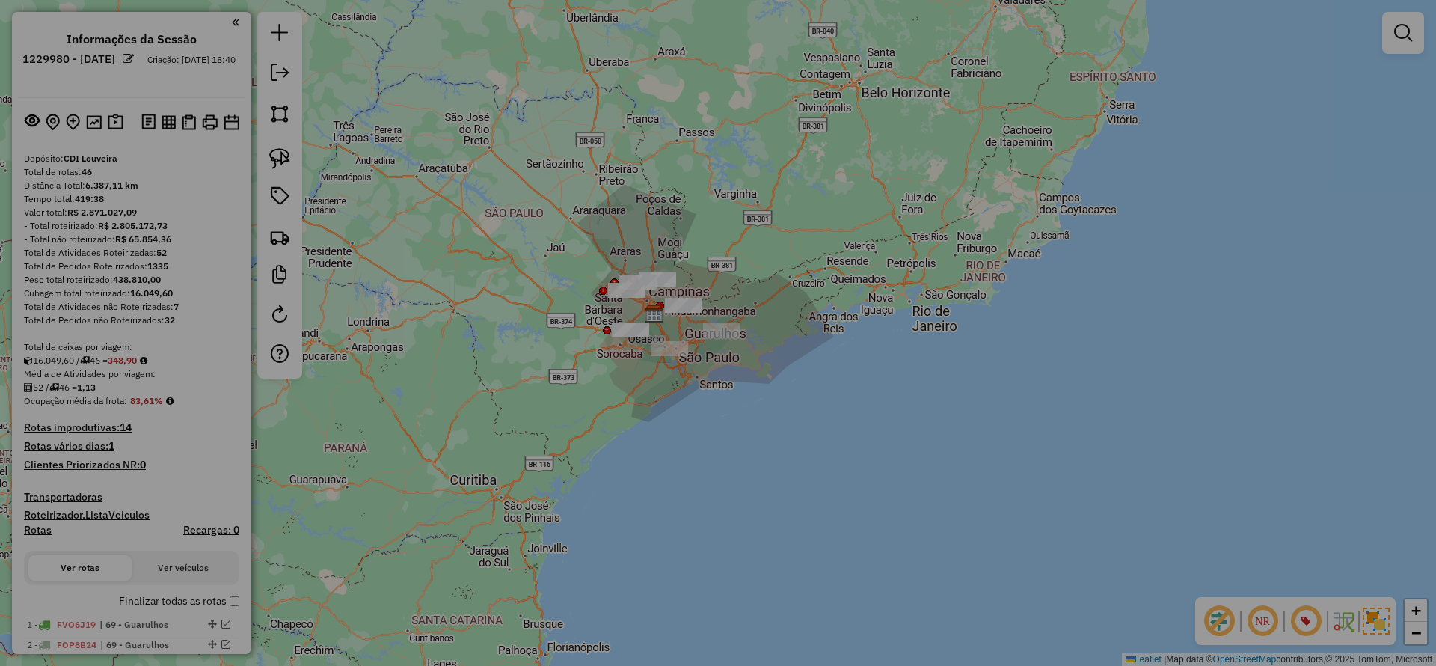
select select "**"
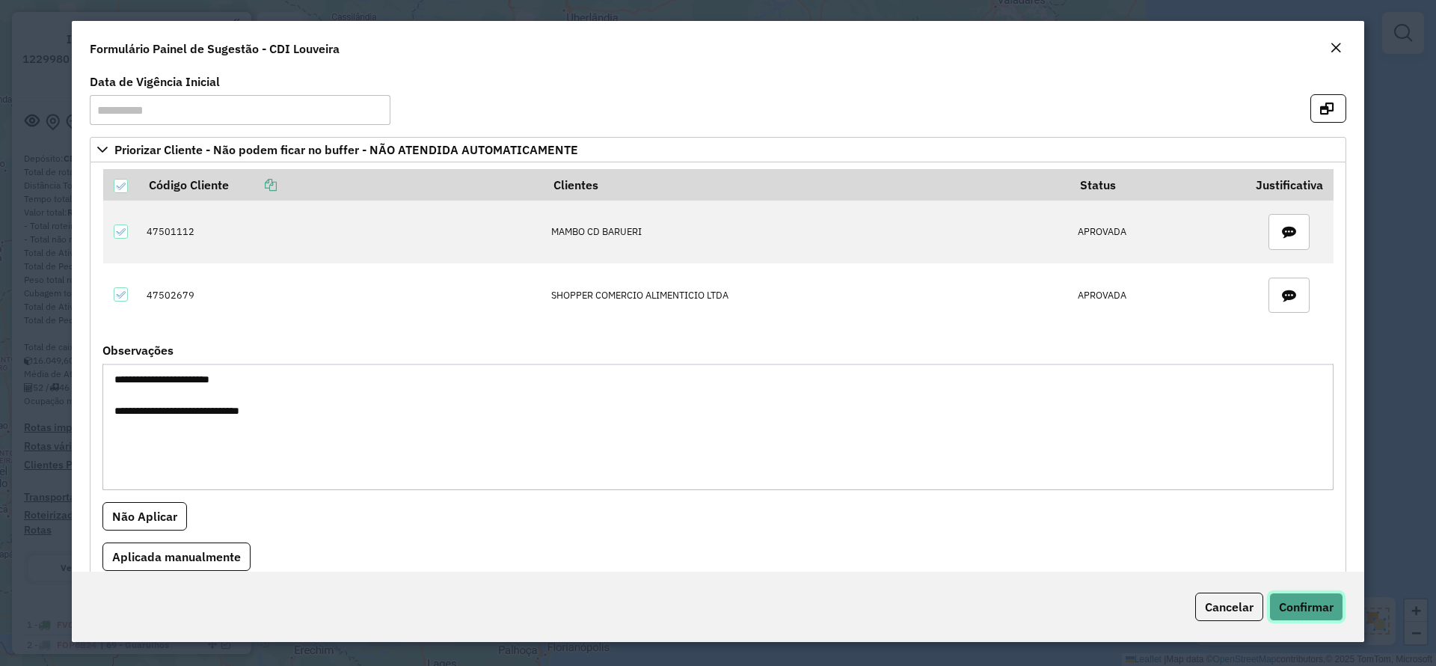
click at [1310, 602] on span "Confirmar" at bounding box center [1306, 606] width 55 height 15
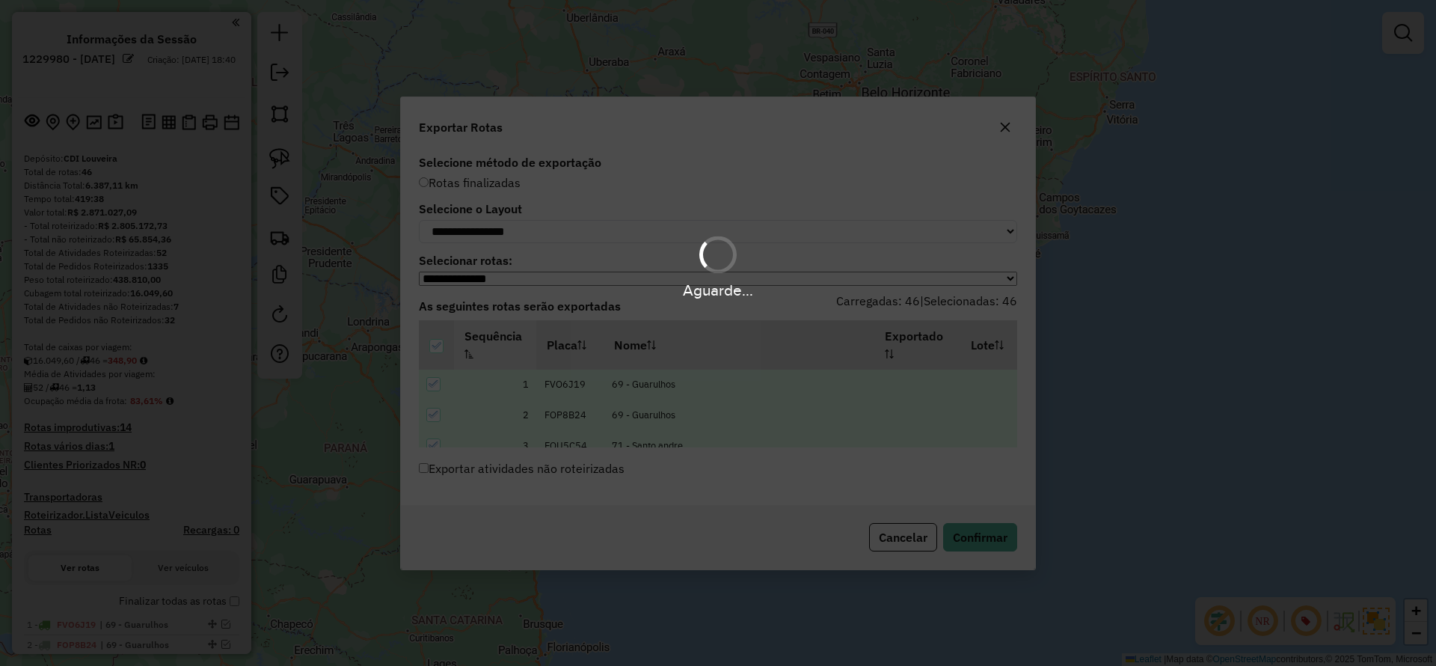
click at [985, 540] on div "Aguarde..." at bounding box center [718, 333] width 1436 height 666
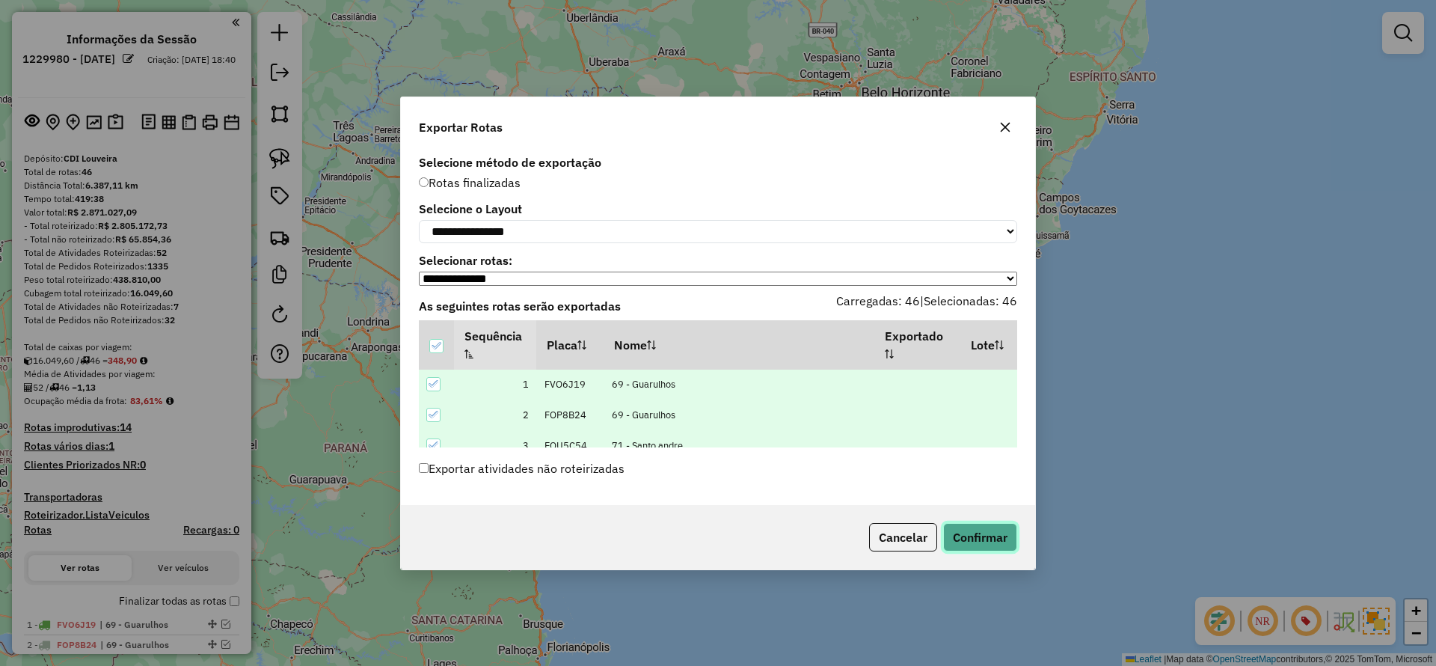
click at [985, 540] on button "Confirmar" at bounding box center [980, 537] width 74 height 28
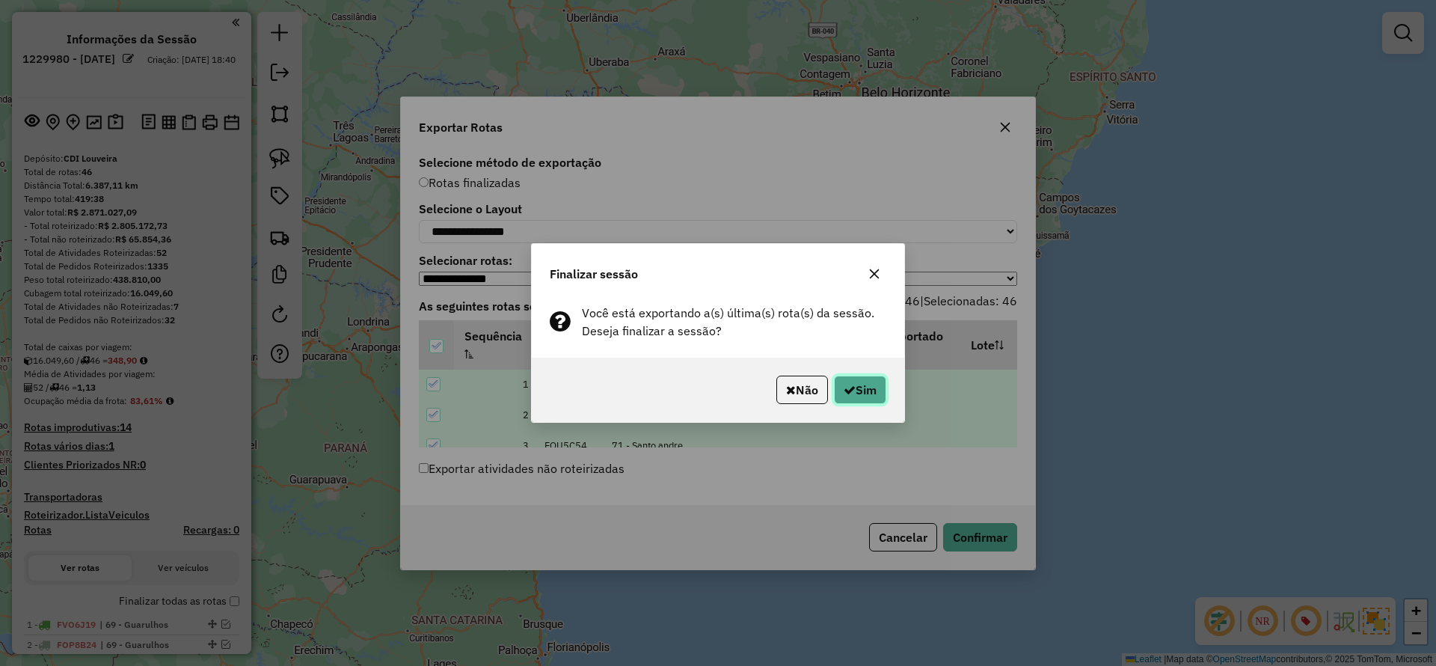
click at [866, 387] on button "Sim" at bounding box center [860, 390] width 52 height 28
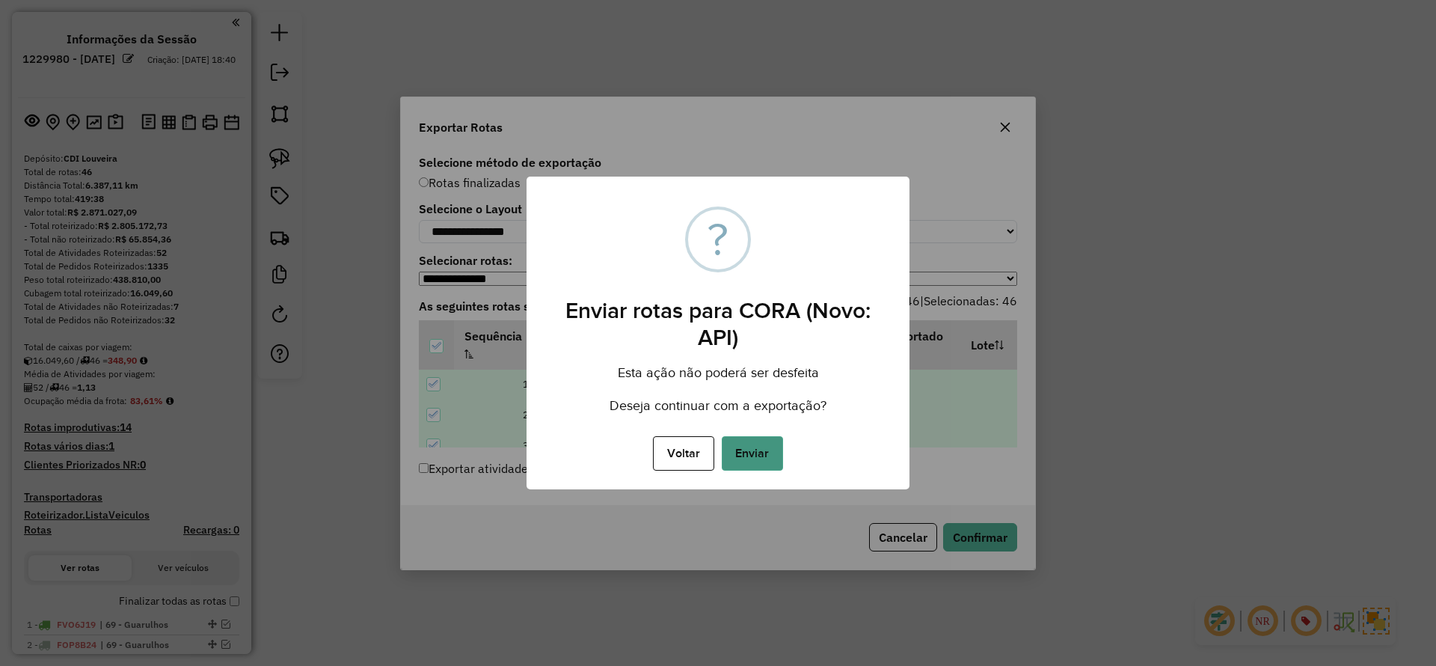
click at [749, 455] on button "Enviar" at bounding box center [752, 453] width 61 height 34
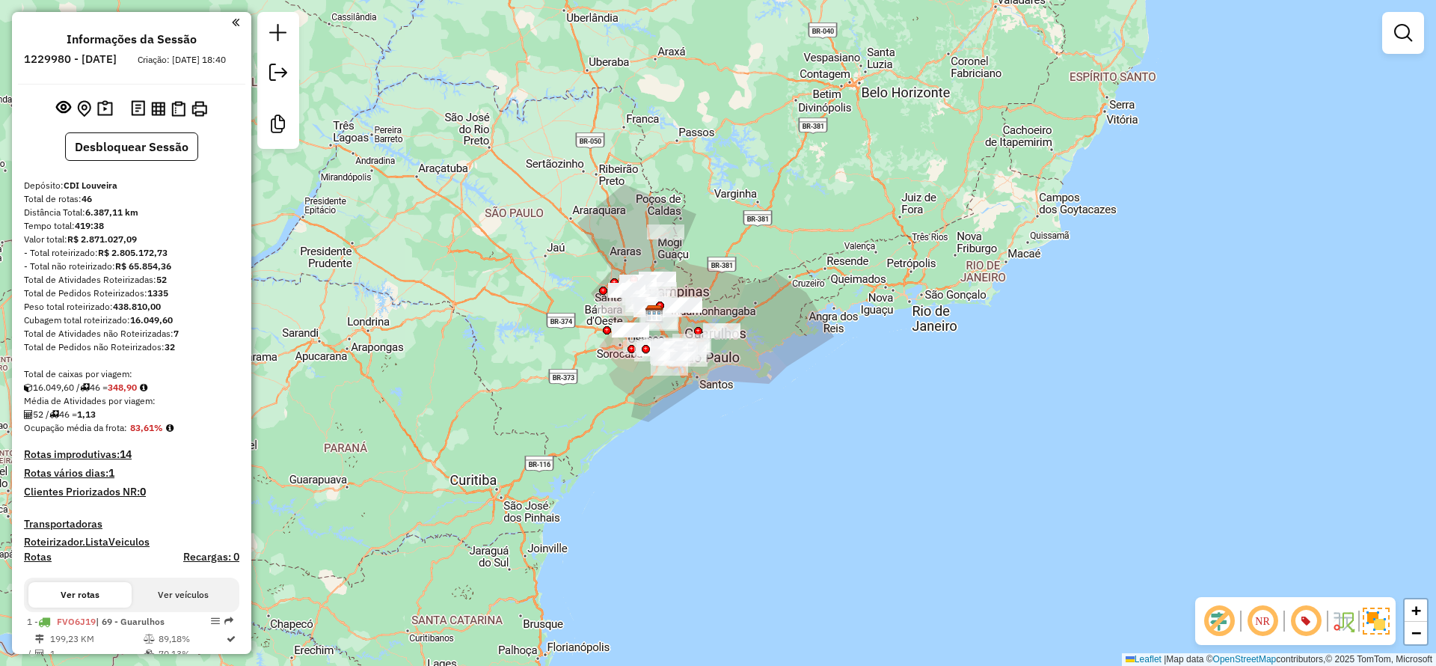
click at [137, 393] on strong "348,90" at bounding box center [122, 387] width 29 height 11
copy strong "348,90"
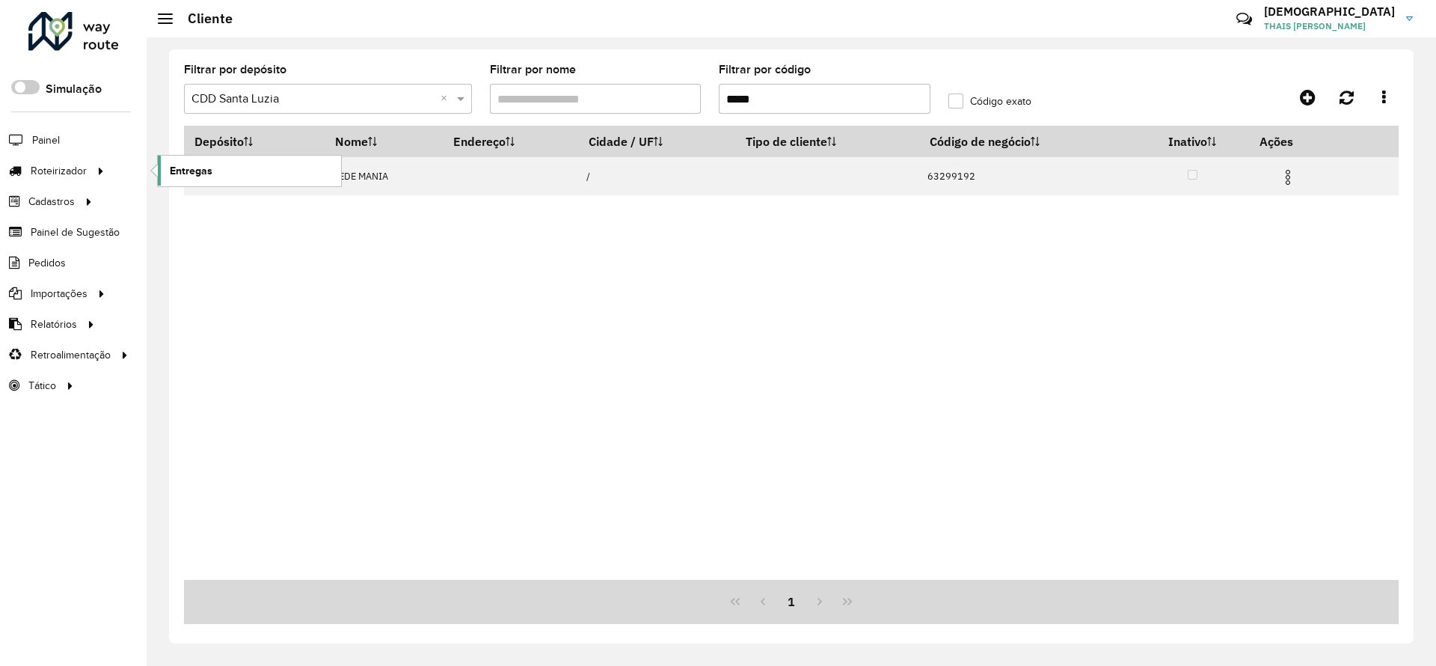
click at [188, 171] on span "Entregas" at bounding box center [191, 171] width 43 height 16
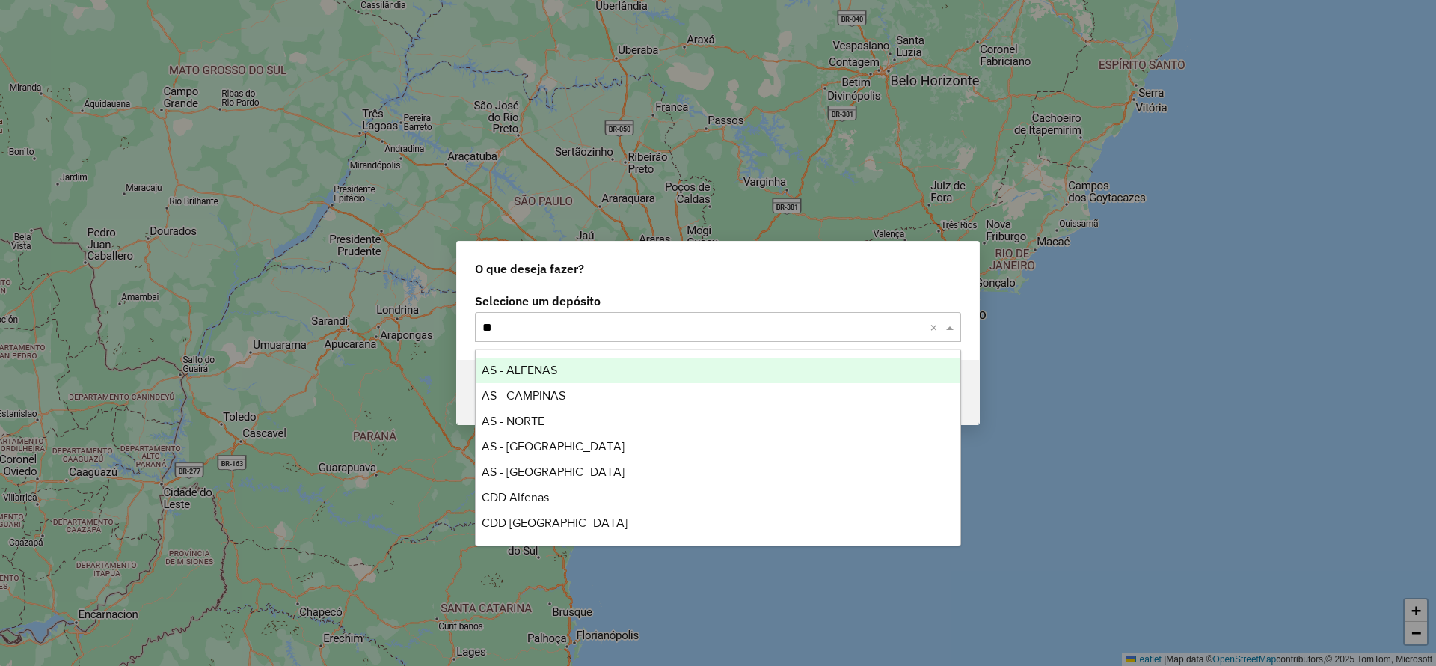
type input "***"
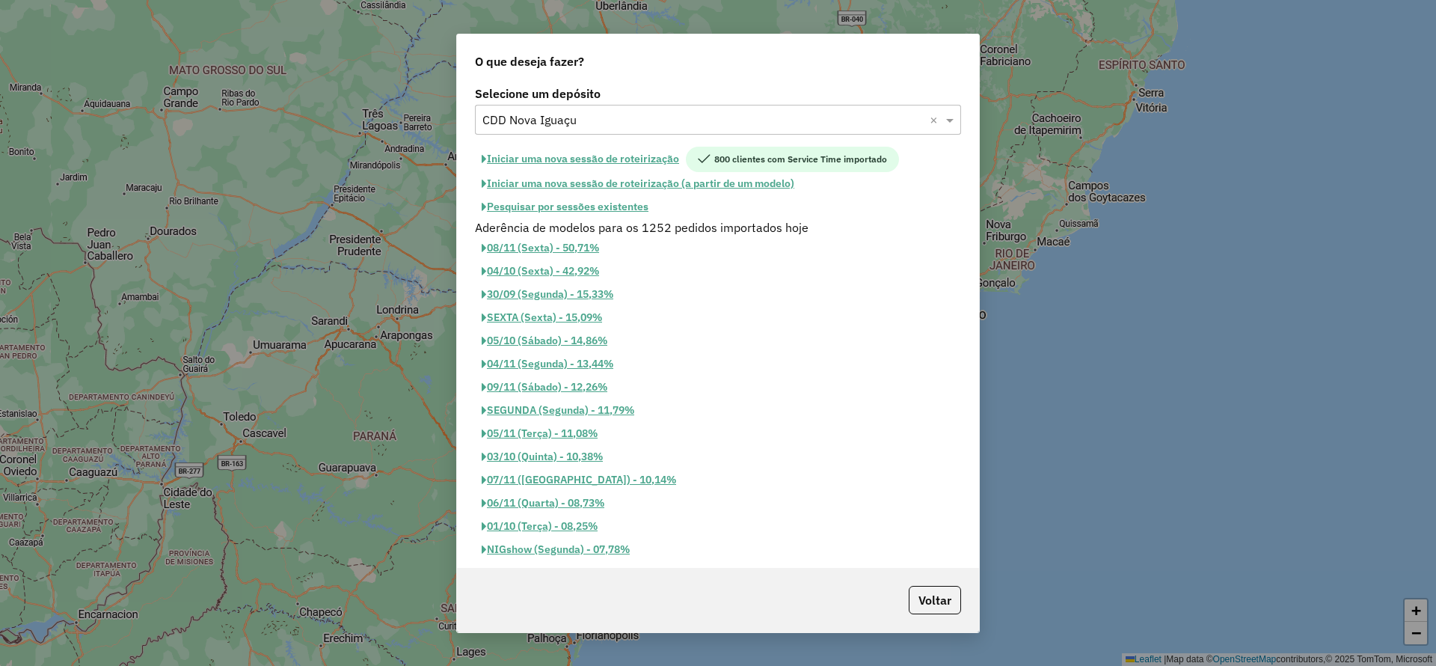
click at [599, 157] on button "Iniciar uma nova sessão de roteirização" at bounding box center [580, 159] width 211 height 25
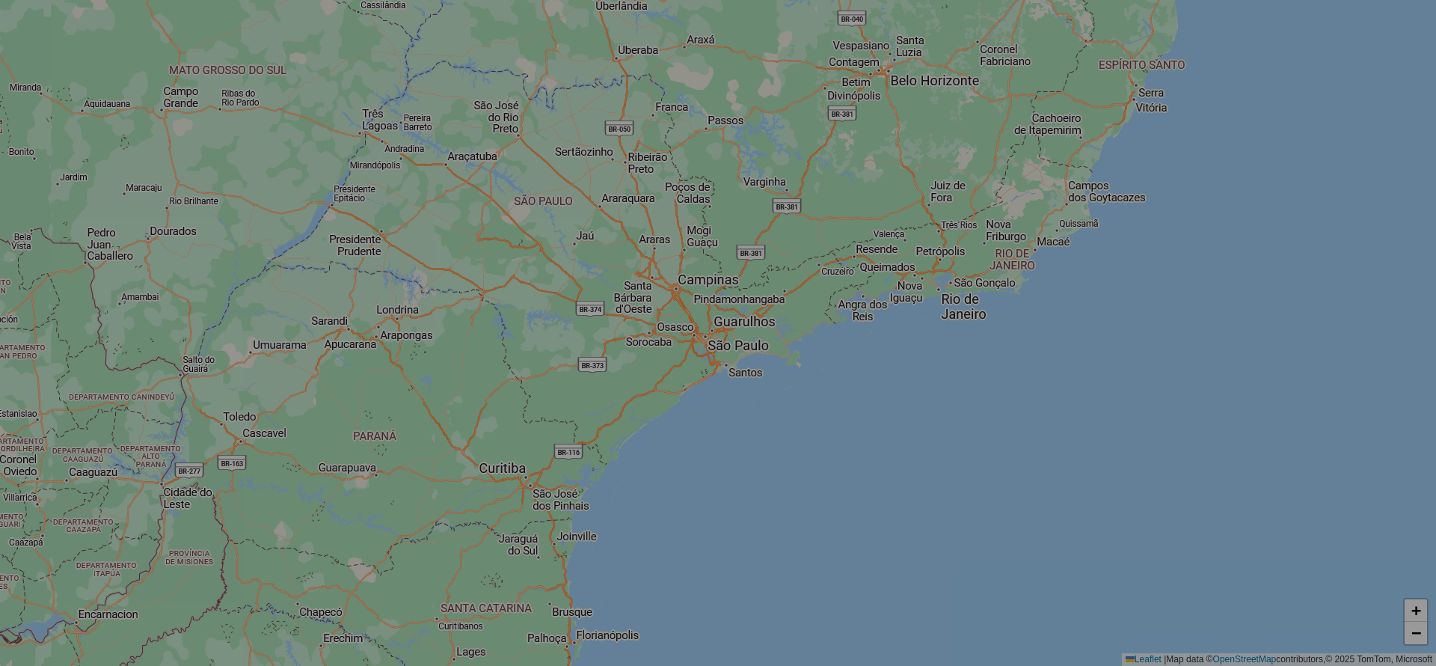
select select "*"
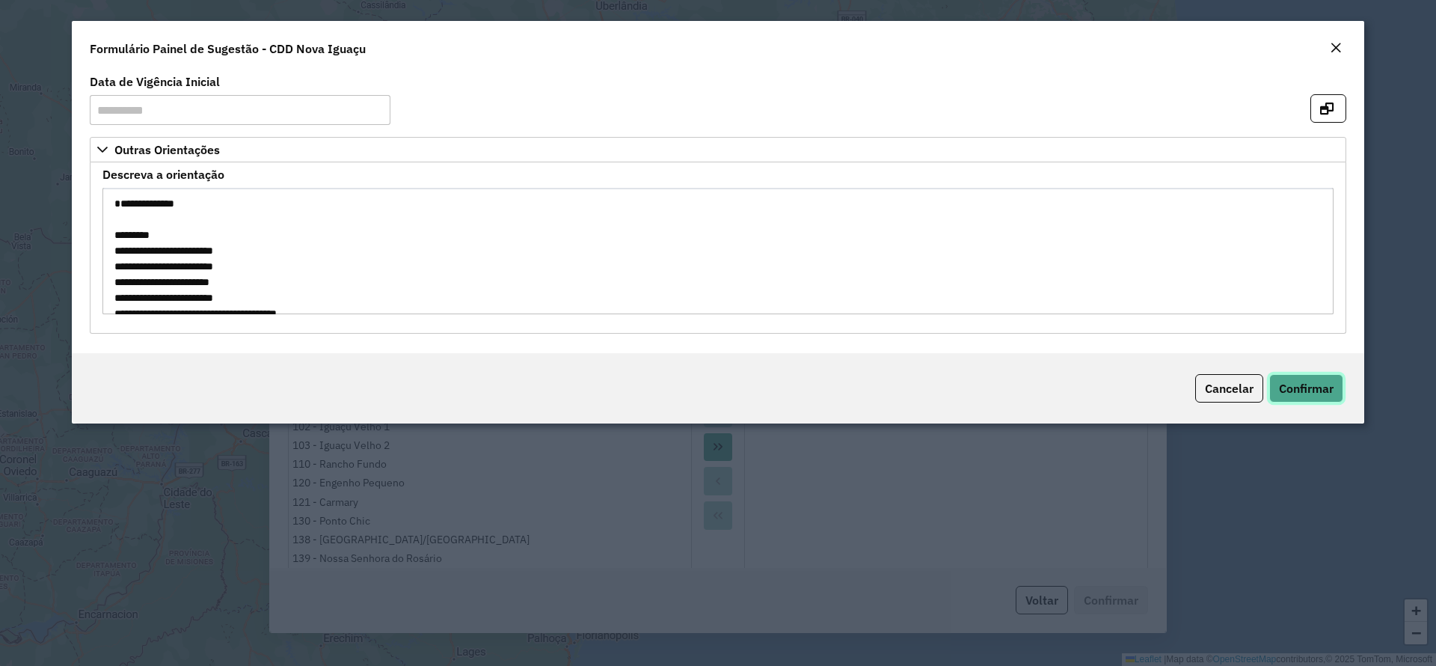
click at [1315, 386] on span "Confirmar" at bounding box center [1306, 388] width 55 height 15
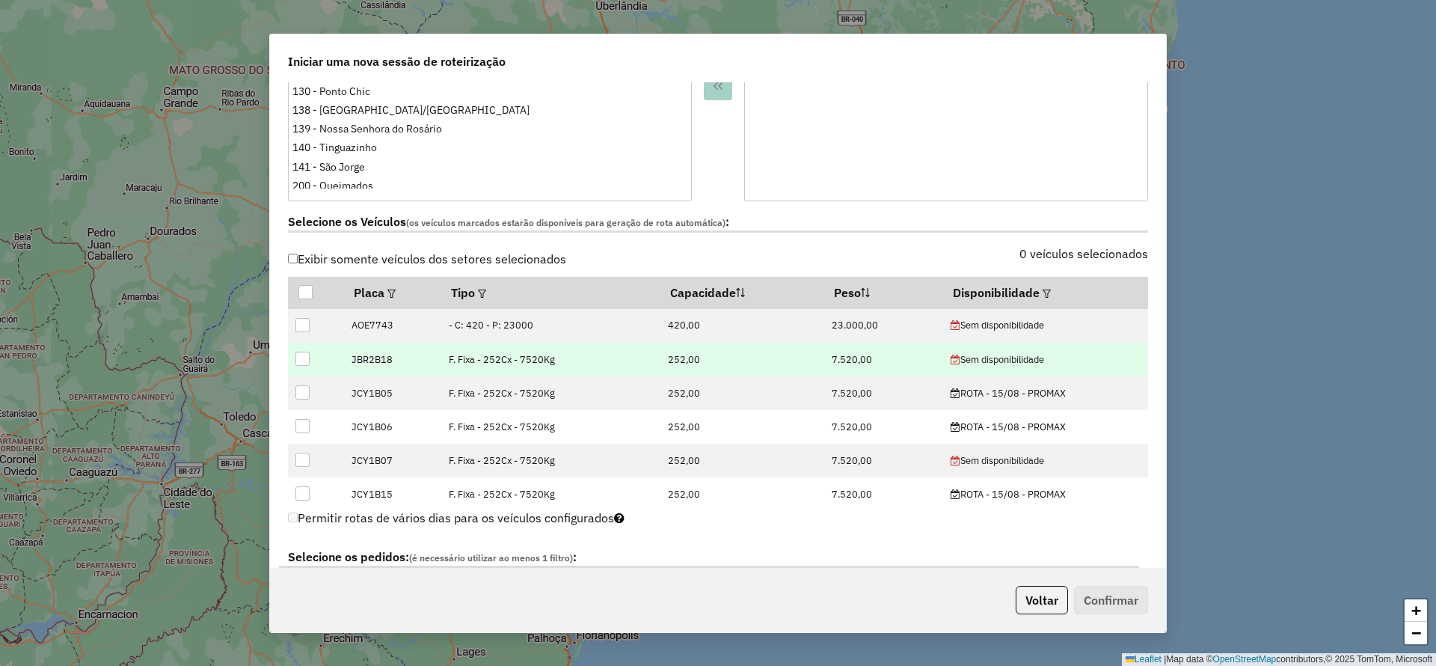
scroll to position [449, 0]
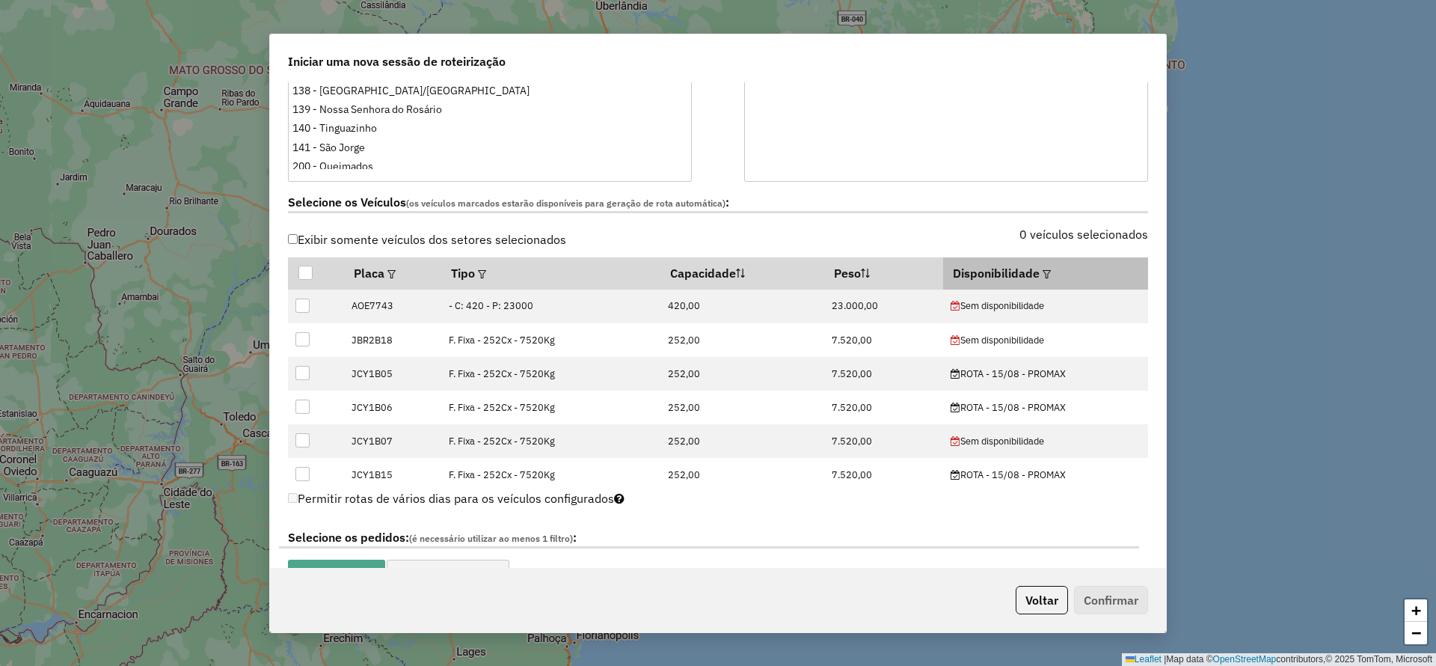
click at [1043, 272] on em at bounding box center [1047, 274] width 8 height 8
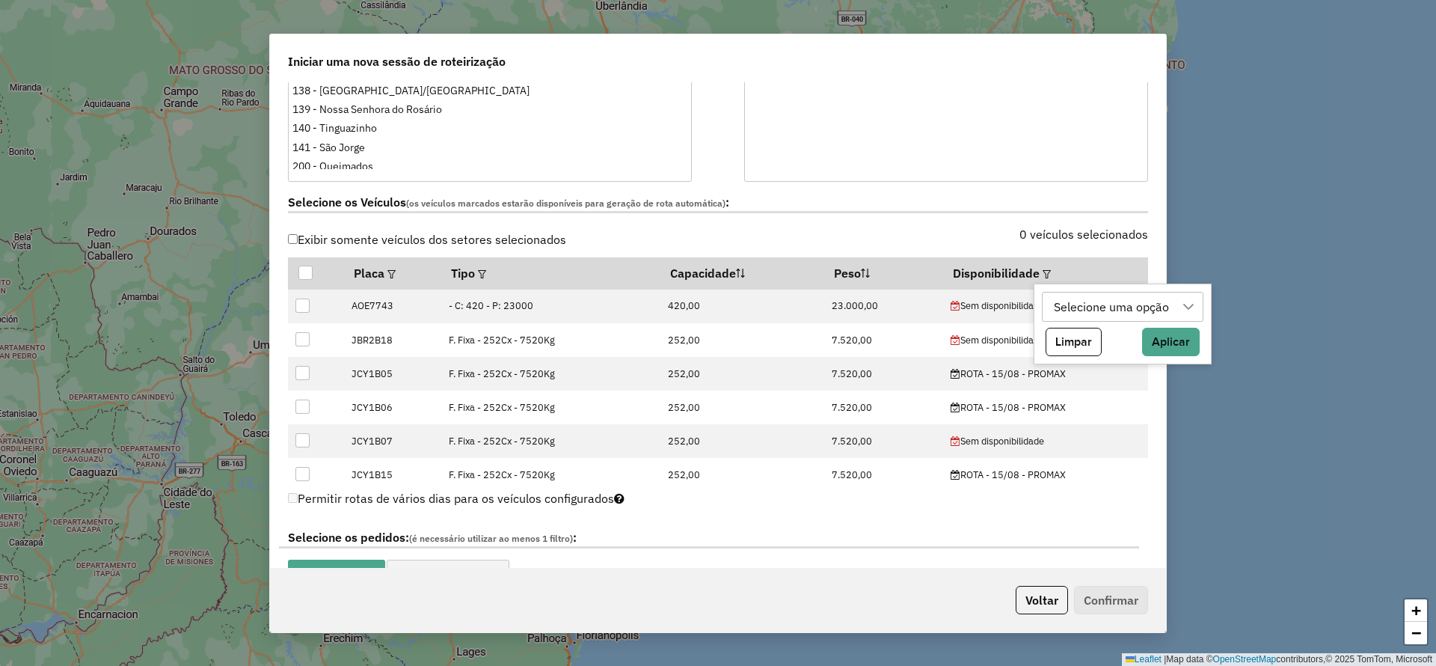
click at [1094, 313] on div "Selecione uma opção" at bounding box center [1112, 307] width 126 height 28
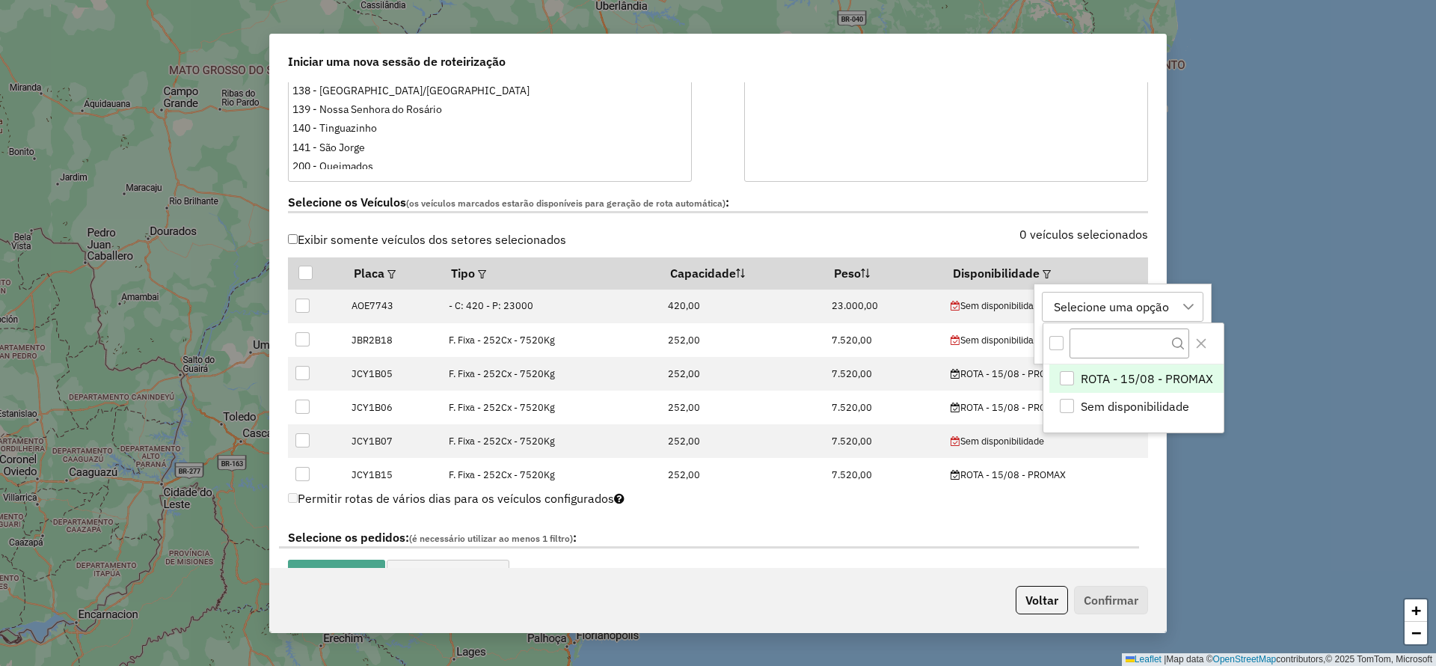
scroll to position [11, 68]
click at [1095, 378] on span "ROTA - 15/08 - PROMAX" at bounding box center [1147, 379] width 132 height 18
click at [1202, 340] on icon "Close" at bounding box center [1202, 343] width 12 height 12
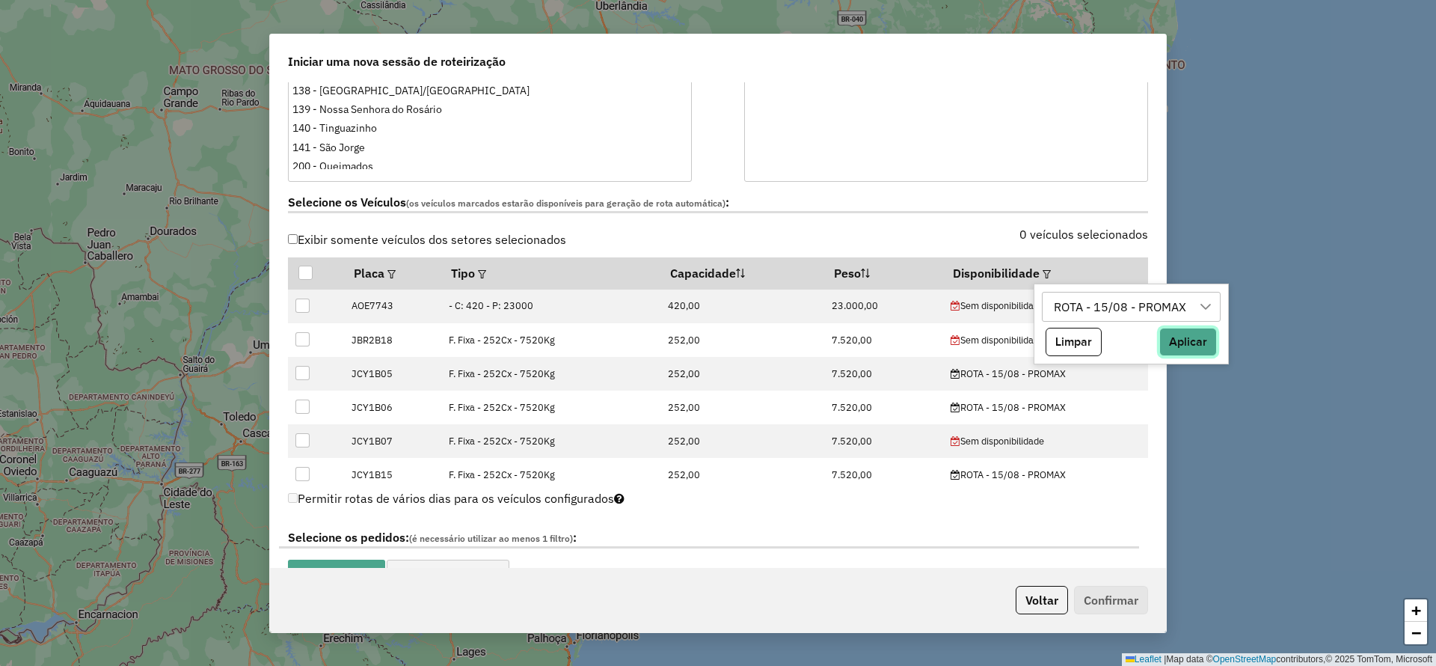
click at [1192, 340] on button "Aplicar" at bounding box center [1189, 342] width 58 height 28
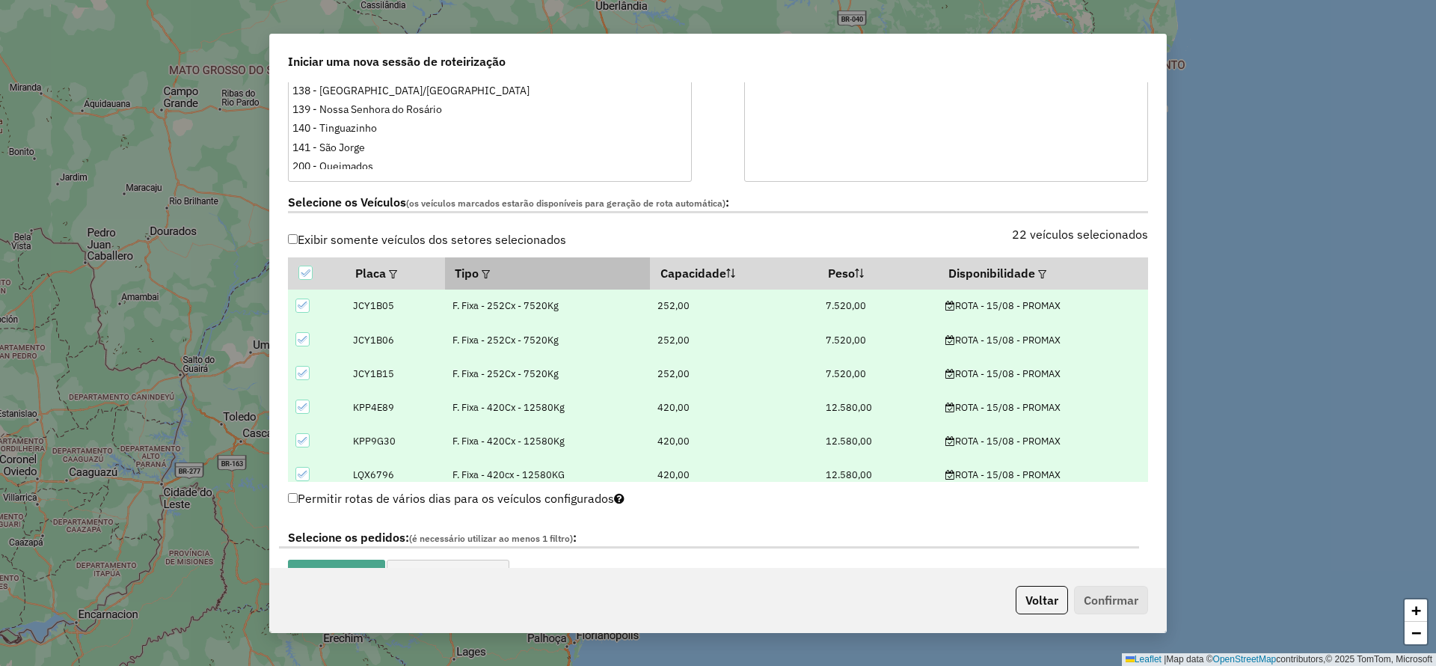
click at [487, 270] on em at bounding box center [486, 274] width 8 height 8
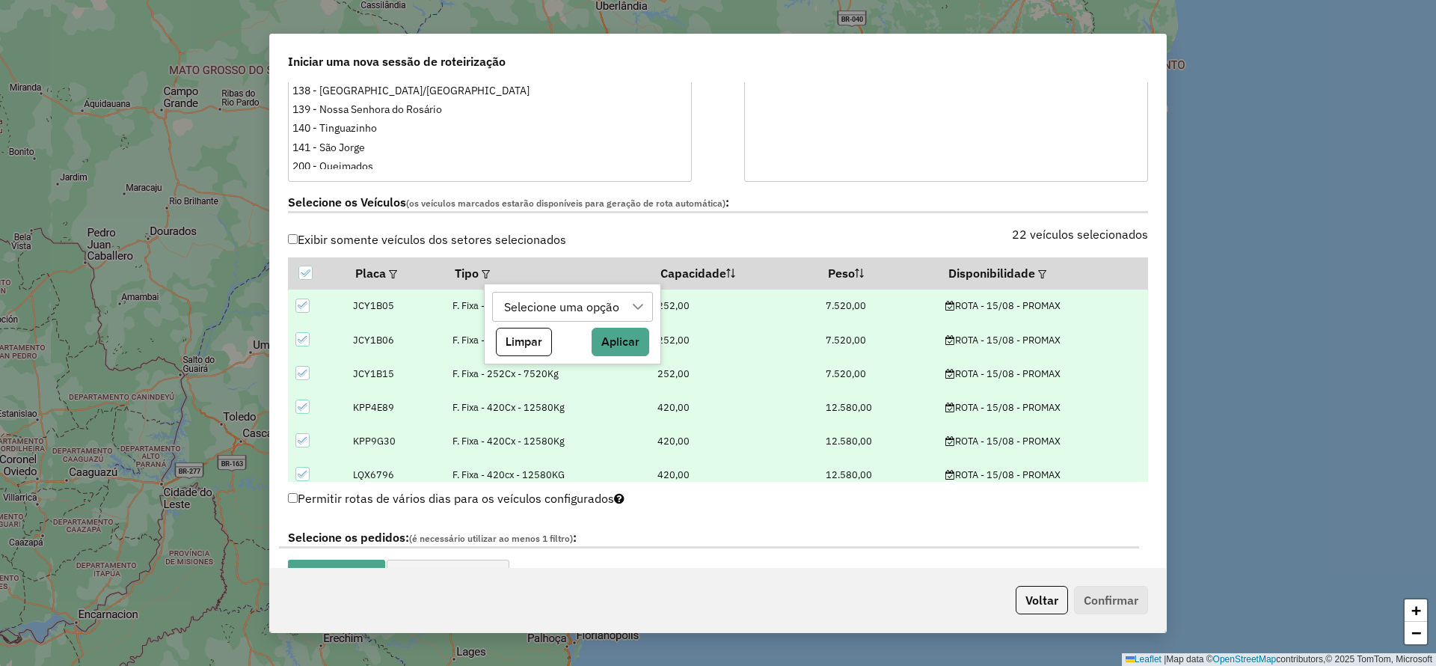
click at [540, 299] on div "Selecione uma opção" at bounding box center [562, 307] width 126 height 28
type input "**"
click at [521, 379] on div "F. Fixa - 70Cx - 1500Kg" at bounding box center [517, 378] width 14 height 14
click at [647, 340] on icon "Close" at bounding box center [646, 344] width 10 height 10
click at [628, 341] on button "Aplicar" at bounding box center [633, 342] width 58 height 28
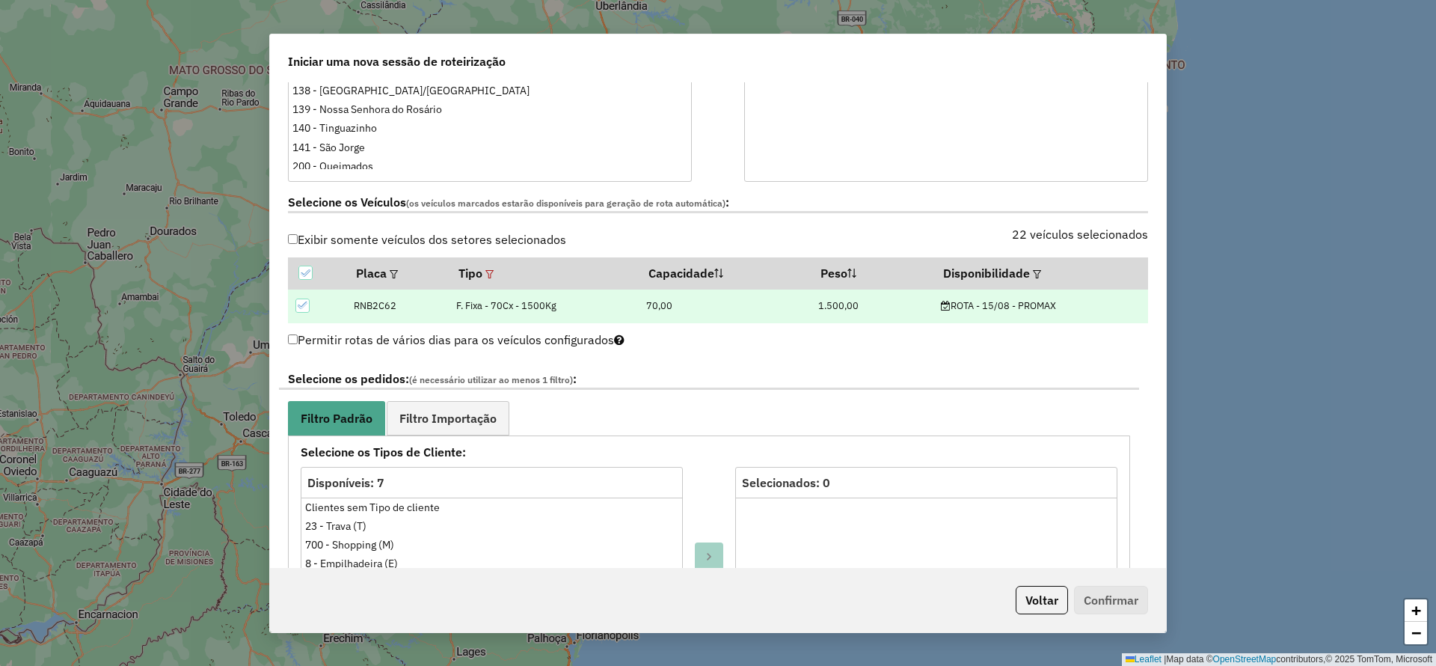
click at [302, 306] on icon at bounding box center [303, 305] width 10 height 10
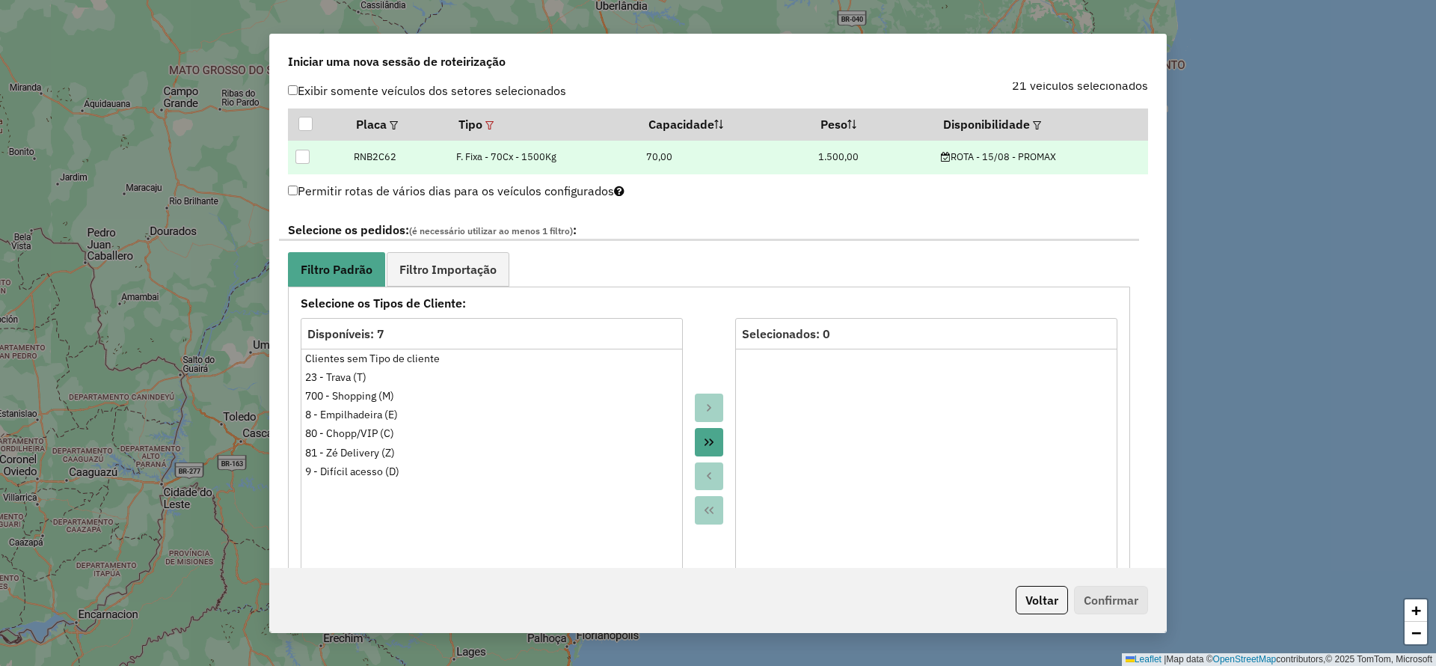
scroll to position [1122, 0]
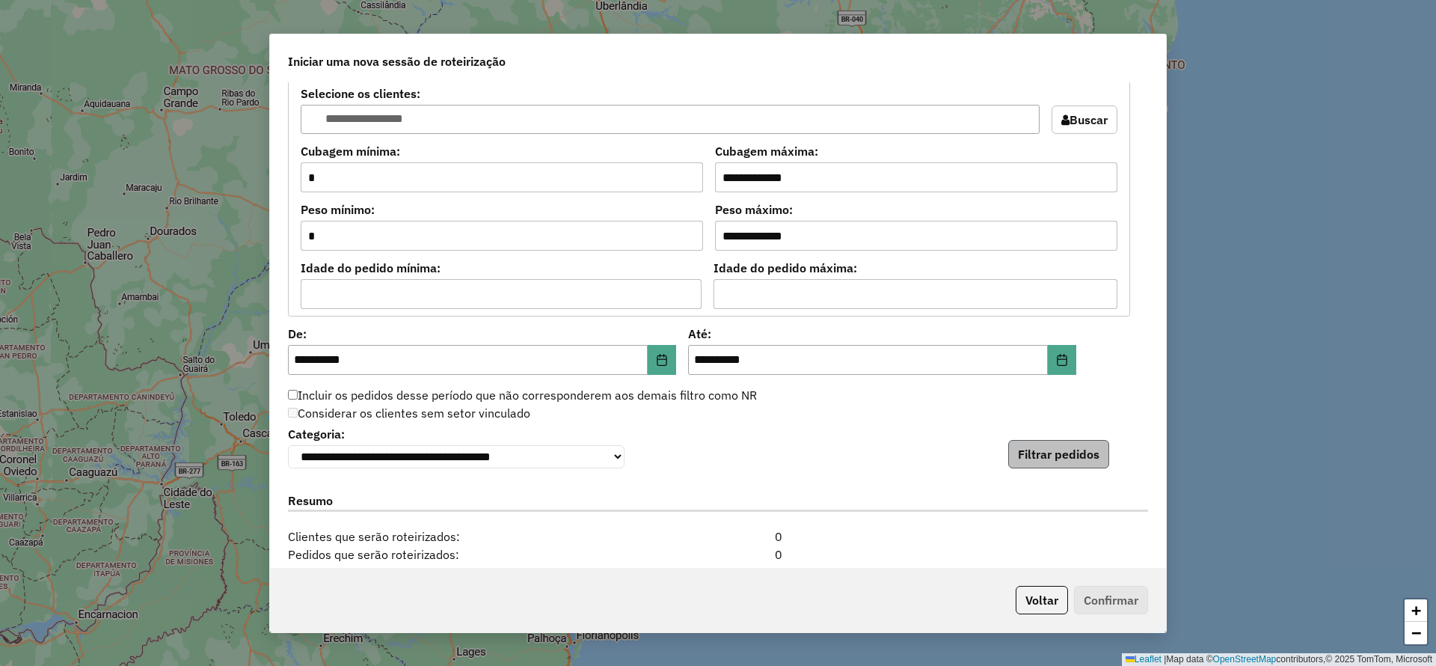
drag, startPoint x: 1123, startPoint y: 448, endPoint x: 1087, endPoint y: 451, distance: 36.0
click at [1123, 447] on div "**********" at bounding box center [718, 446] width 860 height 46
click at [1087, 451] on button "Filtrar pedidos" at bounding box center [1059, 454] width 101 height 28
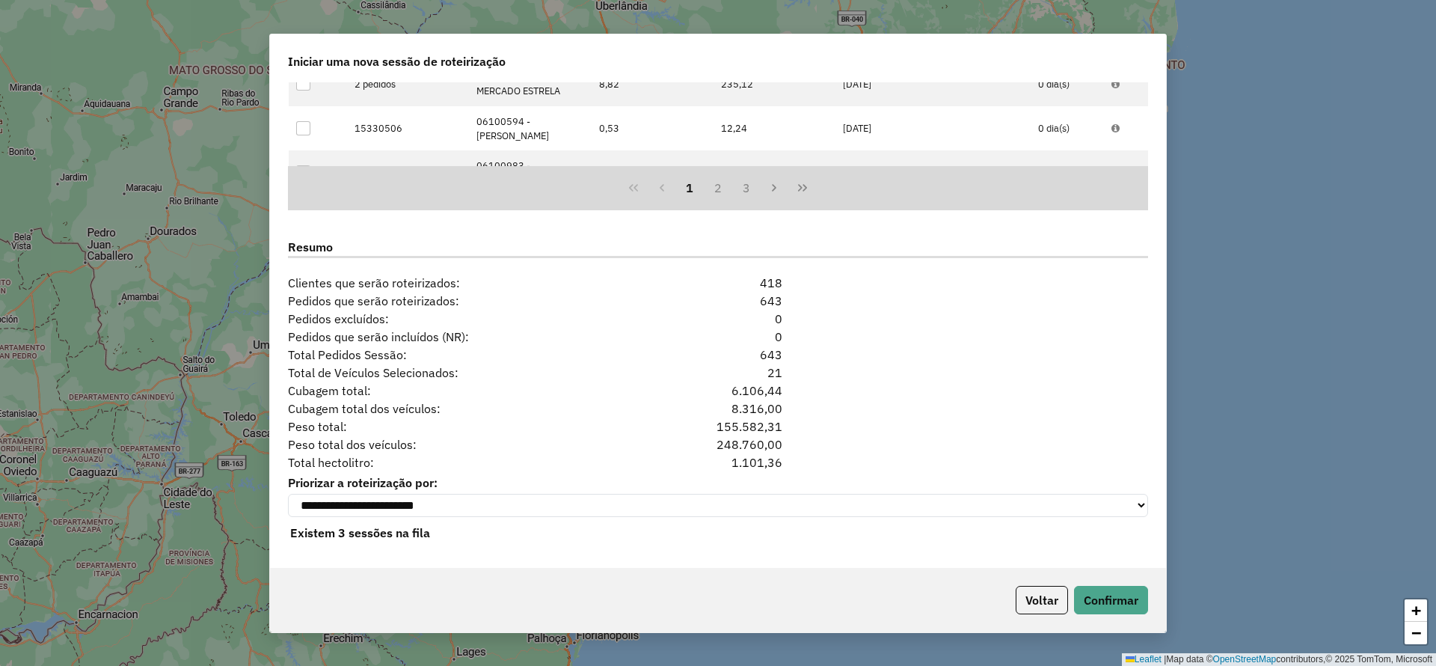
scroll to position [1692, 0]
click at [1092, 590] on button "Confirmar" at bounding box center [1111, 600] width 74 height 28
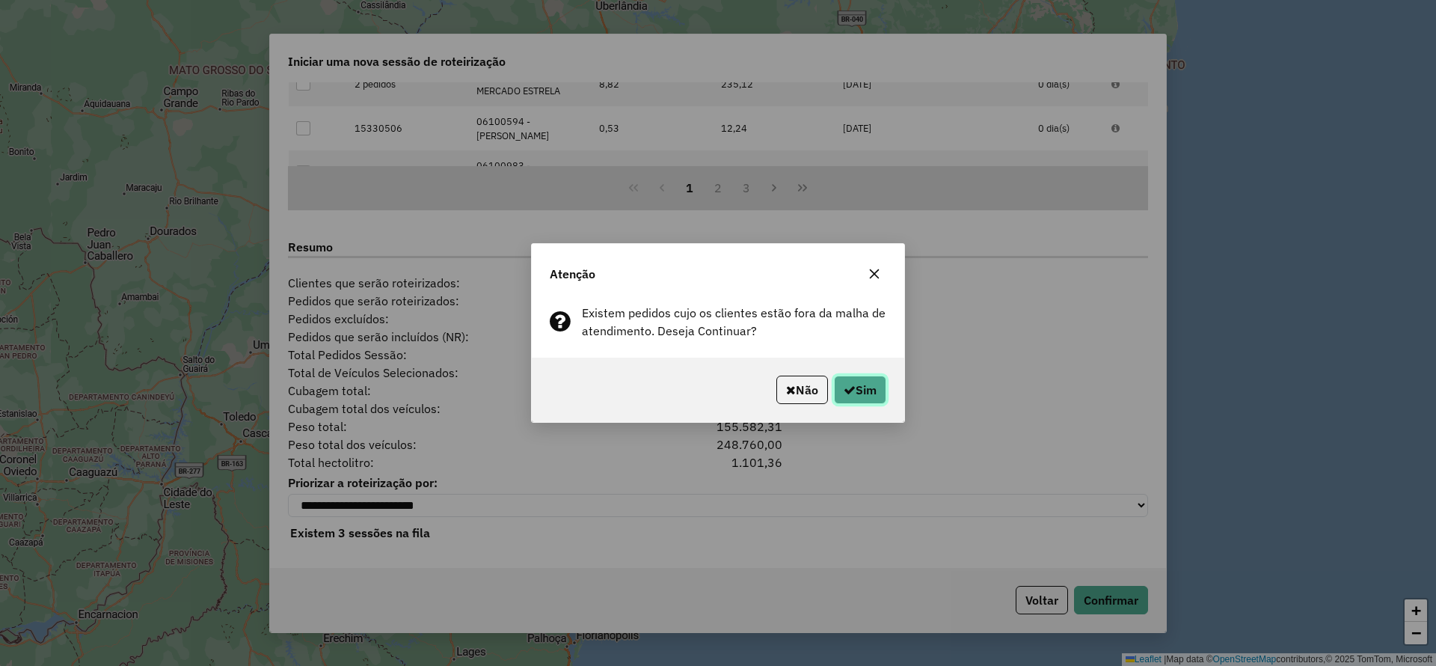
click at [849, 385] on icon "button" at bounding box center [850, 390] width 12 height 12
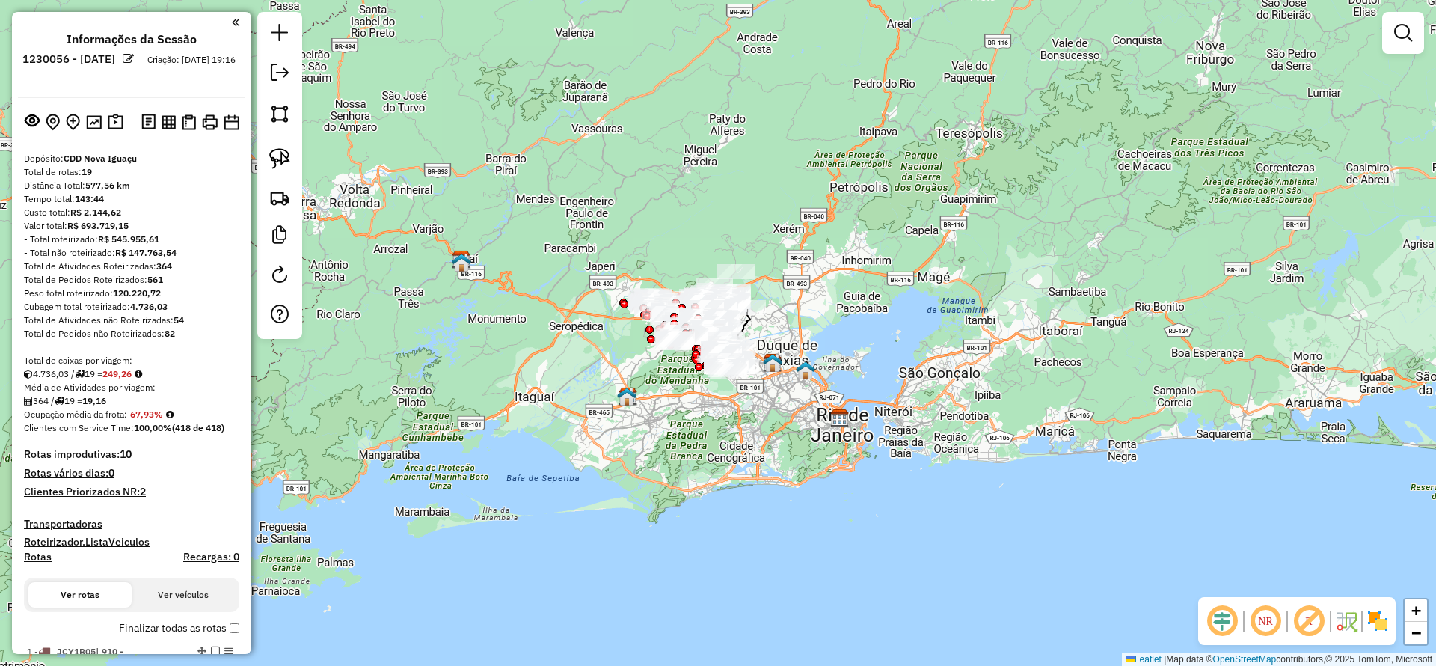
click at [1216, 618] on em at bounding box center [1223, 621] width 36 height 36
click at [1304, 613] on em at bounding box center [1309, 621] width 36 height 36
click at [1380, 618] on img at bounding box center [1378, 621] width 24 height 24
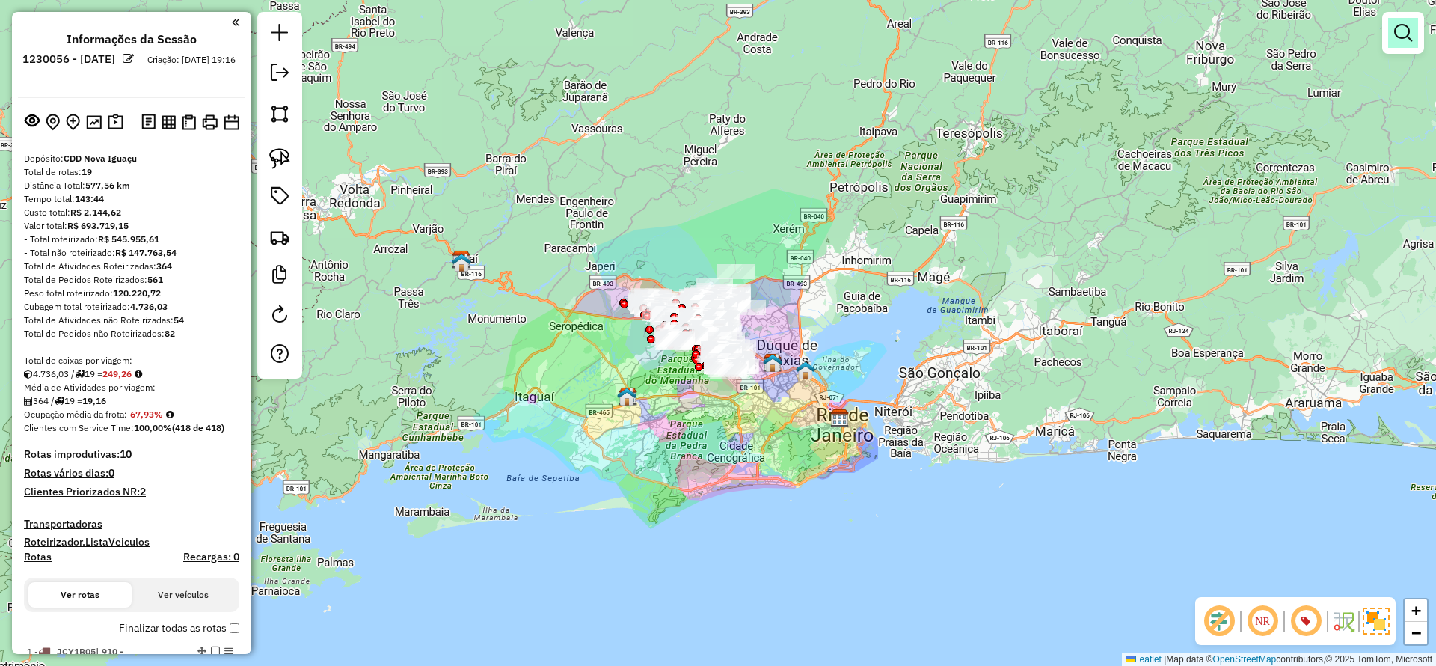
click at [1405, 27] on em at bounding box center [1404, 33] width 18 height 18
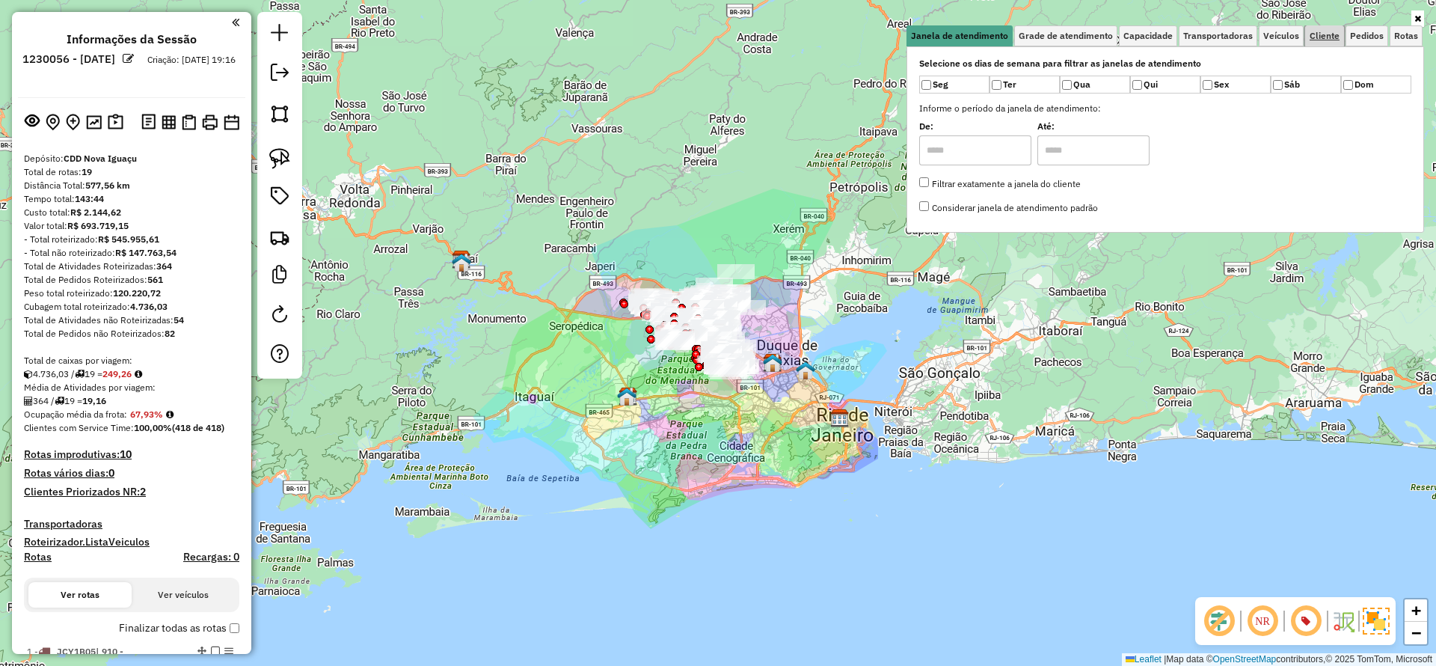
click at [1326, 31] on span "Cliente" at bounding box center [1325, 35] width 30 height 9
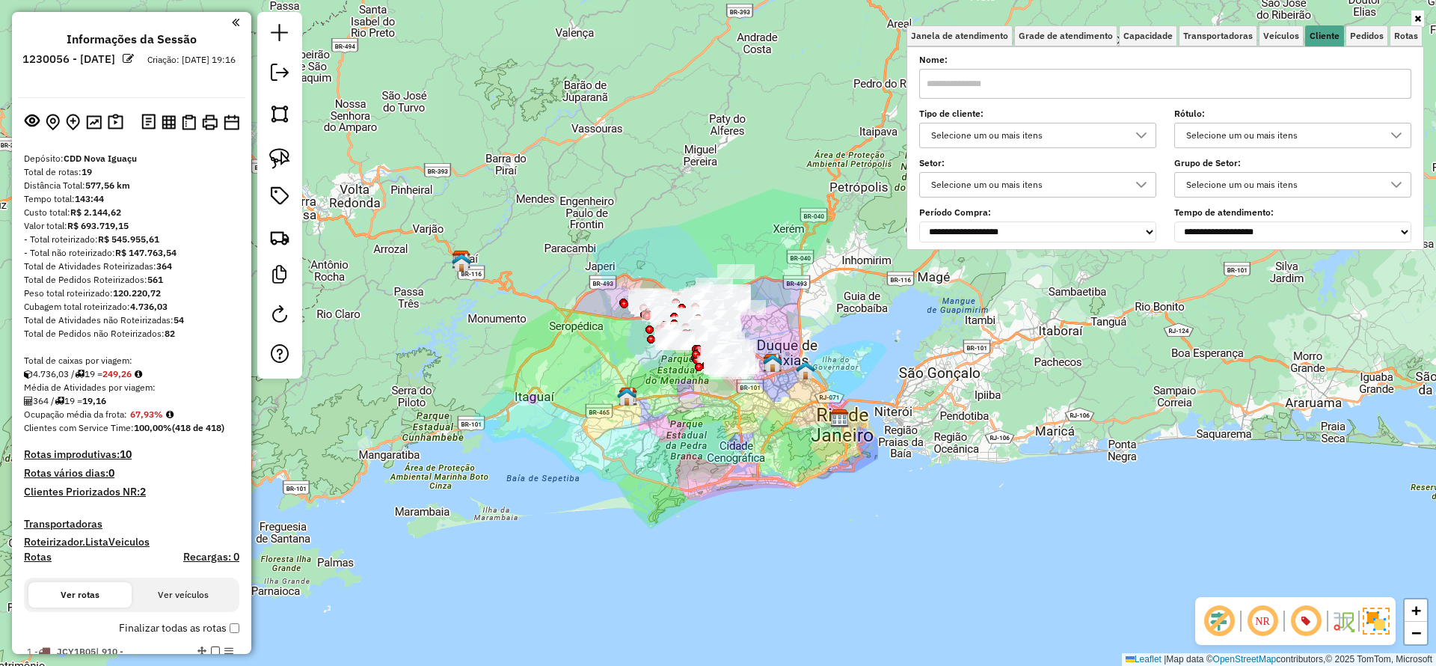
click at [1015, 141] on div "Selecione um ou mais itens" at bounding box center [1026, 135] width 201 height 24
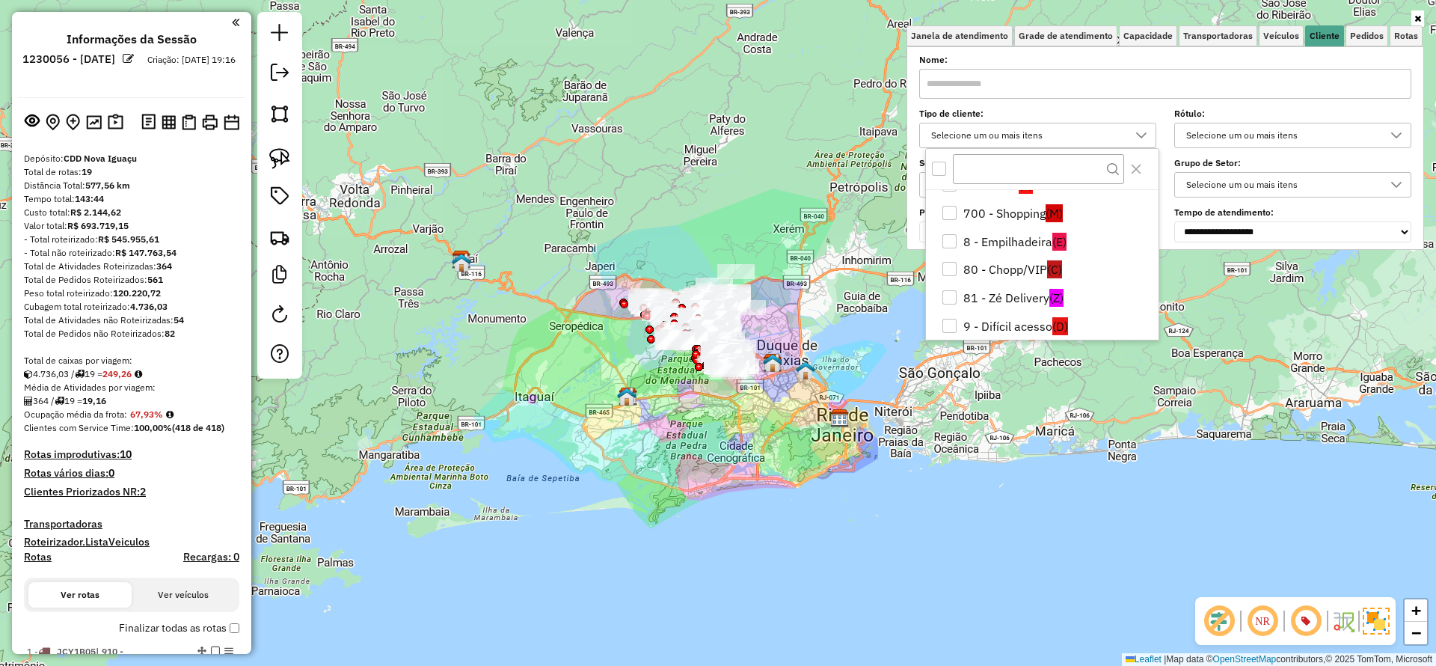
scroll to position [60, 0]
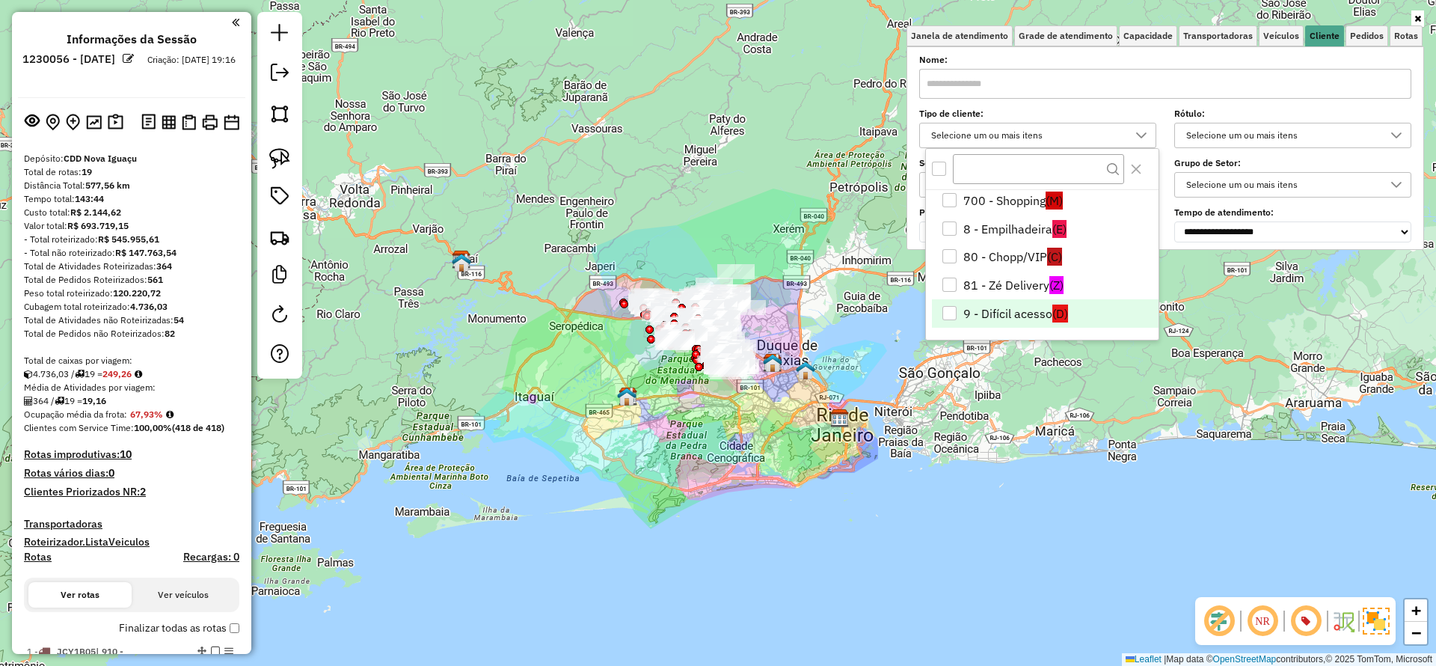
click at [1036, 318] on li "9 - Difícil acesso (D)" at bounding box center [1045, 313] width 227 height 28
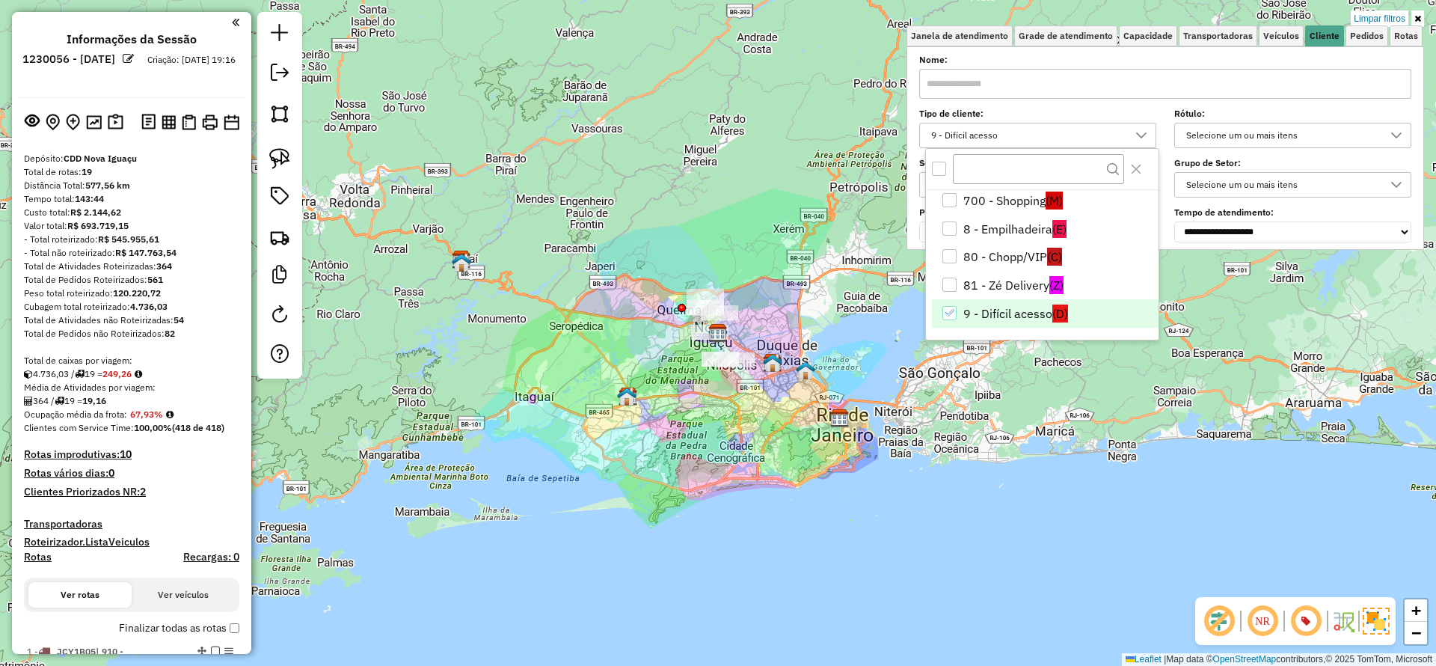
click at [839, 281] on div "Limpar filtros Janela de atendimento Grade de atendimento Capacidade Transporta…" at bounding box center [718, 333] width 1436 height 666
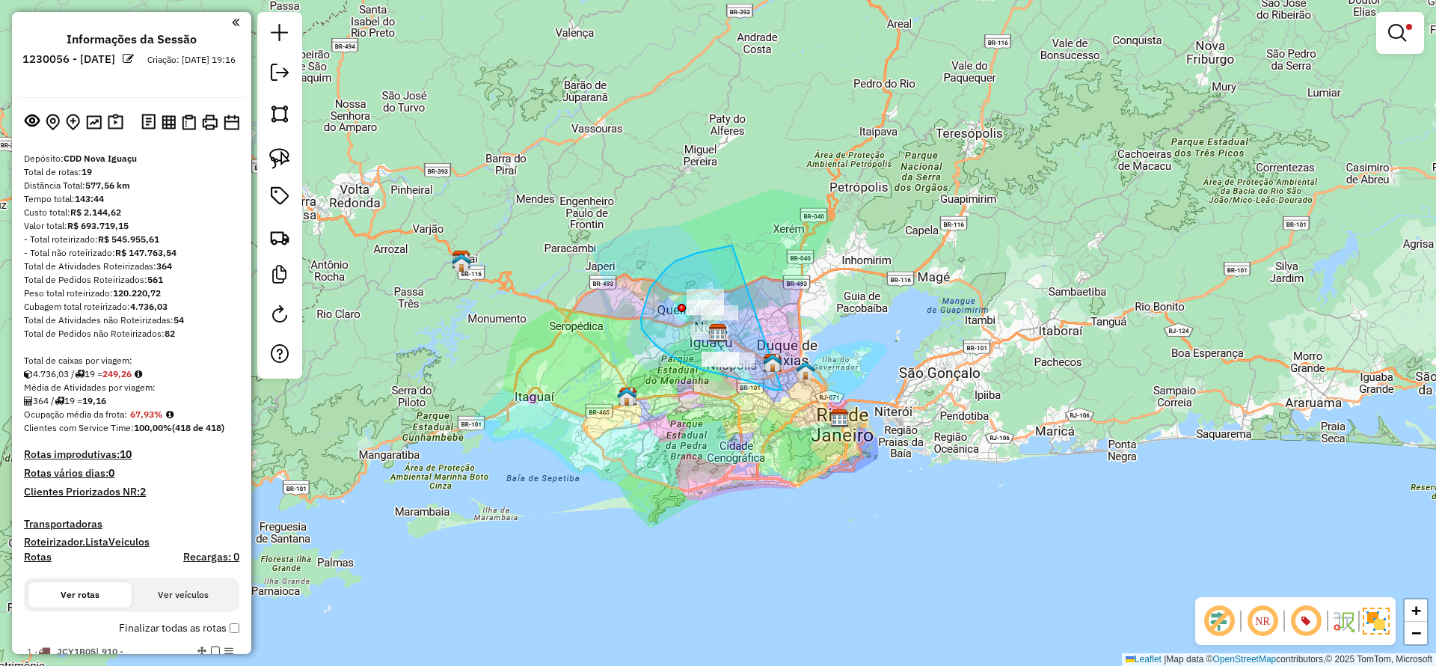
drag, startPoint x: 732, startPoint y: 245, endPoint x: 785, endPoint y: 373, distance: 138.2
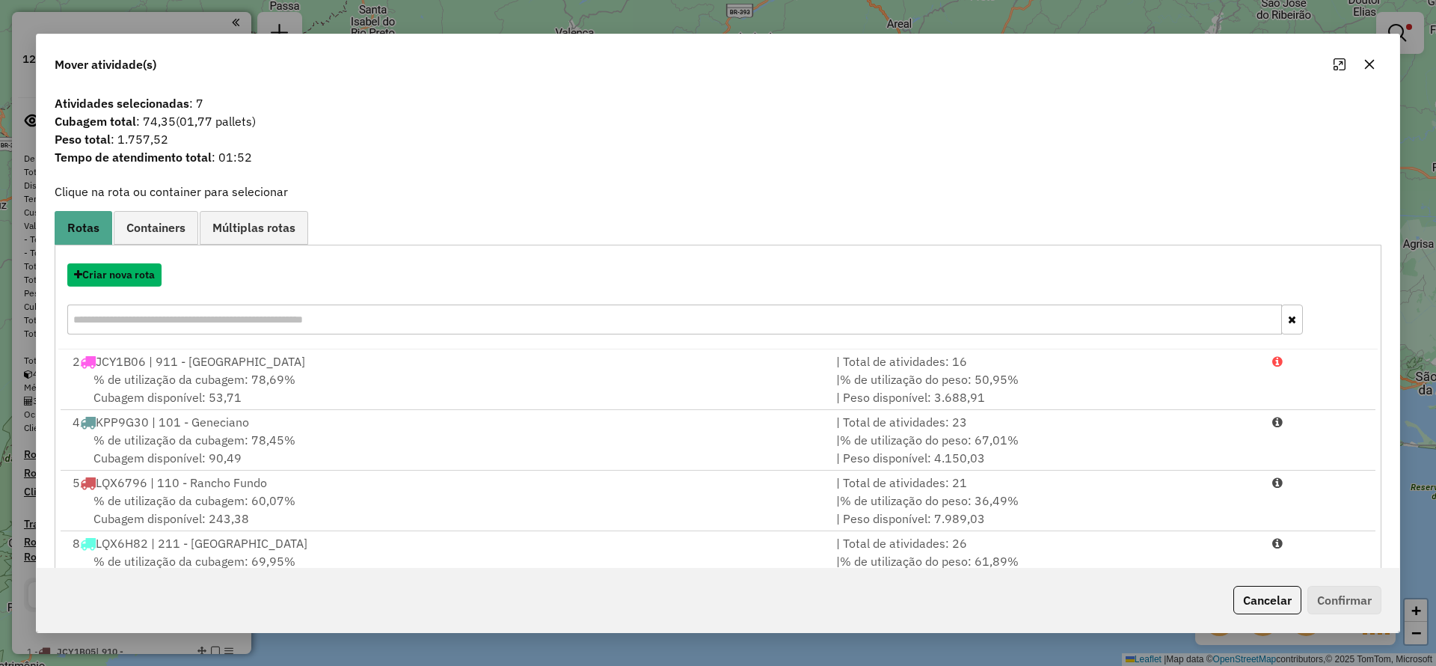
click at [137, 278] on button "Criar nova rota" at bounding box center [114, 274] width 94 height 23
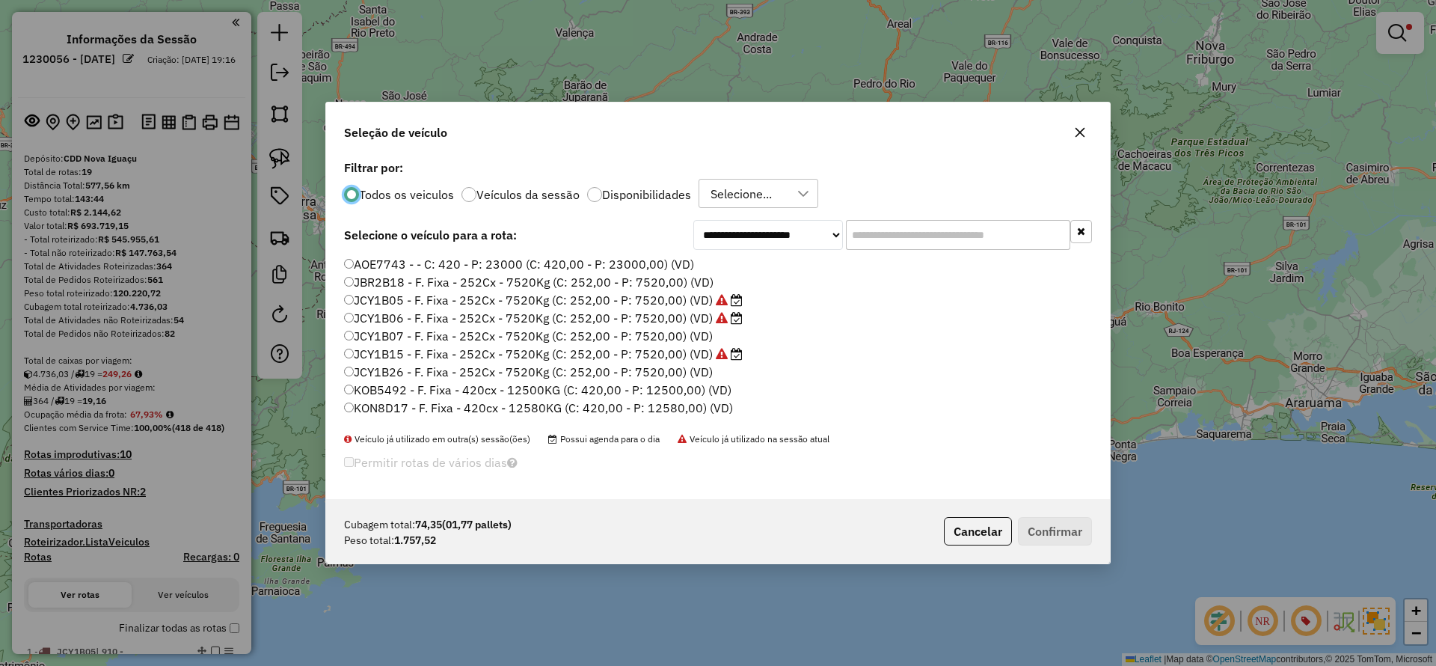
scroll to position [8, 4]
click at [877, 241] on input "text" at bounding box center [958, 235] width 224 height 30
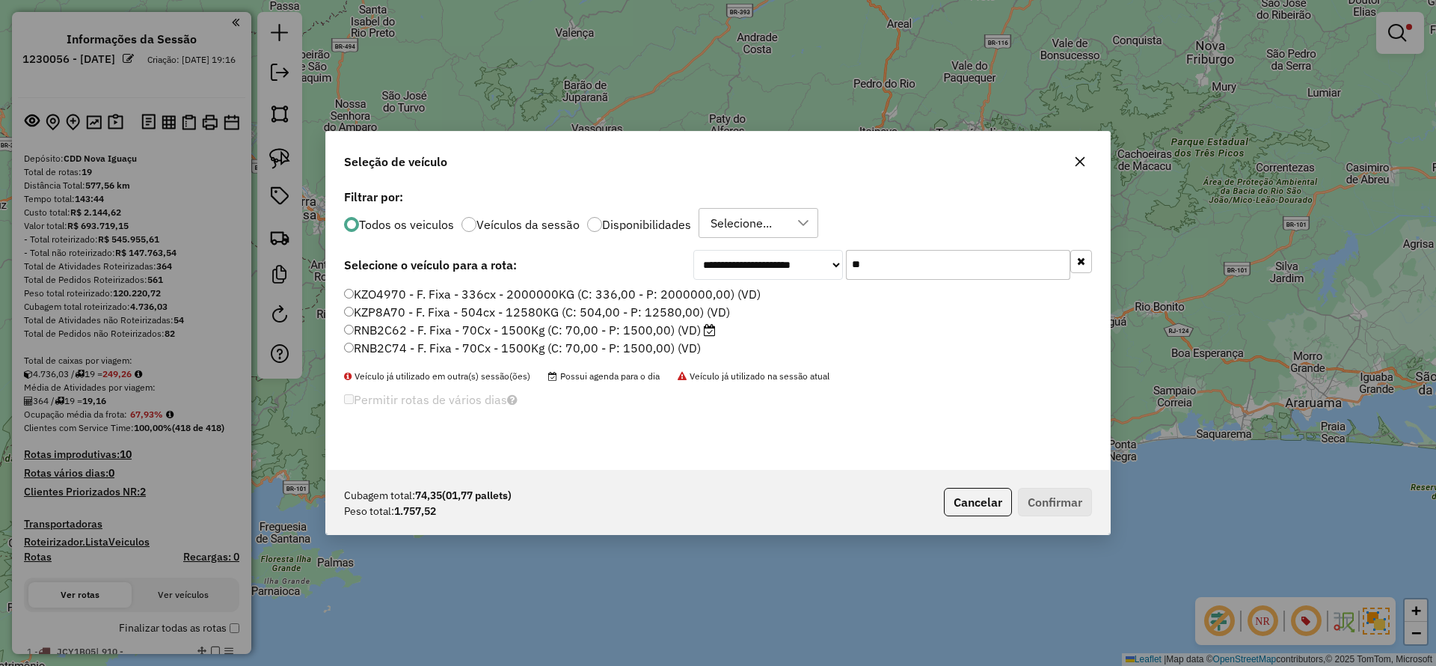
type input "**"
click at [715, 331] on icon at bounding box center [710, 330] width 12 height 12
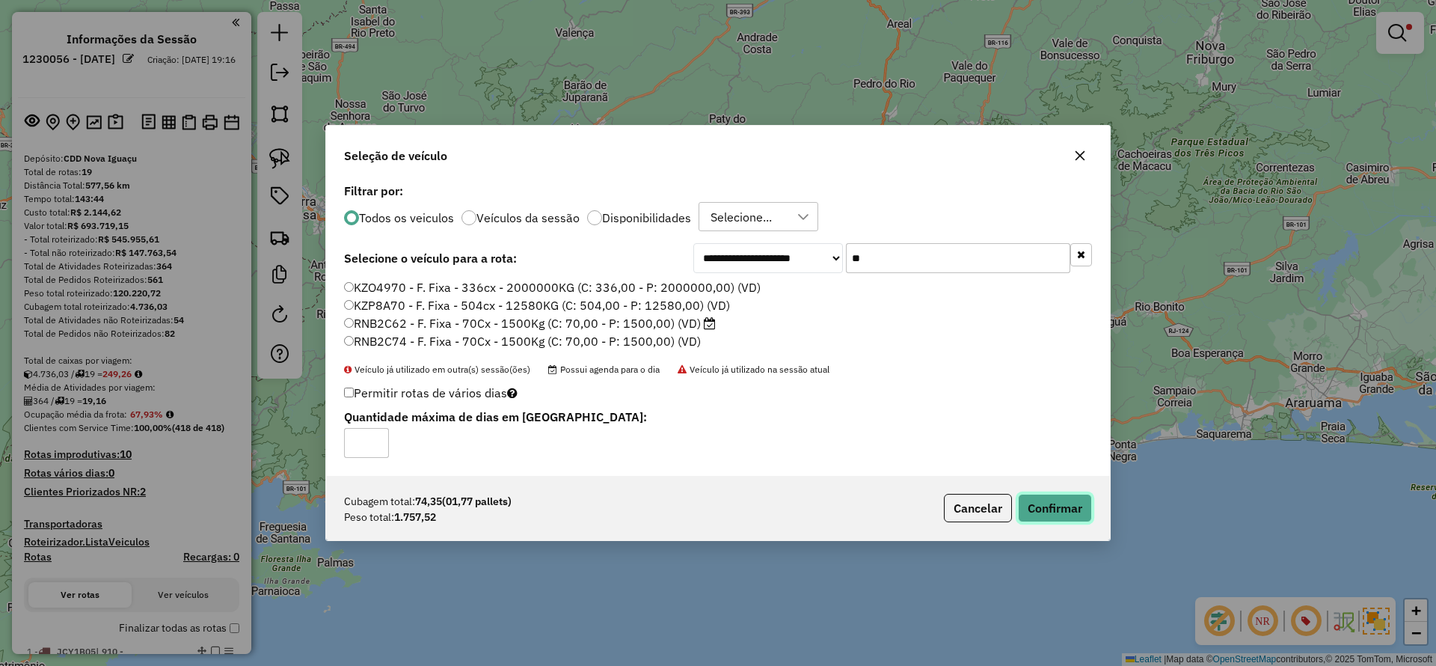
click at [1038, 504] on button "Confirmar" at bounding box center [1055, 508] width 74 height 28
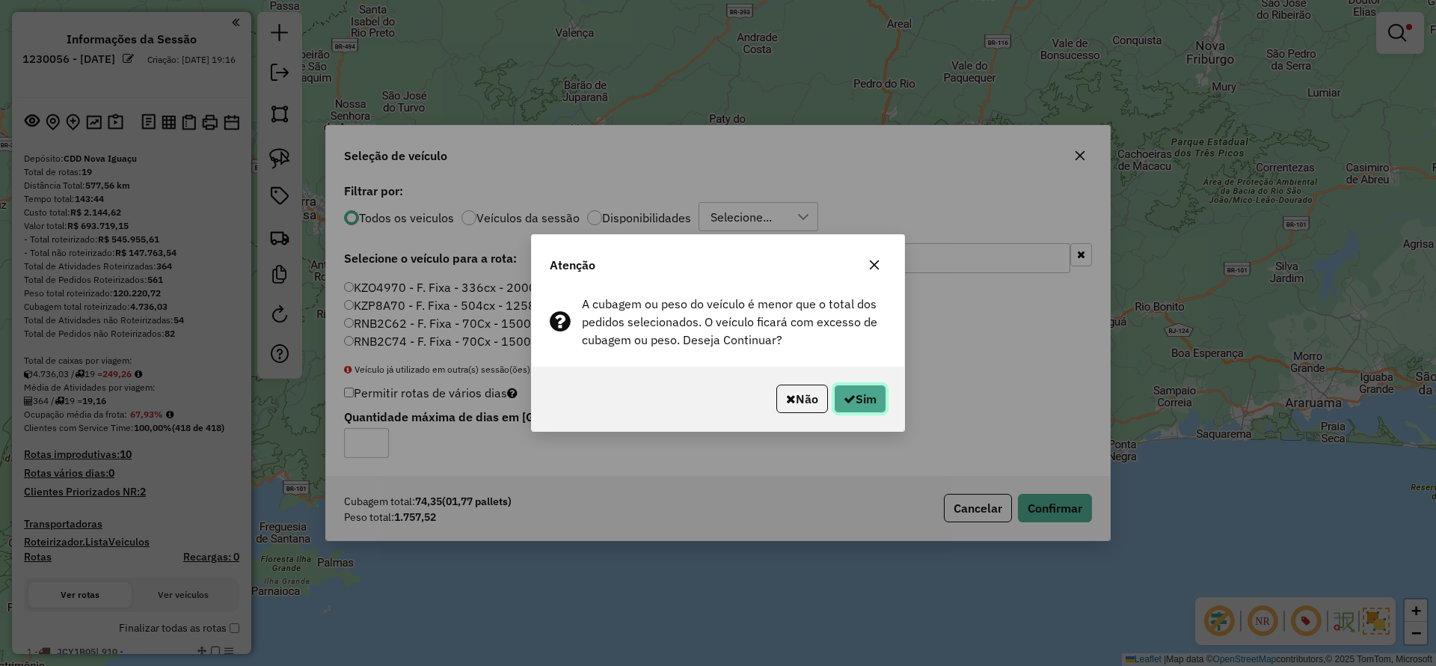
click at [877, 408] on button "Sim" at bounding box center [860, 399] width 52 height 28
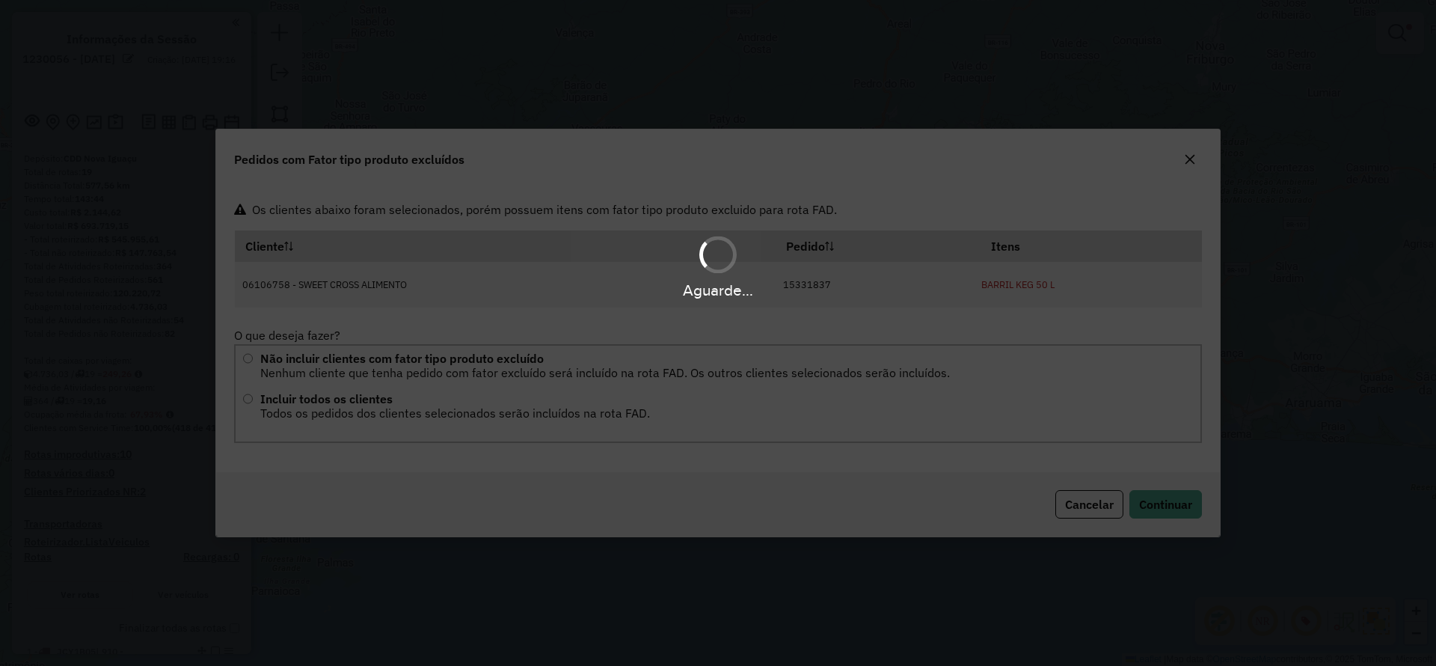
scroll to position [0, 0]
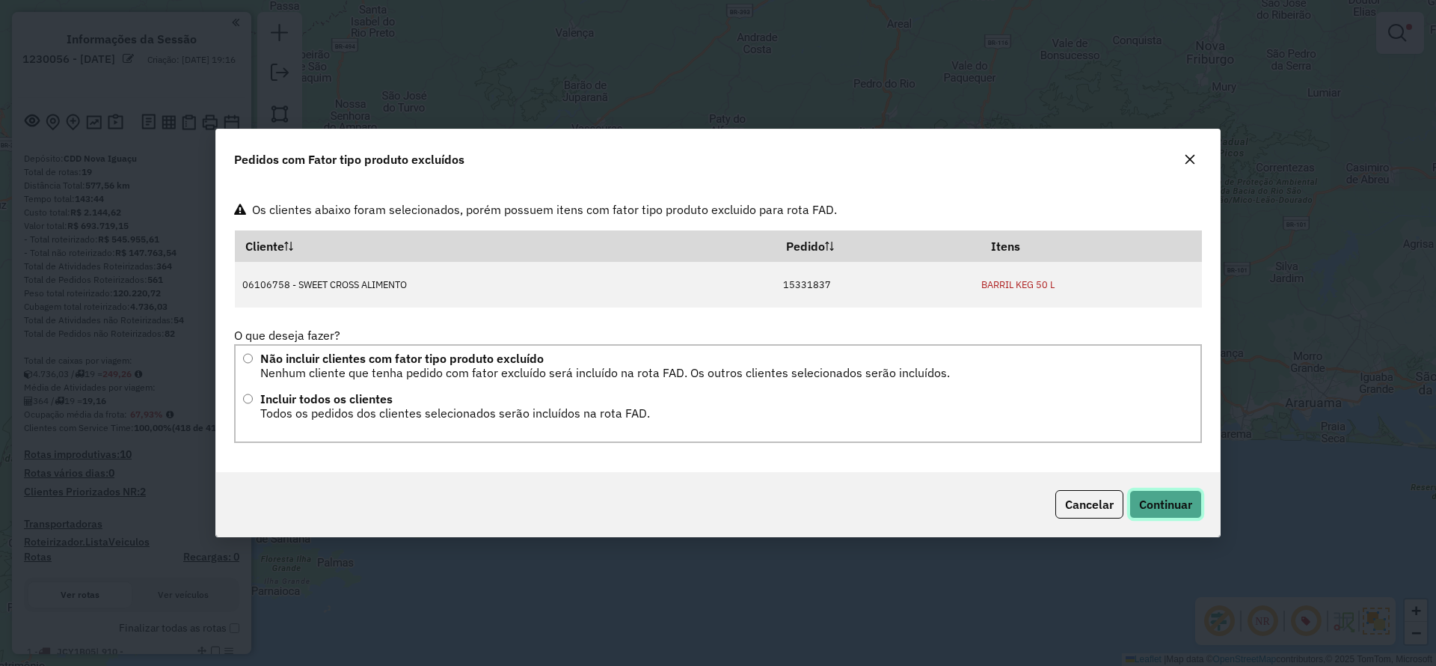
click at [1185, 503] on span "Continuar" at bounding box center [1165, 504] width 53 height 15
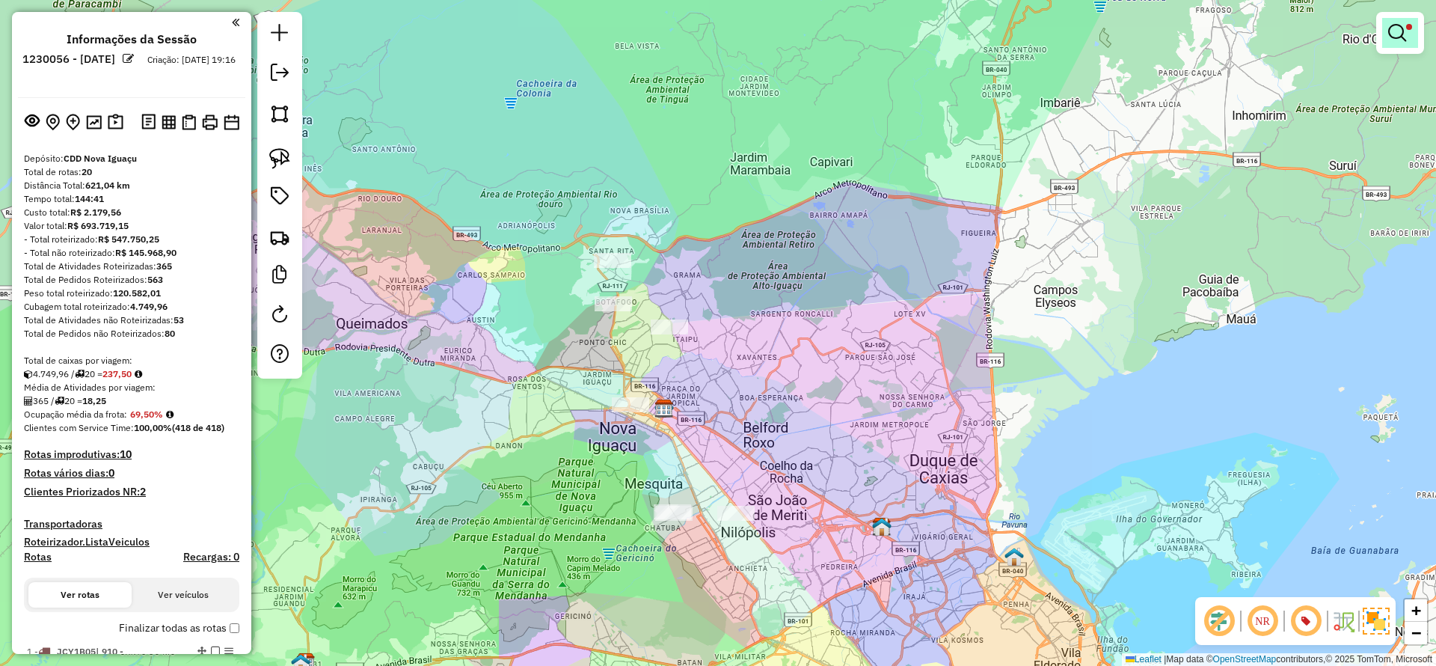
click at [1400, 25] on em at bounding box center [1398, 33] width 18 height 18
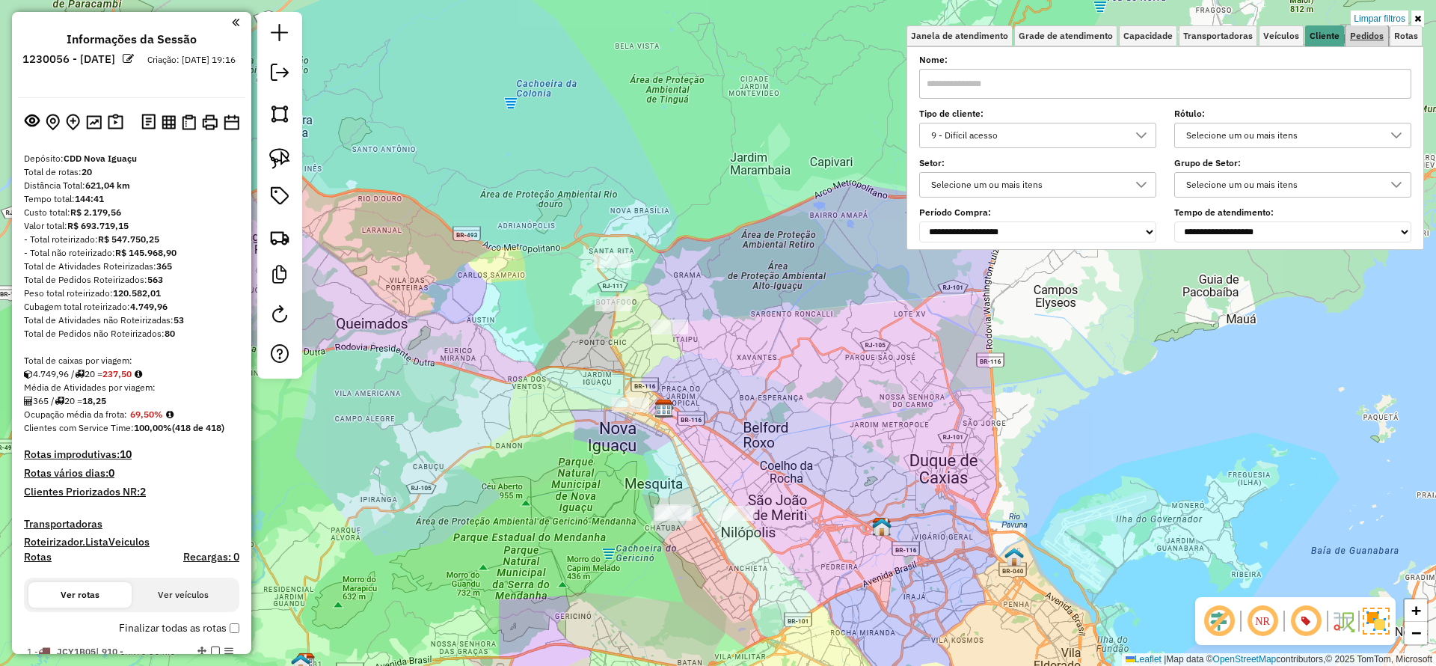
click at [1378, 33] on span "Pedidos" at bounding box center [1367, 35] width 34 height 9
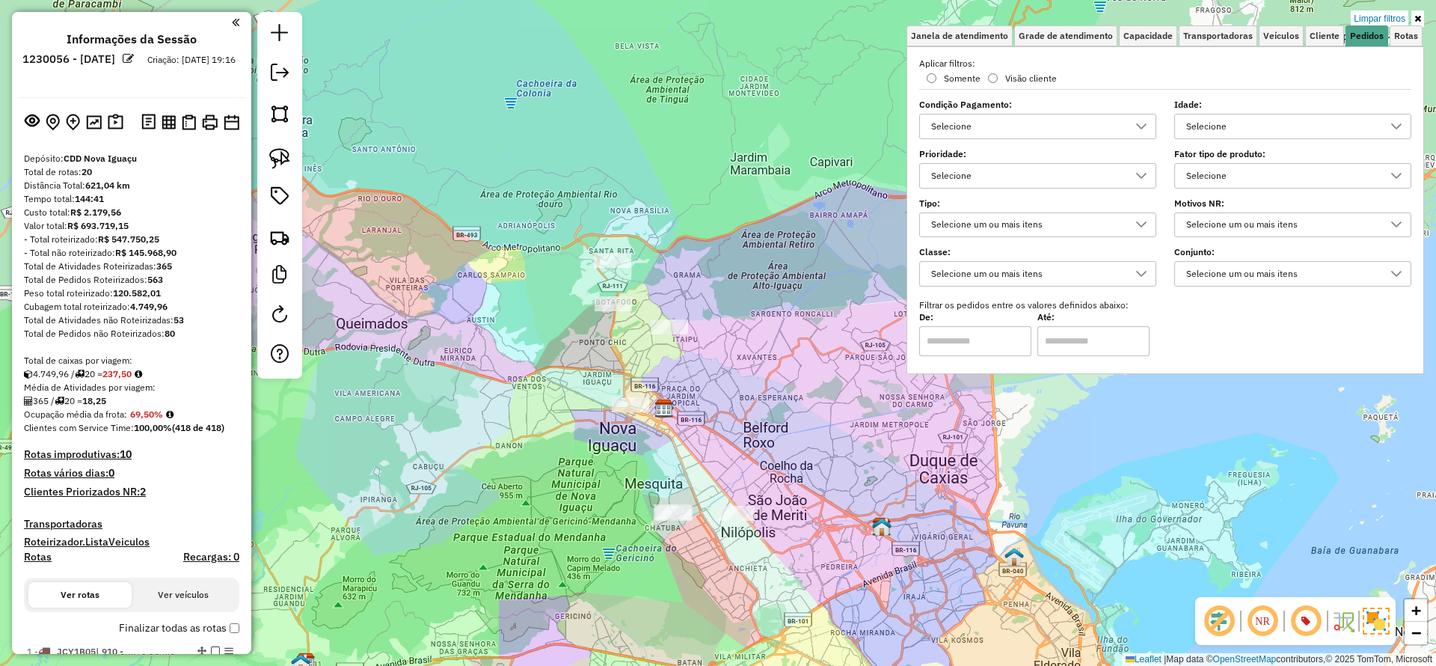
click at [1192, 174] on div "Selecione" at bounding box center [1281, 176] width 201 height 24
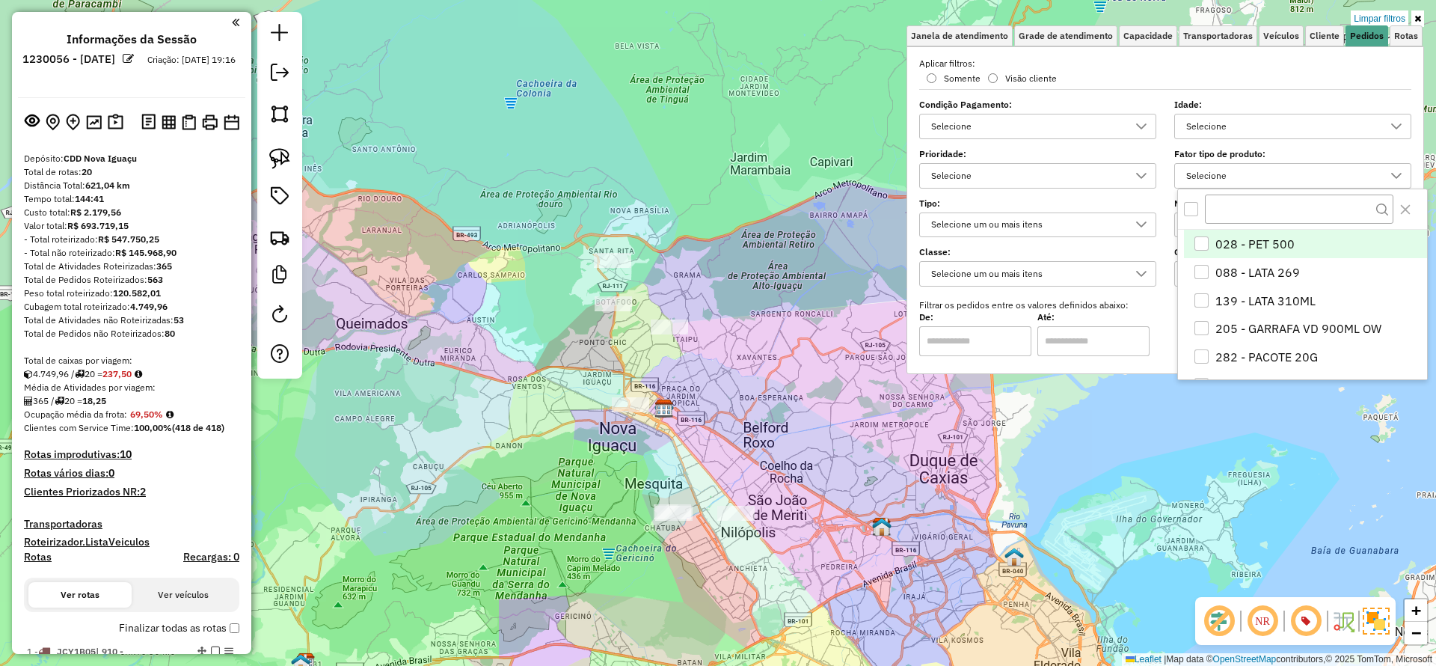
scroll to position [9, 52]
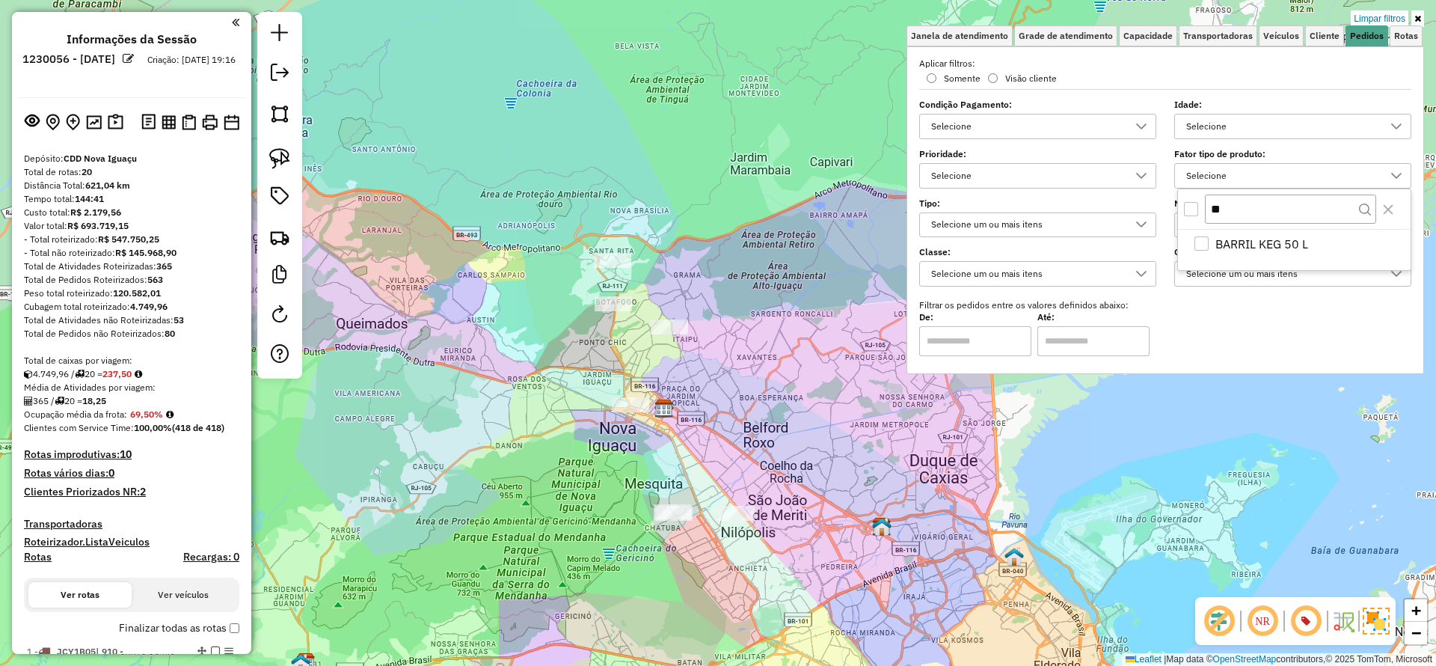
type input "**"
click at [1196, 205] on div "All items unselected" at bounding box center [1191, 209] width 14 height 14
select select "**********"
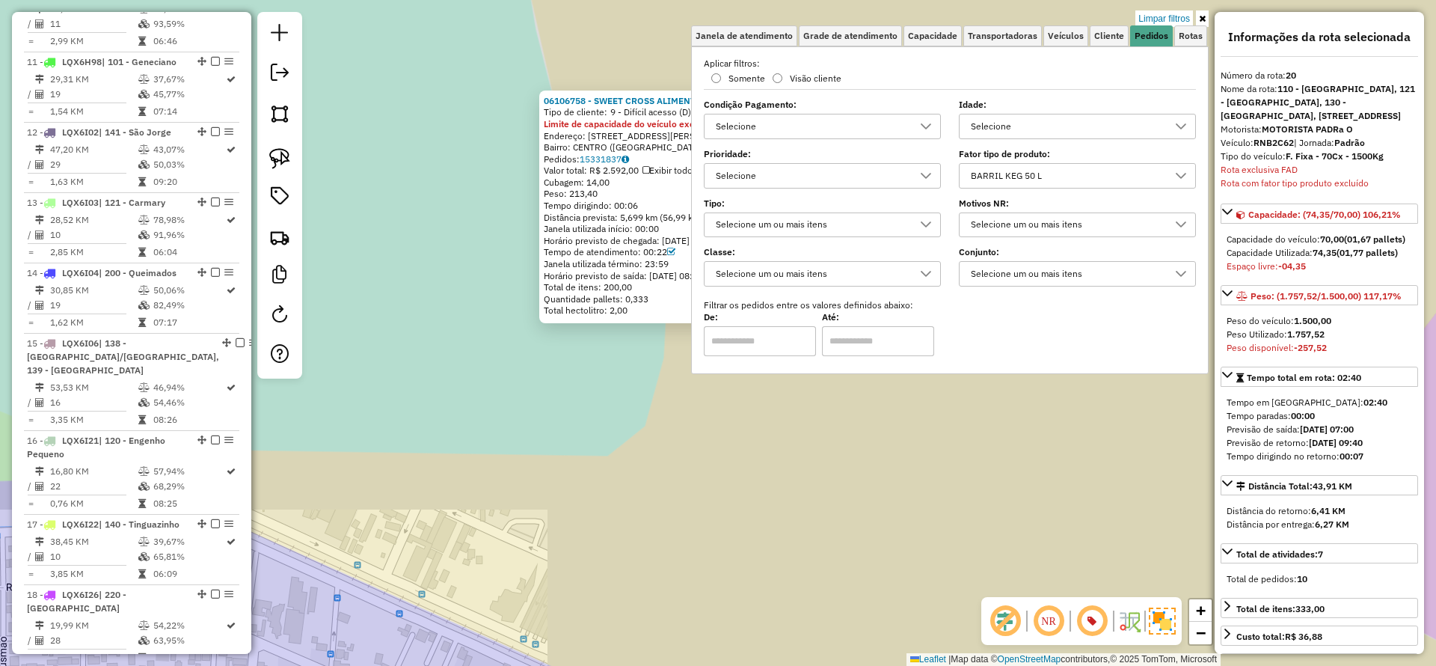
scroll to position [1918, 0]
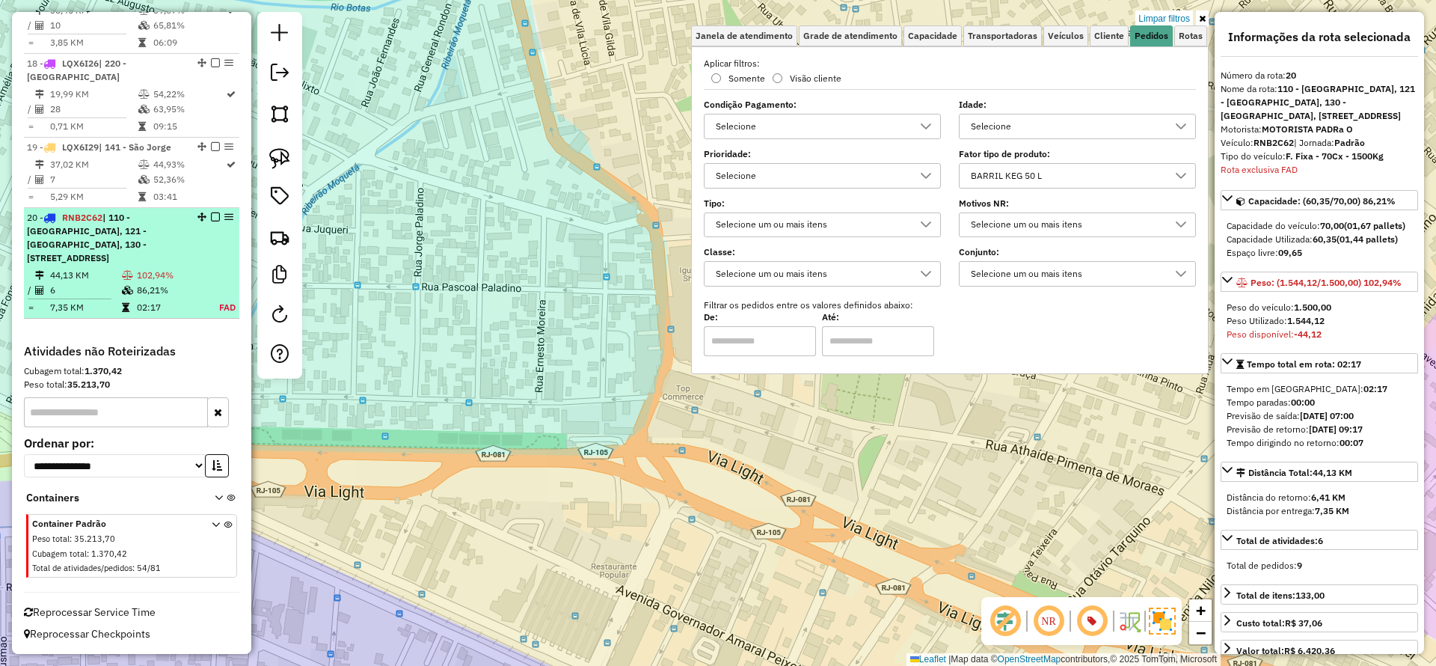
click at [73, 263] on div "20 - RNB2C62 | 110 - Rancho Fundo, 121 - Carmary, 130 - Ponto Chic, 222 - Nova …" at bounding box center [106, 238] width 159 height 54
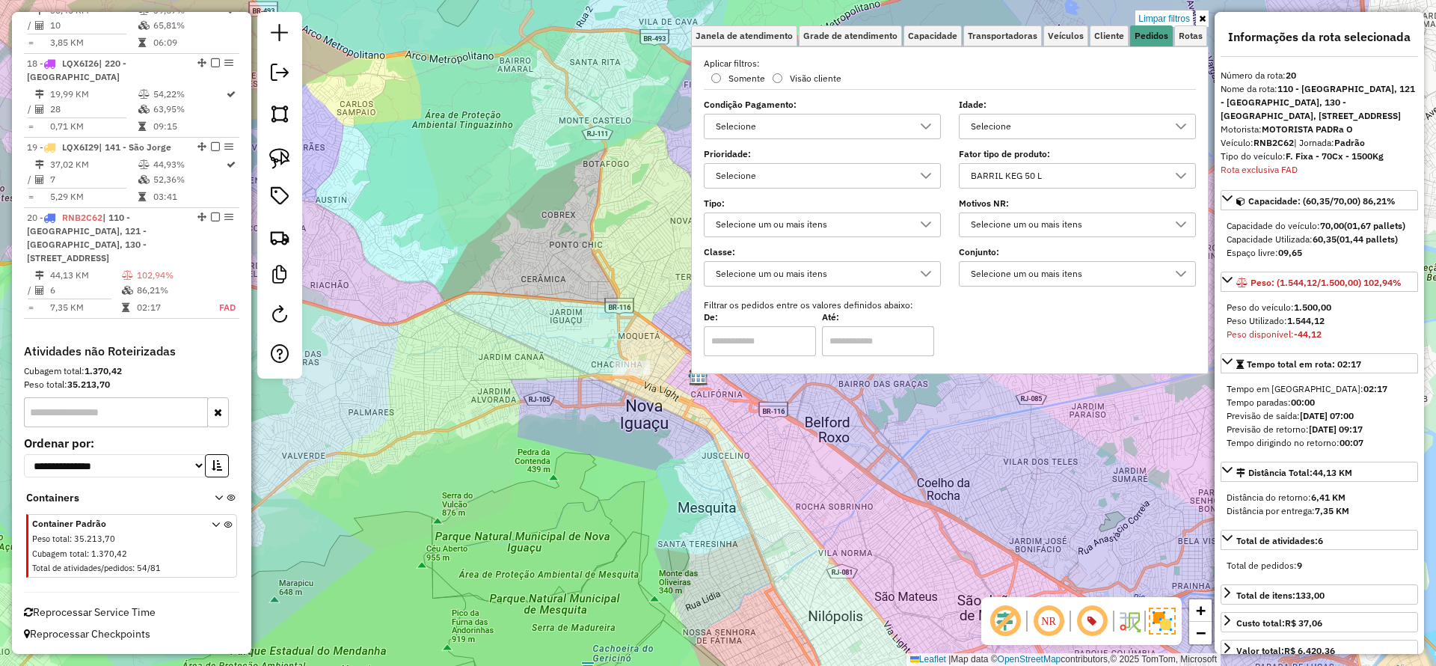
click at [510, 518] on div "Limpar filtros Janela de atendimento Grade de atendimento Capacidade Transporta…" at bounding box center [718, 333] width 1436 height 666
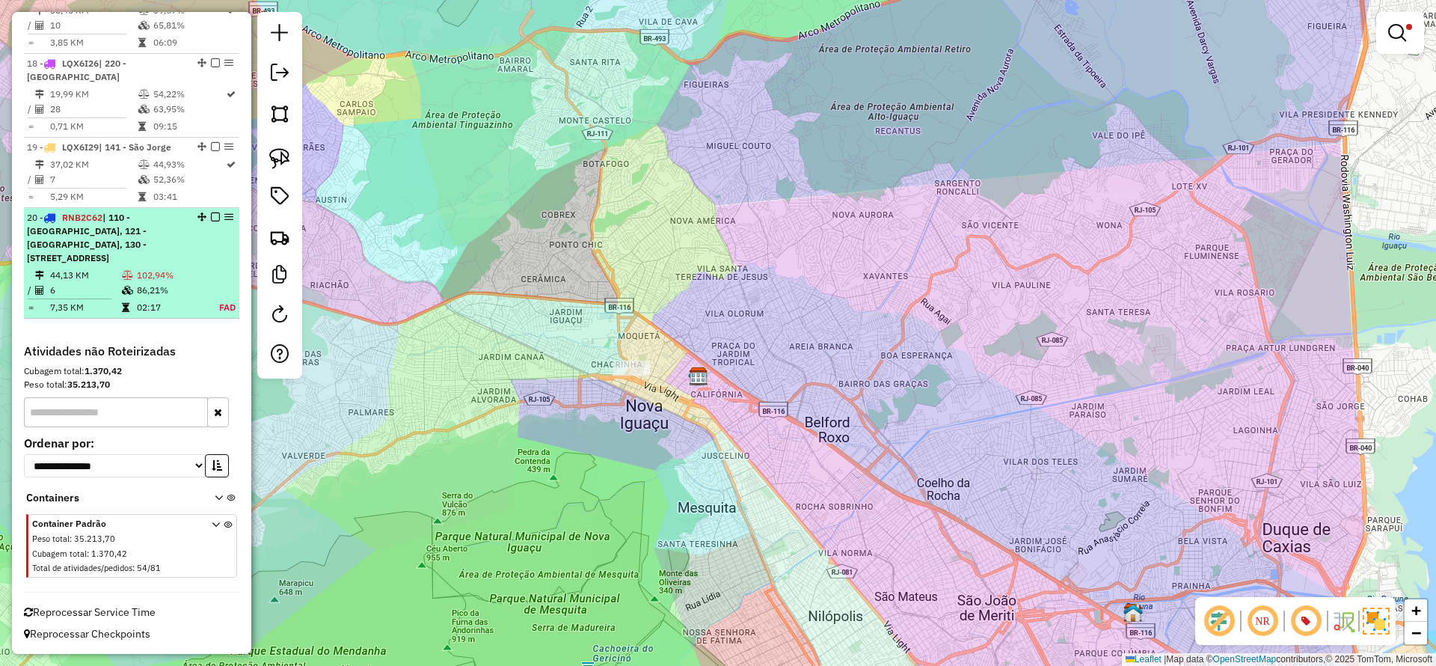
click at [73, 286] on td "6" at bounding box center [85, 290] width 72 height 15
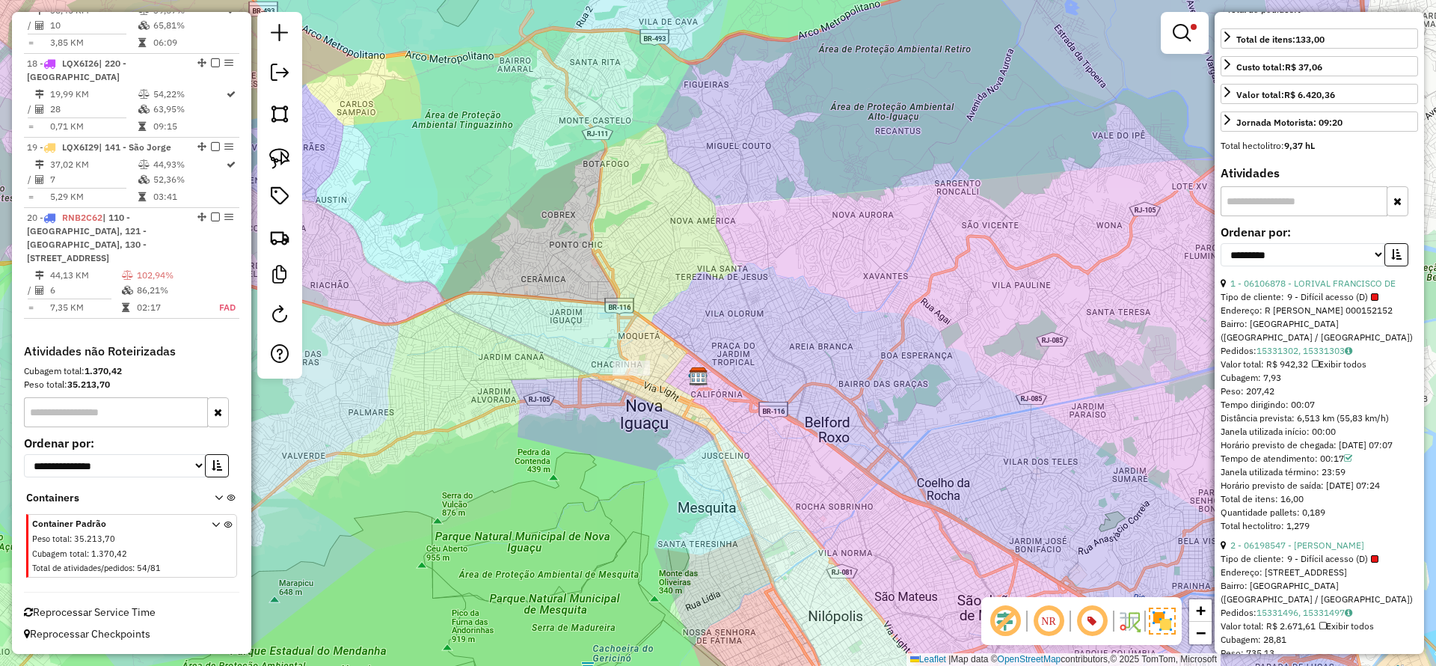
scroll to position [561, 0]
click at [1249, 261] on select "**********" at bounding box center [1303, 249] width 165 height 23
select select "*********"
click at [1221, 251] on select "**********" at bounding box center [1303, 249] width 165 height 23
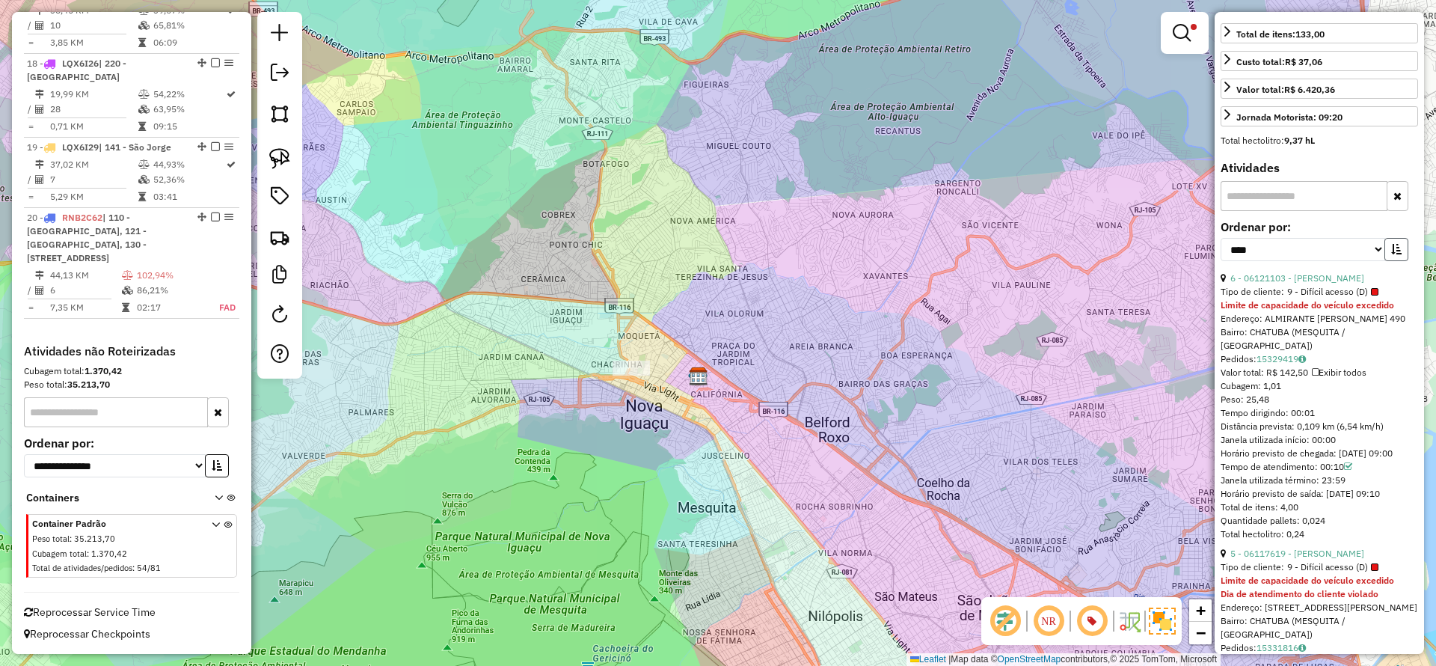
click at [1392, 254] on icon "button" at bounding box center [1397, 249] width 10 height 10
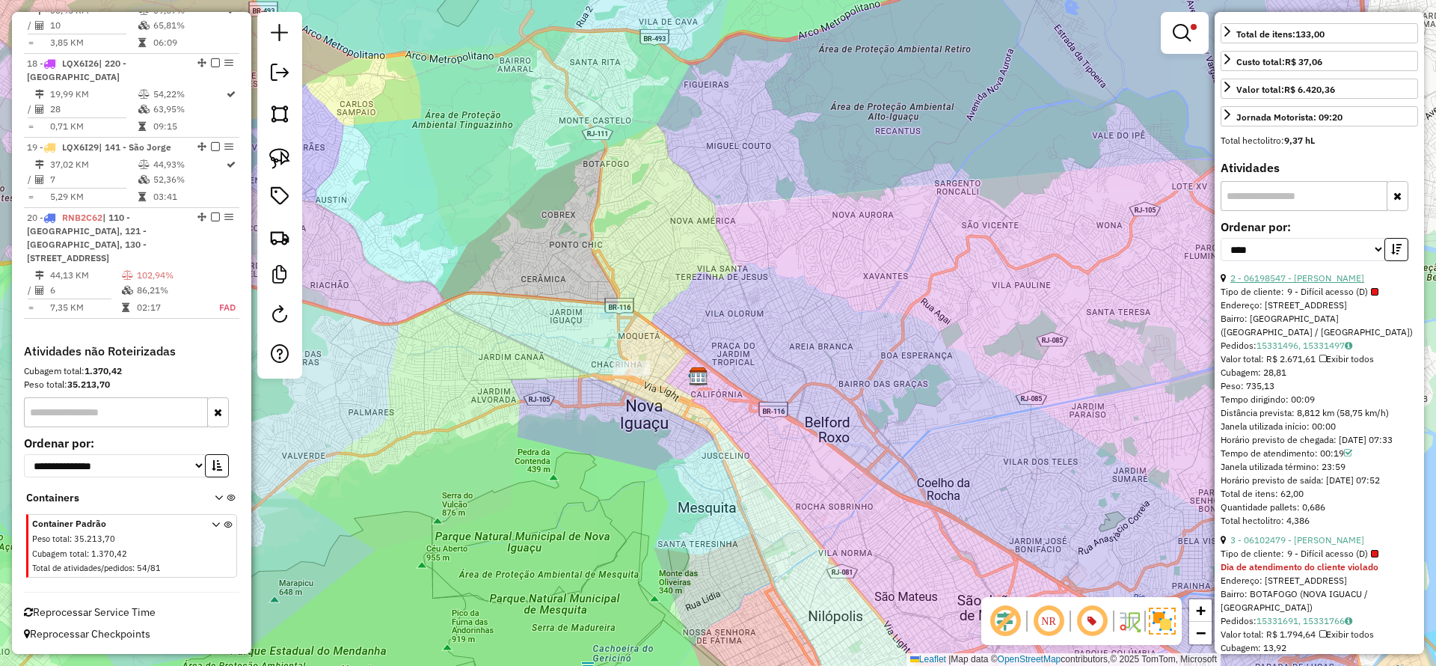
click at [1355, 284] on link "2 - 06198547 - IZAIAS ELOY DA SILVA" at bounding box center [1298, 277] width 134 height 11
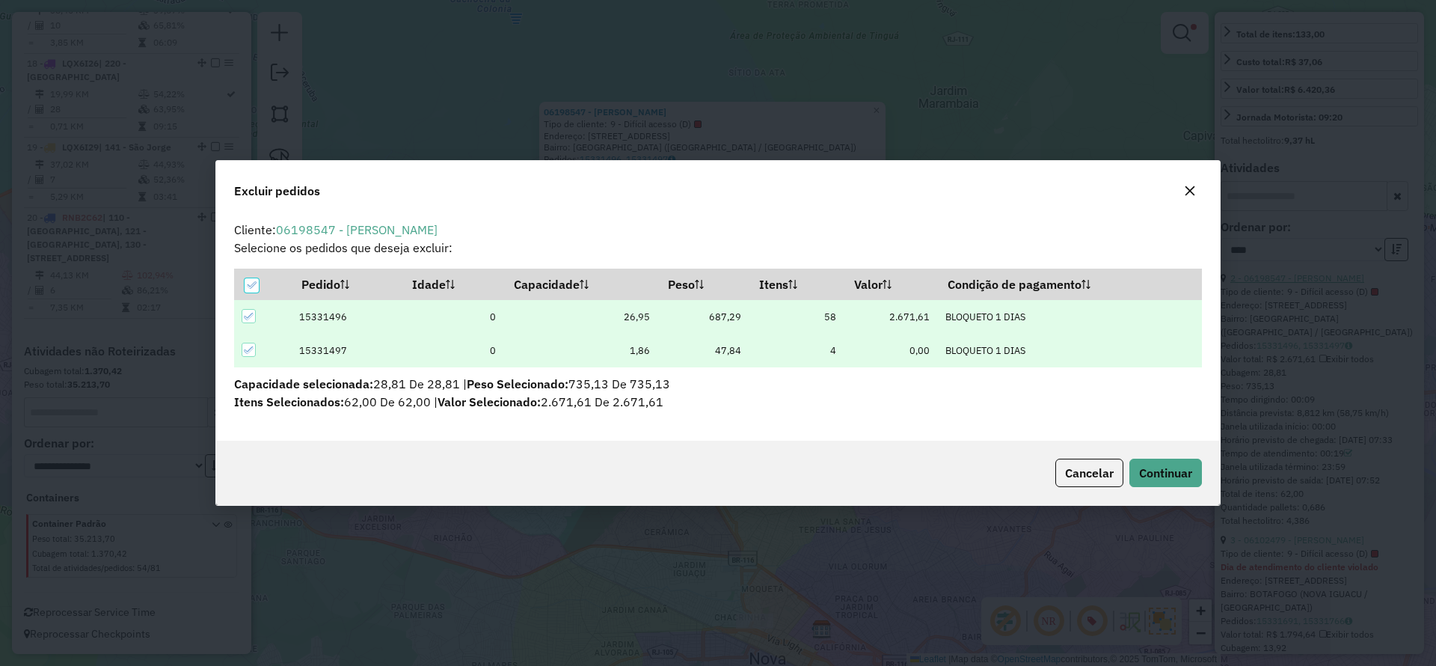
scroll to position [8, 4]
click at [1172, 477] on span "Continuar" at bounding box center [1165, 472] width 53 height 15
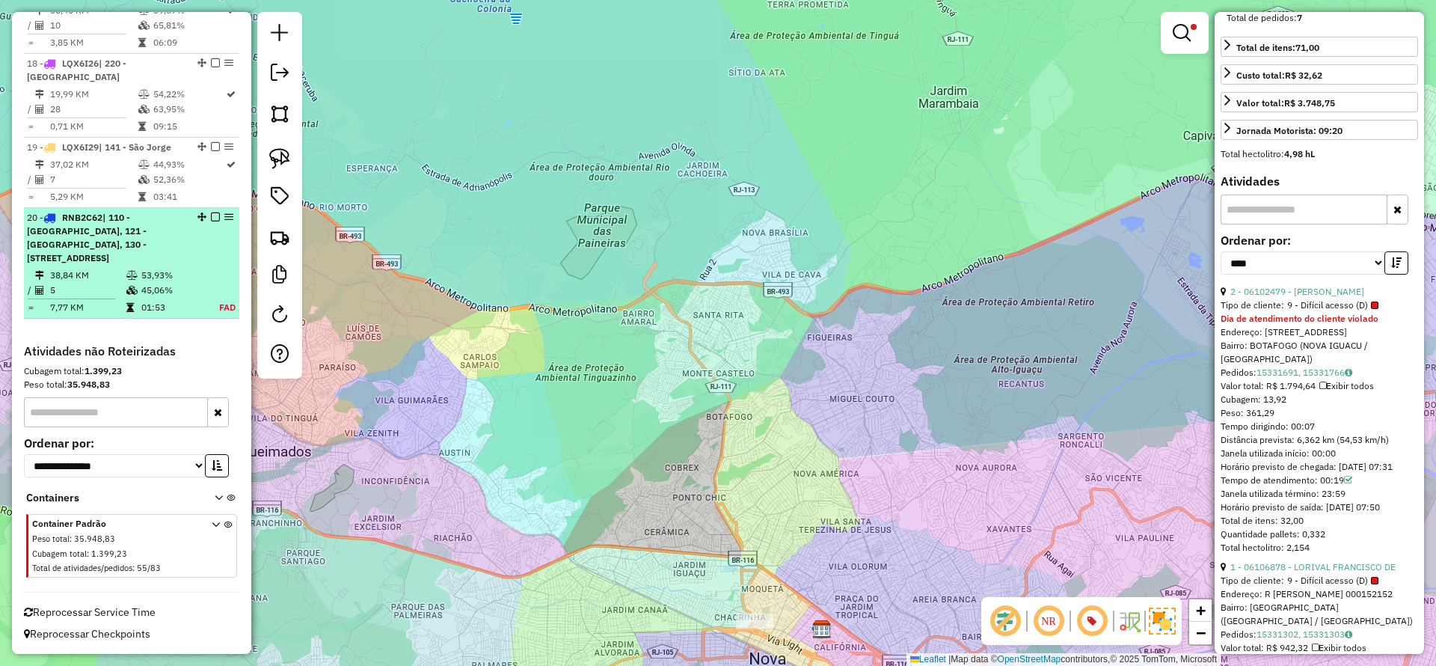
click at [180, 263] on div "20 - RNB2C62 | 110 - Rancho Fundo, 121 - Carmary, 130 - Ponto Chic, 222 - Nova …" at bounding box center [106, 238] width 159 height 54
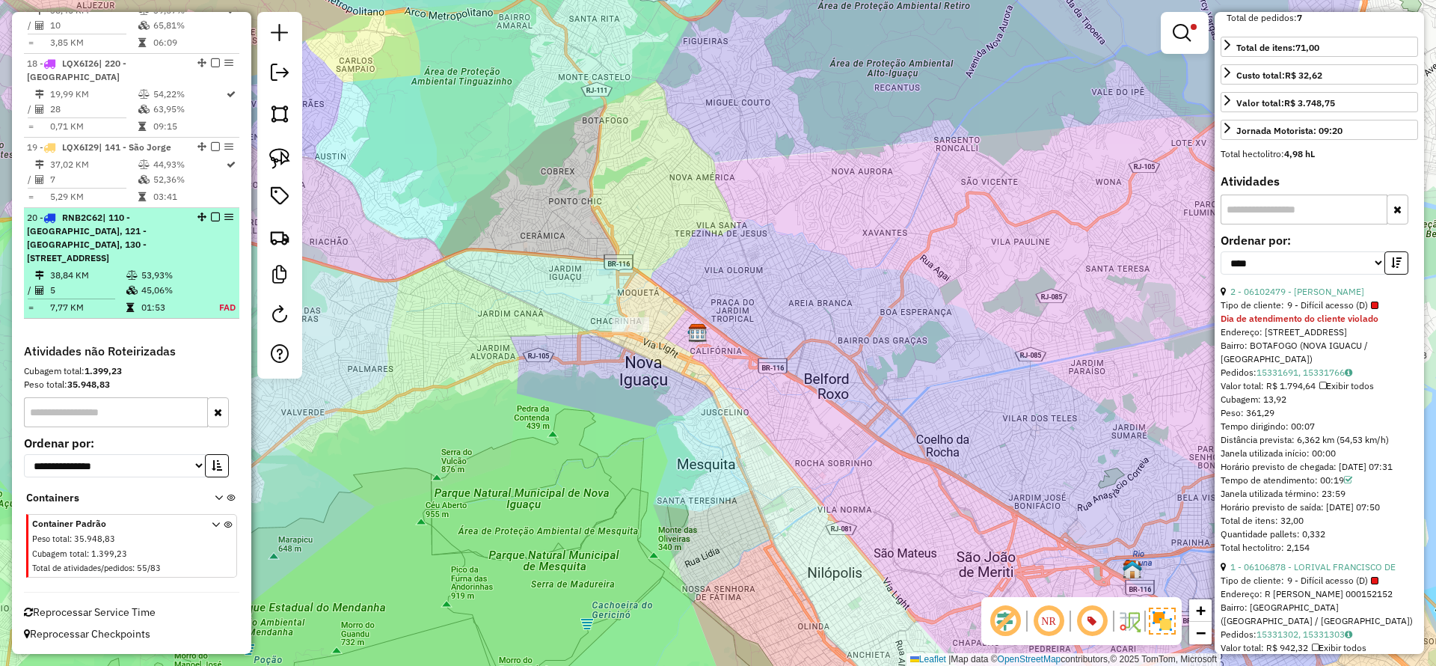
scroll to position [0, 0]
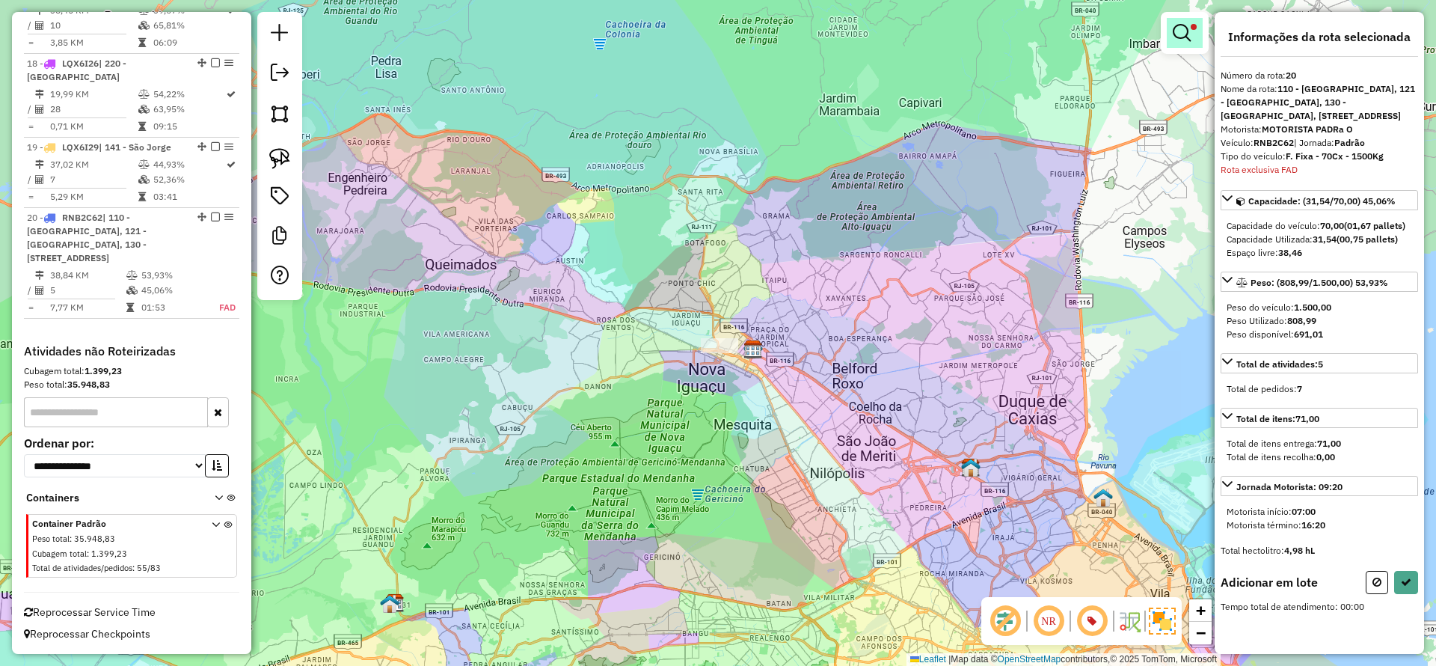
click at [1187, 40] on em at bounding box center [1182, 33] width 18 height 18
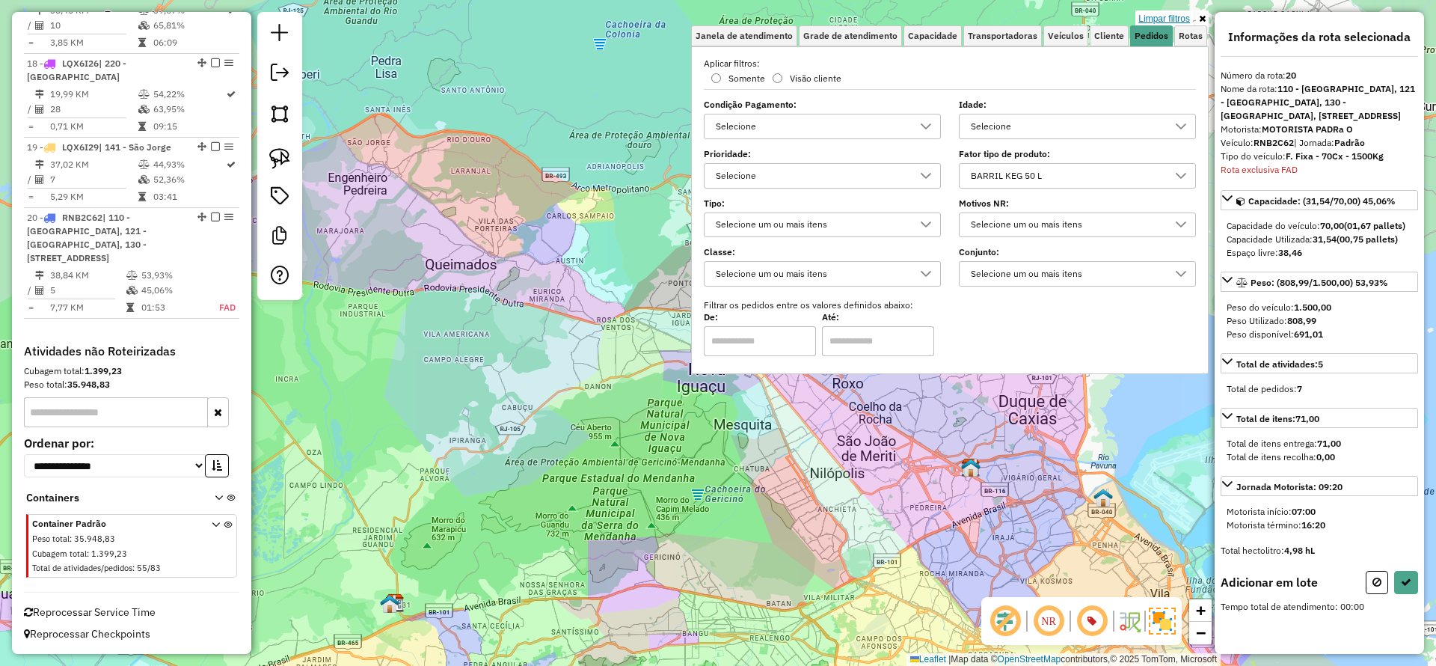
click at [1140, 16] on link "Limpar filtros" at bounding box center [1165, 18] width 58 height 16
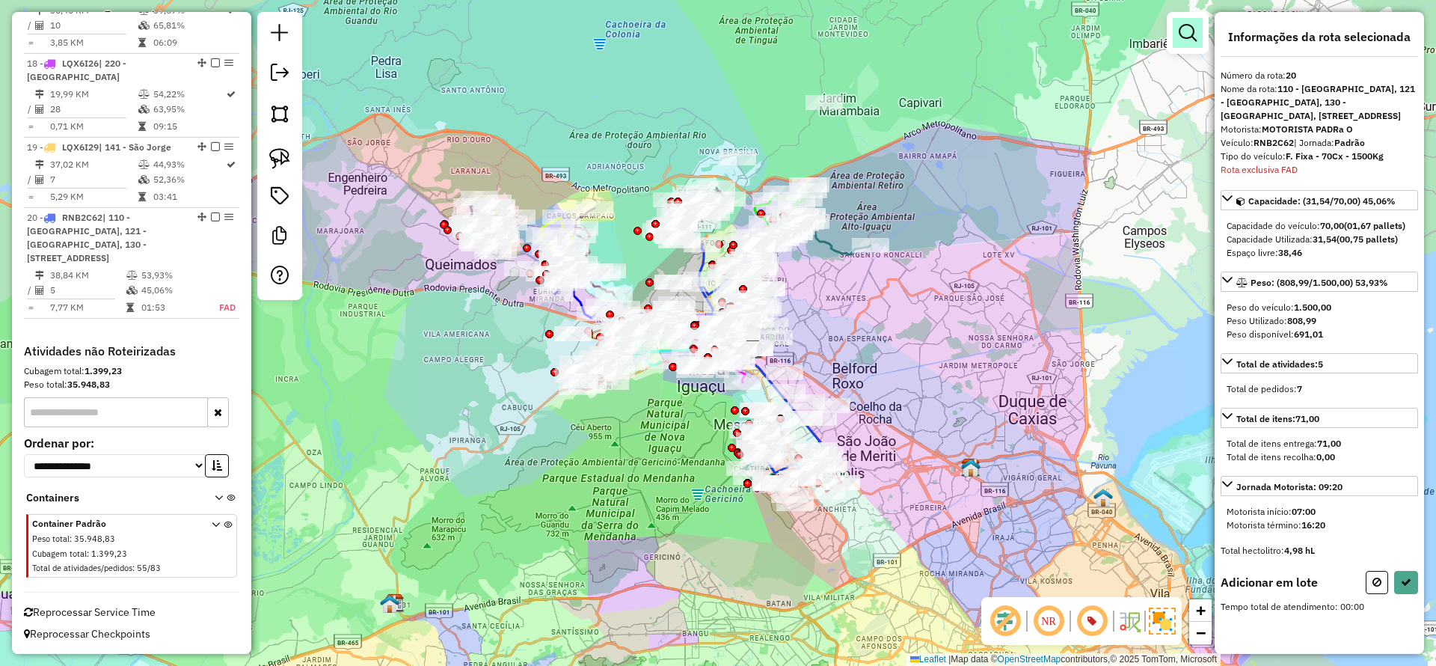
click at [1193, 31] on em at bounding box center [1188, 33] width 18 height 18
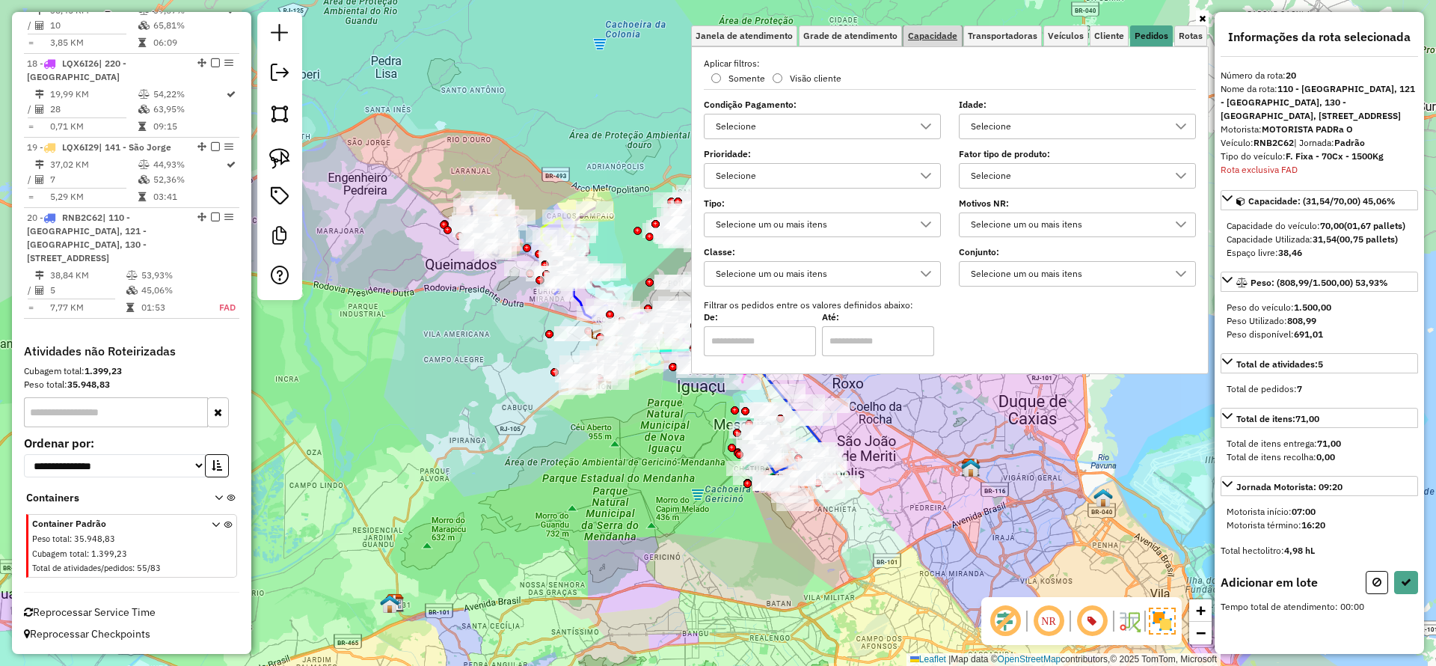
drag, startPoint x: 923, startPoint y: 28, endPoint x: 916, endPoint y: 39, distance: 12.9
click at [922, 27] on link "Capacidade" at bounding box center [933, 35] width 58 height 21
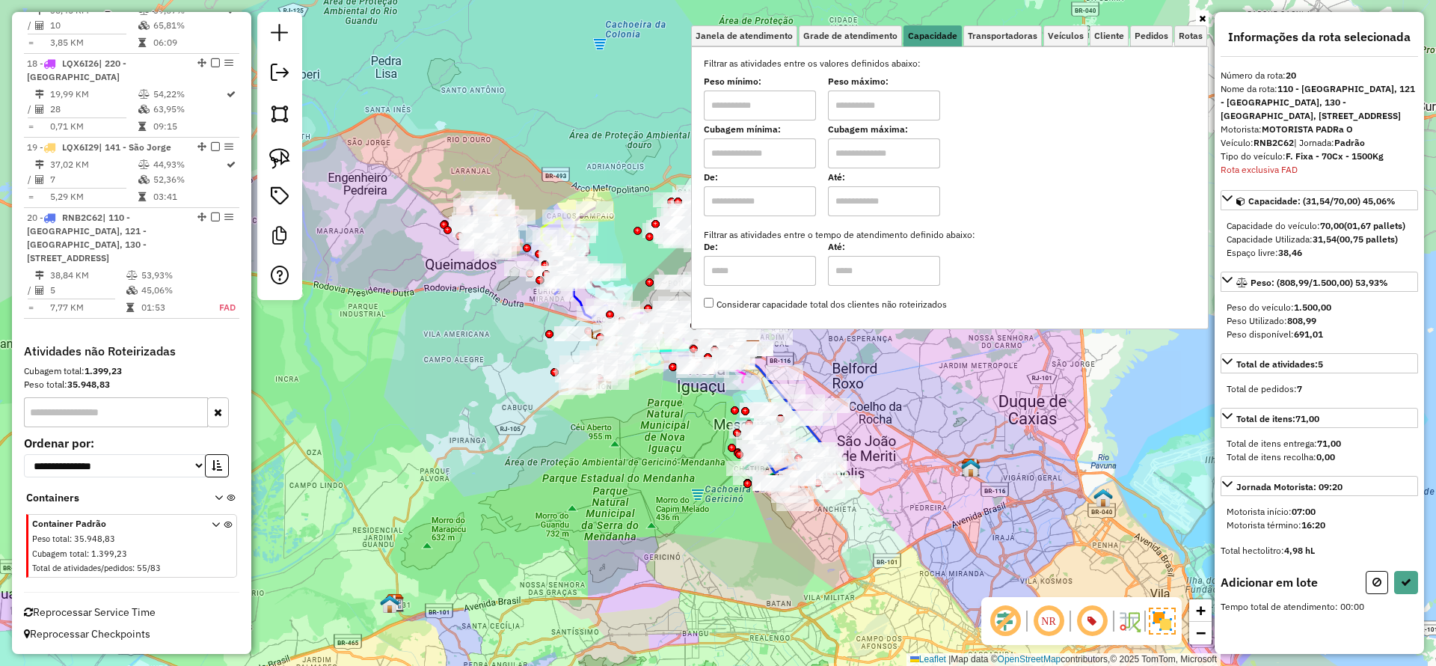
click at [741, 104] on input "text" at bounding box center [760, 106] width 112 height 30
type input "****"
drag, startPoint x: 915, startPoint y: 103, endPoint x: 914, endPoint y: 112, distance: 9.0
click at [915, 103] on input "text" at bounding box center [884, 106] width 112 height 30
type input "******"
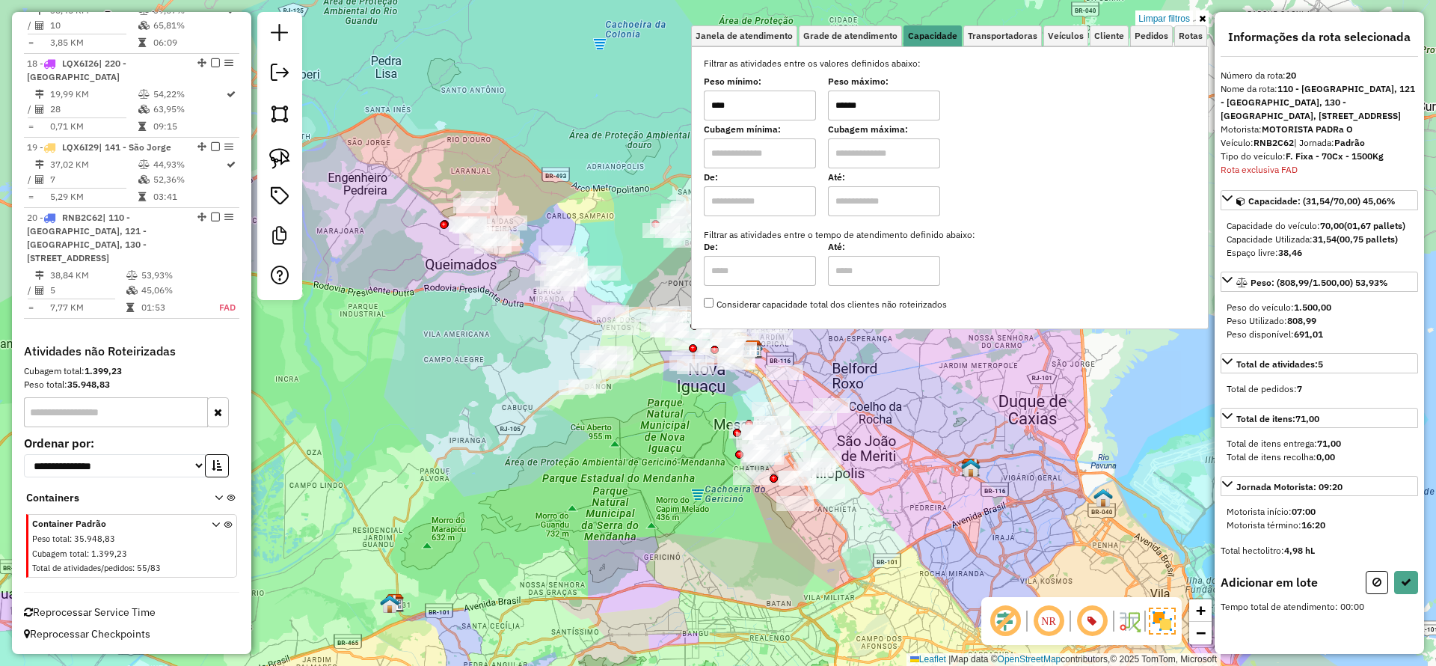
click at [798, 162] on input "text" at bounding box center [760, 153] width 112 height 30
type input "****"
click at [873, 153] on hb-app "Aplicando filtros Pop-up bloqueado! Seu navegador bloqueou automáticamente a ab…" at bounding box center [718, 333] width 1436 height 666
type input "****"
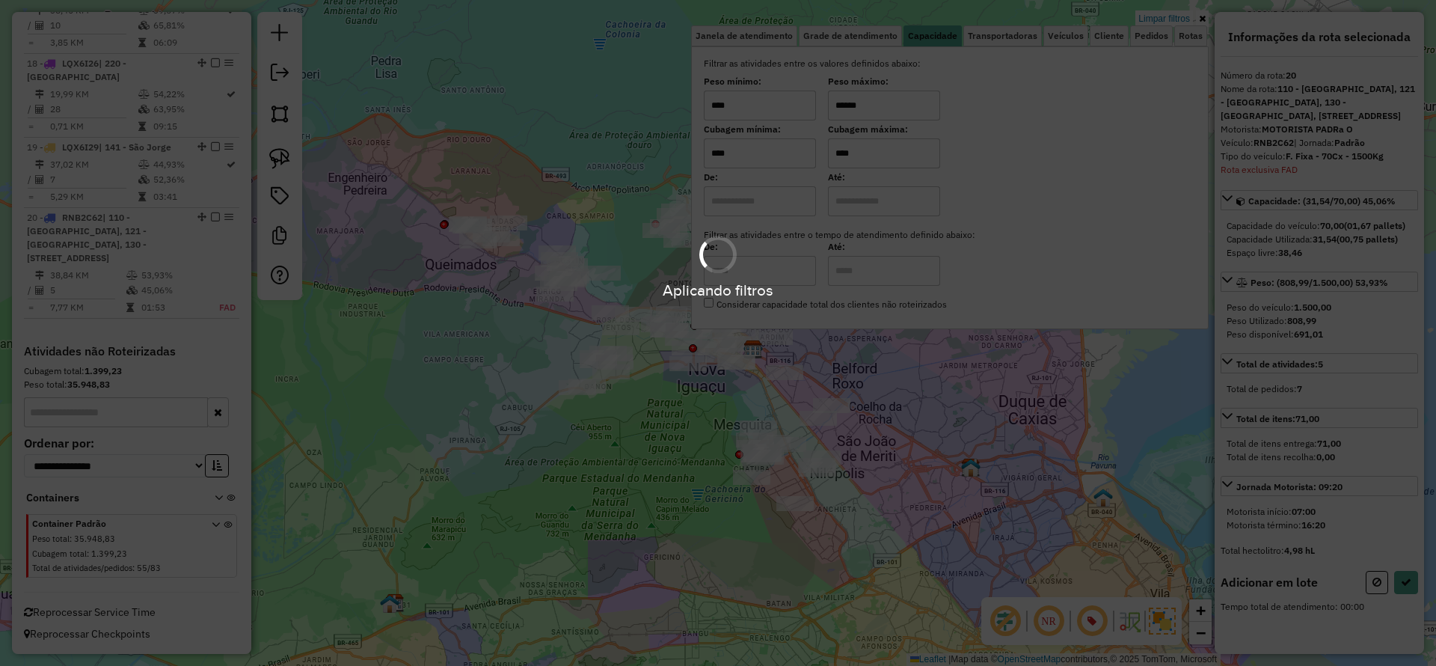
click at [459, 367] on div "Limpar filtros Janela de atendimento Grade de atendimento Capacidade Transporta…" at bounding box center [718, 333] width 1436 height 666
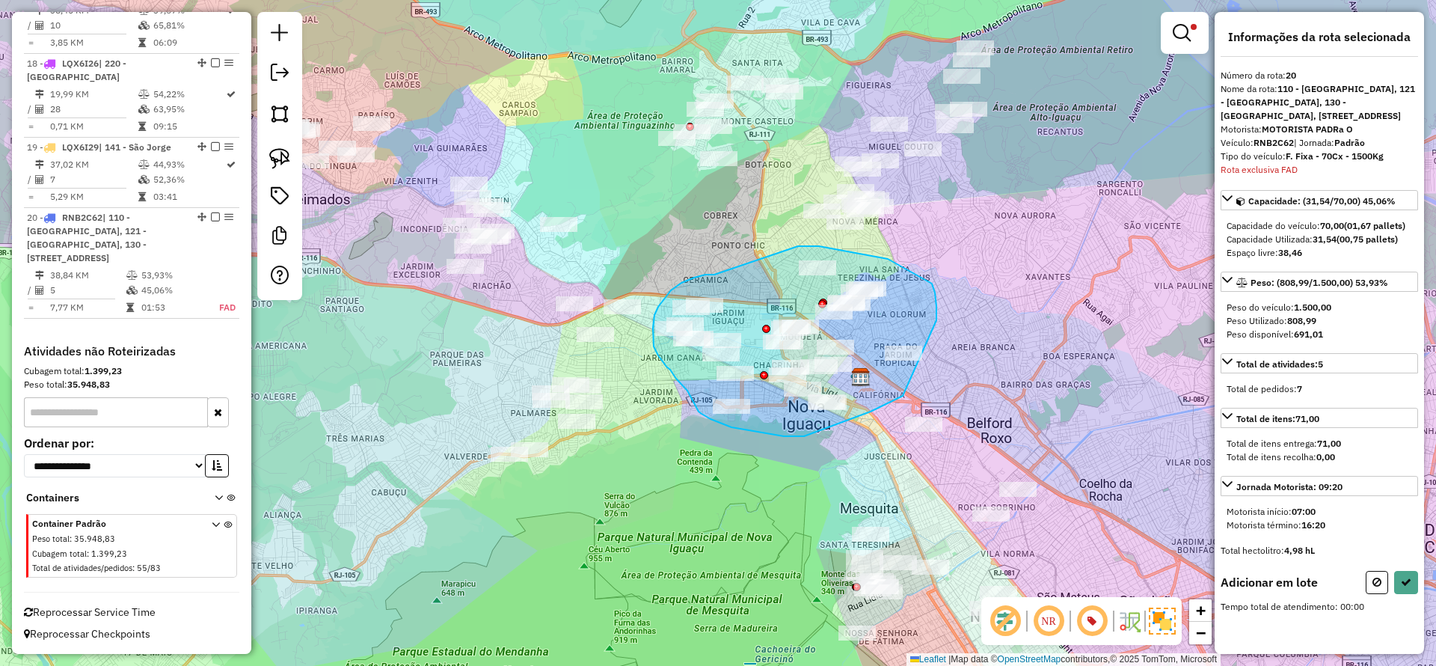
drag, startPoint x: 714, startPoint y: 275, endPoint x: 798, endPoint y: 246, distance: 88.5
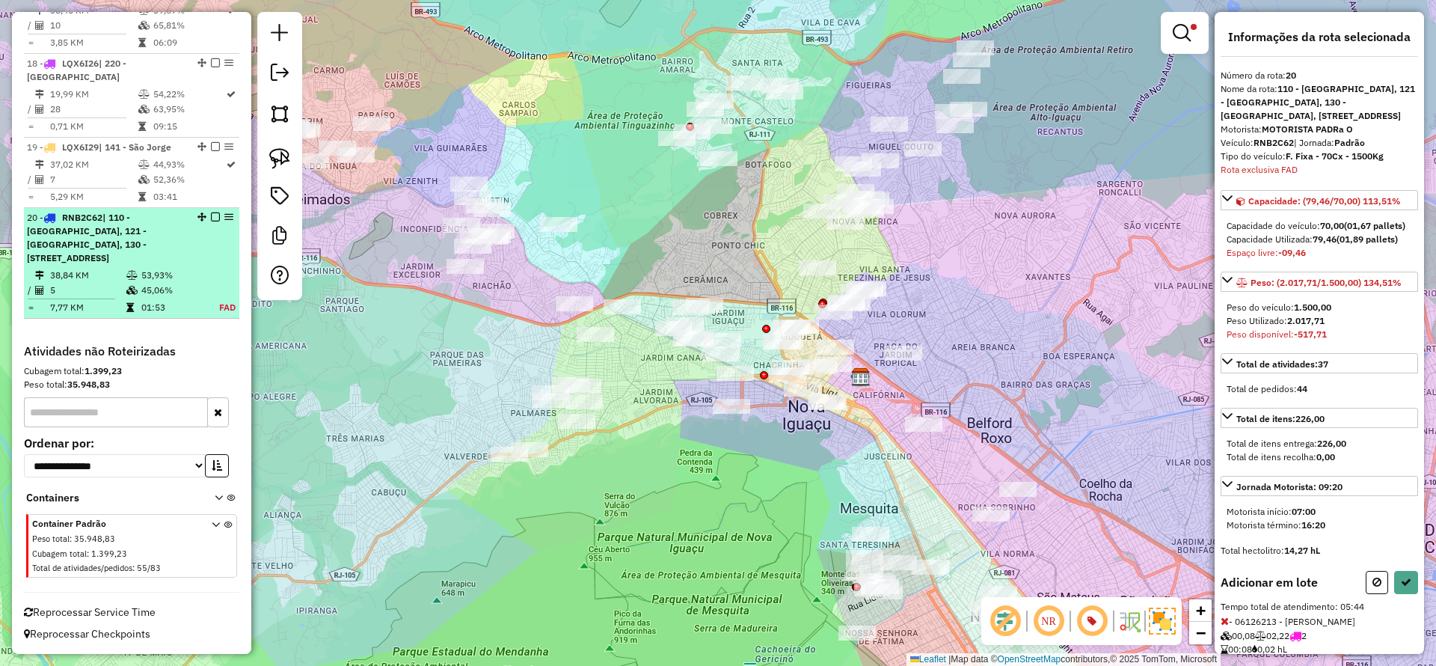
click at [175, 258] on div "20 - RNB2C62 | 110 - Rancho Fundo, 121 - Carmary, 130 - Ponto Chic, 222 - Nova …" at bounding box center [106, 238] width 159 height 54
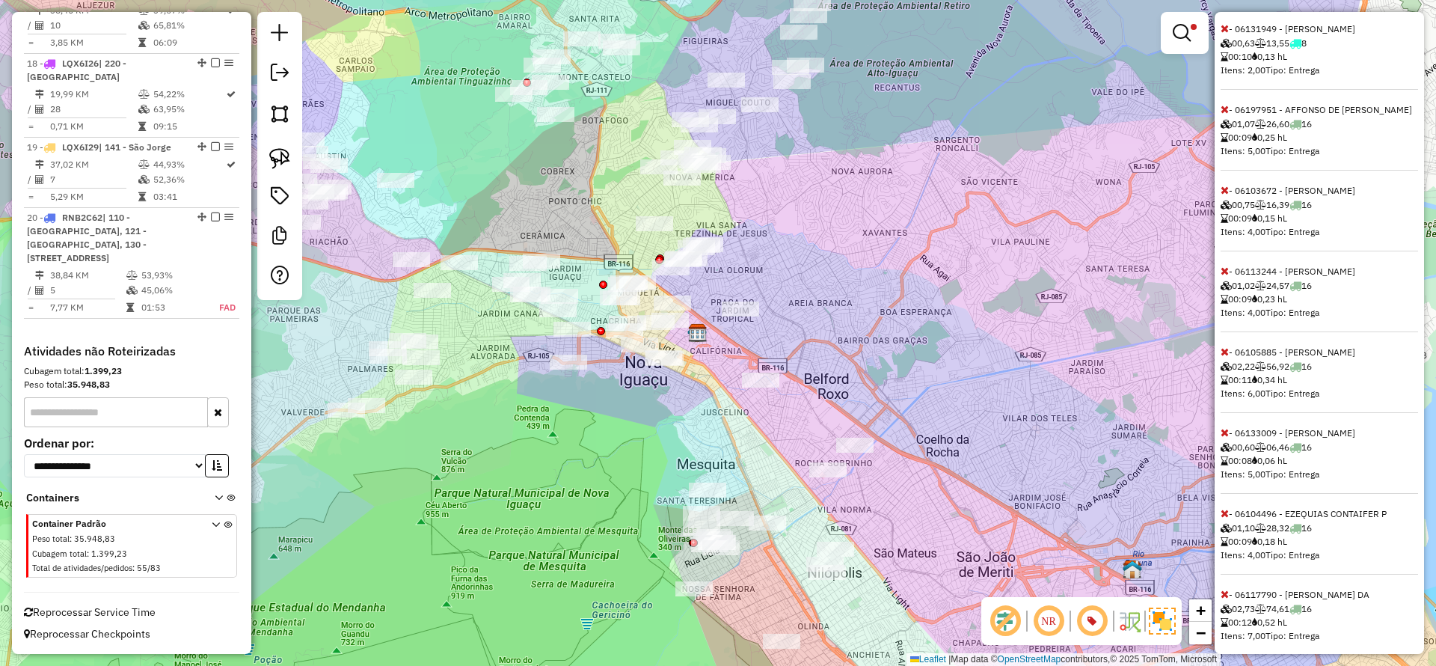
scroll to position [786, 0]
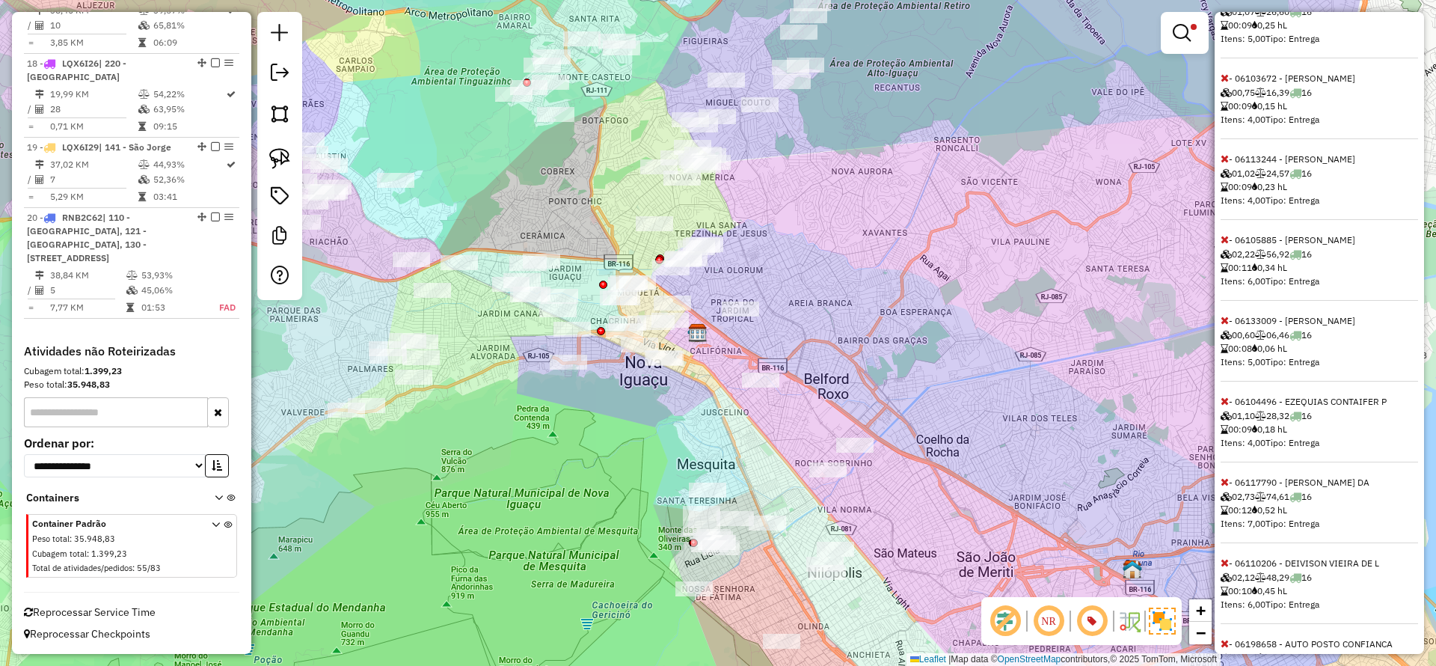
click at [1225, 487] on icon at bounding box center [1225, 482] width 8 height 10
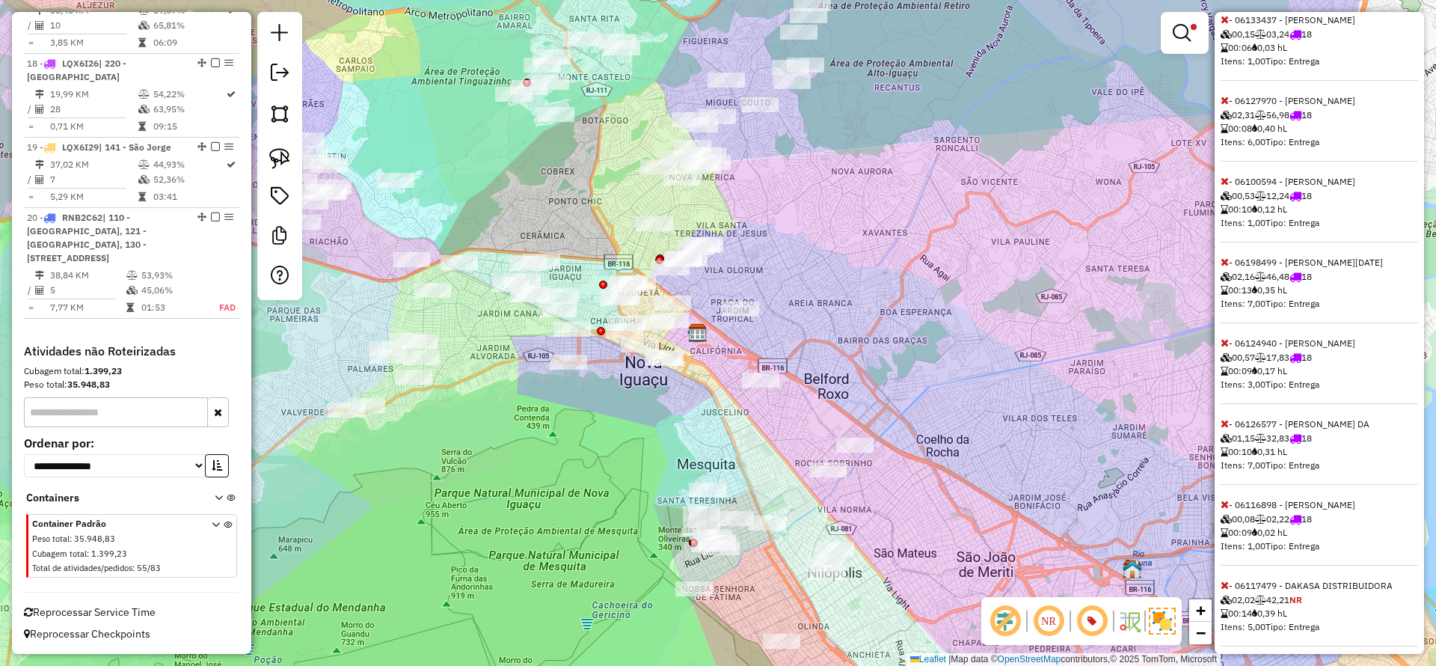
scroll to position [1683, 0]
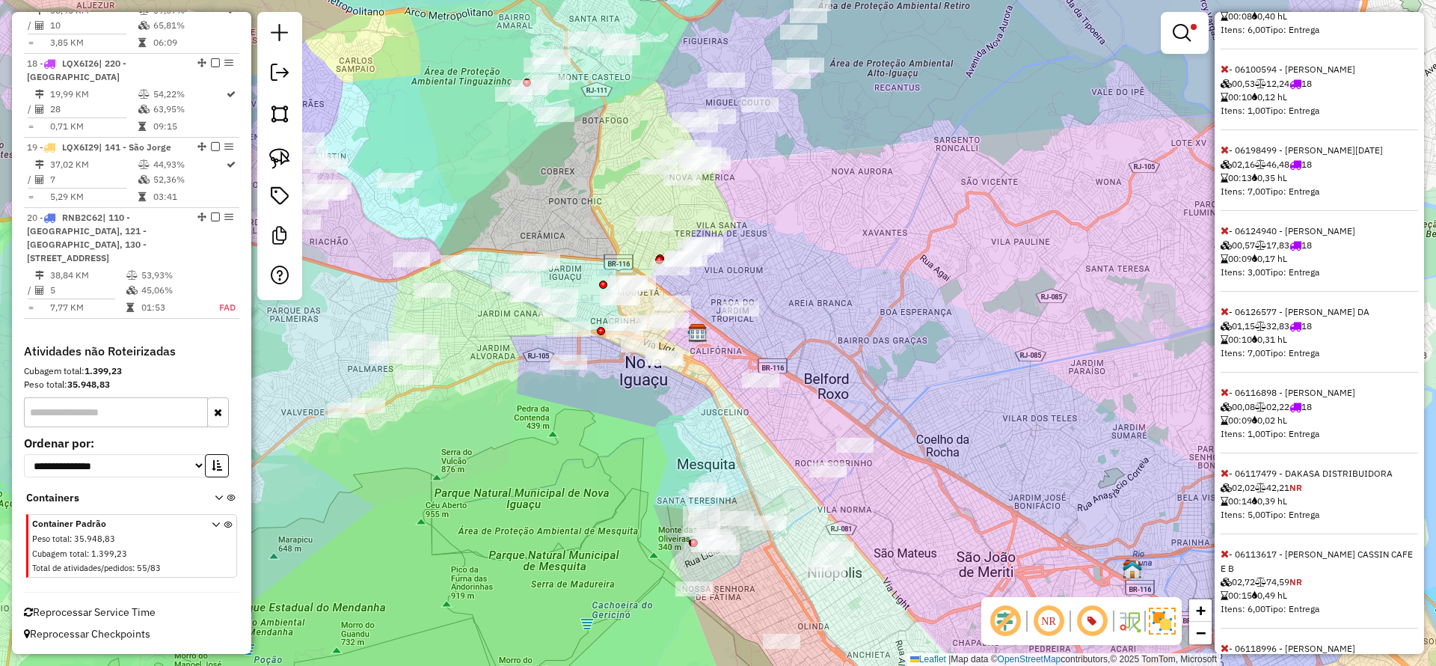
click at [1222, 559] on icon at bounding box center [1225, 553] width 8 height 10
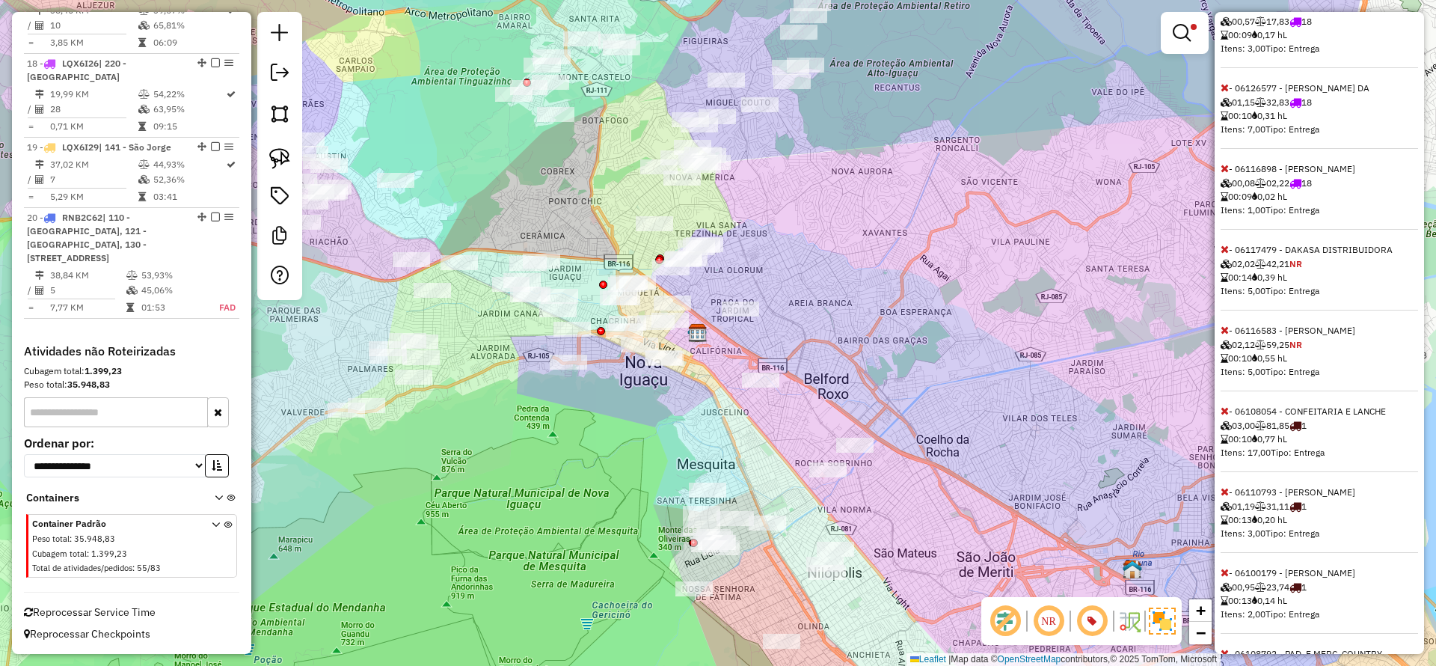
scroll to position [1908, 0]
click at [1222, 415] on icon at bounding box center [1225, 410] width 8 height 10
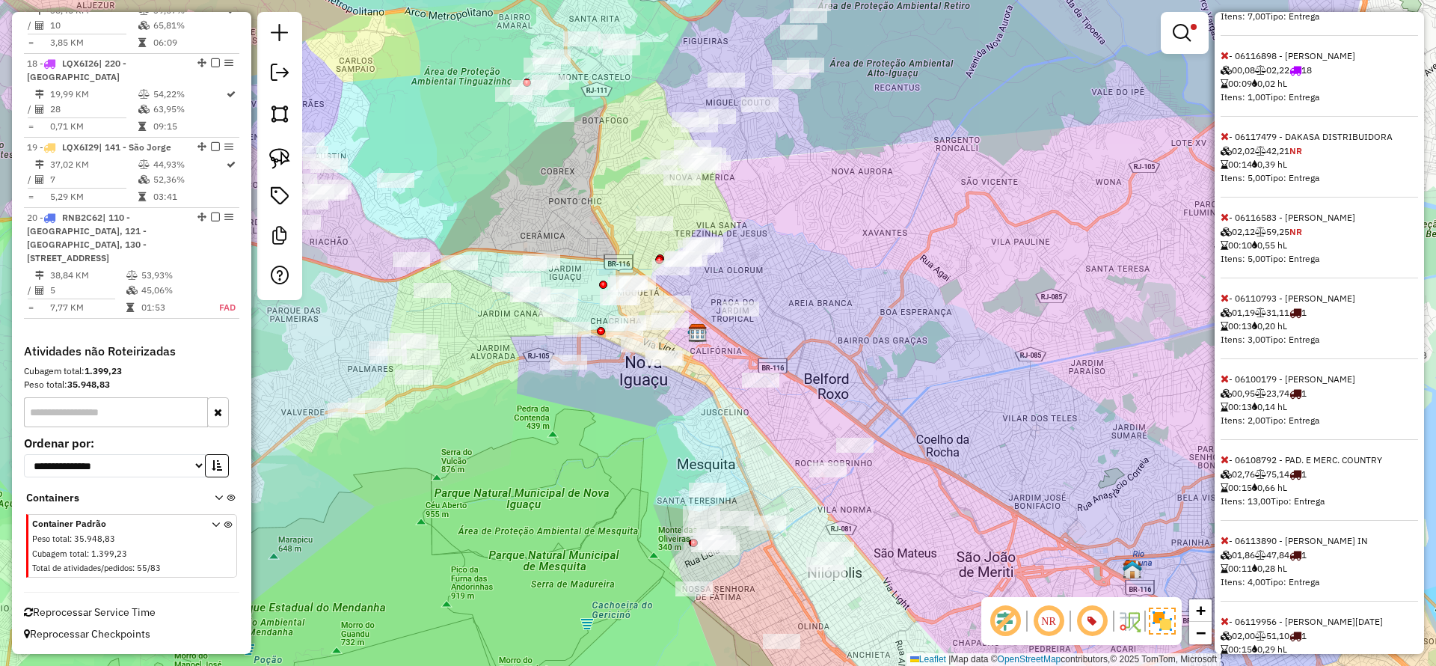
click at [1228, 465] on icon at bounding box center [1225, 459] width 8 height 10
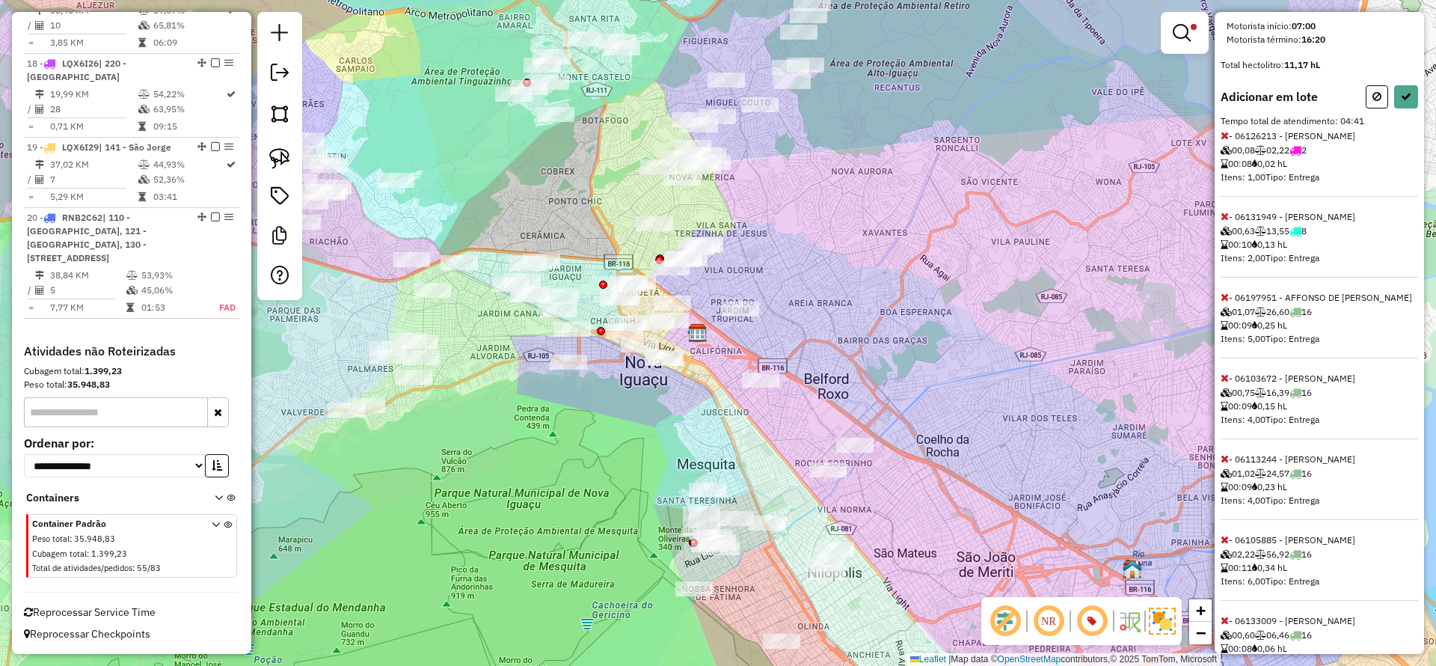
scroll to position [603, 0]
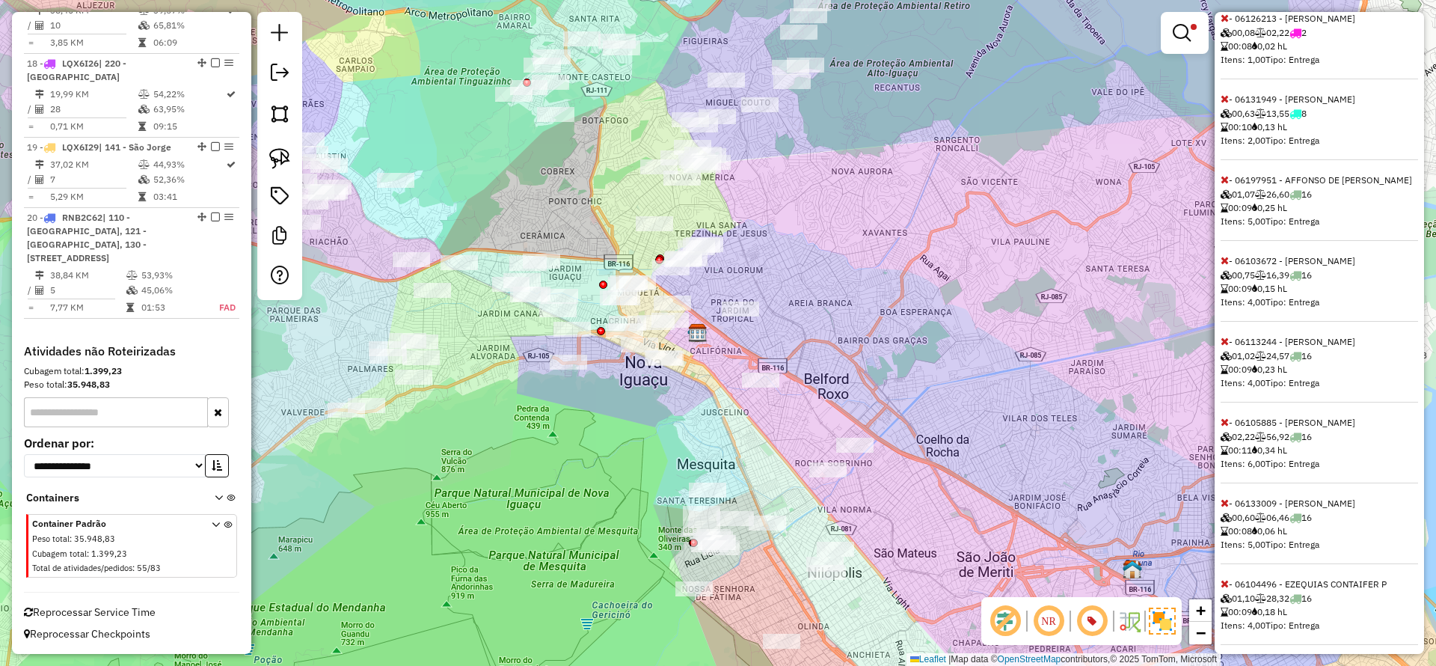
click at [1226, 427] on icon at bounding box center [1225, 422] width 8 height 10
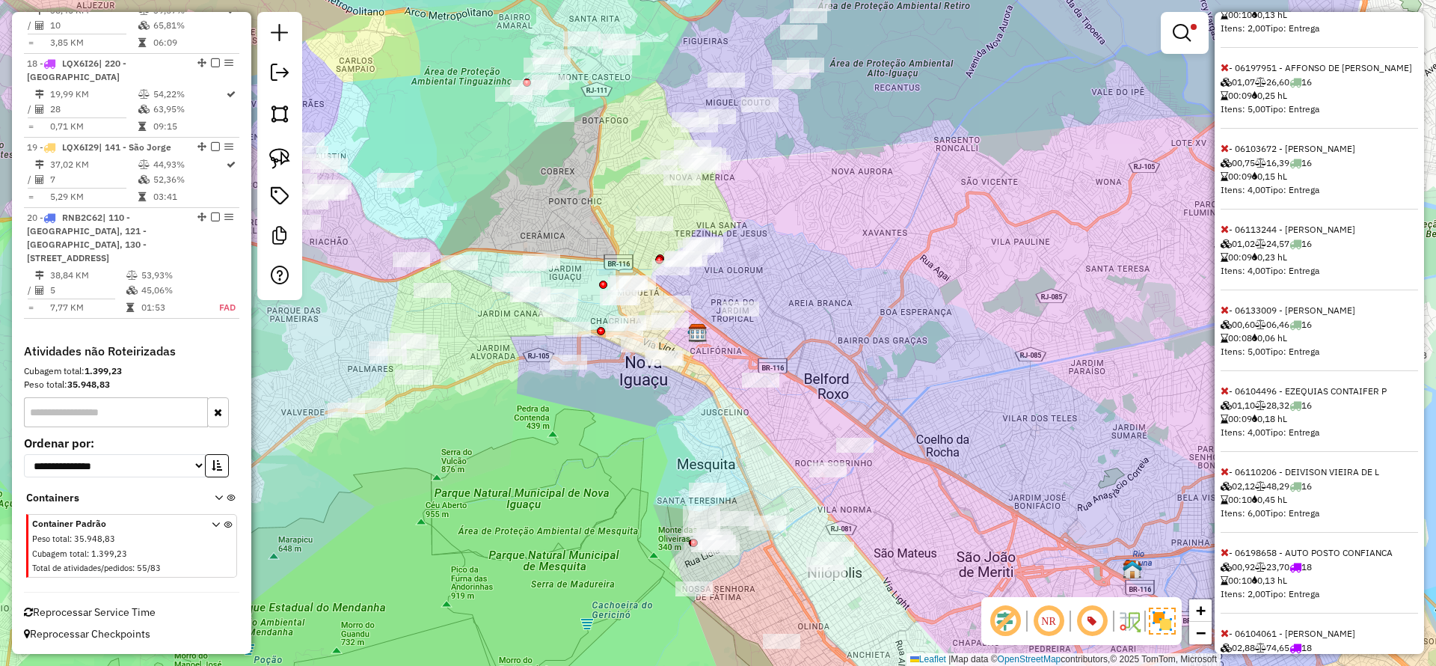
click at [1226, 478] on span at bounding box center [1225, 471] width 8 height 13
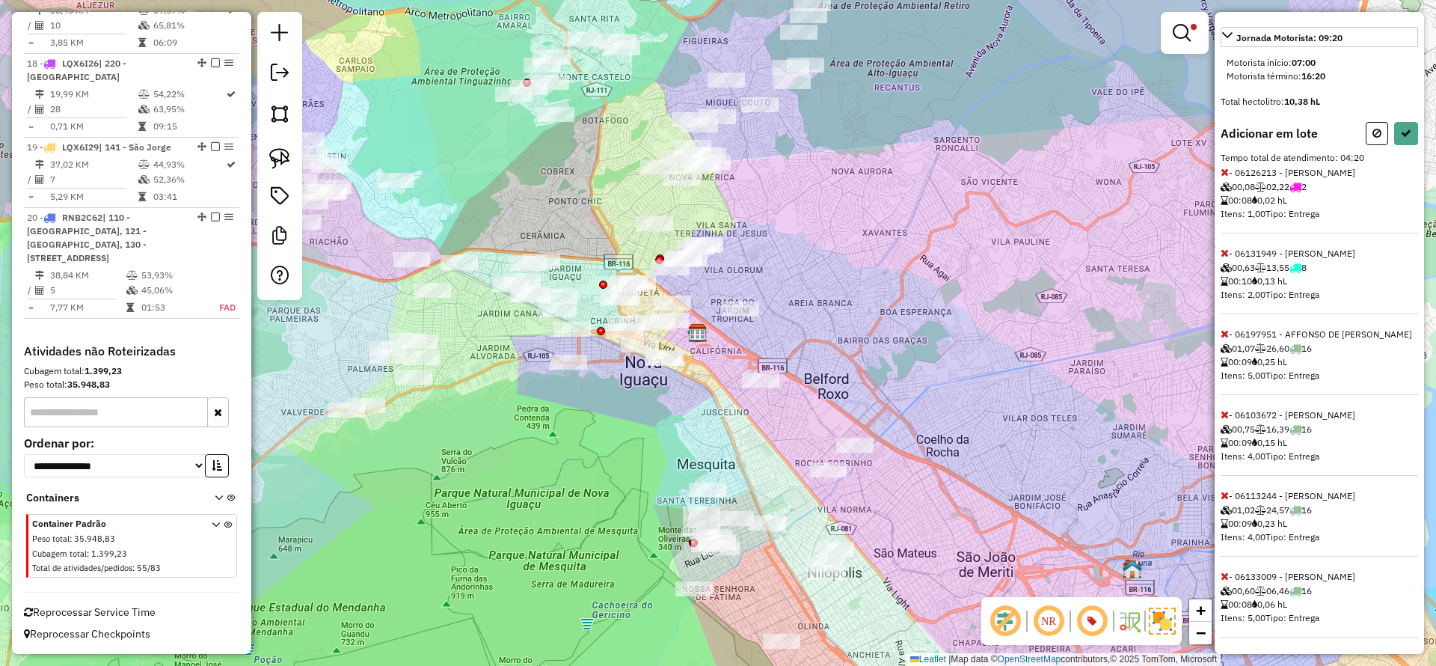
scroll to position [561, 0]
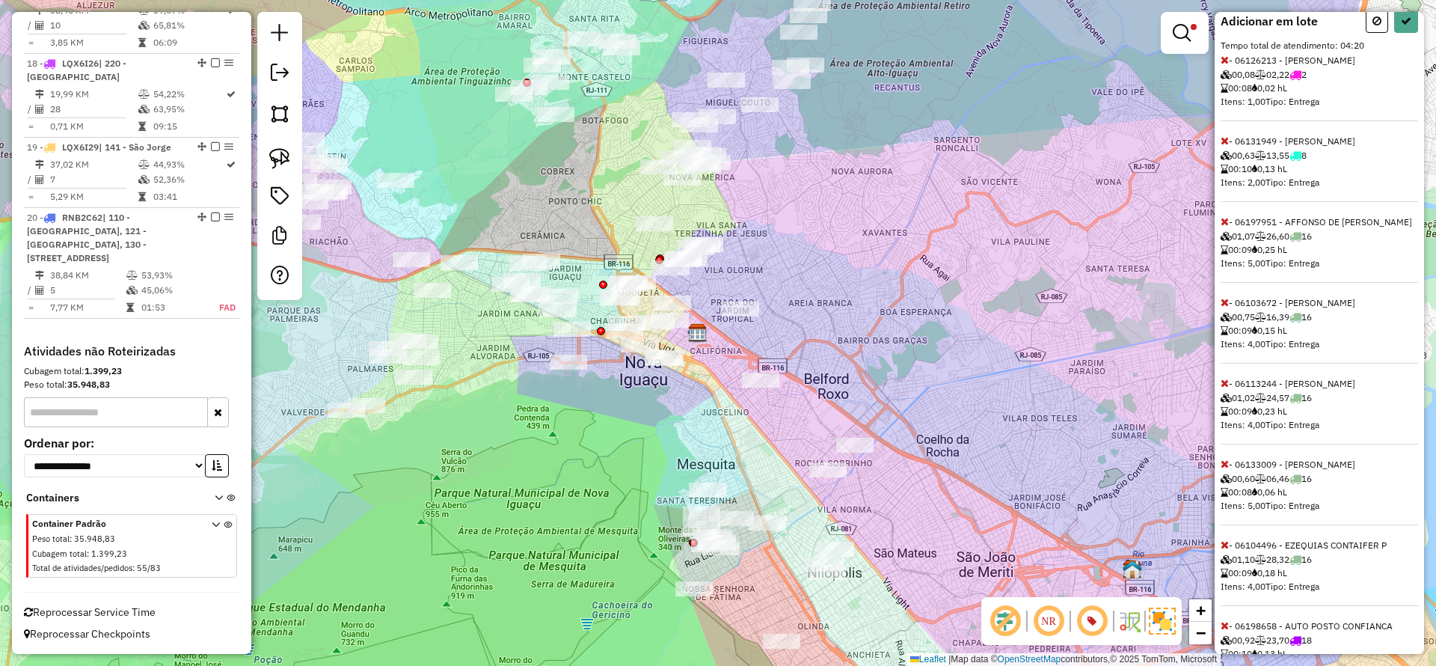
click at [1222, 550] on icon at bounding box center [1225, 544] width 8 height 10
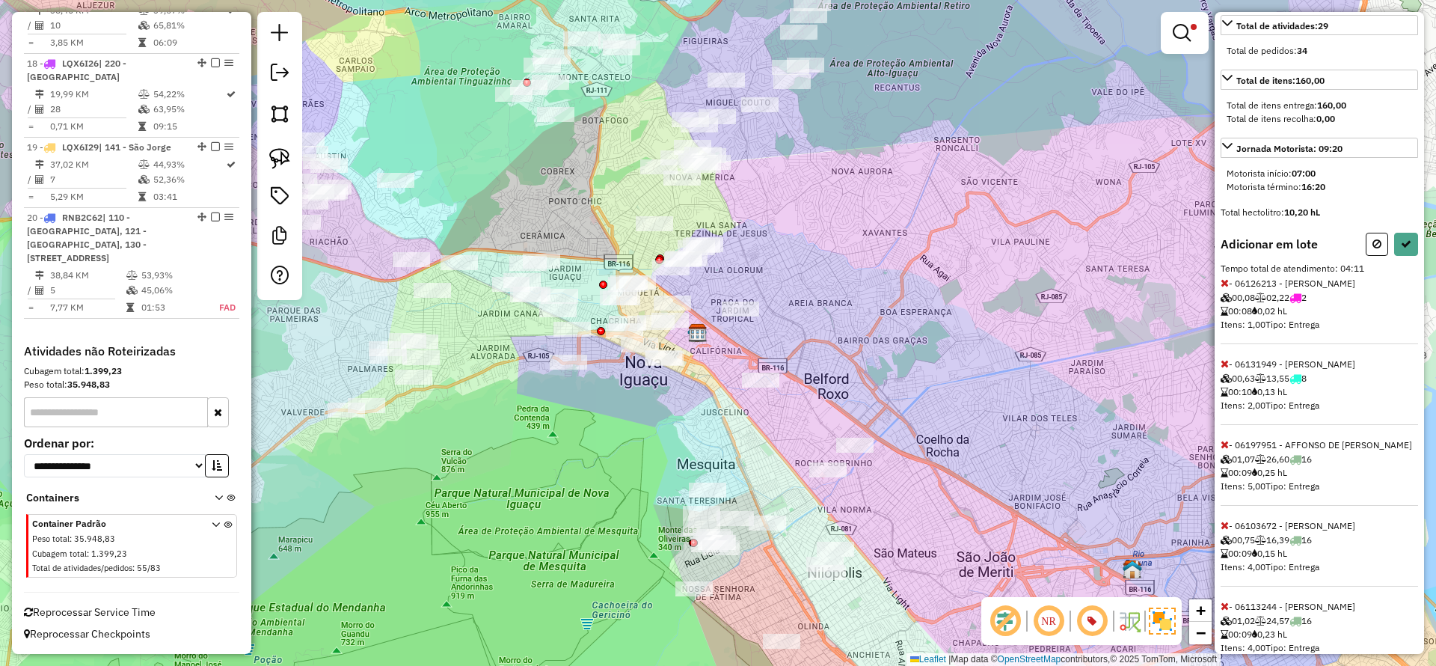
scroll to position [337, 0]
click at [1401, 251] on icon at bounding box center [1406, 245] width 10 height 10
select select "*********"
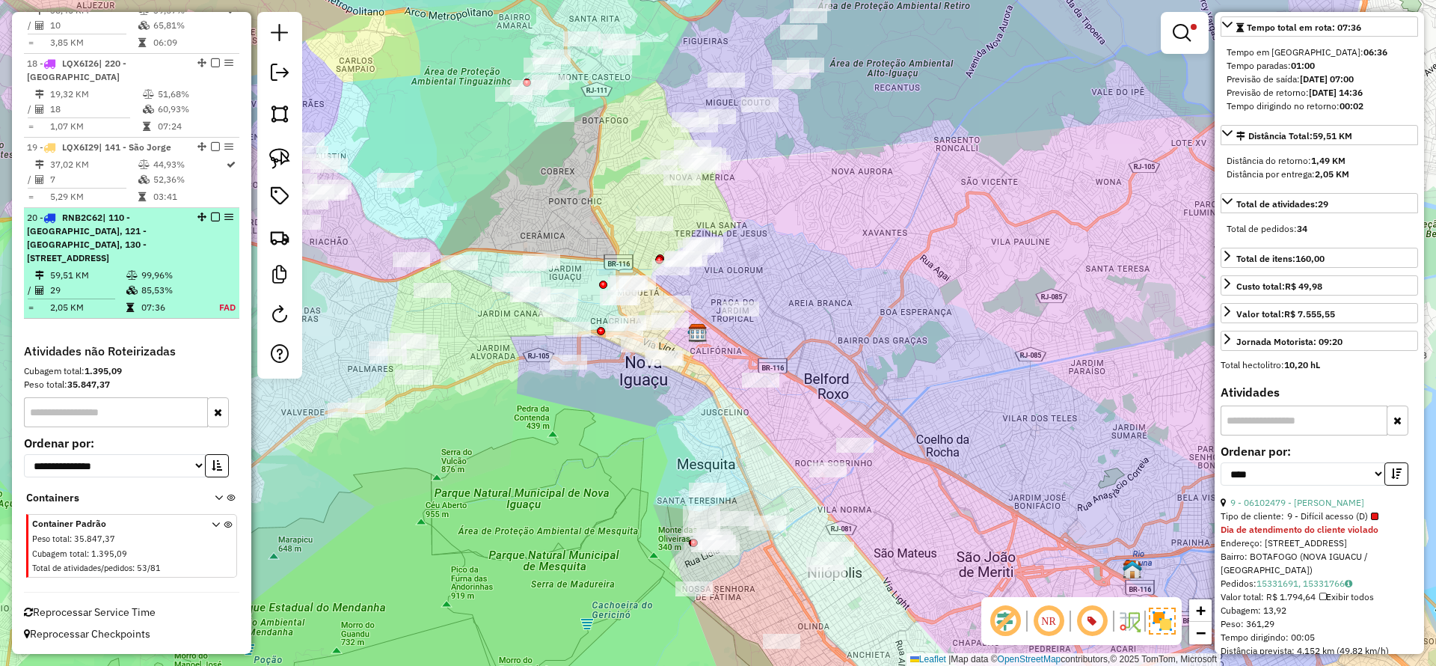
click at [212, 214] on em at bounding box center [215, 216] width 9 height 9
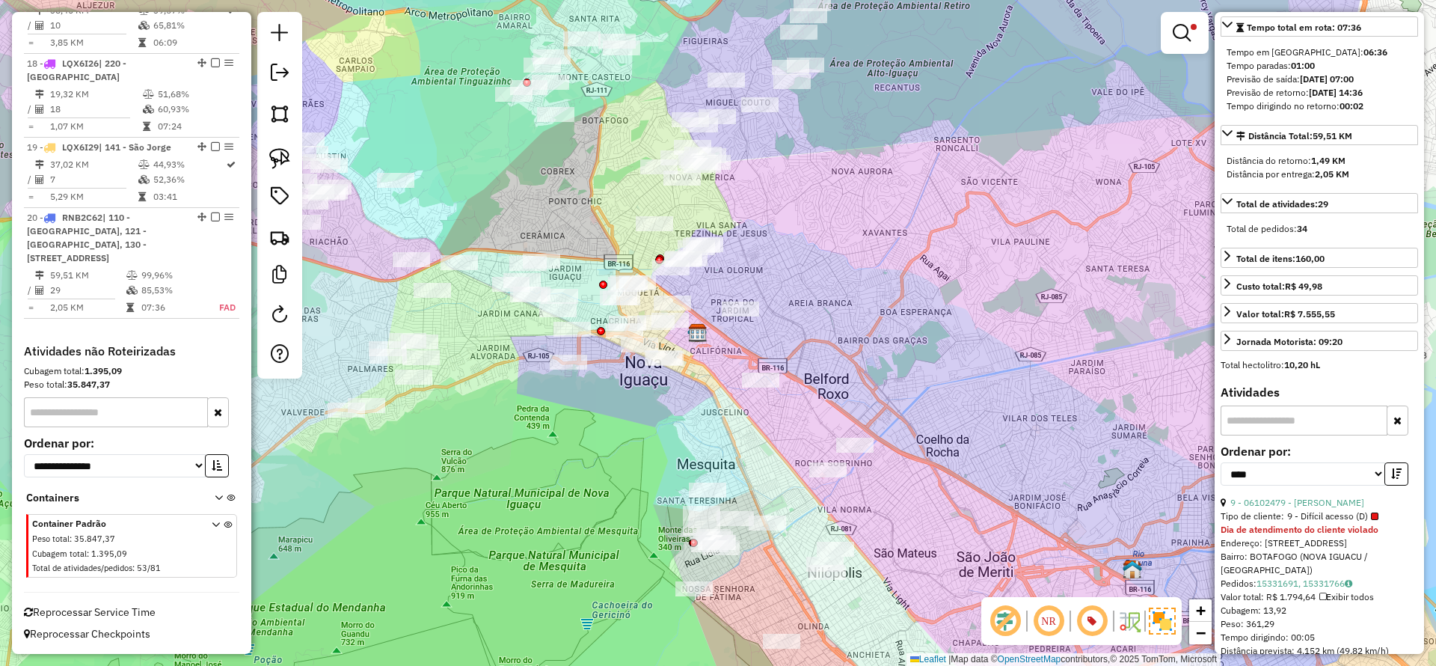
scroll to position [1828, 0]
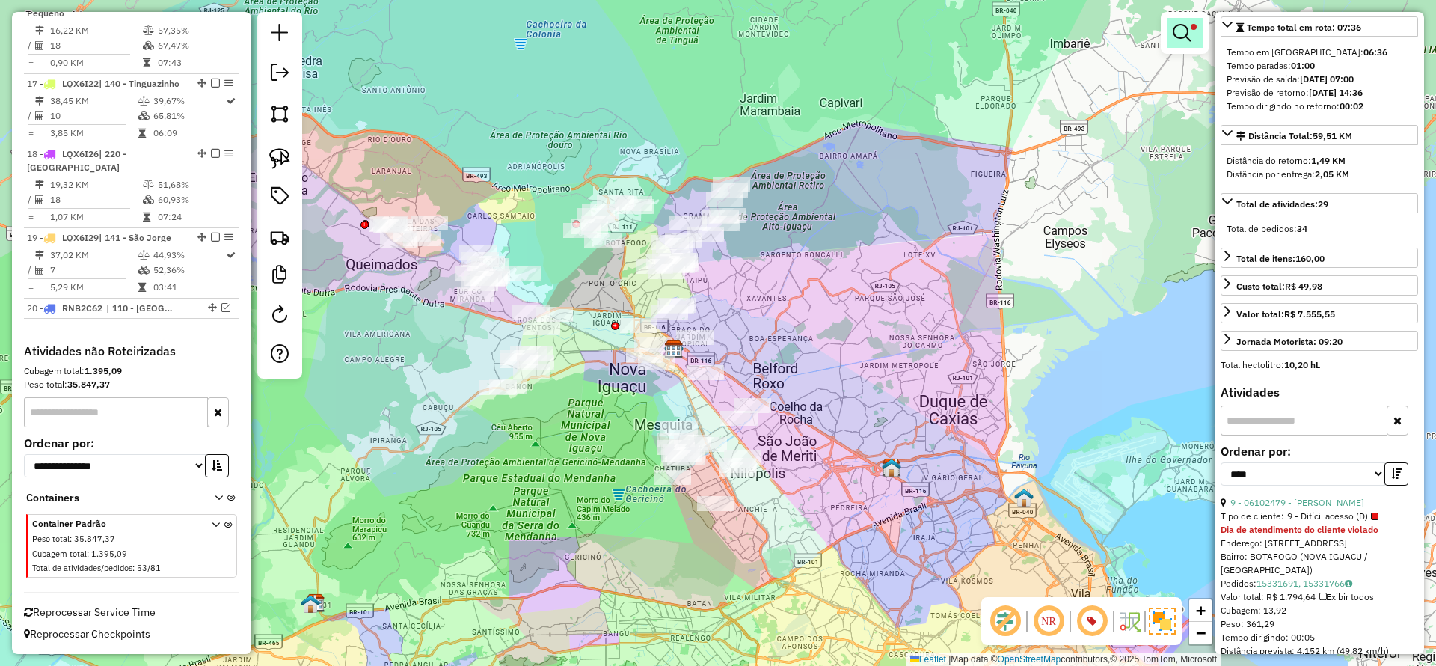
click at [1186, 36] on em at bounding box center [1182, 33] width 18 height 18
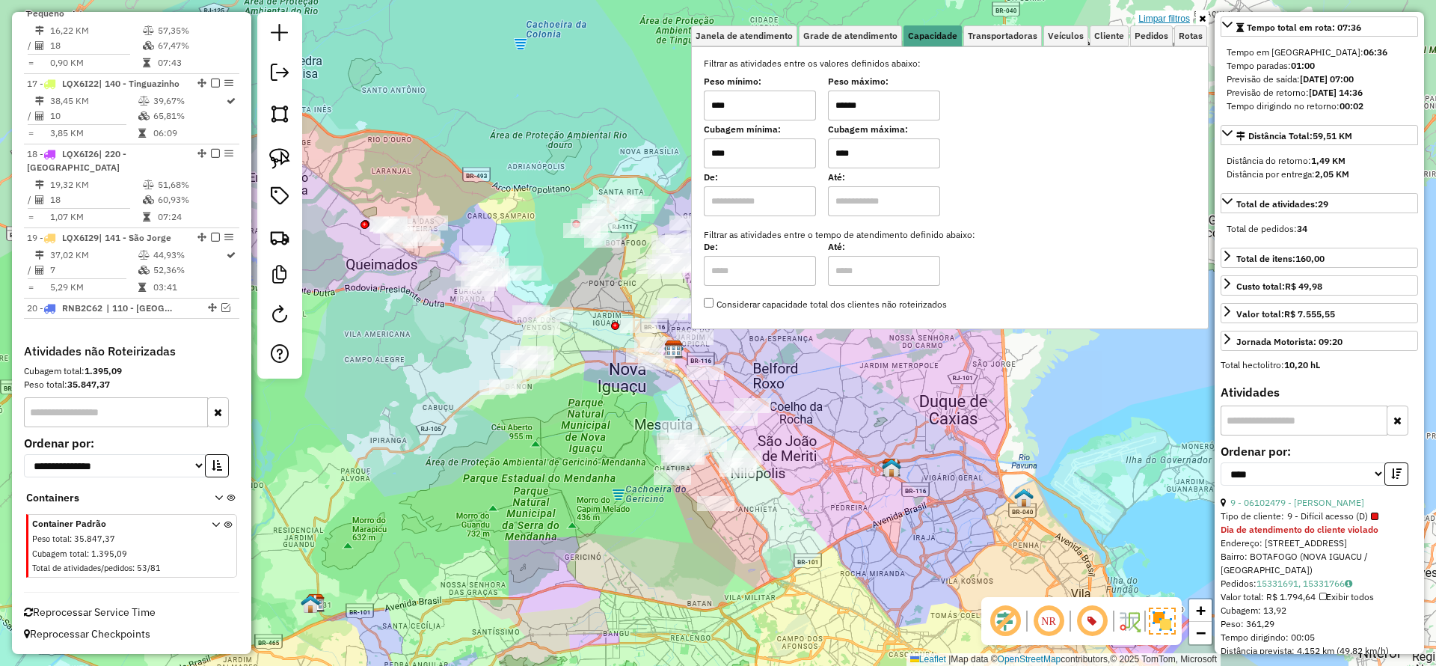
click at [1166, 15] on link "Limpar filtros" at bounding box center [1165, 18] width 58 height 16
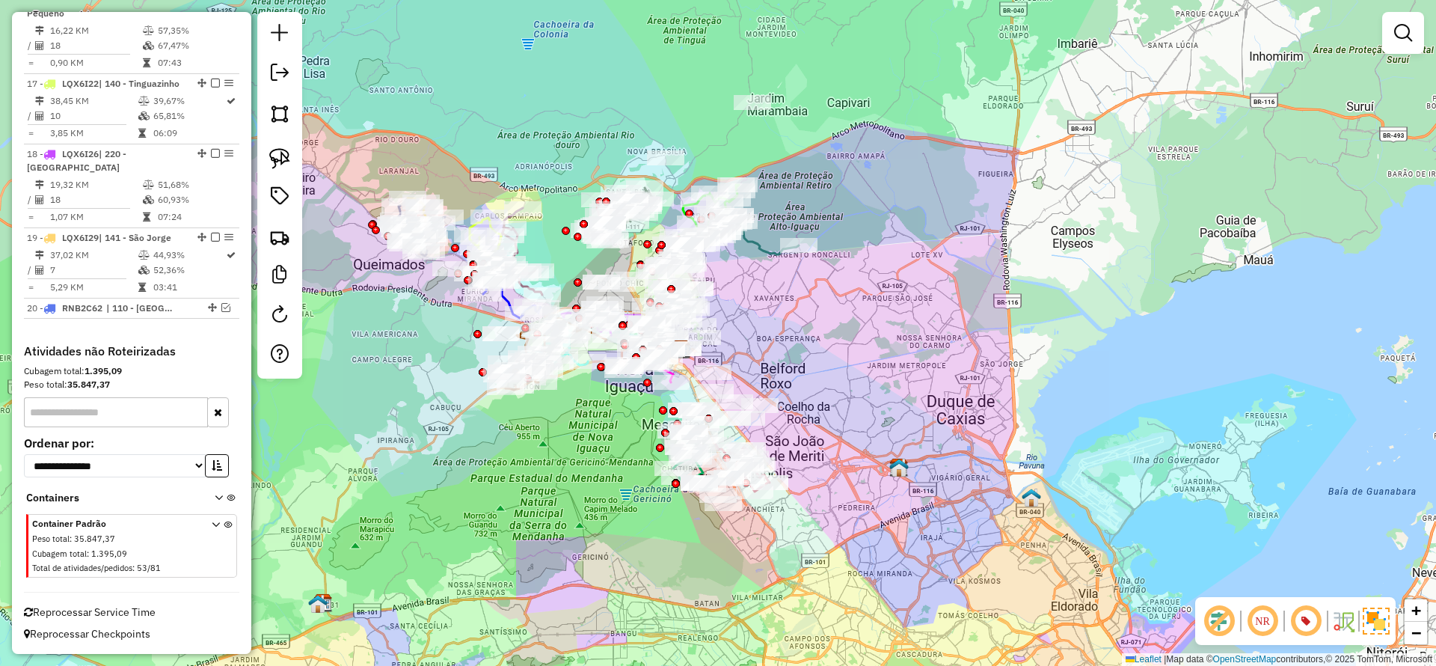
drag, startPoint x: 812, startPoint y: 327, endPoint x: 899, endPoint y: 325, distance: 87.5
click at [899, 325] on div "Janela de atendimento Grade de atendimento Capacidade Transportadoras Veículos …" at bounding box center [718, 333] width 1436 height 666
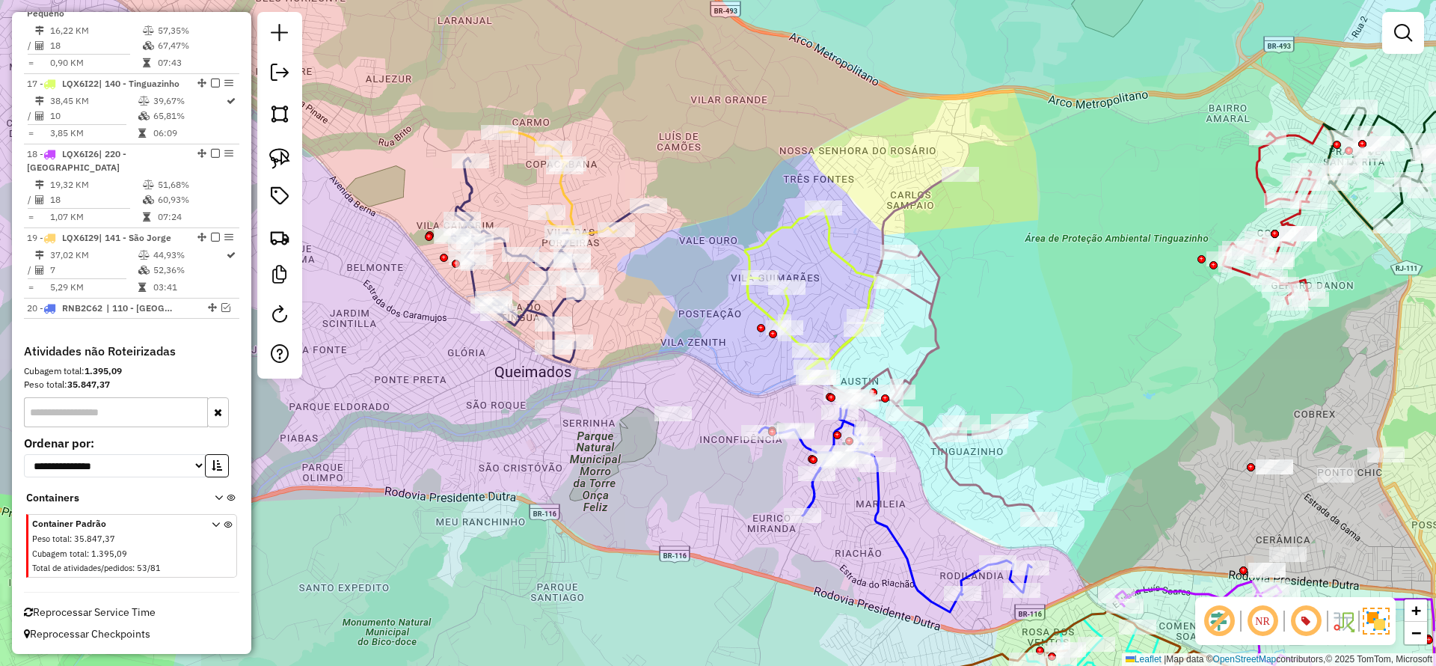
click at [468, 187] on icon at bounding box center [550, 260] width 197 height 204
select select "*********"
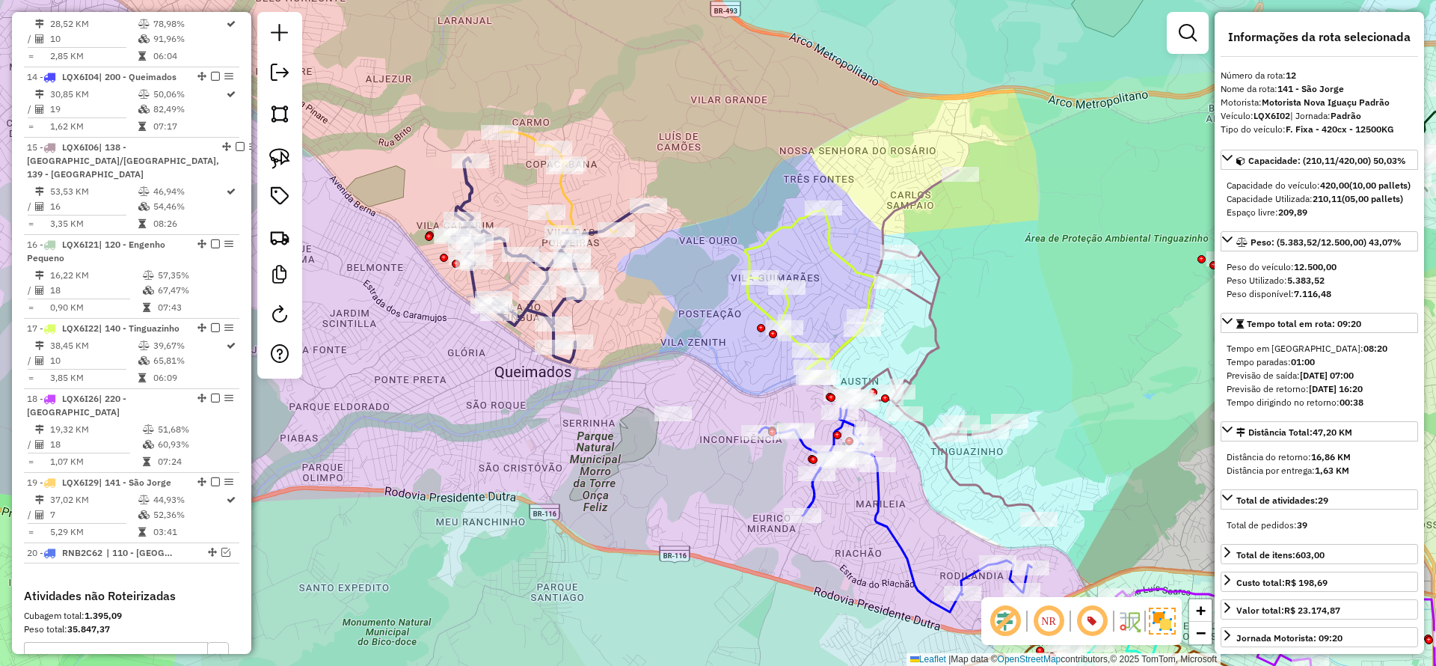
scroll to position [1484, 0]
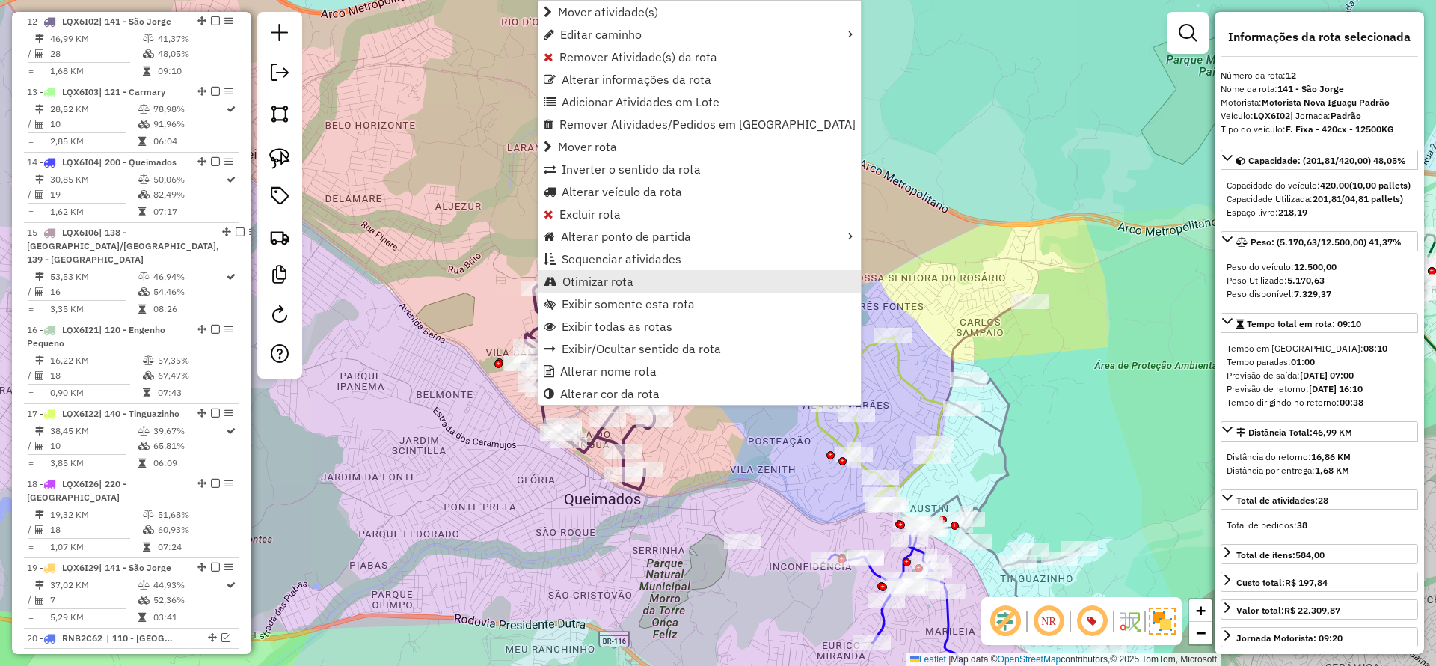
click at [592, 275] on span "Otimizar rota" at bounding box center [598, 281] width 71 height 12
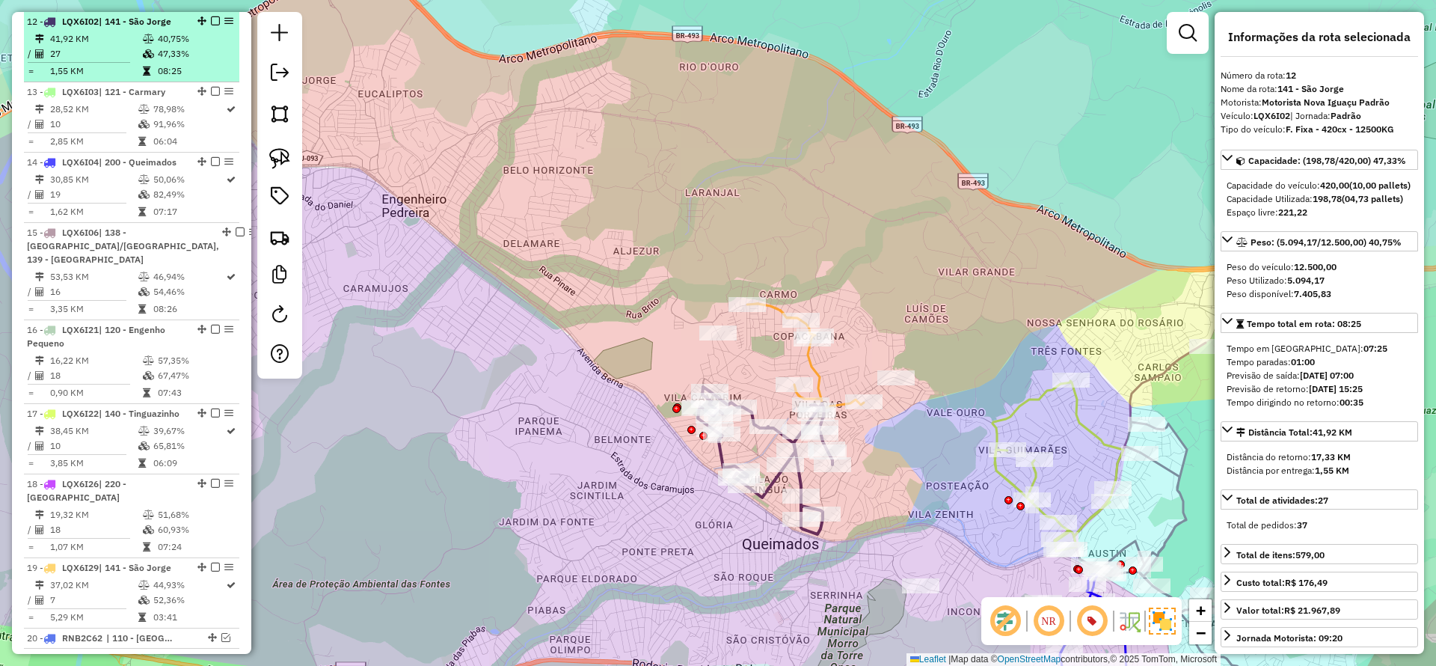
click at [211, 19] on em at bounding box center [215, 20] width 9 height 9
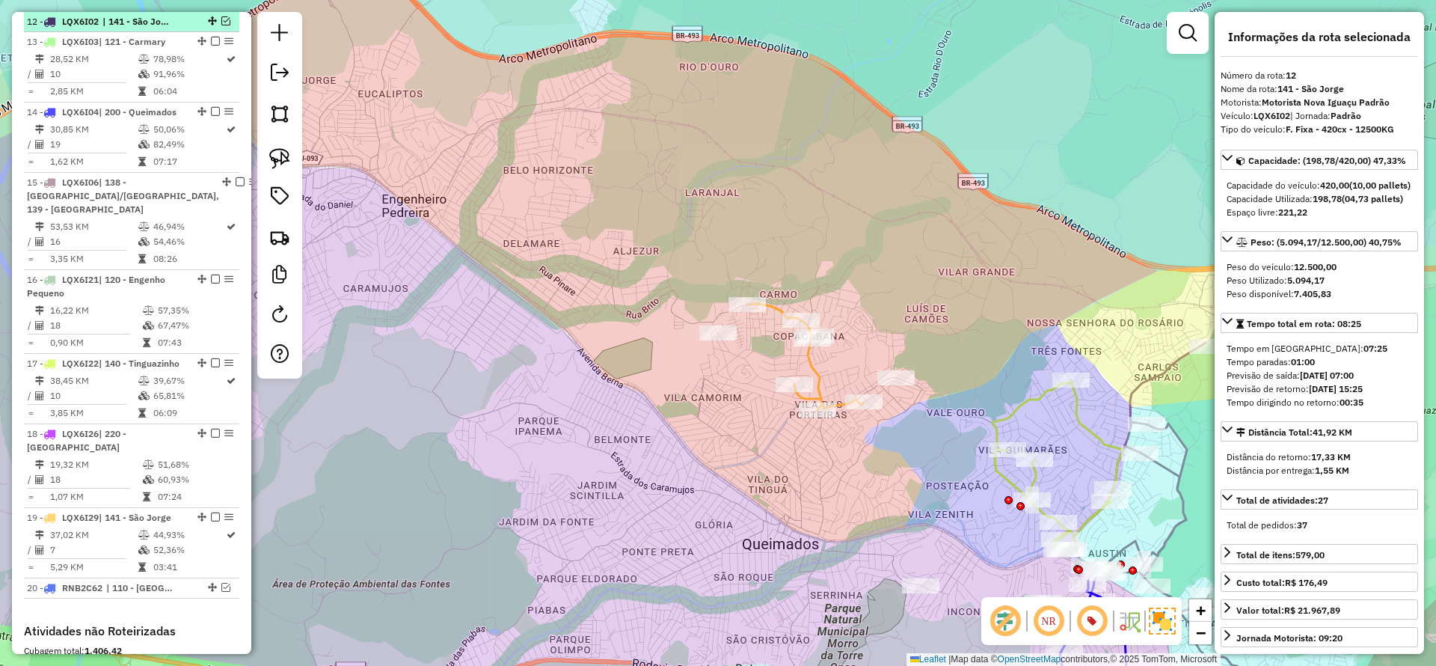
scroll to position [1434, 0]
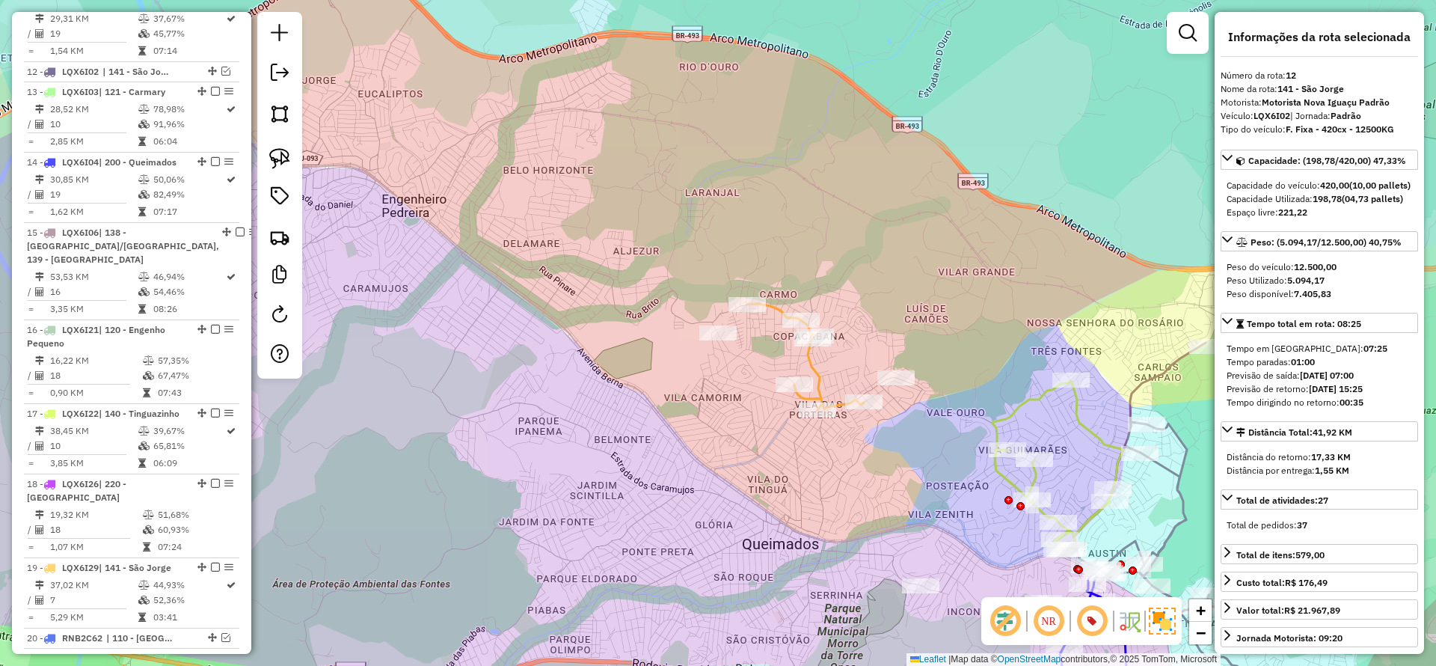
click at [815, 358] on icon at bounding box center [805, 357] width 117 height 106
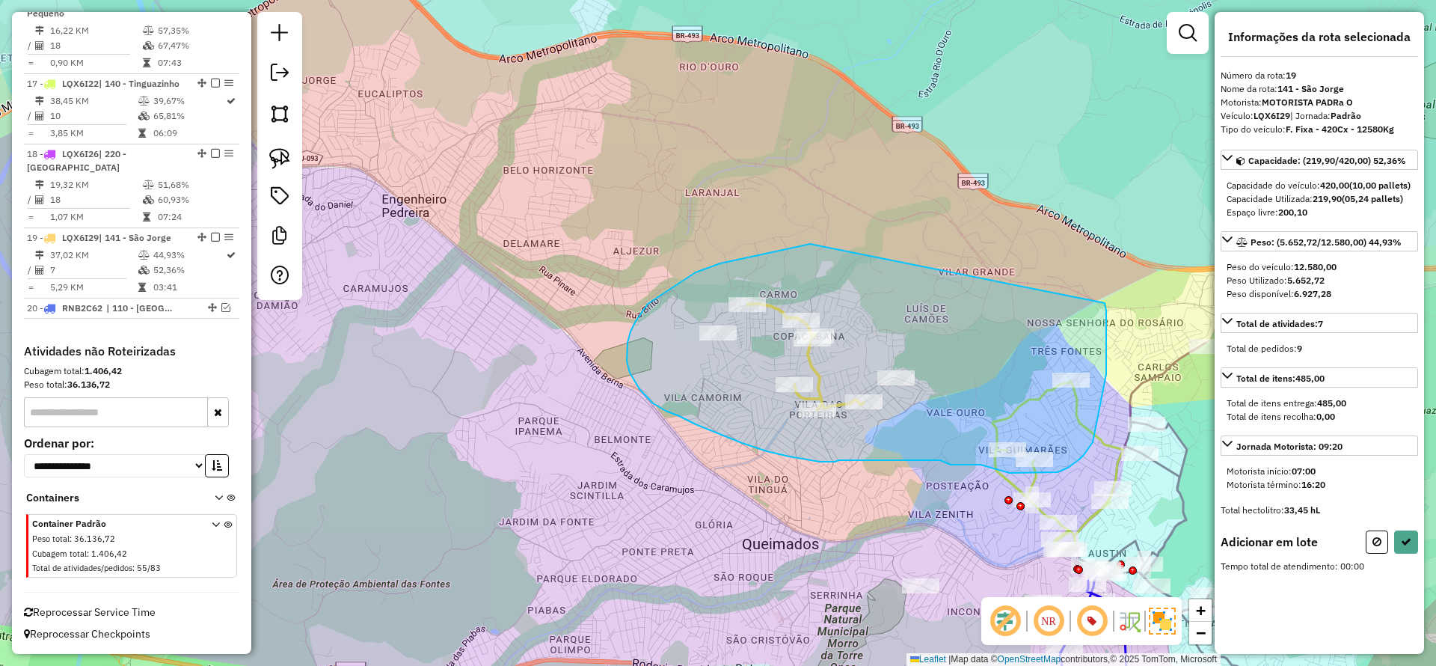
drag, startPoint x: 696, startPoint y: 272, endPoint x: 1105, endPoint y: 302, distance: 410.3
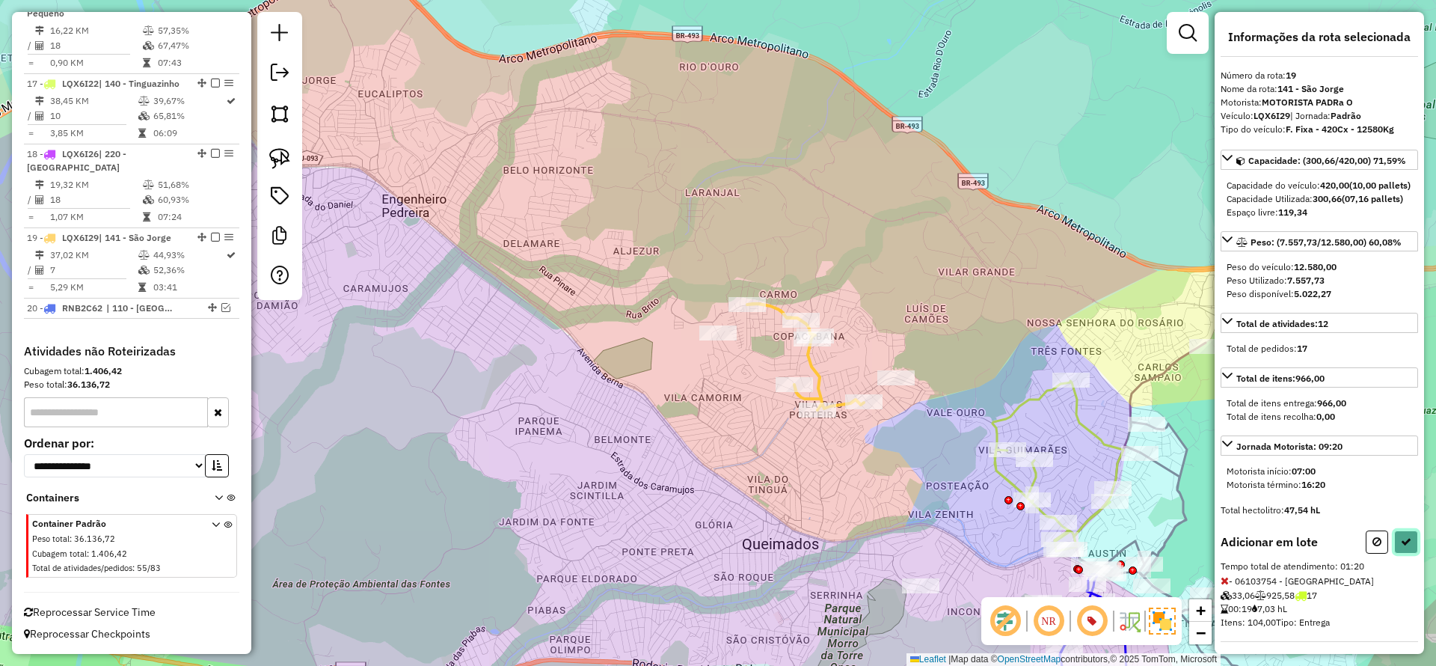
click at [1401, 547] on icon at bounding box center [1406, 541] width 10 height 10
select select "*********"
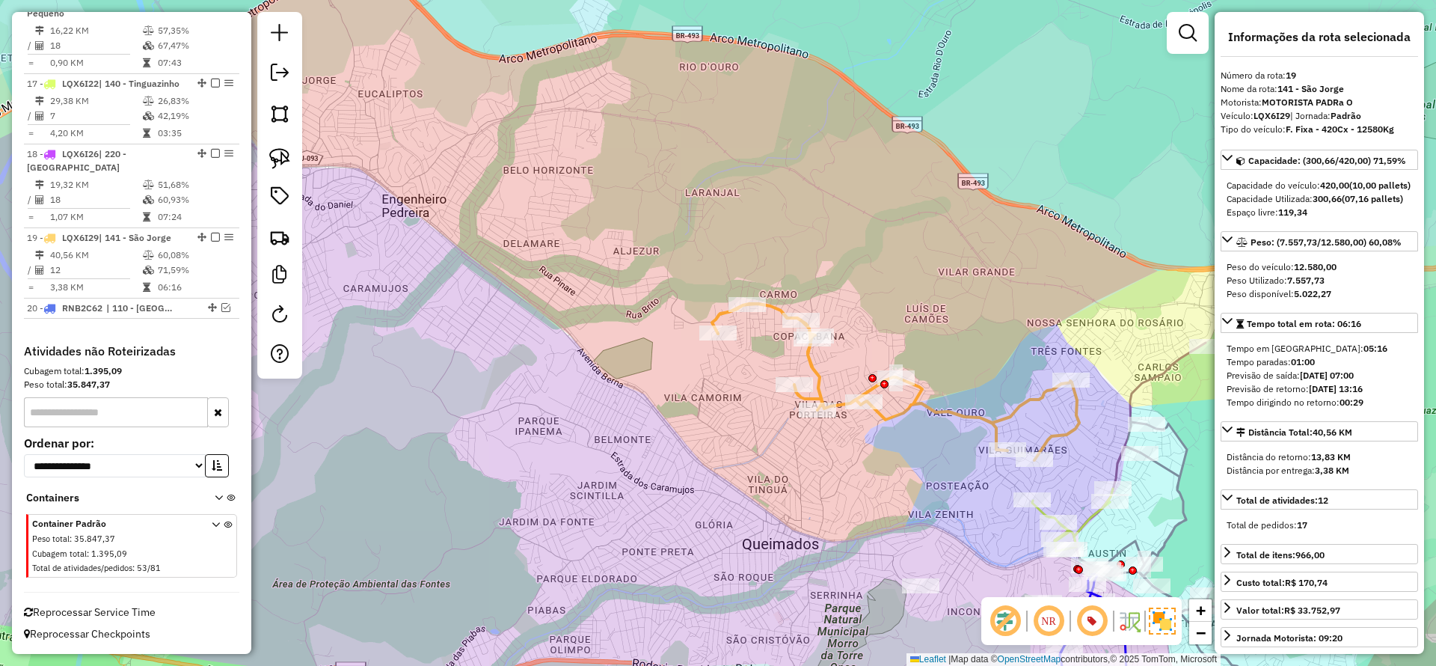
click at [812, 364] on icon at bounding box center [895, 382] width 367 height 156
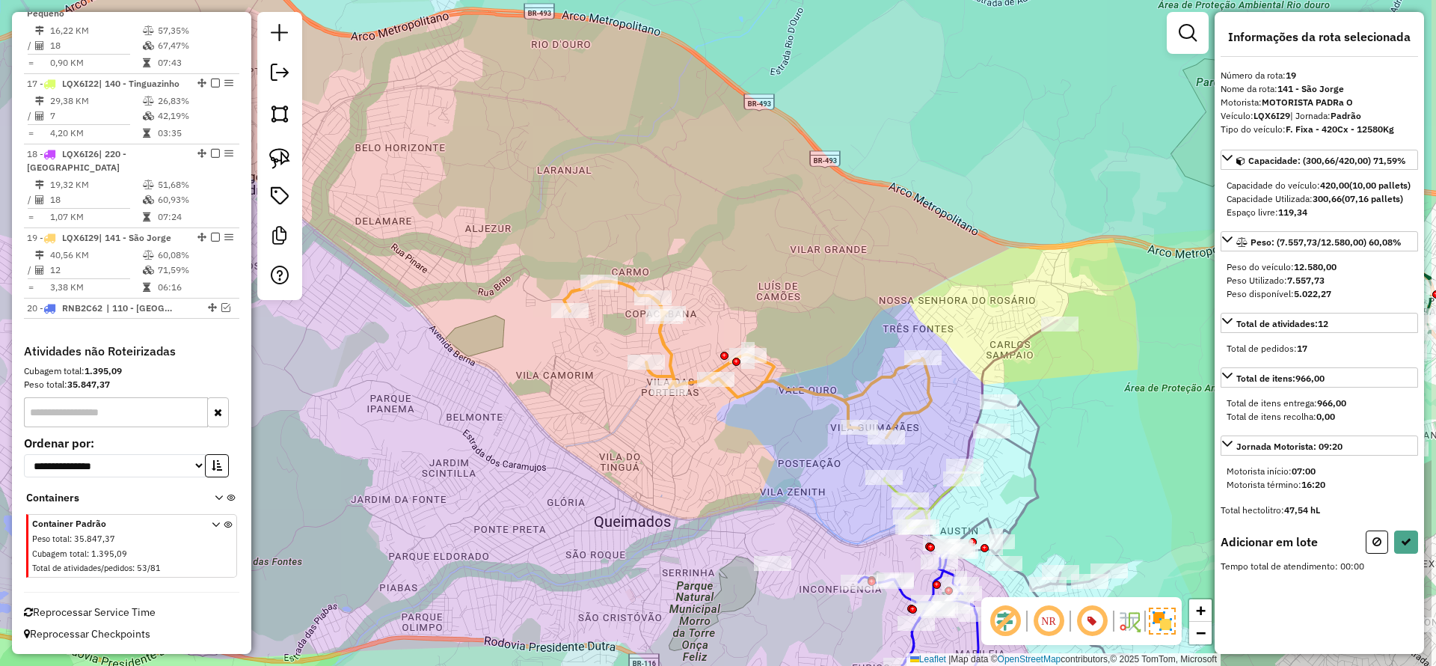
drag, startPoint x: 980, startPoint y: 330, endPoint x: 814, endPoint y: 302, distance: 168.4
click at [814, 302] on div "Janela de atendimento Grade de atendimento Capacidade Transportadoras Veículos …" at bounding box center [718, 333] width 1436 height 666
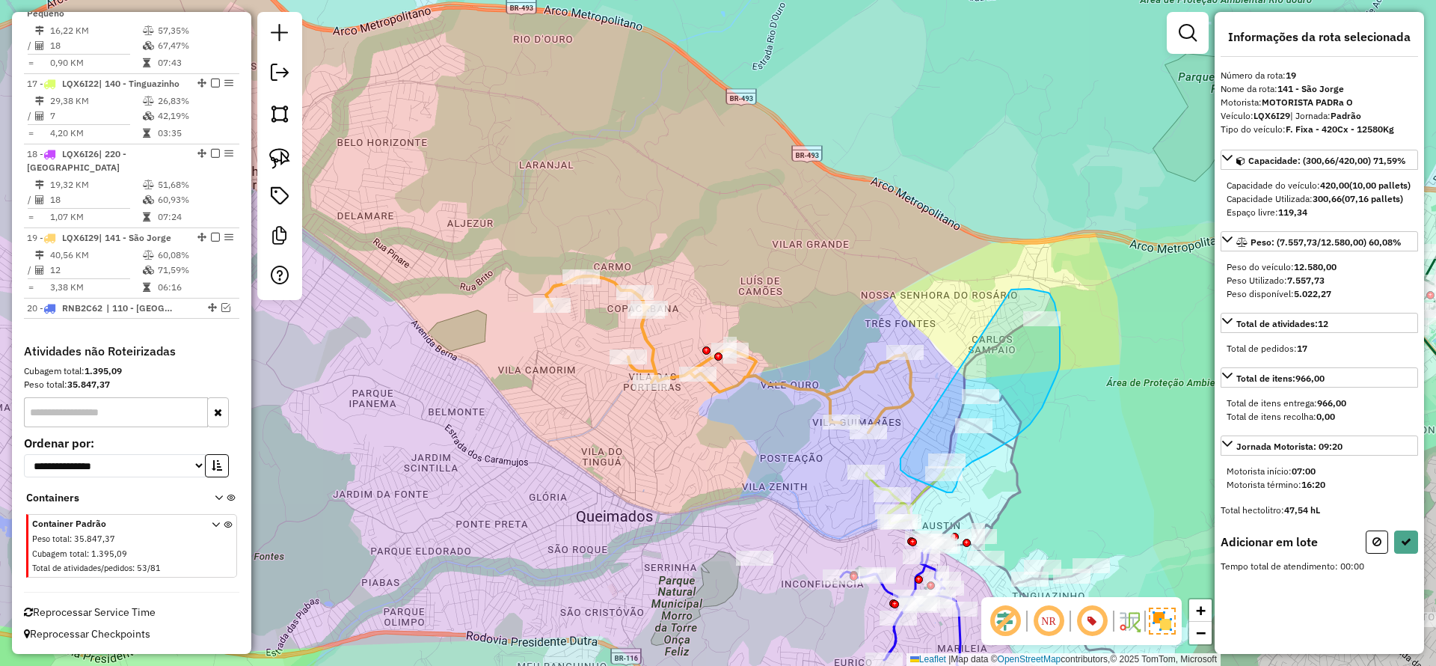
drag, startPoint x: 1011, startPoint y: 290, endPoint x: 901, endPoint y: 459, distance: 202.1
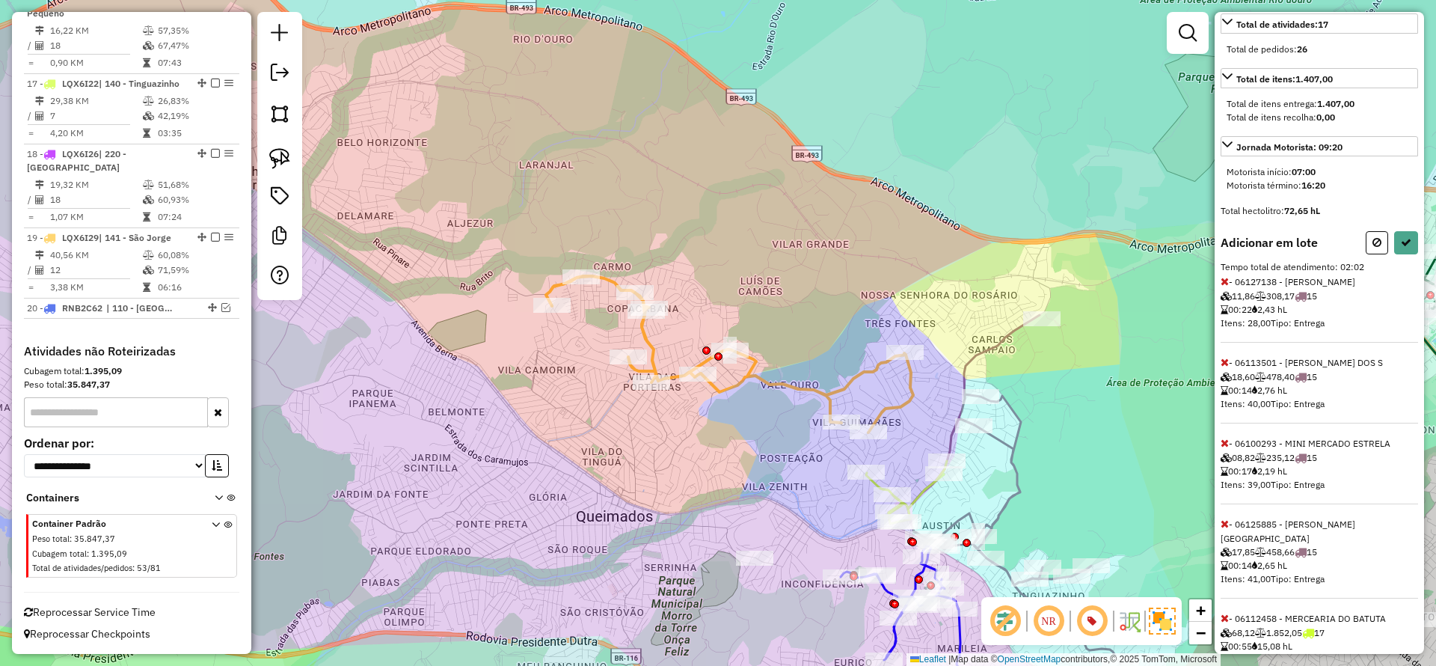
scroll to position [337, 0]
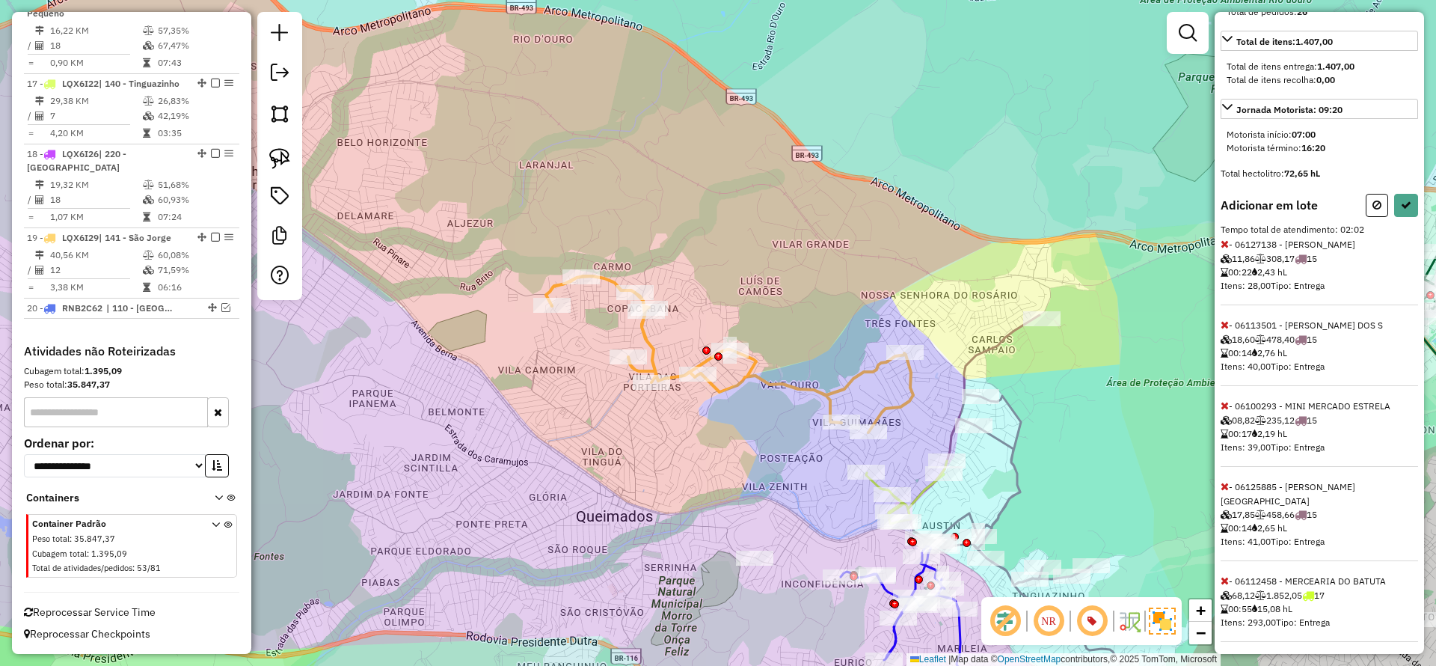
click at [1225, 412] on span at bounding box center [1225, 405] width 8 height 13
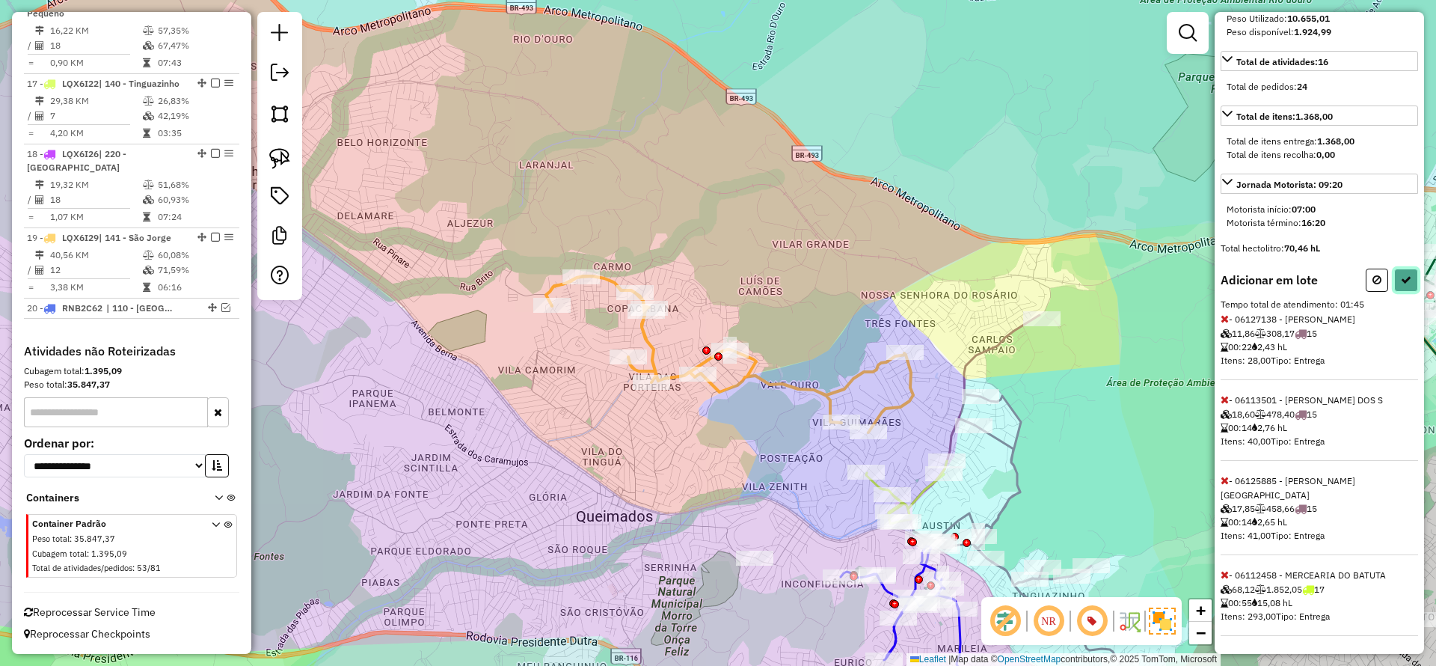
click at [1395, 292] on button at bounding box center [1407, 280] width 24 height 23
select select "*********"
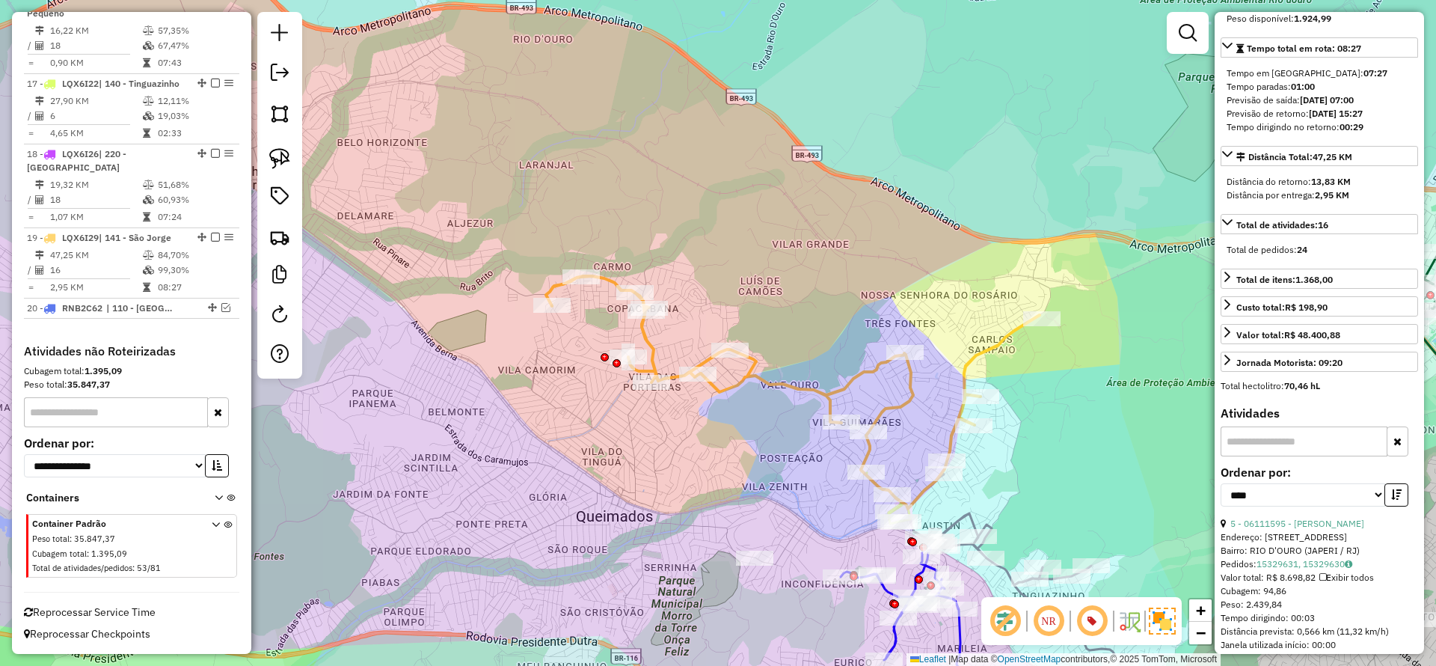
click at [606, 278] on icon at bounding box center [793, 392] width 494 height 233
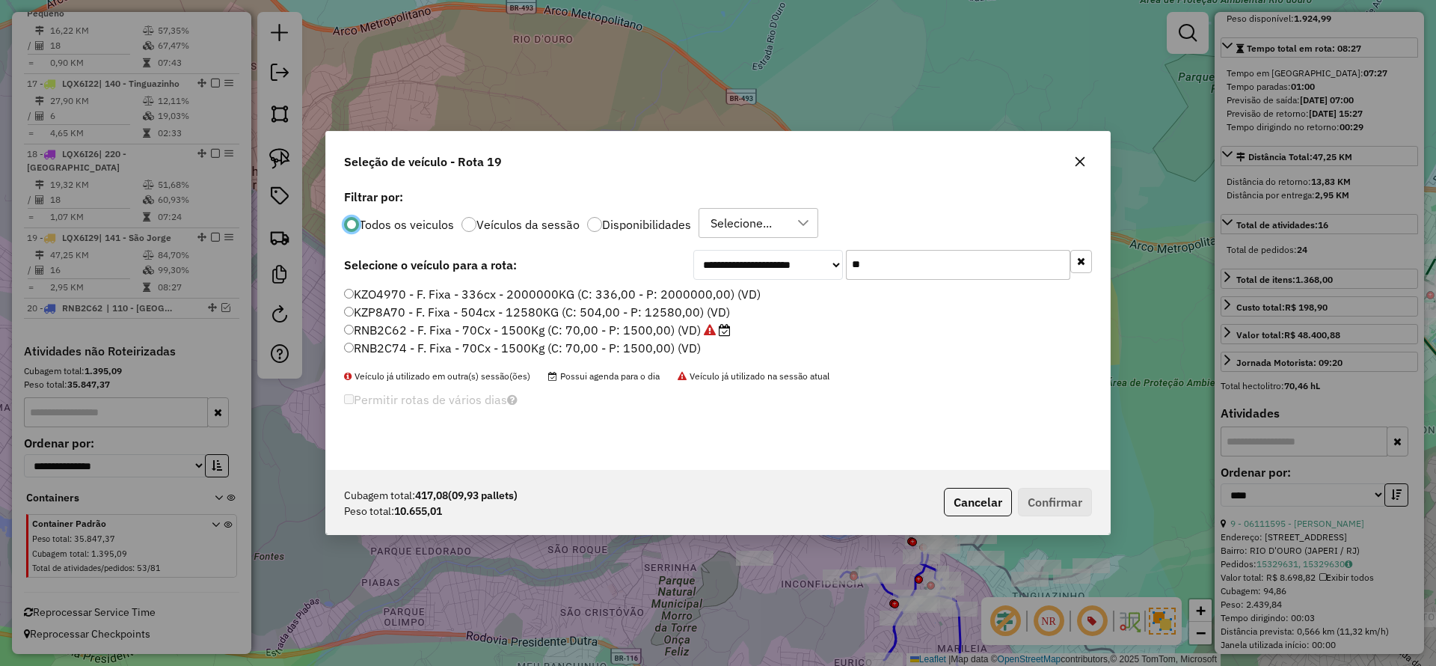
scroll to position [8, 4]
click at [879, 274] on input "**" at bounding box center [958, 265] width 224 height 30
paste input "*****"
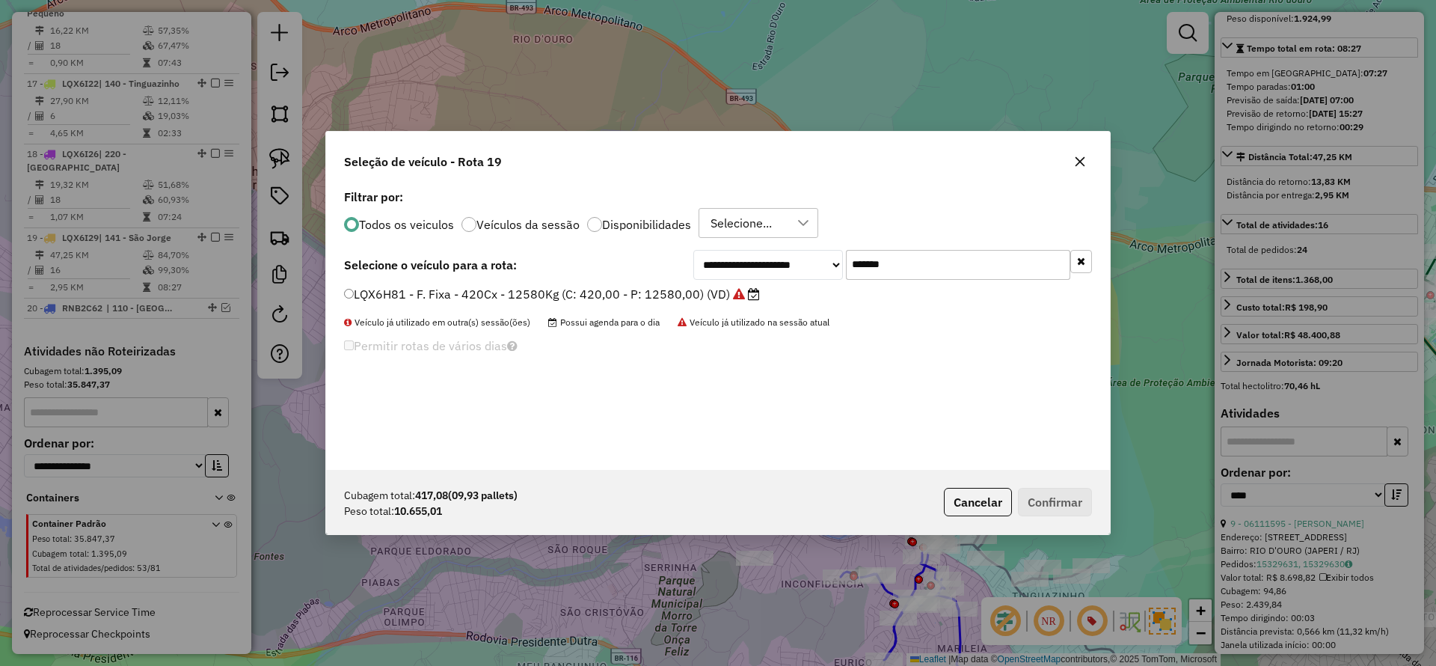
type input "*******"
click at [714, 293] on label "LQX6H81 - F. Fixa - 420Cx - 12580Kg (C: 420,00 - P: 12580,00) (VD)" at bounding box center [552, 294] width 416 height 18
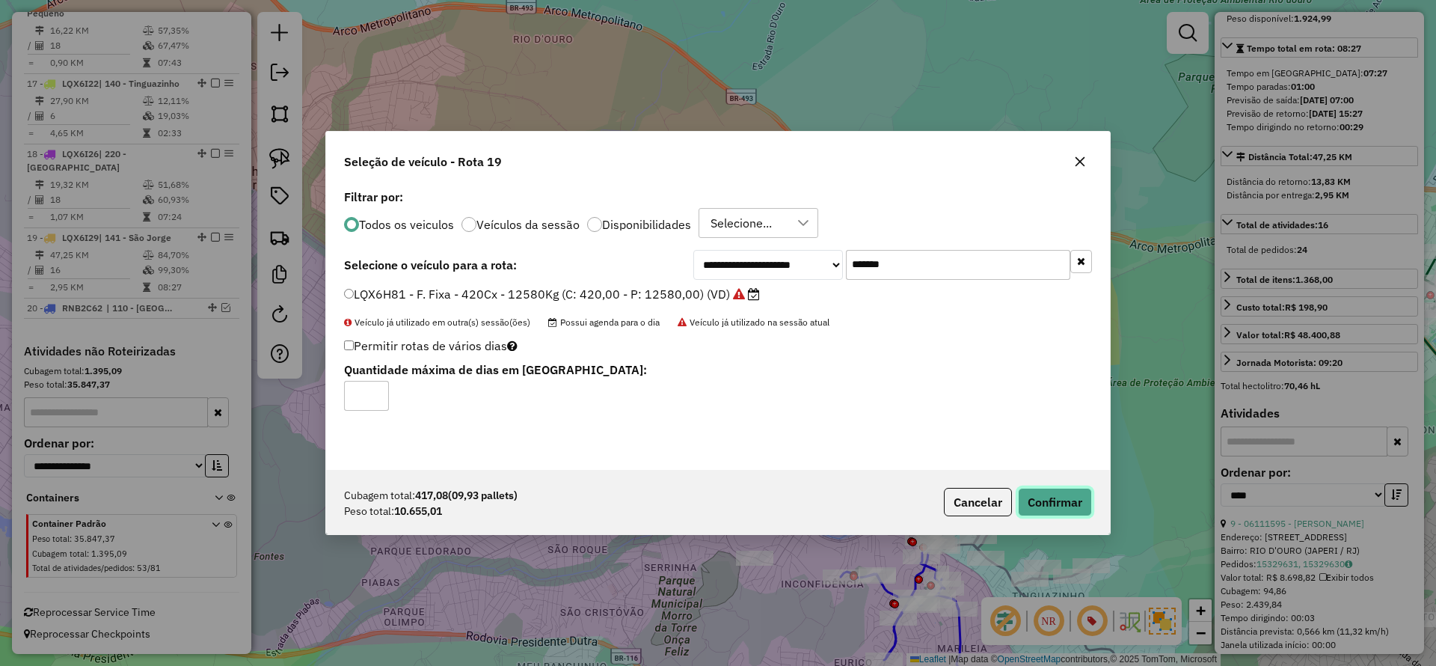
click at [1078, 507] on button "Confirmar" at bounding box center [1055, 502] width 74 height 28
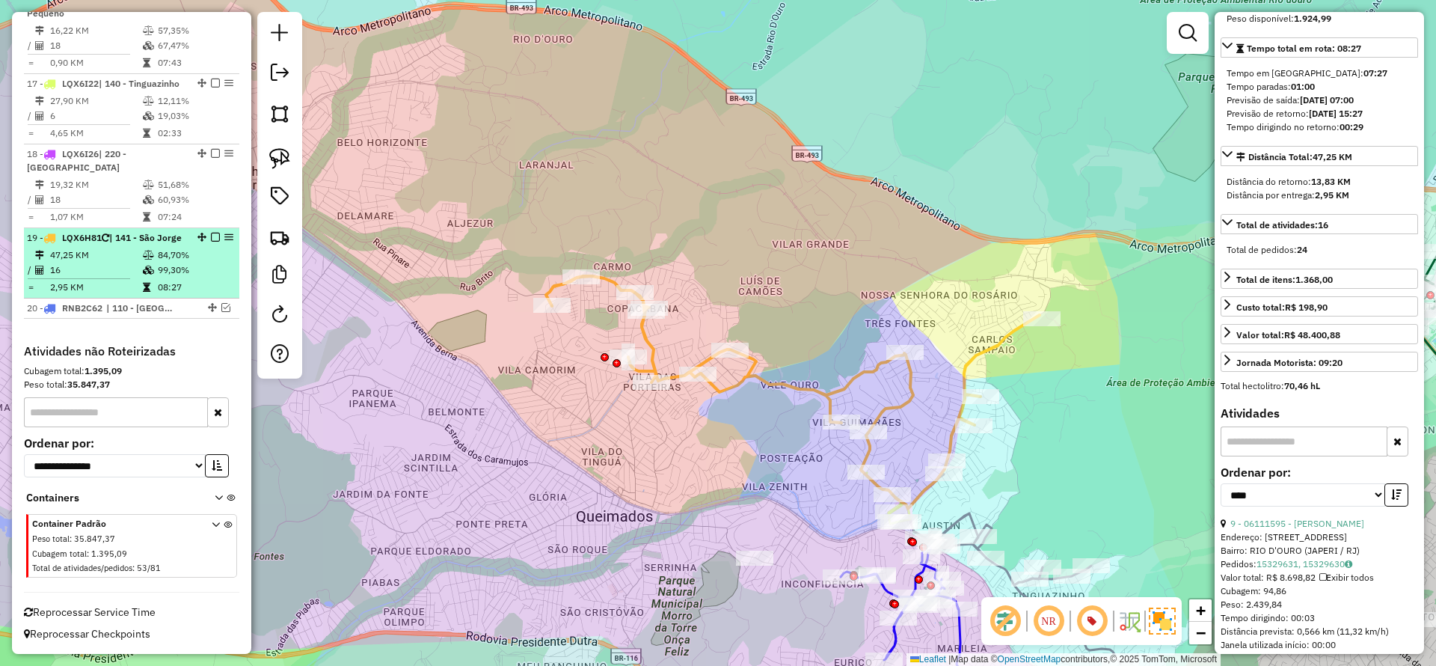
click at [212, 233] on em at bounding box center [215, 237] width 9 height 9
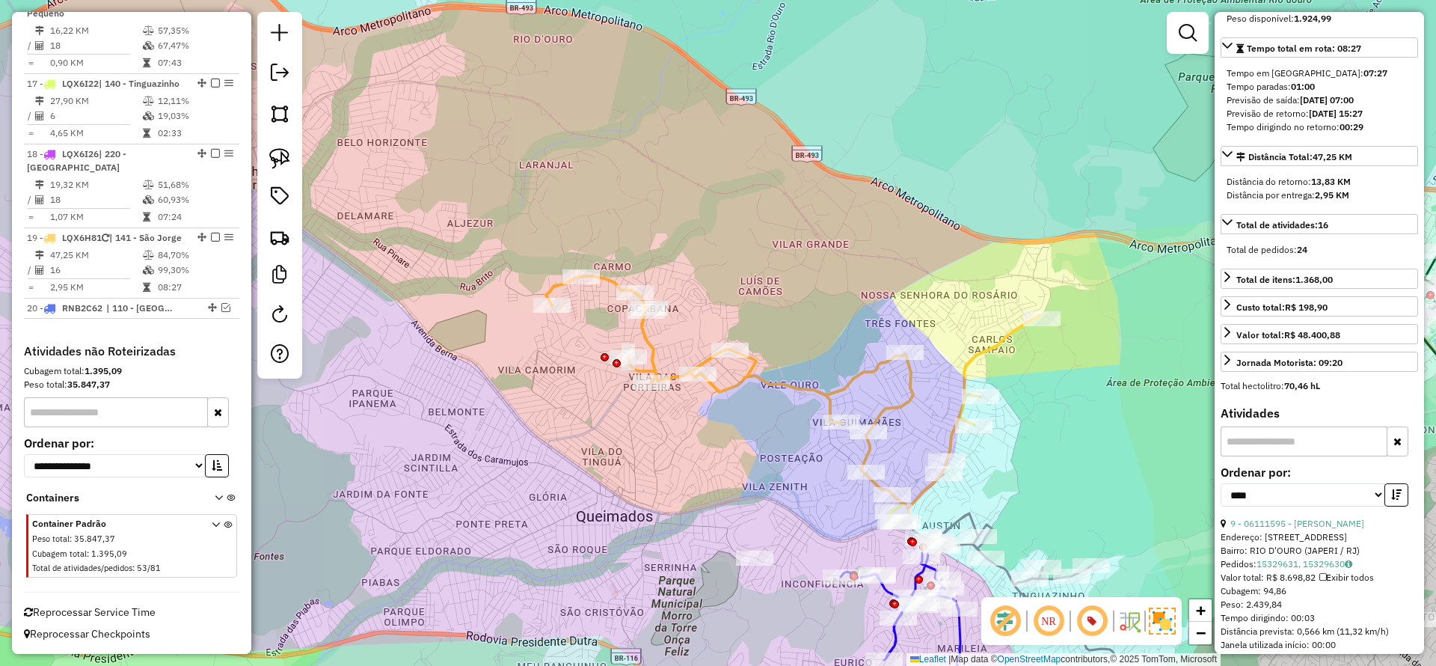
scroll to position [1727, 0]
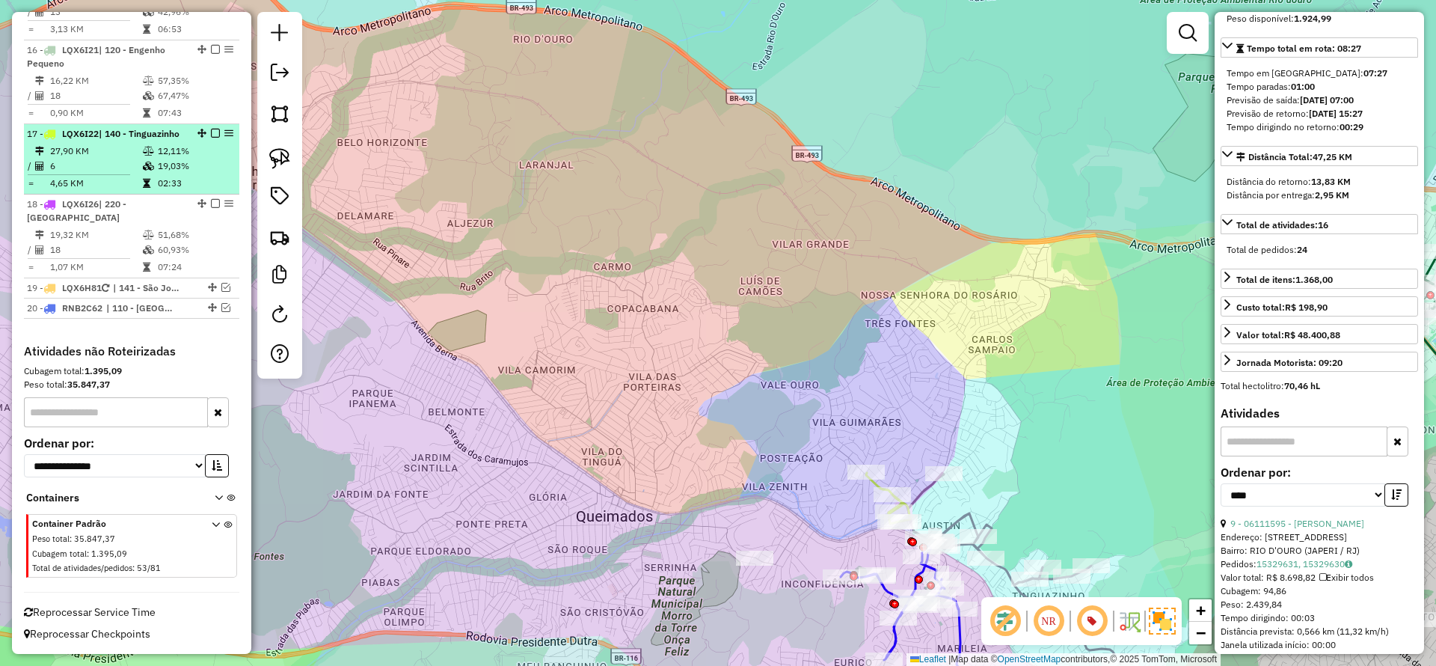
drag, startPoint x: 673, startPoint y: 326, endPoint x: 185, endPoint y: 138, distance: 523.7
click at [206, 146] on hb-router-mapa "Informações da Sessão 1230056 - 15/08/2025 Criação: 14/08/2025 19:16 Depósito: …" at bounding box center [718, 333] width 1436 height 666
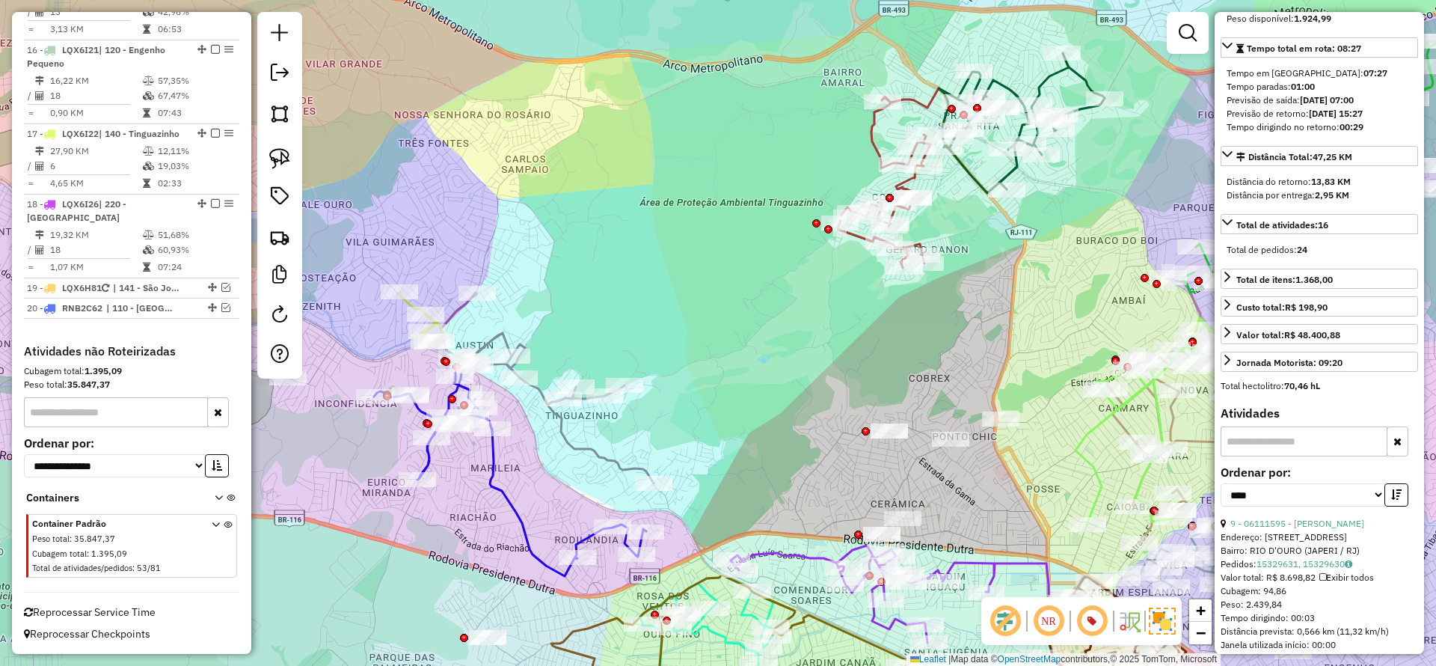
click at [391, 282] on div "Janela de atendimento Grade de atendimento Capacidade Transportadoras Veículos …" at bounding box center [718, 333] width 1436 height 666
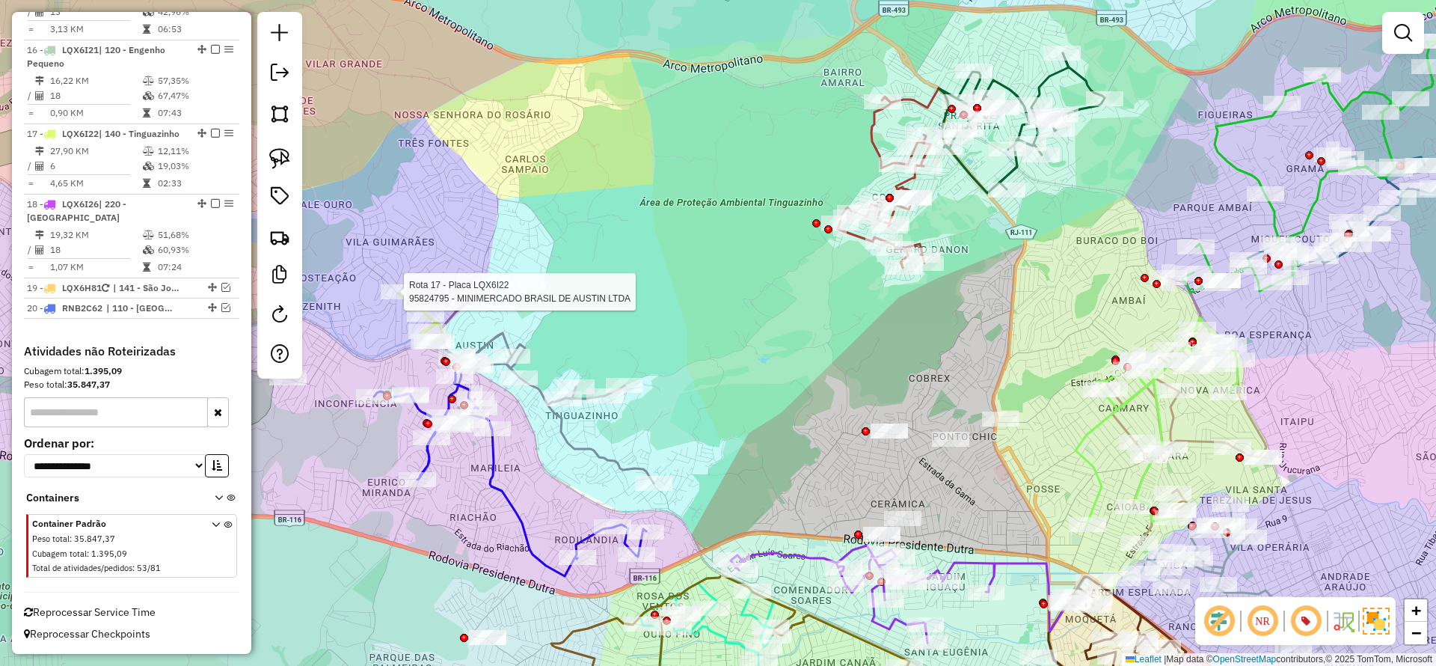
select select "*********"
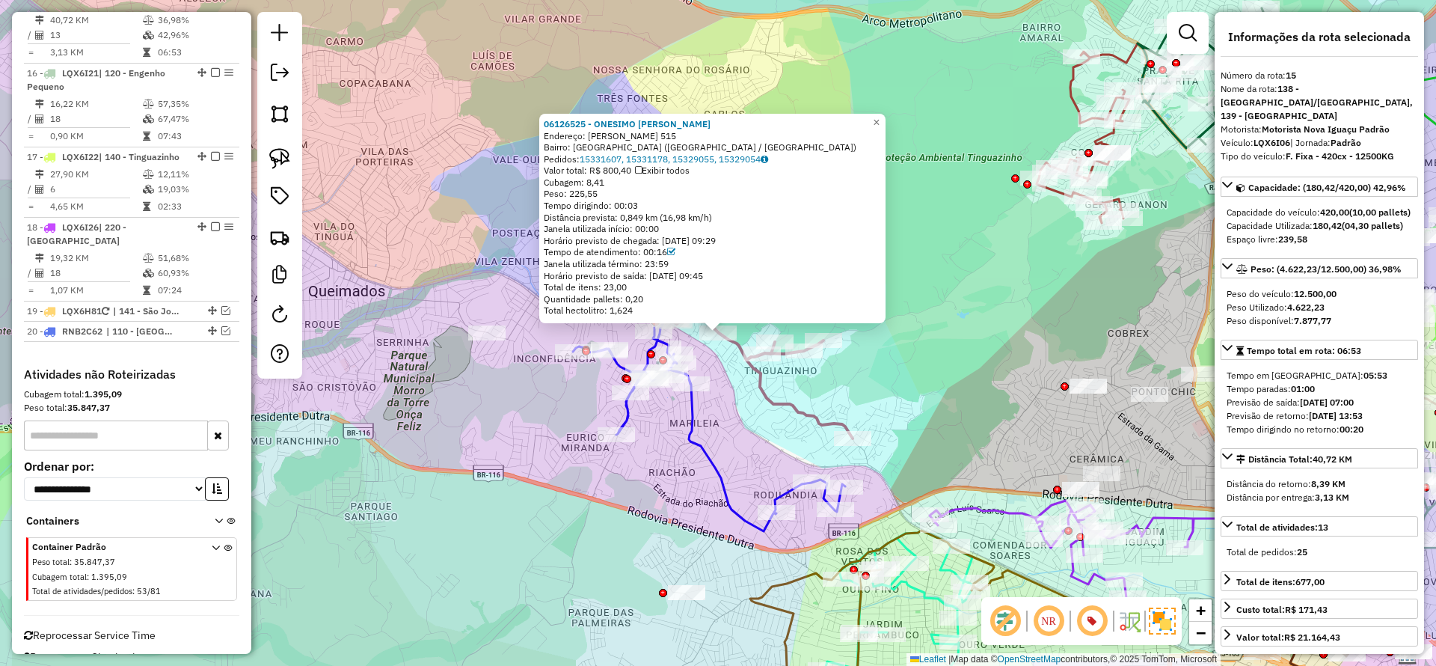
scroll to position [1645, 0]
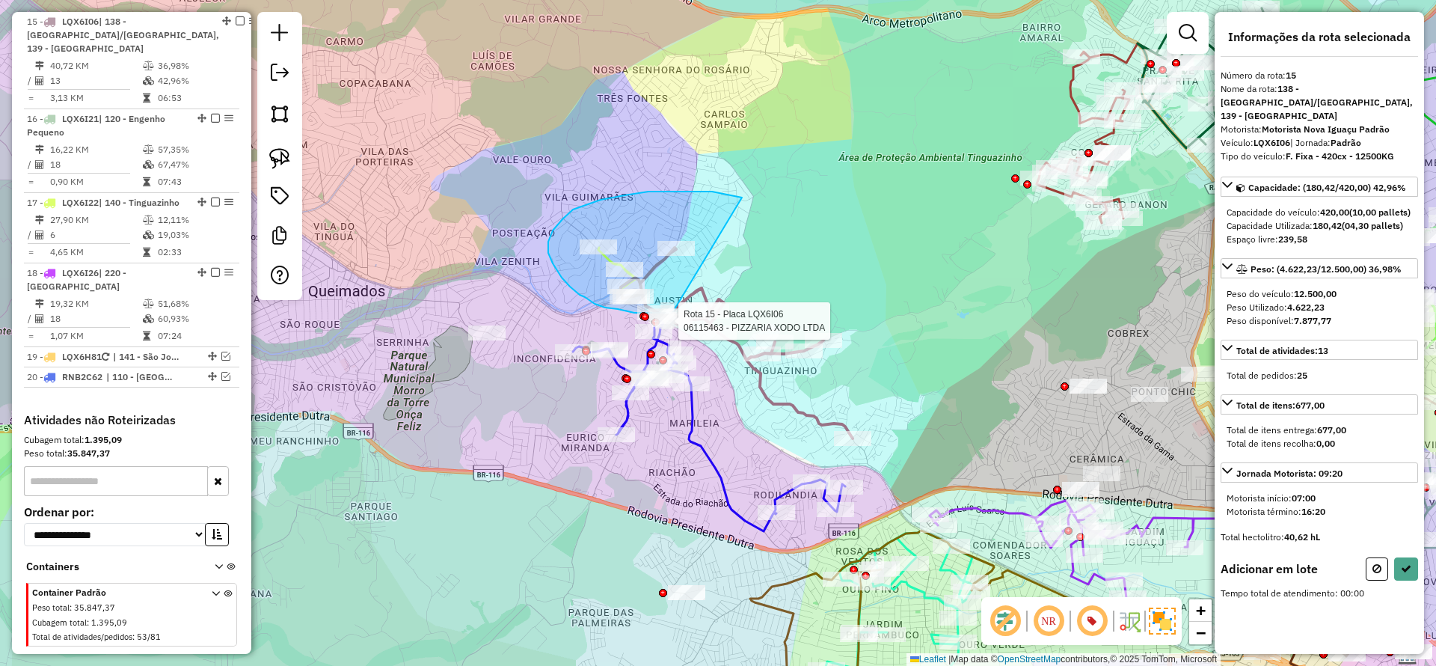
click at [673, 313] on div "Rota 15 - Placa LQX6I06 06104627 - IGOR OLIVEIRA ALMEID Rota 15 - Placa LQX6I06…" at bounding box center [718, 333] width 1436 height 666
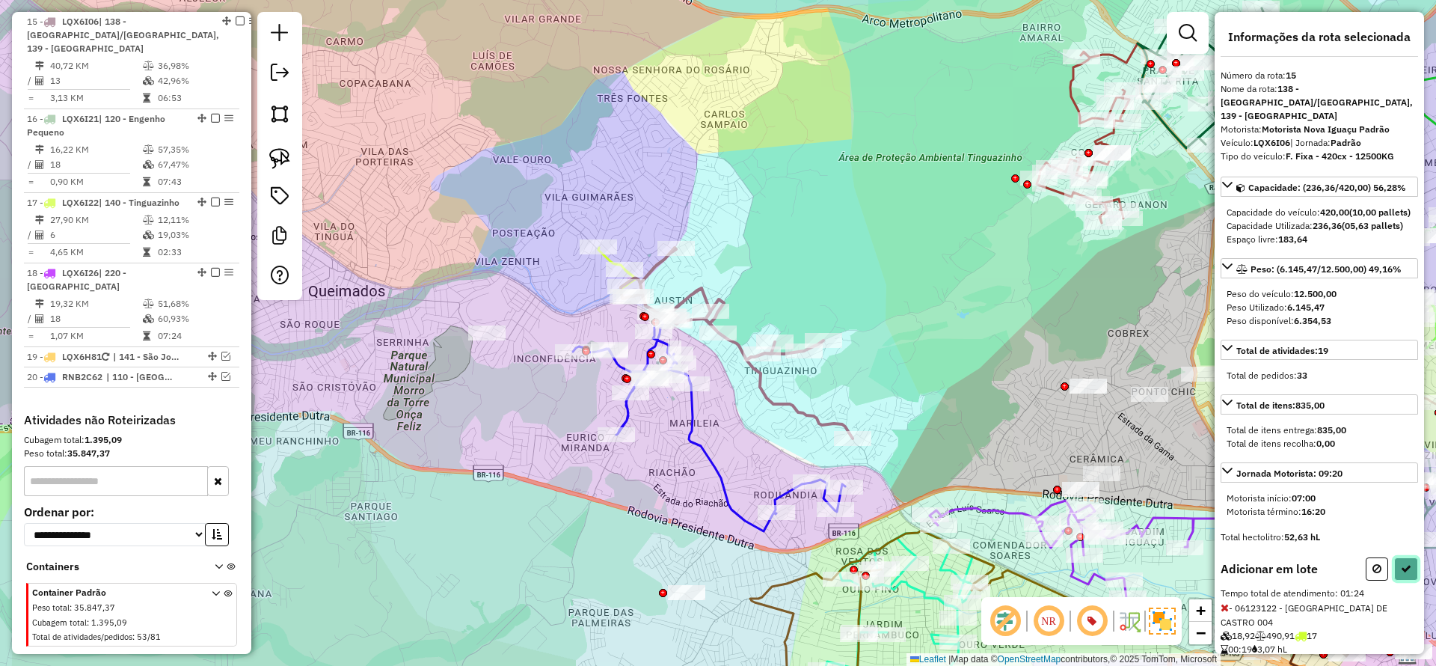
click at [1404, 574] on icon at bounding box center [1406, 568] width 10 height 10
select select "*********"
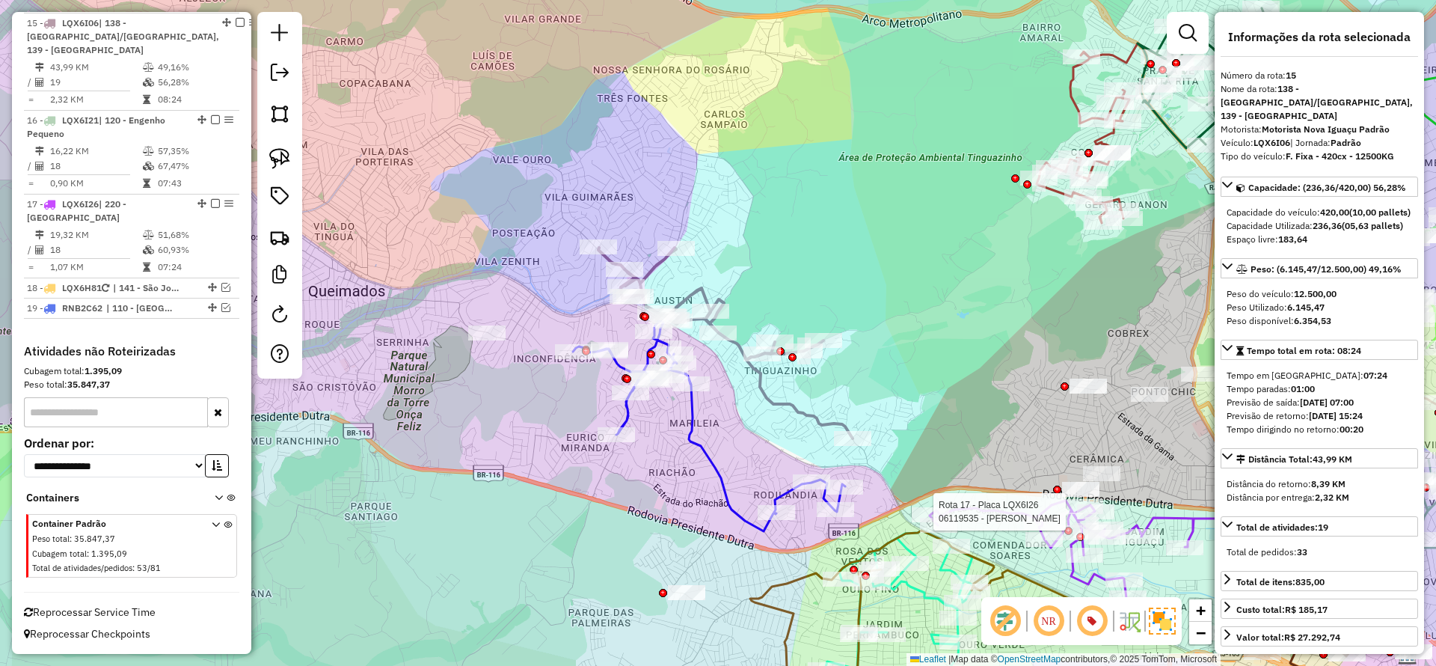
scroll to position [1644, 0]
click at [792, 405] on icon at bounding box center [726, 343] width 254 height 191
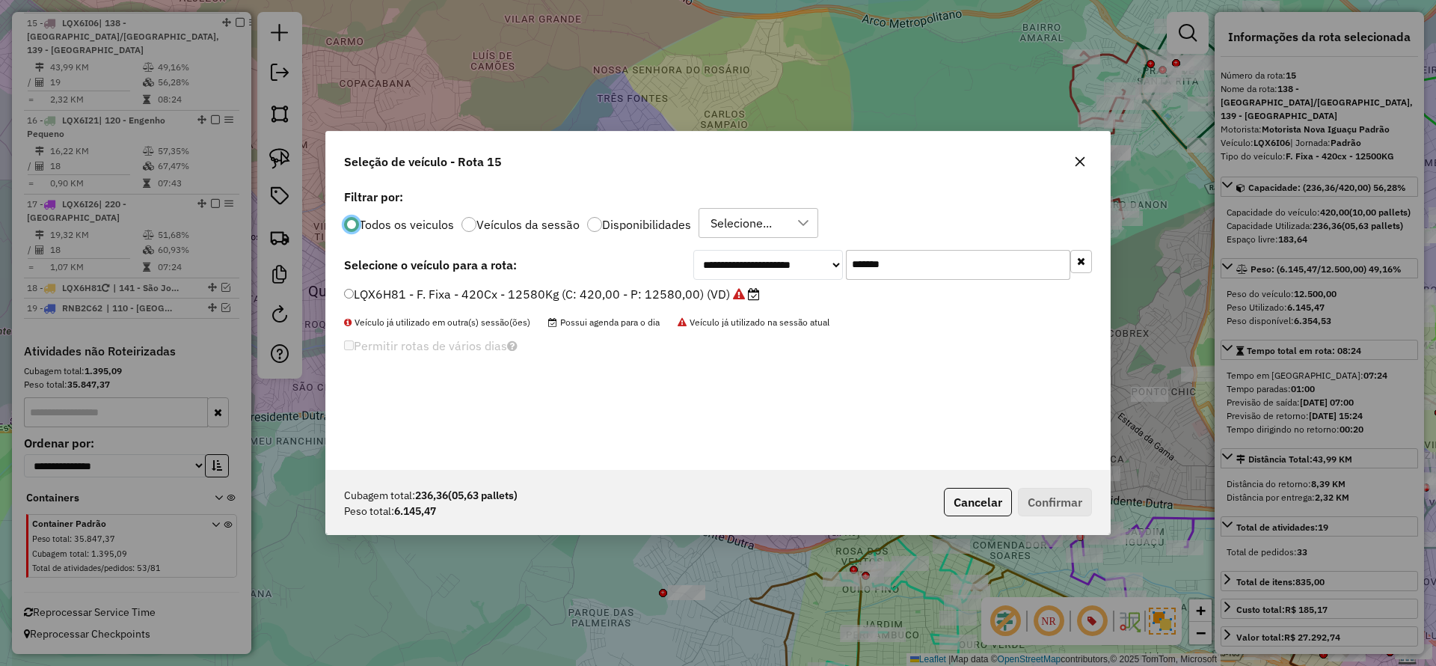
scroll to position [8, 4]
click at [921, 266] on input "*******" at bounding box center [958, 265] width 224 height 30
drag, startPoint x: 921, startPoint y: 266, endPoint x: 681, endPoint y: 281, distance: 240.7
click at [904, 272] on input "*******" at bounding box center [958, 265] width 224 height 30
paste input "text"
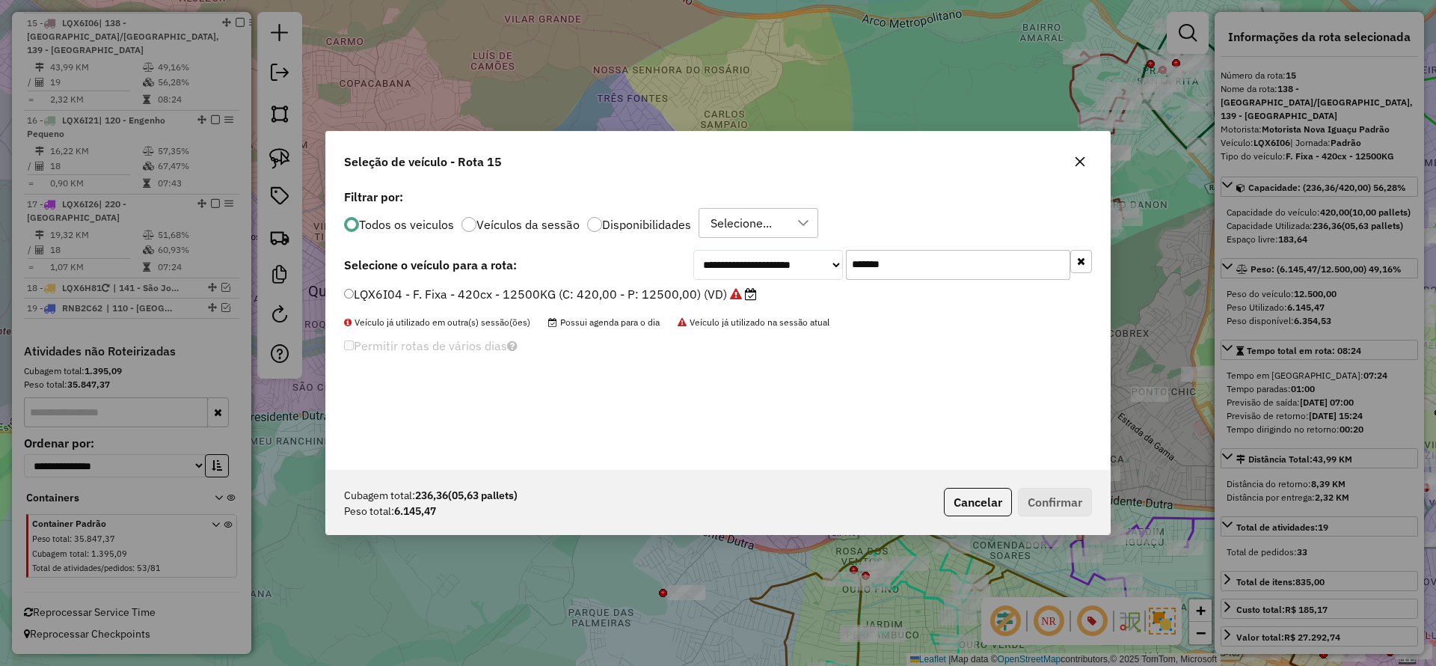
type input "*******"
click at [664, 294] on label "LQX6I04 - F. Fixa - 420cx - 12500KG (C: 420,00 - P: 12500,00) (VD)" at bounding box center [550, 294] width 413 height 18
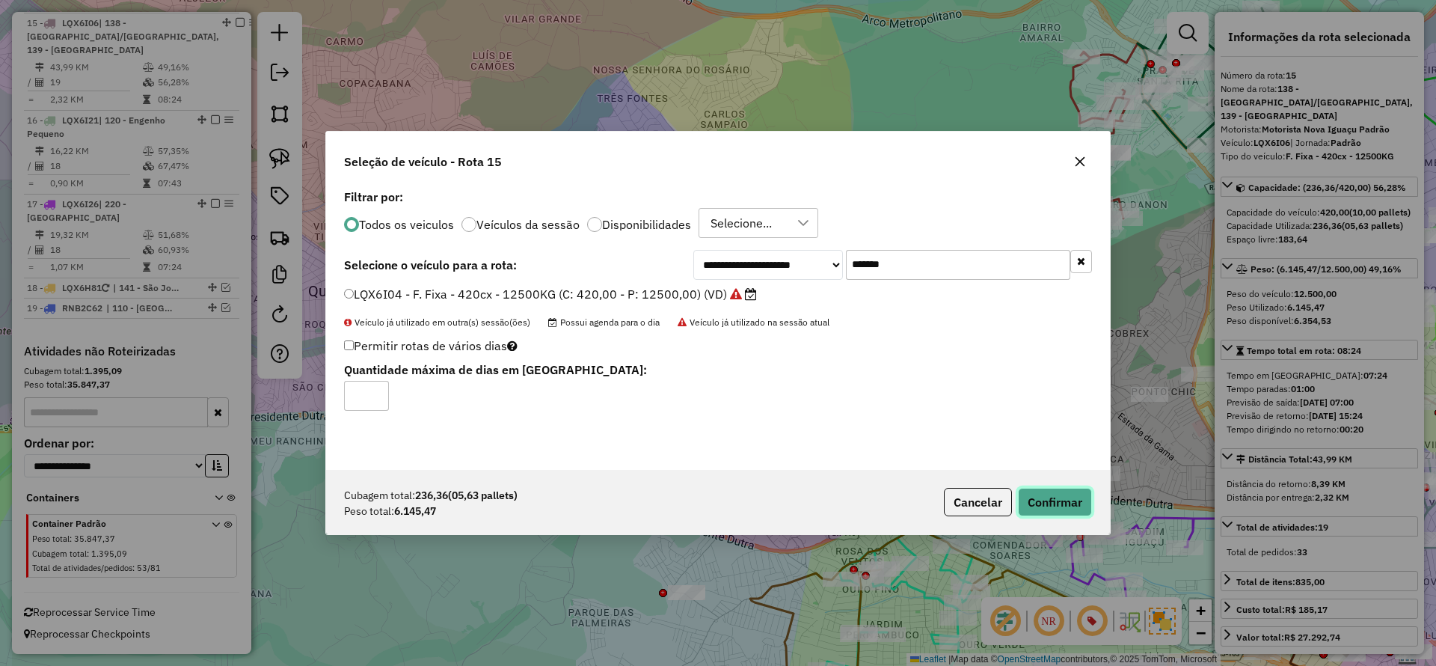
click at [1038, 497] on button "Confirmar" at bounding box center [1055, 502] width 74 height 28
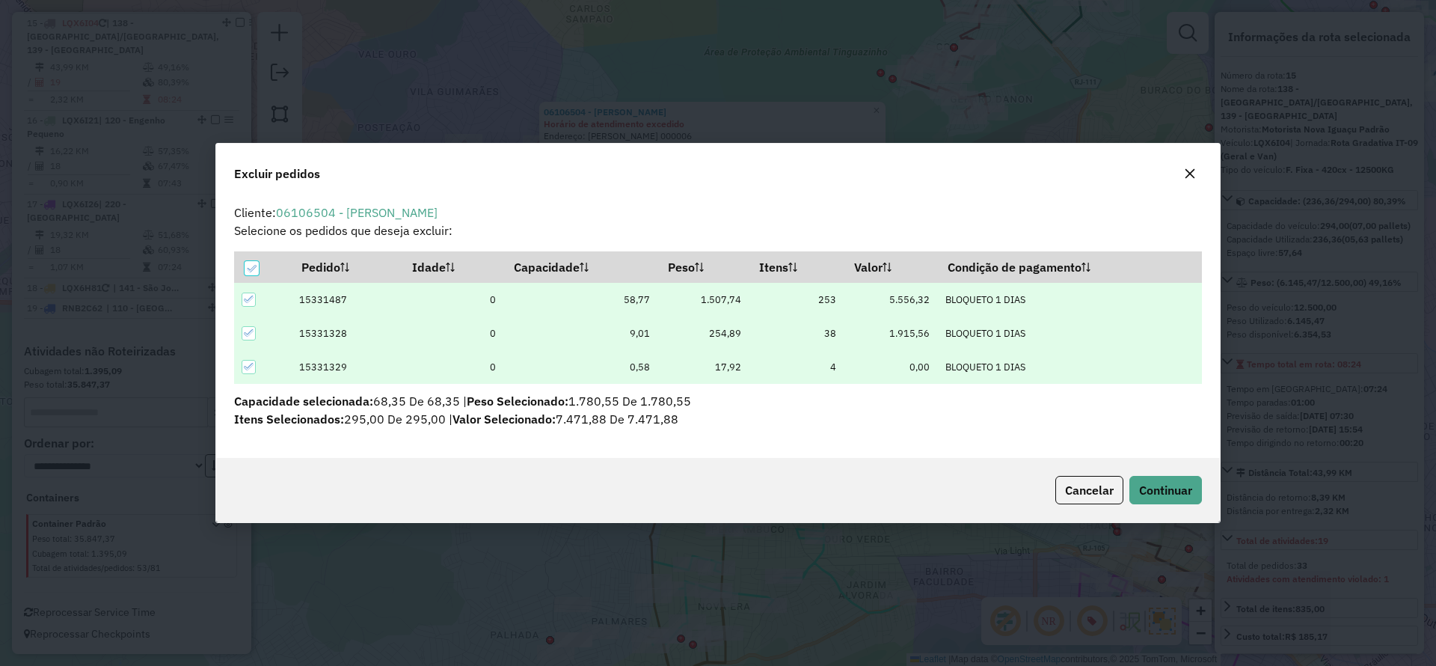
scroll to position [0, 0]
click at [1157, 489] on span "Continuar" at bounding box center [1165, 490] width 53 height 15
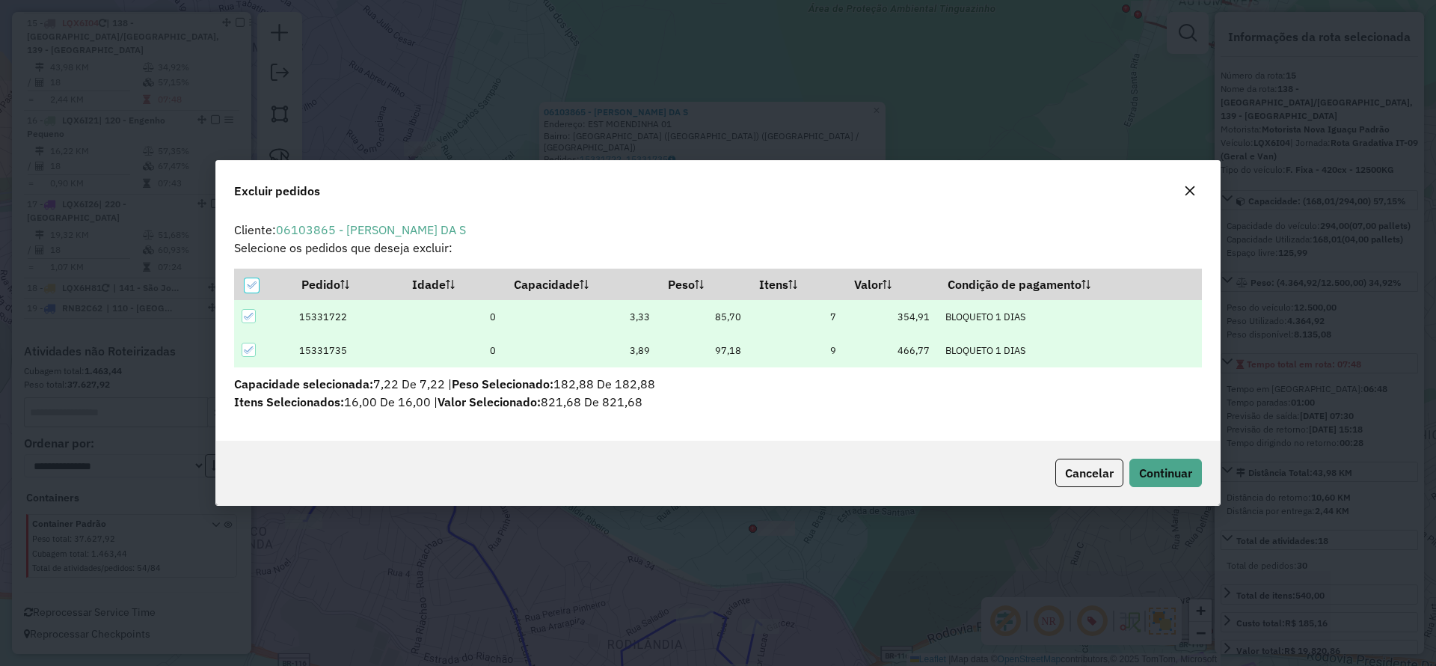
scroll to position [8, 4]
click at [1172, 459] on hb-button "Continuar" at bounding box center [1163, 473] width 79 height 28
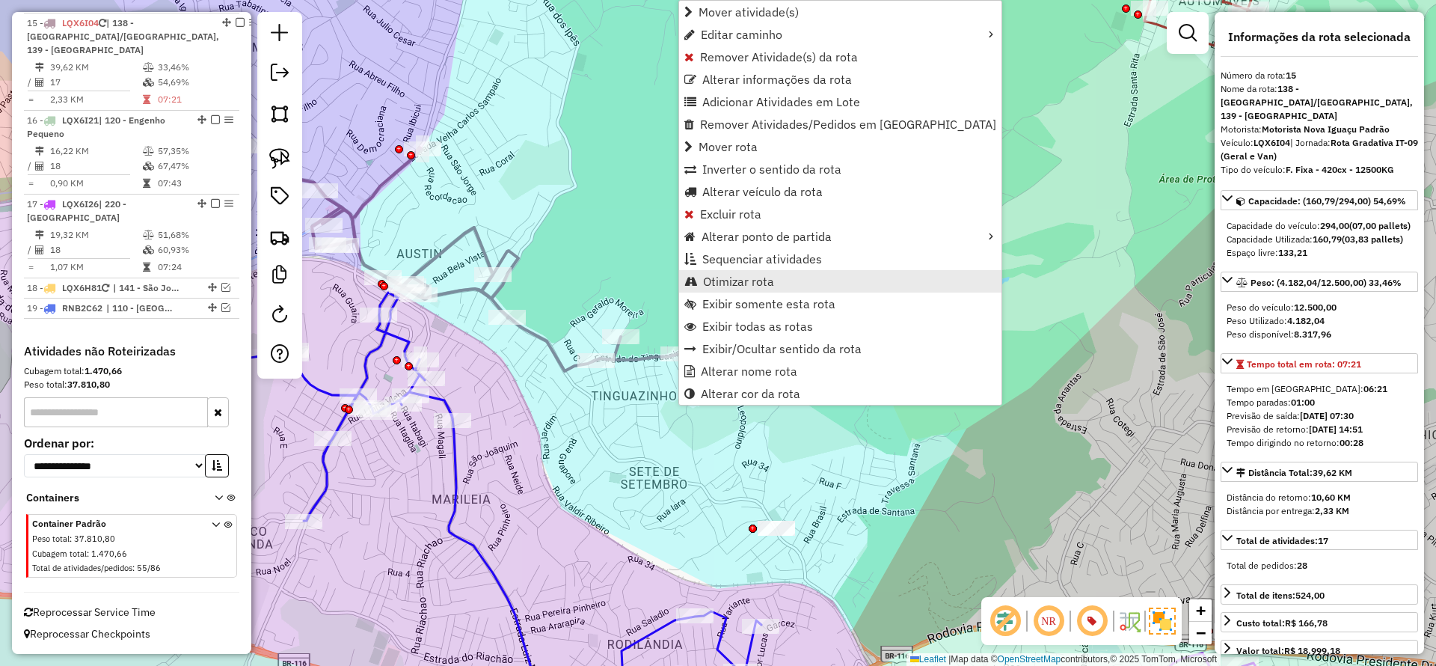
click at [737, 275] on span "Otimizar rota" at bounding box center [738, 281] width 71 height 12
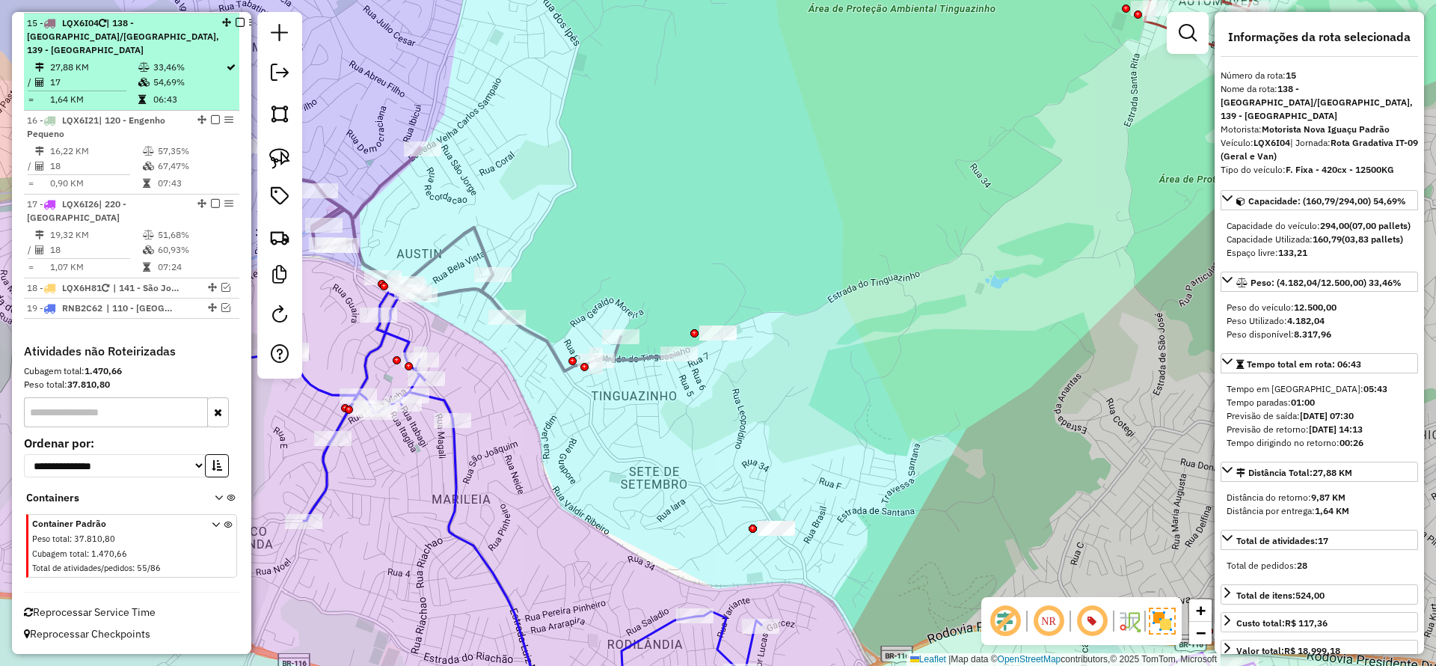
click at [222, 19] on div at bounding box center [240, 22] width 36 height 9
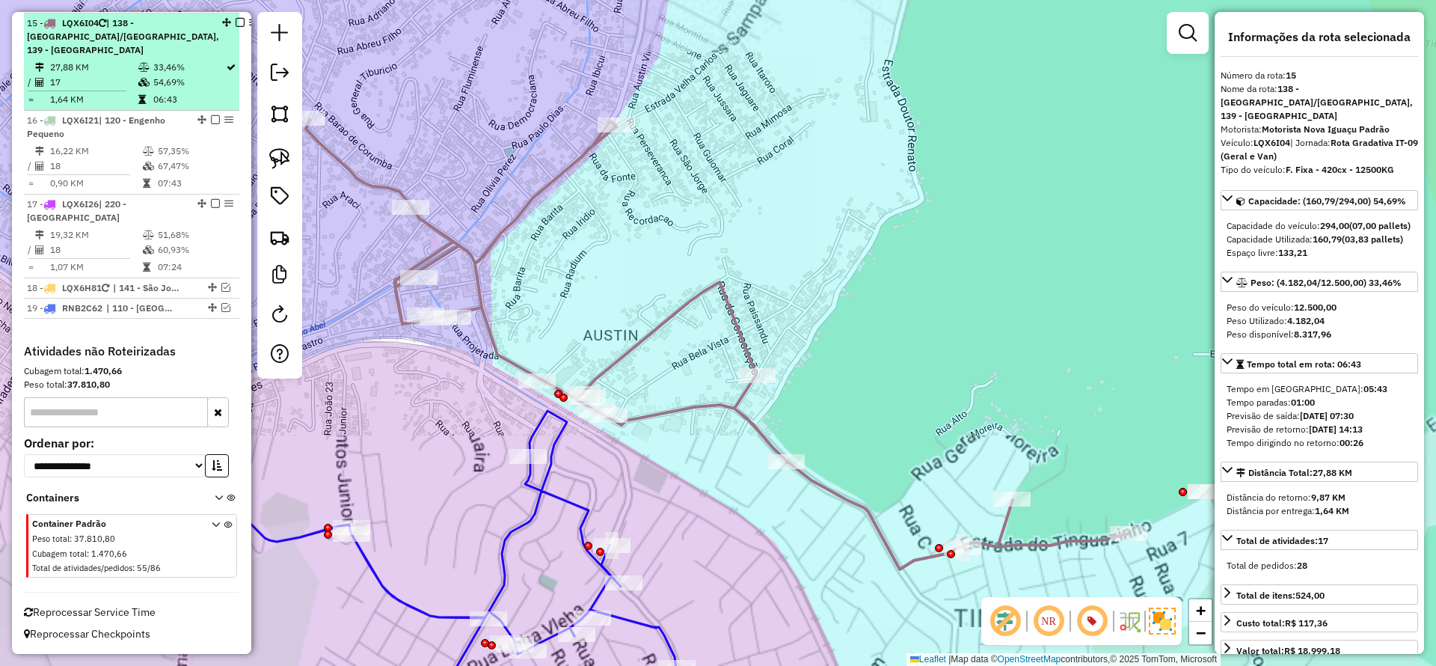
click at [236, 20] on em at bounding box center [240, 22] width 9 height 9
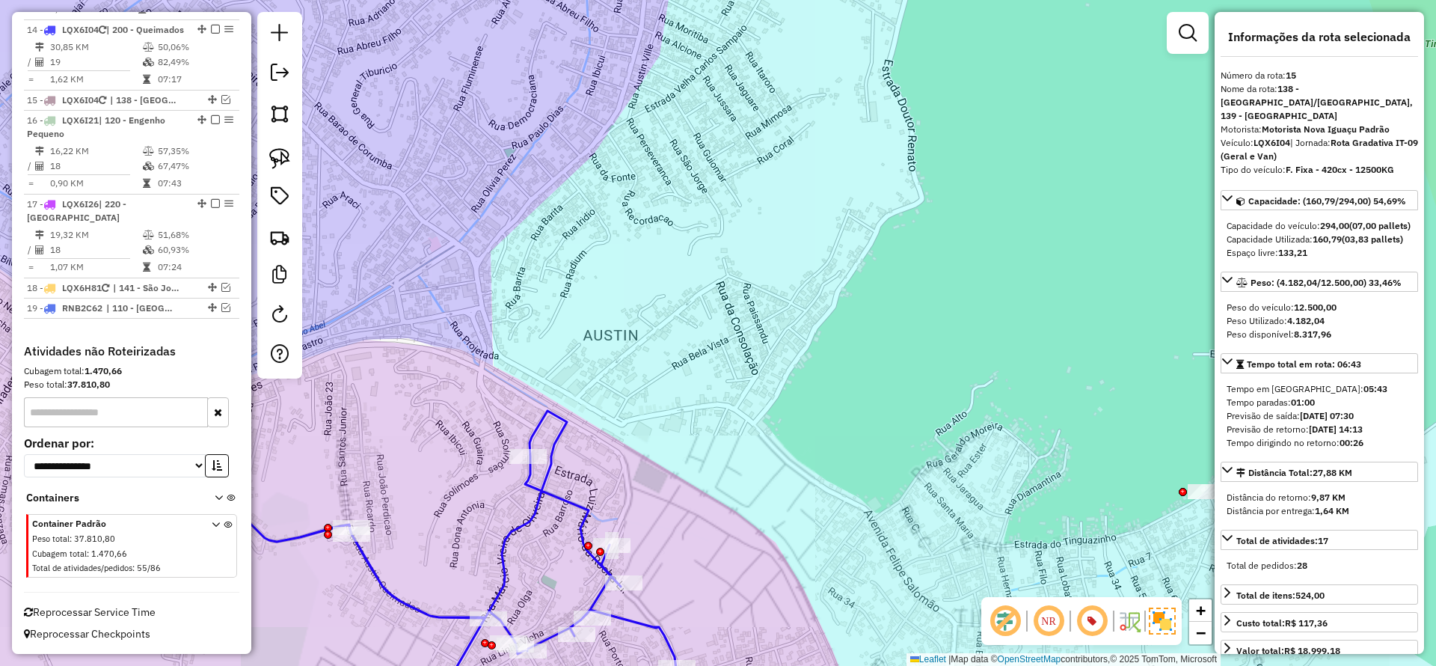
scroll to position [1580, 0]
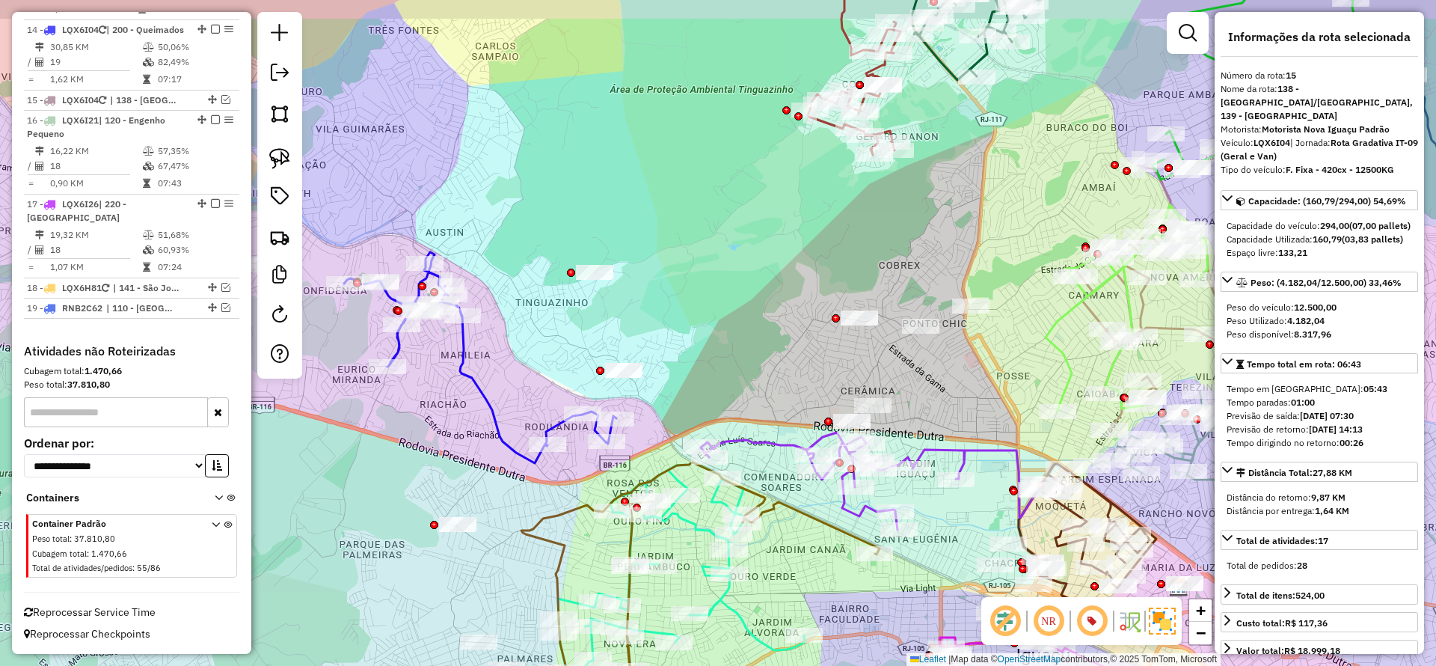
drag, startPoint x: 717, startPoint y: 184, endPoint x: 618, endPoint y: 220, distance: 105.1
click at [622, 217] on div "Janela de atendimento Grade de atendimento Capacidade Transportadoras Veículos …" at bounding box center [718, 333] width 1436 height 666
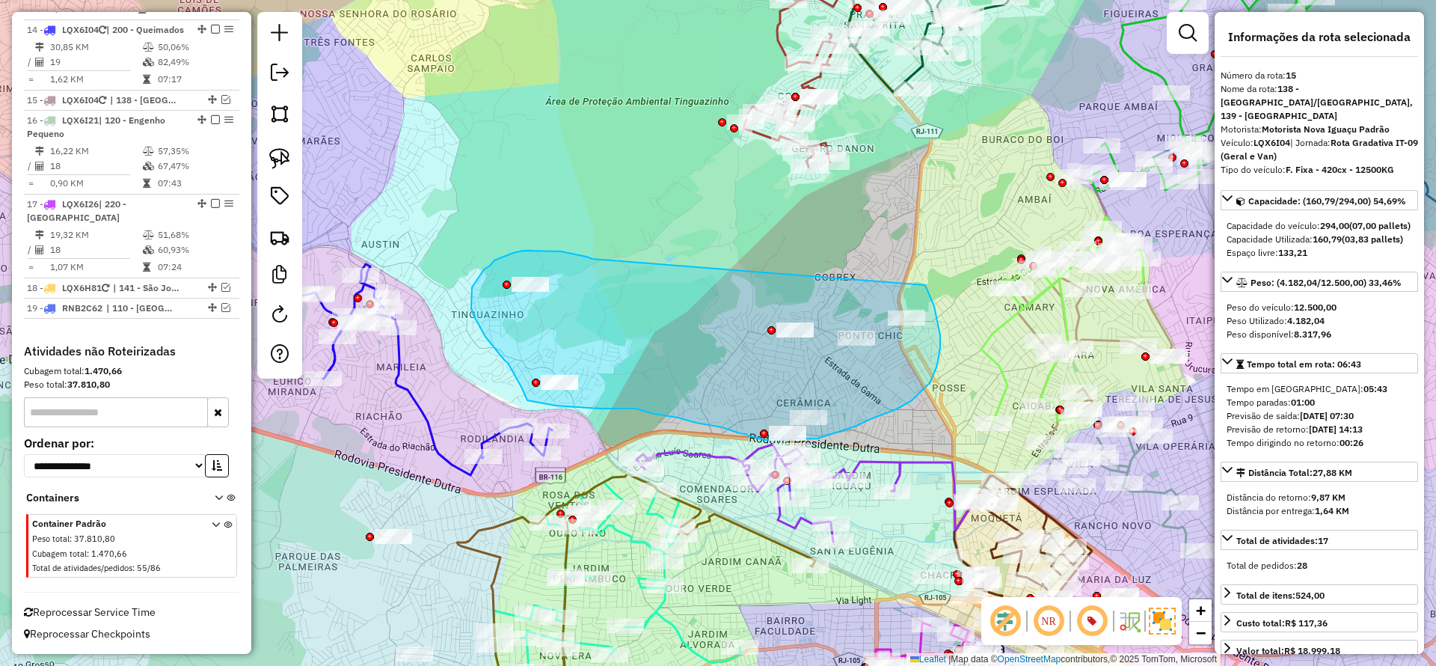
drag, startPoint x: 593, startPoint y: 259, endPoint x: 925, endPoint y: 284, distance: 332.4
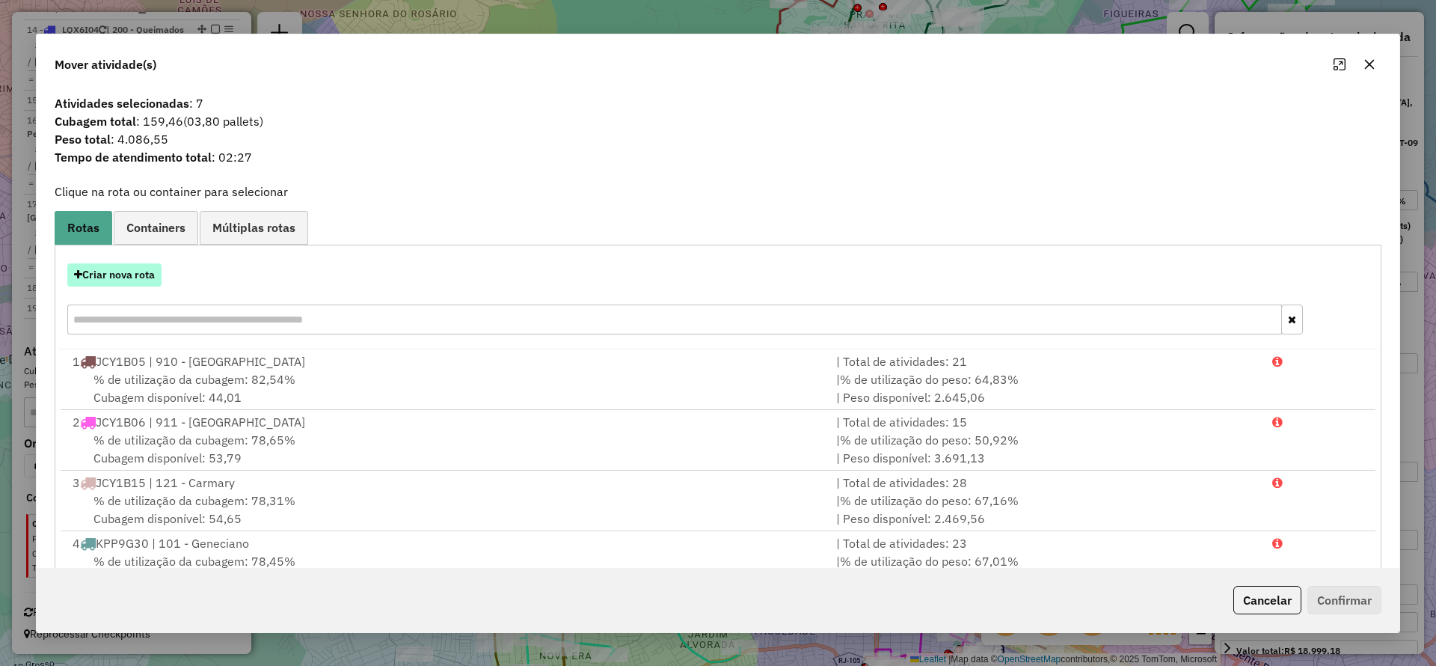
click at [131, 270] on button "Criar nova rota" at bounding box center [114, 274] width 94 height 23
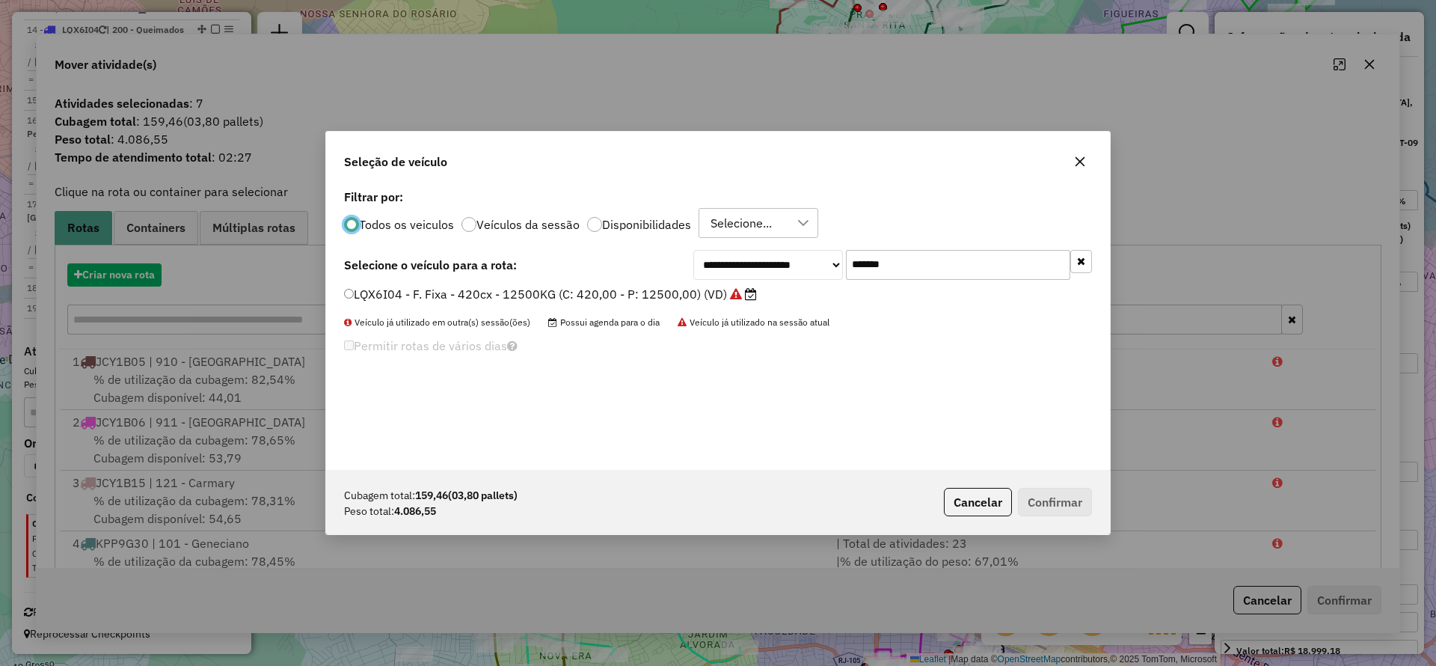
scroll to position [8, 4]
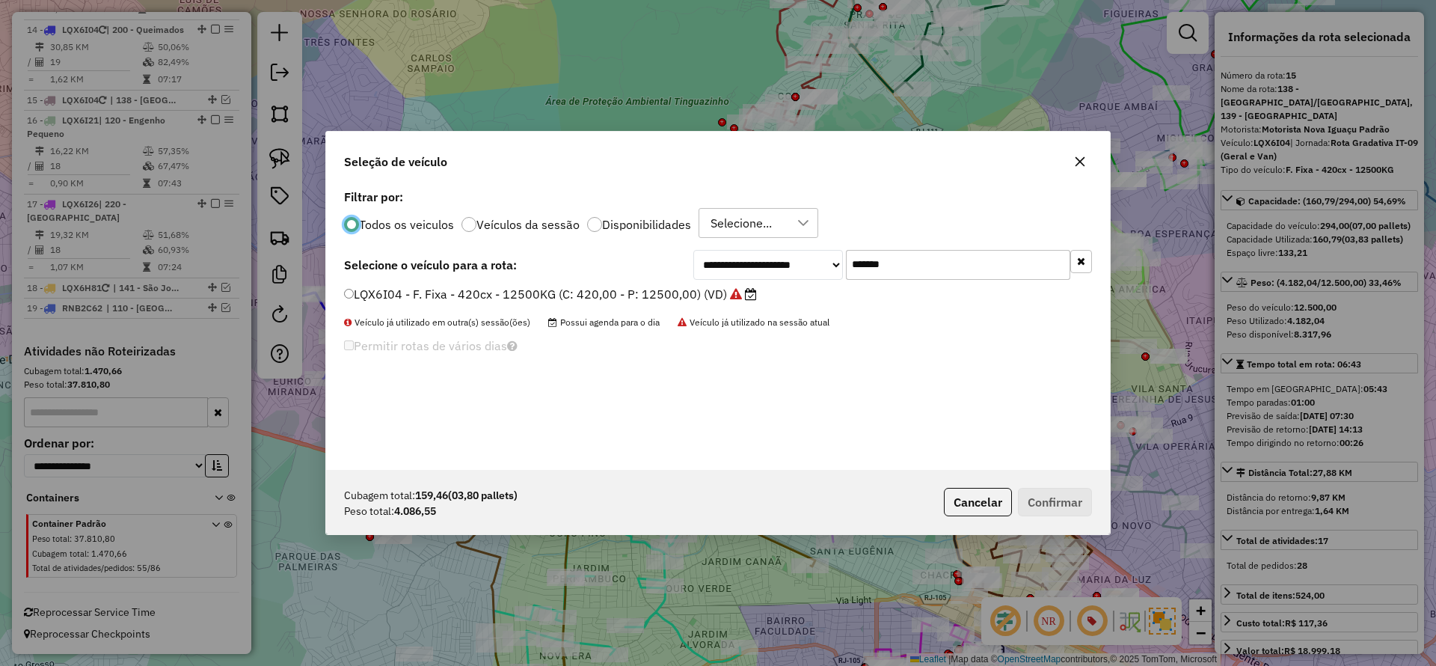
click at [979, 269] on input "*******" at bounding box center [958, 265] width 224 height 30
paste input "text"
type input "*******"
click at [735, 285] on label "LQX6I22 - F. Fixa - 420Cx - 12580Kg (C: 420,00 - P: 12580,00) (VD)" at bounding box center [542, 294] width 397 height 18
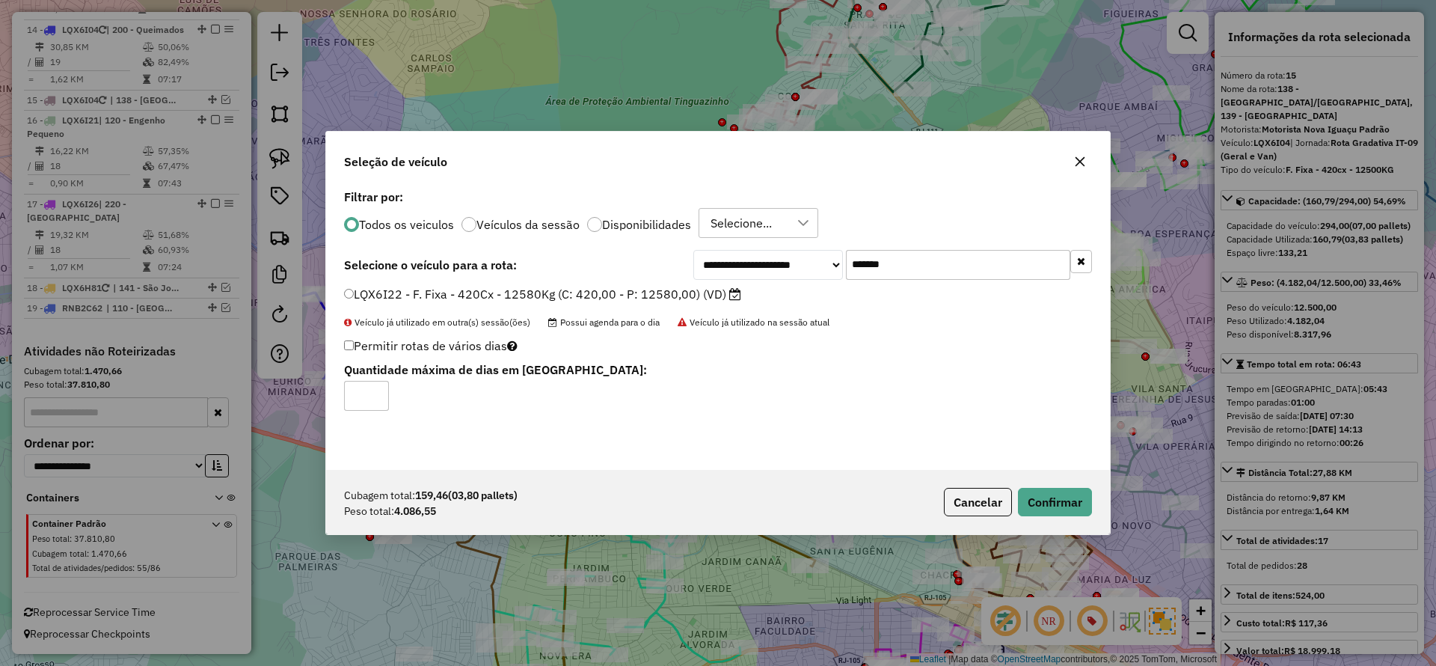
click at [721, 298] on label "LQX6I22 - F. Fixa - 420Cx - 12580Kg (C: 420,00 - P: 12580,00) (VD)" at bounding box center [542, 294] width 397 height 18
click at [1059, 507] on button "Confirmar" at bounding box center [1055, 502] width 74 height 28
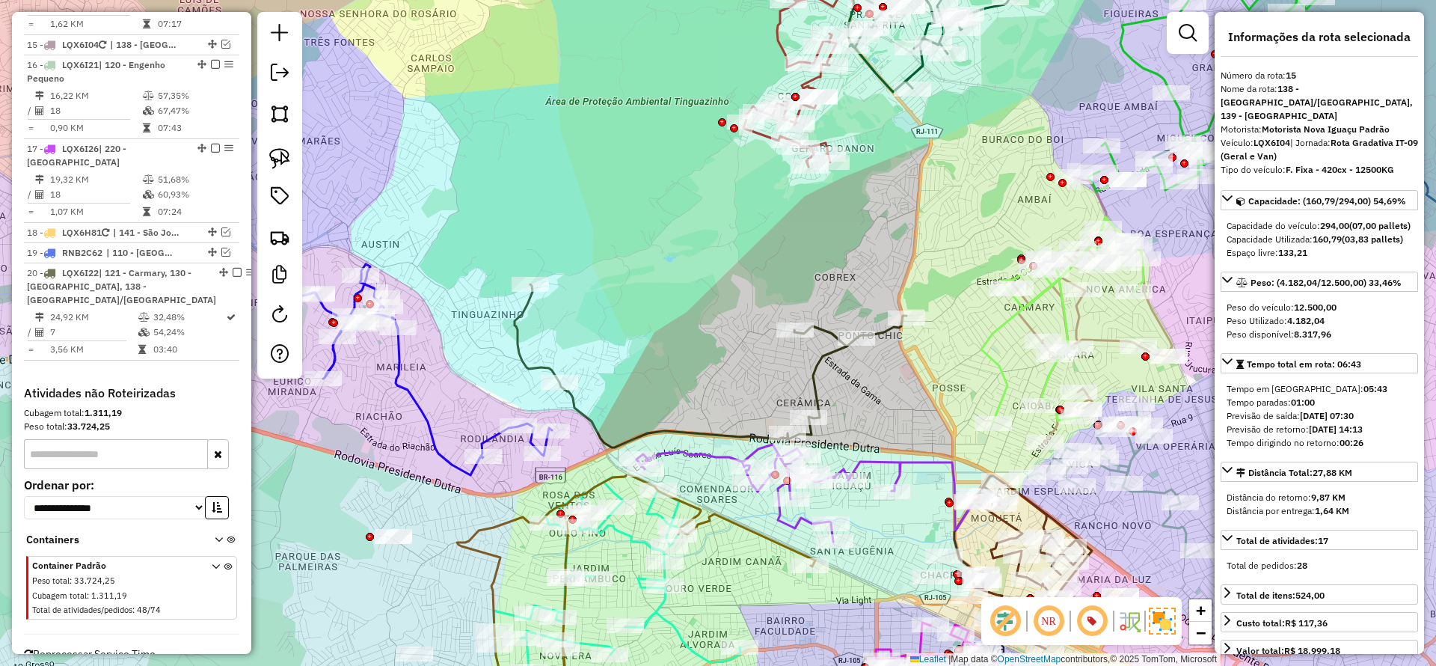
scroll to position [1659, 0]
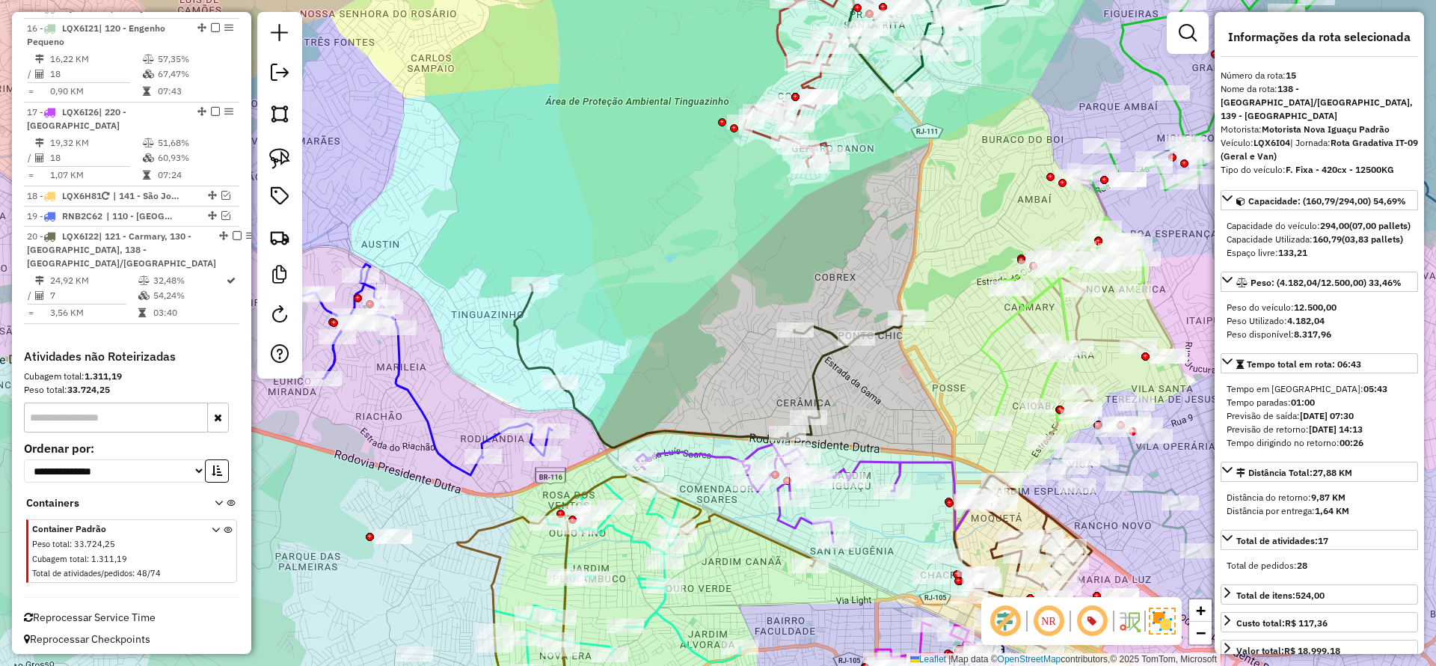
click at [521, 310] on icon at bounding box center [711, 365] width 392 height 163
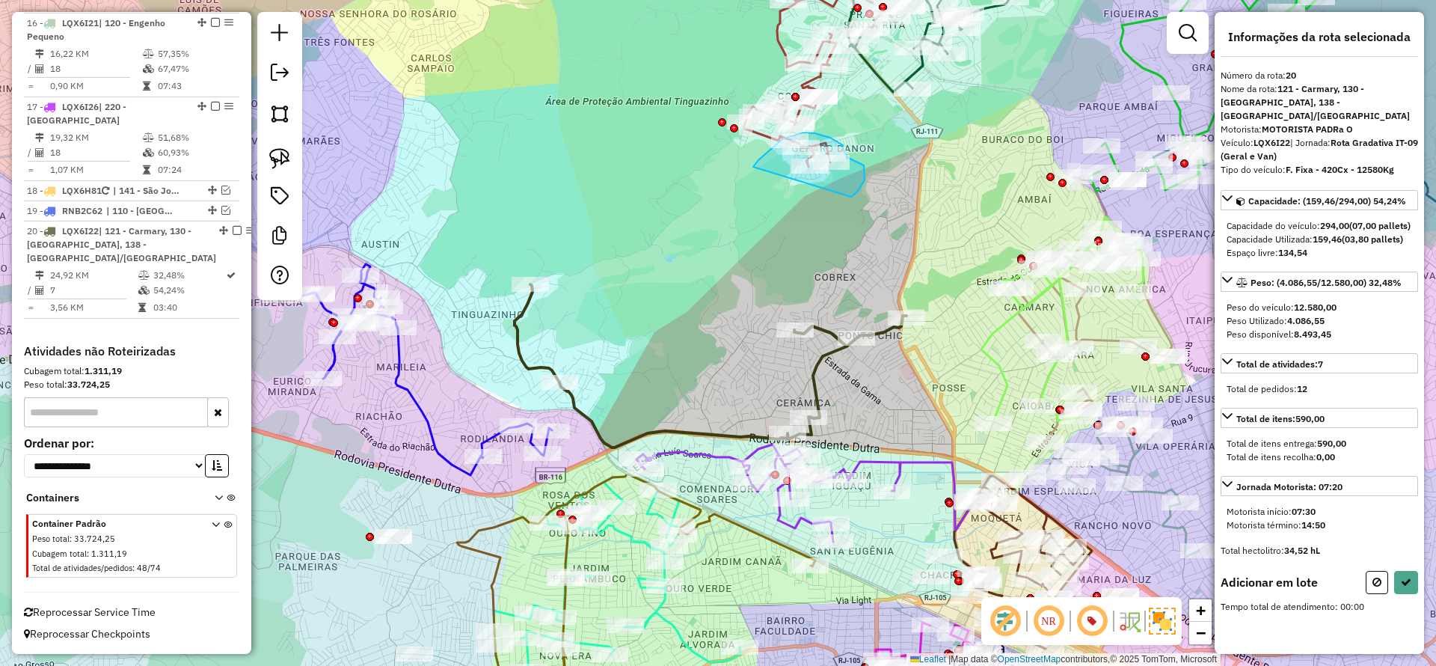
drag, startPoint x: 865, startPoint y: 174, endPoint x: 750, endPoint y: 171, distance: 114.5
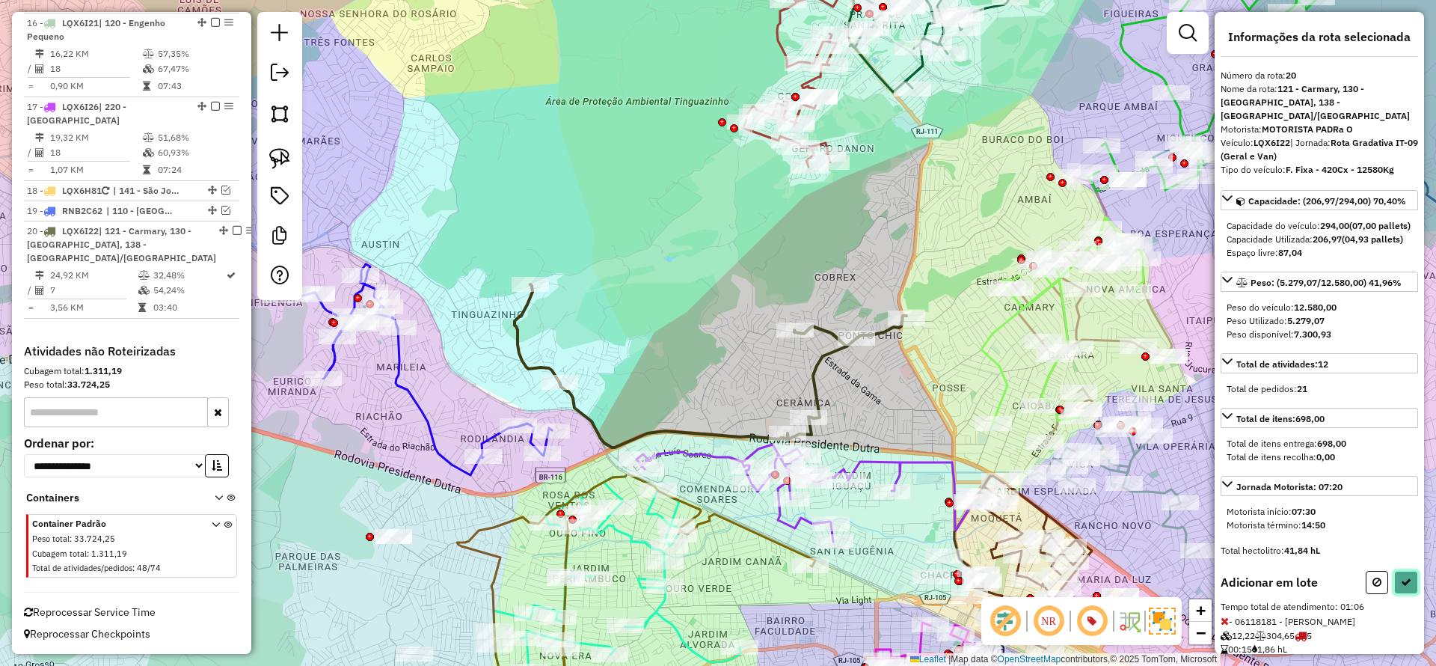
click at [1404, 587] on icon at bounding box center [1406, 582] width 10 height 10
select select "*********"
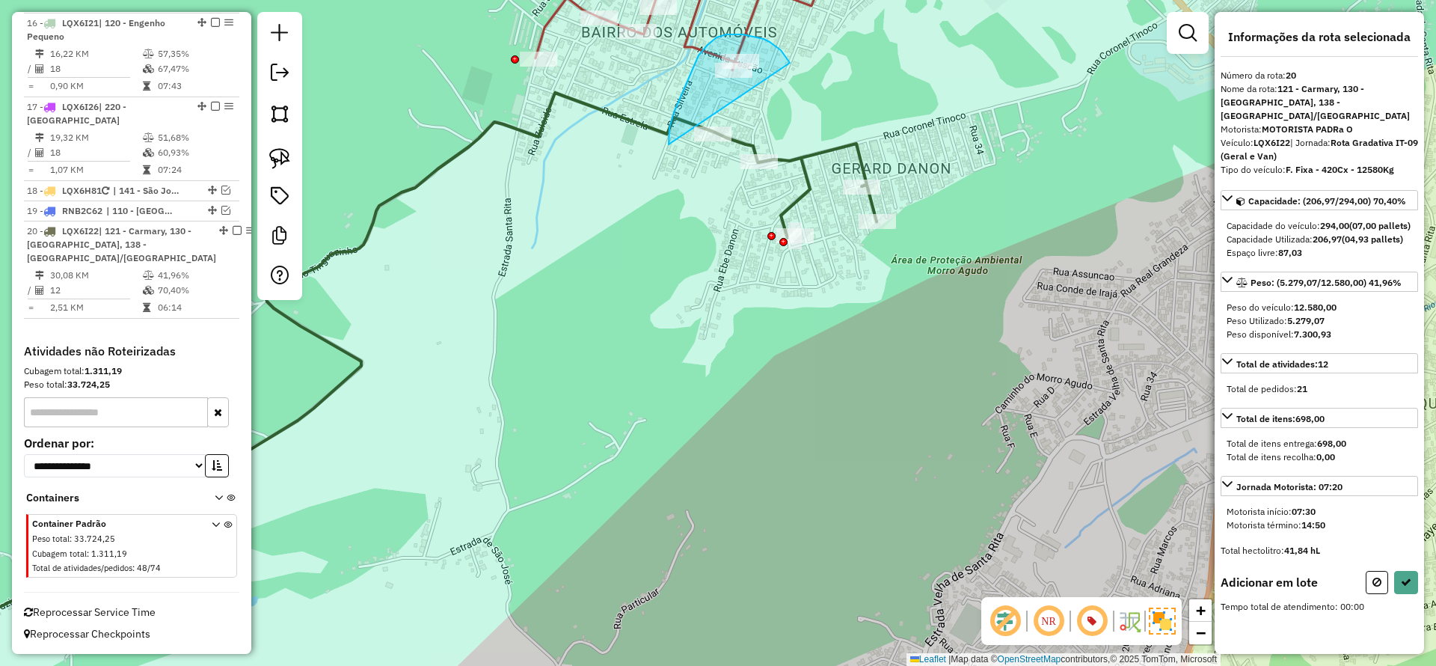
drag, startPoint x: 779, startPoint y: 49, endPoint x: 669, endPoint y: 144, distance: 145.8
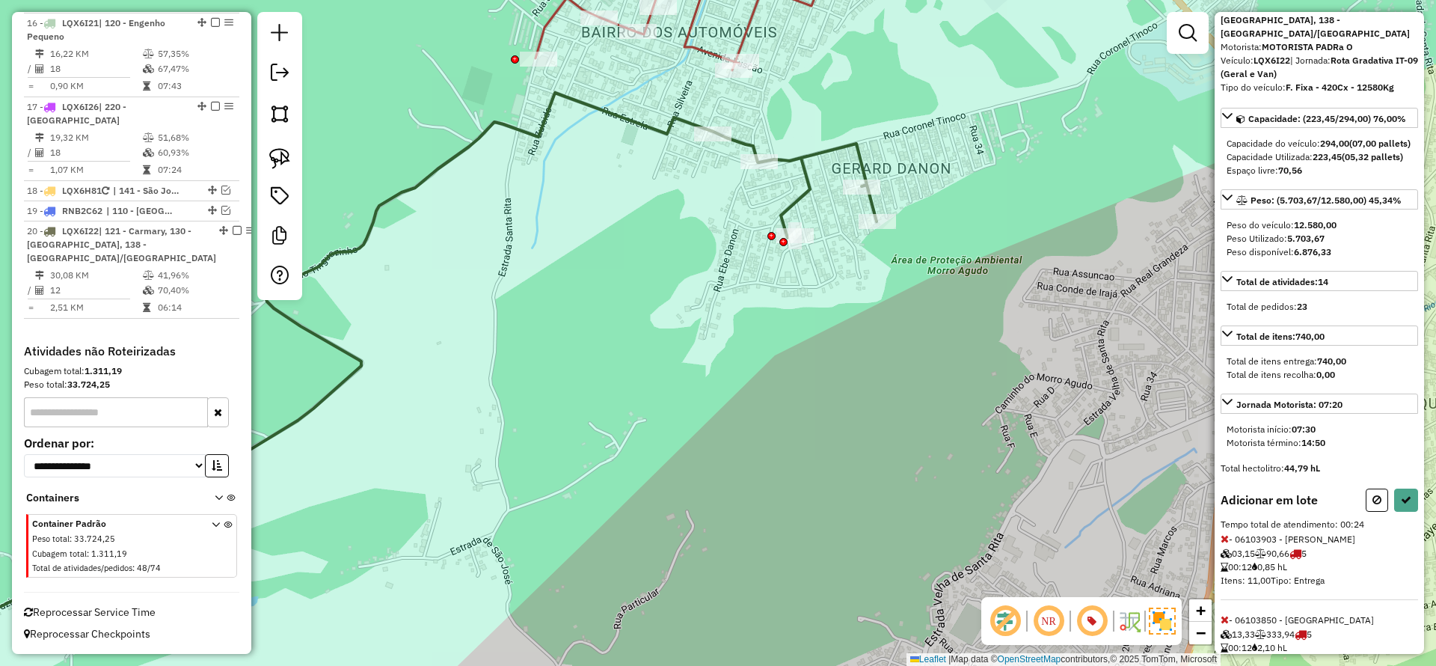
scroll to position [141, 0]
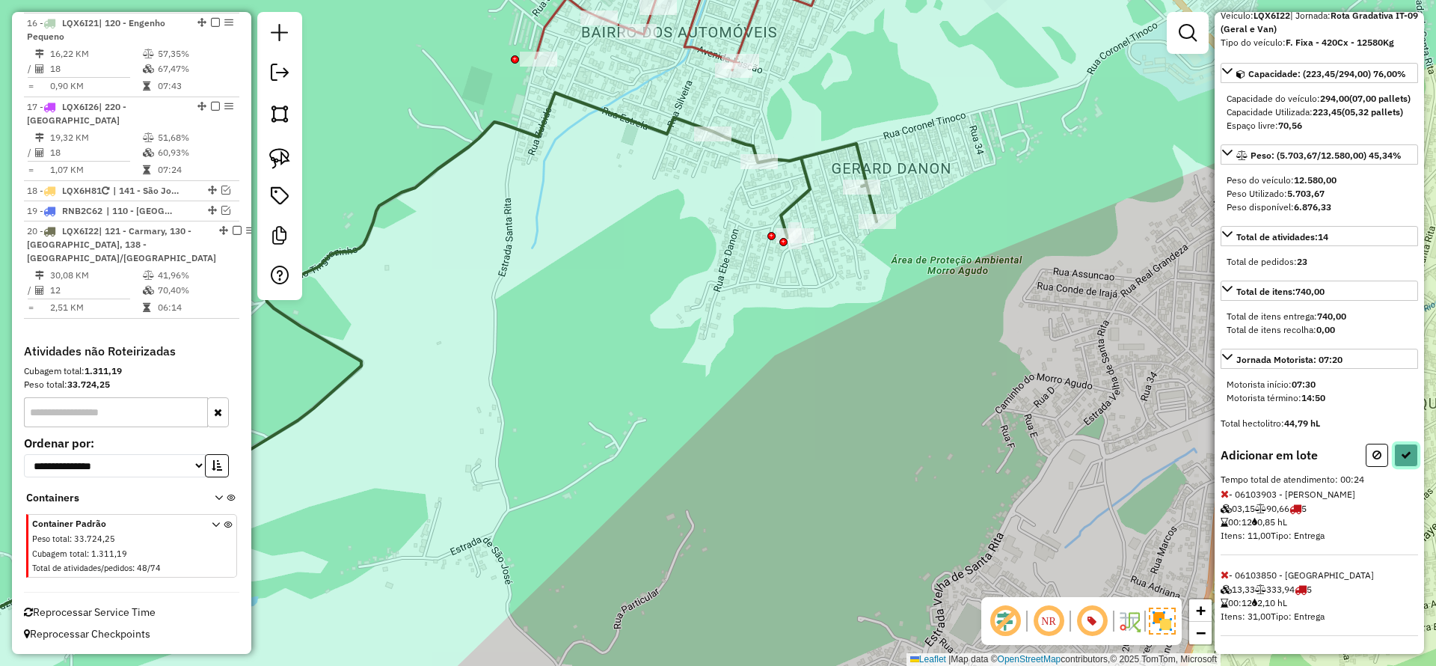
click at [1411, 455] on button at bounding box center [1407, 455] width 24 height 23
select select "*********"
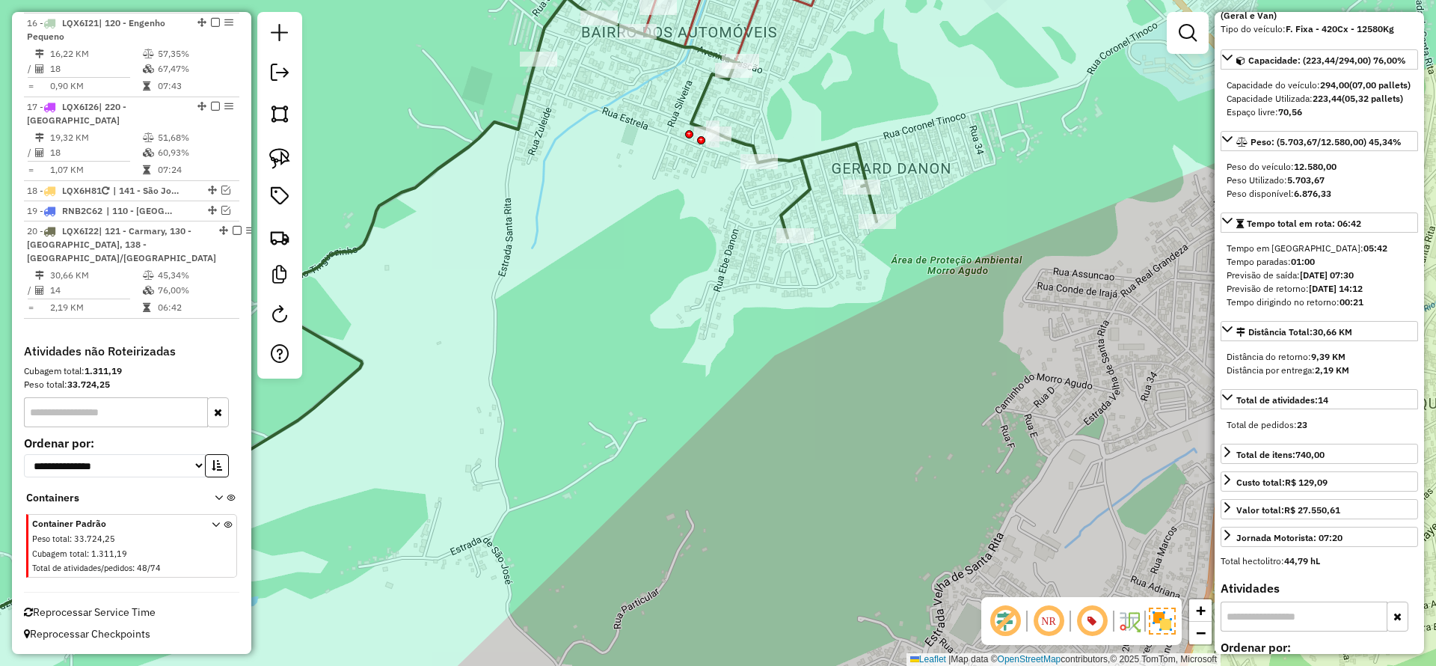
scroll to position [0, 0]
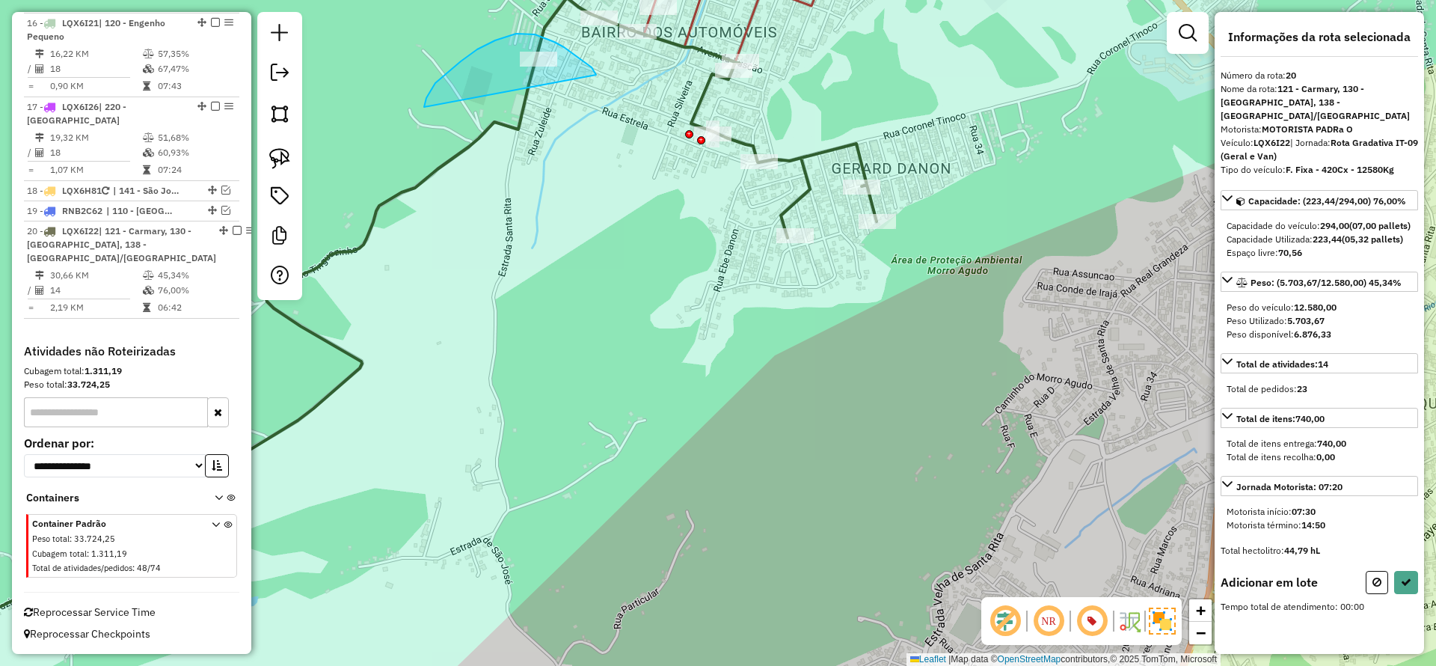
drag, startPoint x: 596, startPoint y: 75, endPoint x: 424, endPoint y: 107, distance: 175.1
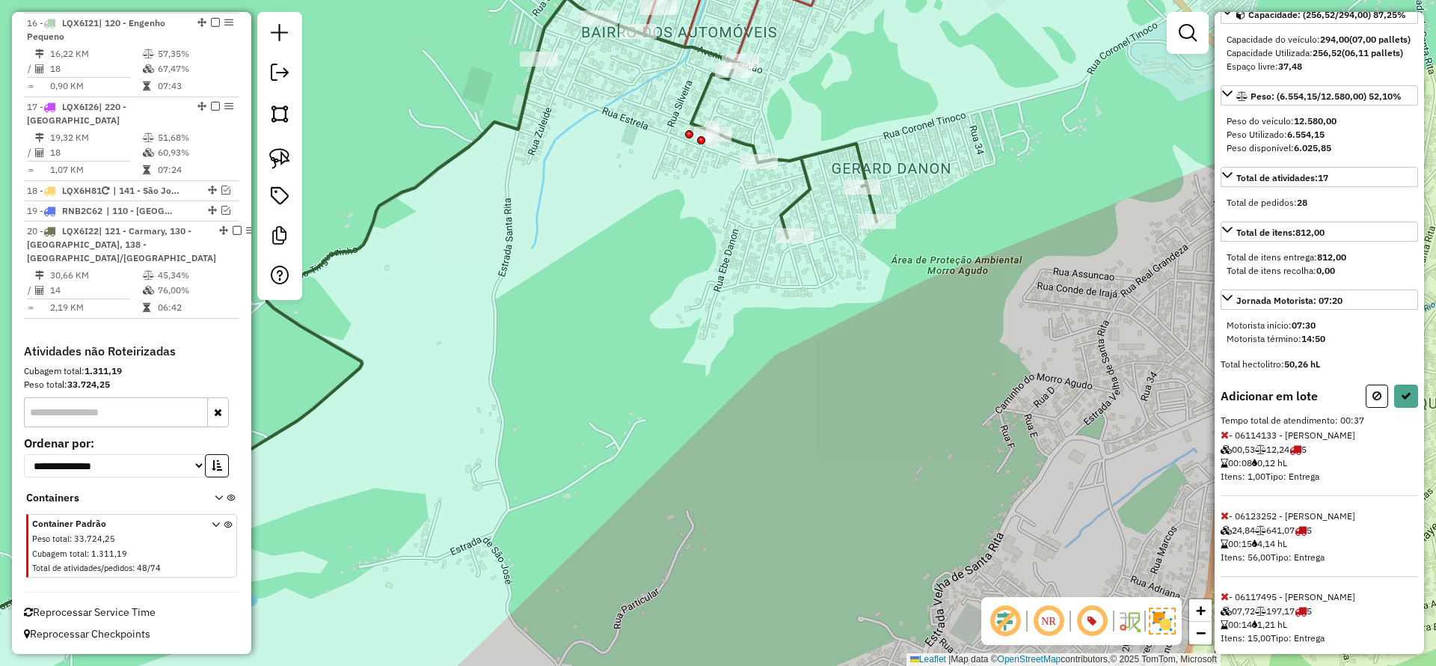
scroll to position [221, 0]
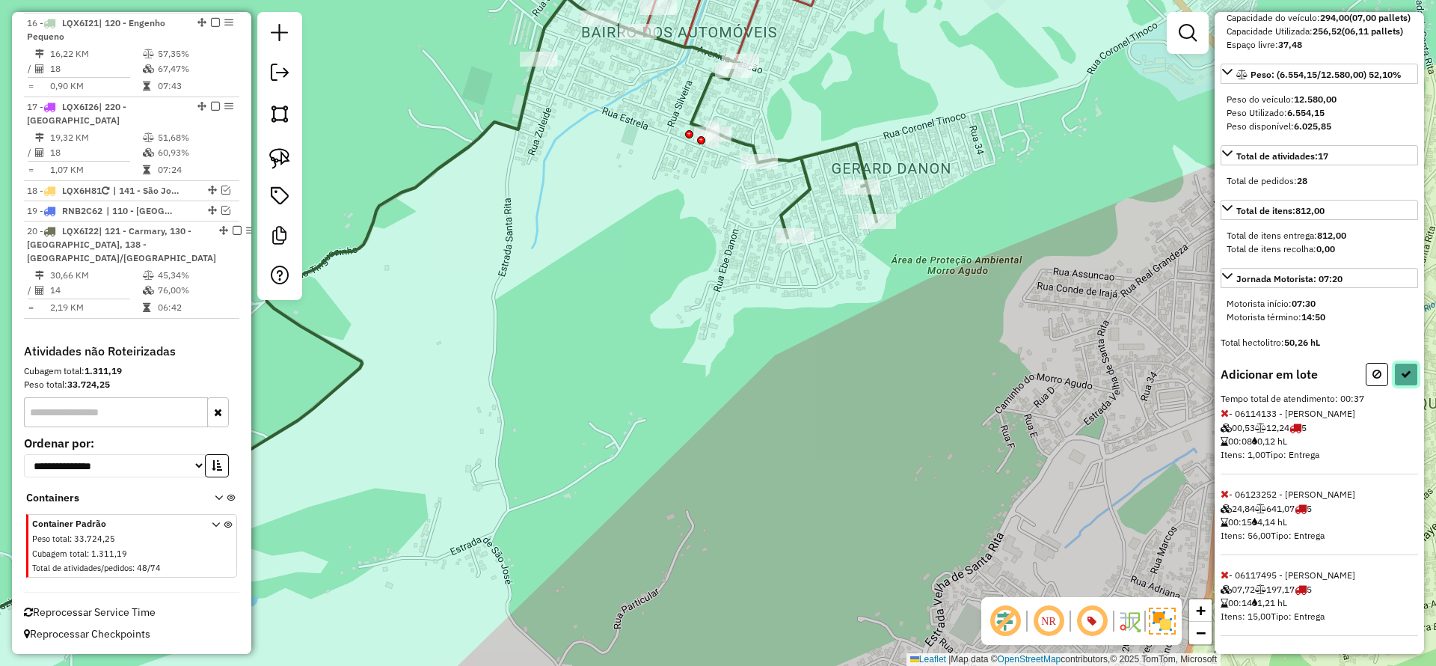
click at [1402, 380] on button at bounding box center [1407, 374] width 24 height 23
select select "*********"
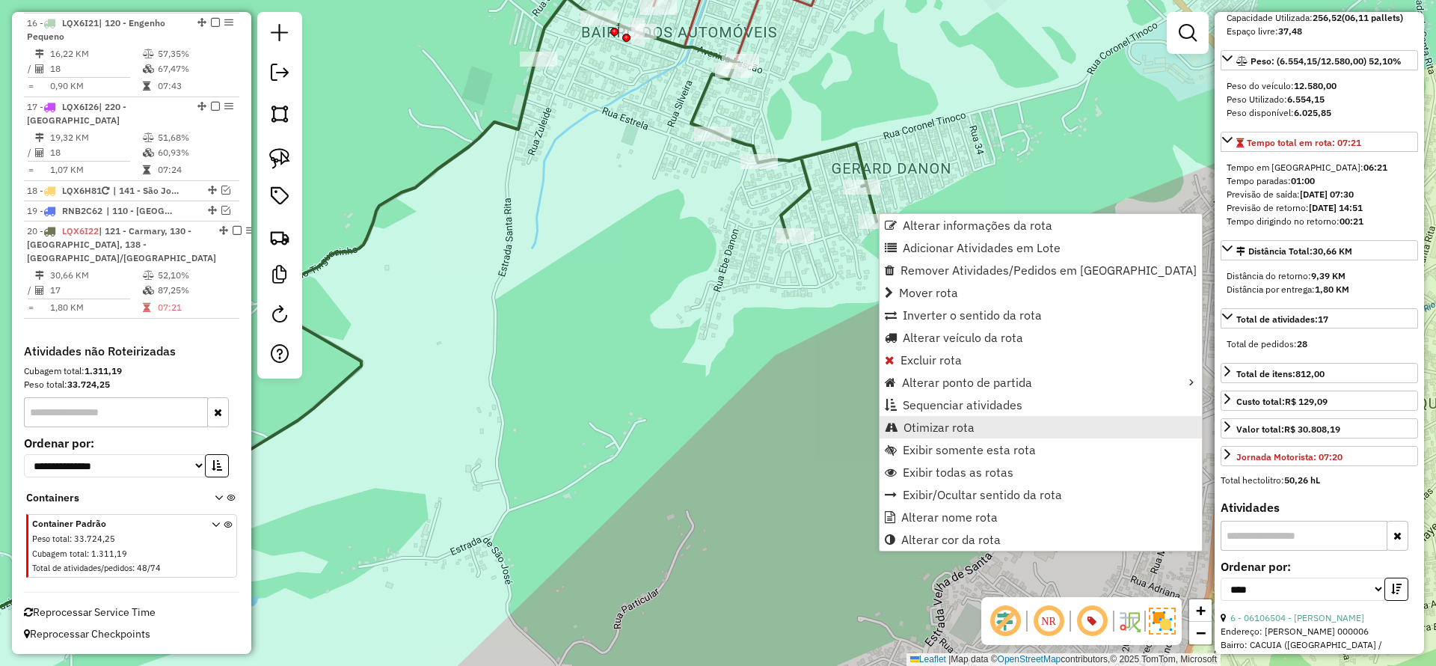
click at [898, 428] on span "Otimizar rota" at bounding box center [891, 427] width 13 height 12
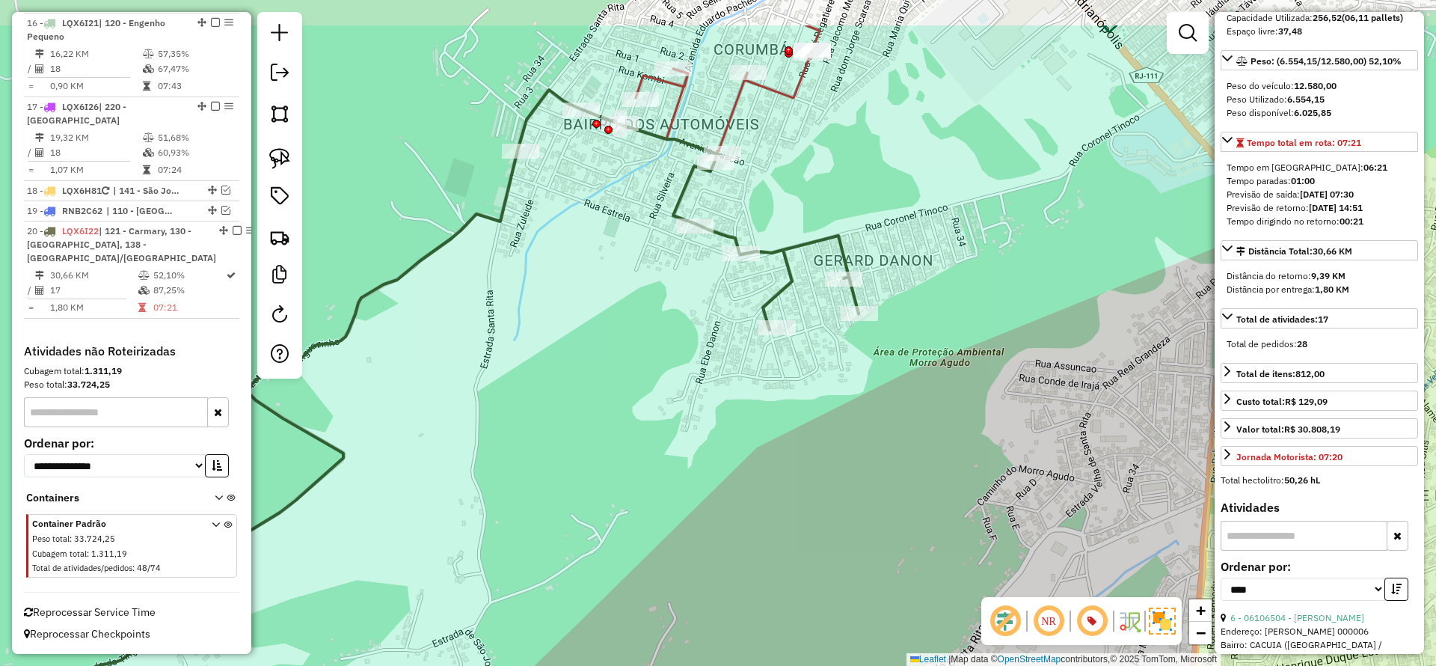
drag, startPoint x: 808, startPoint y: 216, endPoint x: 801, endPoint y: 284, distance: 68.5
click at [801, 284] on div "Janela de atendimento Grade de atendimento Capacidade Transportadoras Veículos …" at bounding box center [718, 333] width 1436 height 666
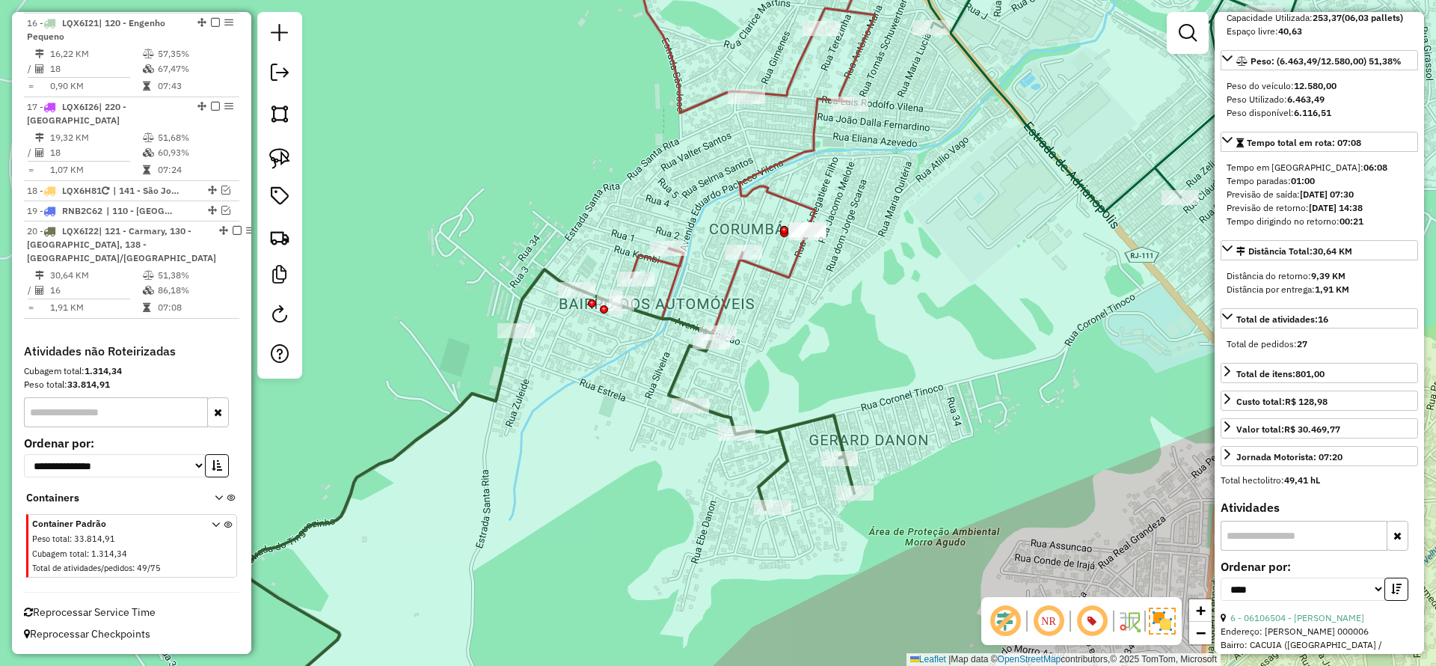
click at [233, 230] on em at bounding box center [237, 230] width 9 height 9
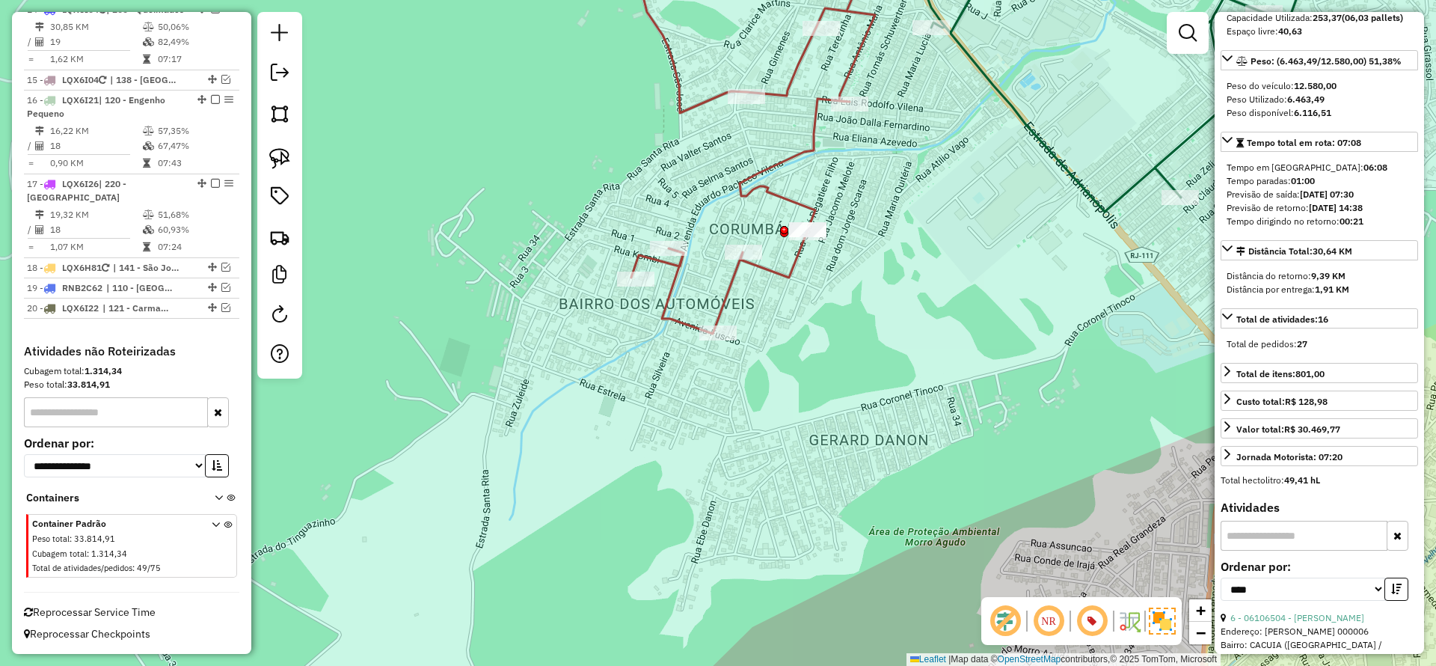
scroll to position [1600, 0]
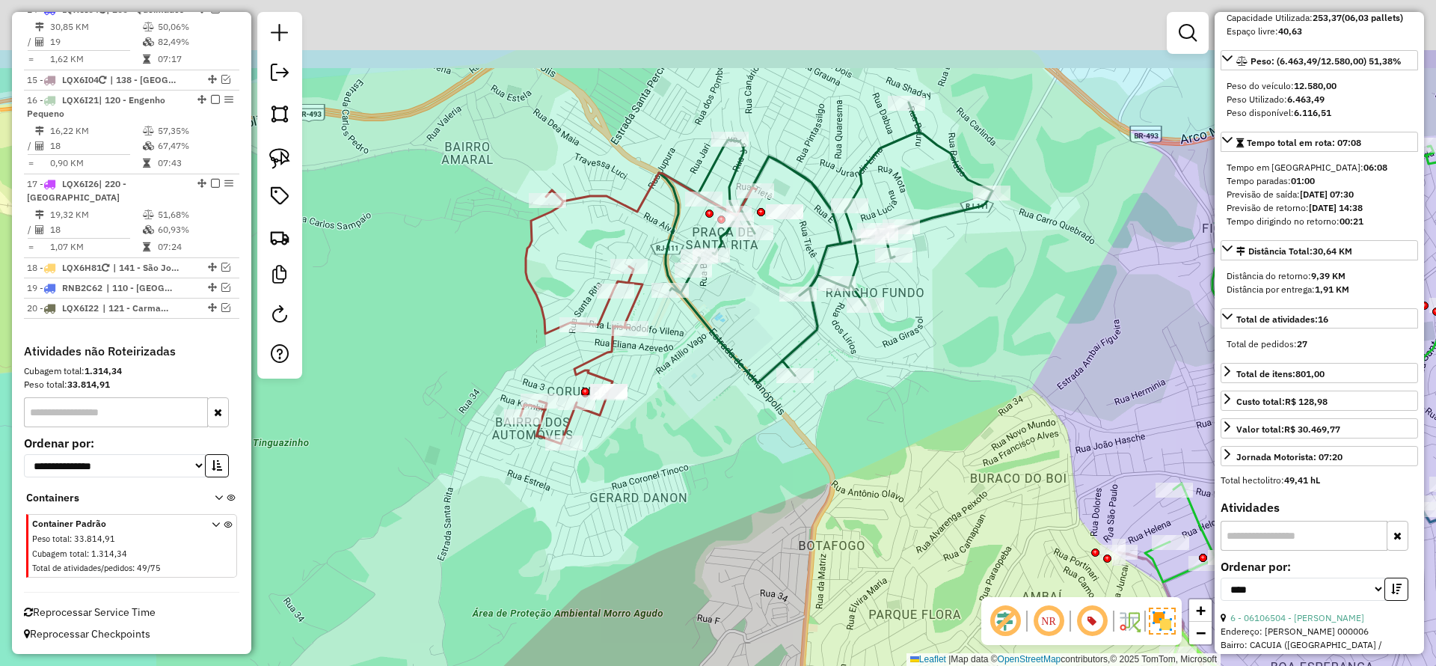
drag, startPoint x: 406, startPoint y: 246, endPoint x: 414, endPoint y: 363, distance: 117.0
click at [414, 363] on div "Janela de atendimento Grade de atendimento Capacidade Transportadoras Veículos …" at bounding box center [718, 333] width 1436 height 666
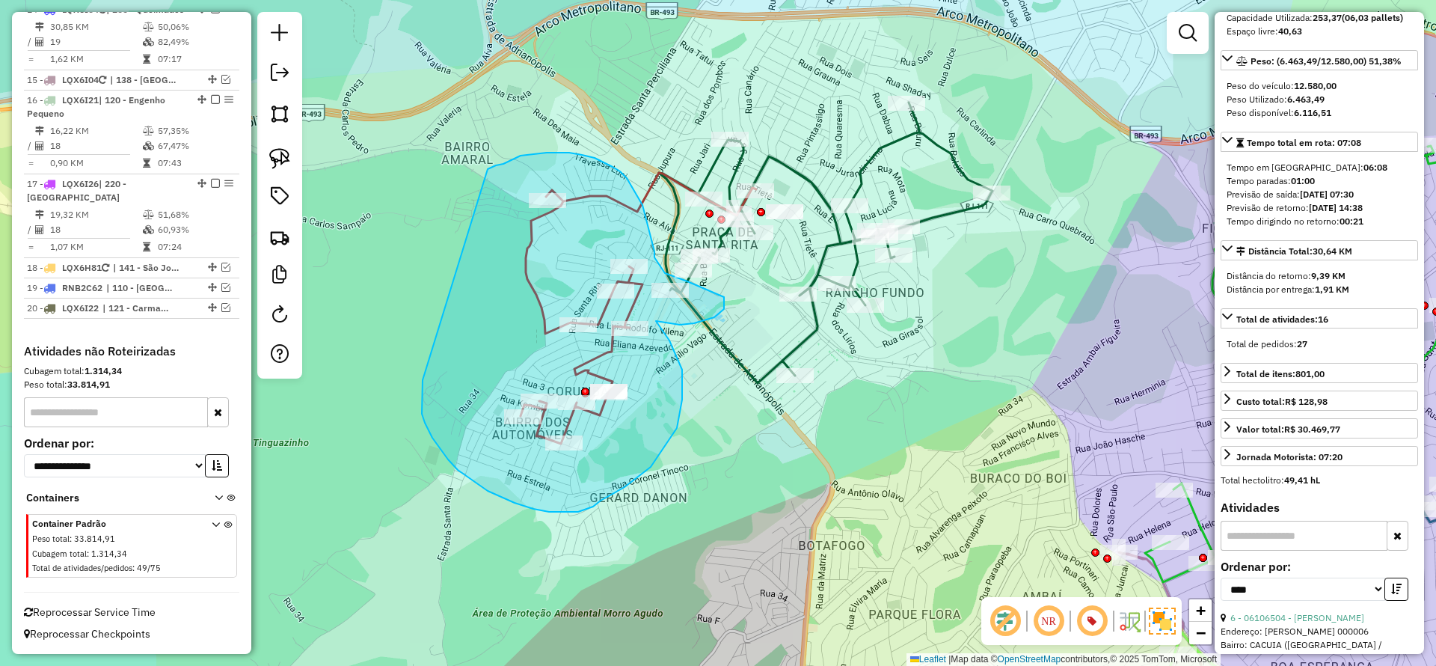
drag, startPoint x: 448, startPoint y: 459, endPoint x: 488, endPoint y: 169, distance: 293.0
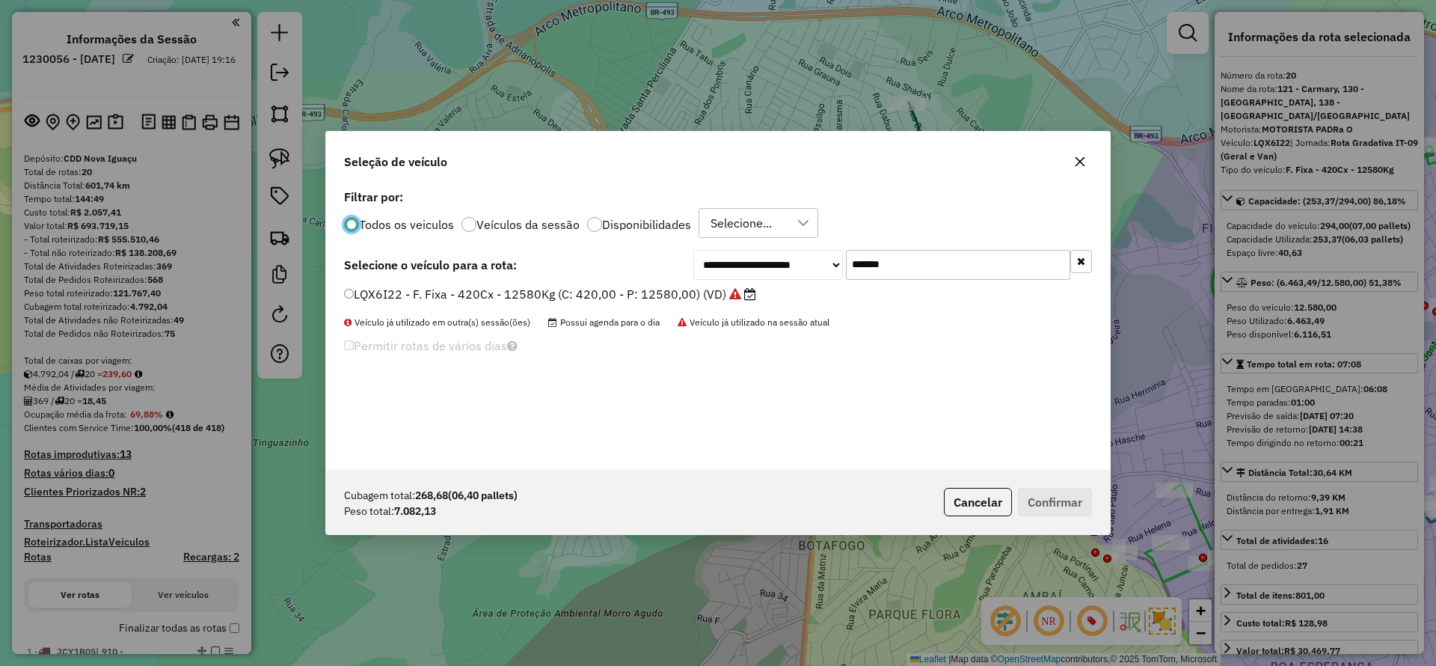
select select "*********"
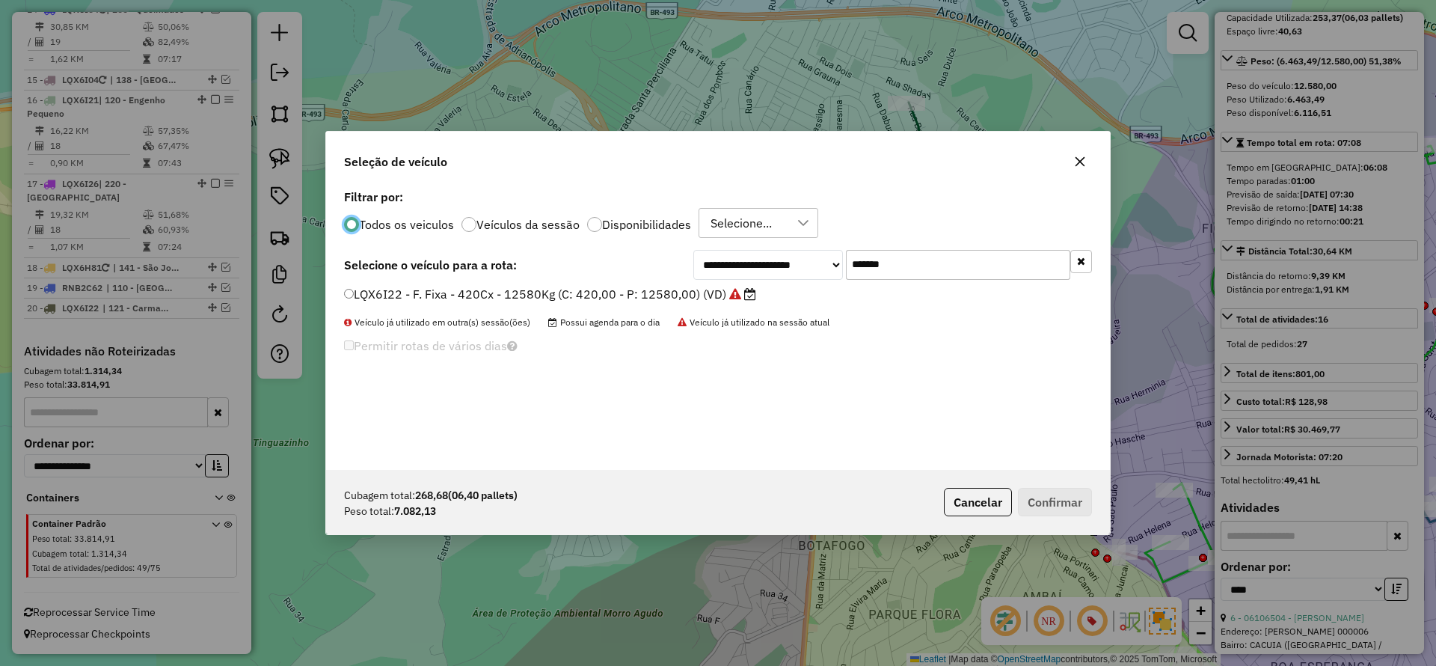
click at [959, 253] on input "*******" at bounding box center [958, 265] width 224 height 30
paste input "text"
type input "*******"
click at [663, 293] on label "LQX6796 - F. Fixa - 420cx - 12580KG (C: 420,00 - P: 12580,00) (VD)" at bounding box center [552, 294] width 416 height 18
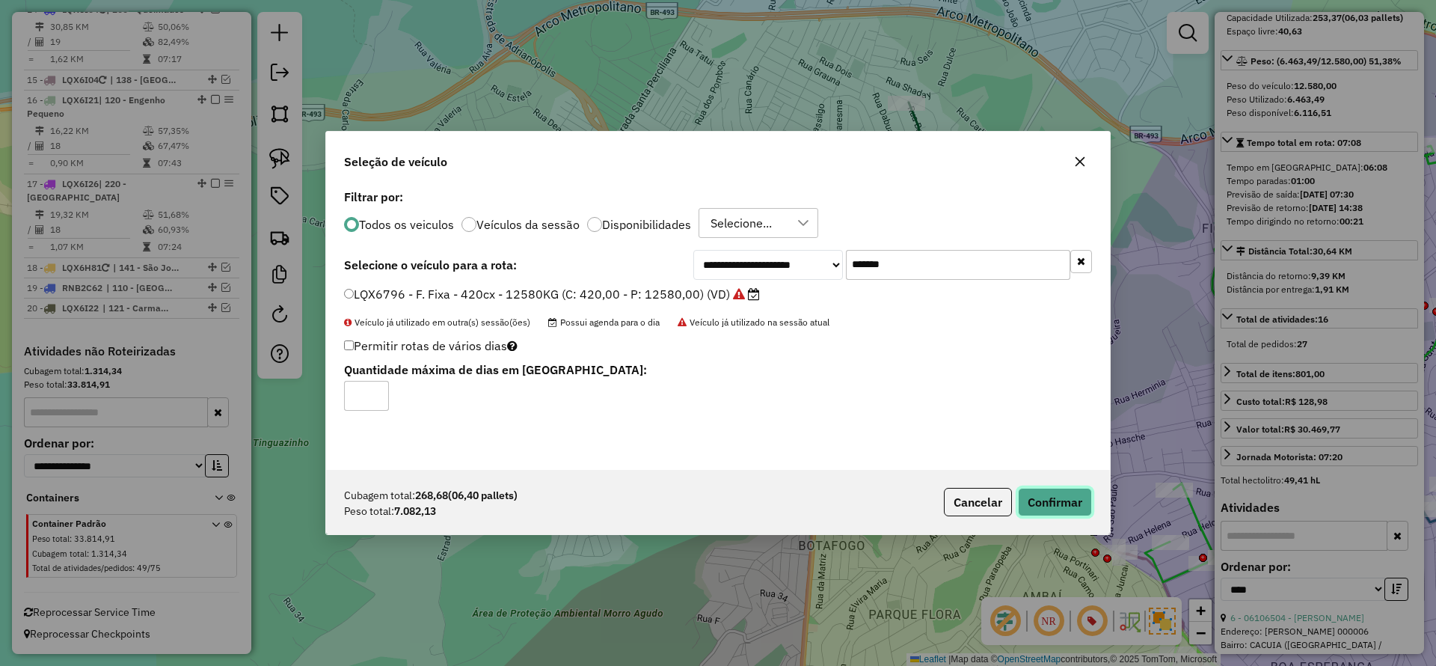
click at [1072, 501] on button "Confirmar" at bounding box center [1055, 502] width 74 height 28
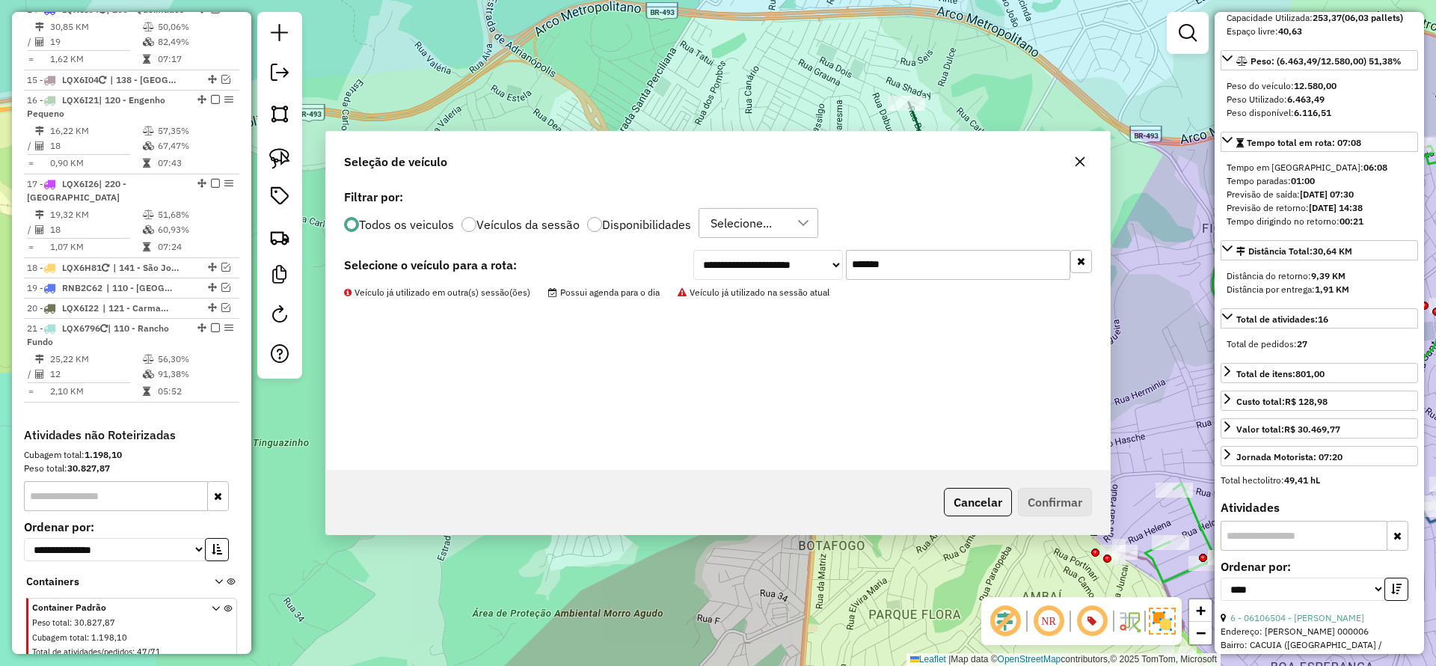
scroll to position [1684, 0]
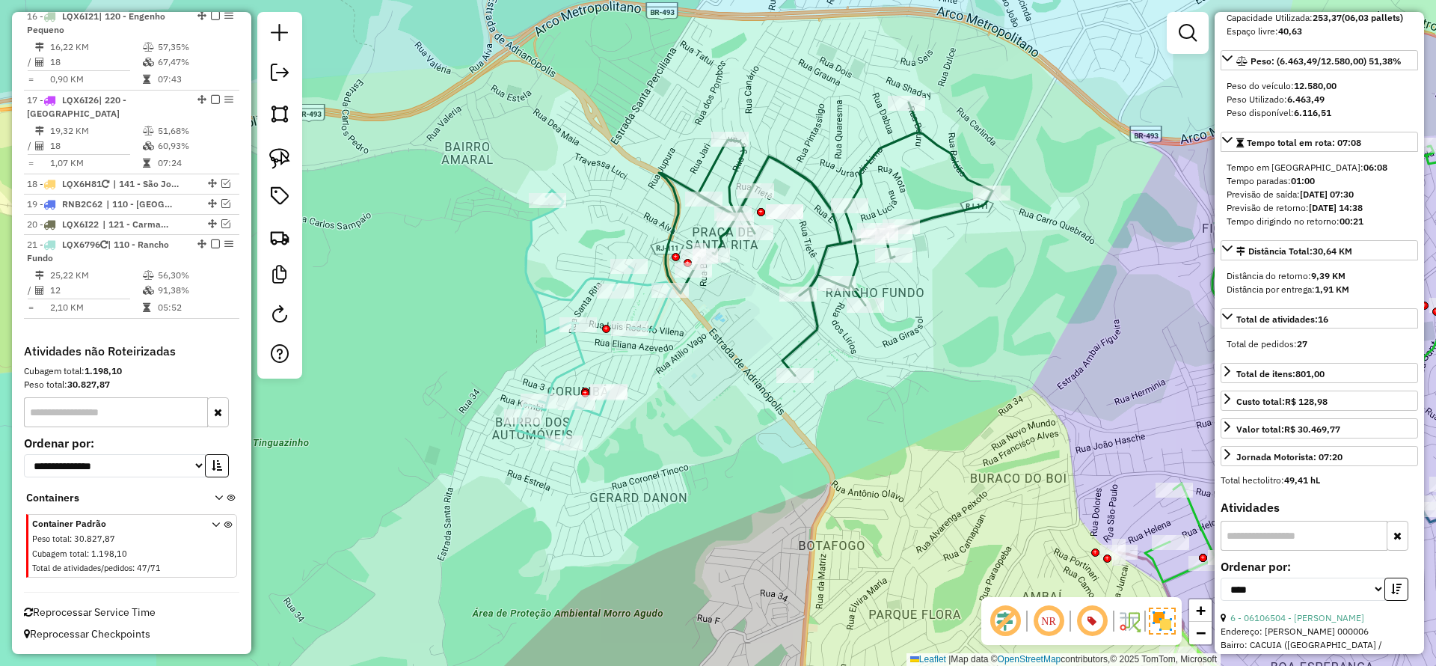
click at [579, 288] on icon at bounding box center [594, 317] width 156 height 254
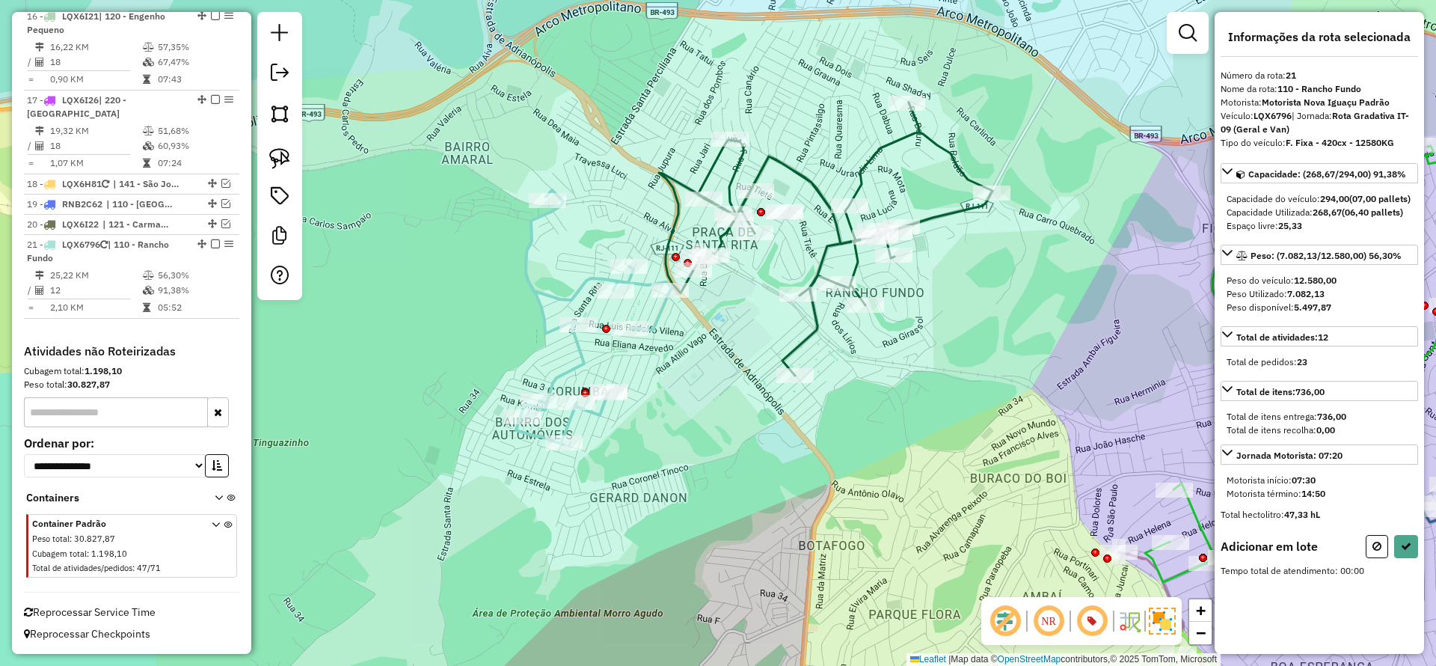
scroll to position [0, 0]
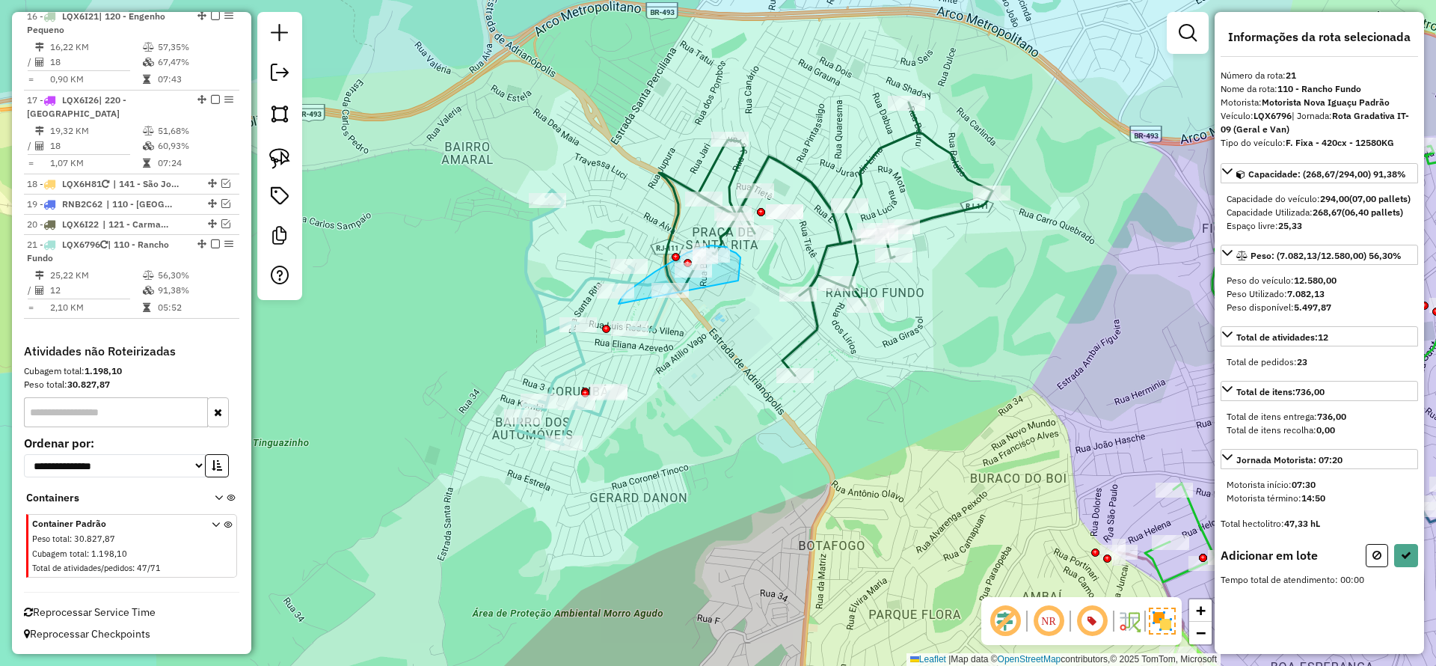
drag, startPoint x: 738, startPoint y: 281, endPoint x: 614, endPoint y: 313, distance: 128.3
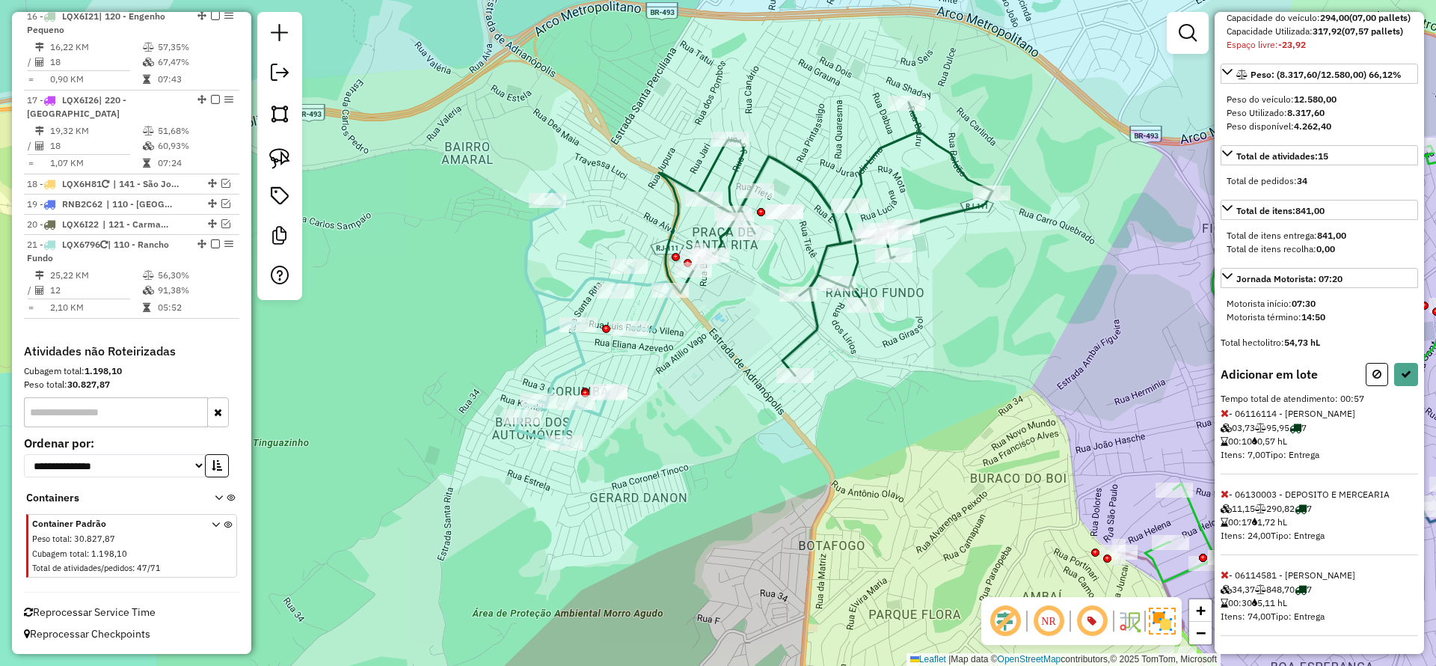
scroll to position [221, 0]
click at [1222, 571] on icon at bounding box center [1225, 574] width 8 height 10
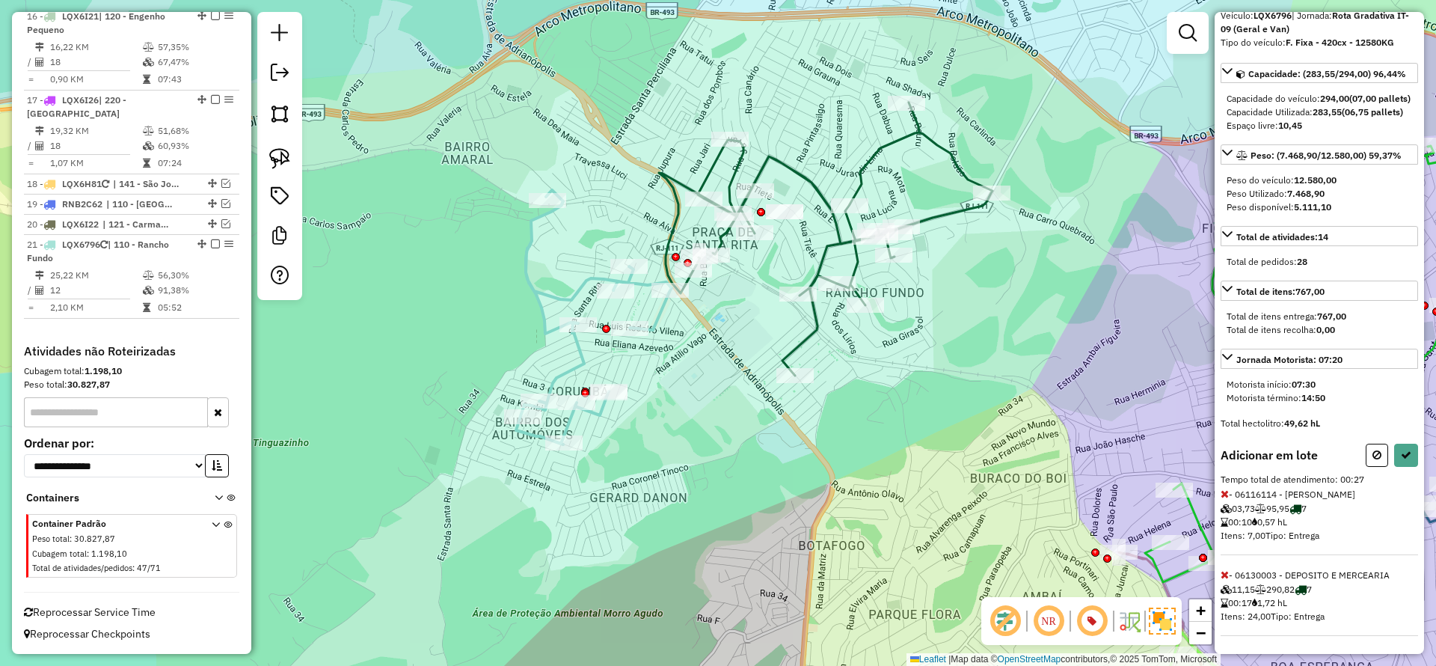
scroll to position [127, 0]
click at [1403, 453] on icon at bounding box center [1406, 455] width 10 height 10
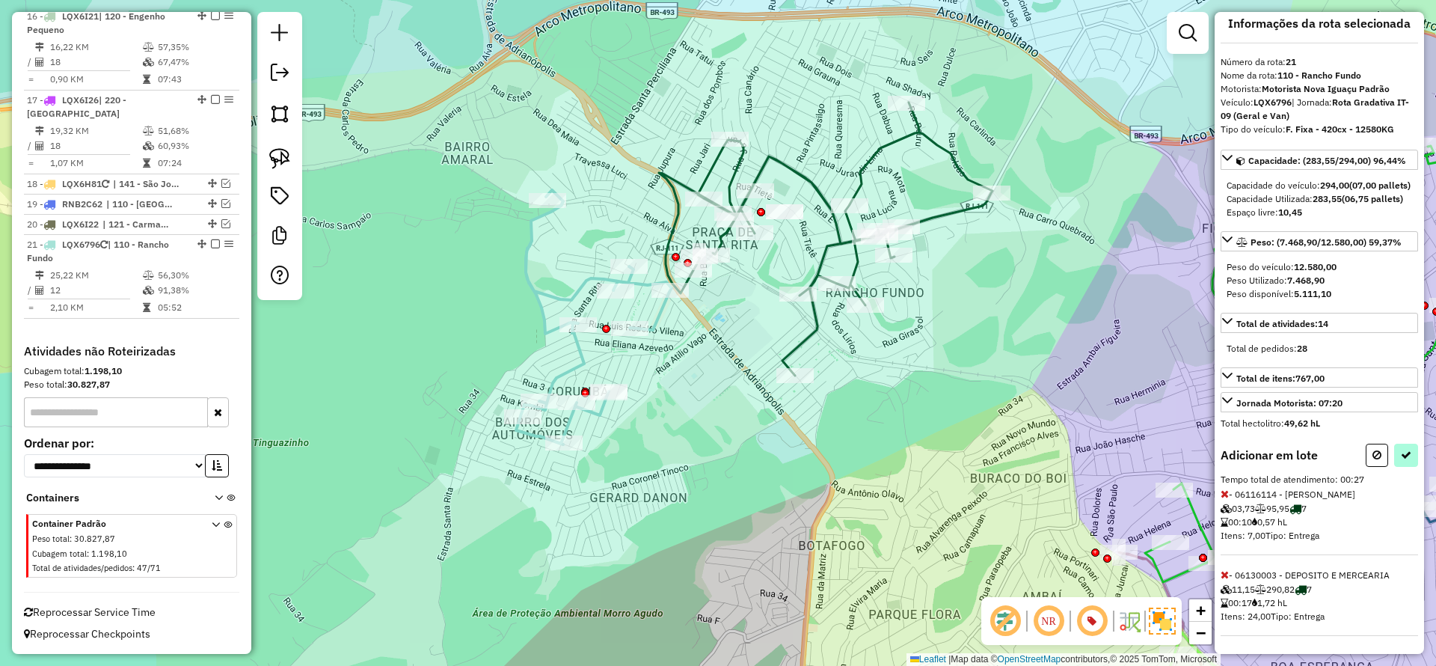
select select "*********"
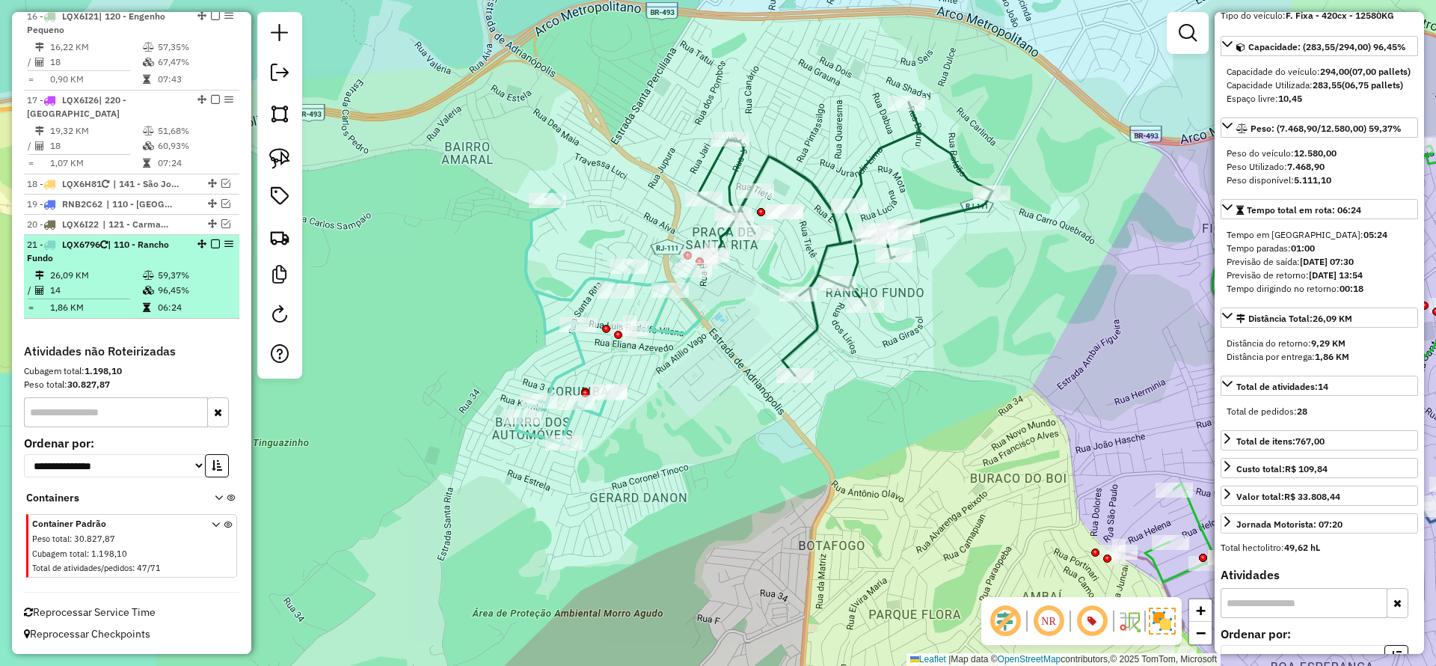
click at [211, 244] on em at bounding box center [215, 243] width 9 height 9
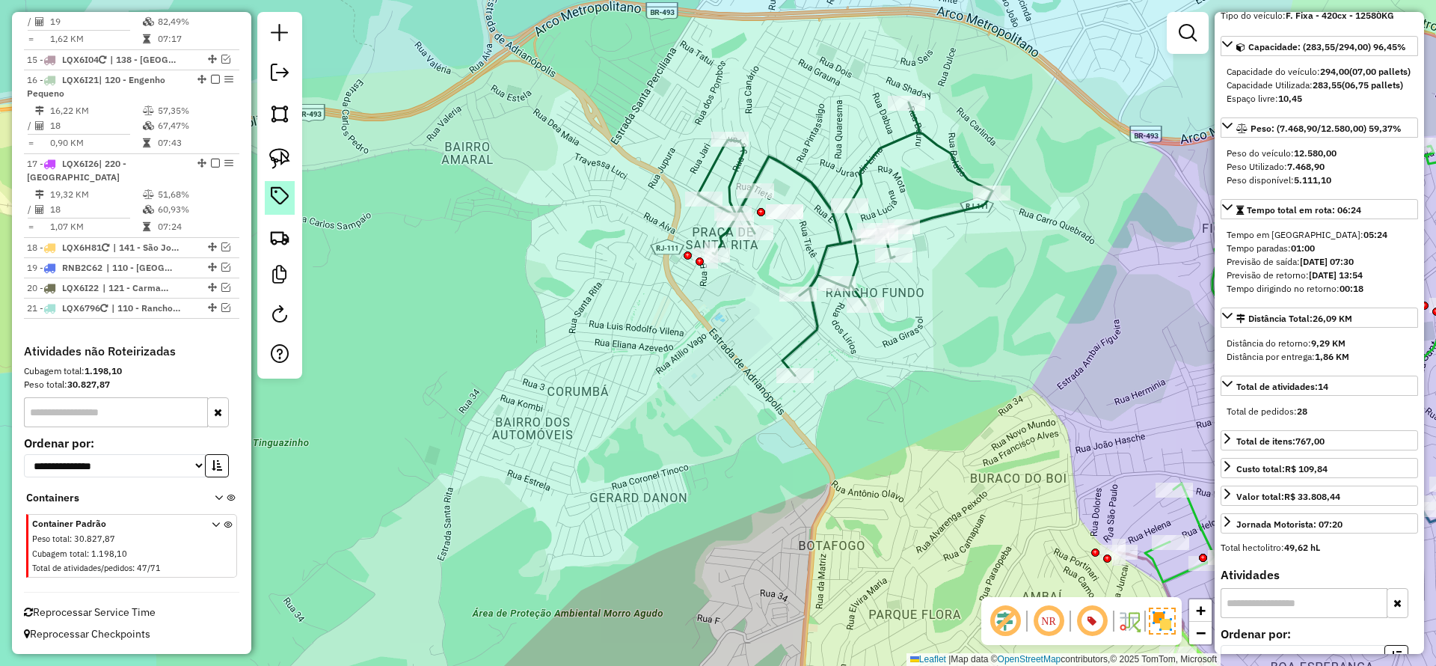
scroll to position [1620, 0]
click at [284, 75] on em at bounding box center [280, 73] width 18 height 18
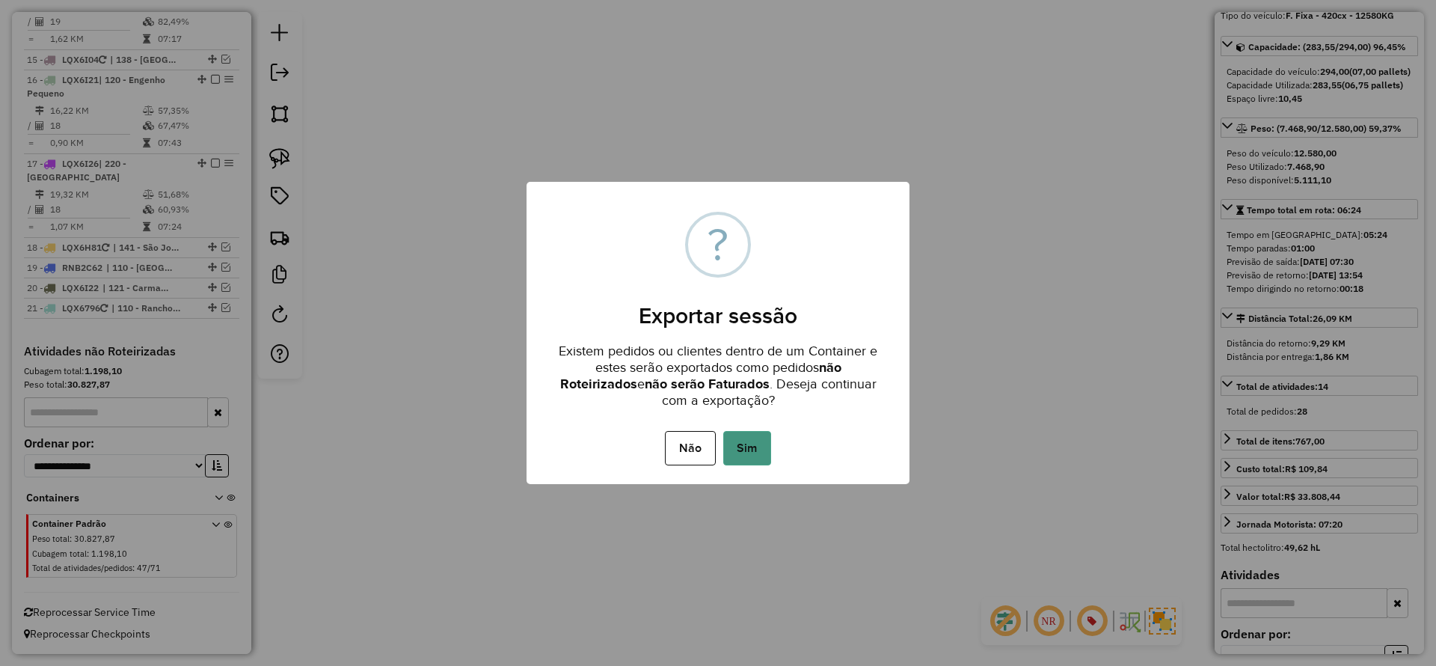
click at [747, 449] on button "Sim" at bounding box center [747, 448] width 48 height 34
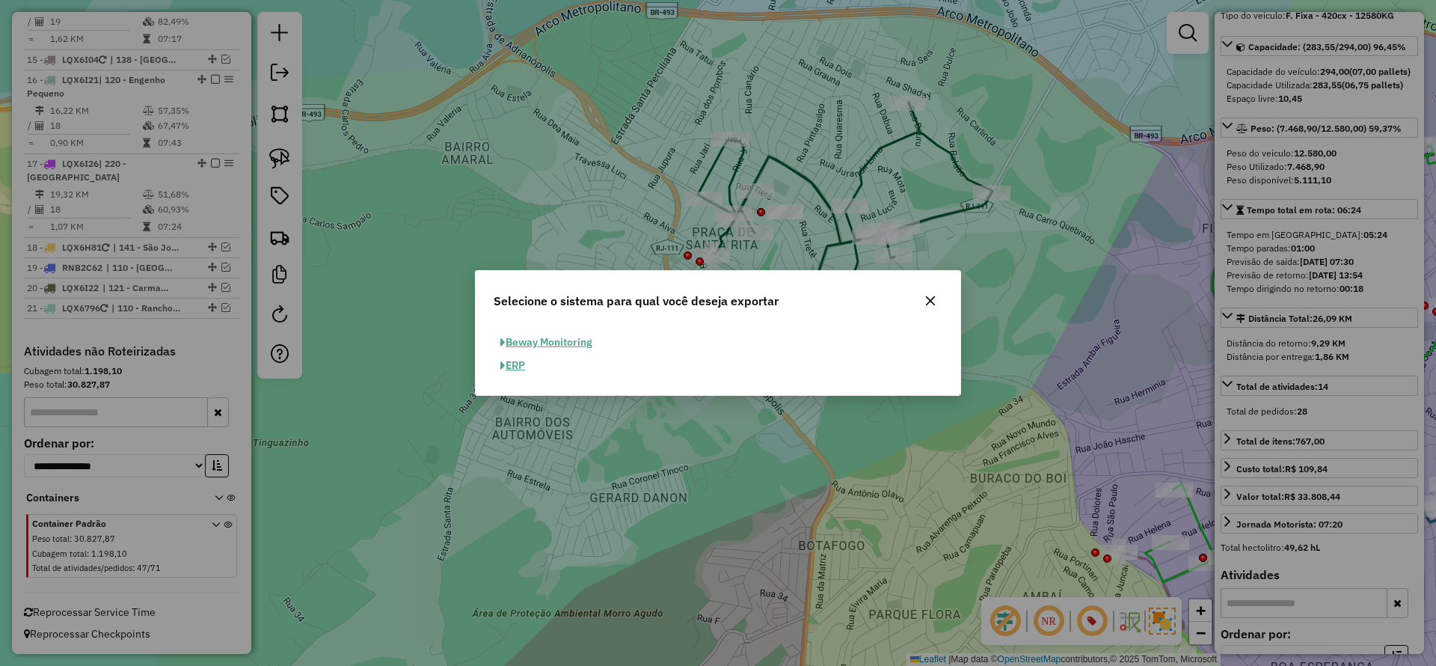
click at [517, 364] on button "ERP" at bounding box center [513, 365] width 38 height 23
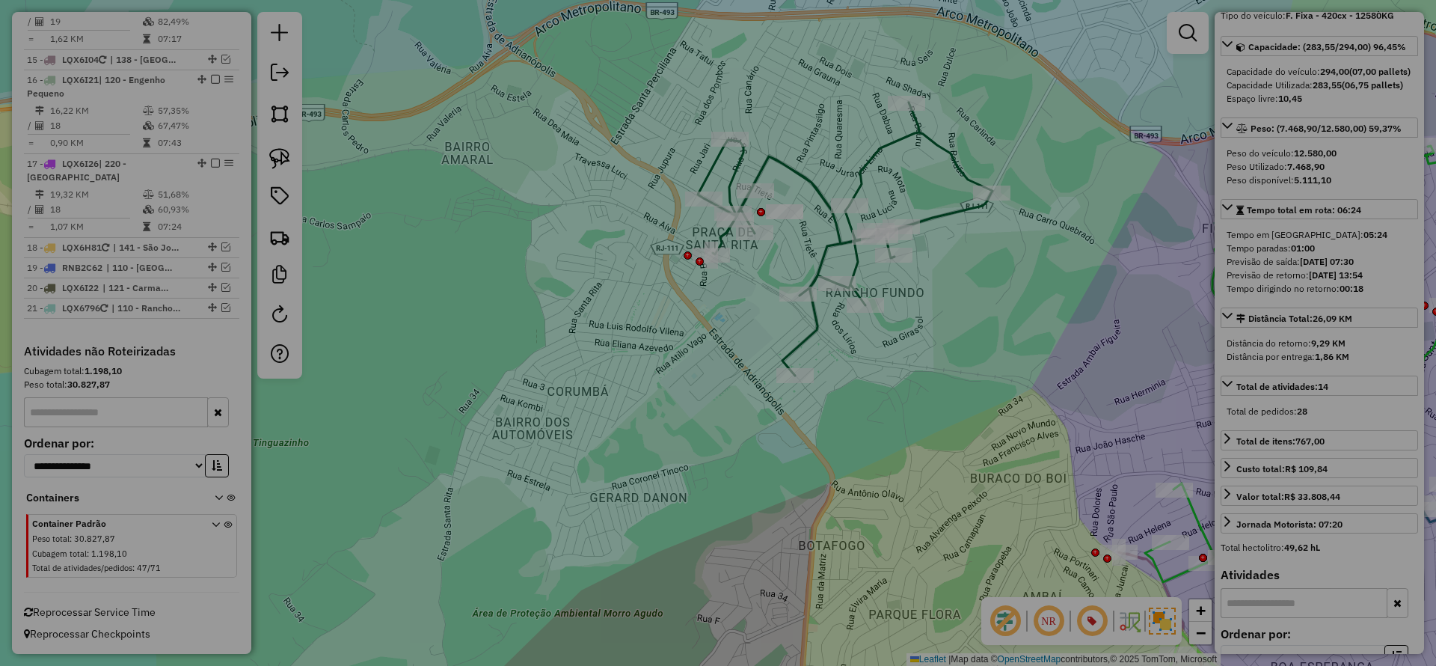
select select "**"
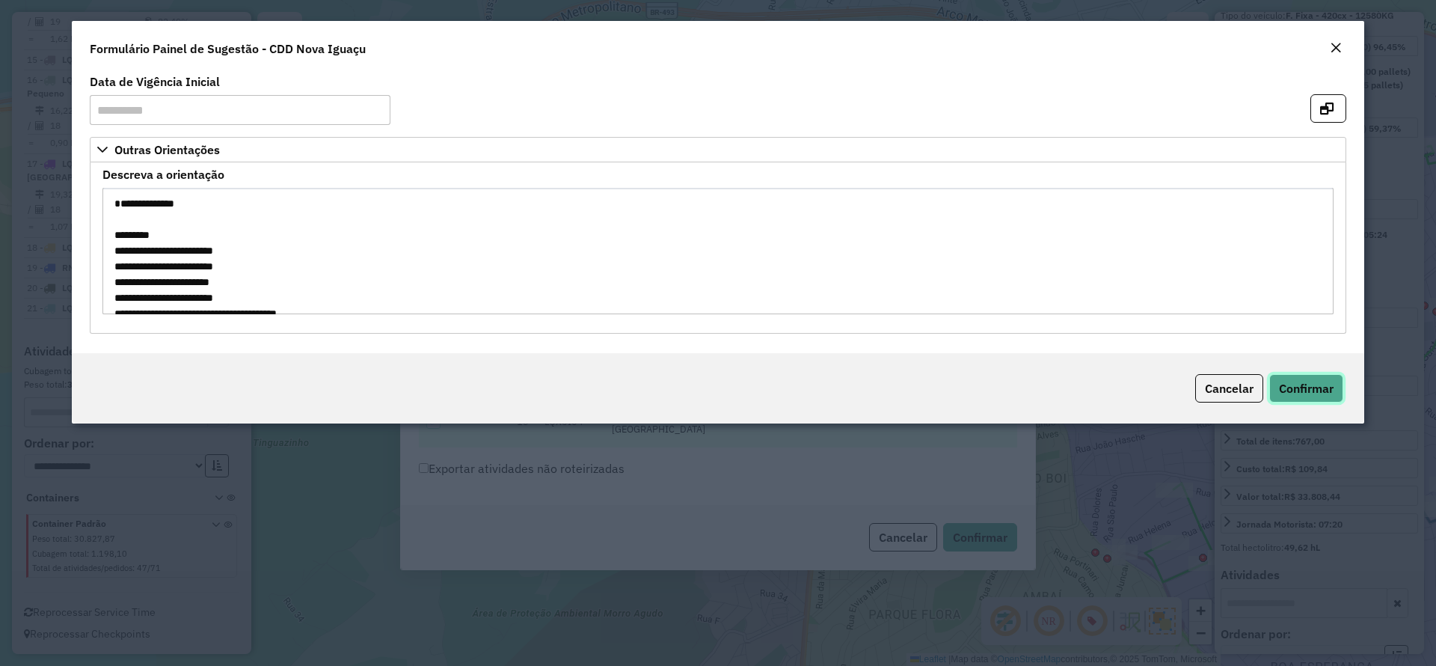
click at [1326, 385] on span "Confirmar" at bounding box center [1306, 388] width 55 height 15
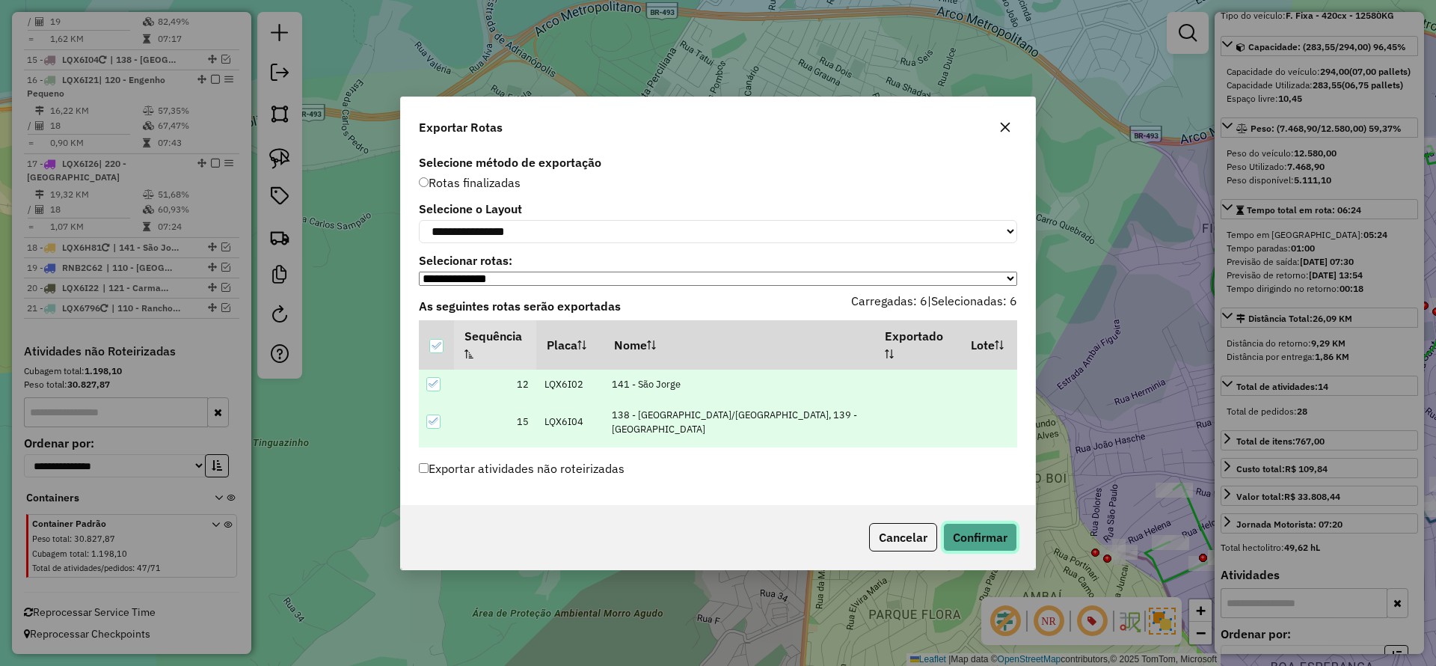
click at [978, 540] on button "Confirmar" at bounding box center [980, 537] width 74 height 28
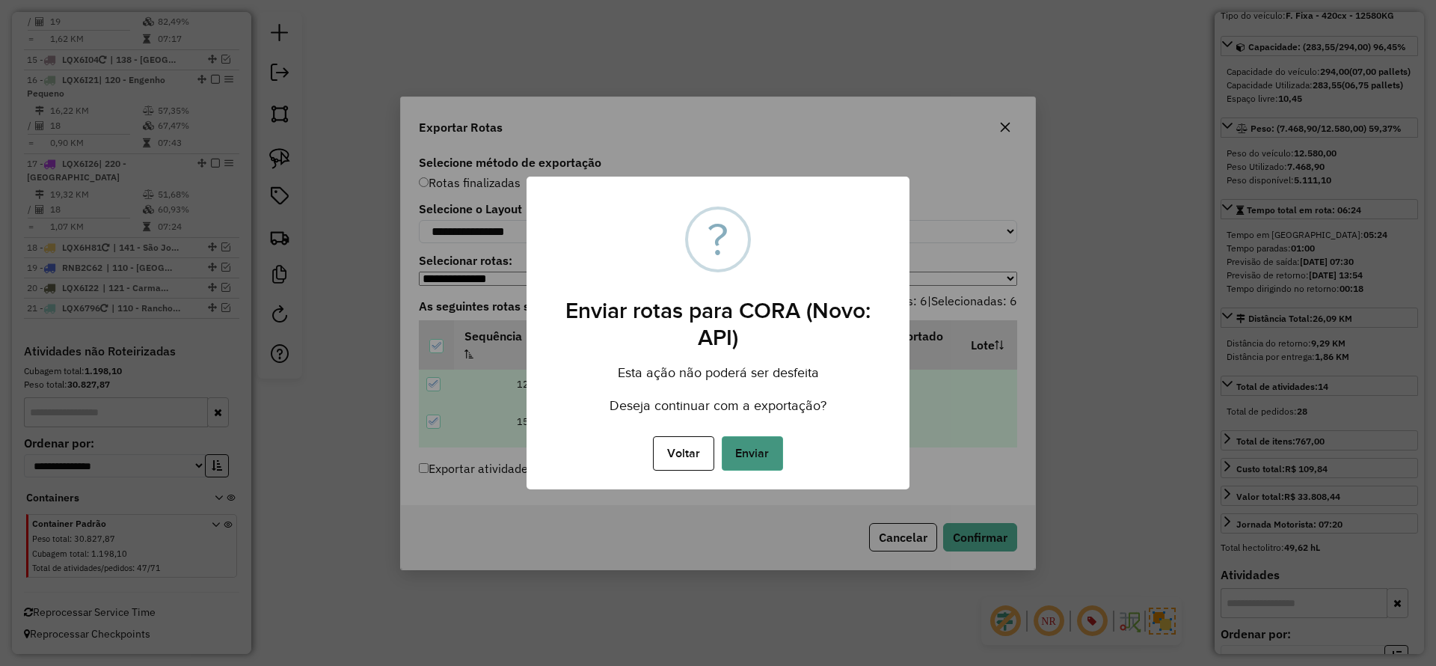
click at [747, 446] on button "Enviar" at bounding box center [752, 453] width 61 height 34
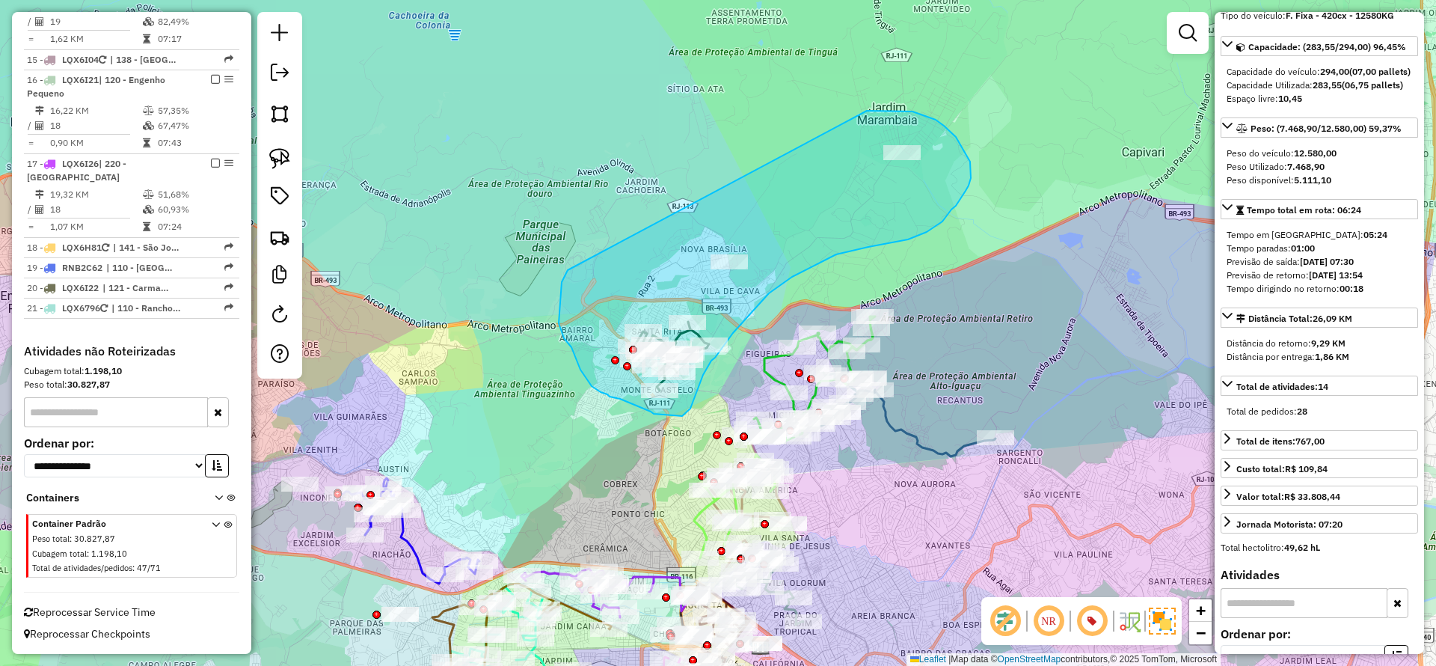
drag, startPoint x: 562, startPoint y: 282, endPoint x: 867, endPoint y: 111, distance: 350.0
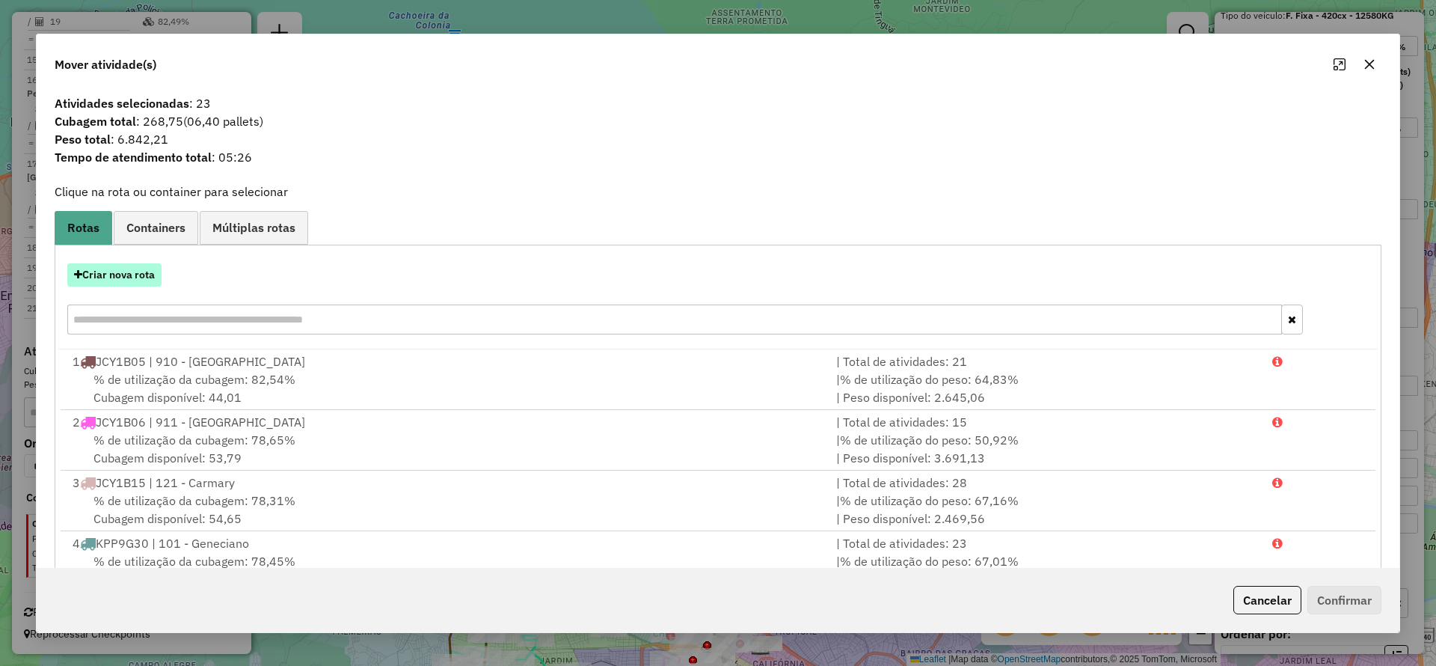
click at [135, 275] on button "Criar nova rota" at bounding box center [114, 274] width 94 height 23
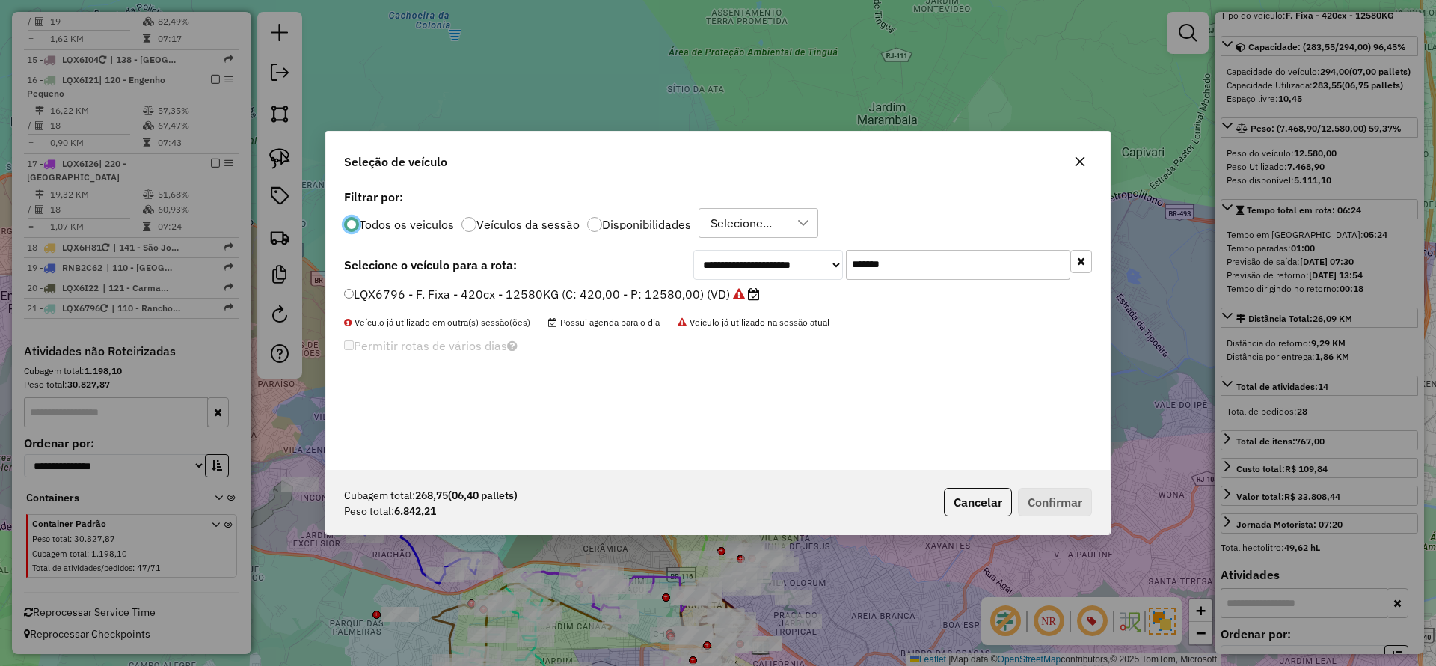
scroll to position [8, 4]
click at [993, 272] on input "*******" at bounding box center [958, 265] width 224 height 30
paste input "text"
type input "*******"
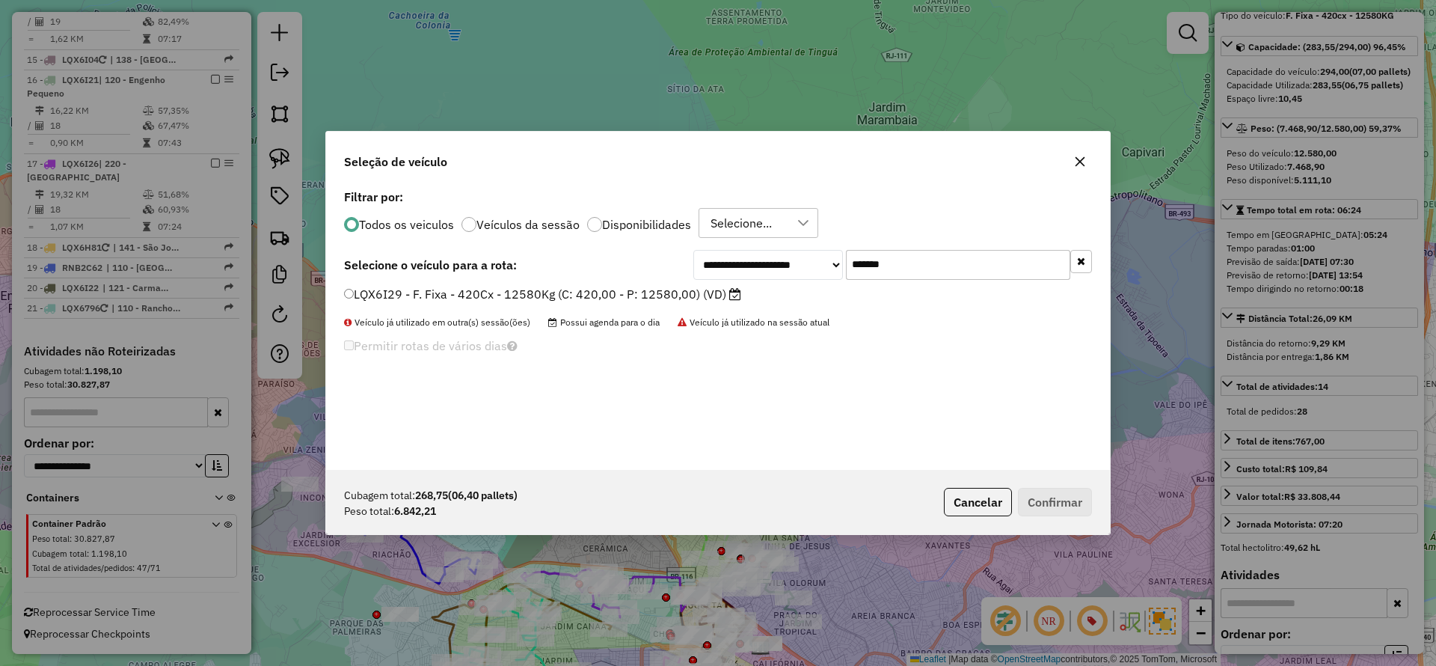
click at [711, 288] on label "LQX6I29 - F. Fixa - 420Cx - 12580Kg (C: 420,00 - P: 12580,00) (VD)" at bounding box center [542, 294] width 397 height 18
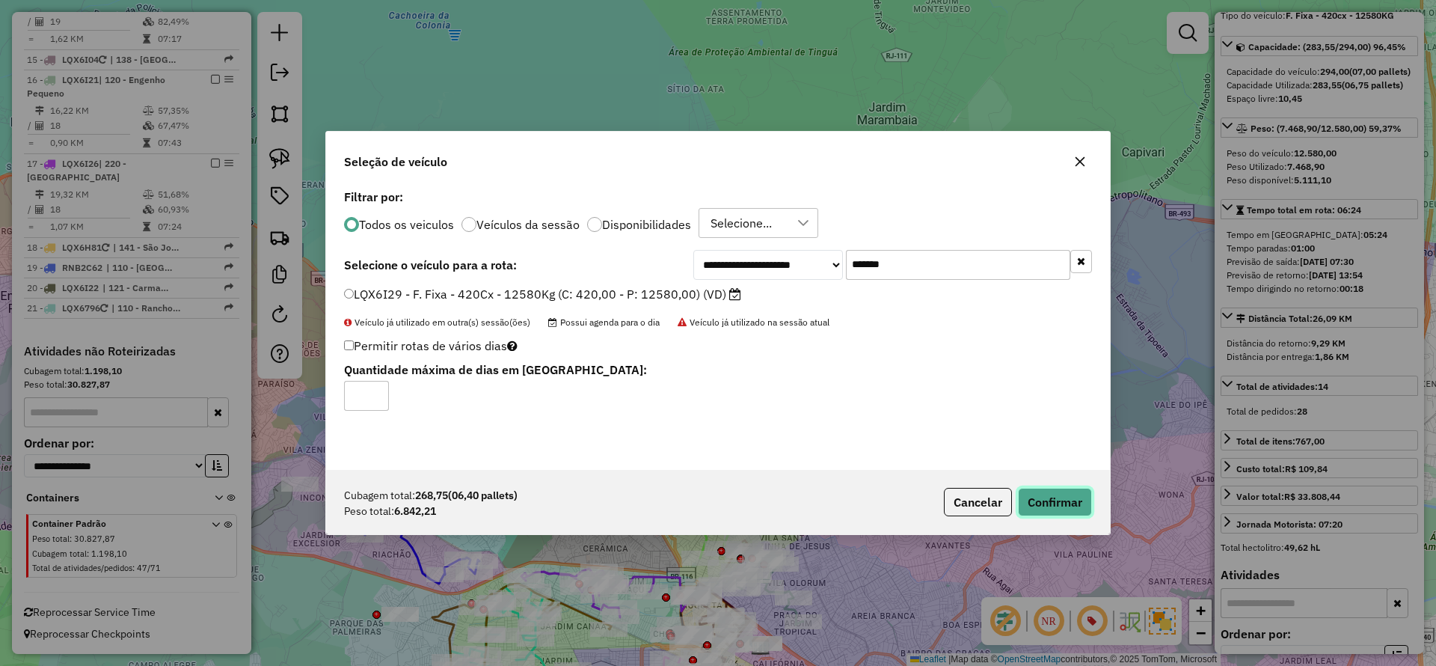
click at [1080, 495] on button "Confirmar" at bounding box center [1055, 502] width 74 height 28
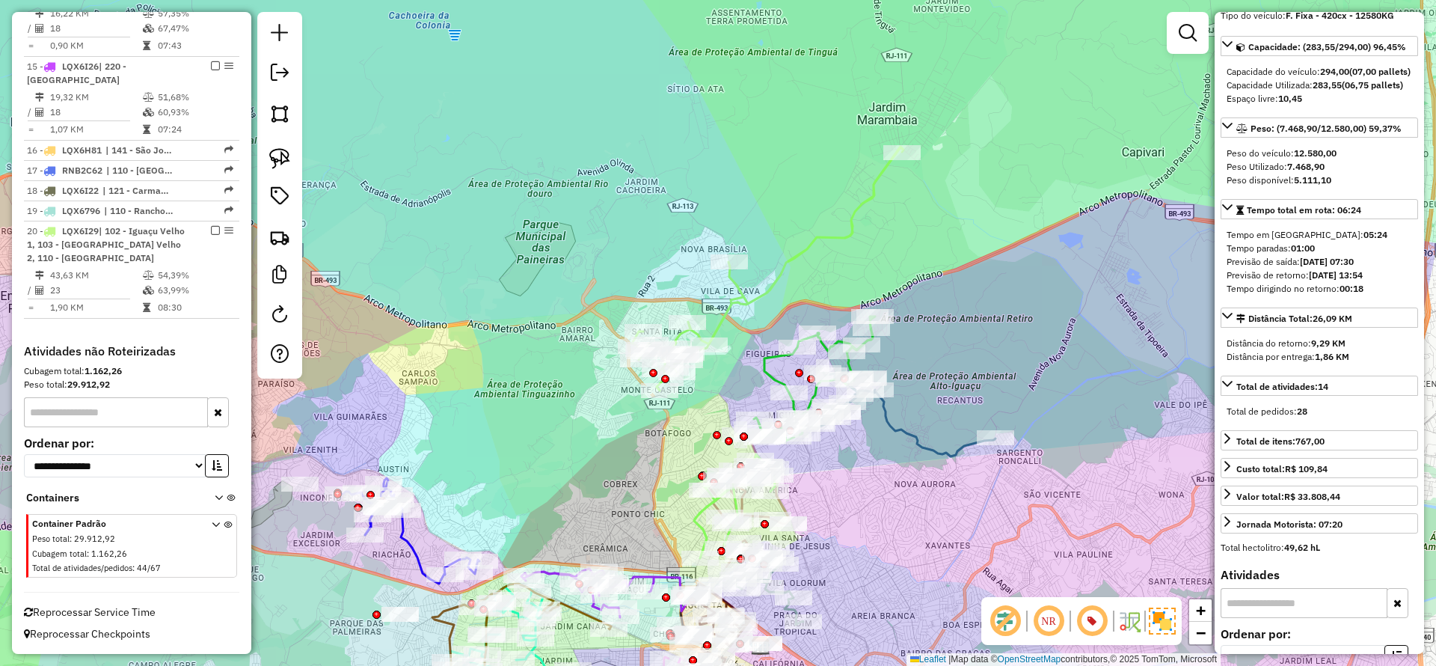
scroll to position [1550, 0]
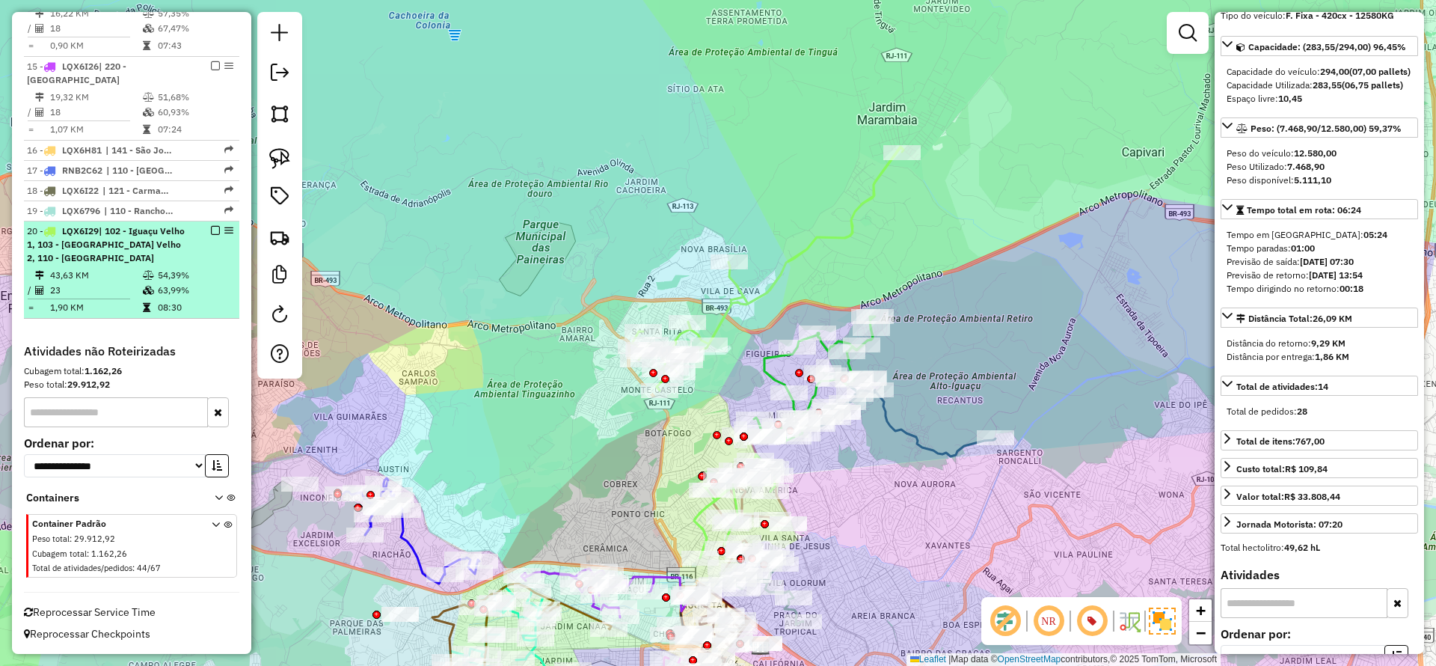
click at [212, 228] on em at bounding box center [215, 230] width 9 height 9
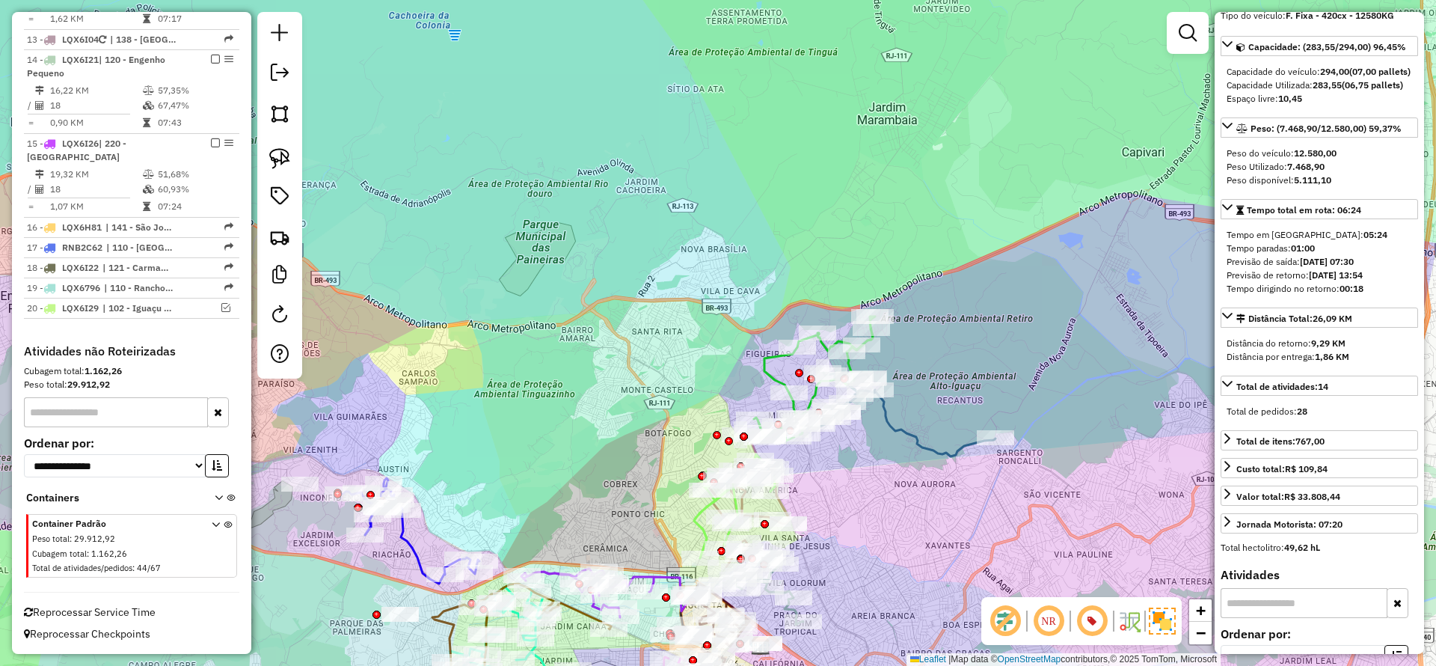
scroll to position [1473, 0]
click at [888, 420] on icon at bounding box center [887, 415] width 215 height 84
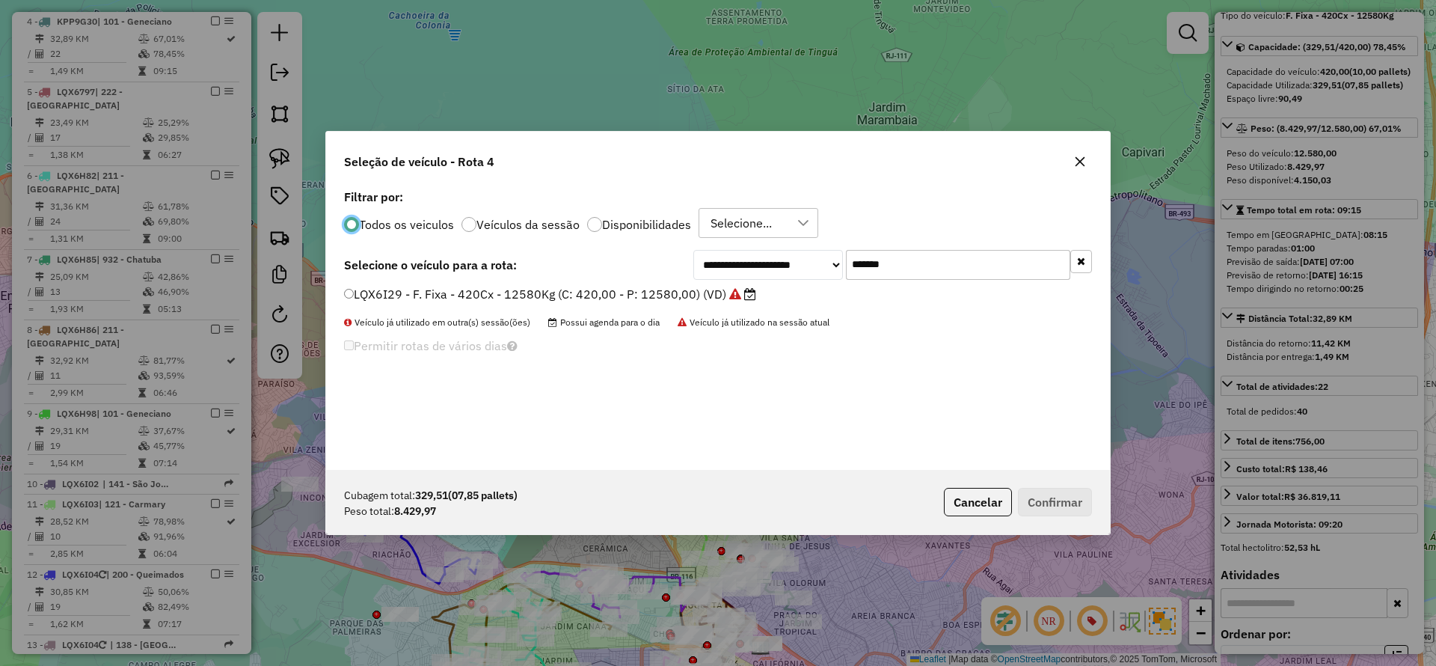
scroll to position [8, 4]
click at [935, 252] on input "*******" at bounding box center [958, 265] width 224 height 30
paste input "text"
type input "*******"
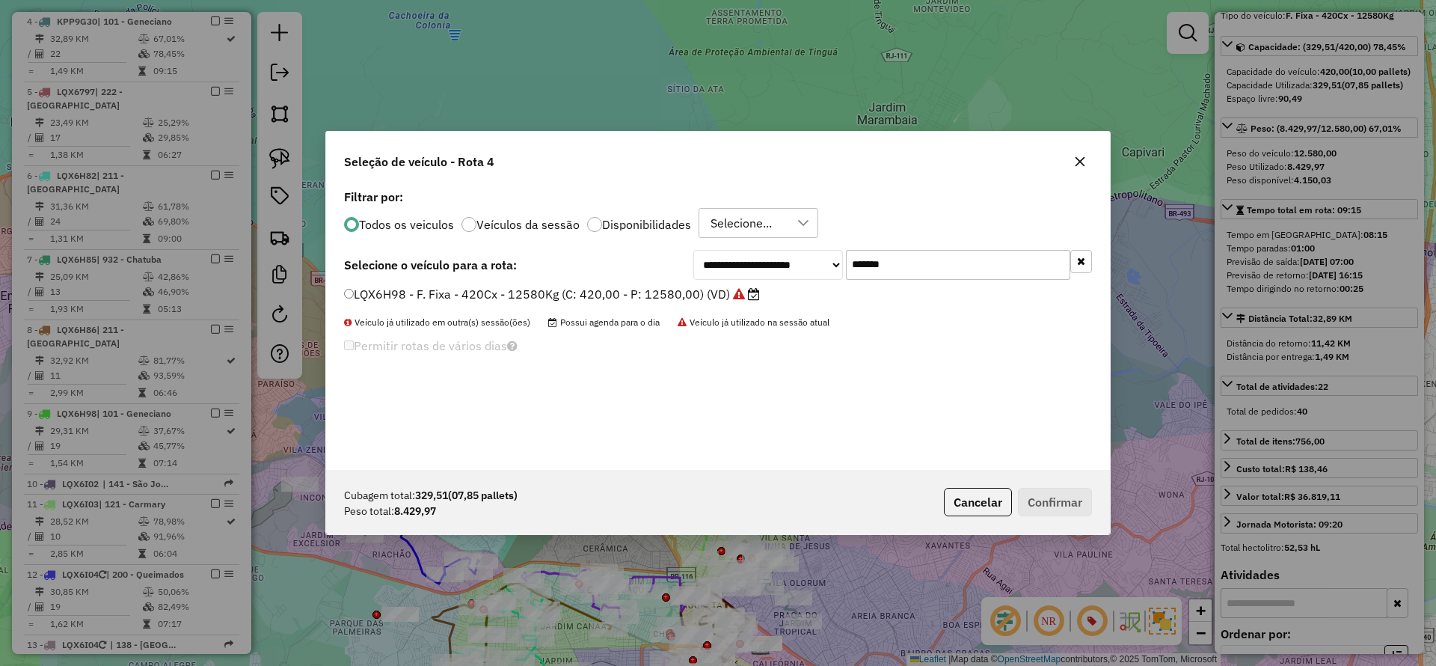
click at [716, 294] on label "LQX6H98 - F. Fixa - 420Cx - 12580Kg (C: 420,00 - P: 12580,00) (VD)" at bounding box center [552, 294] width 416 height 18
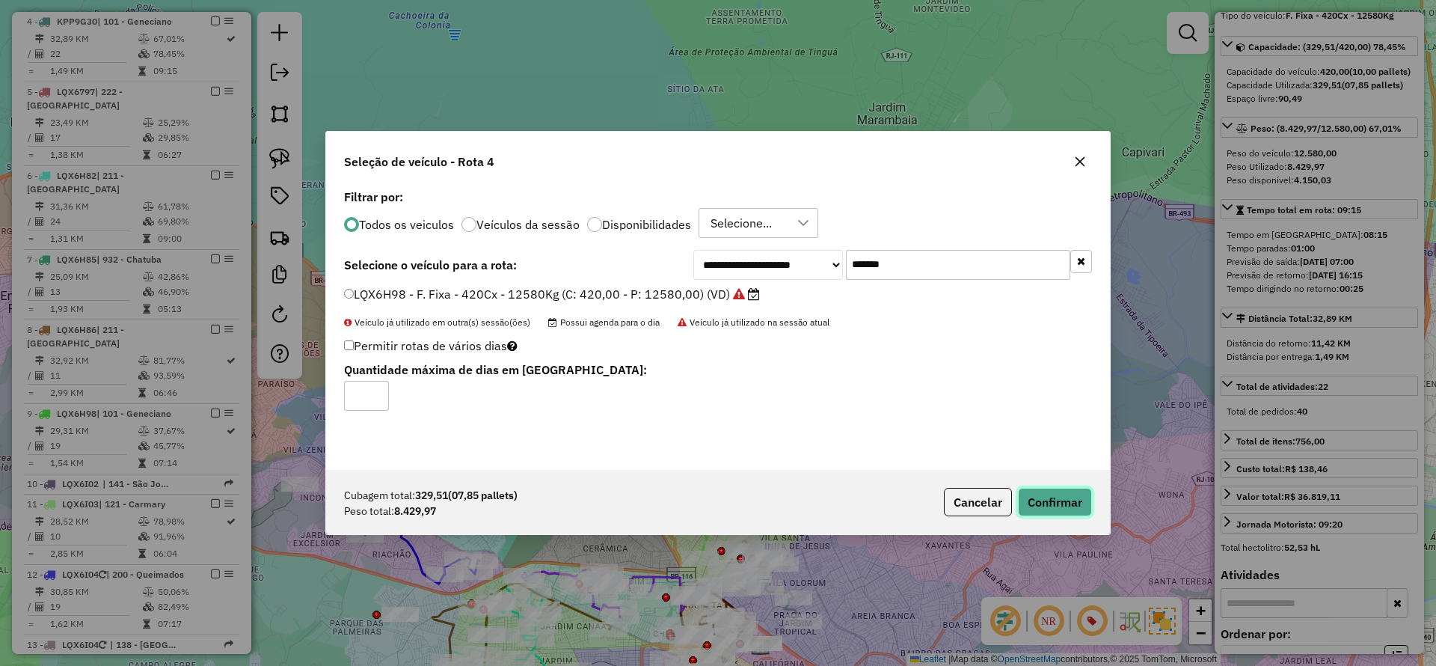
click at [1043, 494] on button "Confirmar" at bounding box center [1055, 502] width 74 height 28
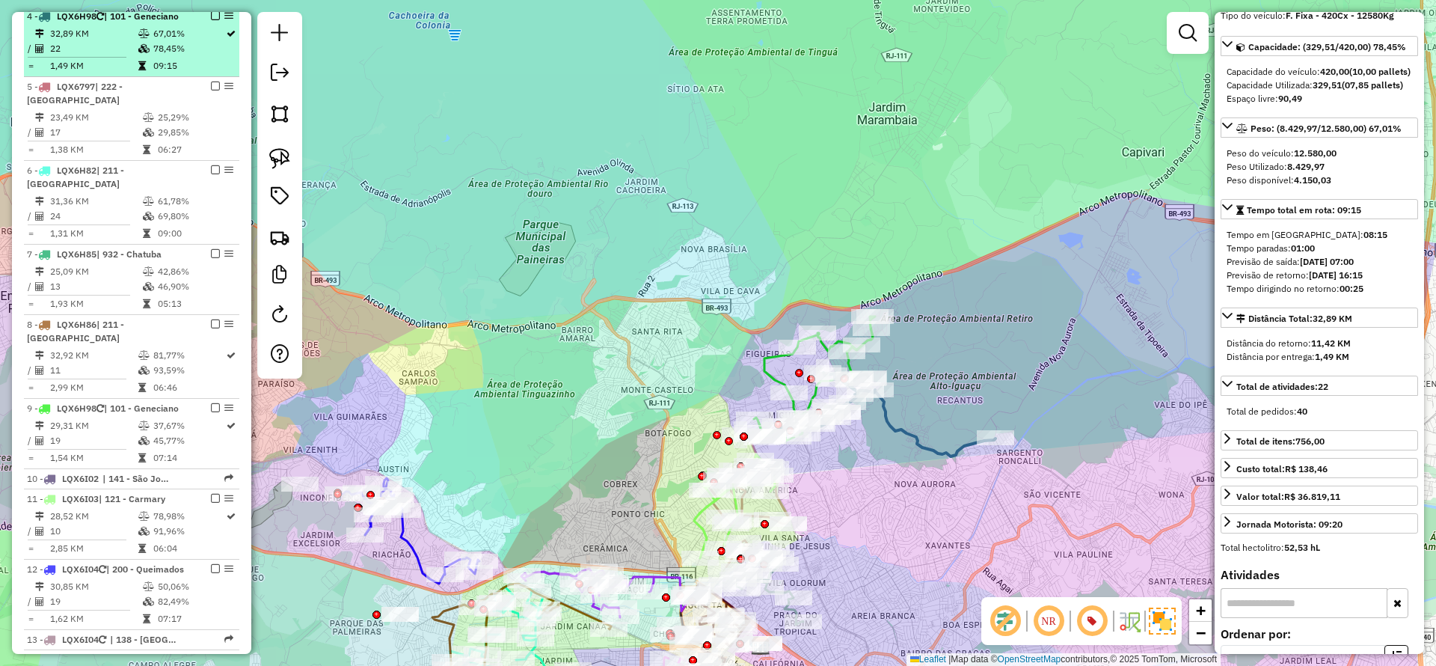
scroll to position [868, 0]
click at [211, 21] on em at bounding box center [215, 20] width 9 height 9
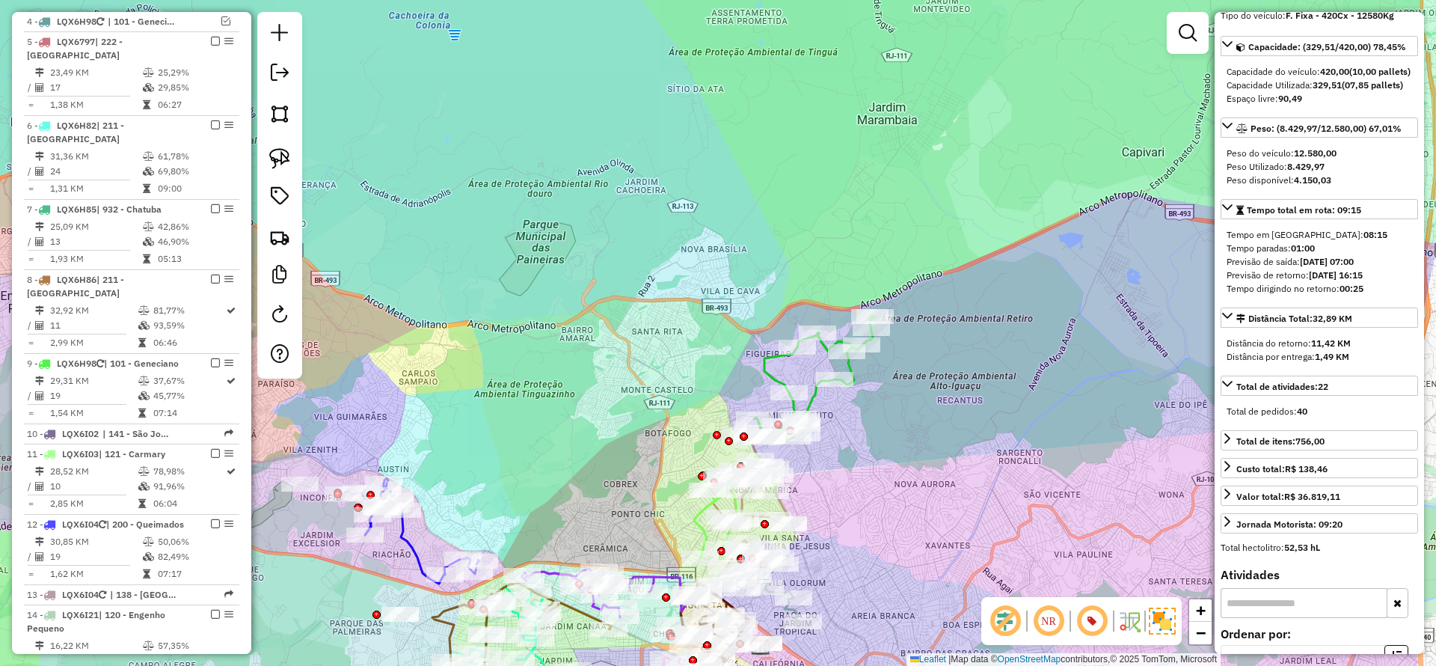
click at [770, 360] on icon at bounding box center [811, 379] width 128 height 126
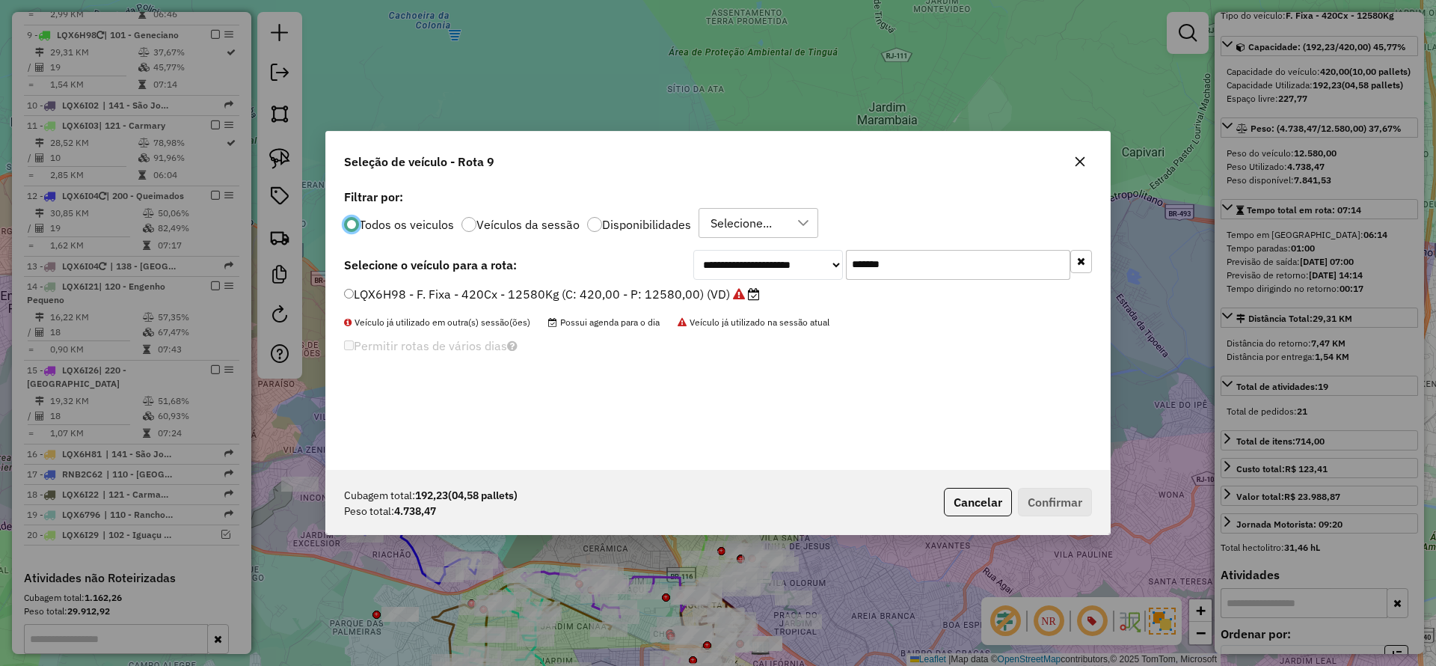
scroll to position [8, 4]
click at [930, 263] on input "*******" at bounding box center [958, 265] width 224 height 30
drag, startPoint x: 930, startPoint y: 263, endPoint x: 804, endPoint y: 273, distance: 126.9
click at [930, 262] on input "*******" at bounding box center [958, 265] width 224 height 30
paste input "text"
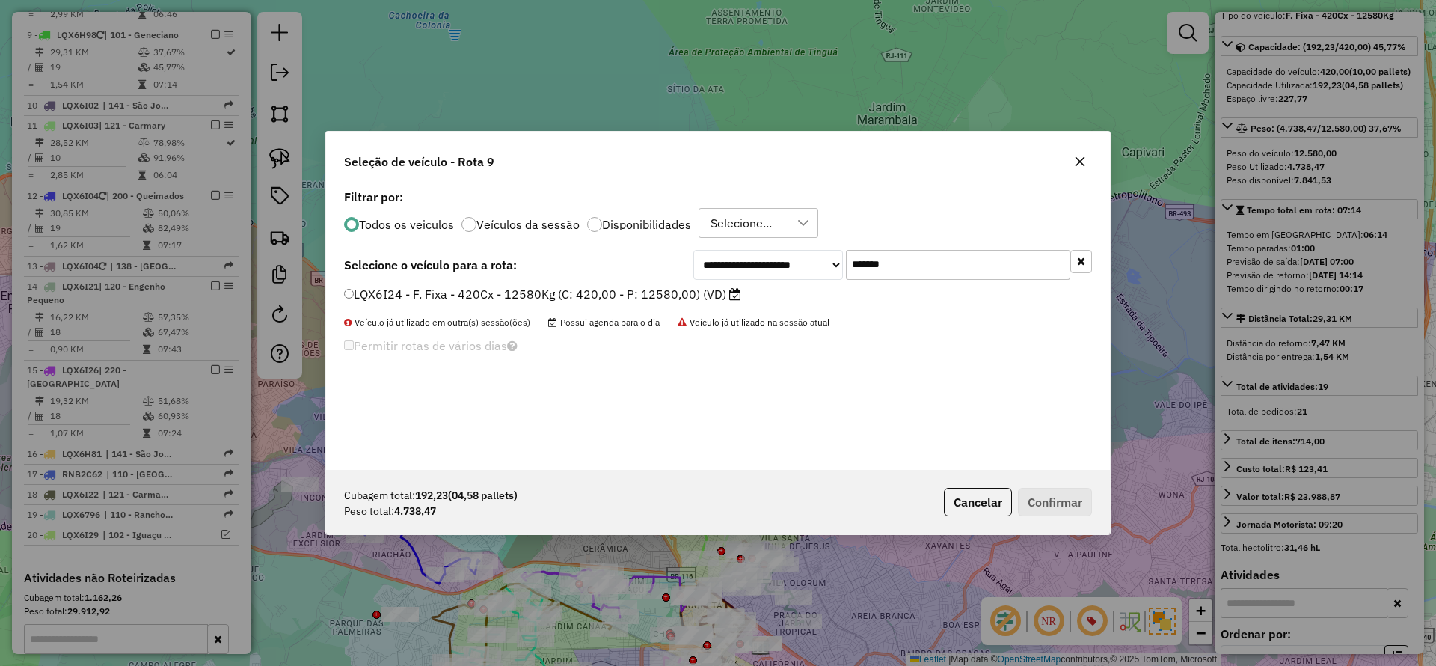
type input "*******"
click at [724, 293] on label "LQX6I24 - F. Fixa - 420Cx - 12580Kg (C: 420,00 - P: 12580,00) (VD)" at bounding box center [542, 294] width 397 height 18
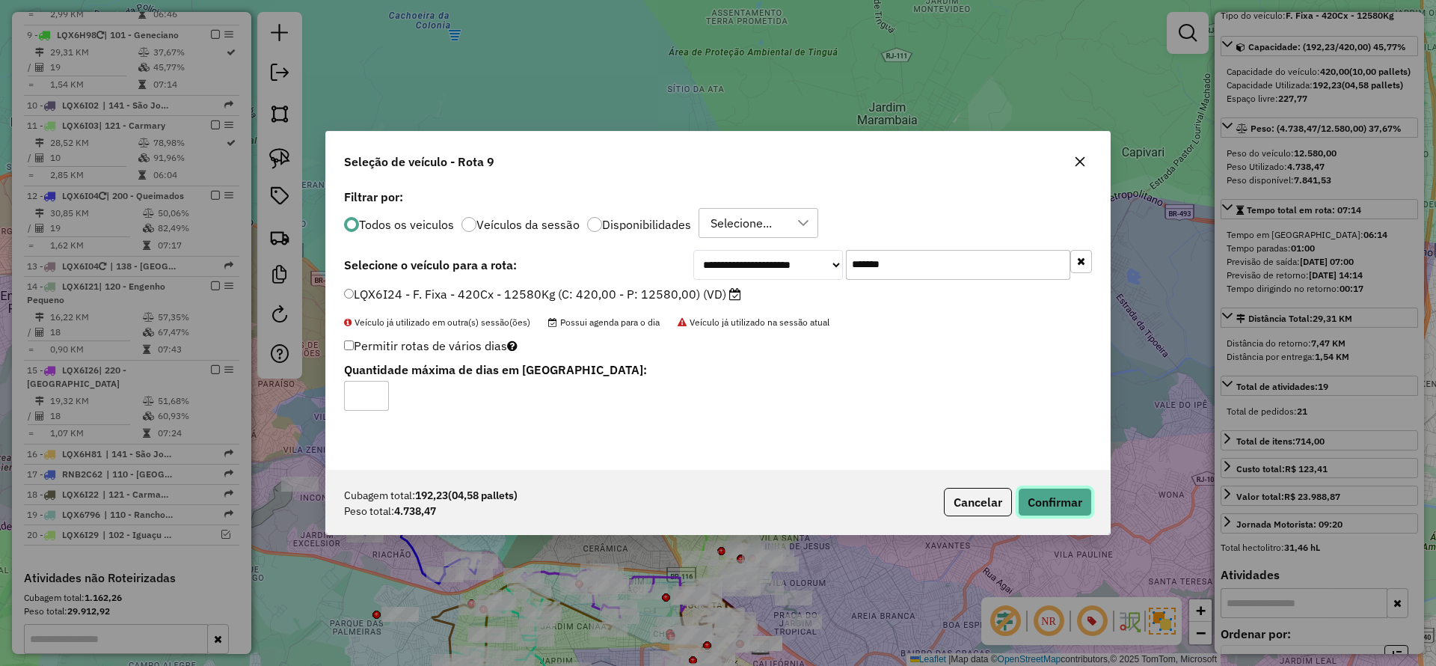
click at [1047, 495] on button "Confirmar" at bounding box center [1055, 502] width 74 height 28
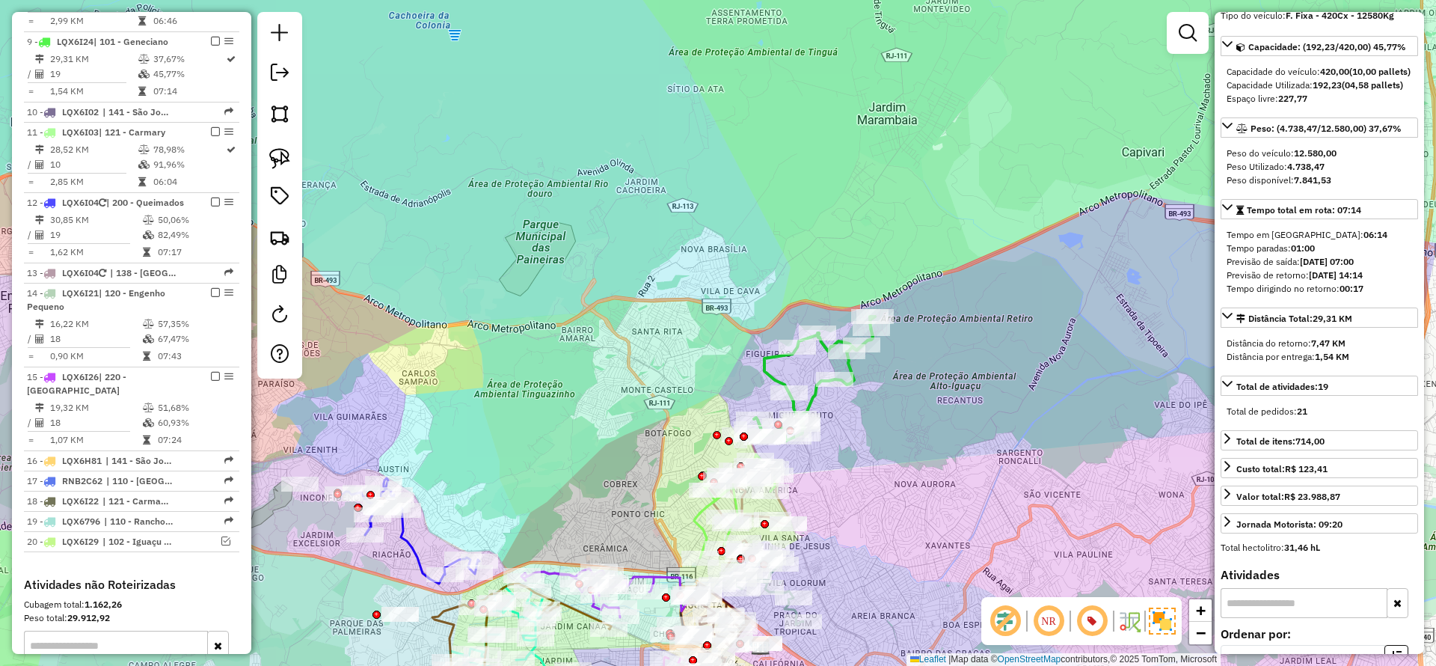
scroll to position [1196, 0]
click at [767, 366] on icon at bounding box center [811, 379] width 128 height 126
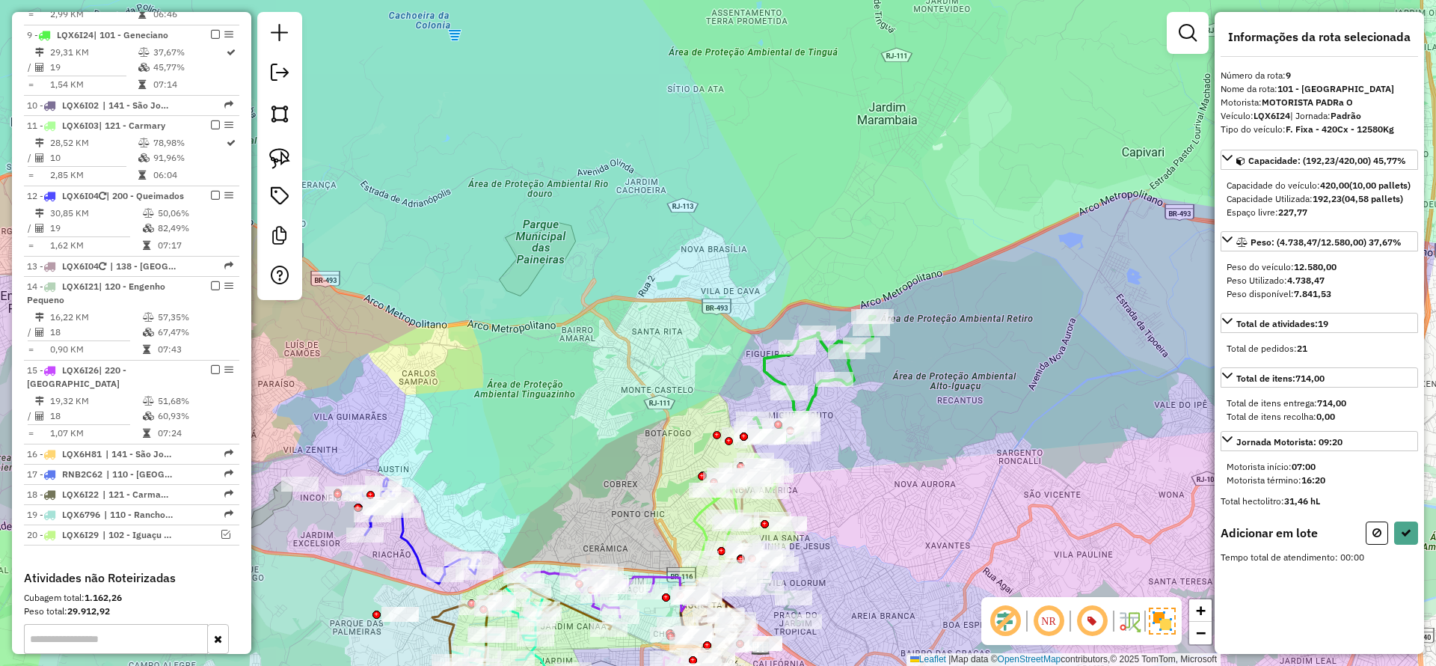
scroll to position [0, 0]
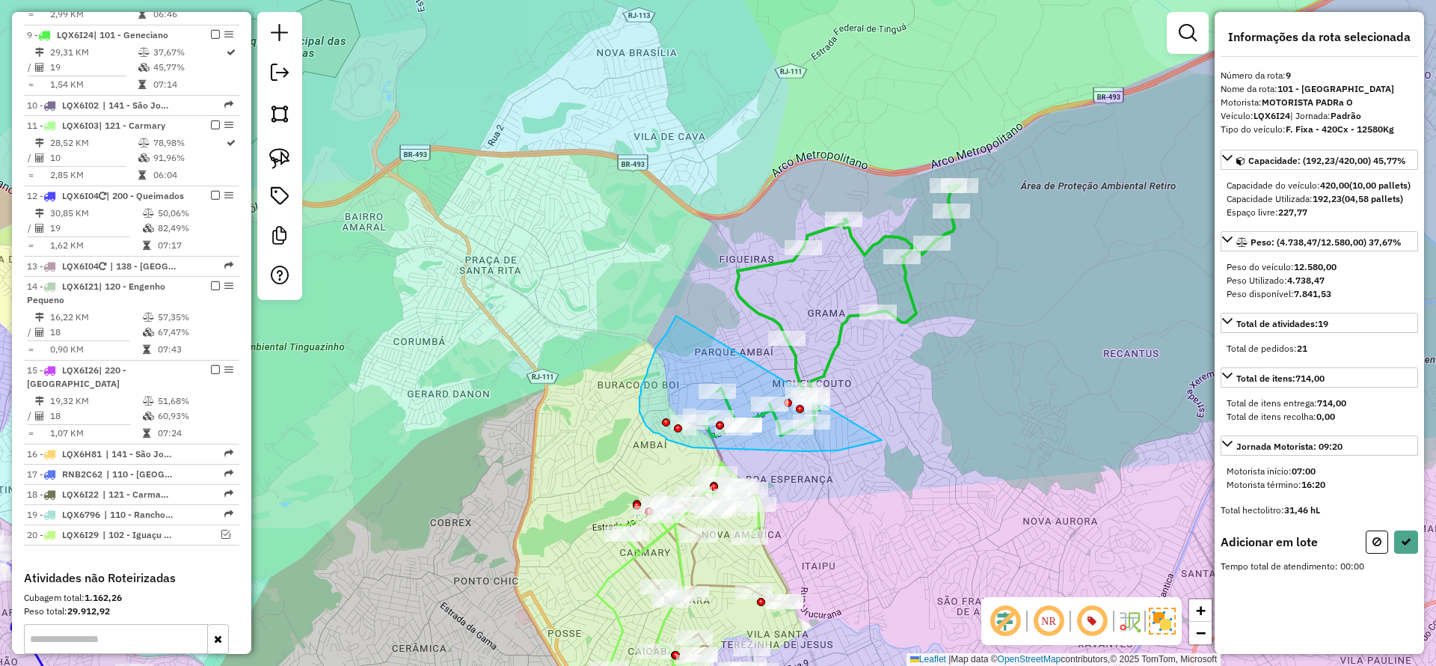
drag, startPoint x: 648, startPoint y: 370, endPoint x: 885, endPoint y: 438, distance: 246.9
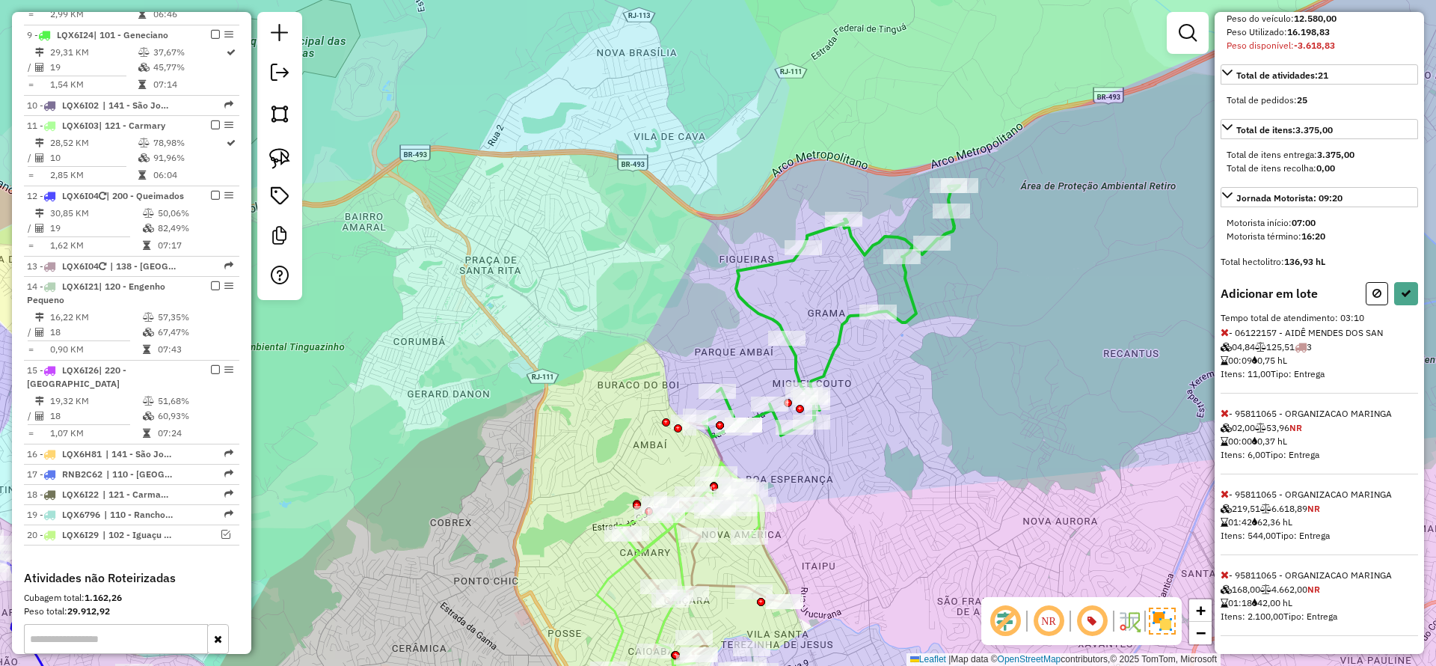
scroll to position [302, 0]
click at [1222, 577] on icon at bounding box center [1225, 574] width 8 height 10
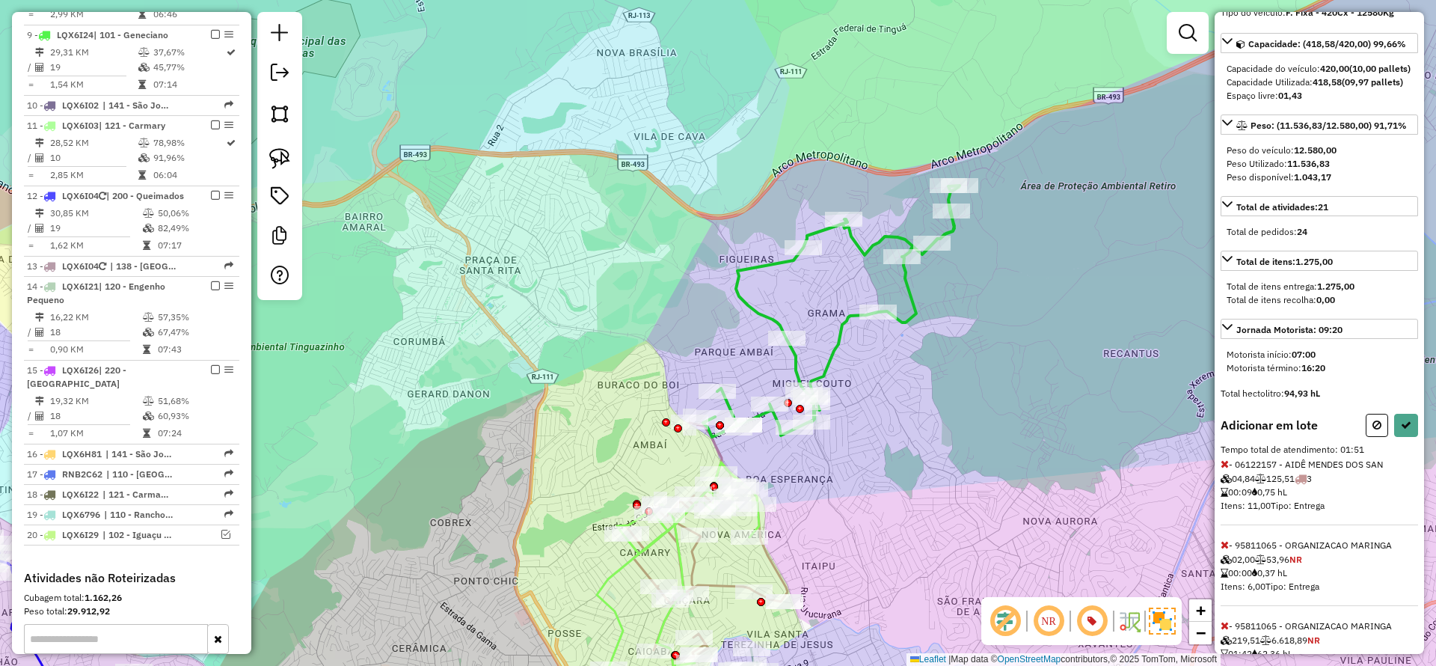
scroll to position [82, 0]
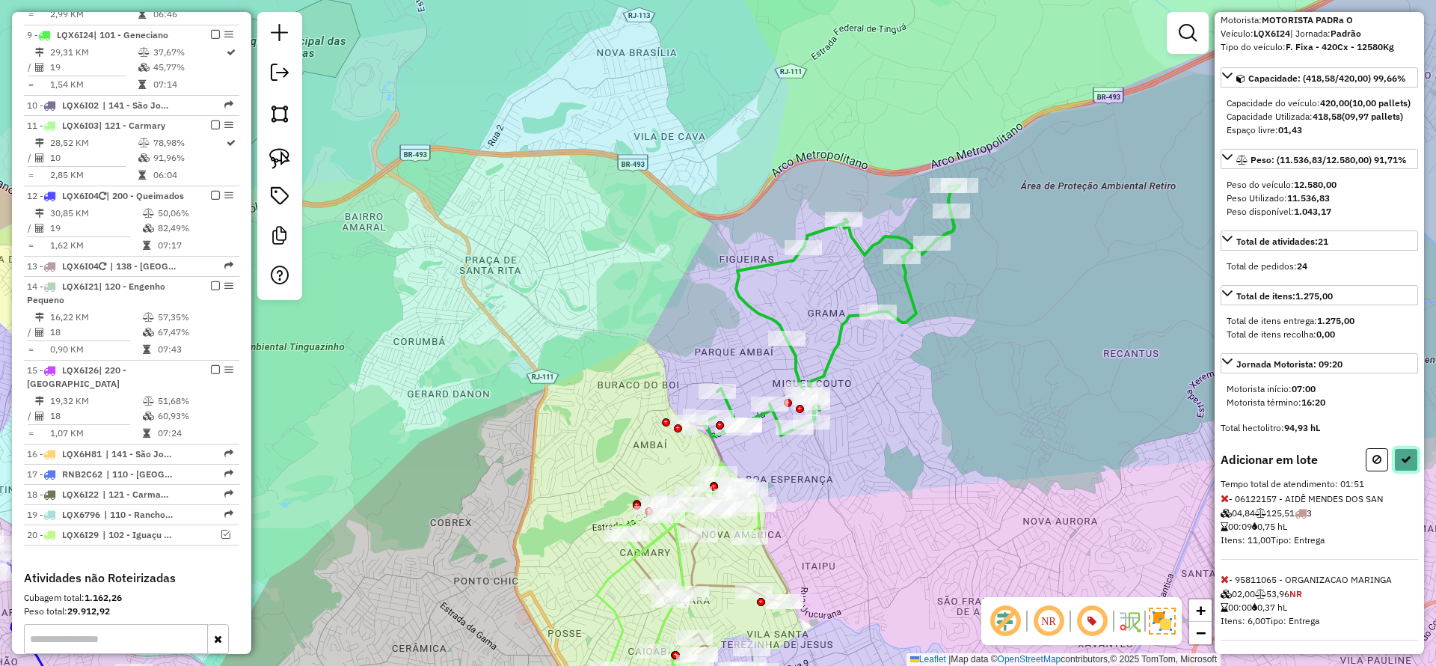
click at [1395, 471] on button at bounding box center [1407, 459] width 24 height 23
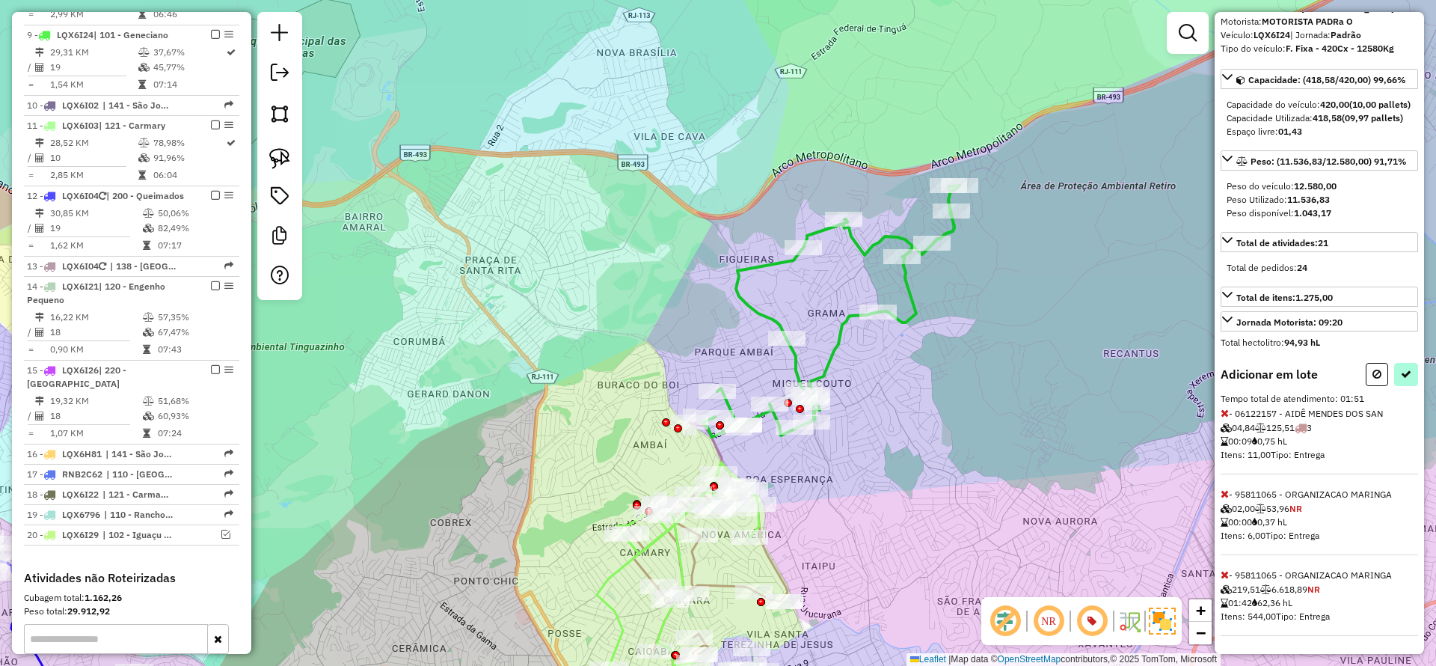
select select "*********"
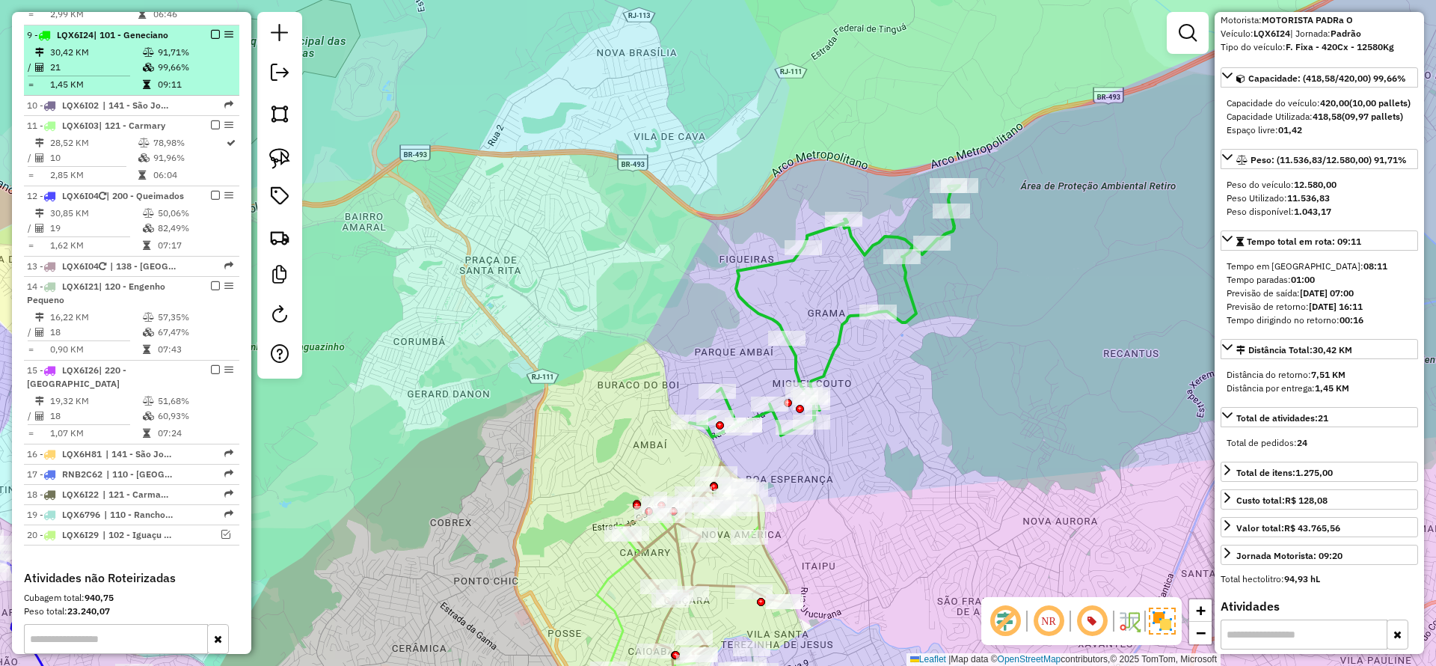
click at [211, 30] on em at bounding box center [215, 34] width 9 height 9
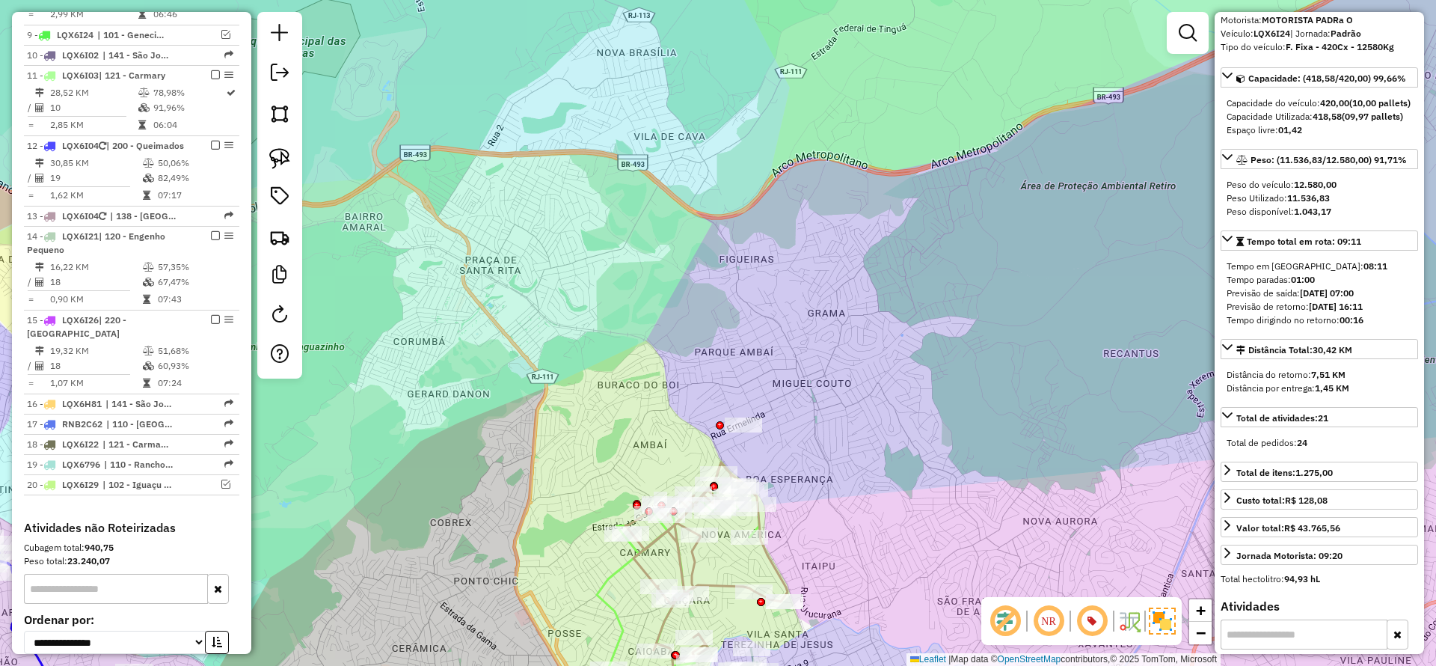
scroll to position [1146, 0]
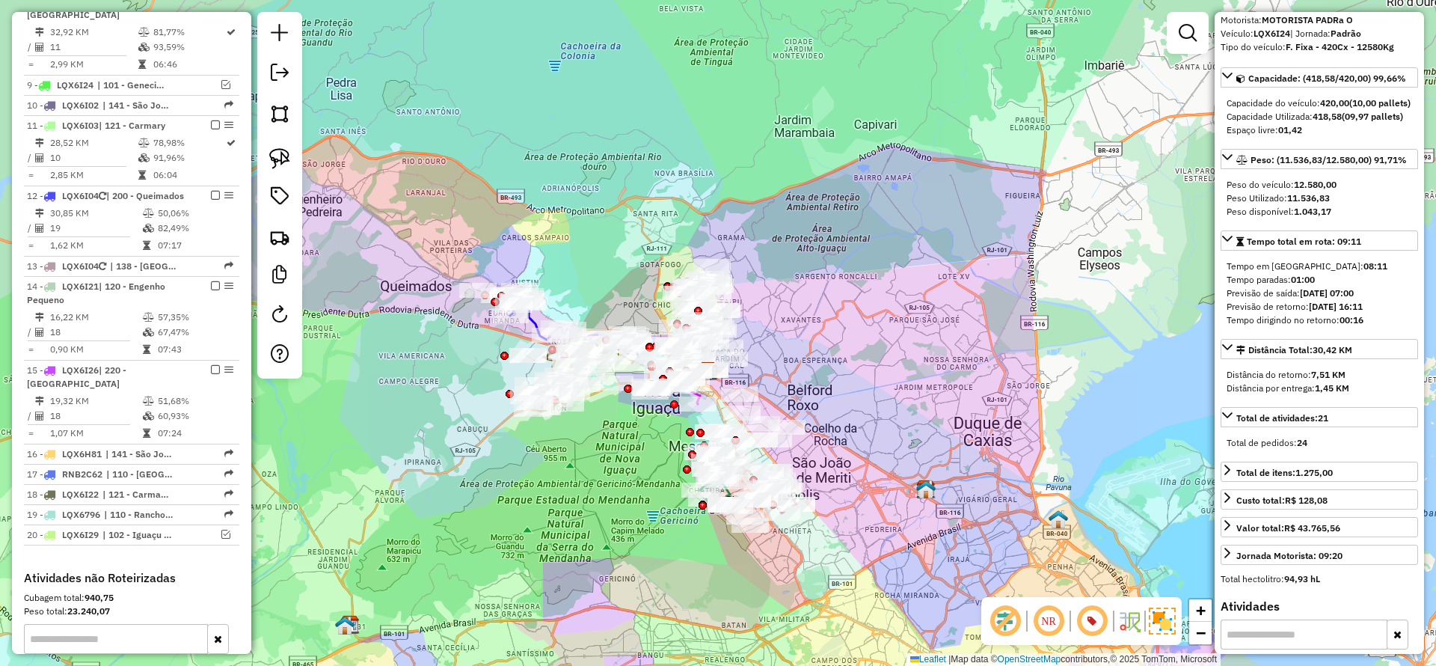
drag, startPoint x: 606, startPoint y: 244, endPoint x: 626, endPoint y: 234, distance: 22.4
click at [626, 234] on div "Janela de atendimento Grade de atendimento Capacidade Transportadoras Veículos …" at bounding box center [718, 333] width 1436 height 666
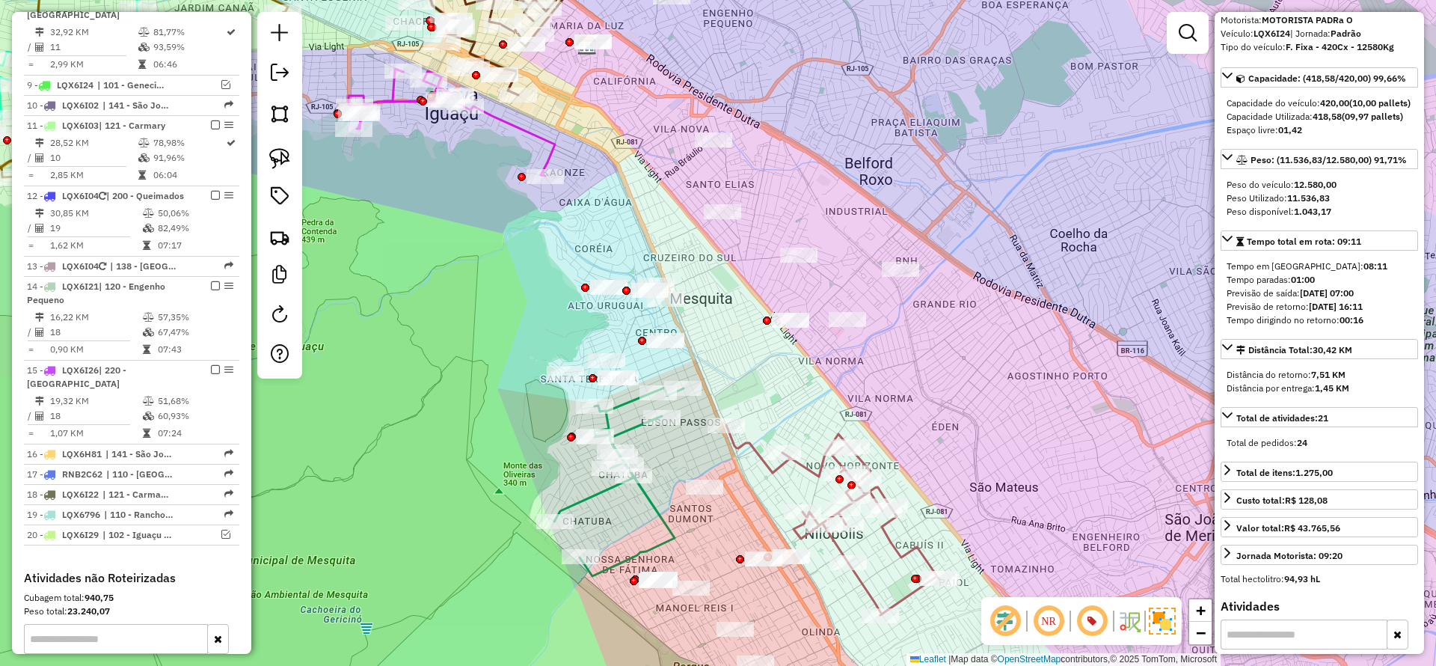
click at [755, 447] on icon at bounding box center [832, 520] width 213 height 190
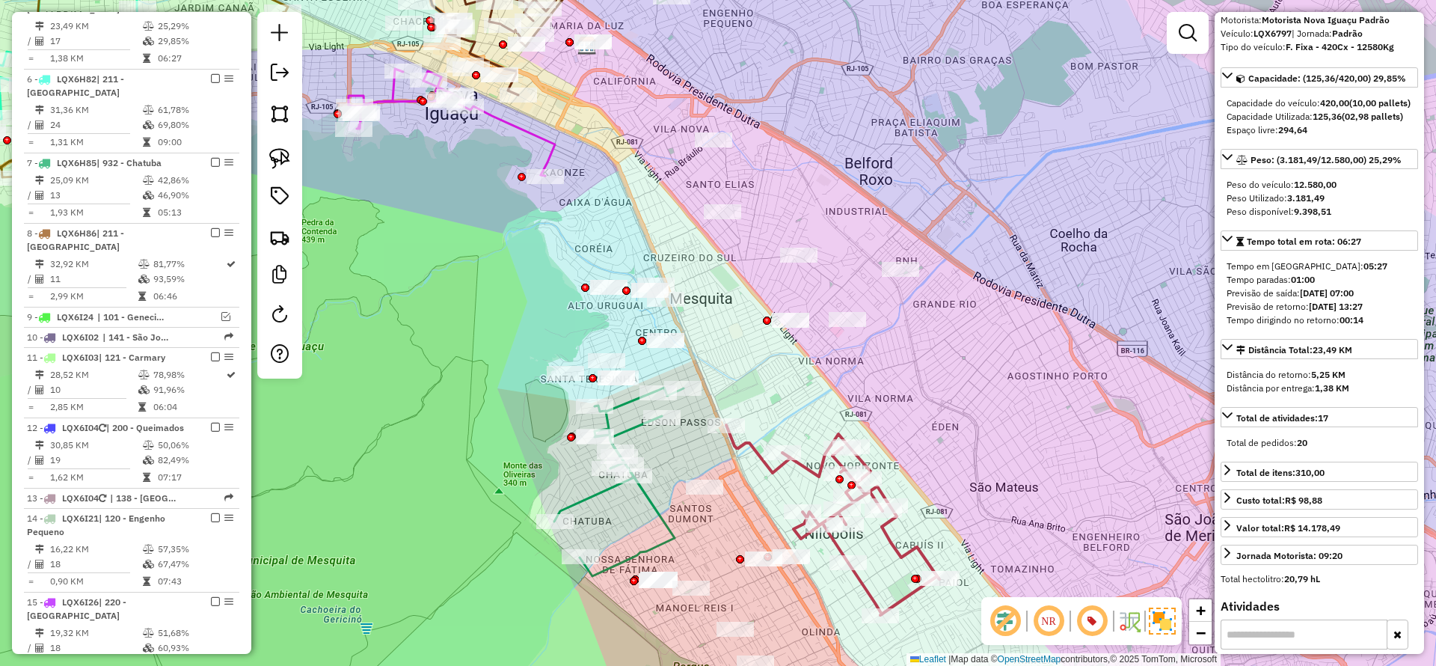
scroll to position [888, 0]
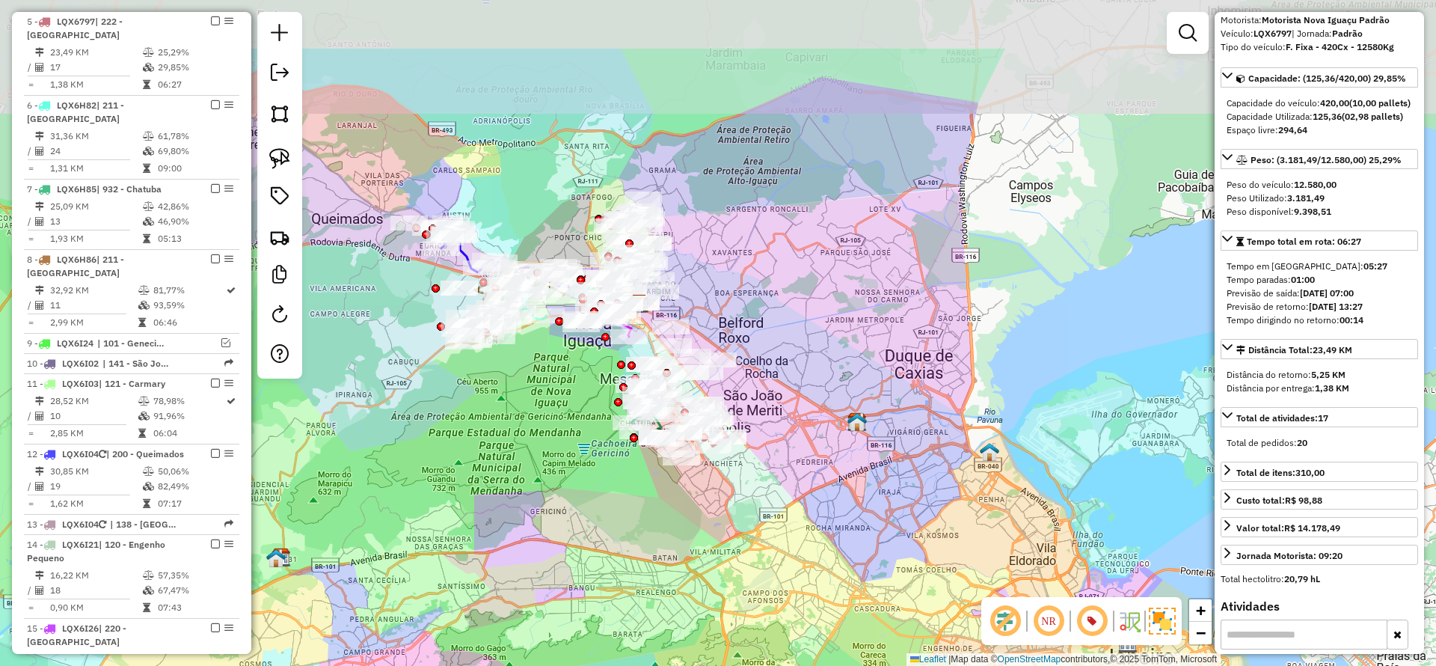
drag, startPoint x: 557, startPoint y: 388, endPoint x: 542, endPoint y: 465, distance: 78.5
click at [542, 465] on div "Janela de atendimento Grade de atendimento Capacidade Transportadoras Veículos …" at bounding box center [718, 333] width 1436 height 666
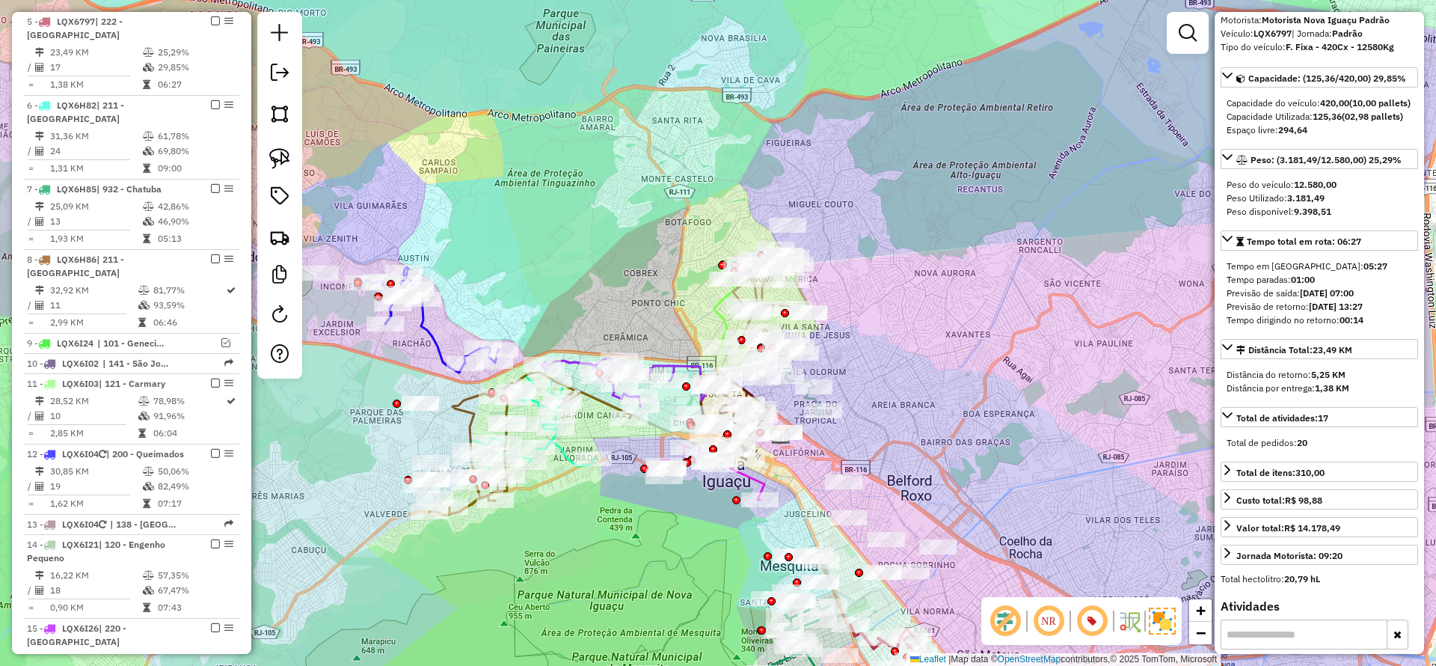
click at [437, 338] on icon at bounding box center [432, 319] width 136 height 105
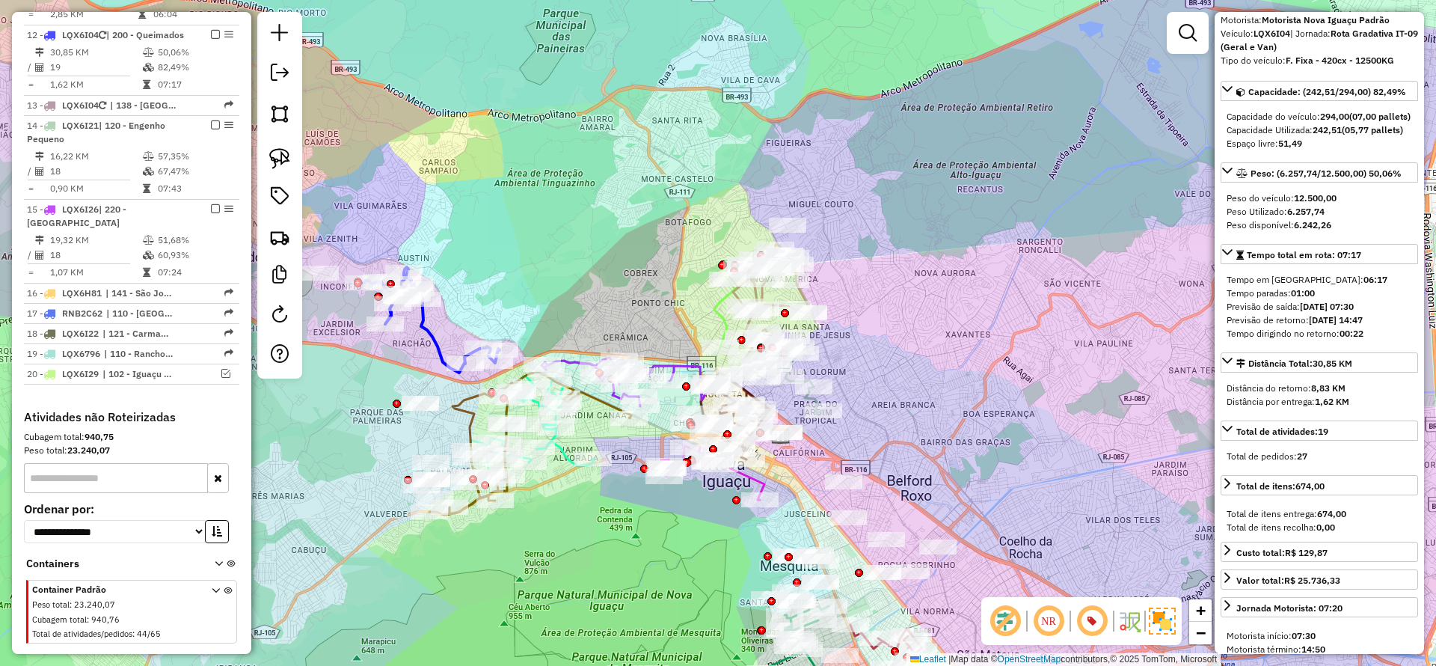
scroll to position [0, 0]
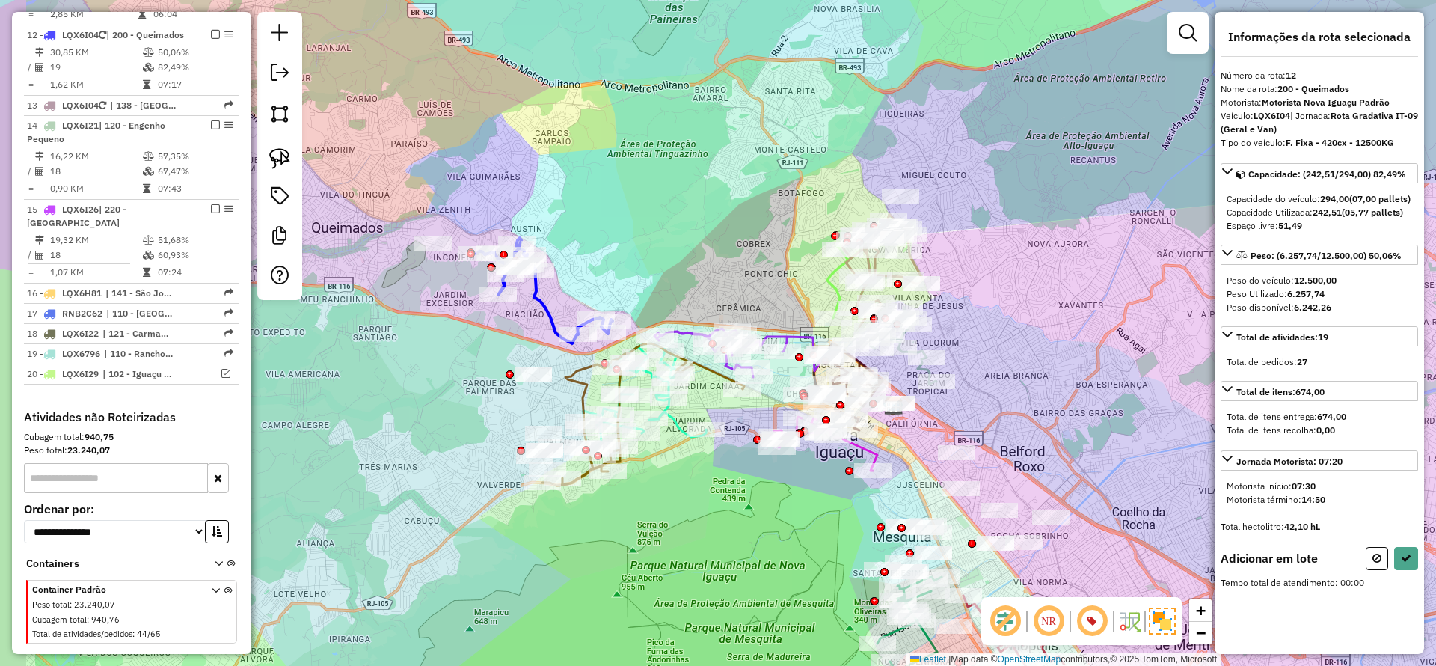
drag, startPoint x: 603, startPoint y: 216, endPoint x: 610, endPoint y: 212, distance: 7.7
click at [610, 212] on div "Janela de atendimento Grade de atendimento Capacidade Transportadoras Veículos …" at bounding box center [718, 333] width 1436 height 666
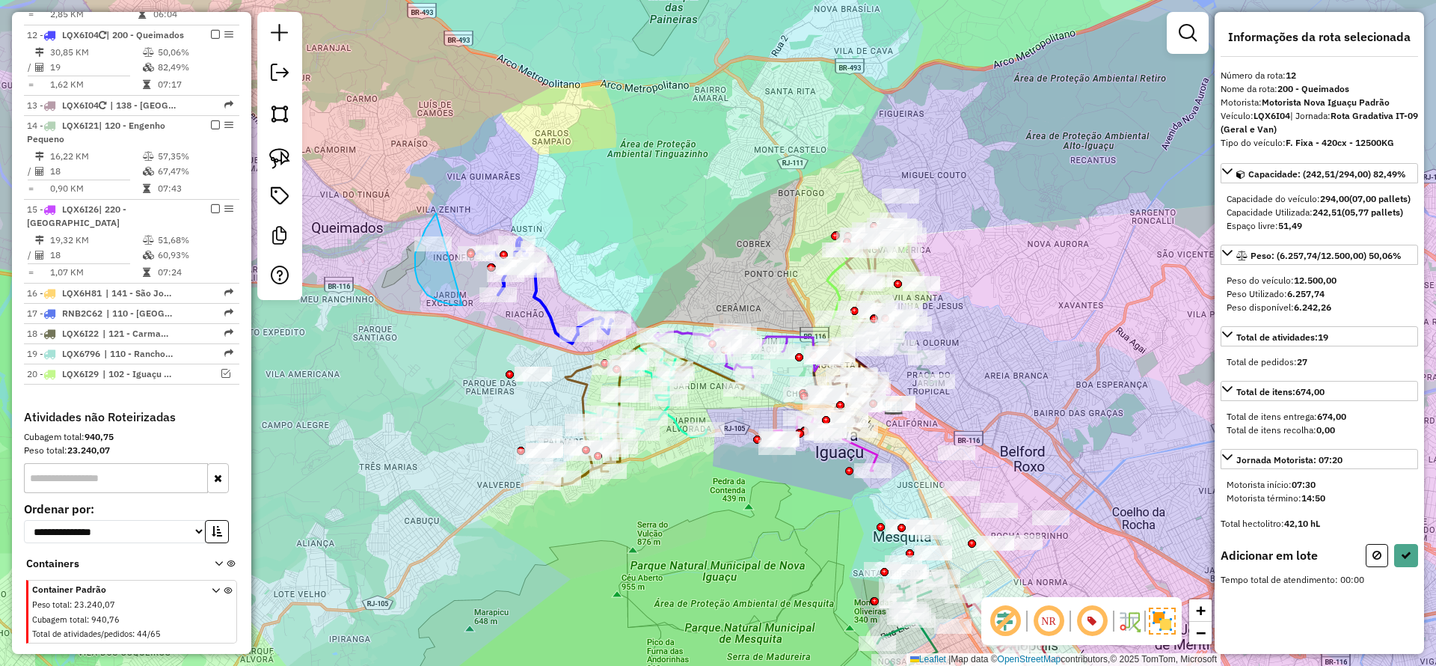
drag, startPoint x: 423, startPoint y: 235, endPoint x: 481, endPoint y: 302, distance: 89.1
click at [481, 302] on div "Janela de atendimento Grade de atendimento Capacidade Transportadoras Veículos …" at bounding box center [718, 333] width 1436 height 666
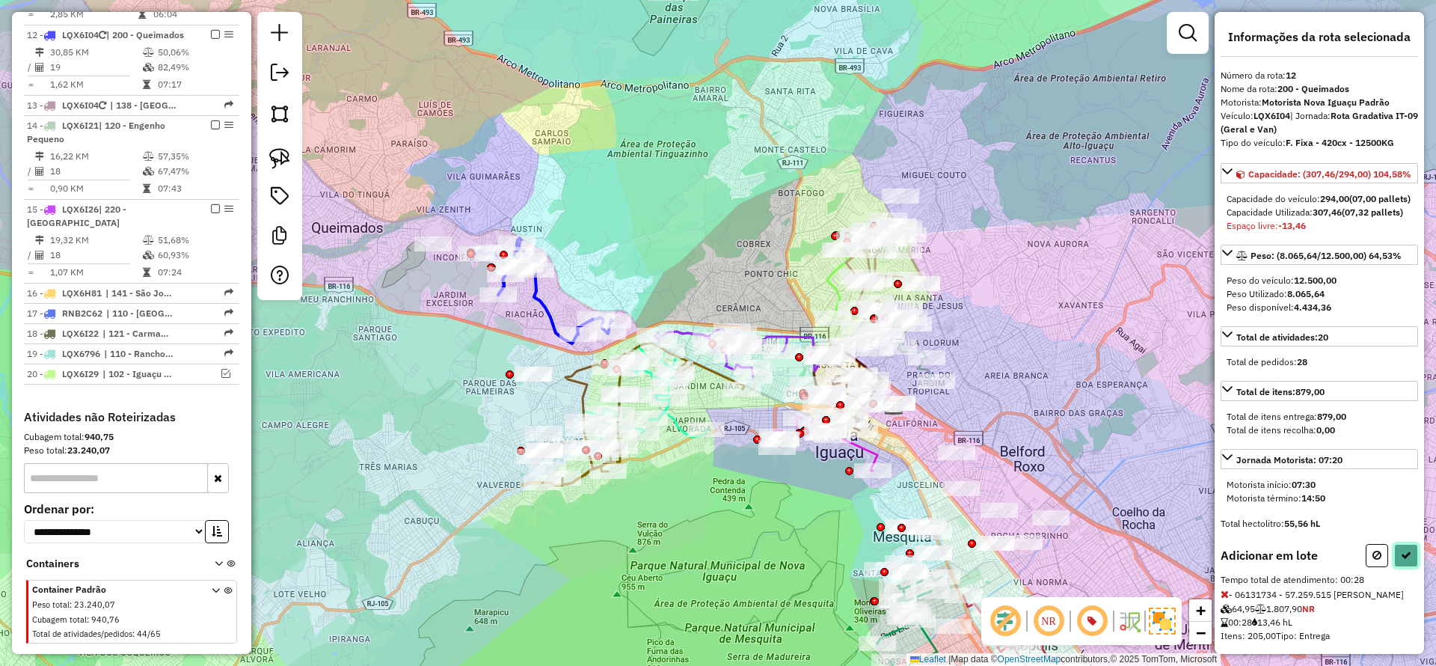
click at [1396, 567] on button at bounding box center [1407, 555] width 24 height 23
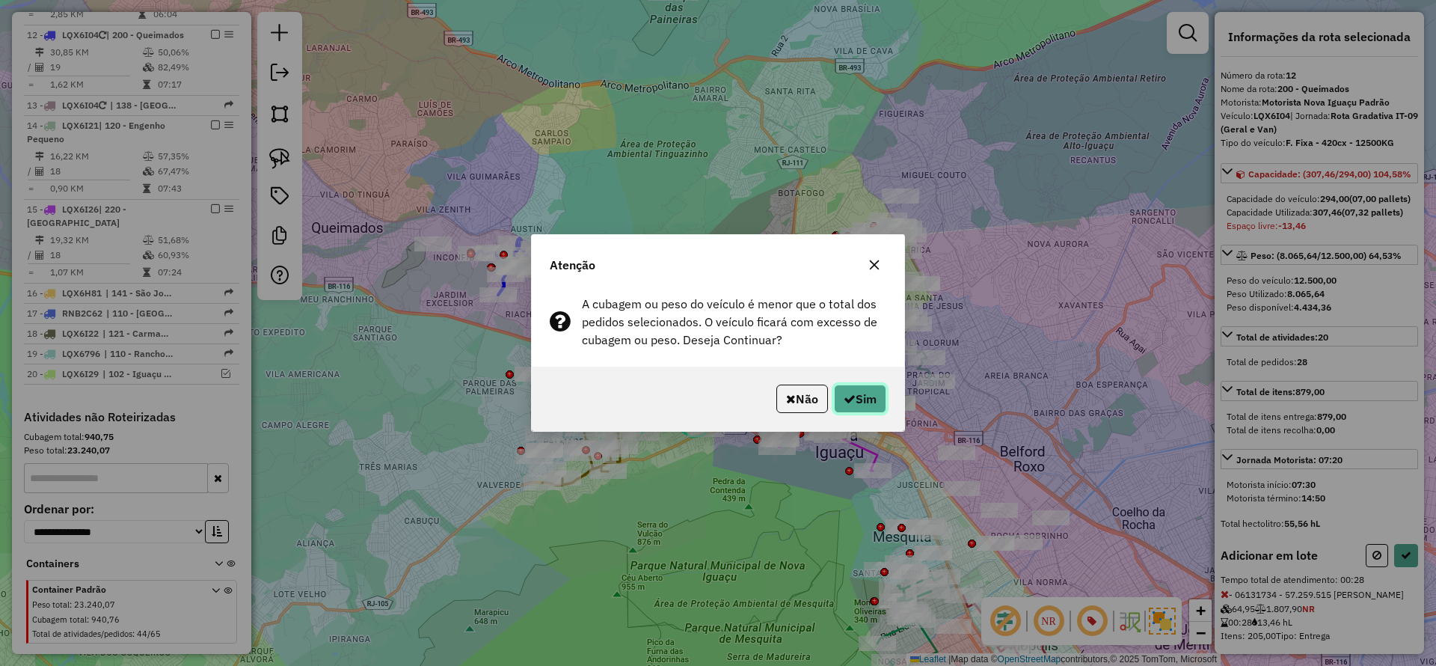
click at [860, 391] on button "Sim" at bounding box center [860, 399] width 52 height 28
select select "*********"
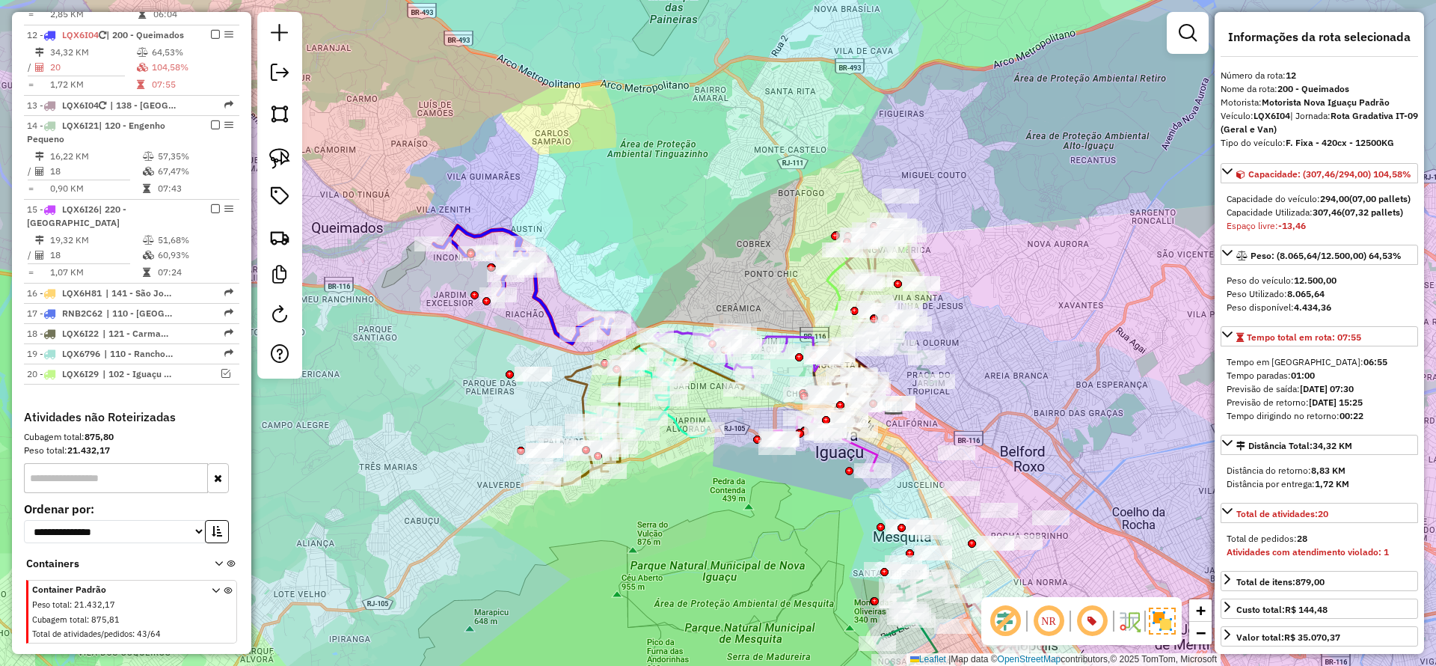
click at [539, 299] on icon at bounding box center [523, 284] width 179 height 117
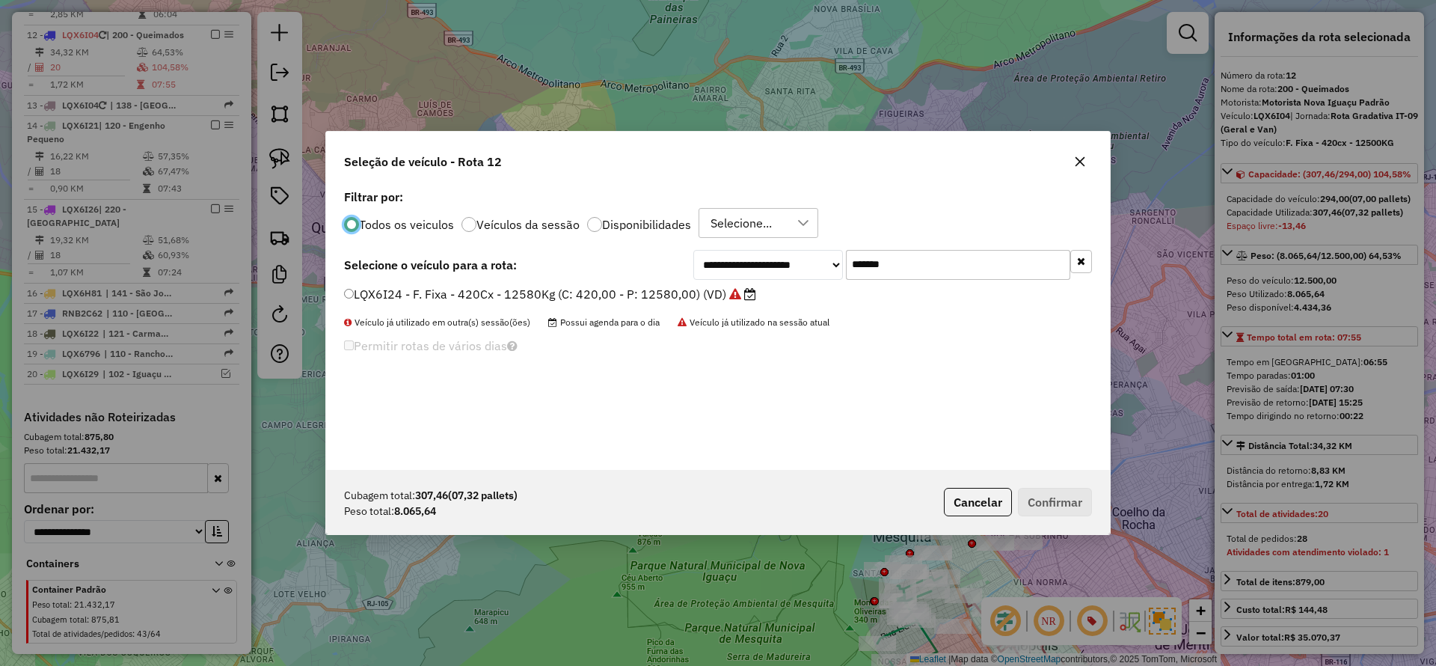
scroll to position [8, 4]
click at [945, 266] on input "*******" at bounding box center [958, 265] width 224 height 30
paste input "text"
type input "*******"
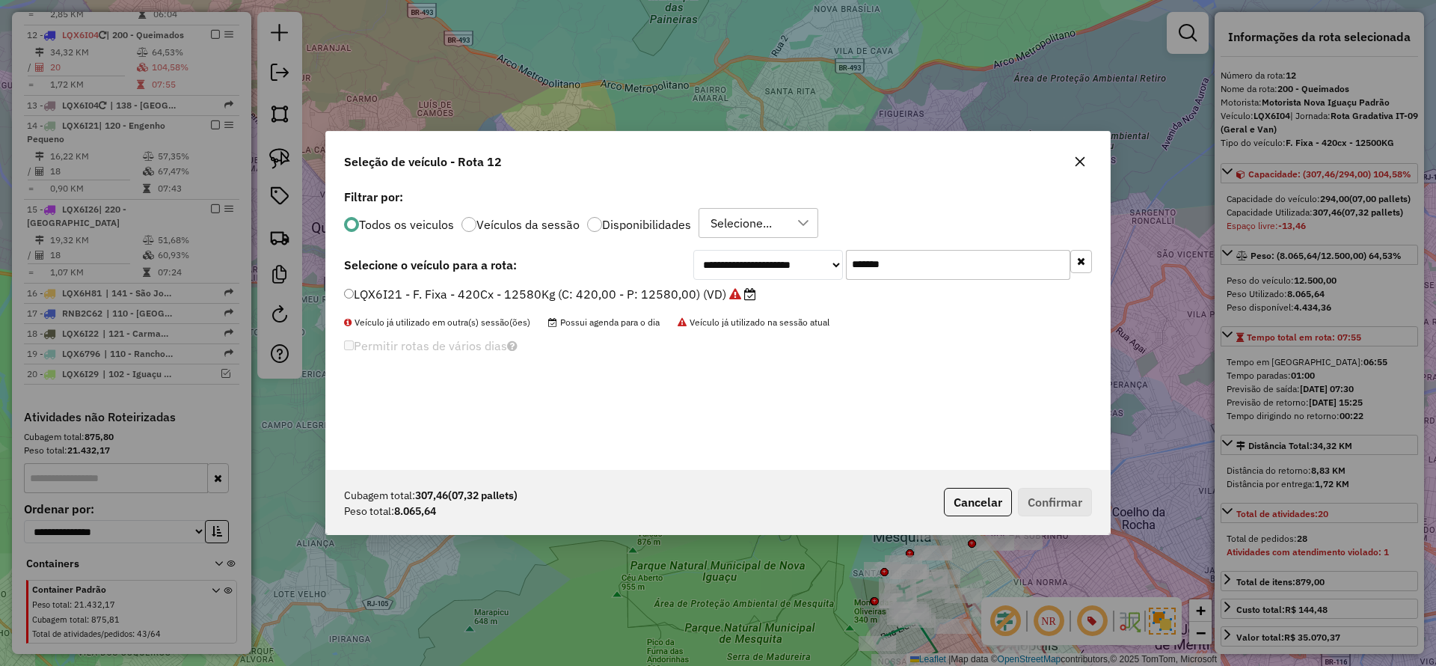
click at [647, 295] on label "LQX6I21 - F. Fixa - 420Cx - 12580Kg (C: 420,00 - P: 12580,00) (VD)" at bounding box center [550, 294] width 412 height 18
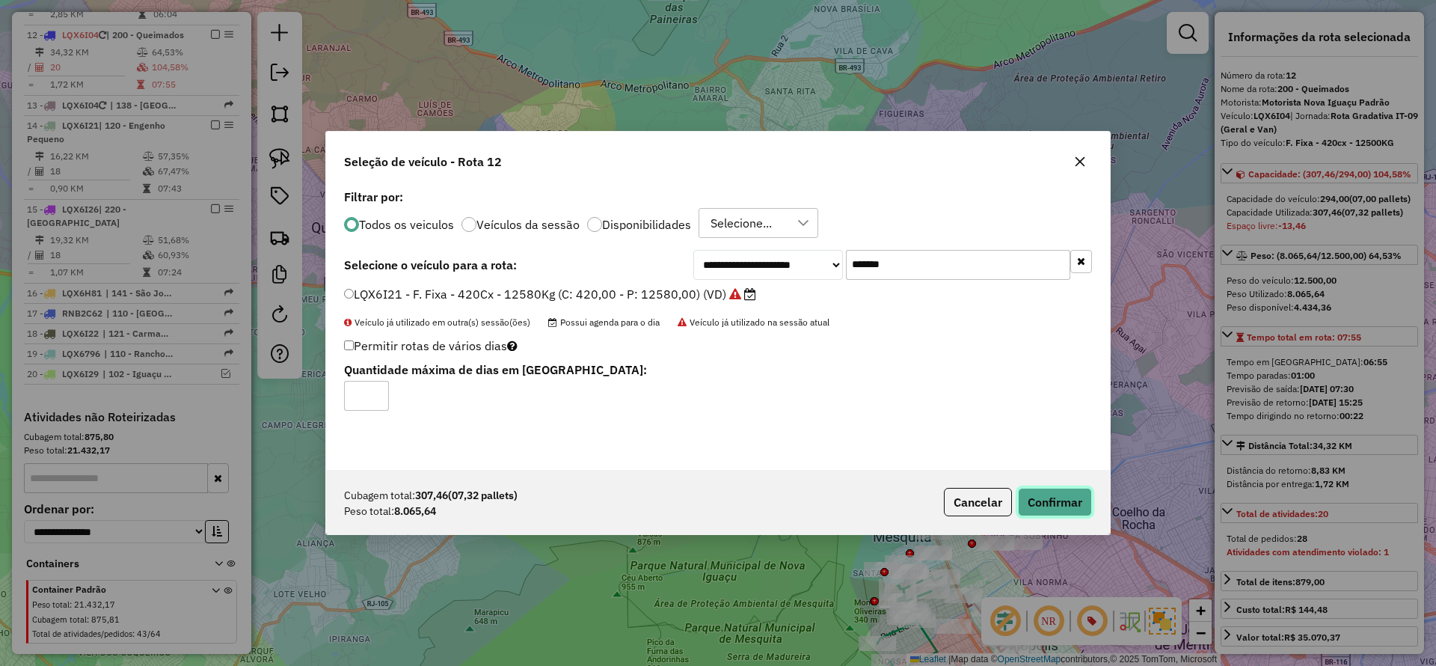
click at [1042, 495] on button "Confirmar" at bounding box center [1055, 502] width 74 height 28
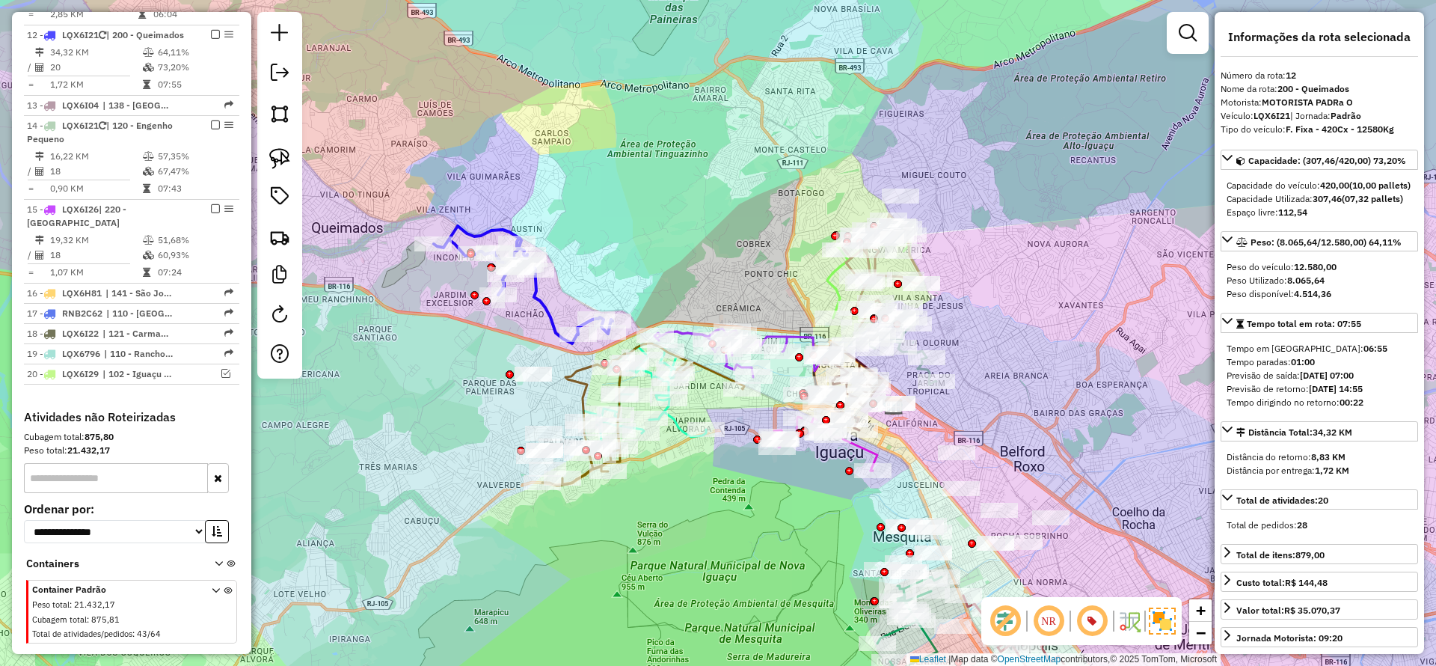
click at [539, 297] on icon at bounding box center [523, 284] width 179 height 117
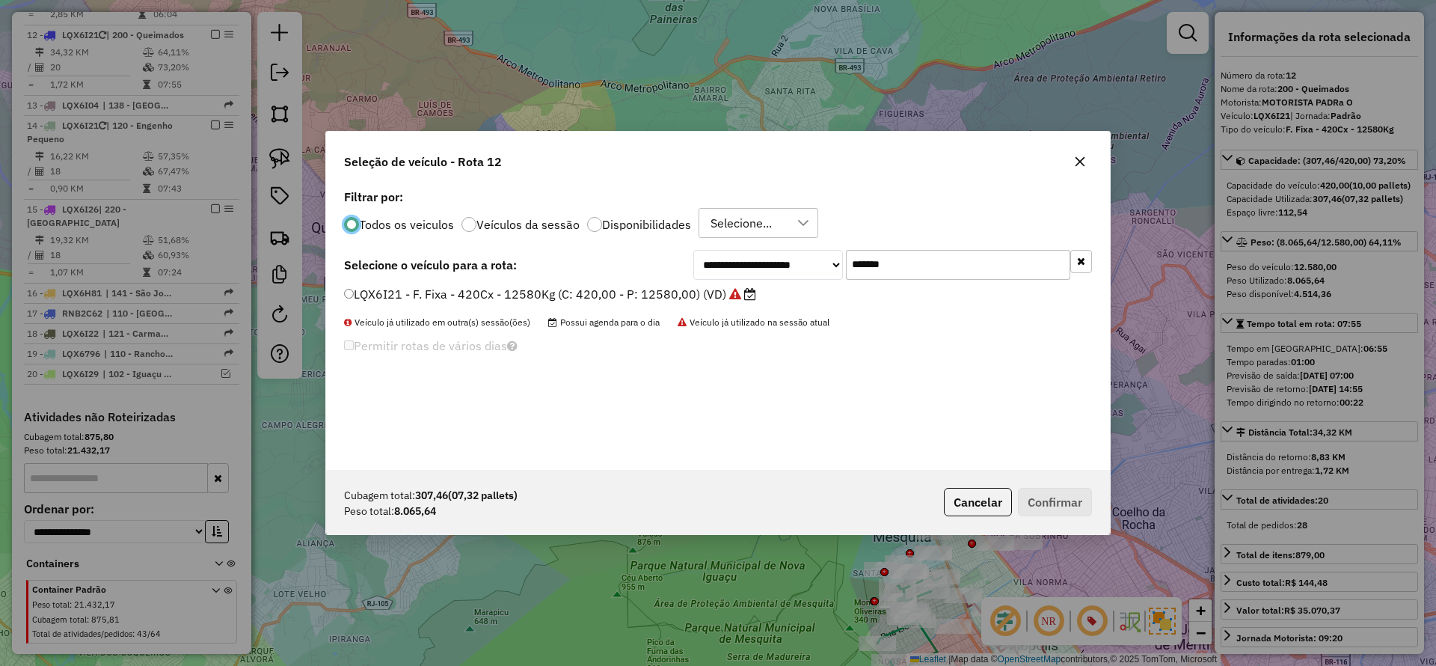
click at [909, 265] on input "*******" at bounding box center [958, 265] width 224 height 30
paste input "text"
type input "*******"
click at [738, 293] on icon at bounding box center [740, 294] width 12 height 12
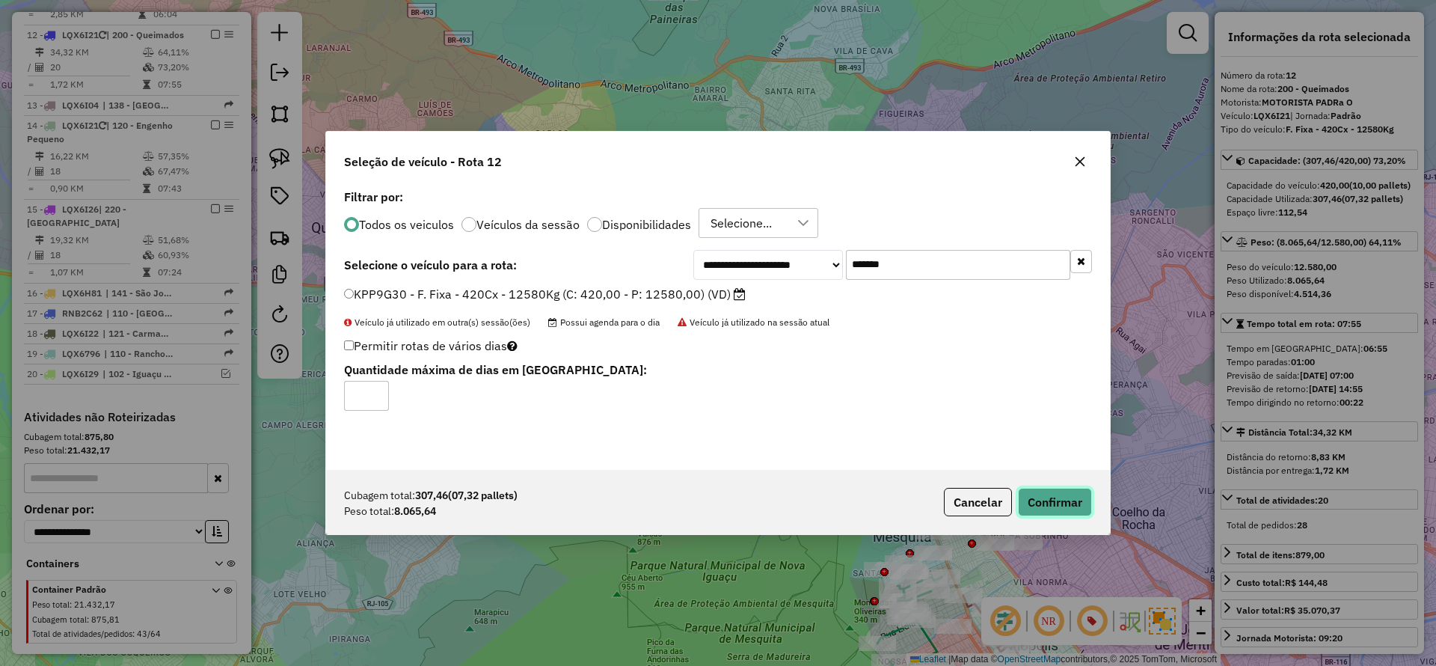
click at [1040, 497] on button "Confirmar" at bounding box center [1055, 502] width 74 height 28
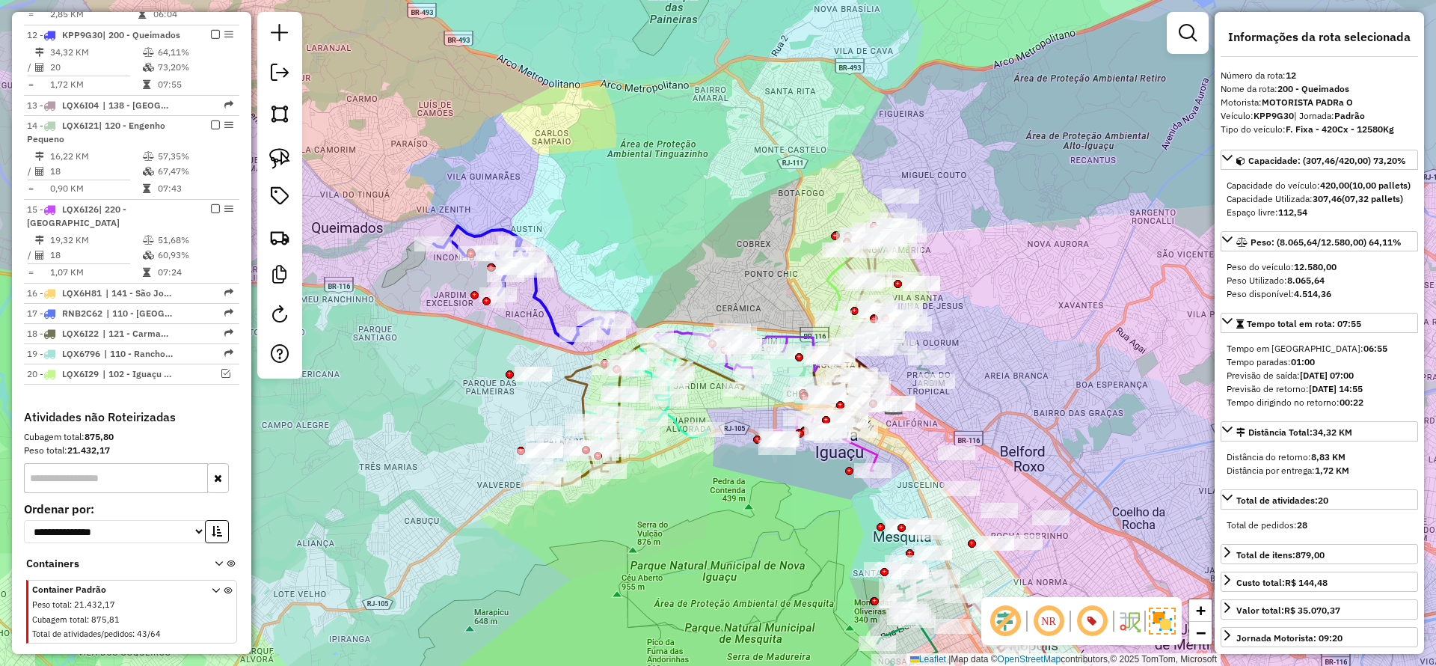
click at [539, 302] on icon at bounding box center [523, 284] width 179 height 117
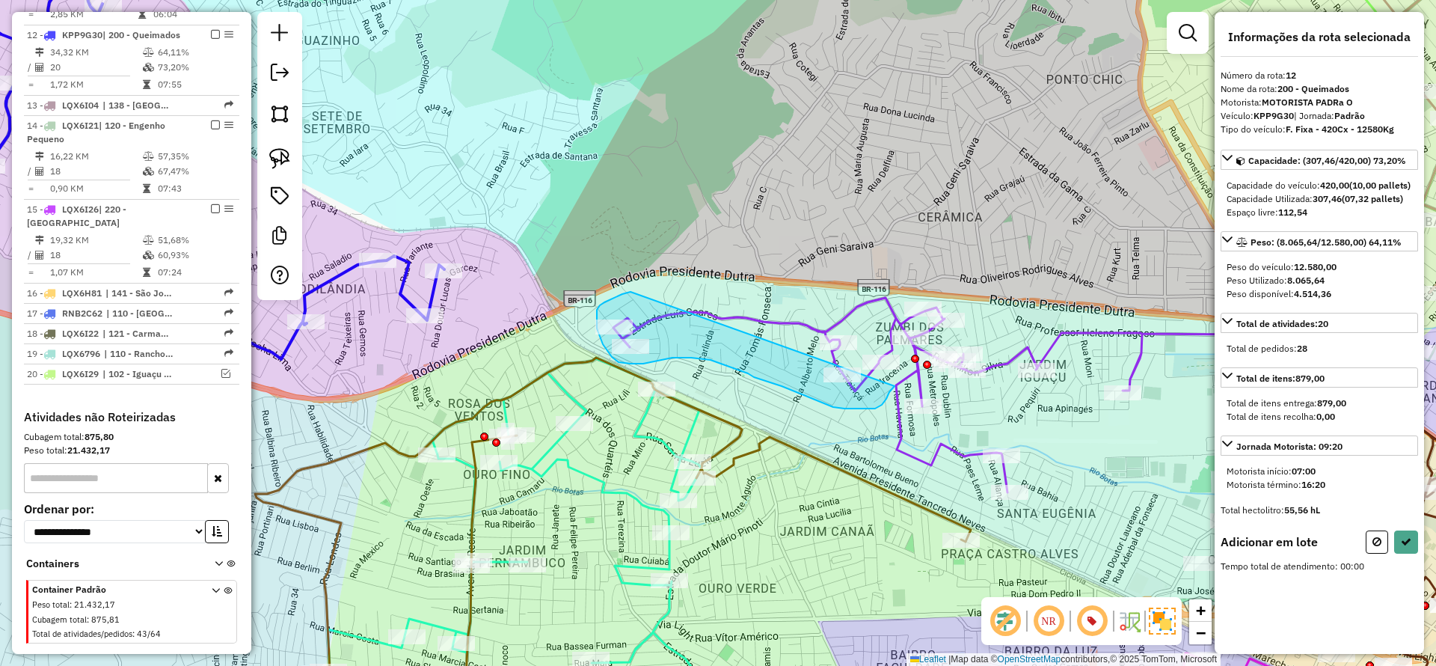
click at [897, 368] on div "Janela de atendimento Grade de atendimento Capacidade Transportadoras Veículos …" at bounding box center [718, 333] width 1436 height 666
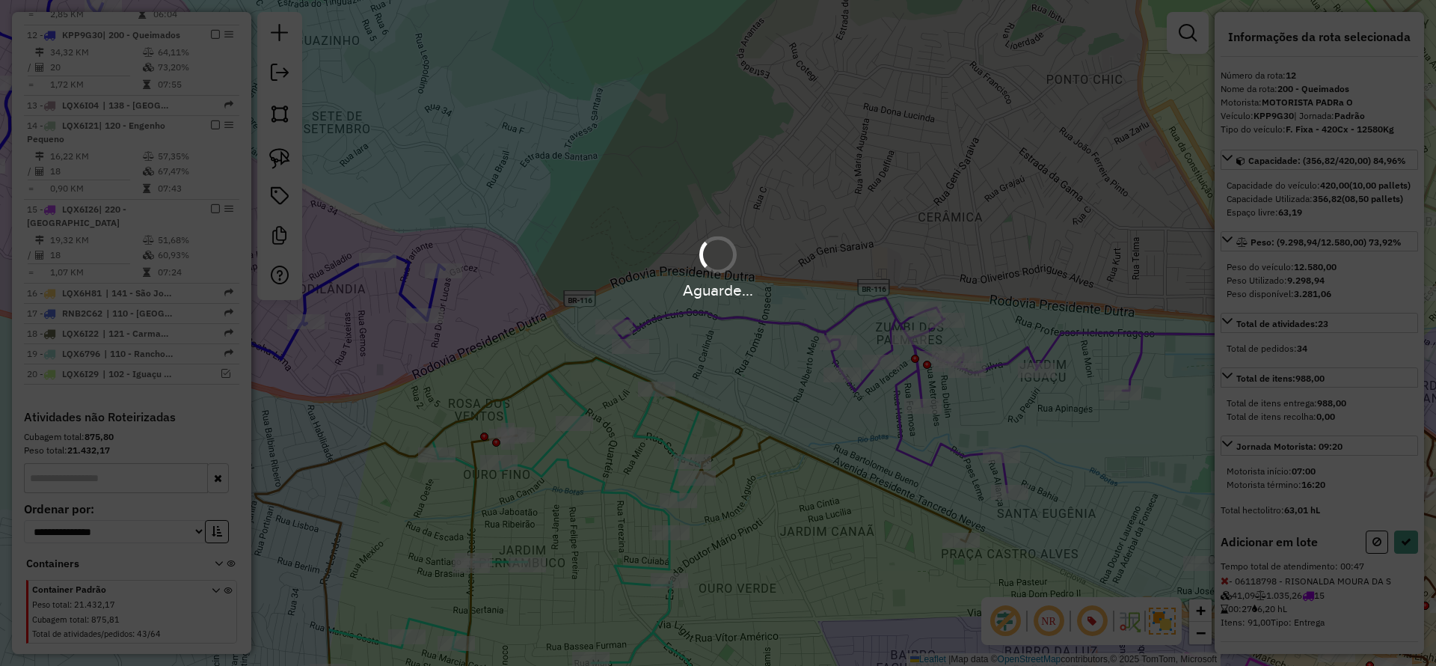
drag, startPoint x: 897, startPoint y: 373, endPoint x: 844, endPoint y: 319, distance: 76.2
click at [844, 319] on div "Aguarde..." at bounding box center [718, 333] width 1436 height 666
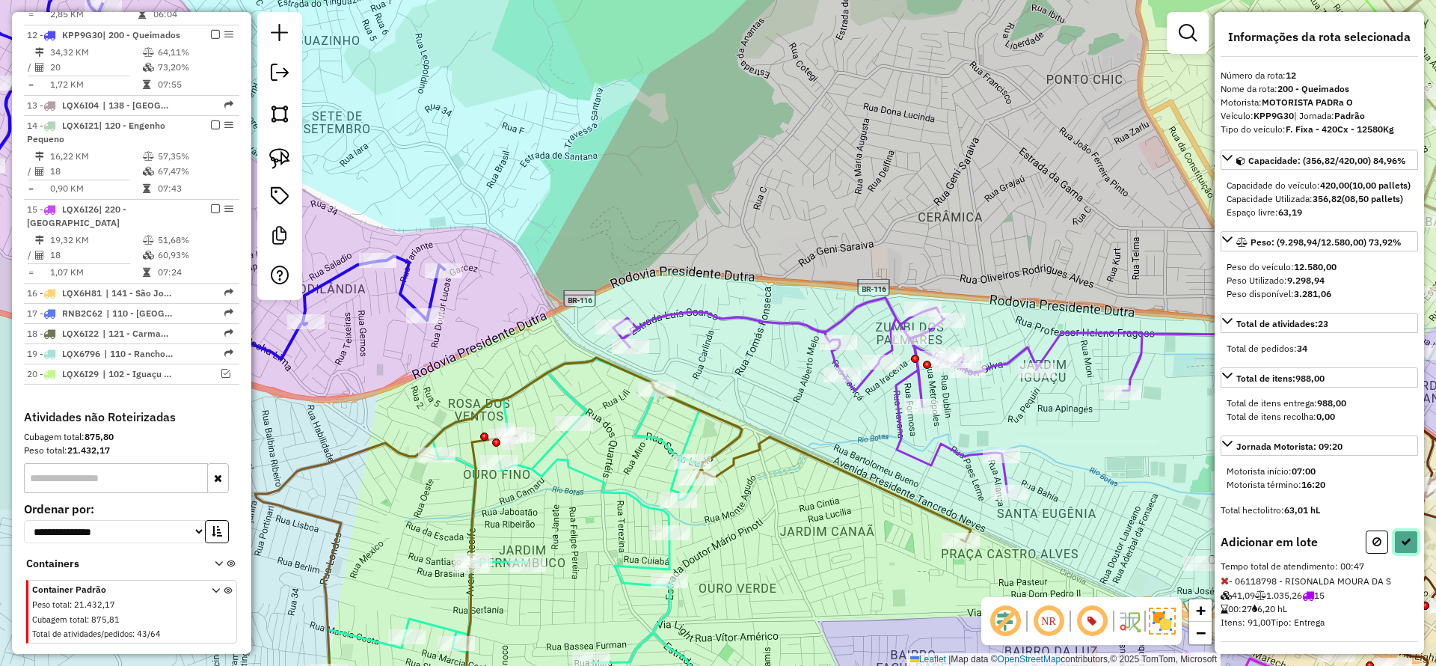
click at [1405, 547] on icon at bounding box center [1406, 541] width 10 height 10
select select "*********"
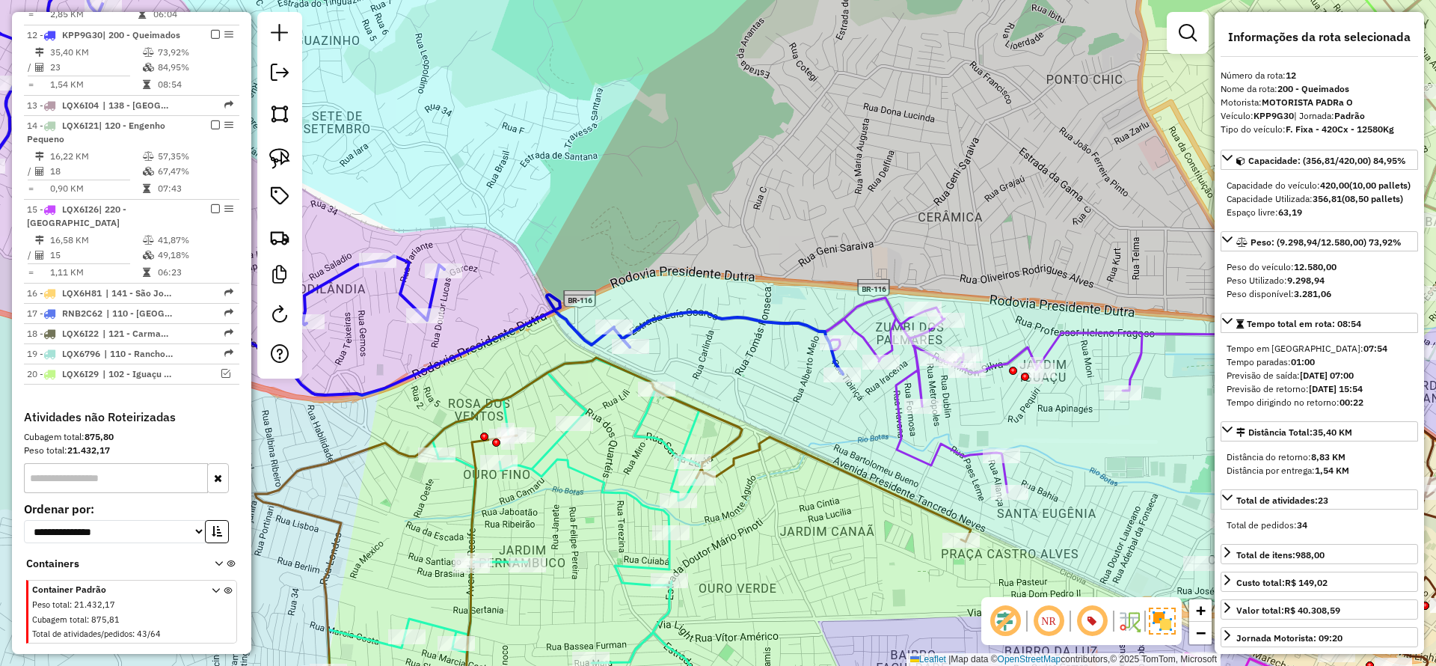
click at [701, 314] on icon at bounding box center [349, 164] width 987 height 462
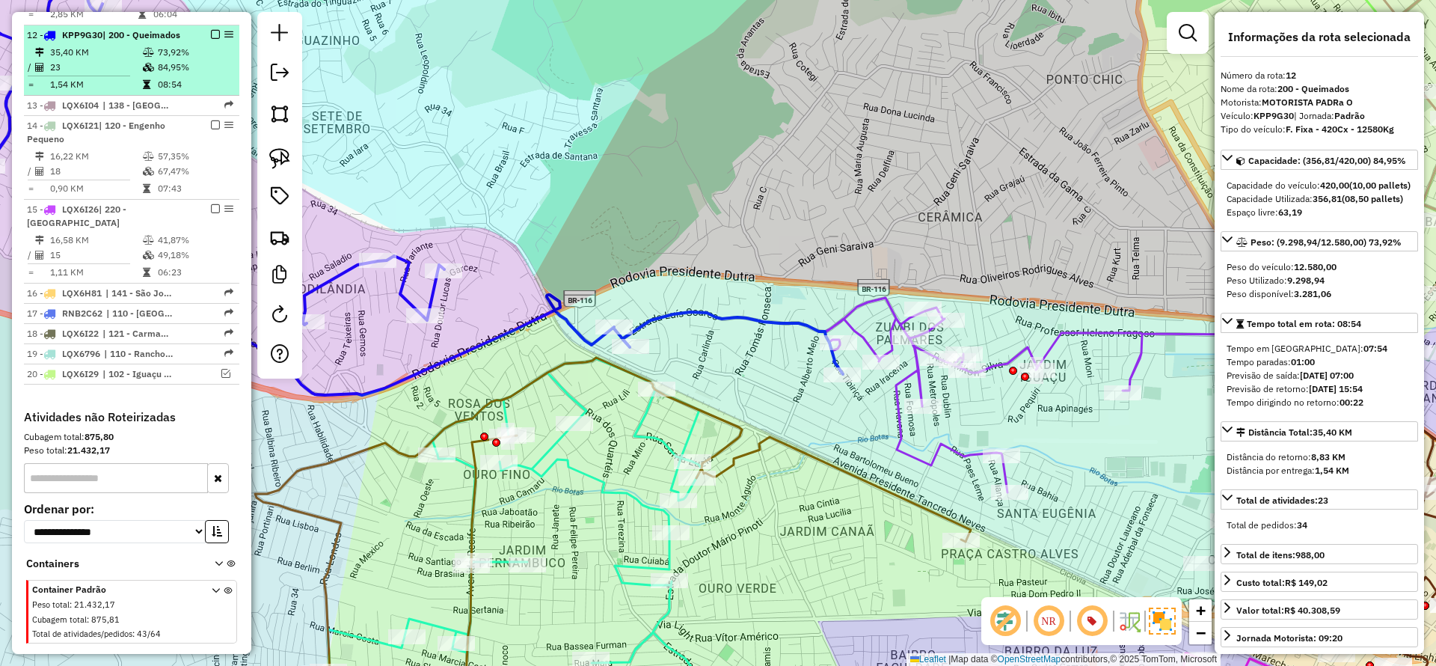
click at [212, 30] on em at bounding box center [215, 34] width 9 height 9
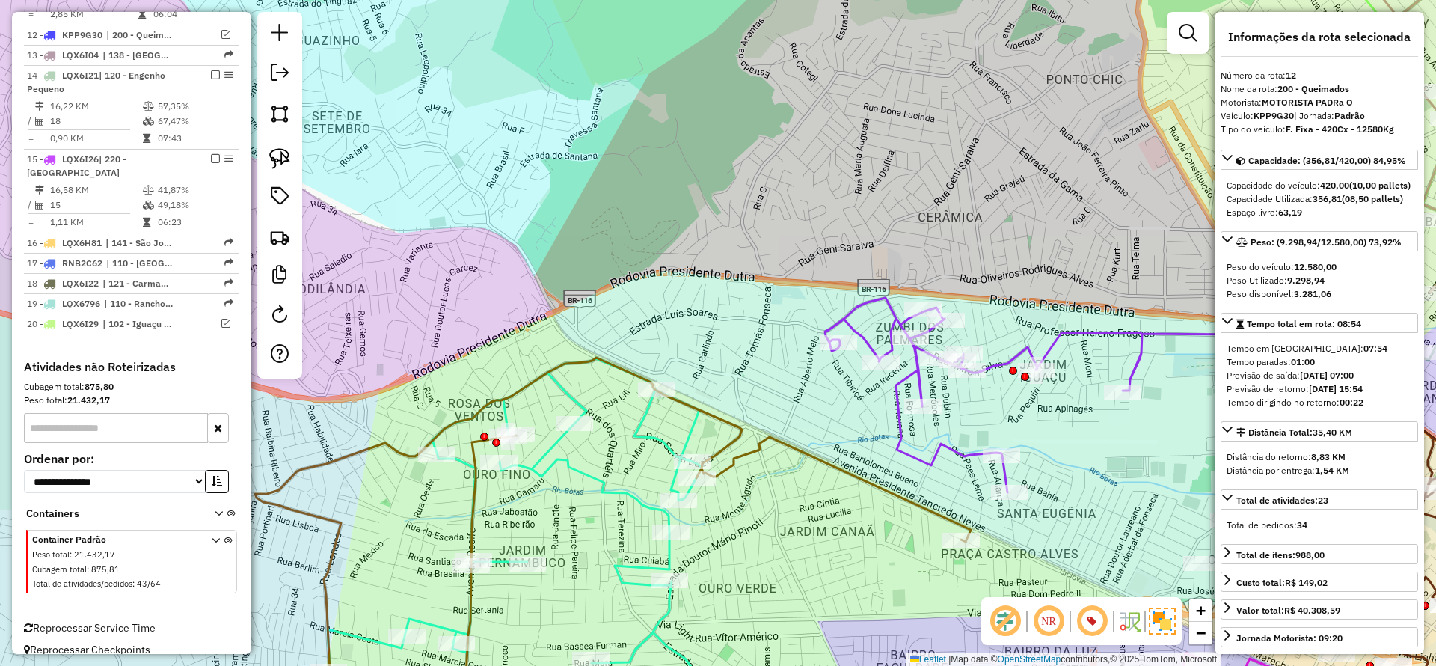
scroll to position [1243, 0]
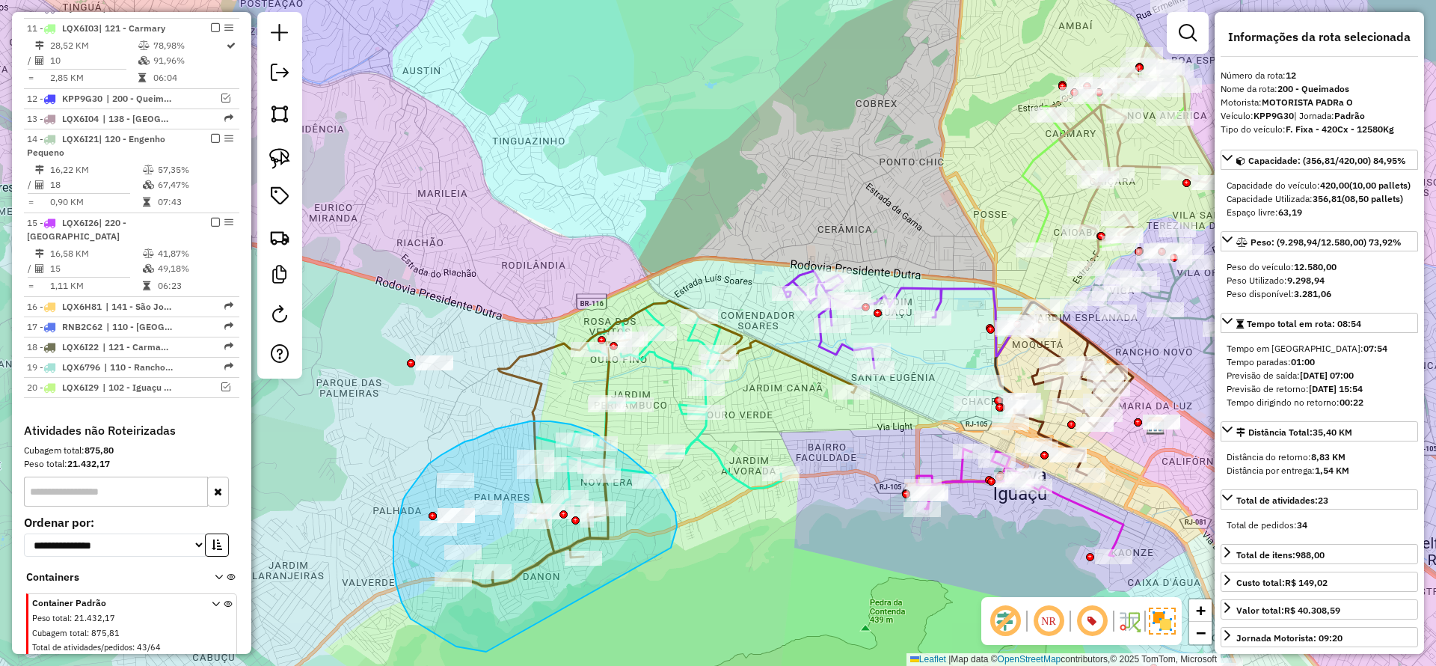
drag, startPoint x: 672, startPoint y: 548, endPoint x: 486, endPoint y: 652, distance: 212.7
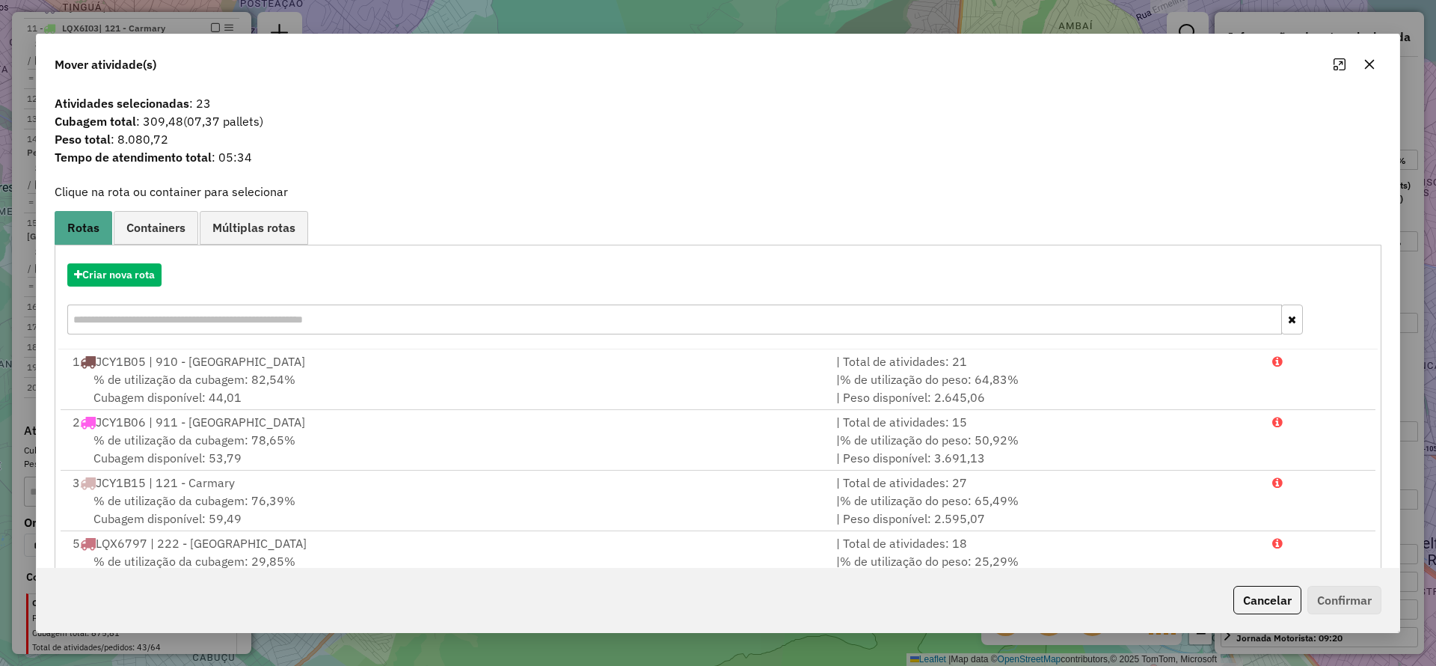
click at [122, 262] on div "Criar nova rota" at bounding box center [718, 300] width 1320 height 97
click at [133, 270] on button "Criar nova rota" at bounding box center [114, 274] width 94 height 23
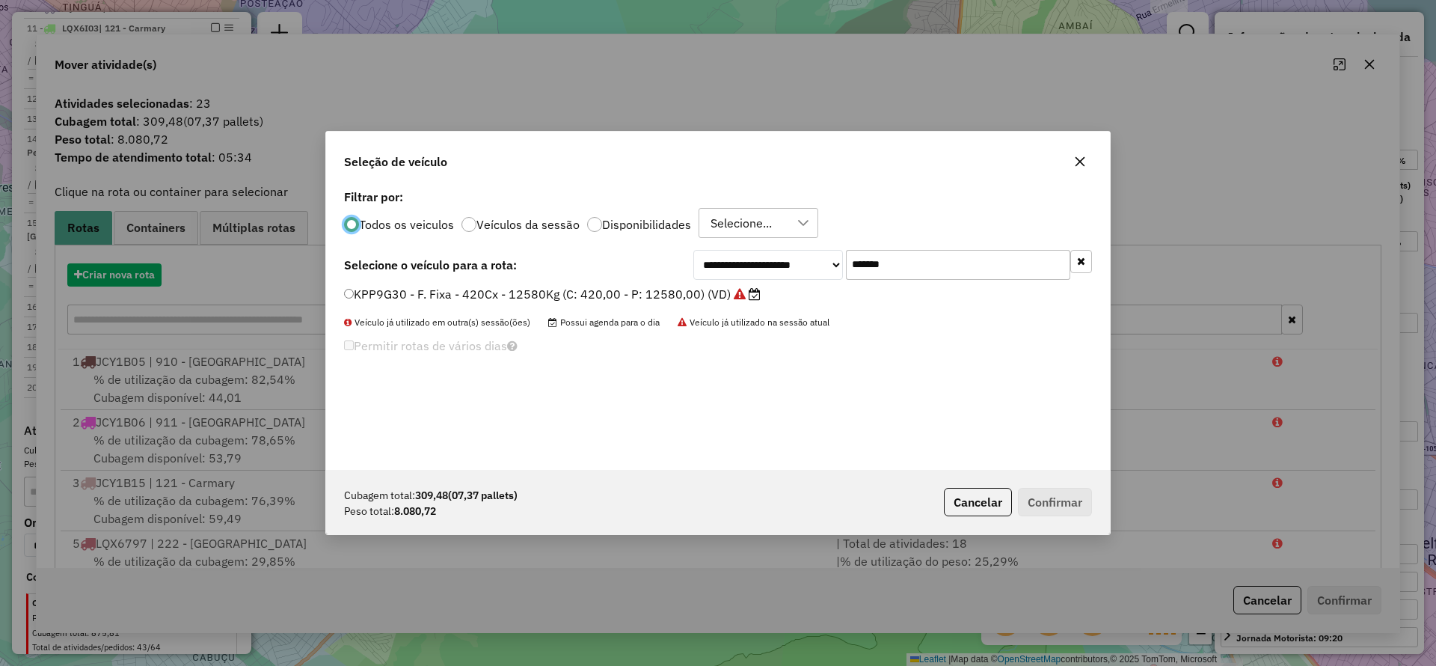
scroll to position [8, 4]
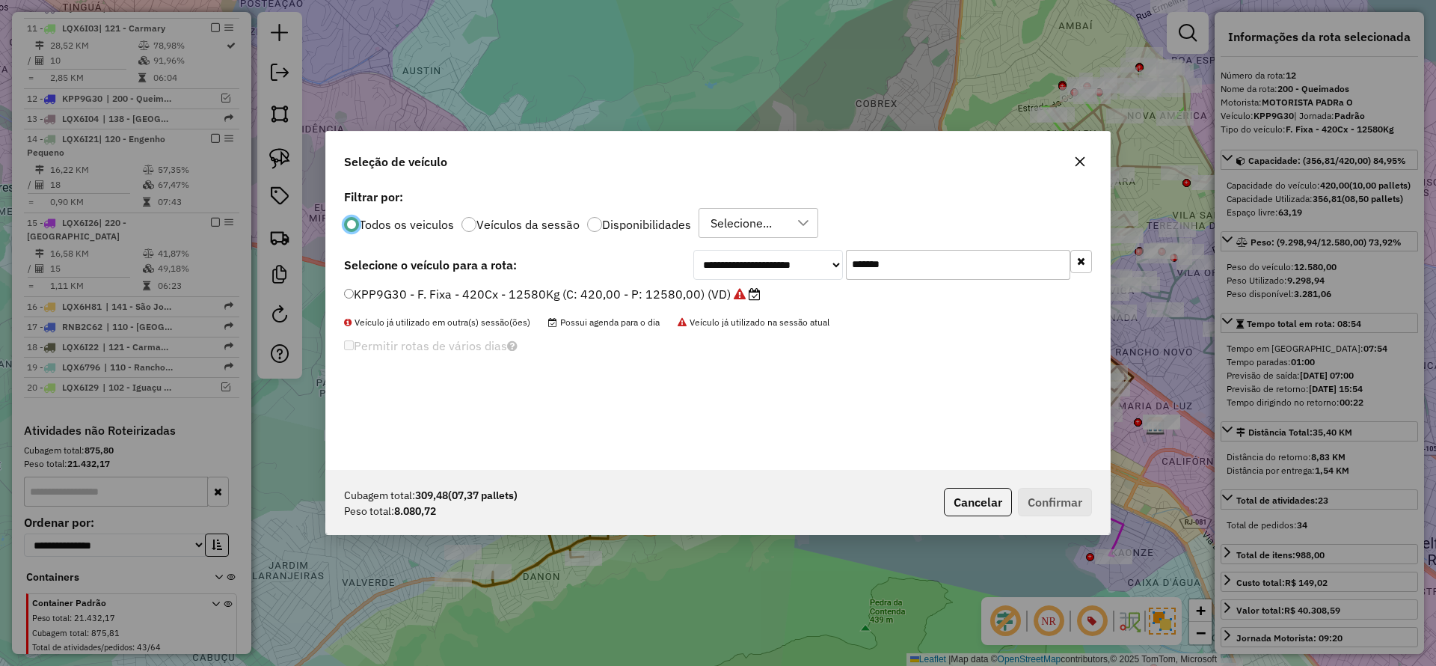
click at [953, 267] on input "*******" at bounding box center [958, 265] width 224 height 30
paste input "text"
type input "*******"
click at [731, 304] on div "LQX6H86 - F. Fixa - 420Cx - 12580Kg (C: 420,00 - P: 12580,00) (VD)" at bounding box center [718, 301] width 766 height 30
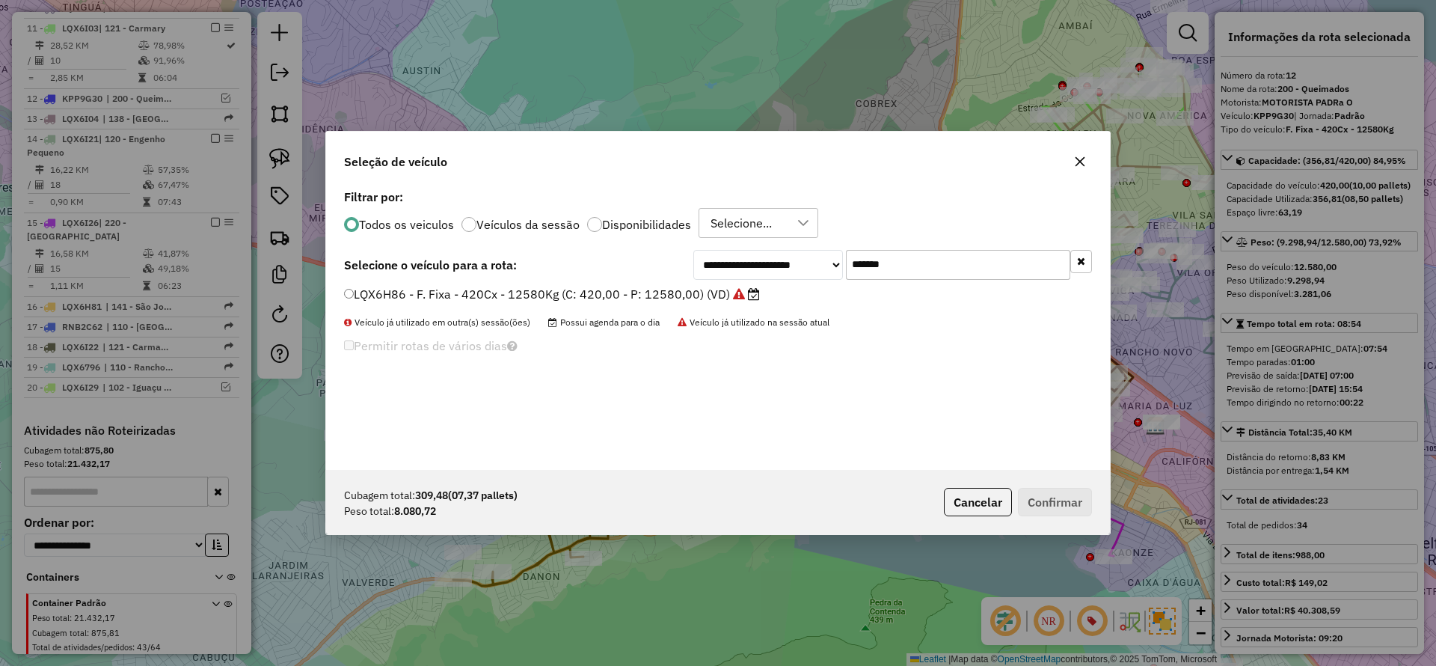
click at [605, 290] on label "LQX6H86 - F. Fixa - 420Cx - 12580Kg (C: 420,00 - P: 12580,00) (VD)" at bounding box center [552, 294] width 416 height 18
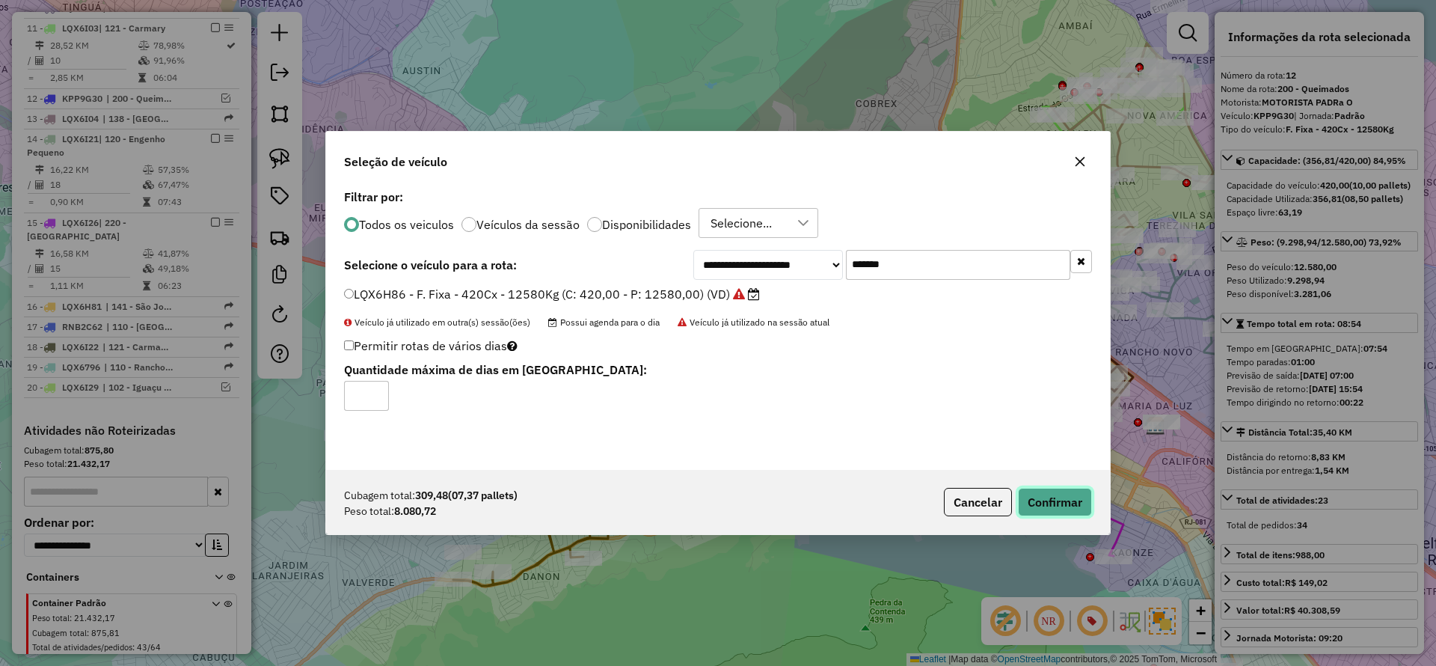
click at [1053, 492] on button "Confirmar" at bounding box center [1055, 502] width 74 height 28
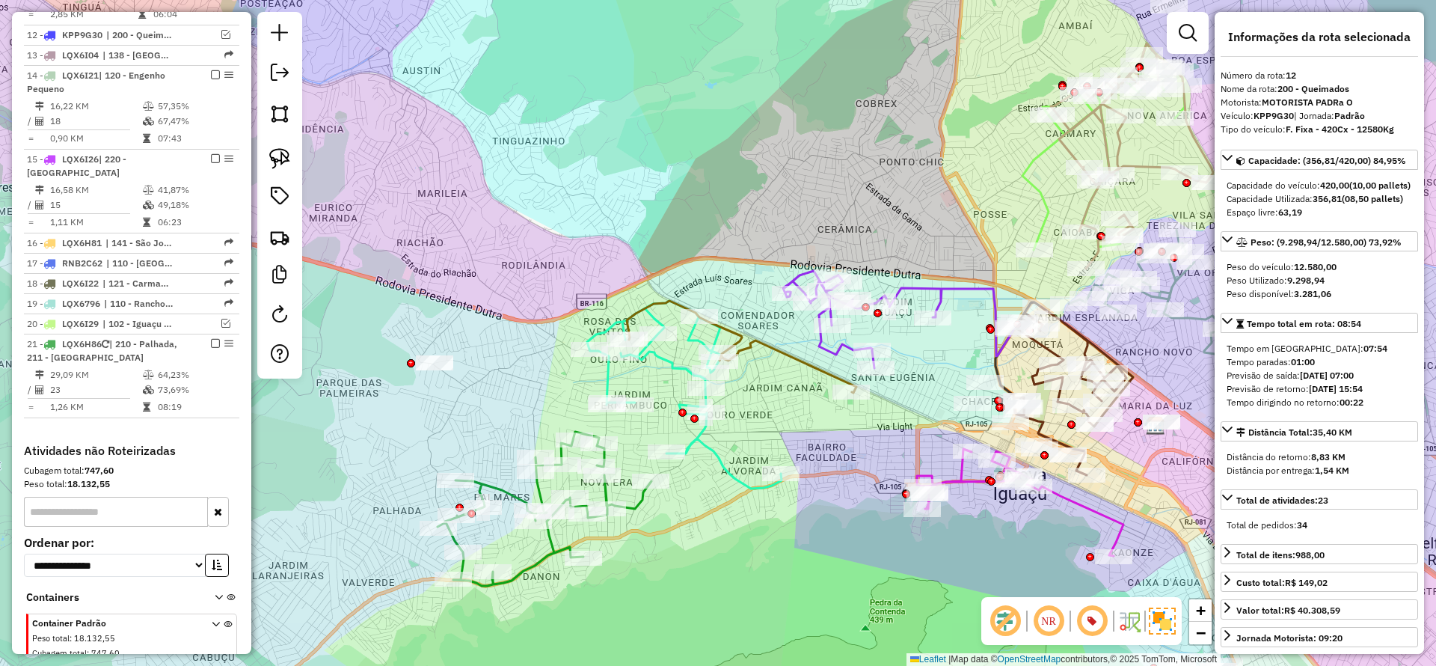
click at [527, 563] on icon at bounding box center [545, 509] width 214 height 154
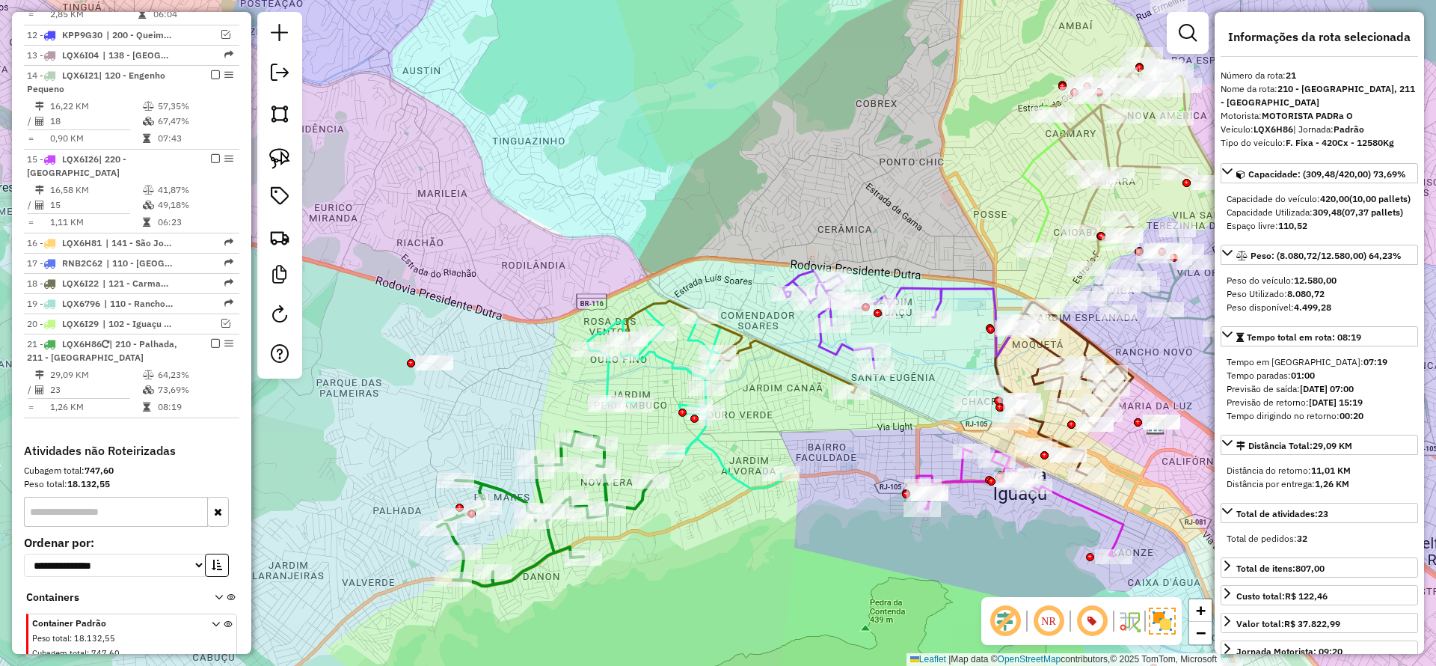
scroll to position [1393, 0]
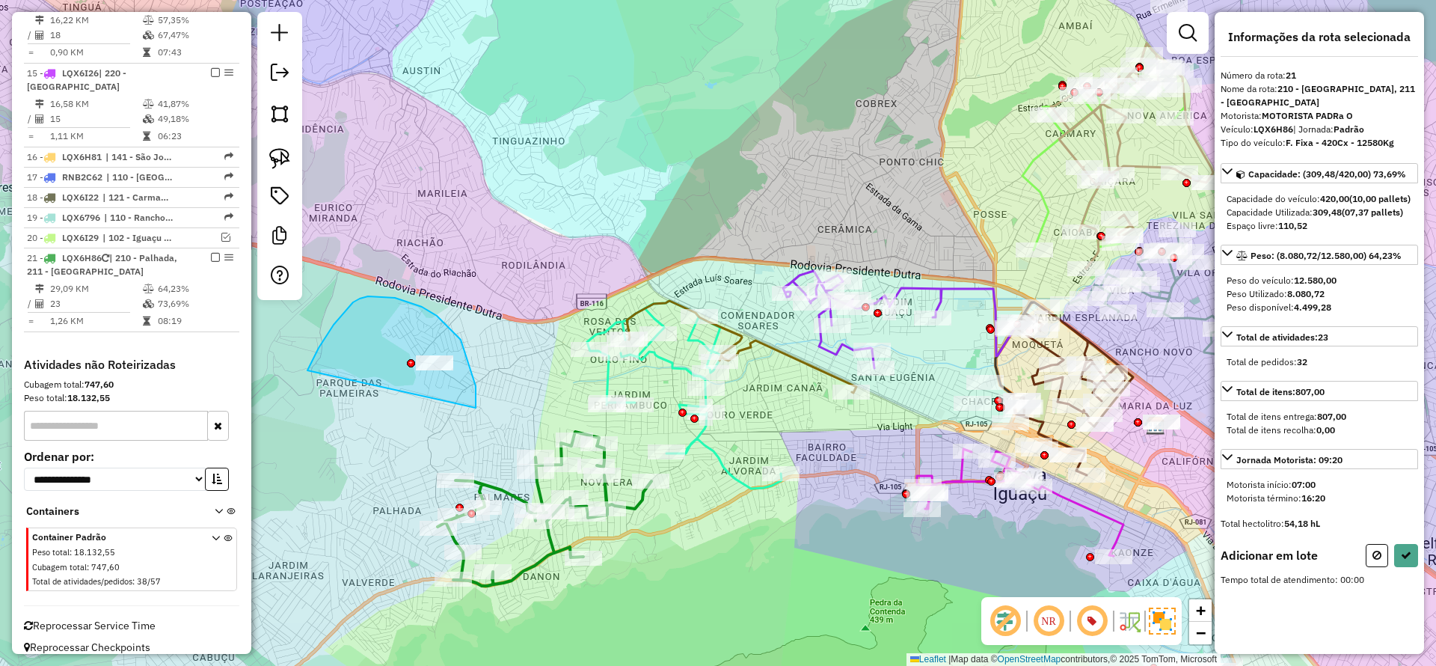
drag, startPoint x: 476, startPoint y: 386, endPoint x: 344, endPoint y: 399, distance: 132.3
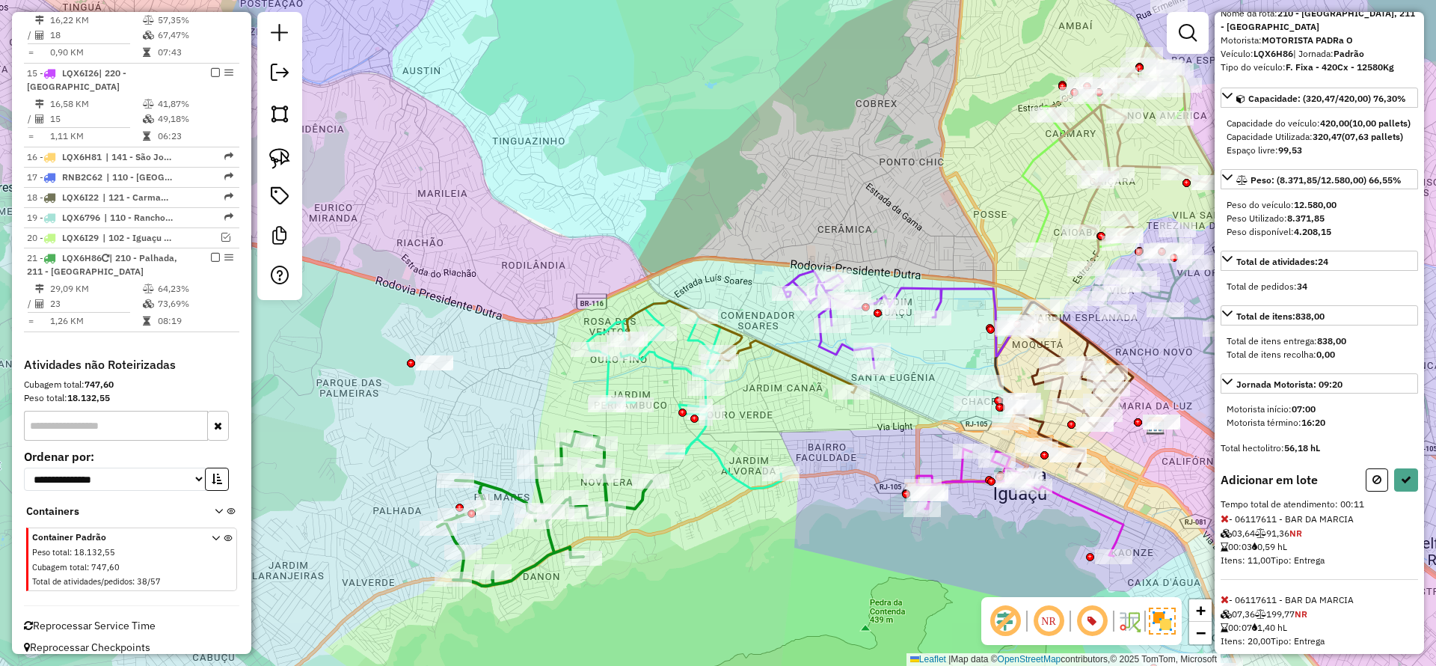
scroll to position [127, 0]
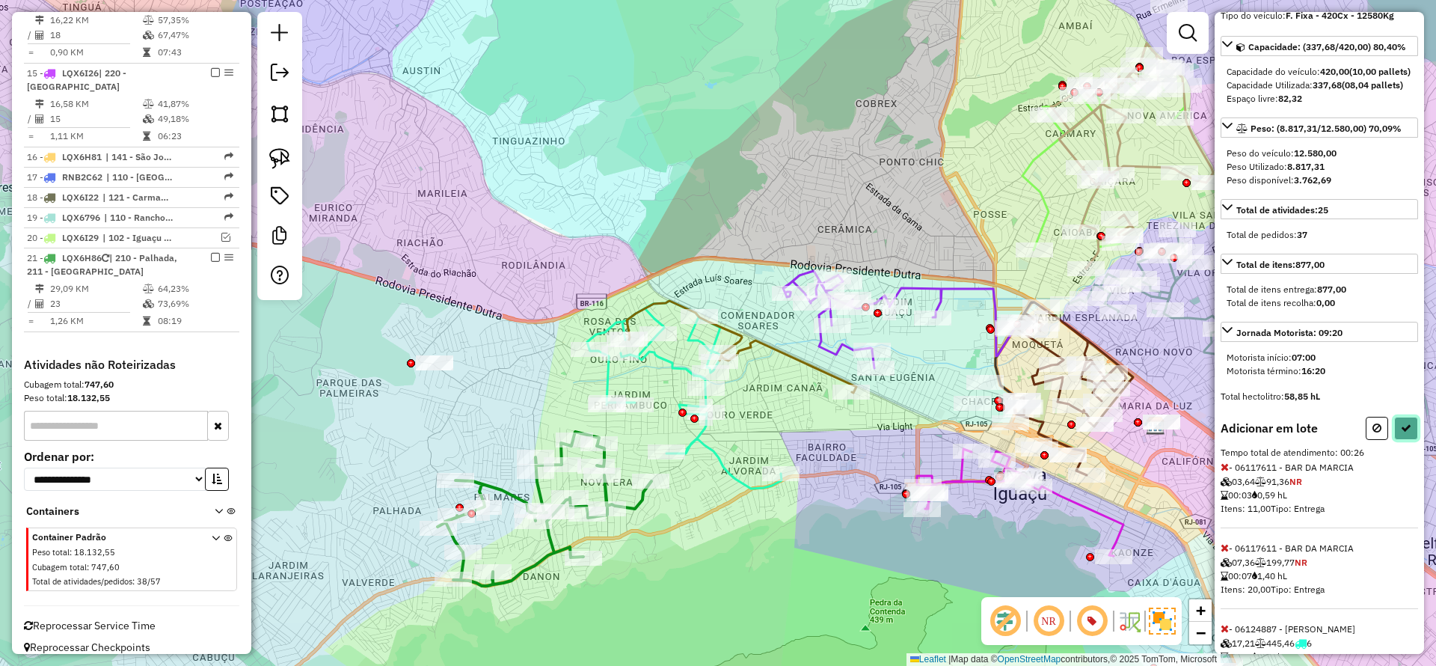
click at [1396, 440] on button at bounding box center [1407, 428] width 24 height 23
select select "*********"
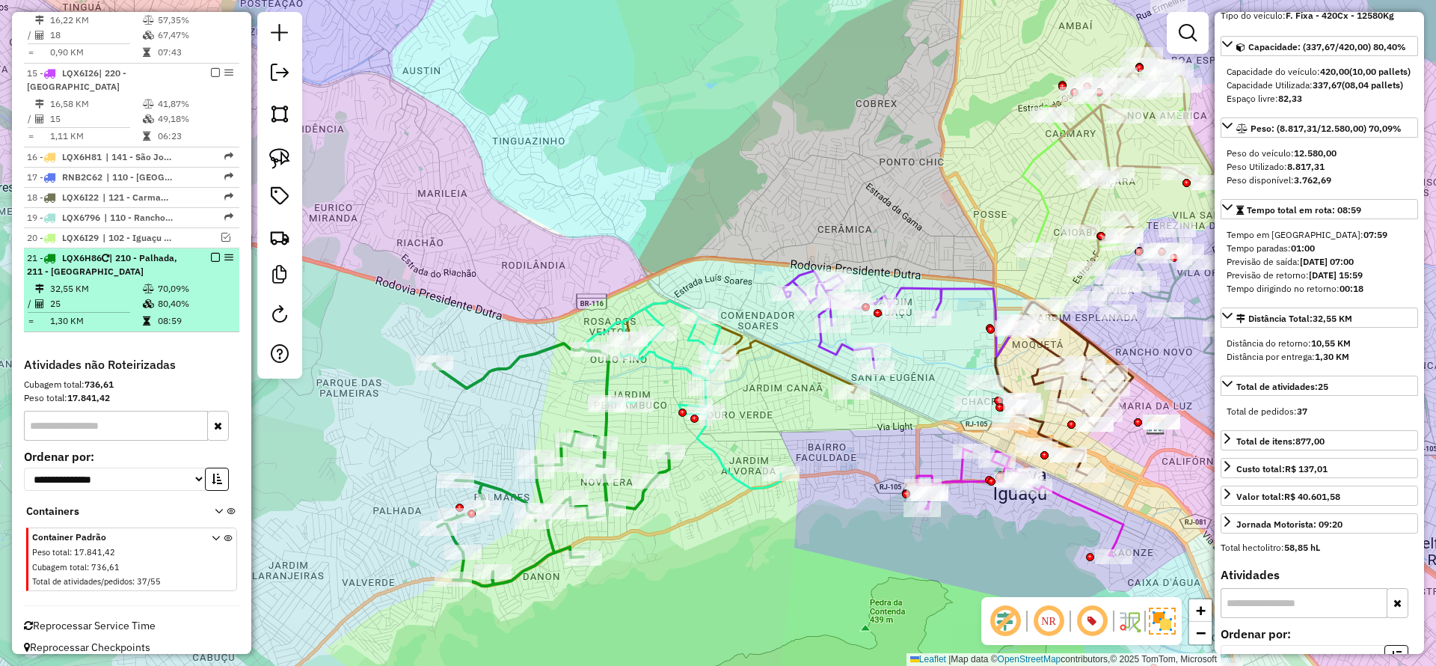
click at [213, 253] on em at bounding box center [215, 257] width 9 height 9
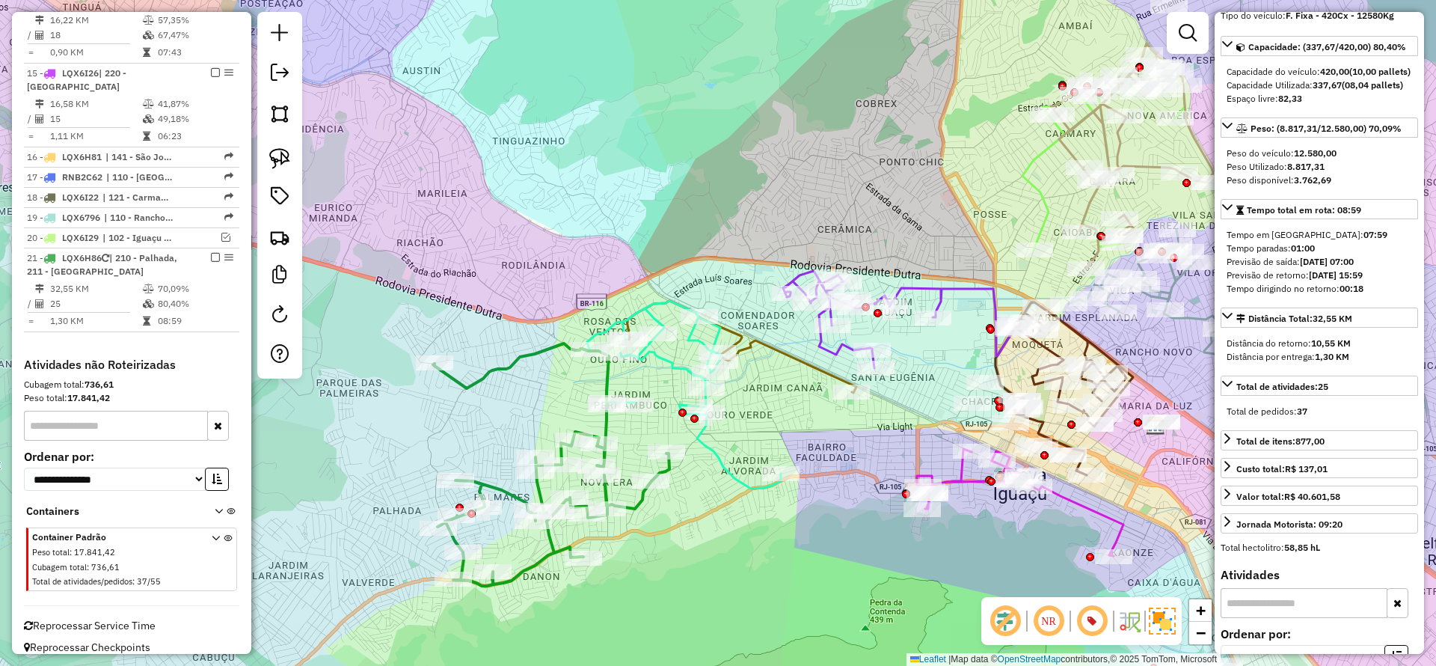
scroll to position [1329, 0]
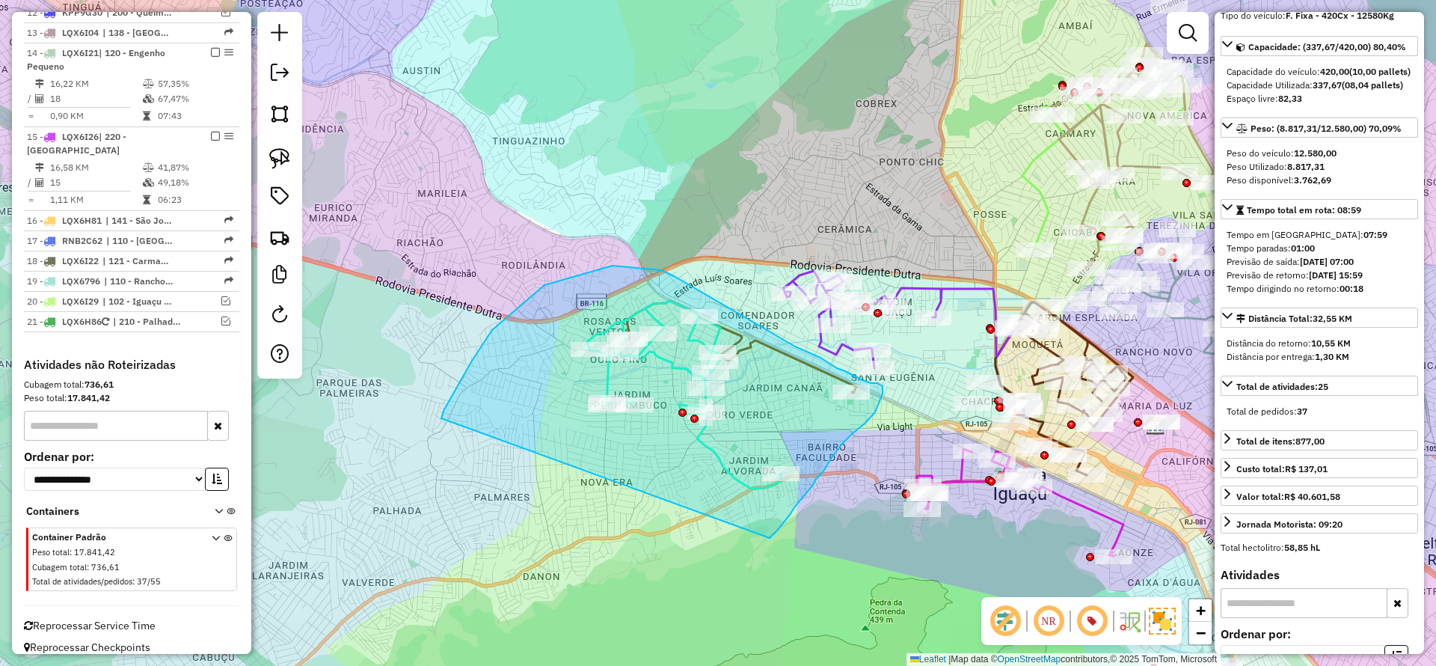
drag, startPoint x: 801, startPoint y: 501, endPoint x: 429, endPoint y: 483, distance: 372.2
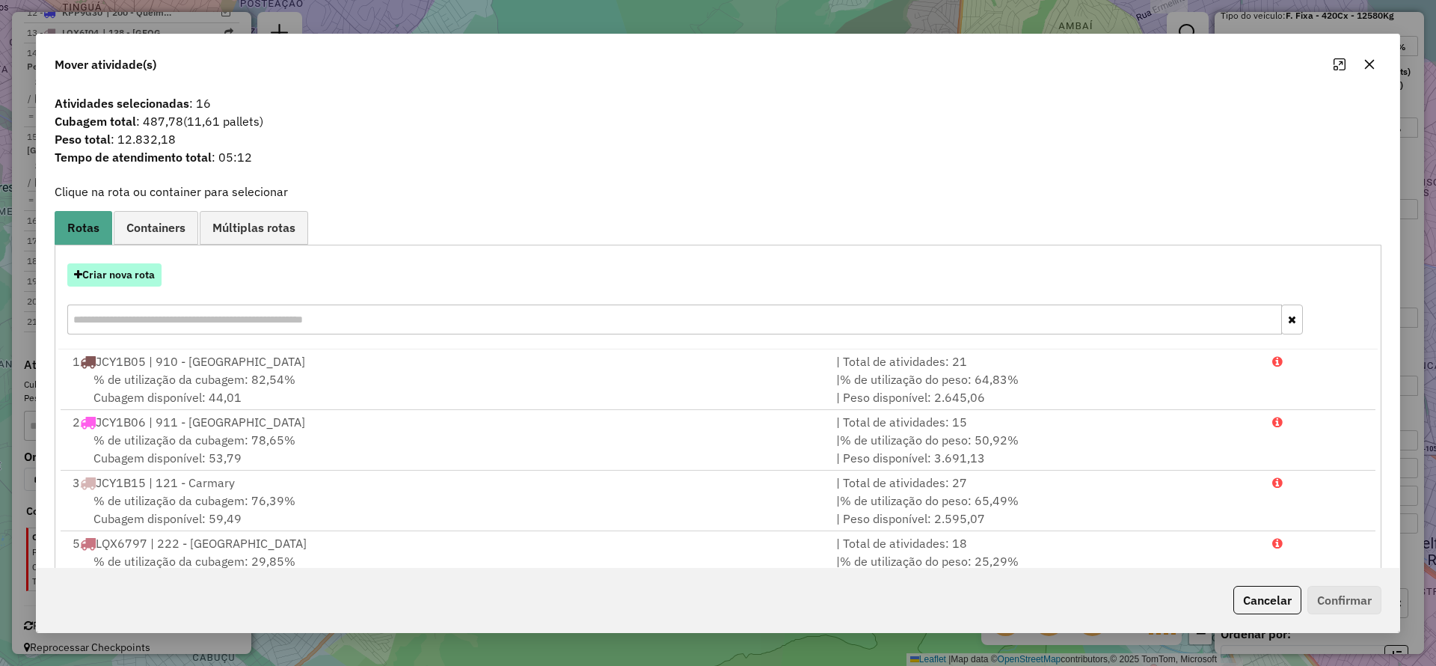
click at [120, 268] on button "Criar nova rota" at bounding box center [114, 274] width 94 height 23
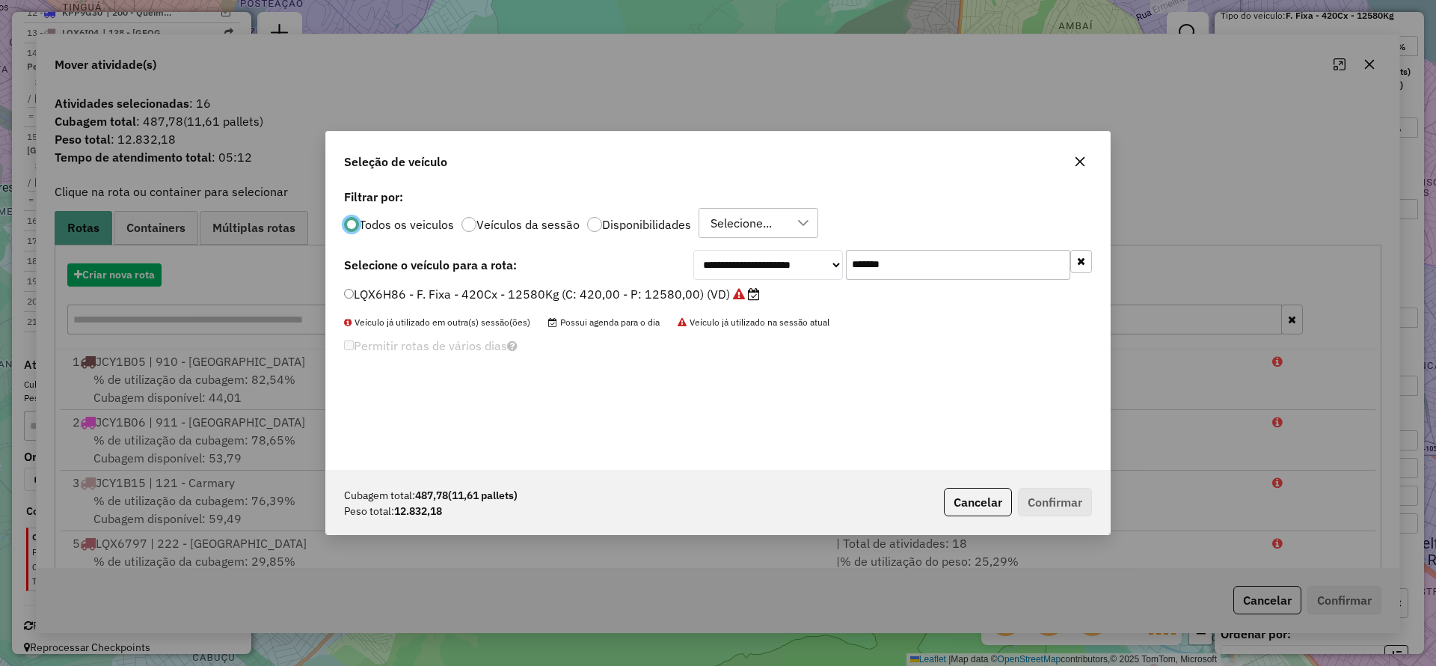
scroll to position [8, 4]
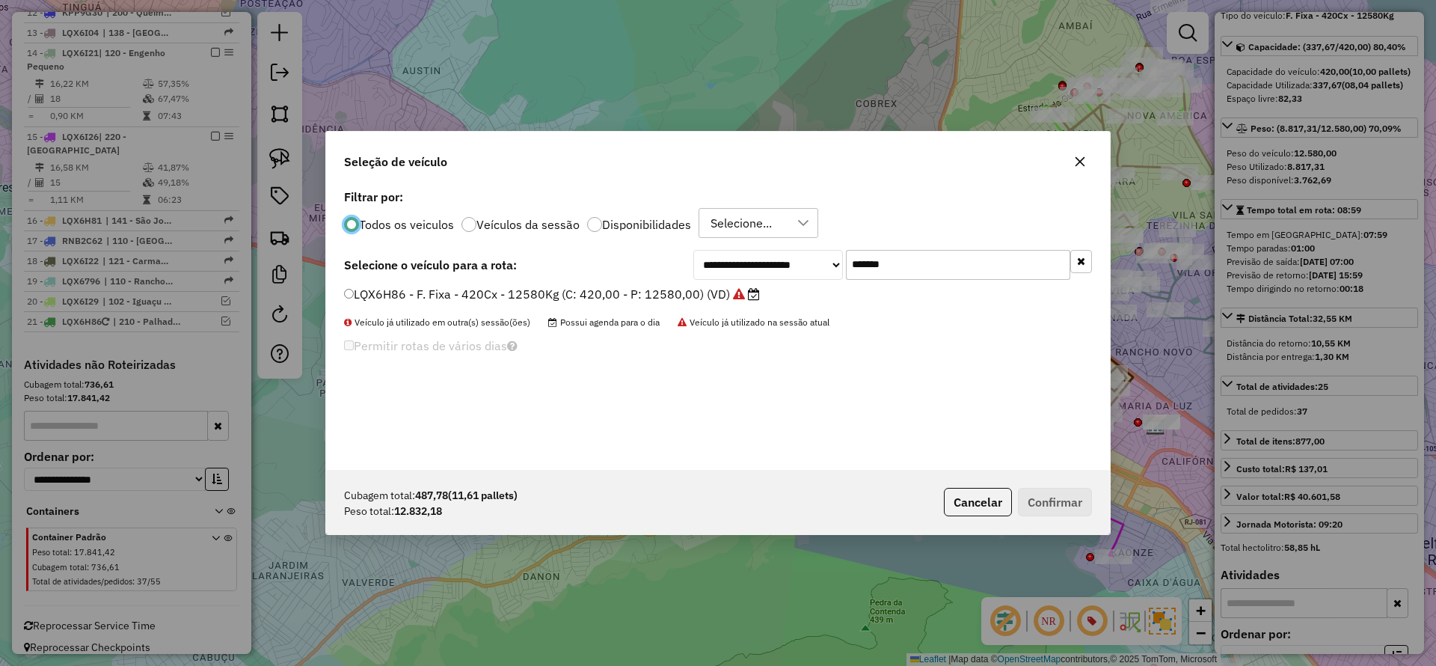
click at [953, 268] on input "*******" at bounding box center [958, 265] width 224 height 30
drag, startPoint x: 953, startPoint y: 268, endPoint x: 753, endPoint y: 292, distance: 201.2
click at [940, 270] on input "*******" at bounding box center [958, 265] width 224 height 30
paste input "text"
type input "*******"
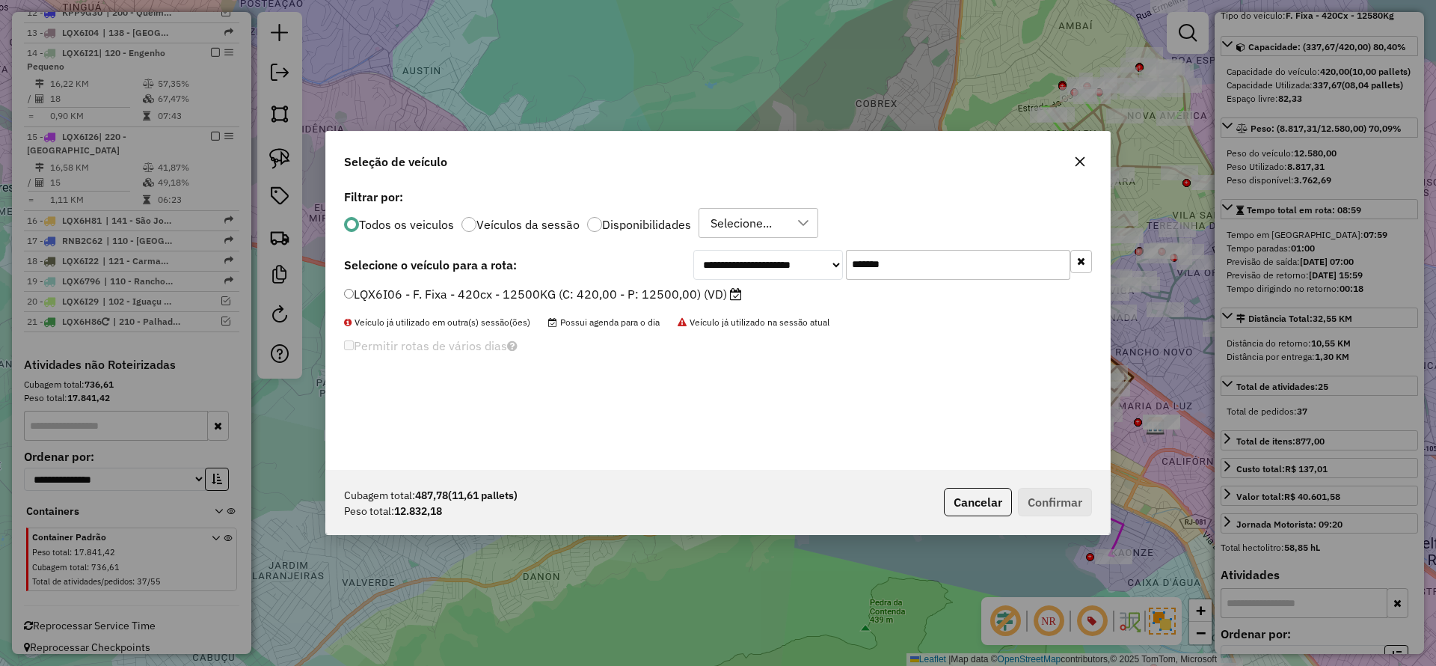
click at [693, 295] on label "LQX6I06 - F. Fixa - 420cx - 12500KG (C: 420,00 - P: 12500,00) (VD)" at bounding box center [543, 294] width 398 height 18
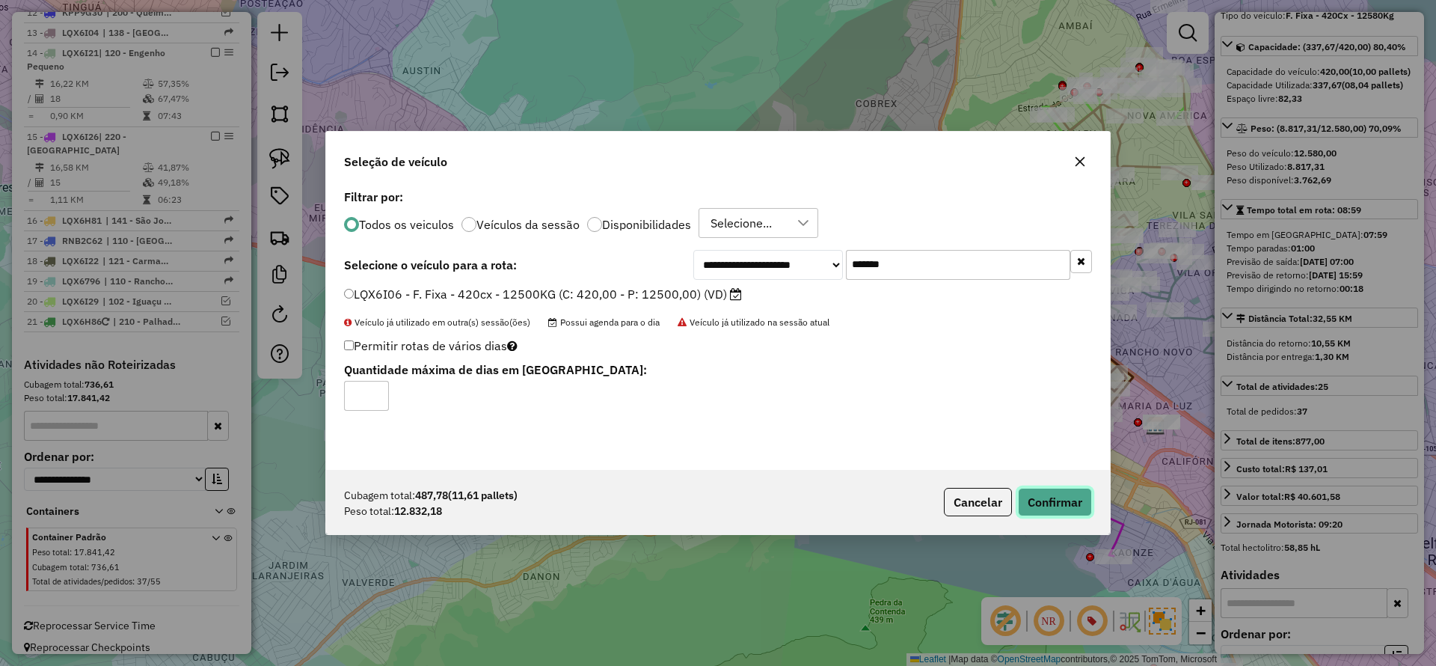
click at [1076, 504] on button "Confirmar" at bounding box center [1055, 502] width 74 height 28
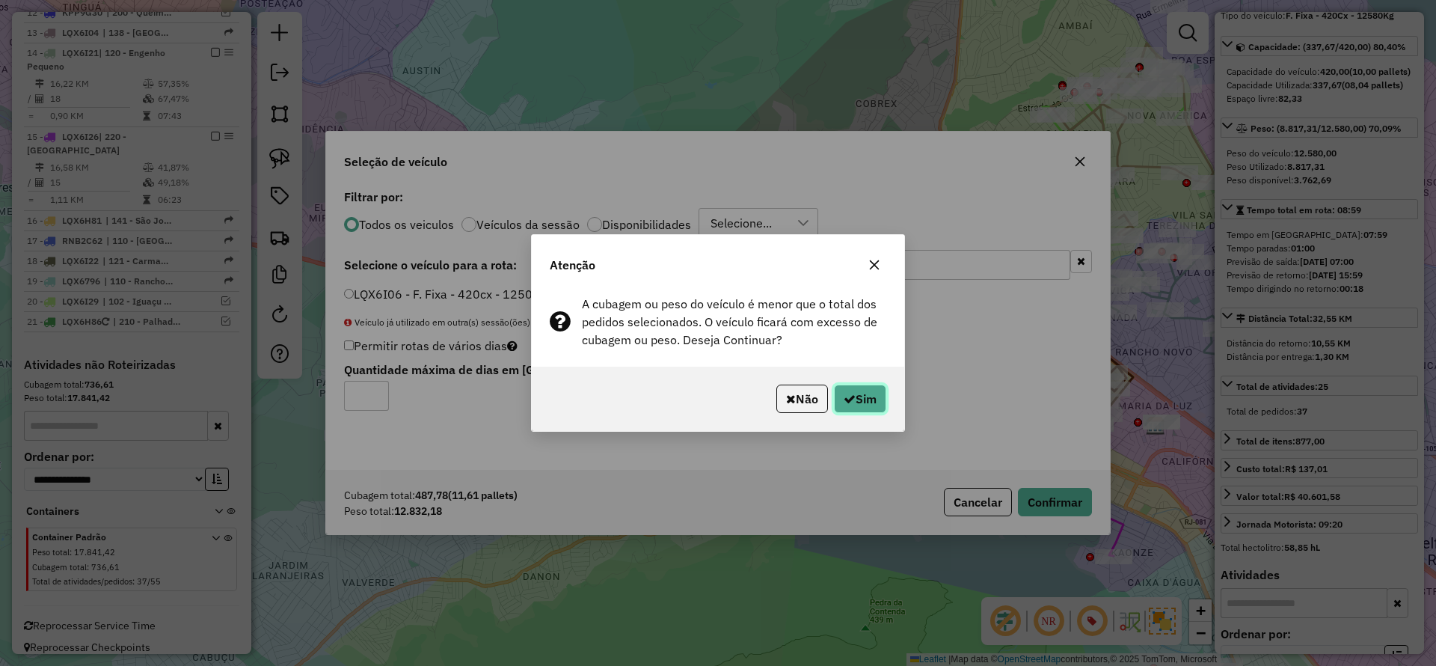
click at [860, 397] on button "Sim" at bounding box center [860, 399] width 52 height 28
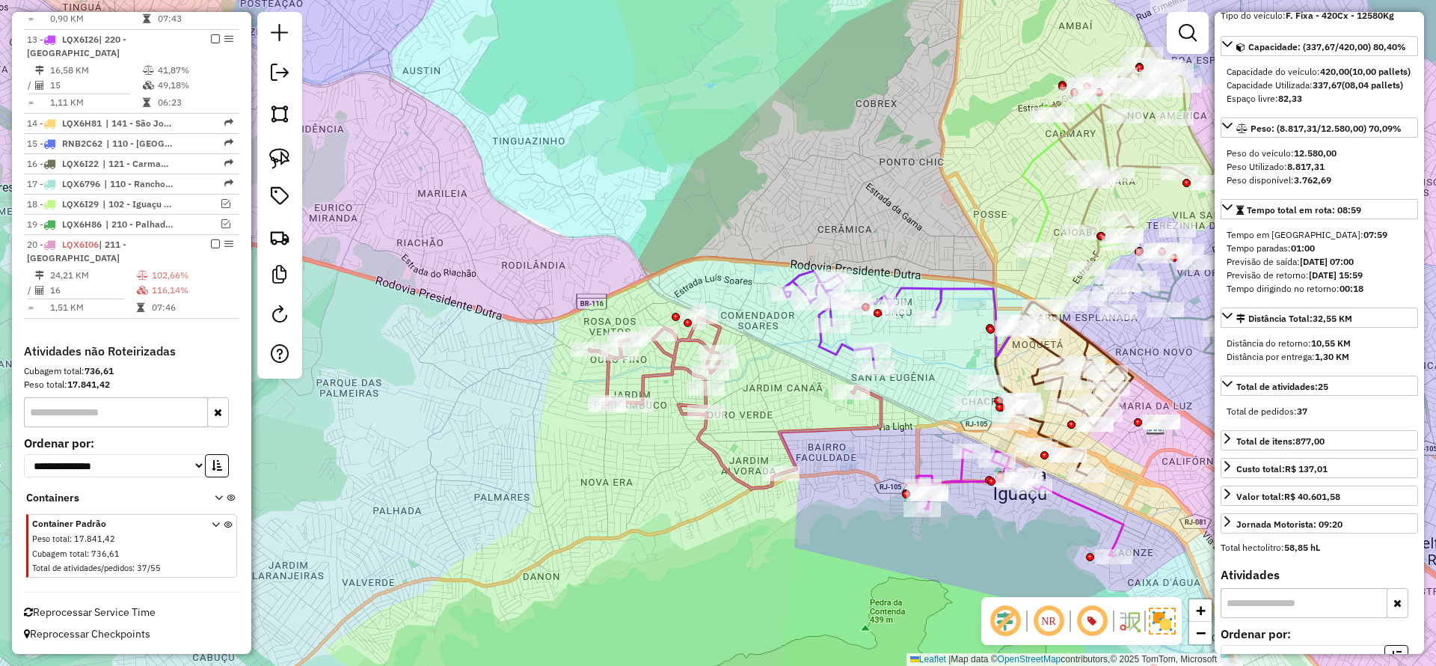
scroll to position [1246, 0]
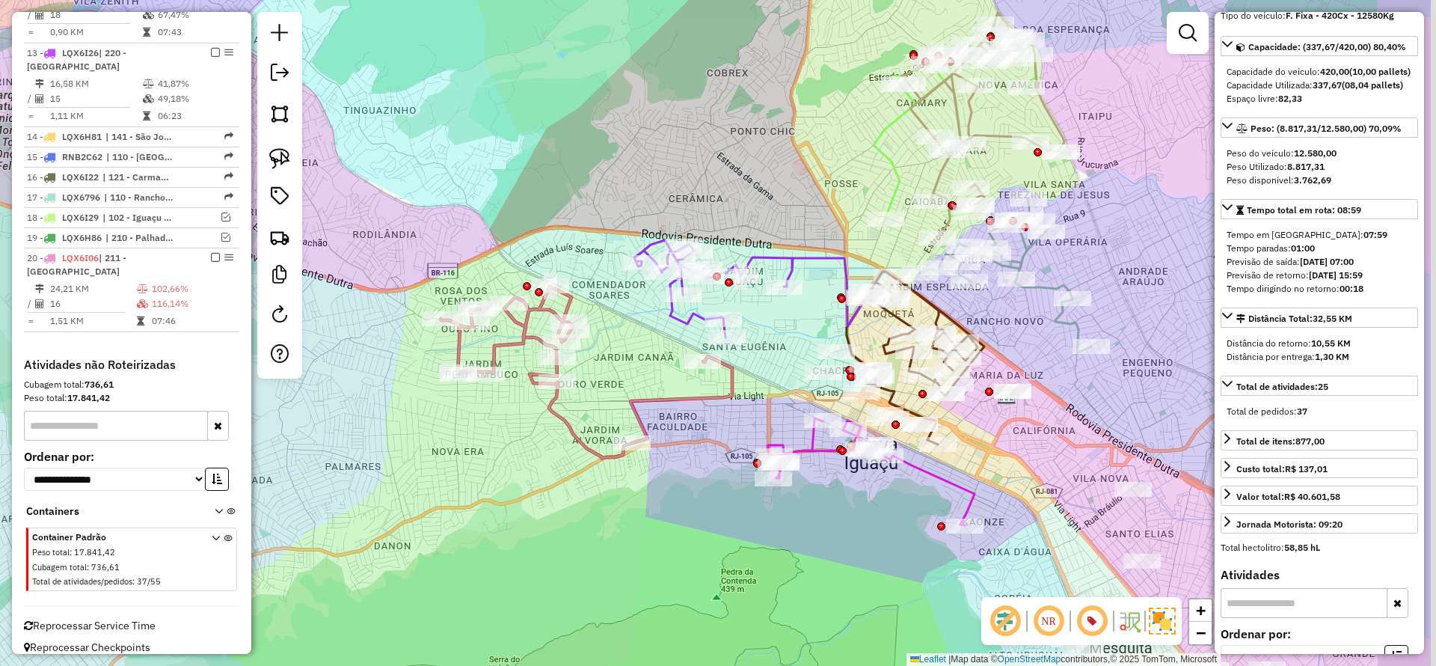
drag, startPoint x: 812, startPoint y: 524, endPoint x: 843, endPoint y: 502, distance: 38.2
click at [808, 524] on div "Janela de atendimento Grade de atendimento Capacidade Transportadoras Veículos …" at bounding box center [718, 333] width 1436 height 666
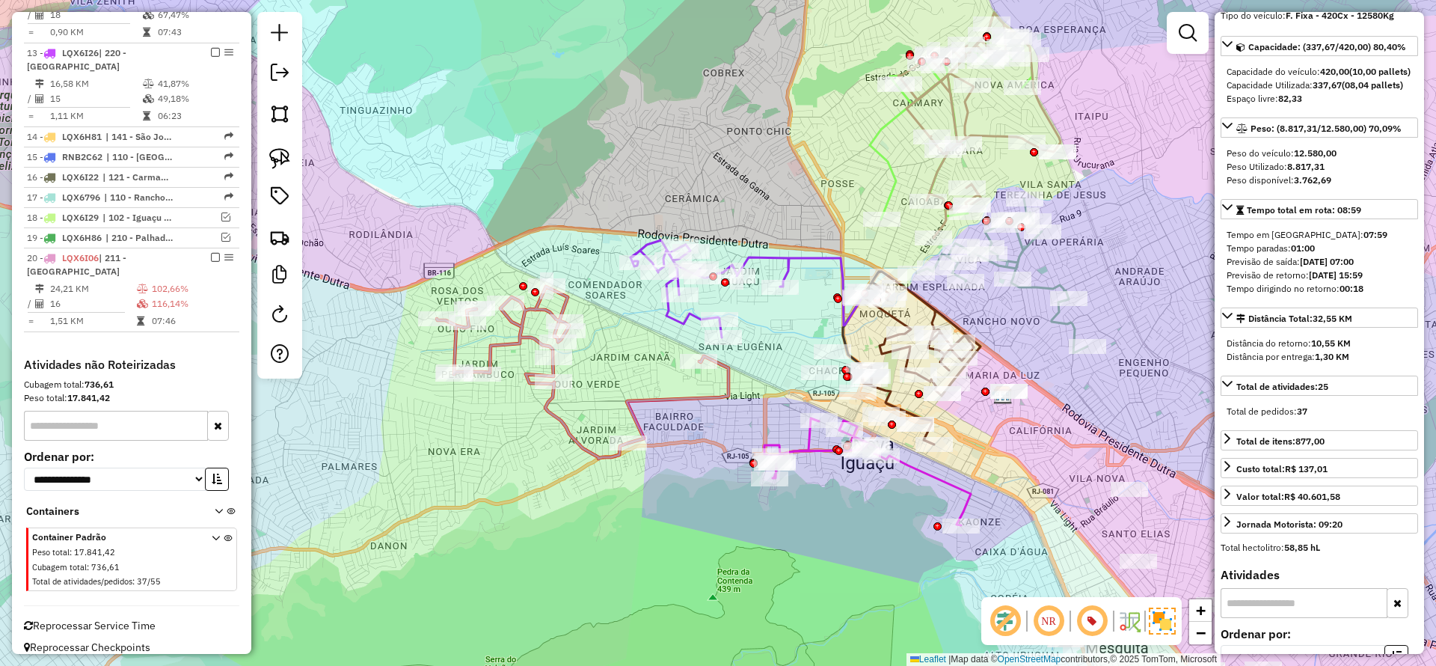
click at [651, 396] on icon at bounding box center [583, 373] width 292 height 172
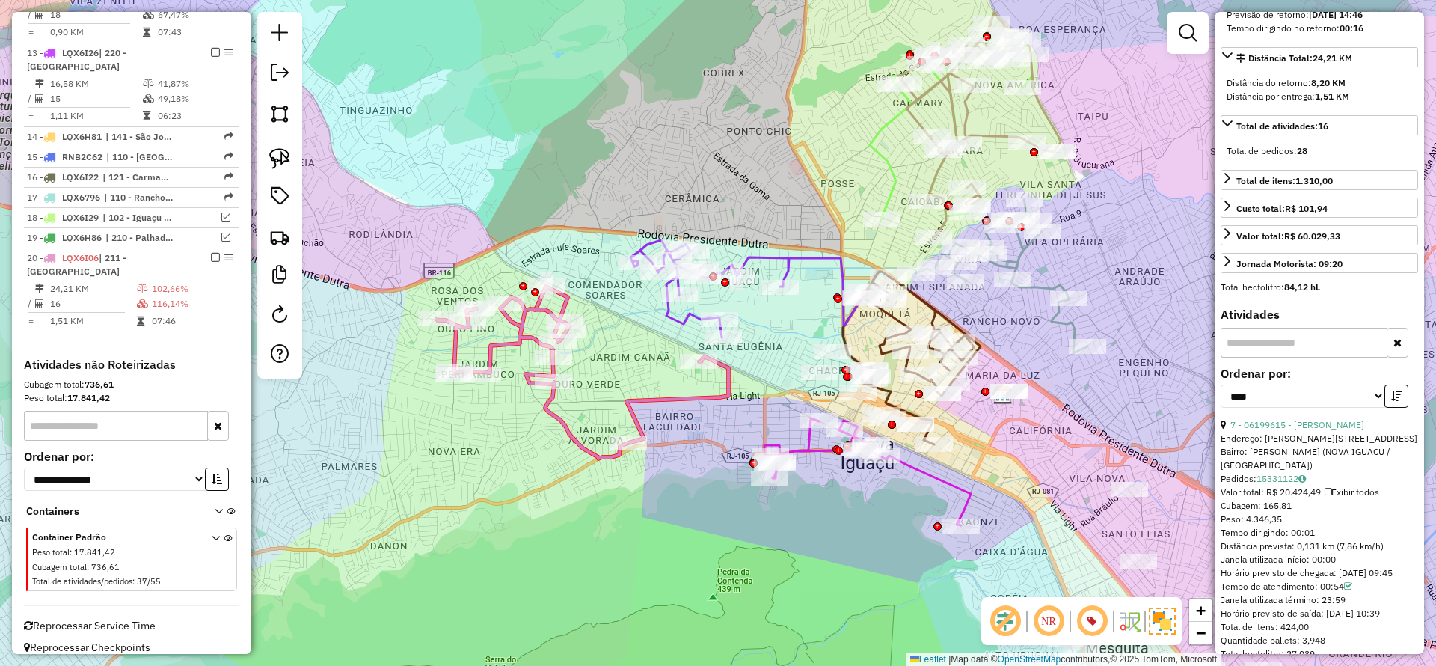
scroll to position [450, 0]
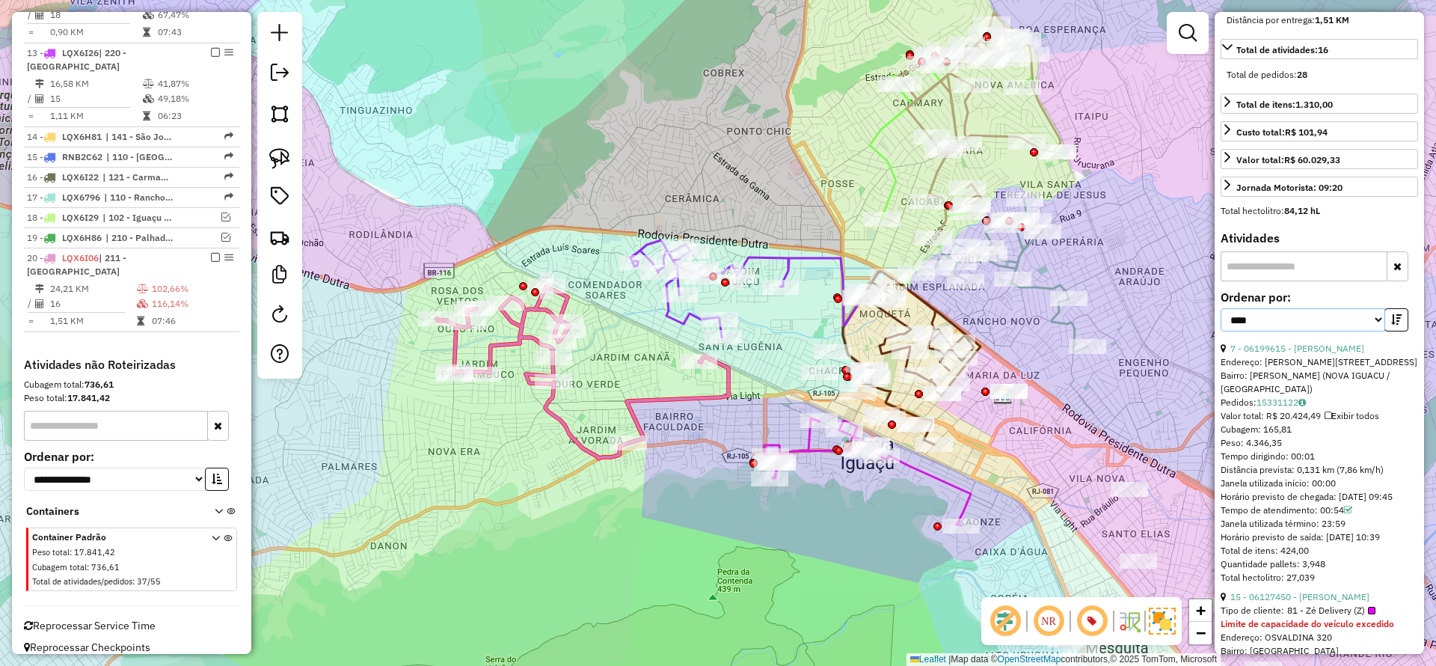
click at [1264, 331] on select "**********" at bounding box center [1303, 319] width 165 height 23
select select "**********"
click at [1221, 331] on select "**********" at bounding box center [1303, 319] width 165 height 23
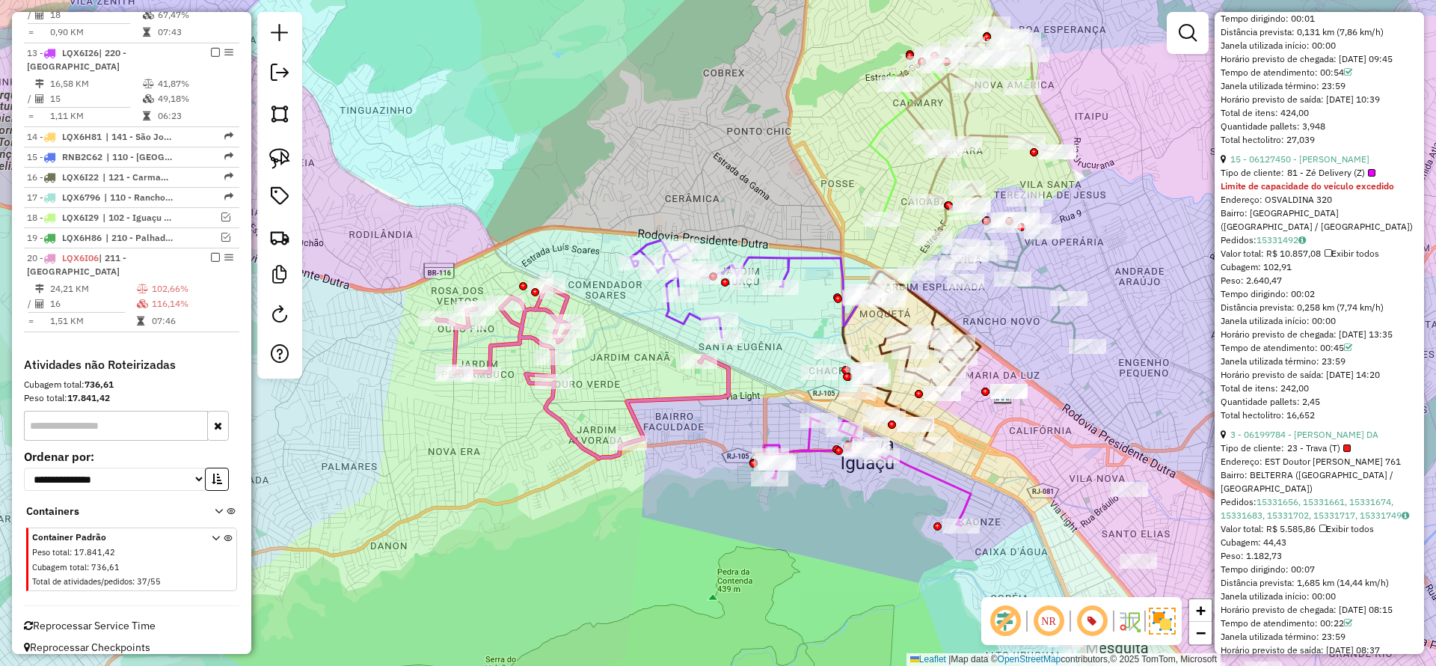
scroll to position [899, 0]
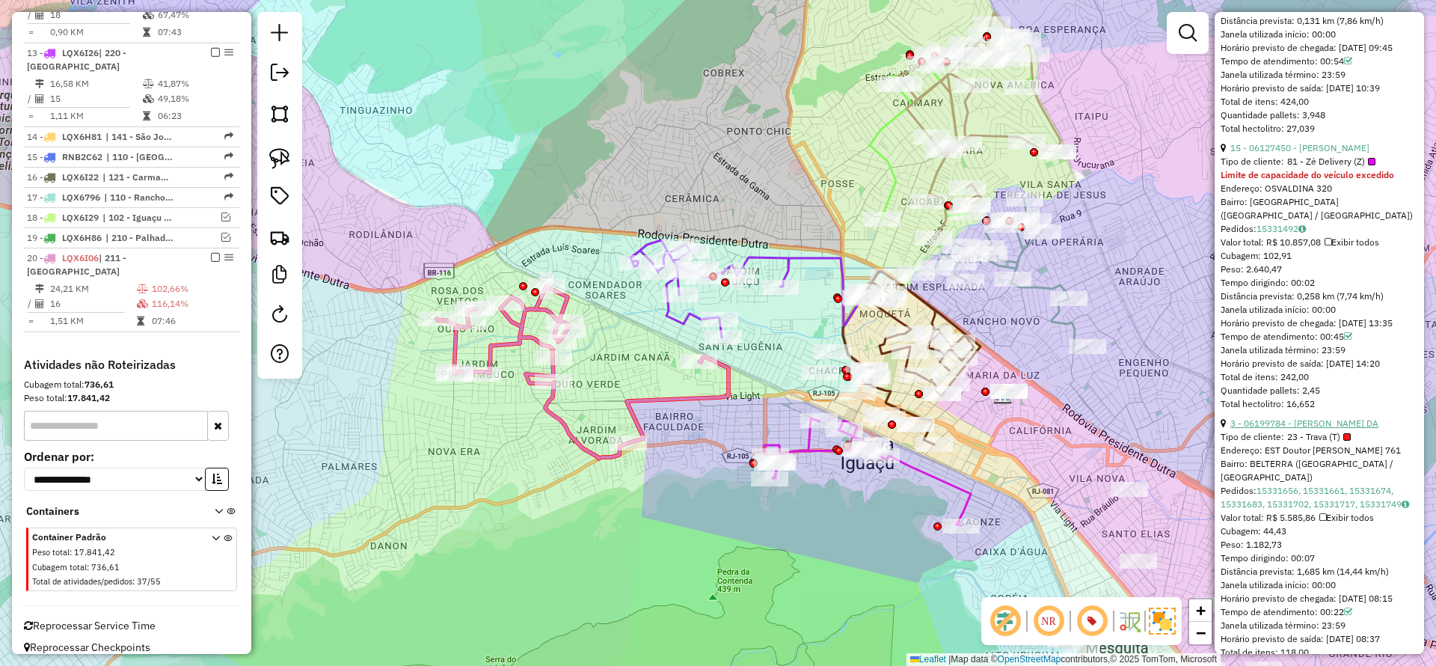
click at [1347, 429] on link "3 - 06199784 - ALEXANDRE BRANDAO DA" at bounding box center [1305, 422] width 148 height 11
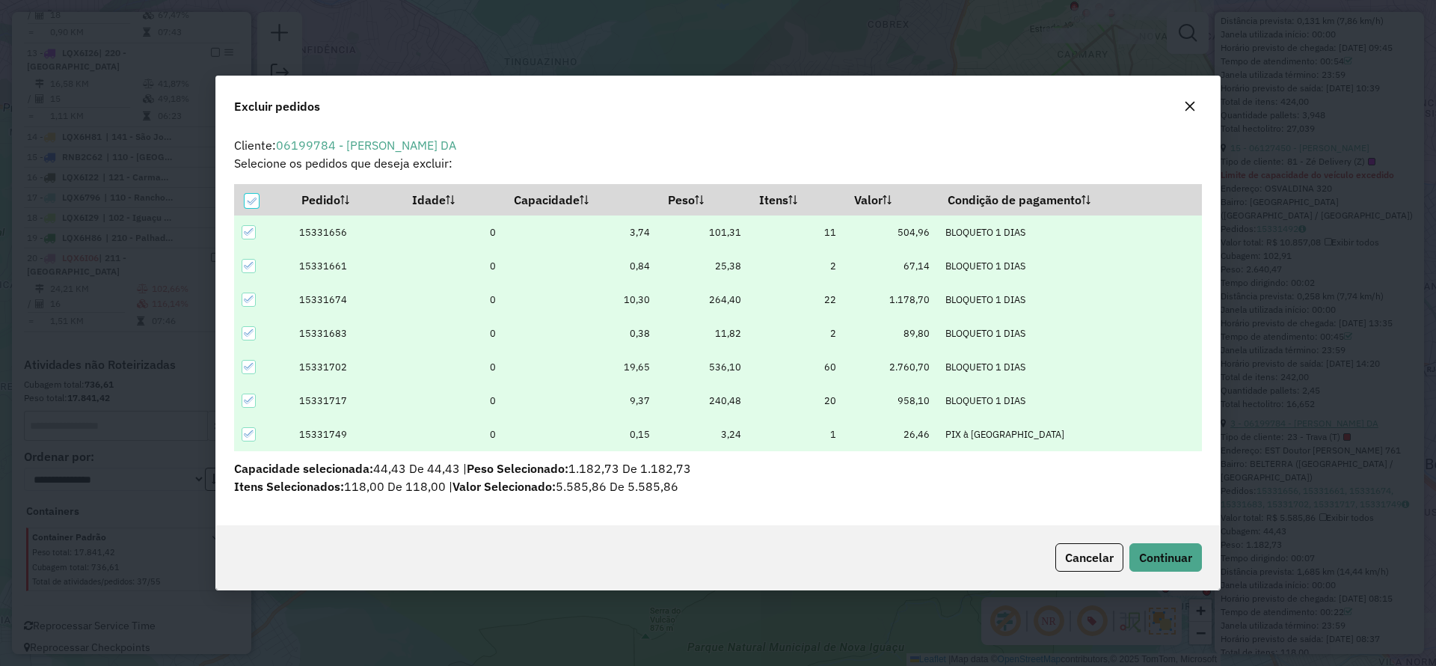
scroll to position [0, 0]
click at [1158, 554] on span "Continuar" at bounding box center [1165, 557] width 53 height 15
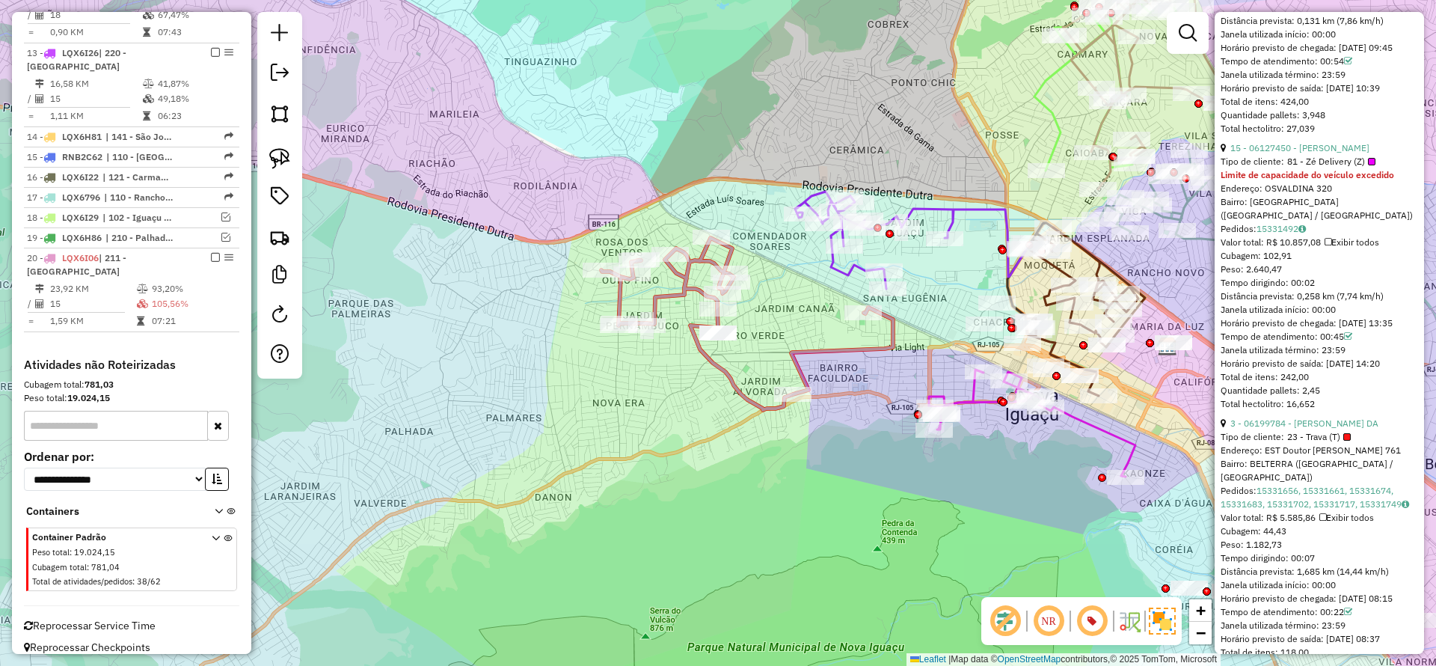
scroll to position [335, 0]
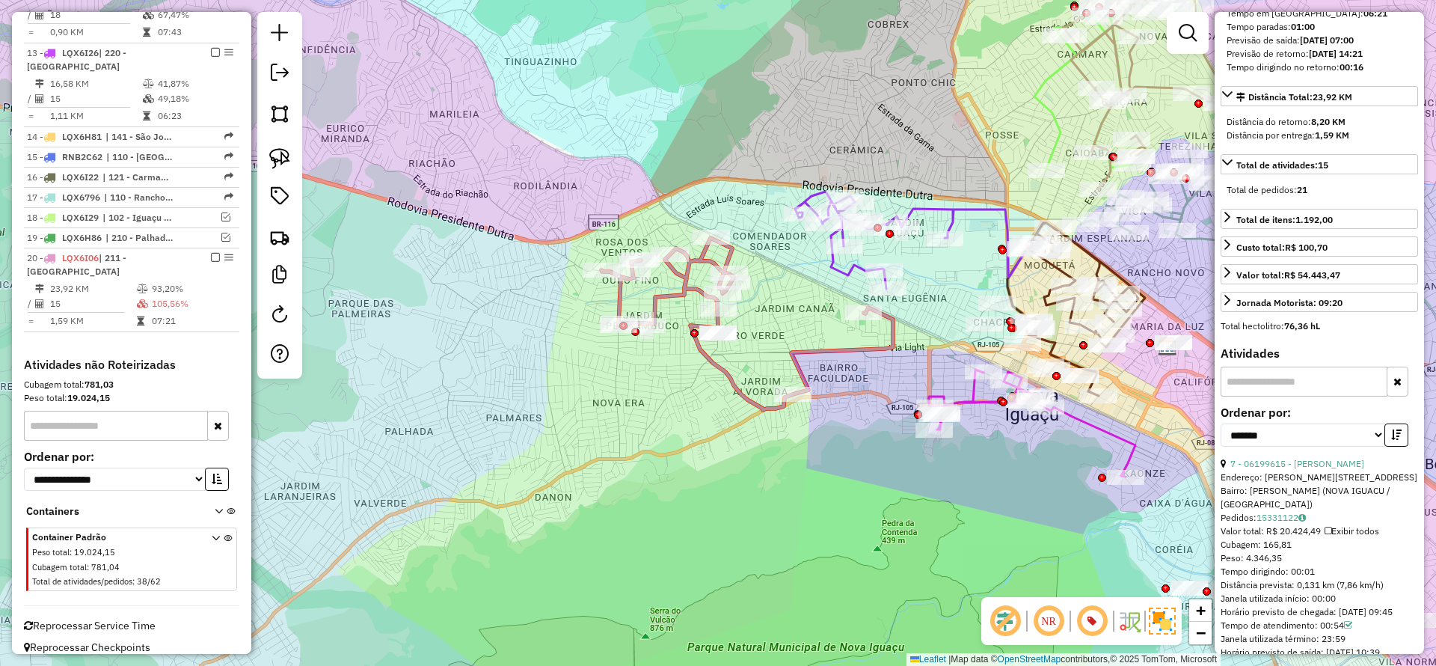
click at [97, 296] on td "15" at bounding box center [92, 303] width 87 height 15
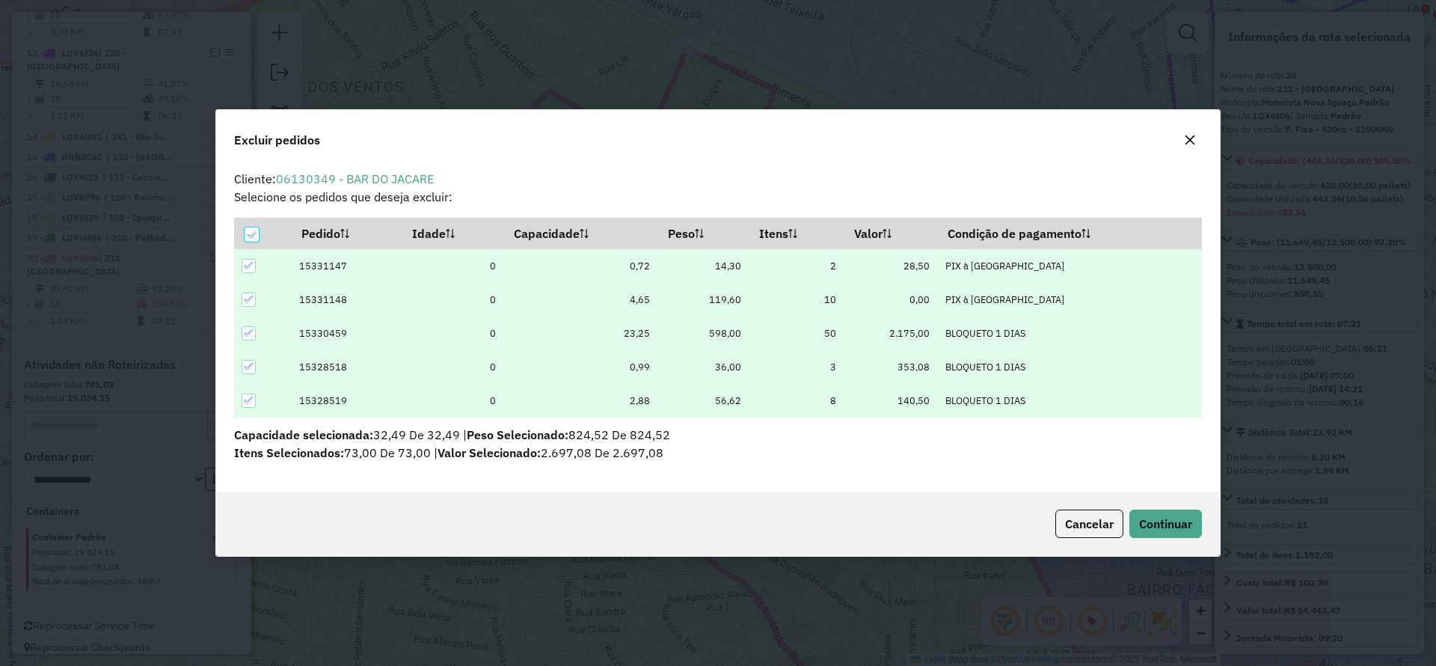
scroll to position [0, 0]
click at [1160, 528] on span "Continuar" at bounding box center [1165, 523] width 53 height 15
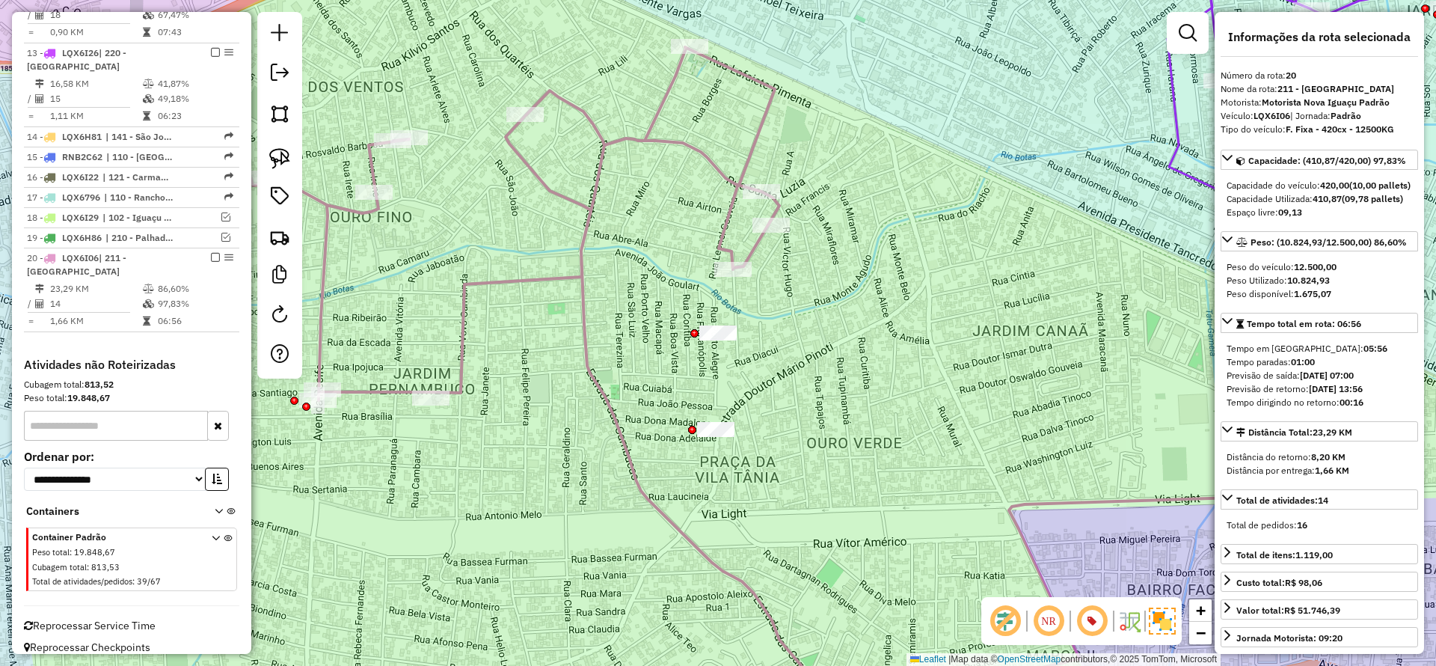
click at [211, 253] on em at bounding box center [215, 257] width 9 height 9
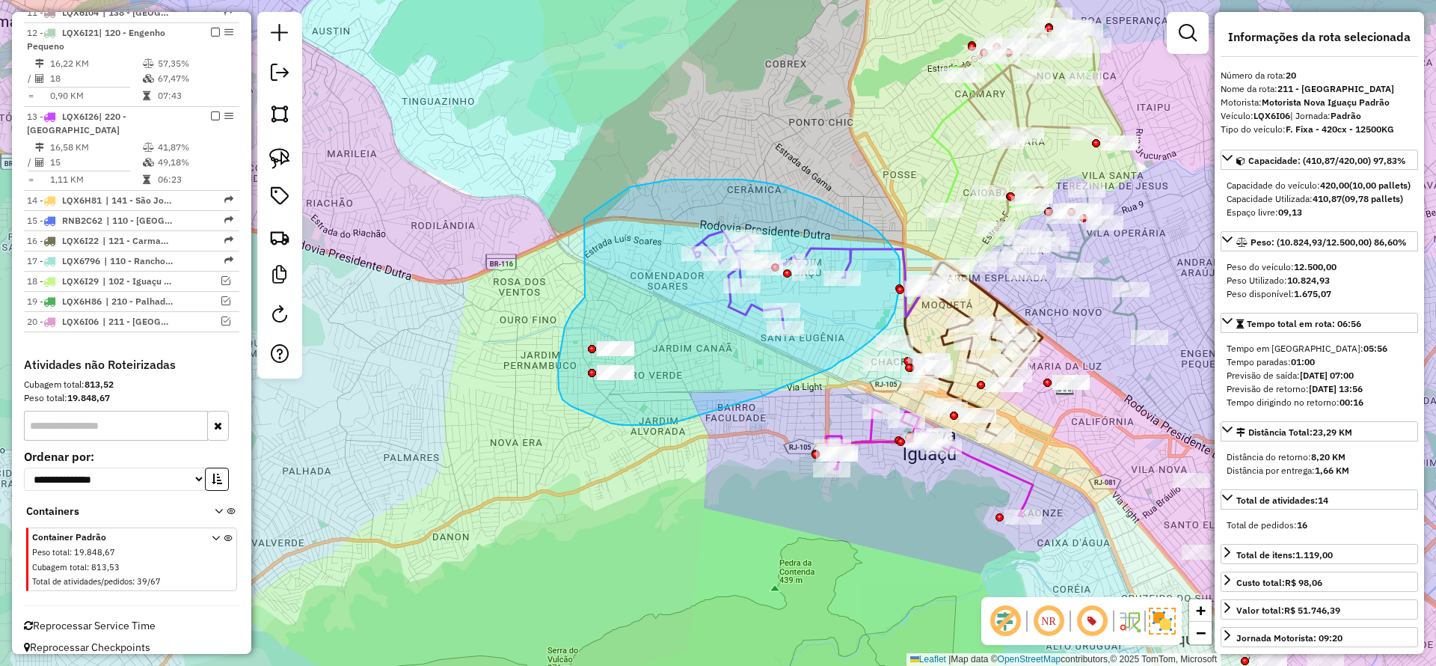
drag, startPoint x: 568, startPoint y: 320, endPoint x: 584, endPoint y: 218, distance: 103.1
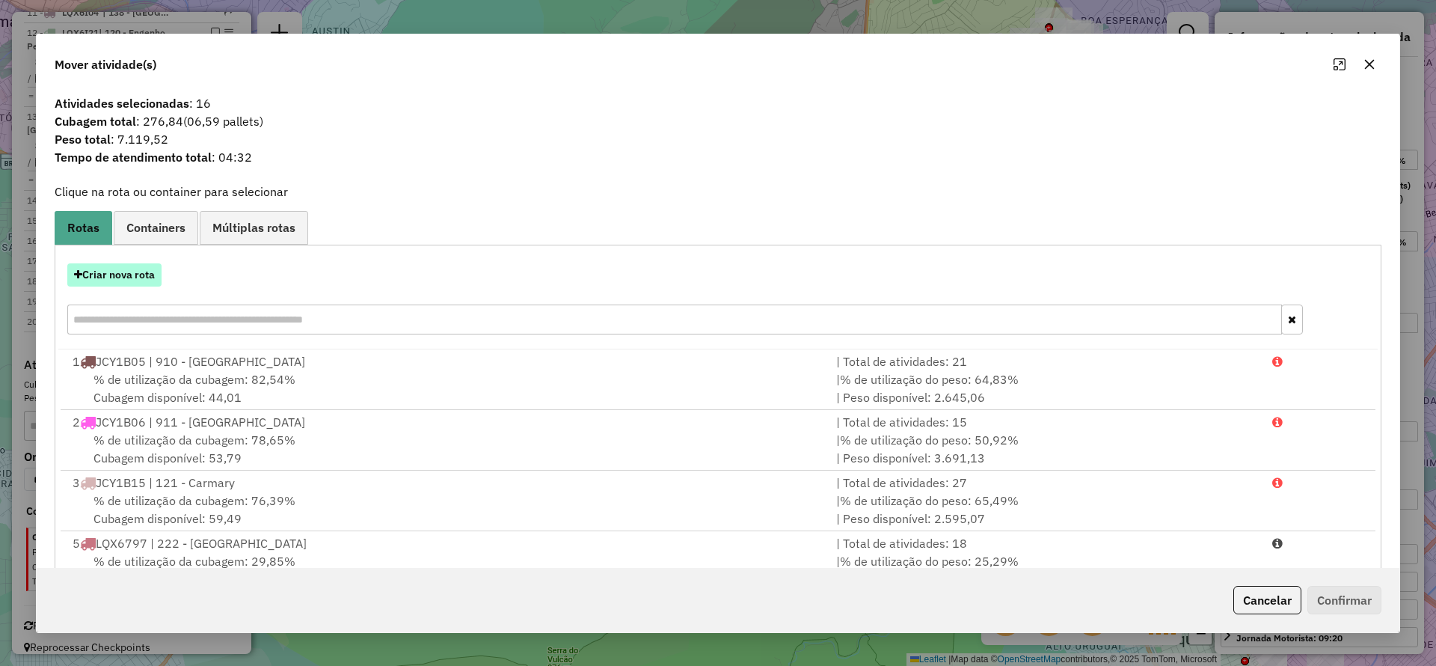
click at [116, 280] on button "Criar nova rota" at bounding box center [114, 274] width 94 height 23
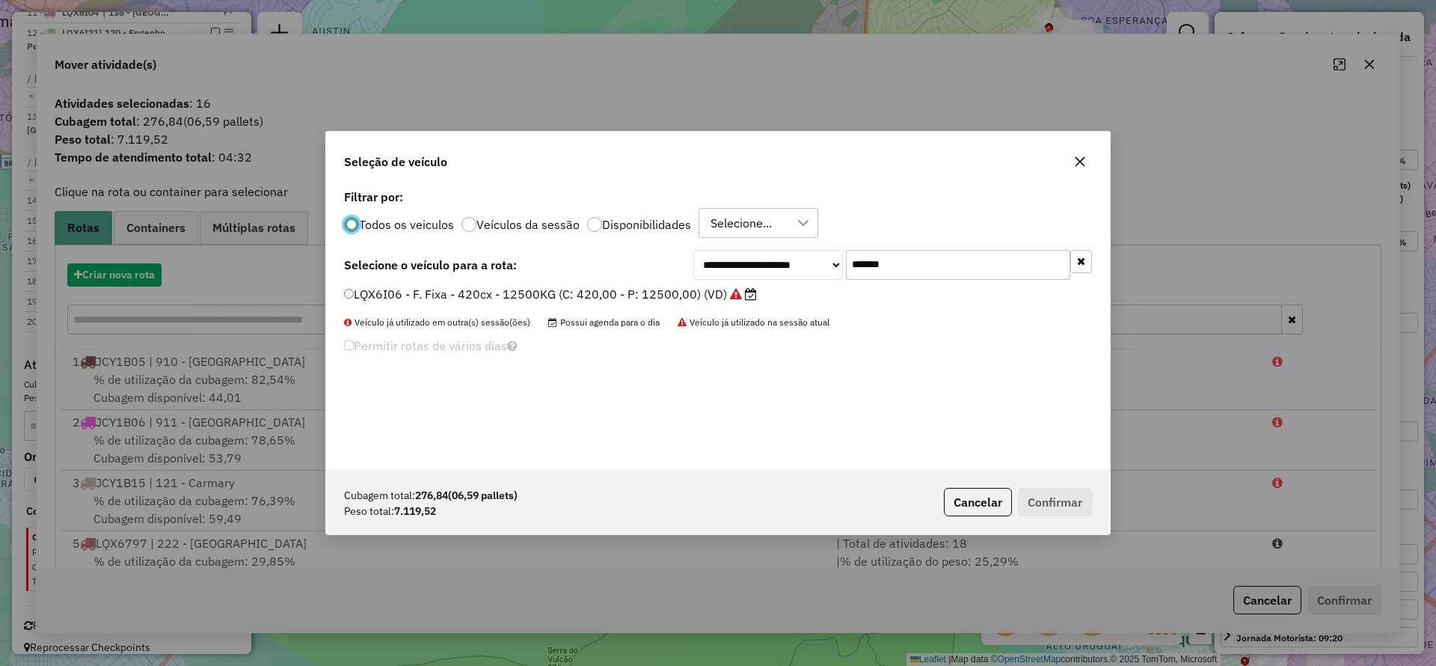
scroll to position [8, 4]
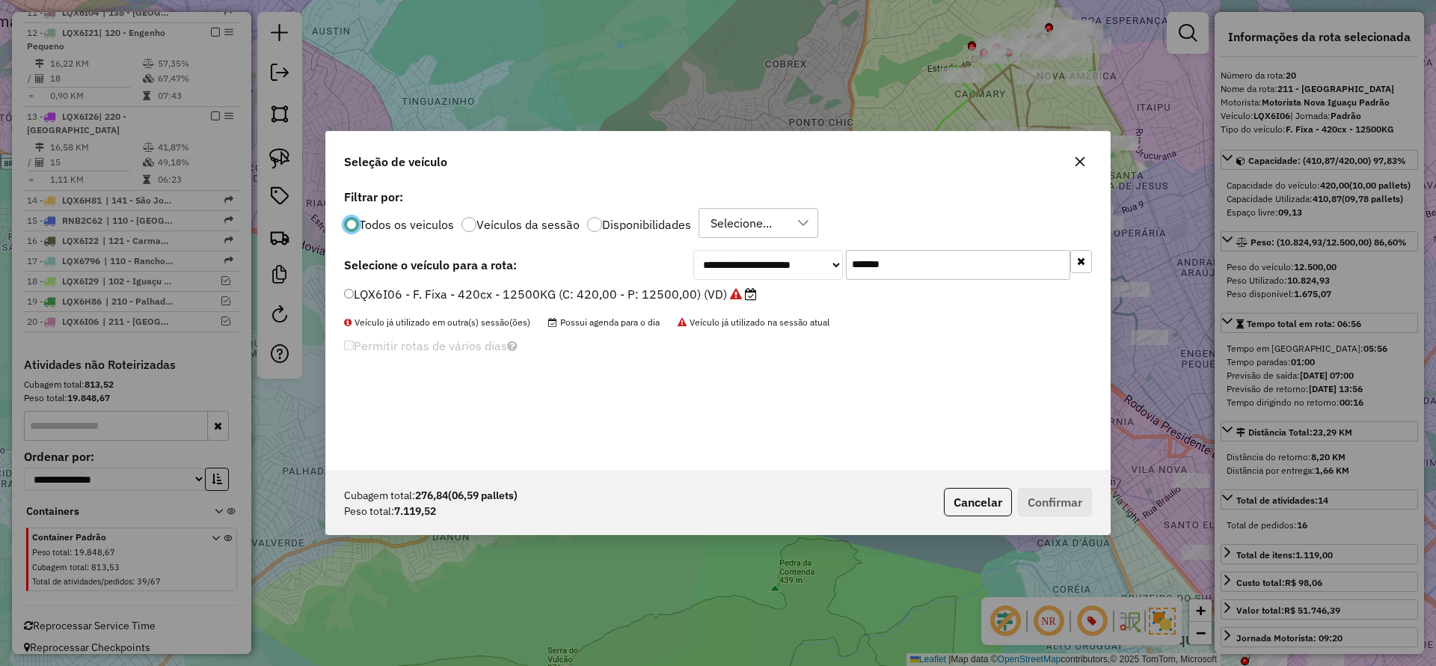
click at [907, 264] on input "*******" at bounding box center [958, 265] width 224 height 30
paste input "text"
type input "*******"
drag, startPoint x: 711, startPoint y: 290, endPoint x: 723, endPoint y: 299, distance: 15.1
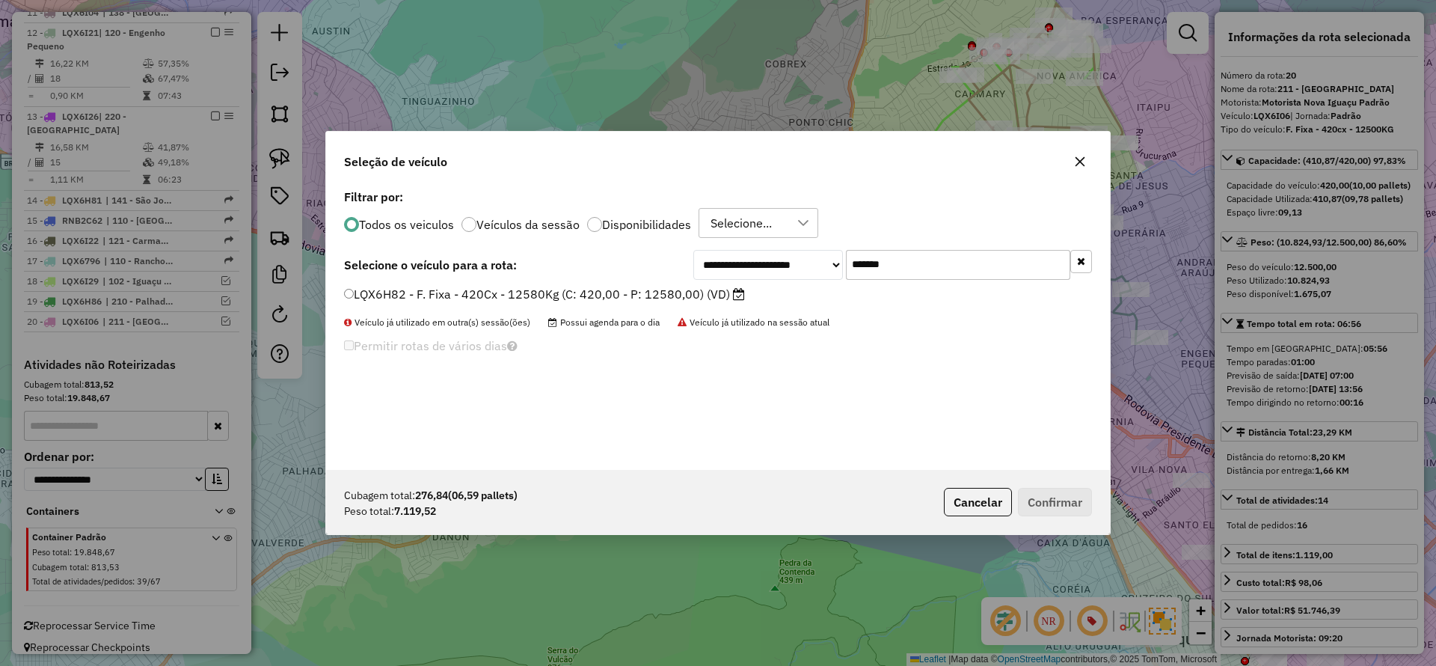
click at [711, 291] on label "LQX6H82 - F. Fixa - 420Cx - 12580Kg (C: 420,00 - P: 12580,00) (VD)" at bounding box center [544, 294] width 401 height 18
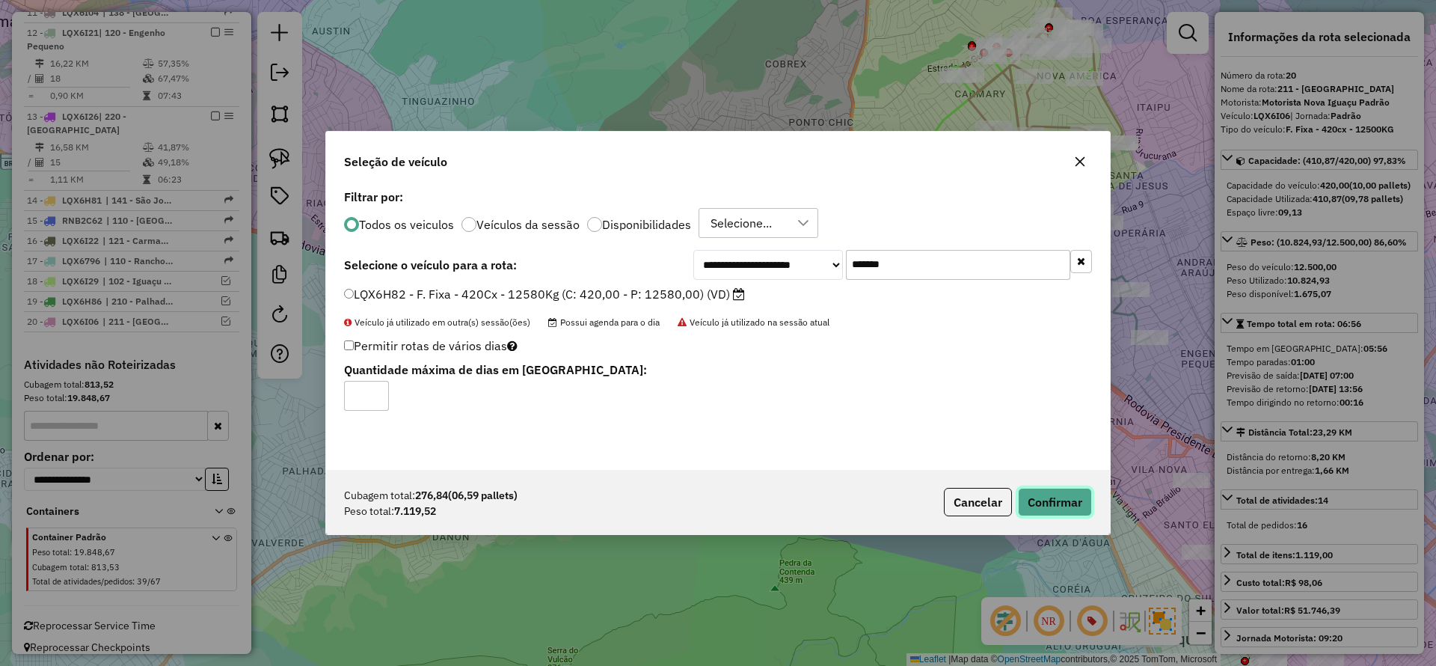
click at [1083, 506] on button "Confirmar" at bounding box center [1055, 502] width 74 height 28
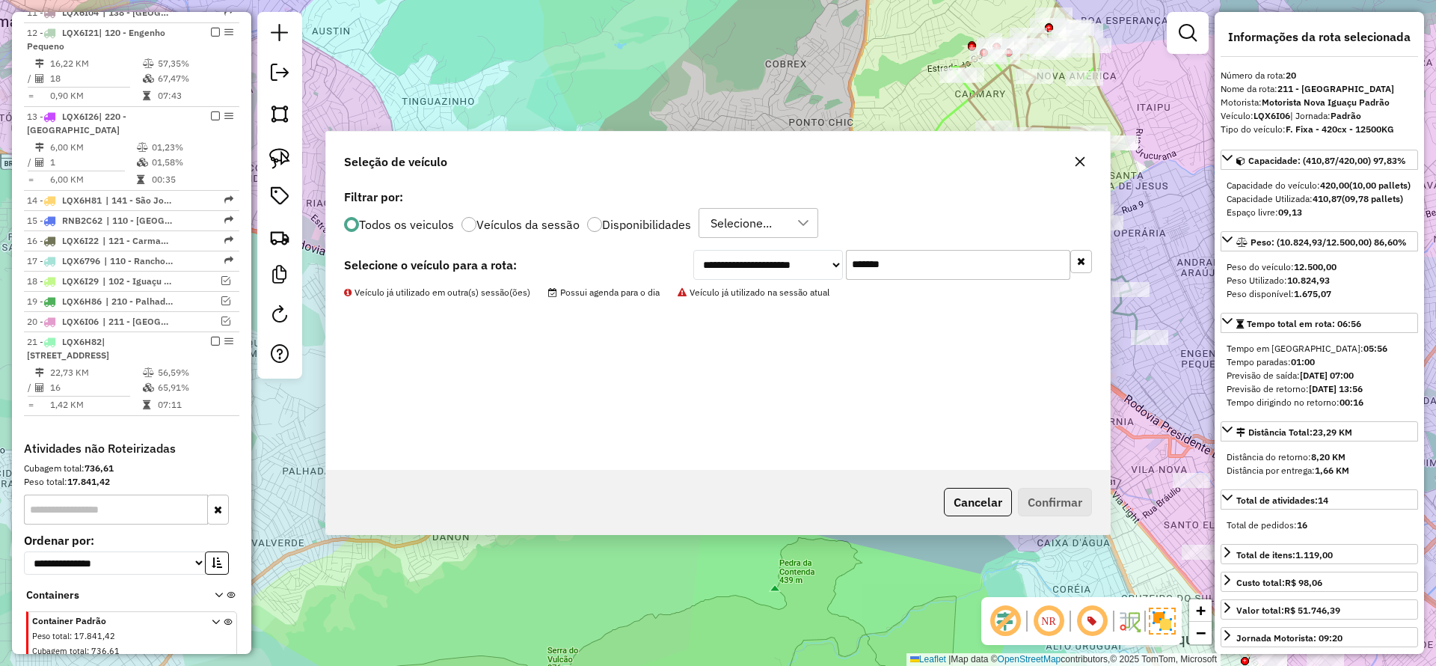
scroll to position [1266, 0]
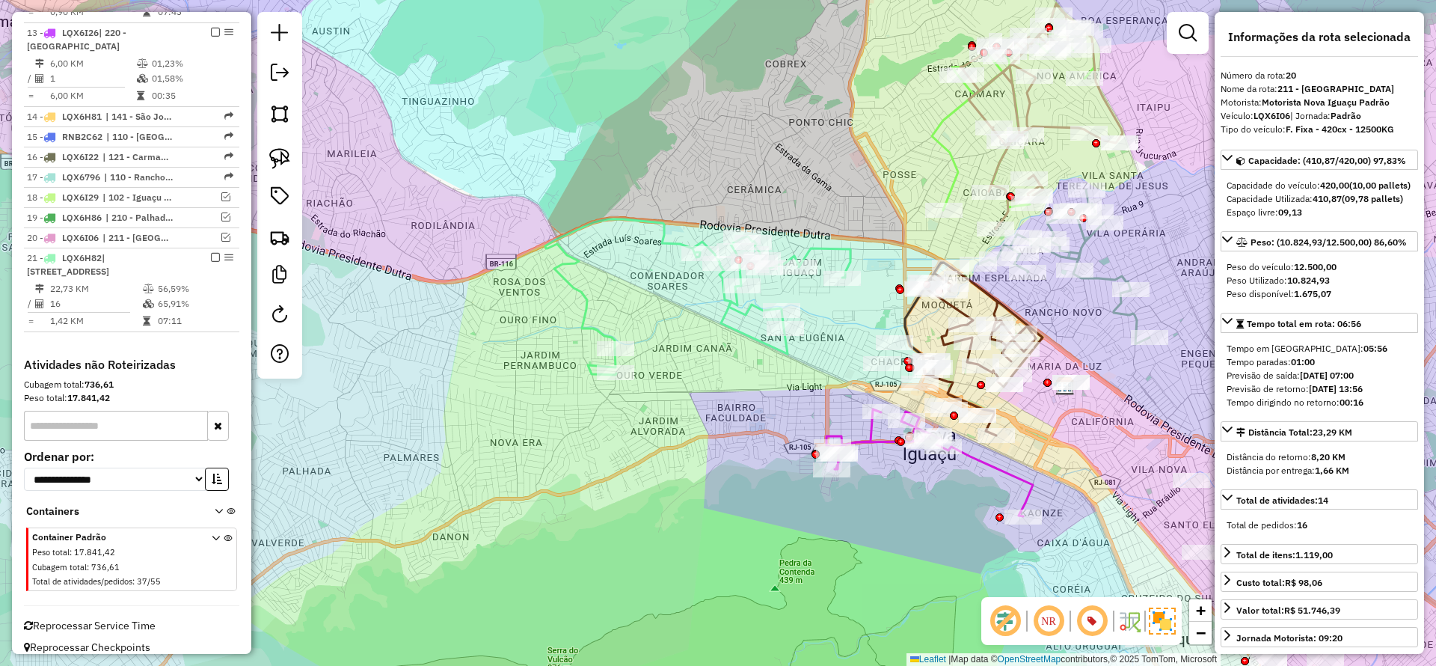
click at [587, 302] on icon at bounding box center [697, 297] width 305 height 156
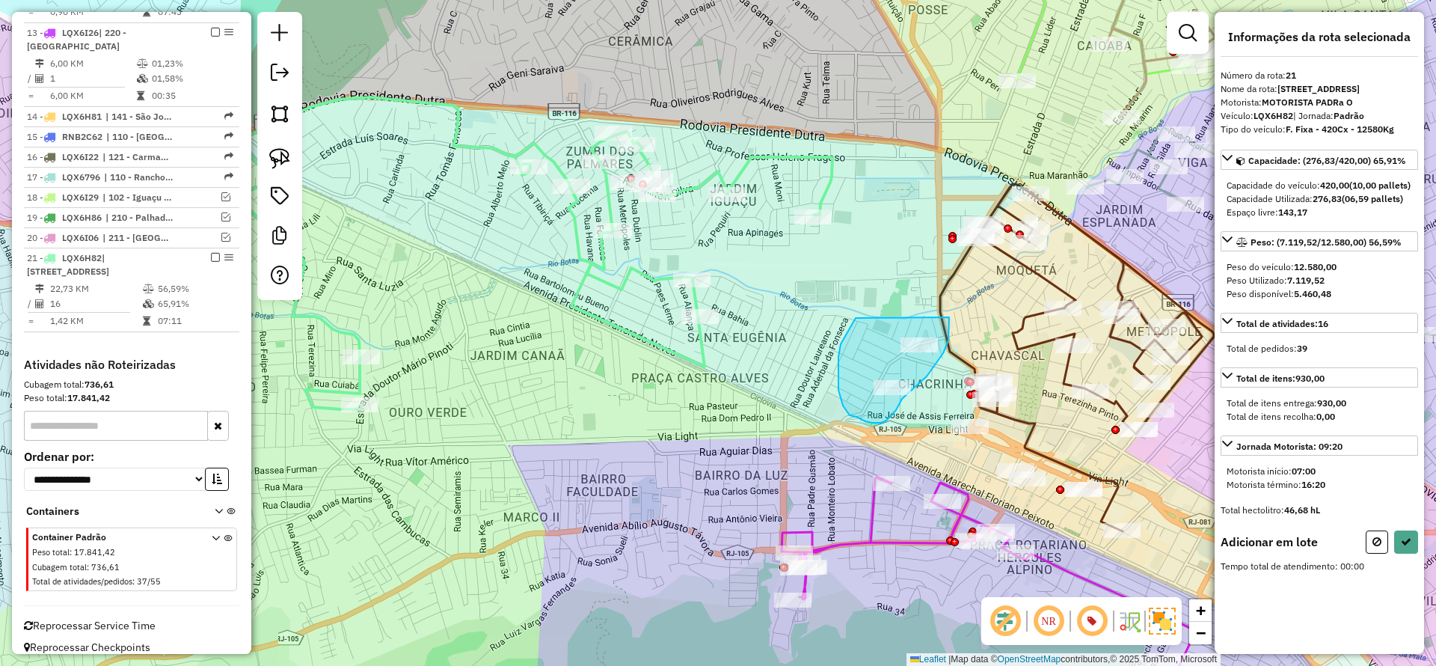
drag, startPoint x: 851, startPoint y: 325, endPoint x: 949, endPoint y: 314, distance: 98.6
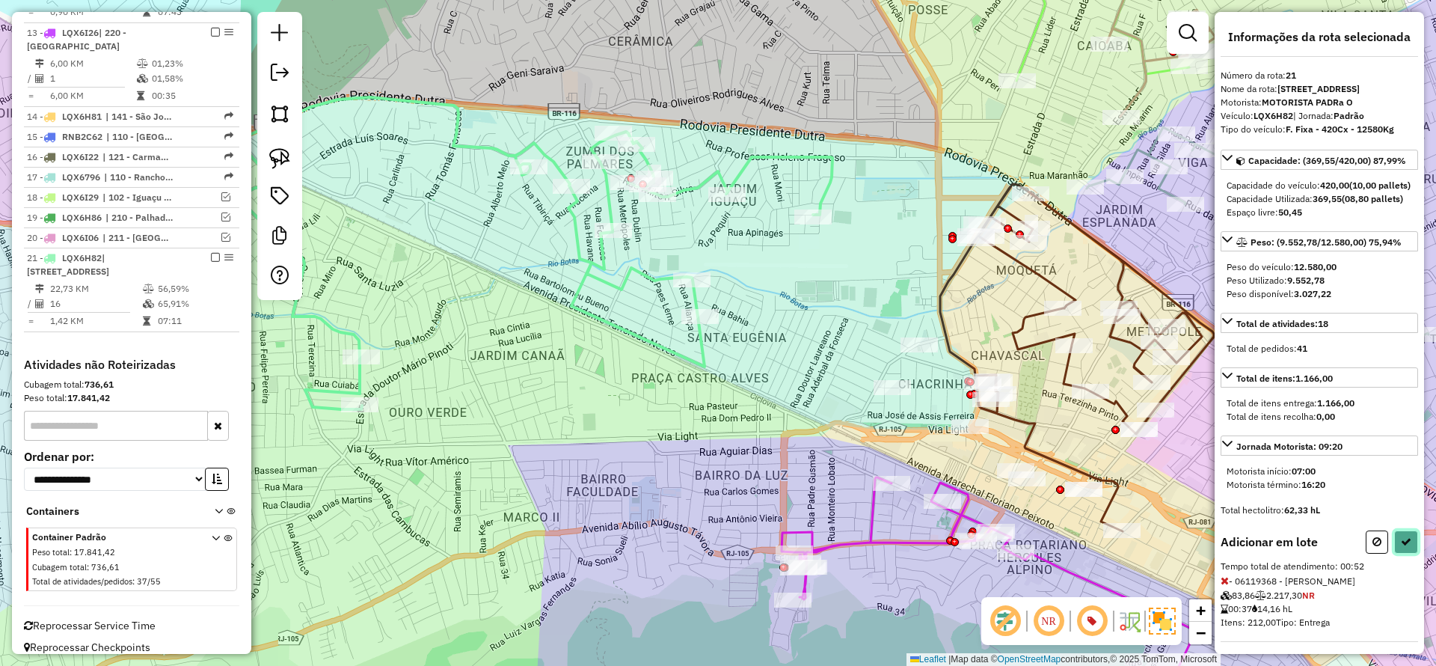
click at [1401, 547] on icon at bounding box center [1406, 541] width 10 height 10
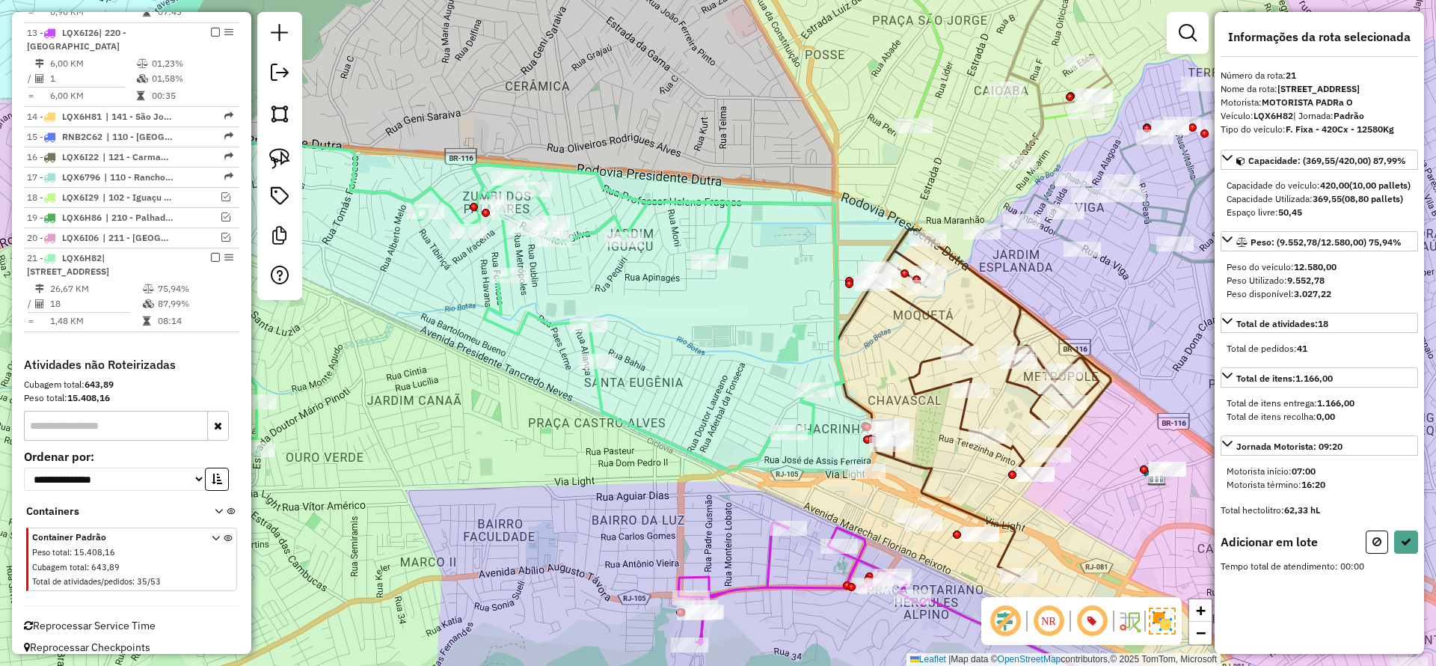
drag, startPoint x: 682, startPoint y: 324, endPoint x: 777, endPoint y: 310, distance: 96.8
click at [682, 324] on div "Janela de atendimento Grade de atendimento Capacidade Transportadoras Veículos …" at bounding box center [718, 333] width 1436 height 666
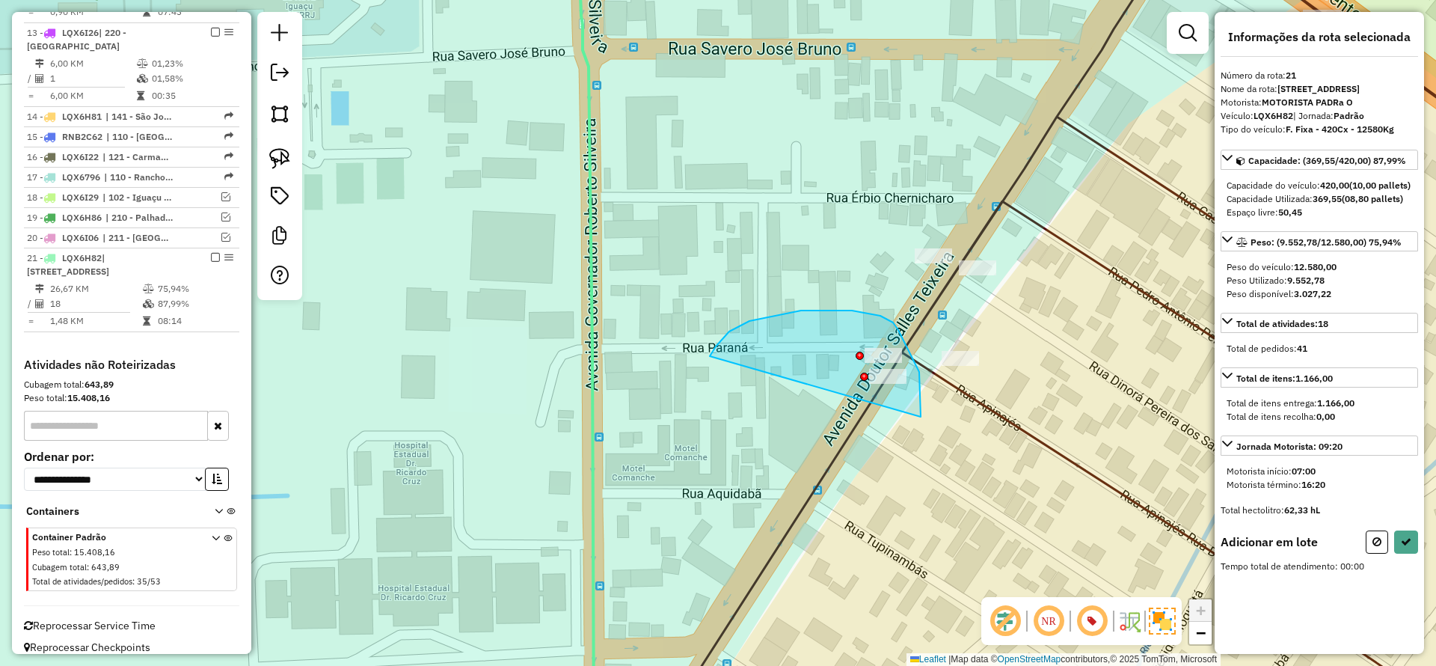
drag, startPoint x: 921, startPoint y: 416, endPoint x: 694, endPoint y: 389, distance: 229.0
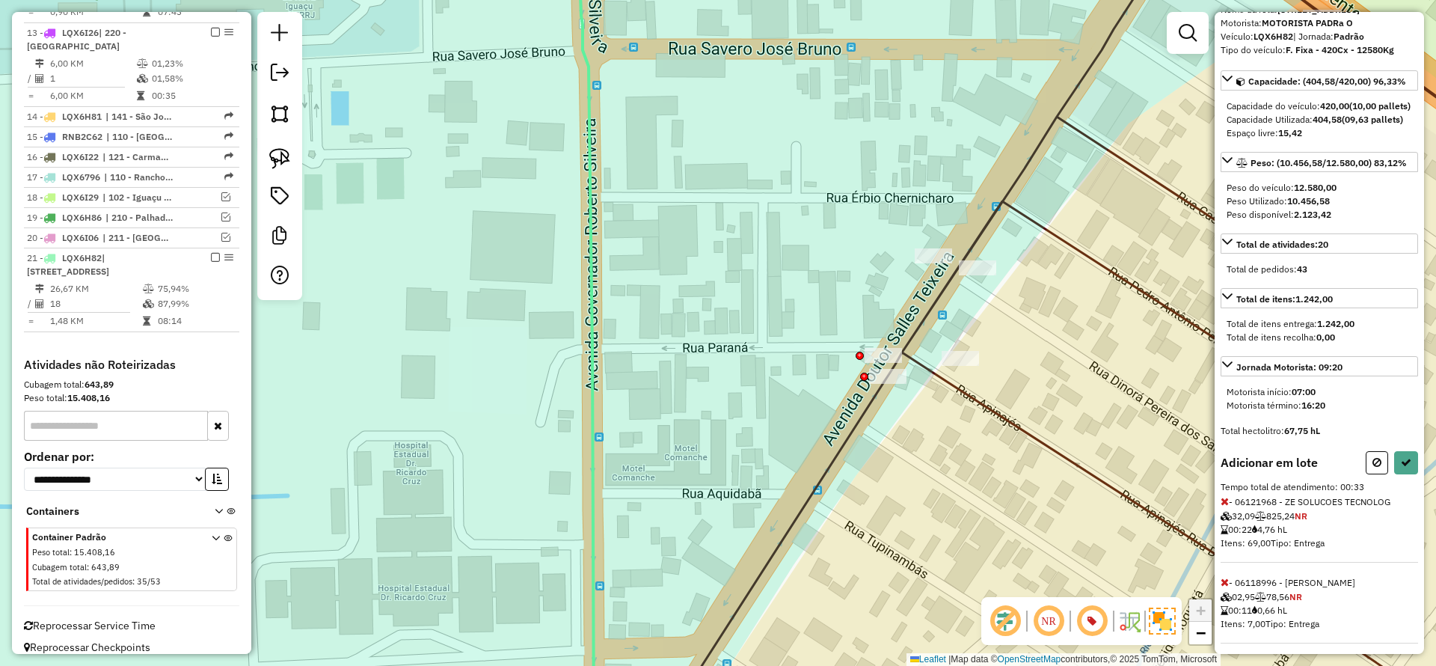
scroll to position [127, 0]
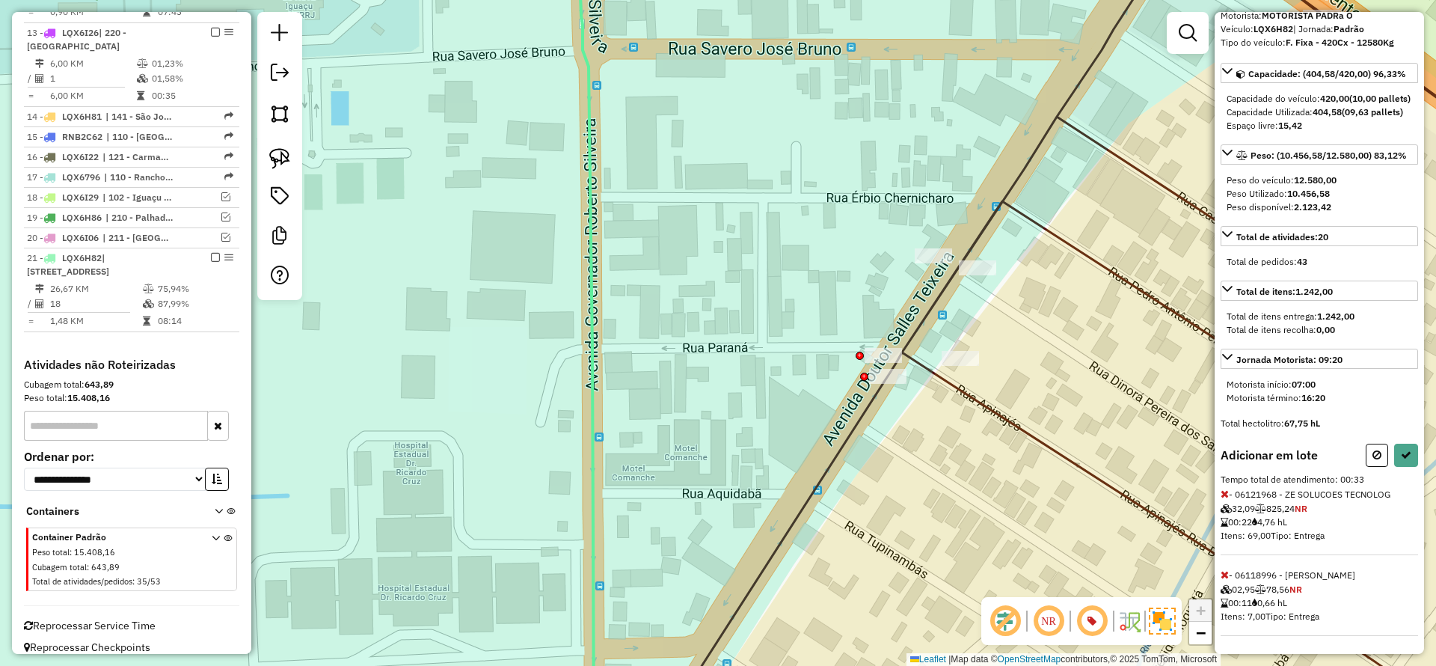
click at [1222, 494] on icon at bounding box center [1225, 494] width 8 height 10
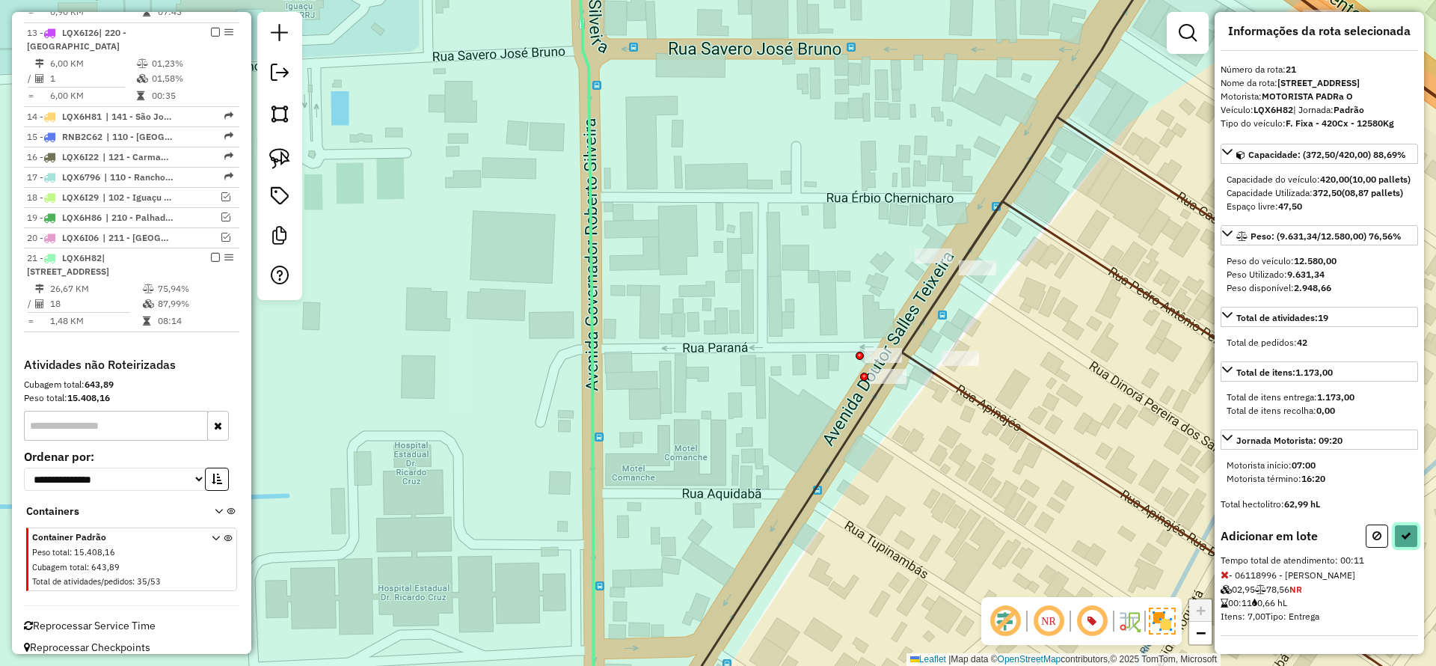
click at [1403, 534] on icon at bounding box center [1406, 535] width 10 height 10
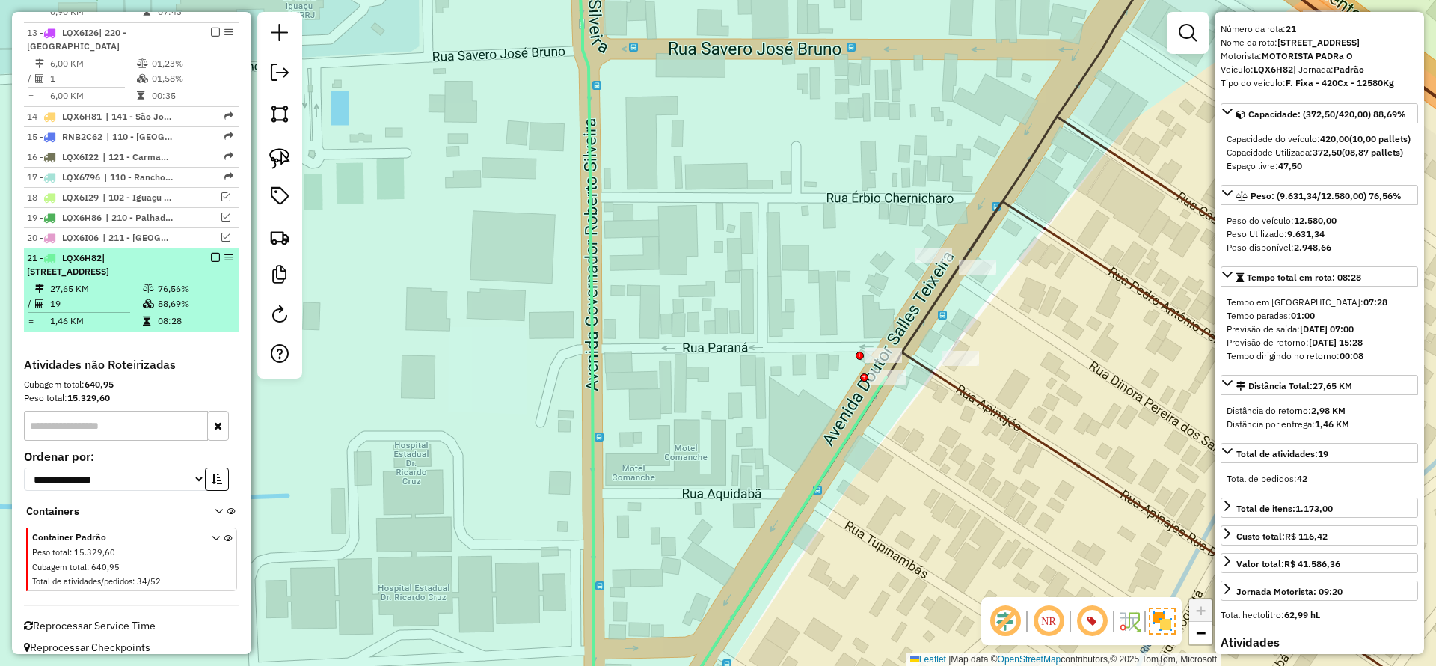
click at [212, 251] on div "21 - LQX6H82 | 211 - Jardim Pernambuco, 220 - Jardim Iguaçu" at bounding box center [131, 264] width 209 height 27
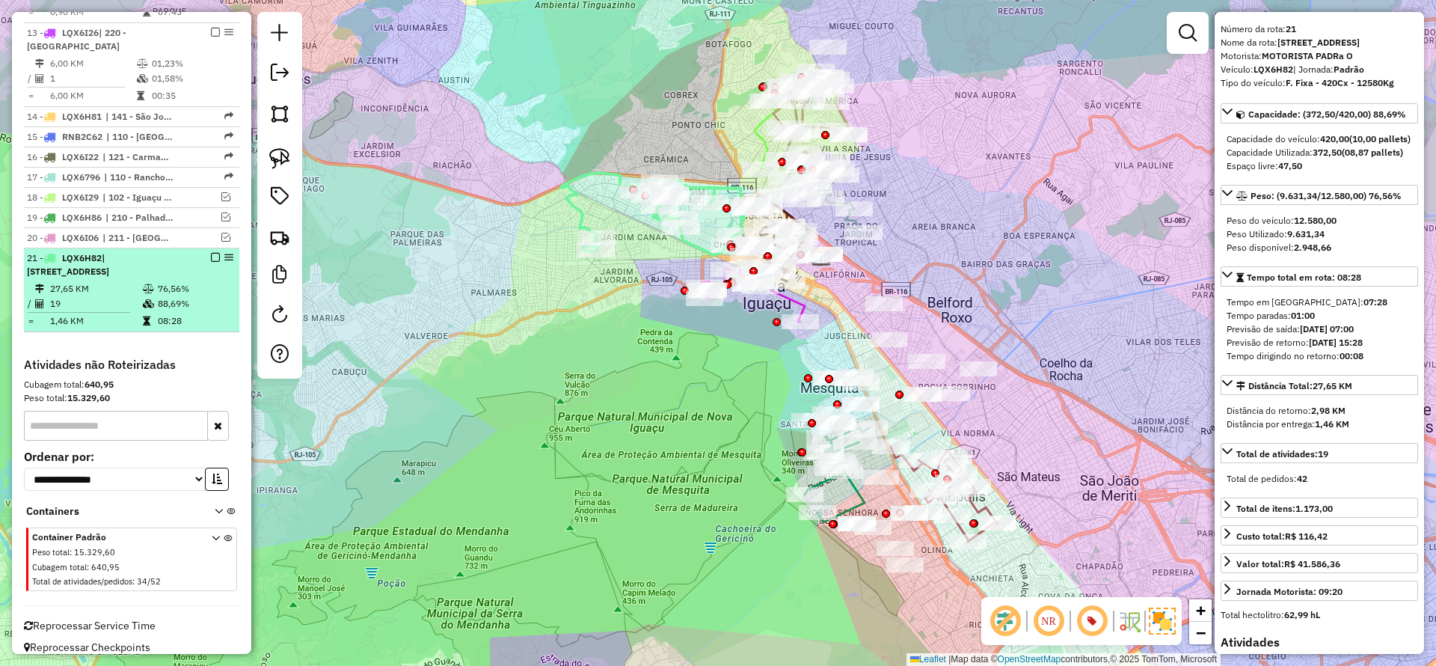
click at [212, 253] on em at bounding box center [215, 257] width 9 height 9
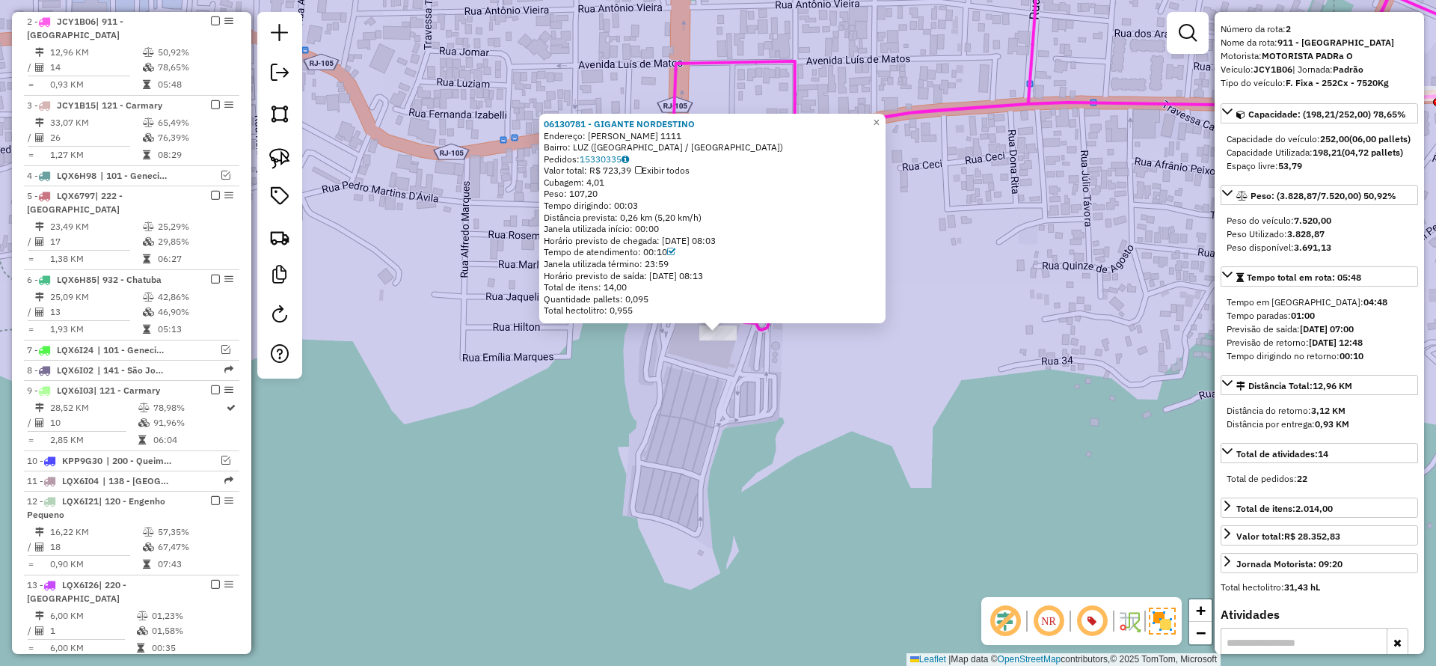
scroll to position [0, 0]
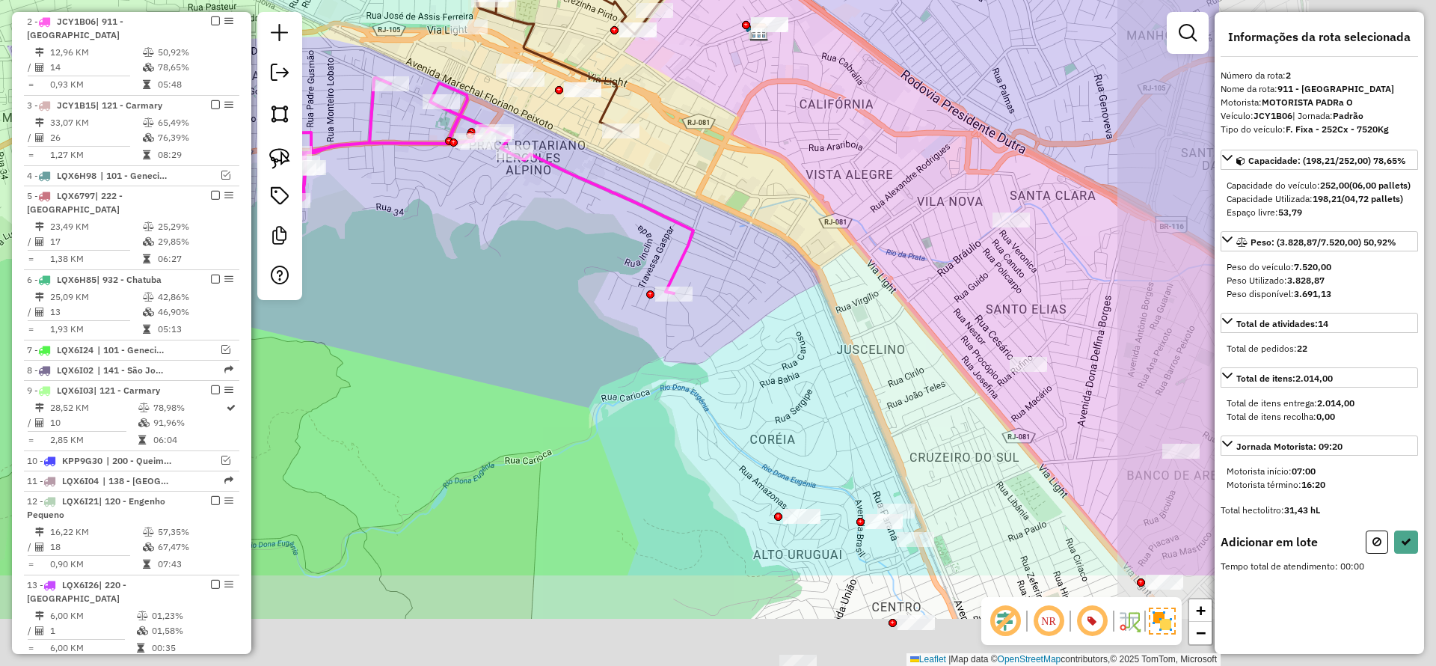
drag, startPoint x: 924, startPoint y: 515, endPoint x: 530, endPoint y: 334, distance: 433.5
click at [530, 334] on div "Janela de atendimento Grade de atendimento Capacidade Transportadoras Veículos …" at bounding box center [718, 333] width 1436 height 666
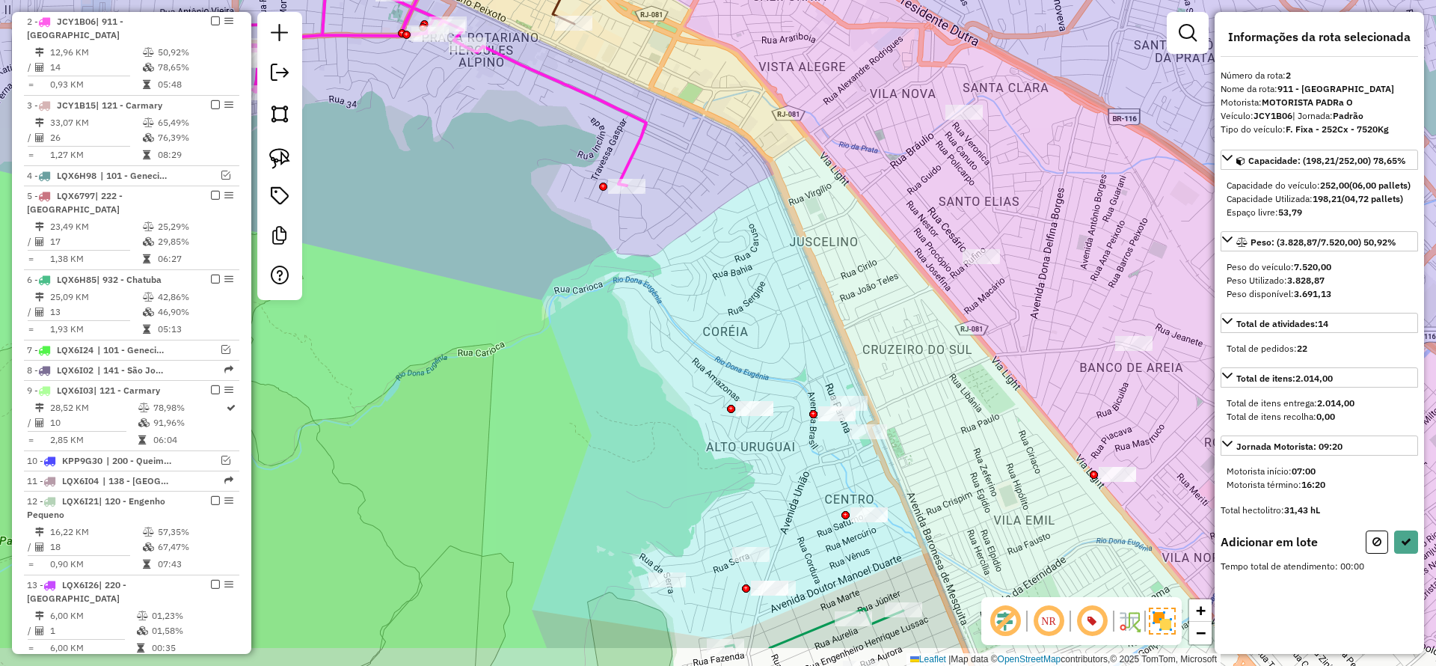
drag, startPoint x: 579, startPoint y: 337, endPoint x: 575, endPoint y: 290, distance: 47.3
click at [575, 290] on div "Janela de atendimento Grade de atendimento Capacidade Transportadoras Veículos …" at bounding box center [718, 333] width 1436 height 666
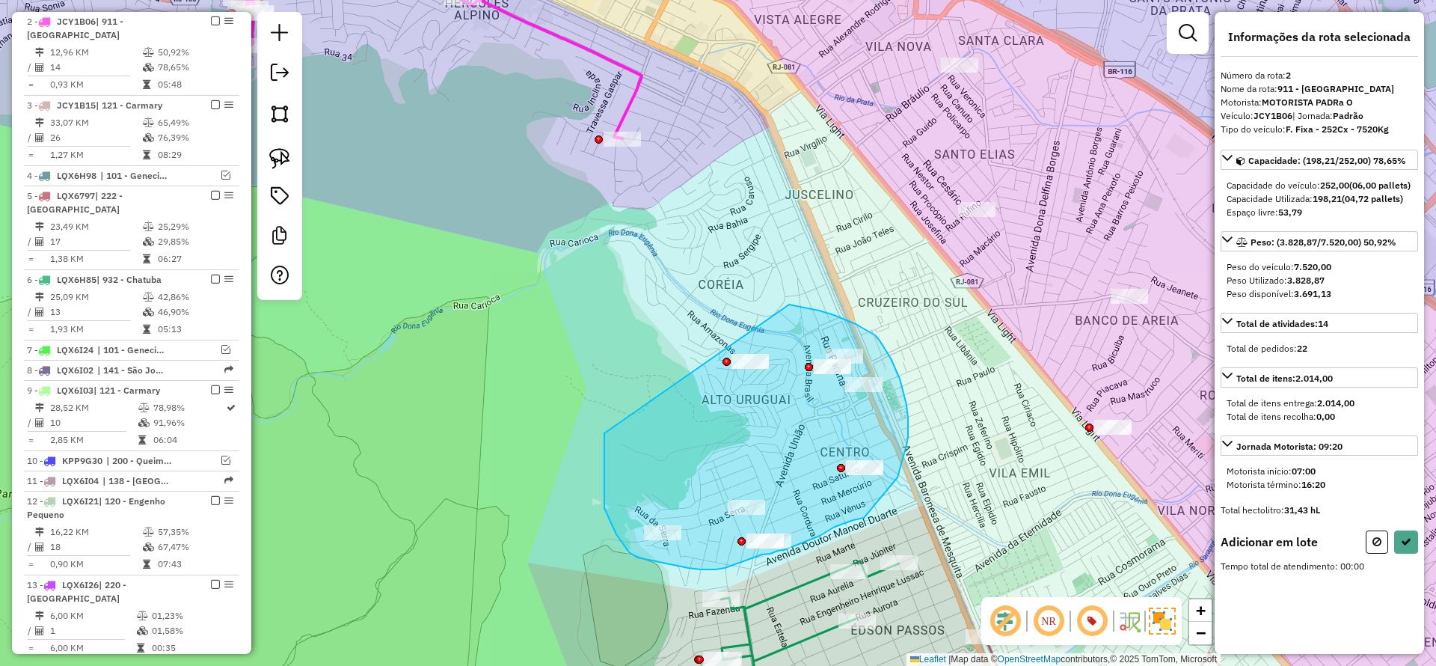
drag, startPoint x: 605, startPoint y: 439, endPoint x: 733, endPoint y: 302, distance: 187.9
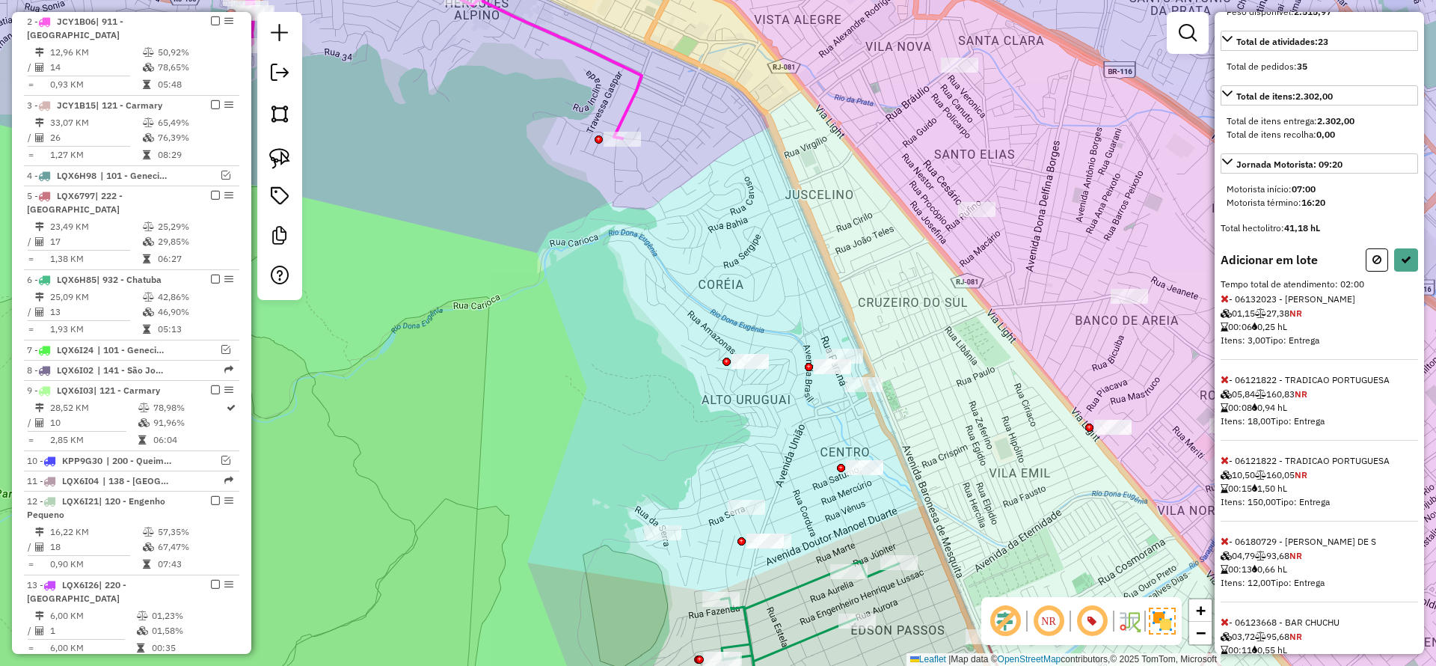
scroll to position [337, 0]
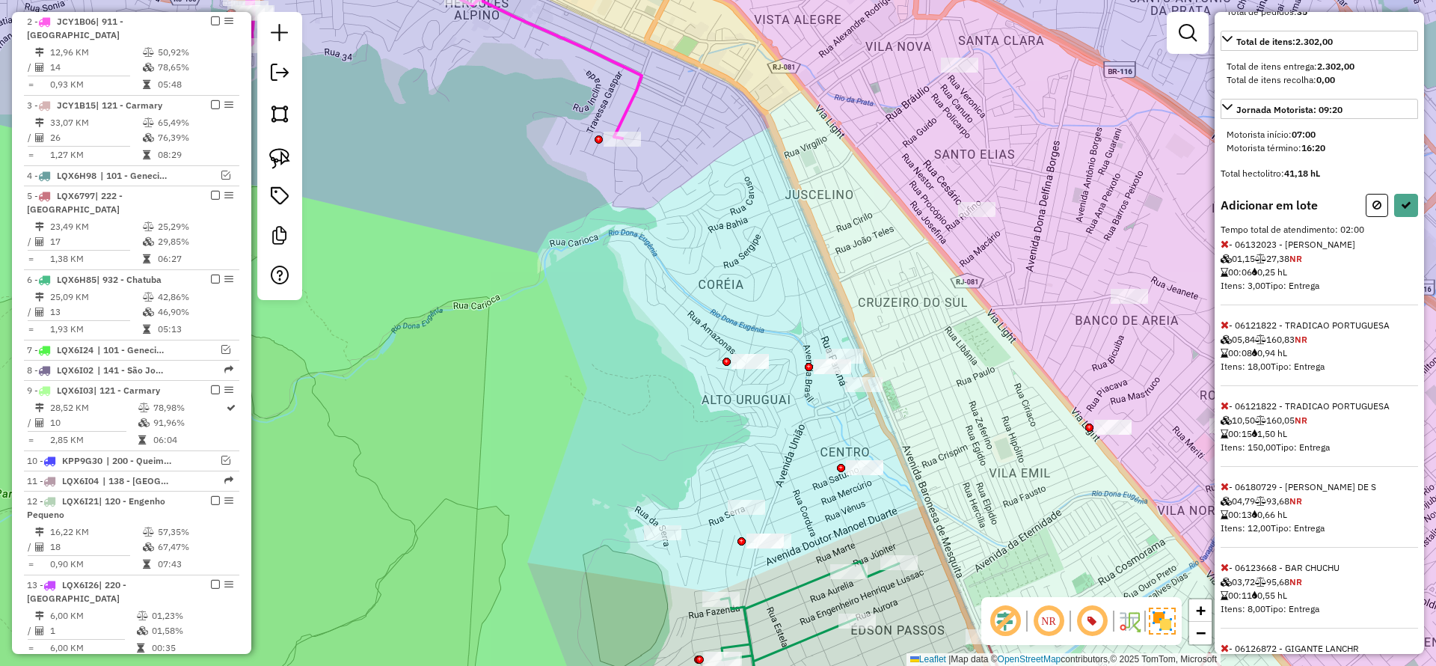
click at [1228, 411] on icon at bounding box center [1225, 405] width 8 height 10
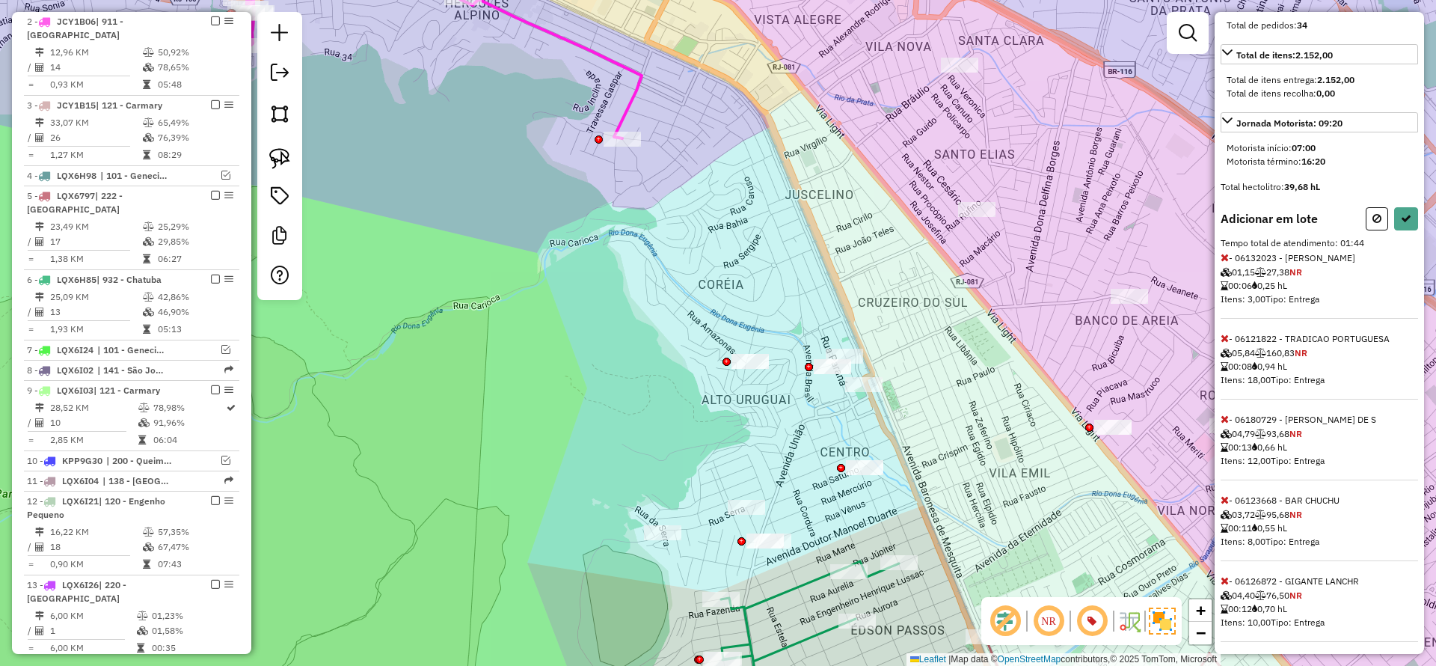
click at [1225, 343] on icon at bounding box center [1225, 338] width 8 height 10
click at [1407, 224] on icon at bounding box center [1406, 218] width 10 height 10
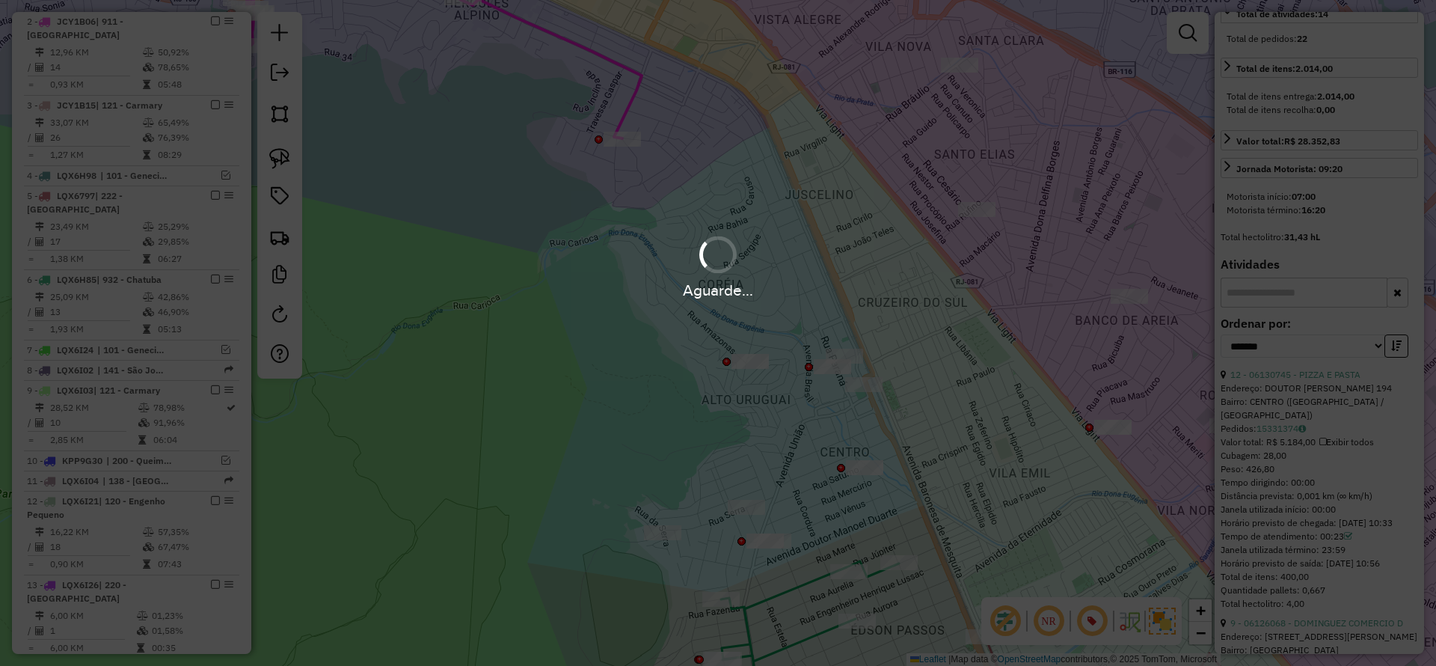
scroll to position [500, 0]
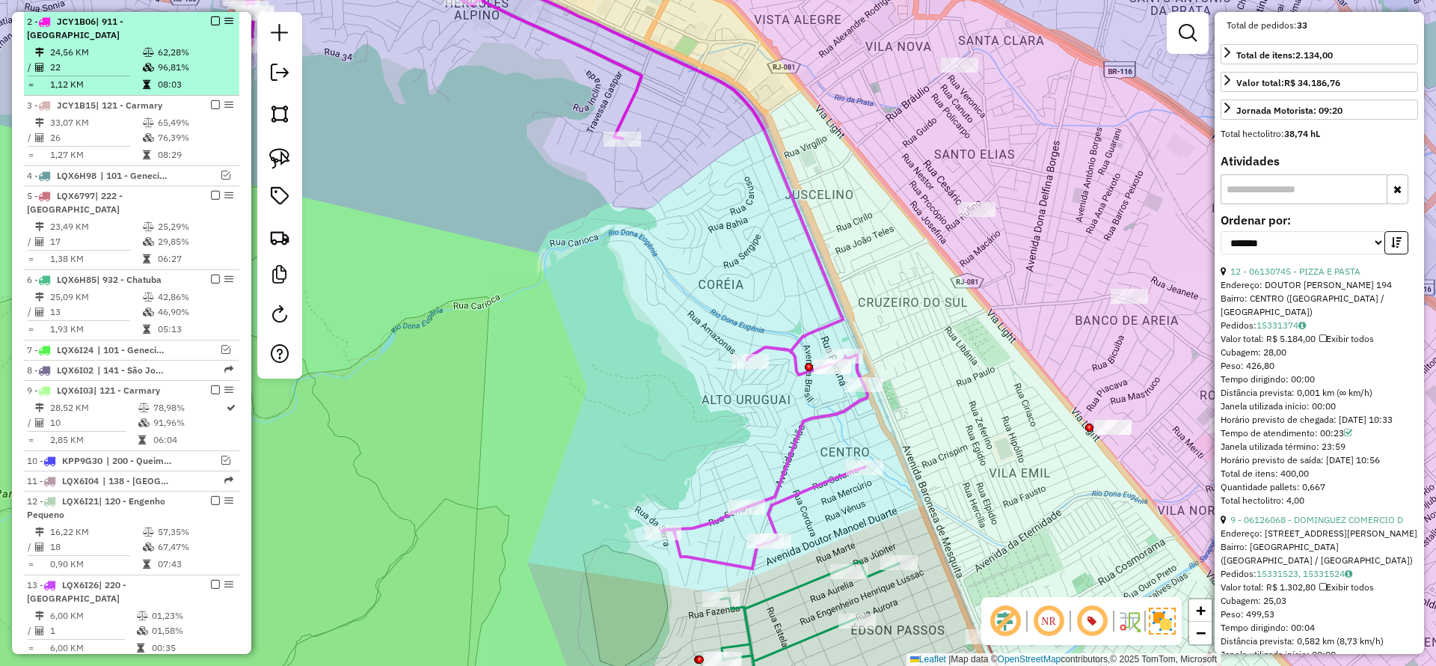
click at [212, 18] on em at bounding box center [215, 20] width 9 height 9
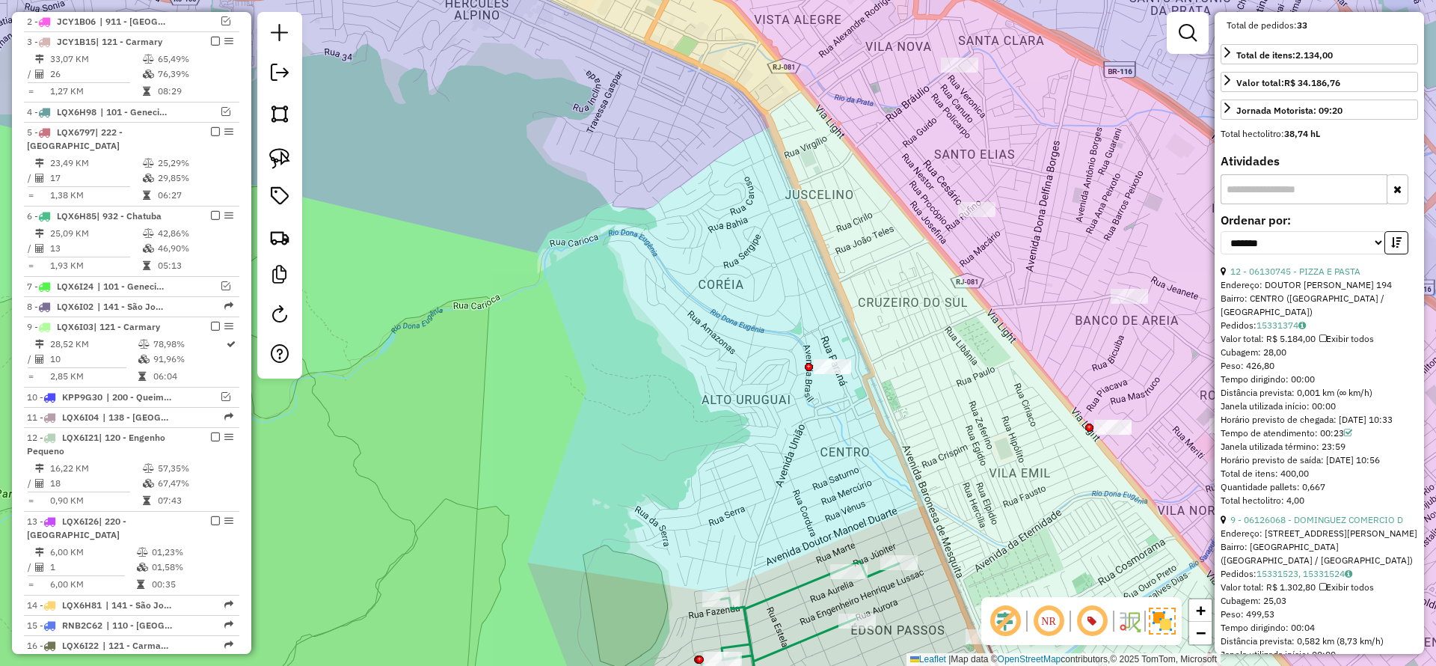
scroll to position [650, 0]
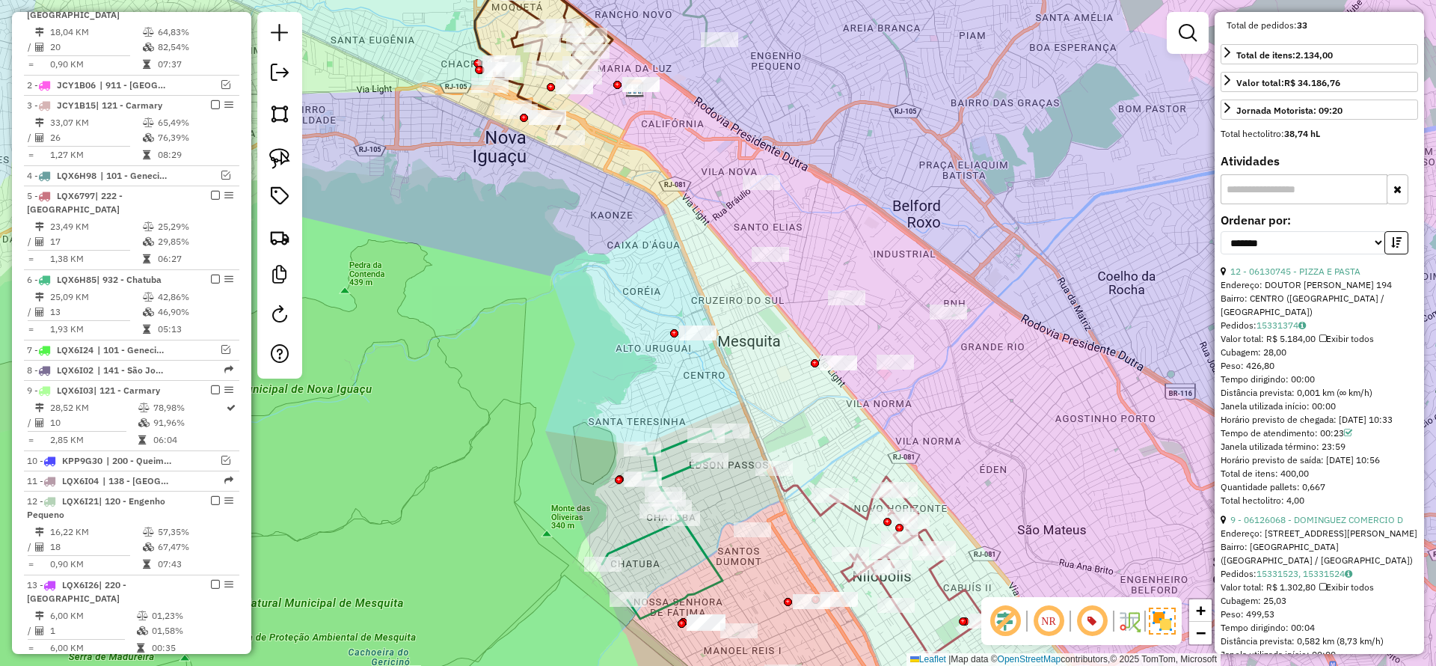
click at [624, 549] on icon at bounding box center [666, 524] width 129 height 189
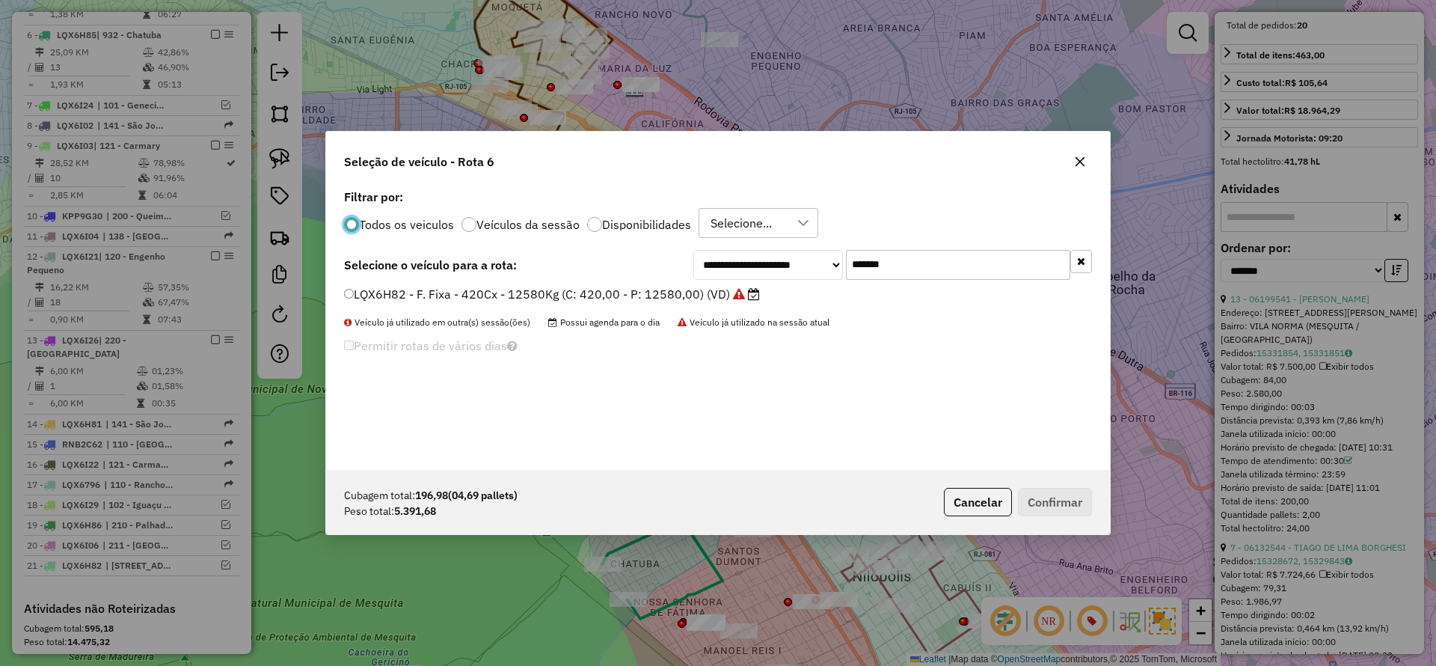
scroll to position [8, 4]
click at [938, 264] on input "*******" at bounding box center [958, 265] width 224 height 30
paste input "text"
type input "*******"
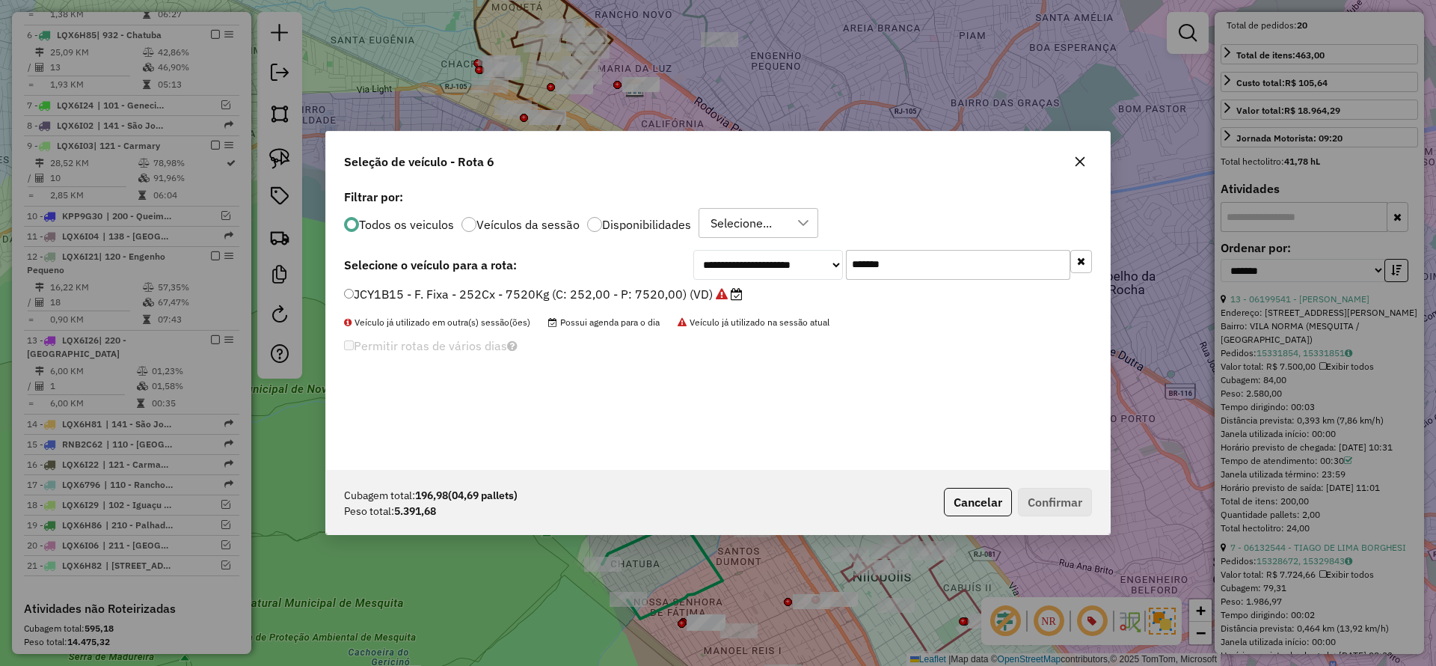
click at [732, 296] on icon at bounding box center [737, 294] width 12 height 12
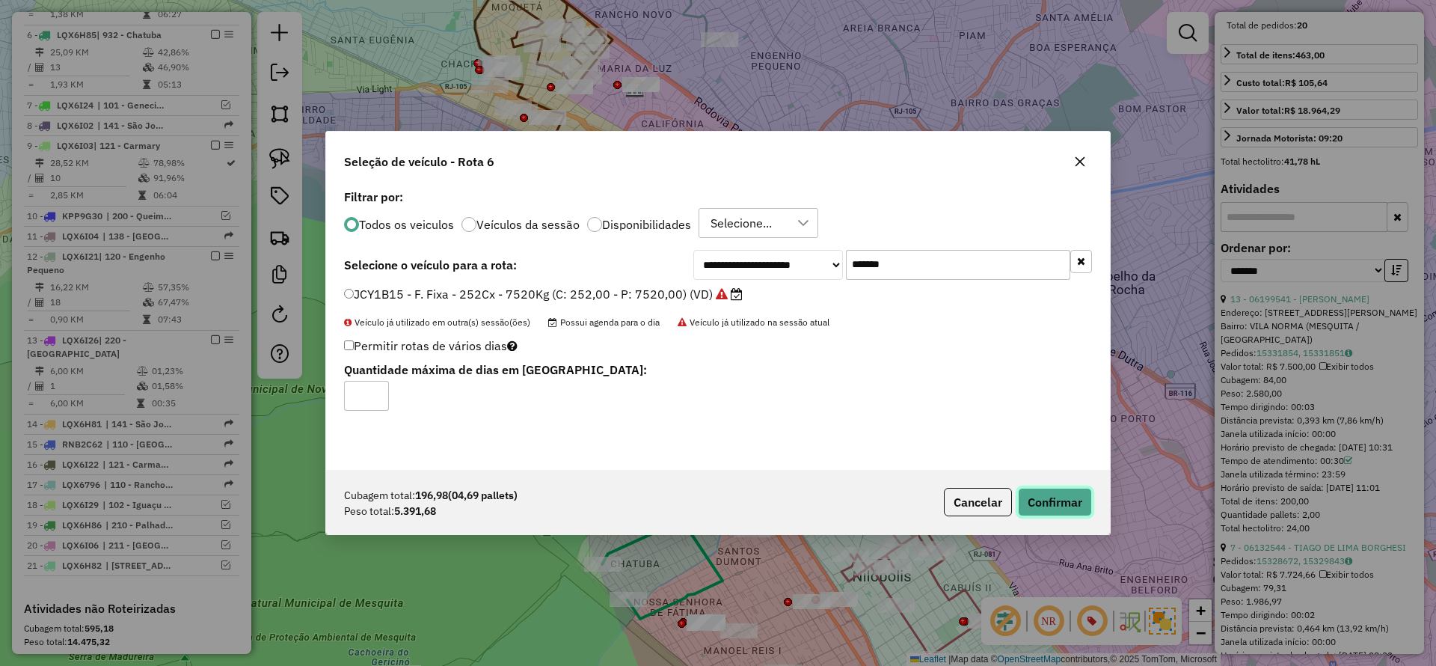
click at [1087, 505] on button "Confirmar" at bounding box center [1055, 502] width 74 height 28
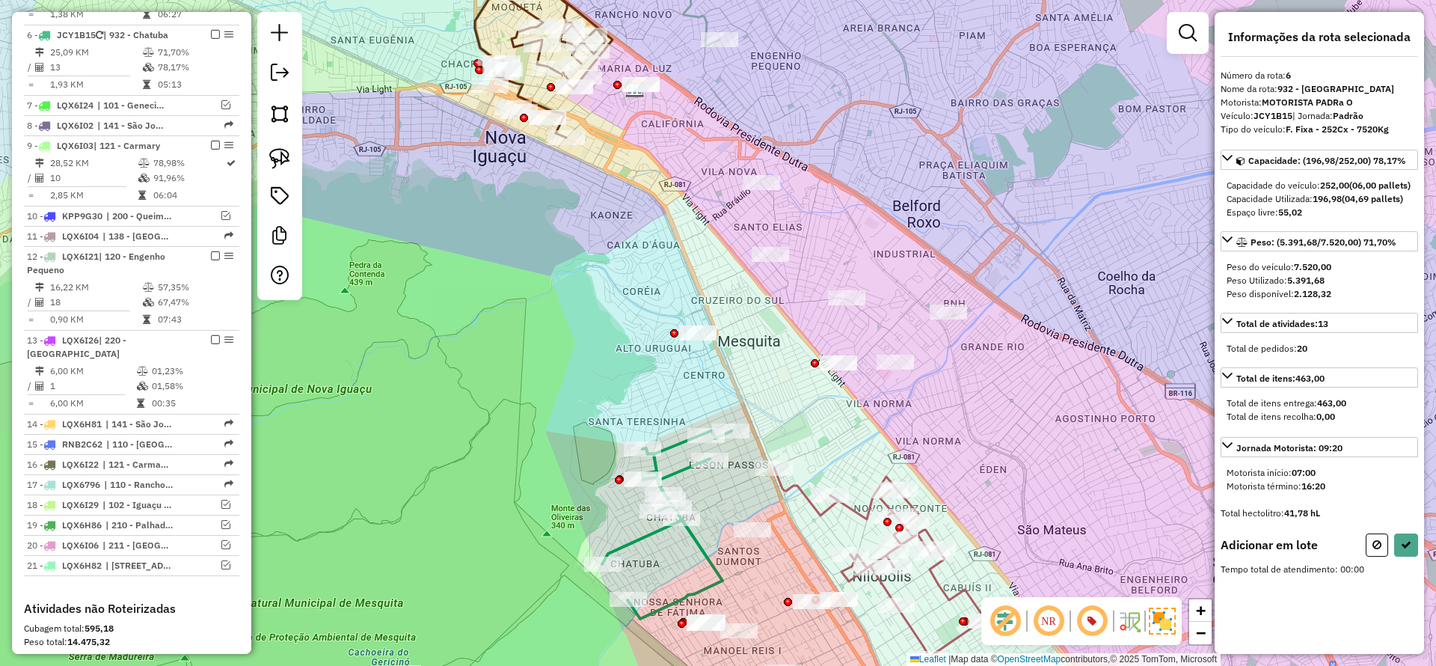
scroll to position [0, 0]
drag, startPoint x: 740, startPoint y: 331, endPoint x: 502, endPoint y: 450, distance: 265.7
drag, startPoint x: 717, startPoint y: 545, endPoint x: 787, endPoint y: 516, distance: 75.4
click at [1401, 547] on icon at bounding box center [1406, 541] width 10 height 10
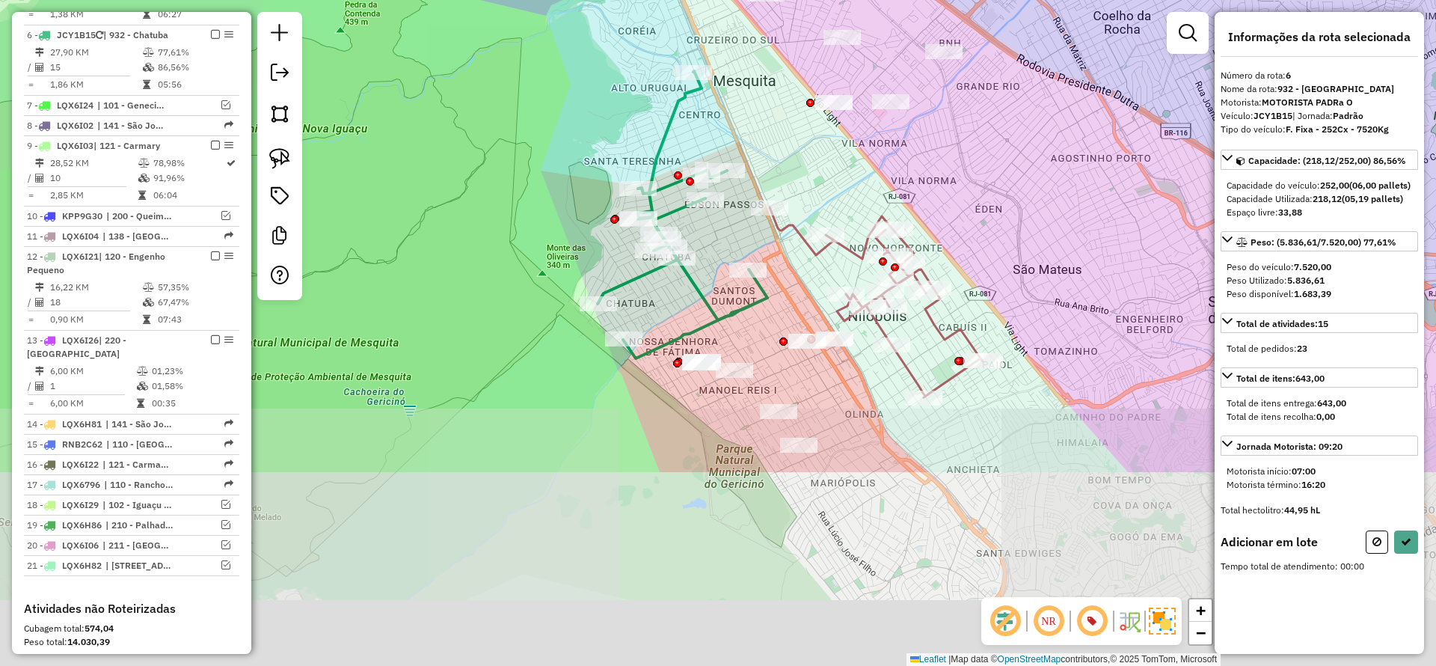
drag, startPoint x: 777, startPoint y: 593, endPoint x: 772, endPoint y: 332, distance: 260.4
click at [772, 332] on div "Janela de atendimento Grade de atendimento Capacidade Transportadoras Veículos …" at bounding box center [718, 333] width 1436 height 666
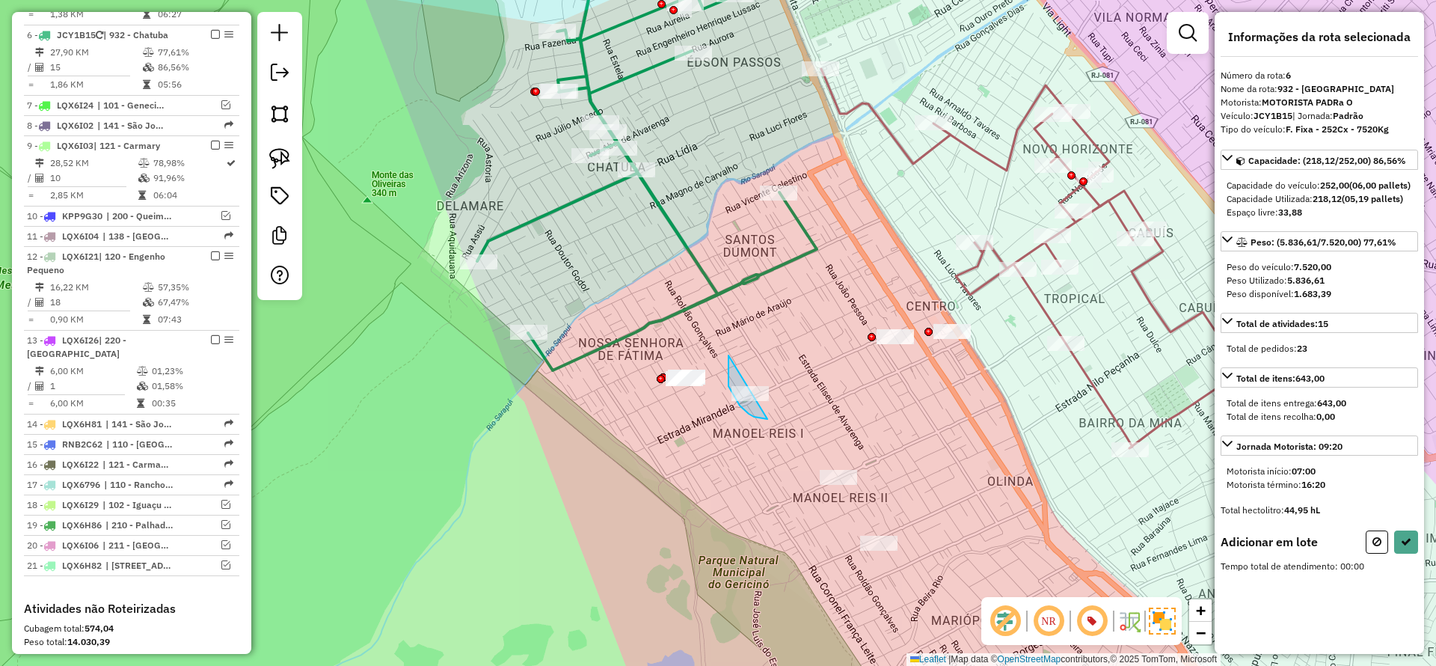
drag, startPoint x: 729, startPoint y: 376, endPoint x: 806, endPoint y: 409, distance: 83.8
drag, startPoint x: 812, startPoint y: 483, endPoint x: 842, endPoint y: 575, distance: 97.5
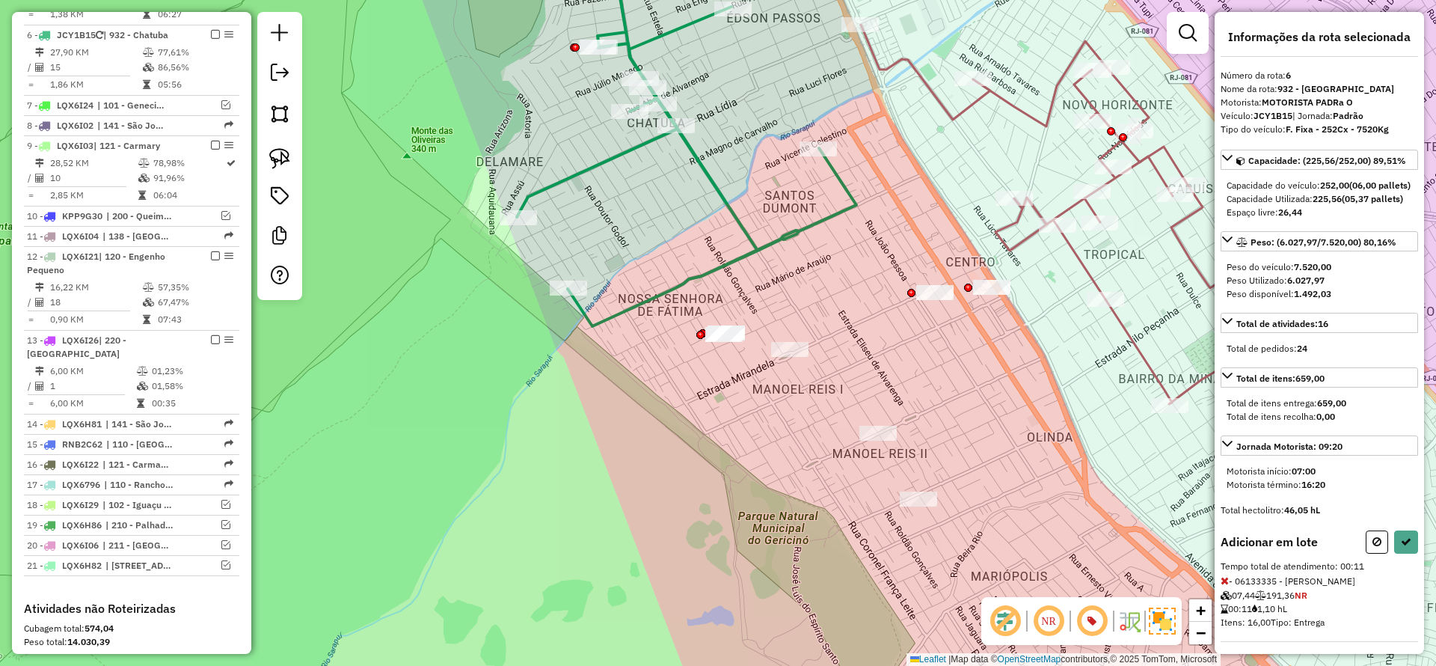
click at [967, 534] on div "Janela de atendimento Grade de atendimento Capacidade Transportadoras Veículos …" at bounding box center [718, 333] width 1436 height 666
click at [1407, 547] on icon at bounding box center [1406, 541] width 10 height 10
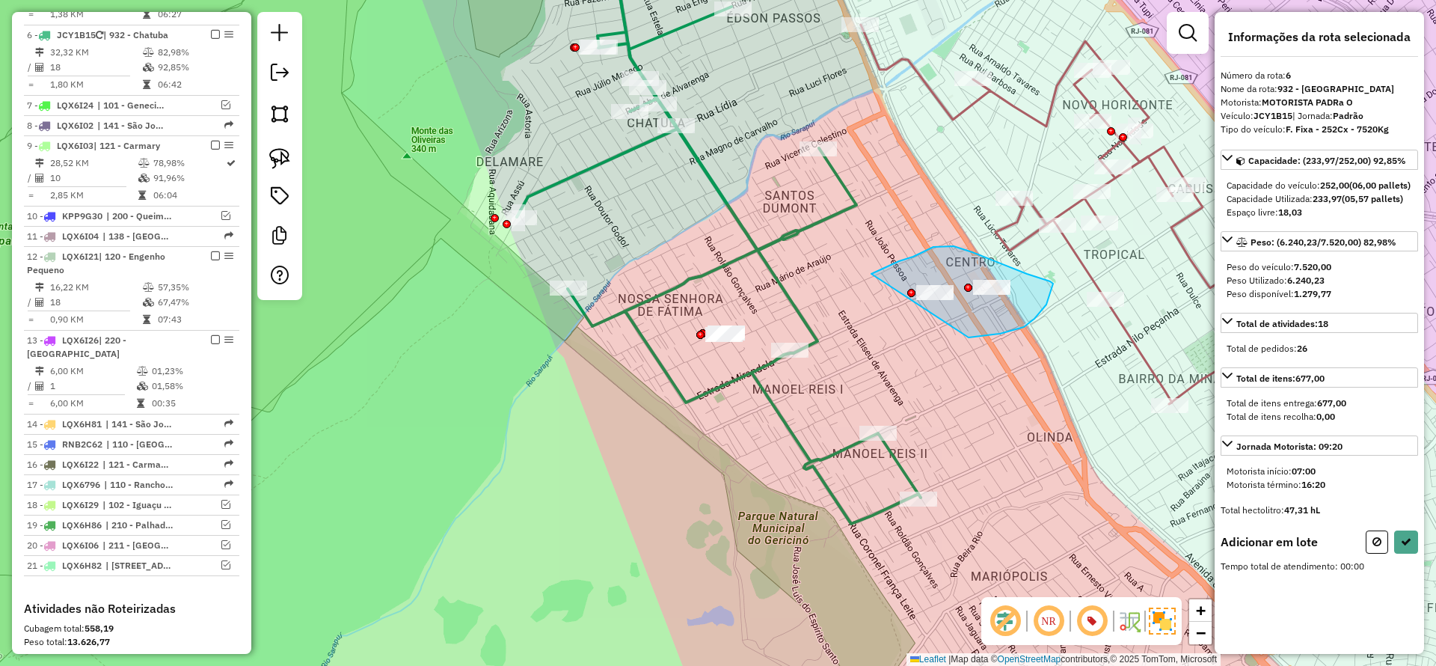
drag, startPoint x: 1018, startPoint y: 329, endPoint x: 815, endPoint y: 331, distance: 202.8
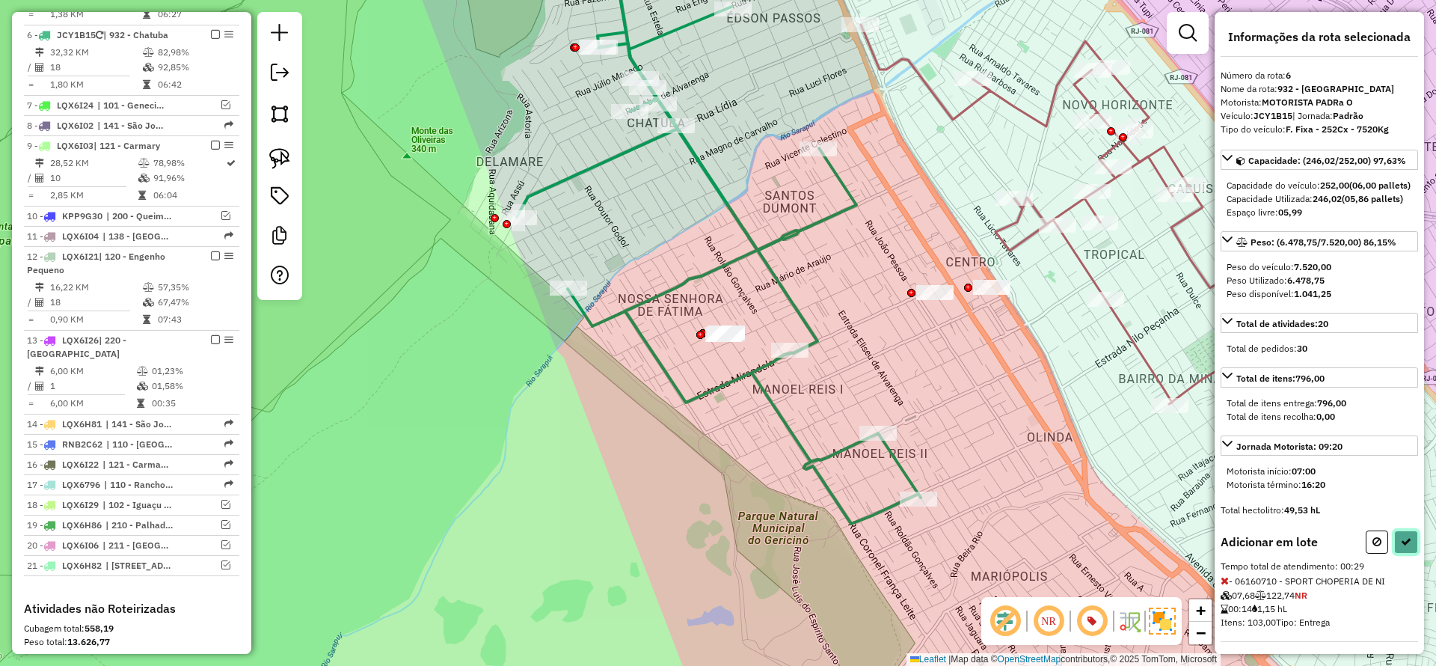
click at [1406, 547] on icon at bounding box center [1406, 541] width 10 height 10
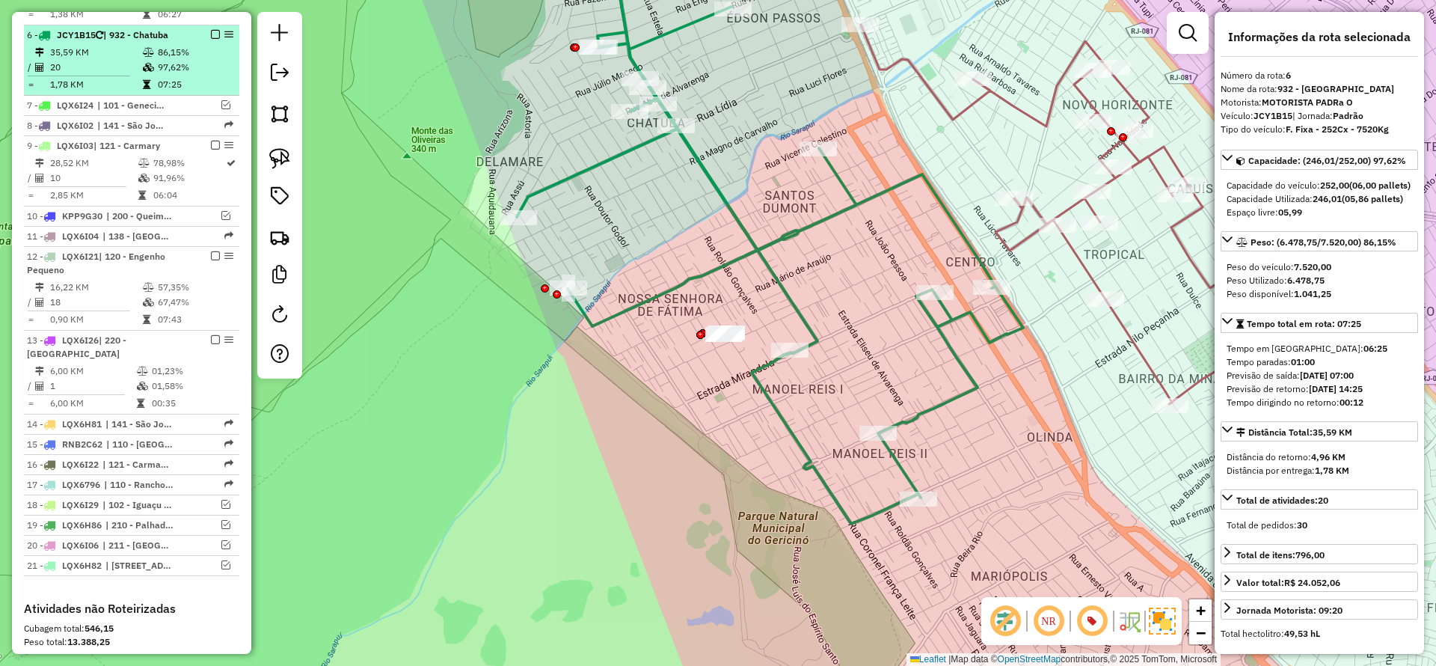
click at [214, 30] on em at bounding box center [215, 34] width 9 height 9
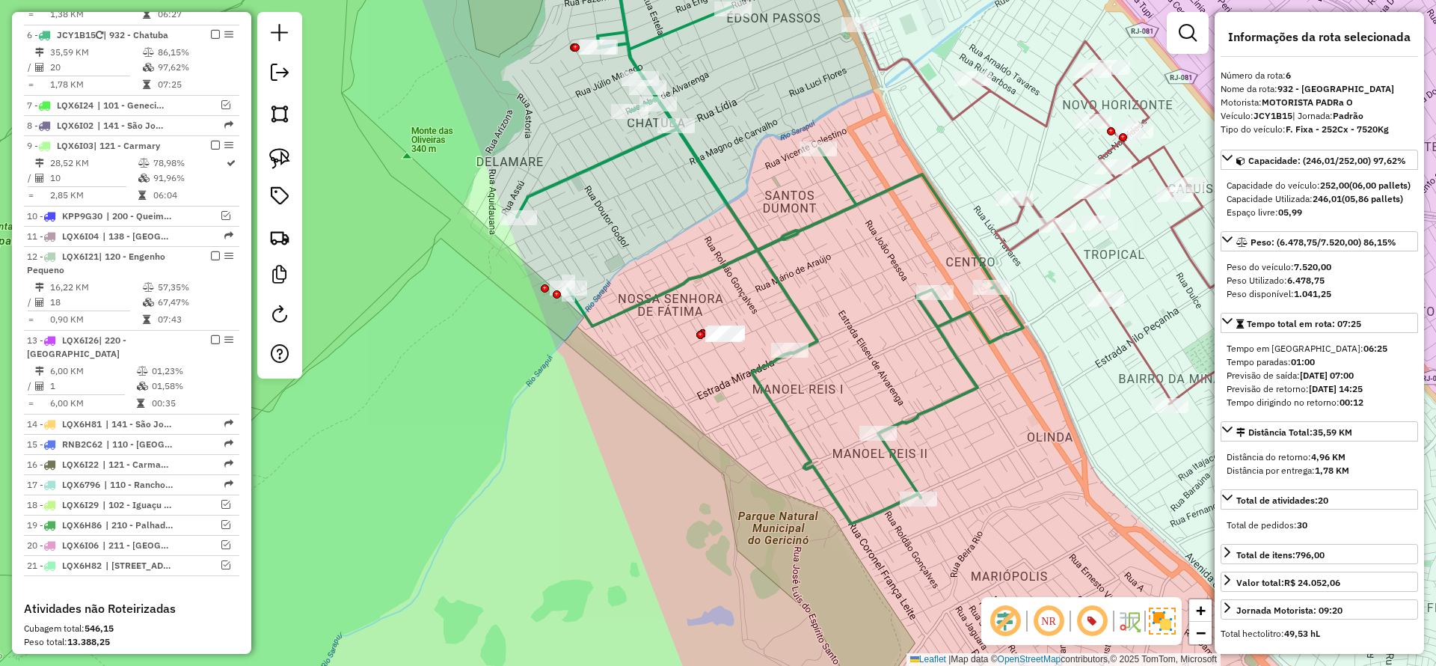
scroll to position [845, 0]
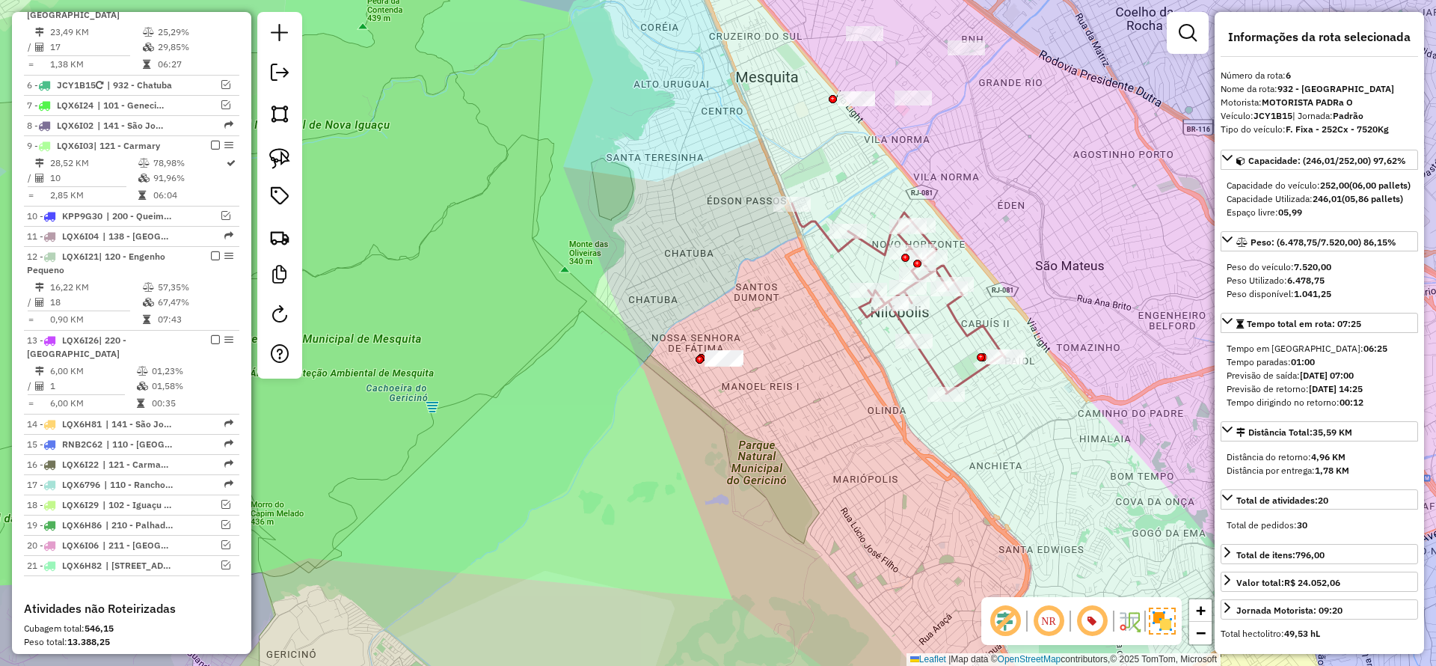
click at [927, 363] on icon at bounding box center [898, 298] width 213 height 190
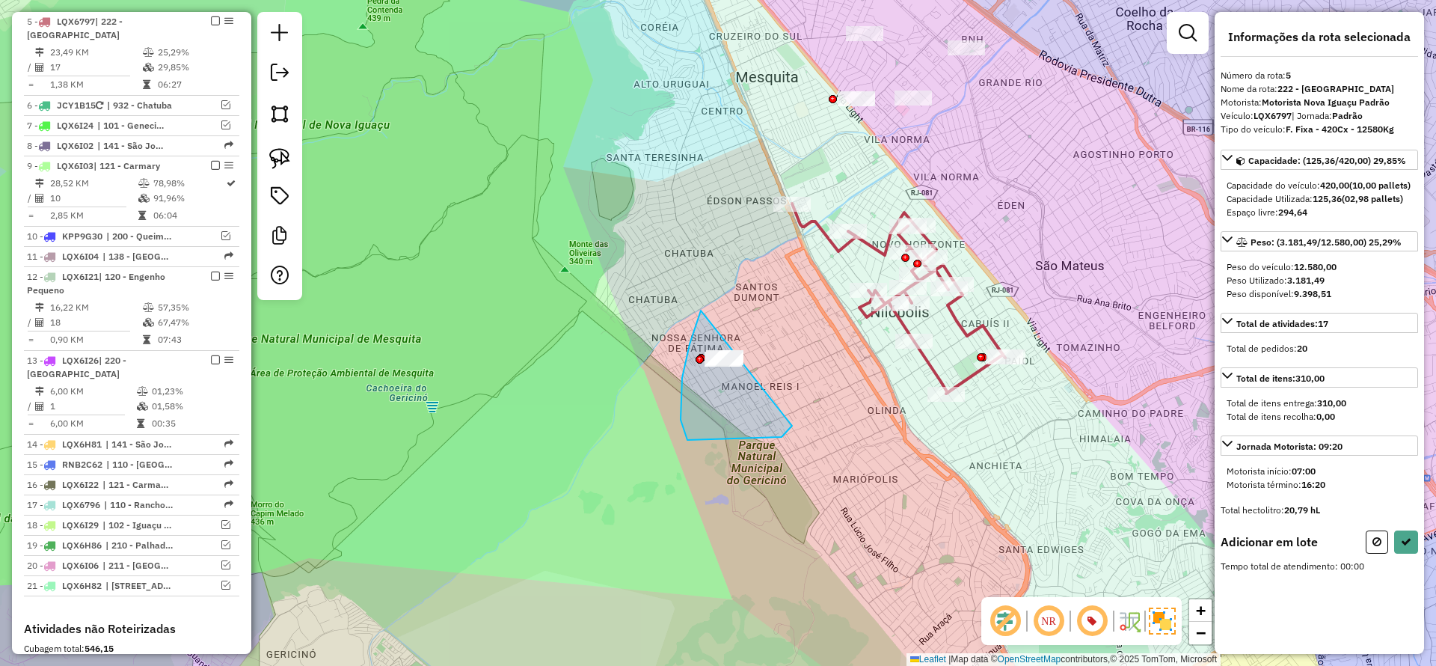
drag, startPoint x: 700, startPoint y: 310, endPoint x: 792, endPoint y: 426, distance: 147.5
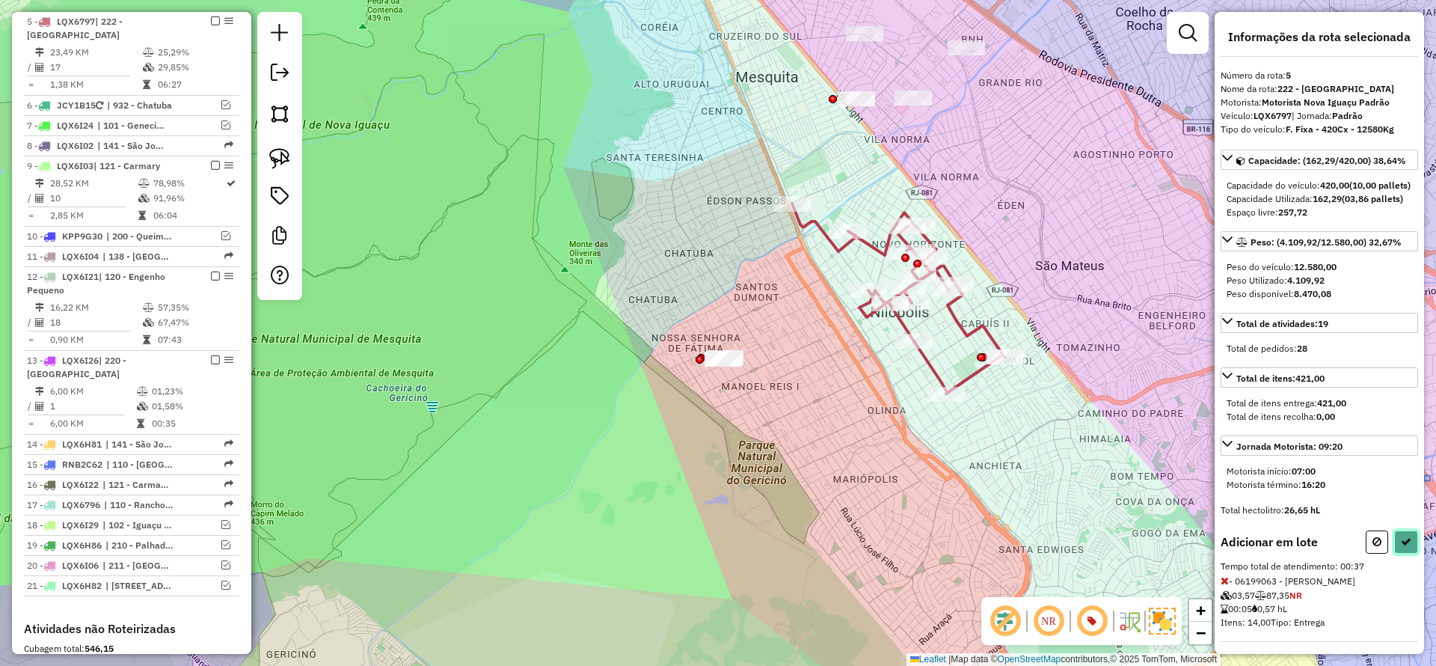
click at [1405, 547] on icon at bounding box center [1406, 541] width 10 height 10
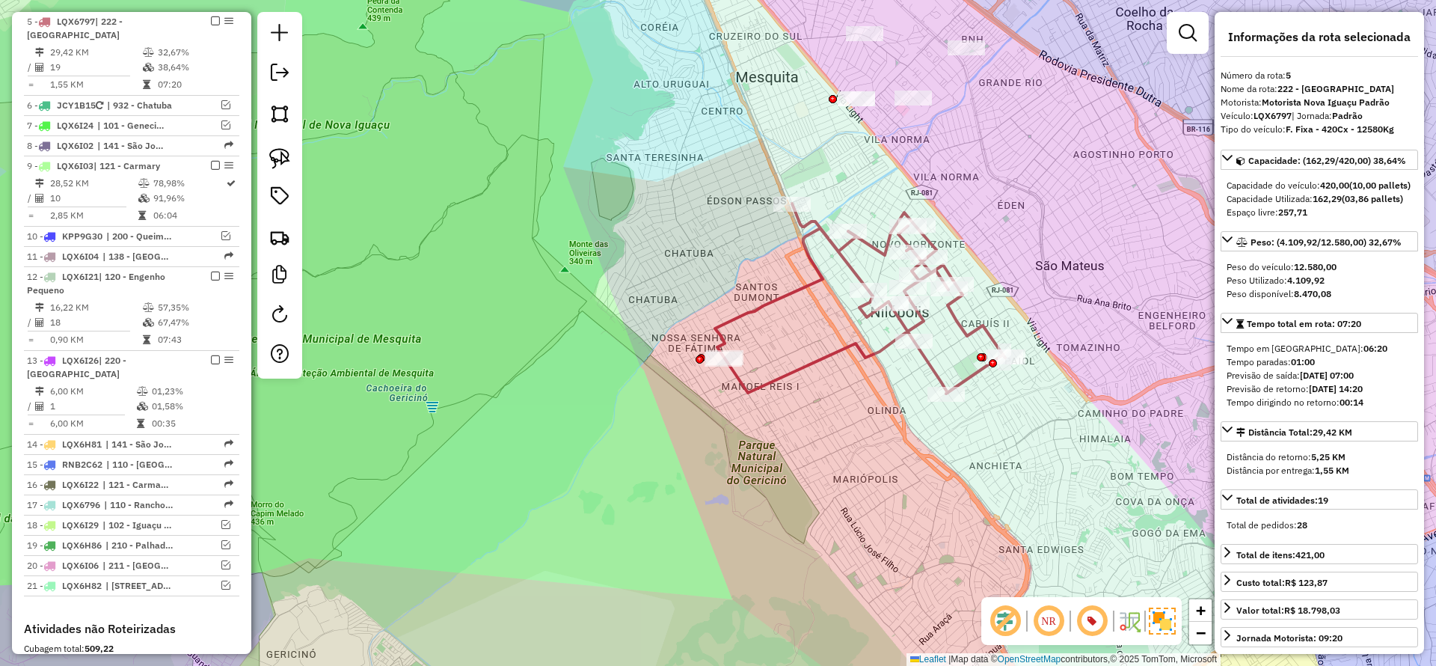
click at [818, 352] on icon at bounding box center [860, 298] width 290 height 190
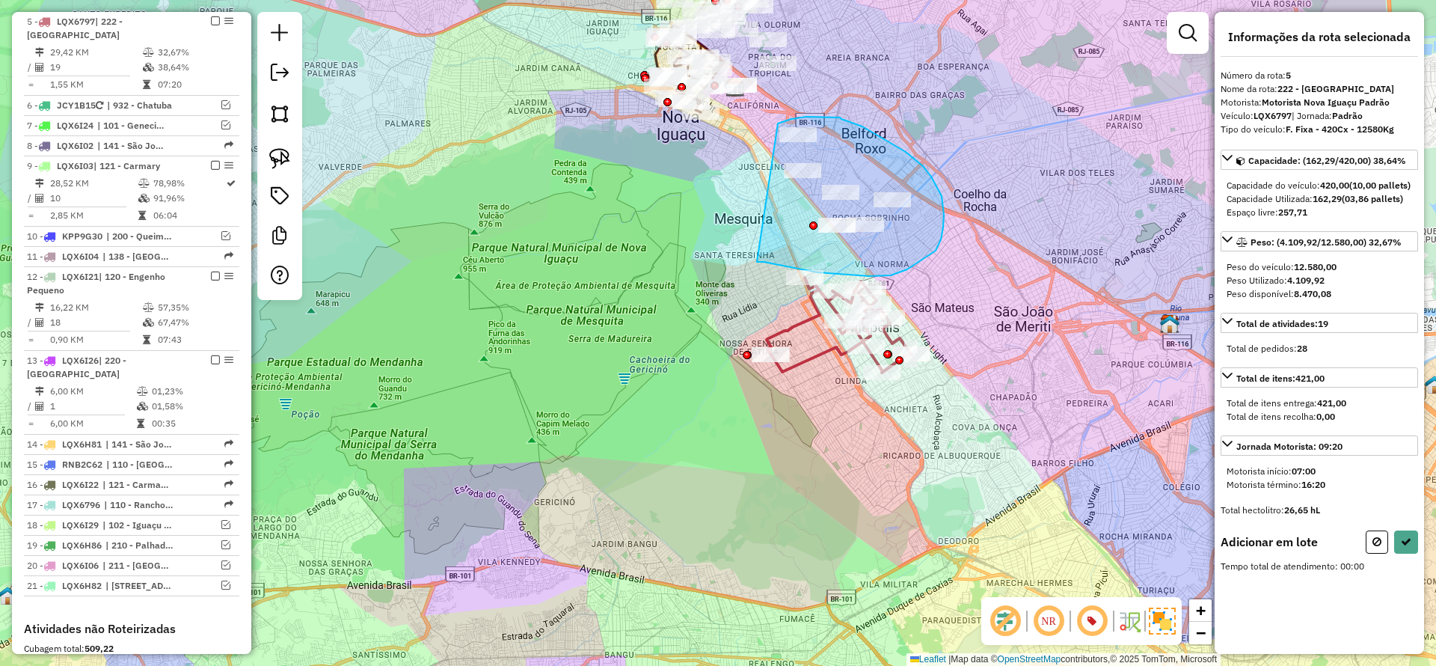
drag, startPoint x: 764, startPoint y: 262, endPoint x: 771, endPoint y: 126, distance: 135.6
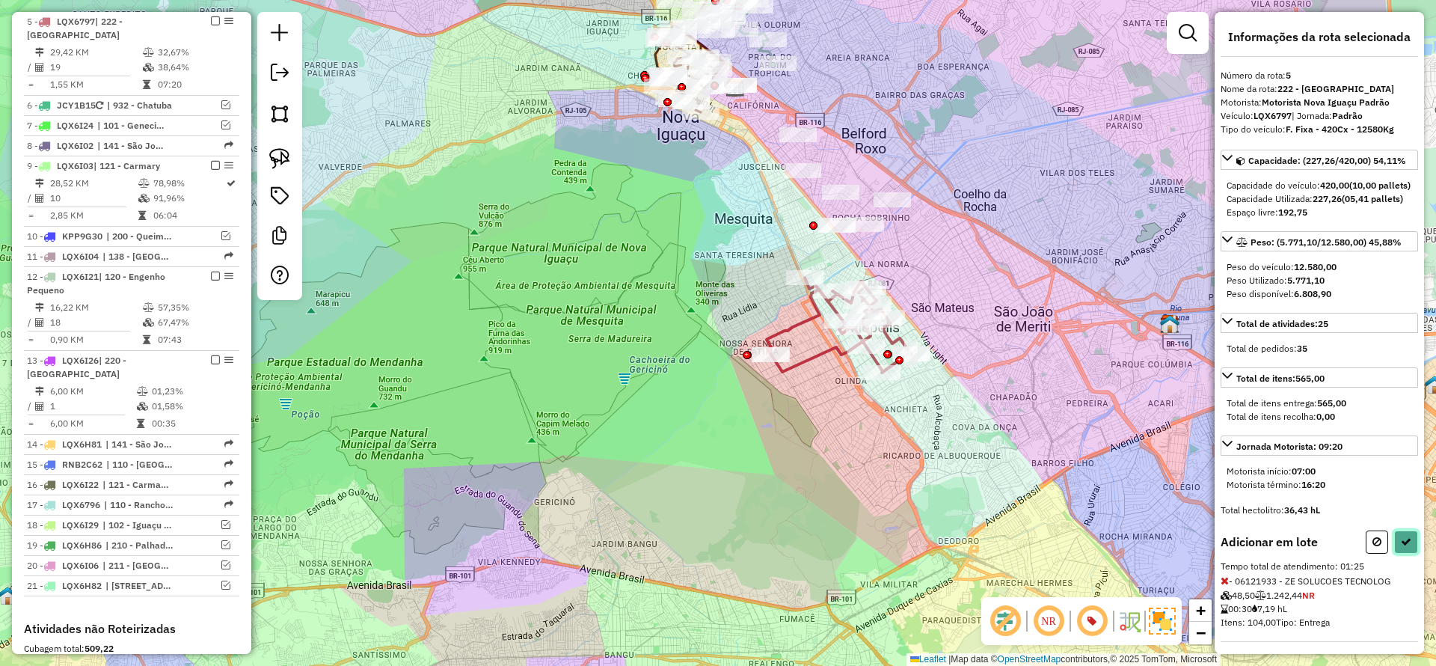
click at [1404, 547] on icon at bounding box center [1406, 541] width 10 height 10
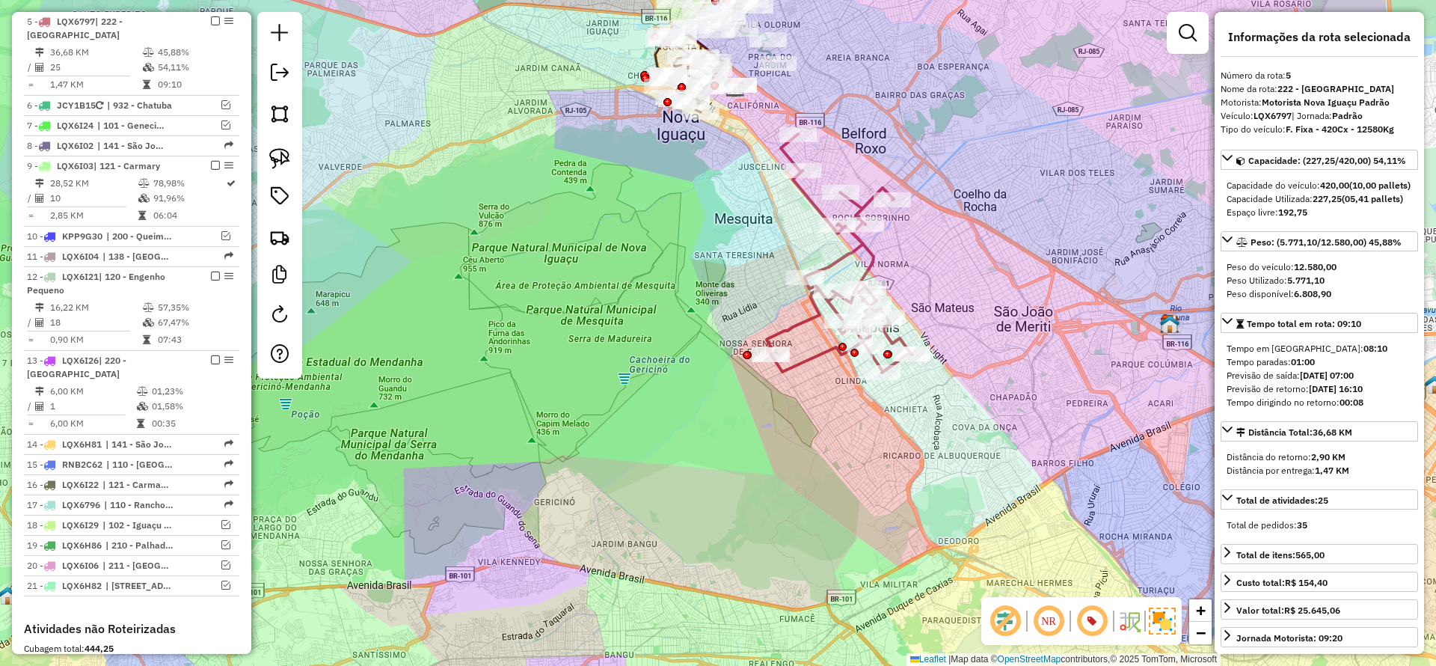
click at [876, 255] on icon at bounding box center [839, 253] width 145 height 239
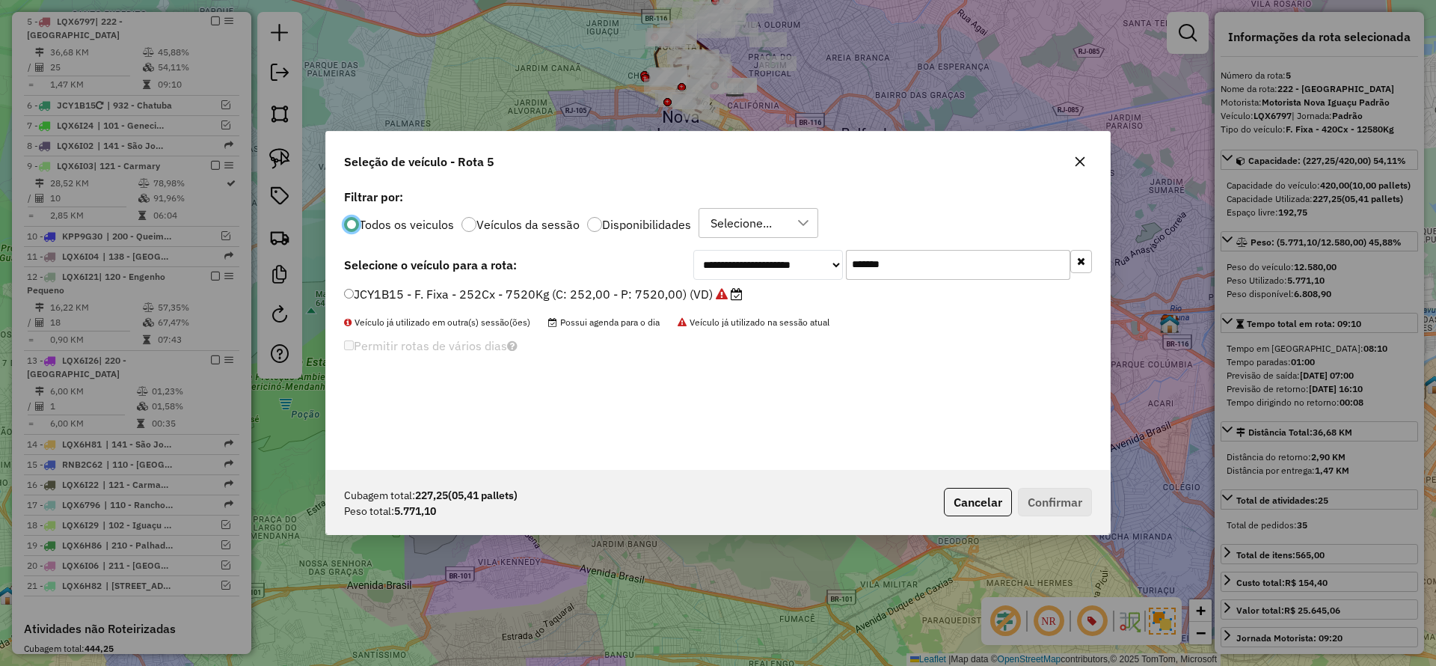
scroll to position [8, 4]
click at [928, 259] on input "*******" at bounding box center [958, 265] width 224 height 30
drag, startPoint x: 928, startPoint y: 259, endPoint x: 802, endPoint y: 270, distance: 126.9
click at [922, 263] on input "*******" at bounding box center [958, 265] width 224 height 30
paste input "text"
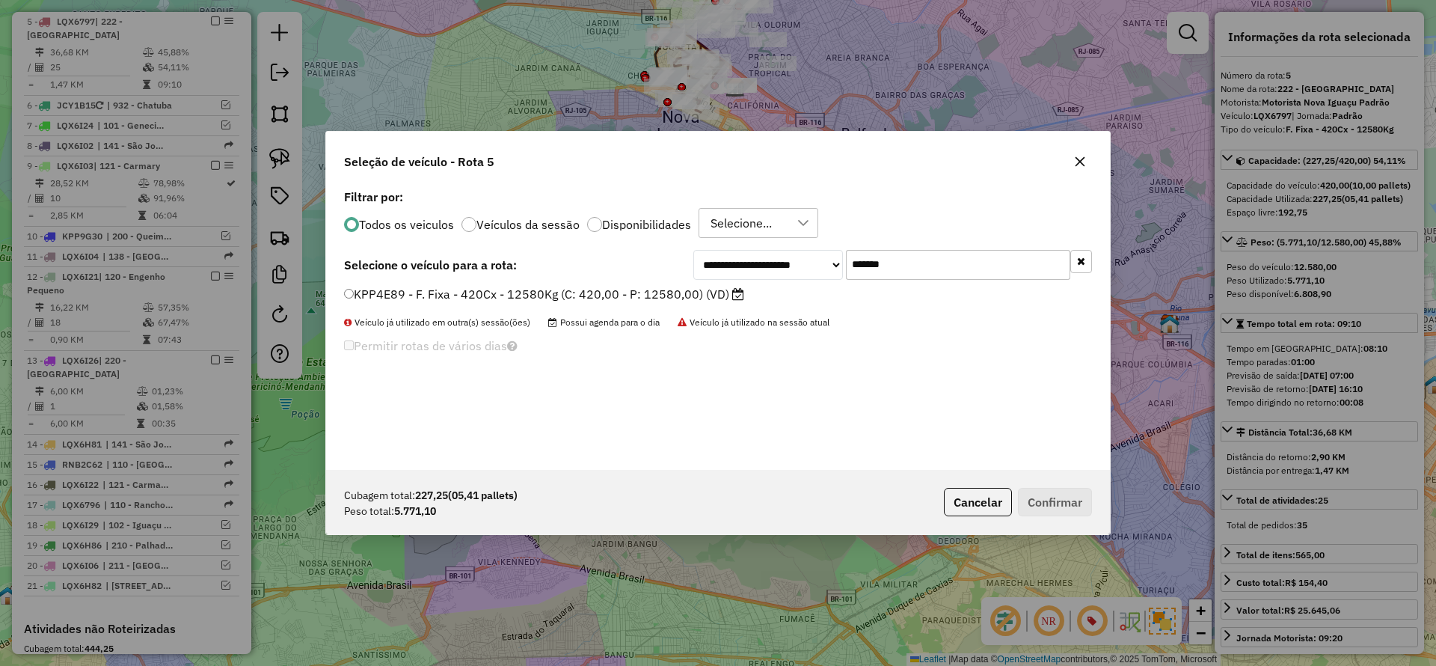
type input "*******"
click at [729, 293] on label "KPP4E89 - F. Fixa - 420Cx - 12580Kg (C: 420,00 - P: 12580,00) (VD)" at bounding box center [544, 294] width 400 height 18
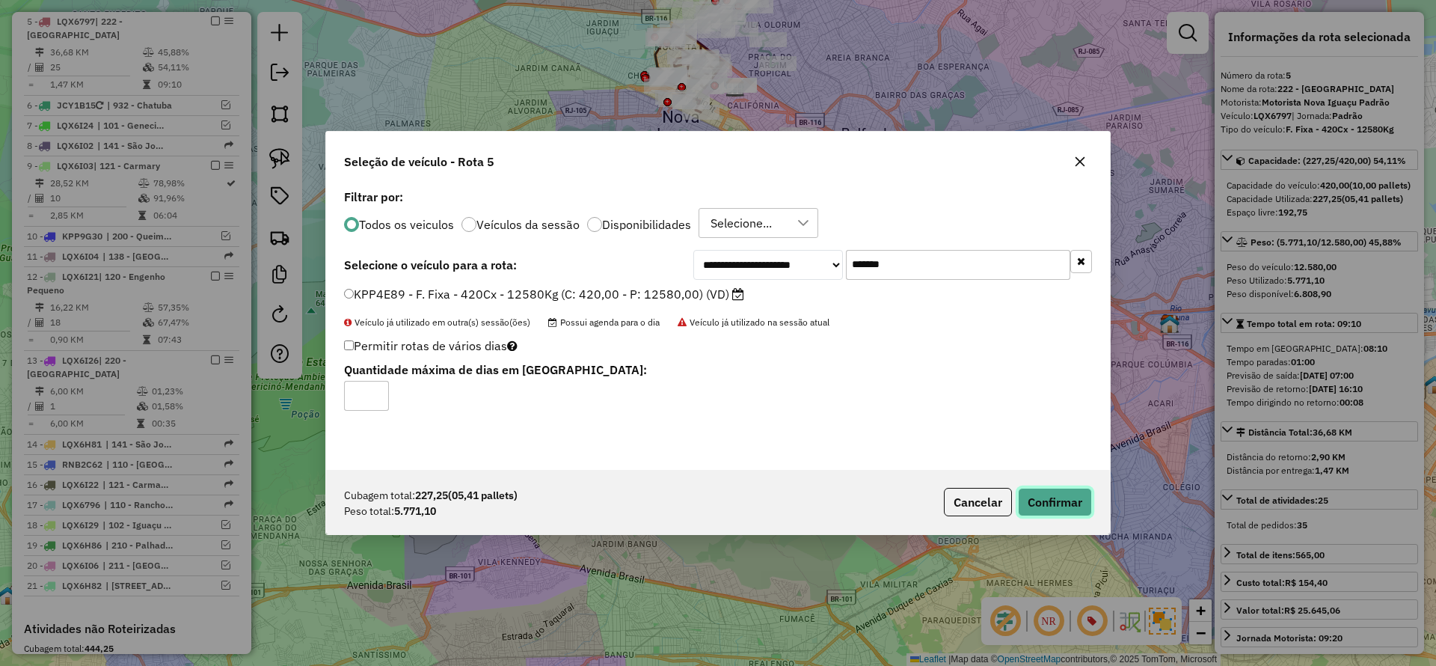
click at [1034, 495] on button "Confirmar" at bounding box center [1055, 502] width 74 height 28
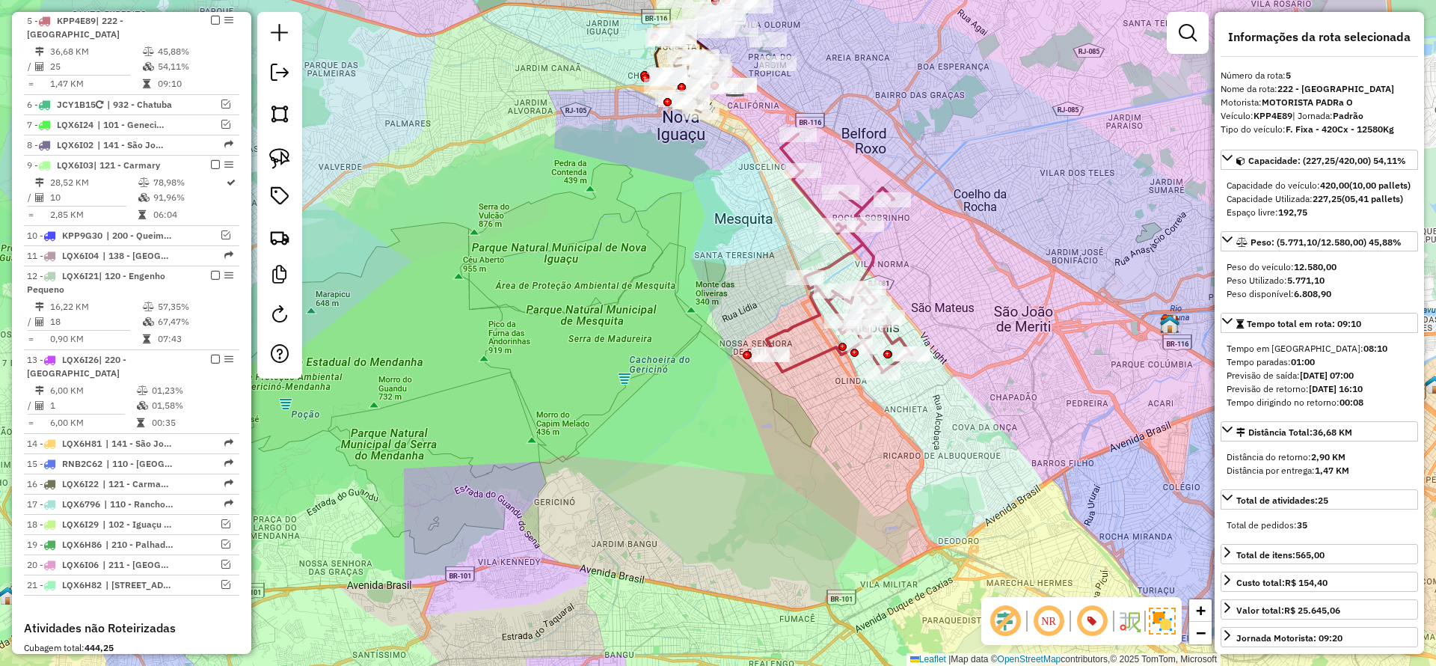
scroll to position [824, 0]
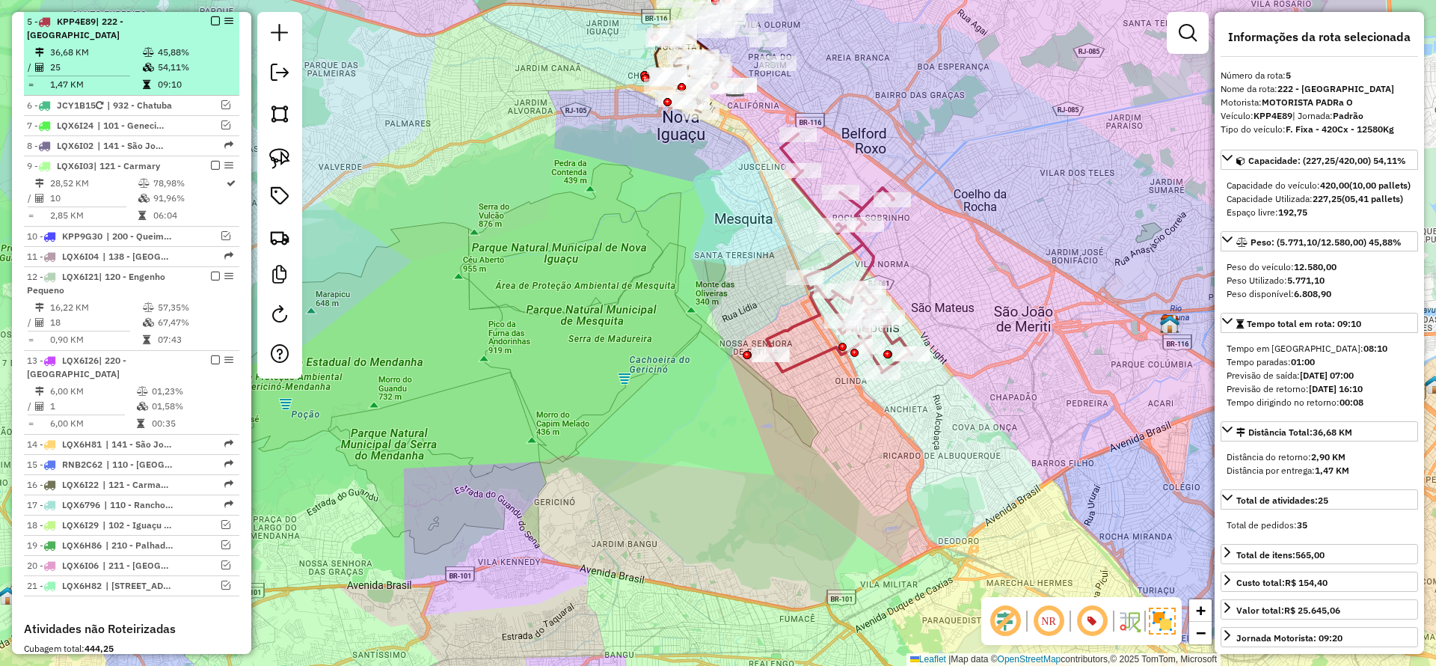
click at [212, 18] on em at bounding box center [215, 20] width 9 height 9
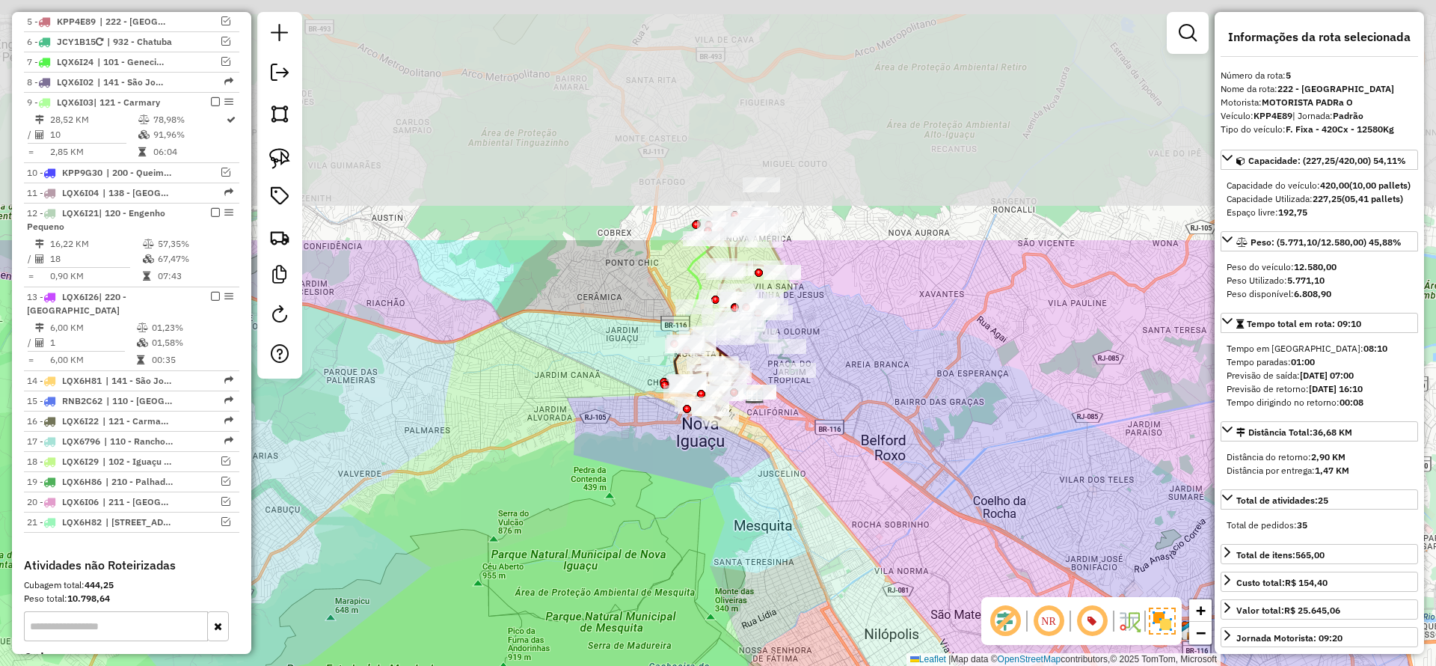
drag, startPoint x: 792, startPoint y: 238, endPoint x: 812, endPoint y: 550, distance: 312.6
click at [814, 559] on div "Janela de atendimento Grade de atendimento Capacidade Transportadoras Veículos …" at bounding box center [718, 333] width 1436 height 666
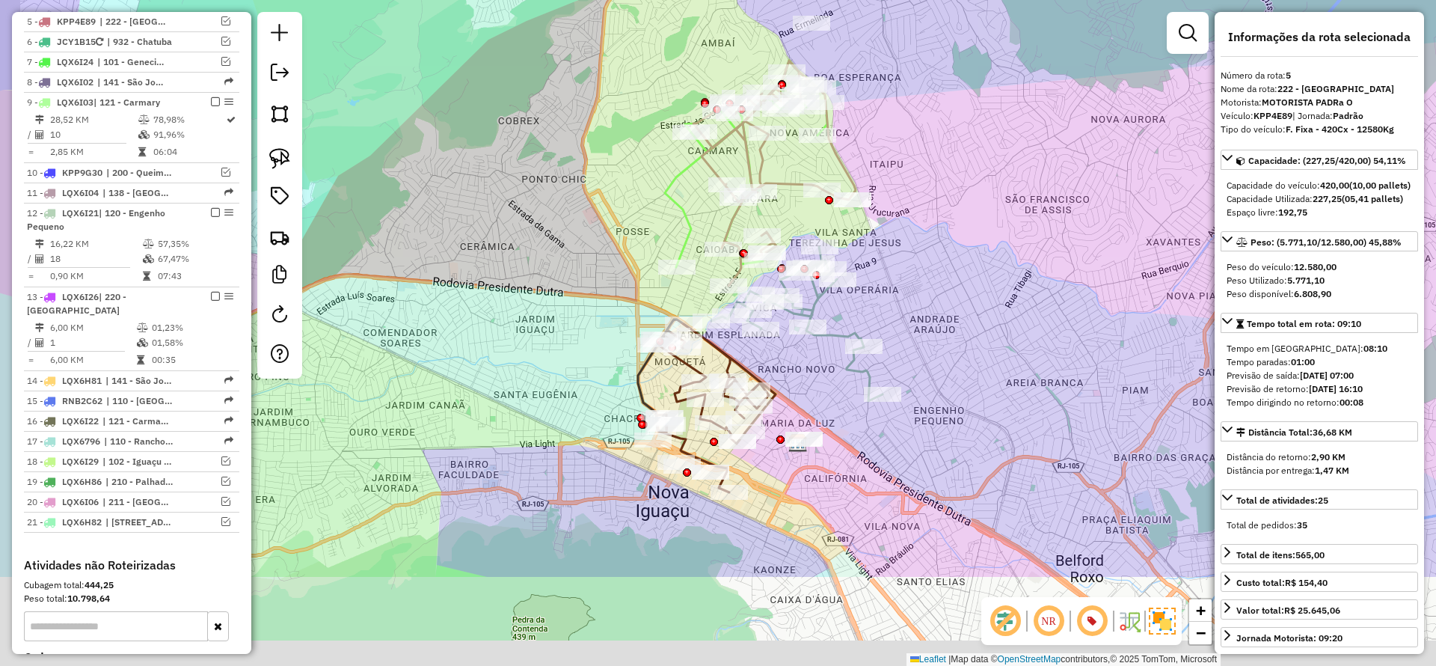
drag, startPoint x: 848, startPoint y: 623, endPoint x: 907, endPoint y: 408, distance: 222.7
click at [907, 408] on div "Janela de atendimento Grade de atendimento Capacidade Transportadoras Veículos …" at bounding box center [718, 333] width 1436 height 666
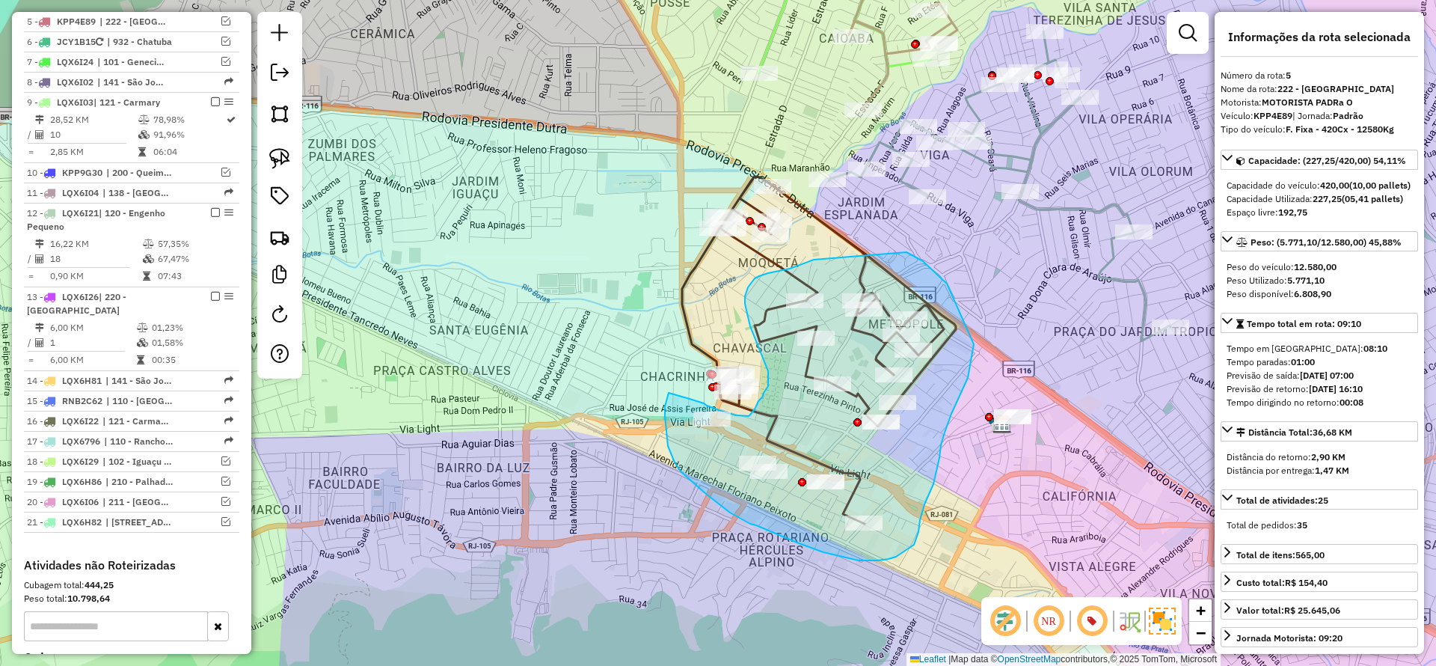
drag, startPoint x: 668, startPoint y: 446, endPoint x: 690, endPoint y: 399, distance: 51.9
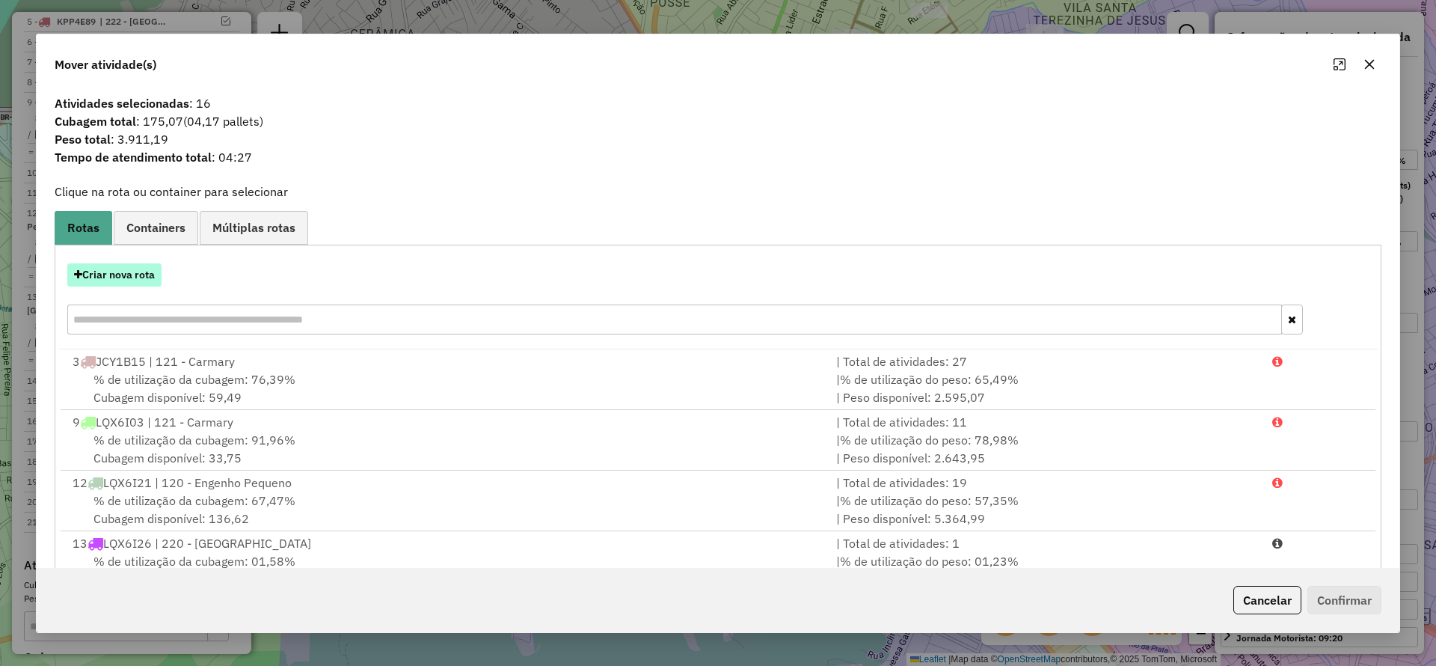
click at [133, 279] on button "Criar nova rota" at bounding box center [114, 274] width 94 height 23
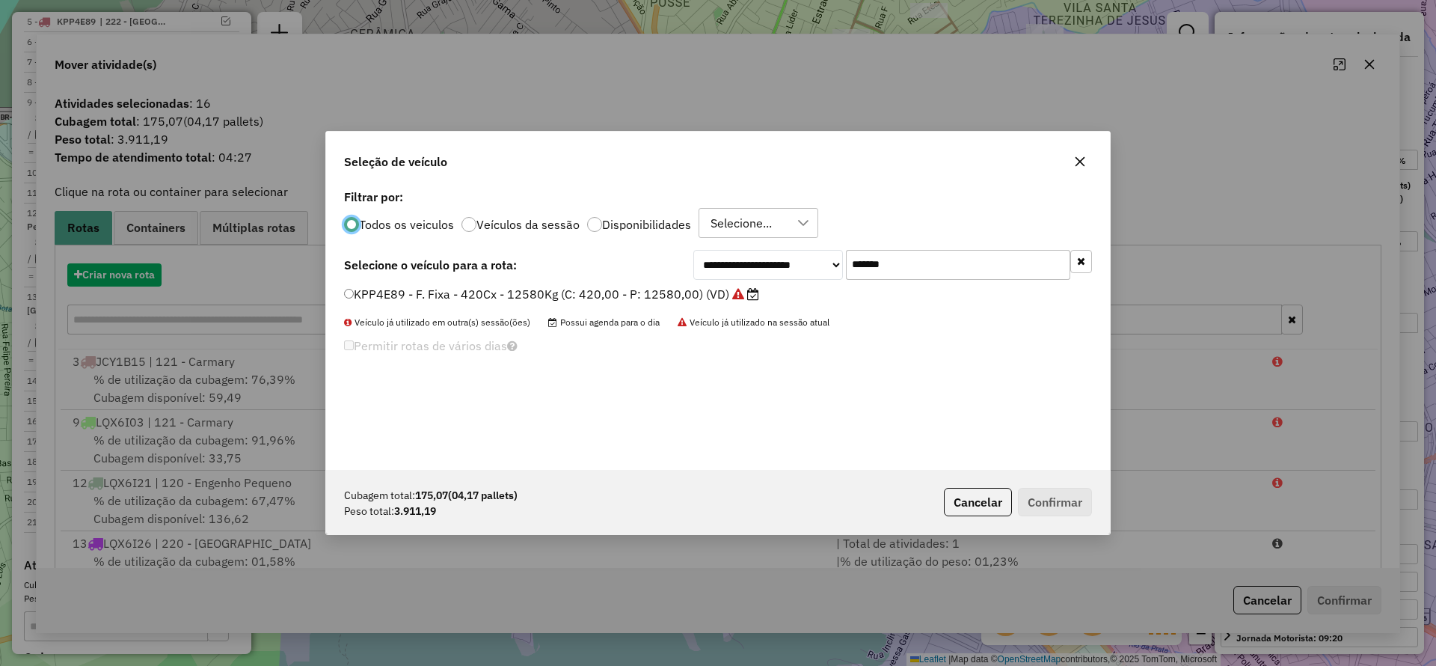
scroll to position [8, 4]
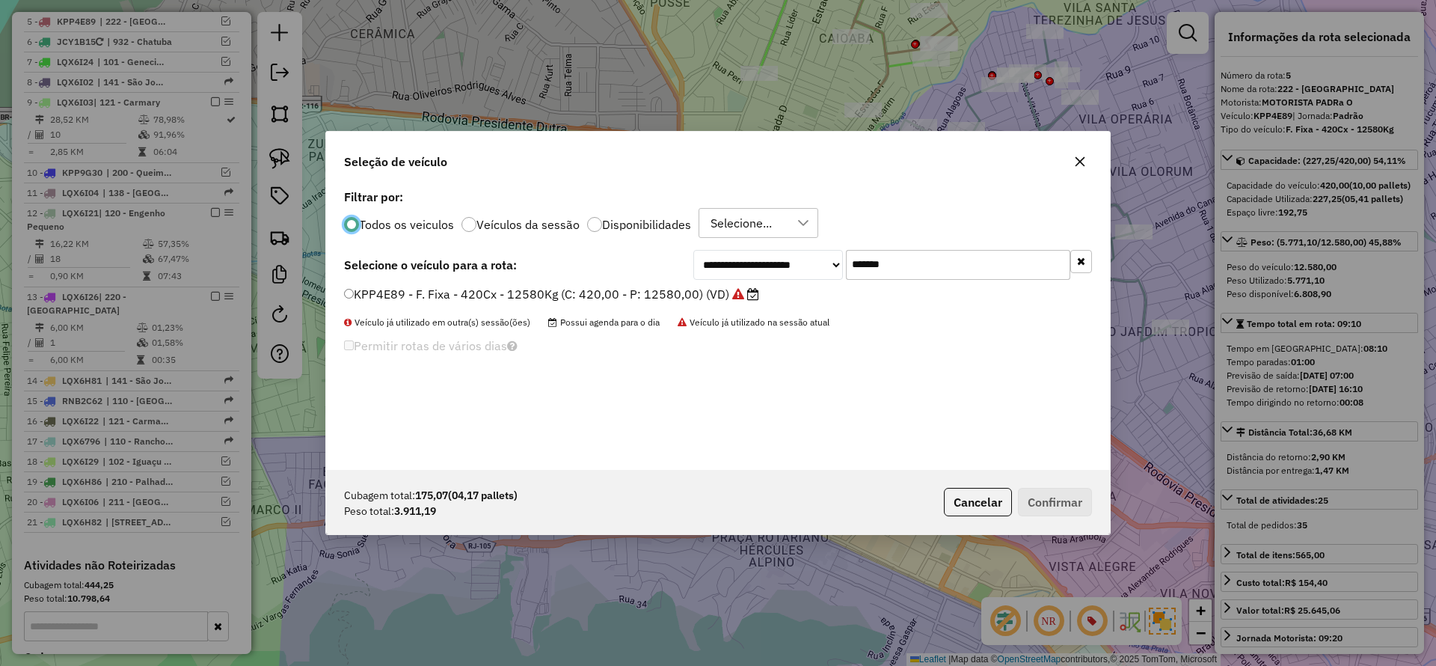
click at [1027, 269] on input "*******" at bounding box center [958, 265] width 224 height 30
paste input "text"
type input "*******"
click at [581, 297] on label "JCY1B05 - F. Fixa - 252Cx - 7520Kg (C: 252,00 - P: 7520,00) (VD)" at bounding box center [543, 294] width 399 height 18
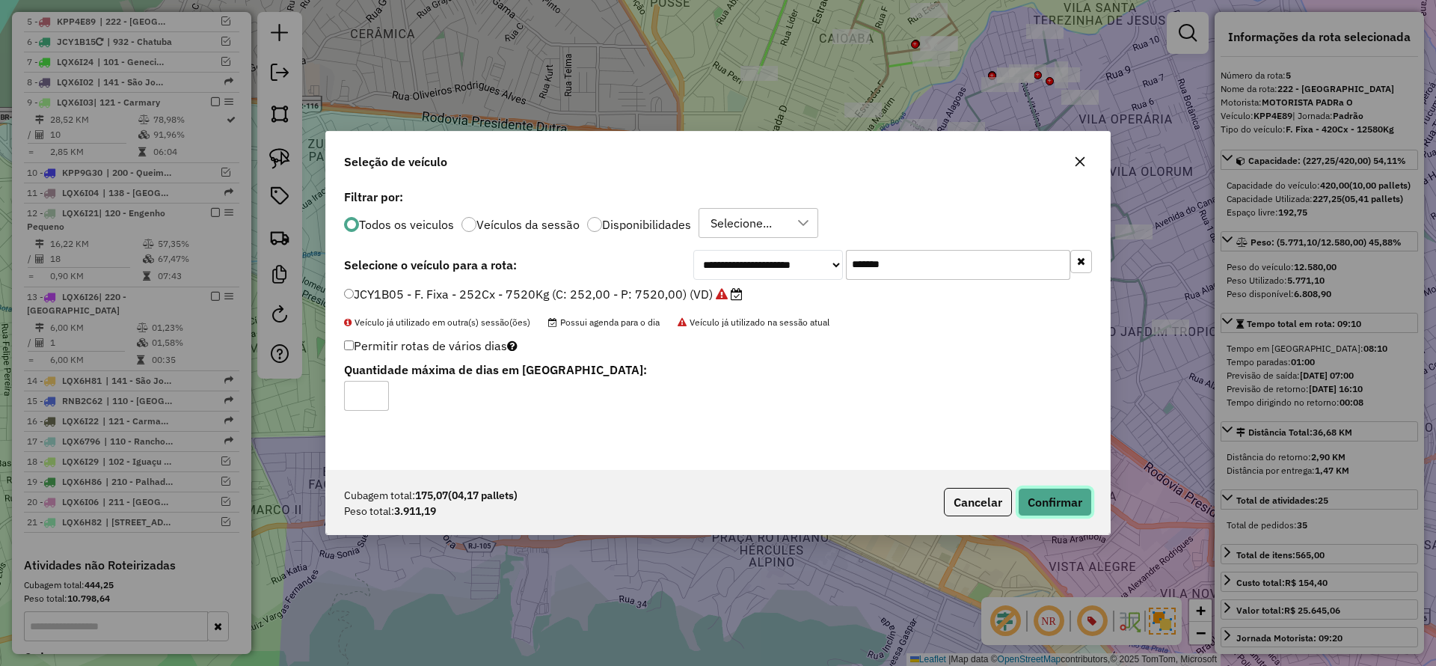
click at [1068, 500] on button "Confirmar" at bounding box center [1055, 502] width 74 height 28
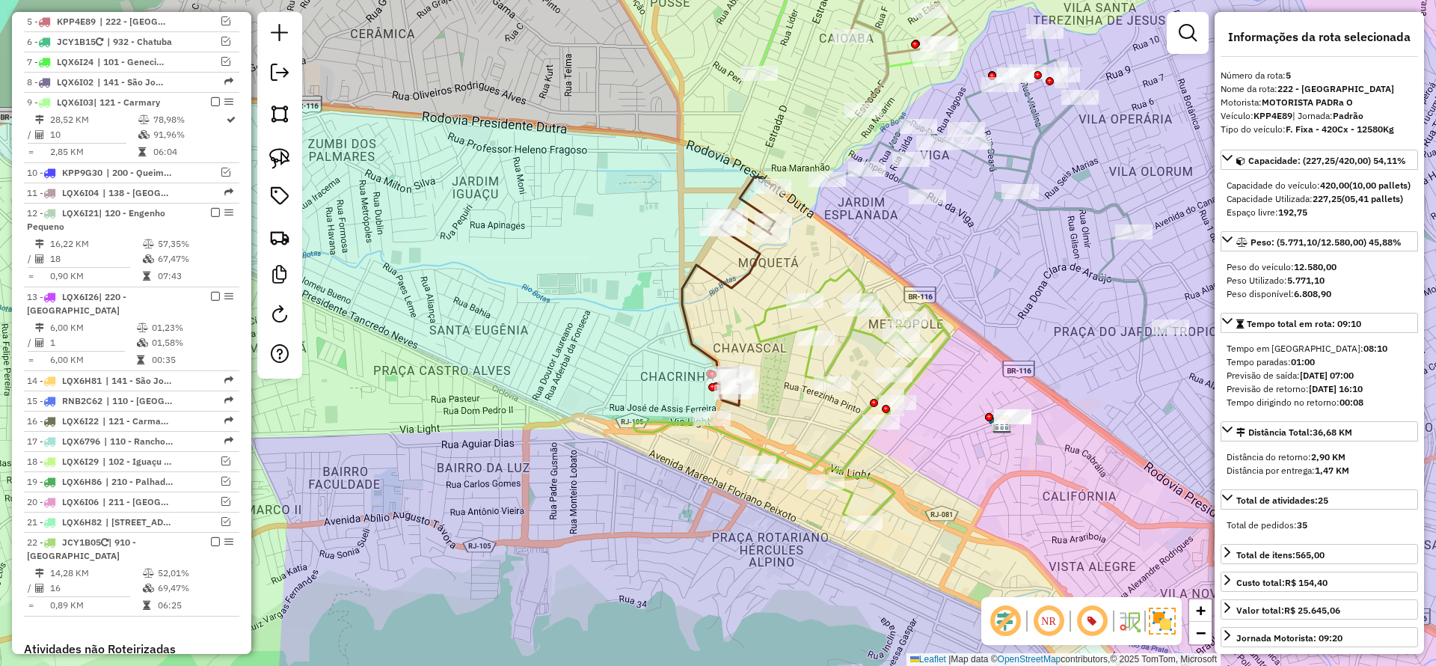
click at [815, 465] on icon at bounding box center [792, 396] width 316 height 254
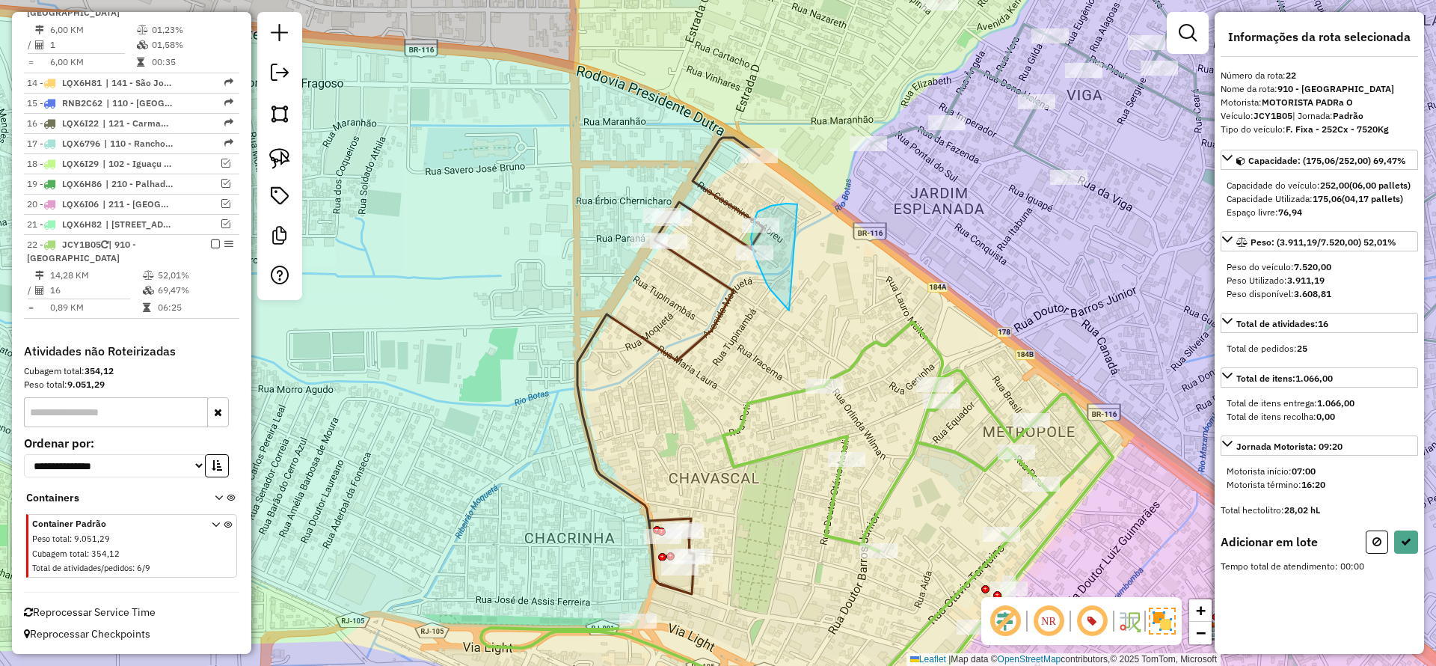
drag, startPoint x: 798, startPoint y: 204, endPoint x: 799, endPoint y: 310, distance: 105.5
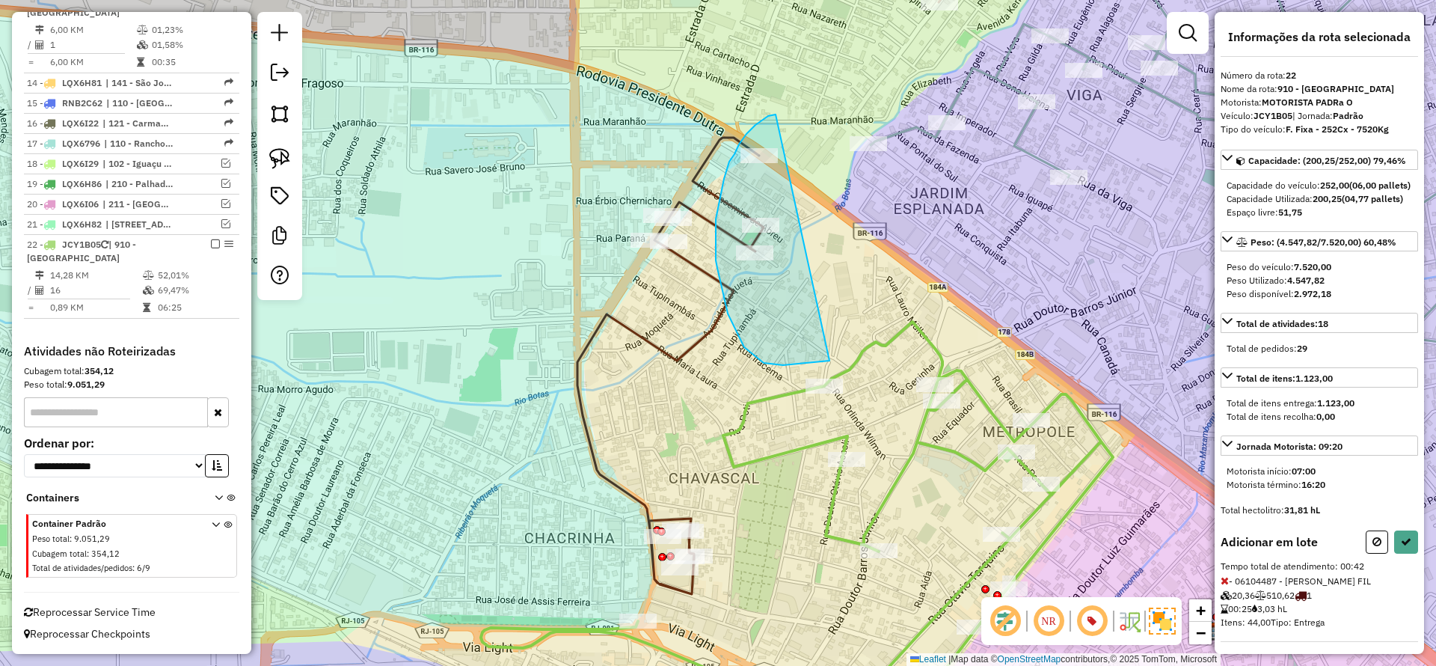
drag, startPoint x: 776, startPoint y: 114, endPoint x: 857, endPoint y: 348, distance: 247.3
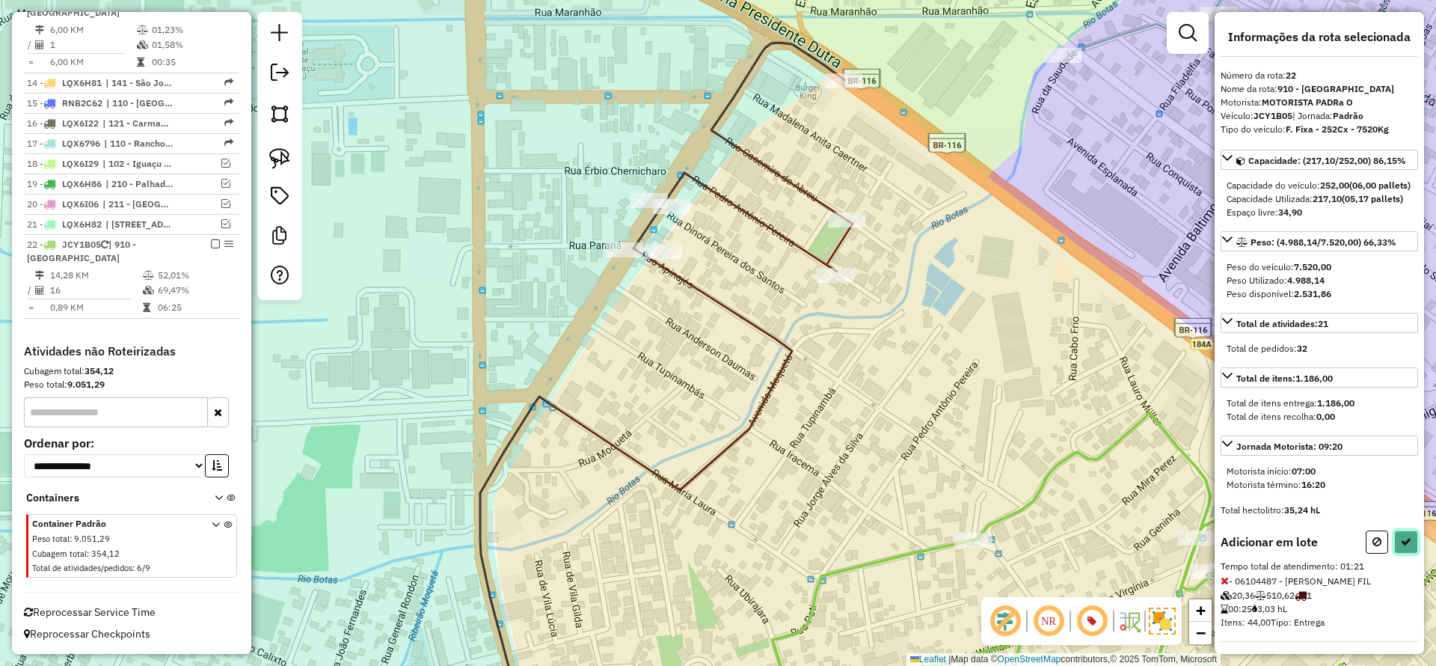
click at [1404, 554] on button at bounding box center [1407, 541] width 24 height 23
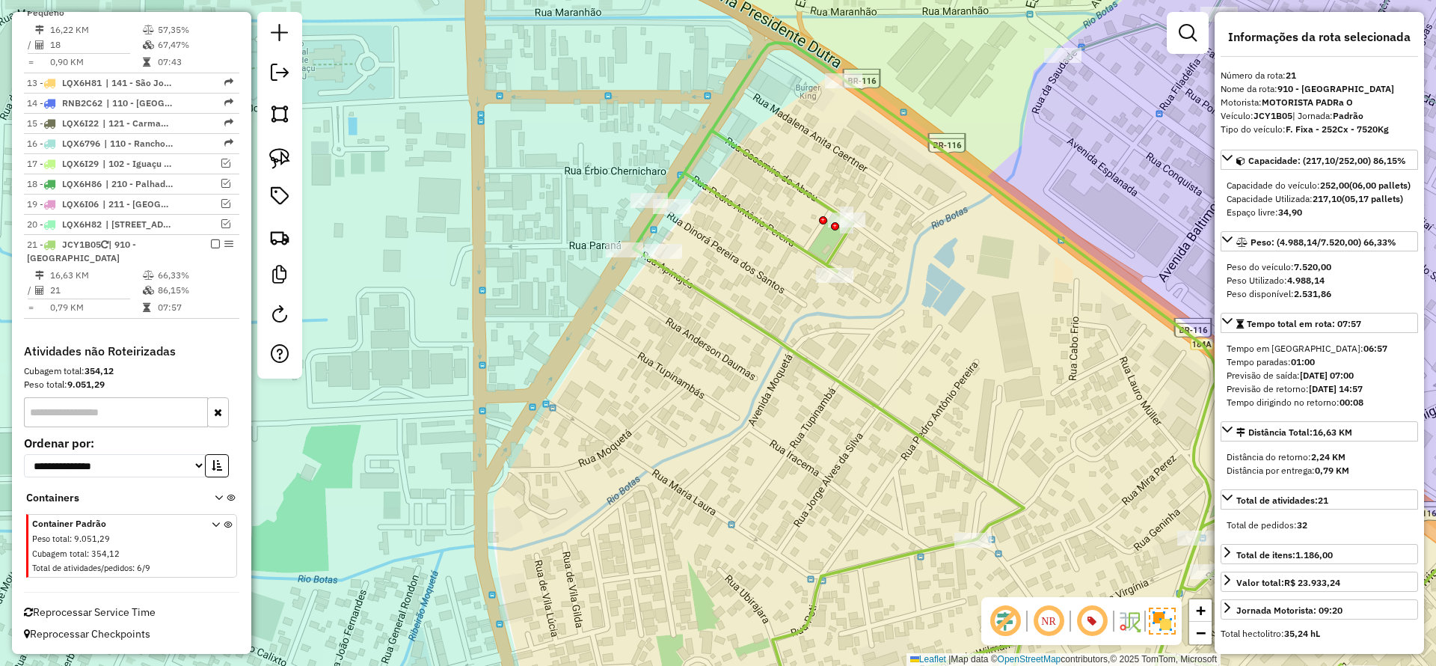
scroll to position [1038, 0]
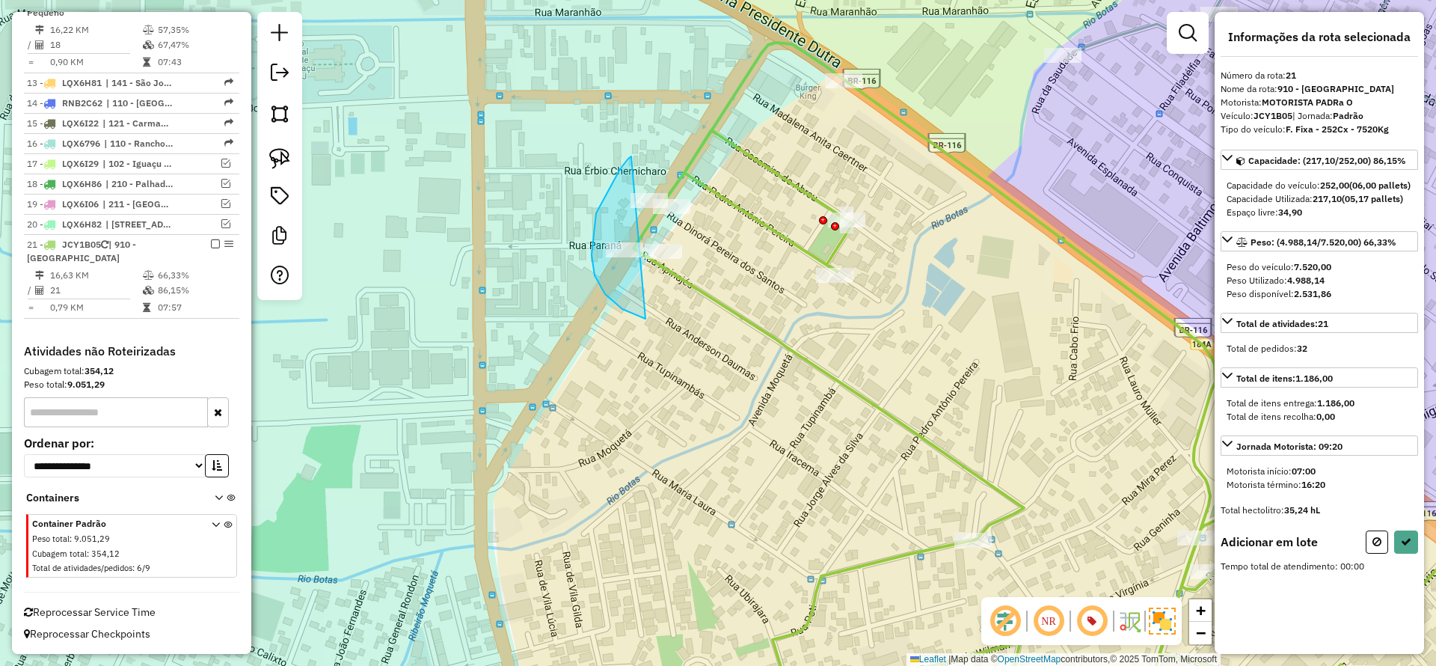
drag, startPoint x: 595, startPoint y: 275, endPoint x: 772, endPoint y: 278, distance: 177.3
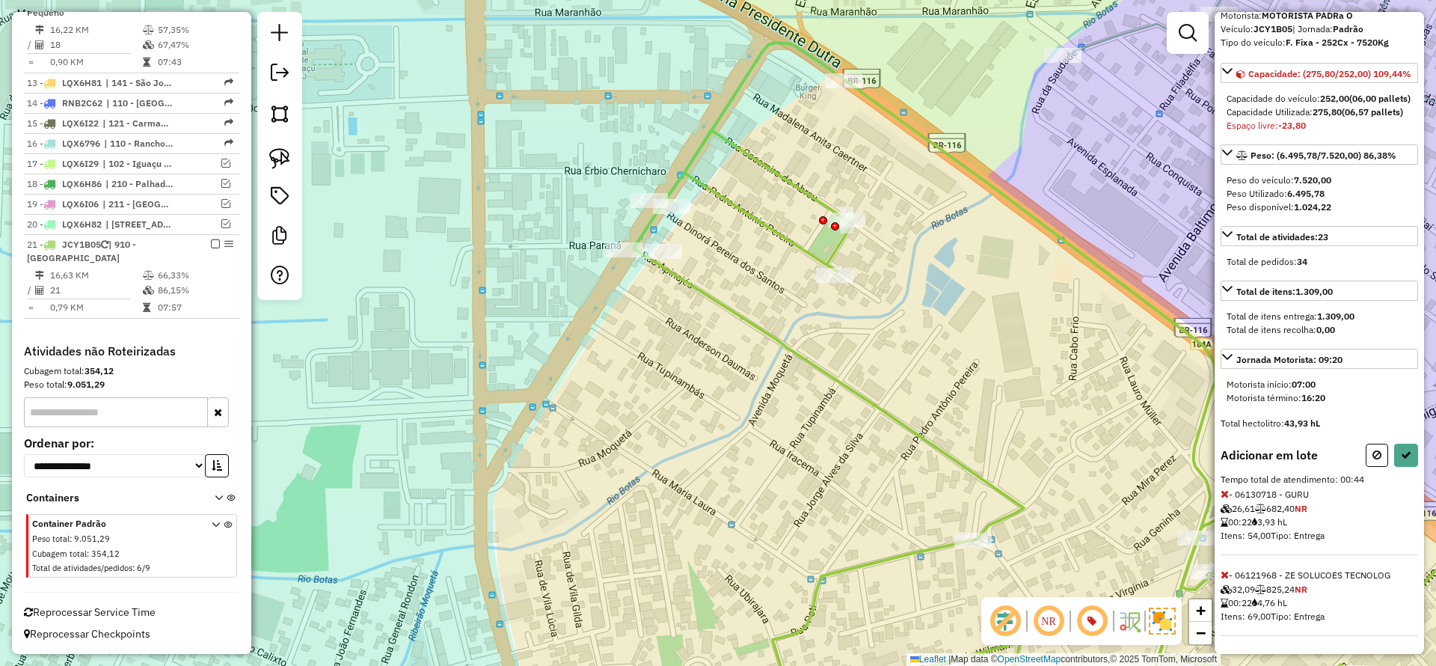
scroll to position [127, 0]
click at [1225, 492] on icon at bounding box center [1225, 494] width 8 height 10
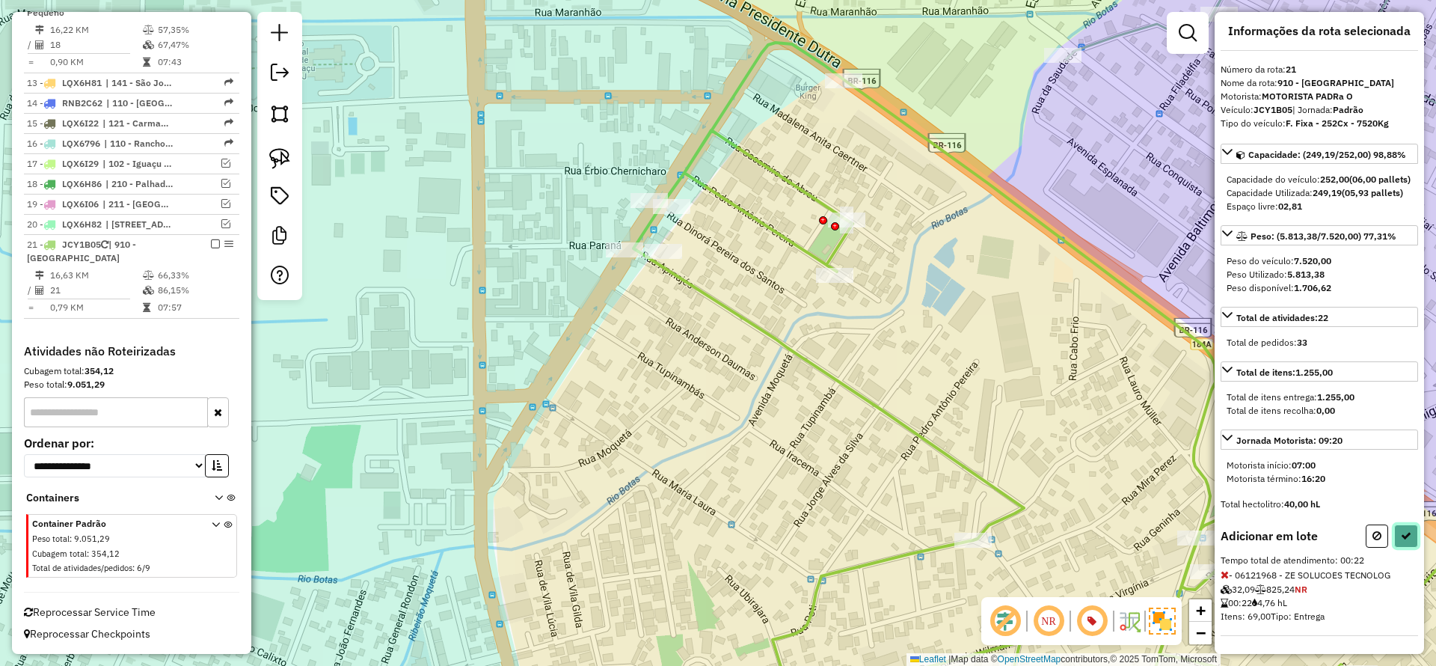
click at [1395, 532] on button at bounding box center [1407, 535] width 24 height 23
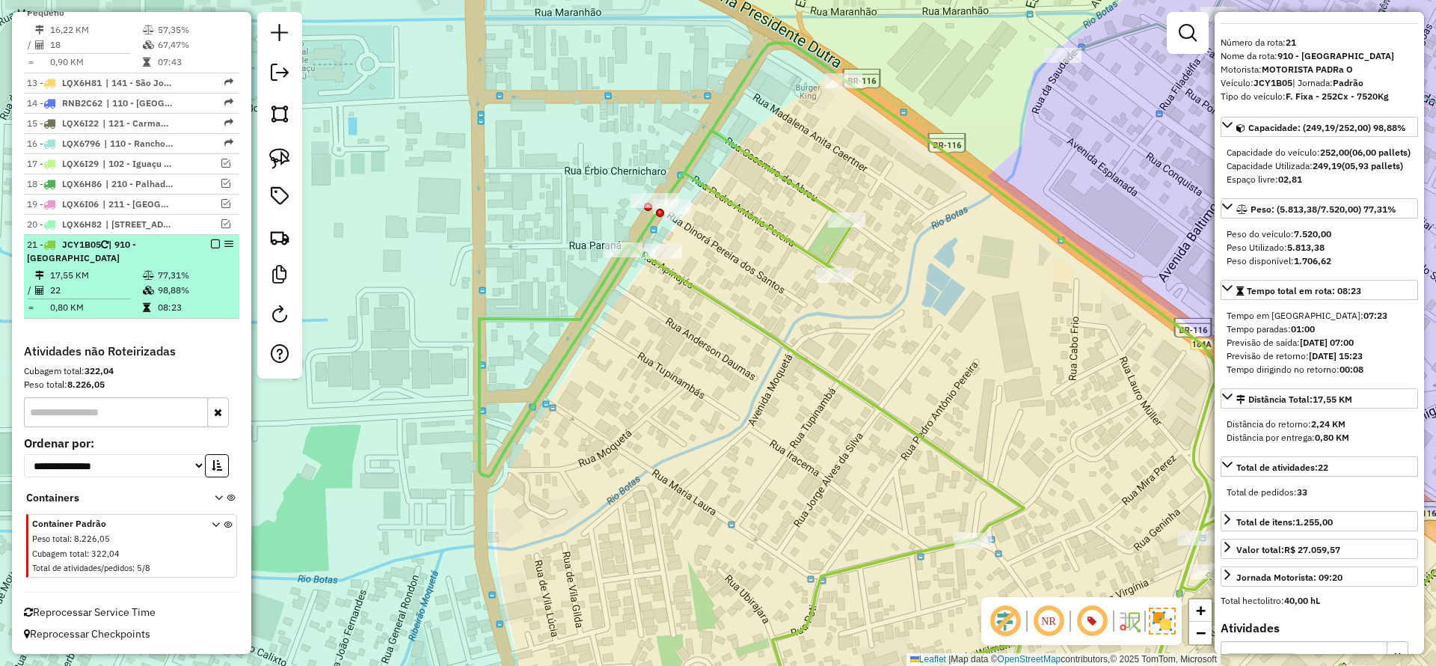
click at [211, 241] on em at bounding box center [215, 243] width 9 height 9
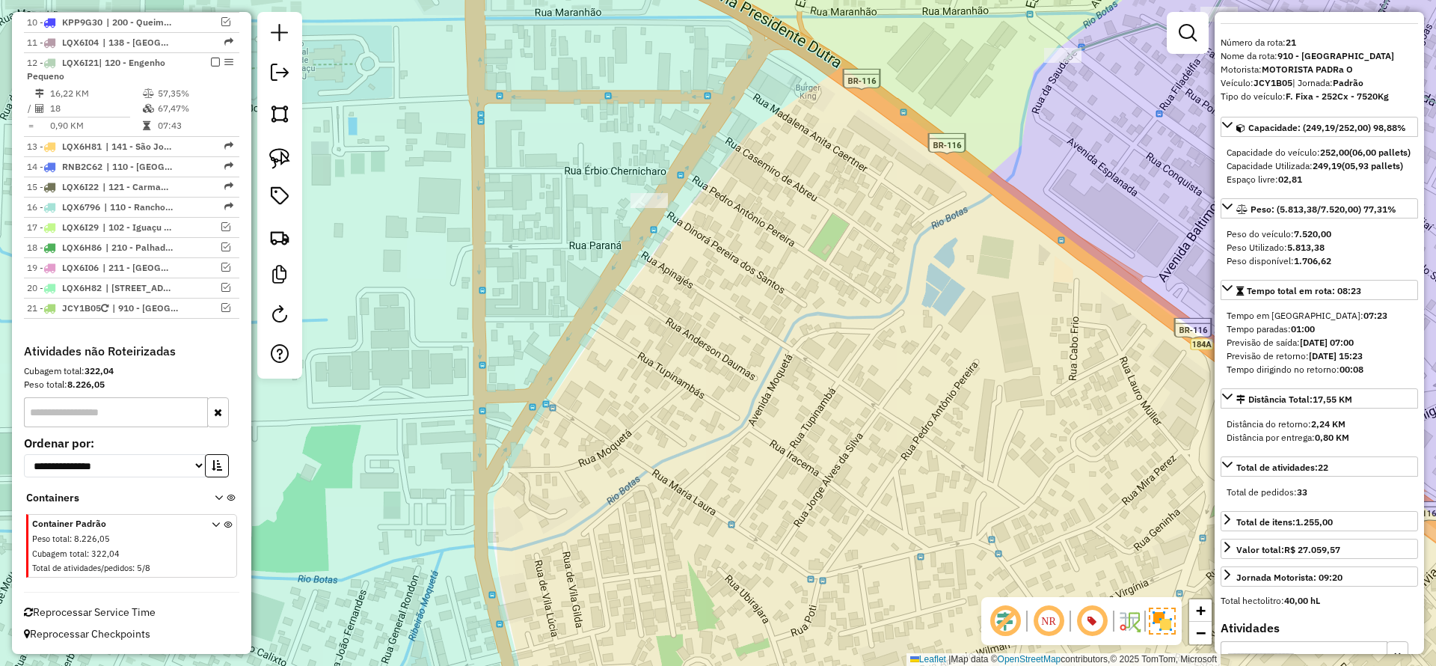
scroll to position [975, 0]
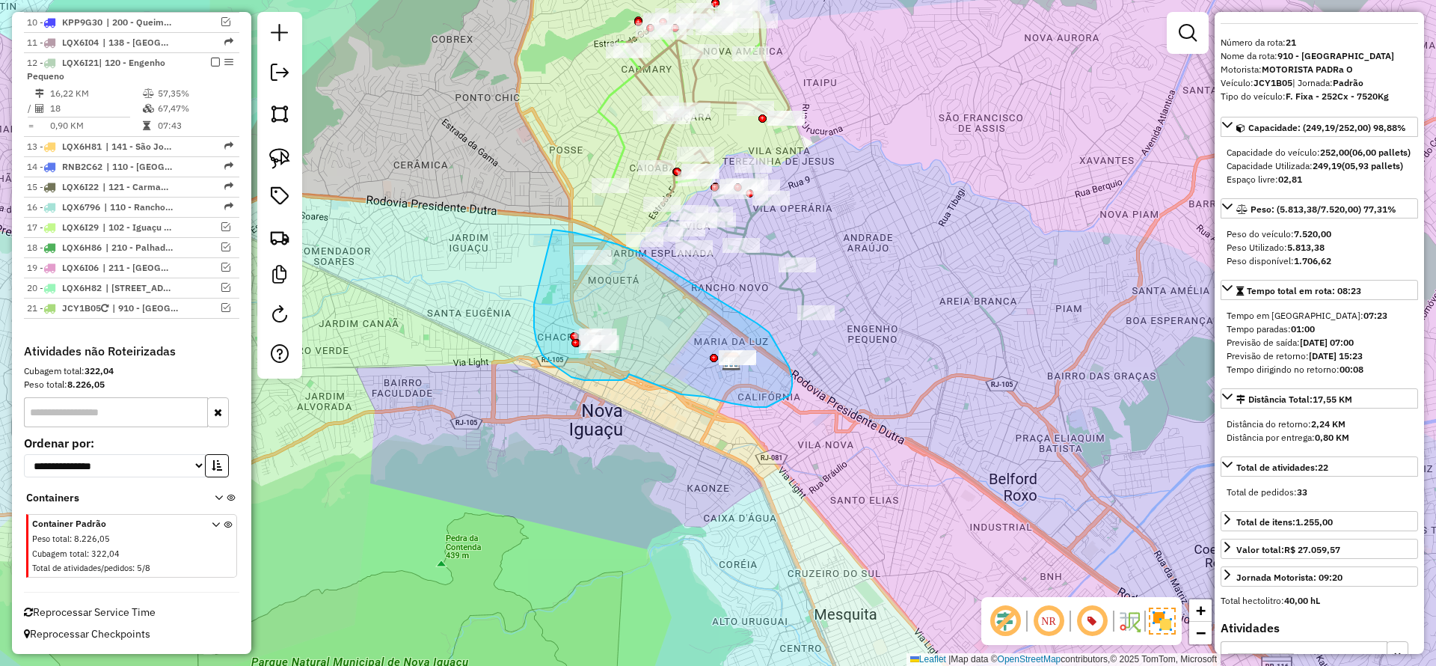
drag, startPoint x: 534, startPoint y: 312, endPoint x: 553, endPoint y: 230, distance: 84.4
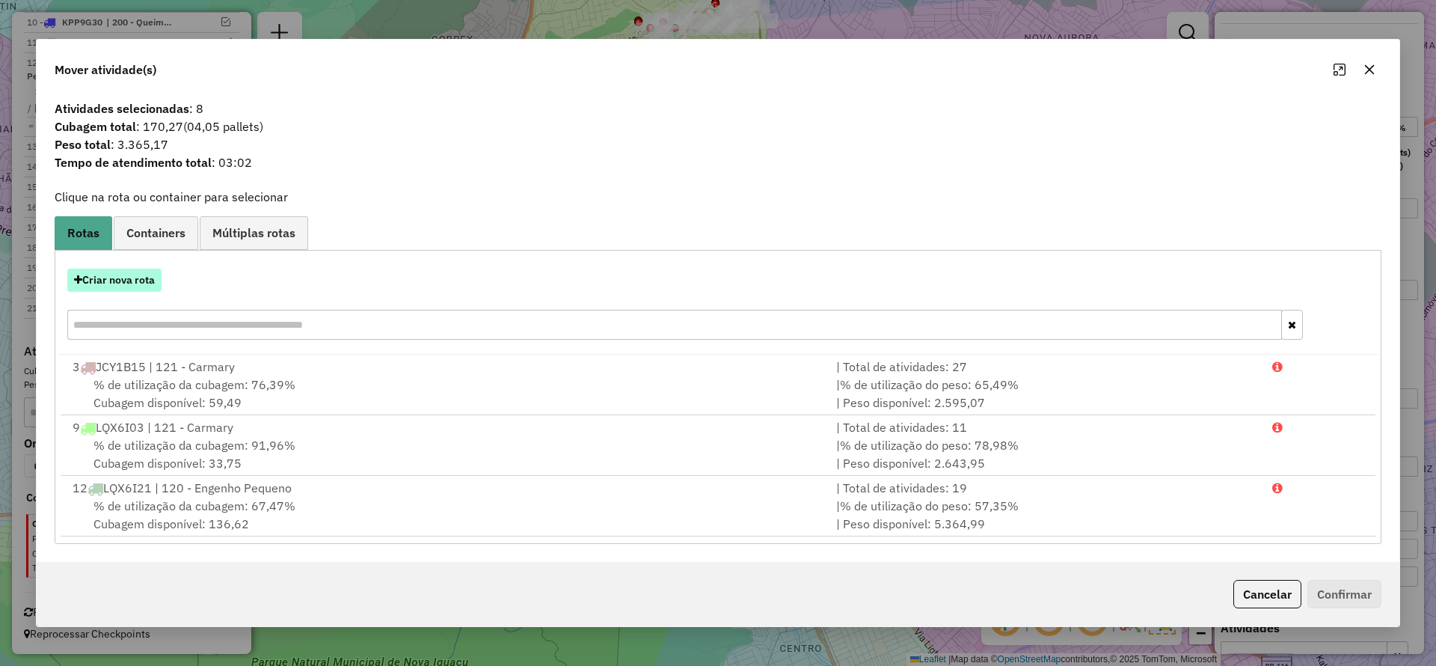
click at [123, 270] on button "Criar nova rota" at bounding box center [114, 280] width 94 height 23
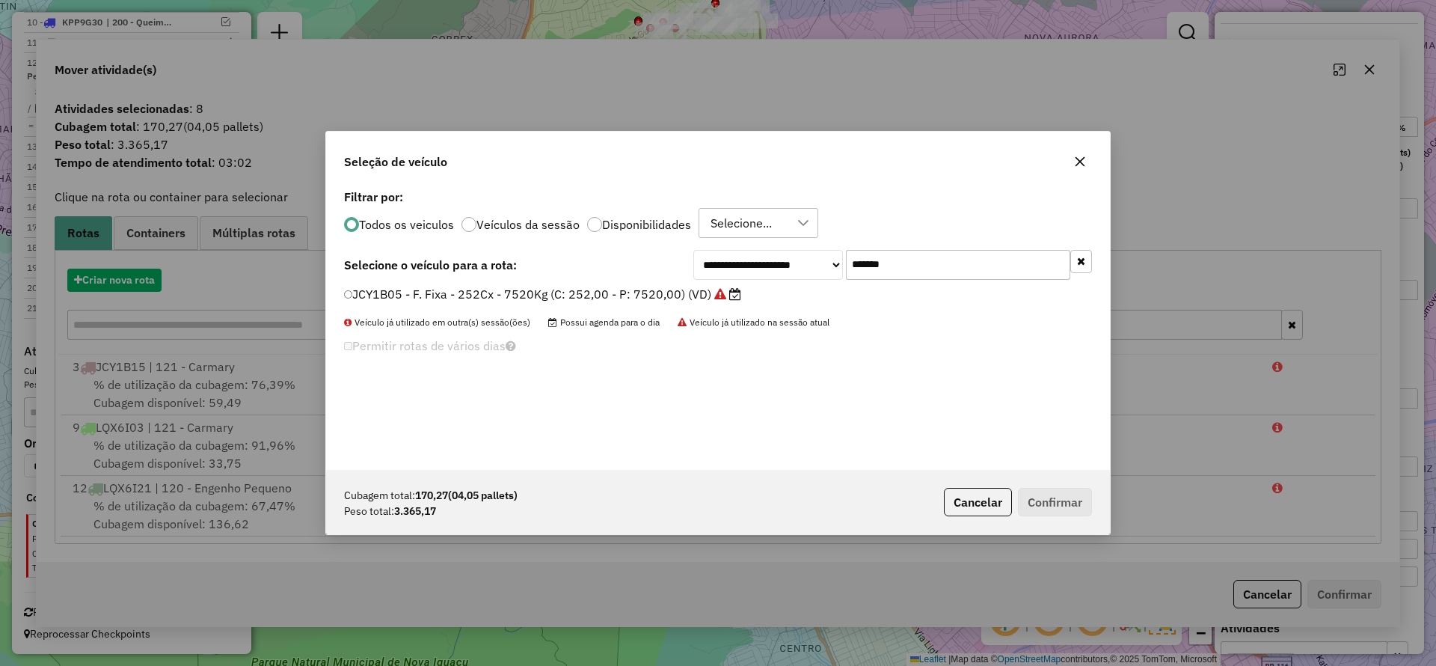
scroll to position [8, 4]
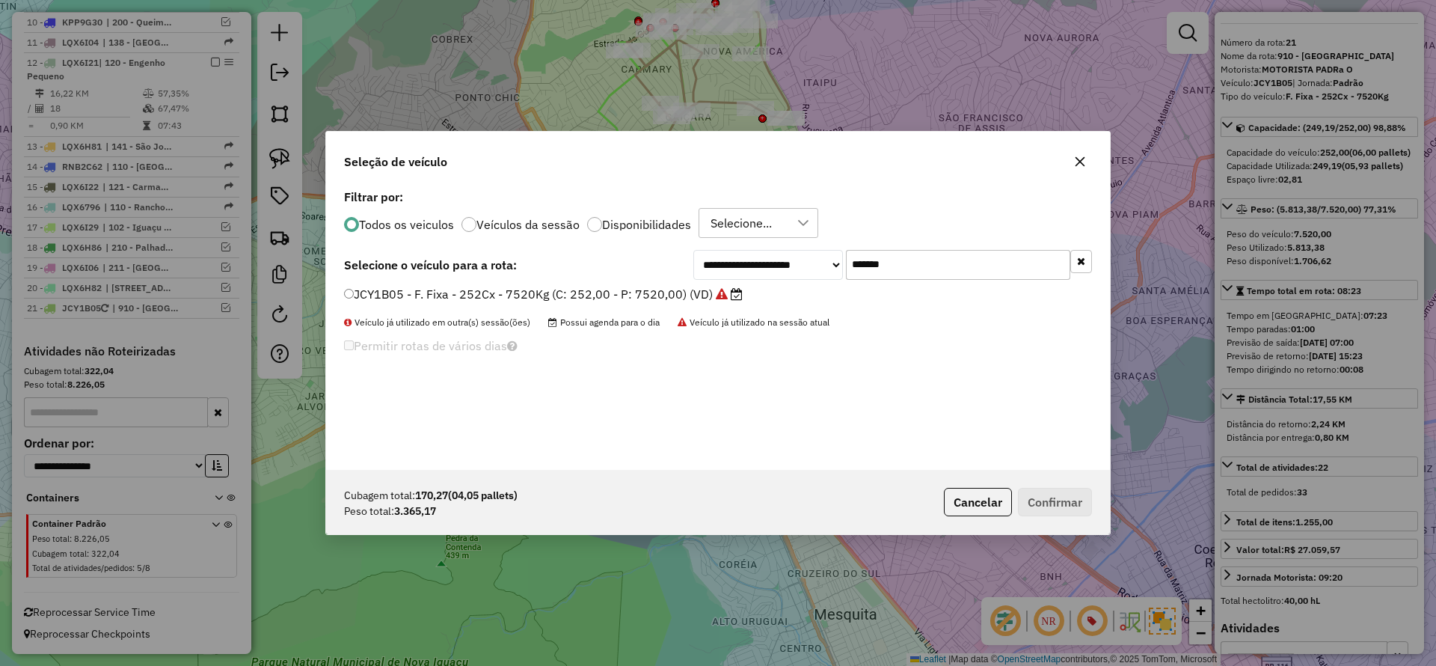
click at [976, 276] on input "*******" at bounding box center [958, 265] width 224 height 30
paste input "text"
type input "*******"
click at [604, 286] on label "LQX6H85 - F. Fixa - 420Cx - 12580Kg (C: 420,00 - P: 12580,00) (VD)" at bounding box center [544, 294] width 401 height 18
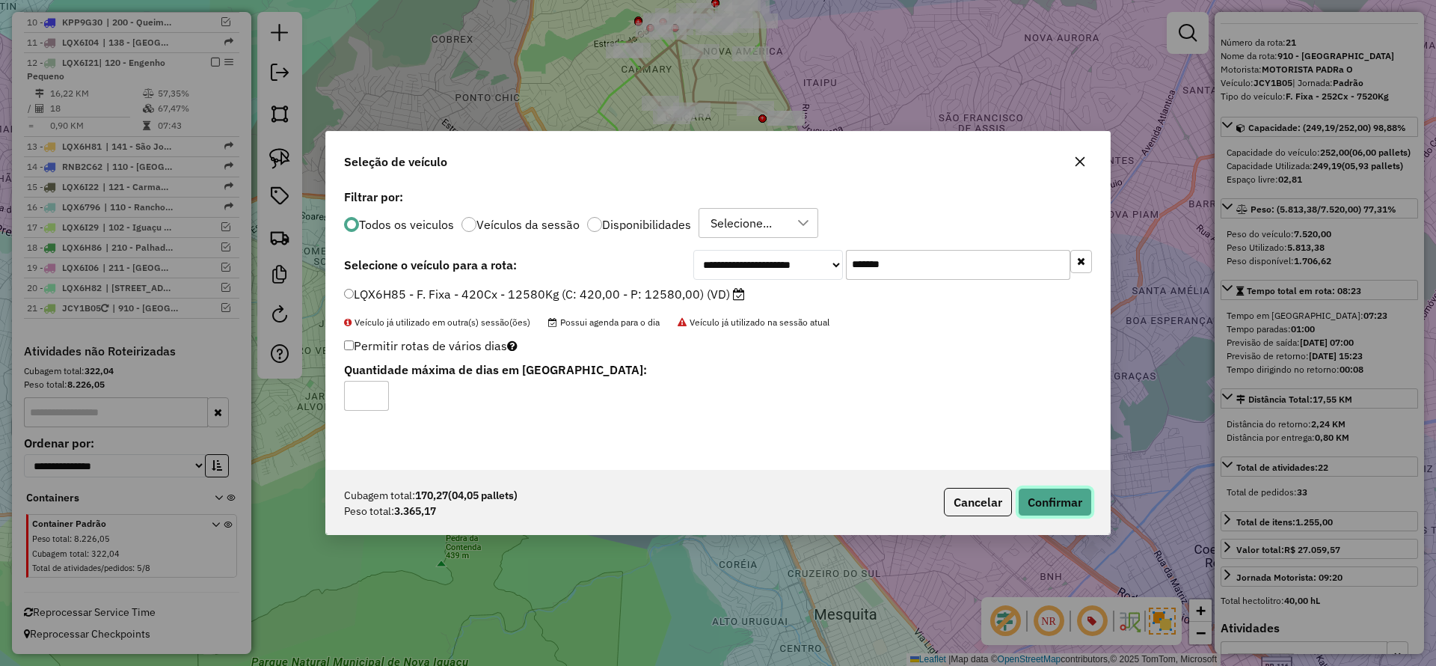
click at [1054, 497] on button "Confirmar" at bounding box center [1055, 502] width 74 height 28
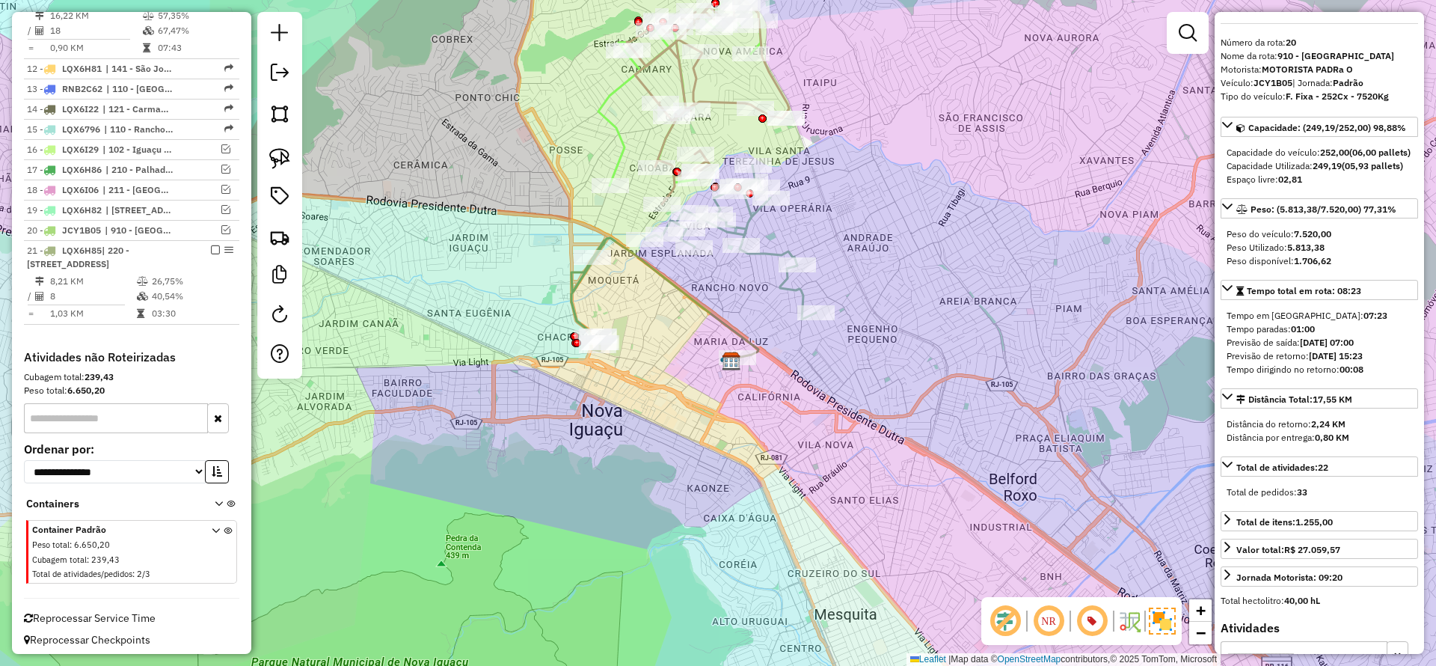
scroll to position [988, 0]
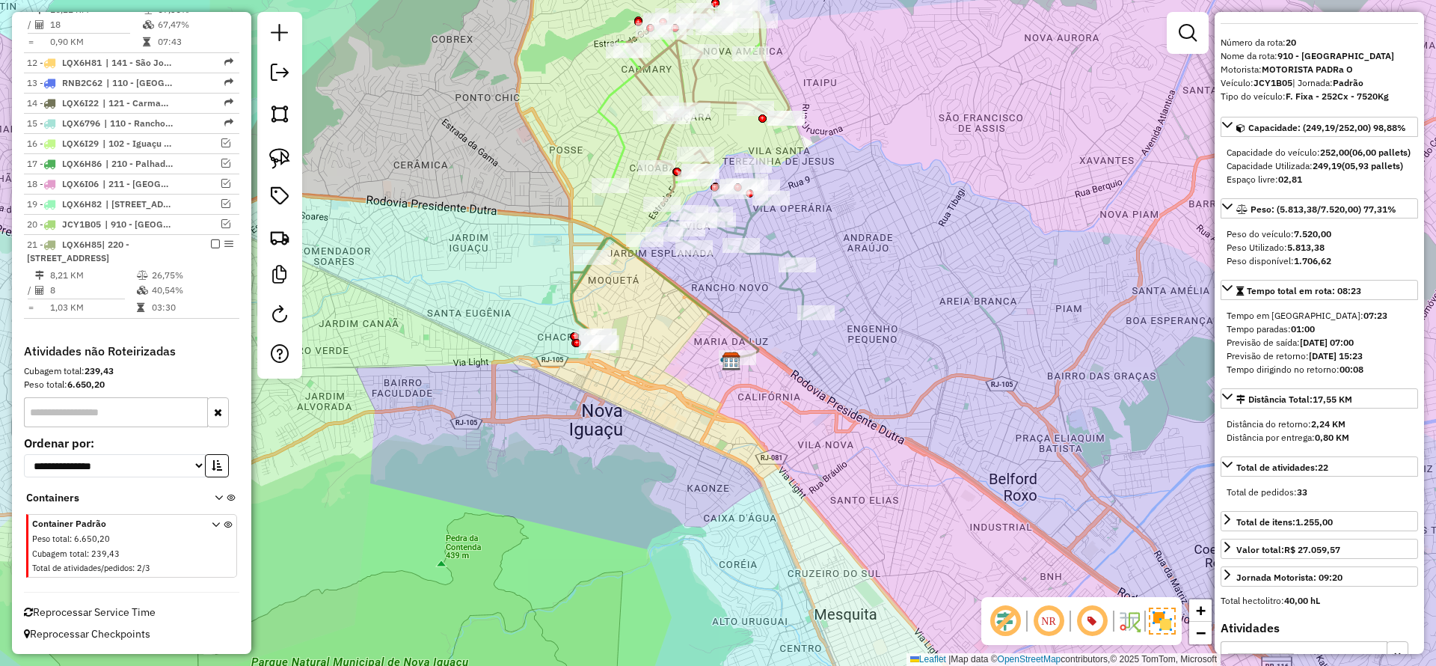
click at [576, 290] on icon at bounding box center [665, 298] width 187 height 120
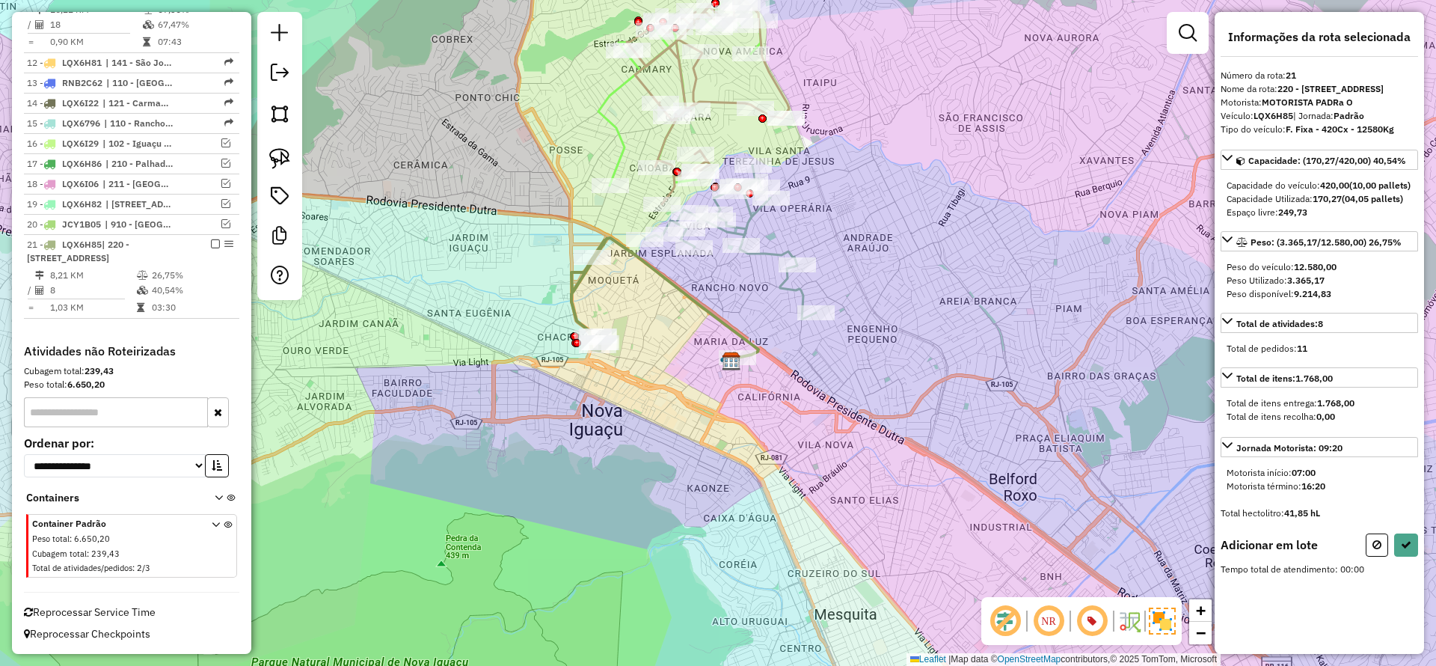
scroll to position [0, 0]
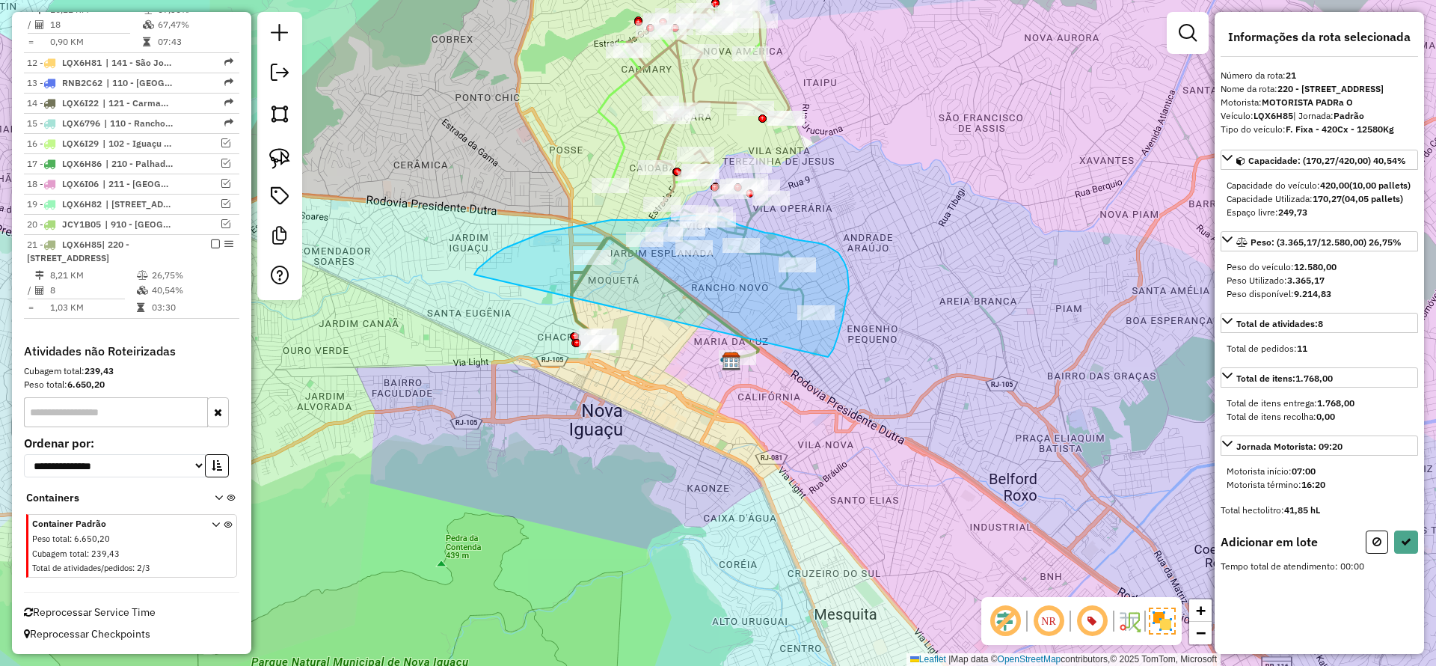
drag, startPoint x: 828, startPoint y: 357, endPoint x: 474, endPoint y: 275, distance: 363.3
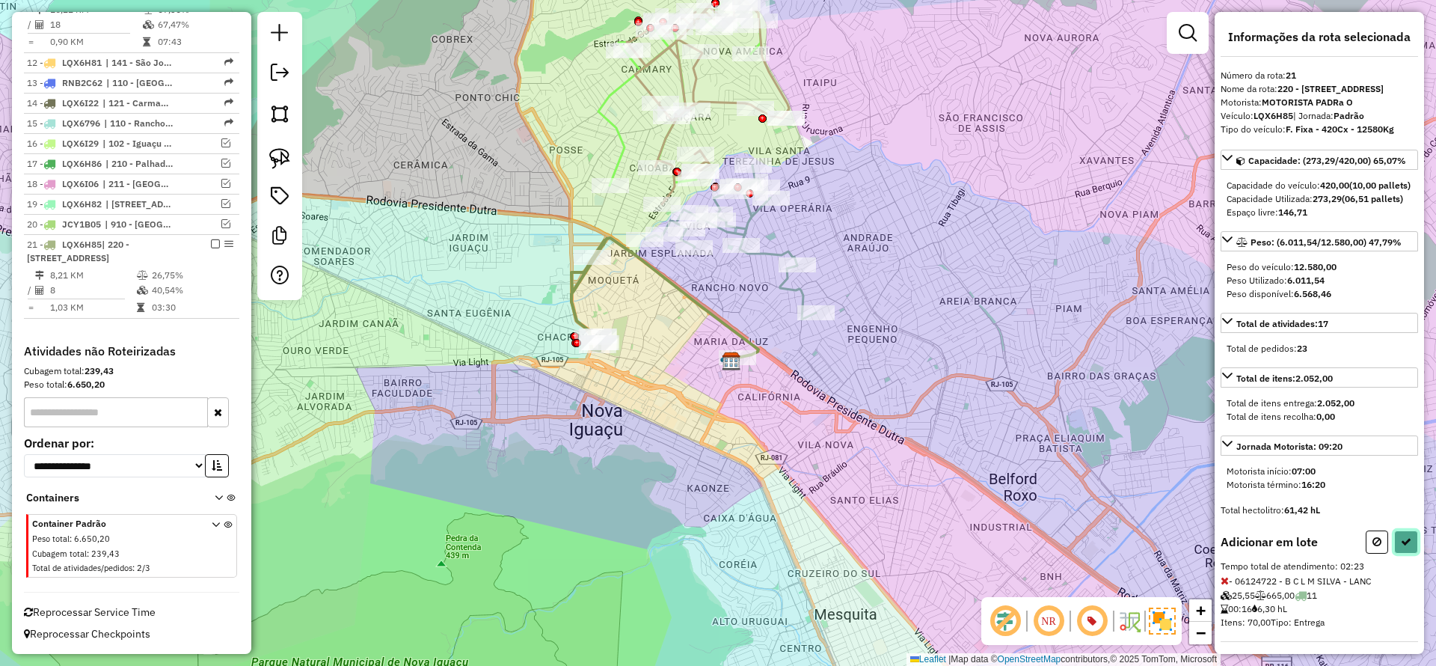
click at [1403, 547] on icon at bounding box center [1406, 541] width 10 height 10
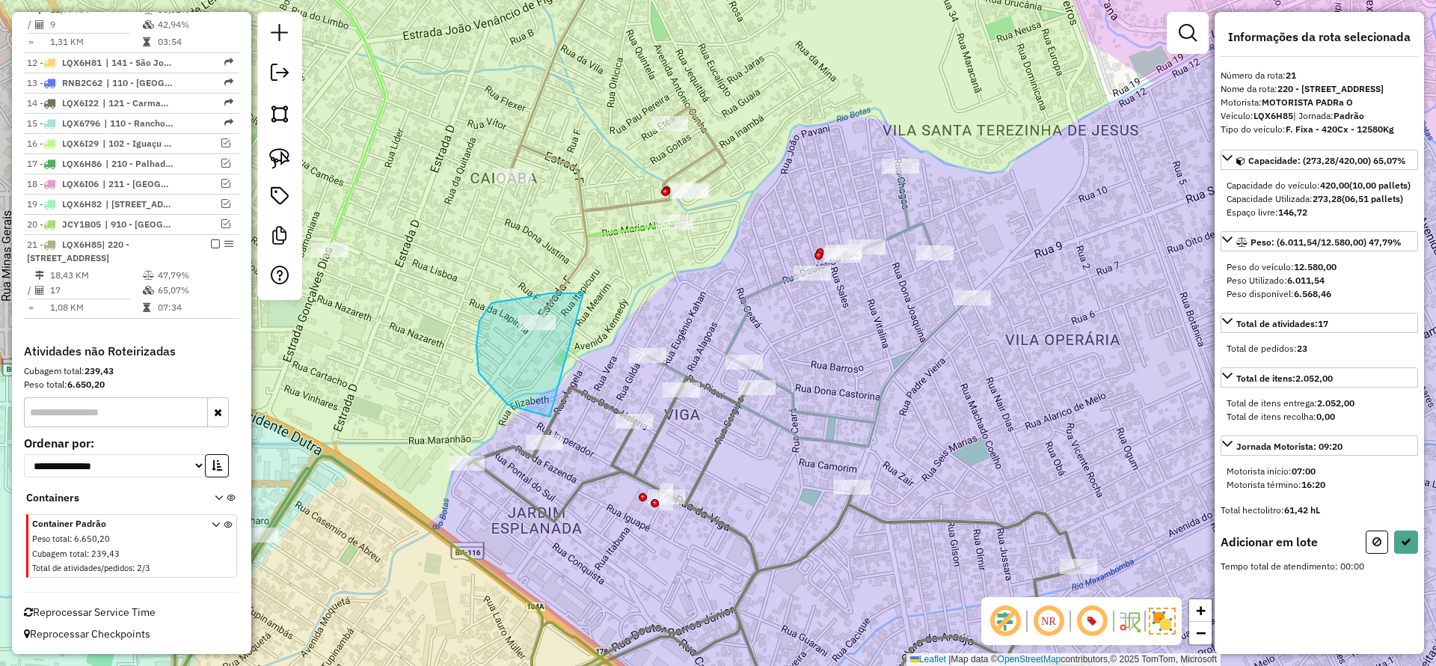
drag, startPoint x: 550, startPoint y: 293, endPoint x: 550, endPoint y: 417, distance: 123.4
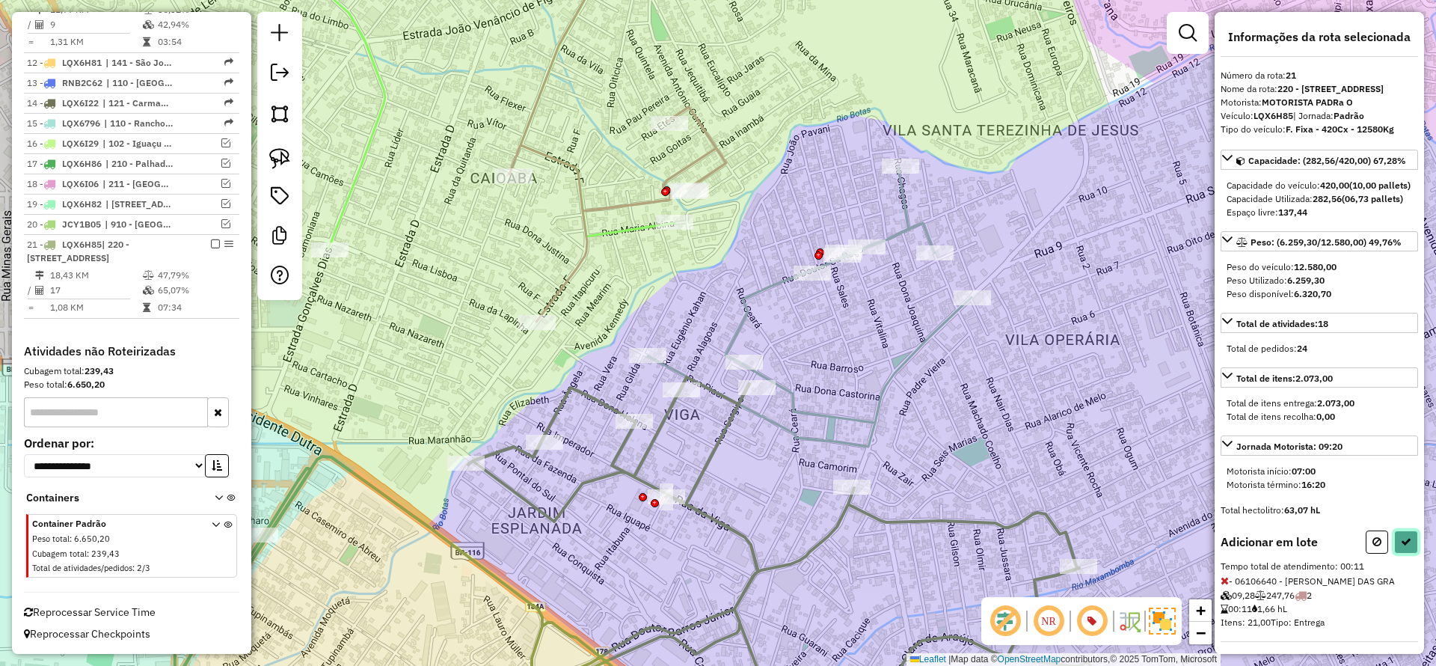
click at [1401, 547] on icon at bounding box center [1406, 541] width 10 height 10
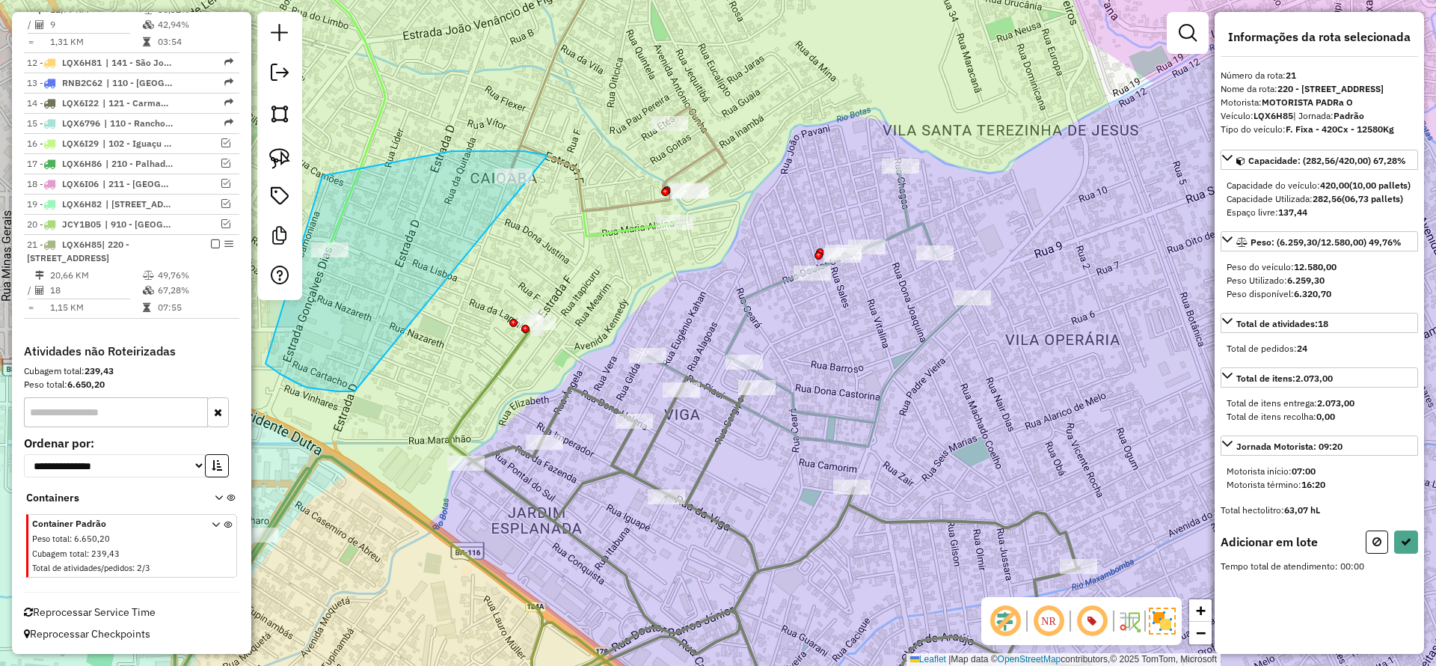
drag, startPoint x: 546, startPoint y: 155, endPoint x: 355, endPoint y: 391, distance: 304.3
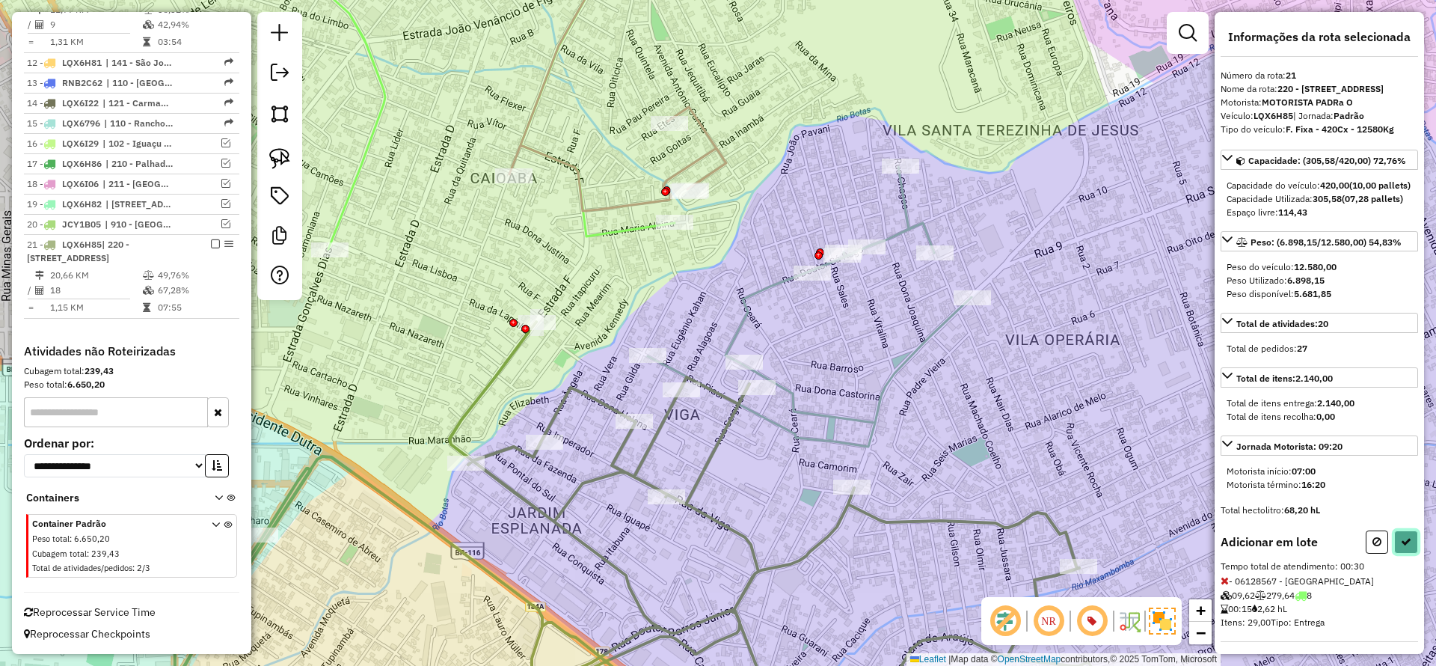
click at [1401, 547] on icon at bounding box center [1406, 541] width 10 height 10
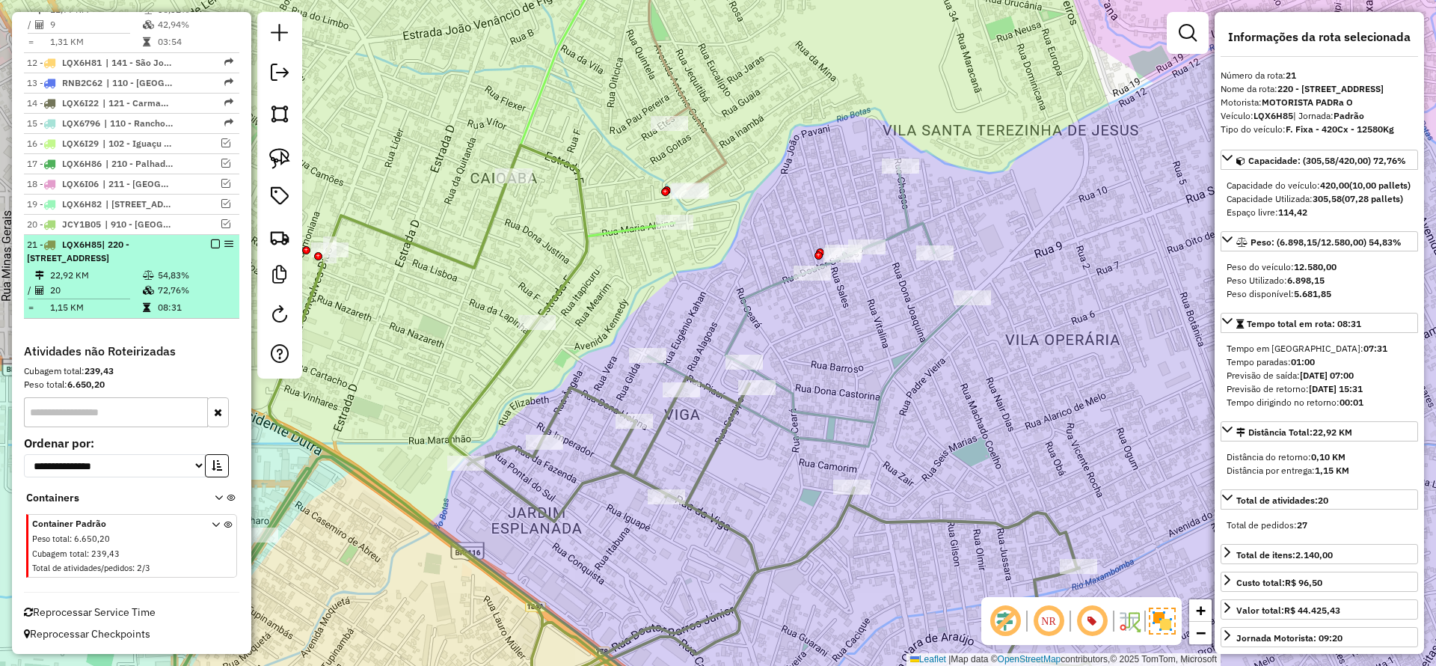
click at [213, 239] on em at bounding box center [215, 243] width 9 height 9
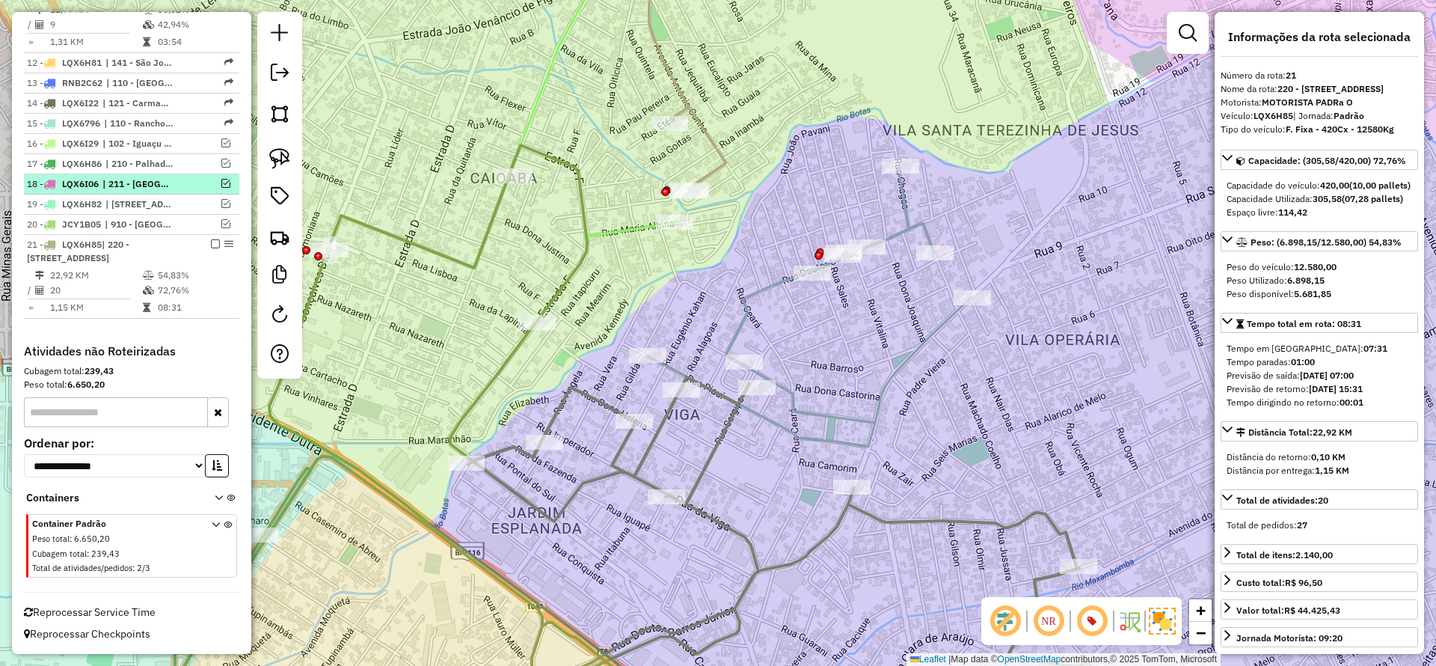
scroll to position [911, 0]
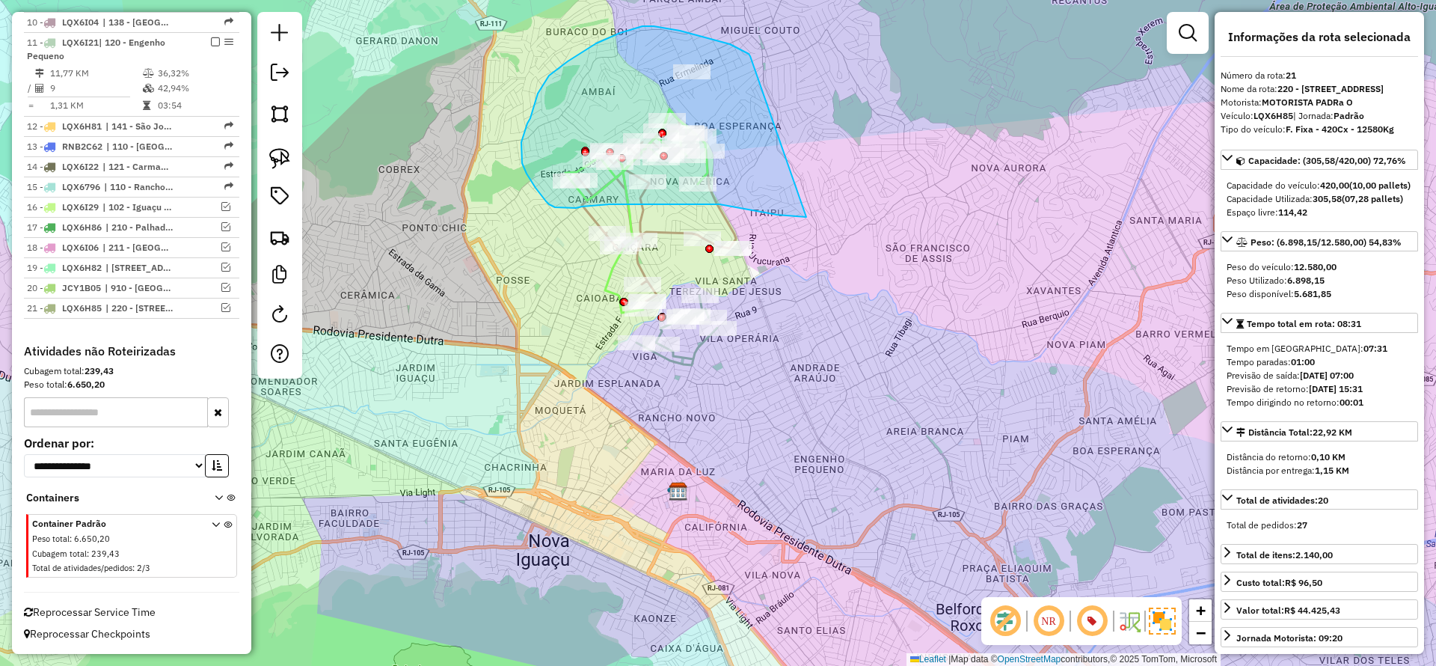
drag, startPoint x: 749, startPoint y: 54, endPoint x: 887, endPoint y: 202, distance: 202.2
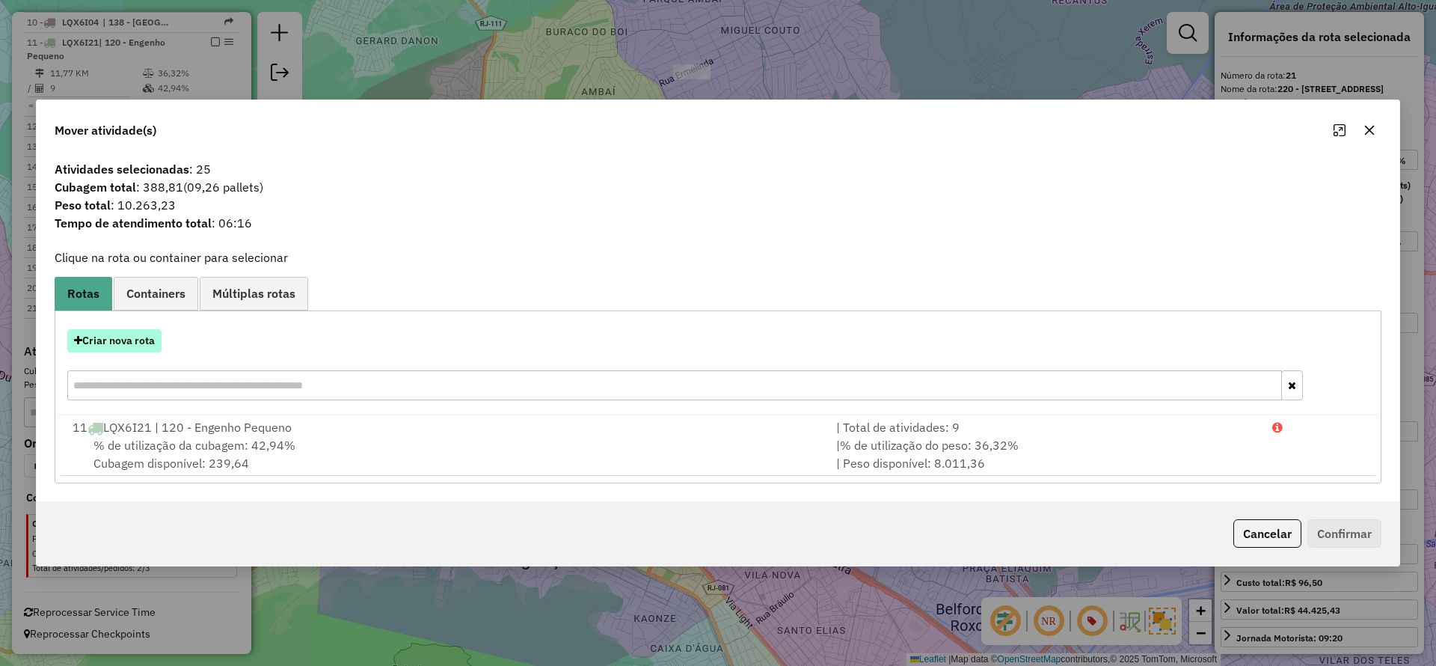
click at [126, 337] on button "Criar nova rota" at bounding box center [114, 340] width 94 height 23
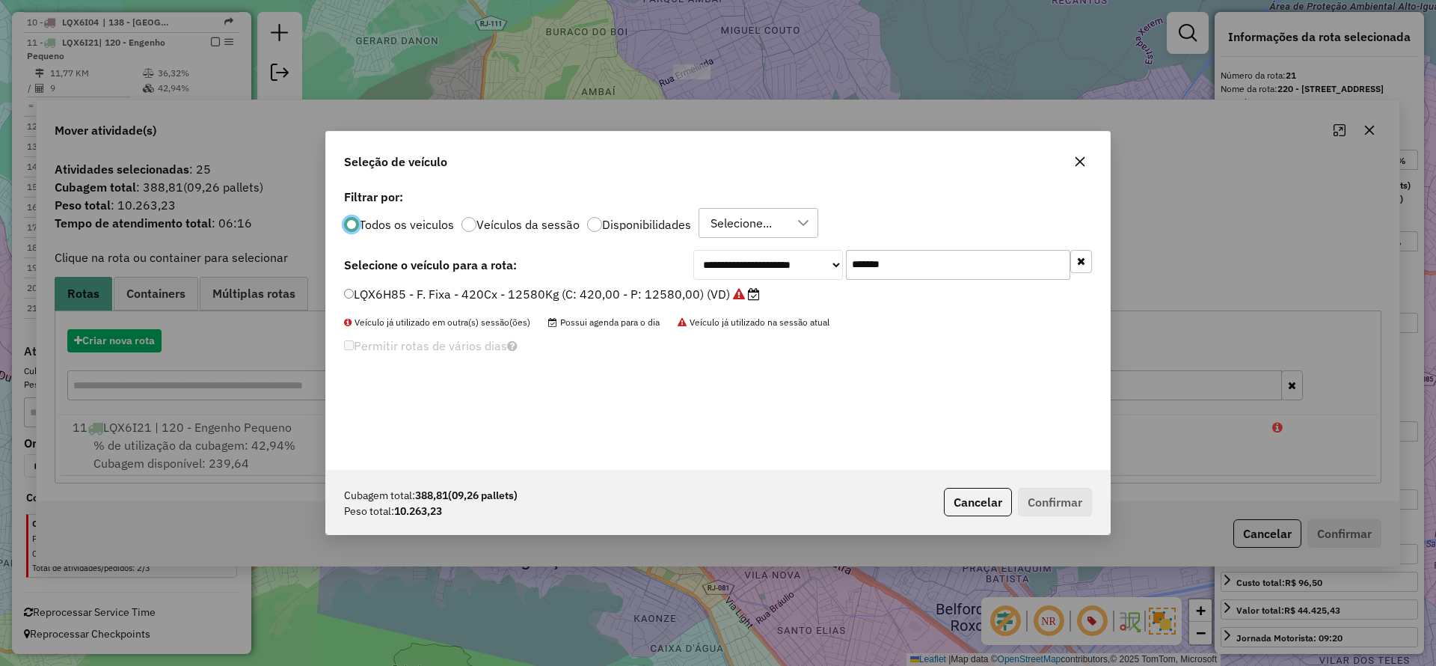
scroll to position [8, 4]
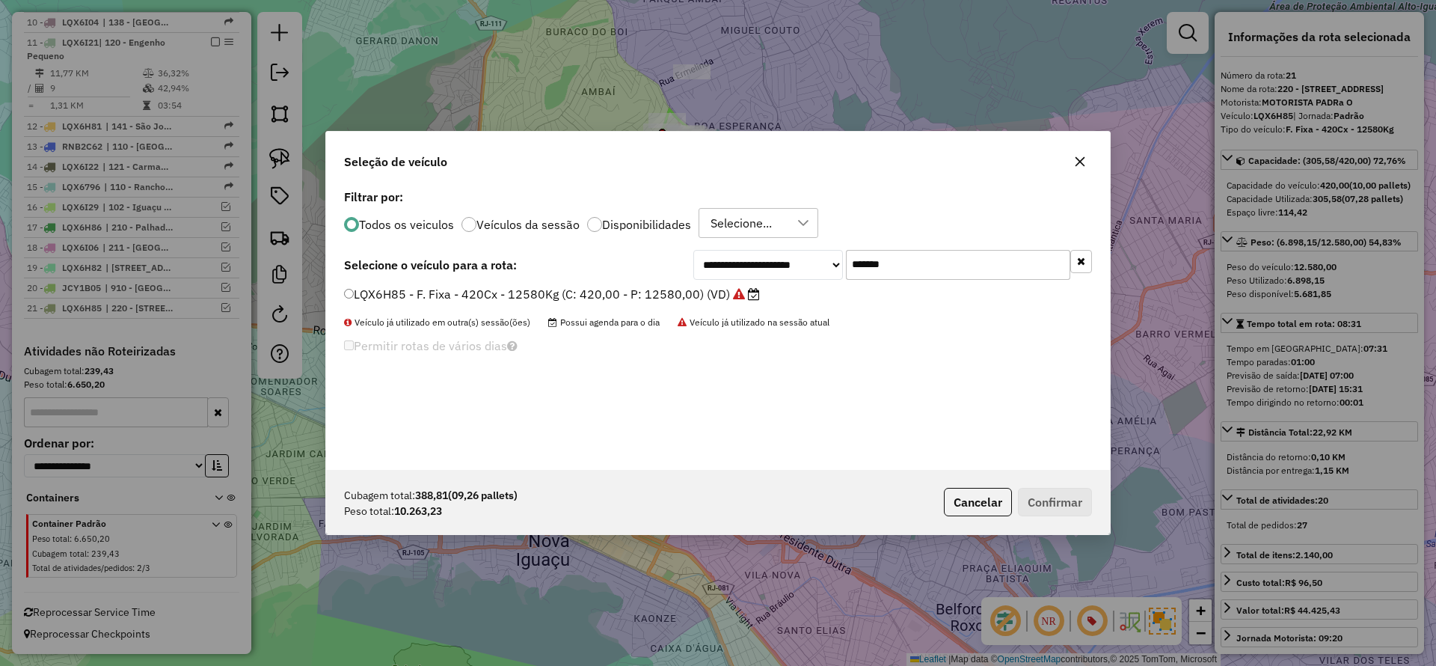
click at [934, 266] on input "*******" at bounding box center [958, 265] width 224 height 30
drag, startPoint x: 934, startPoint y: 266, endPoint x: 804, endPoint y: 270, distance: 130.2
click at [932, 266] on input "*******" at bounding box center [958, 265] width 224 height 30
paste input "text"
type input "*******"
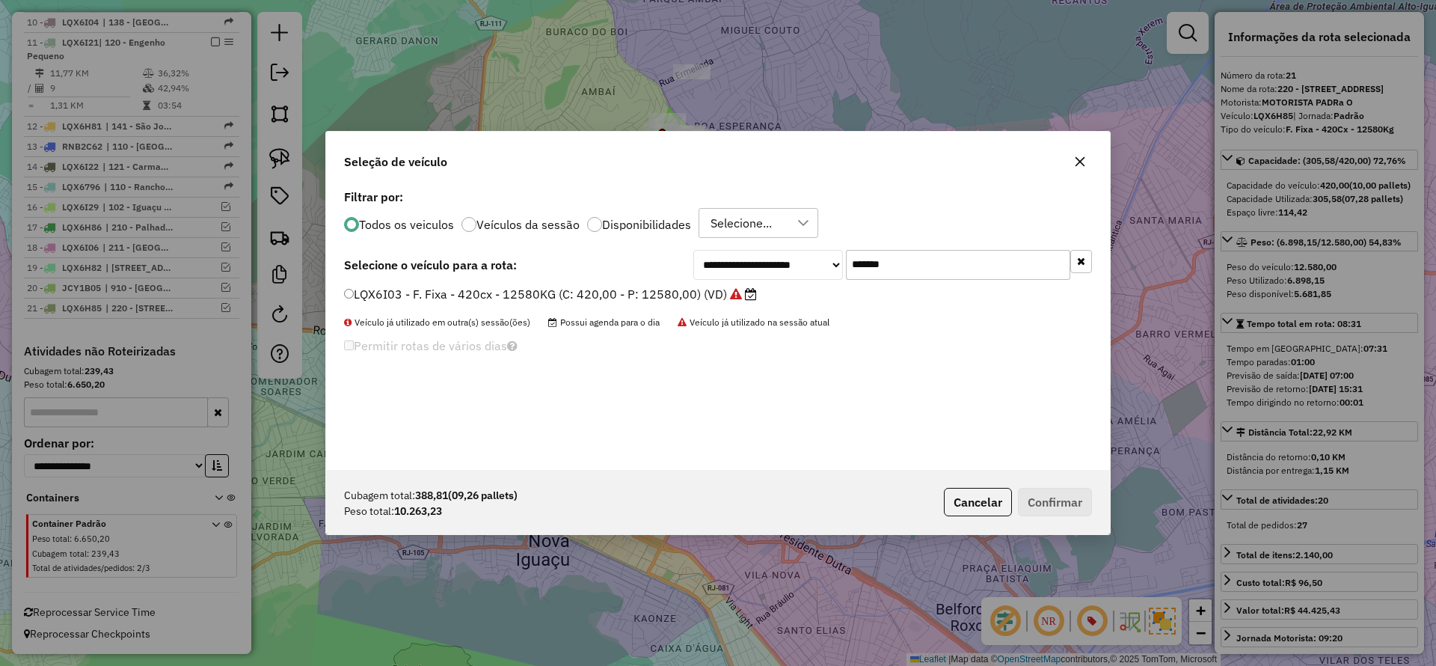
click at [673, 296] on label "LQX6I03 - F. Fixa - 420cx - 12580KG (C: 420,00 - P: 12580,00) (VD)" at bounding box center [550, 294] width 413 height 18
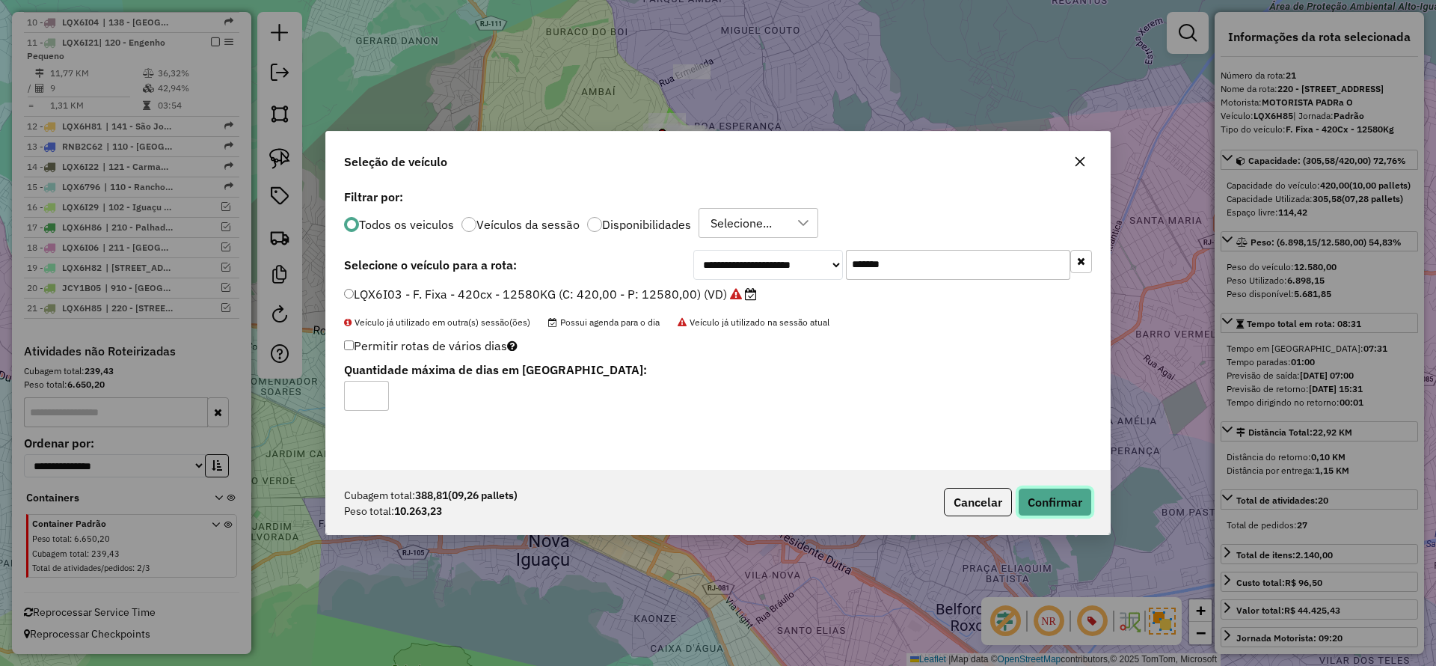
click at [1038, 491] on button "Confirmar" at bounding box center [1055, 502] width 74 height 28
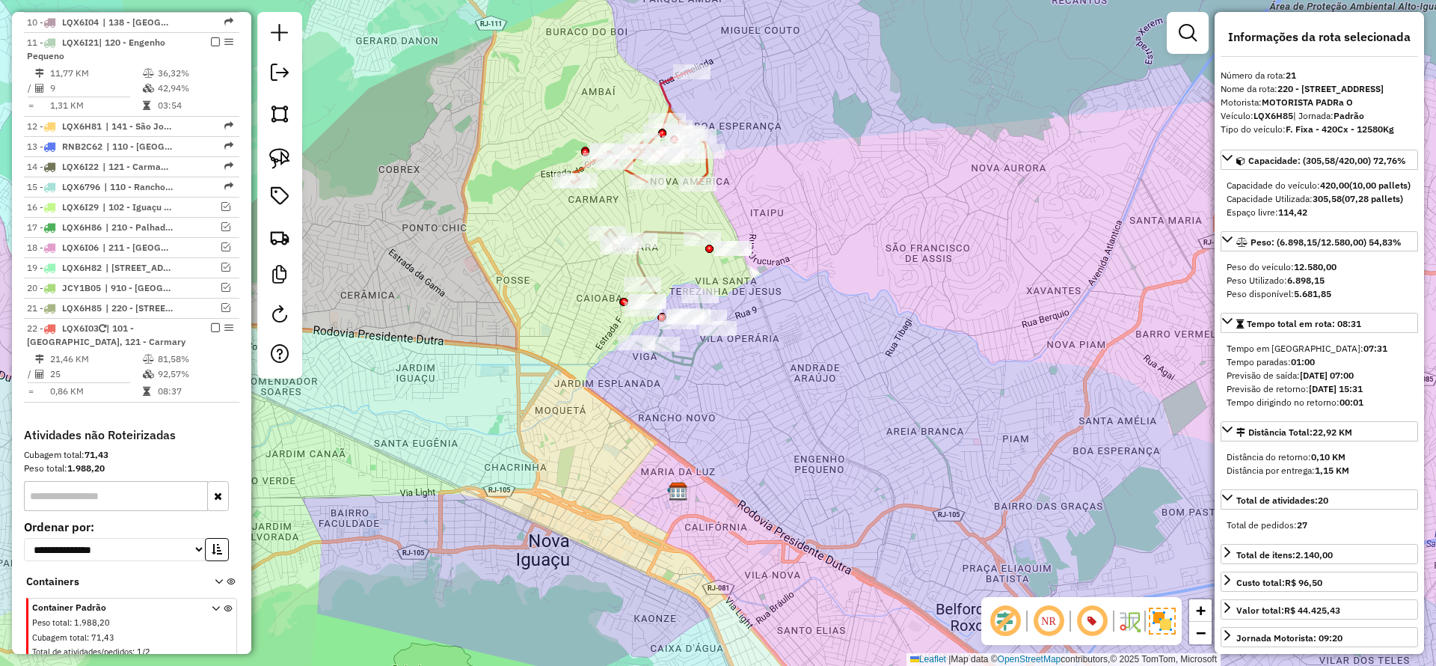
scroll to position [995, 0]
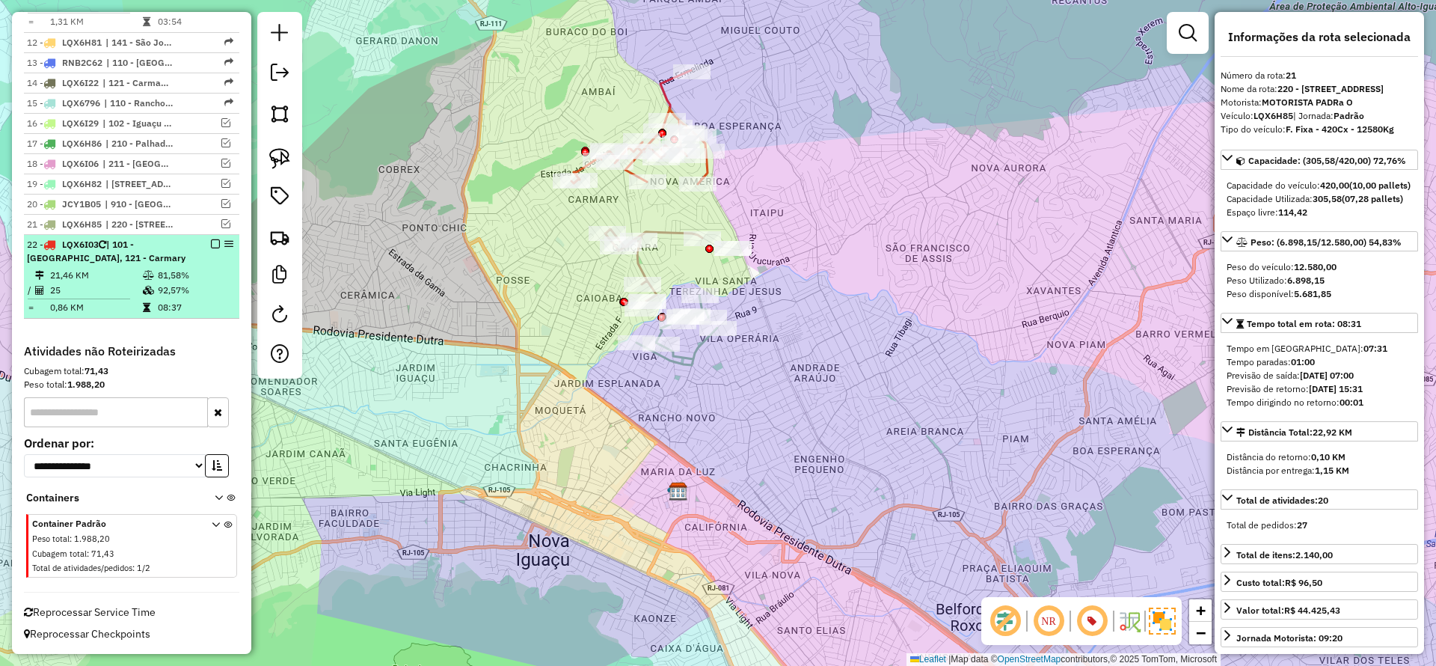
click at [211, 244] on em at bounding box center [215, 243] width 9 height 9
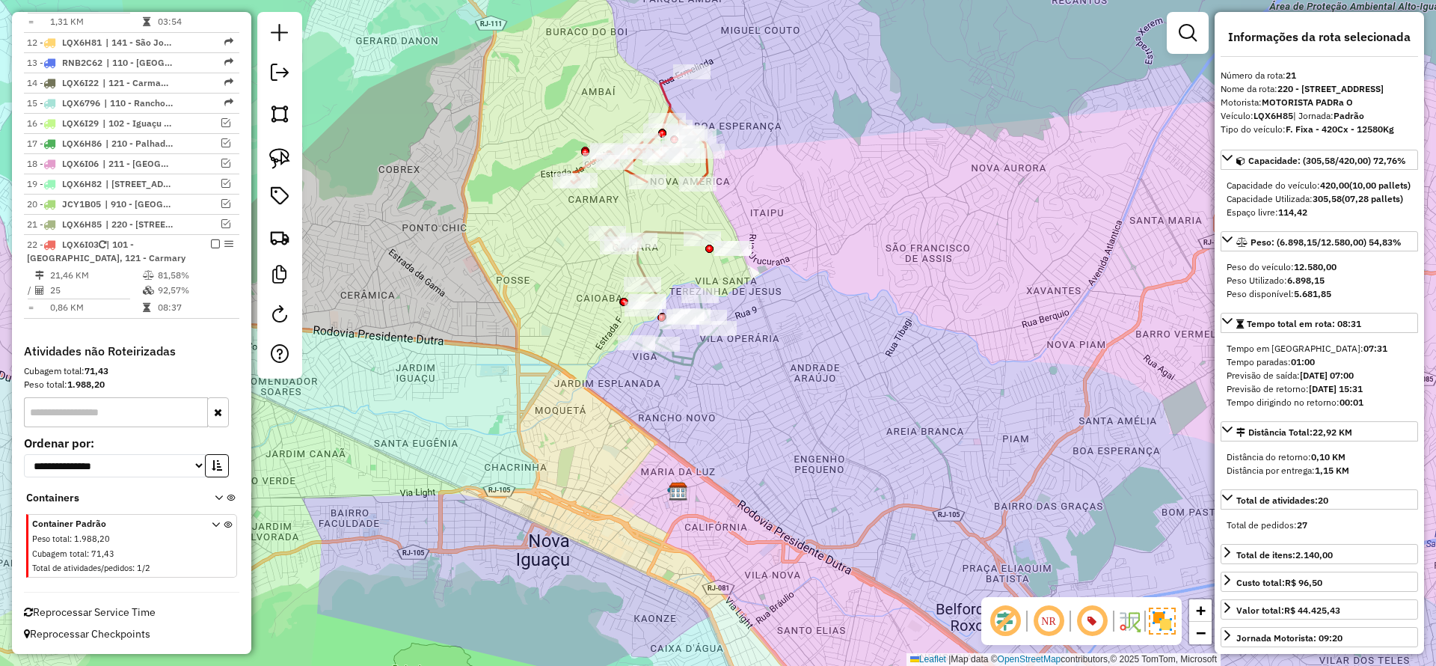
scroll to position [931, 0]
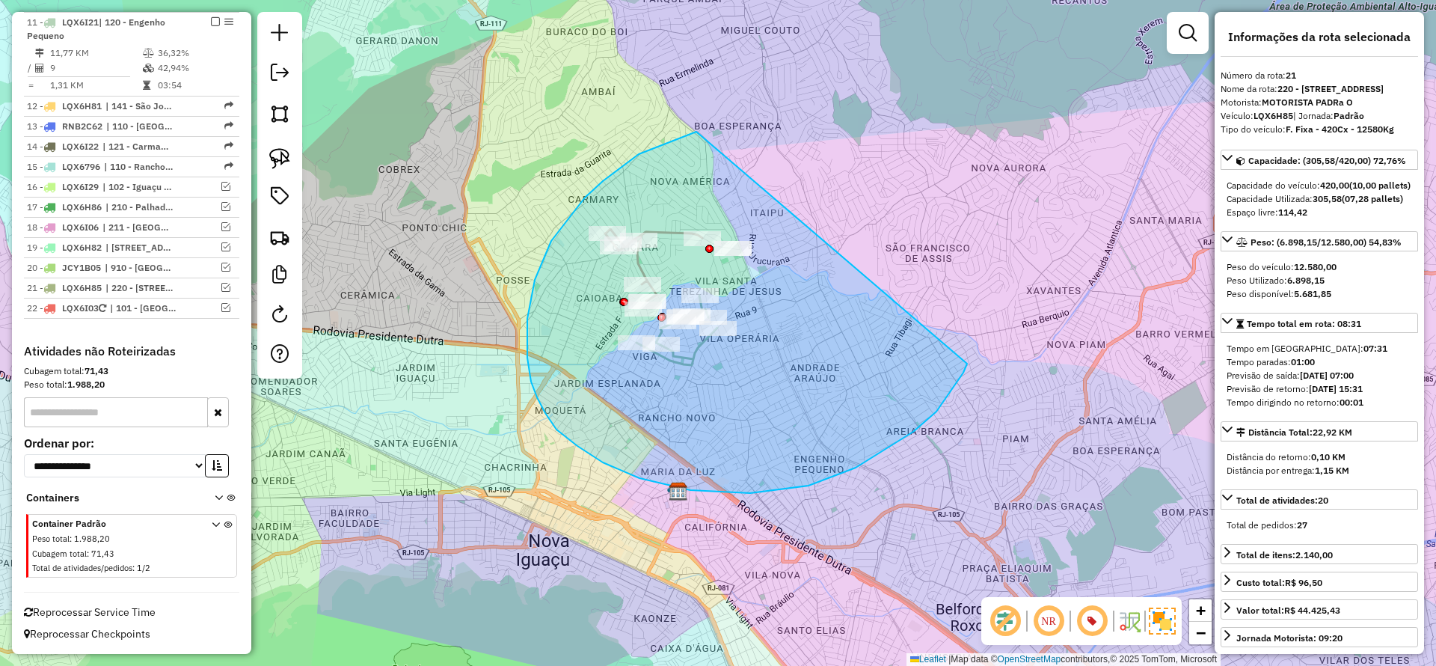
drag, startPoint x: 688, startPoint y: 135, endPoint x: 950, endPoint y: 368, distance: 350.8
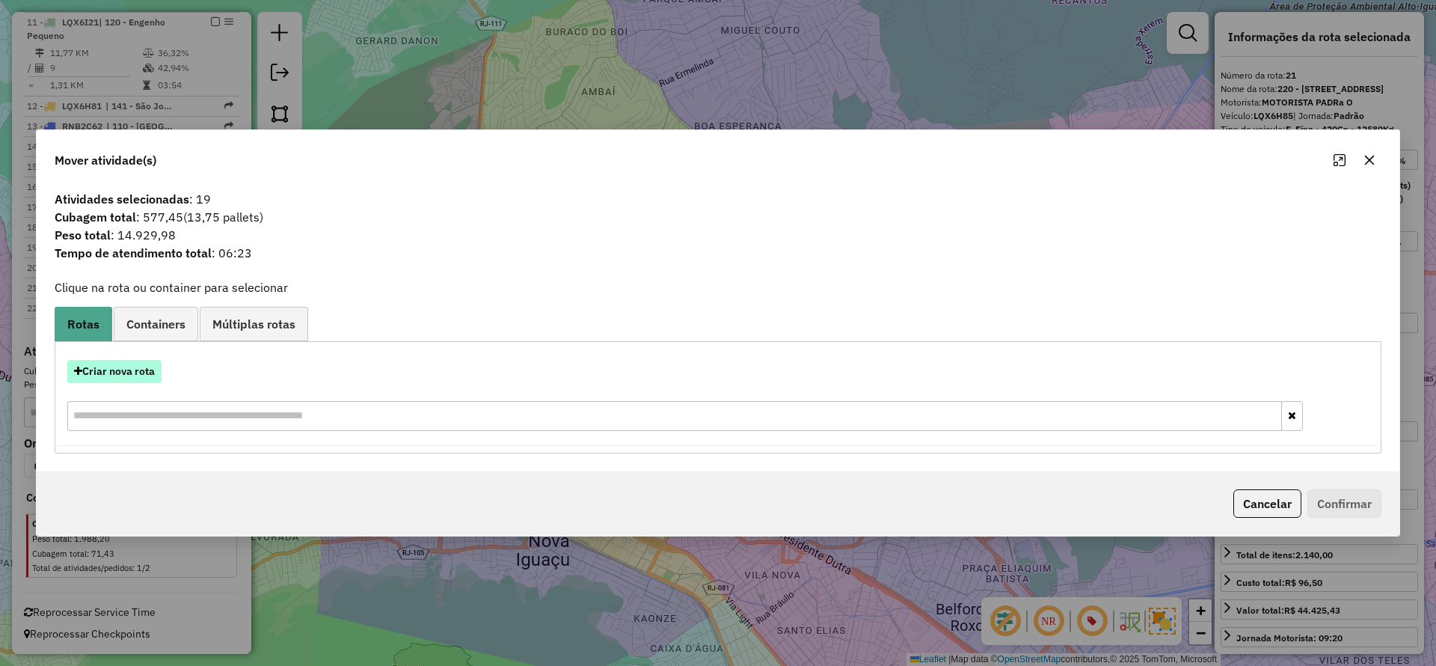
click at [140, 372] on button "Criar nova rota" at bounding box center [114, 371] width 94 height 23
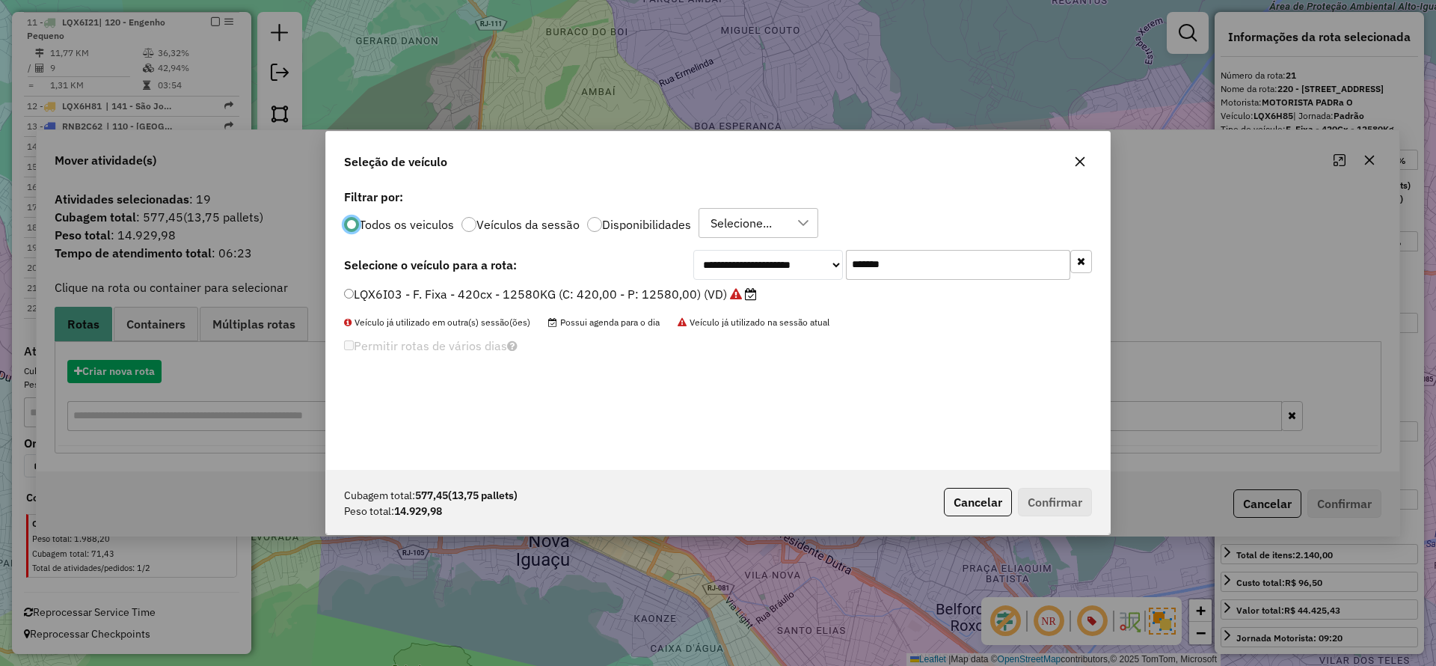
scroll to position [8, 4]
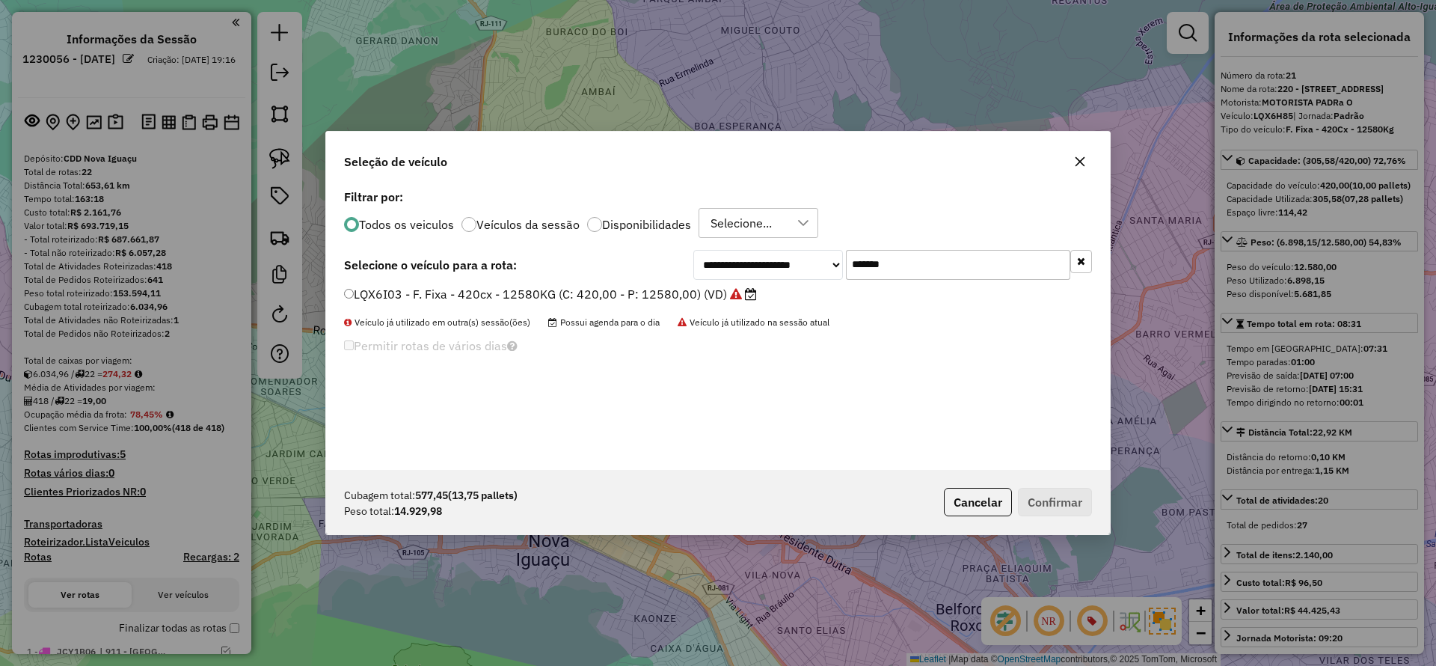
click at [932, 256] on input "*******" at bounding box center [958, 265] width 224 height 30
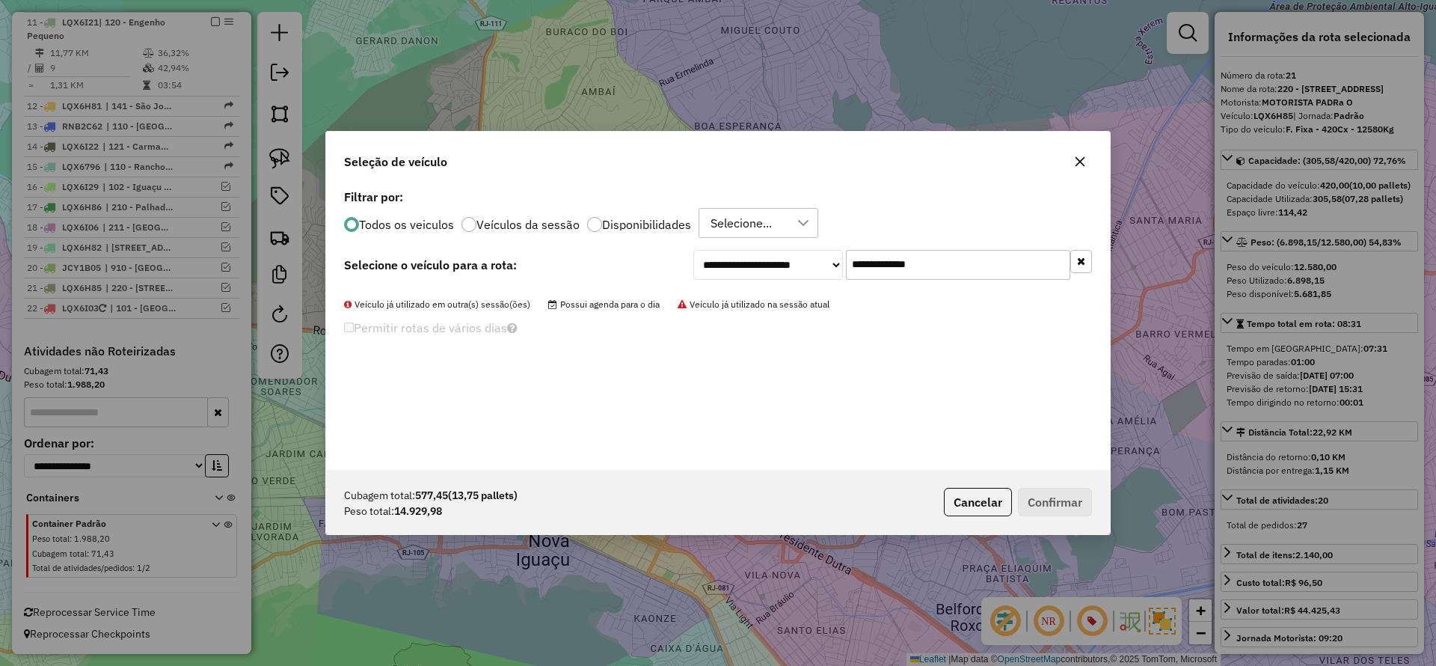
click at [925, 276] on input "**********" at bounding box center [958, 265] width 224 height 30
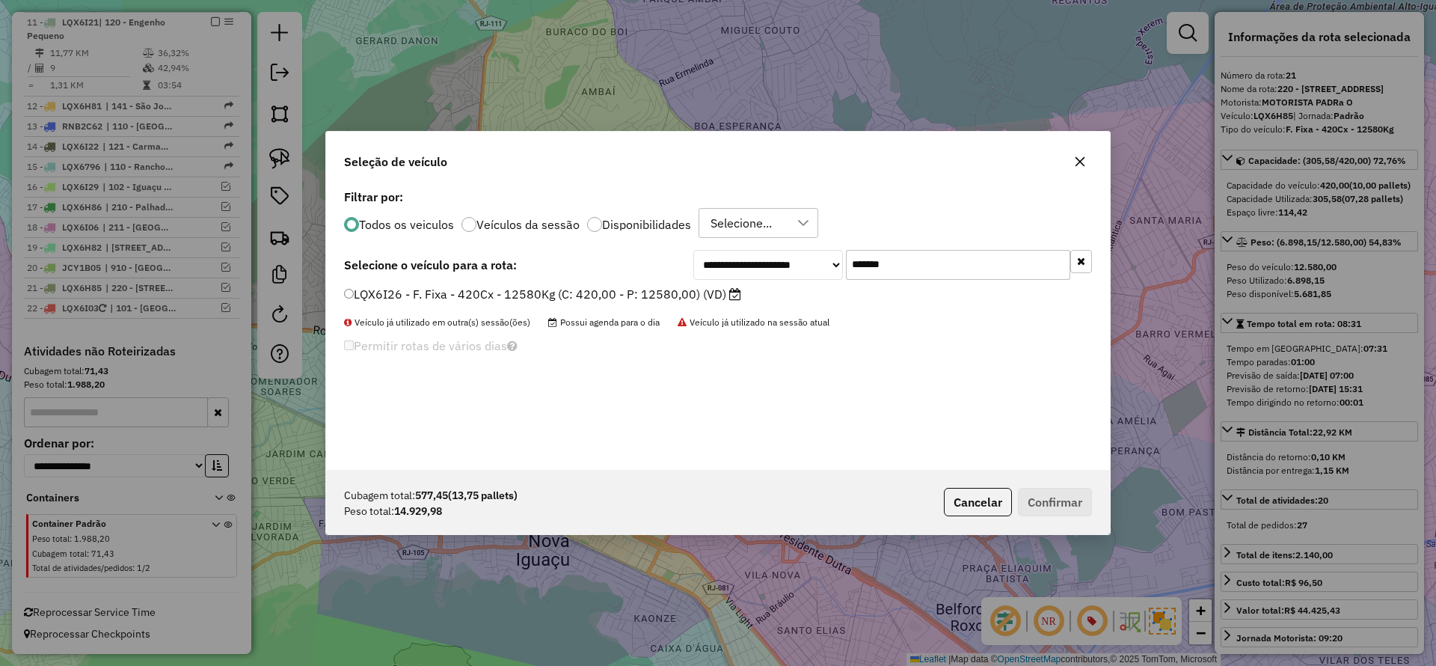
type input "*******"
click at [619, 300] on label "LQX6I26 - F. Fixa - 420Cx - 12580Kg (C: 420,00 - P: 12580,00) (VD)" at bounding box center [542, 294] width 397 height 18
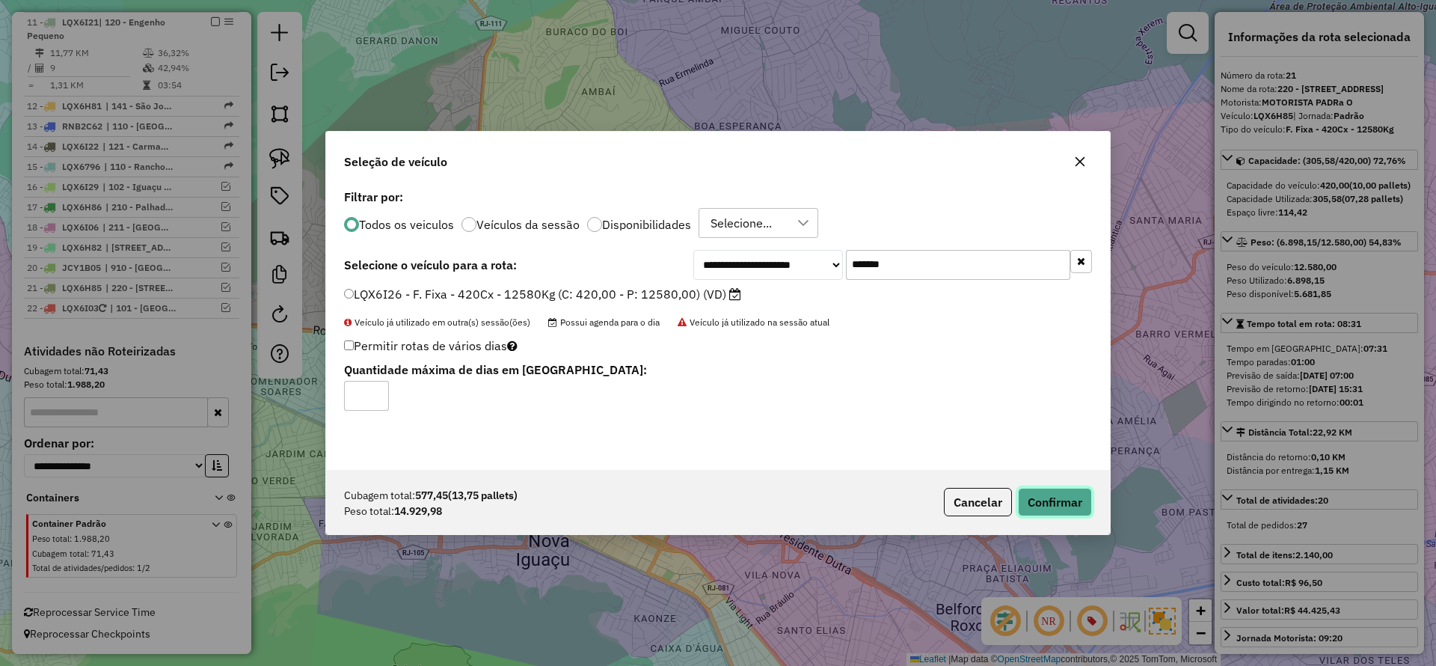
click at [1058, 515] on button "Confirmar" at bounding box center [1055, 502] width 74 height 28
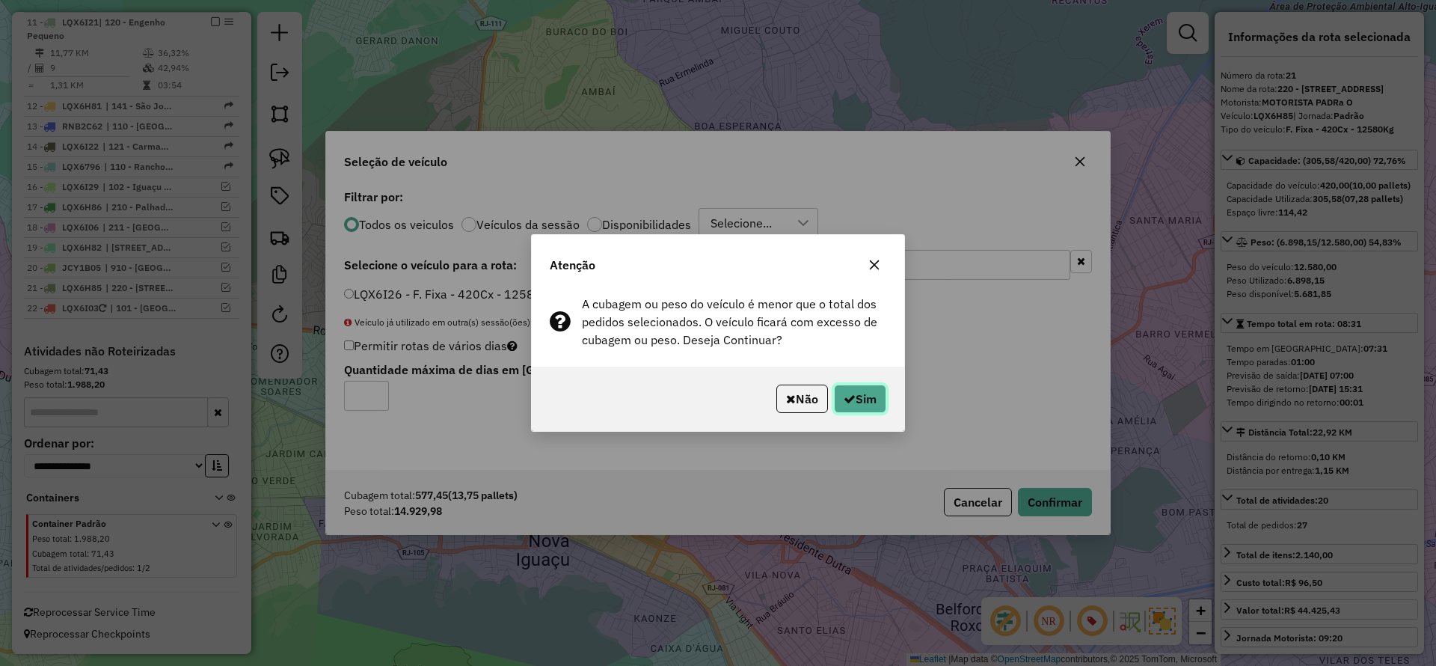
click at [866, 393] on button "Sim" at bounding box center [860, 399] width 52 height 28
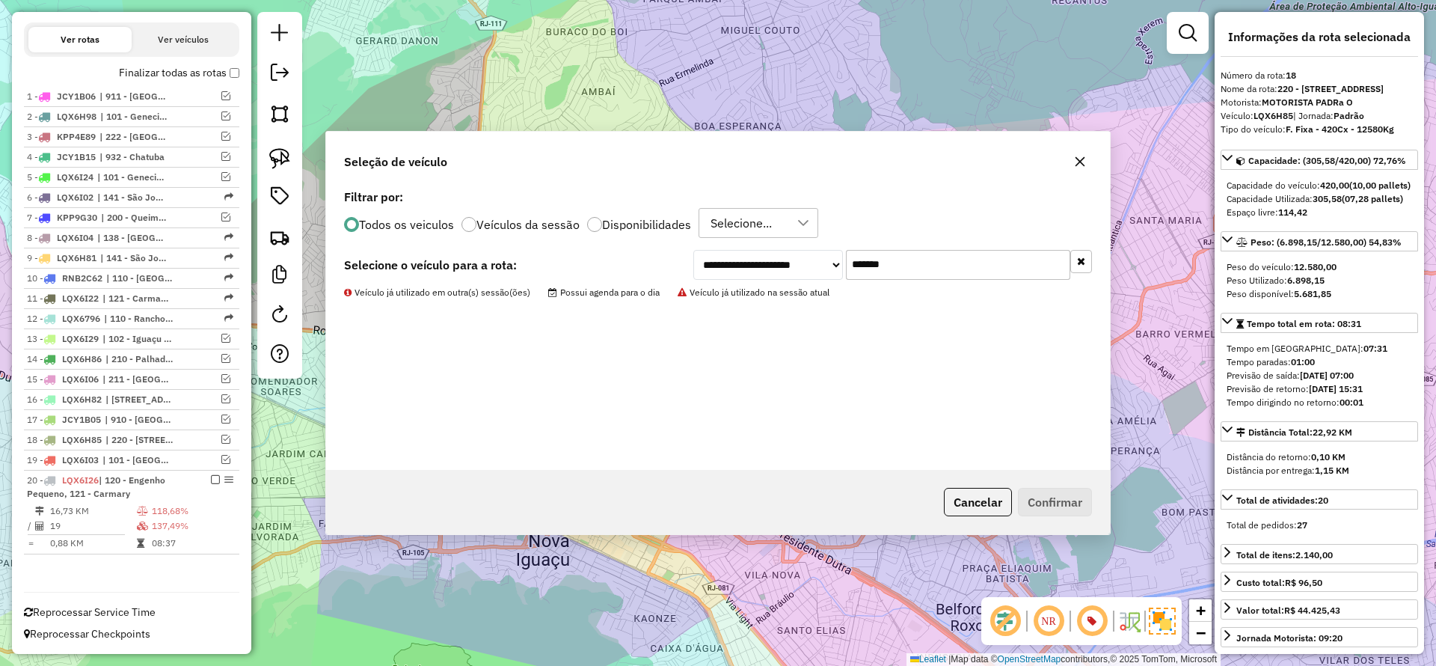
scroll to position [555, 0]
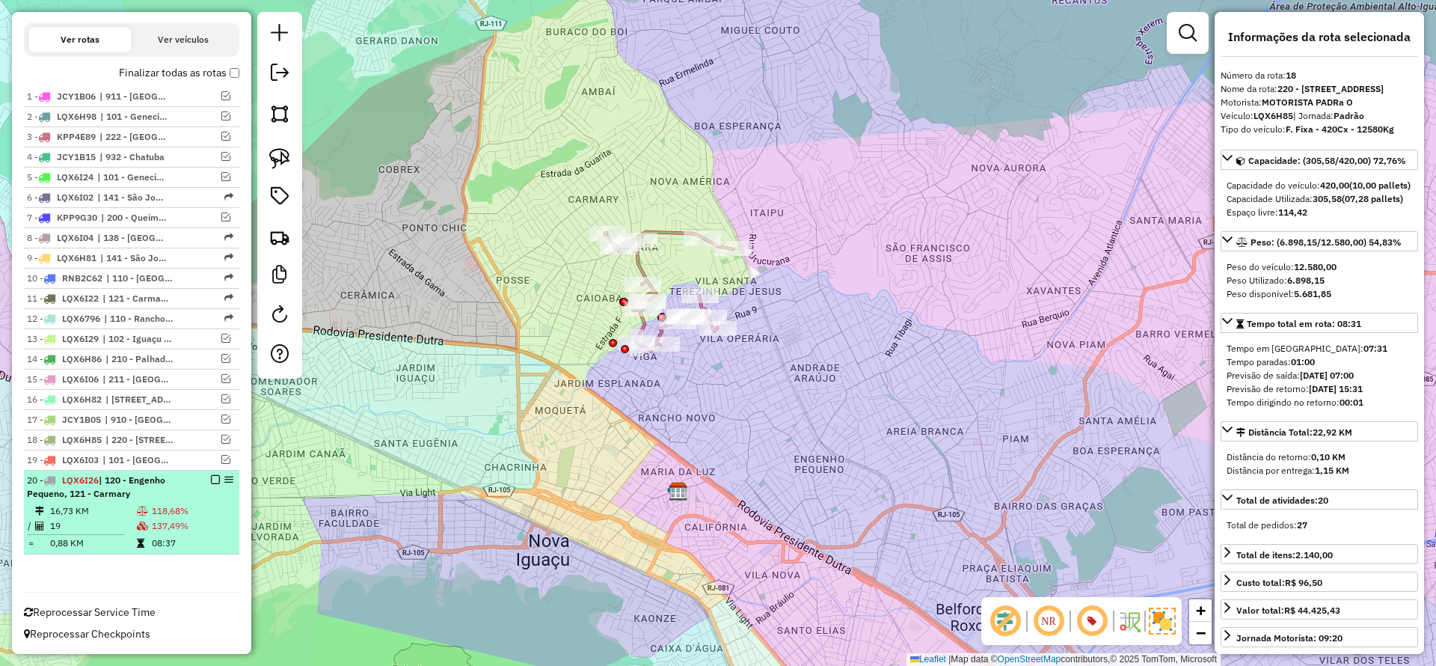
click at [198, 527] on td "137,49%" at bounding box center [192, 525] width 82 height 15
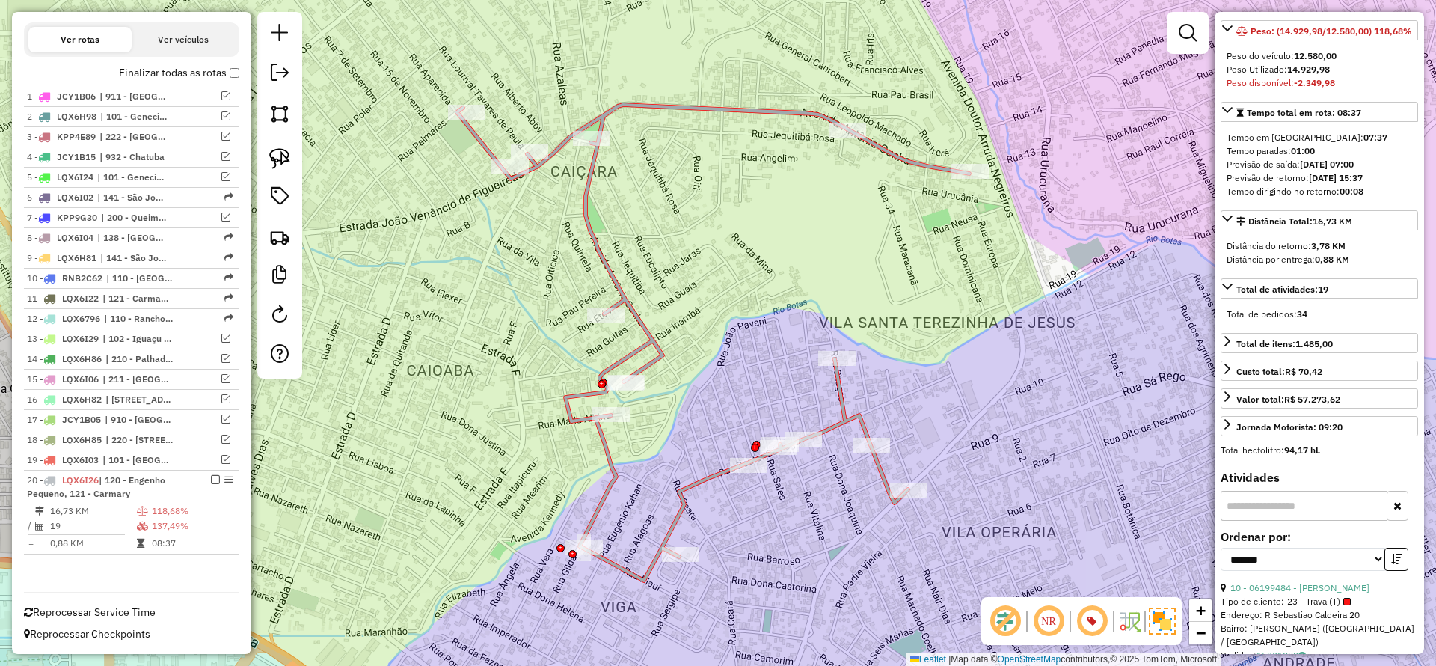
scroll to position [449, 0]
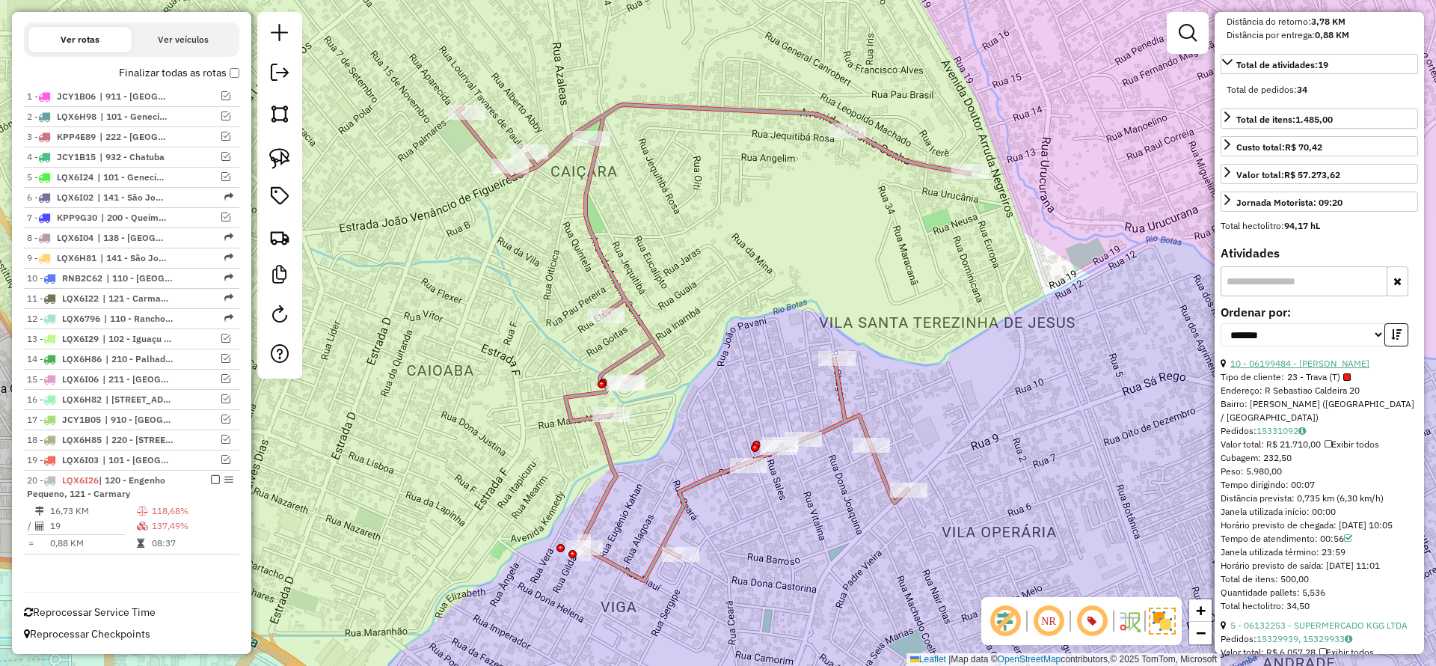
click at [1268, 369] on link "10 - 06199484 - [PERSON_NAME]" at bounding box center [1300, 363] width 139 height 11
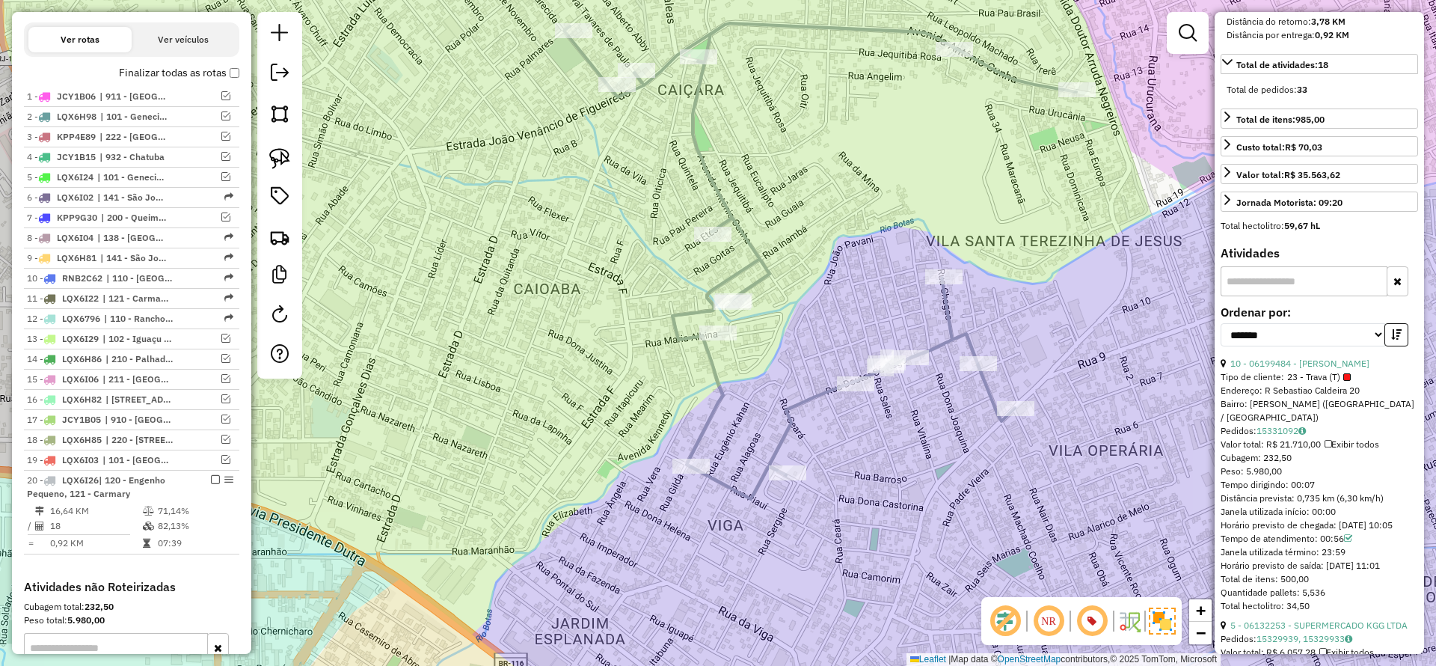
scroll to position [422, 0]
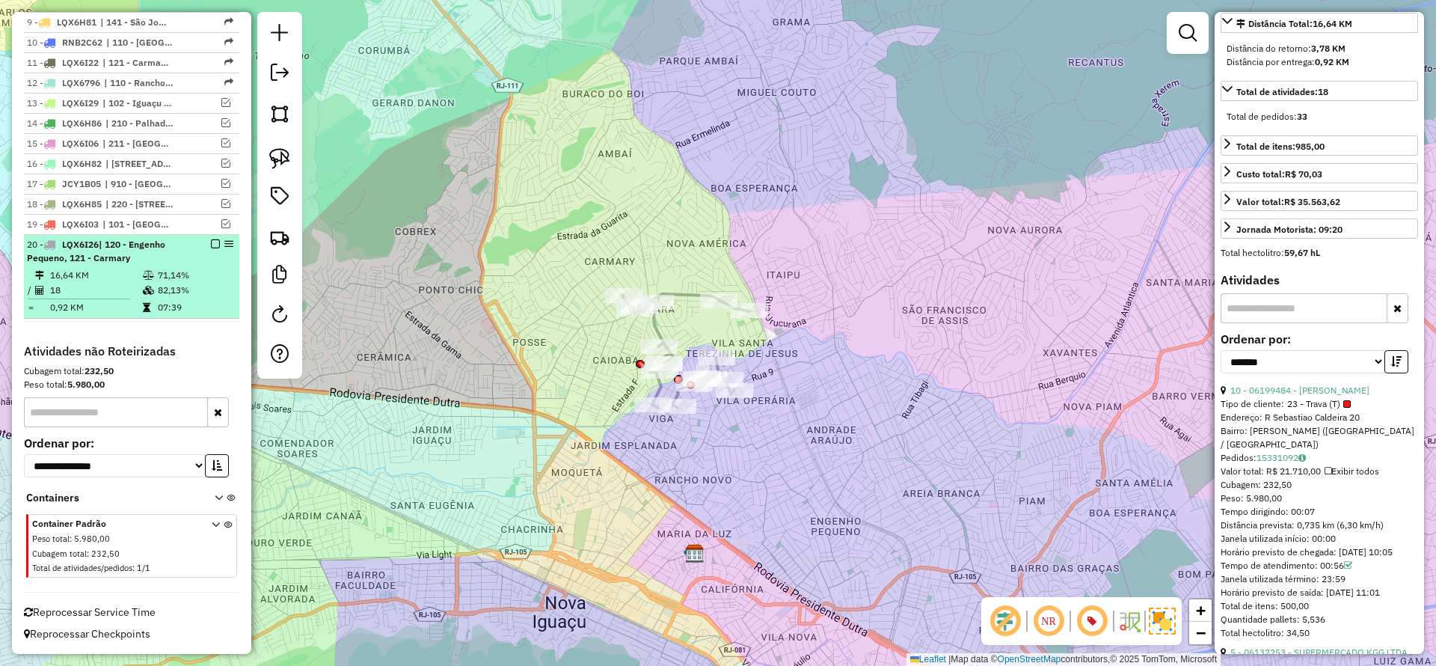
click at [212, 242] on em at bounding box center [215, 243] width 9 height 9
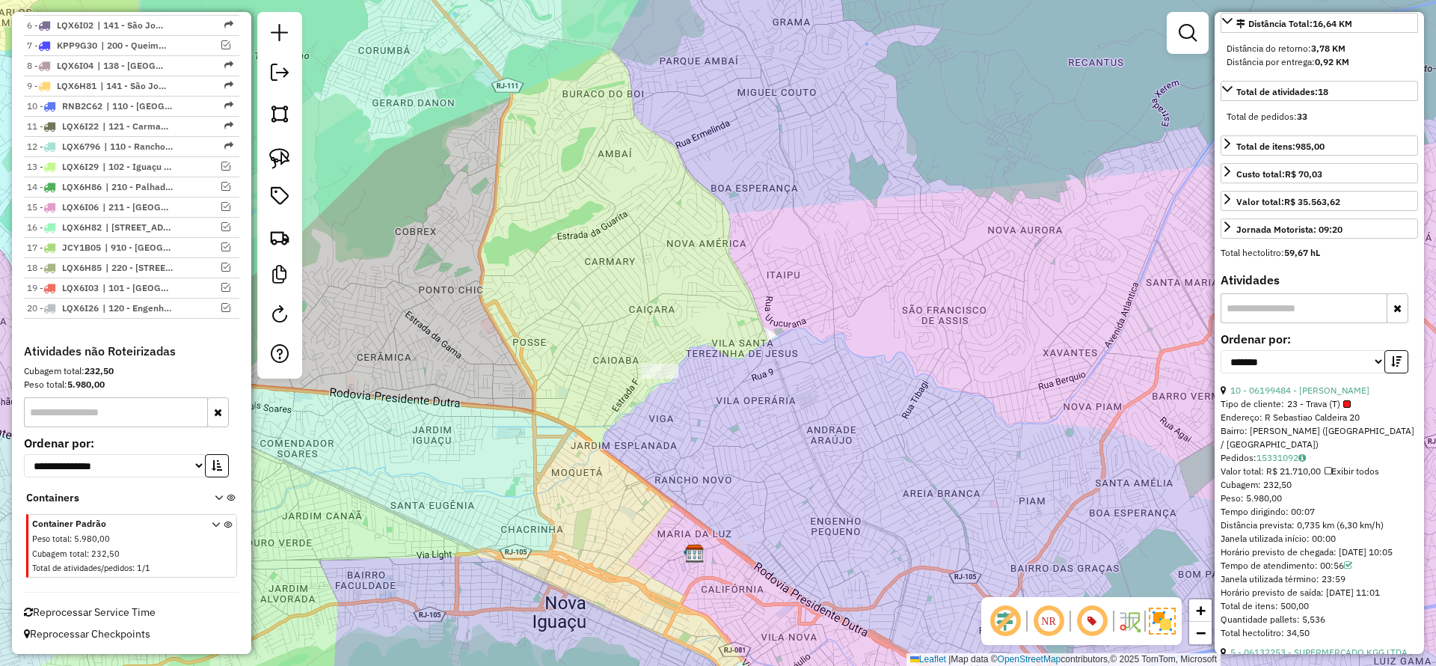
scroll to position [727, 0]
drag, startPoint x: 639, startPoint y: 370, endPoint x: 795, endPoint y: 403, distance: 159.6
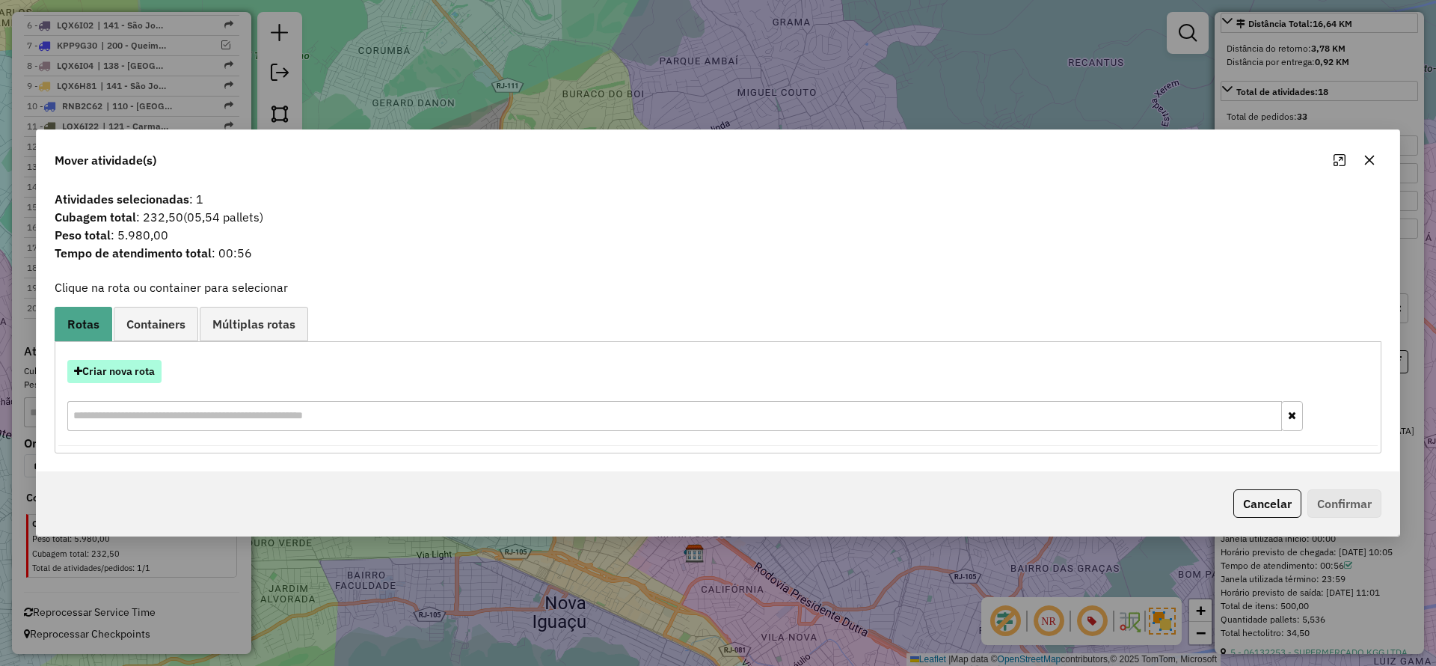
click at [131, 361] on button "Criar nova rota" at bounding box center [114, 371] width 94 height 23
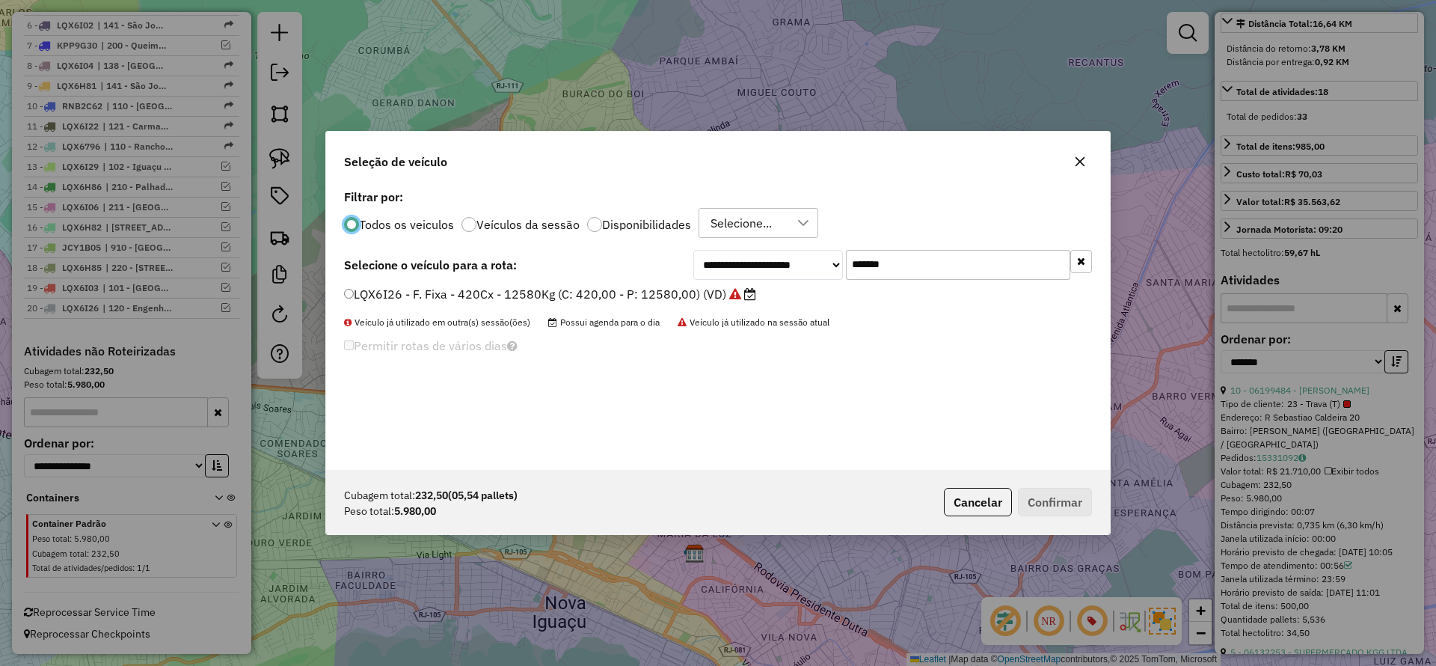
scroll to position [8, 4]
click at [881, 269] on input "*******" at bounding box center [958, 265] width 224 height 30
paste input "text"
type input "*******"
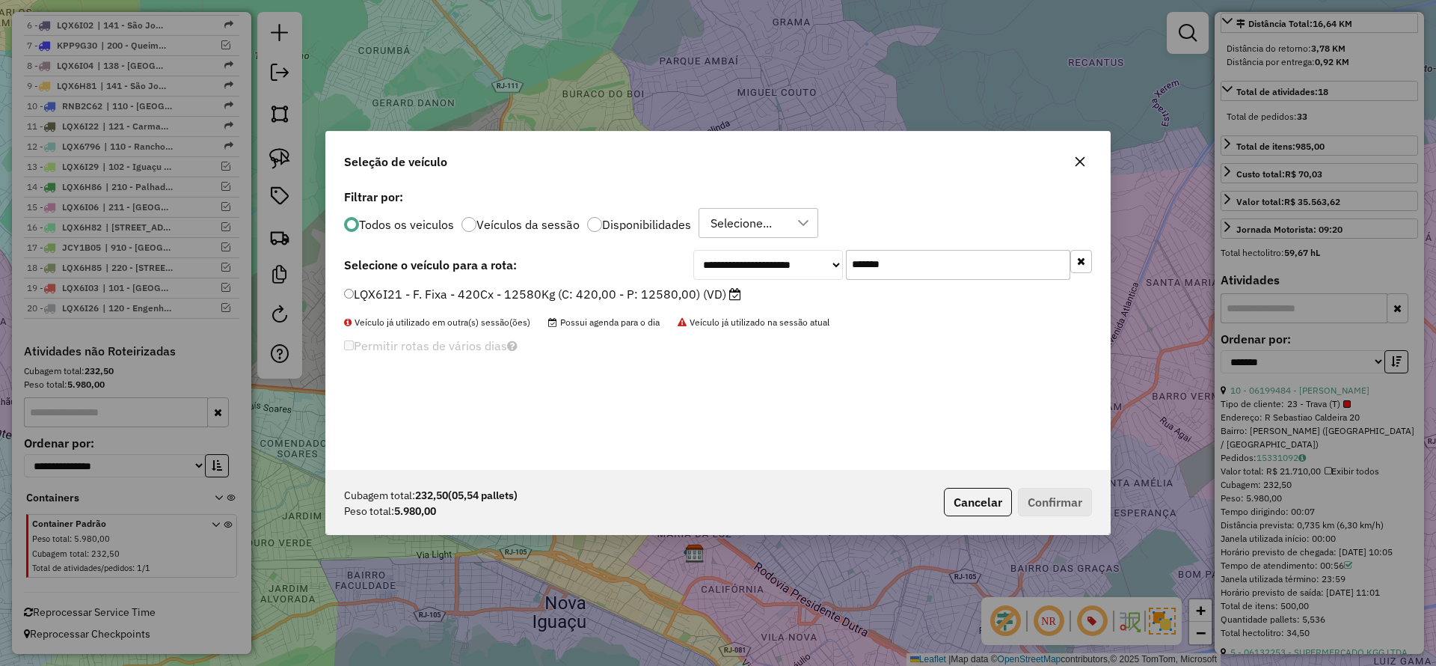
click at [631, 304] on div "LQX6I21 - F. Fixa - 420Cx - 12580Kg (C: 420,00 - P: 12580,00) (VD)" at bounding box center [718, 301] width 766 height 30
click at [703, 299] on label "LQX6I21 - F. Fixa - 420Cx - 12580Kg (C: 420,00 - P: 12580,00) (VD)" at bounding box center [542, 294] width 397 height 18
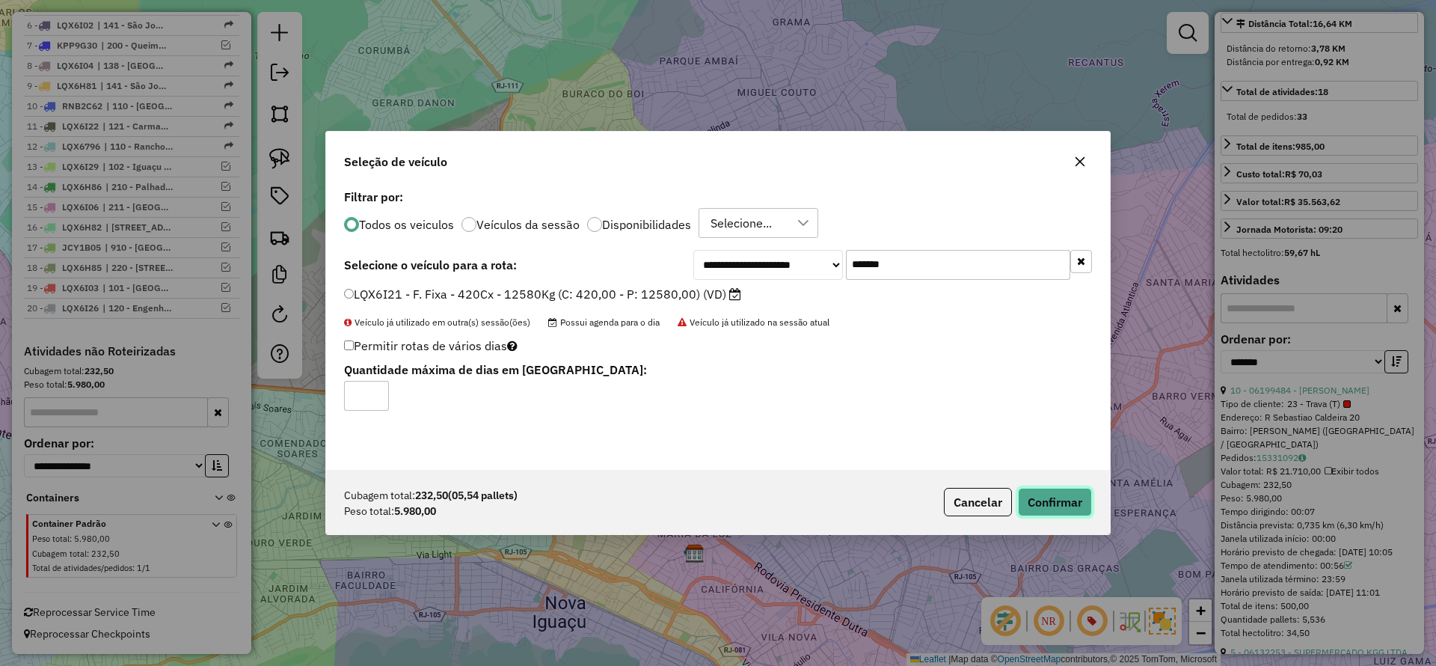
click at [1045, 493] on button "Confirmar" at bounding box center [1055, 502] width 74 height 28
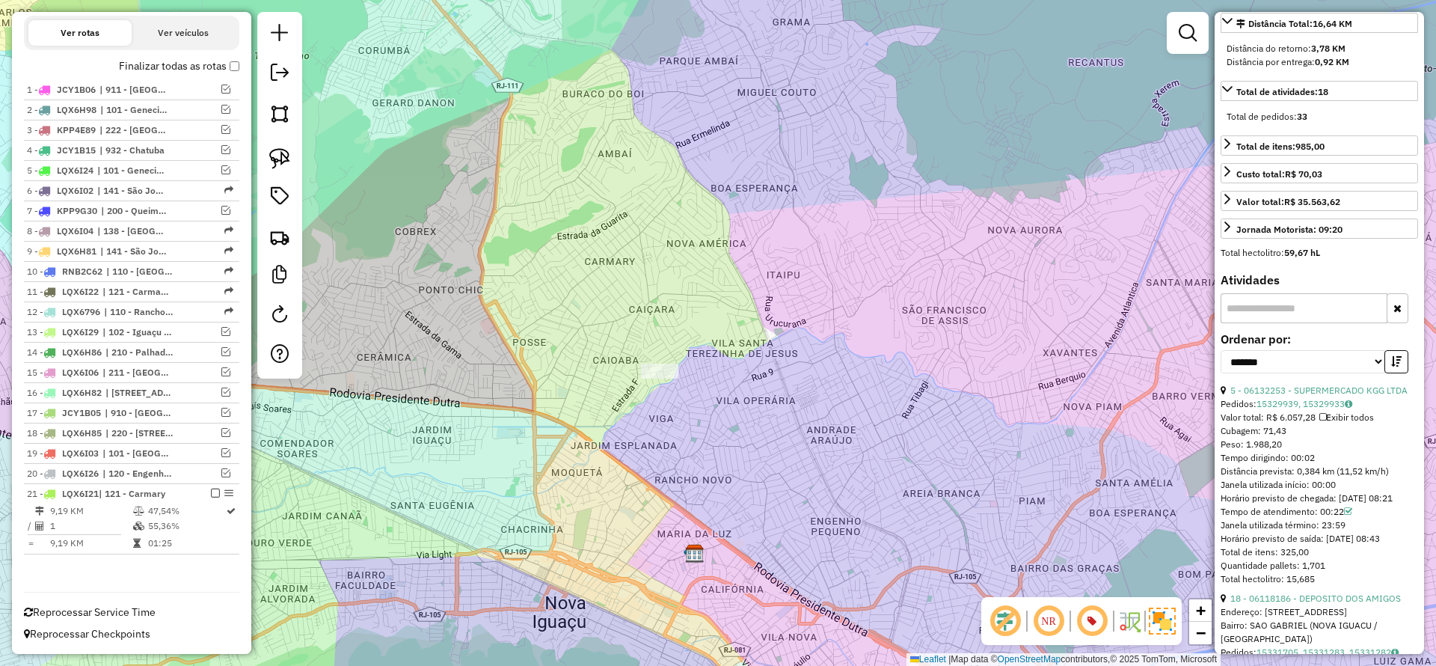
scroll to position [562, 0]
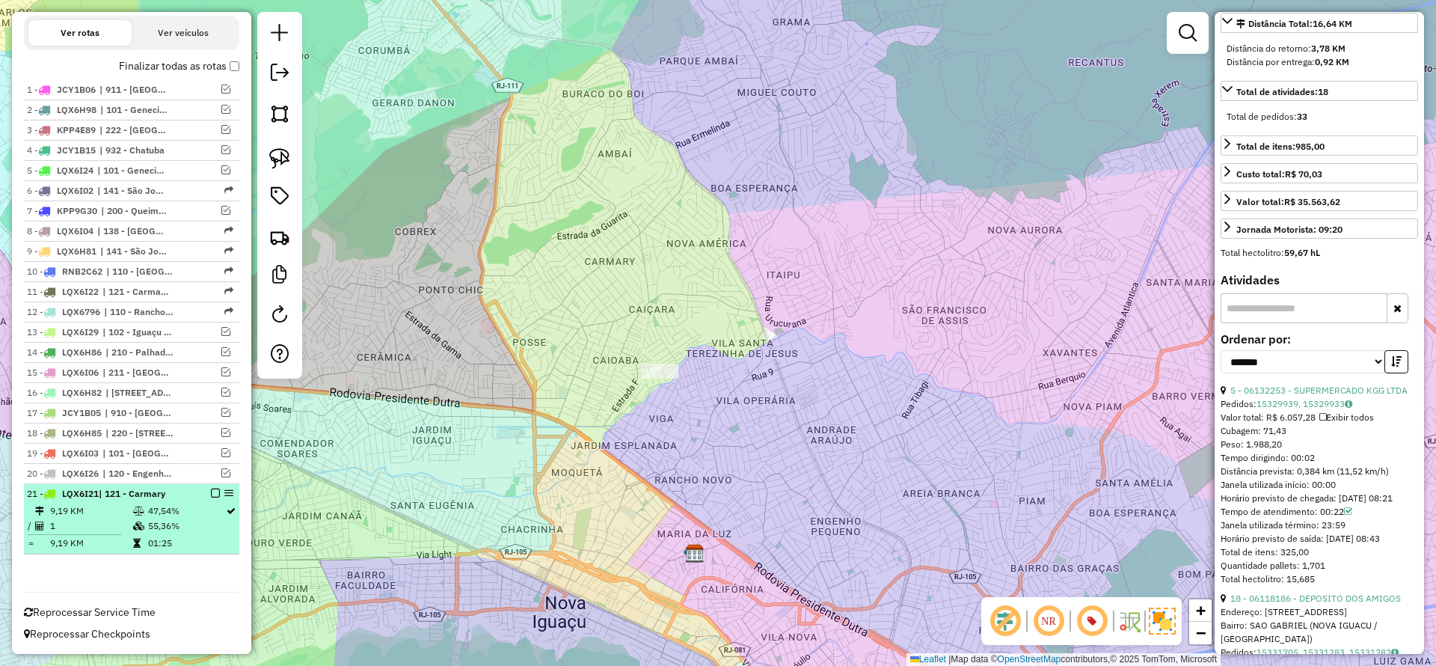
click at [211, 490] on em at bounding box center [215, 493] width 9 height 9
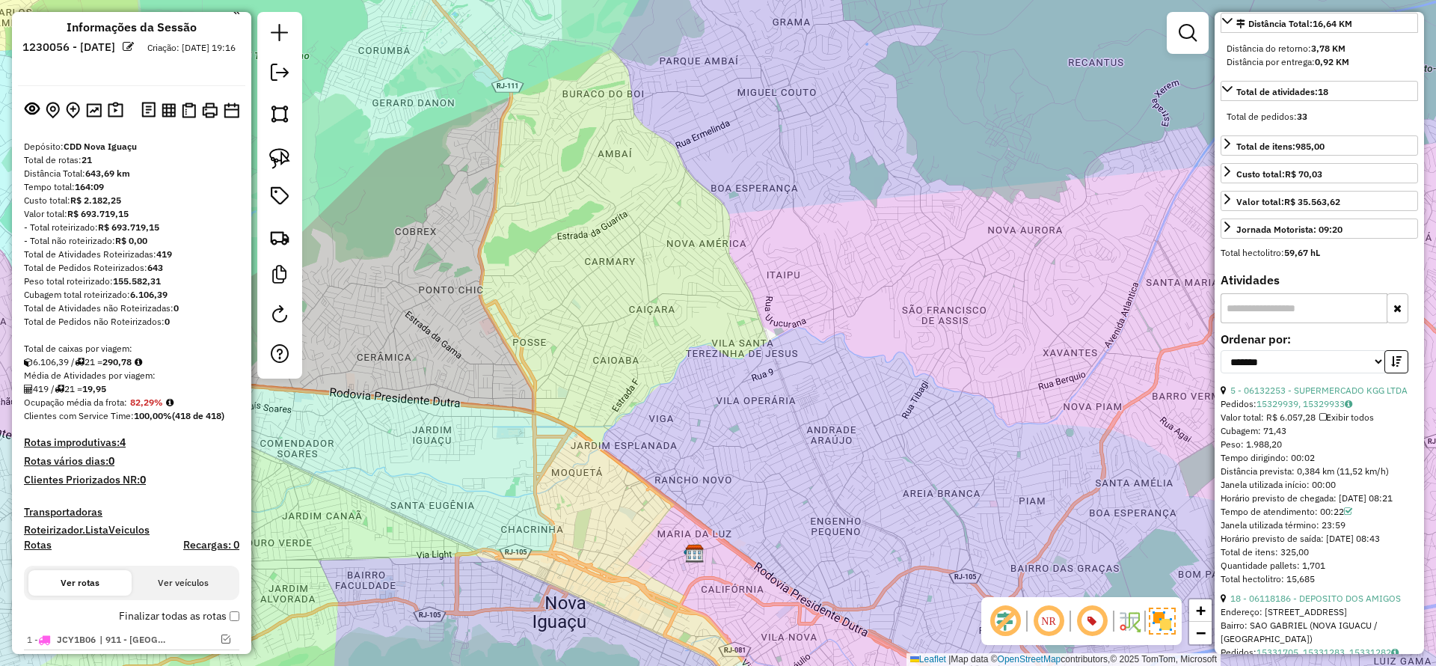
scroll to position [0, 0]
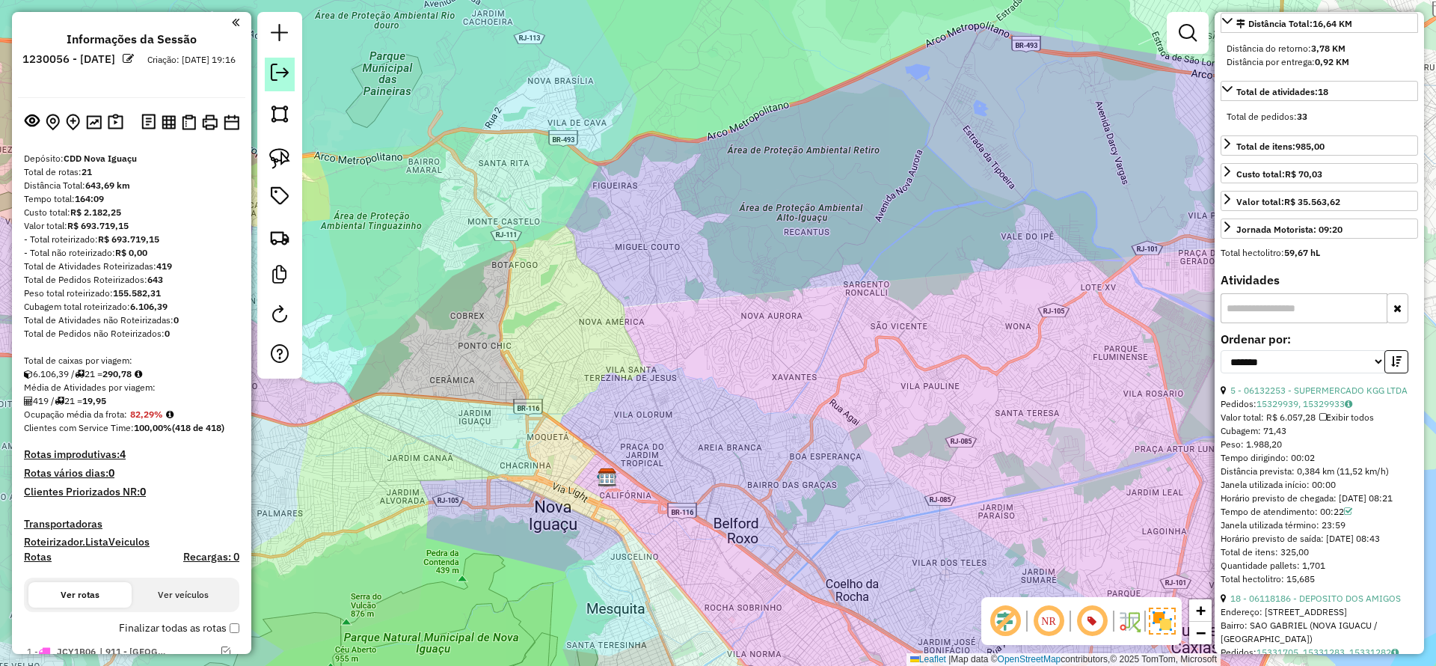
click at [289, 73] on link at bounding box center [280, 75] width 30 height 34
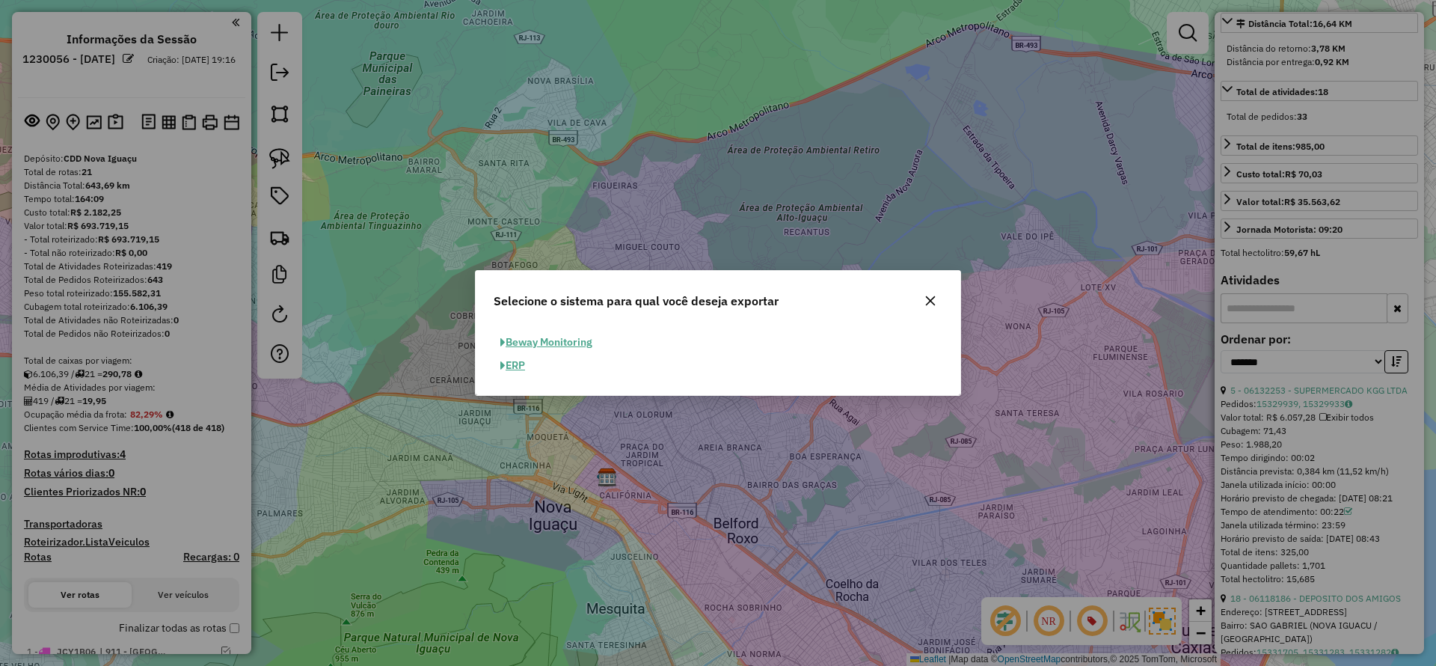
click at [513, 357] on button "ERP" at bounding box center [513, 365] width 38 height 23
select select "**"
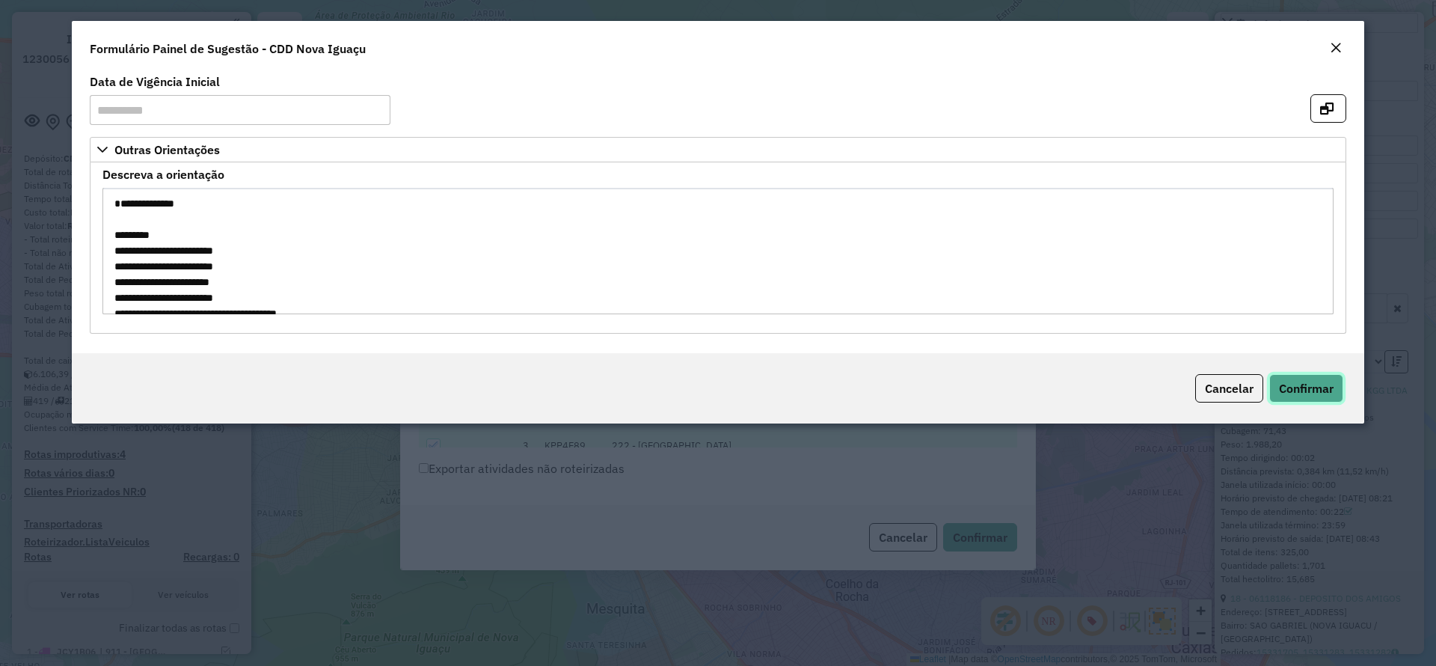
click at [1308, 387] on span "Confirmar" at bounding box center [1306, 388] width 55 height 15
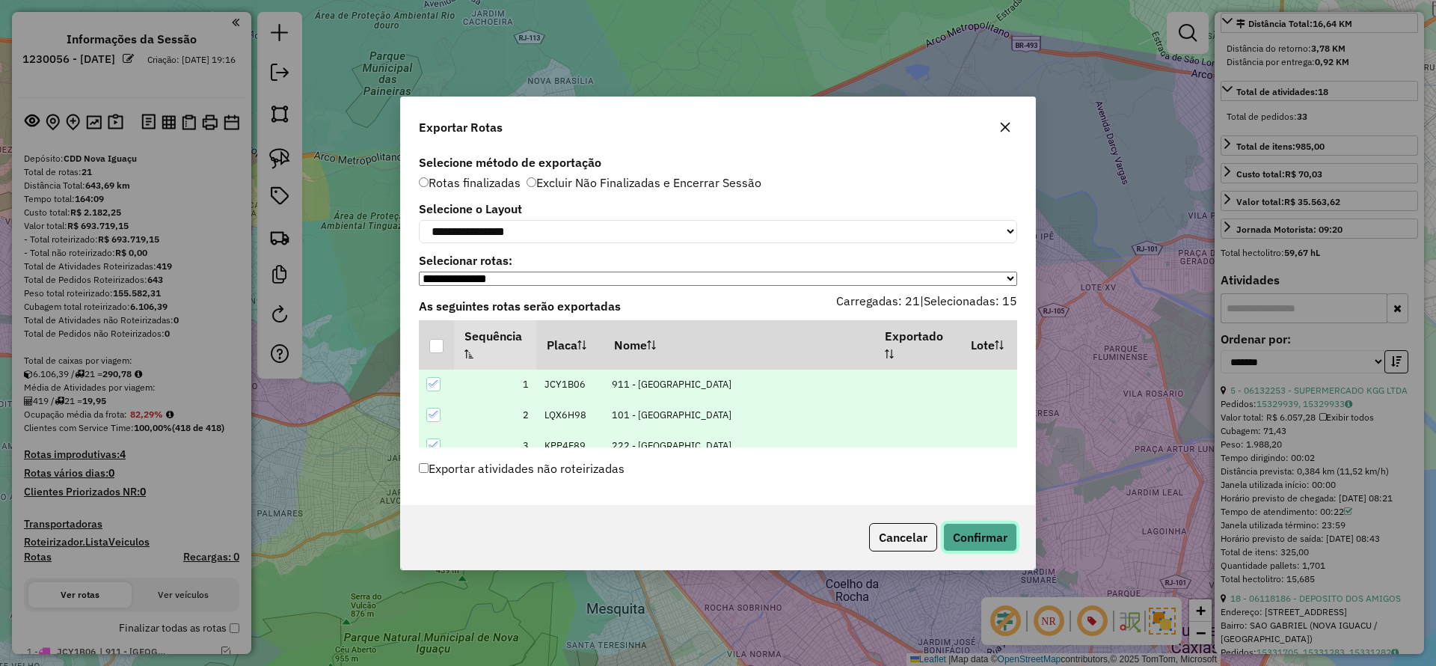
click at [967, 537] on button "Confirmar" at bounding box center [980, 537] width 74 height 28
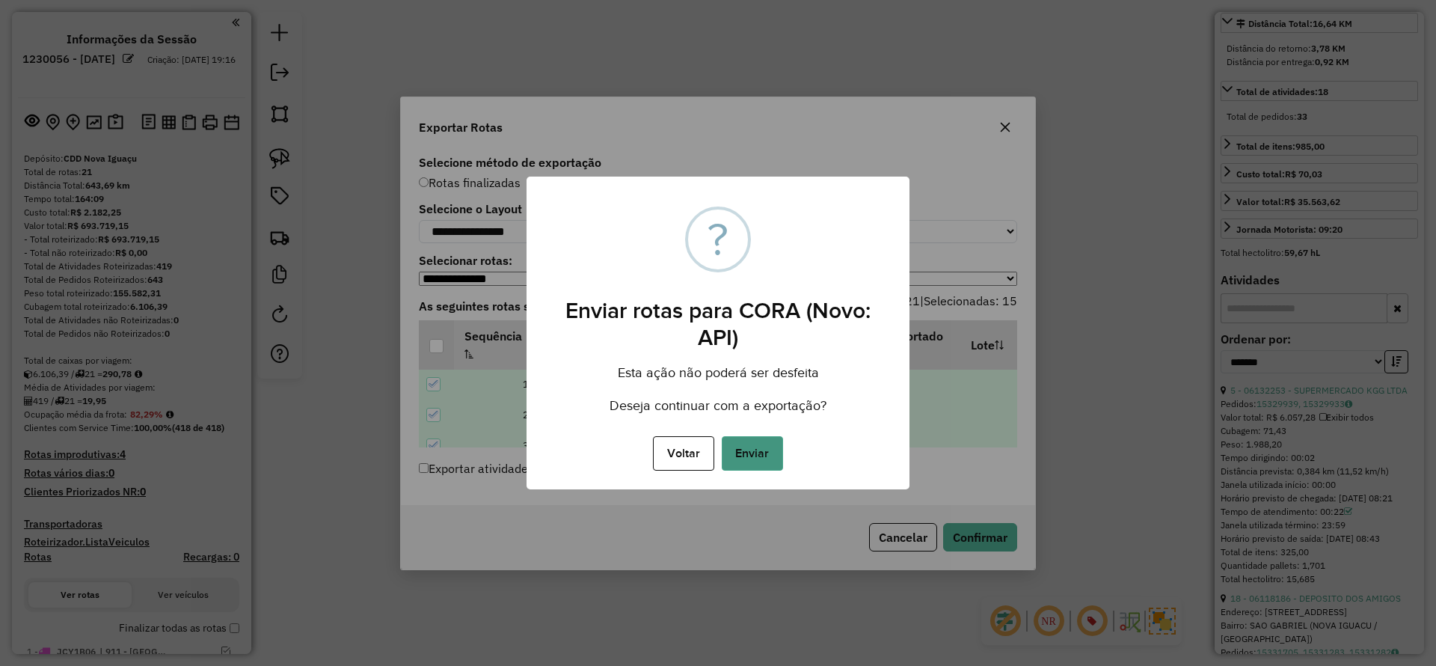
click at [774, 452] on button "Enviar" at bounding box center [752, 453] width 61 height 34
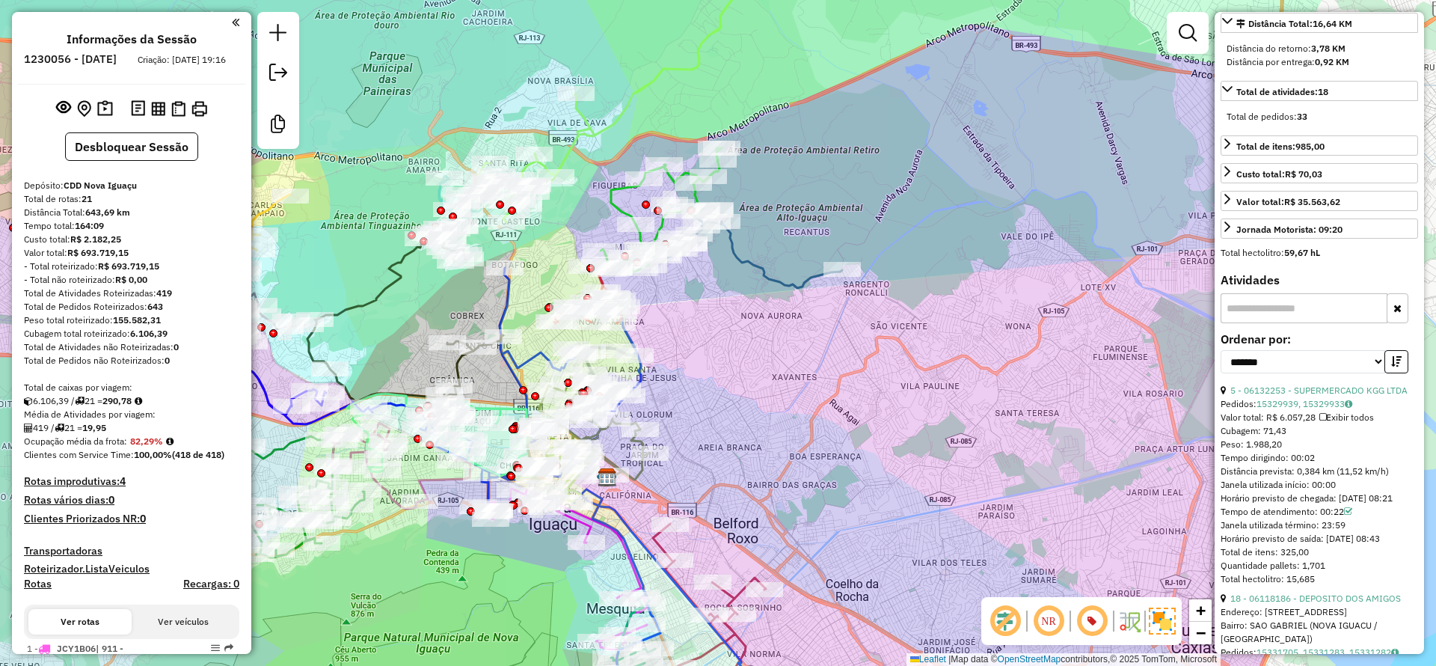
click at [123, 406] on strong "290,78" at bounding box center [116, 400] width 29 height 11
copy strong "290,78"
click at [99, 433] on strong "19,95" at bounding box center [94, 427] width 24 height 11
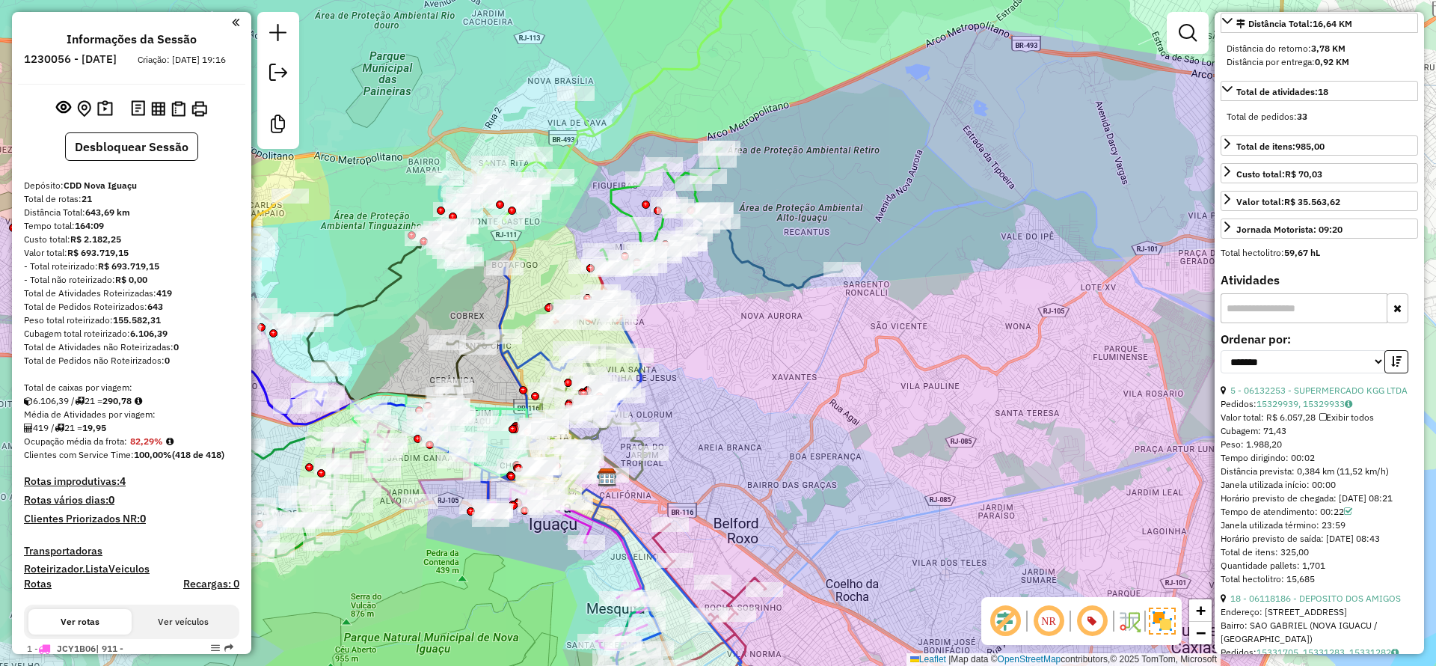
copy strong "19,95"
click at [138, 447] on strong "82,29%" at bounding box center [146, 440] width 33 height 11
copy strong "82,29"
